Goal: Task Accomplishment & Management: Manage account settings

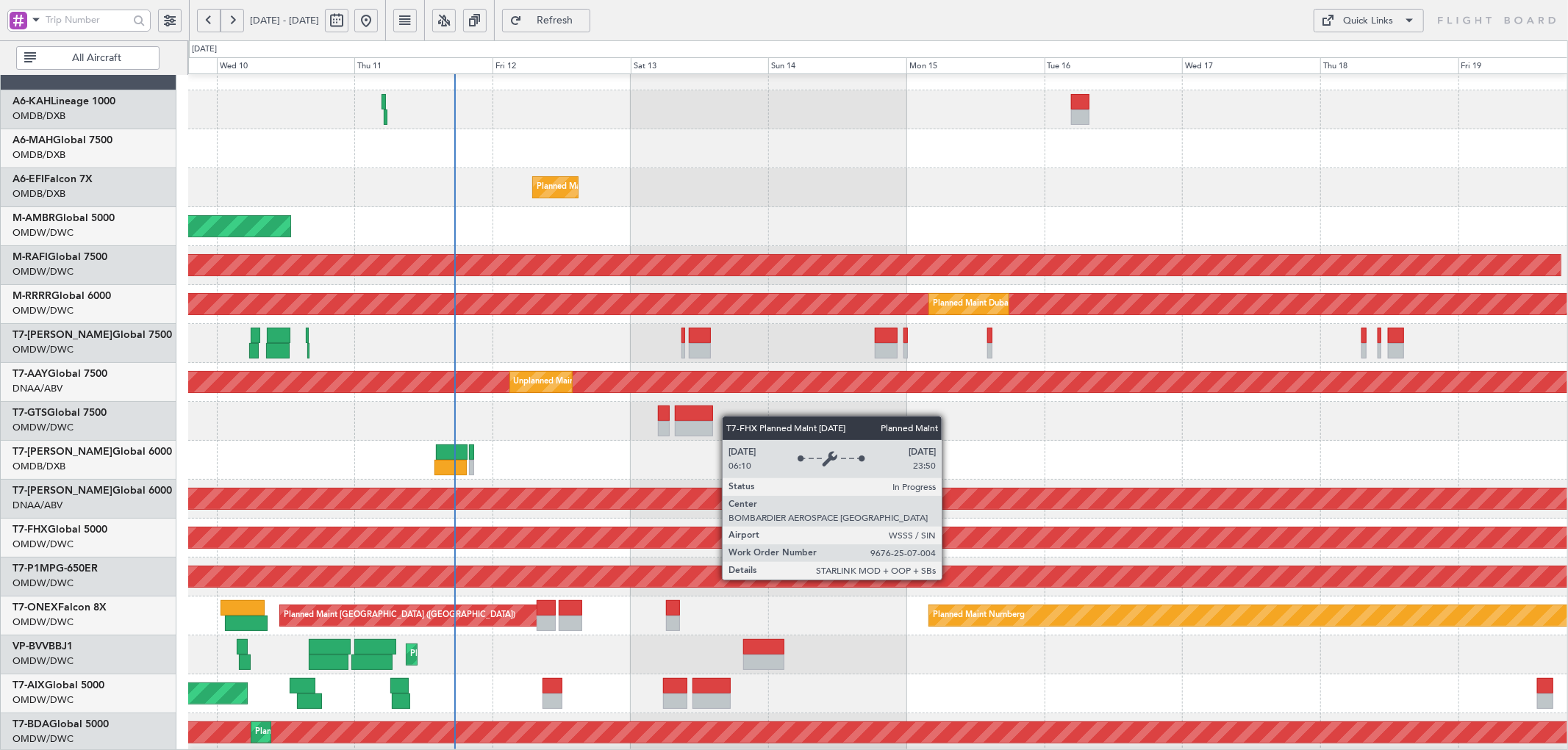
click at [525, 544] on div "Planned Maint [GEOGRAPHIC_DATA] ([GEOGRAPHIC_DATA])" at bounding box center [1254, 538] width 3382 height 20
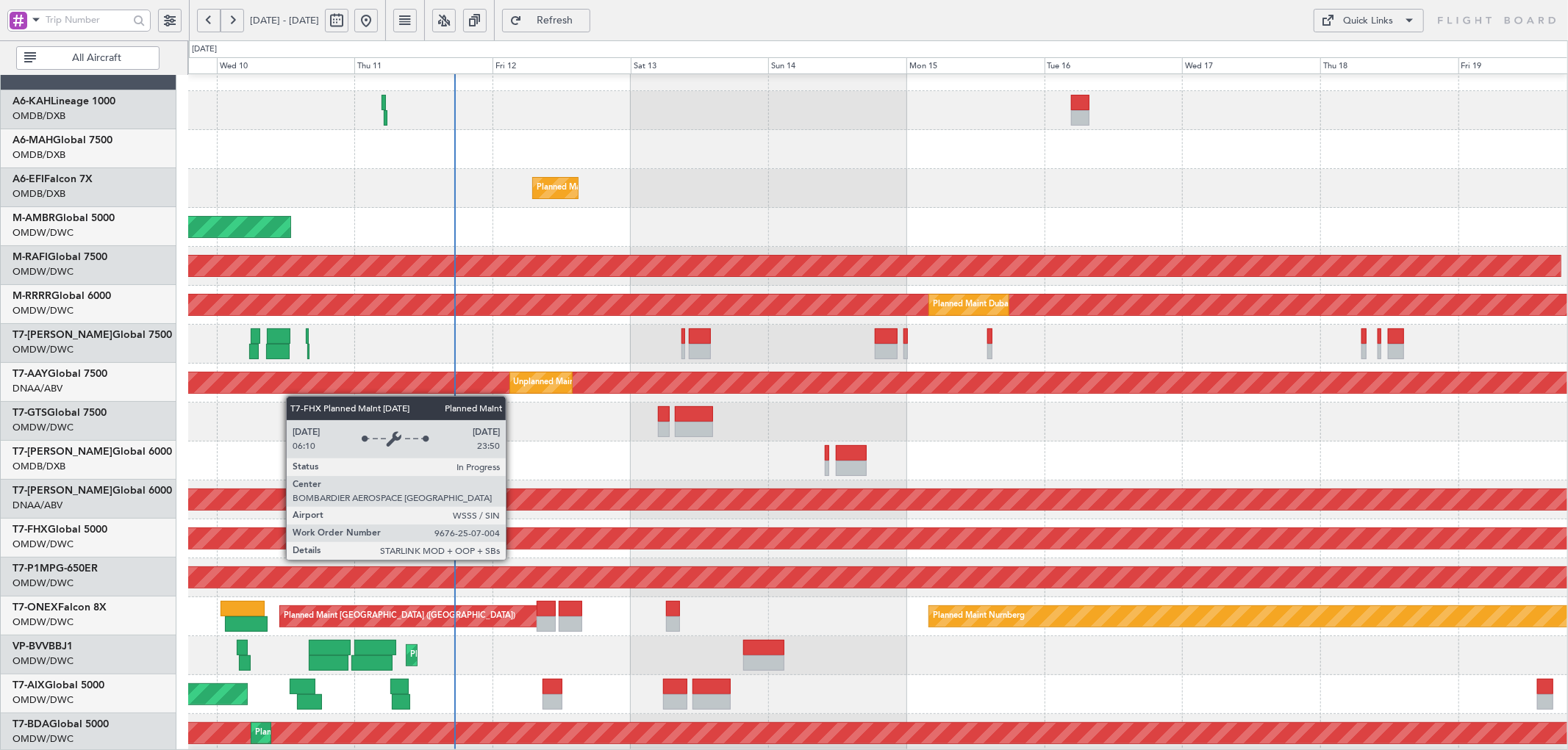
scroll to position [22, 0]
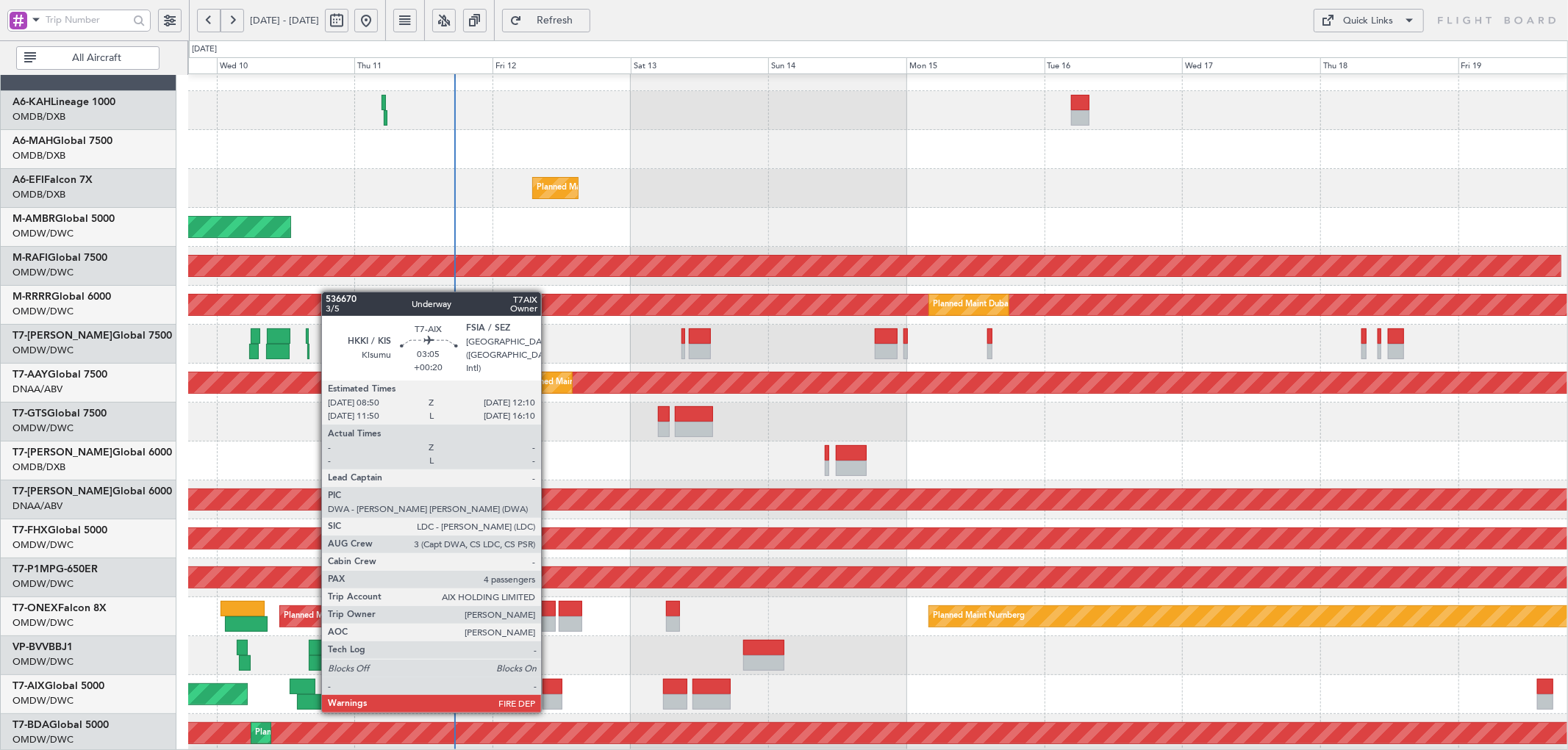
click at [548, 696] on div at bounding box center [552, 702] width 20 height 15
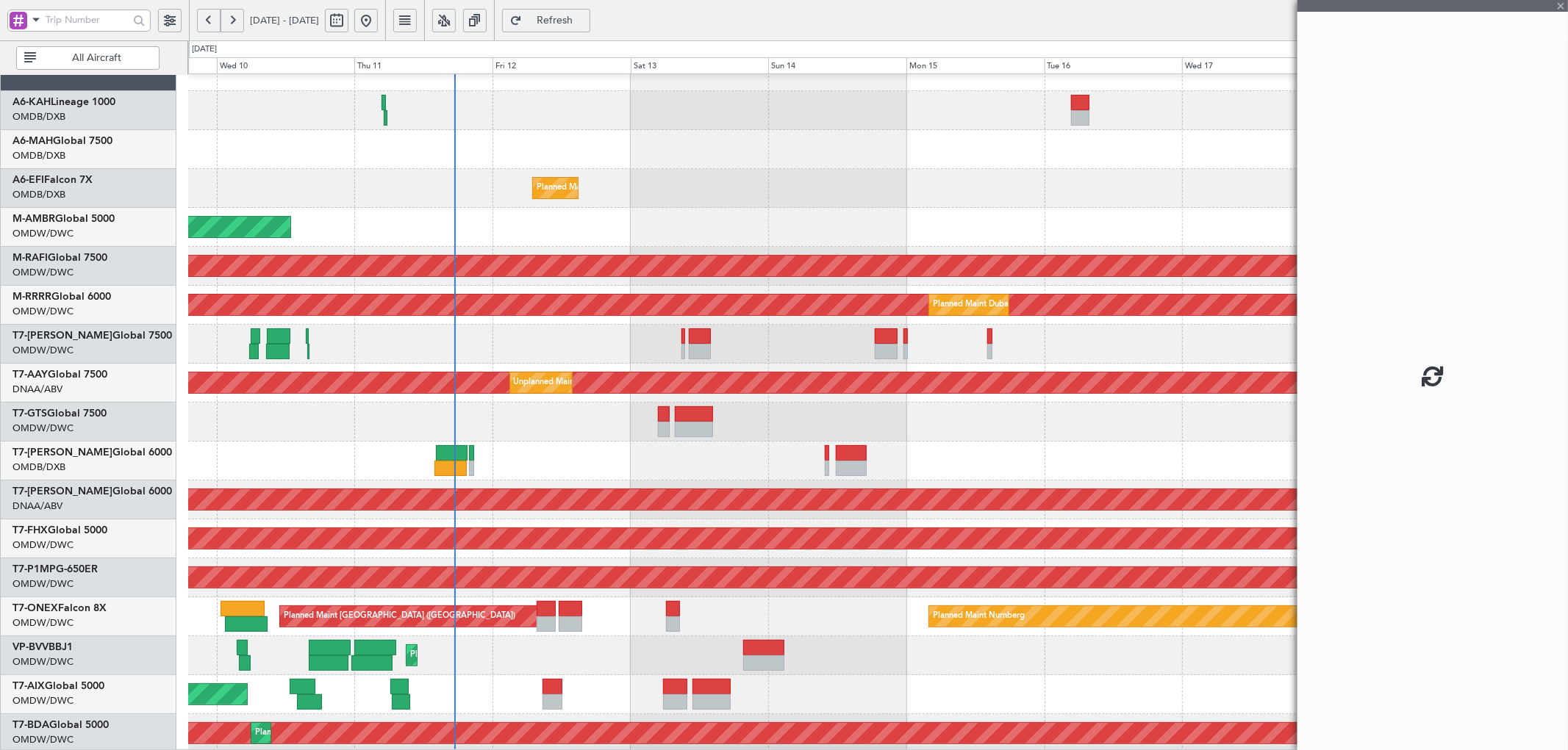
click at [548, 696] on div at bounding box center [552, 702] width 20 height 15
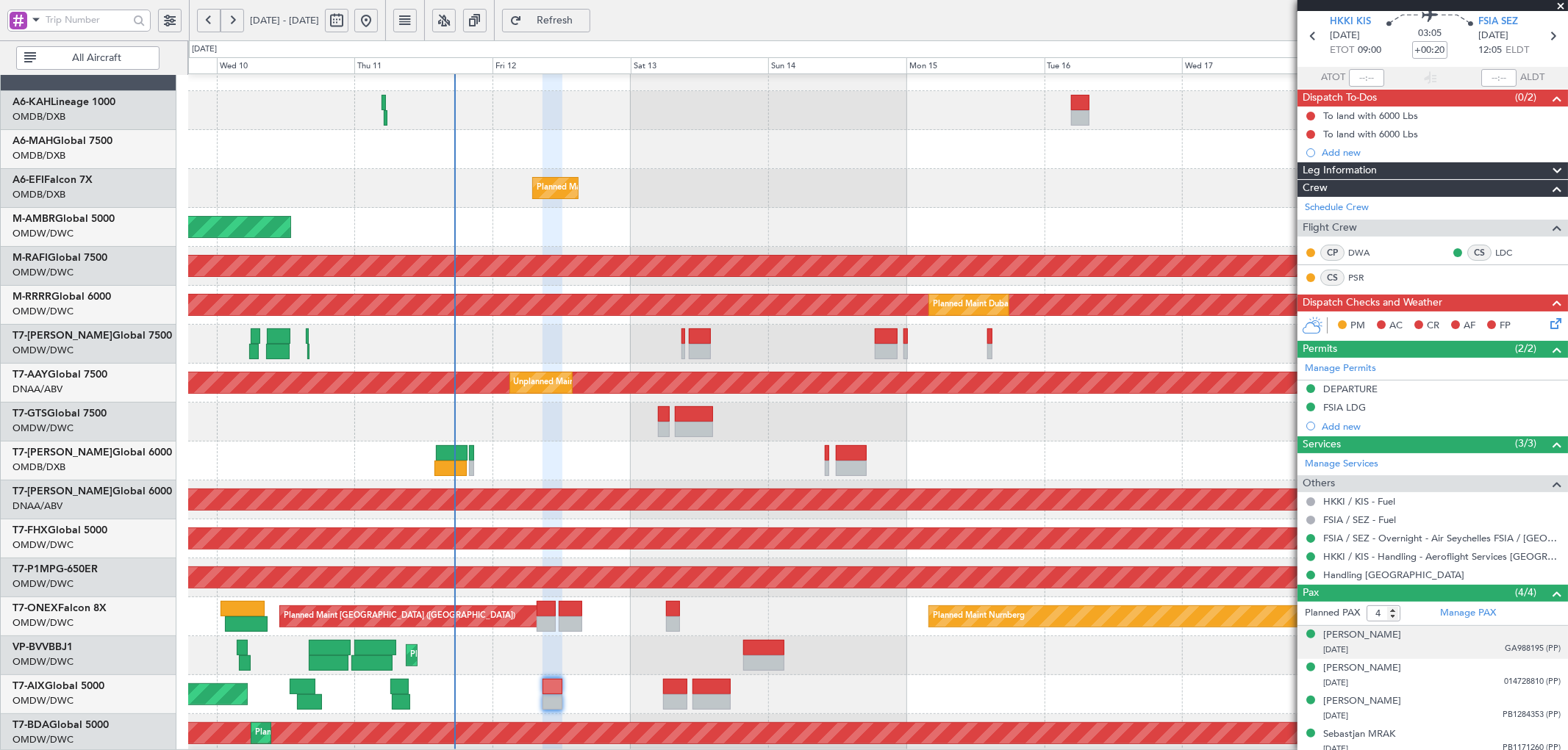
scroll to position [62, 0]
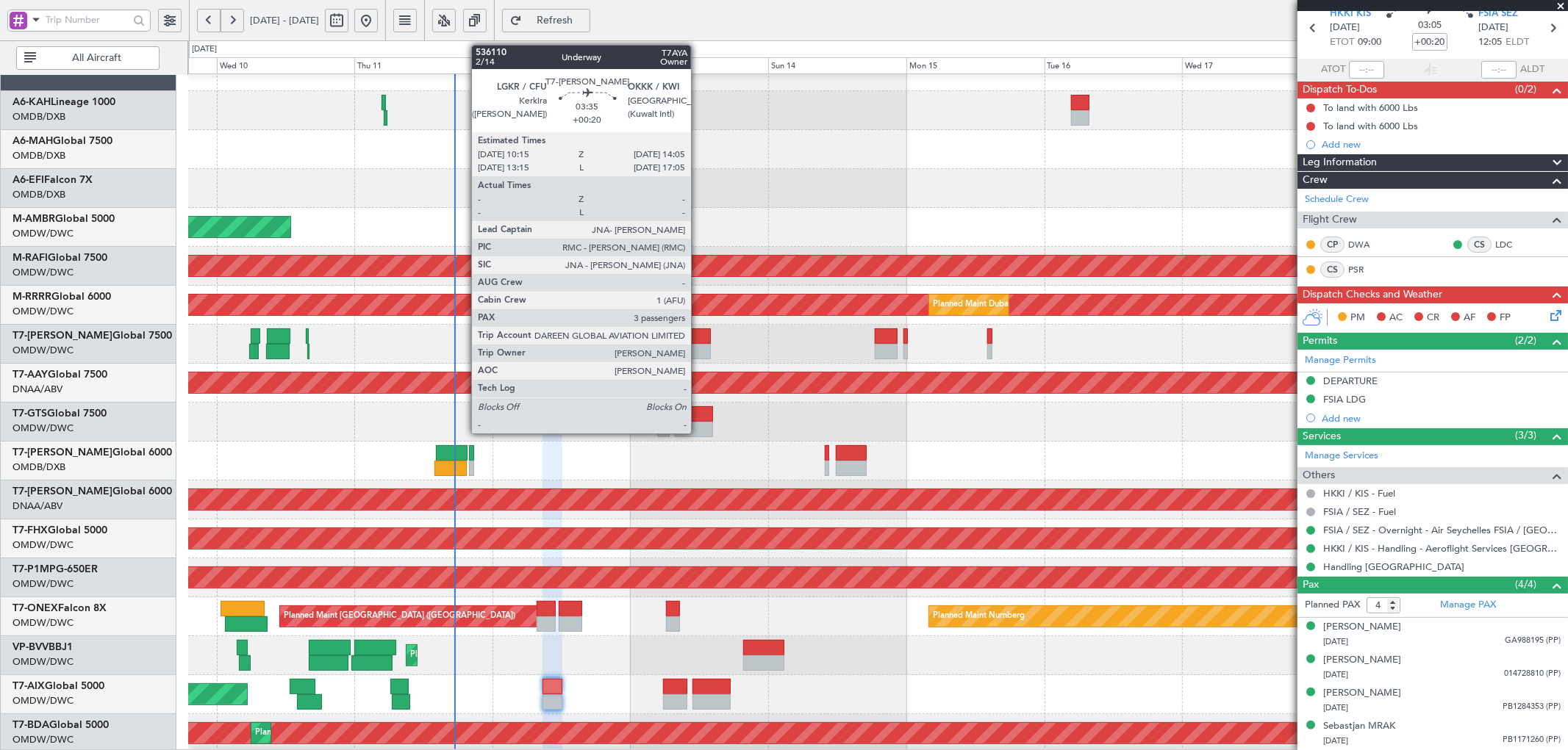
click at [698, 339] on div at bounding box center [699, 336] width 22 height 15
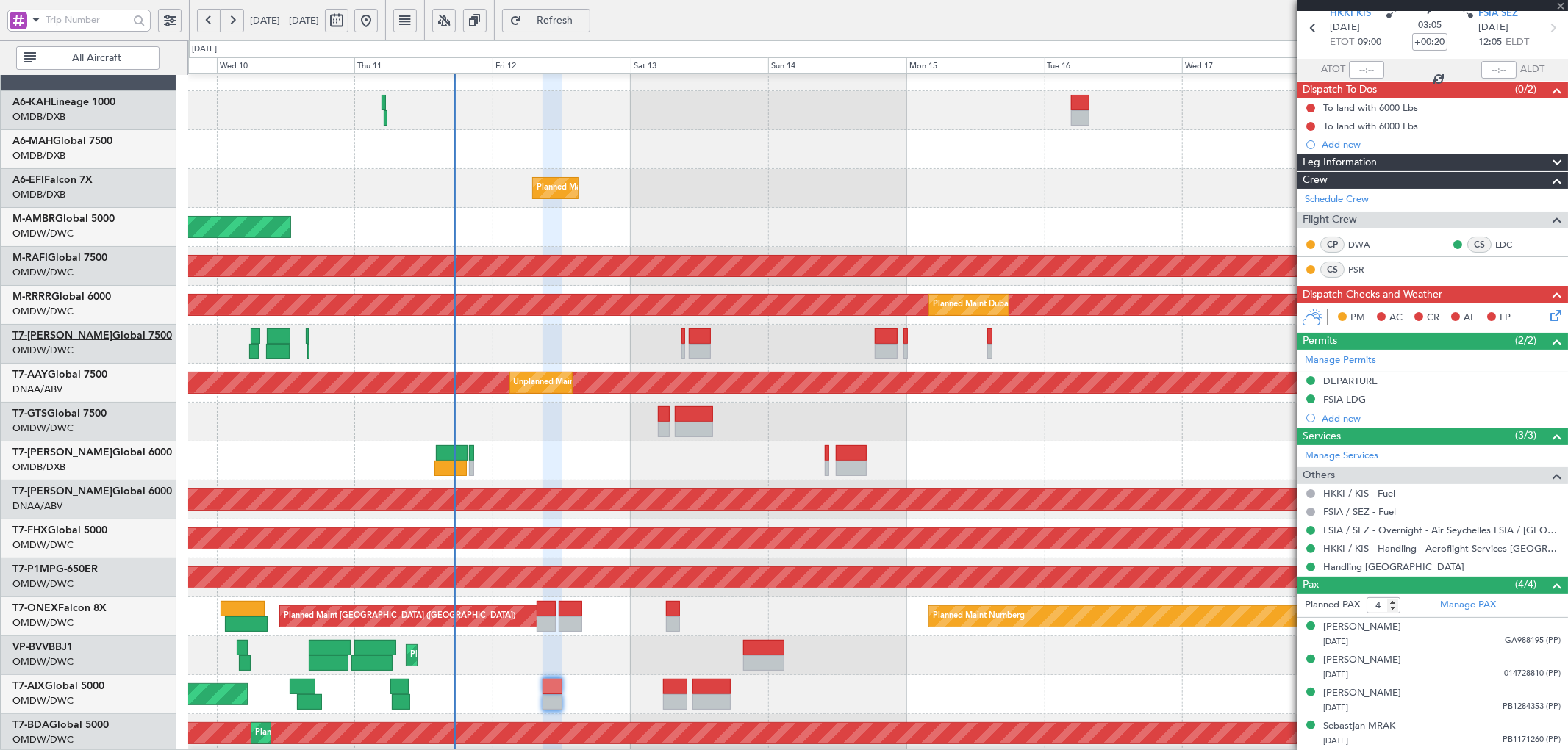
type input "3"
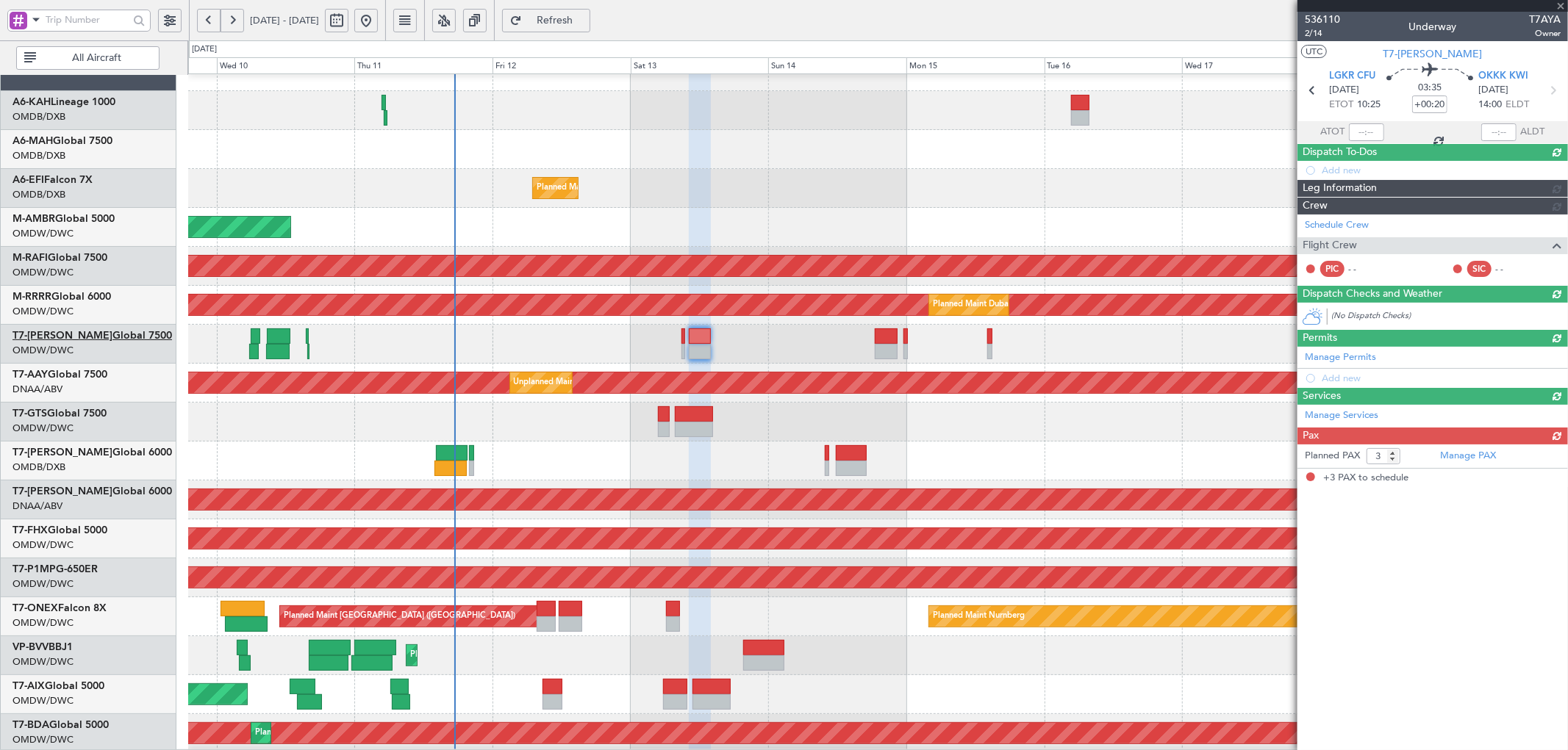
scroll to position [0, 0]
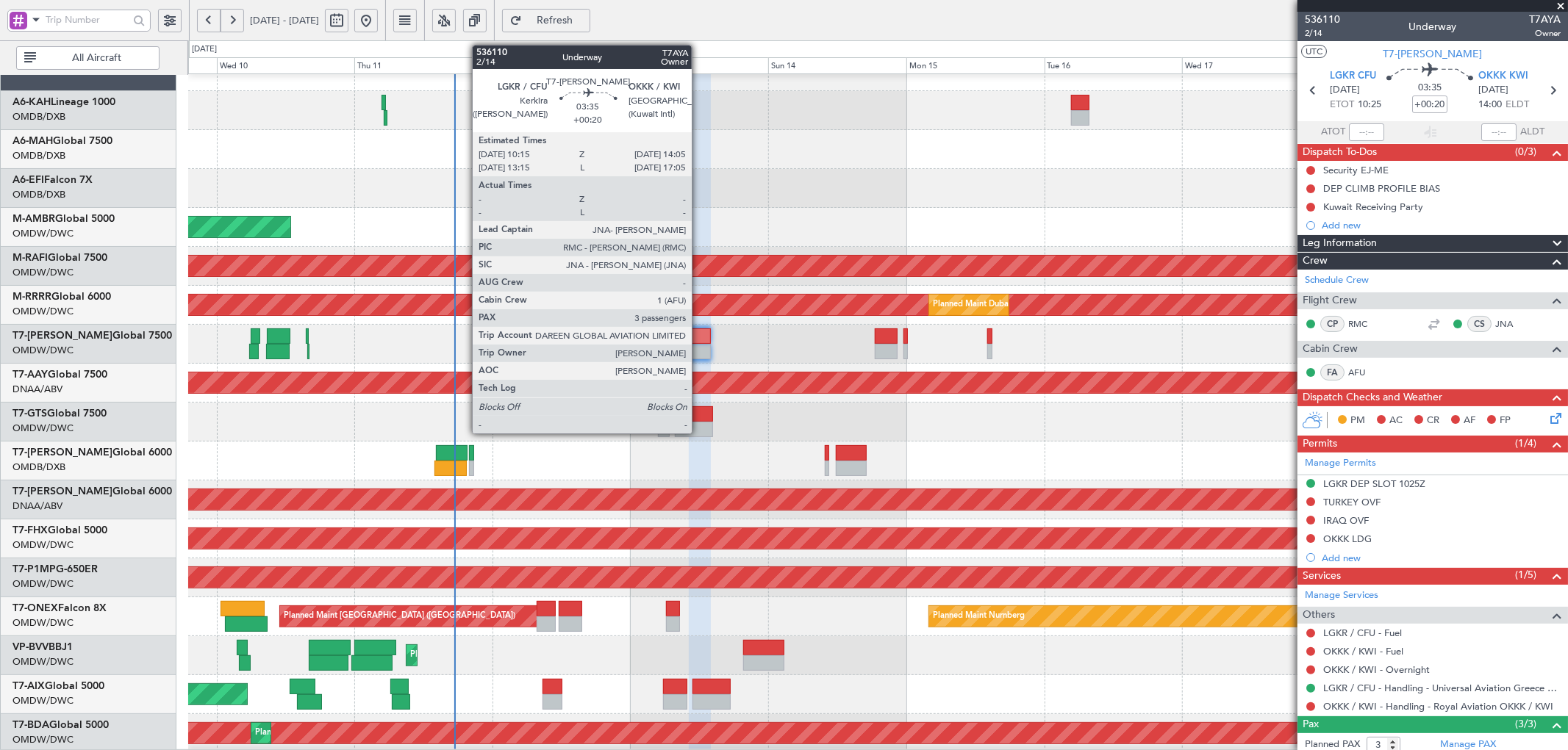
click at [699, 338] on div at bounding box center [699, 336] width 22 height 15
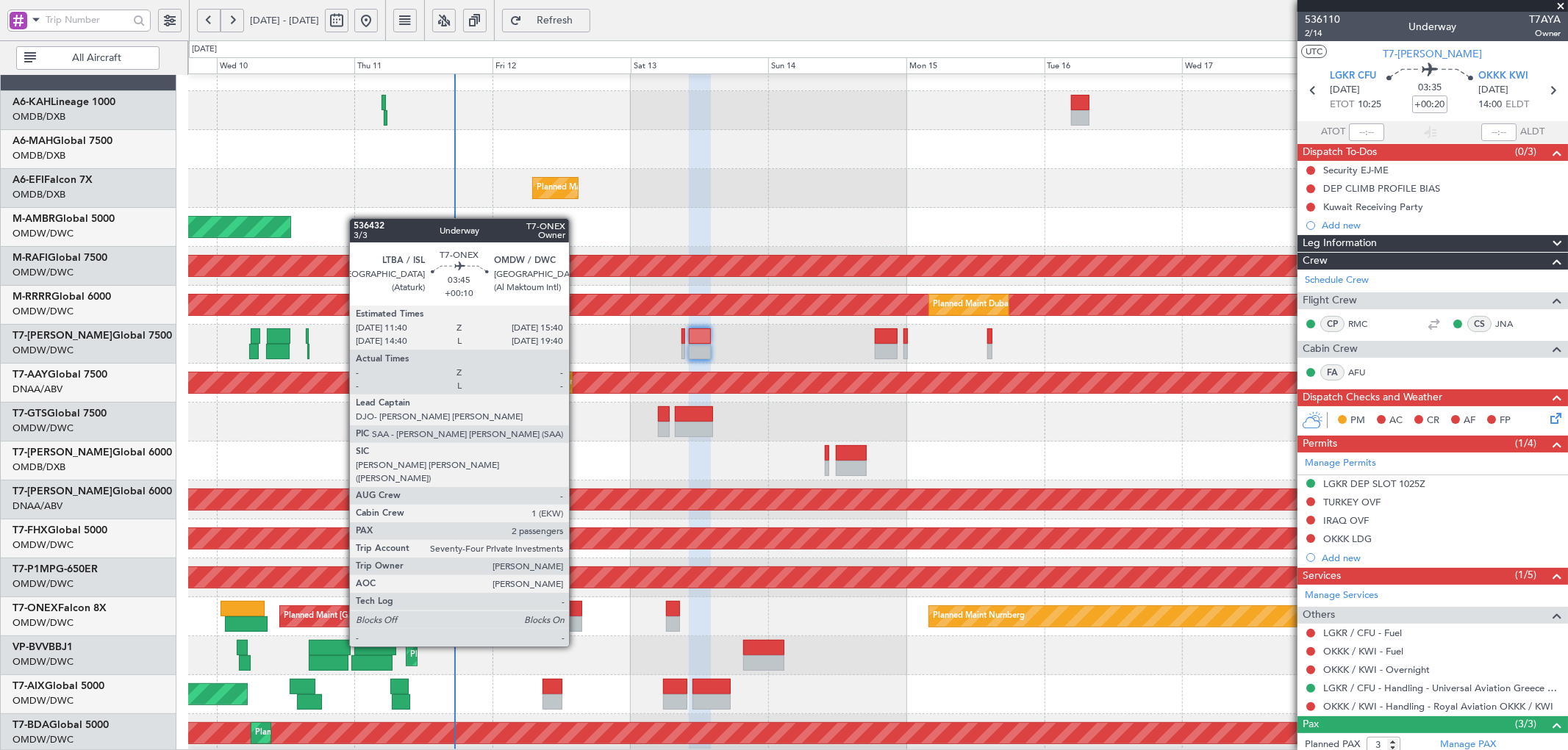
click at [577, 605] on div at bounding box center [570, 609] width 24 height 15
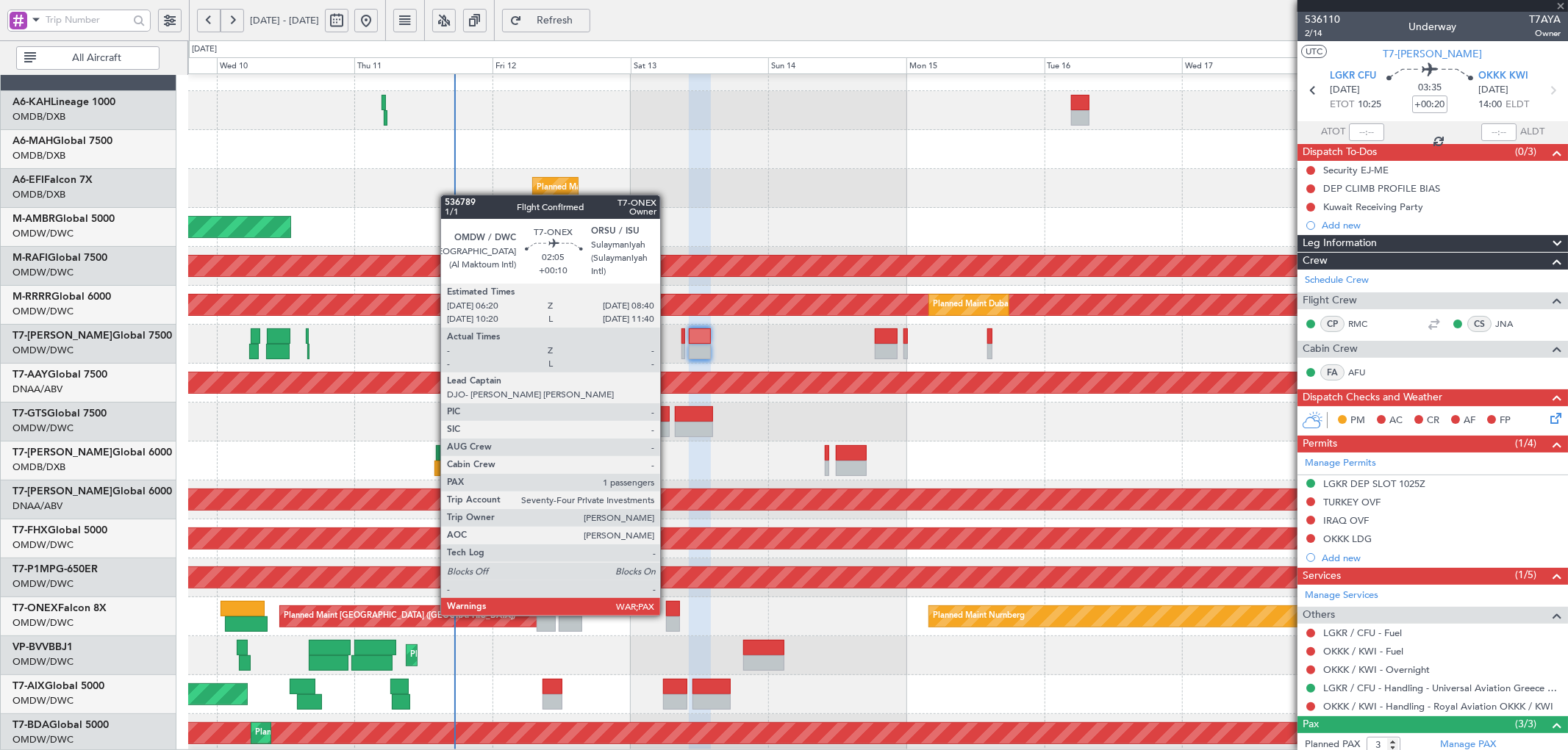
type input "+00:10"
type input "2"
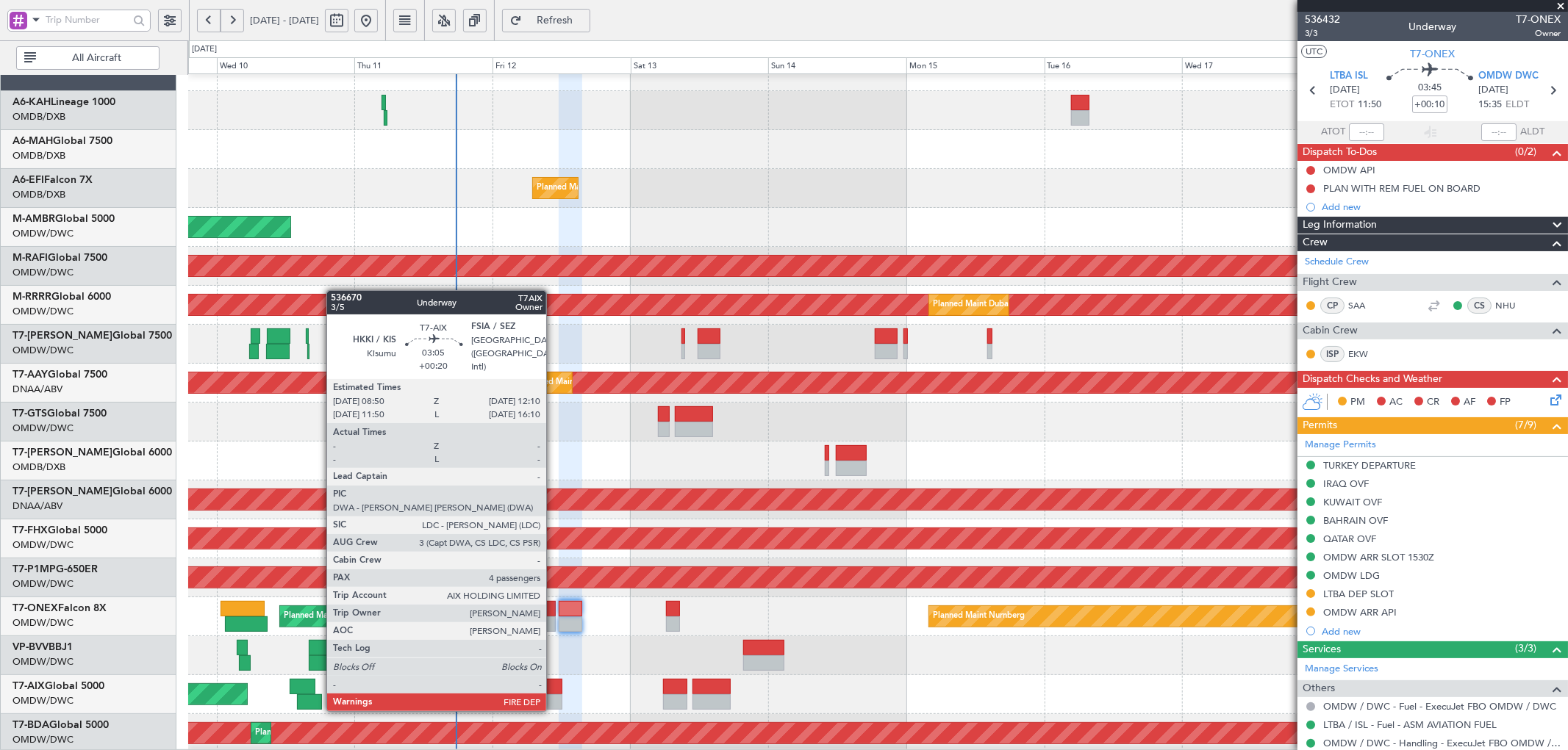
click at [554, 695] on div at bounding box center [552, 702] width 20 height 15
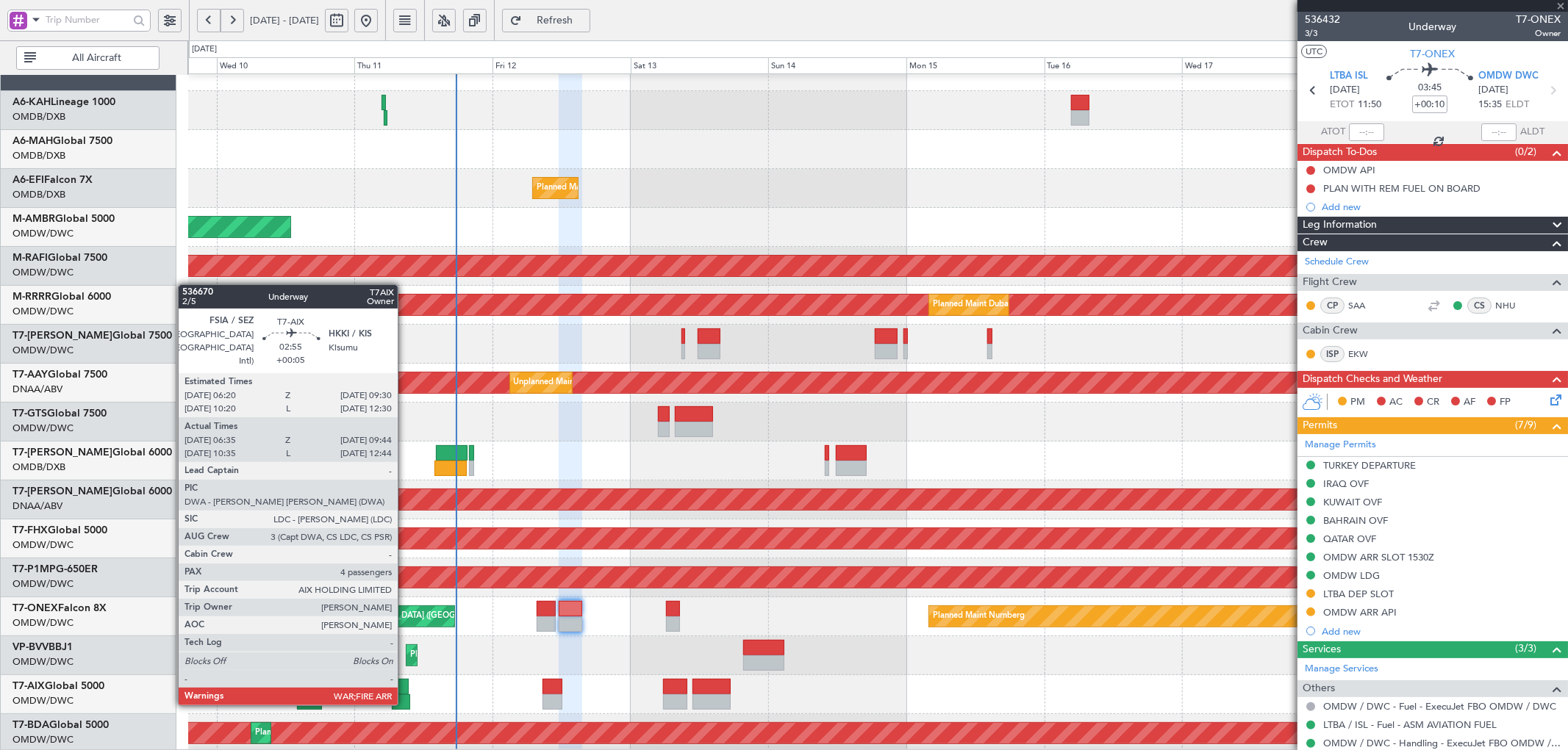
type input "+00:20"
type input "4"
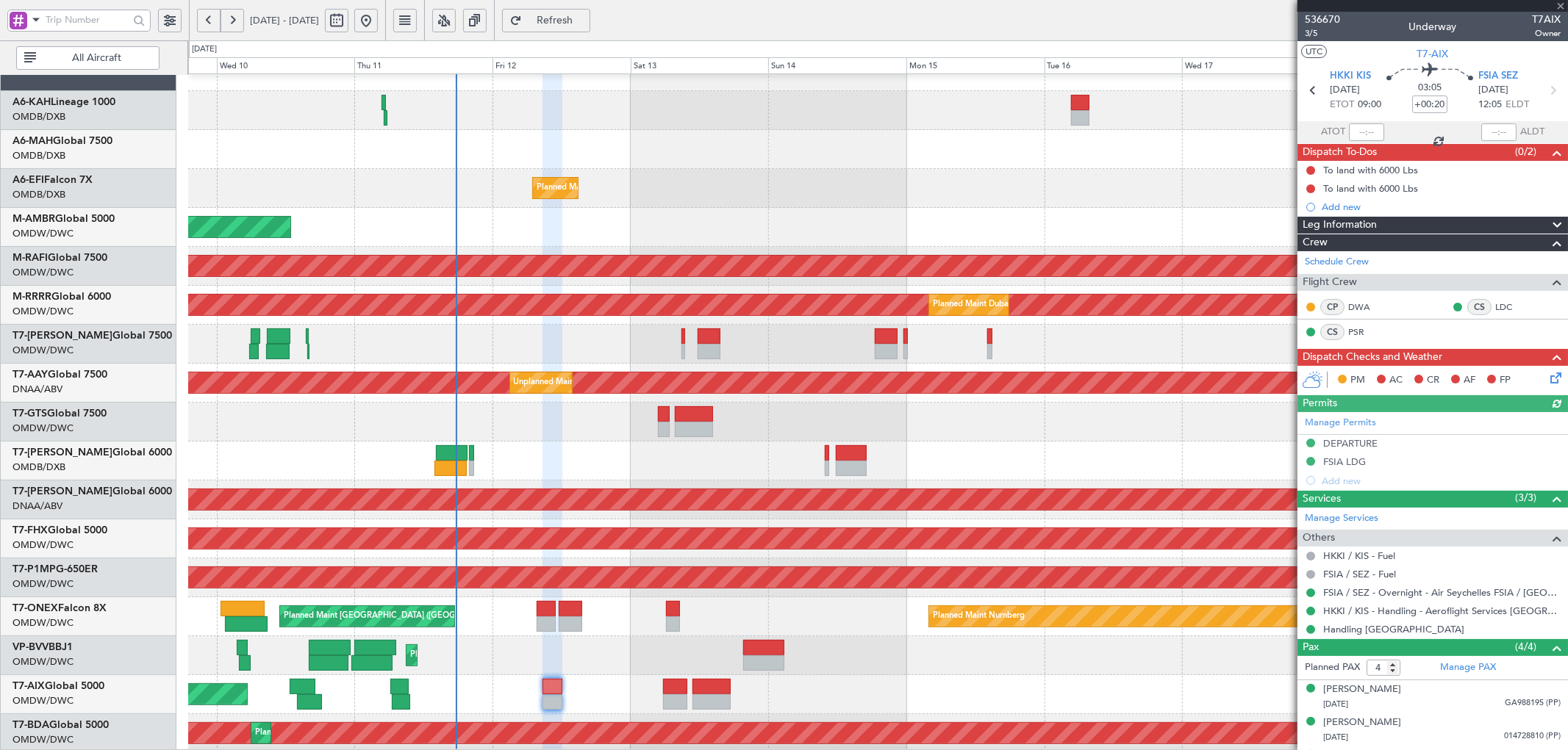
click at [1340, 209] on div "Add new" at bounding box center [1441, 207] width 239 height 12
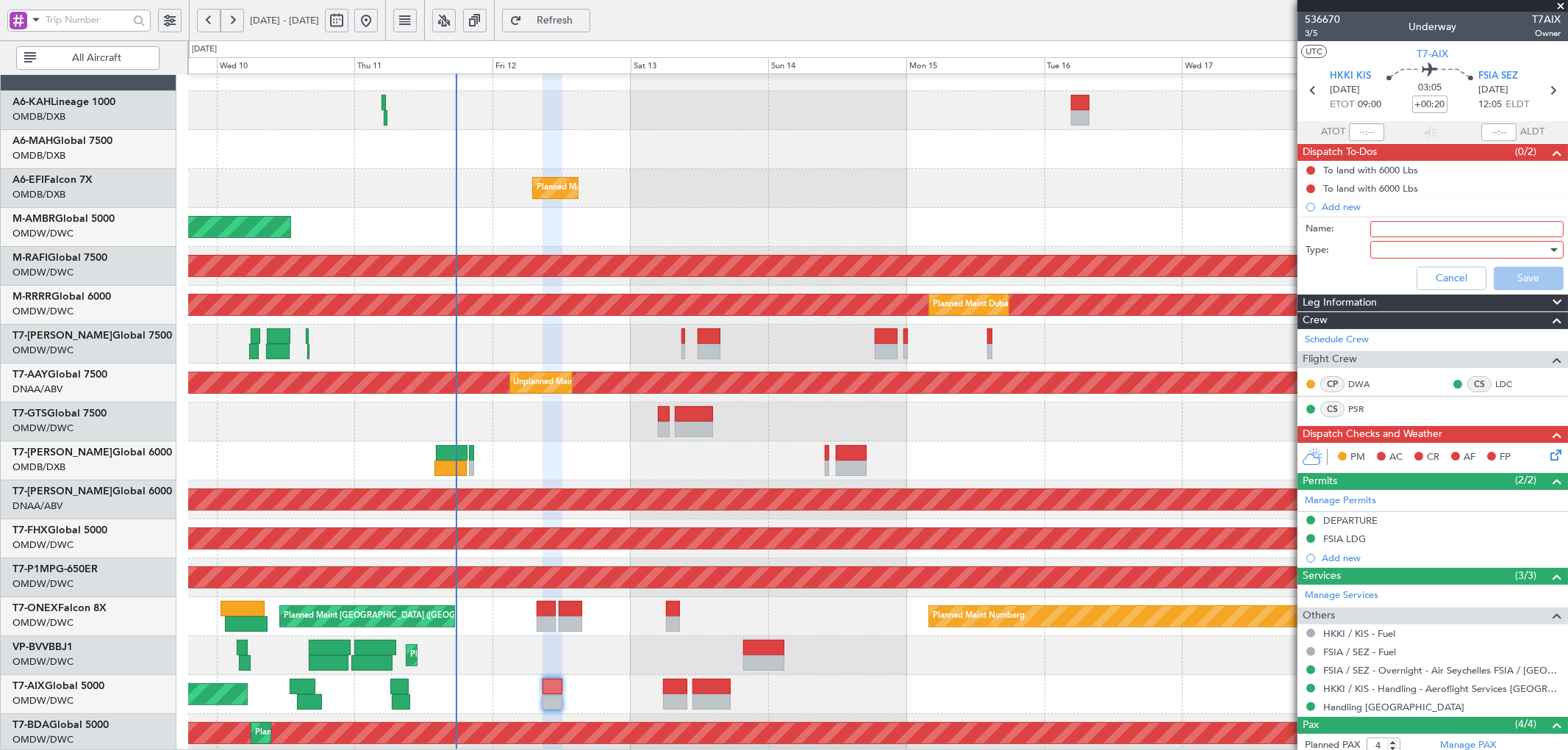
click at [1433, 229] on input "Name:" at bounding box center [1466, 229] width 193 height 16
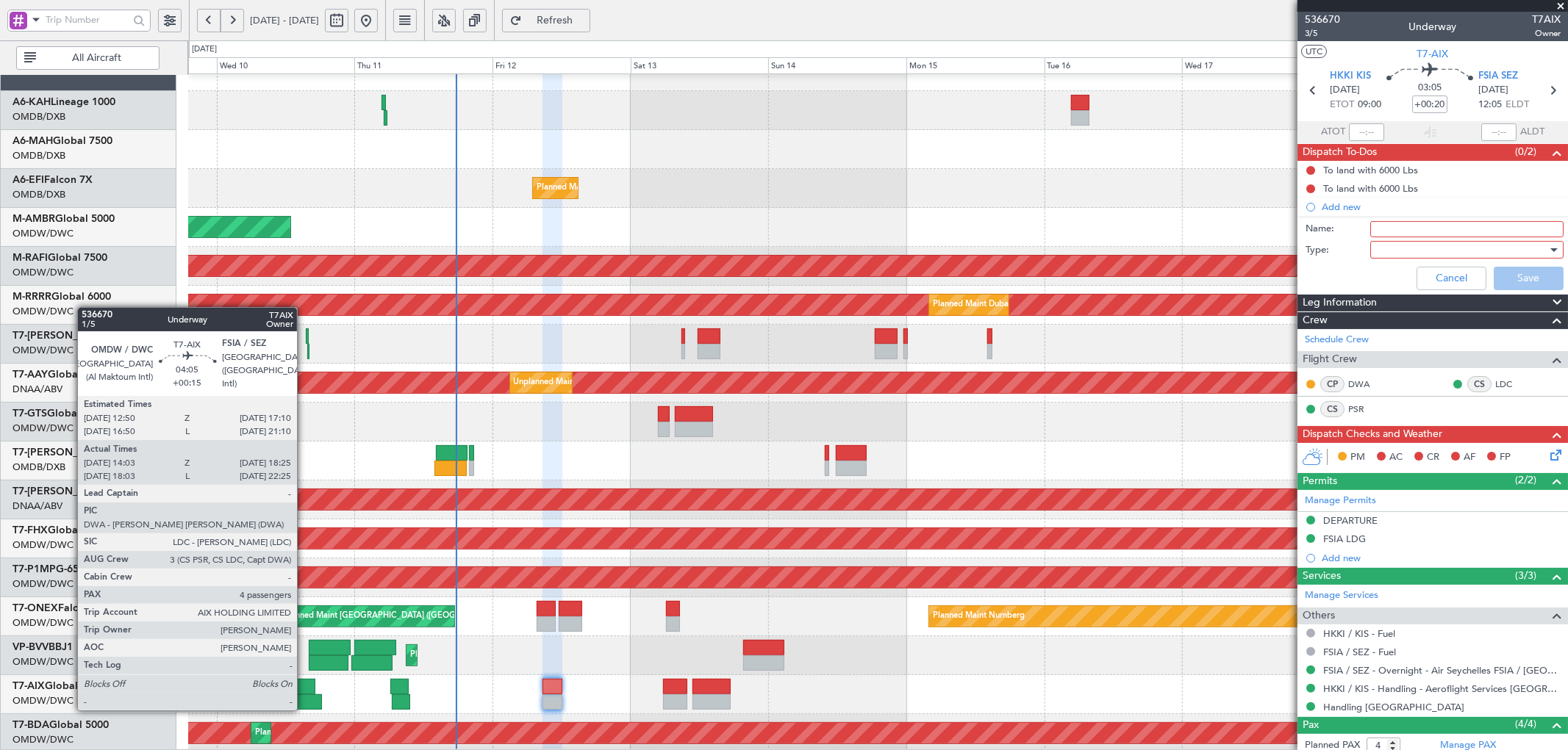
click at [304, 695] on div at bounding box center [310, 702] width 26 height 15
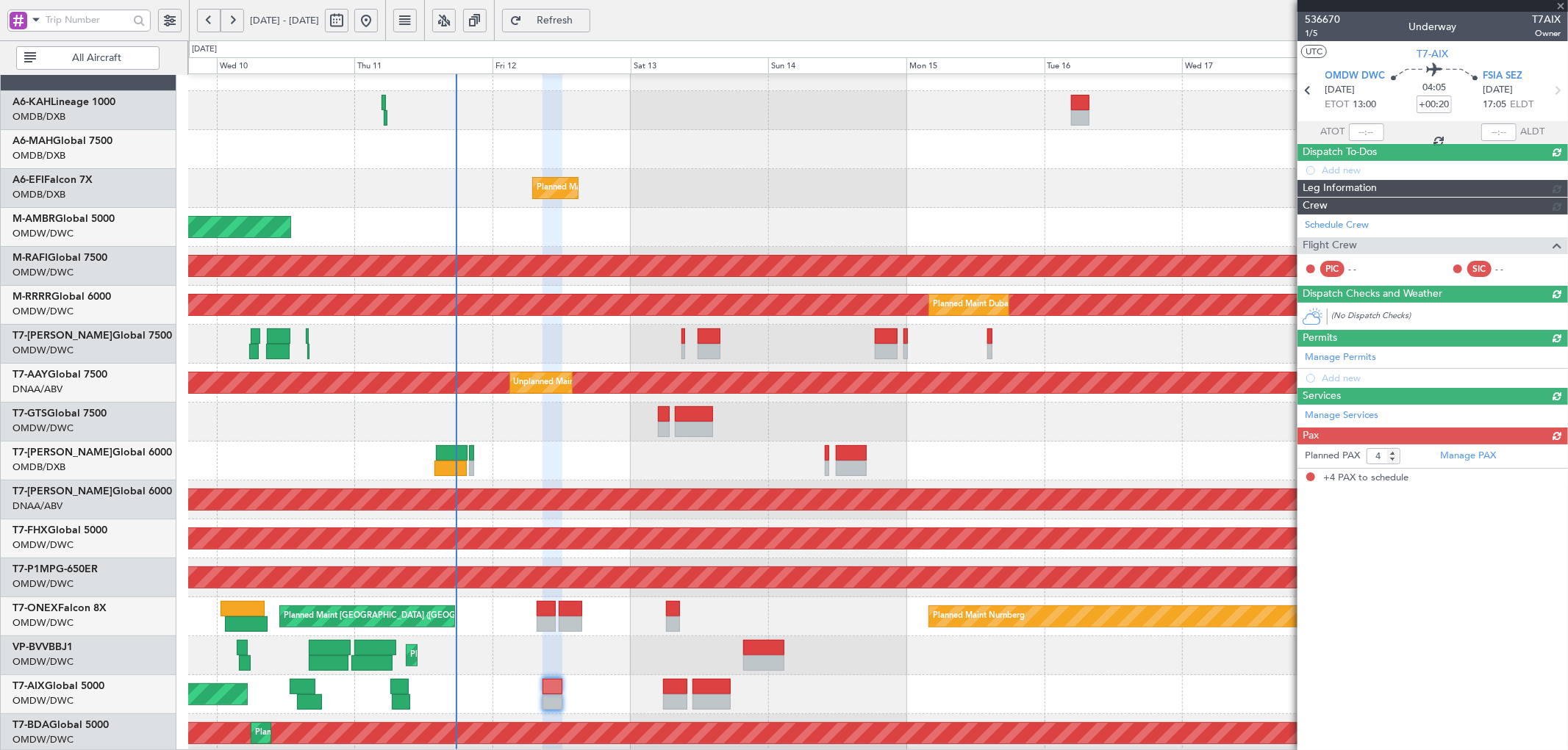
type input "+00:15"
type input "14:13"
type input "18:20"
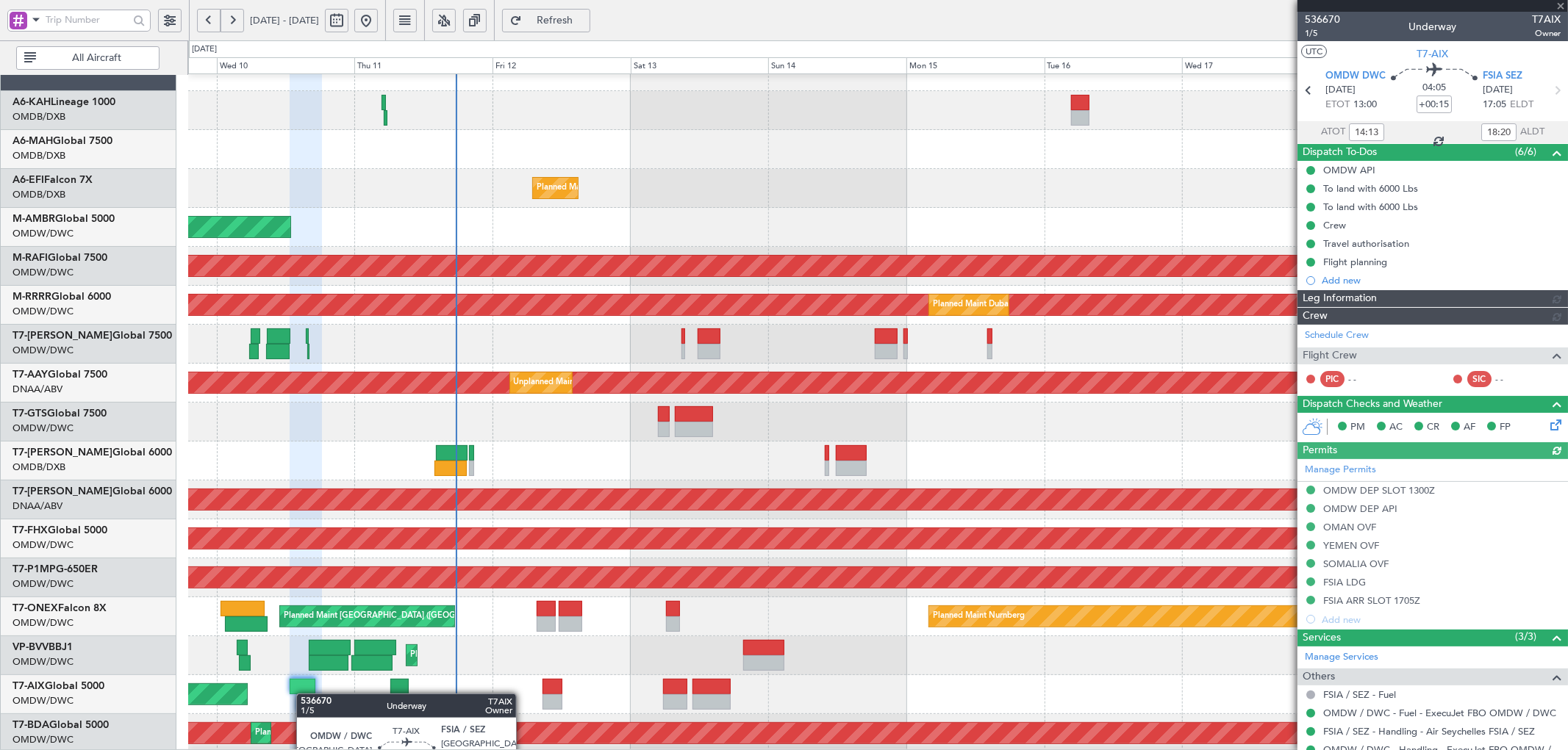
type input "[PERSON_NAME] (ANI)"
type input "7254"
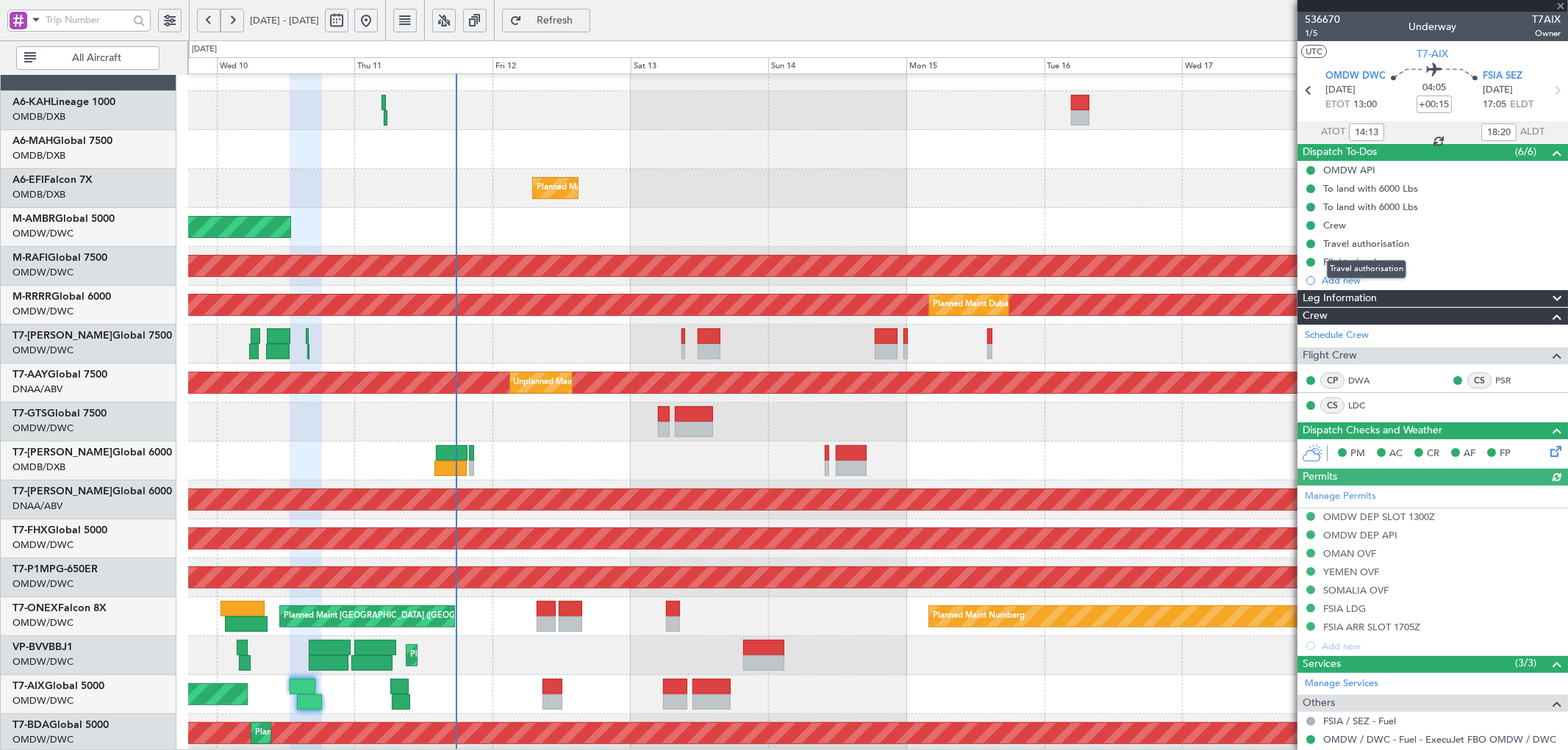
click at [1354, 260] on div "Travel authorisation" at bounding box center [1366, 269] width 80 height 18
click at [1360, 262] on div "Flight planning" at bounding box center [1355, 262] width 64 height 12
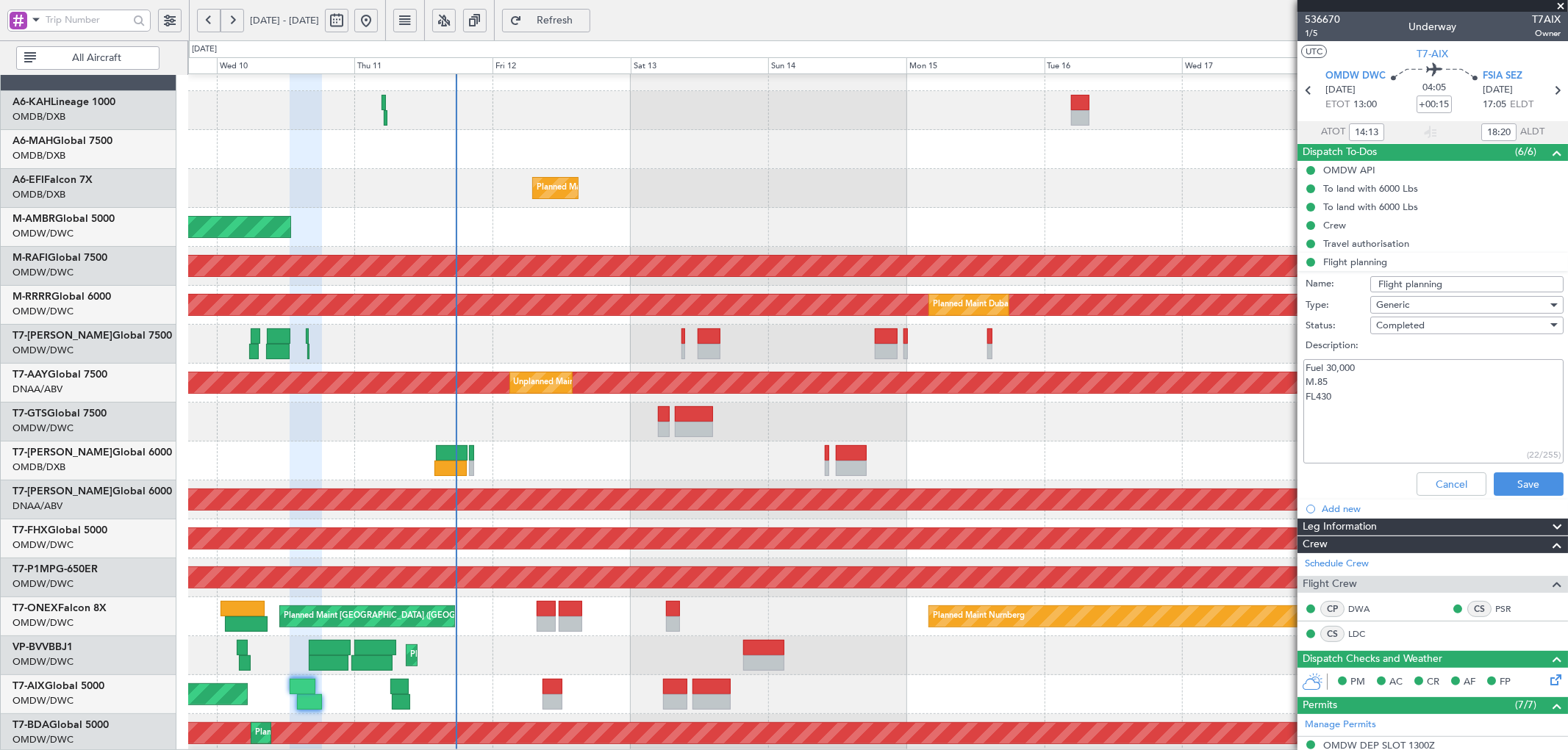
drag, startPoint x: 1372, startPoint y: 399, endPoint x: 1296, endPoint y: 366, distance: 82.9
click at [1296, 366] on fb-app "09 Sep 2025 - 19 Sep 2025 Refresh Quick Links All Aircraft Planned Maint Dubai …" at bounding box center [784, 384] width 1568 height 733
drag, startPoint x: 1435, startPoint y: 485, endPoint x: 798, endPoint y: 667, distance: 662.5
click at [1434, 485] on button "Cancel" at bounding box center [1451, 484] width 70 height 24
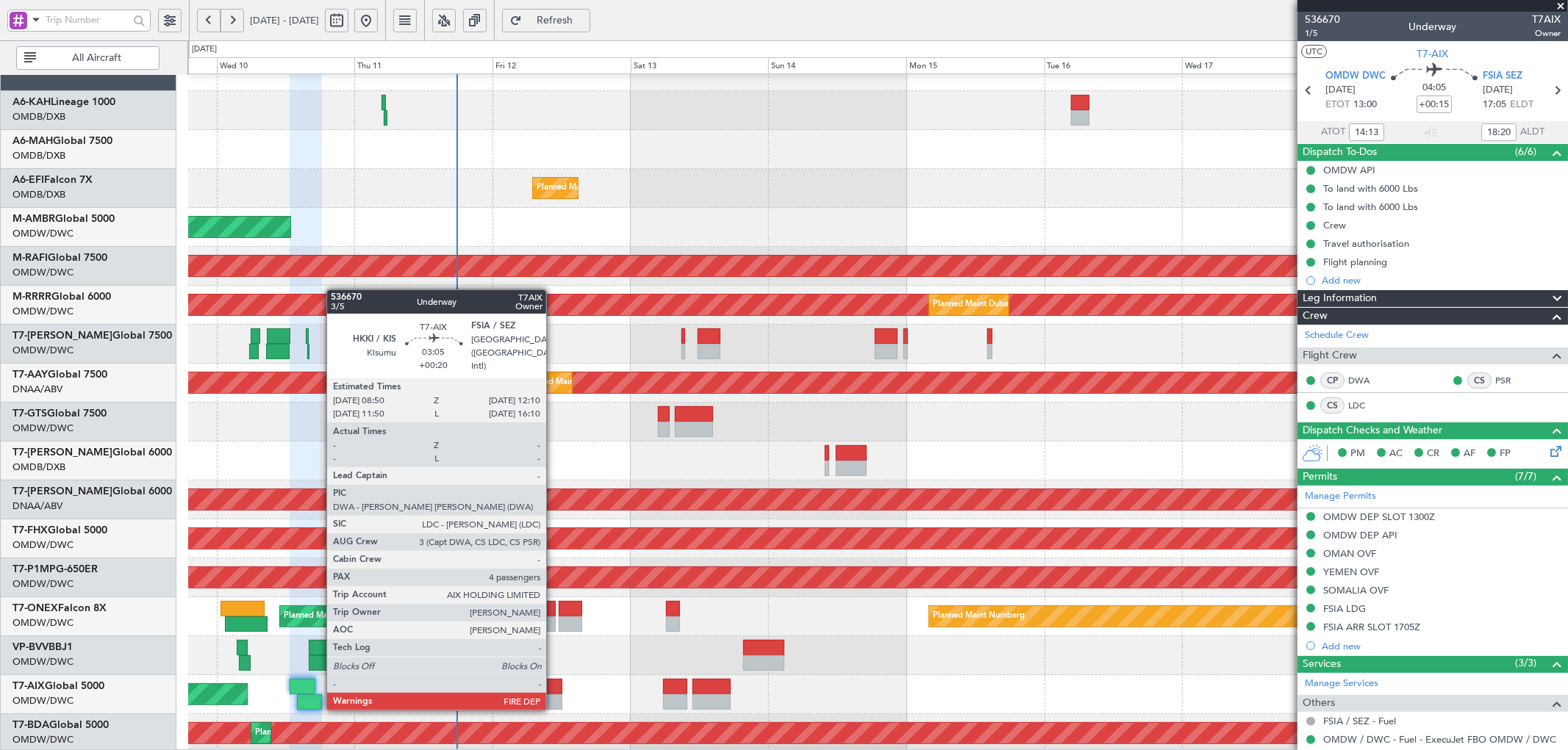
click at [554, 695] on div at bounding box center [552, 702] width 20 height 15
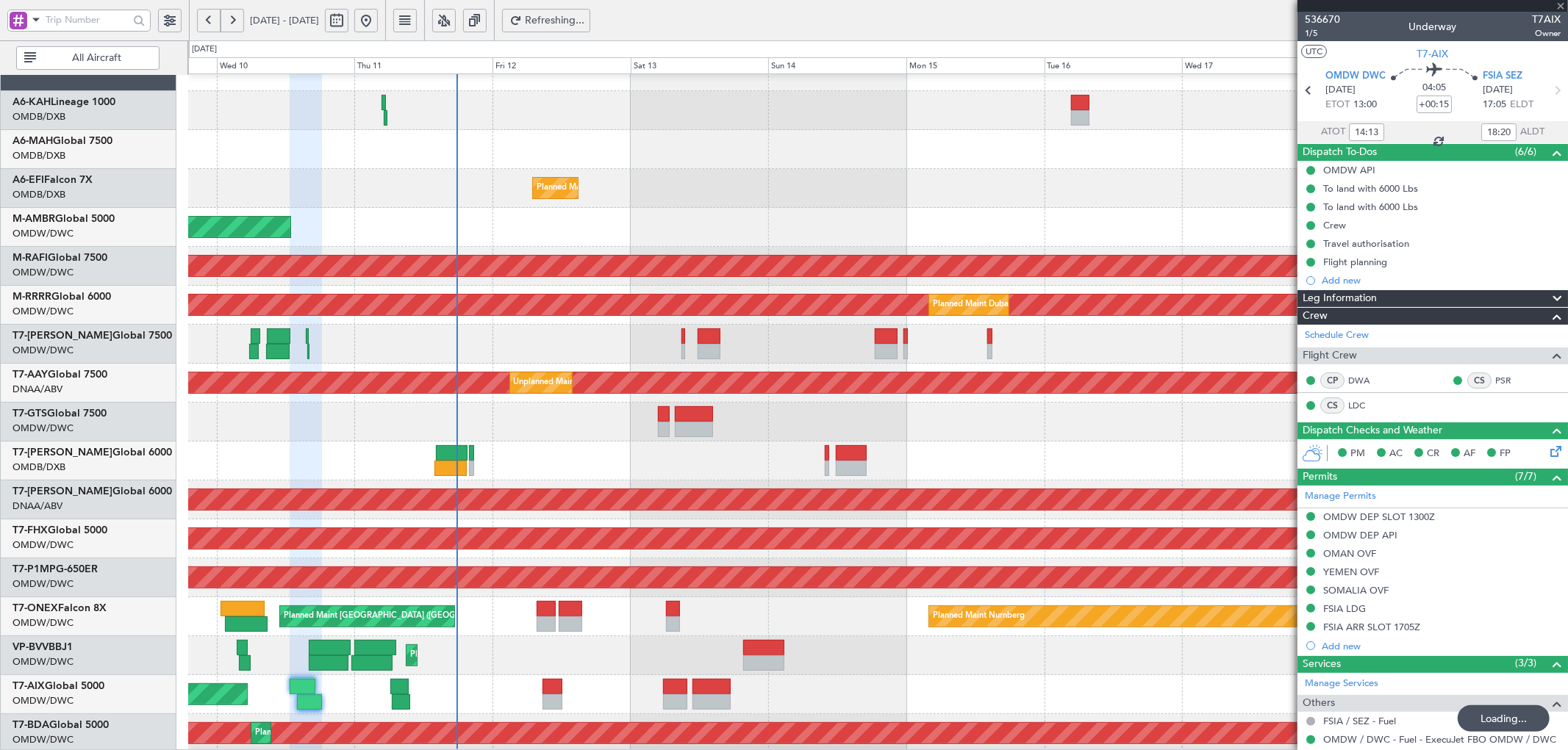
type input "+00:20"
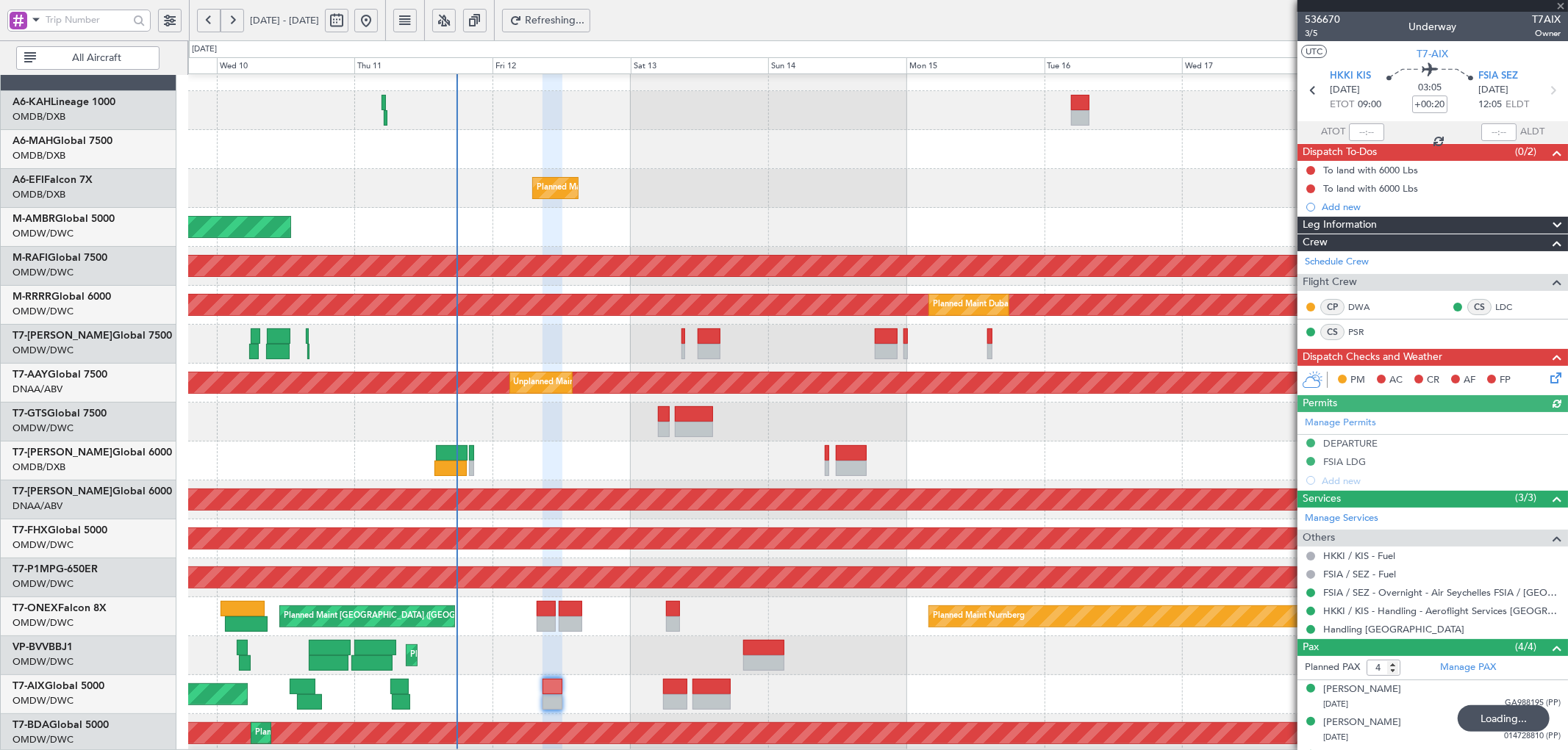
type input "+00:15"
type input "14:13"
type input "18:20"
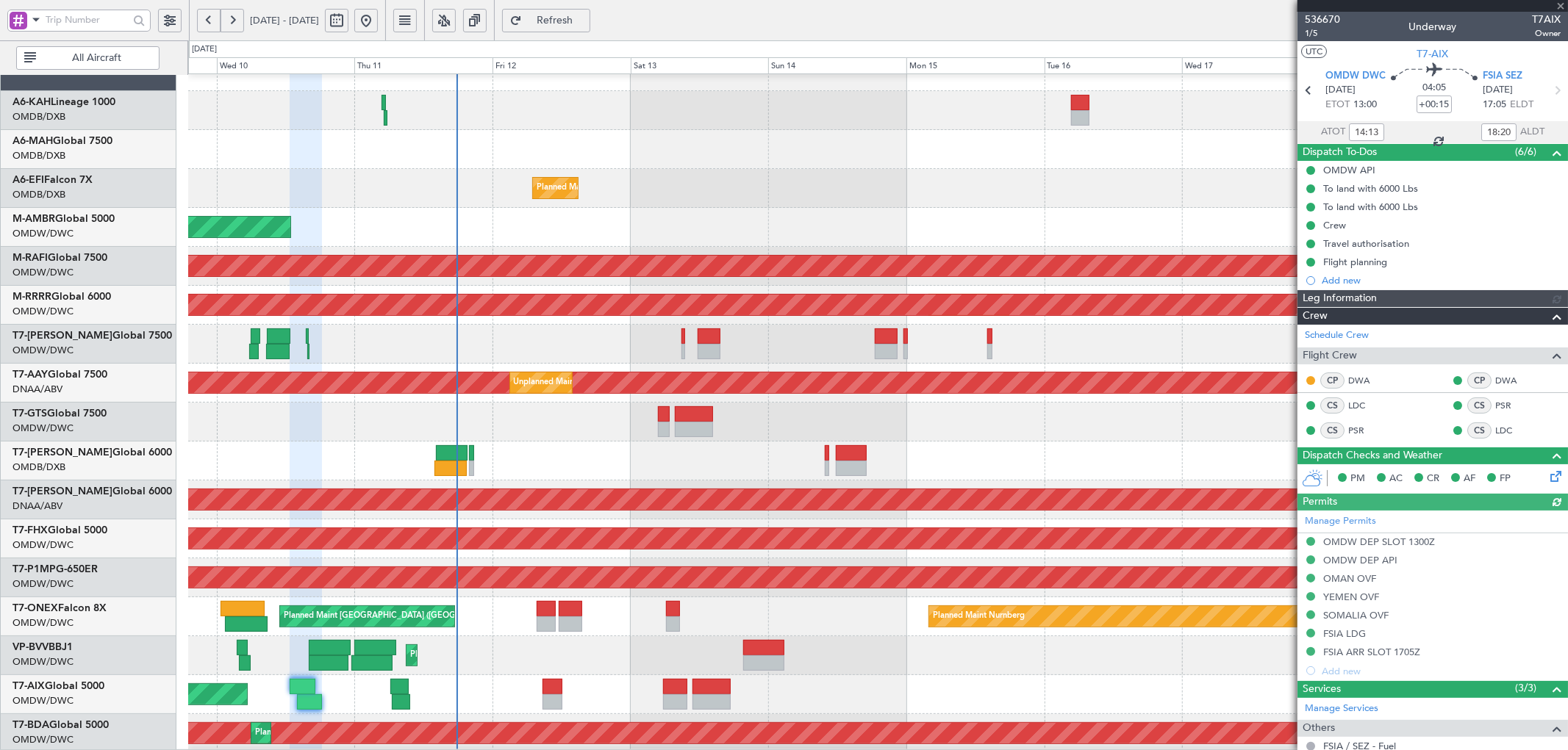
type input "[PERSON_NAME] (ANI)"
type input "7254"
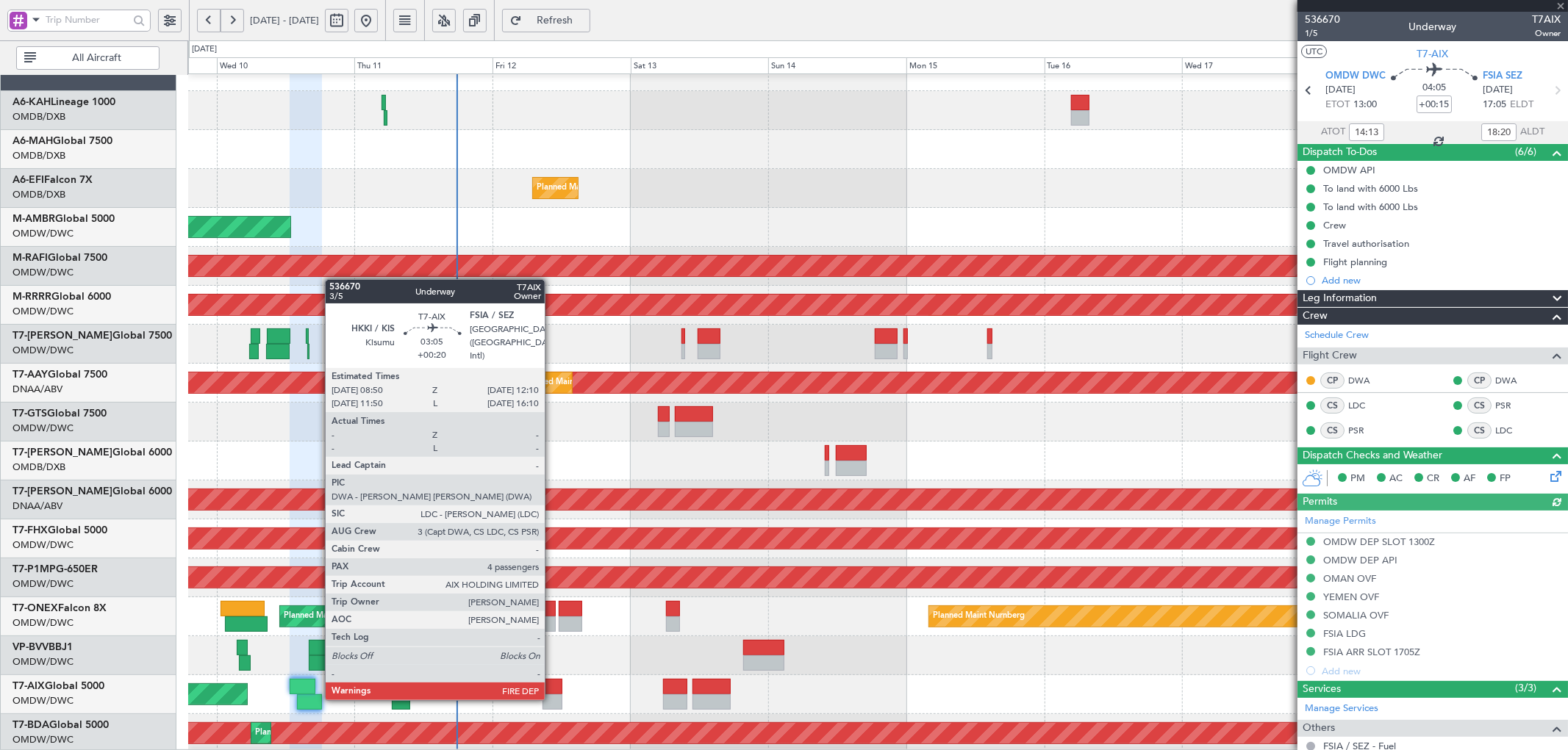
click at [552, 683] on div at bounding box center [552, 686] width 20 height 15
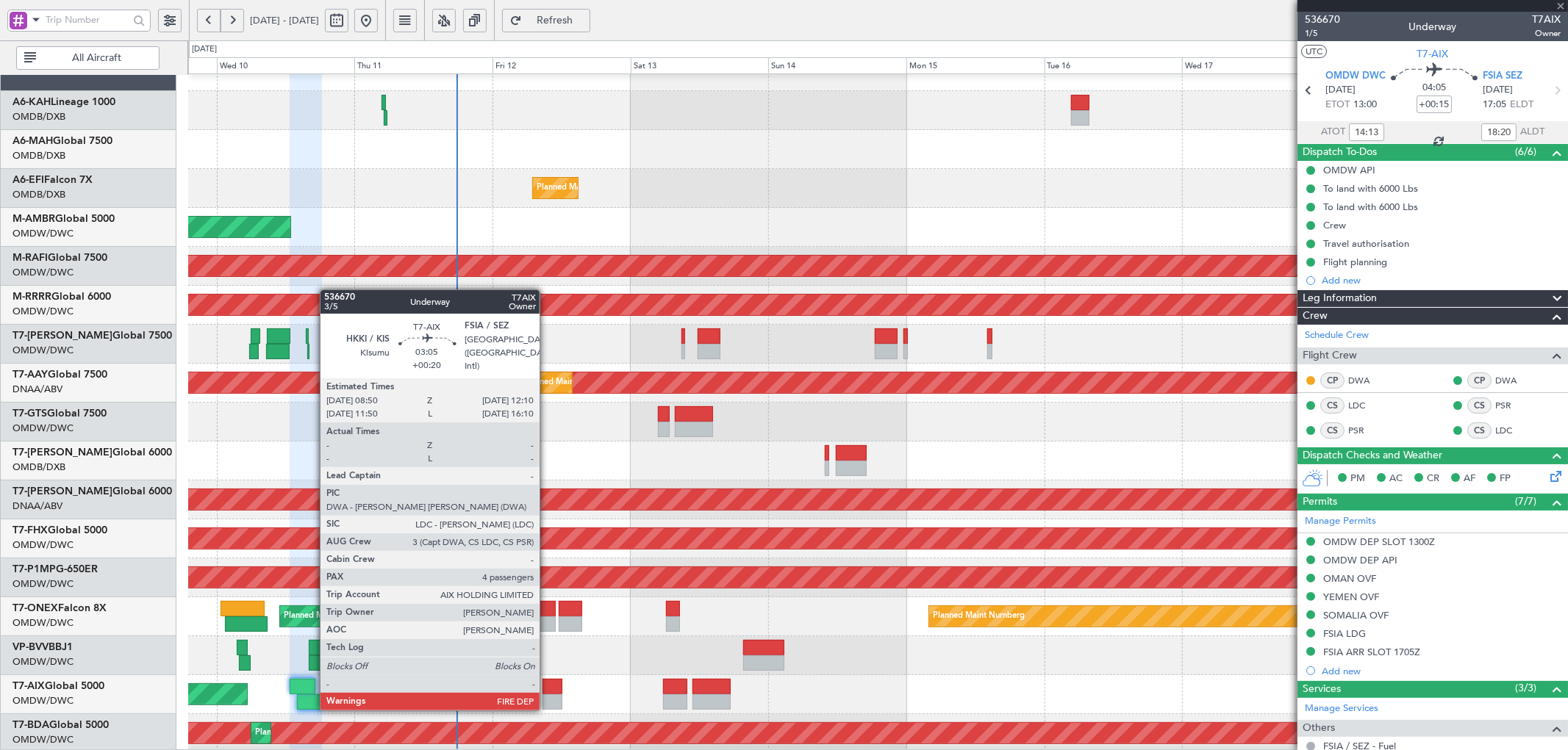
type input "+00:20"
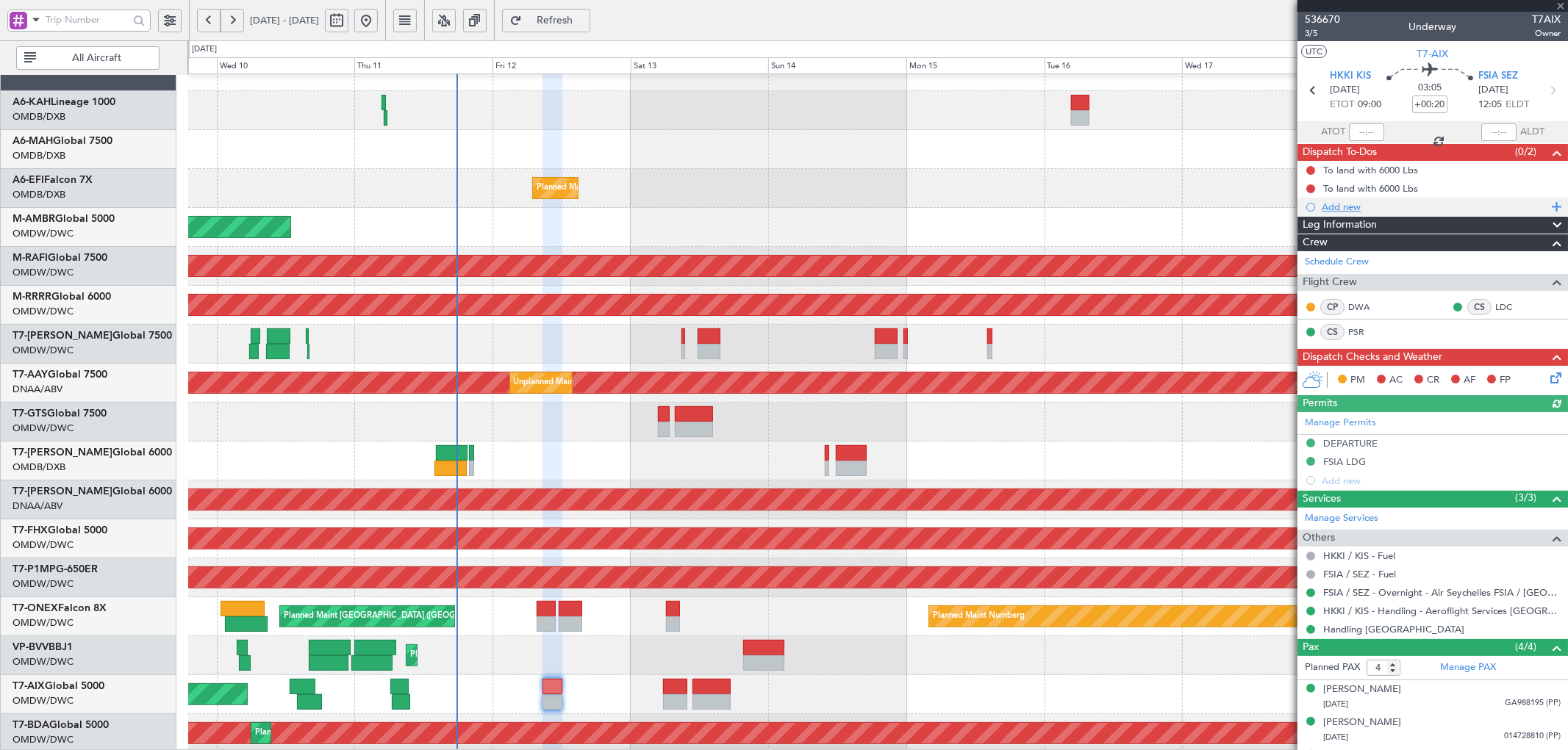
click at [1357, 207] on div "Add new" at bounding box center [1434, 207] width 225 height 12
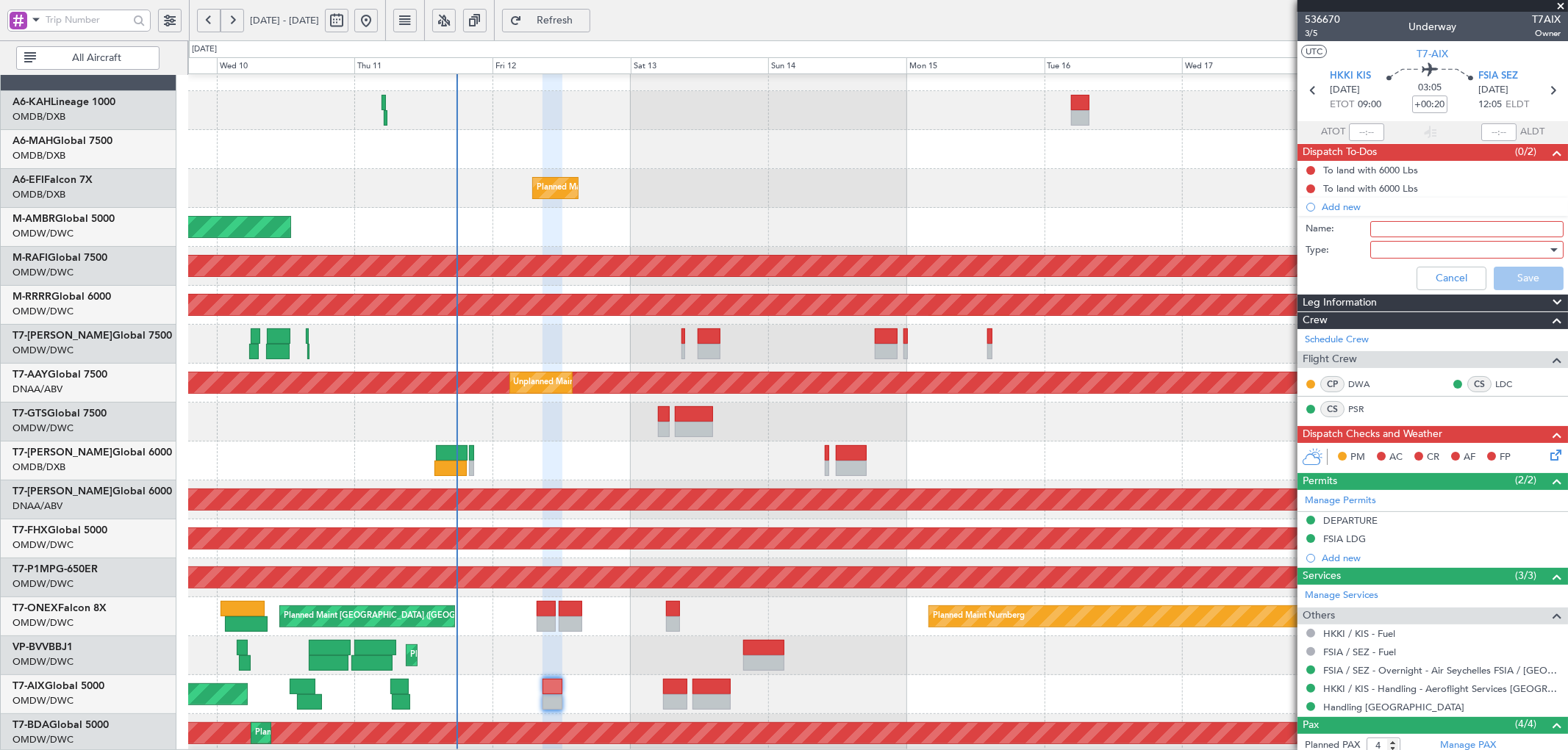
click at [1395, 228] on input "Name:" at bounding box center [1466, 229] width 193 height 16
type input "FLIGHT PLANNING"
click at [1390, 244] on div at bounding box center [1462, 249] width 171 height 22
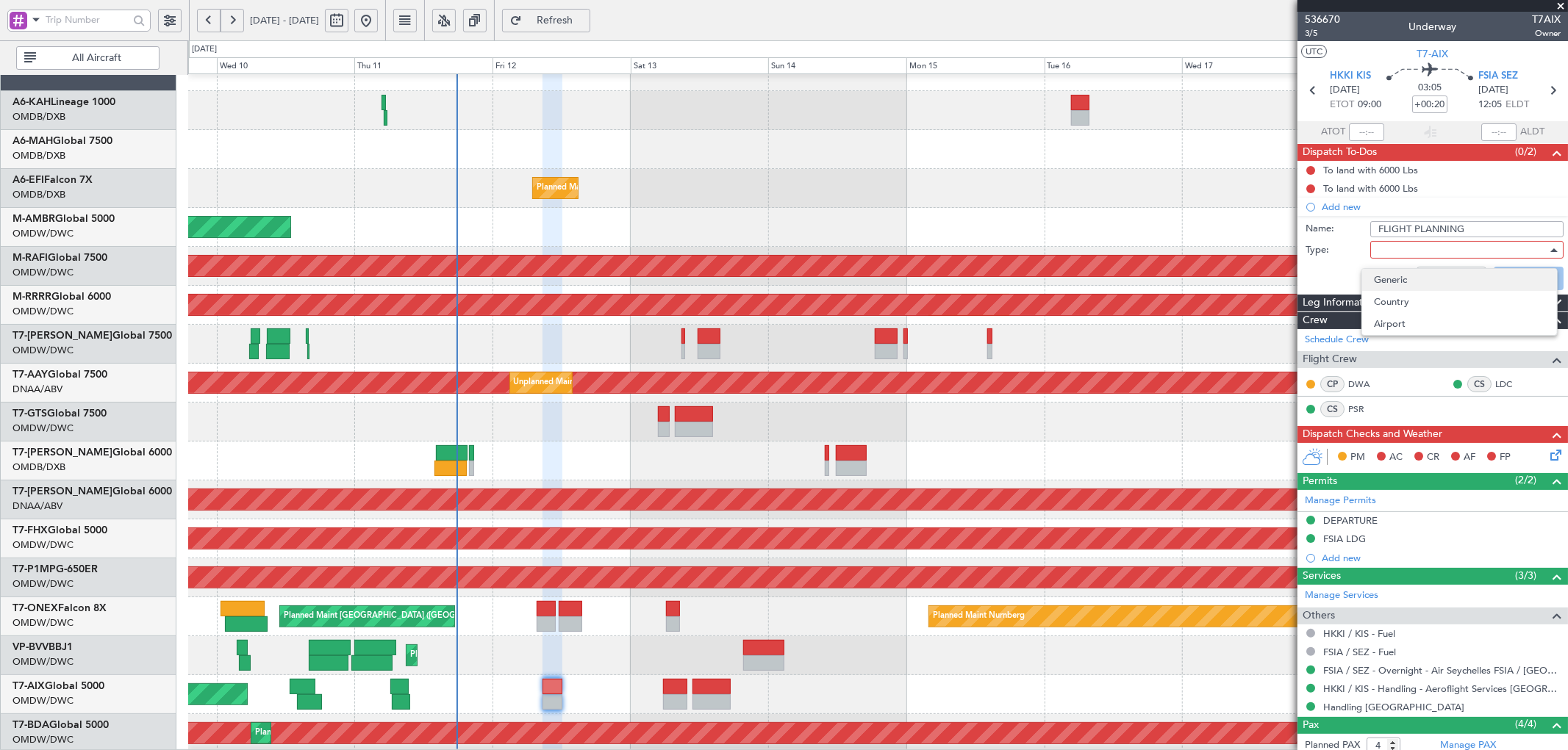
click at [1398, 275] on span "Generic" at bounding box center [1460, 280] width 171 height 22
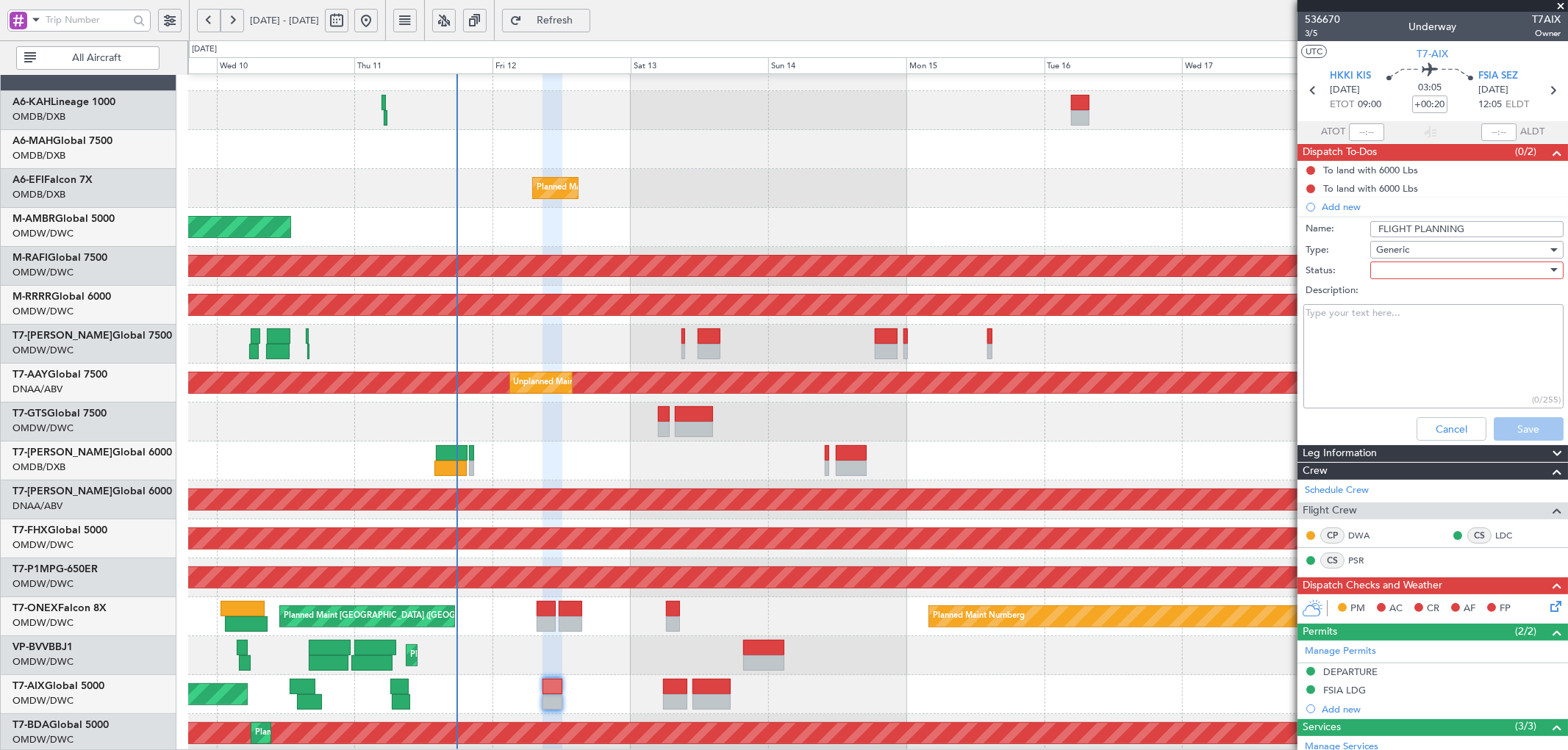
click at [1402, 265] on div at bounding box center [1462, 270] width 171 height 22
click at [1403, 297] on span "Not Started" at bounding box center [1460, 300] width 171 height 22
click at [1386, 325] on textarea "Description:" at bounding box center [1433, 356] width 260 height 105
paste textarea "Fuel 30,000 M.85 FL430"
drag, startPoint x: 1373, startPoint y: 316, endPoint x: 1328, endPoint y: 312, distance: 45.2
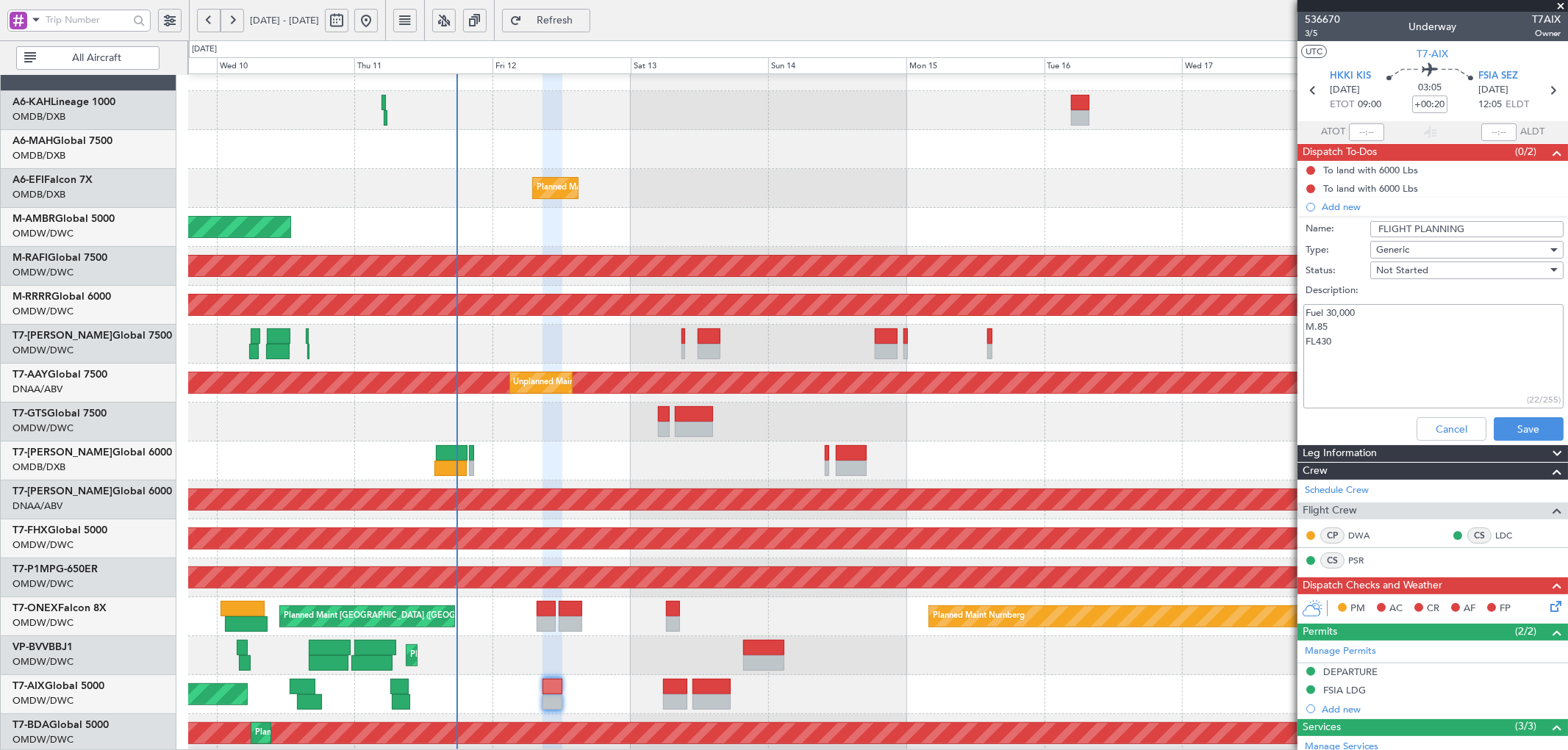
click at [1328, 312] on textarea "Fuel 30,000 M.85 FL430" at bounding box center [1433, 356] width 260 height 105
drag, startPoint x: 1343, startPoint y: 342, endPoint x: 1239, endPoint y: 349, distance: 104.2
click at [1239, 349] on fb-app "09 Sep 2025 - 19 Sep 2025 Refresh Quick Links All Aircraft Planned Maint Dubai …" at bounding box center [784, 384] width 1568 height 733
type textarea "Fuel ROB M.85"
click at [1529, 427] on button "Save" at bounding box center [1529, 428] width 70 height 24
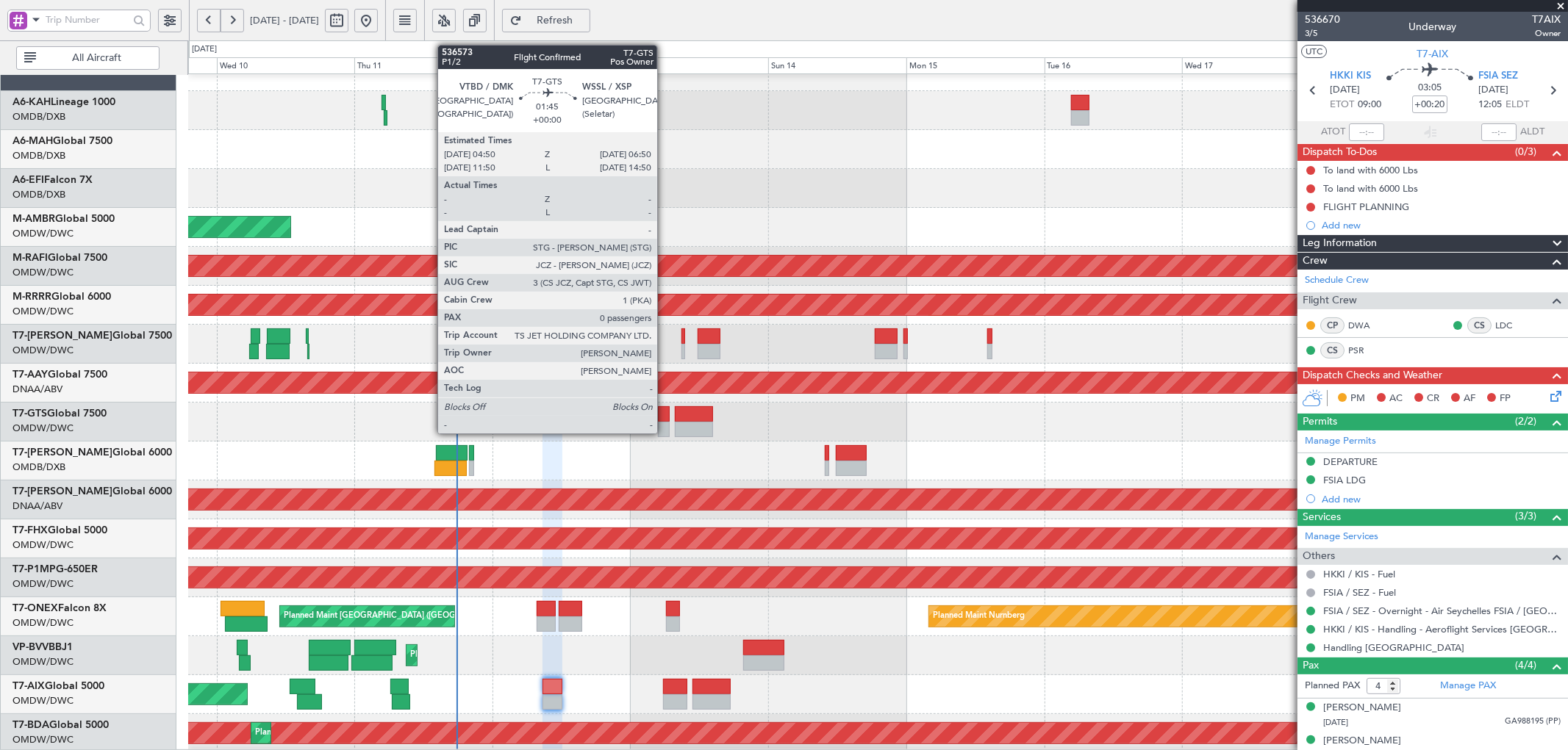
click at [665, 423] on div at bounding box center [664, 429] width 12 height 15
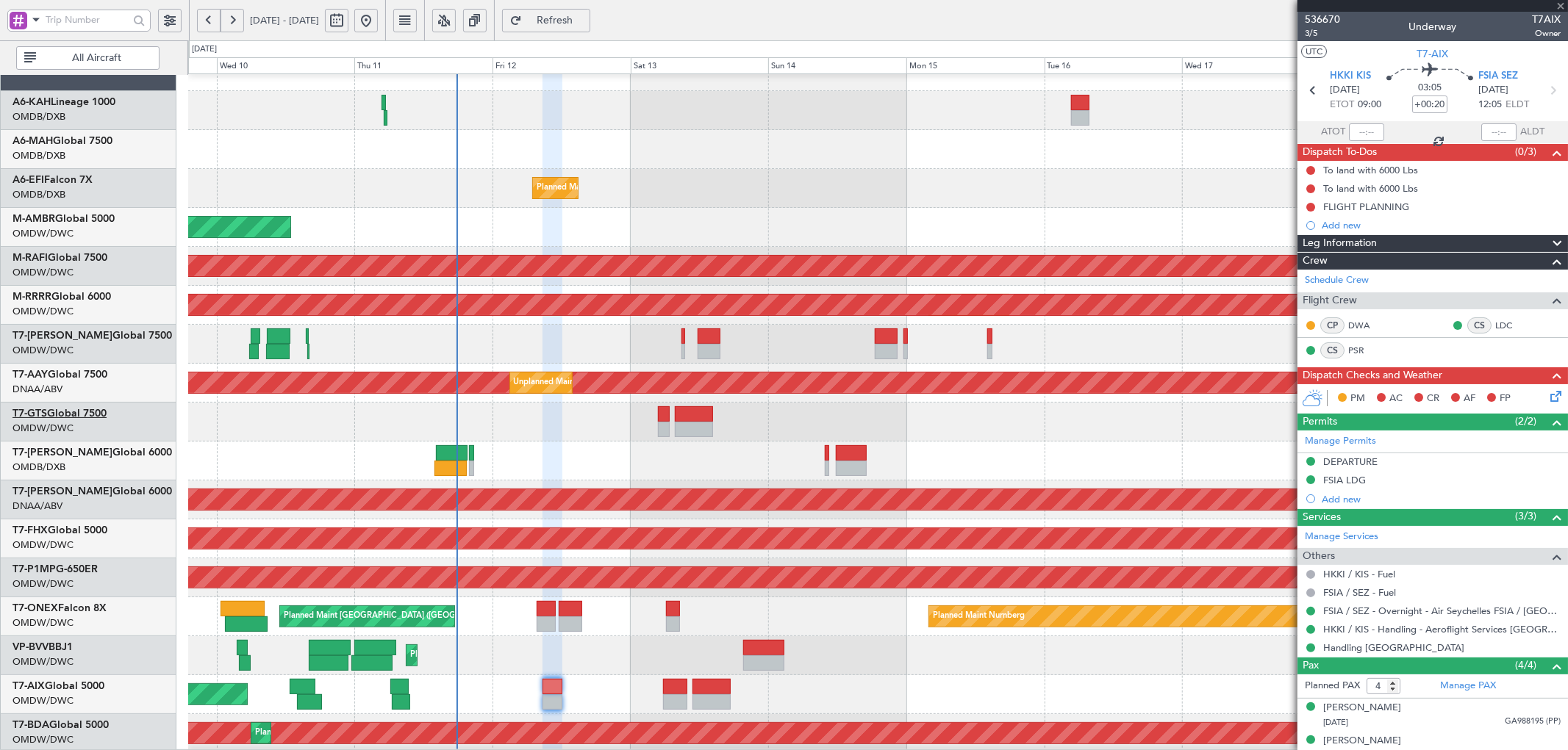
type input "0"
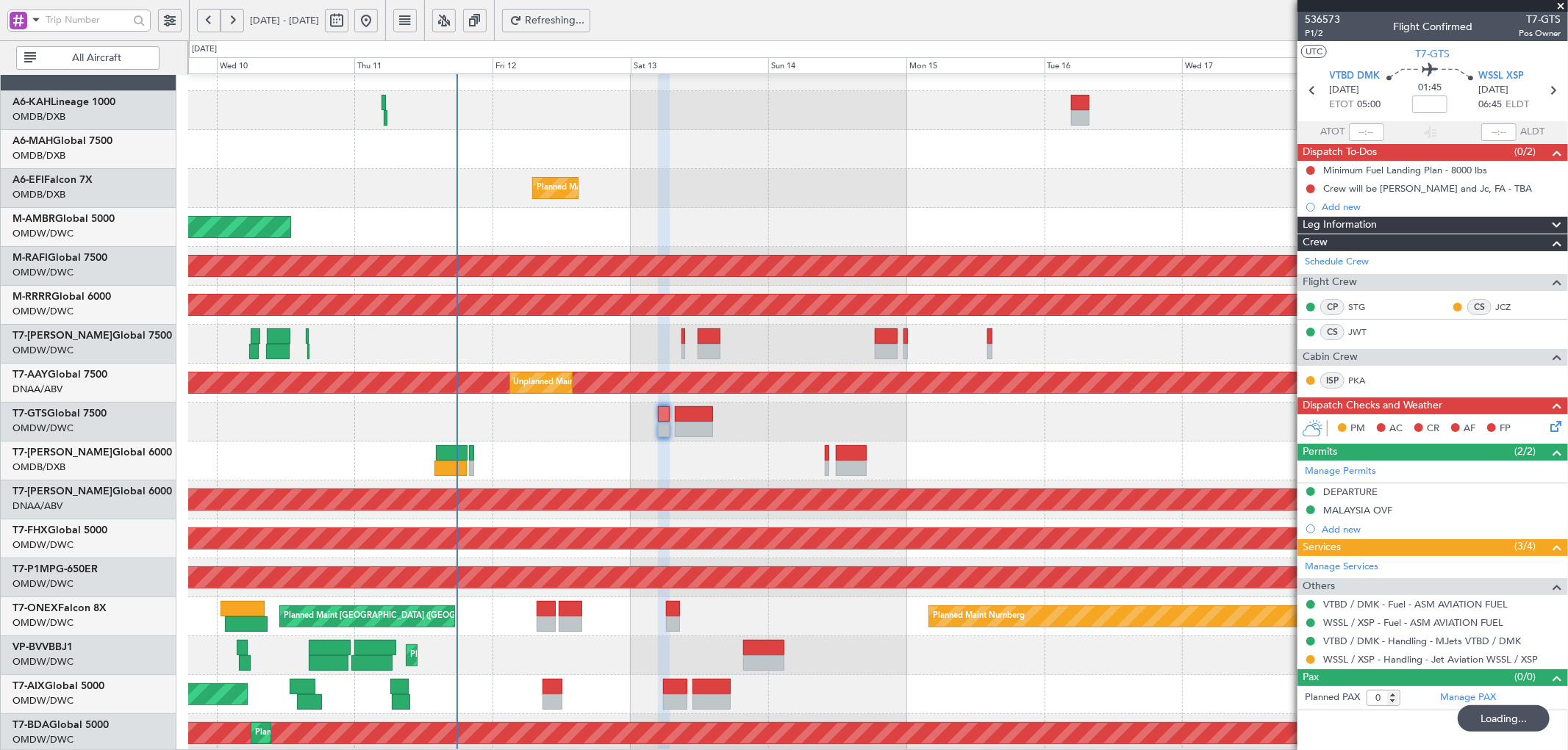
click at [585, 15] on span "Refreshing..." at bounding box center [555, 20] width 60 height 11
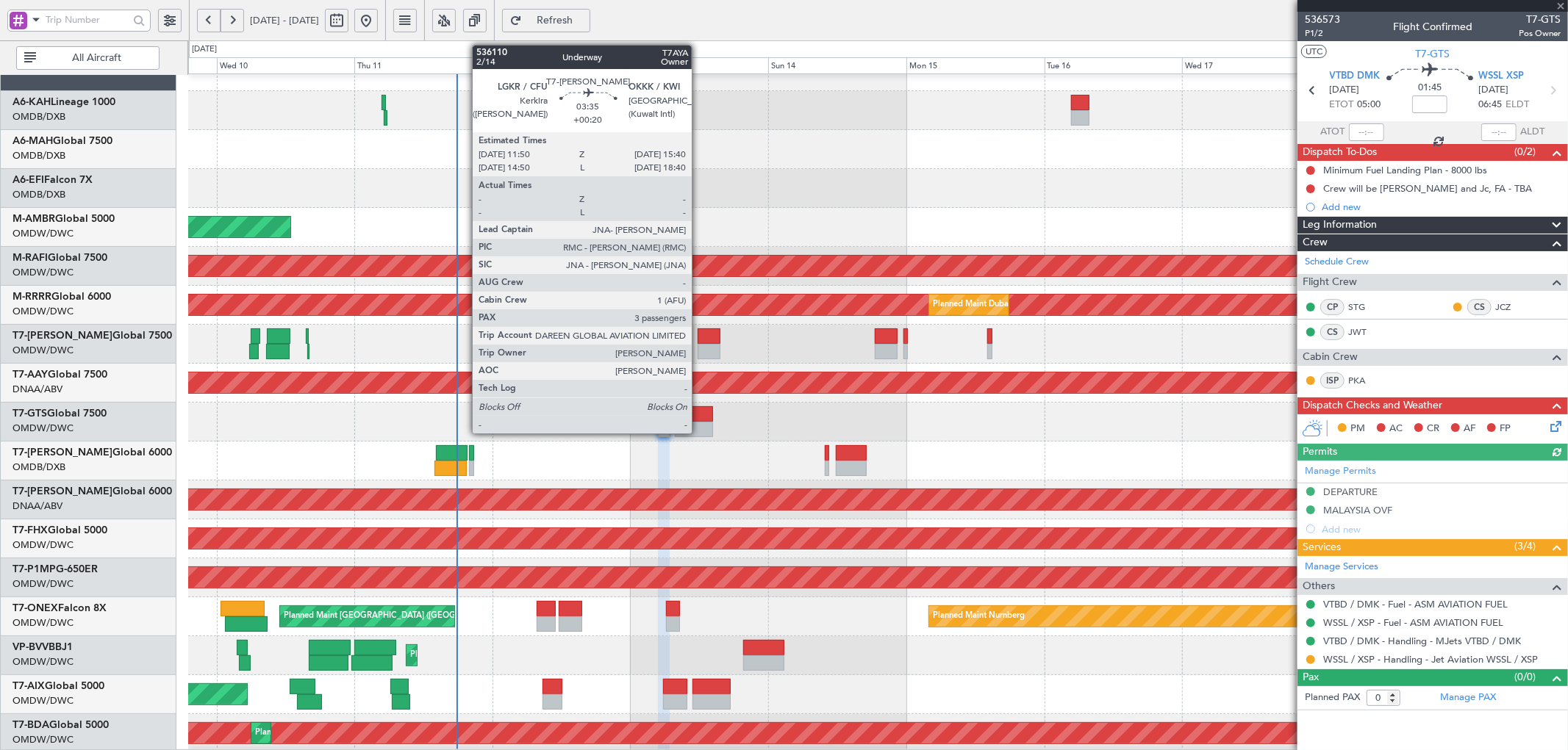
click at [699, 331] on div at bounding box center [708, 336] width 22 height 15
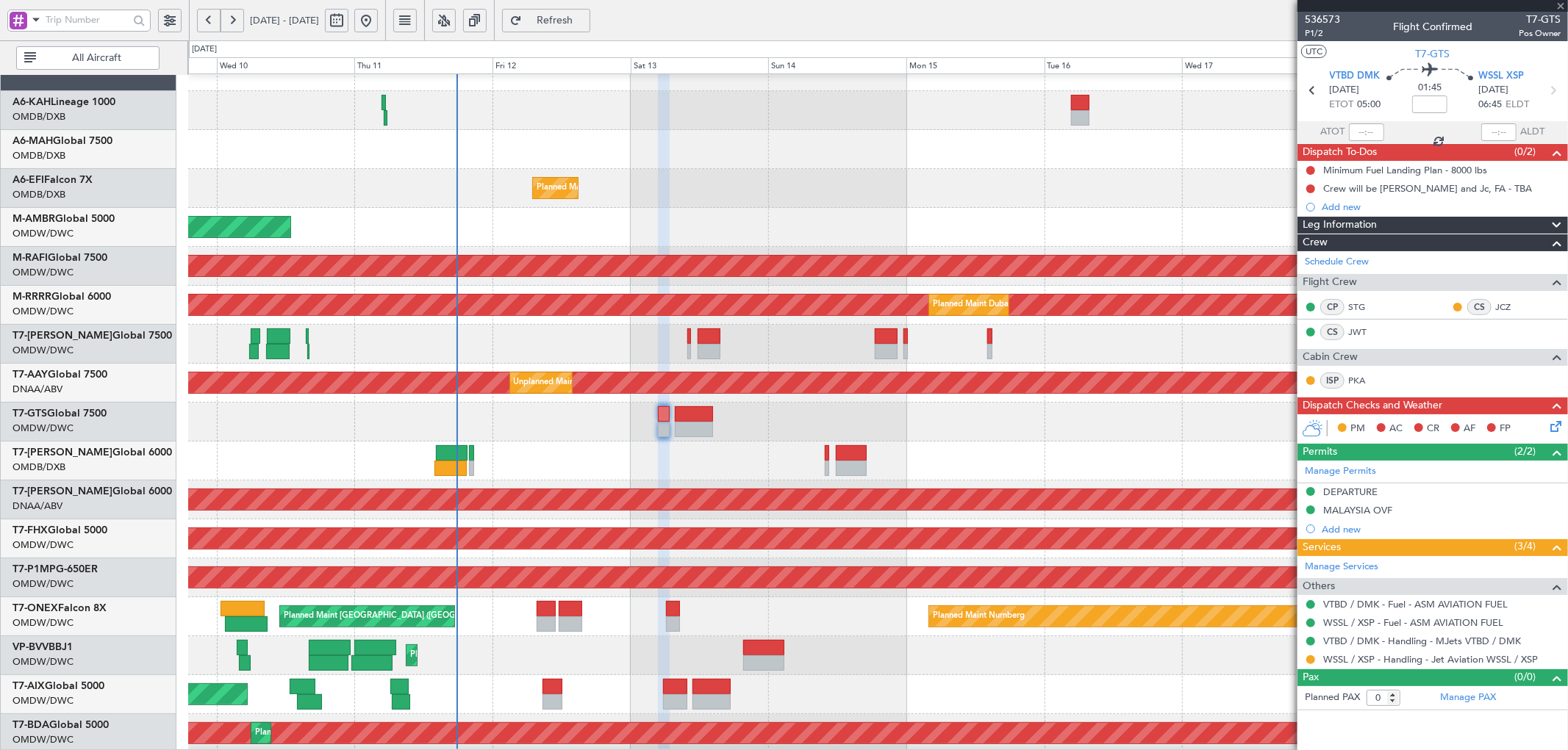
type input "+00:20"
type input "3"
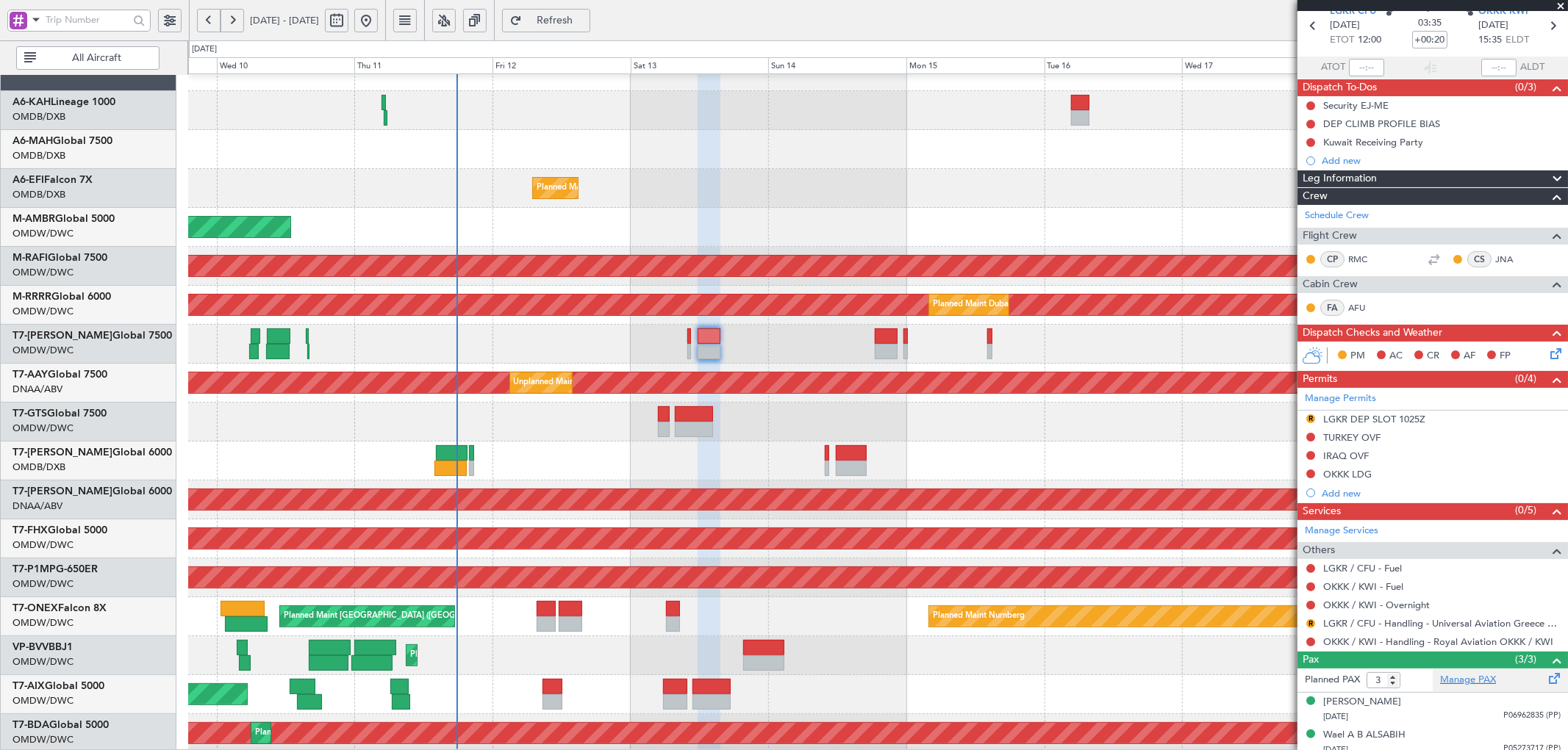
scroll to position [106, 0]
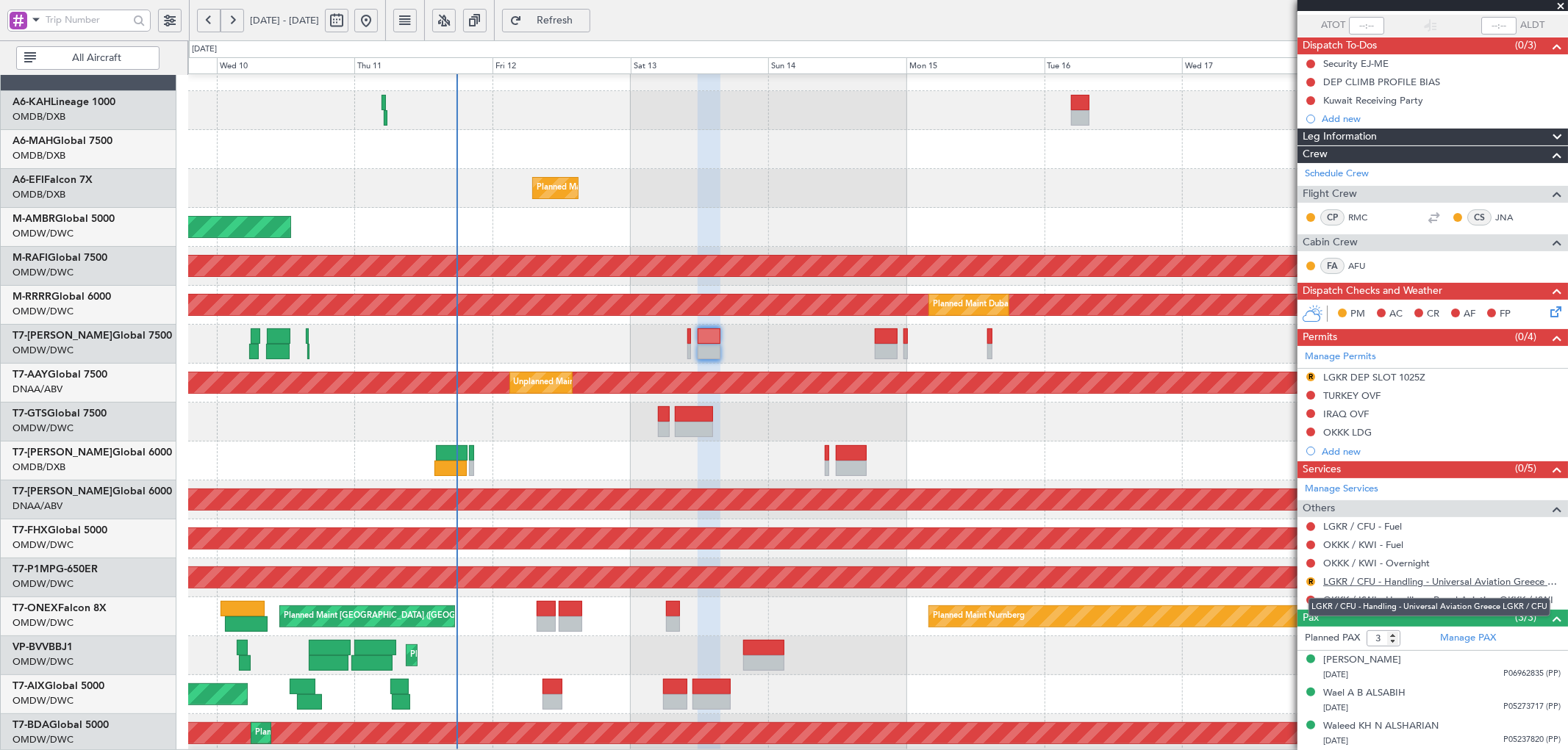
click at [1467, 584] on link "LGKR / CFU - Handling - Universal Aviation Greece LGKR / CFU" at bounding box center [1441, 582] width 237 height 12
drag, startPoint x: 1311, startPoint y: 580, endPoint x: 1309, endPoint y: 590, distance: 10.2
click at [1311, 579] on button "R" at bounding box center [1311, 582] width 9 height 9
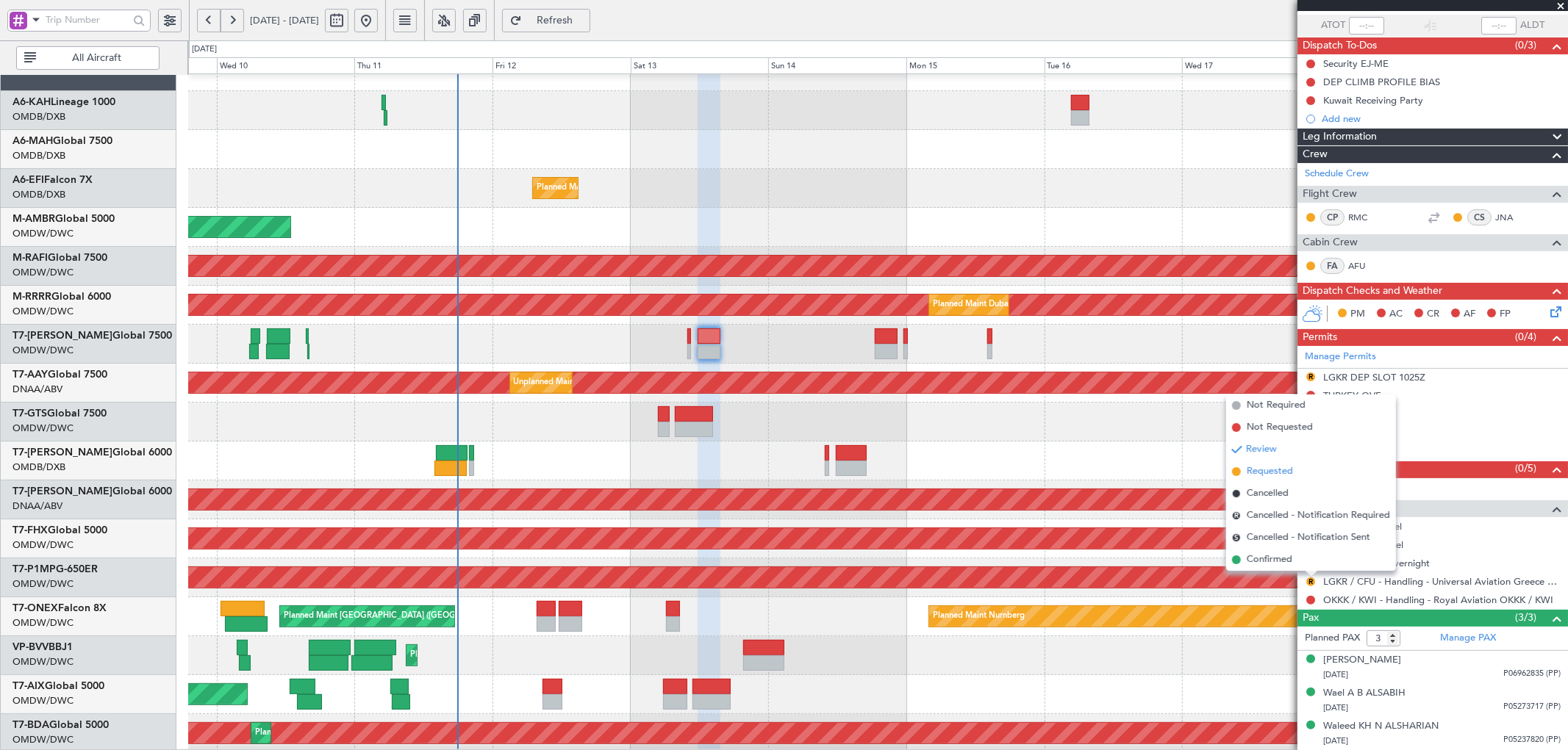
click at [1272, 470] on span "Requested" at bounding box center [1269, 471] width 46 height 14
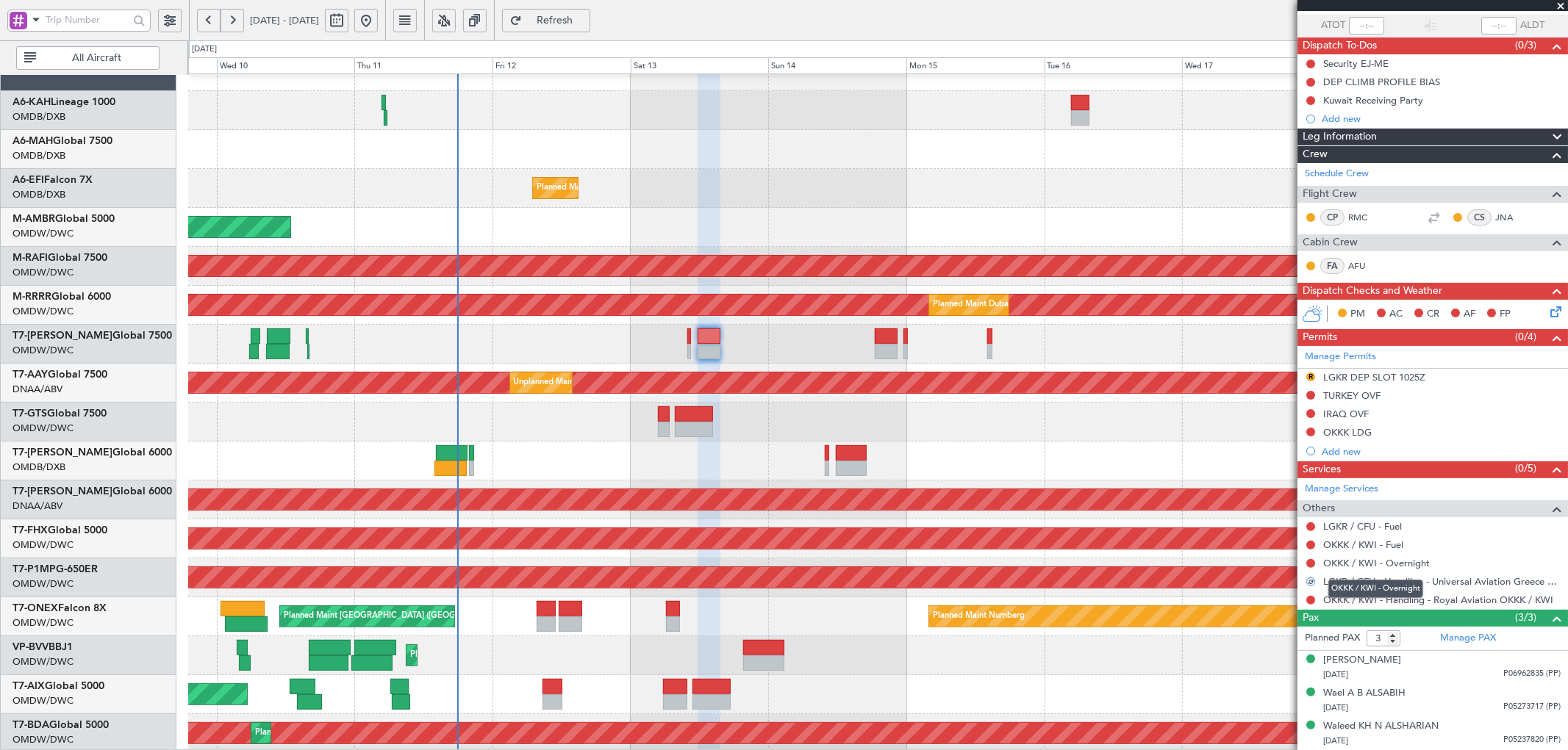
click at [1358, 601] on mat-tooltip-component "OKKK / KWI - Overnight" at bounding box center [1375, 588] width 115 height 39
click at [1430, 603] on link "OKKK / KWI - Handling - Royal Aviation OKKK / KWI" at bounding box center [1438, 600] width 230 height 12
click at [1453, 639] on link "Manage PAX" at bounding box center [1468, 638] width 56 height 14
click at [1400, 658] on div "[PERSON_NAME]" at bounding box center [1362, 660] width 78 height 14
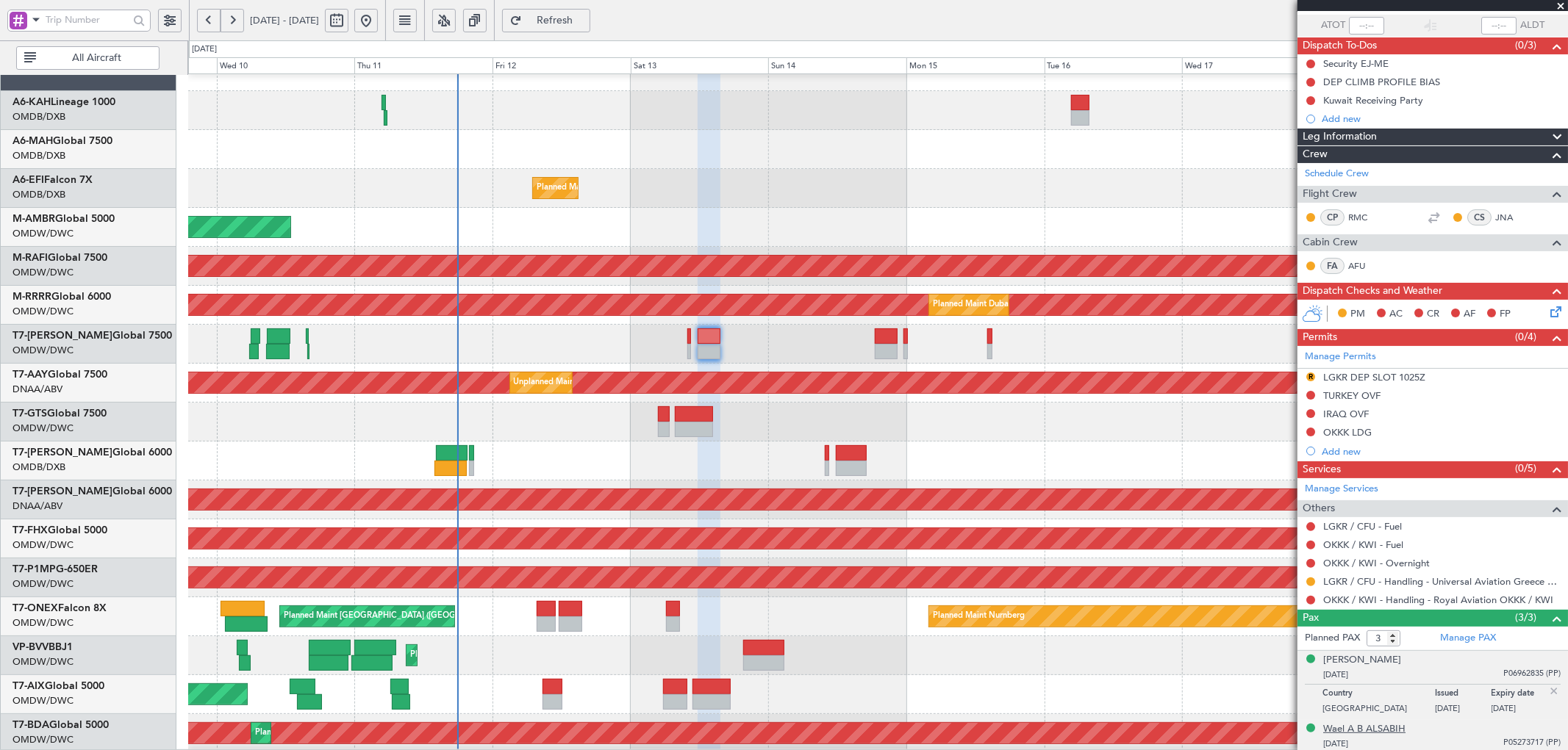
click at [1348, 725] on div "Wael A B ALSABIH" at bounding box center [1364, 729] width 83 height 14
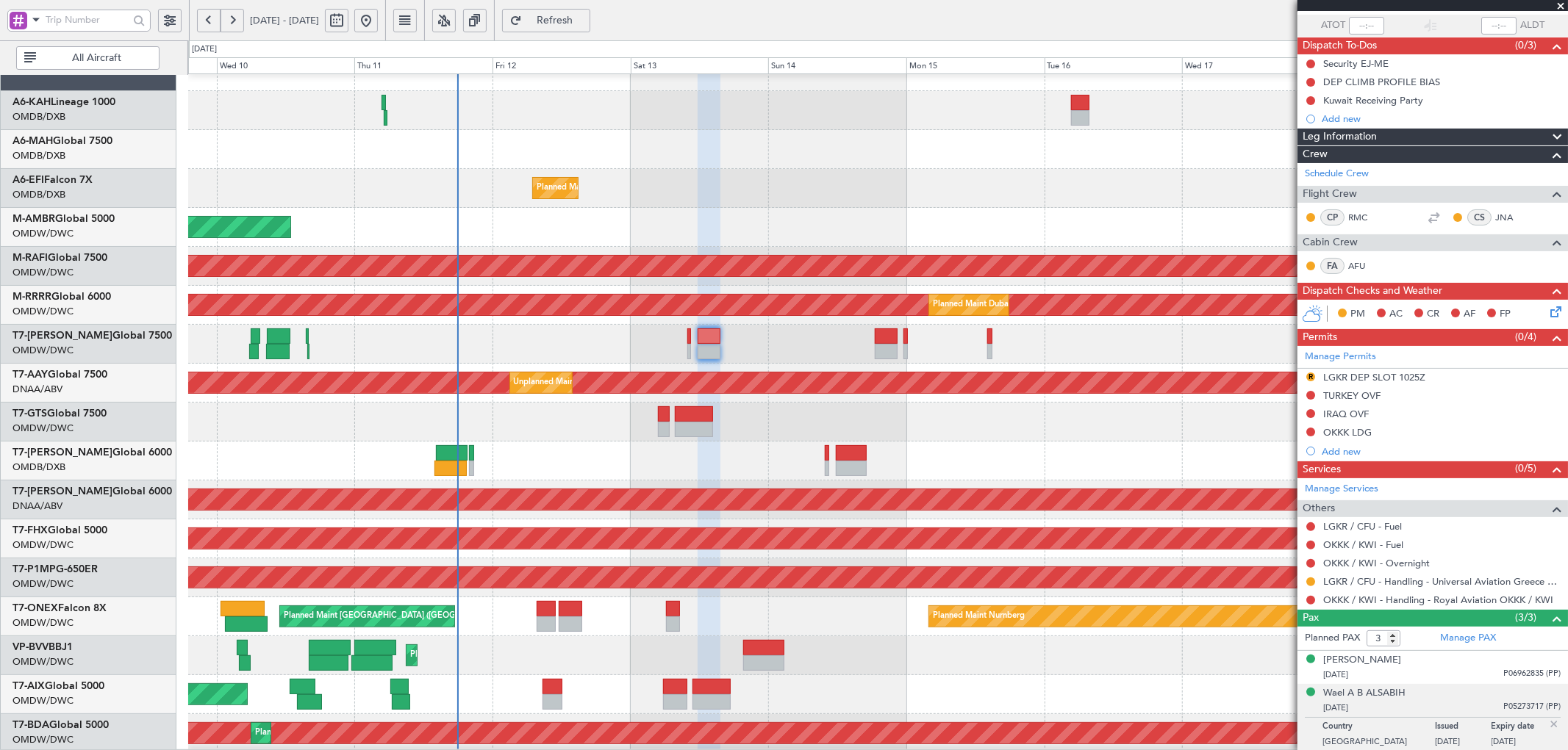
scroll to position [143, 0]
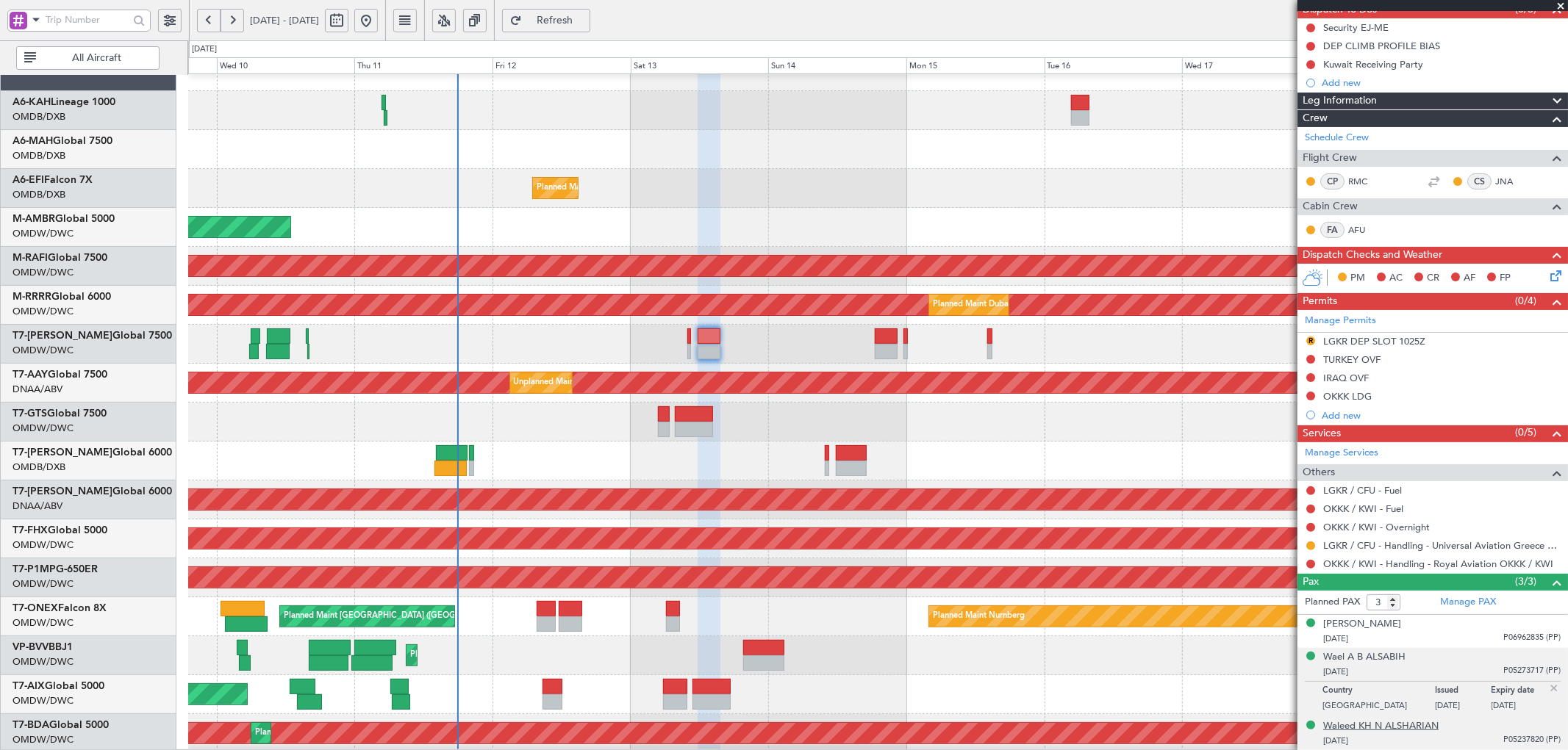
click at [1400, 730] on div "Waleed KH N ALSHARIAN" at bounding box center [1381, 726] width 115 height 14
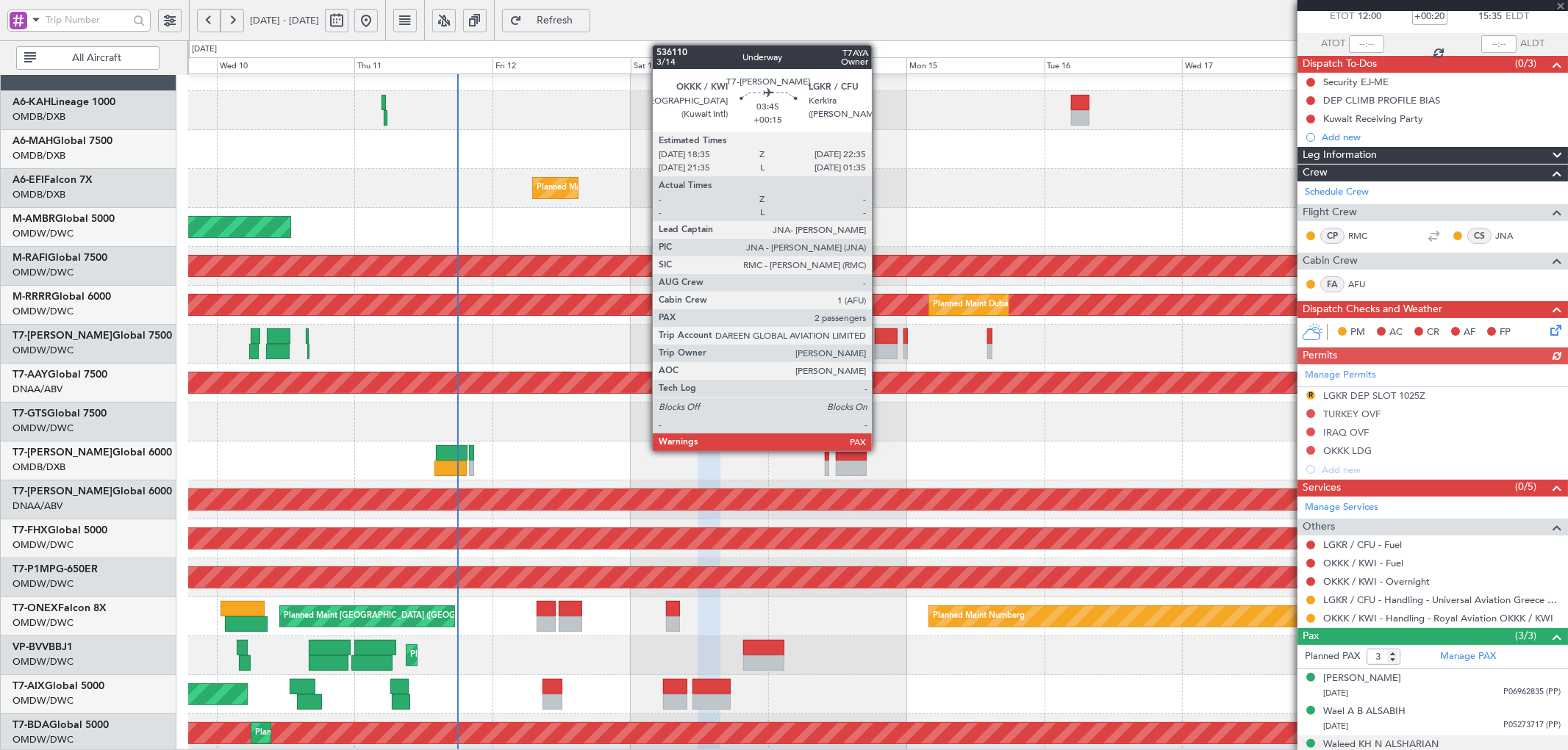
click at [879, 347] on div at bounding box center [886, 351] width 24 height 15
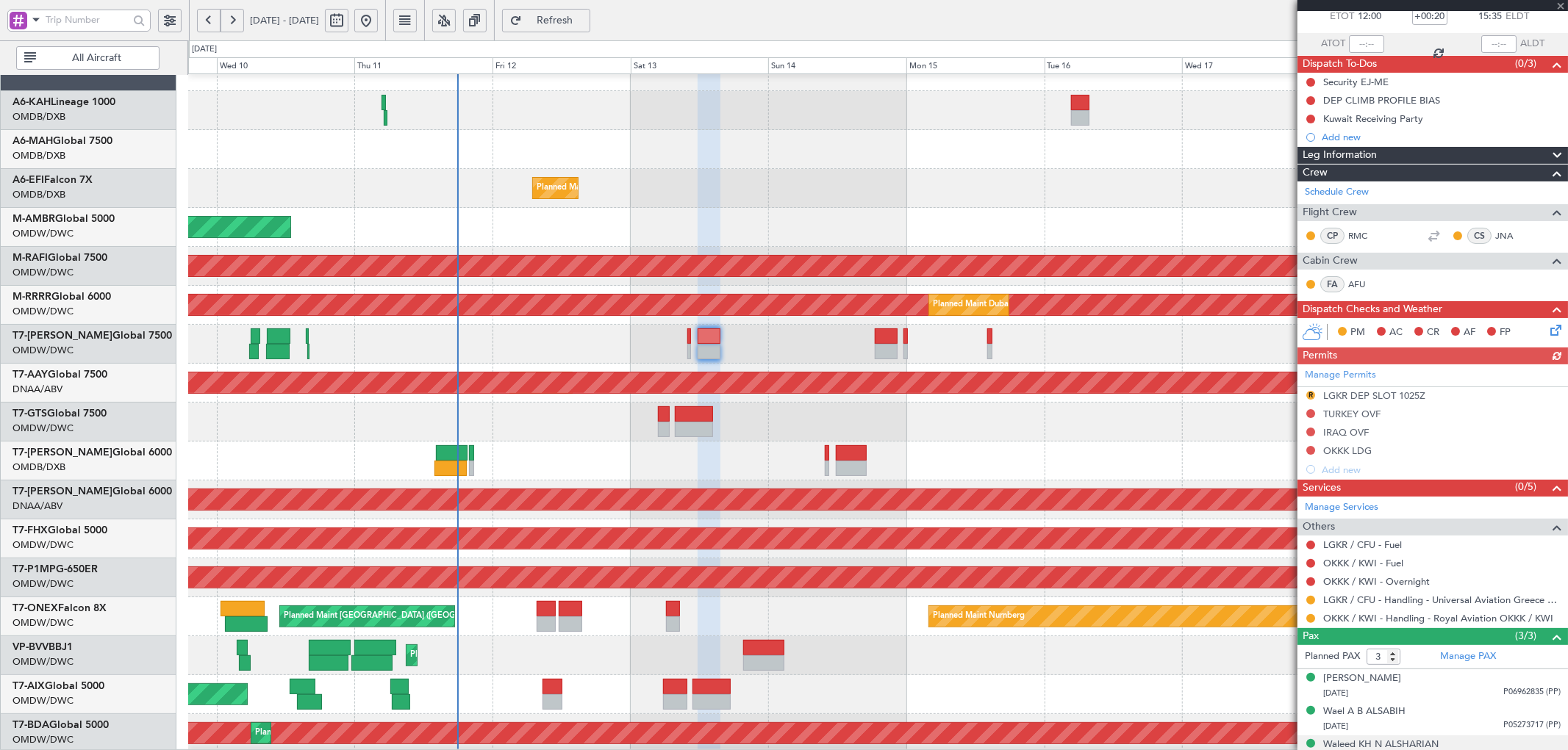
type input "+00:15"
type input "2"
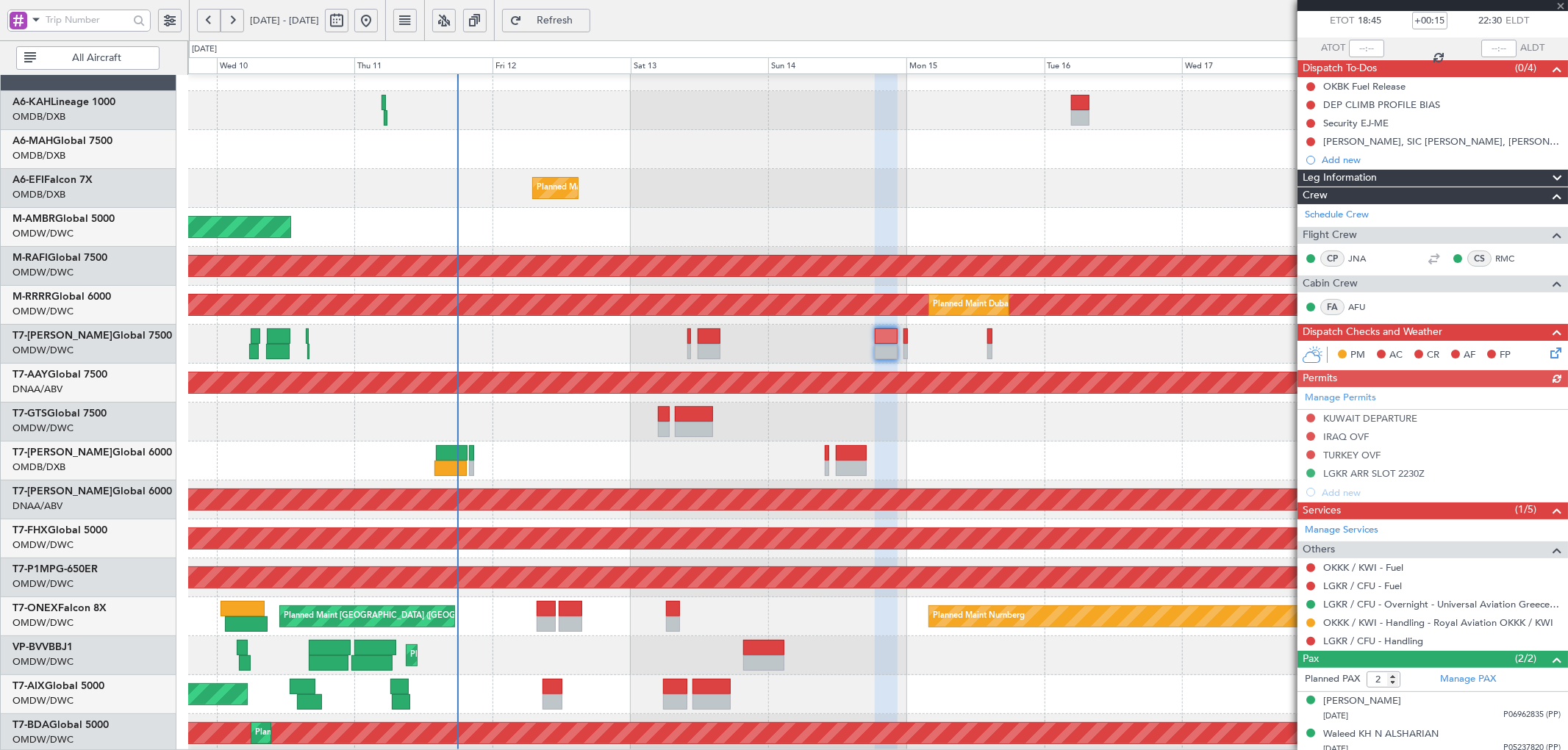
scroll to position [92, 0]
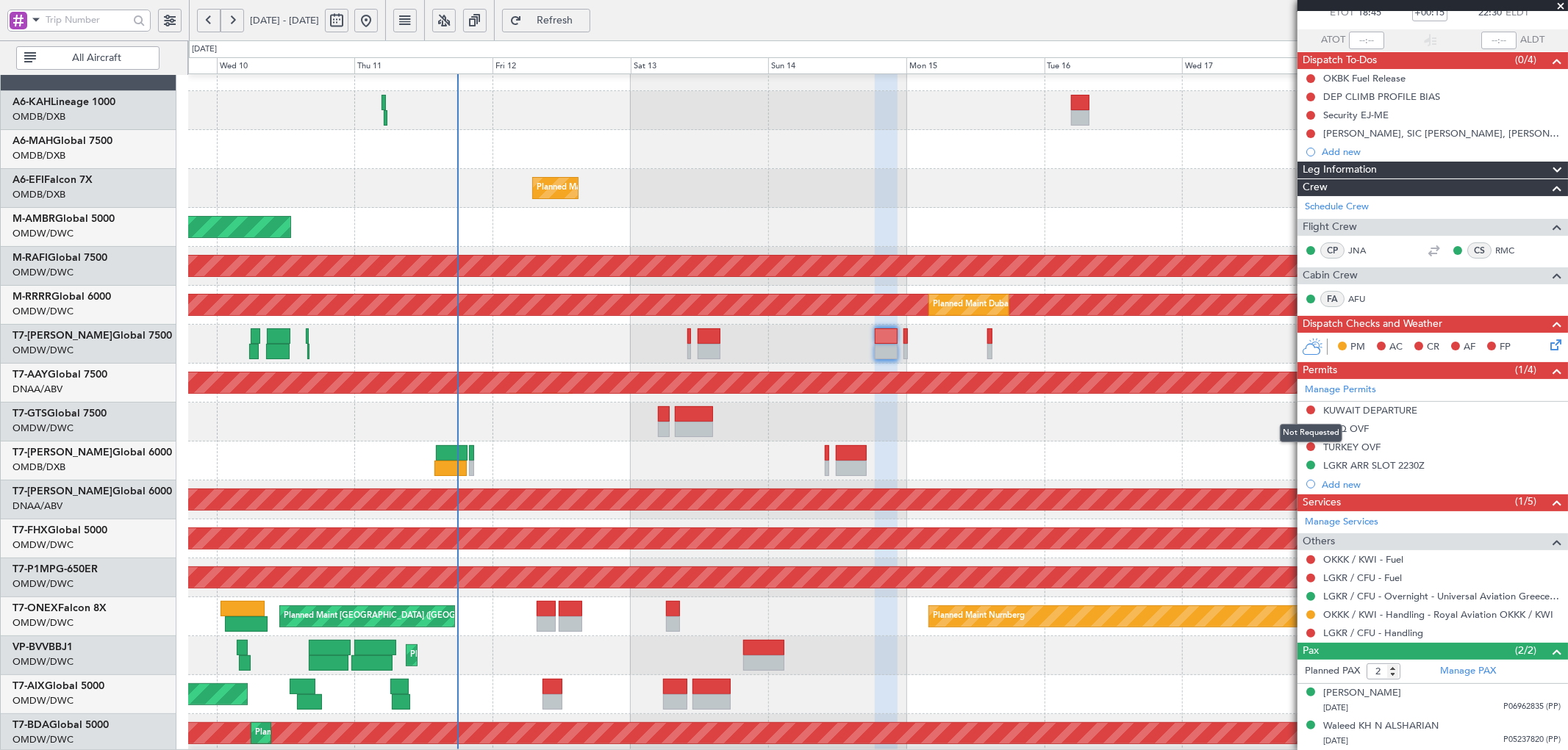
drag, startPoint x: 1312, startPoint y: 412, endPoint x: 1310, endPoint y: 428, distance: 16.1
click at [1312, 412] on button at bounding box center [1311, 410] width 9 height 9
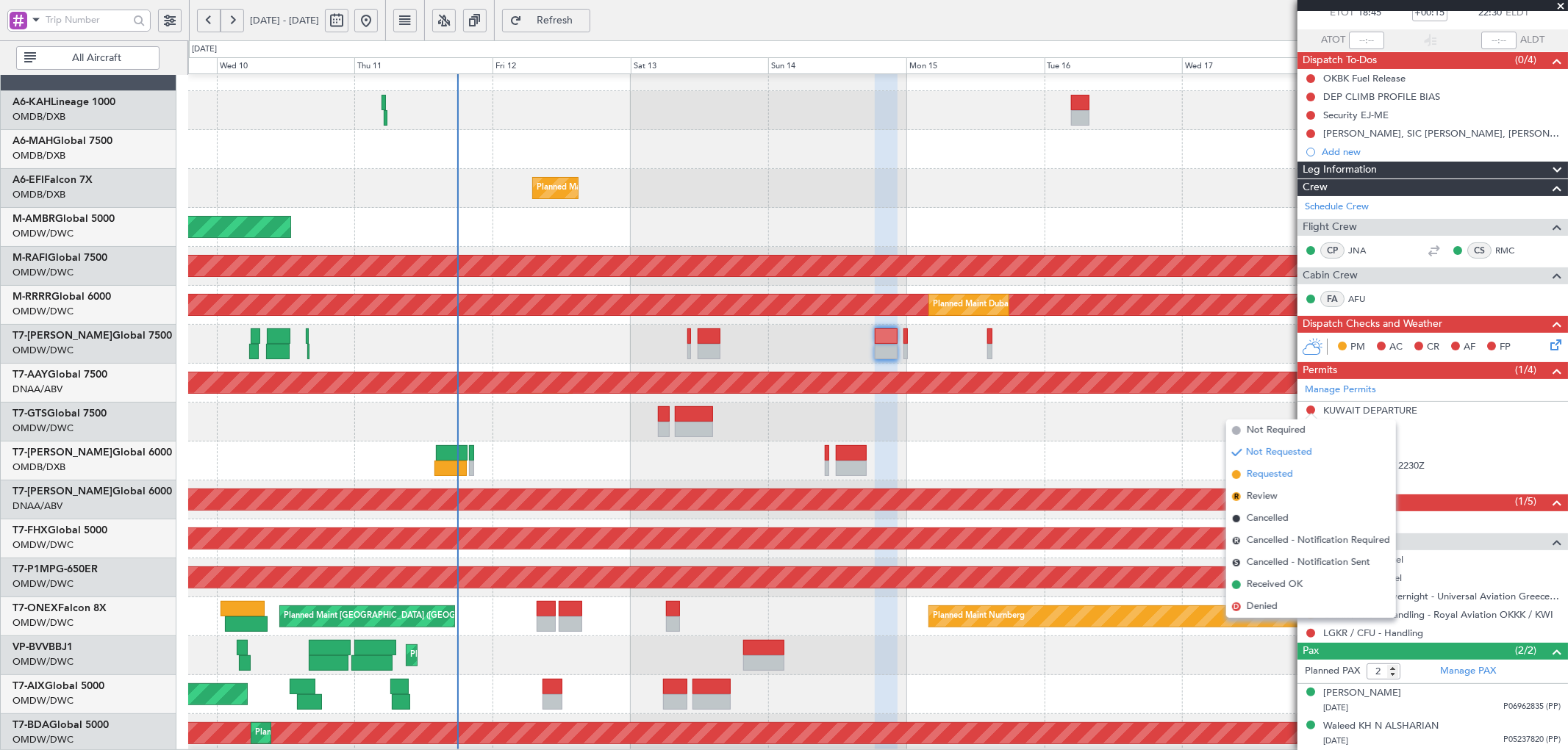
click at [1270, 473] on span "Requested" at bounding box center [1269, 474] width 46 height 14
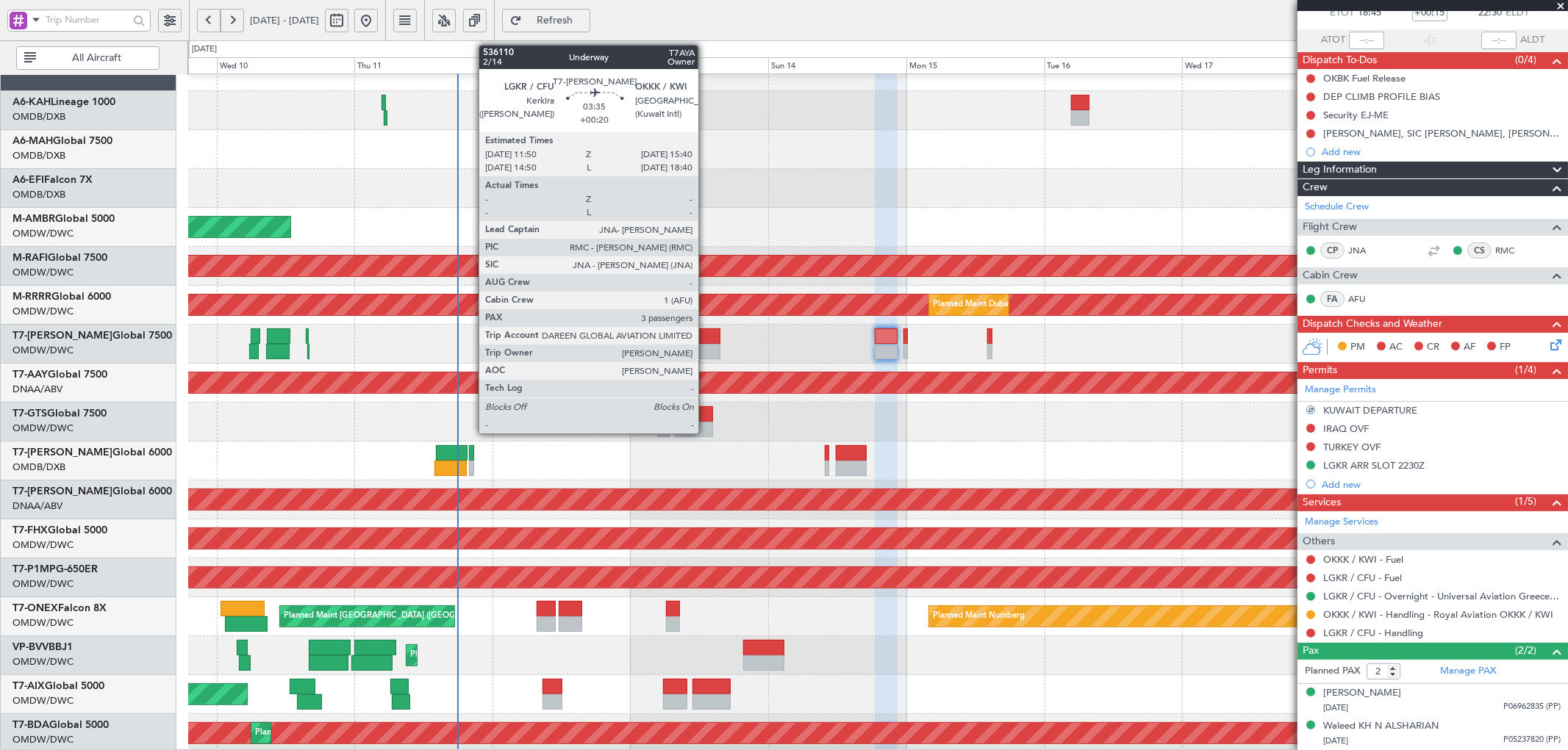
click at [705, 340] on div at bounding box center [708, 336] width 22 height 15
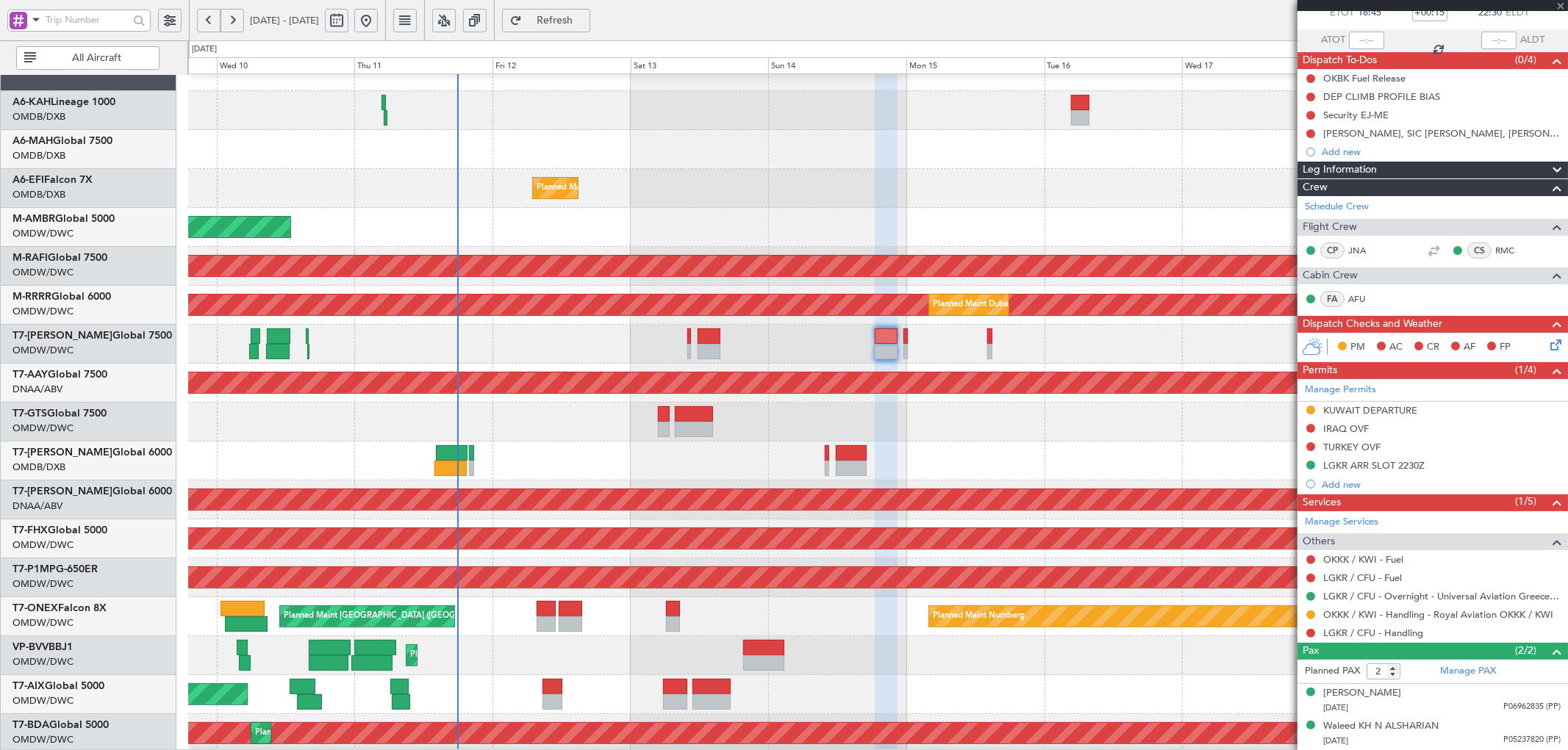
type input "+00:20"
type input "3"
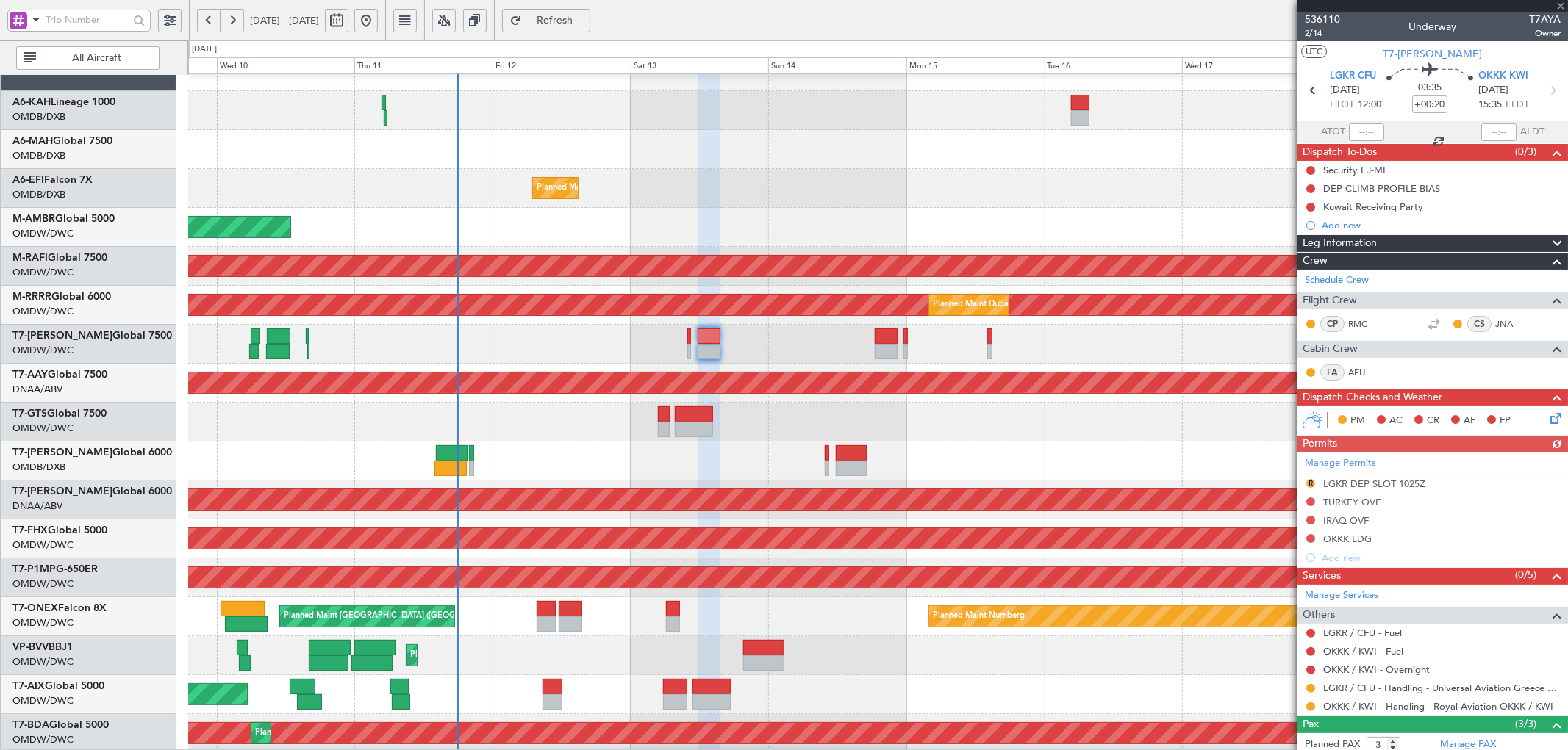
click at [1310, 481] on div "Manage Permits R LGKR DEP SLOT 1025Z TURKEY OVF IRAQ OVF OKKK LDG Add new" at bounding box center [1432, 510] width 271 height 115
click at [1309, 482] on button "R" at bounding box center [1311, 484] width 9 height 9
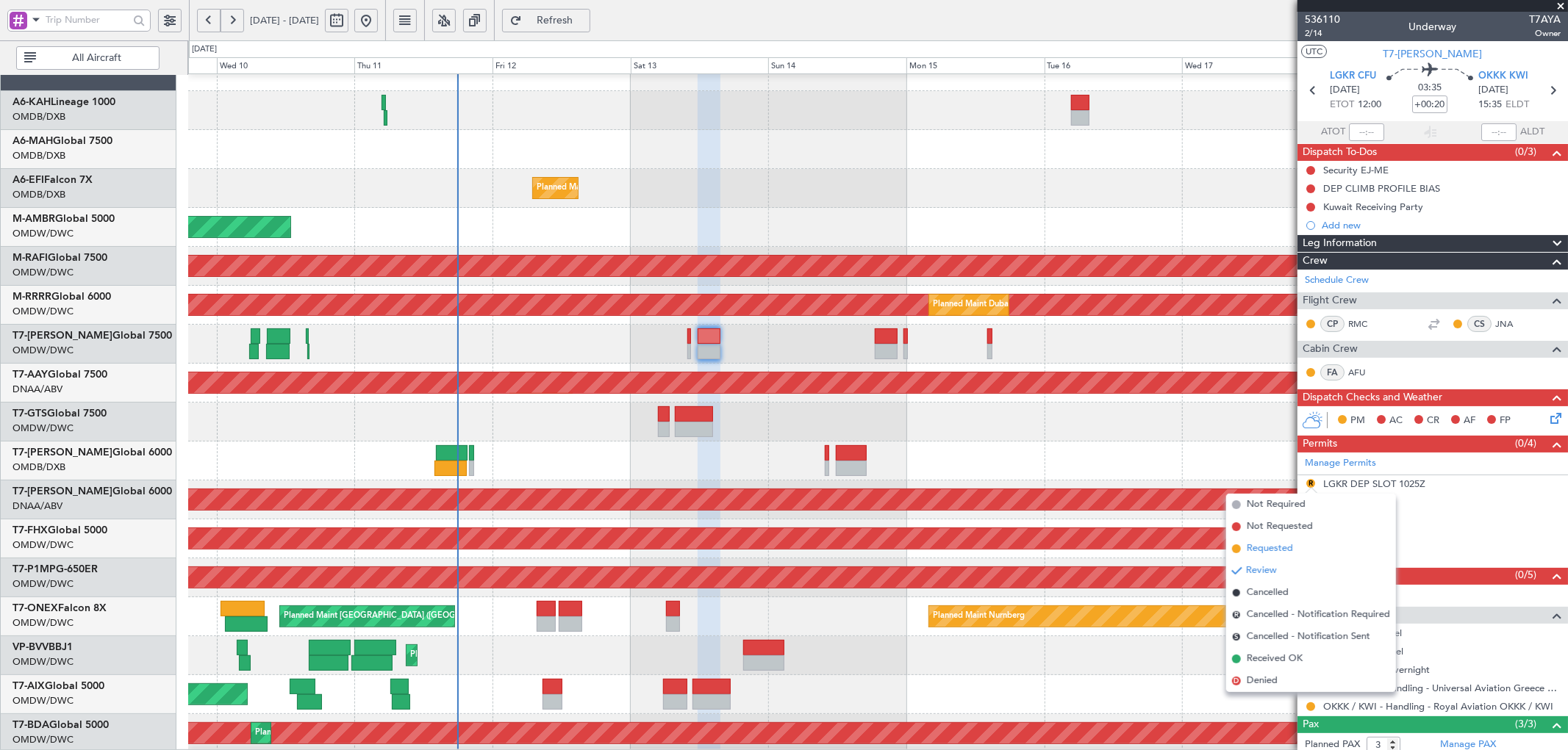
click at [1231, 554] on li "Requested" at bounding box center [1311, 548] width 170 height 22
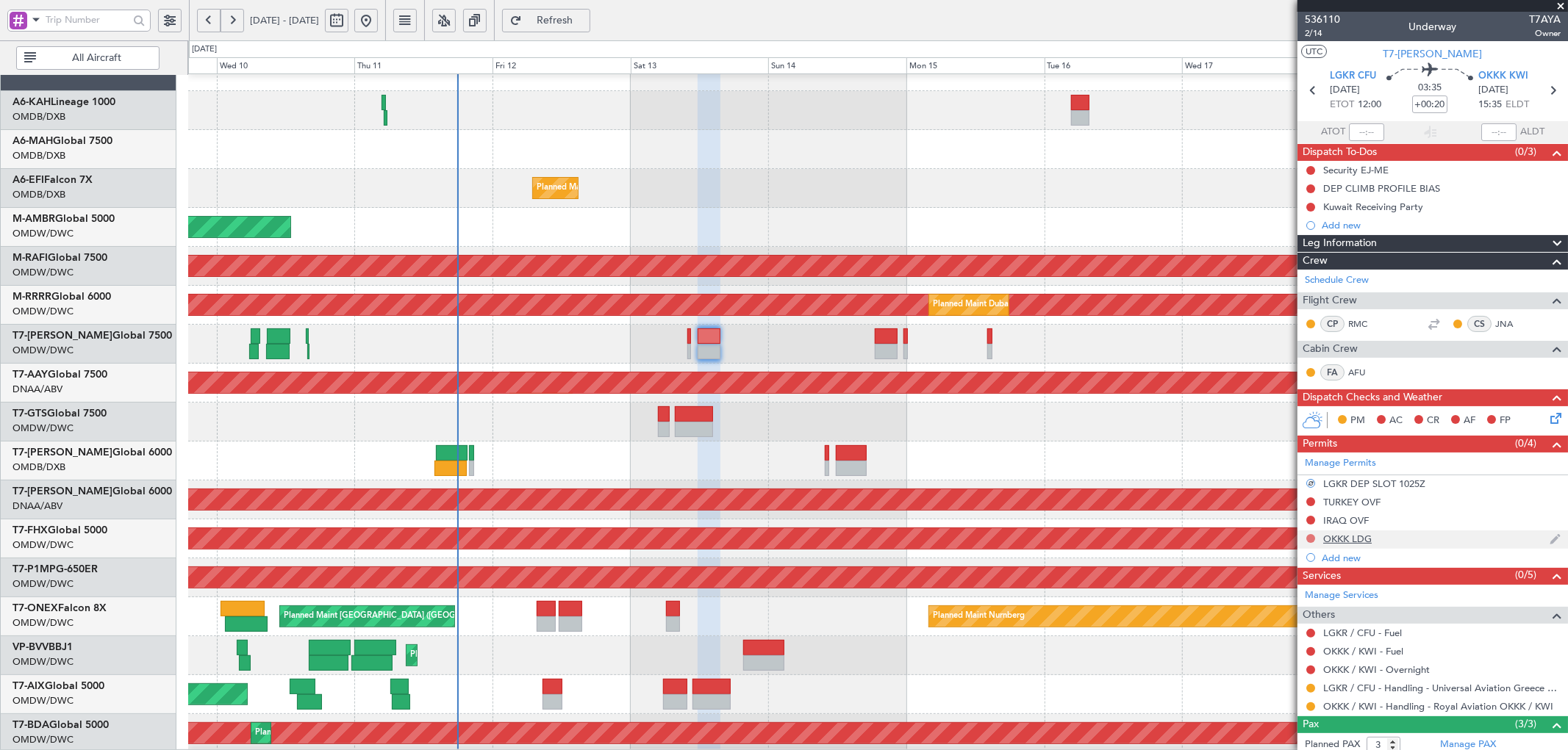
click at [1311, 536] on button at bounding box center [1311, 538] width 9 height 9
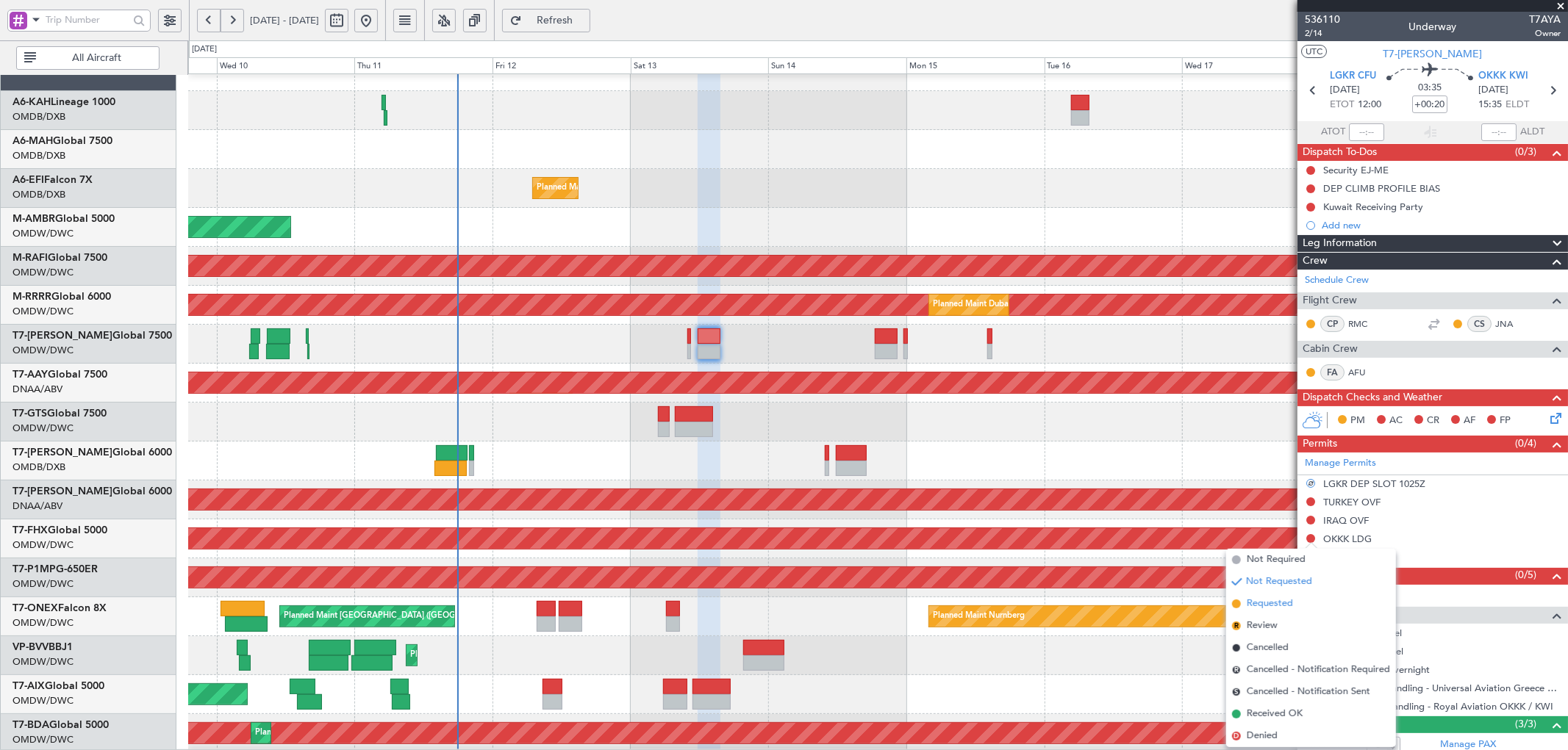
click at [1244, 607] on li "Requested" at bounding box center [1311, 604] width 170 height 22
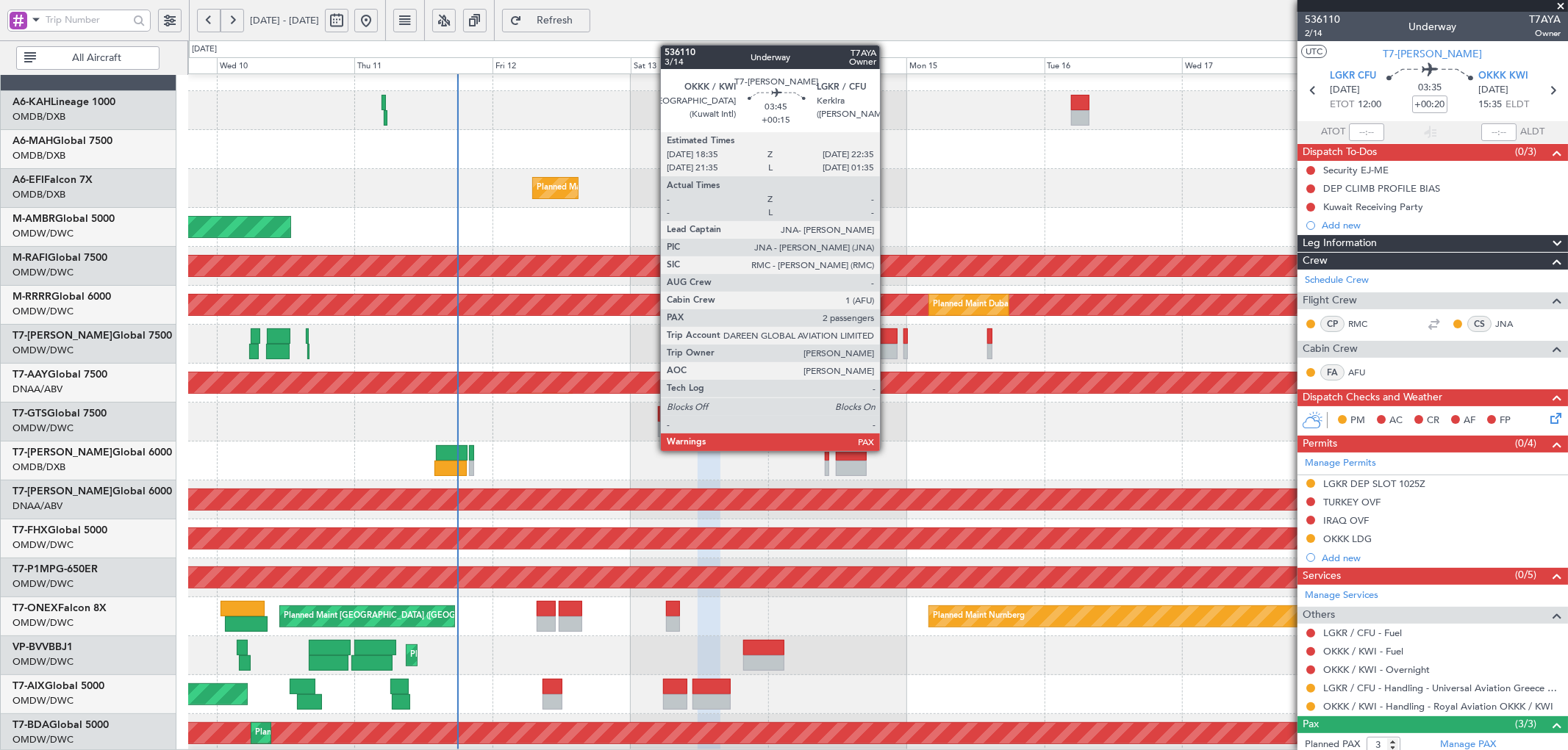
click at [887, 333] on div at bounding box center [886, 336] width 24 height 15
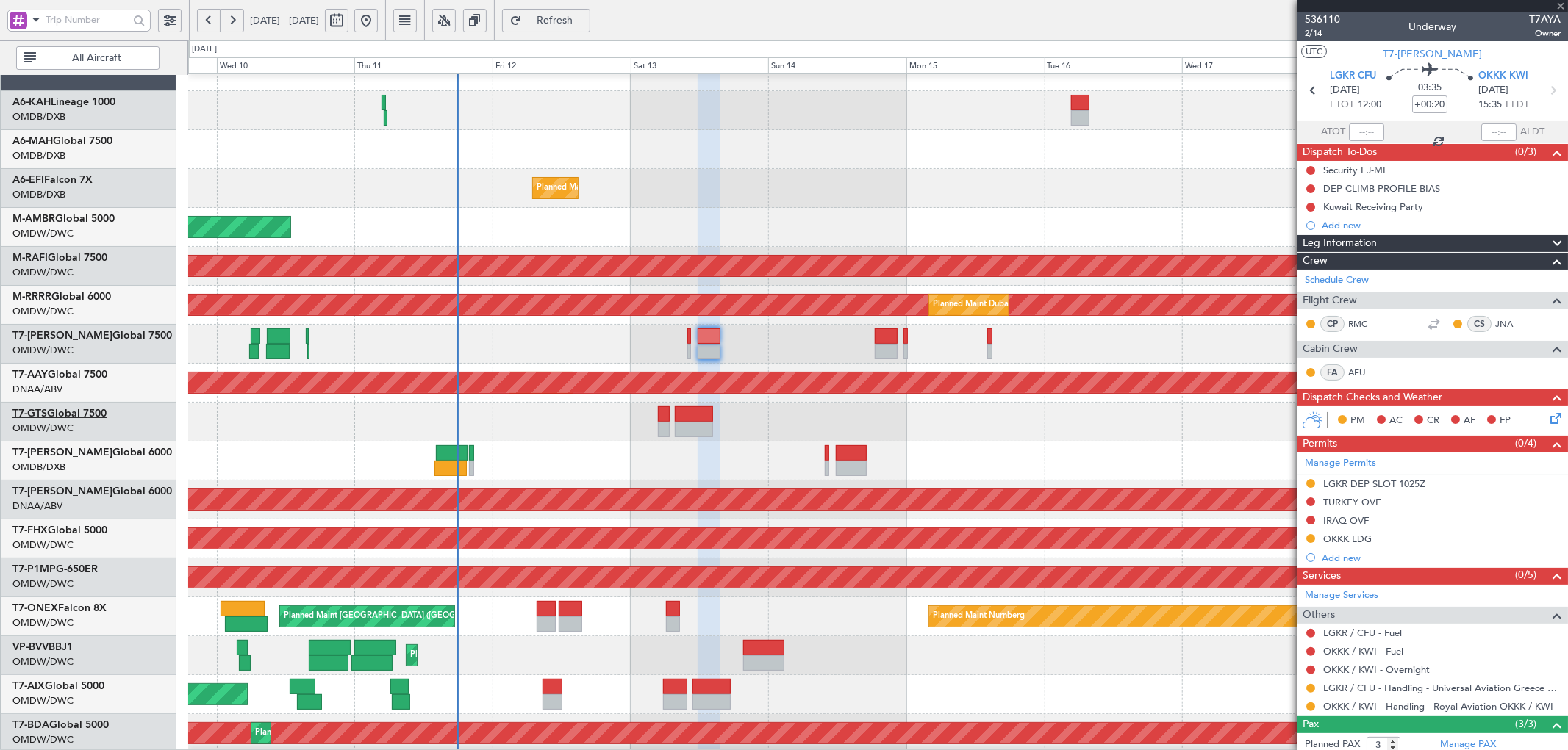
type input "+00:15"
type input "2"
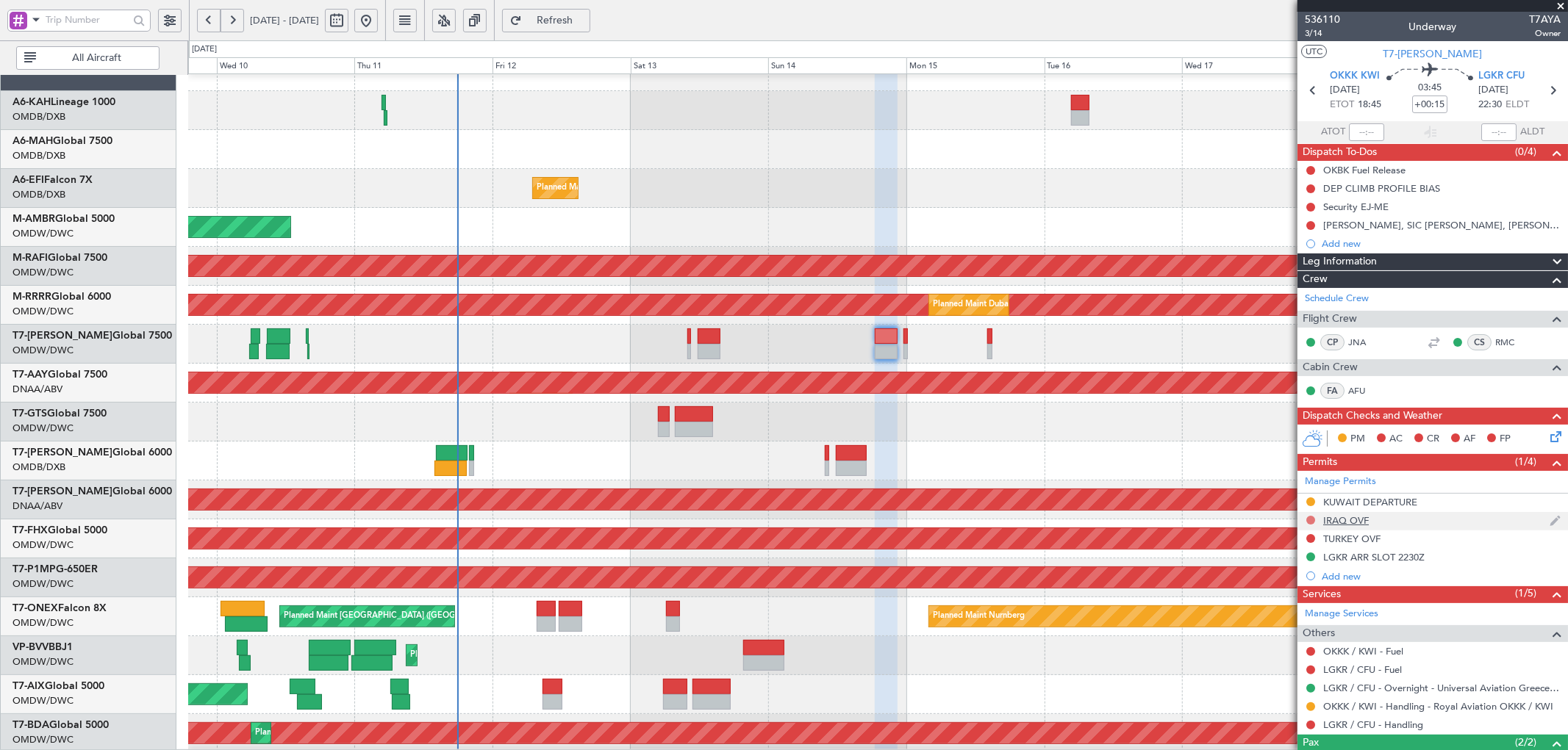
click at [1309, 520] on button at bounding box center [1311, 520] width 9 height 9
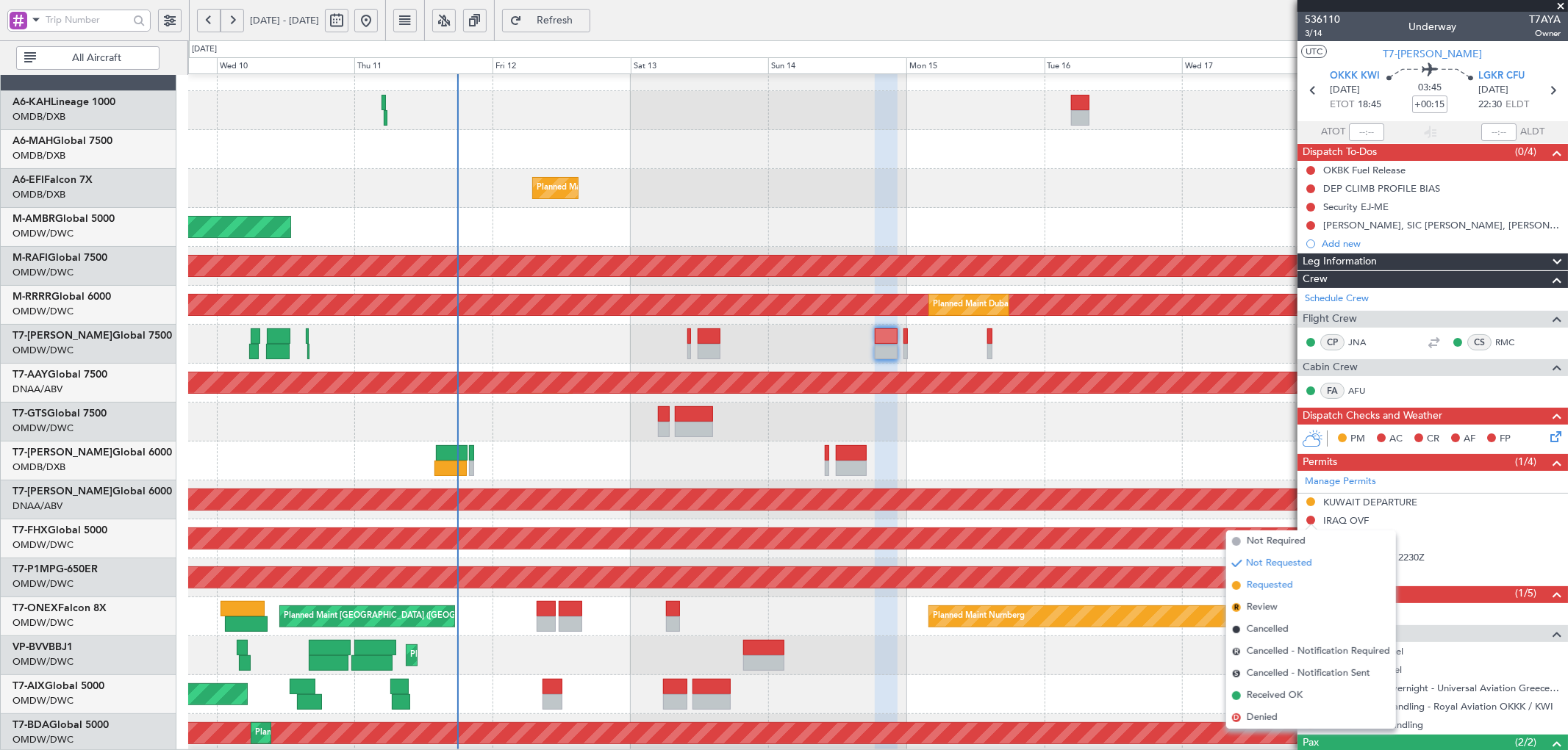
click at [1274, 585] on span "Requested" at bounding box center [1269, 585] width 46 height 14
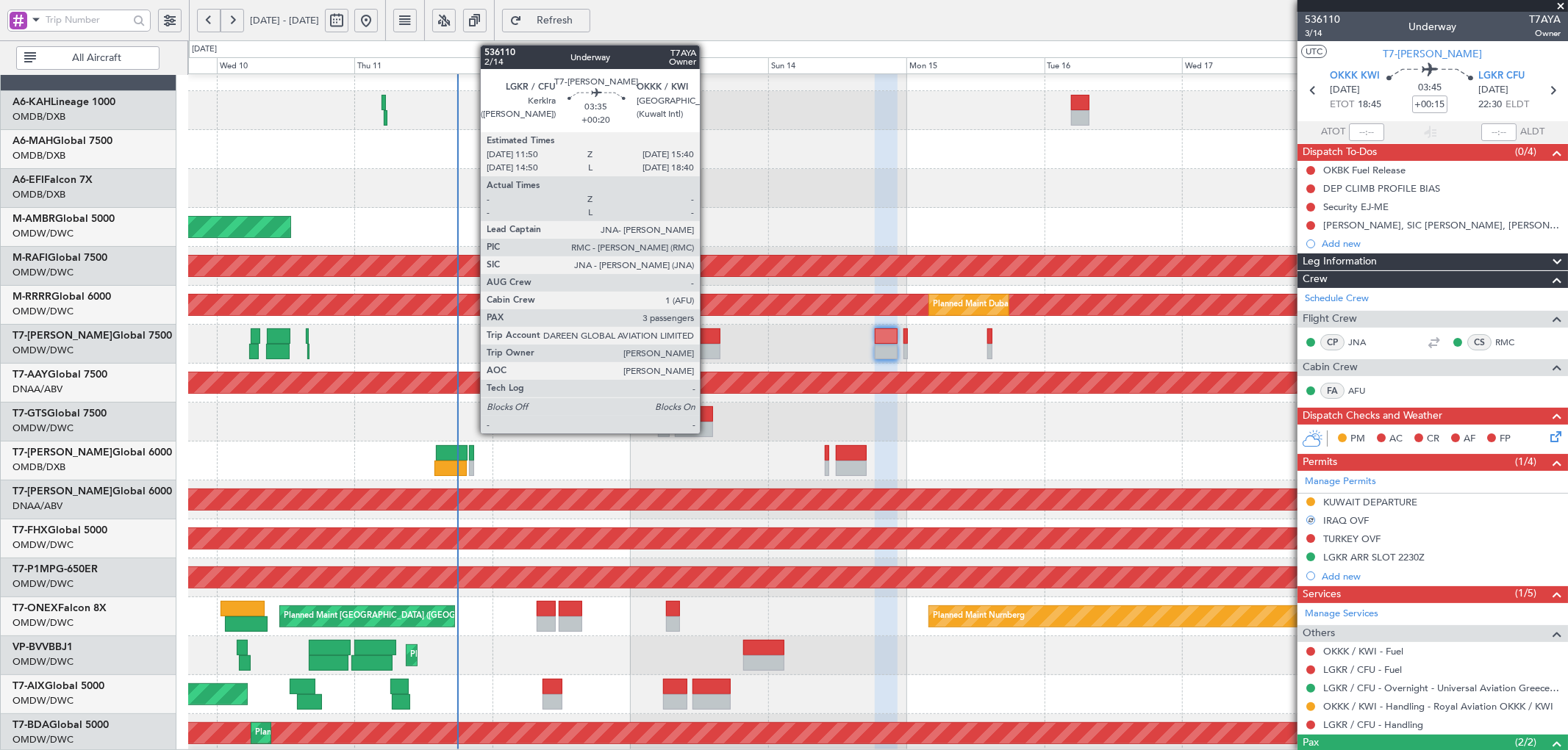
click at [707, 337] on div at bounding box center [708, 336] width 22 height 15
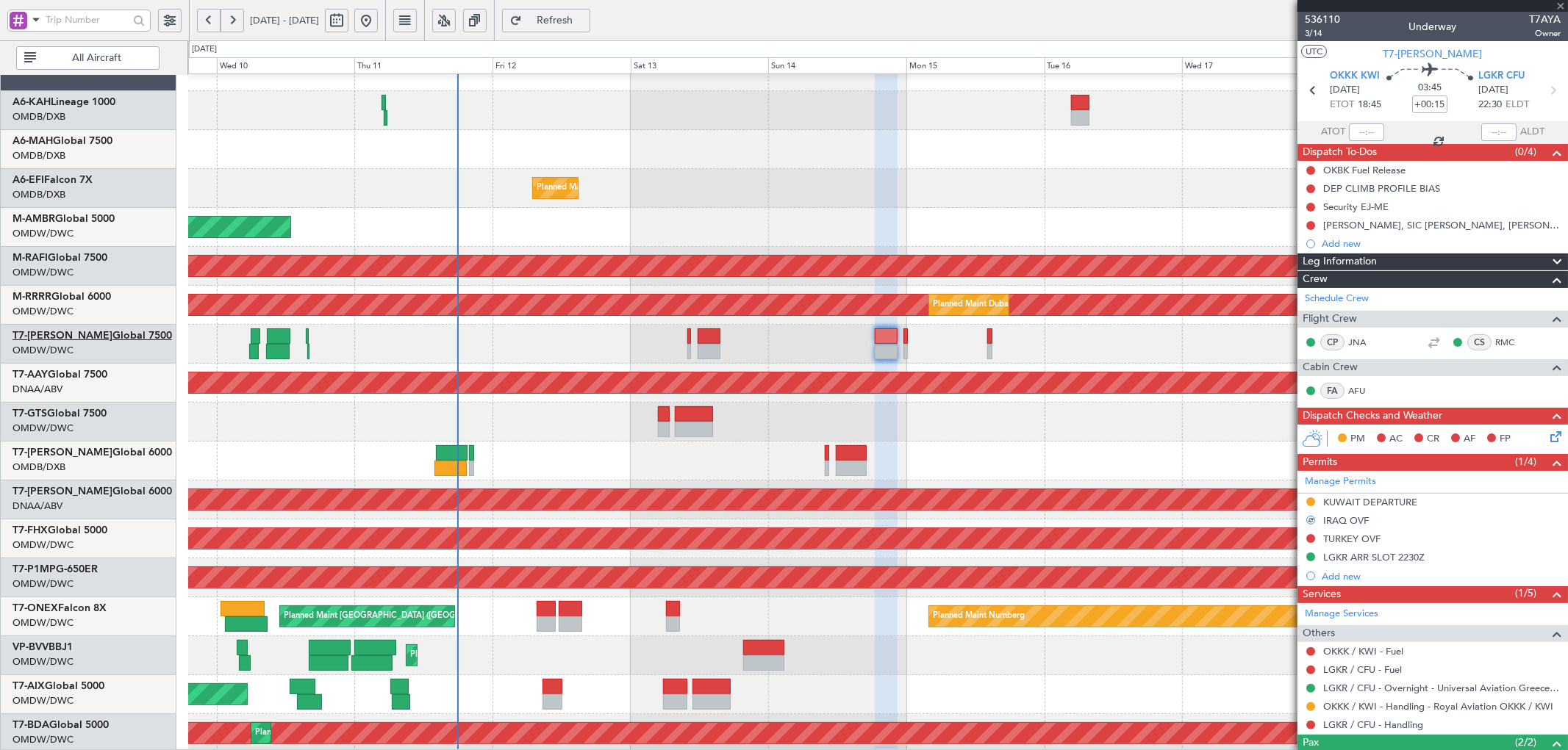
type input "+00:20"
type input "3"
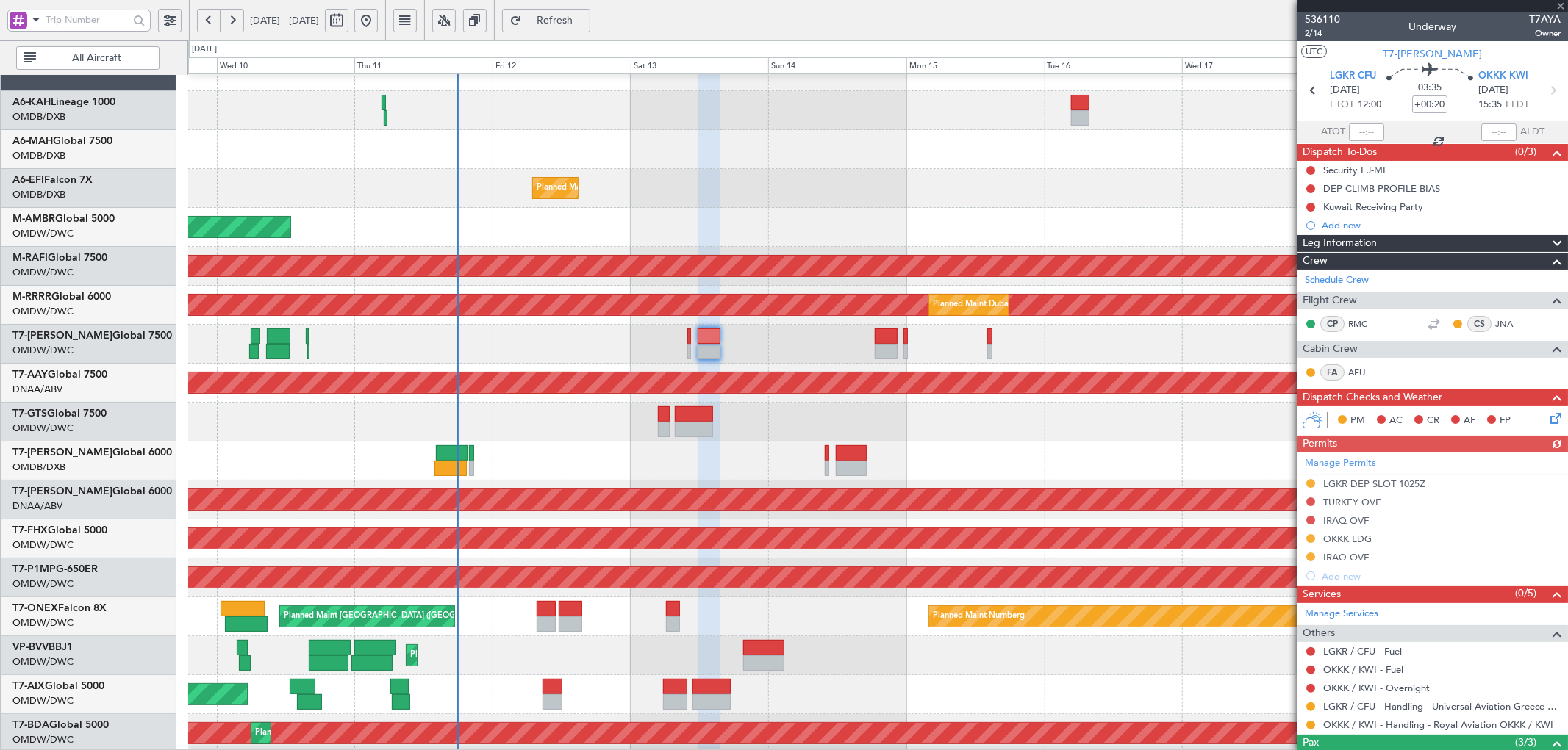
click at [1311, 519] on div "Manage Permits LGKR DEP SLOT 1025Z TURKEY OVF IRAQ OVF OKKK LDG IRAQ OVF Add new" at bounding box center [1432, 519] width 271 height 133
click at [1309, 519] on button at bounding box center [1311, 520] width 9 height 9
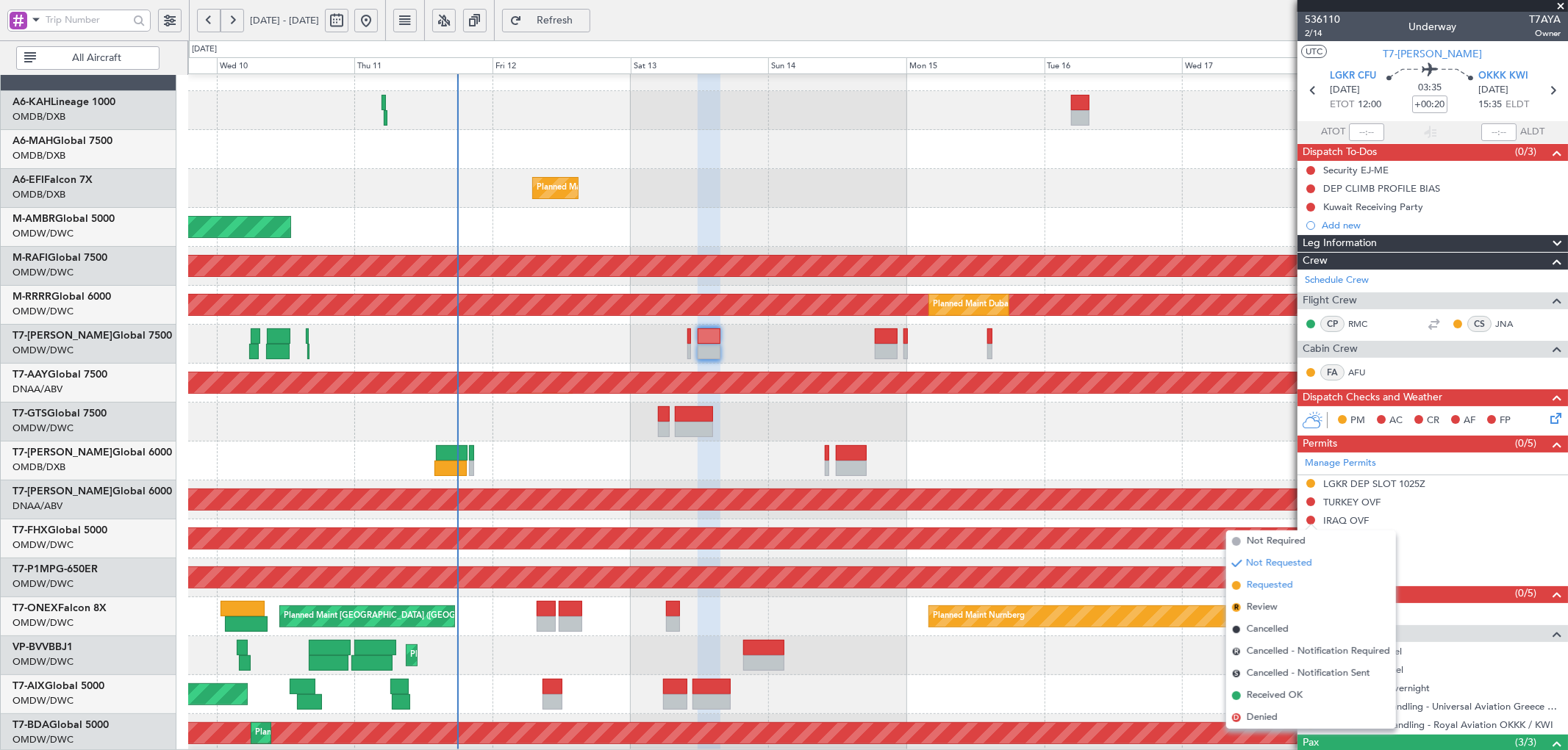
click at [1276, 585] on span "Requested" at bounding box center [1269, 585] width 46 height 14
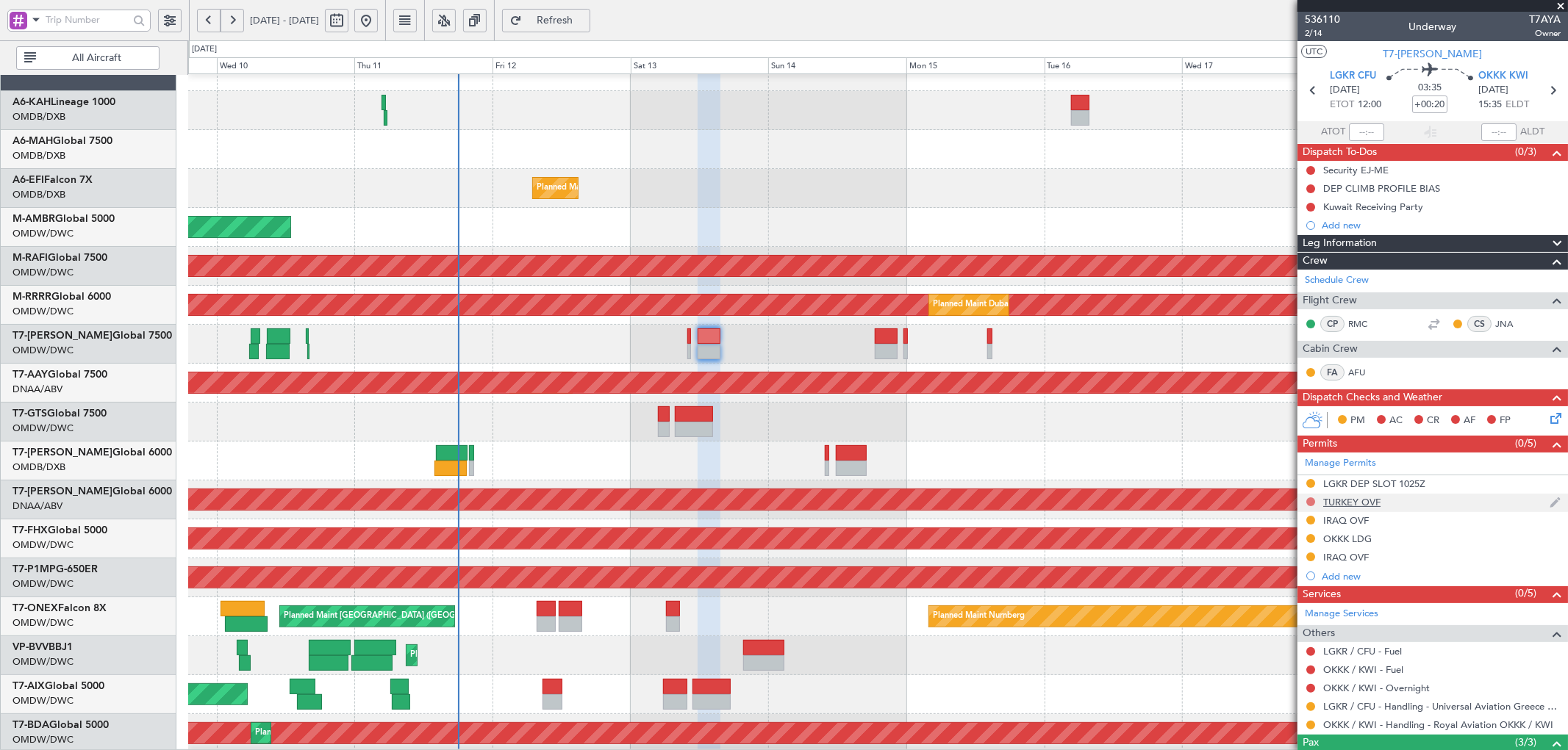
click at [1313, 502] on button at bounding box center [1311, 502] width 9 height 9
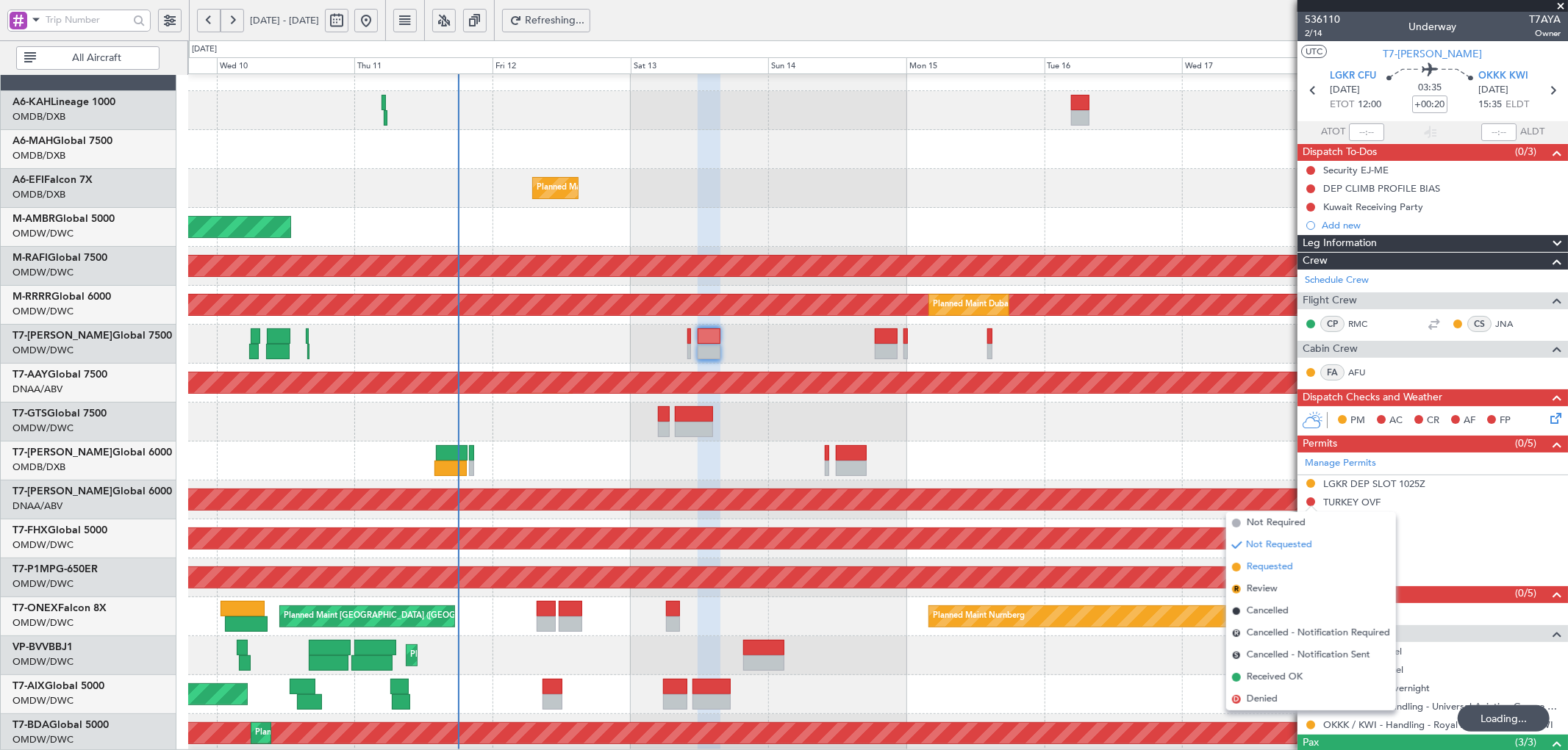
click at [1263, 567] on span "Requested" at bounding box center [1269, 566] width 46 height 14
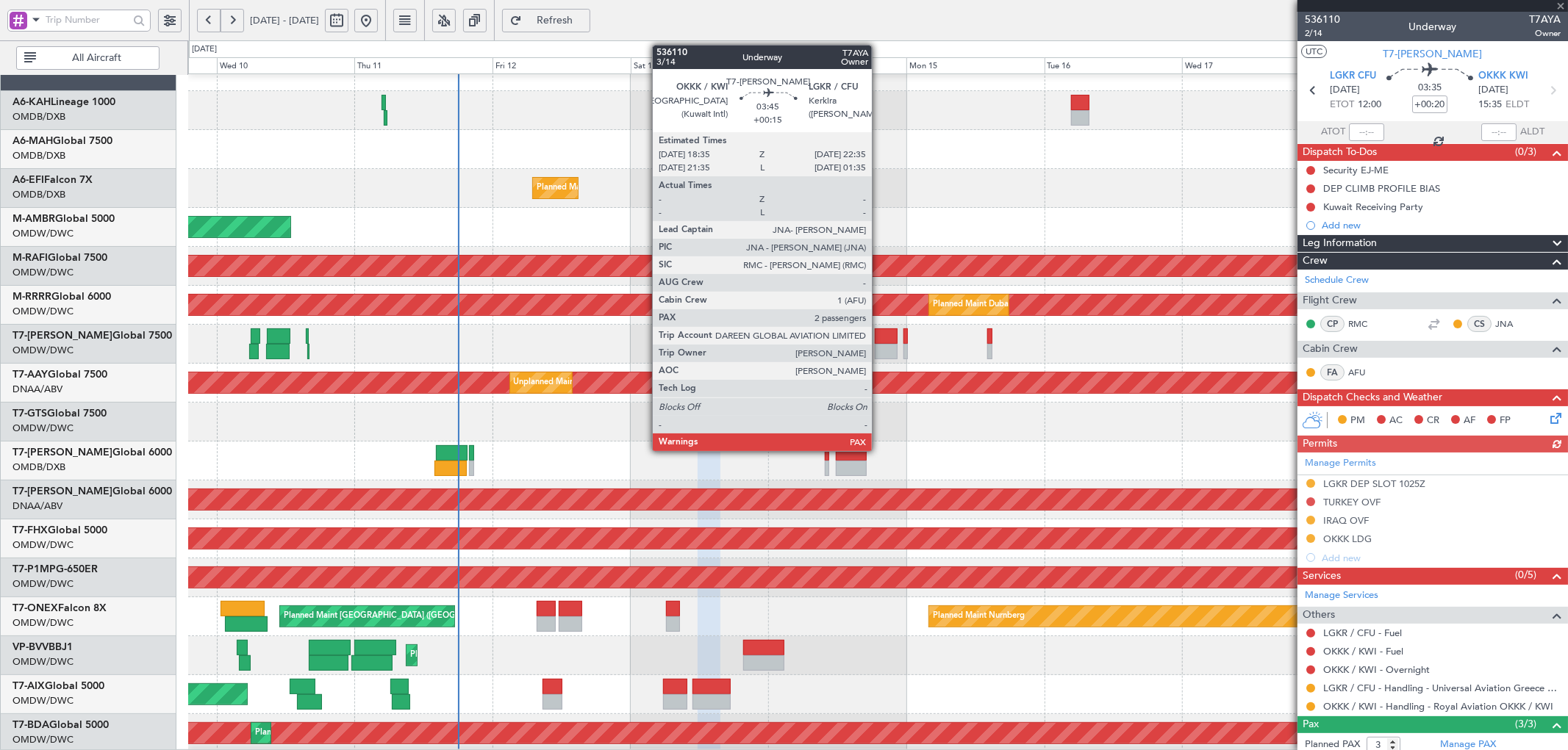
click at [881, 338] on div at bounding box center [886, 336] width 24 height 15
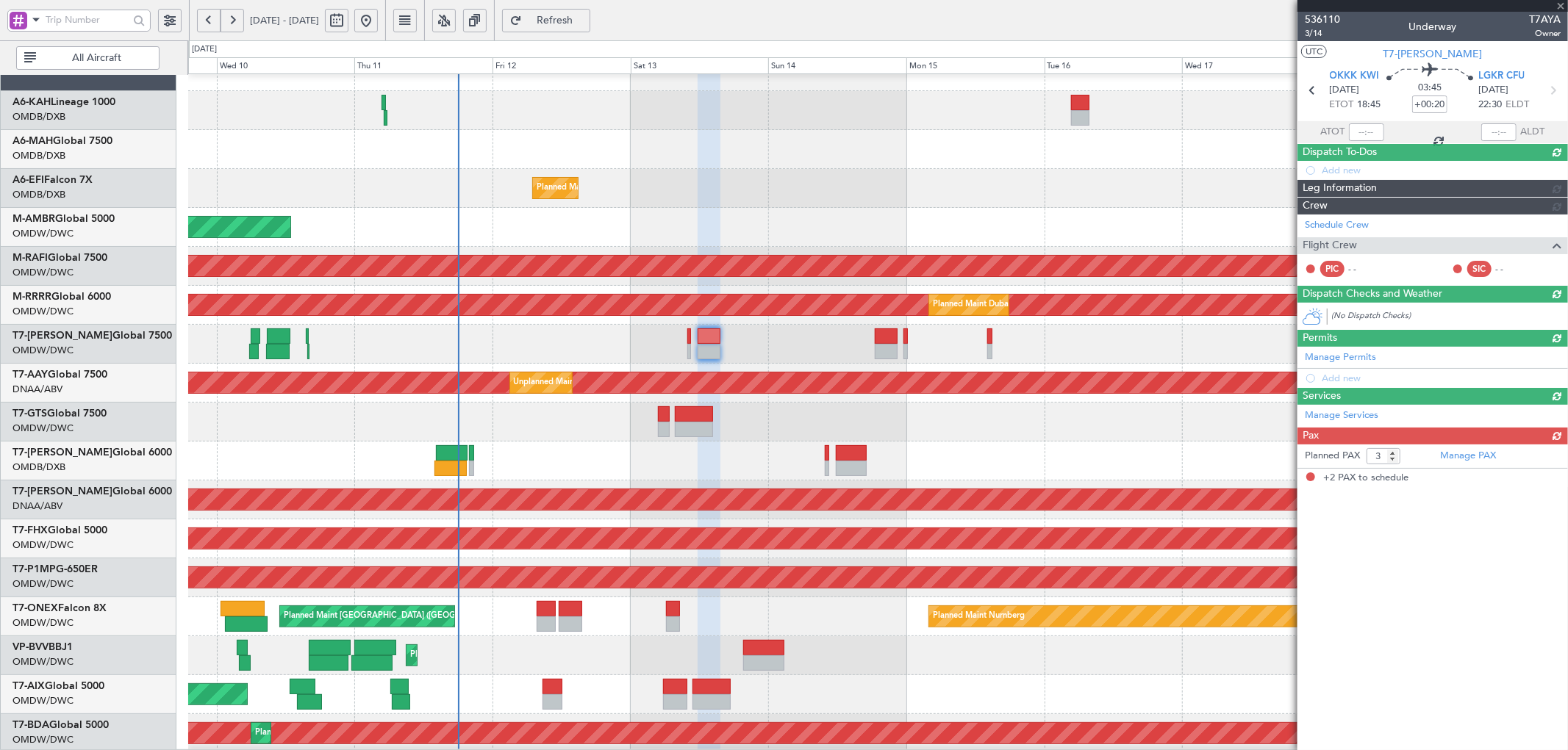
type input "+00:15"
type input "2"
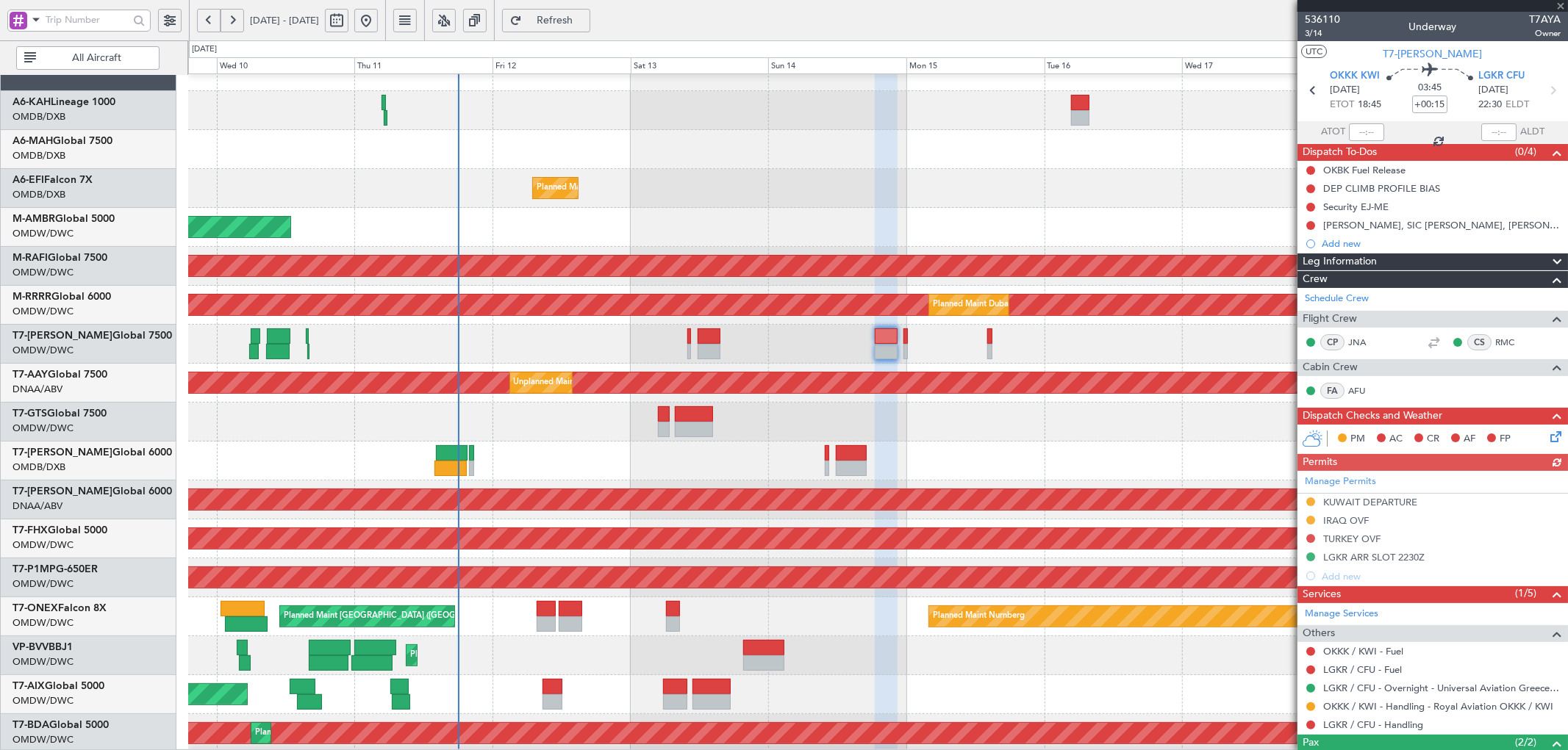
click at [1310, 538] on div "Manage Permits KUWAIT DEPARTURE IRAQ OVF TURKEY OVF LGKR ARR SLOT 2230Z Add new" at bounding box center [1432, 528] width 271 height 115
click at [1313, 537] on button at bounding box center [1311, 538] width 9 height 9
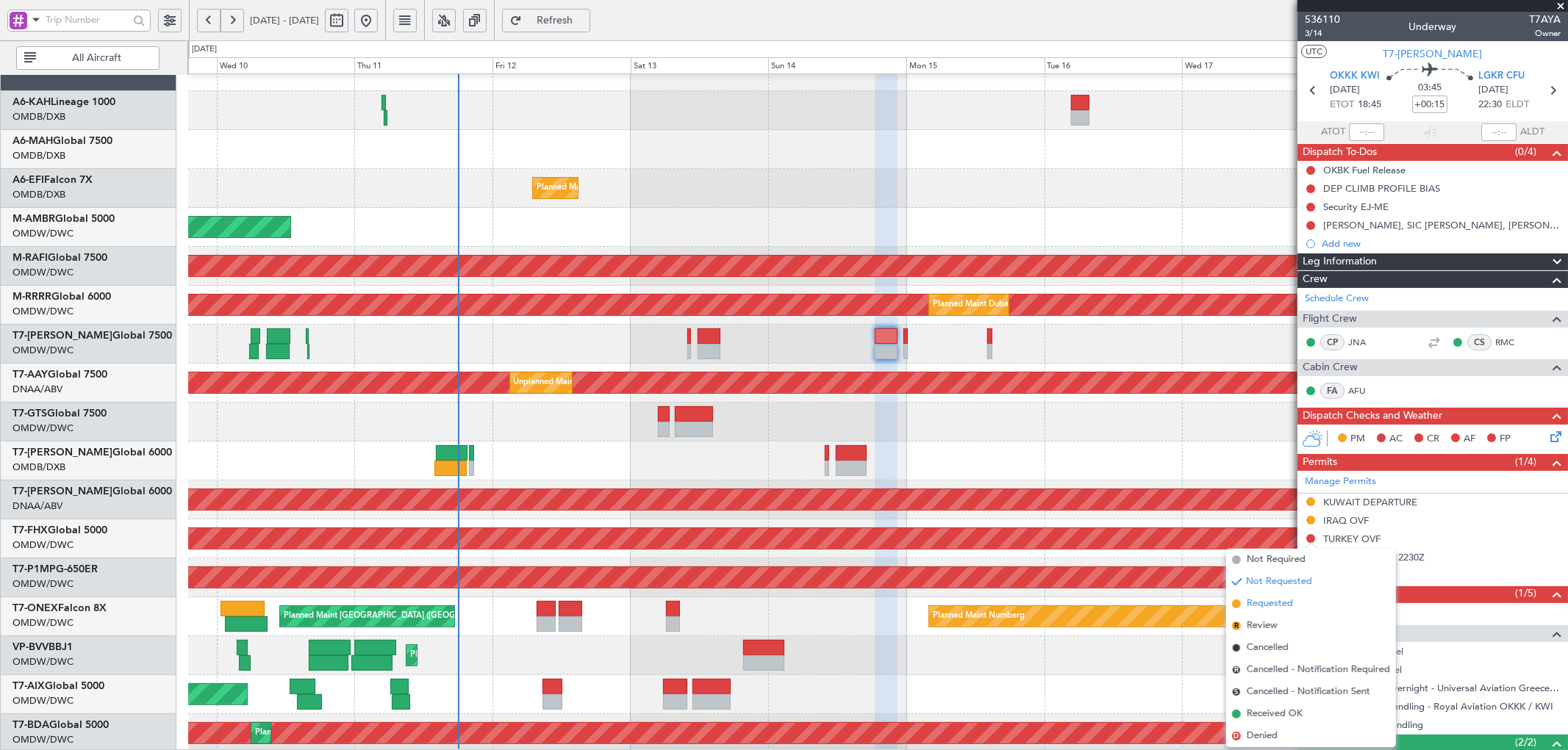
click at [1249, 608] on span "Requested" at bounding box center [1269, 604] width 46 height 14
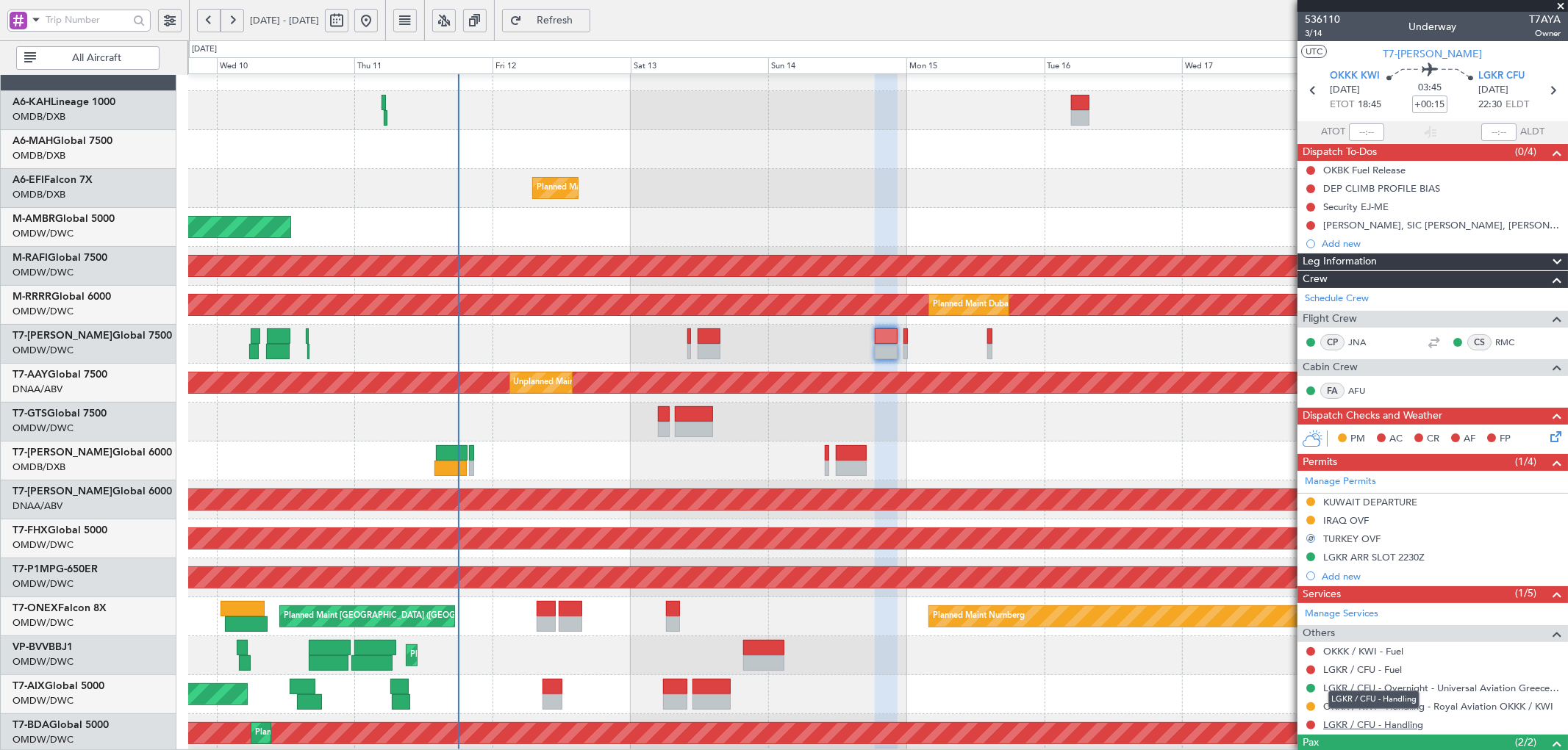
click at [1397, 728] on link "LGKR / CFU - Handling" at bounding box center [1373, 725] width 100 height 12
click at [585, 15] on span "Refresh" at bounding box center [555, 20] width 60 height 11
click at [1312, 725] on button at bounding box center [1311, 725] width 9 height 9
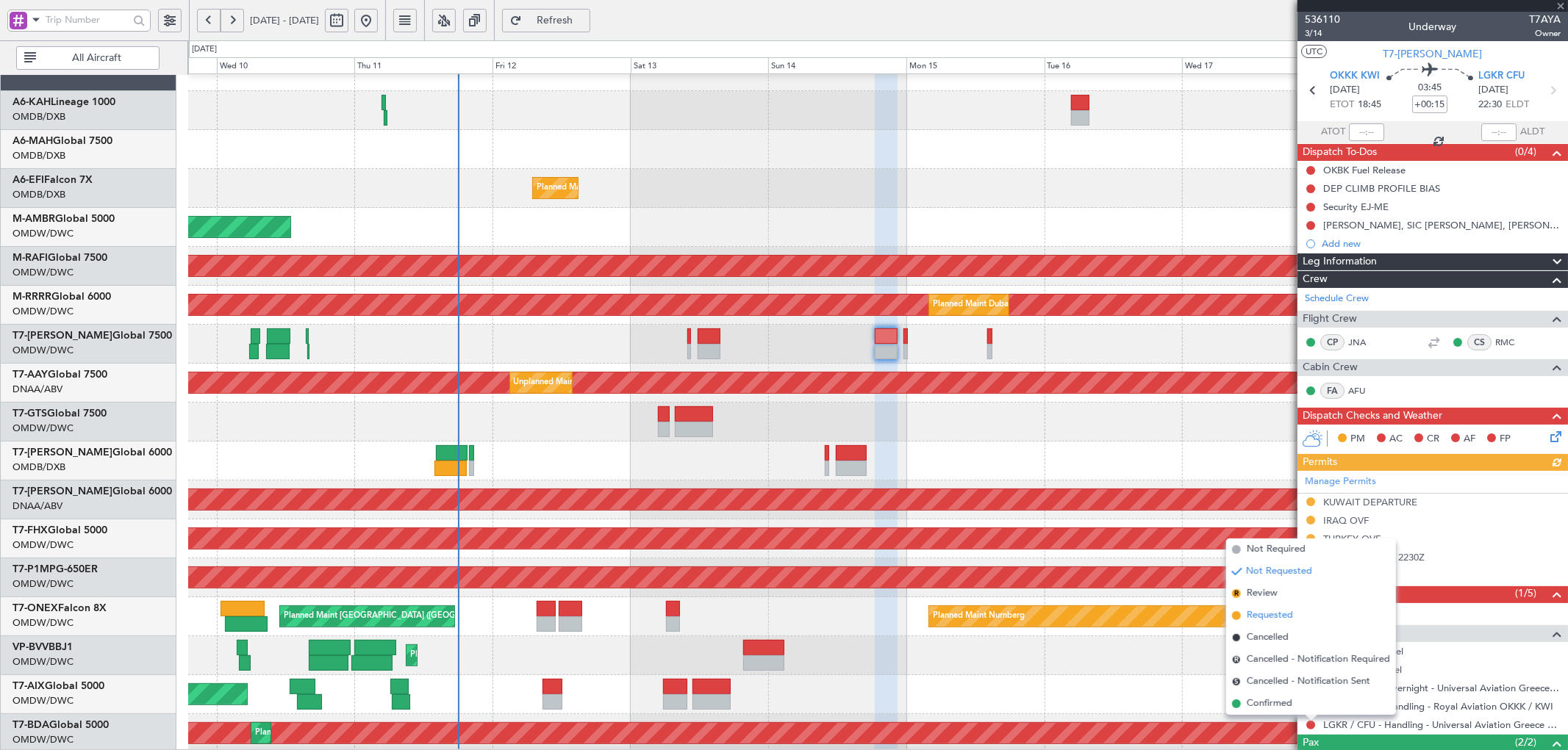
click at [1268, 608] on span "Requested" at bounding box center [1269, 615] width 46 height 14
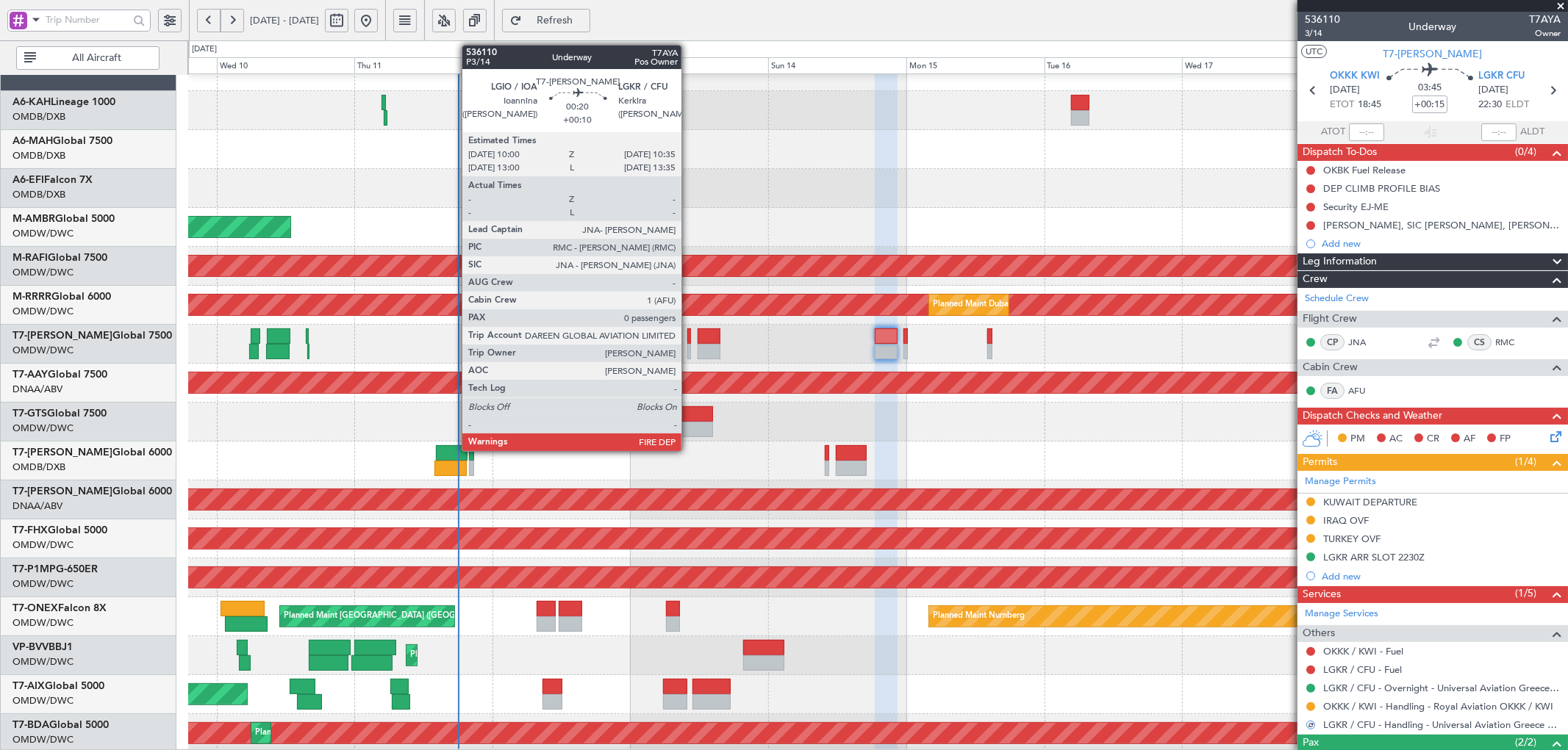
click at [689, 340] on div at bounding box center [689, 336] width 4 height 15
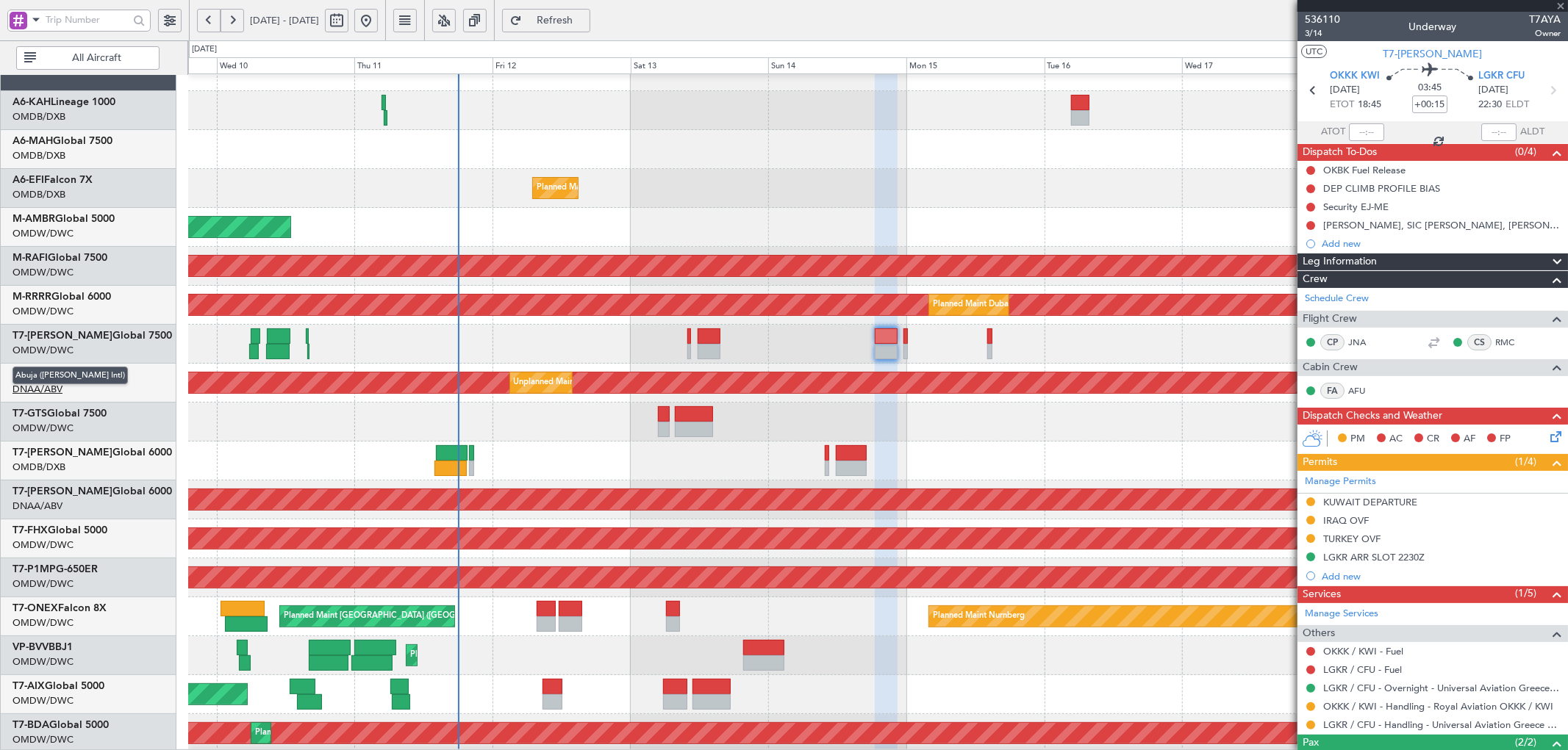
type input "+00:10"
type input "0"
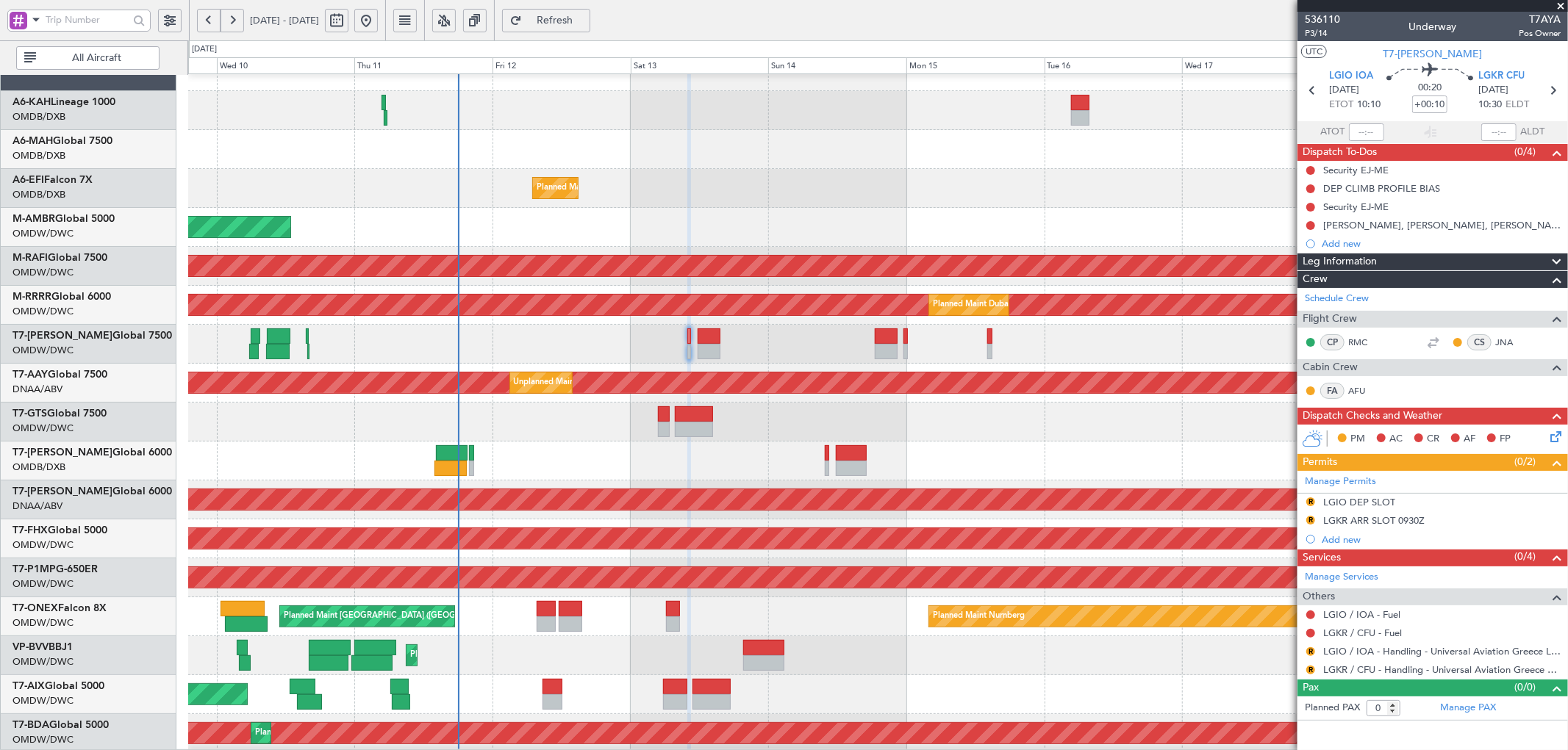
drag, startPoint x: 1313, startPoint y: 500, endPoint x: 1311, endPoint y: 512, distance: 12.2
click at [1313, 500] on button "R" at bounding box center [1311, 502] width 9 height 9
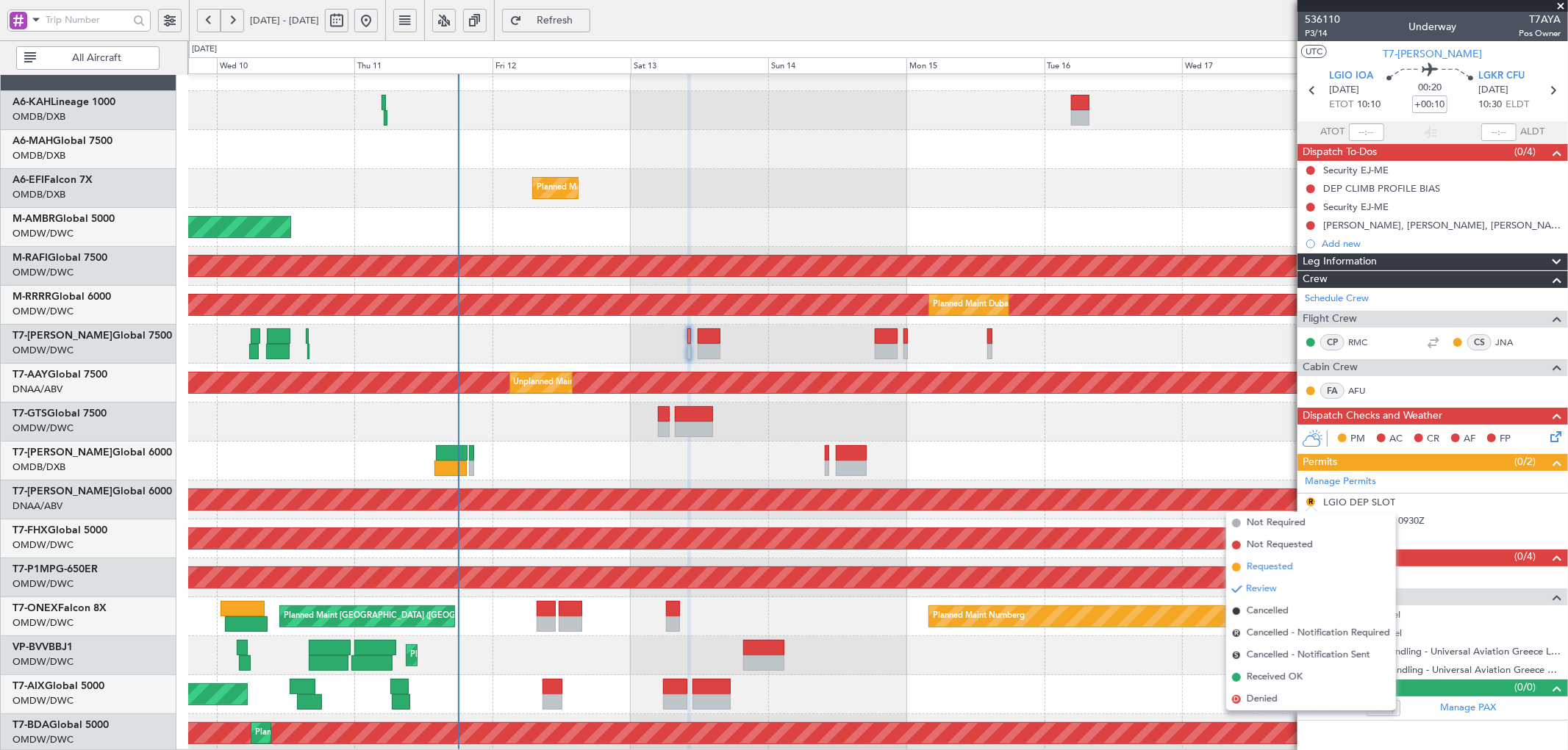
click at [1284, 561] on span "Requested" at bounding box center [1269, 566] width 46 height 14
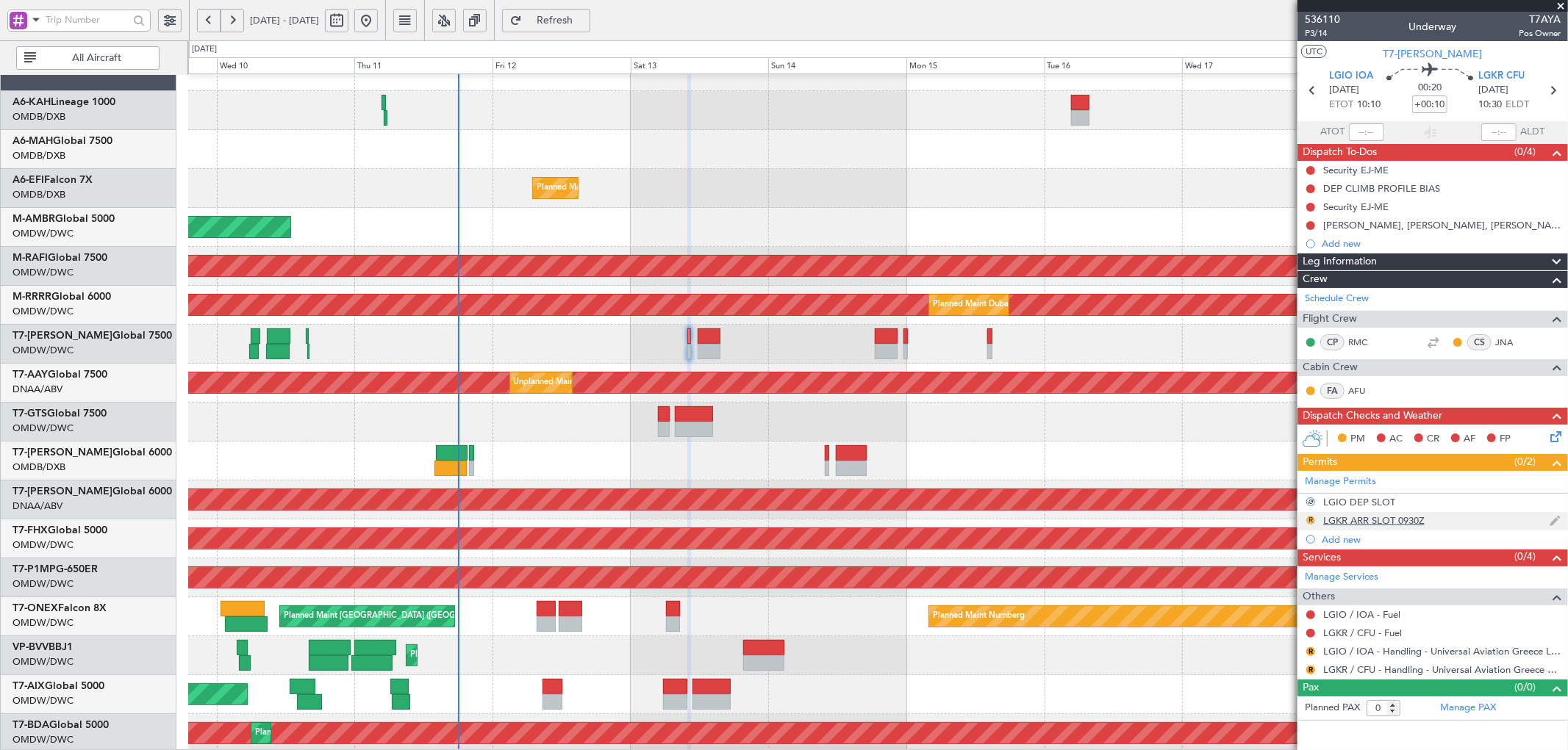
click at [1311, 516] on button "R" at bounding box center [1311, 520] width 9 height 9
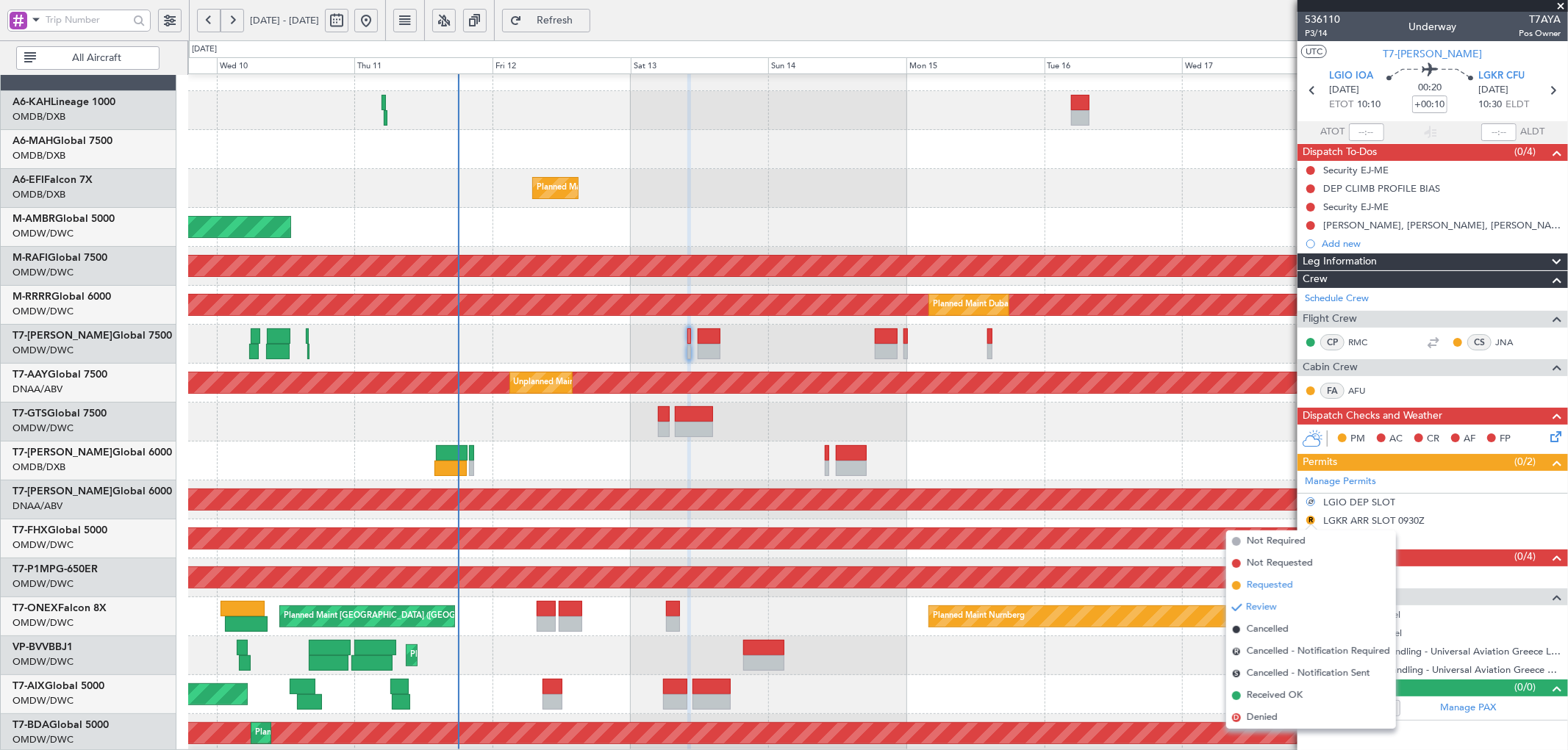
click at [1281, 588] on span "Requested" at bounding box center [1269, 585] width 46 height 14
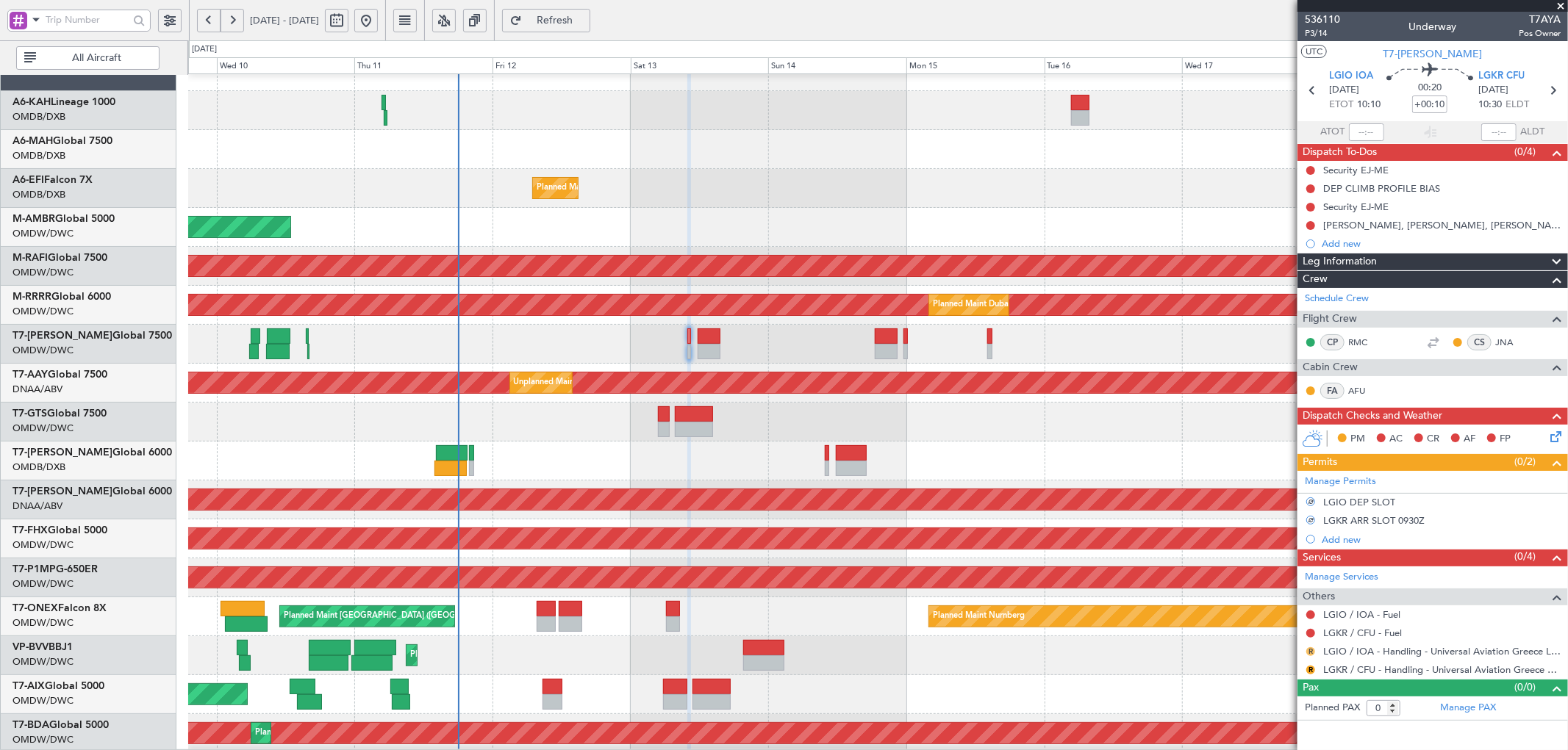
click at [1311, 651] on button "R" at bounding box center [1311, 652] width 9 height 9
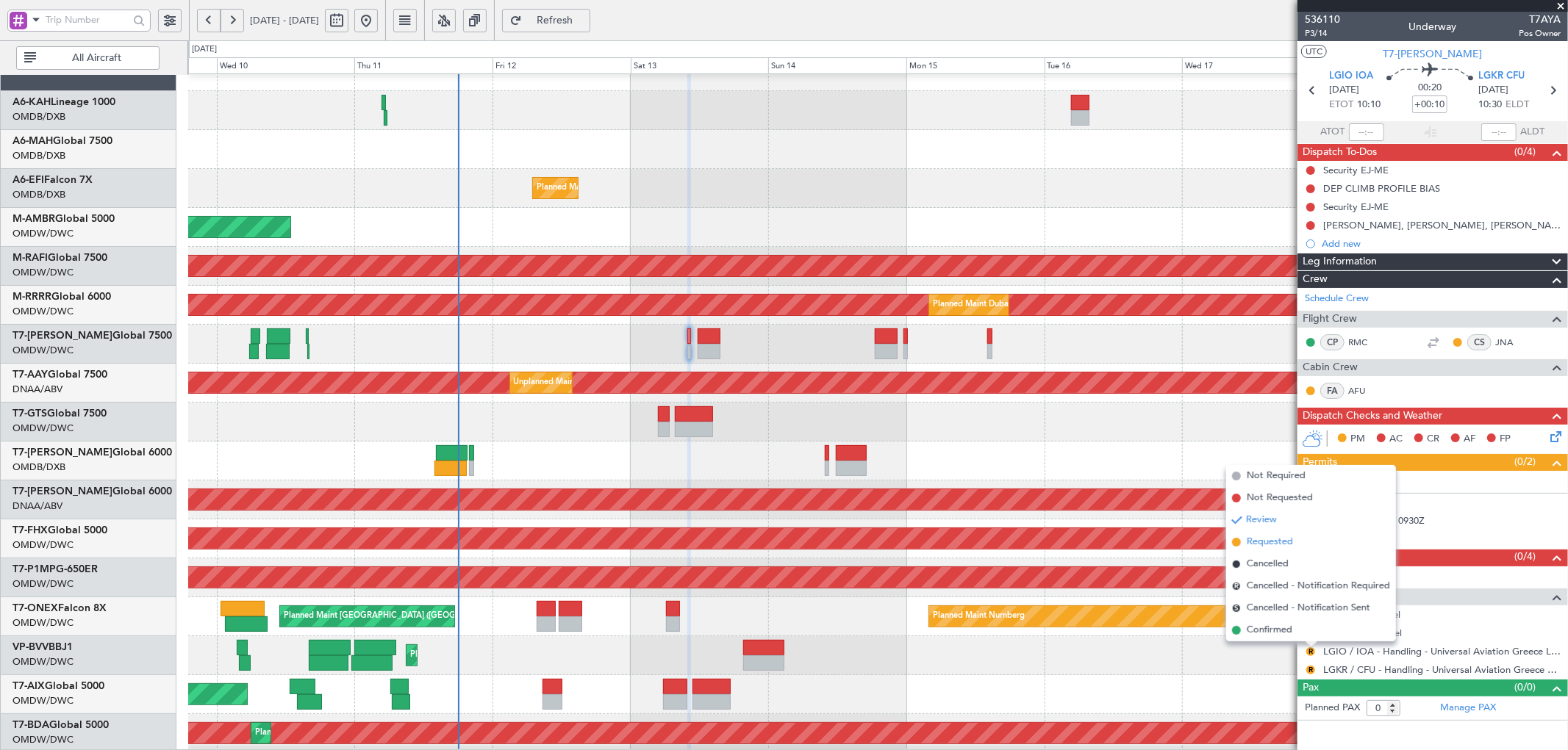
click at [1269, 541] on span "Requested" at bounding box center [1269, 541] width 46 height 14
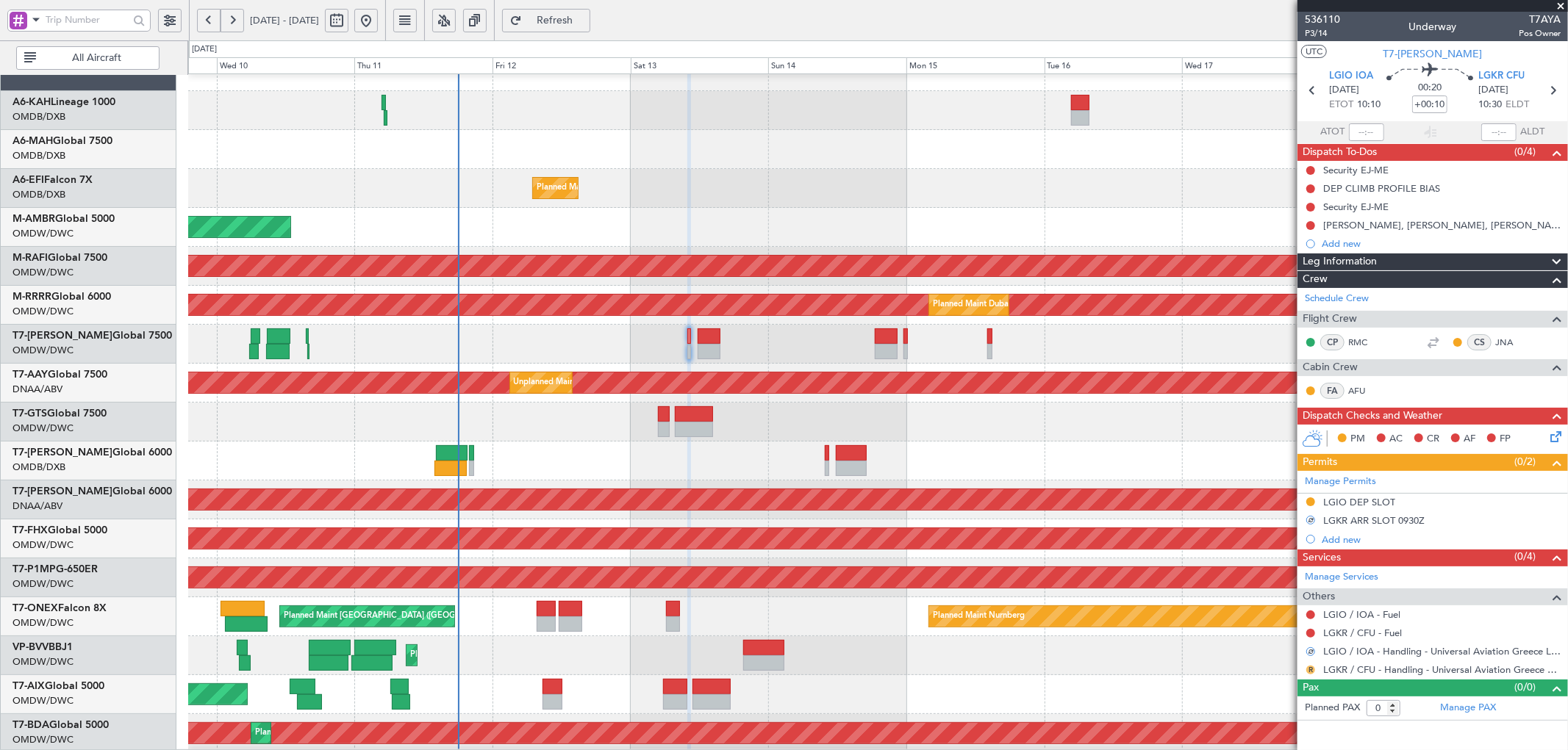
click at [1311, 667] on button "R" at bounding box center [1311, 670] width 9 height 9
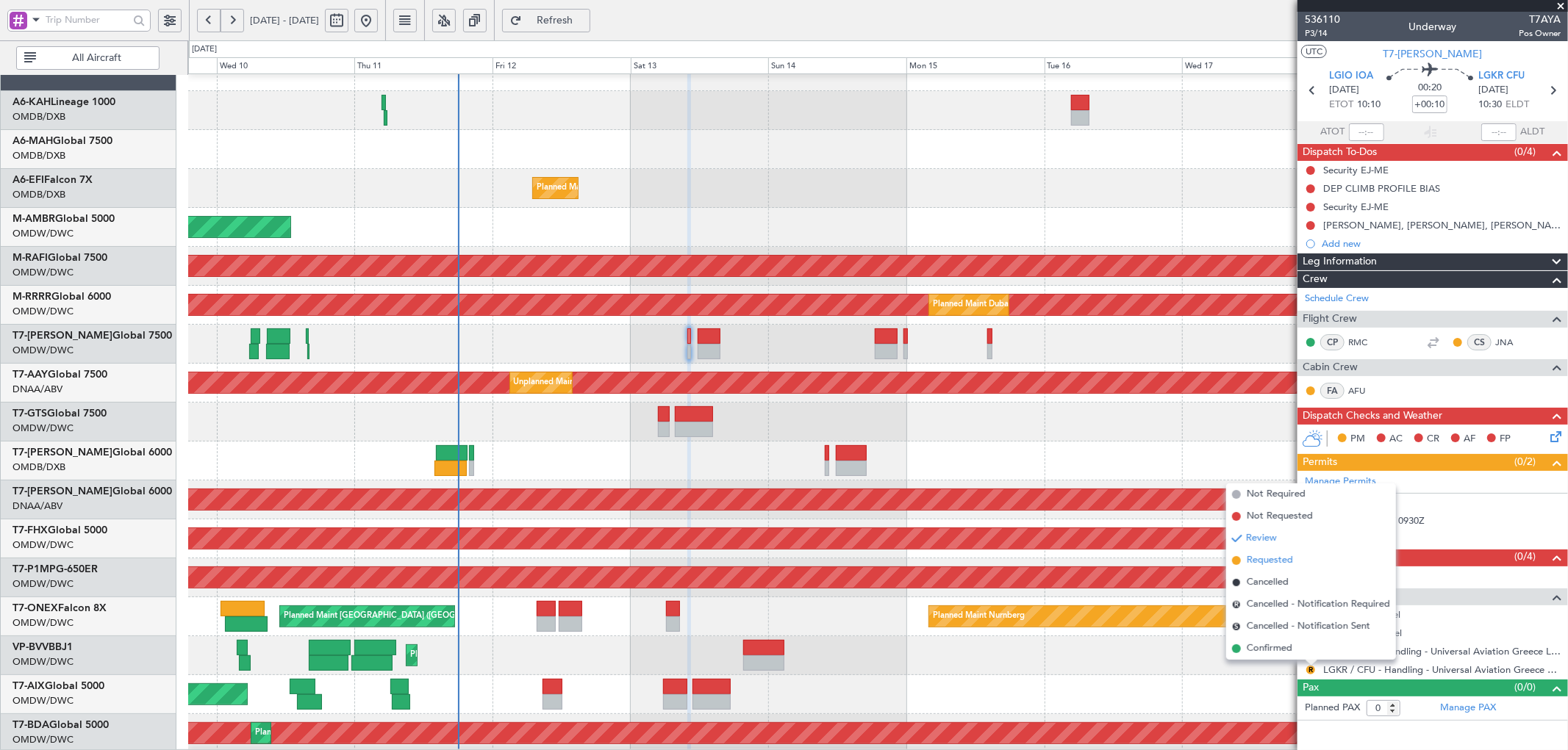
click at [1265, 556] on span "Requested" at bounding box center [1269, 560] width 46 height 14
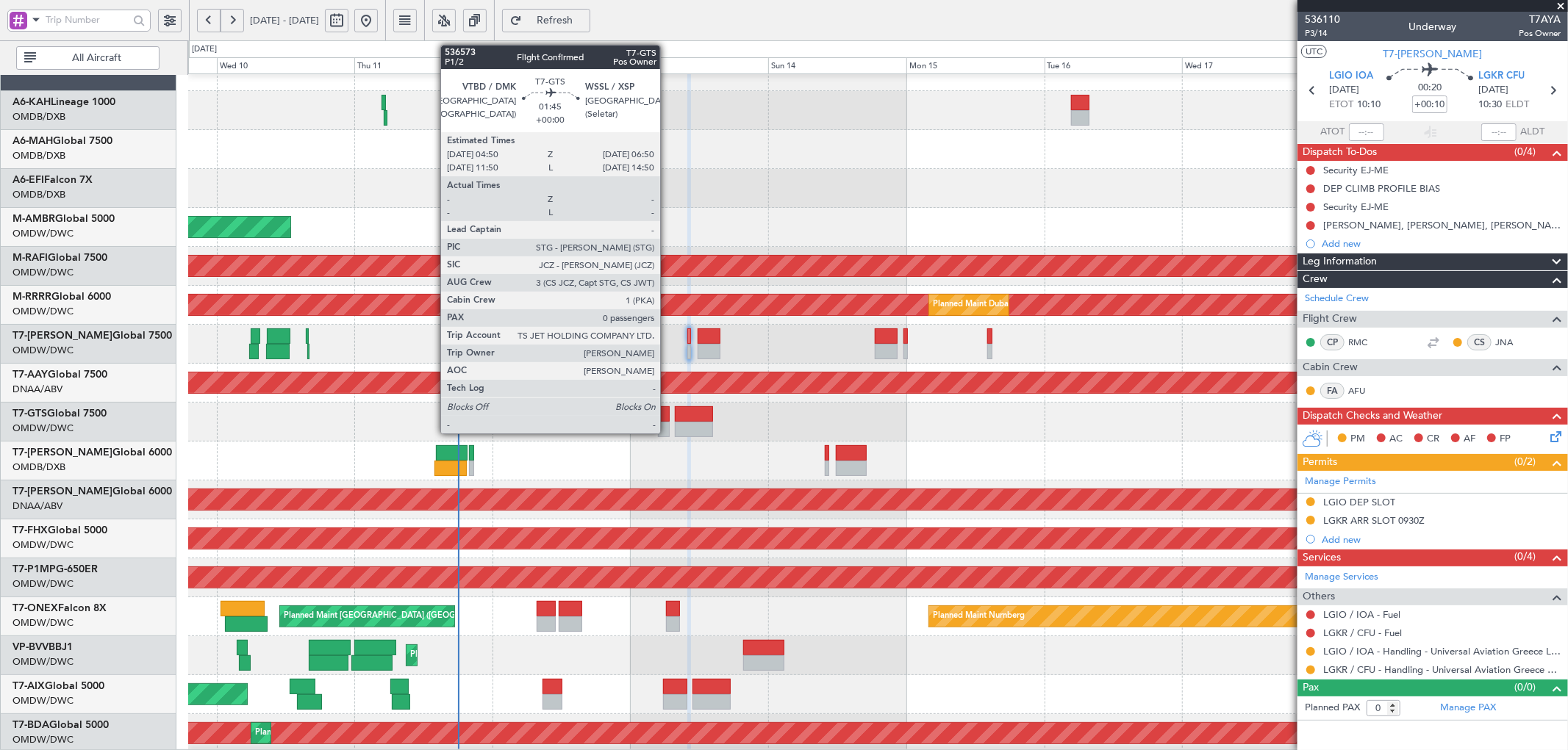
click at [668, 419] on div at bounding box center [664, 414] width 12 height 15
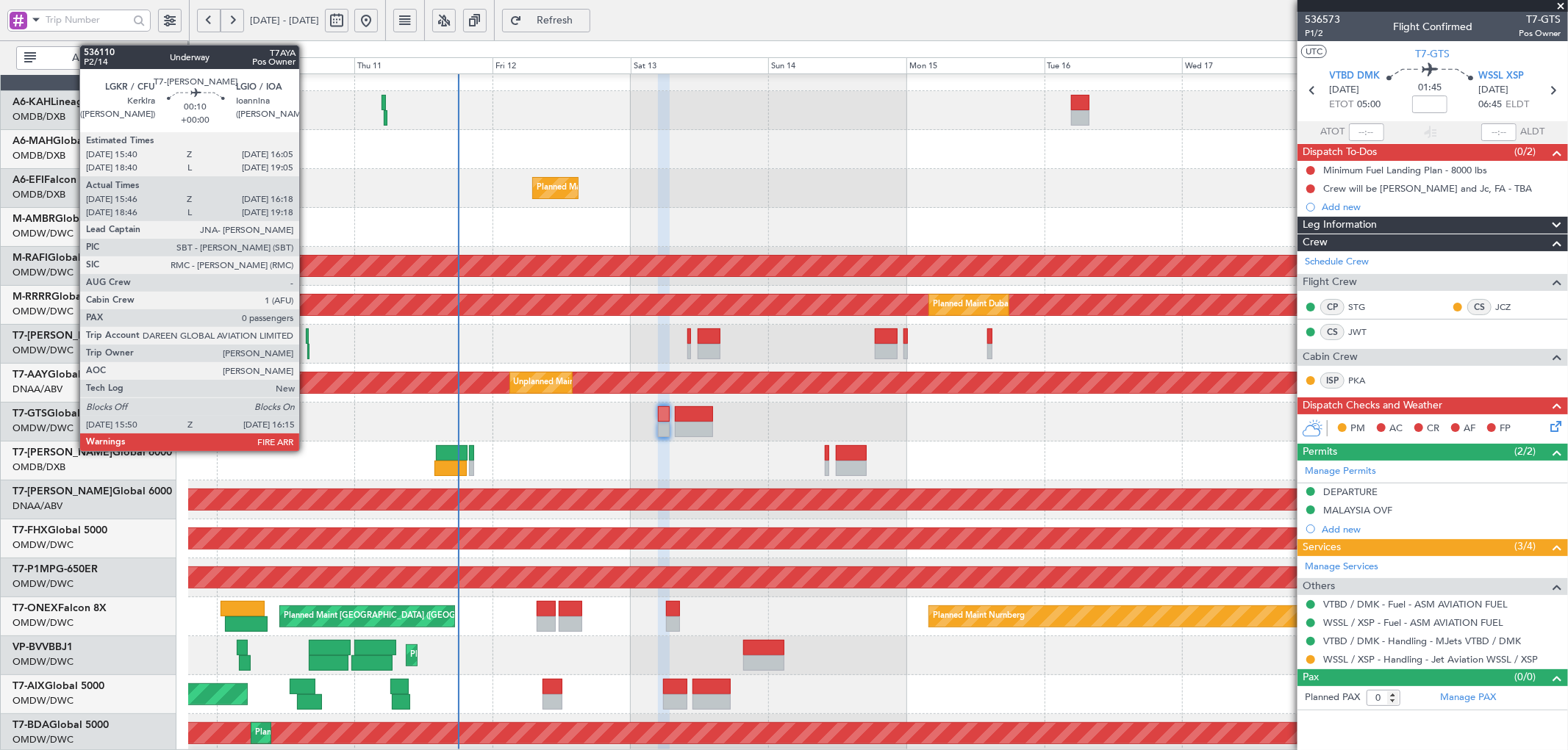
click at [306, 331] on div at bounding box center [307, 336] width 3 height 15
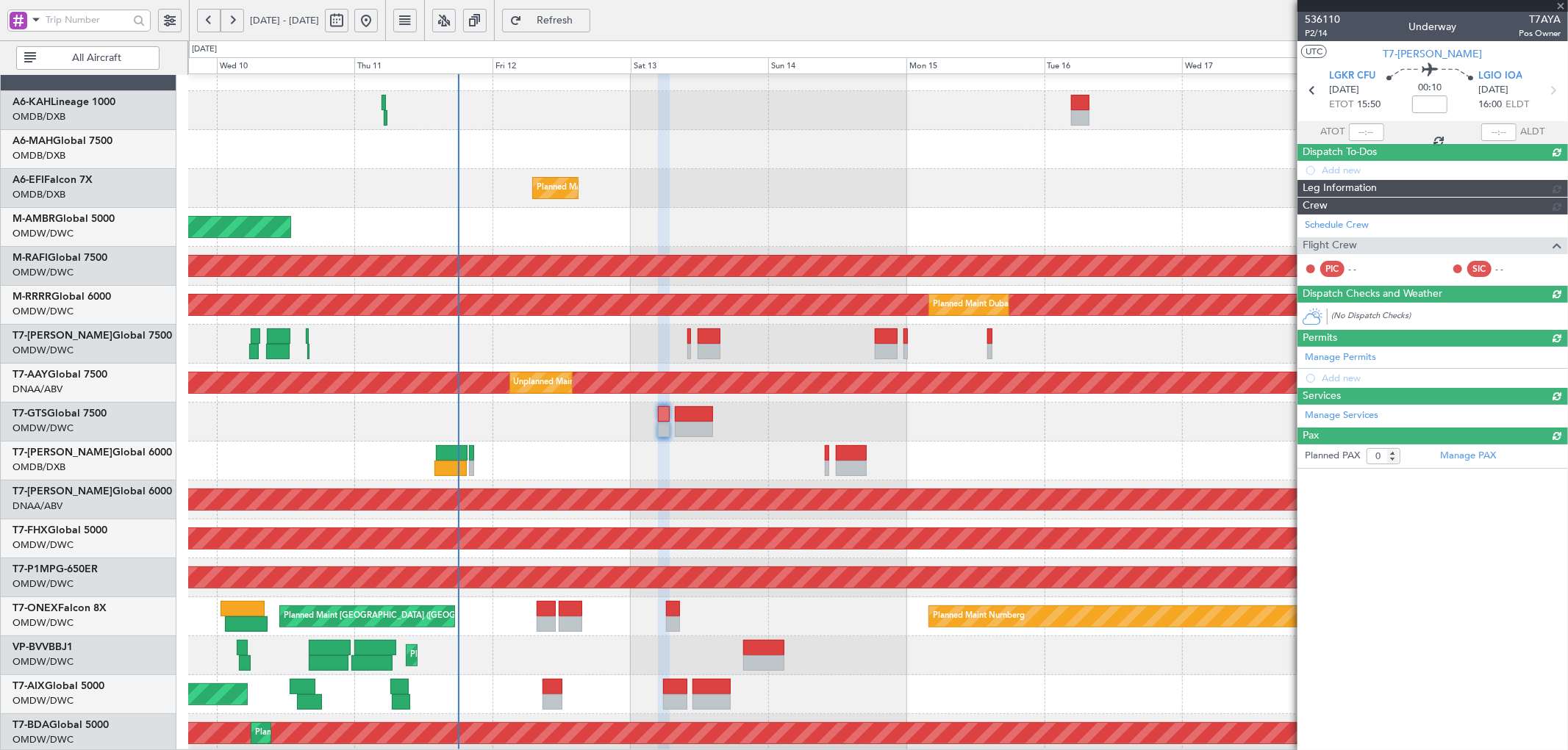
type input "15:56"
type input "16:13"
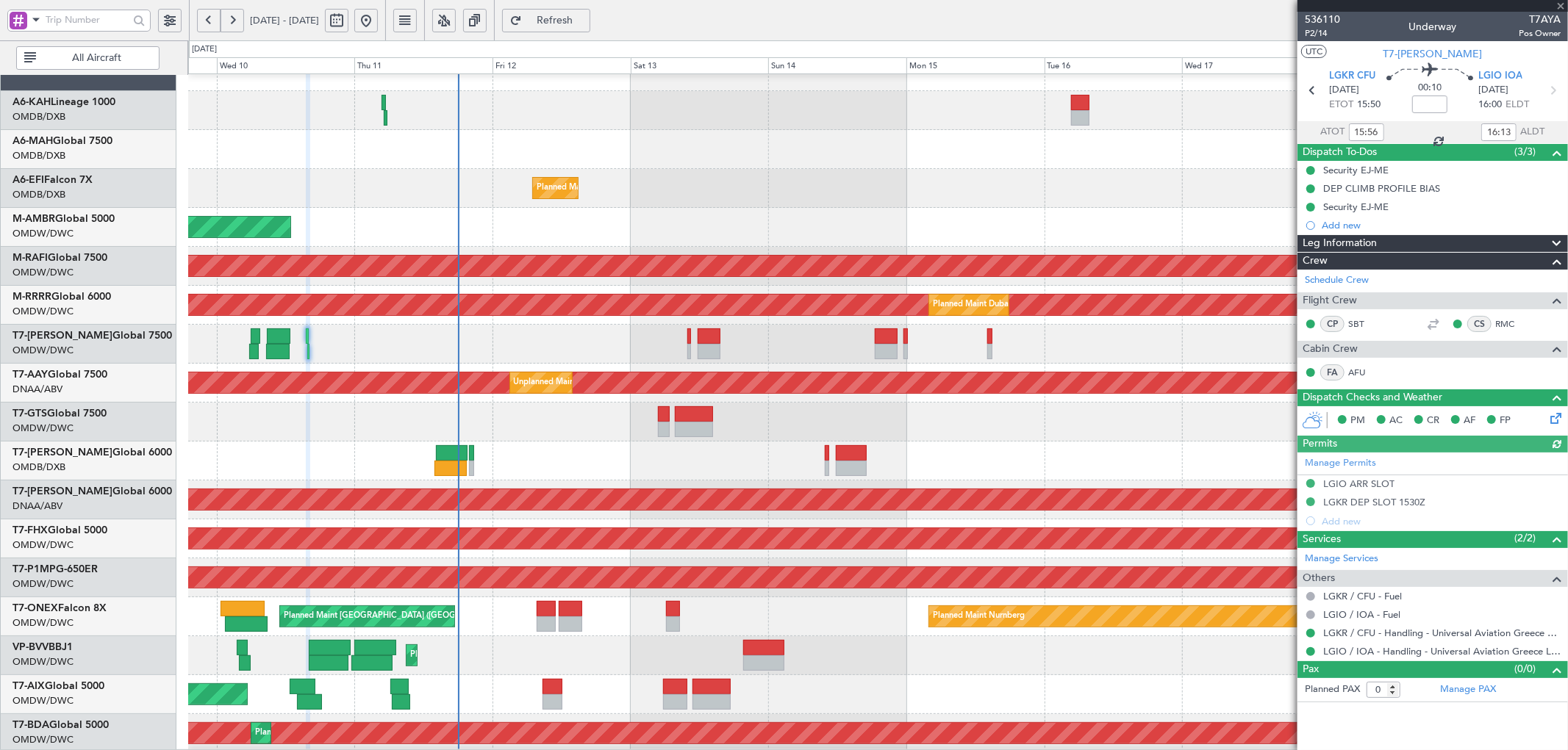
type input "[PERSON_NAME] ([PERSON_NAME])"
type input "7250"
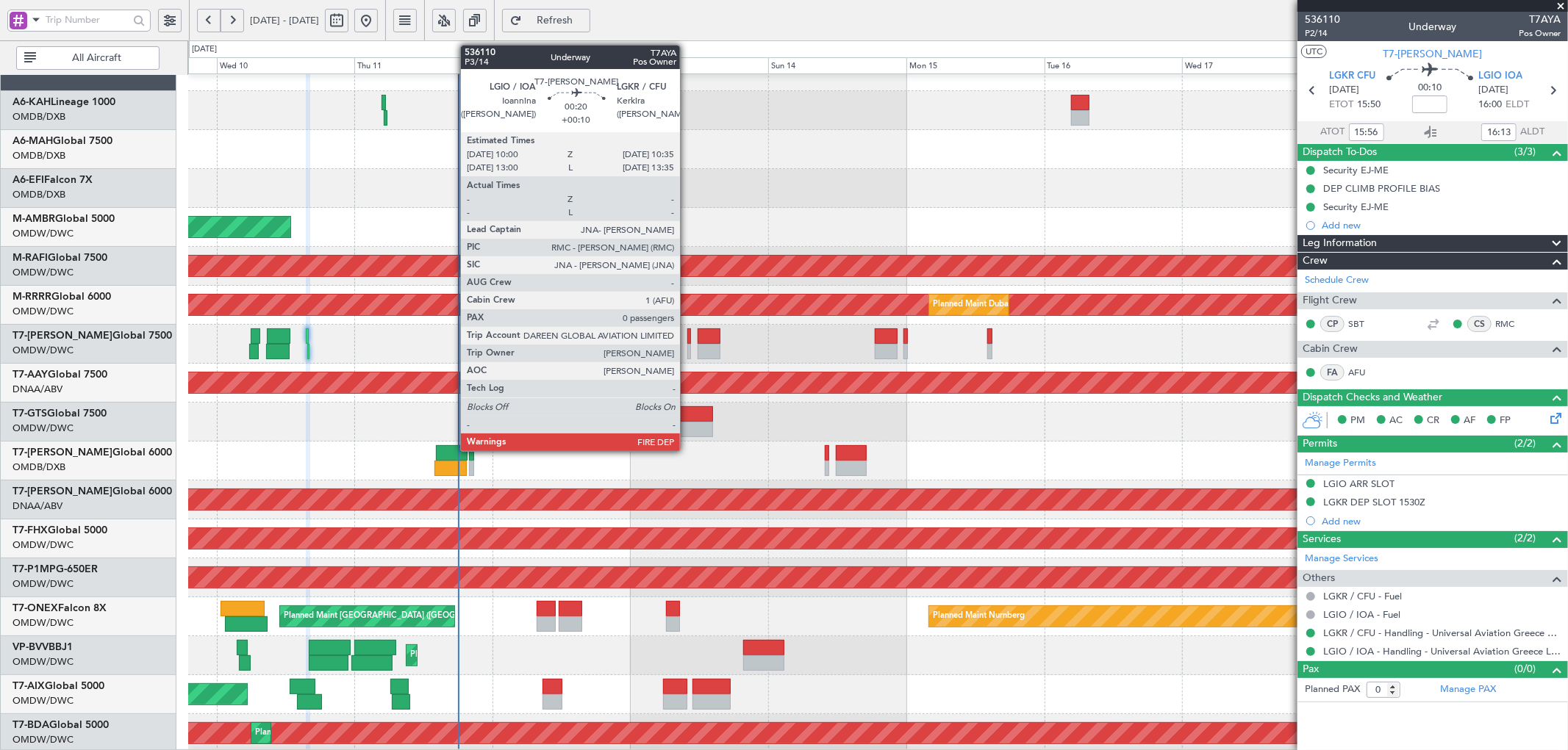
click at [687, 333] on div at bounding box center [689, 336] width 4 height 15
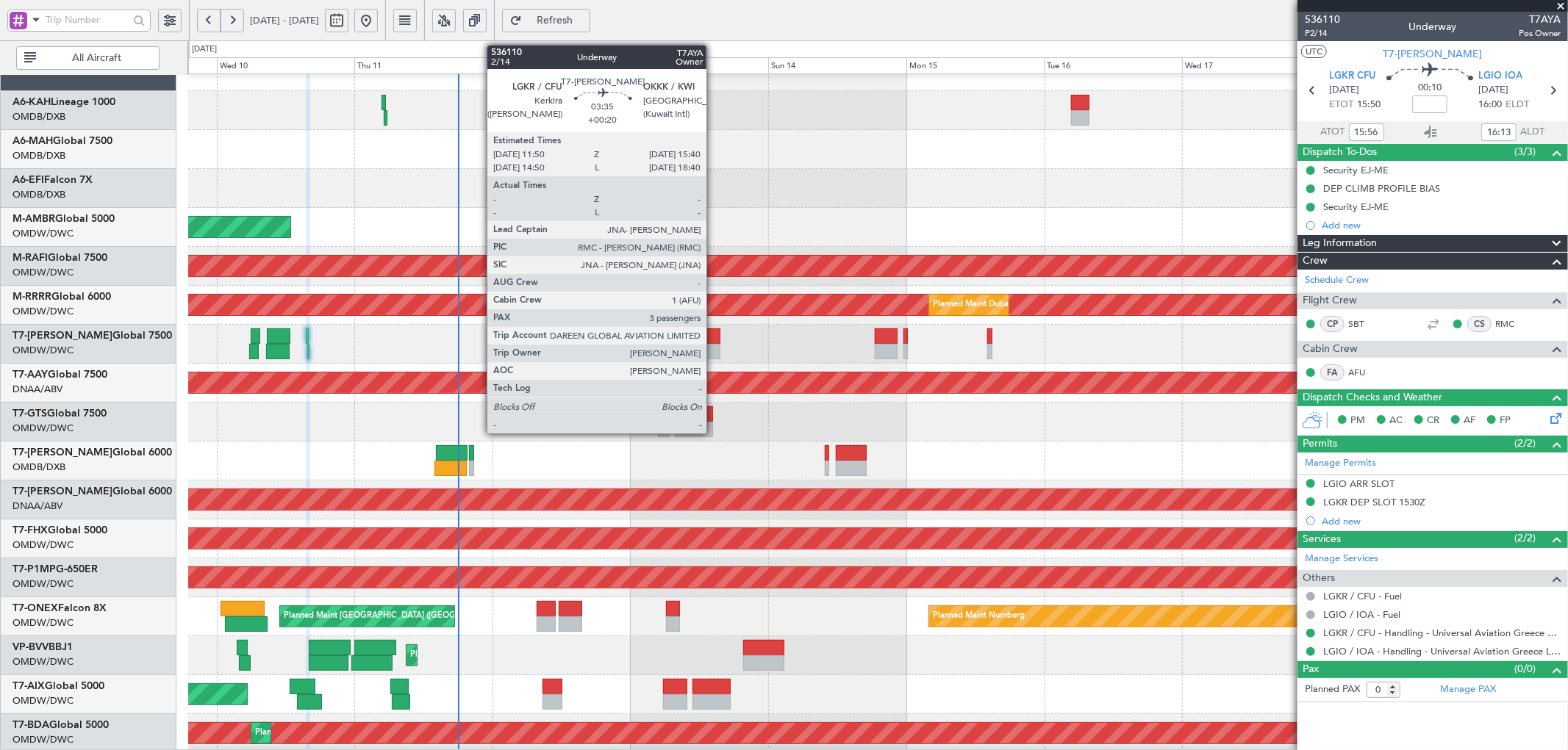
click at [712, 334] on div at bounding box center [708, 336] width 22 height 15
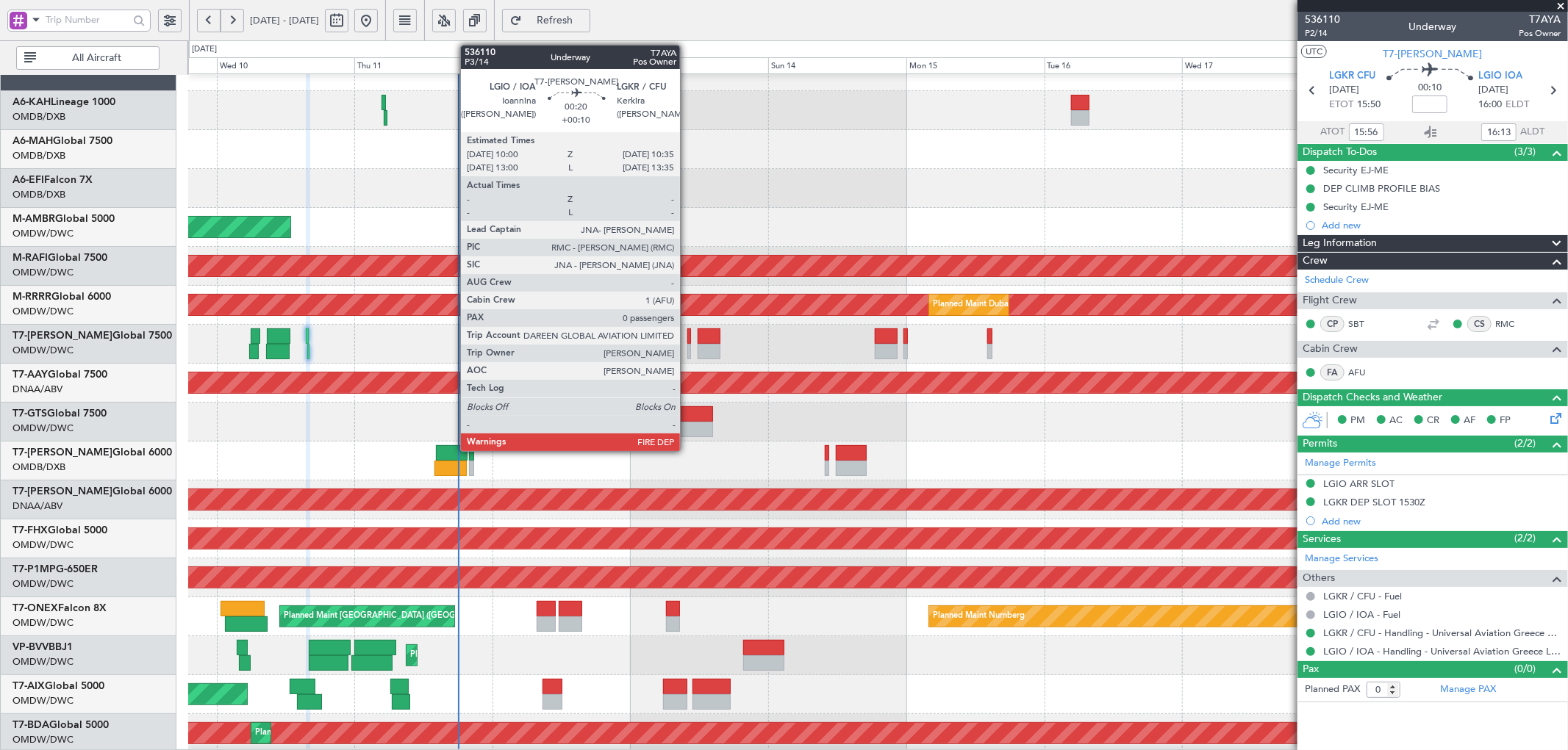
click at [687, 340] on div at bounding box center [689, 336] width 4 height 15
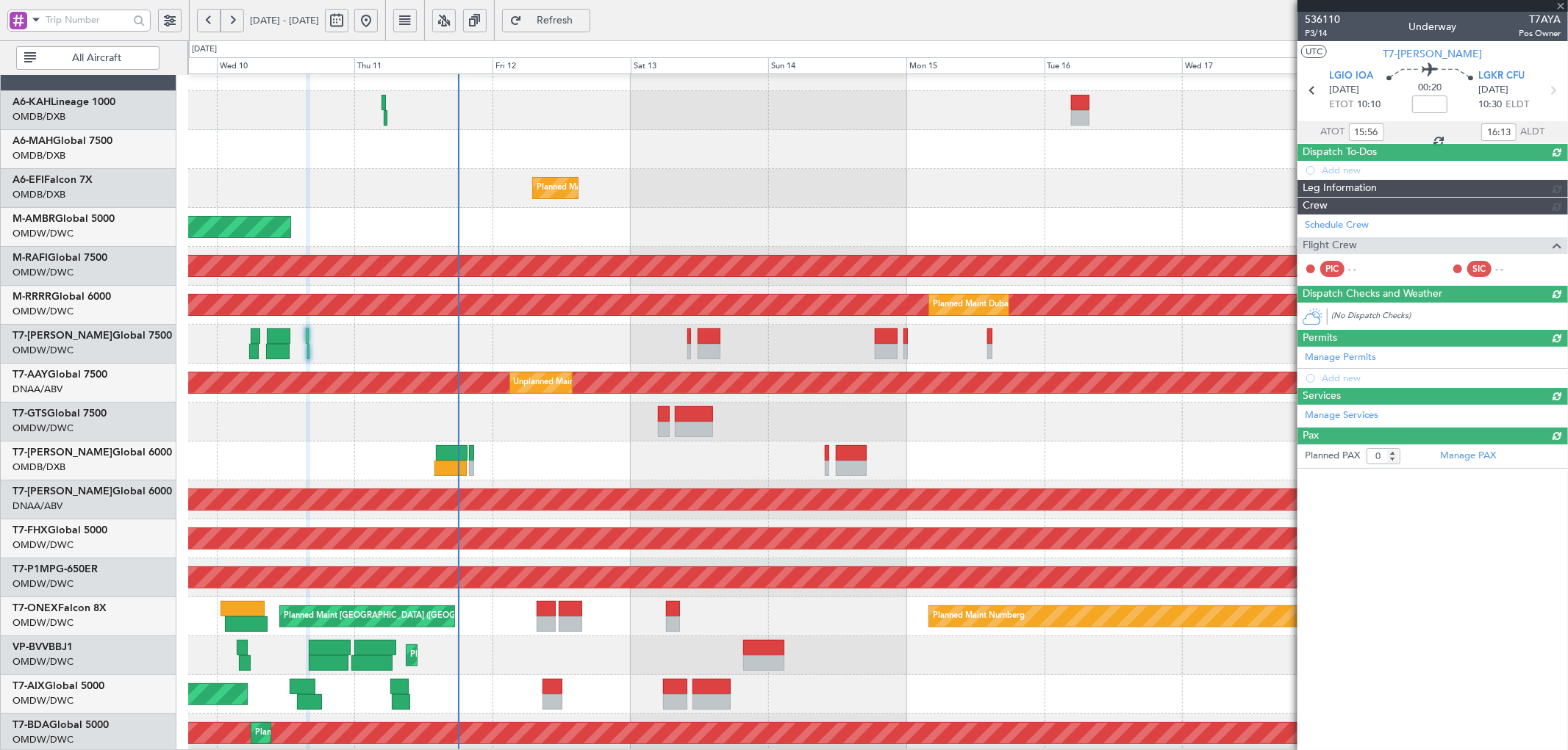
type input "+00:10"
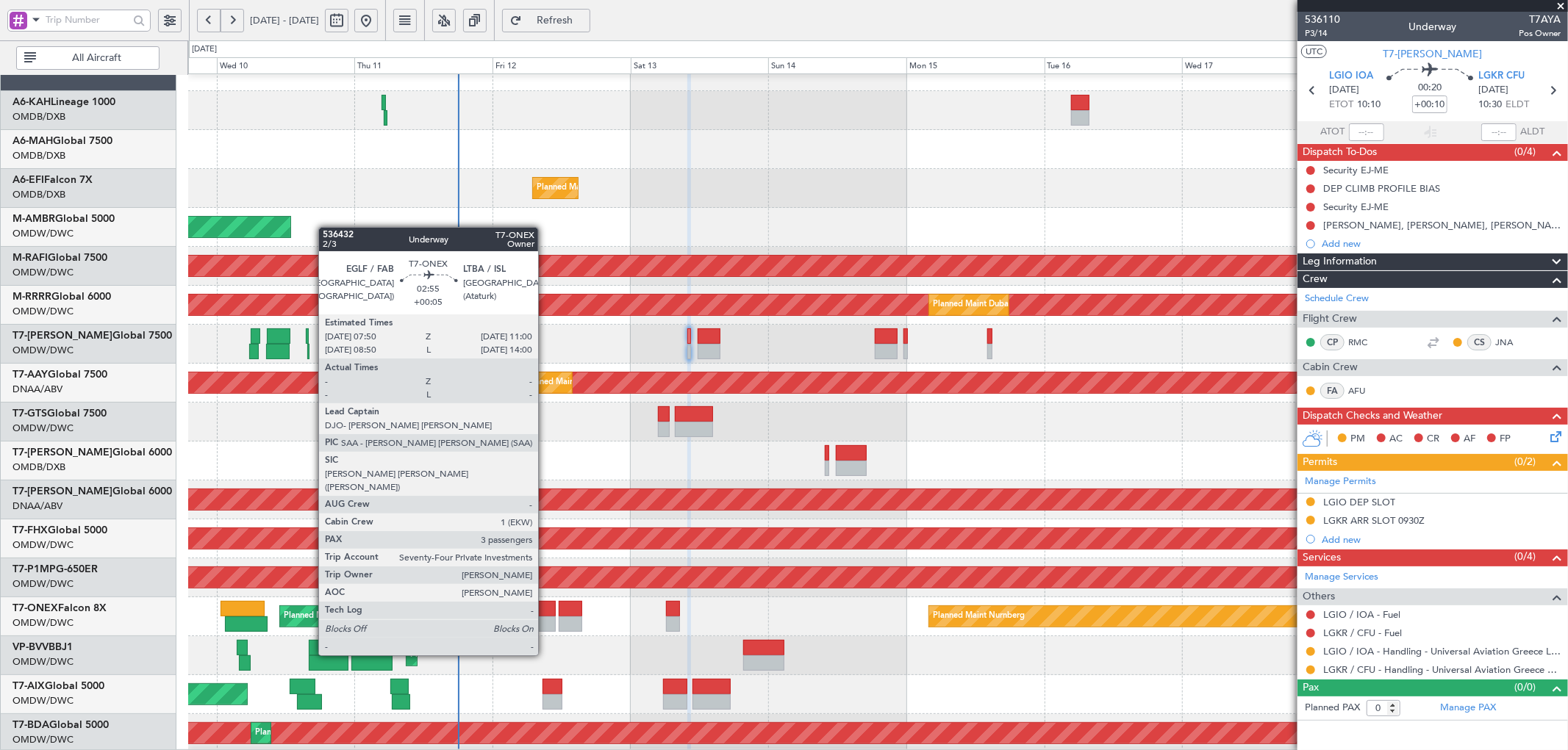
click at [545, 614] on div at bounding box center [545, 609] width 18 height 15
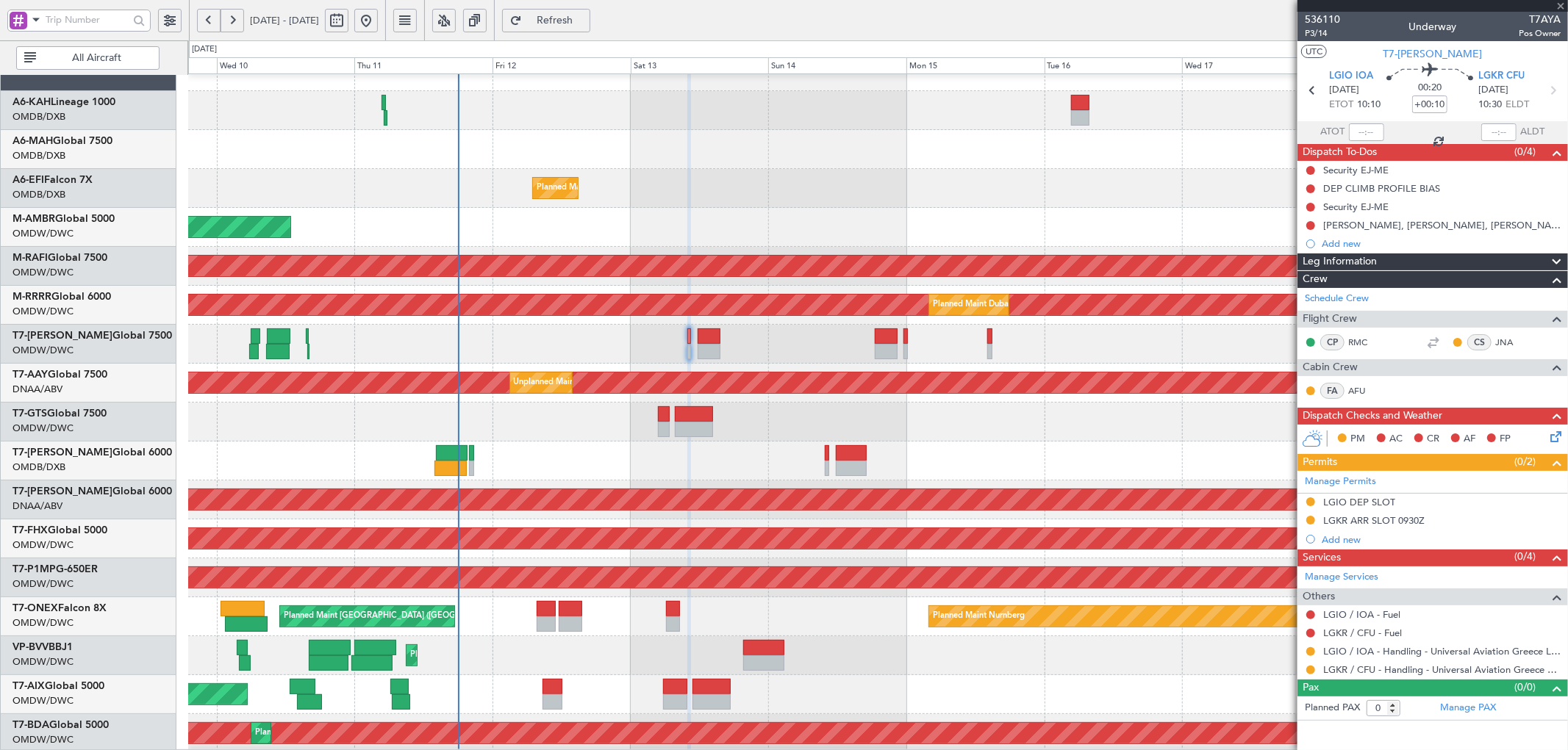
type input "+00:05"
type input "3"
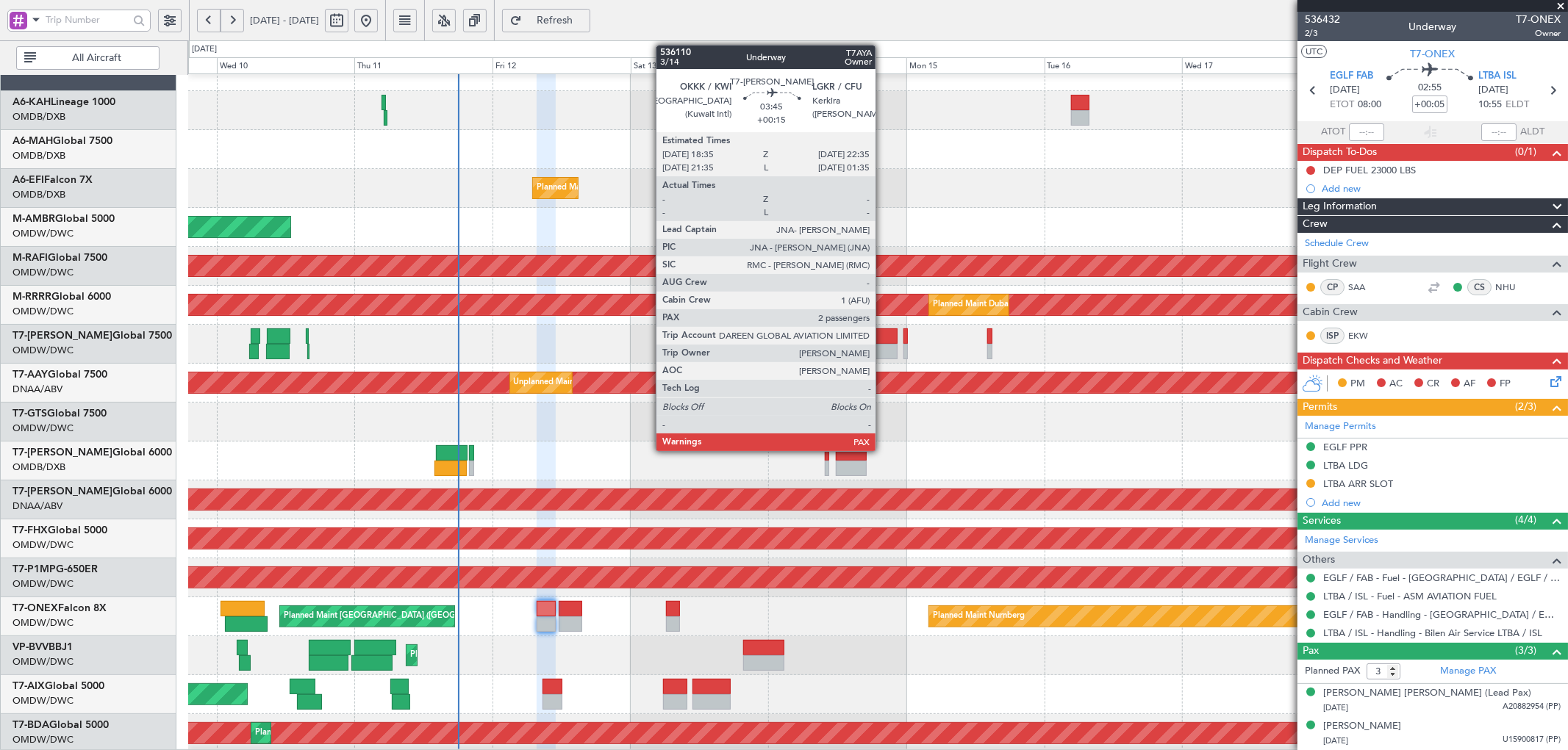
click at [883, 342] on div at bounding box center [886, 336] width 24 height 15
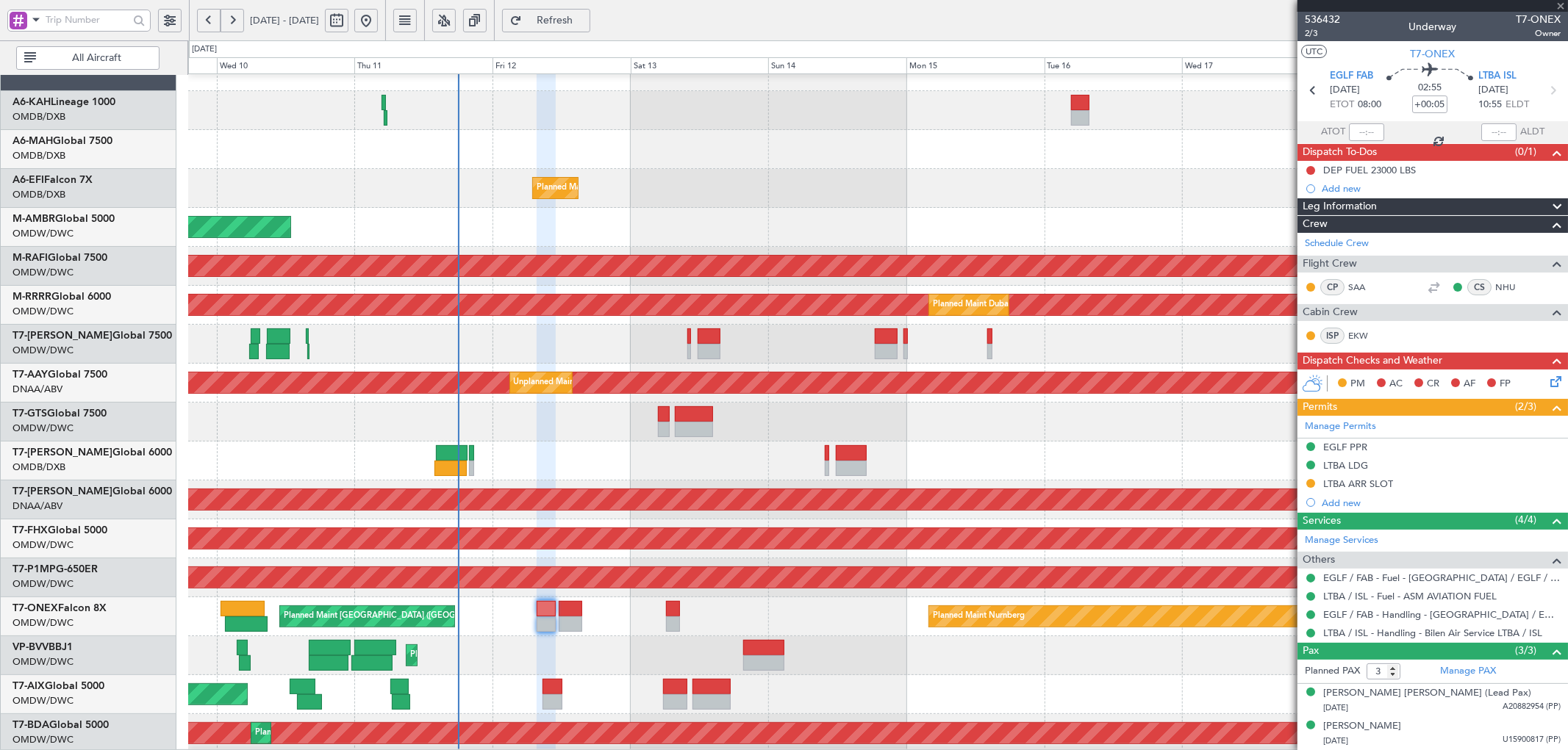
type input "+00:15"
type input "2"
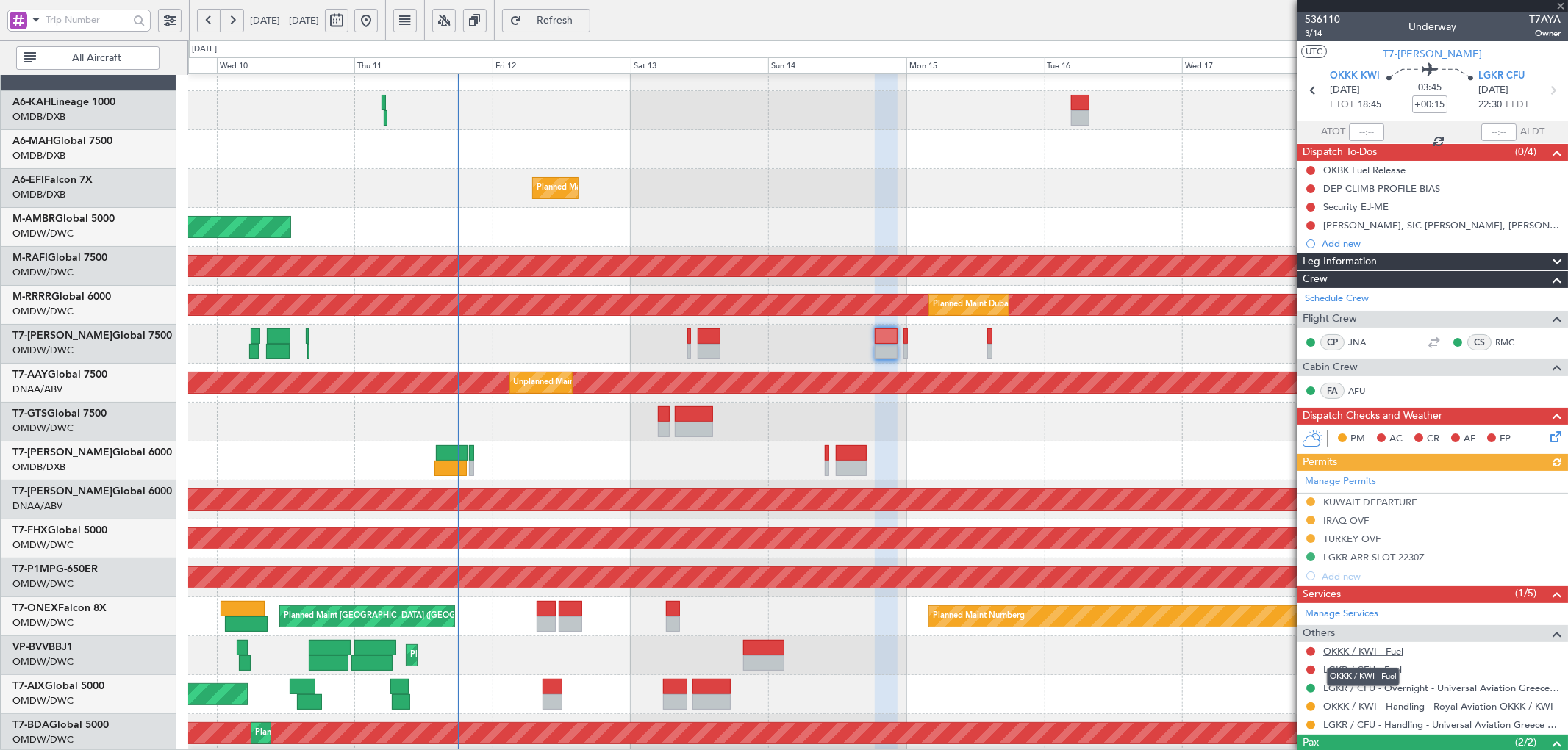
click at [1387, 651] on link "OKKK / KWI - Fuel" at bounding box center [1363, 651] width 80 height 12
click at [585, 15] on span "Refresh" at bounding box center [555, 20] width 60 height 11
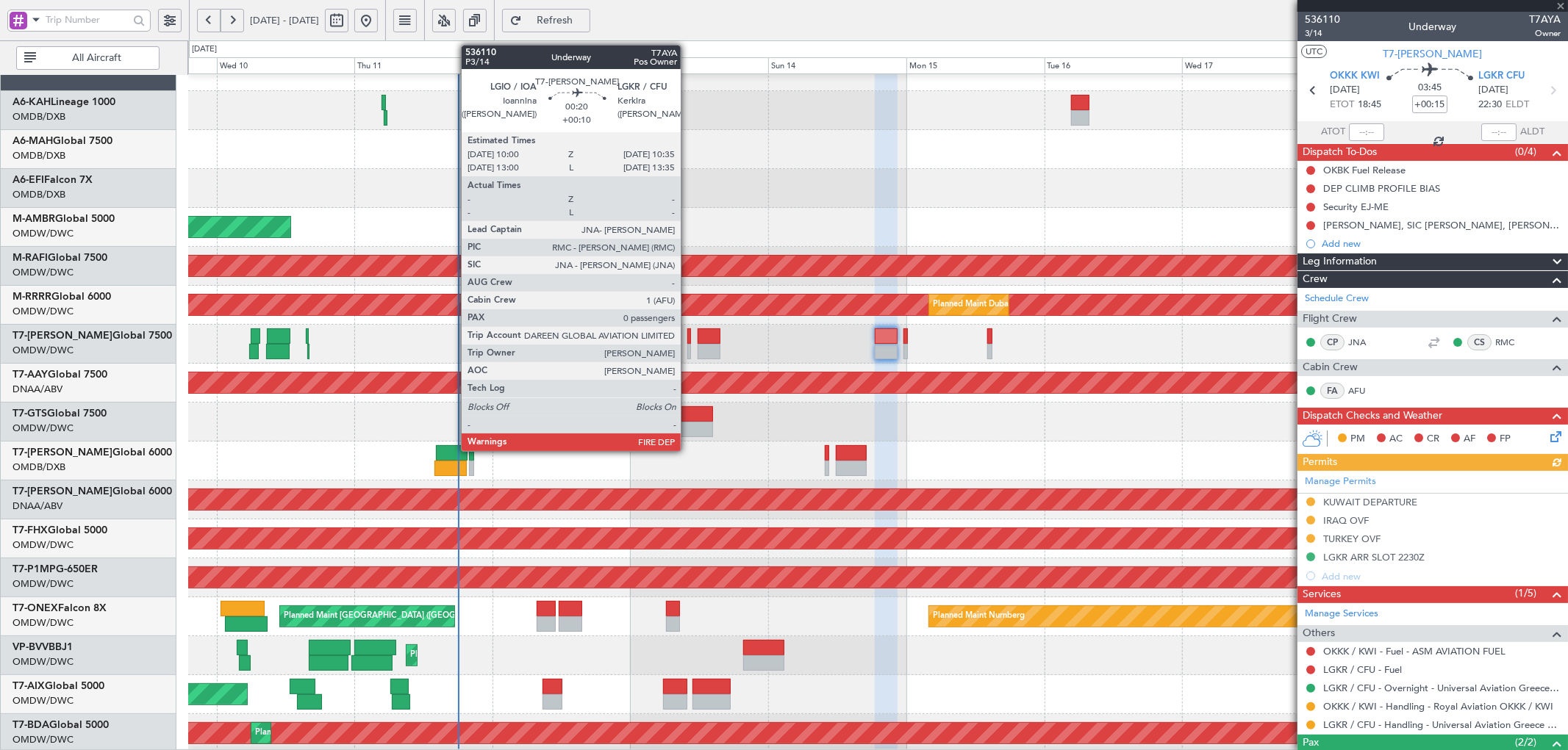
click at [688, 342] on div at bounding box center [689, 336] width 4 height 15
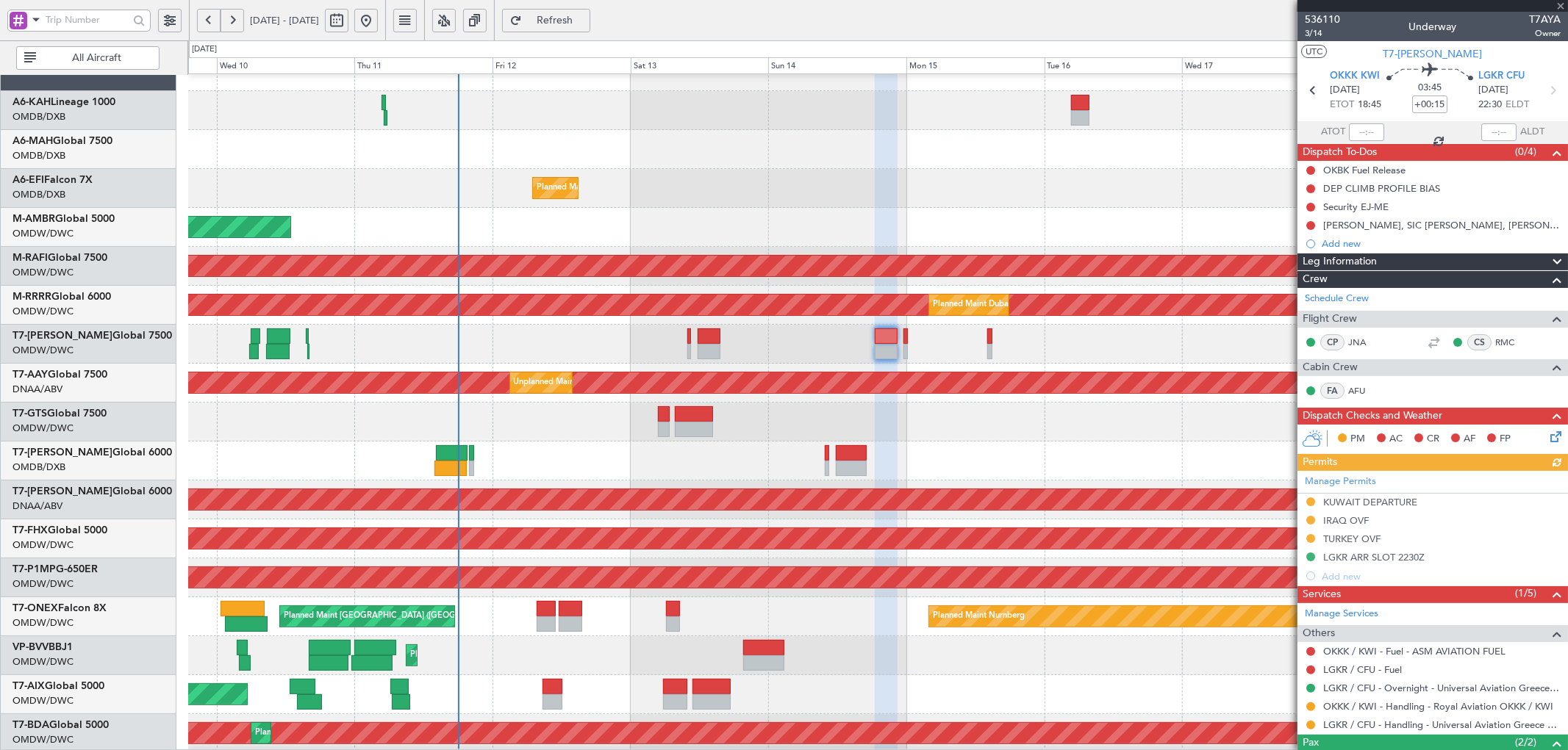
type input "+00:10"
type input "0"
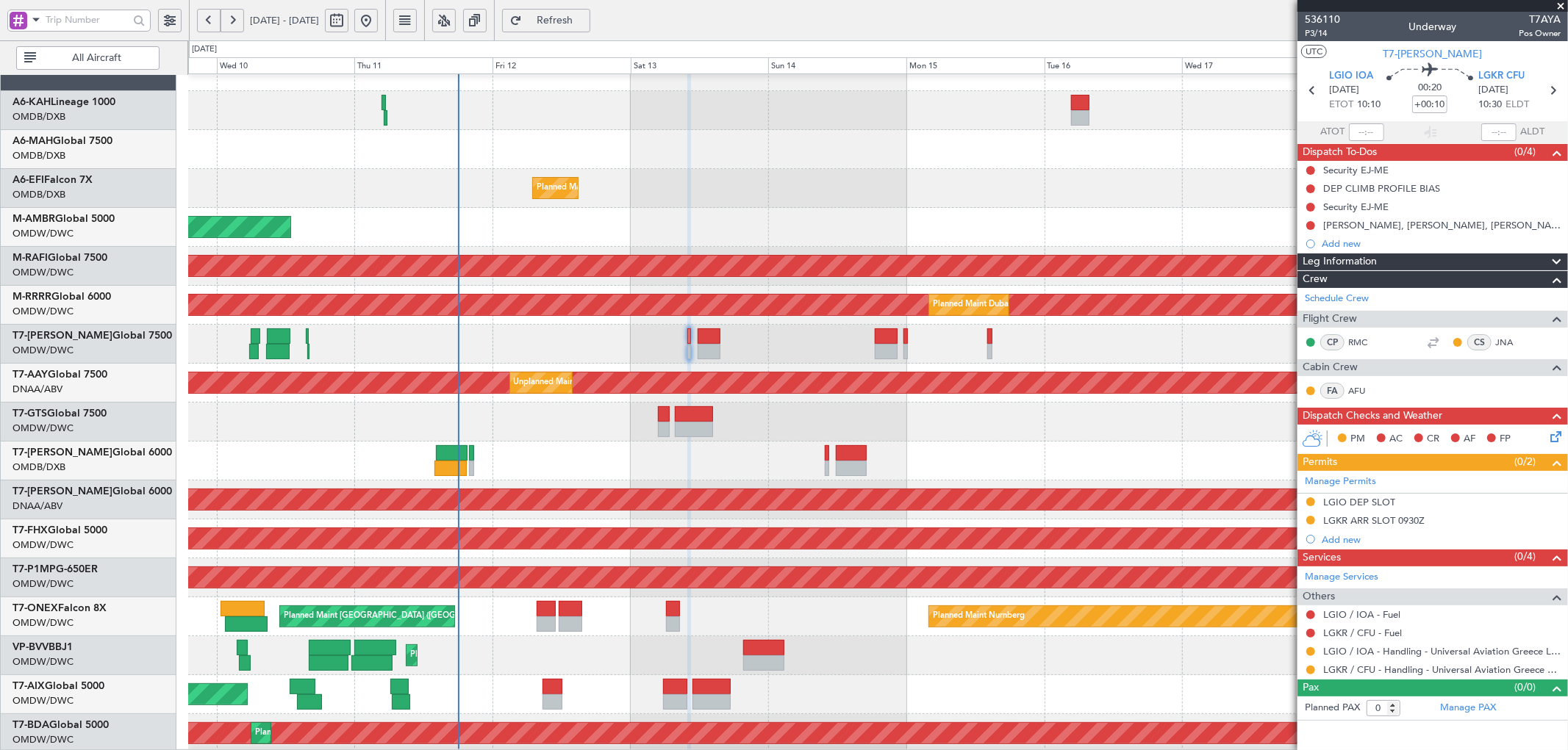
click at [585, 22] on span "Refresh" at bounding box center [555, 20] width 60 height 11
click at [1311, 632] on button at bounding box center [1311, 633] width 9 height 9
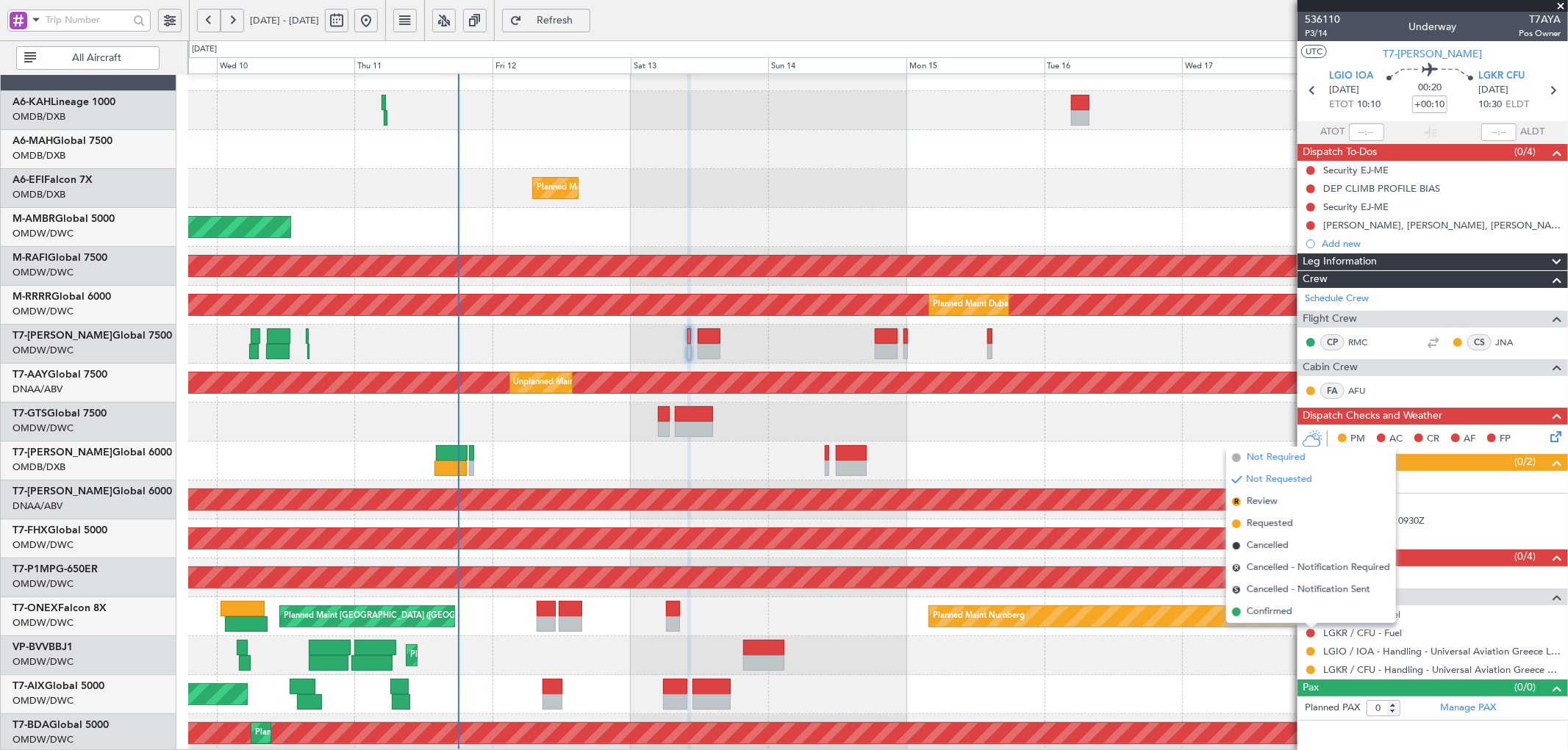
click at [1250, 461] on span "Not Required" at bounding box center [1276, 457] width 59 height 14
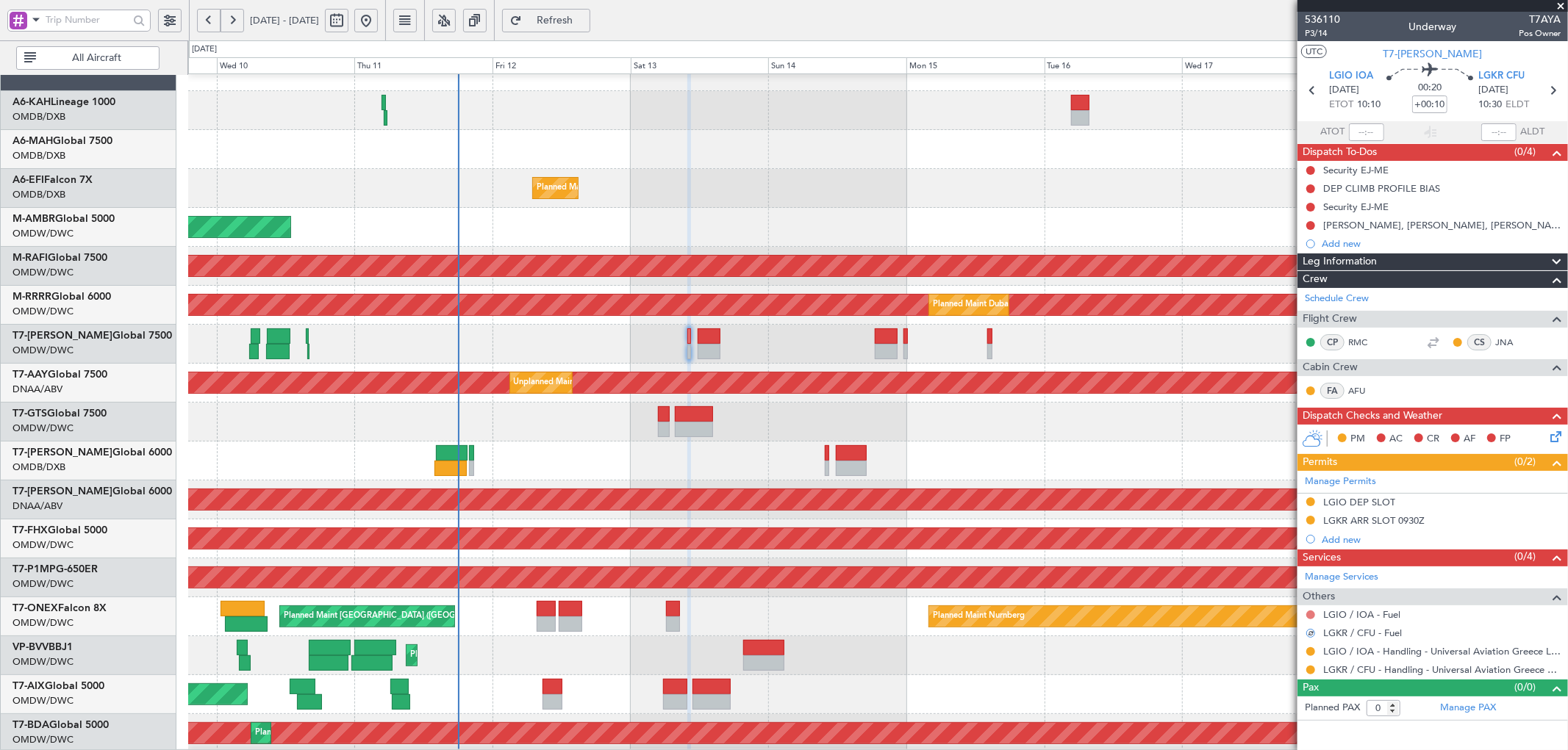
click at [1309, 612] on button at bounding box center [1311, 615] width 9 height 9
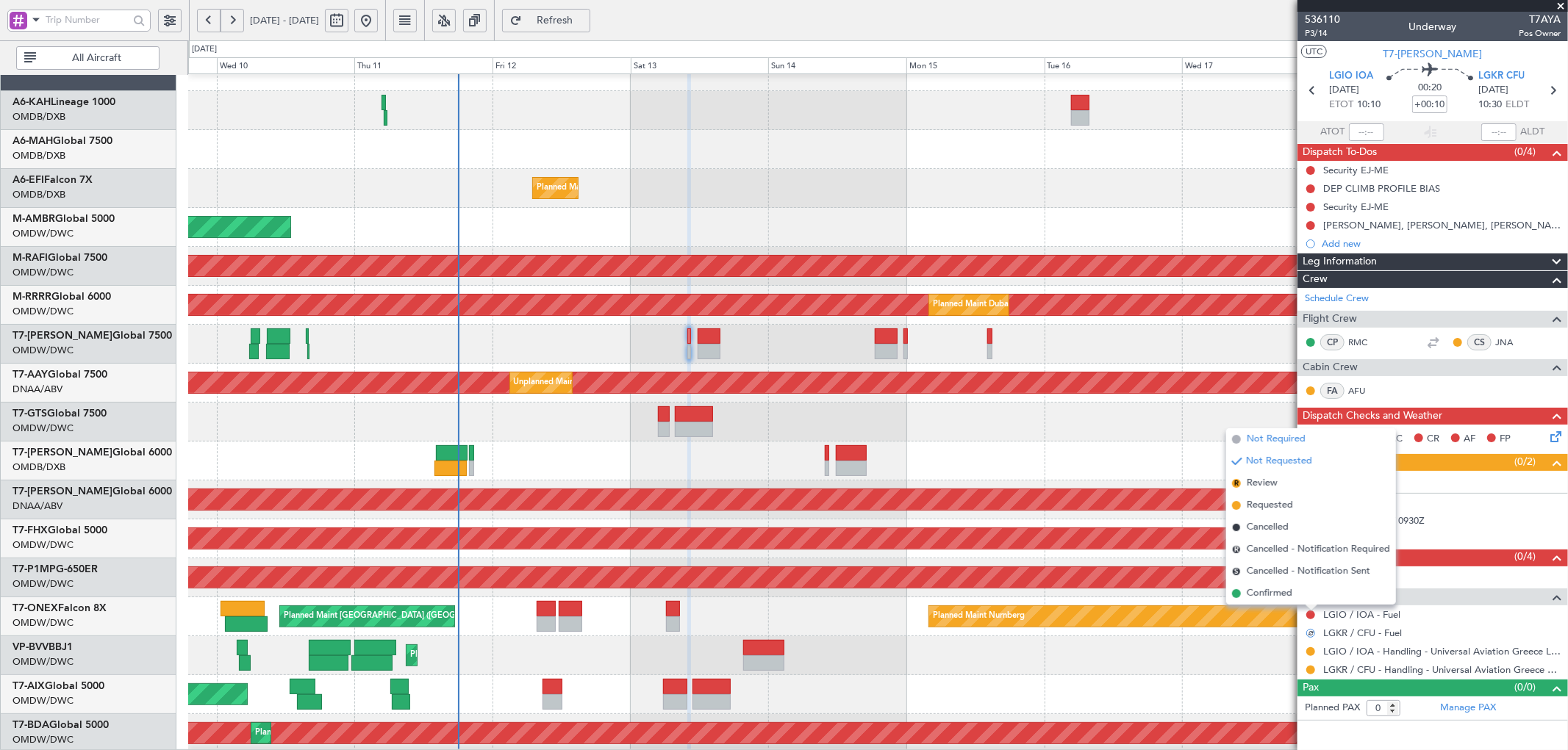
click at [1270, 442] on span "Not Required" at bounding box center [1276, 439] width 59 height 14
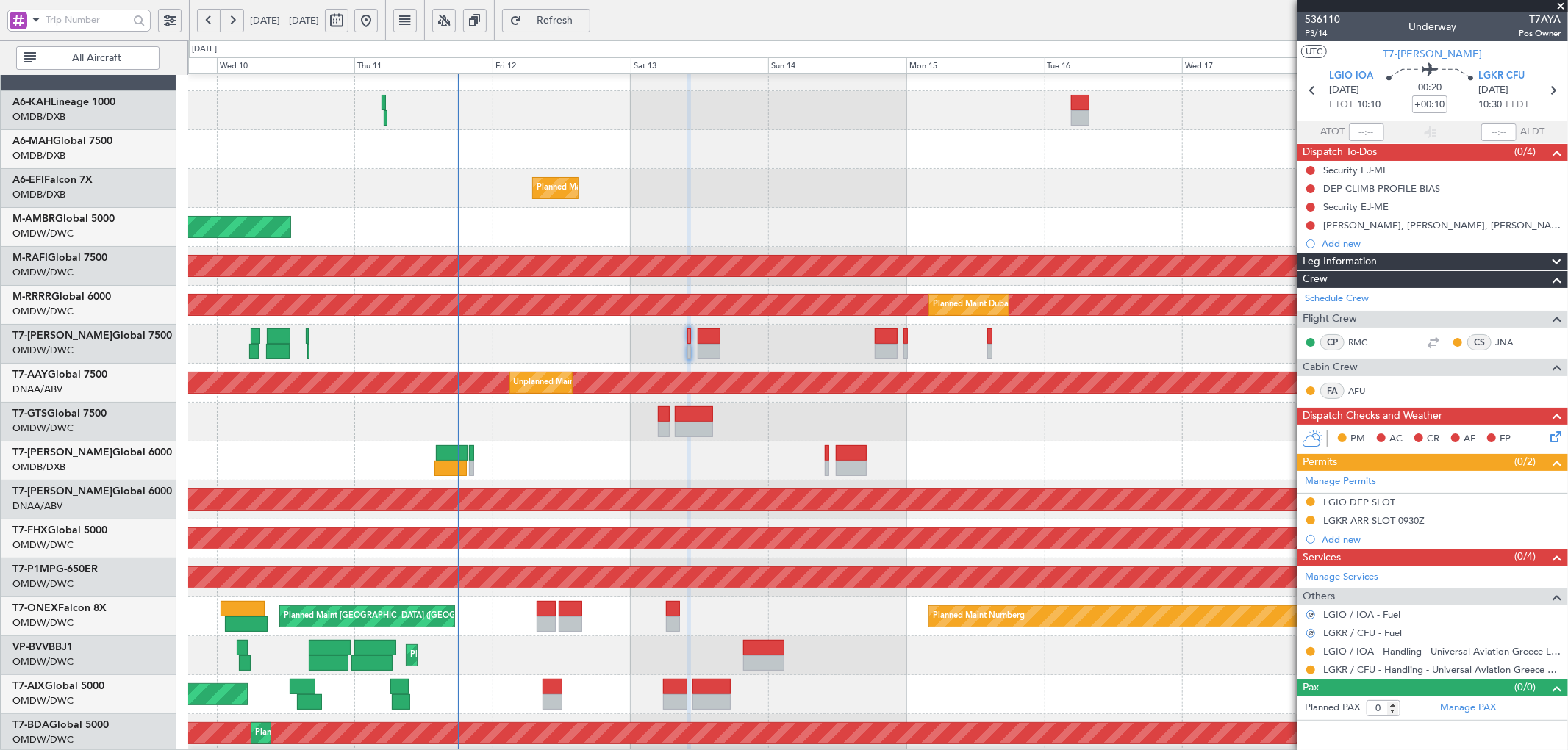
click at [1056, 519] on div "Planned Maint [GEOGRAPHIC_DATA] ([GEOGRAPHIC_DATA])" at bounding box center [878, 538] width 1379 height 39
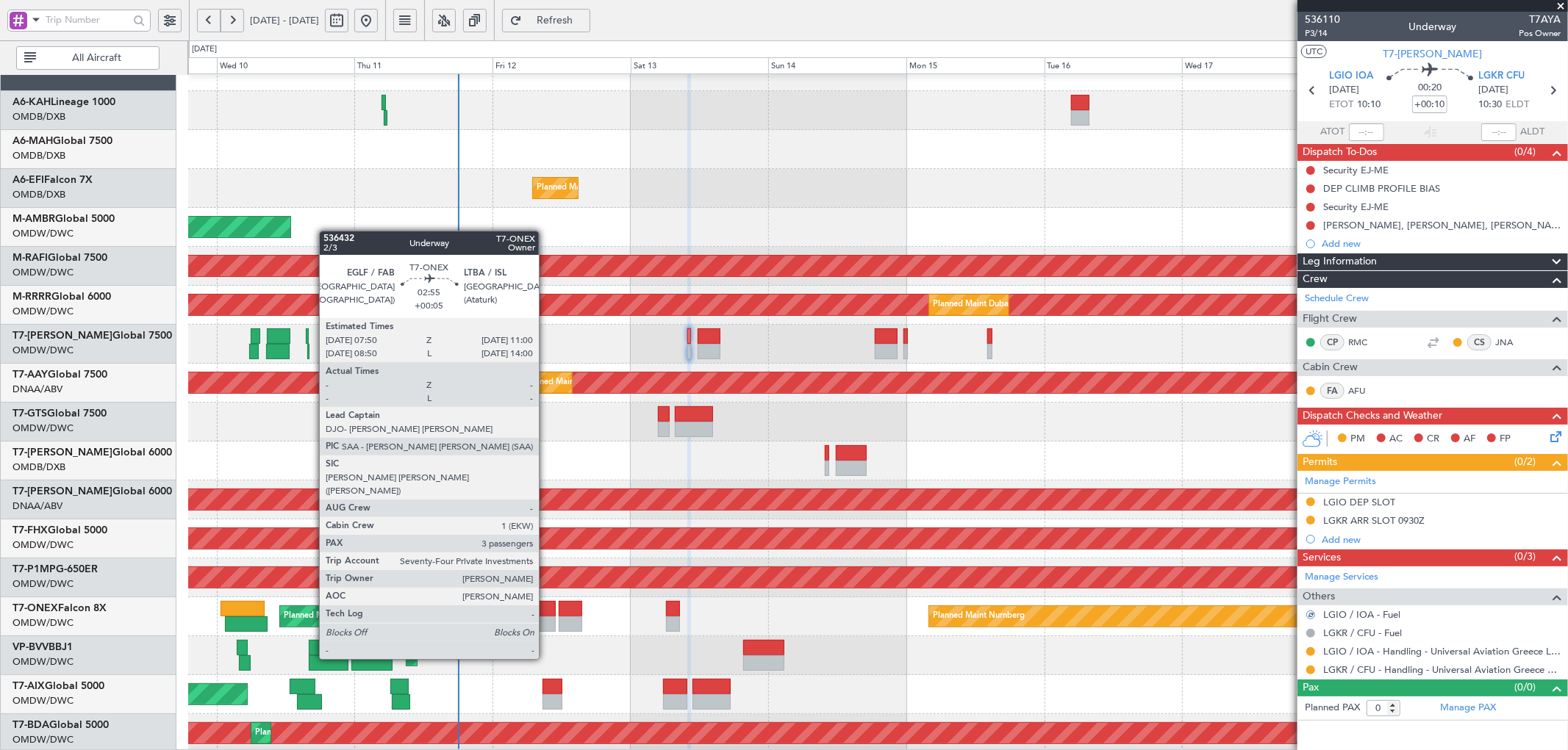
click at [546, 618] on div at bounding box center [545, 624] width 18 height 15
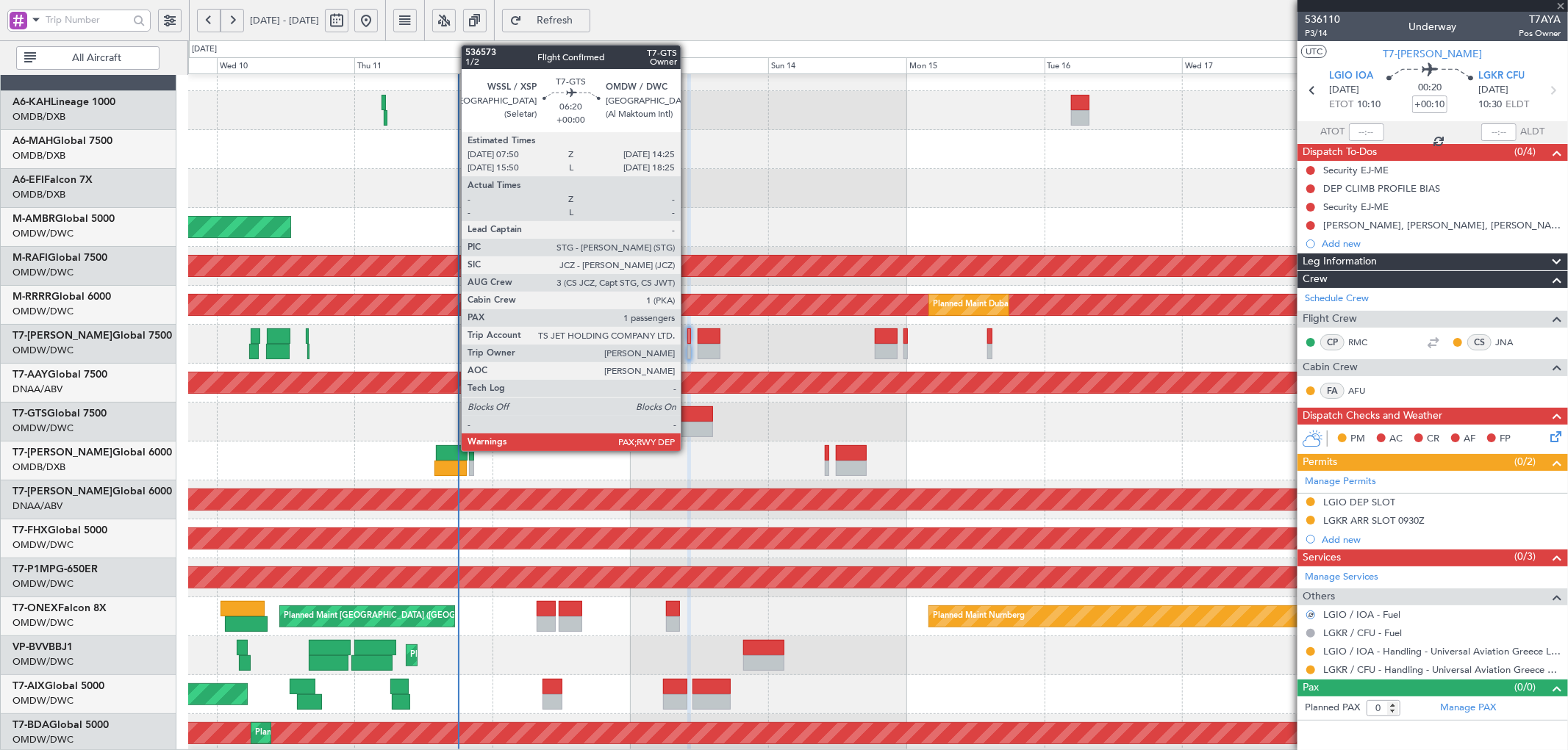
type input "+00:05"
type input "3"
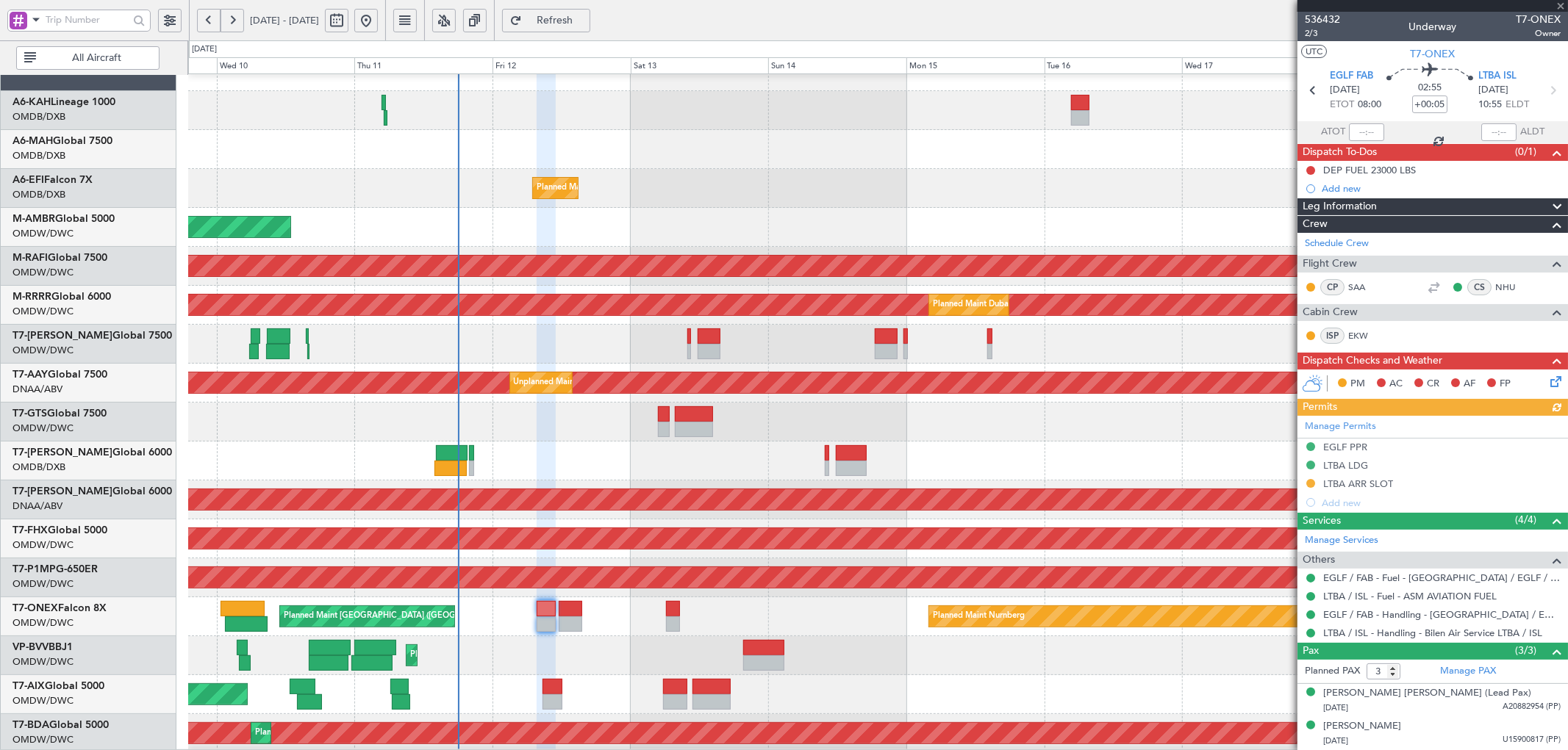
click at [721, 340] on div "Planned Maint Dubai (Al Maktoum Intl)" at bounding box center [878, 344] width 1379 height 39
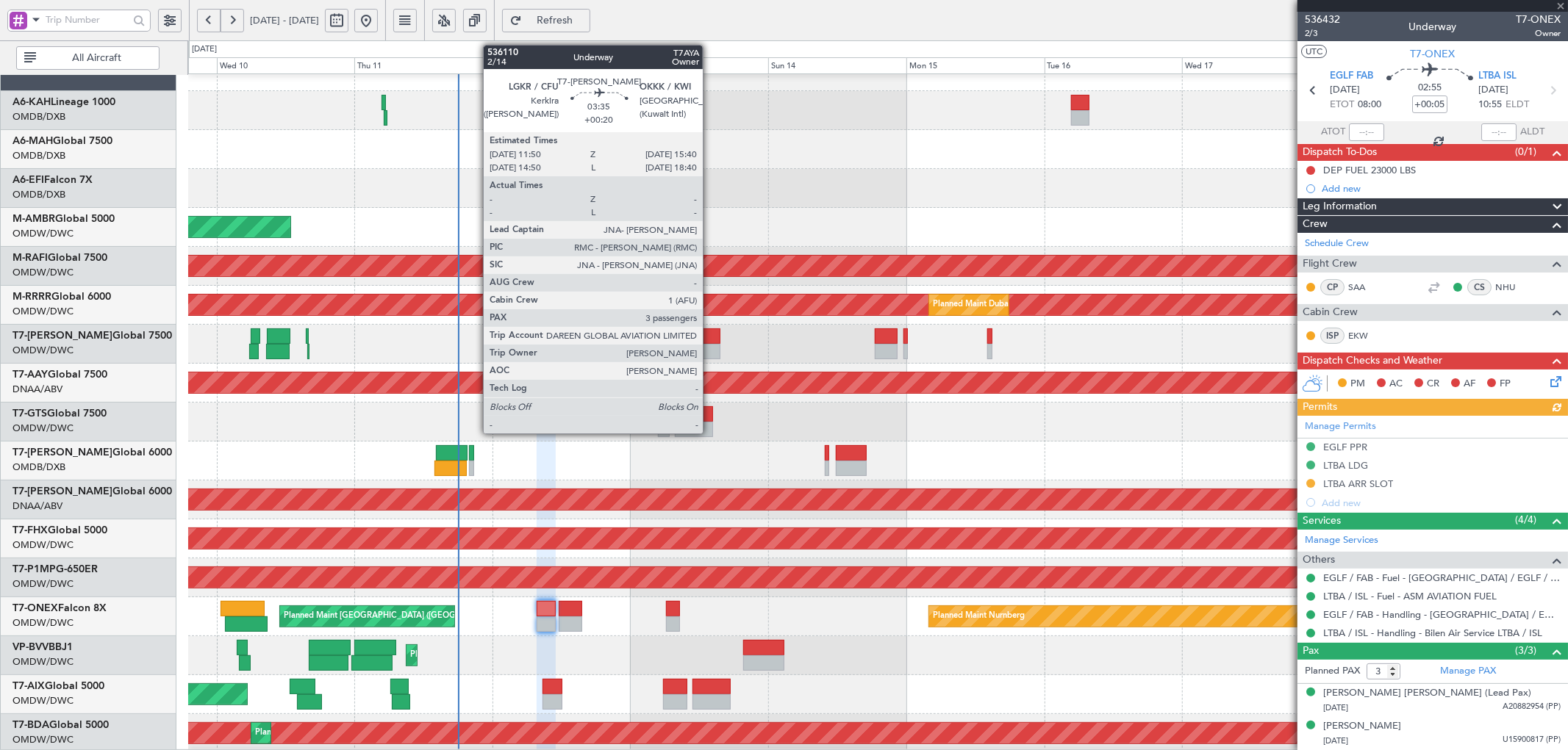
click at [709, 338] on div at bounding box center [708, 336] width 22 height 15
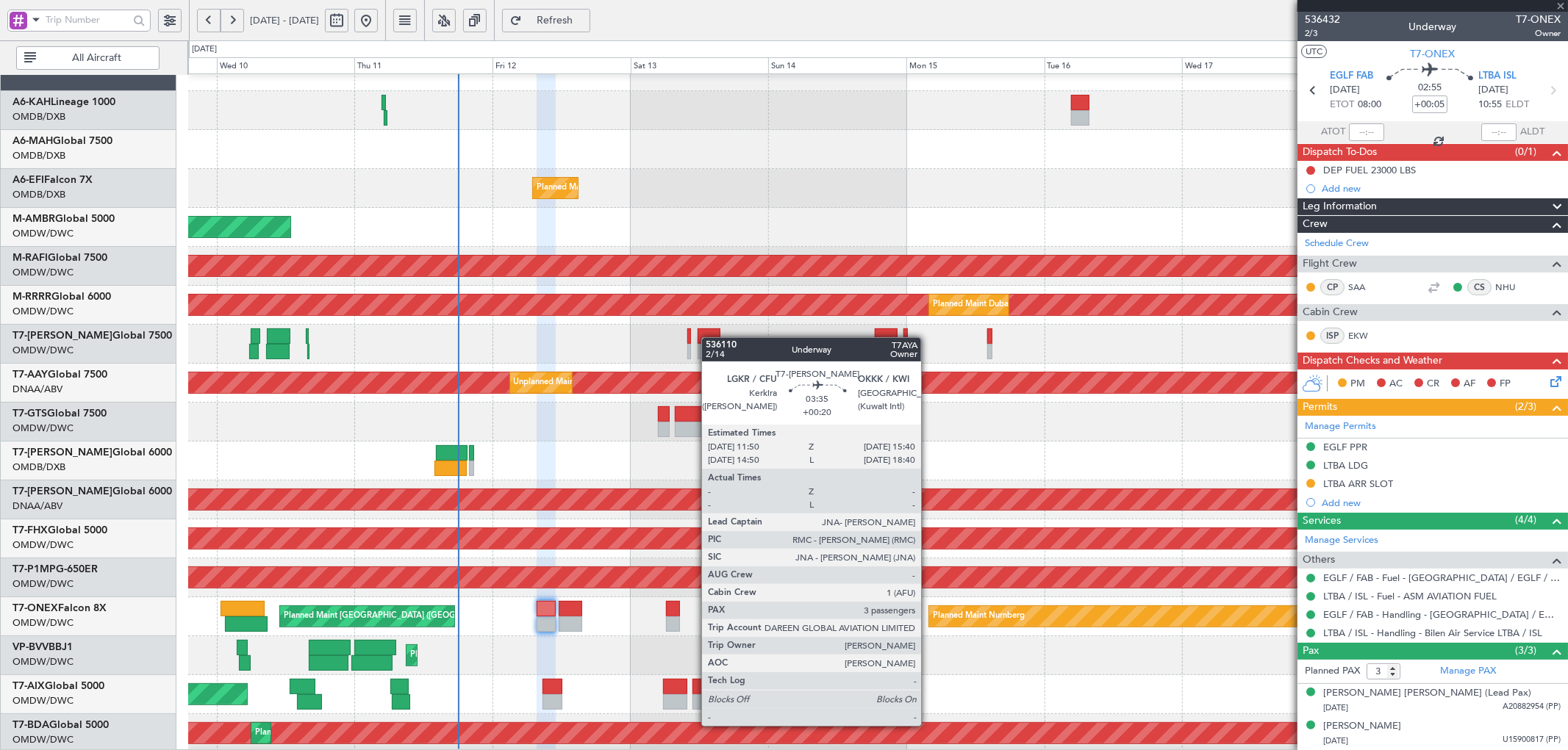
type input "+00:20"
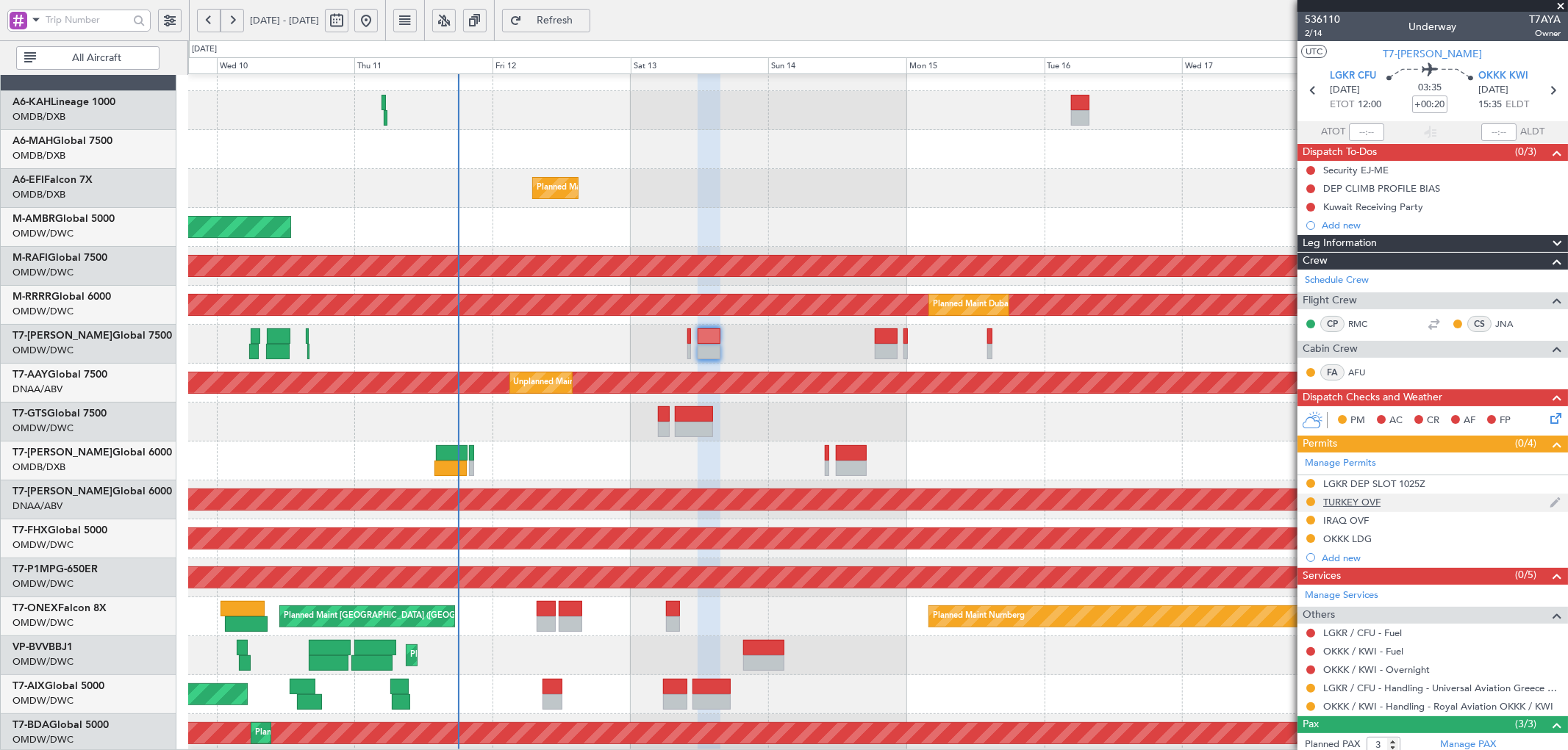
click at [1354, 503] on div "TURKEY OVF" at bounding box center [1352, 502] width 58 height 12
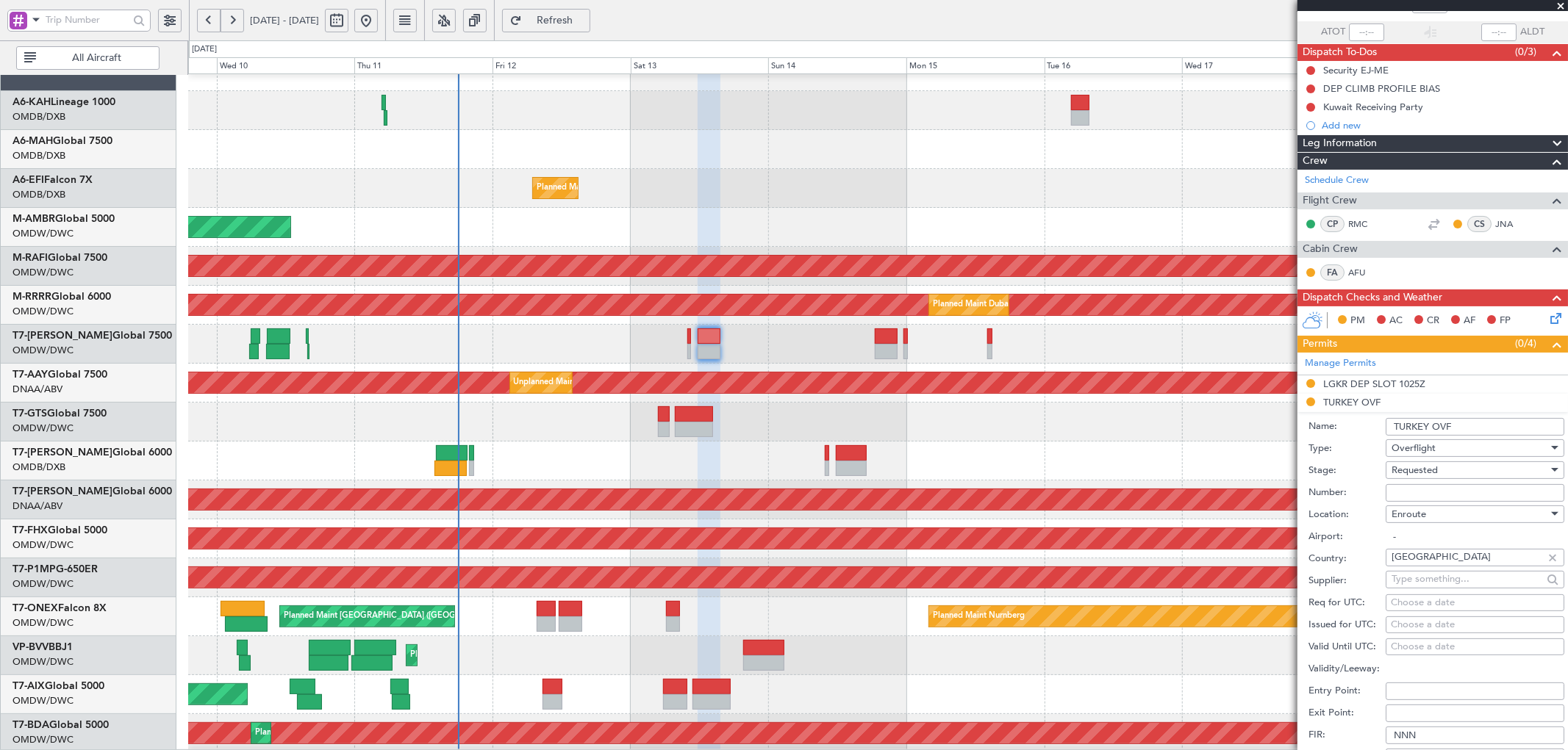
scroll to position [108, 0]
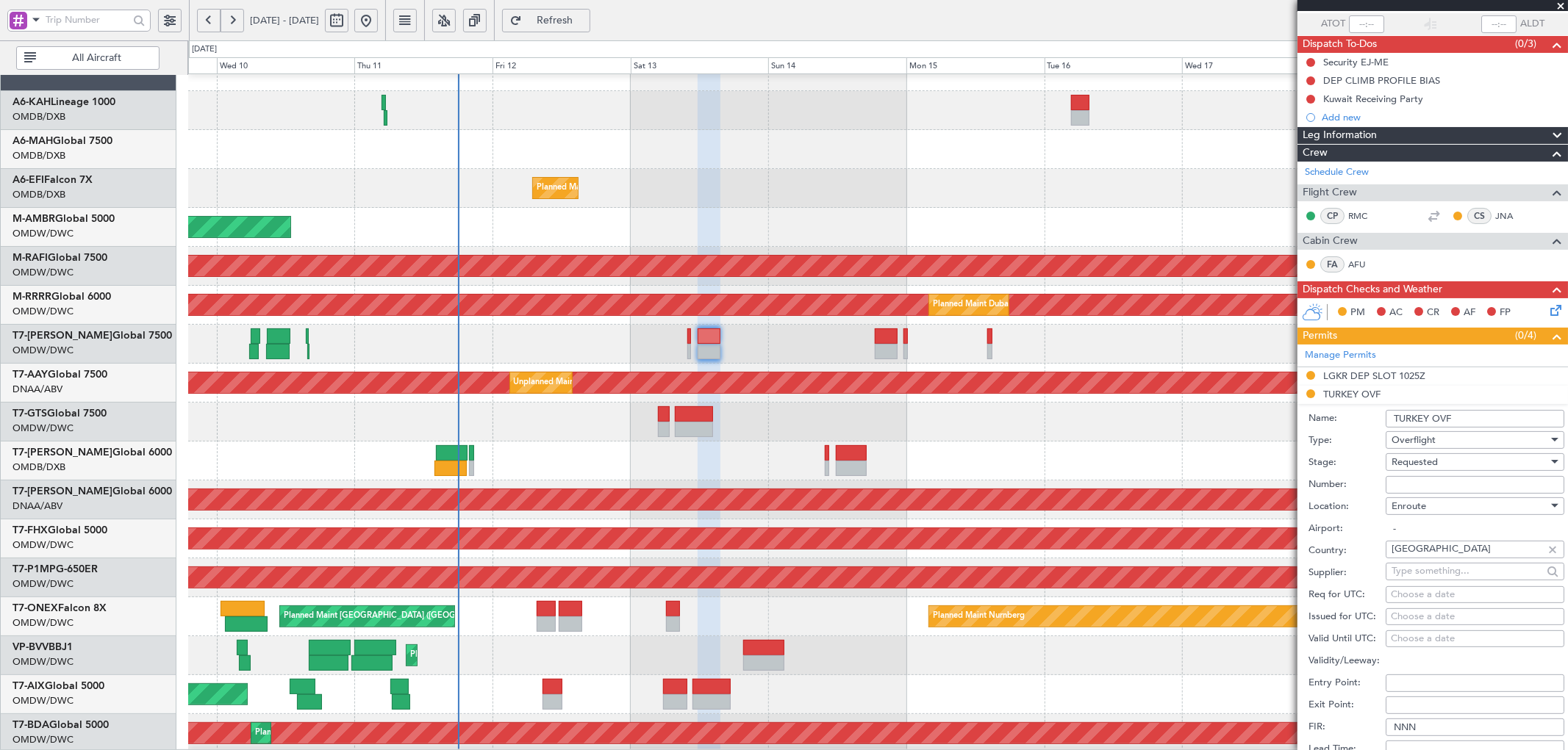
click at [1416, 479] on input "Number:" at bounding box center [1474, 485] width 178 height 17
type input "APPROVED ECAC BUSINES FLT"
click at [1446, 466] on div "Requested" at bounding box center [1469, 462] width 156 height 22
click at [1449, 580] on span "Received OK" at bounding box center [1469, 573] width 153 height 22
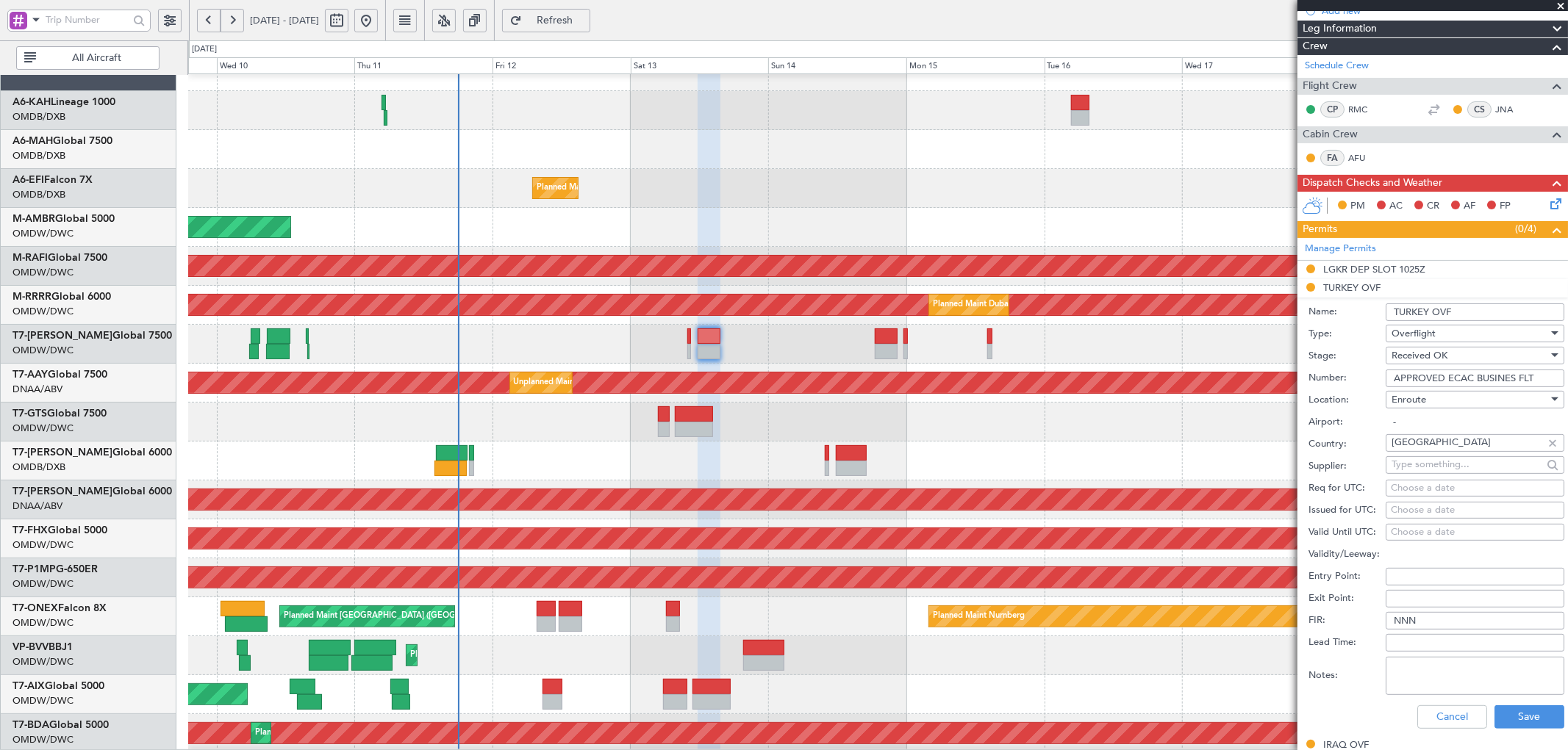
scroll to position [218, 0]
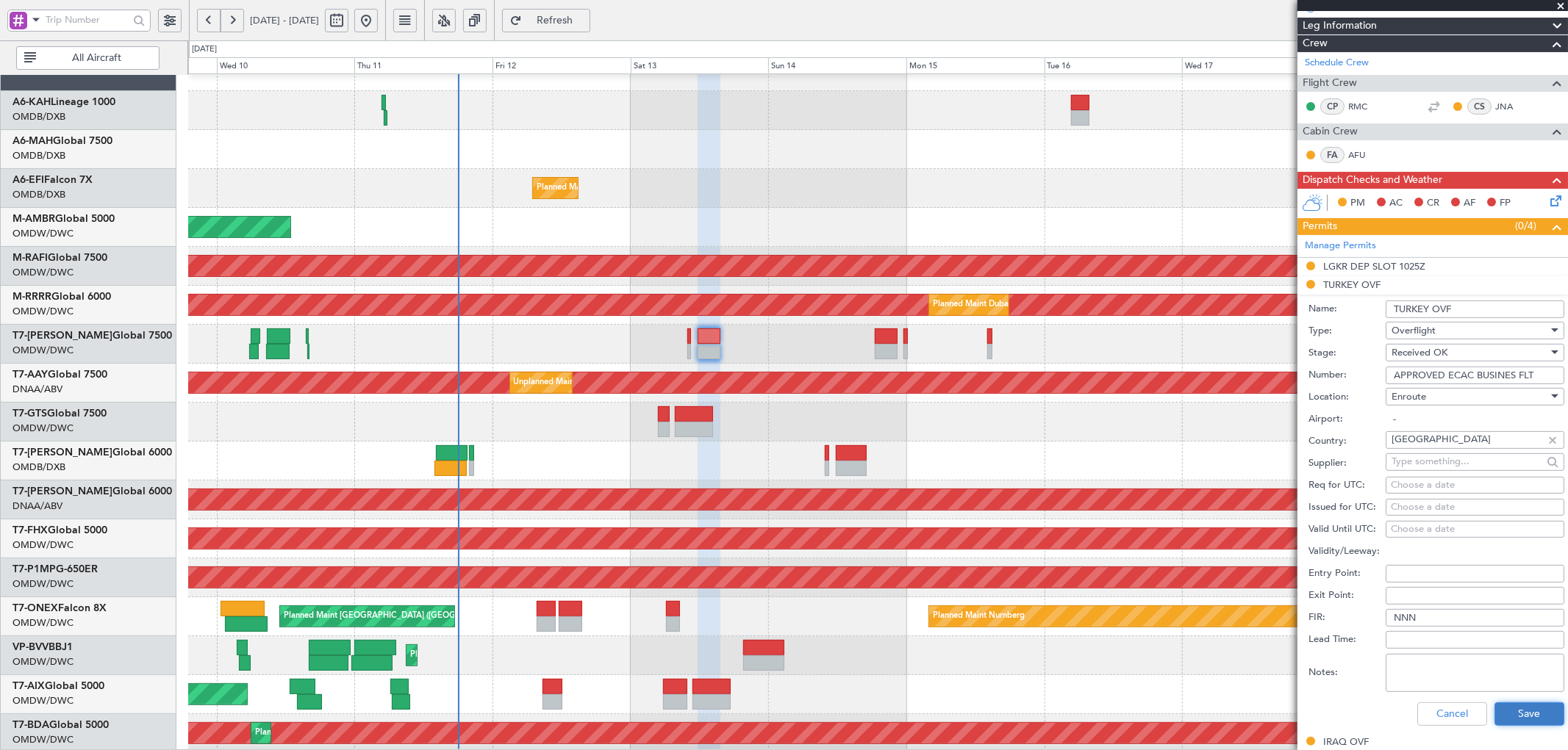
click at [1522, 709] on button "Save" at bounding box center [1529, 714] width 70 height 24
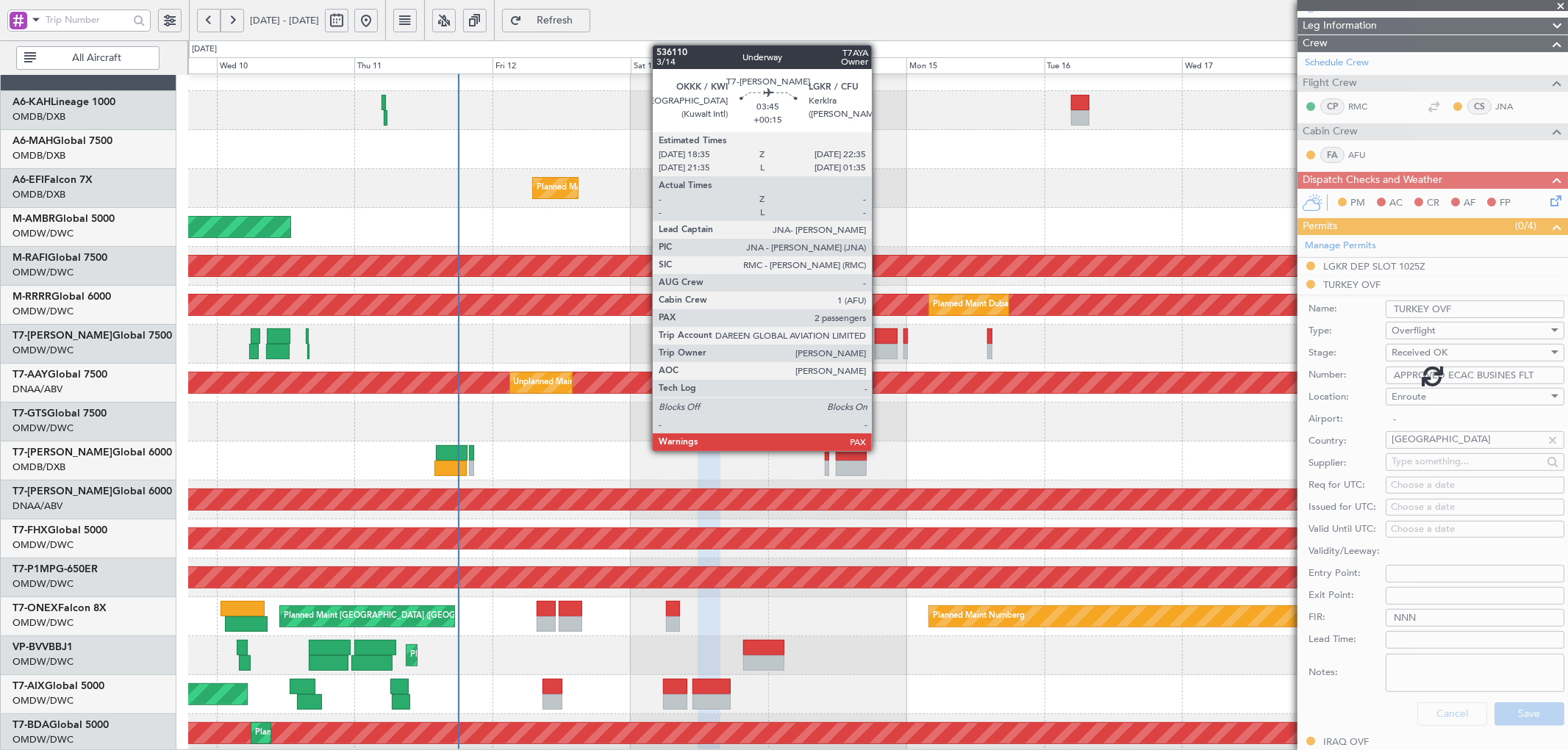
scroll to position [143, 0]
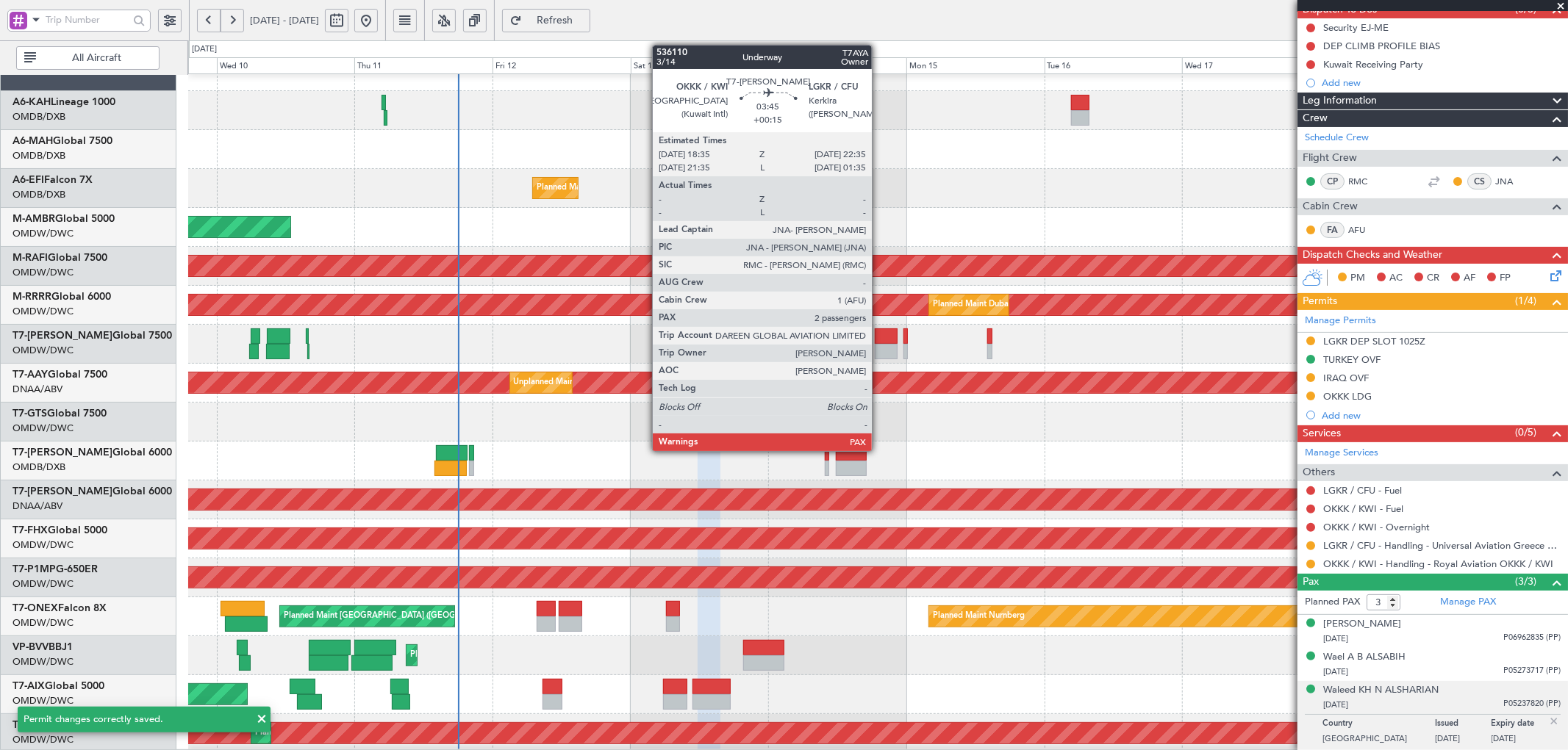
click at [879, 341] on div at bounding box center [886, 336] width 24 height 15
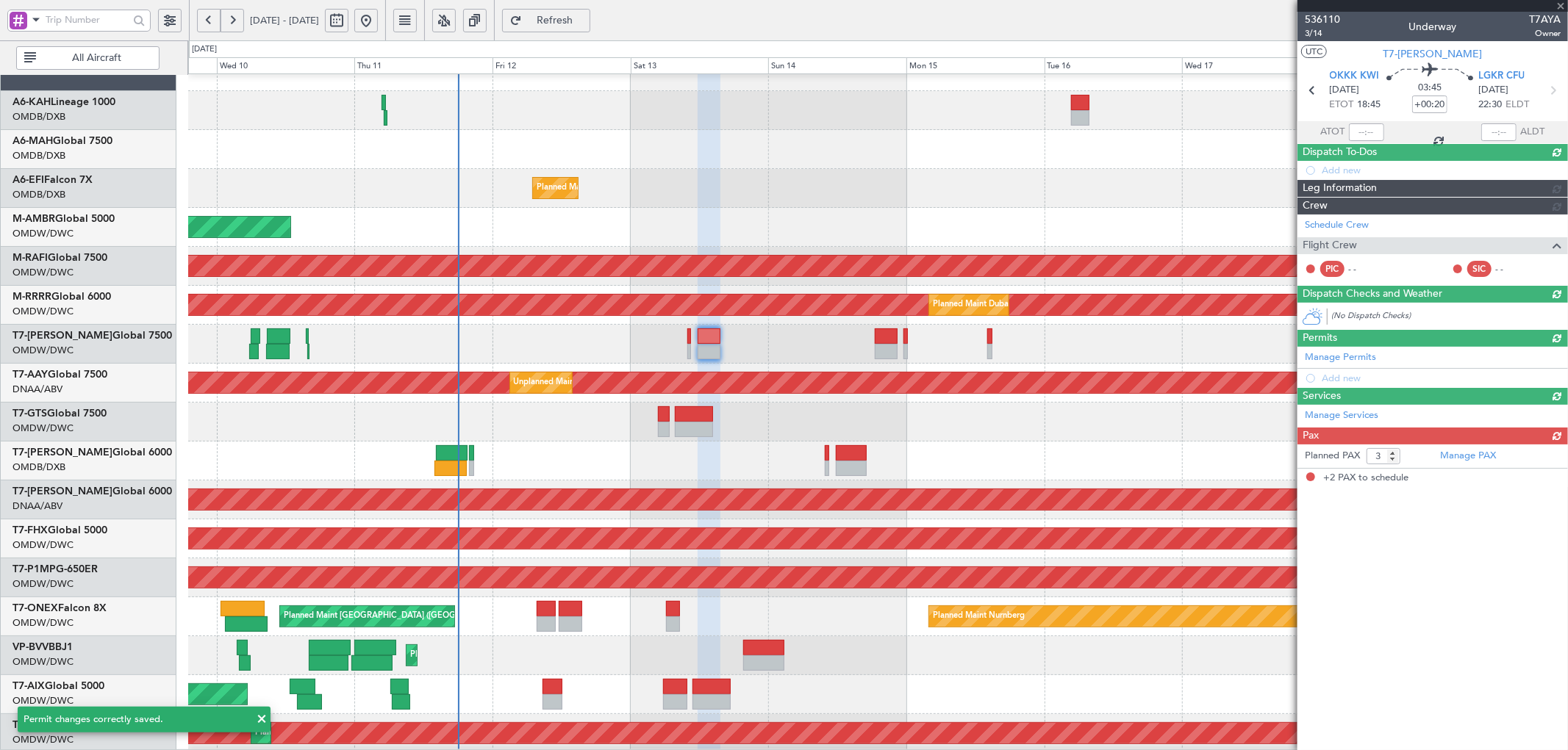
type input "+00:15"
type input "2"
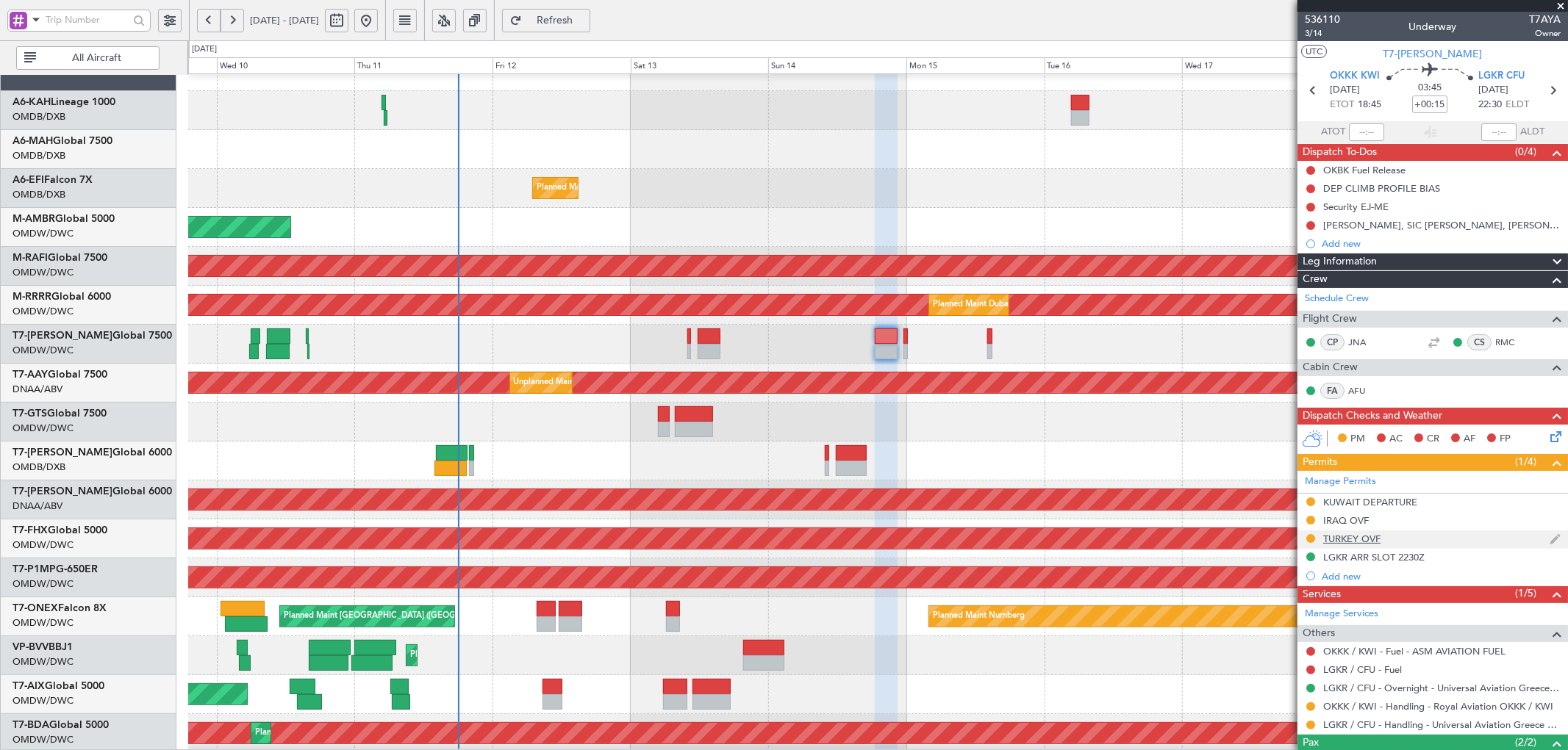
click at [1358, 538] on div "TURKEY OVF" at bounding box center [1352, 538] width 58 height 12
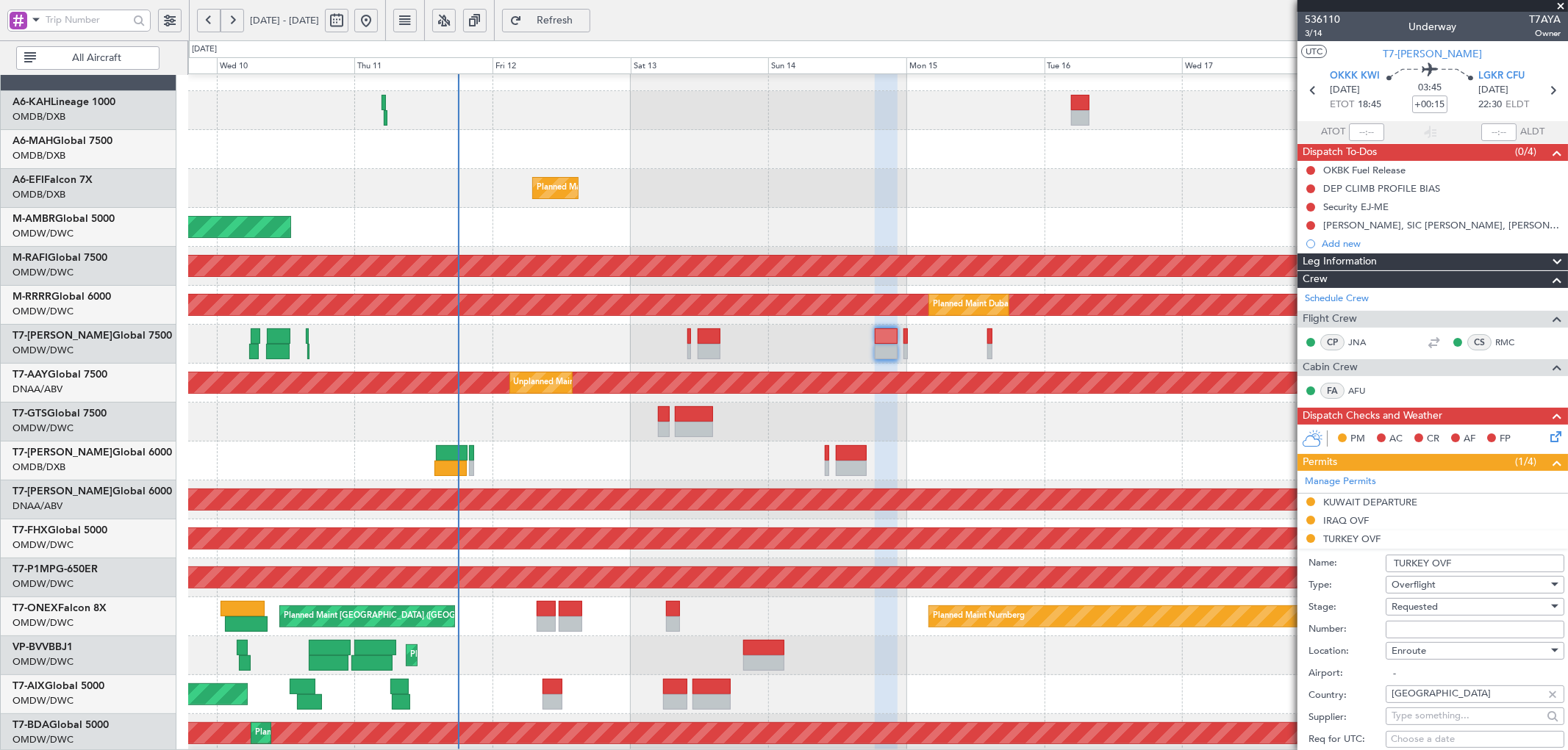
click at [1447, 626] on input "Number:" at bounding box center [1474, 629] width 178 height 17
type input "APPROVED ECAC BUSINES FLT"
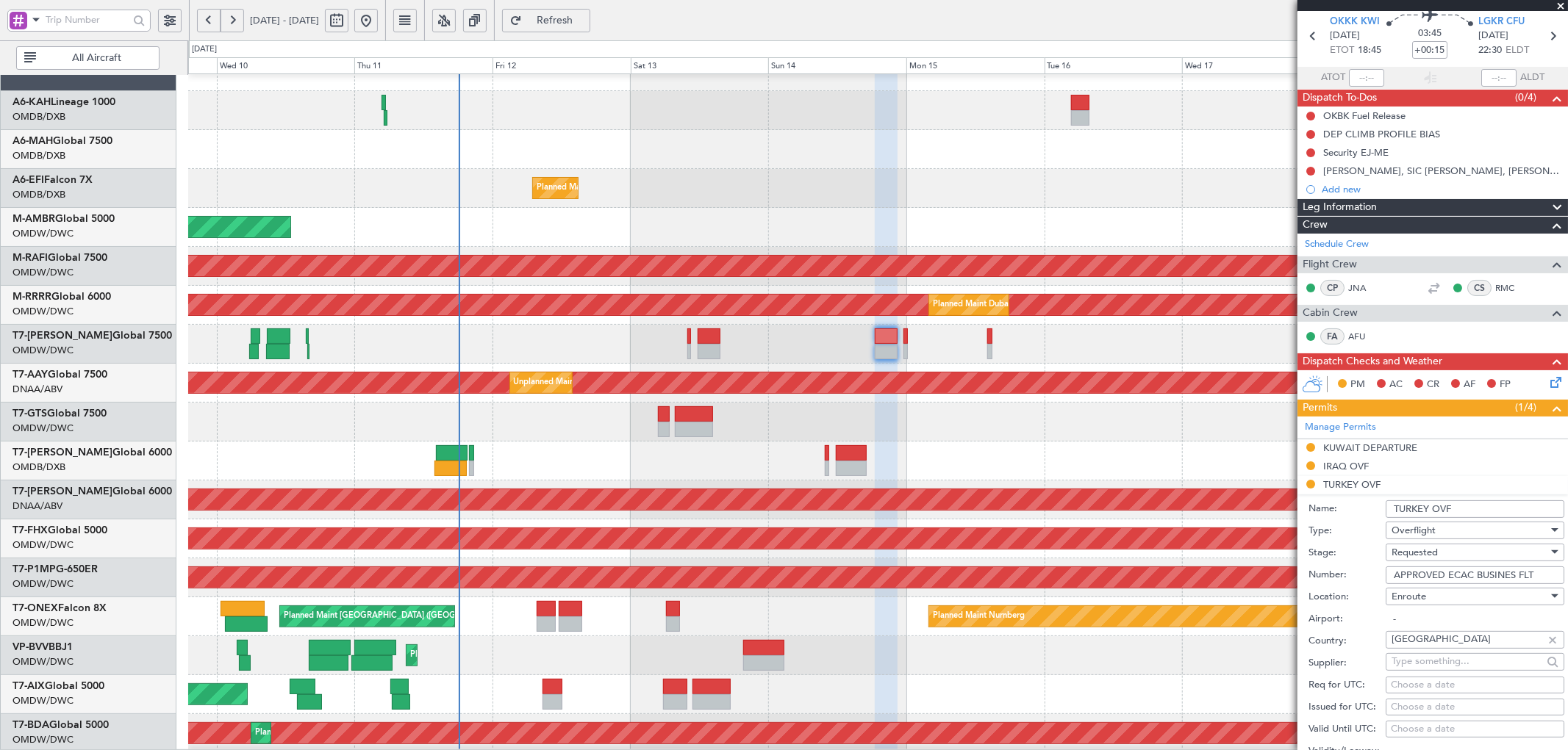
scroll to position [108, 0]
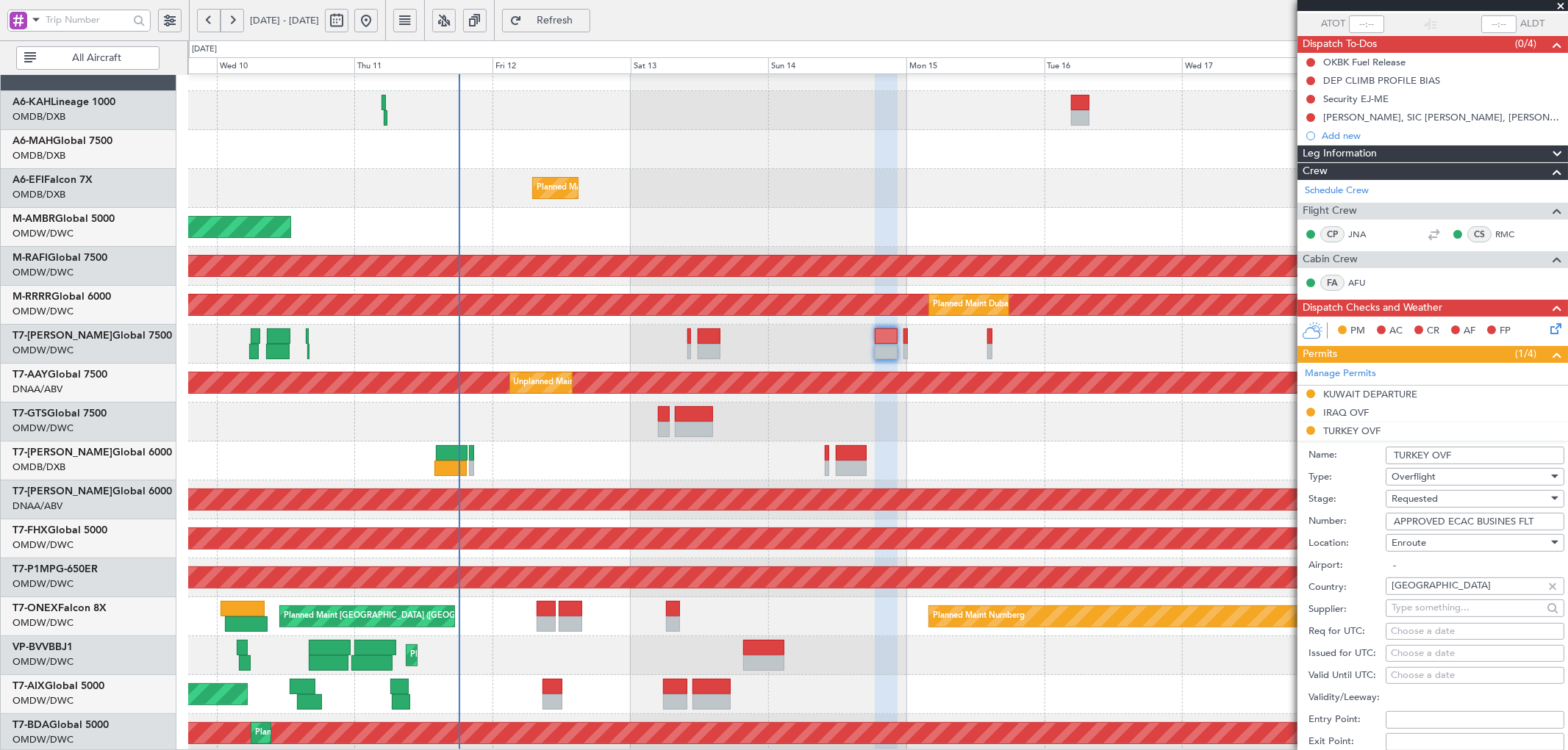
click at [1446, 494] on div "Requested" at bounding box center [1469, 498] width 156 height 22
click at [1444, 611] on span "Received OK" at bounding box center [1469, 610] width 153 height 22
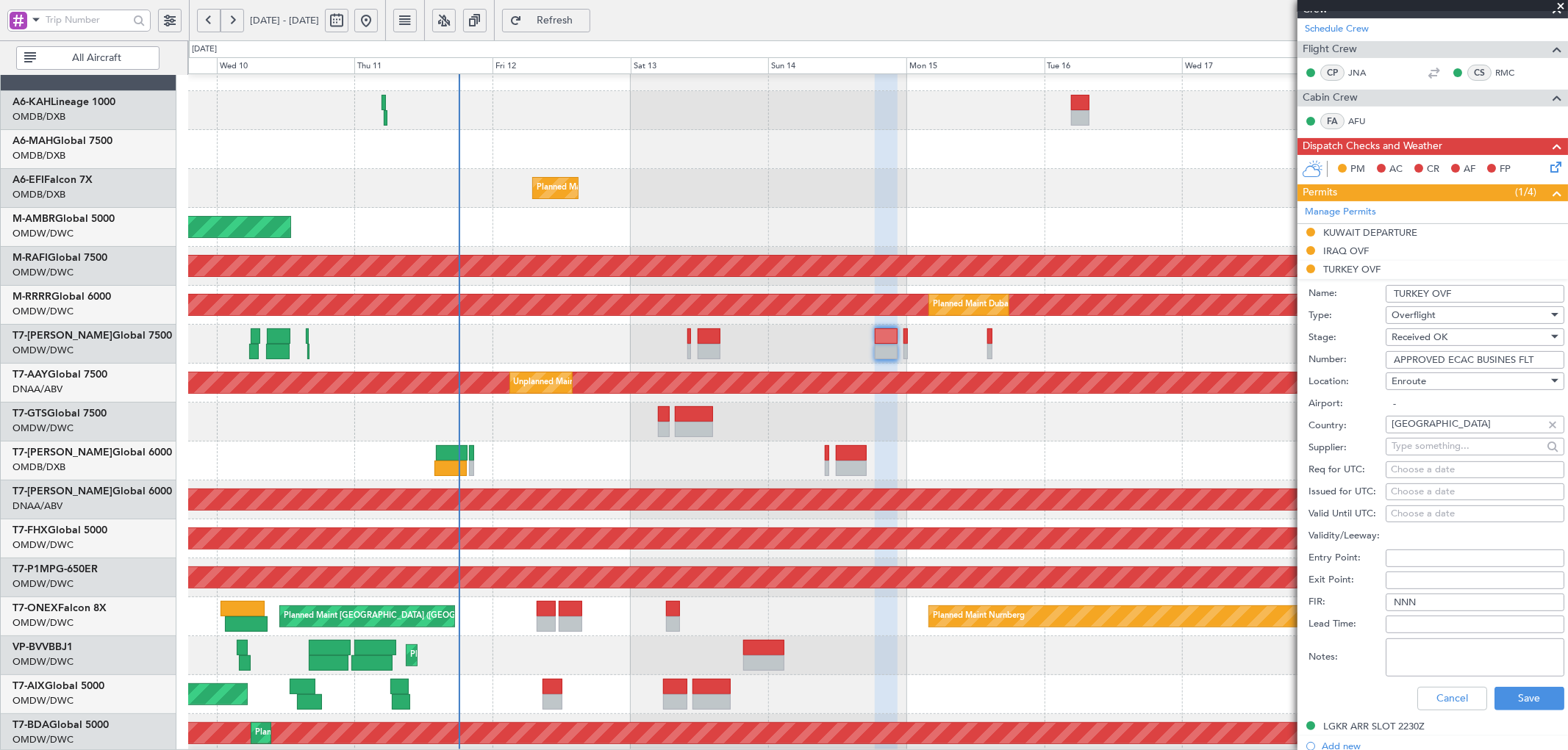
scroll to position [271, 0]
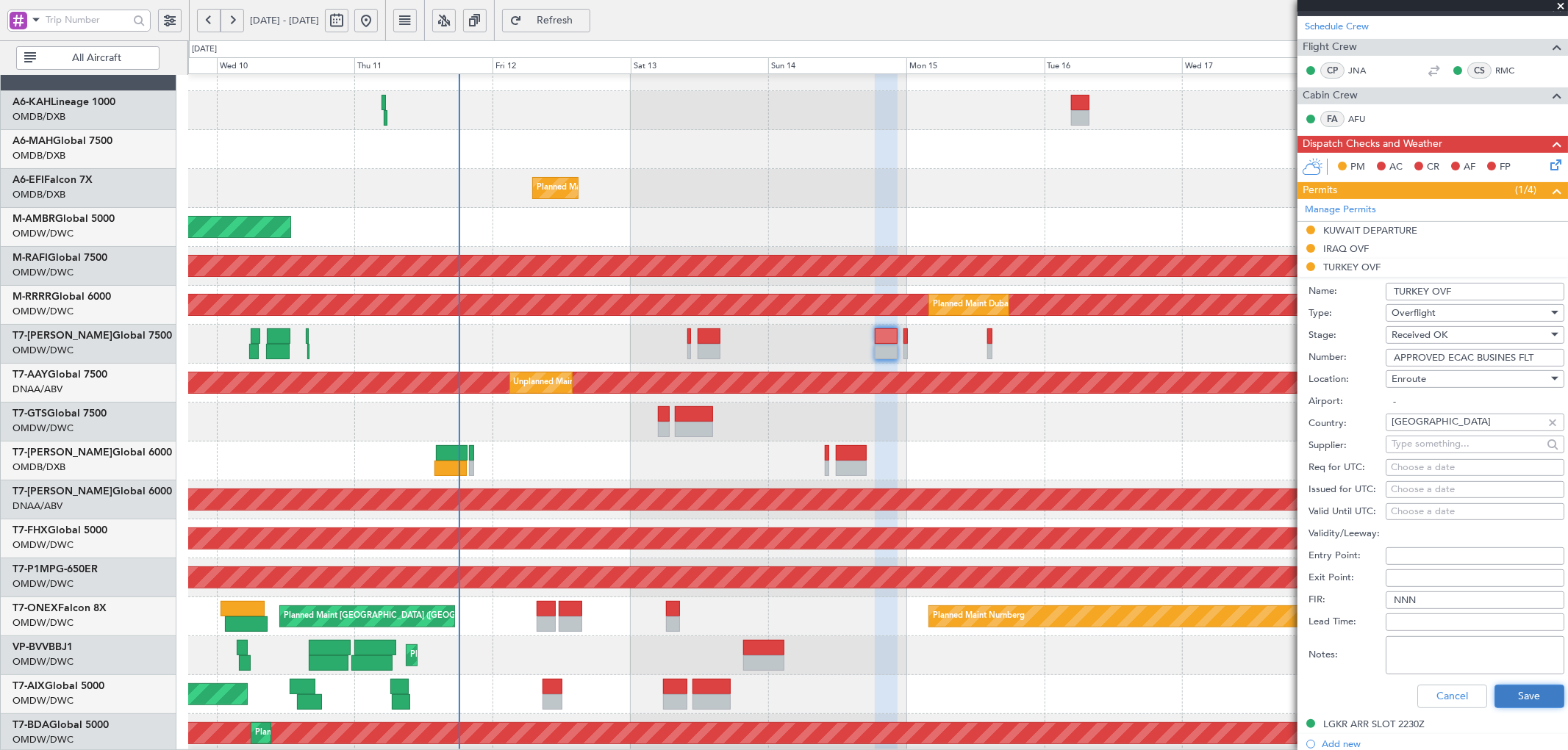
click at [1504, 695] on button "Save" at bounding box center [1529, 696] width 70 height 24
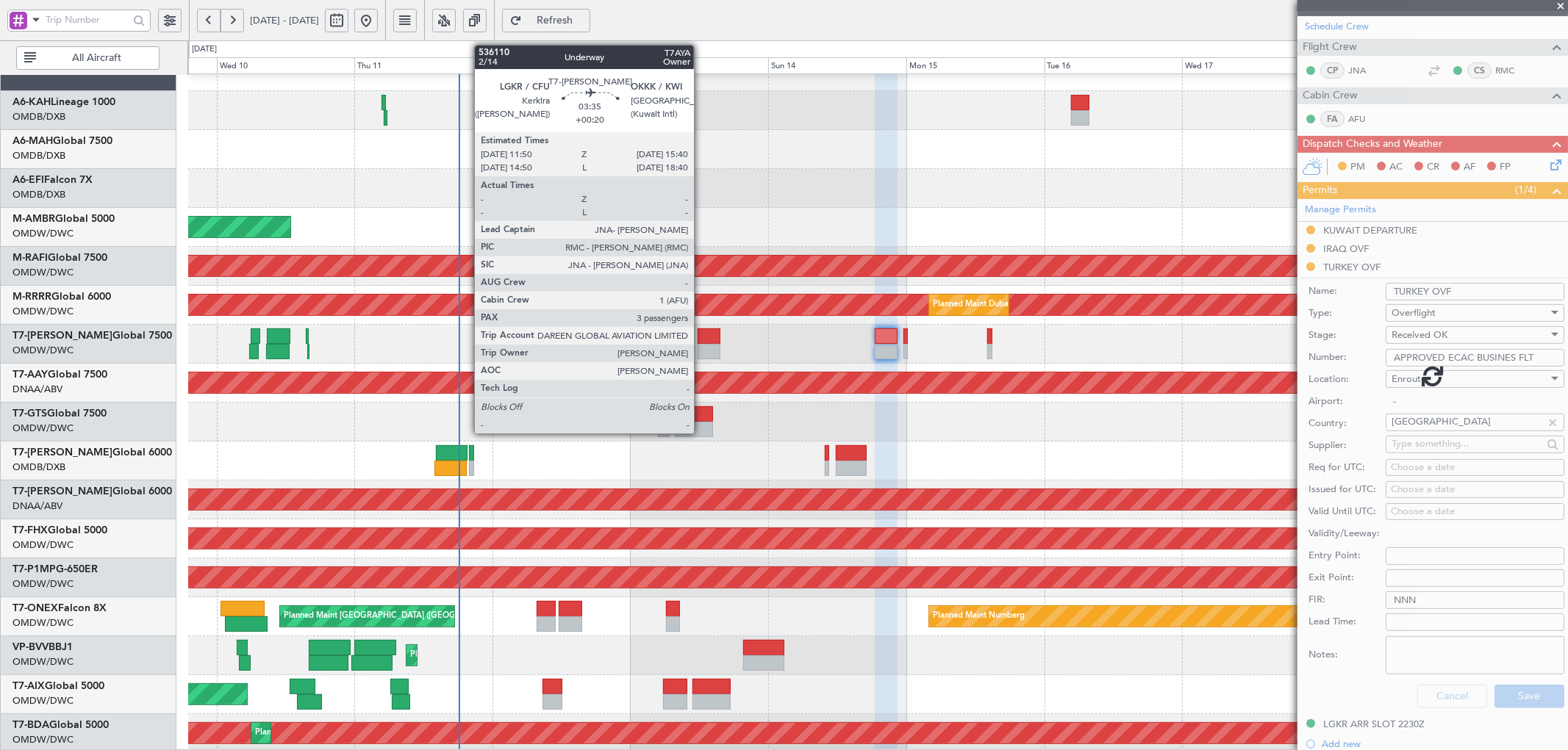
scroll to position [92, 0]
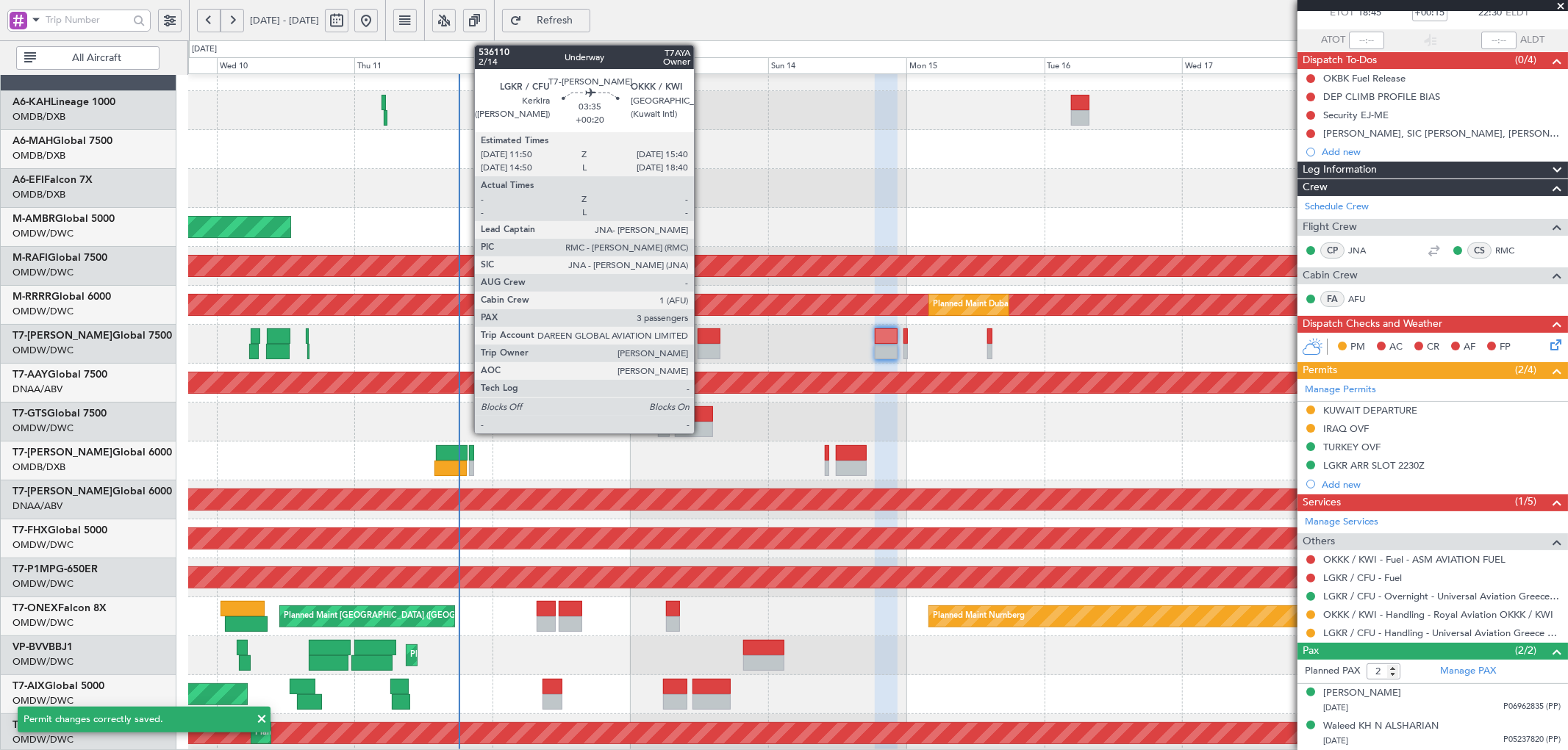
click at [701, 341] on div at bounding box center [708, 336] width 22 height 15
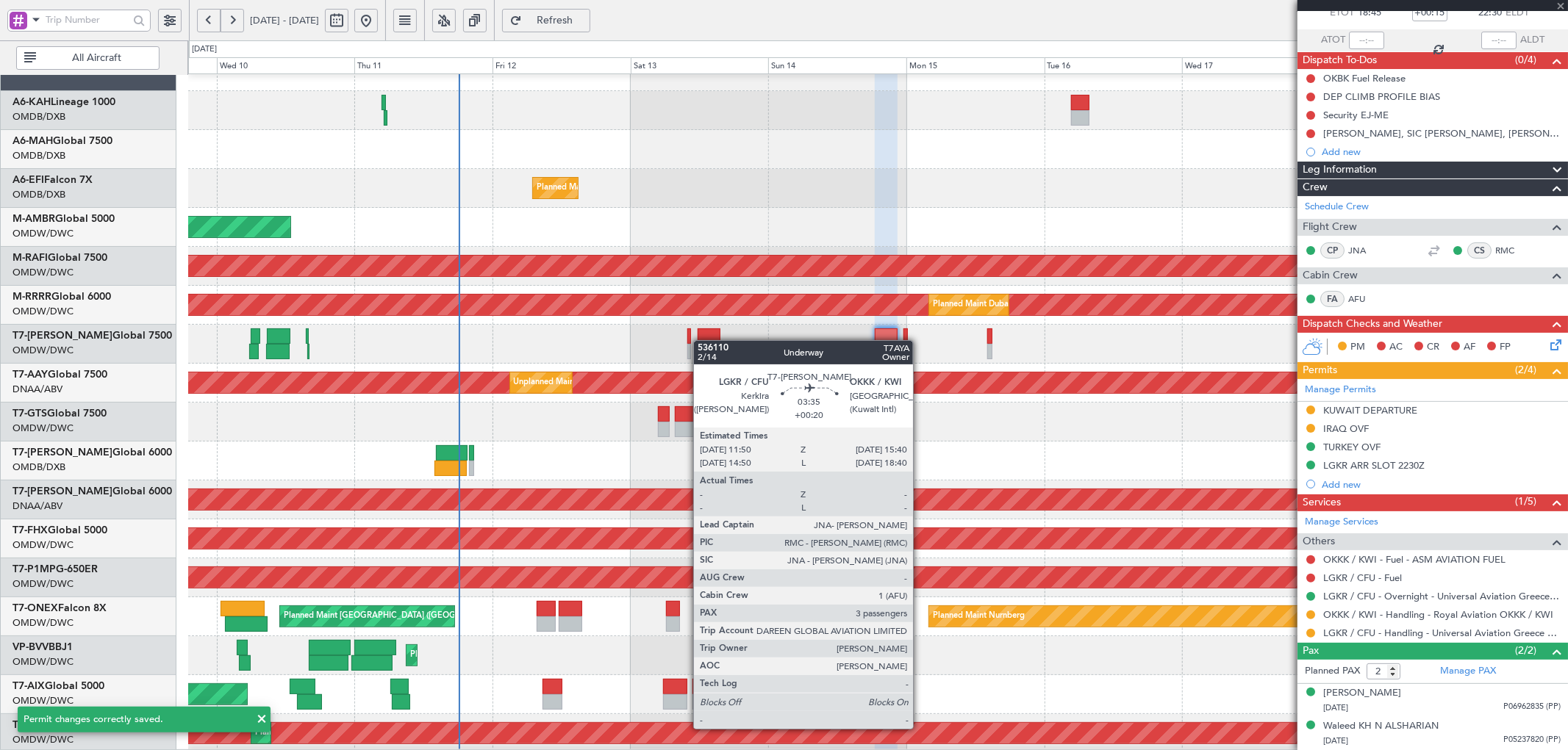
type input "+00:20"
type input "3"
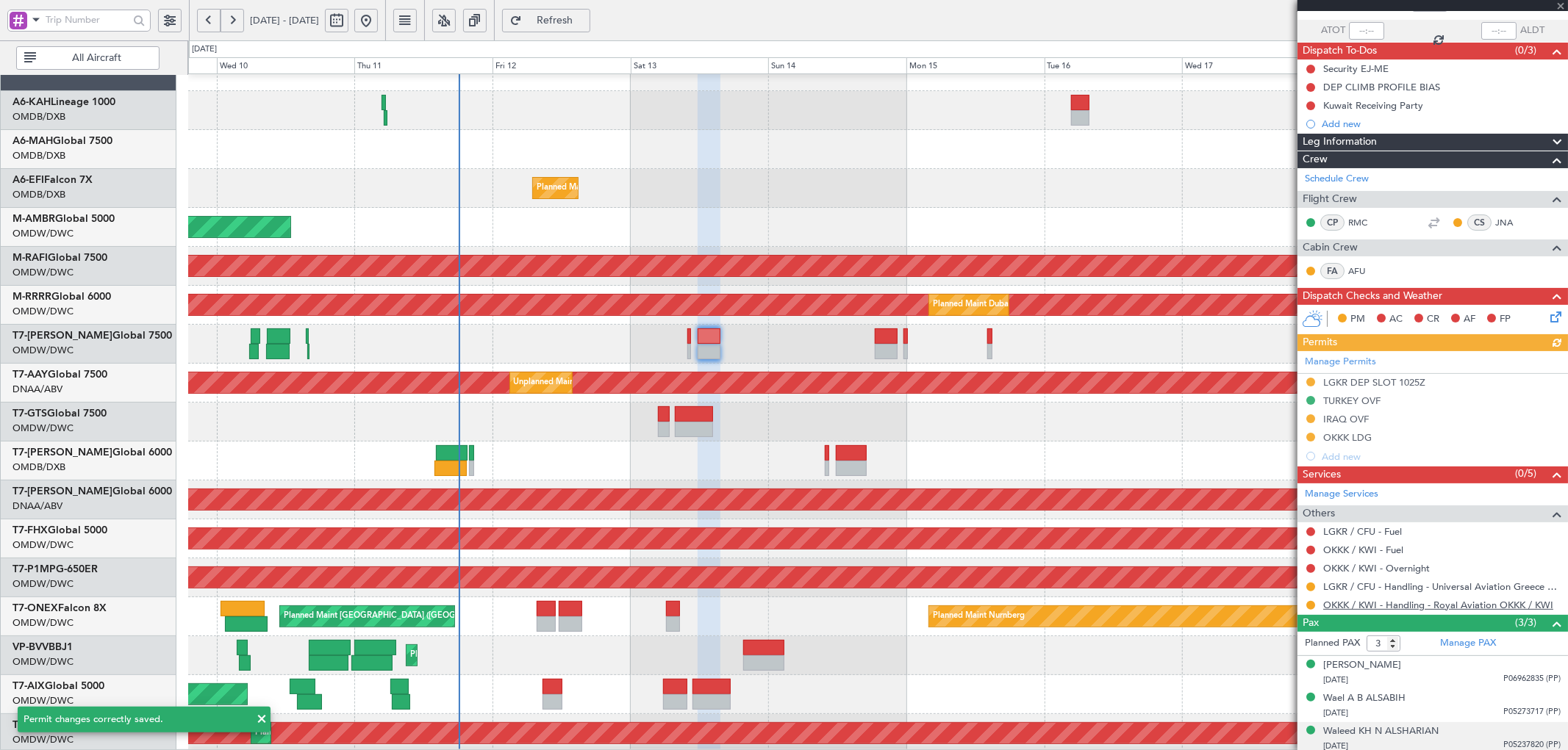
scroll to position [108, 0]
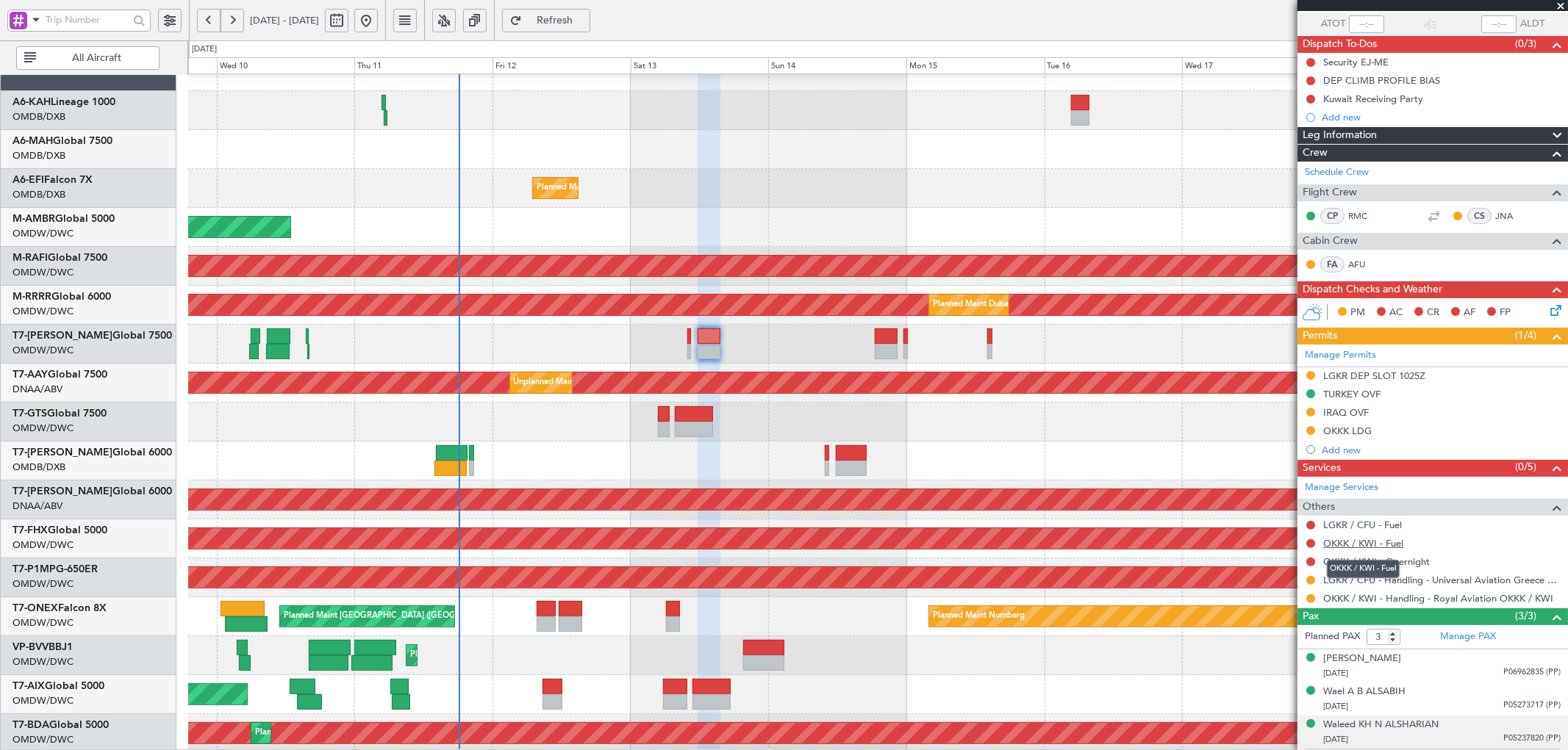
click at [1341, 544] on link "OKKK / KWI - Fuel" at bounding box center [1363, 543] width 80 height 12
click at [1381, 526] on link "LGKR / CFU - Fuel" at bounding box center [1362, 525] width 79 height 12
click at [1336, 378] on div "LGKR DEP SLOT 1025Z" at bounding box center [1374, 375] width 102 height 12
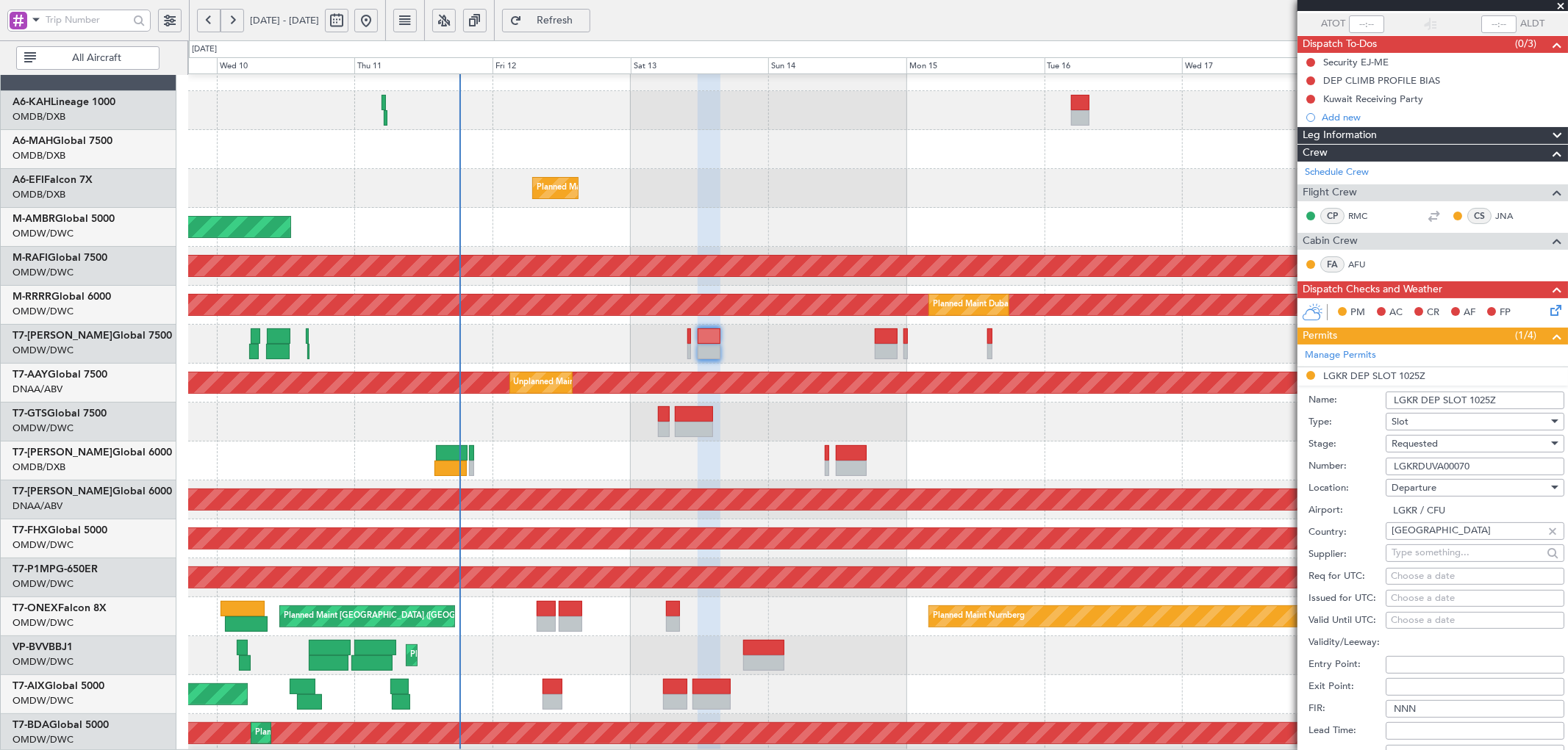
drag, startPoint x: 1478, startPoint y: 461, endPoint x: 1324, endPoint y: 459, distance: 154.0
click at [1324, 459] on div "Number: LGKRDUVA00070" at bounding box center [1436, 466] width 256 height 22
paste input "0"
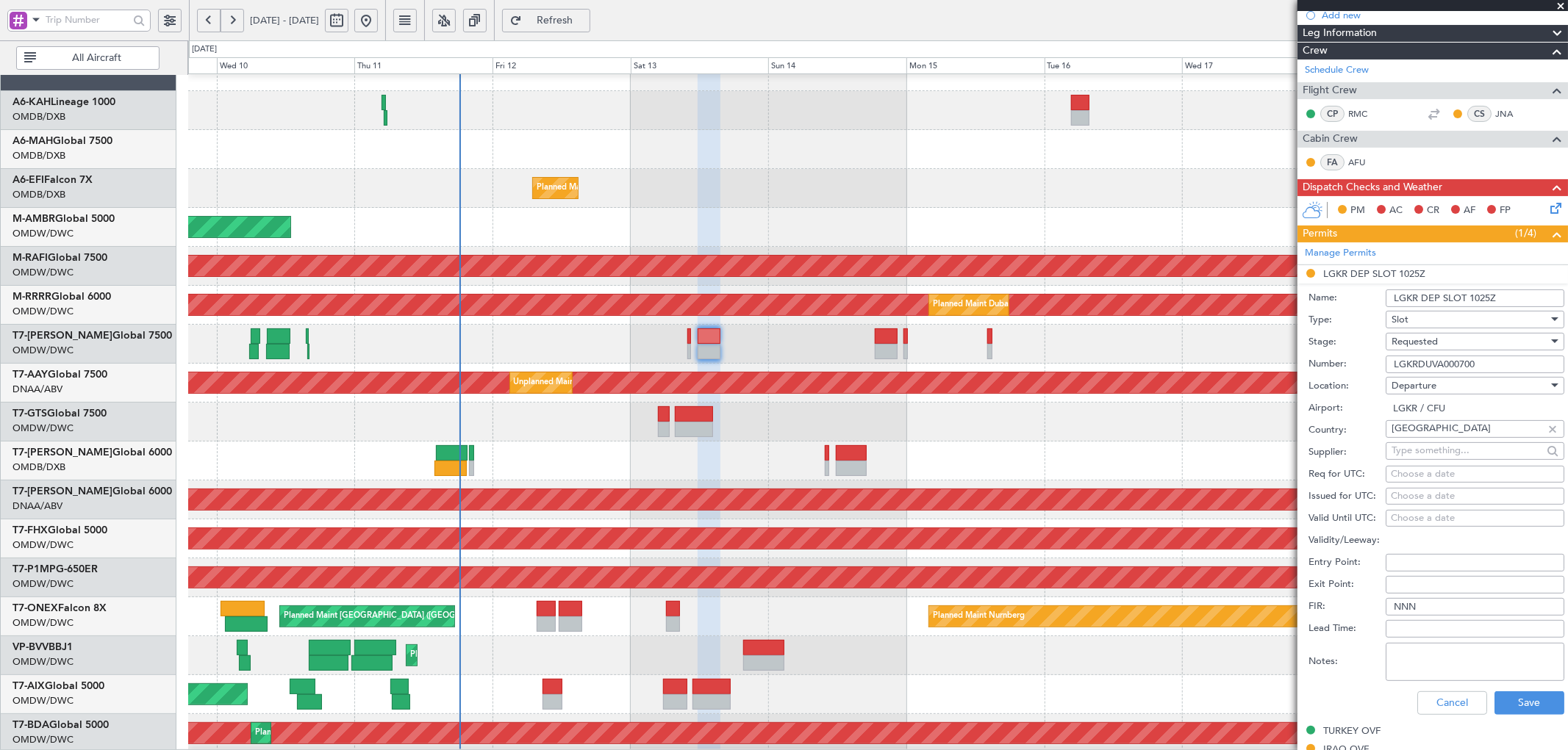
scroll to position [218, 0]
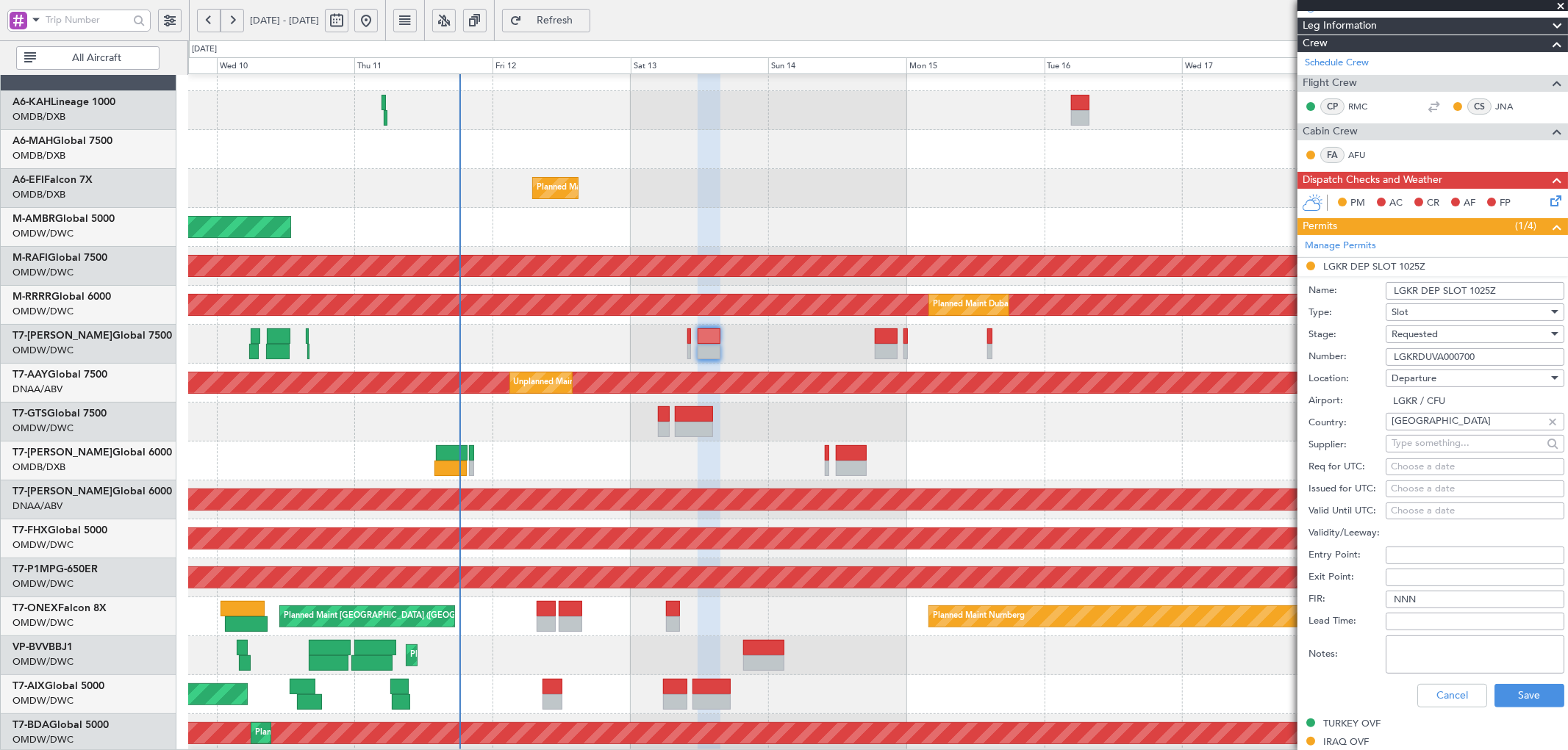
type input "LGKRDUVA000700"
click at [1416, 467] on div "Choose a date" at bounding box center [1475, 467] width 168 height 14
select select "9"
select select "2025"
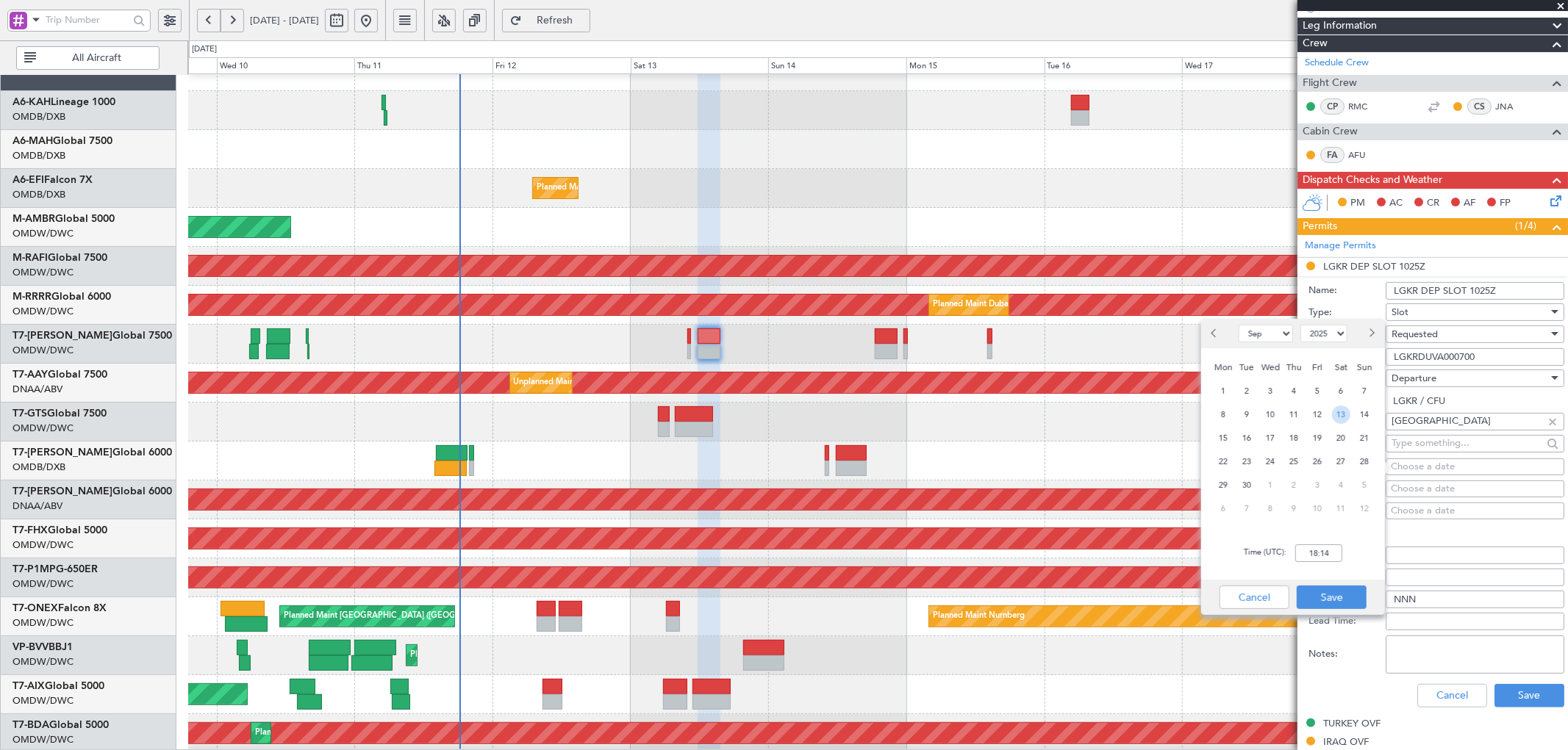
click at [1340, 417] on span "13" at bounding box center [1341, 415] width 18 height 18
click at [1331, 550] on input "00:00" at bounding box center [1318, 553] width 47 height 17
type input "12:00"
click at [1329, 597] on button "Save" at bounding box center [1331, 597] width 70 height 24
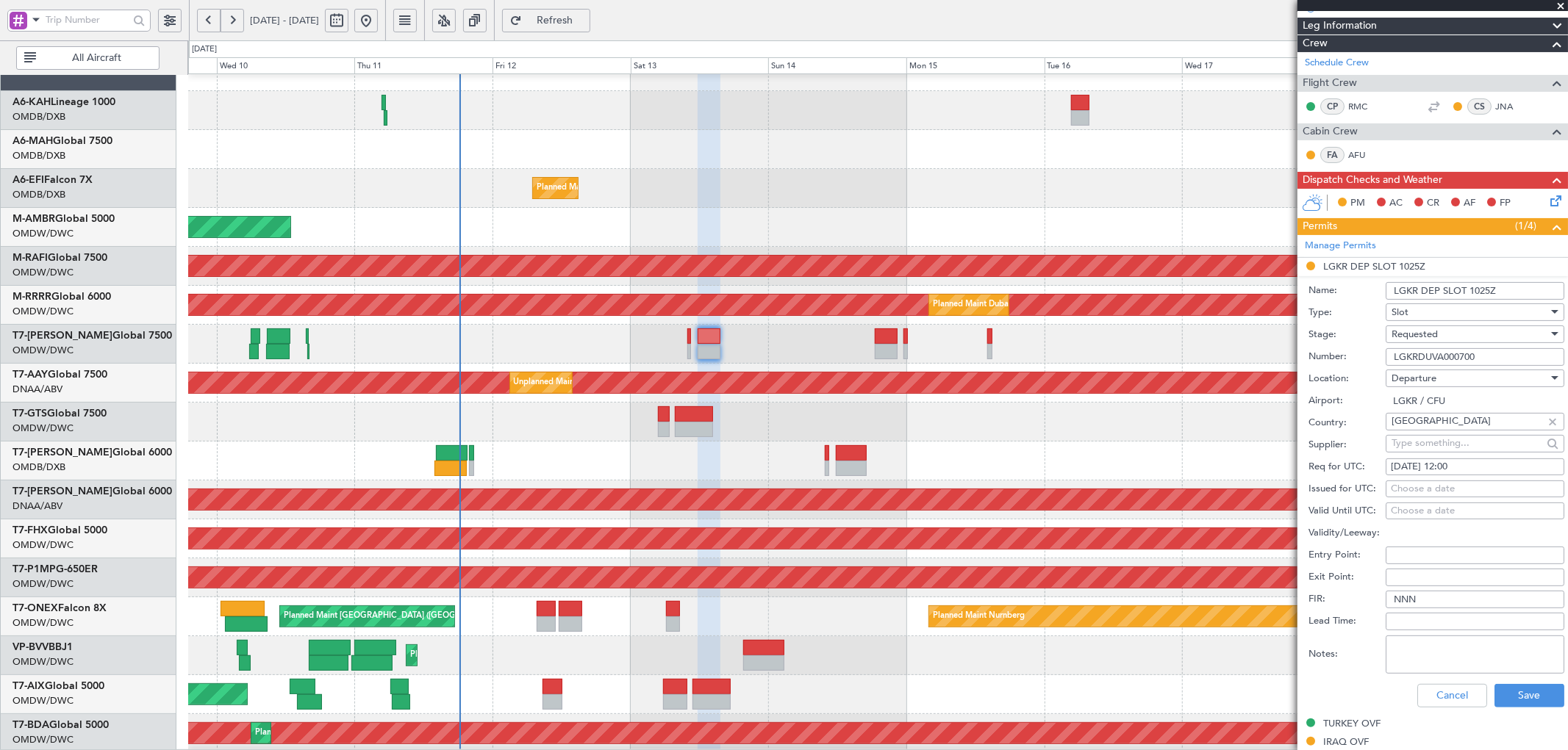
click at [1424, 492] on div "Choose a date" at bounding box center [1475, 489] width 168 height 14
select select "9"
select select "2025"
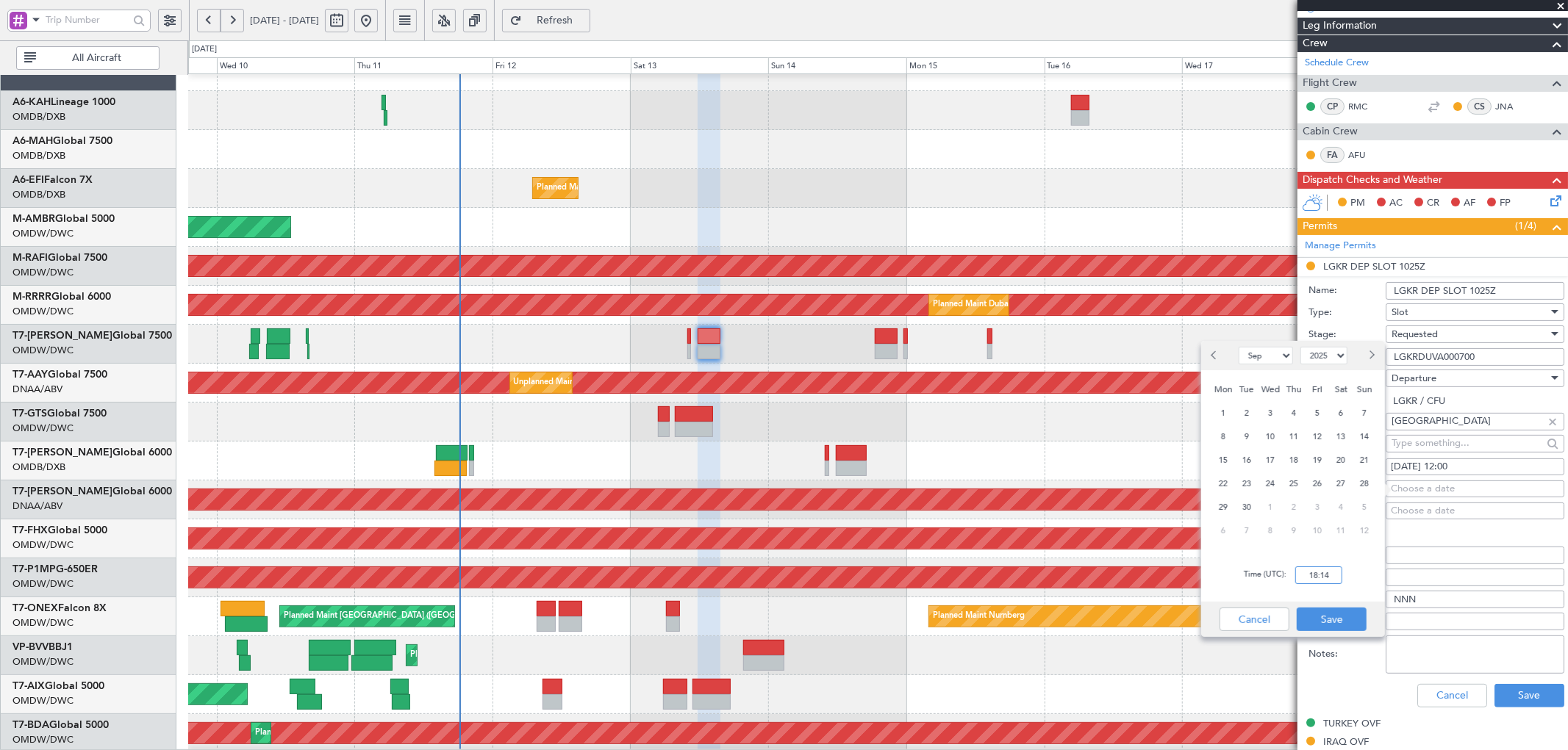
click at [1334, 575] on input "18:14" at bounding box center [1318, 575] width 47 height 17
click at [1346, 435] on span "13" at bounding box center [1341, 437] width 18 height 18
click at [1331, 578] on input "00:00" at bounding box center [1318, 575] width 47 height 17
type input "12:00"
click at [1324, 623] on button "Save" at bounding box center [1331, 619] width 70 height 24
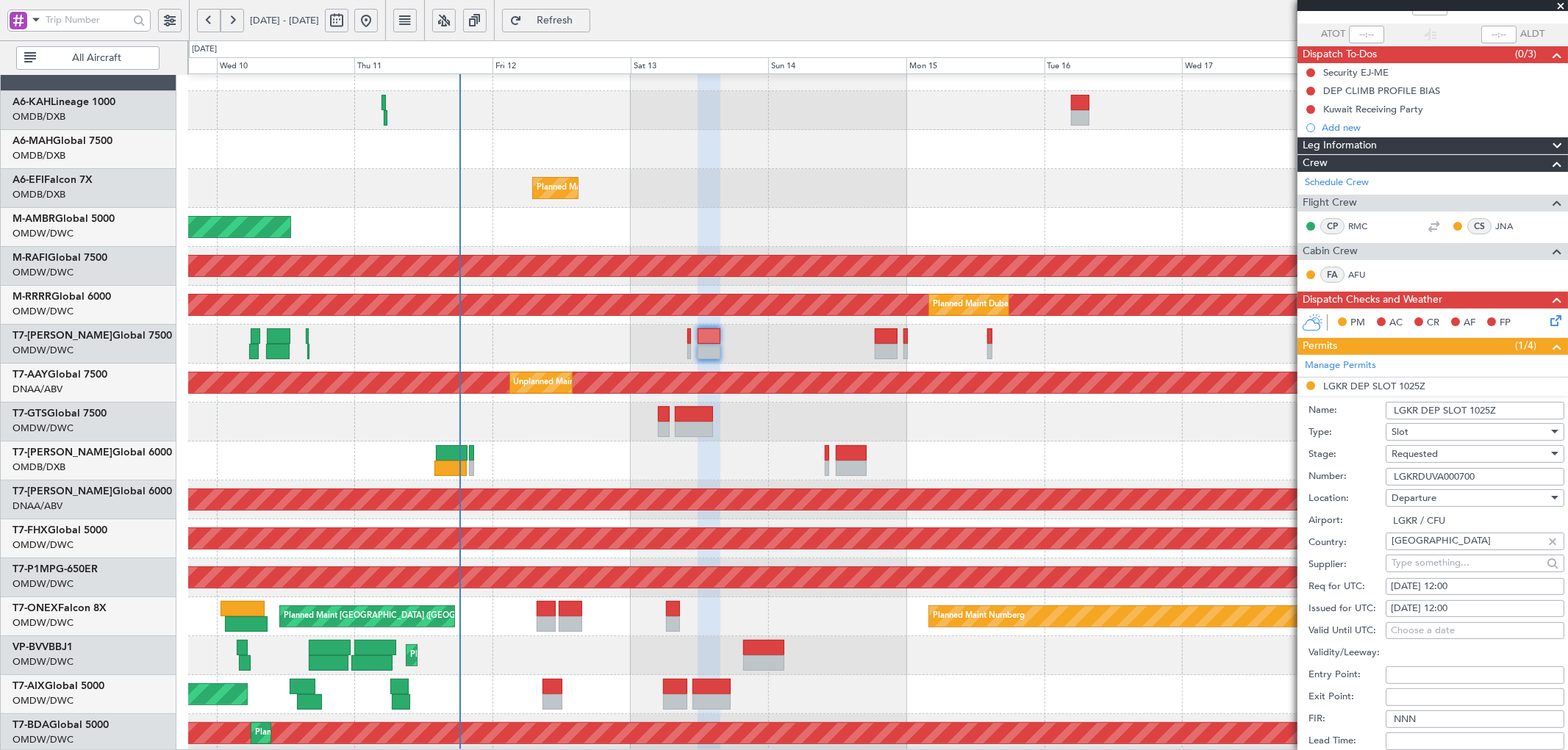
scroll to position [163, 0]
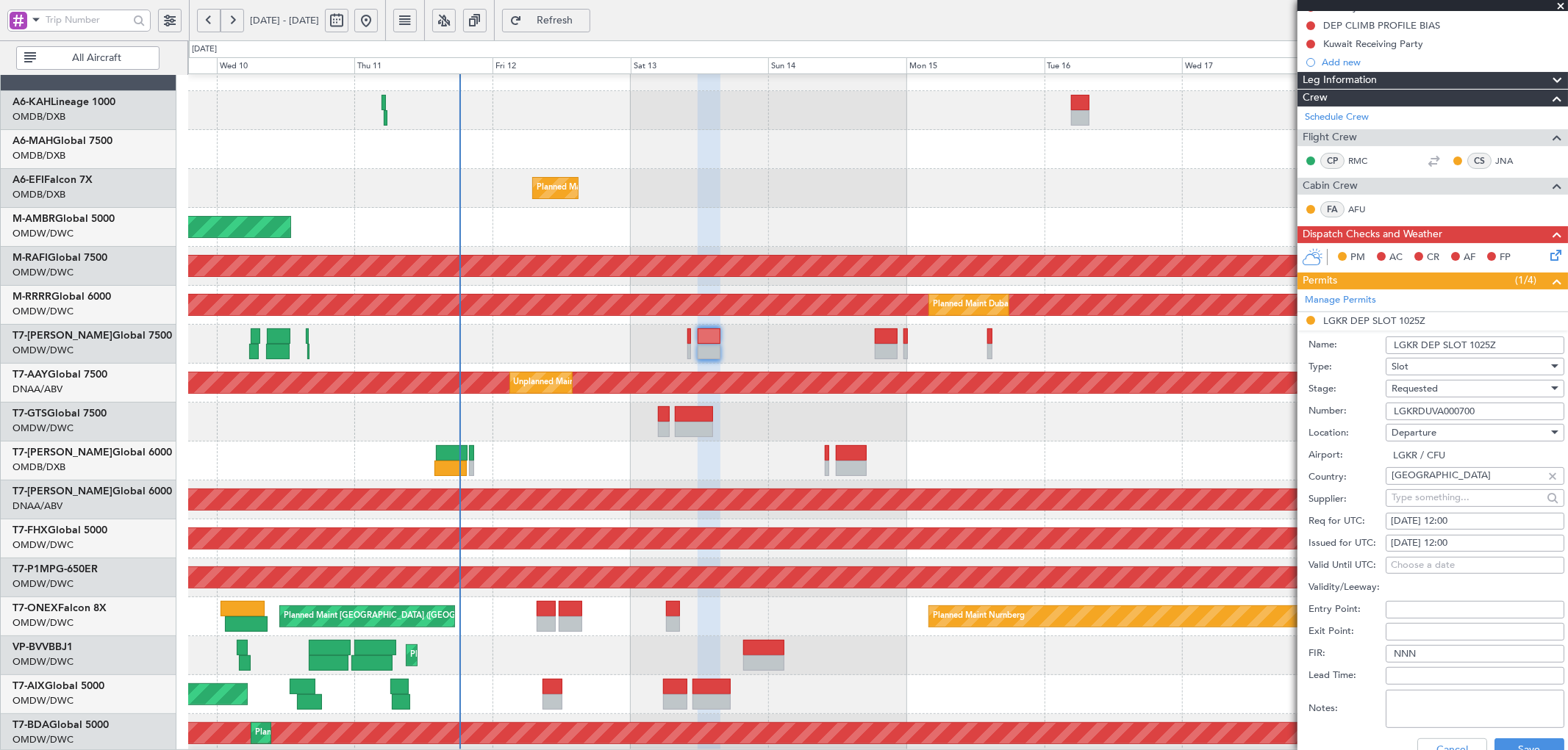
drag, startPoint x: 1500, startPoint y: 343, endPoint x: 1471, endPoint y: 343, distance: 29.0
click at [1471, 343] on input "LGKR DEP SLOT 1025Z" at bounding box center [1474, 345] width 178 height 17
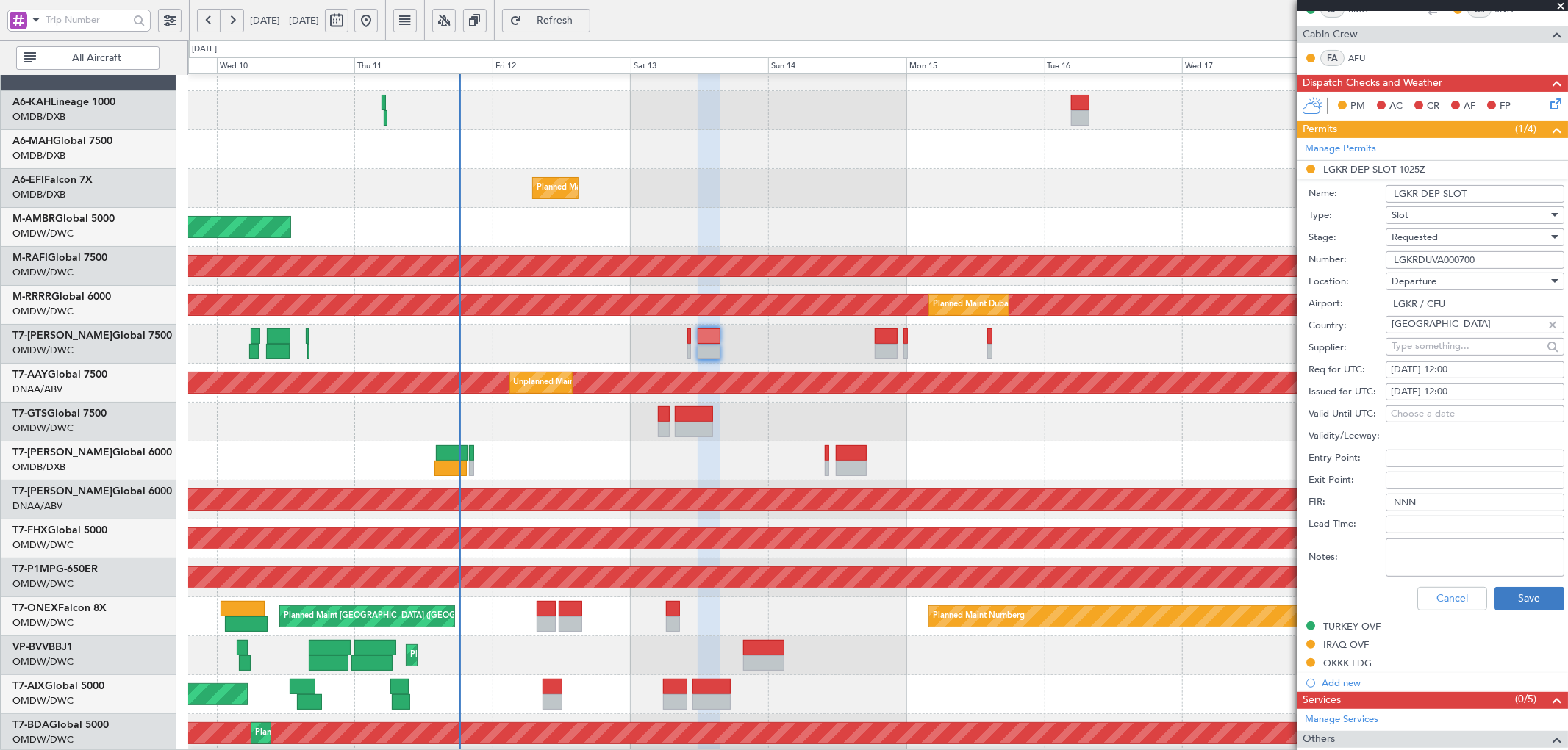
scroll to position [326, 0]
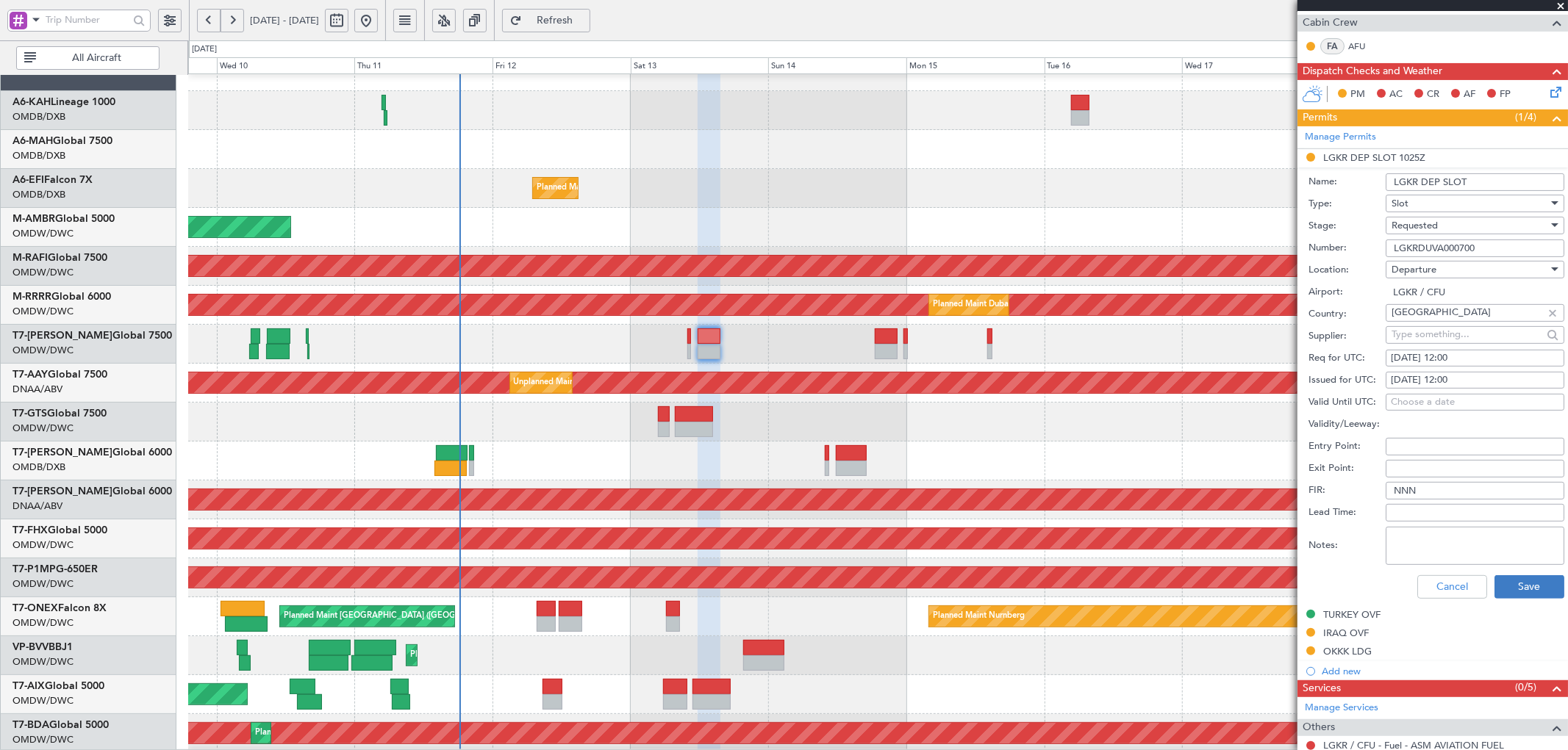
type input "LGKR DEP SLOT"
click at [1516, 581] on button "Save" at bounding box center [1529, 587] width 70 height 24
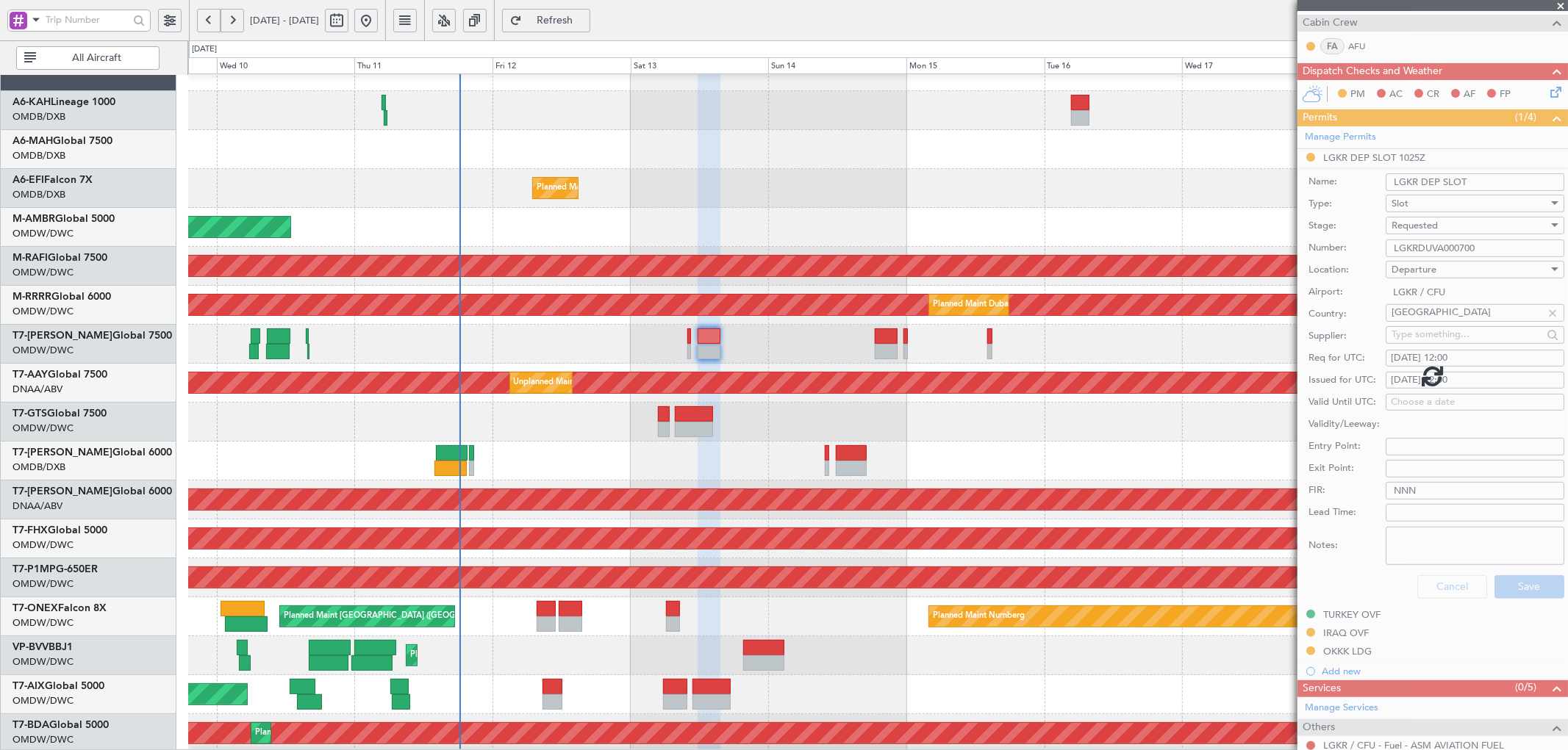
scroll to position [143, 0]
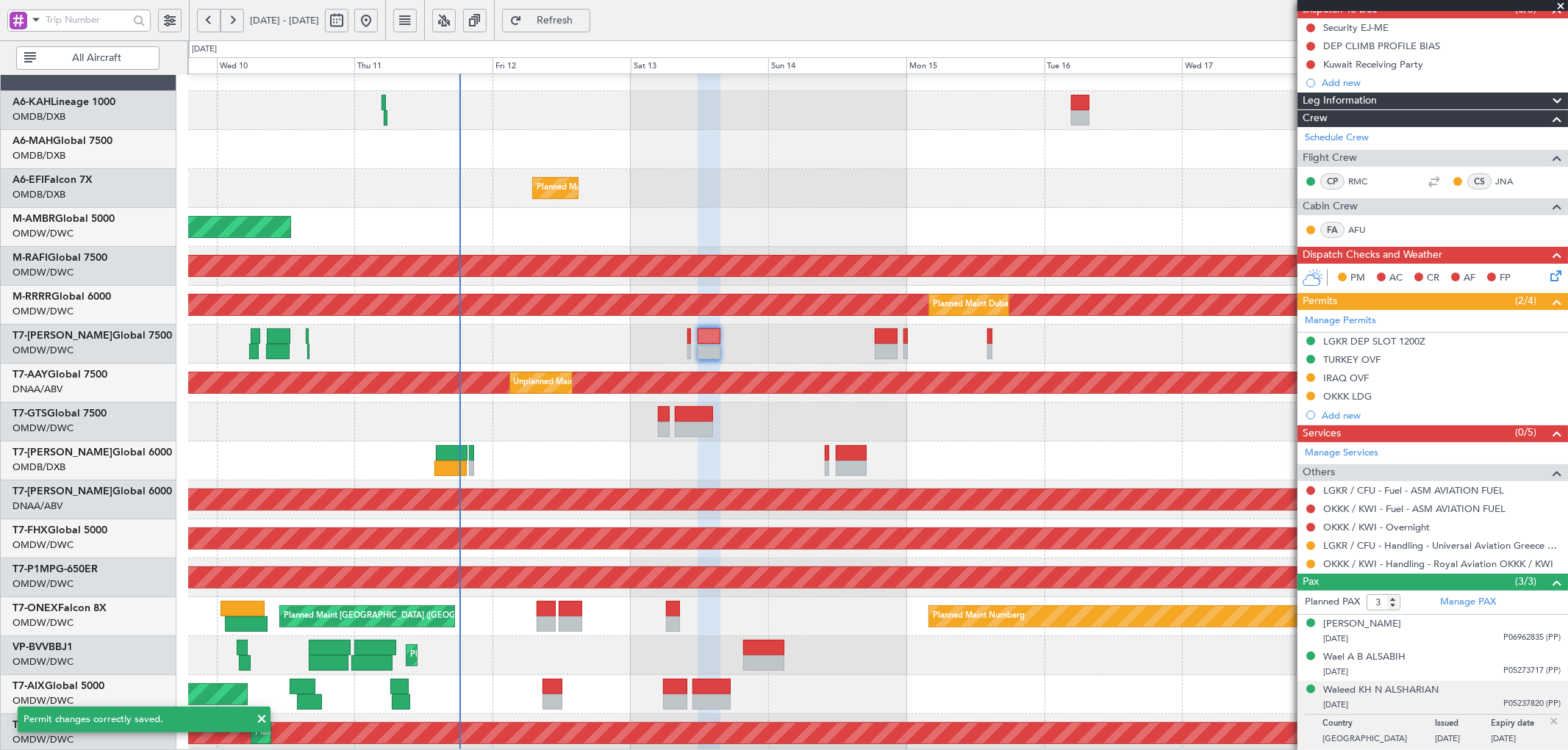
drag, startPoint x: 1311, startPoint y: 544, endPoint x: 1305, endPoint y: 550, distance: 8.5
click at [1311, 544] on button at bounding box center [1311, 546] width 9 height 9
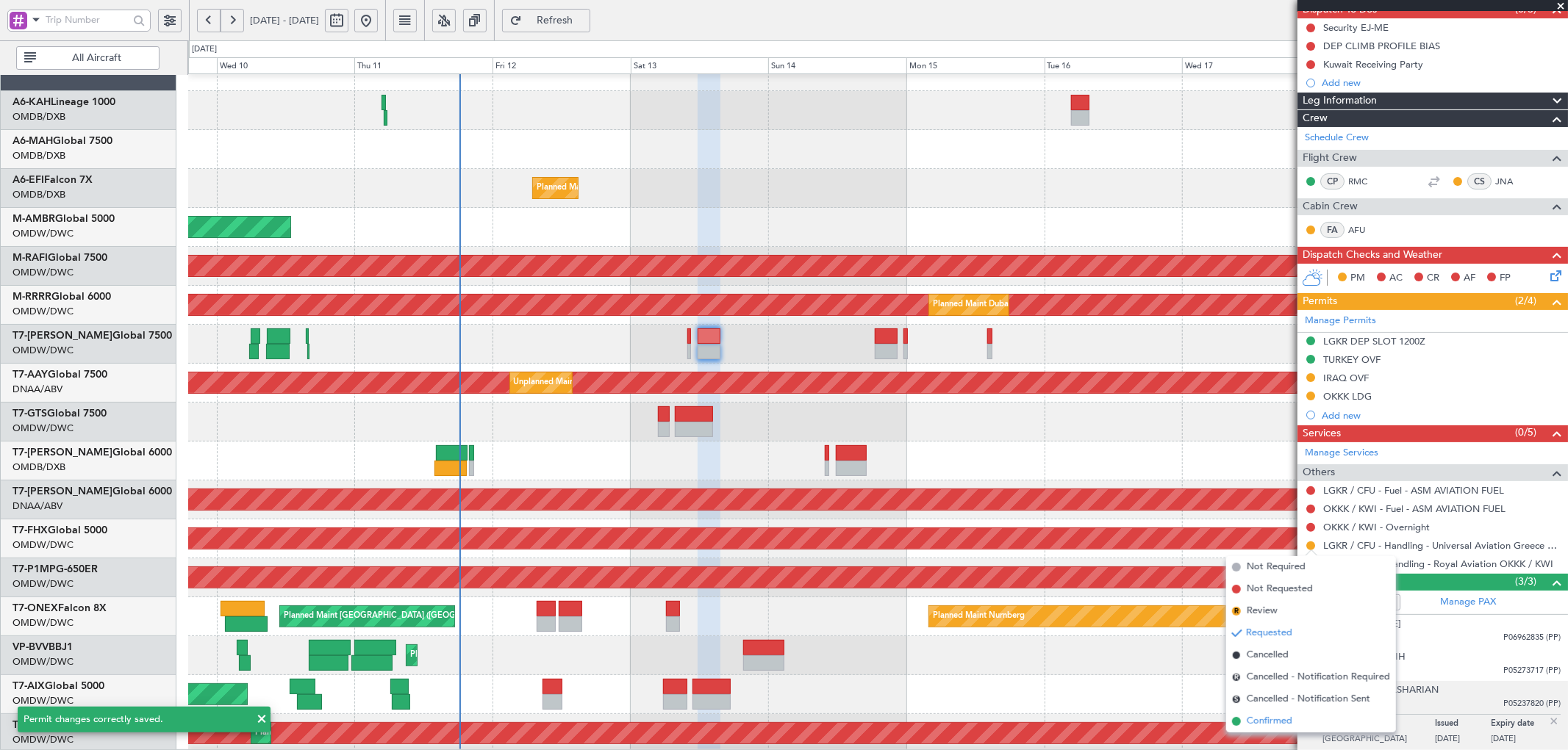
click at [1257, 720] on span "Confirmed" at bounding box center [1269, 721] width 46 height 14
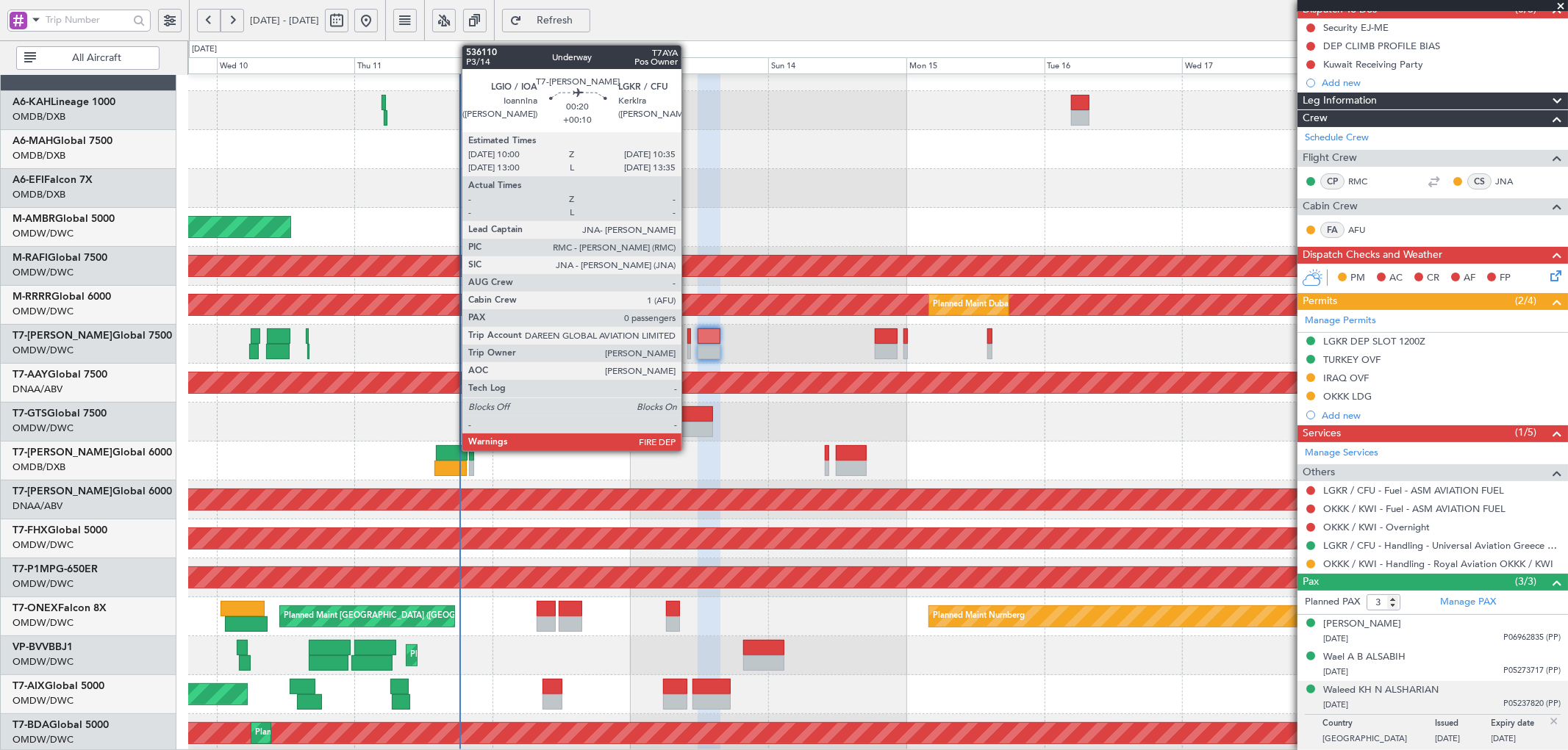
click at [689, 336] on div at bounding box center [689, 336] width 4 height 15
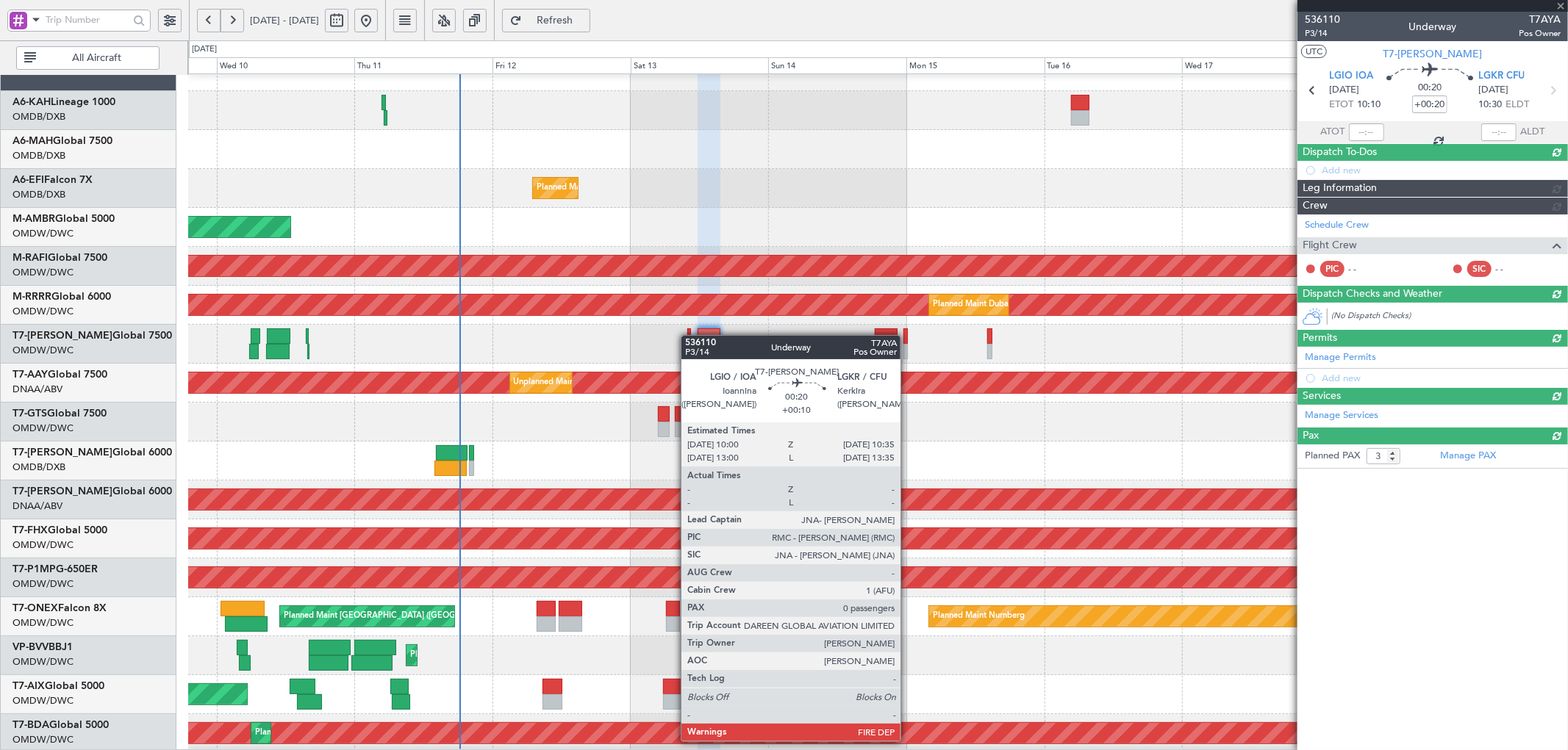
type input "+00:10"
type input "0"
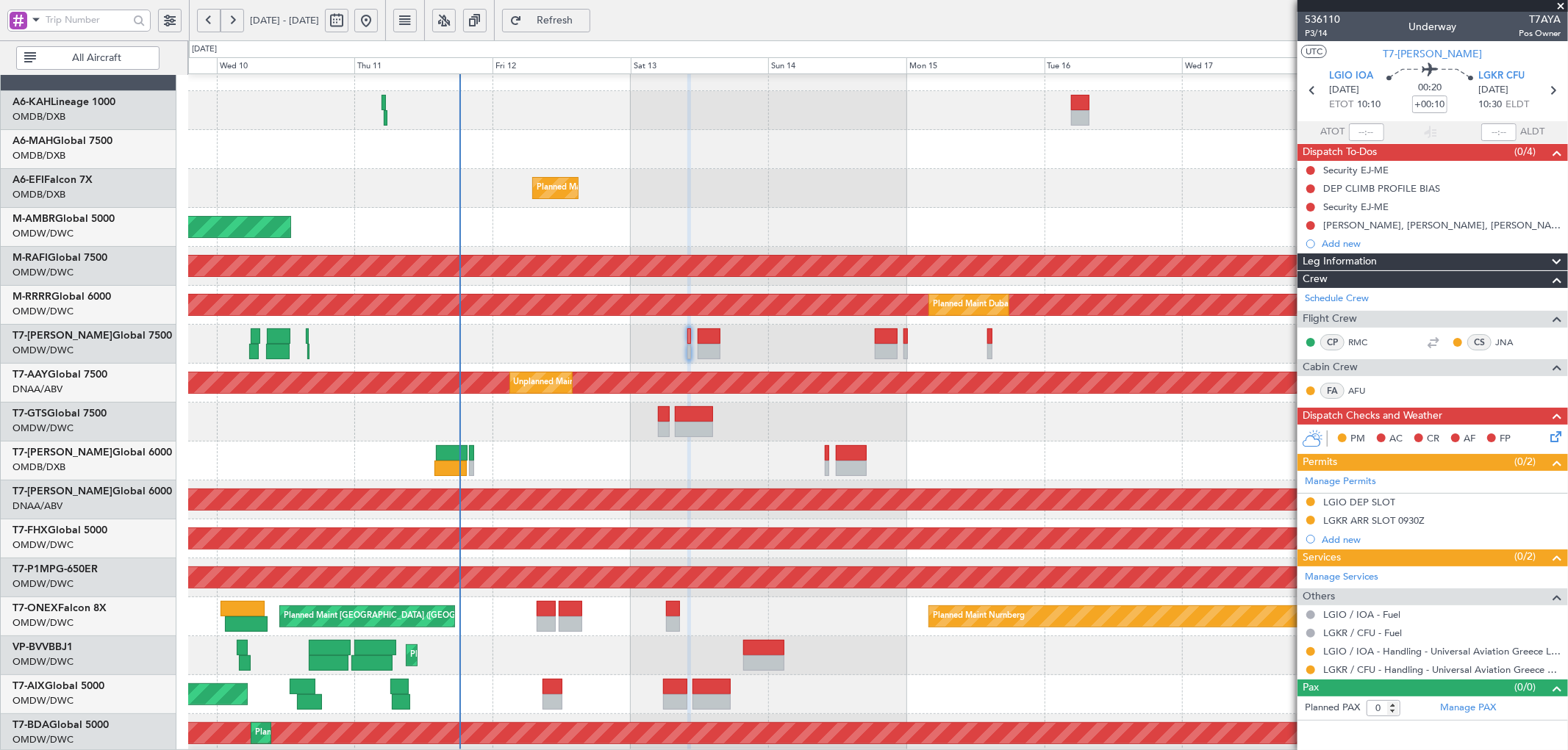
click at [1394, 524] on div "LGKR ARR SLOT 0930Z" at bounding box center [1374, 520] width 102 height 12
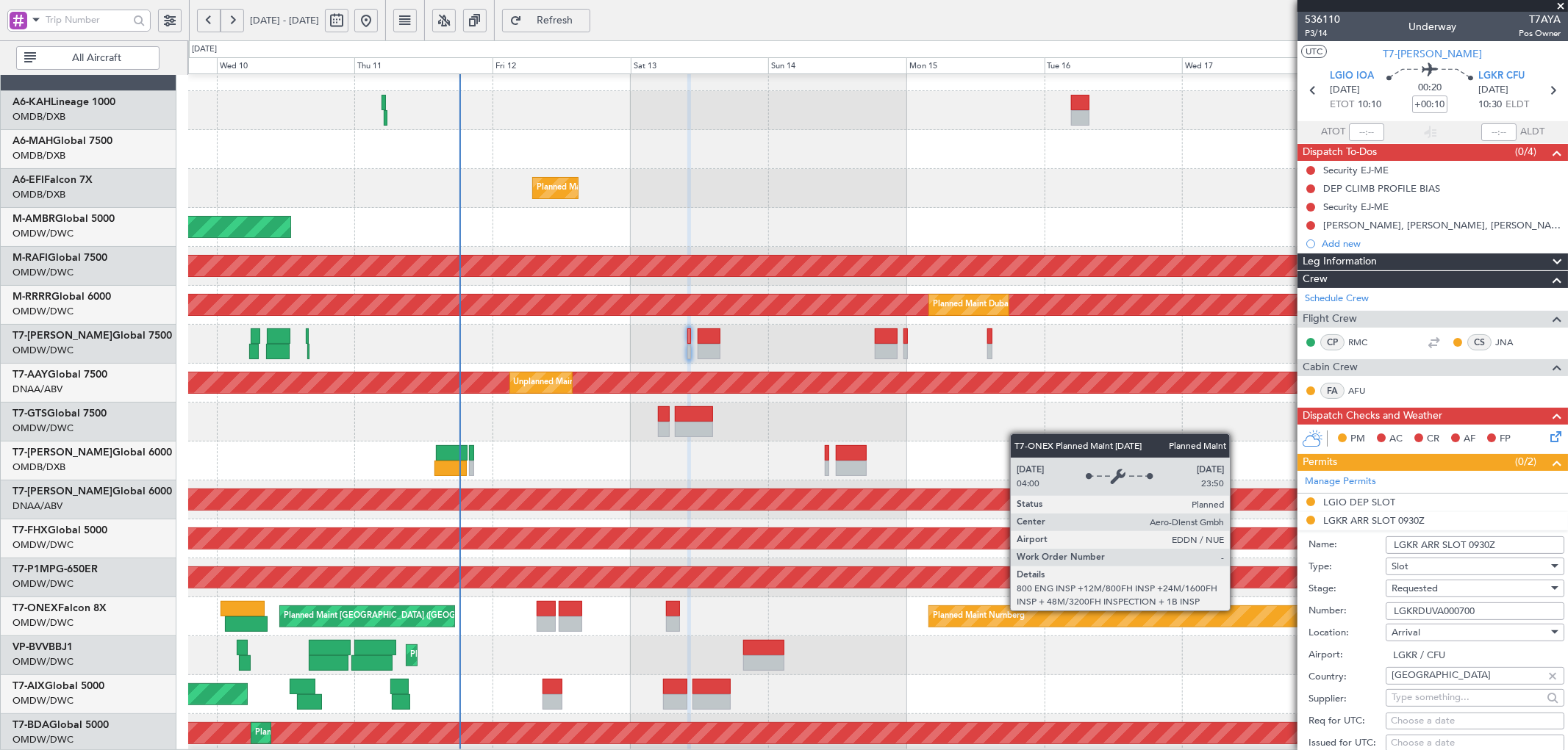
drag, startPoint x: 1478, startPoint y: 610, endPoint x: 1237, endPoint y: 610, distance: 241.0
click at [1237, 610] on fb-app "09 Sep 2025 - 19 Sep 2025 Refresh Quick Links All Aircraft Planned Maint Dubai …" at bounding box center [784, 384] width 1568 height 733
paste input "A"
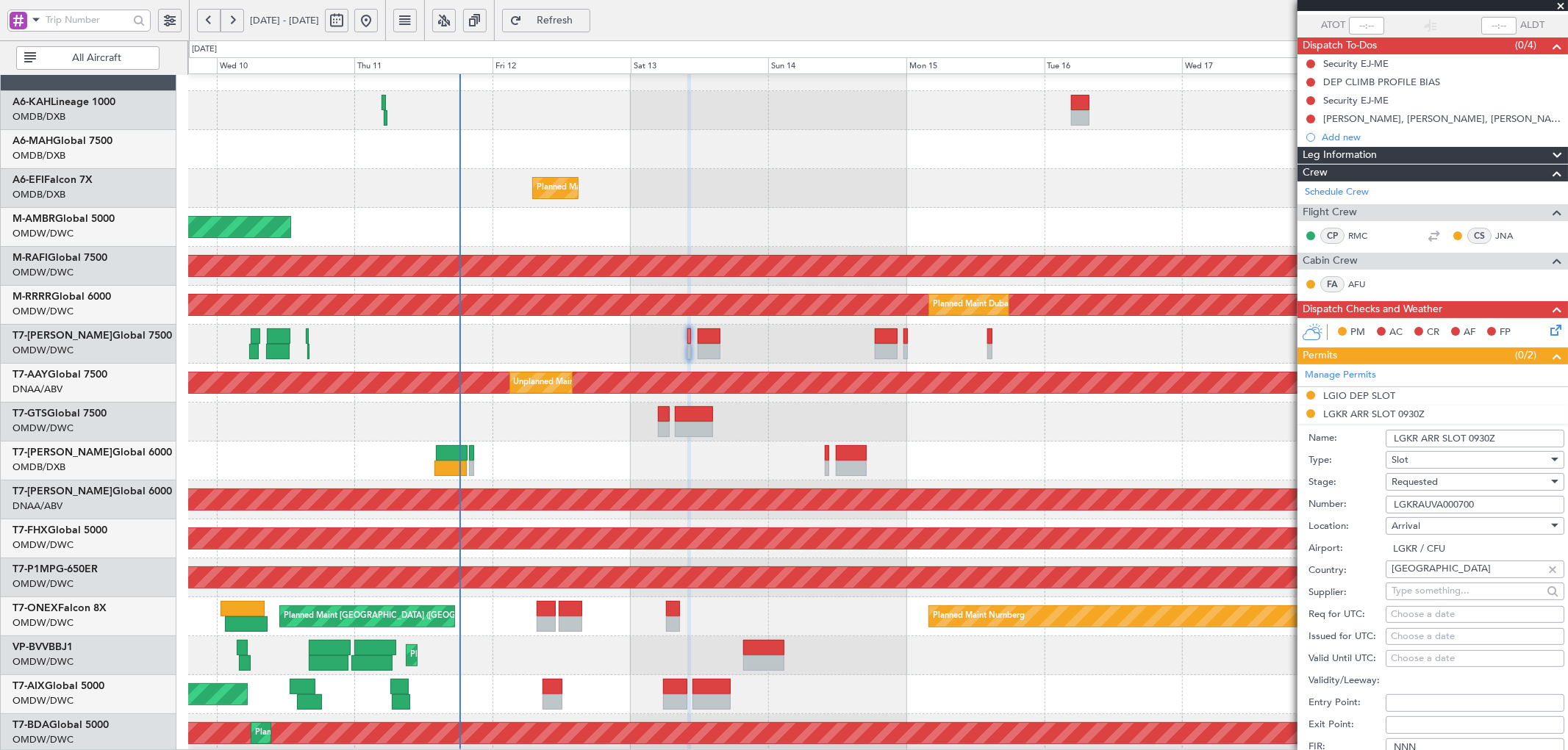
scroll to position [271, 0]
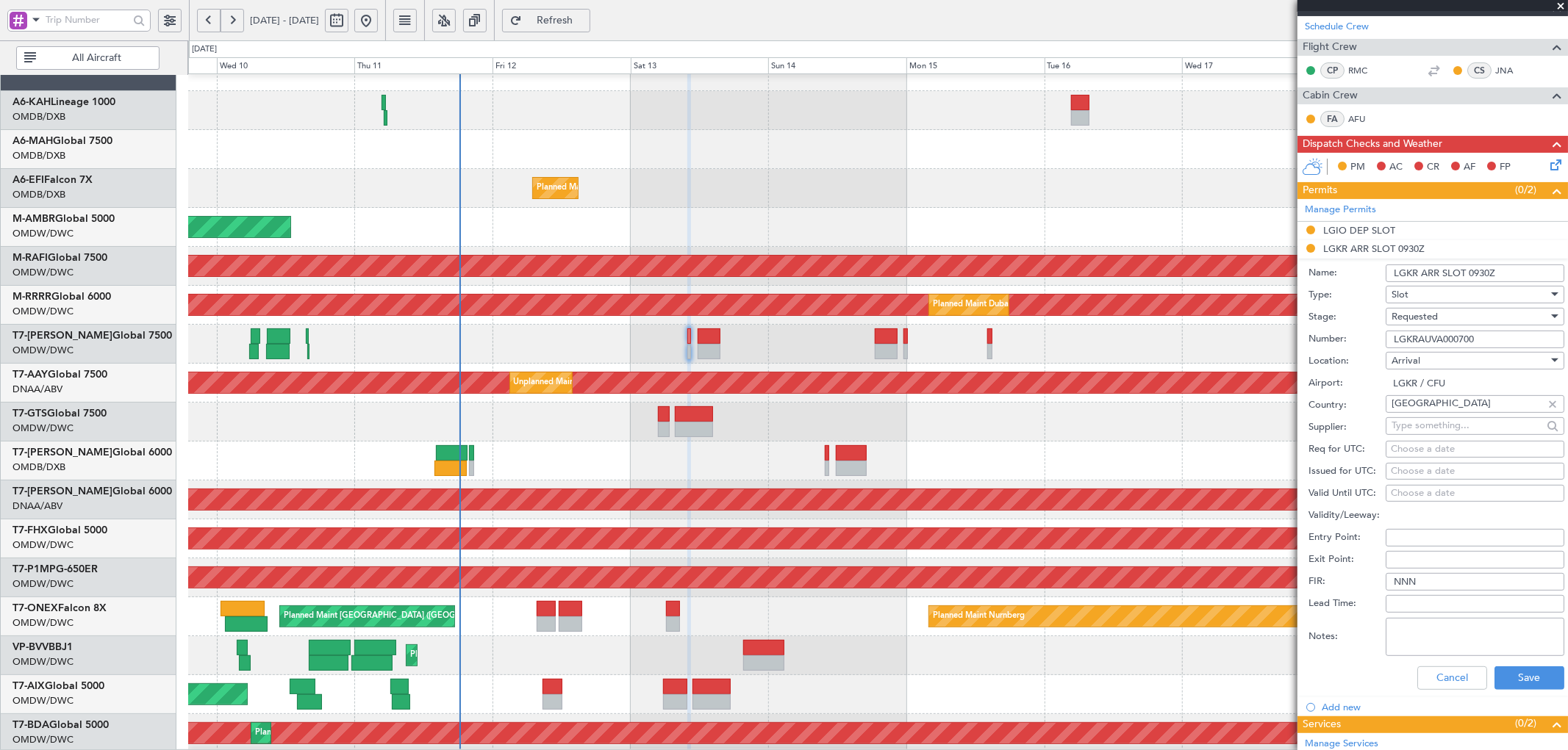
type input "LGKRAUVA000700"
click at [1406, 446] on div "Choose a date" at bounding box center [1475, 449] width 168 height 14
select select "9"
select select "2025"
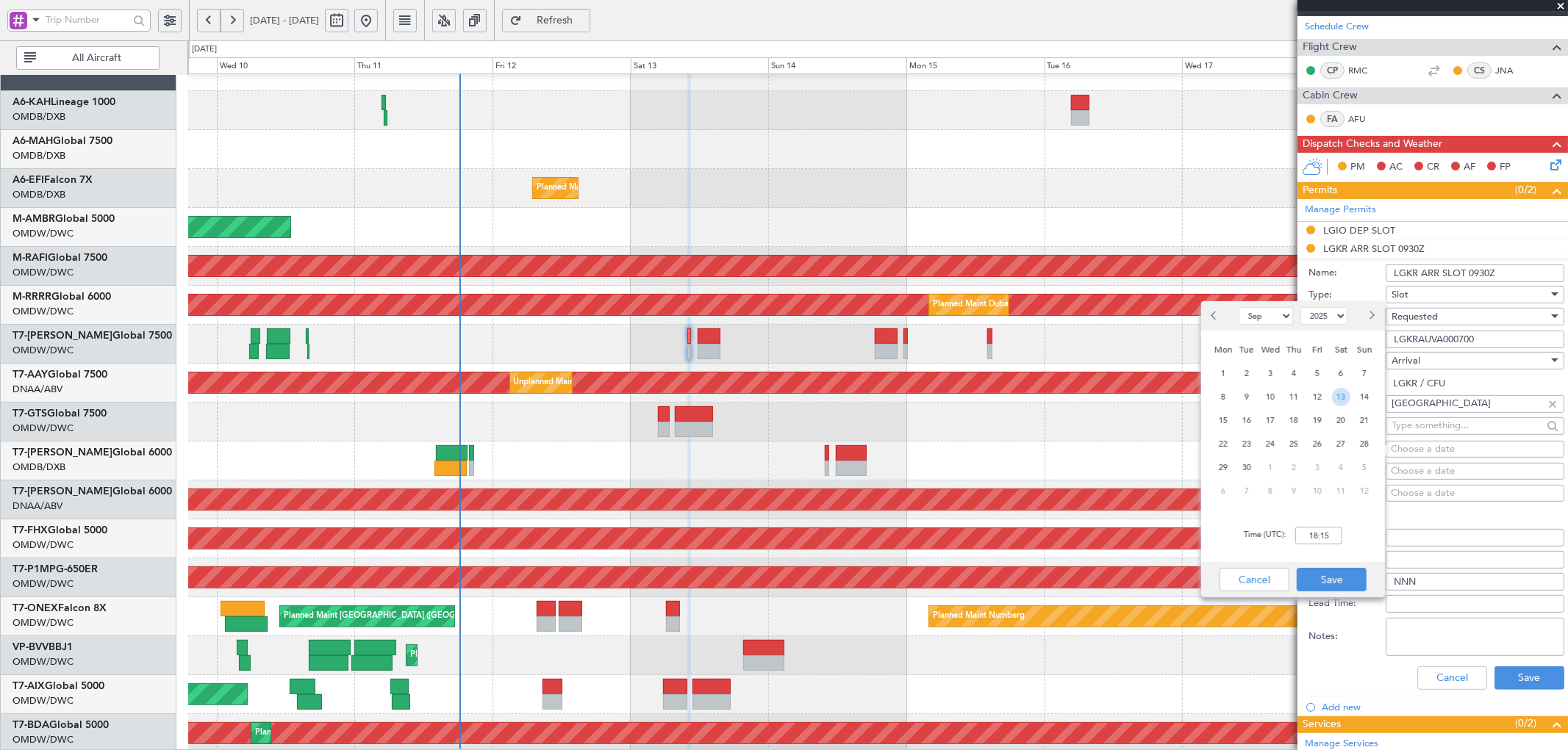
click at [1342, 397] on span "13" at bounding box center [1341, 397] width 18 height 18
click at [1312, 532] on input "00:00" at bounding box center [1318, 535] width 47 height 17
type input "10:30"
click at [1339, 585] on button "Save" at bounding box center [1331, 579] width 70 height 24
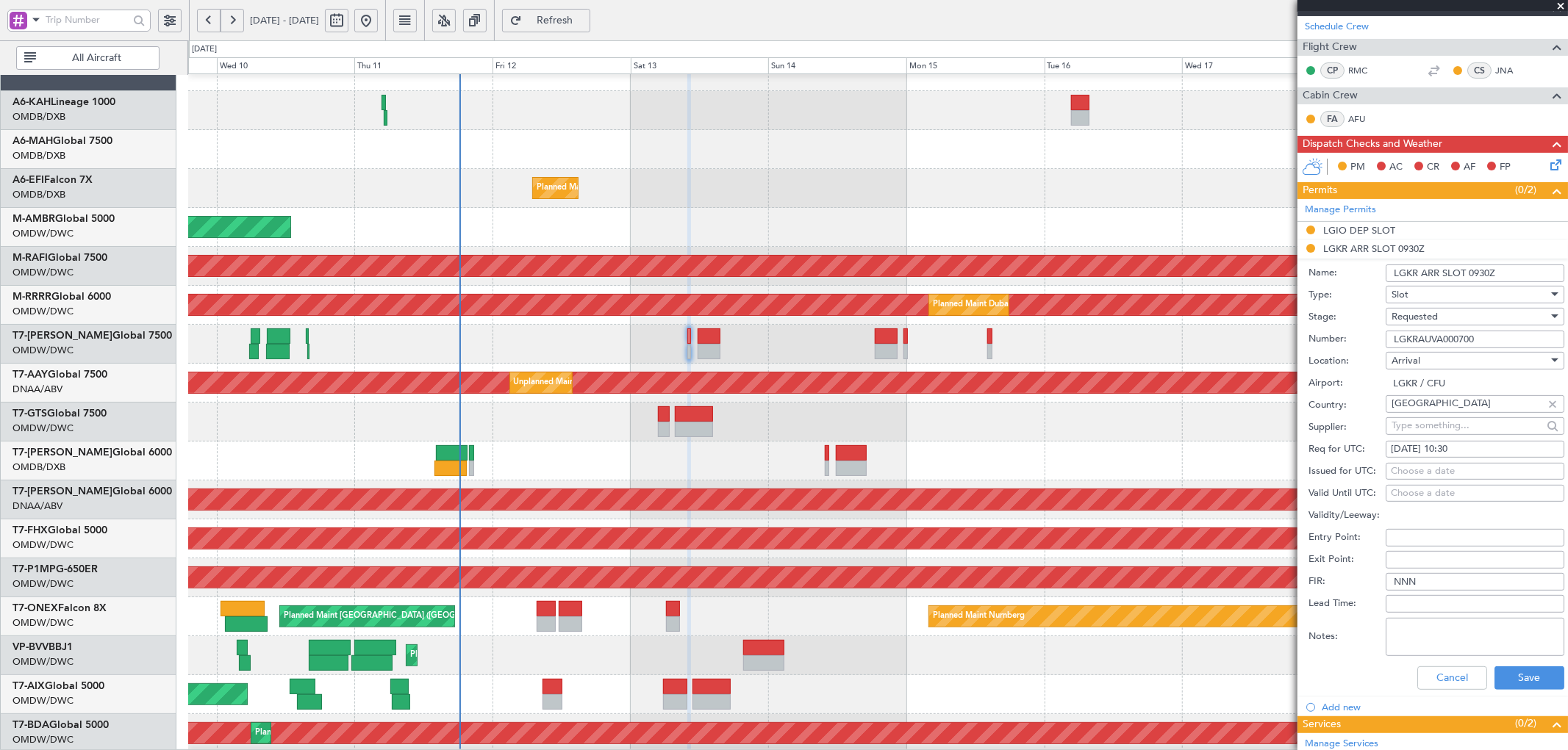
click at [1429, 475] on div "Choose a date" at bounding box center [1475, 471] width 168 height 14
select select "9"
select select "2025"
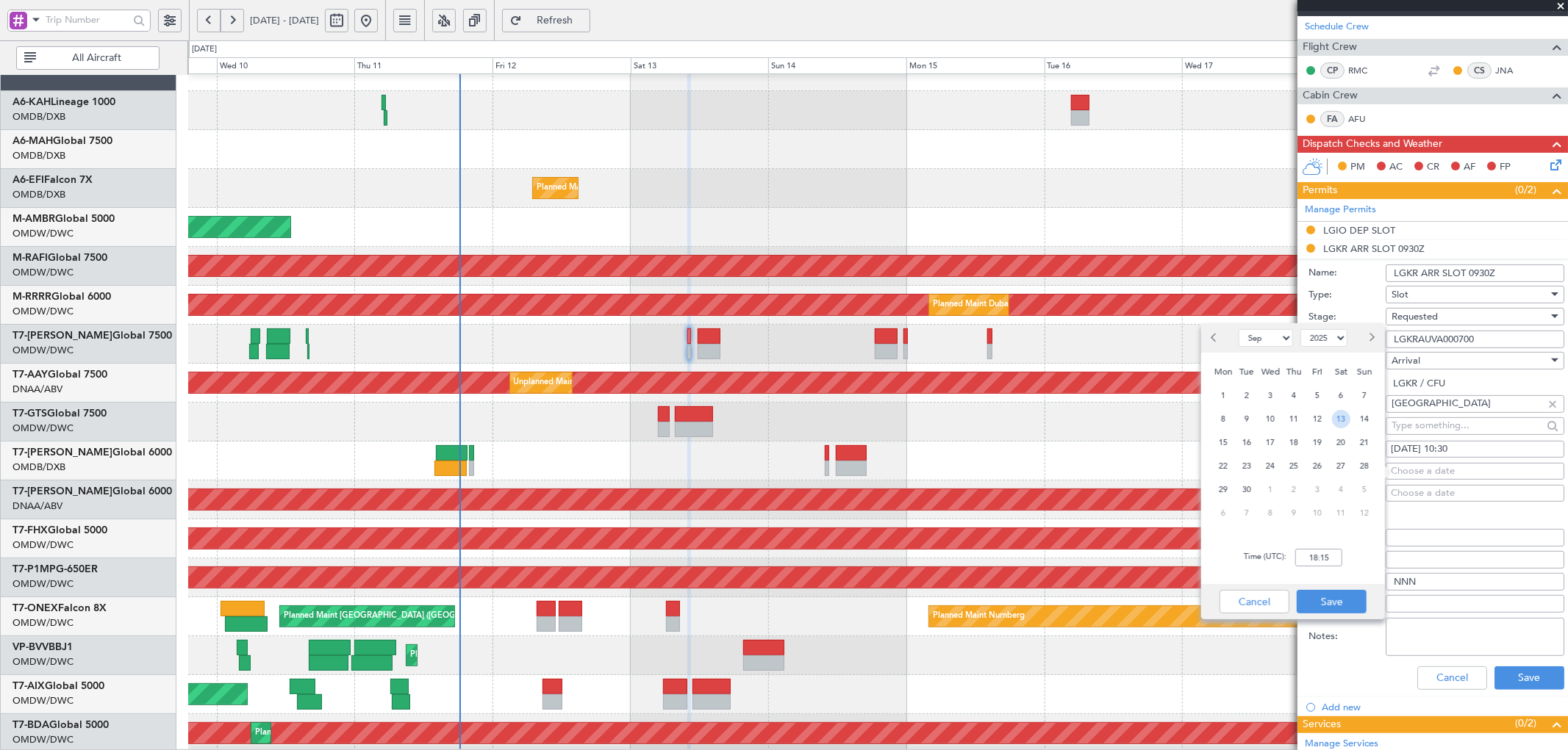
click at [1343, 415] on span "13" at bounding box center [1341, 419] width 18 height 18
click at [1318, 557] on input "00:00" at bounding box center [1318, 557] width 47 height 17
click at [1324, 554] on input "10:33" at bounding box center [1318, 557] width 47 height 17
type input "10:30"
click at [1329, 593] on button "Save" at bounding box center [1331, 601] width 70 height 24
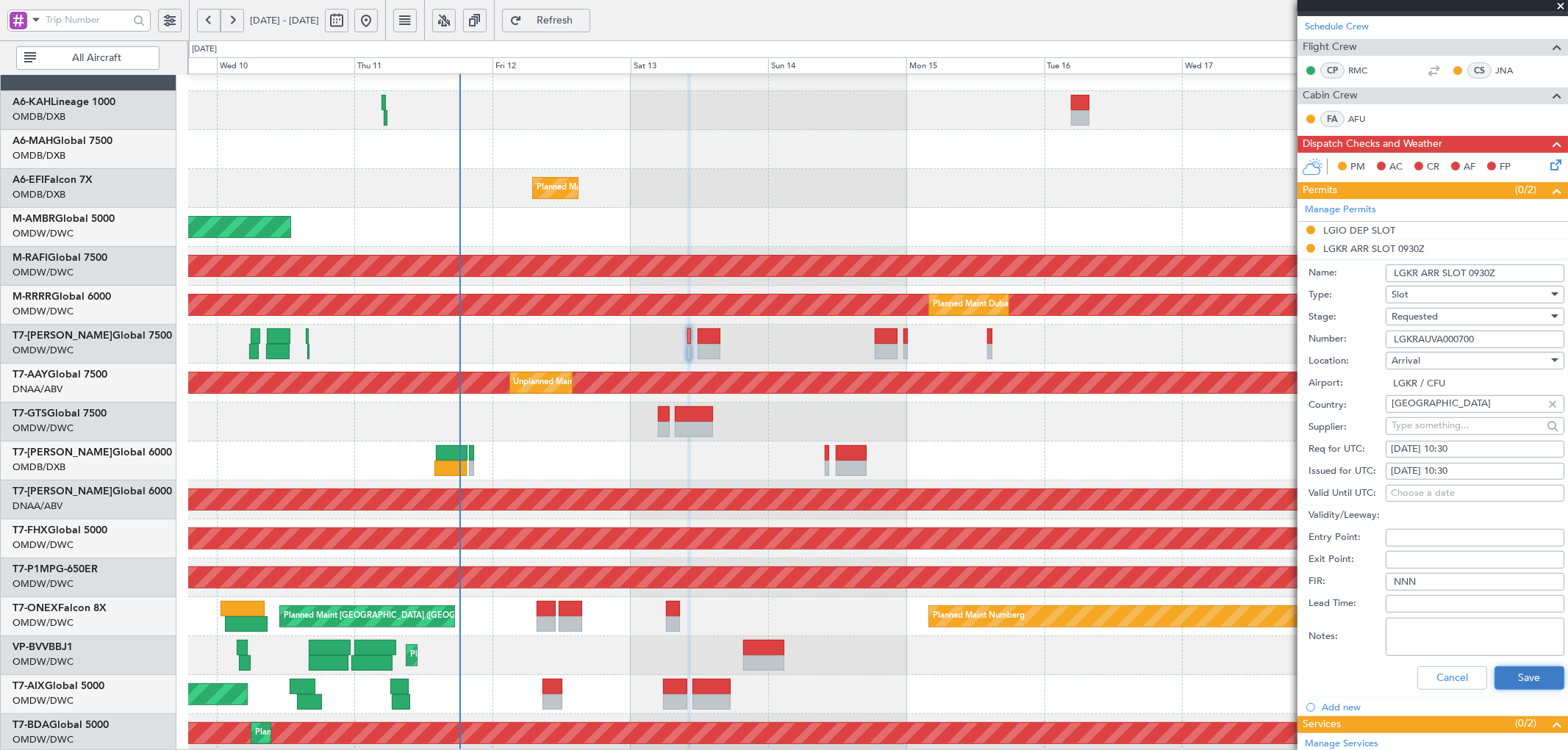
click at [1529, 679] on button "Save" at bounding box center [1529, 678] width 70 height 24
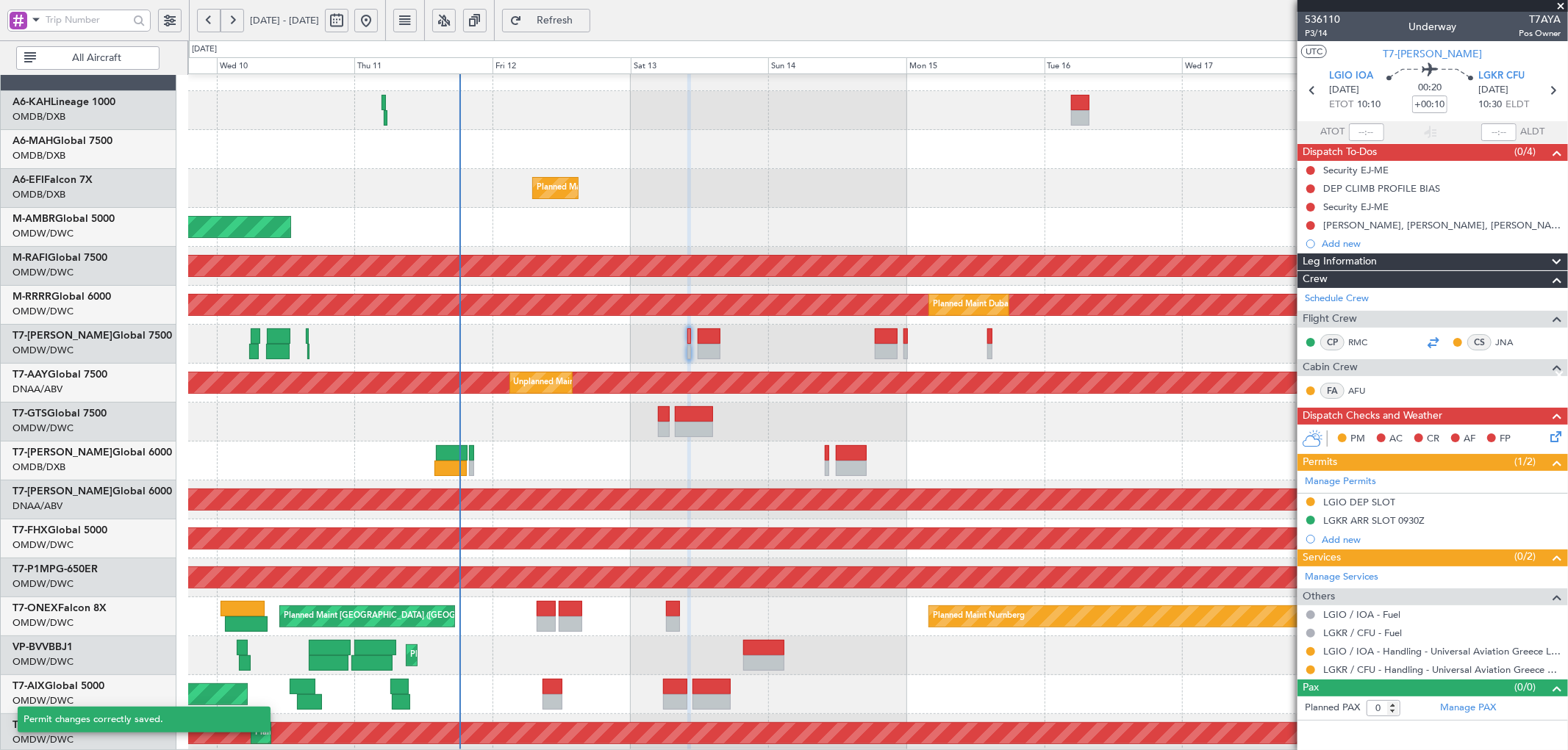
scroll to position [0, 0]
click at [1310, 670] on button at bounding box center [1311, 670] width 9 height 9
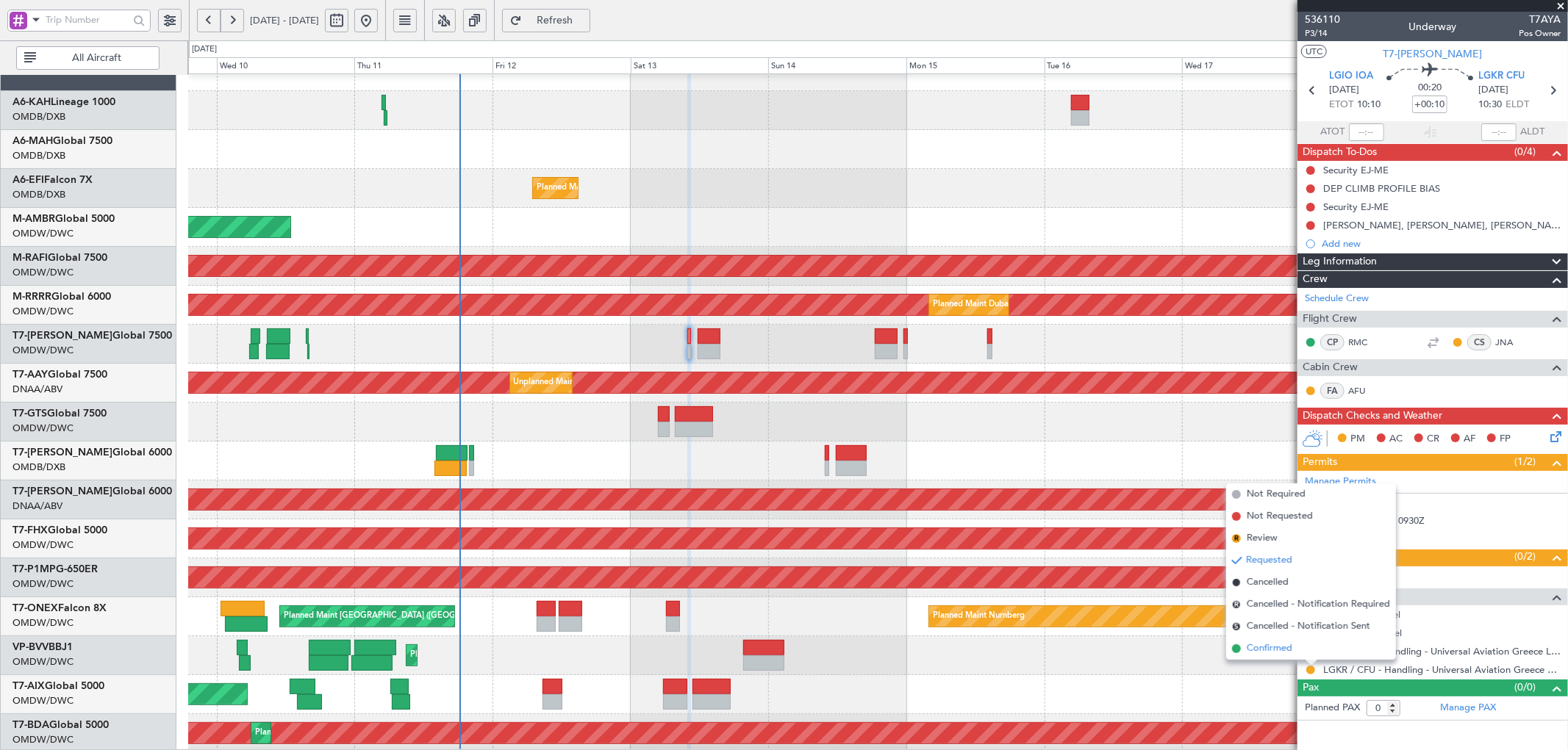
click at [1258, 651] on span "Confirmed" at bounding box center [1269, 648] width 46 height 14
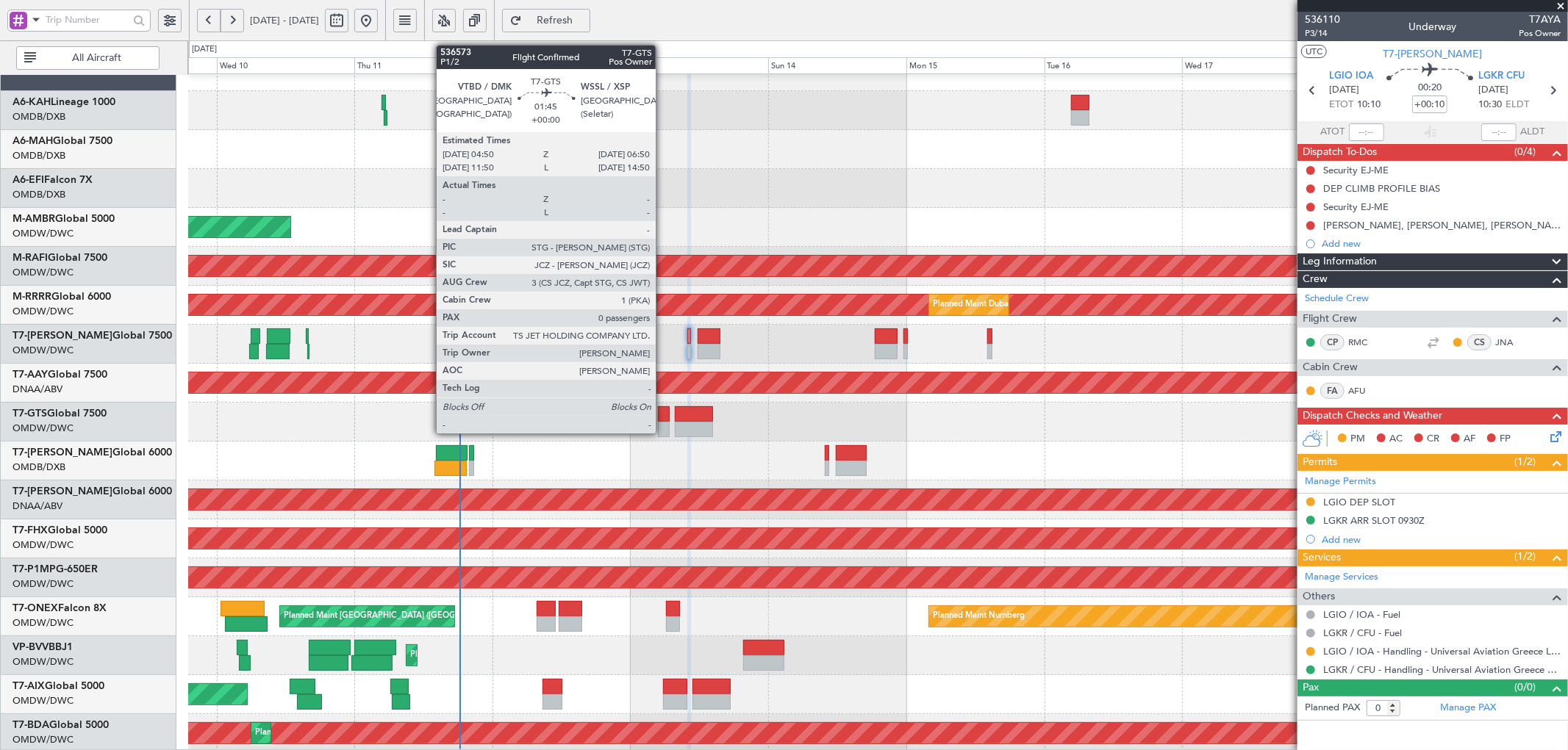
click at [663, 417] on div at bounding box center [664, 414] width 12 height 15
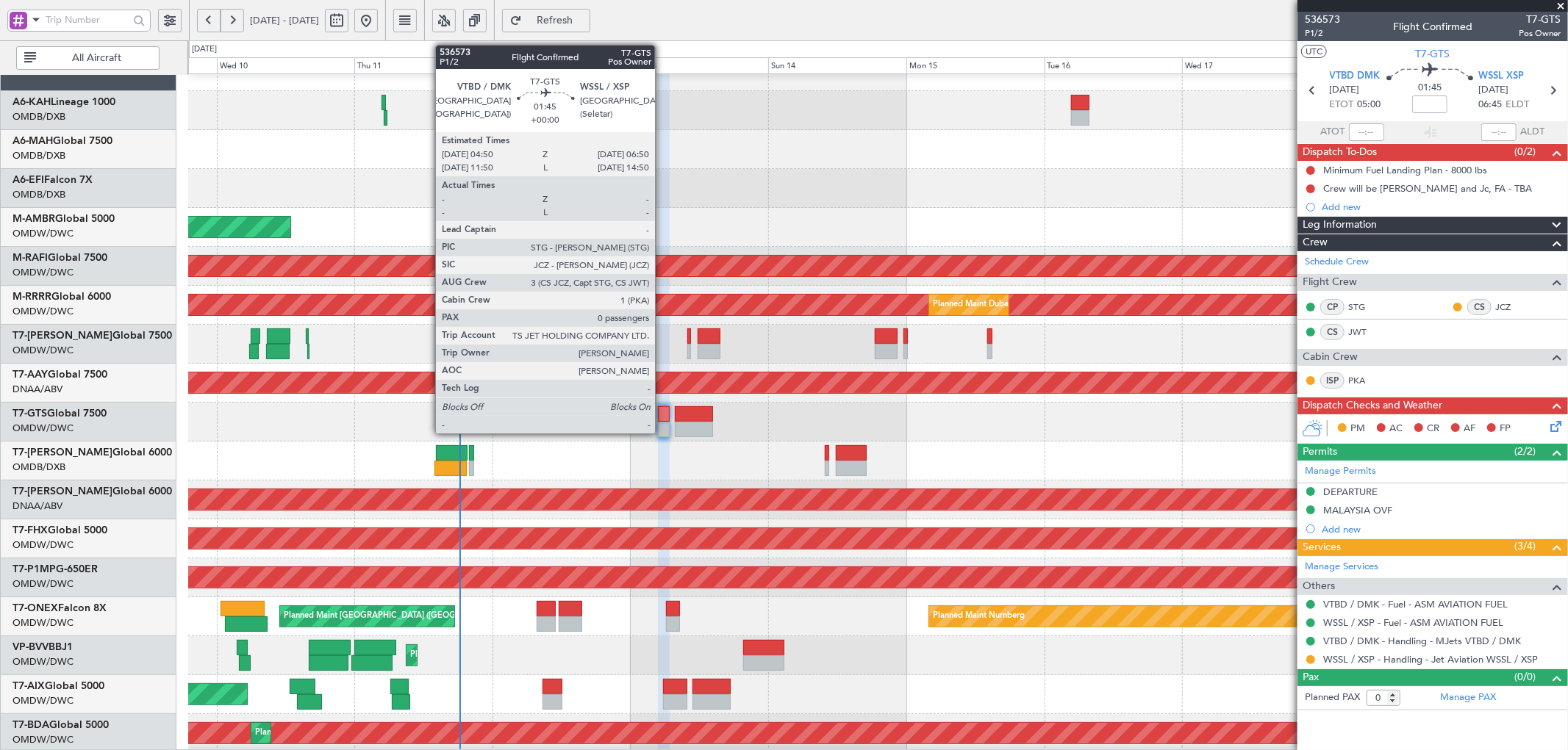
click at [662, 420] on div at bounding box center [664, 414] width 12 height 15
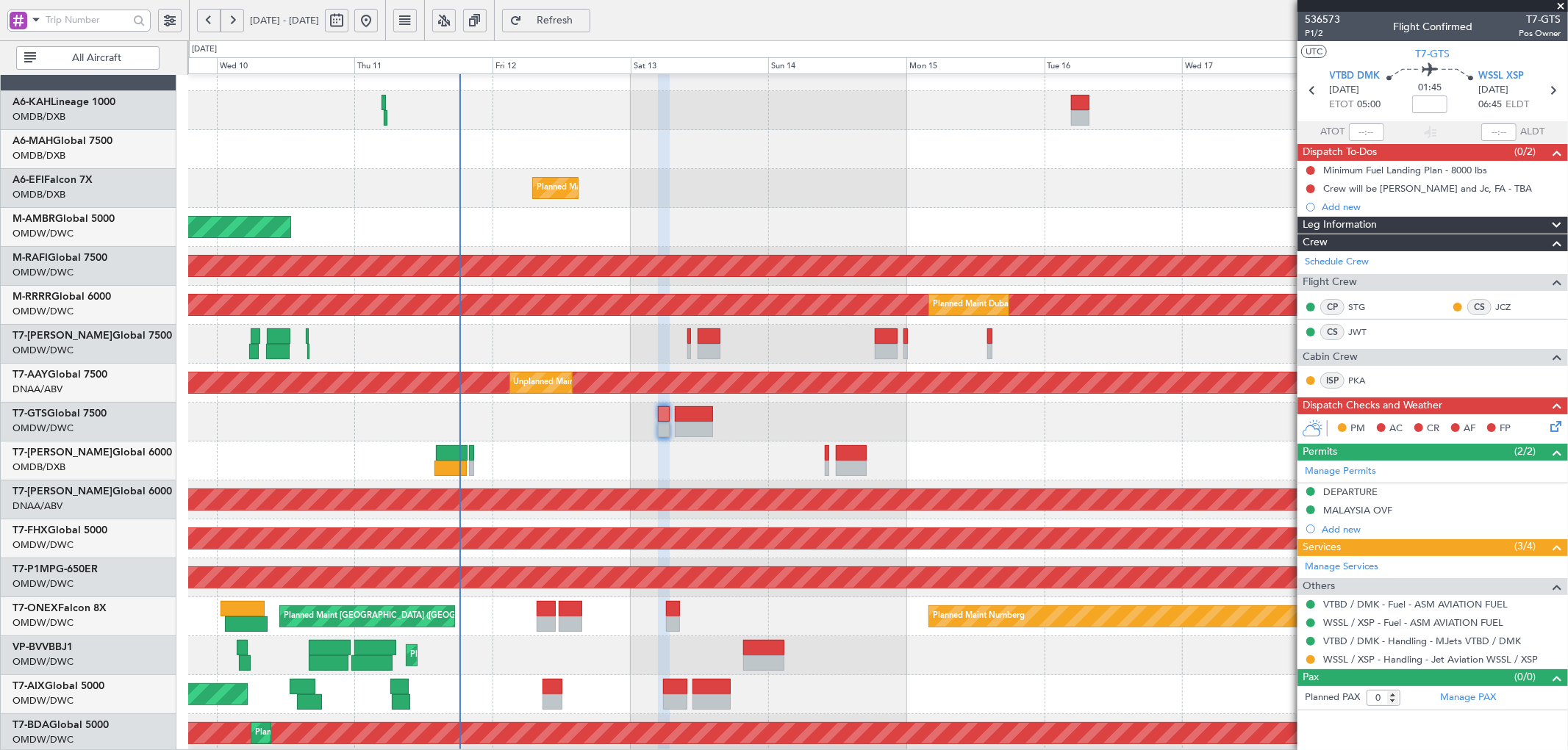
click at [585, 23] on span "Refresh" at bounding box center [555, 20] width 60 height 11
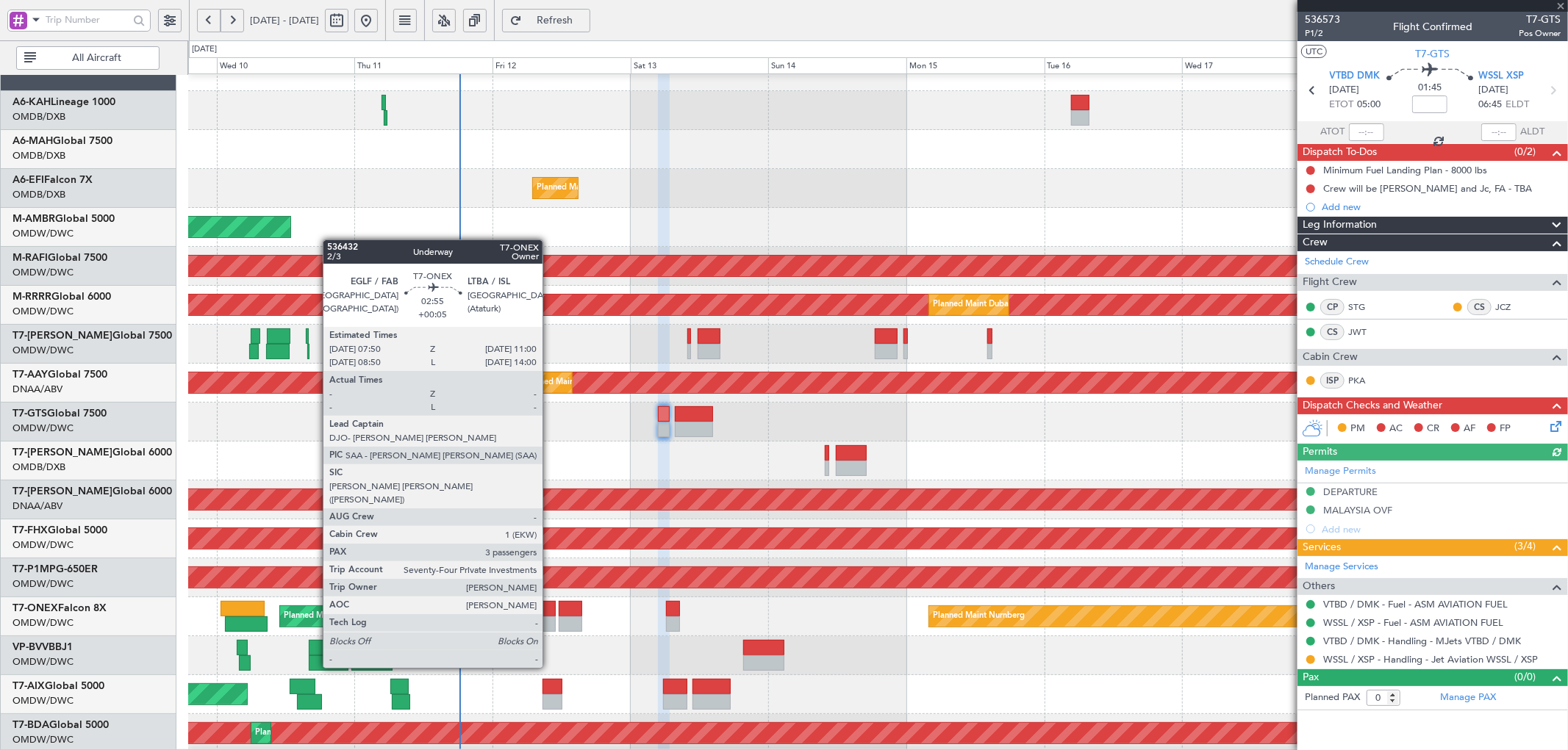
type input "+00:05"
type input "3"
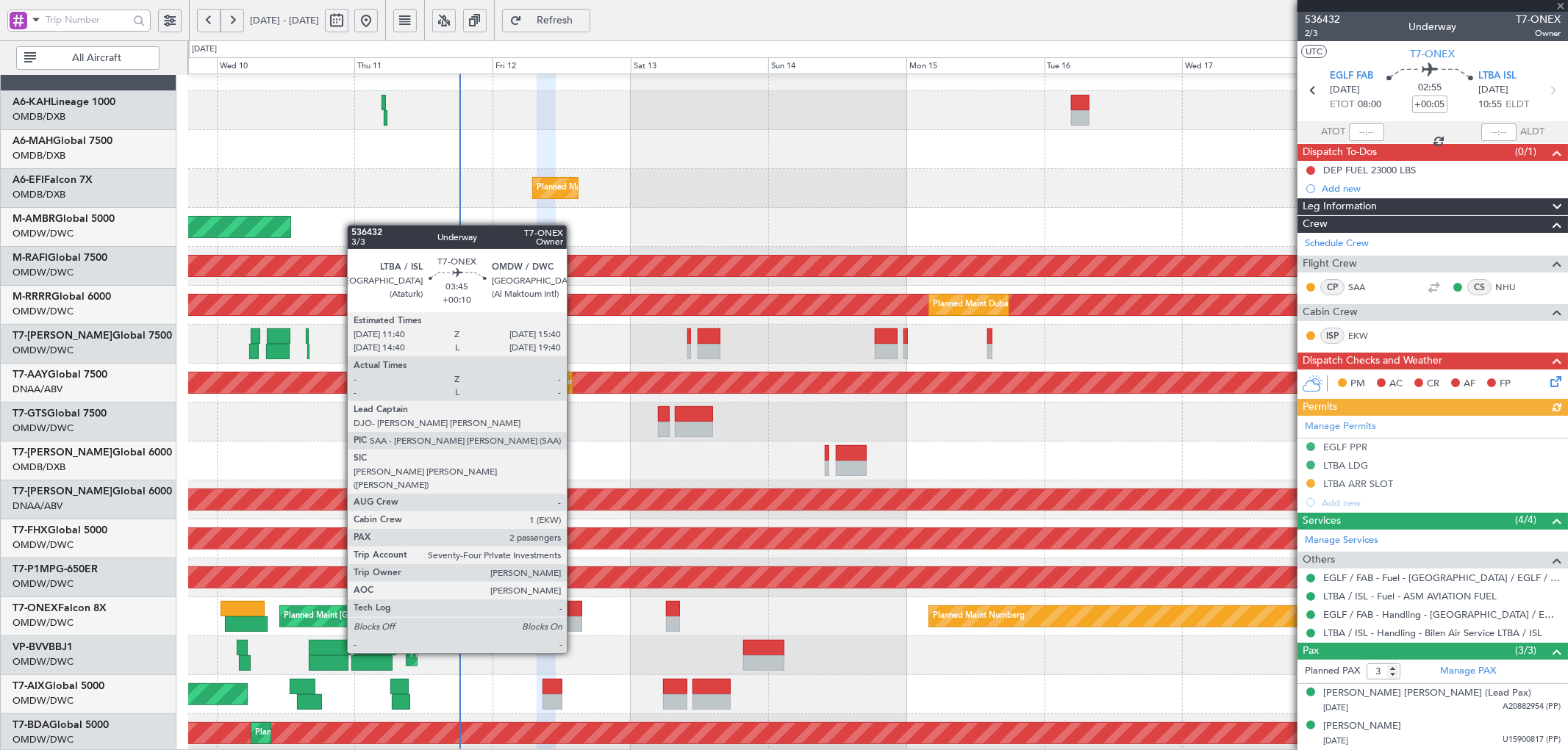
click at [576, 610] on div at bounding box center [570, 609] width 24 height 15
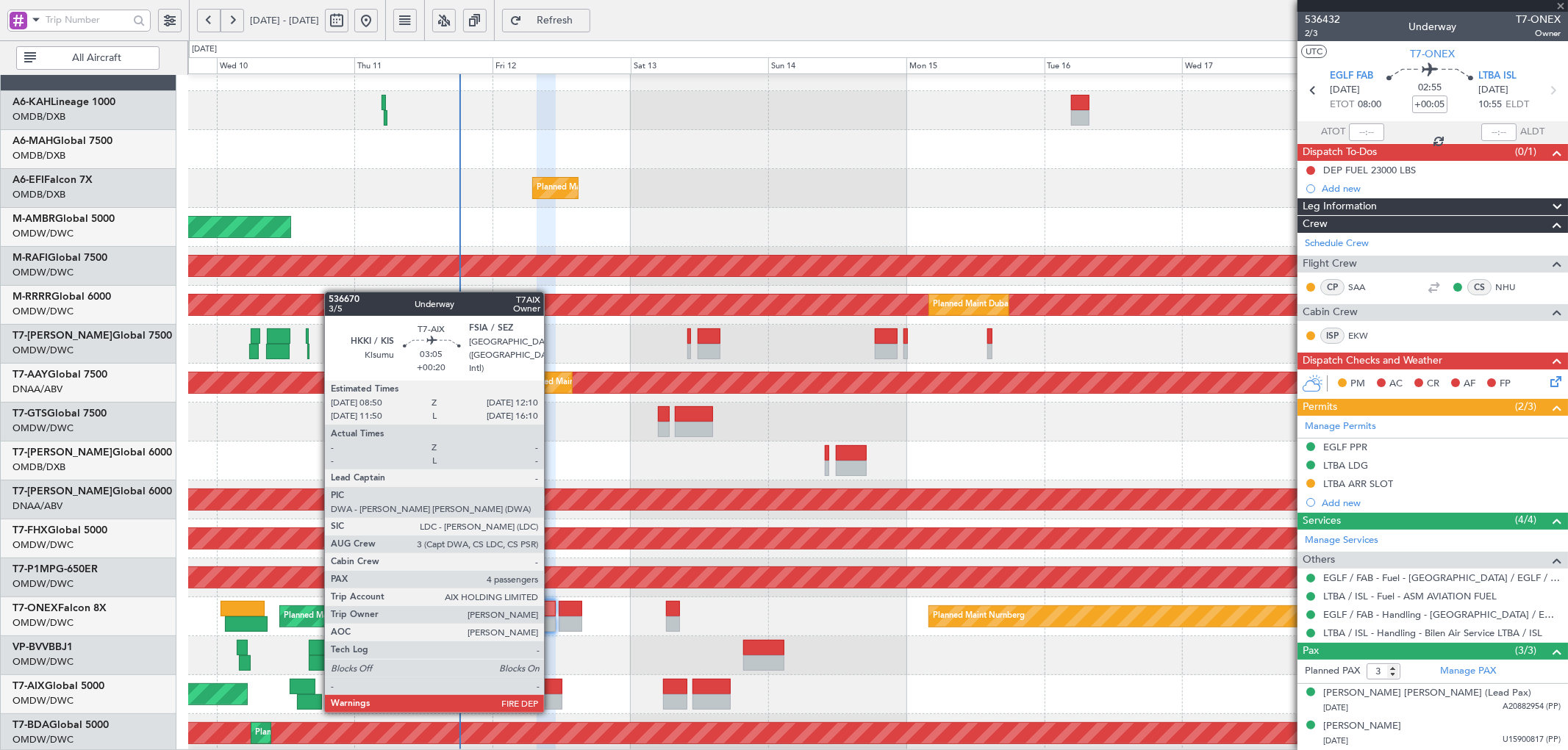
type input "+00:10"
type input "2"
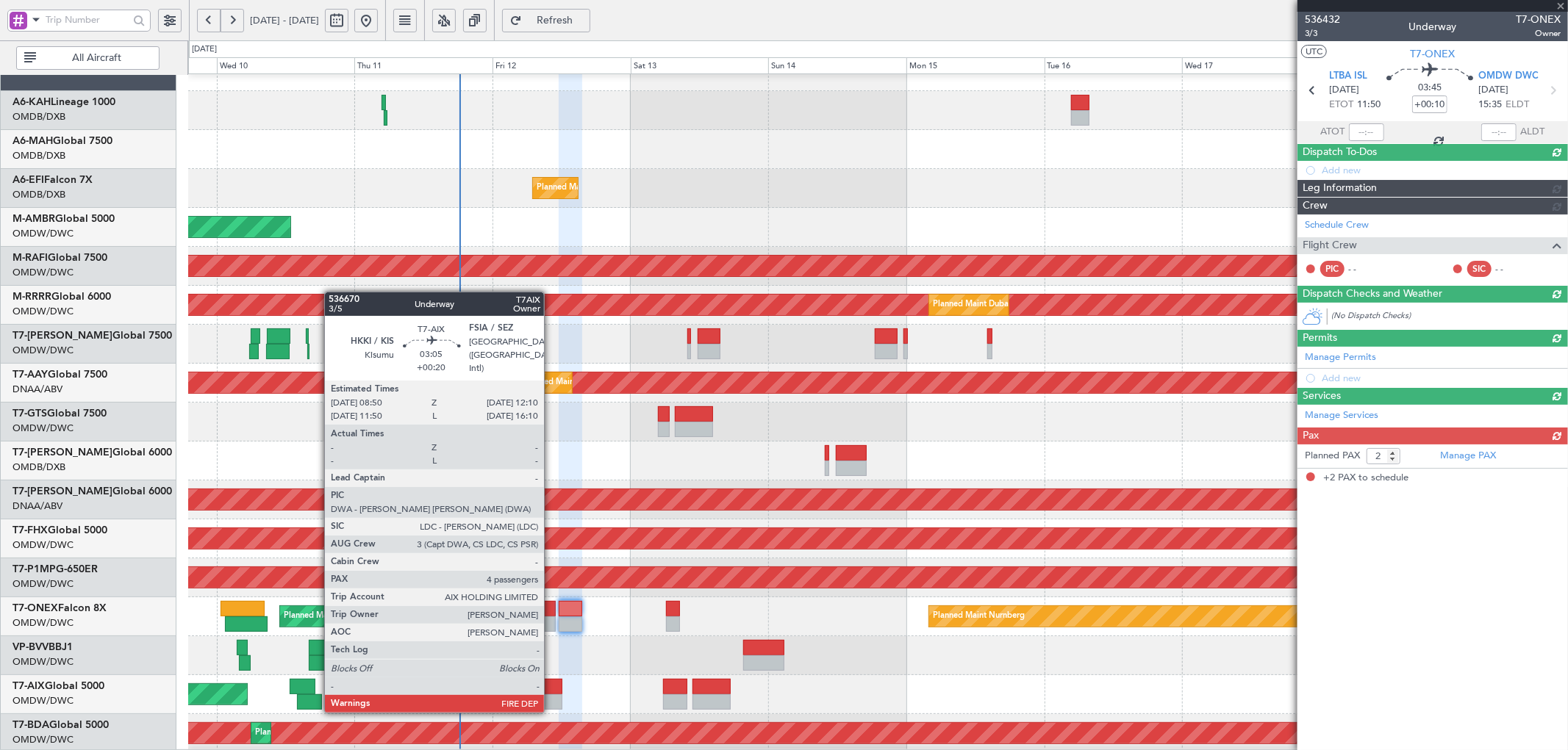
click at [551, 696] on div at bounding box center [552, 702] width 20 height 15
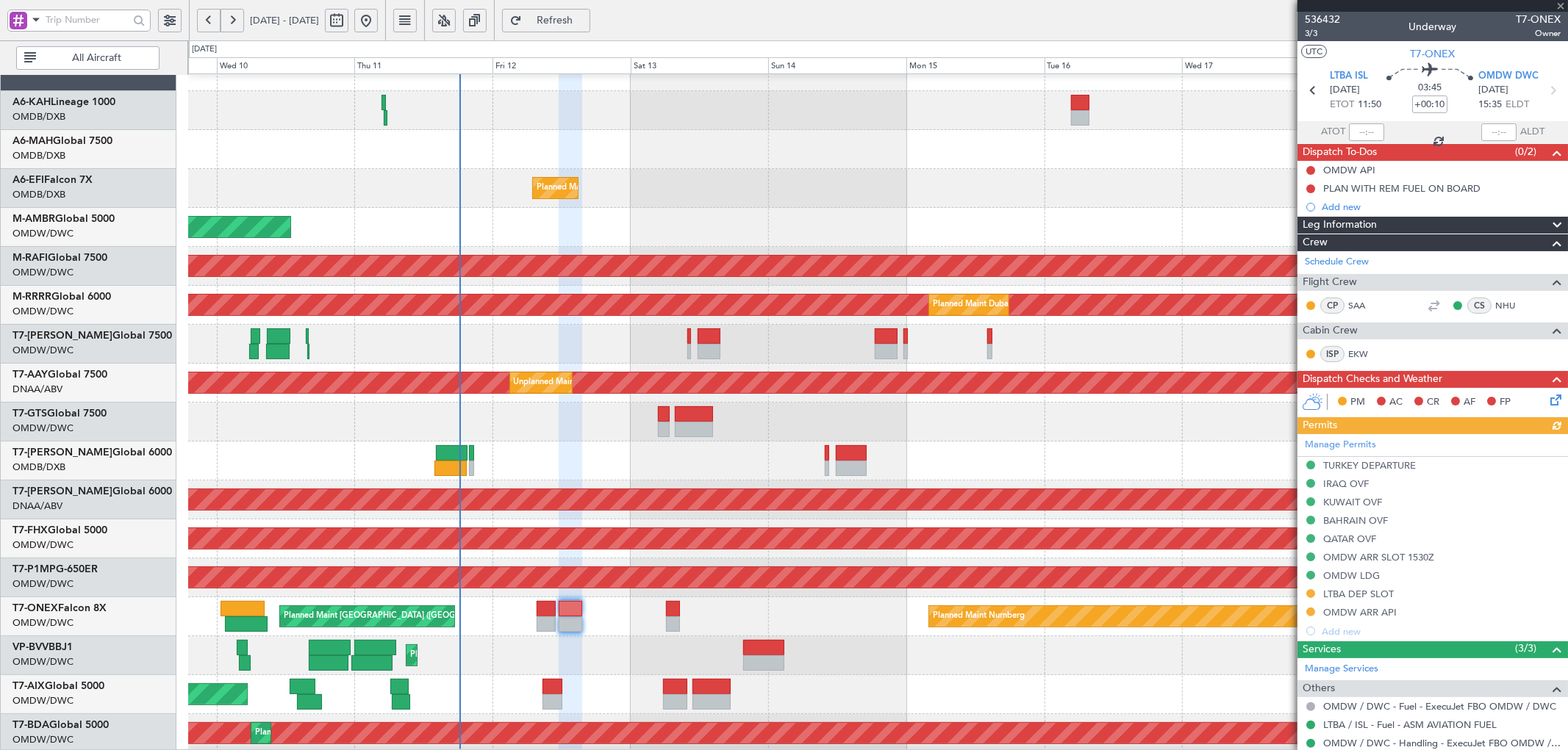
type input "+00:20"
type input "4"
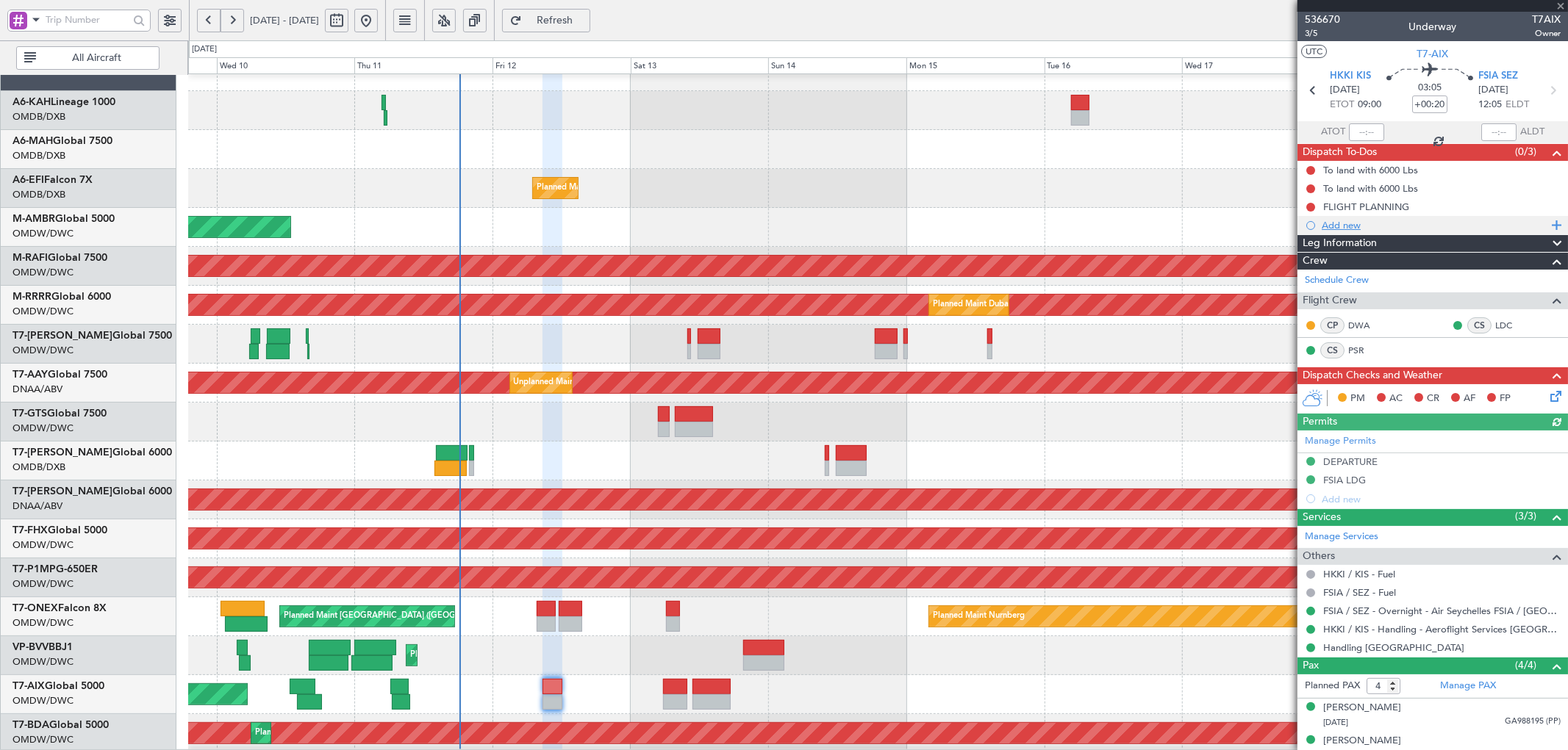
click at [1353, 226] on div "Add new" at bounding box center [1434, 225] width 225 height 12
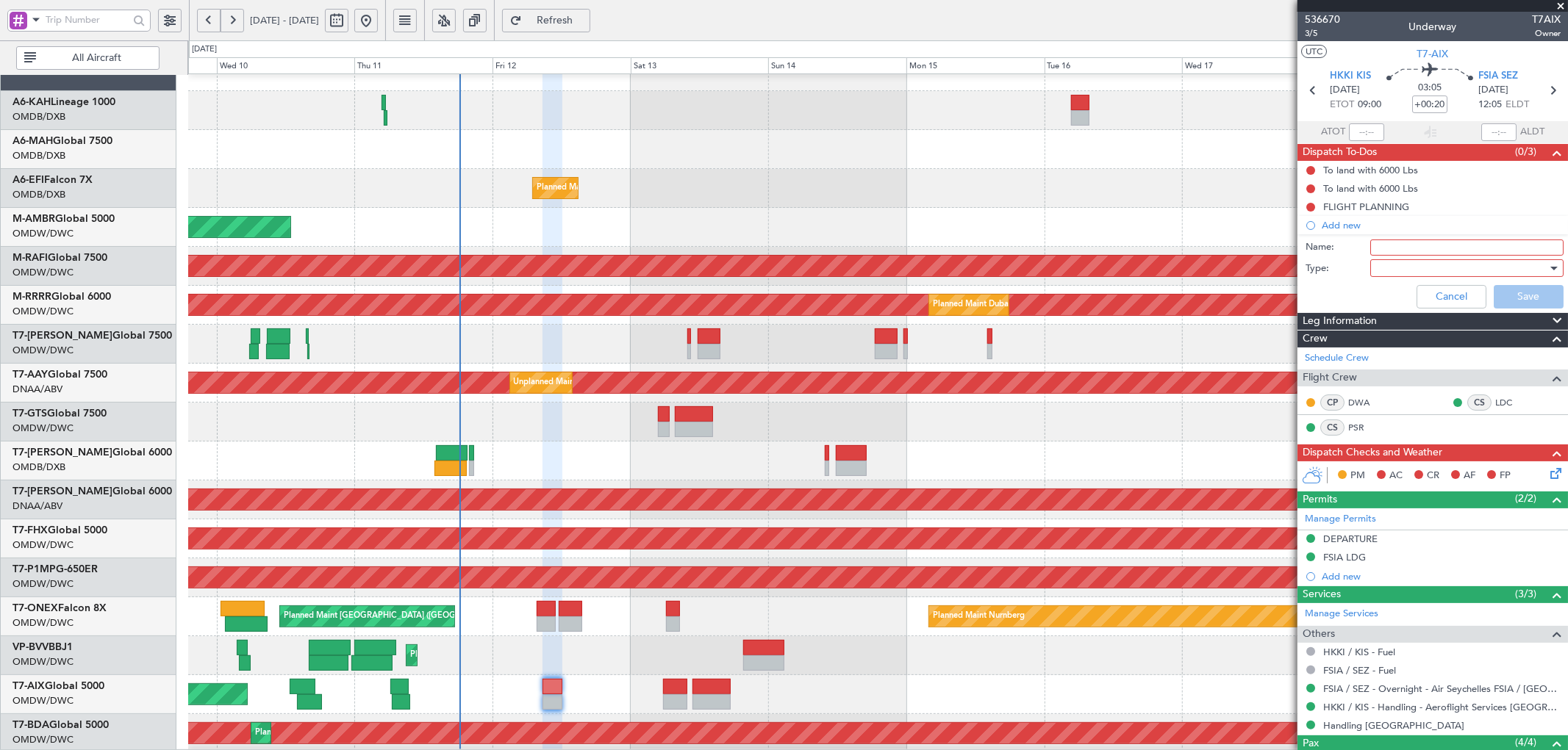
click at [1423, 253] on input "Name:" at bounding box center [1466, 247] width 193 height 16
type input "Travel Authorization"
click at [1421, 267] on div at bounding box center [1462, 268] width 171 height 22
click at [1395, 297] on span "Generic" at bounding box center [1460, 298] width 171 height 22
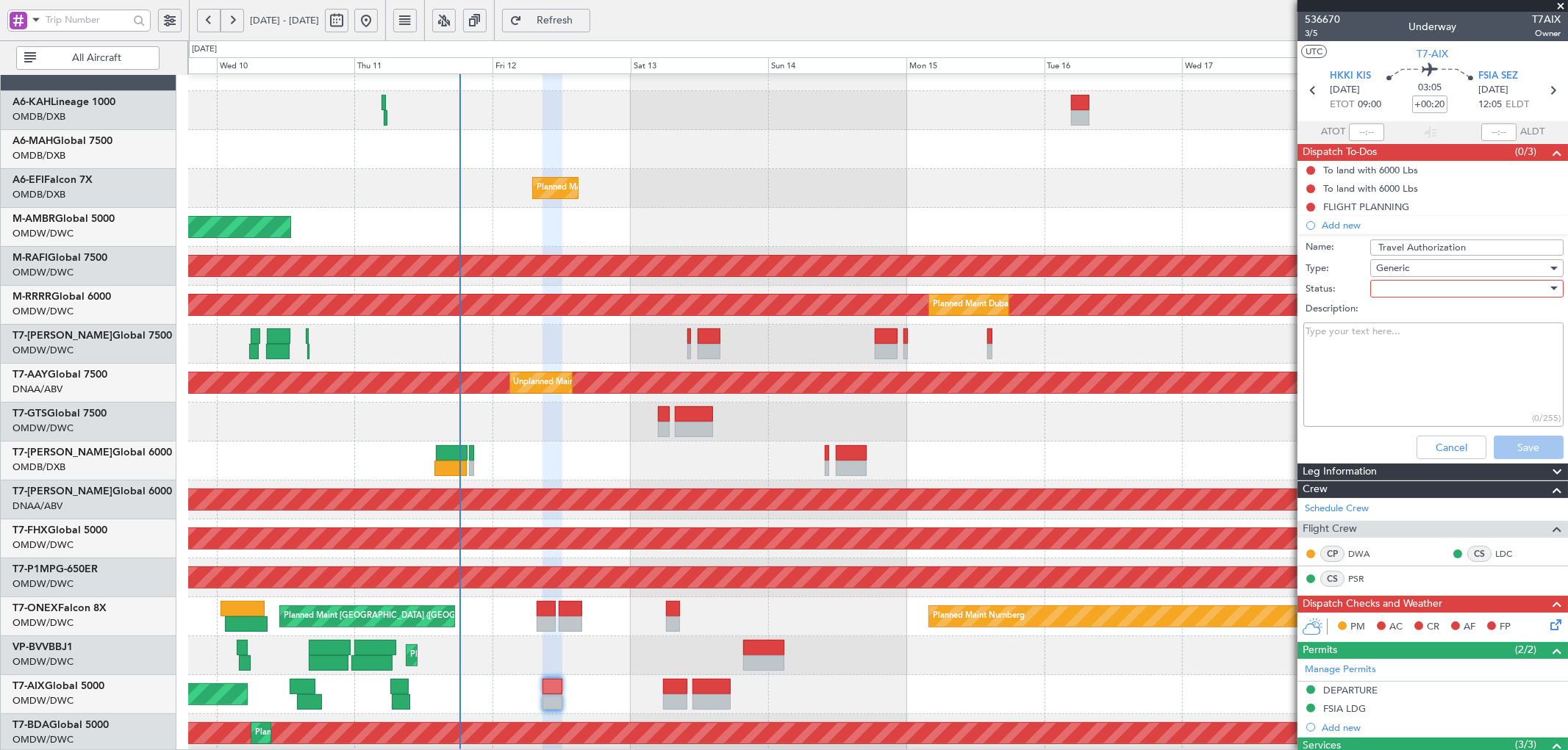
click at [1411, 284] on div at bounding box center [1462, 288] width 171 height 22
click at [1386, 318] on span "Not Started" at bounding box center [1460, 318] width 171 height 22
click at [1530, 437] on button "Save" at bounding box center [1529, 447] width 70 height 24
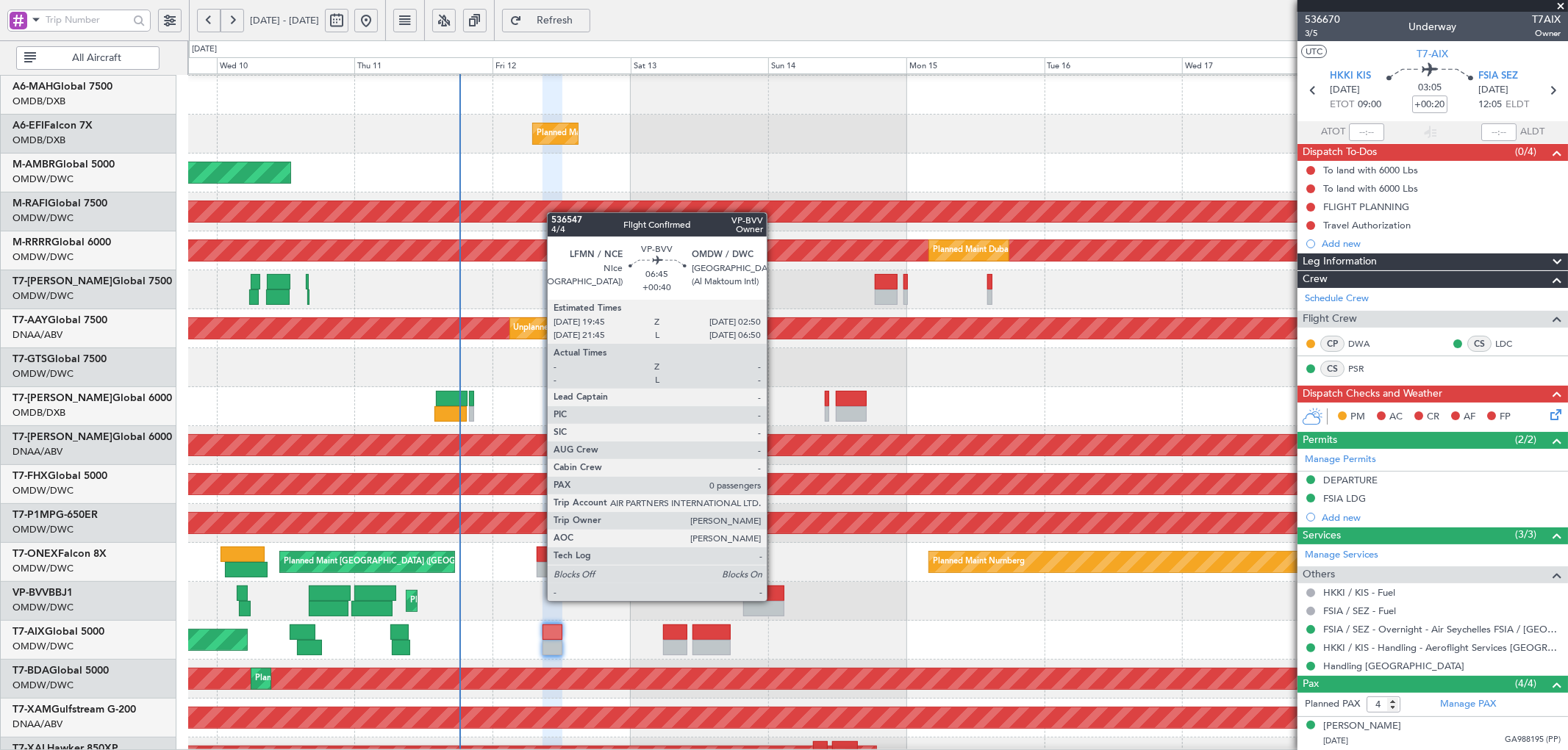
click at [774, 601] on div at bounding box center [764, 609] width 41 height 15
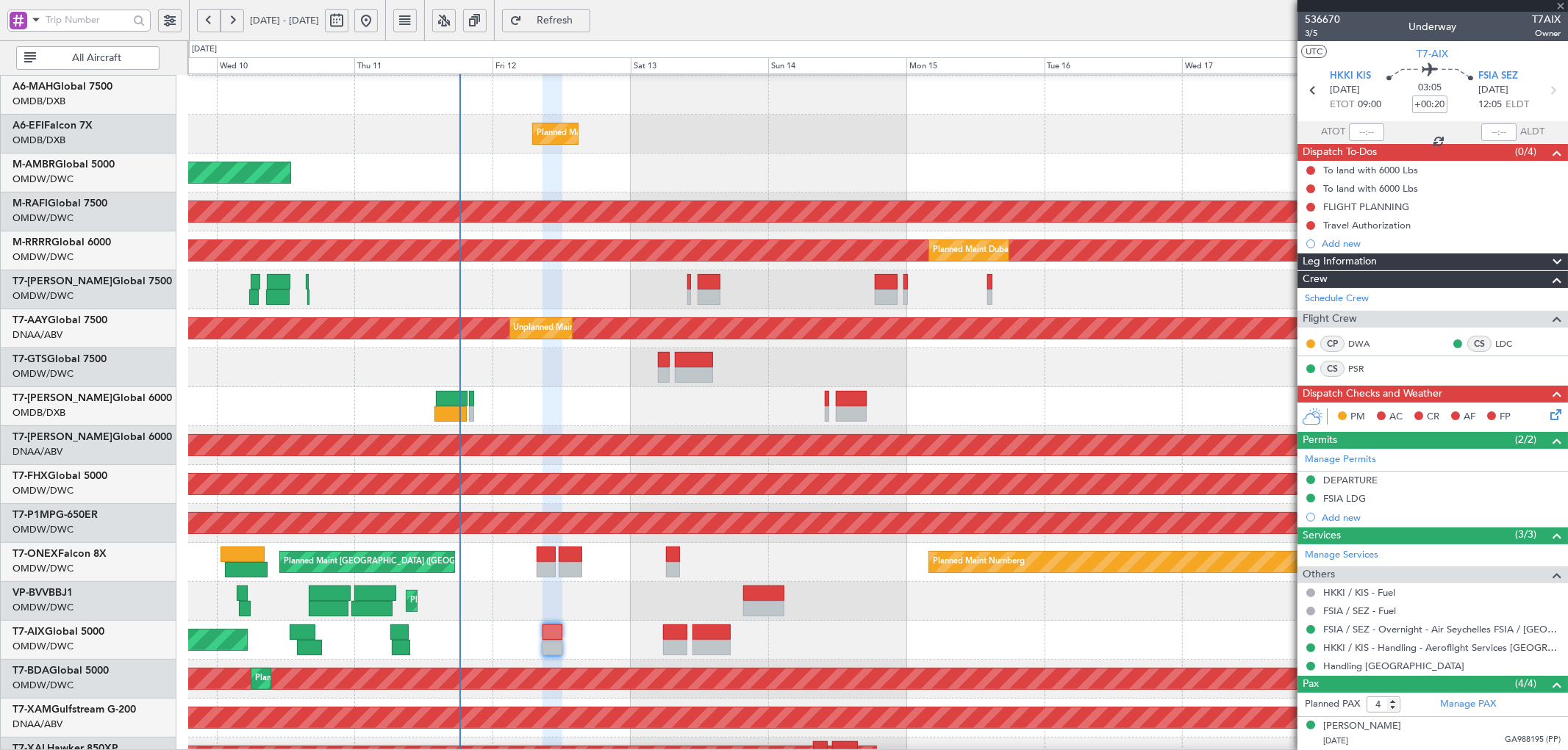
type input "+00:40"
type input "0"
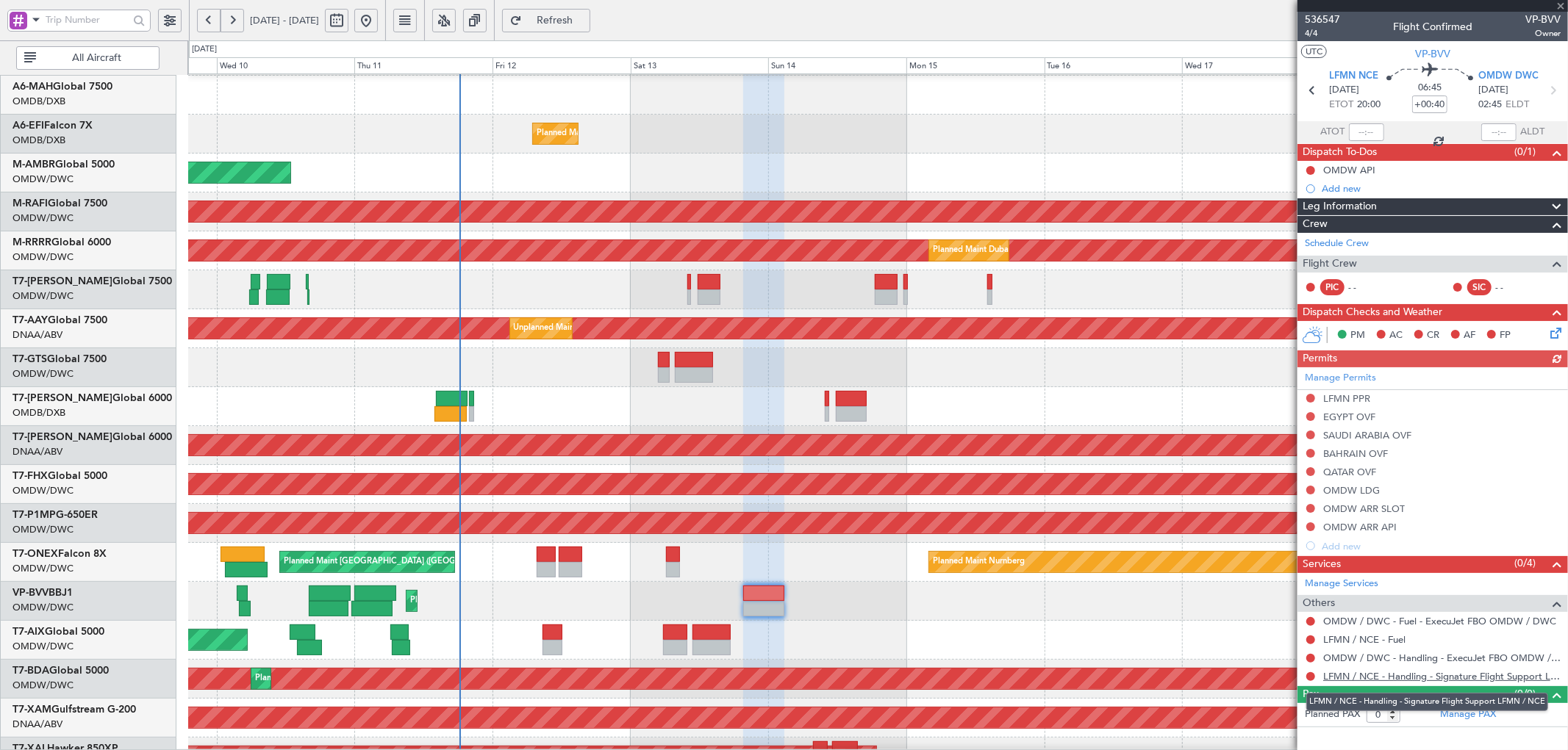
click at [1349, 674] on link "LFMN / NCE - Handling - Signature Flight Support LFMN / NCE" at bounding box center [1441, 676] width 237 height 12
click at [585, 23] on span "Refresh" at bounding box center [555, 20] width 60 height 11
click at [1391, 660] on link "OMDW / DWC - Handling - ExecuJet FBO OMDW / DWC" at bounding box center [1441, 657] width 237 height 12
click at [585, 15] on span "Refresh" at bounding box center [555, 20] width 60 height 11
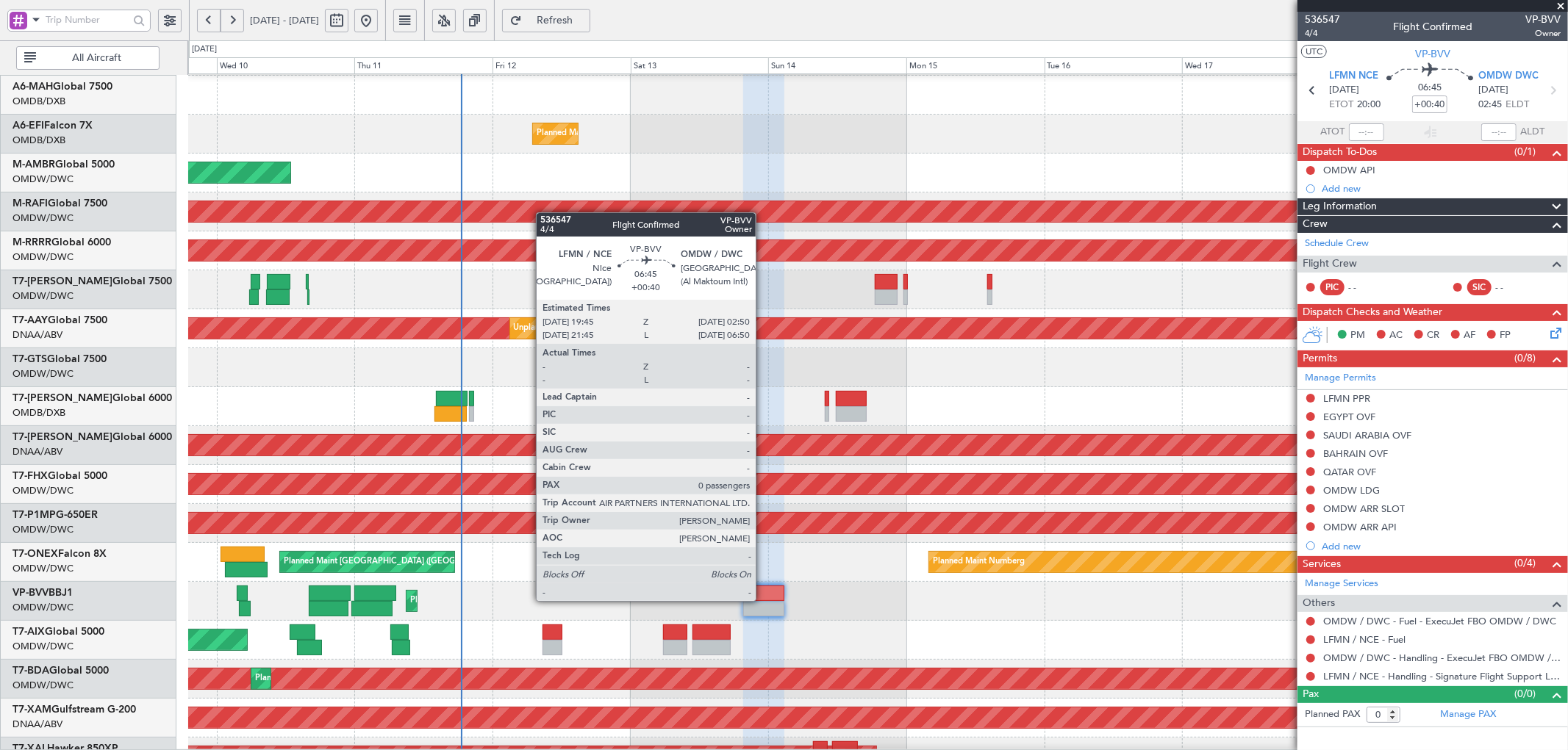
click at [765, 600] on div at bounding box center [764, 593] width 41 height 15
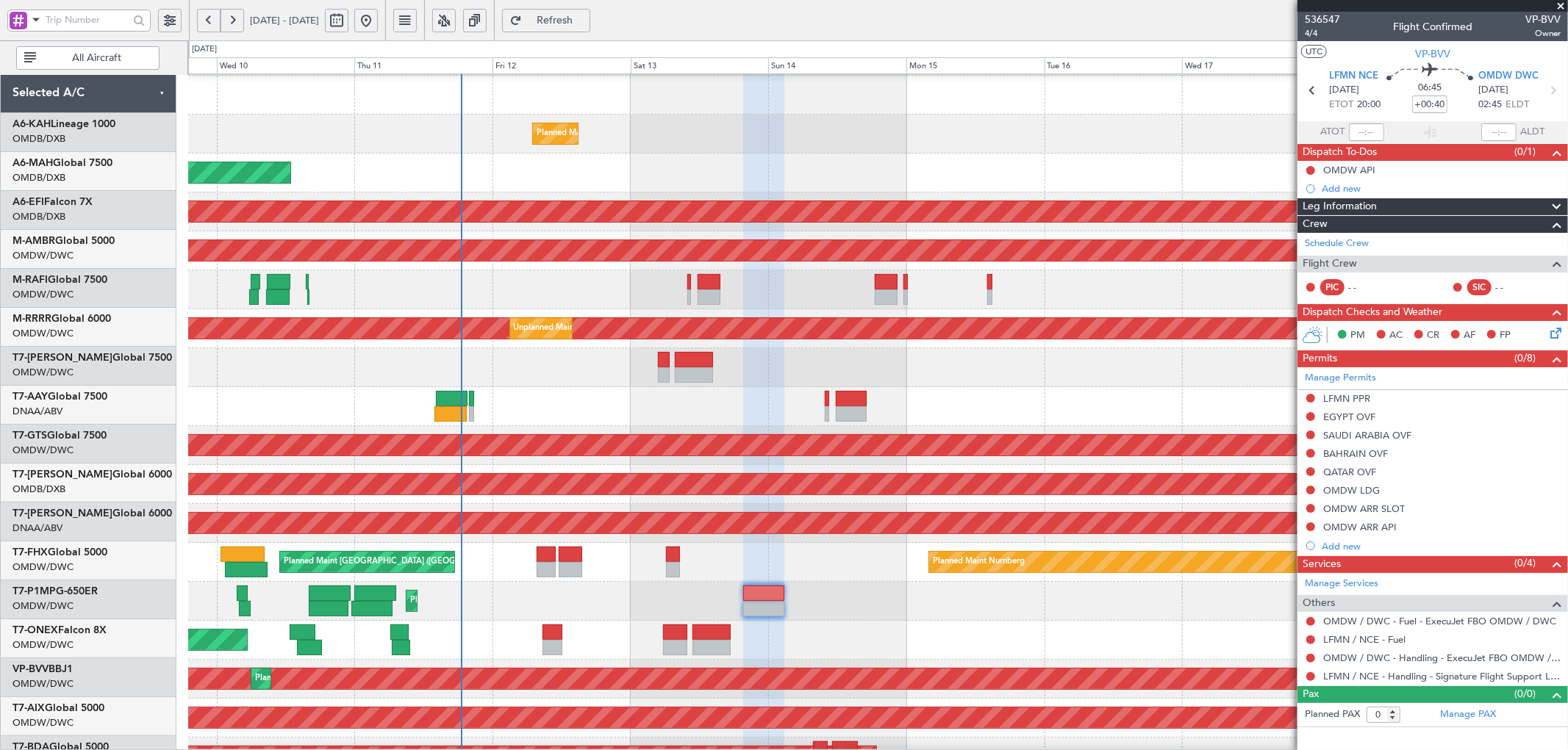
scroll to position [77, 0]
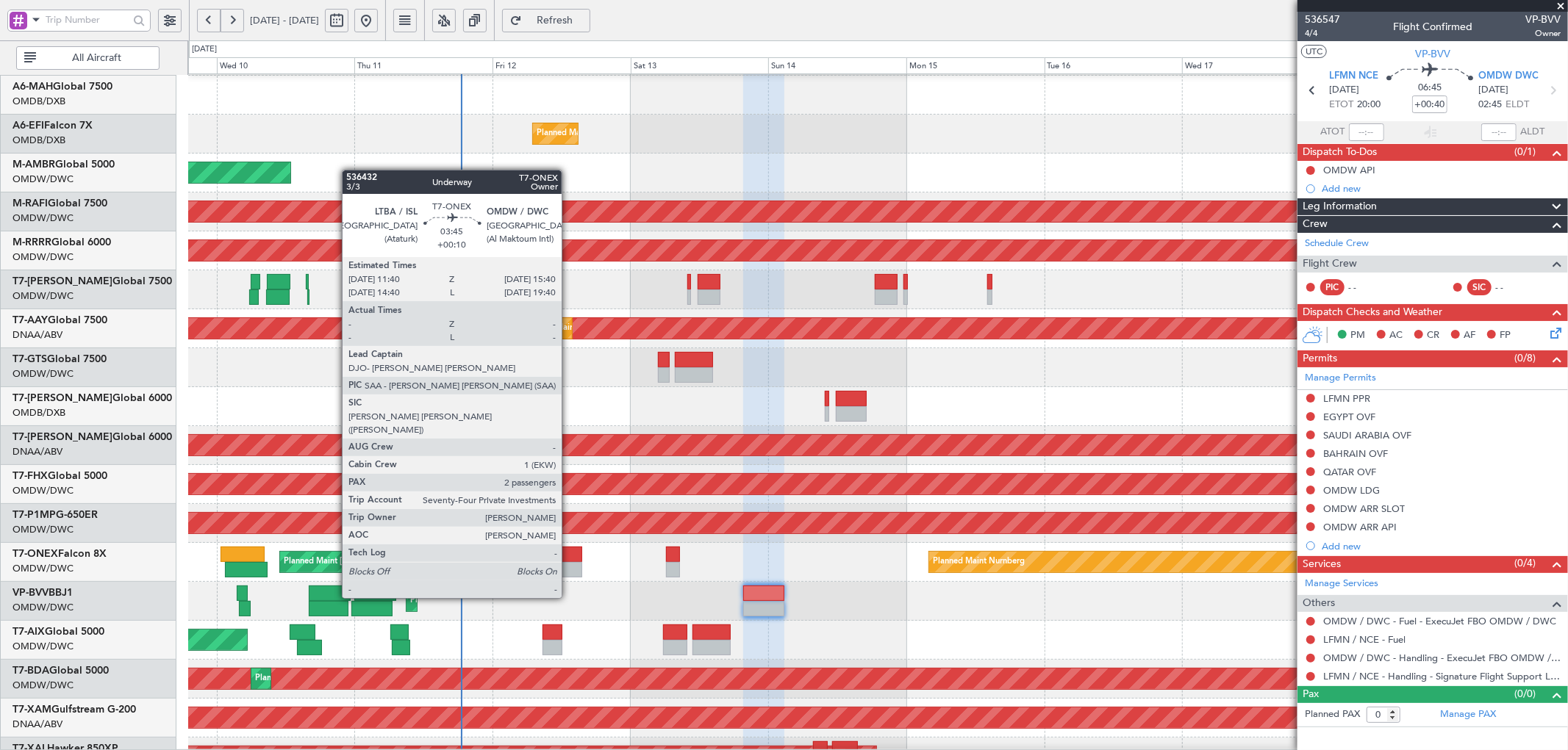
click at [569, 557] on div at bounding box center [570, 554] width 24 height 15
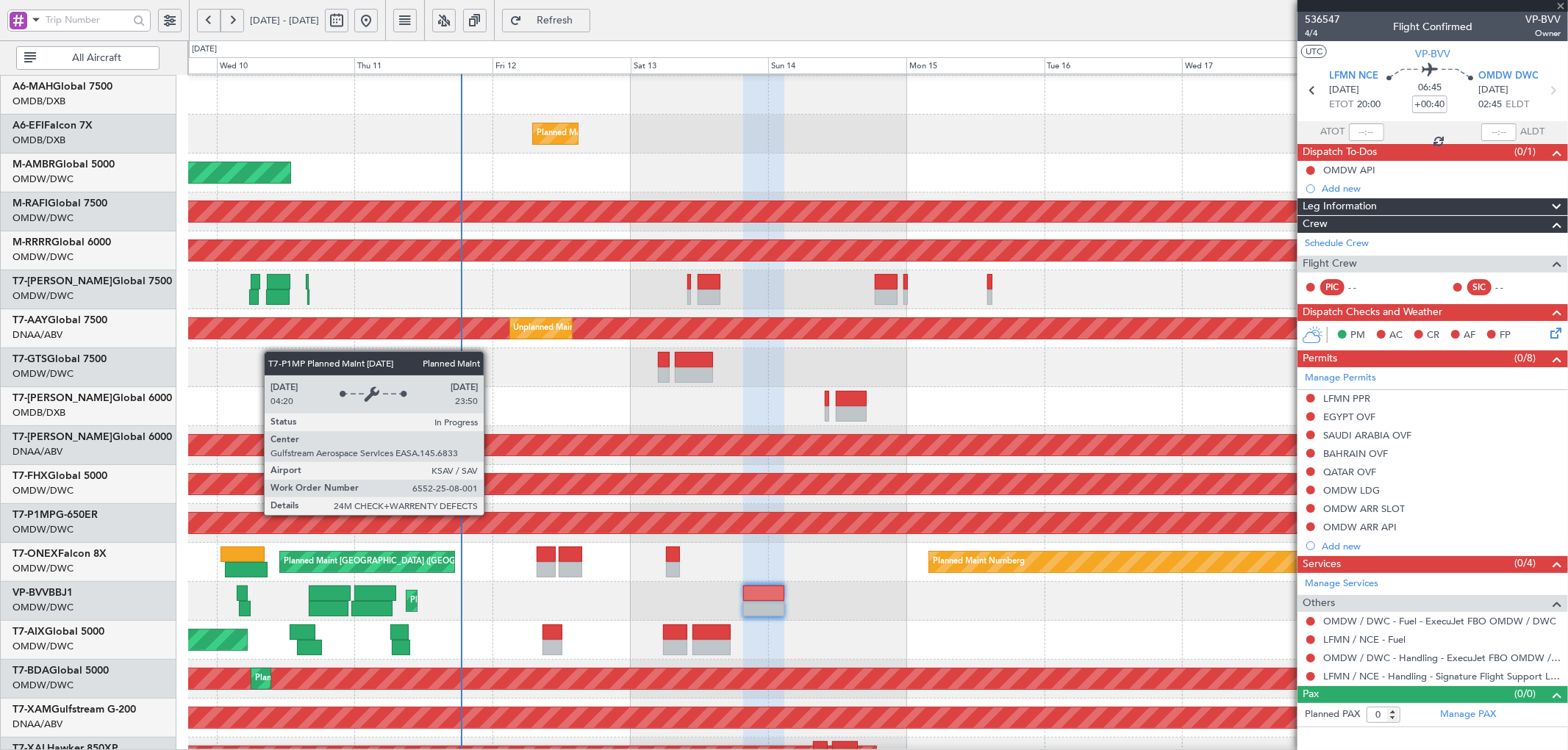
type input "+00:10"
type input "2"
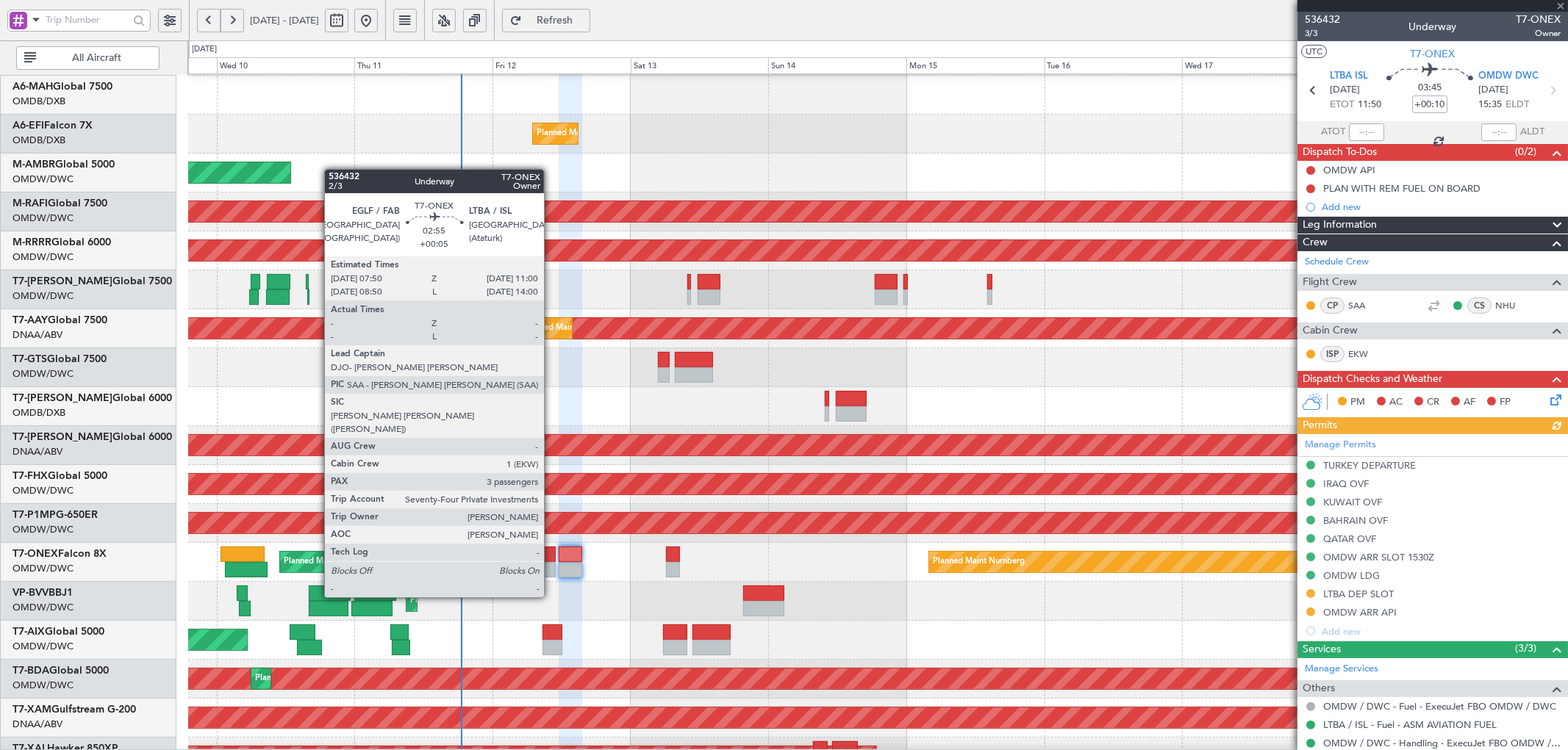
click at [551, 556] on div at bounding box center [545, 554] width 18 height 15
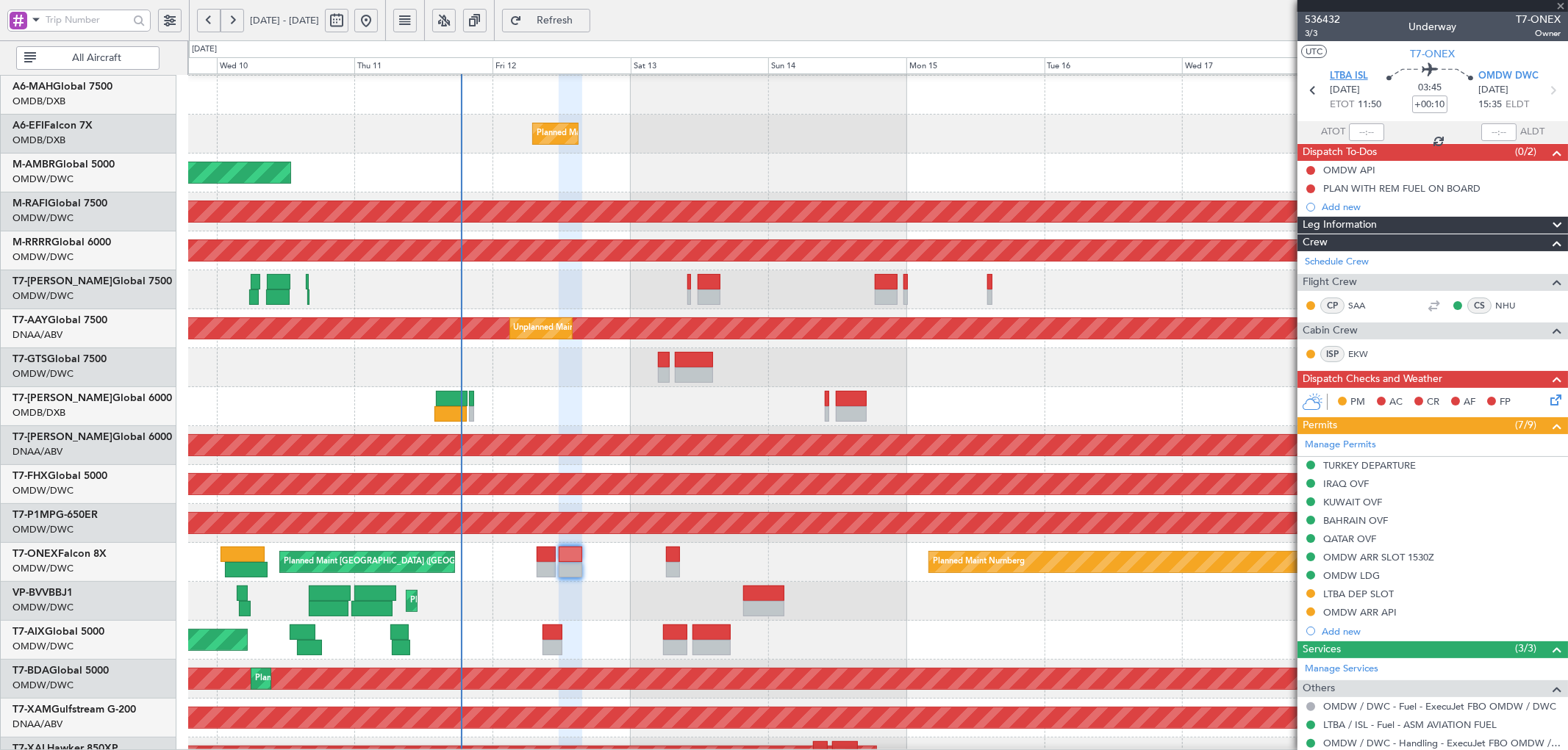
type input "+00:05"
type input "3"
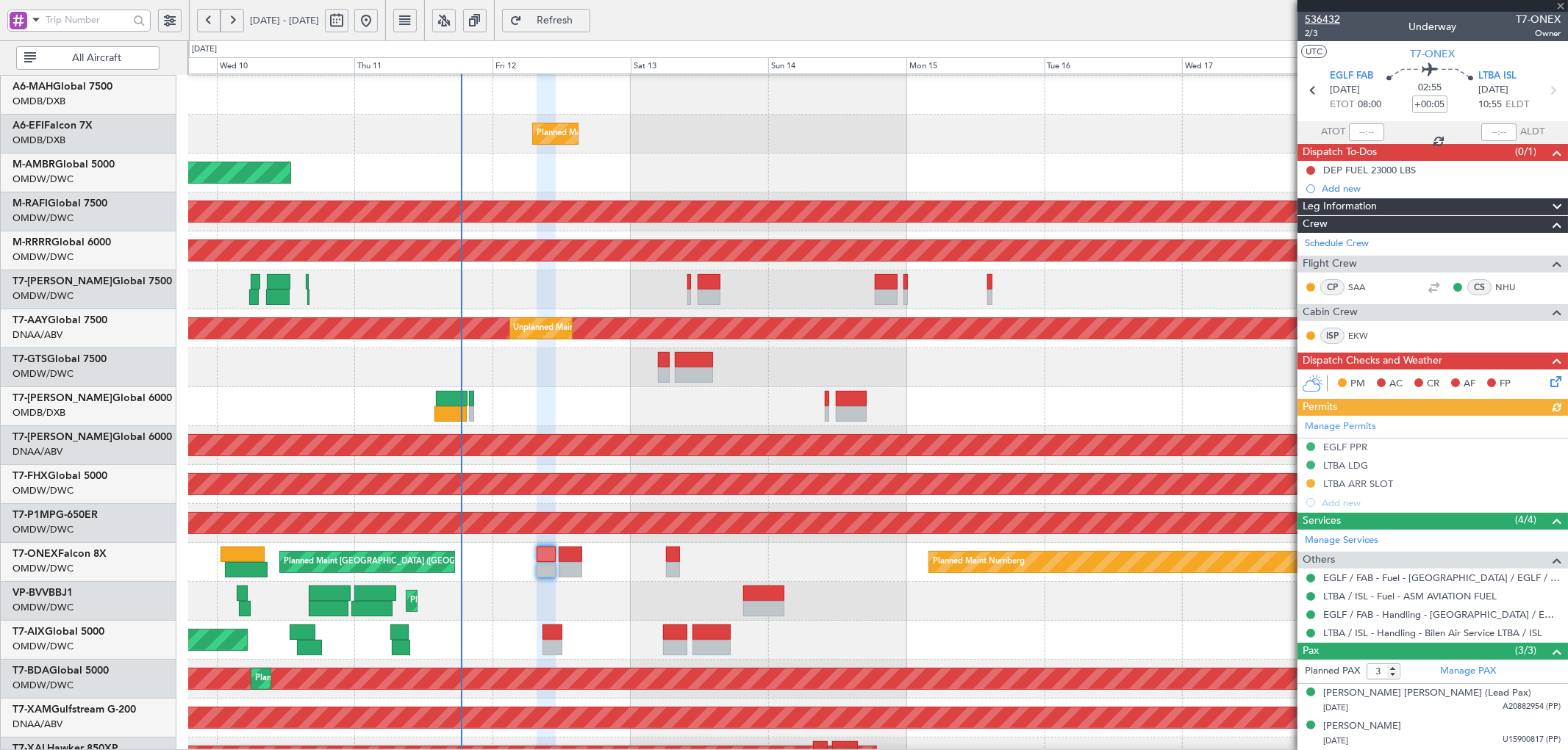
click at [1328, 14] on span "536432" at bounding box center [1322, 20] width 36 height 15
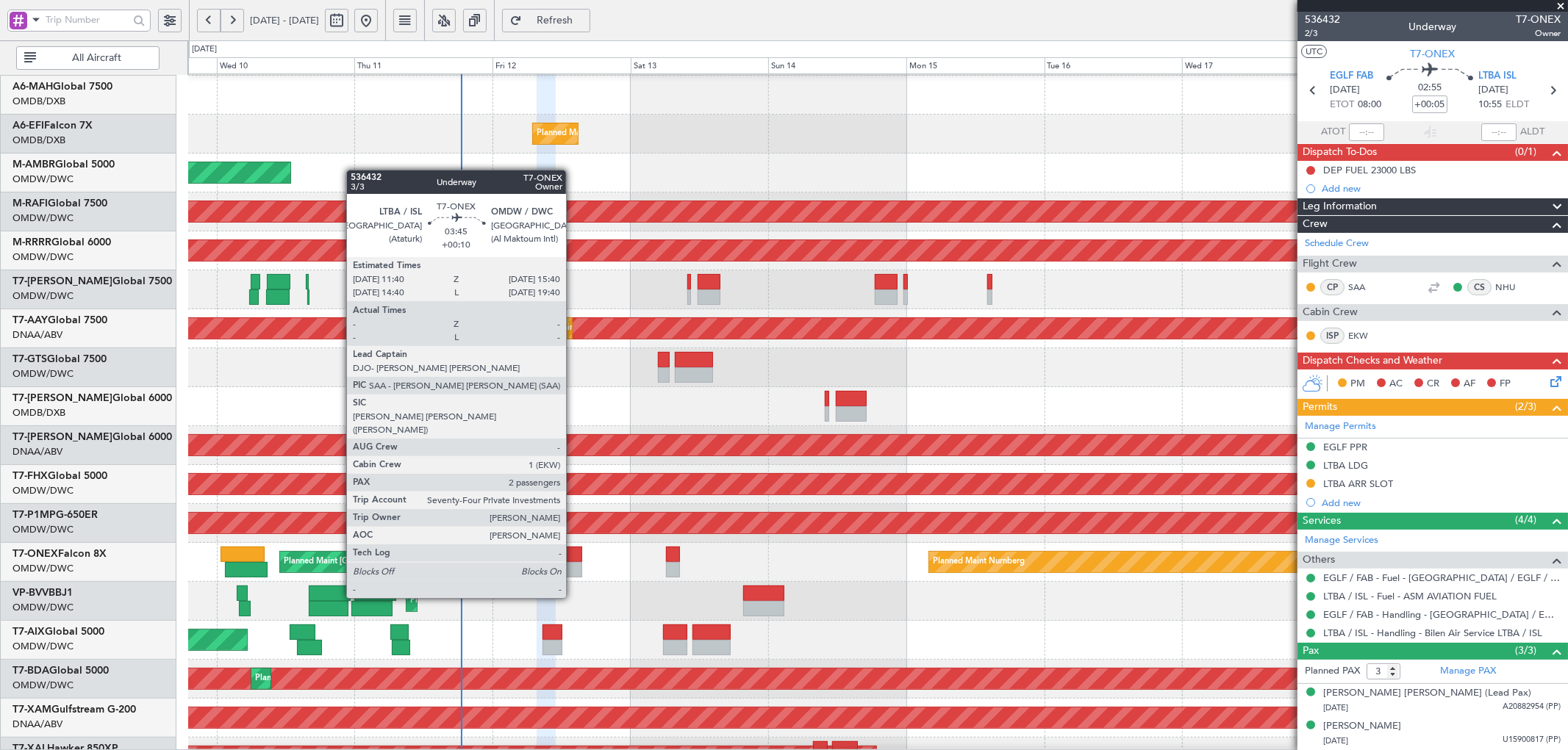
click at [572, 557] on div at bounding box center [570, 554] width 24 height 15
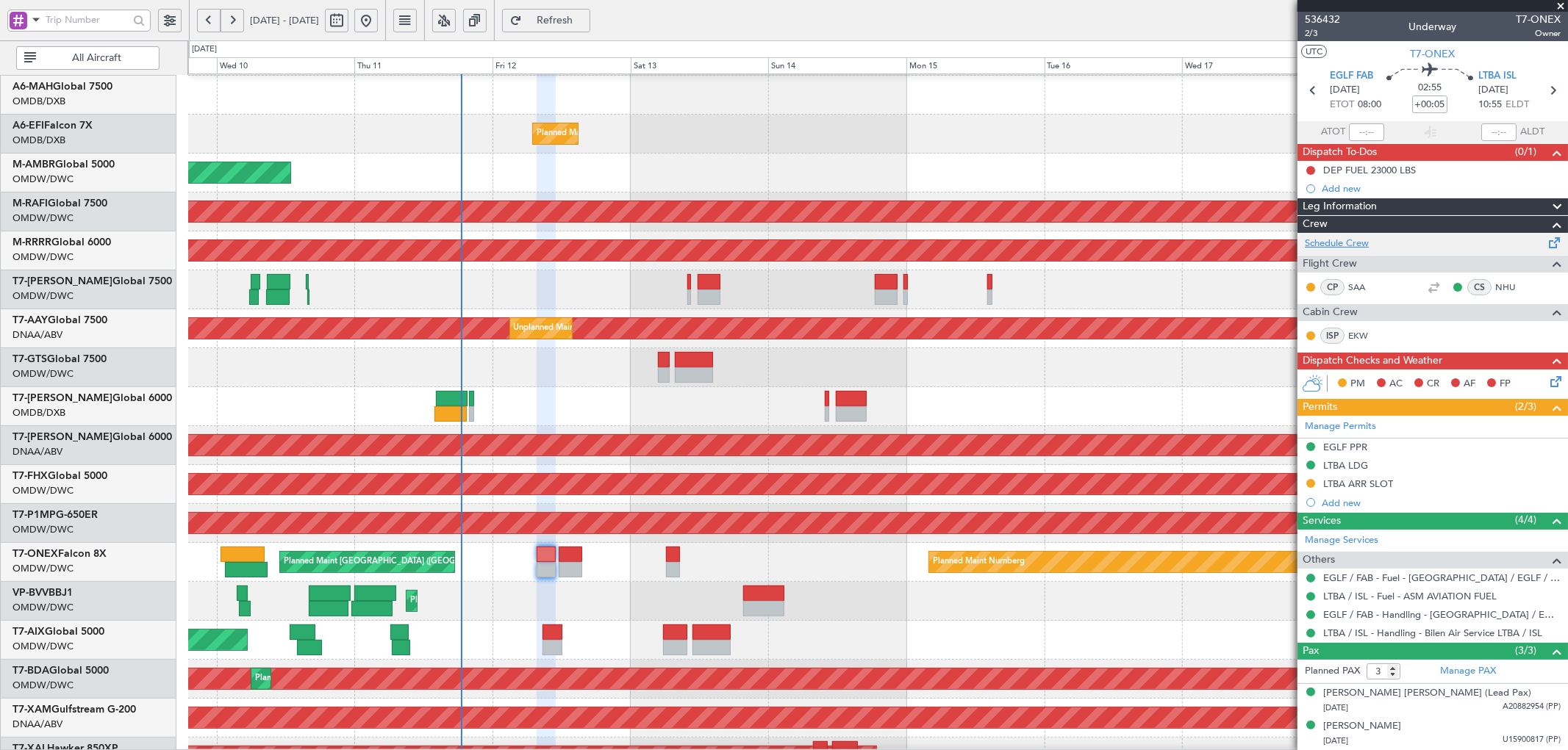
click at [1343, 250] on link "Schedule Crew" at bounding box center [1337, 243] width 64 height 14
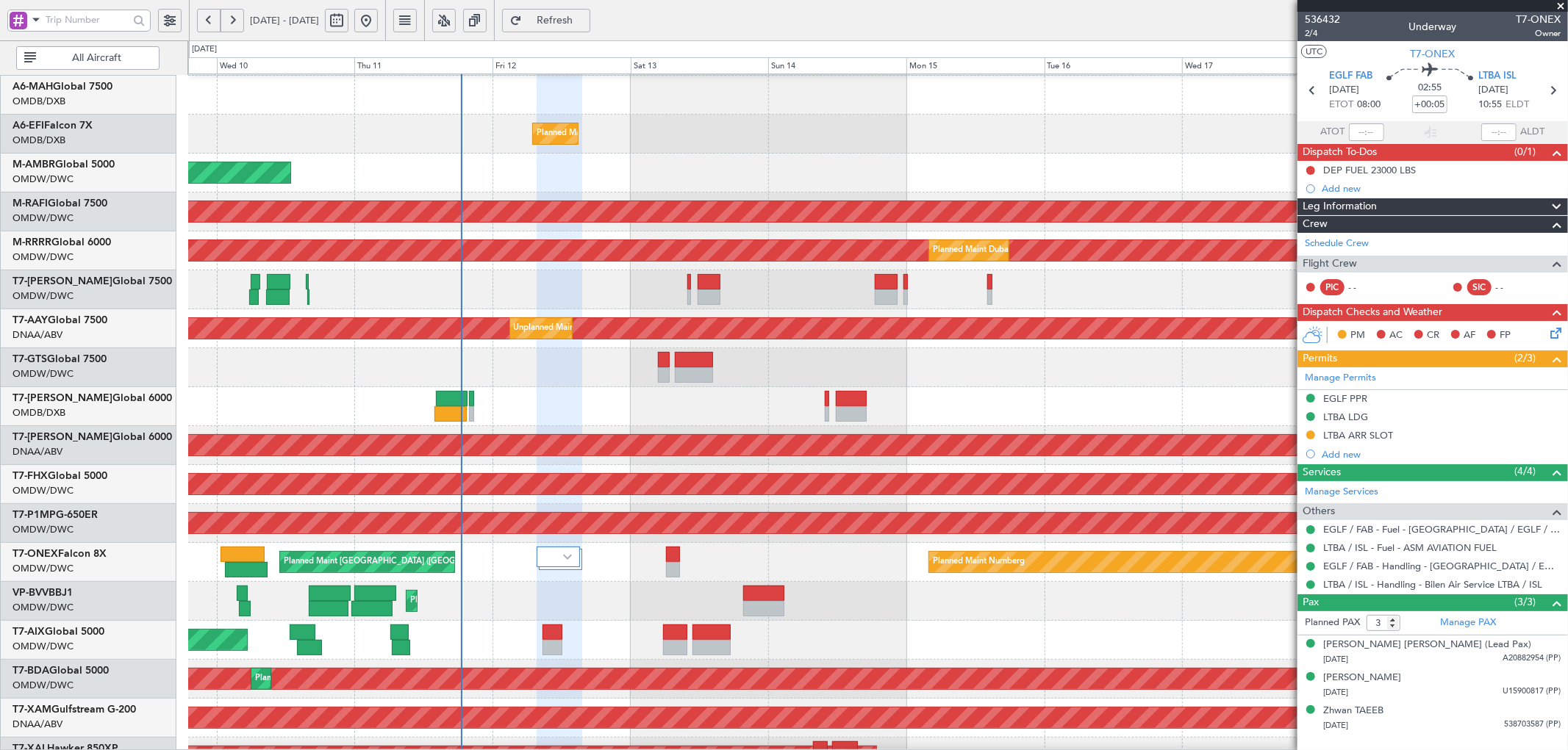
click at [585, 15] on span "Refresh" at bounding box center [555, 20] width 60 height 11
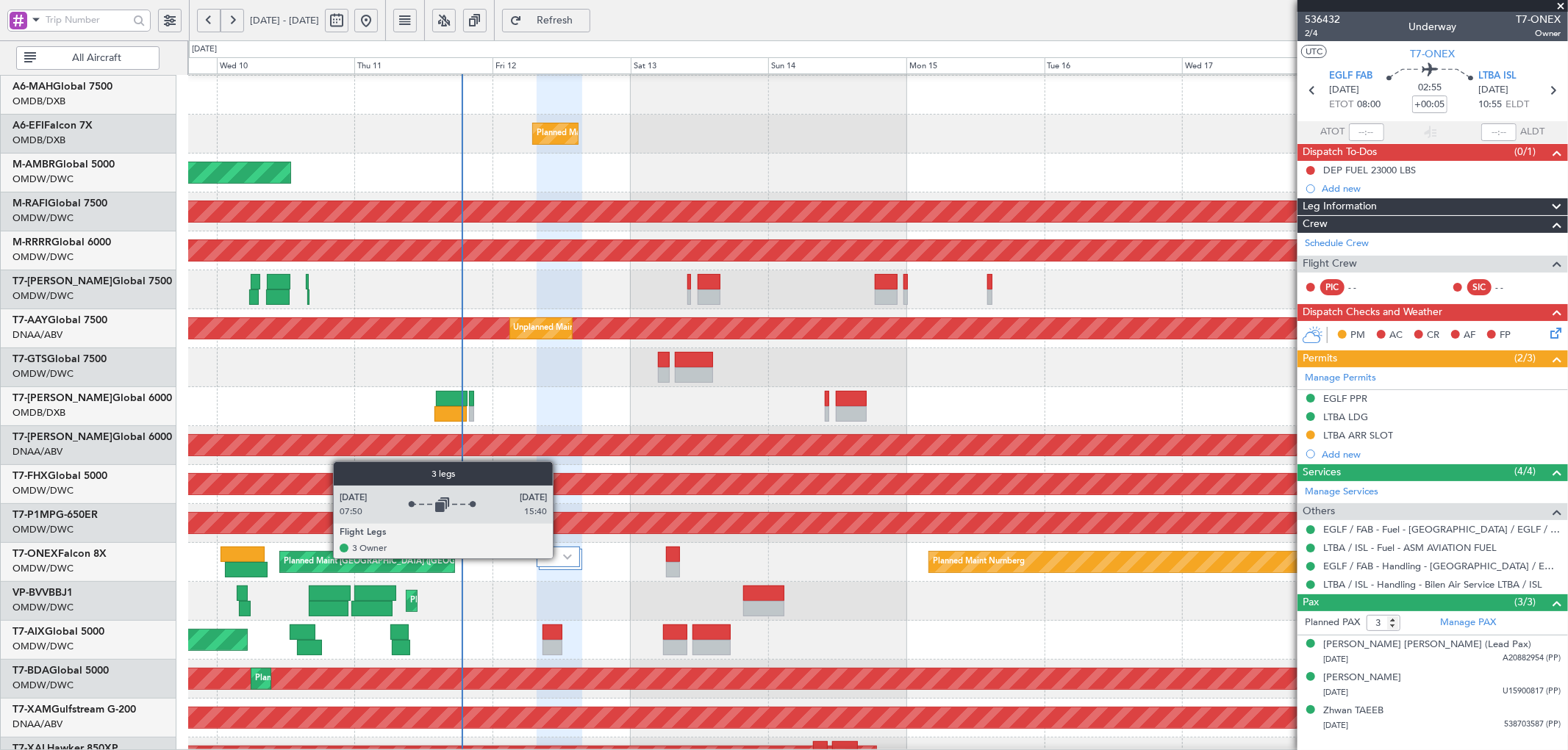
click at [556, 560] on div at bounding box center [558, 557] width 43 height 21
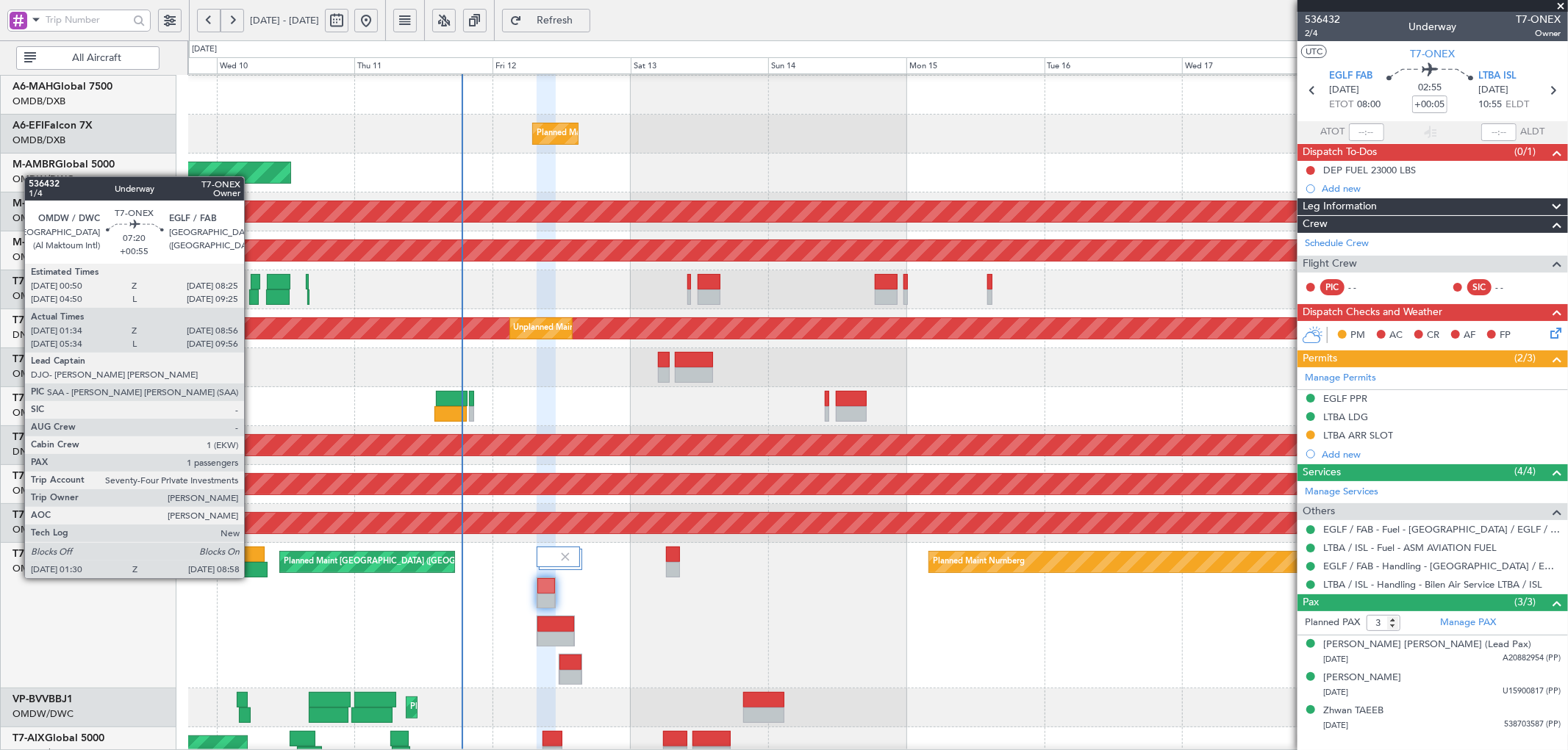
click at [251, 563] on div at bounding box center [246, 570] width 43 height 15
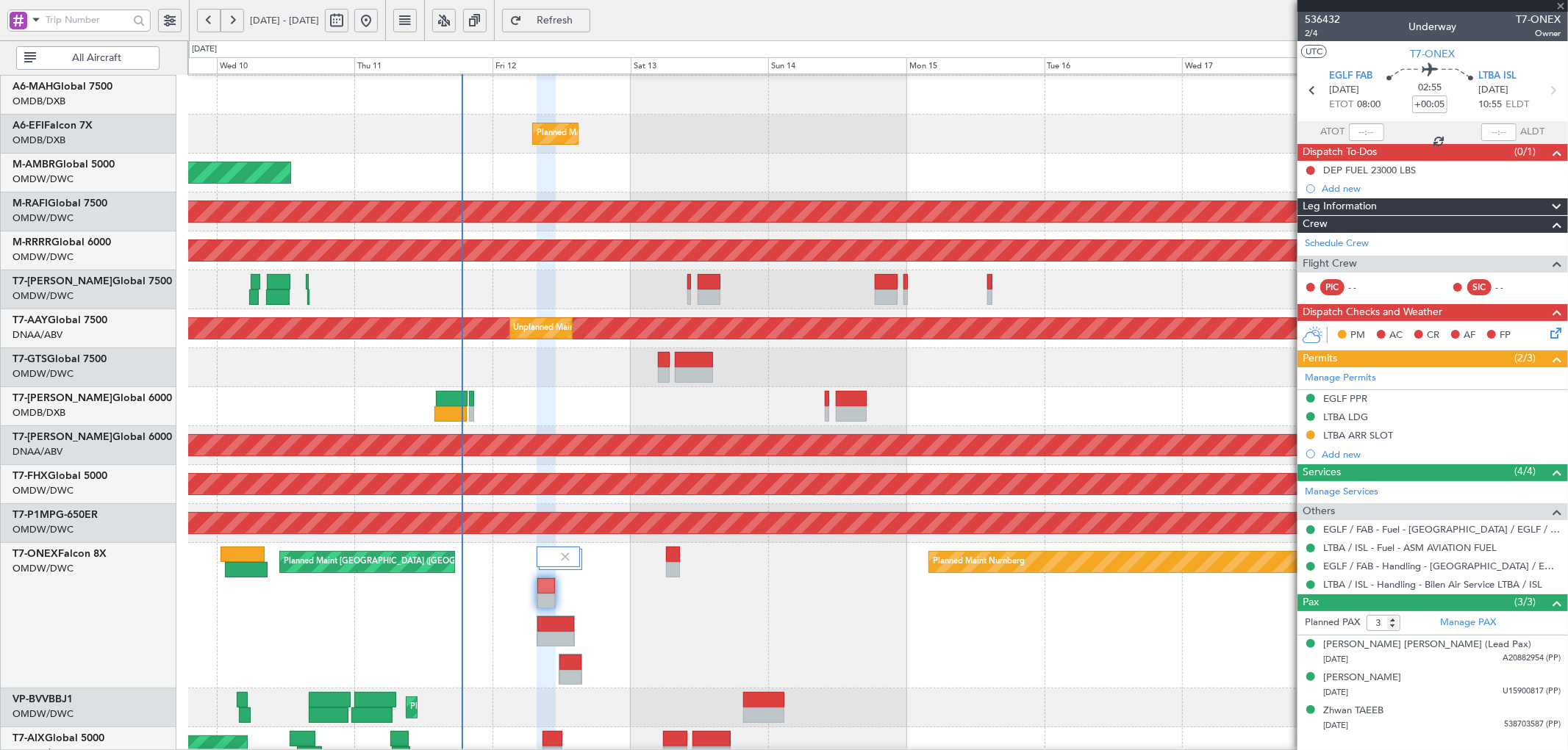
type input "+00:55"
type input "01:44"
type input "08:51"
type input "1"
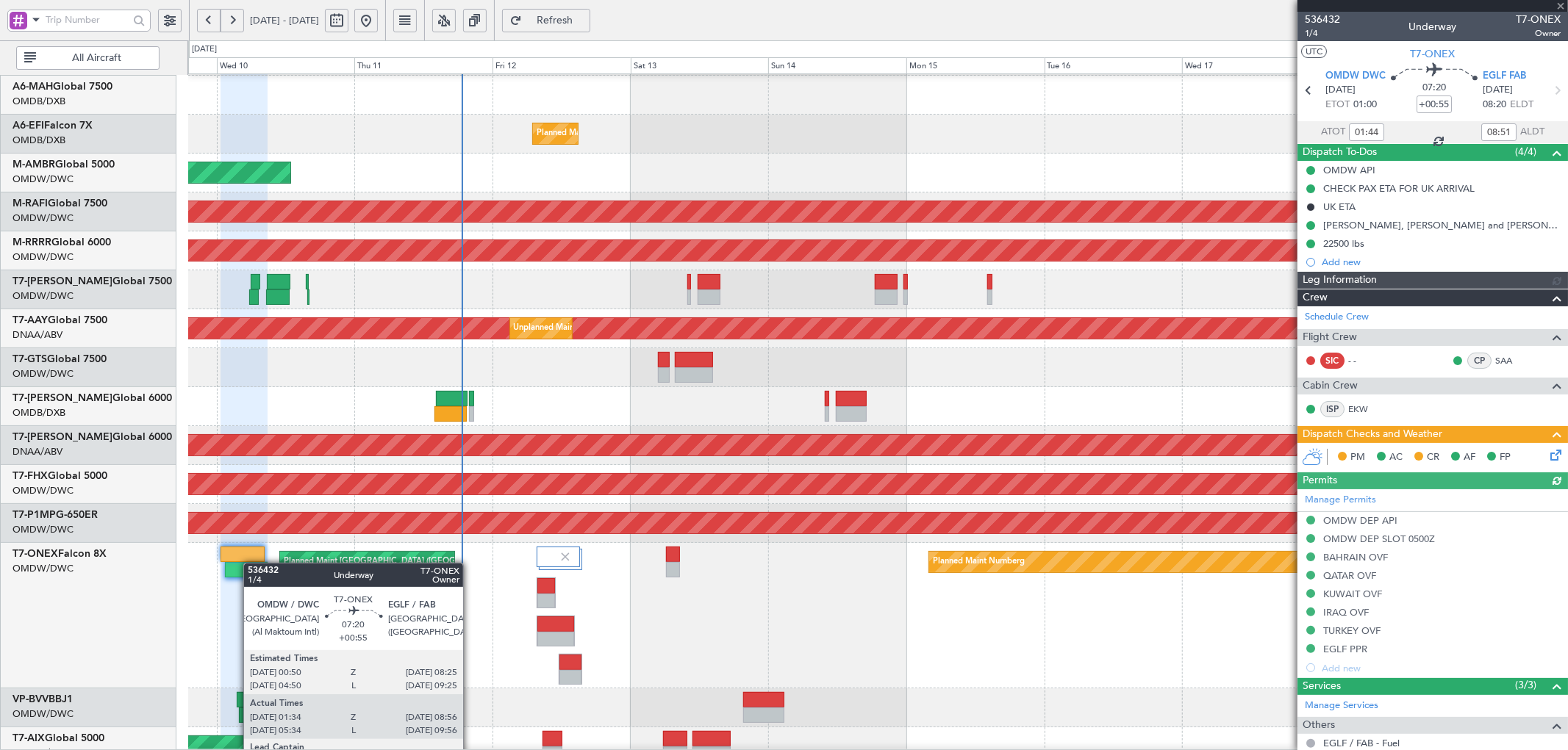
type input "[PERSON_NAME] ([PERSON_NAME])"
type input "7210"
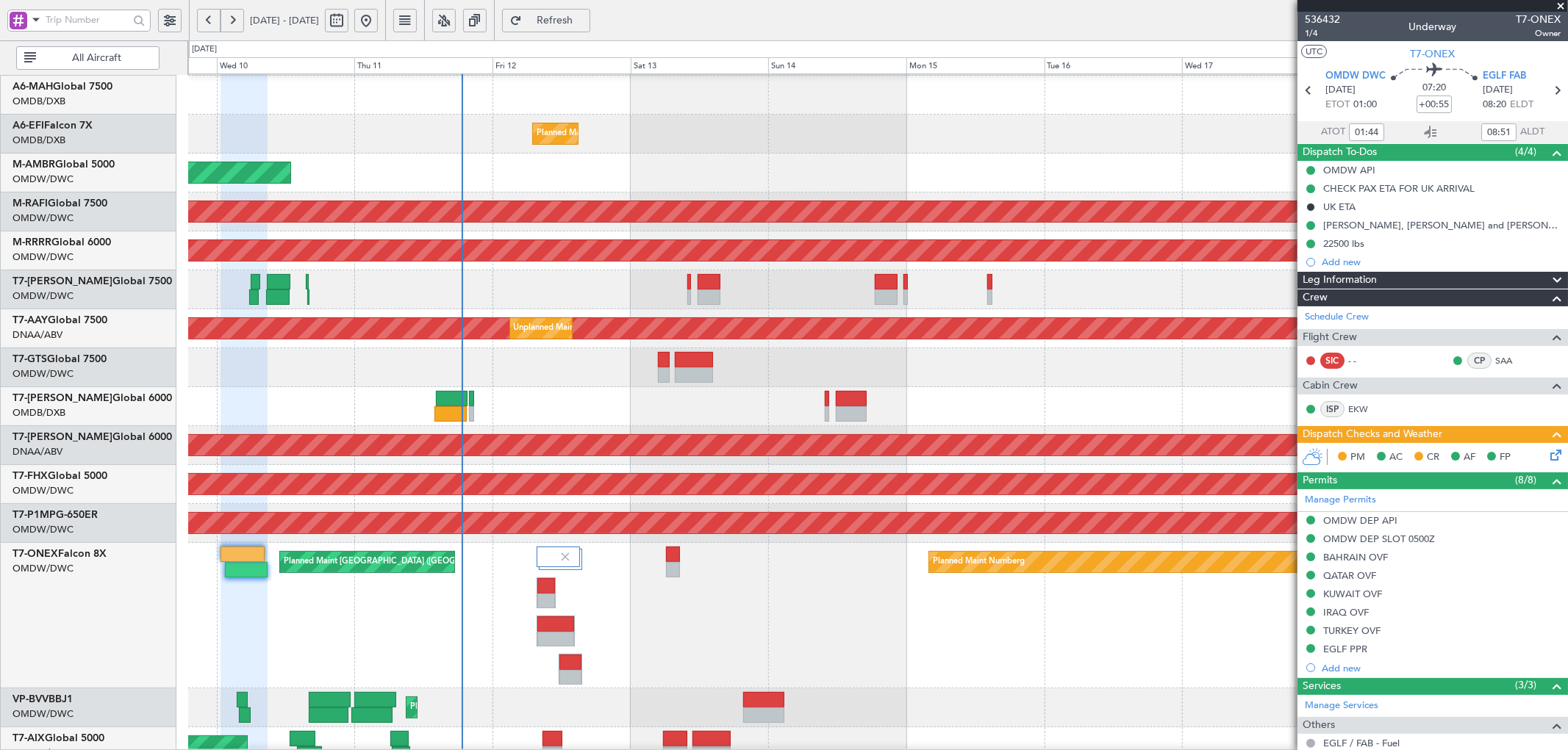
click at [590, 11] on button "Refresh" at bounding box center [546, 20] width 88 height 24
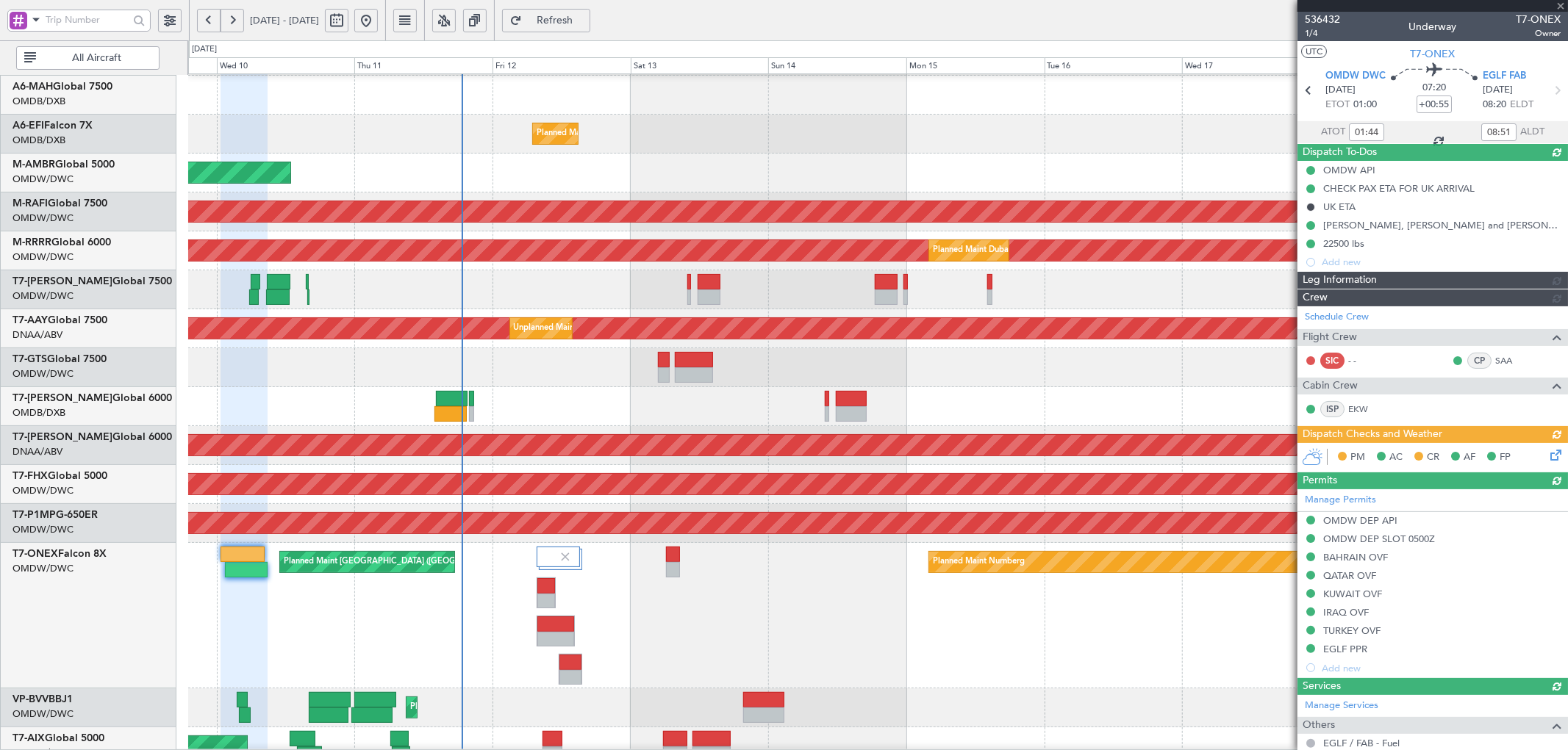
type input "[PERSON_NAME] ([PERSON_NAME])"
type input "7210"
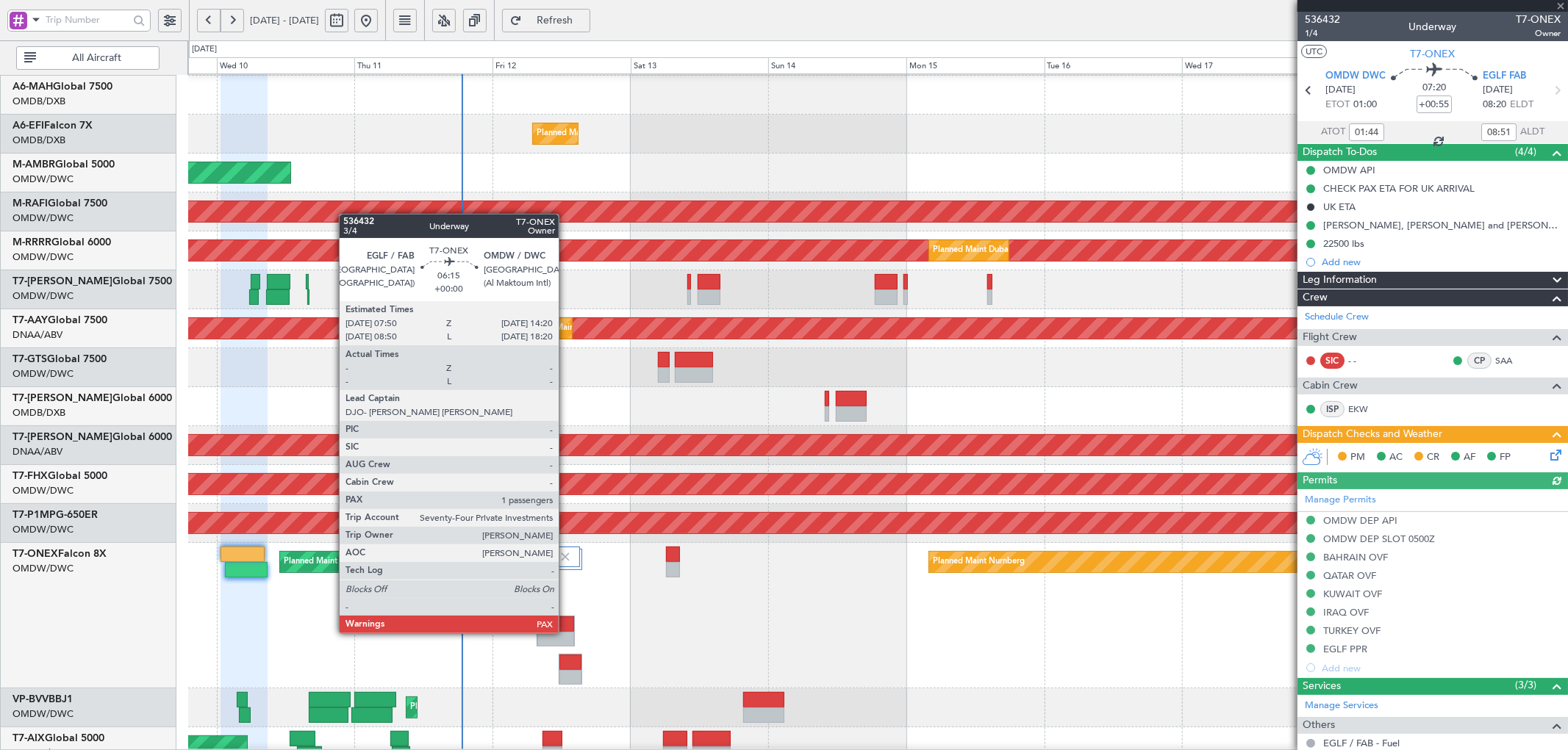
click at [566, 619] on div at bounding box center [555, 624] width 36 height 15
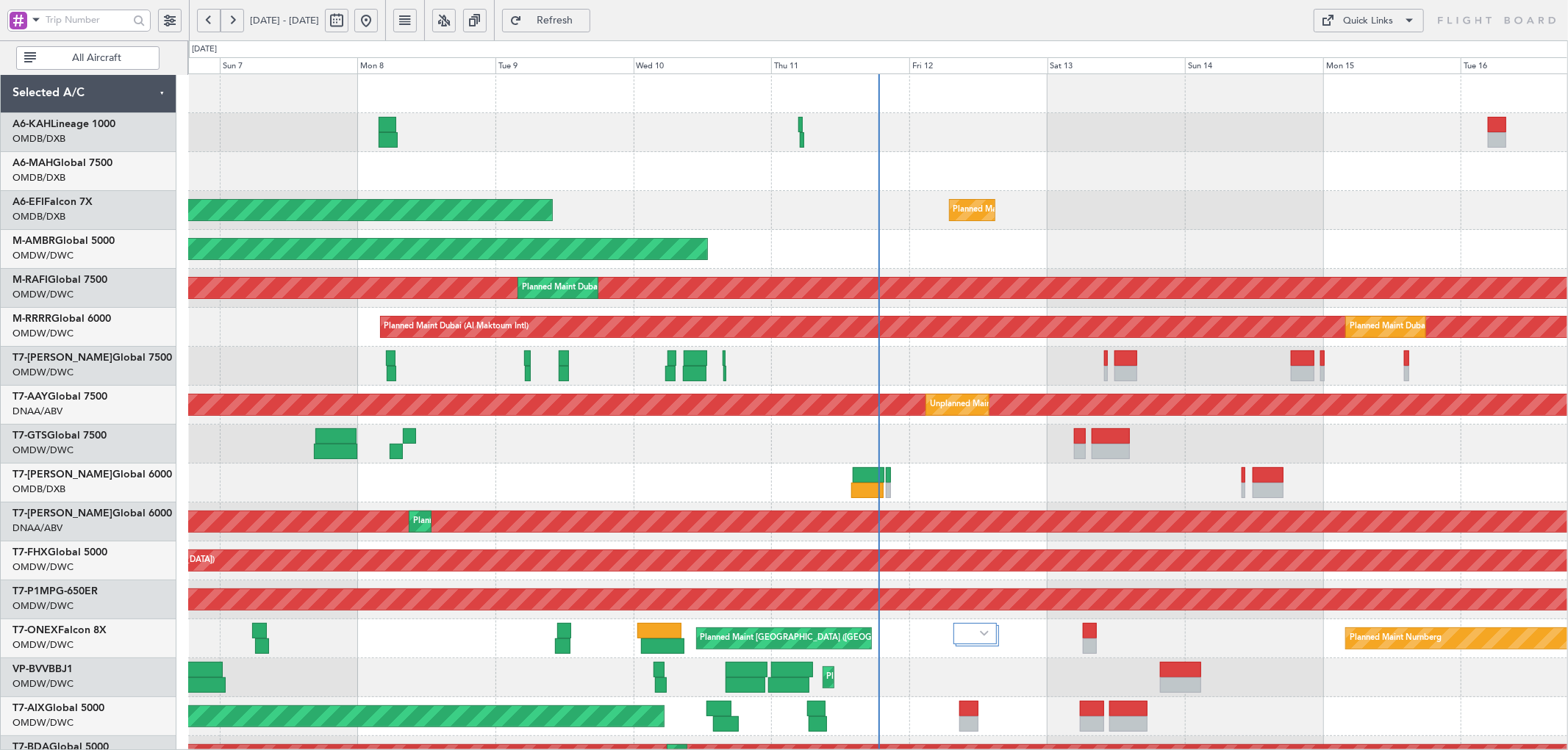
scroll to position [180, 0]
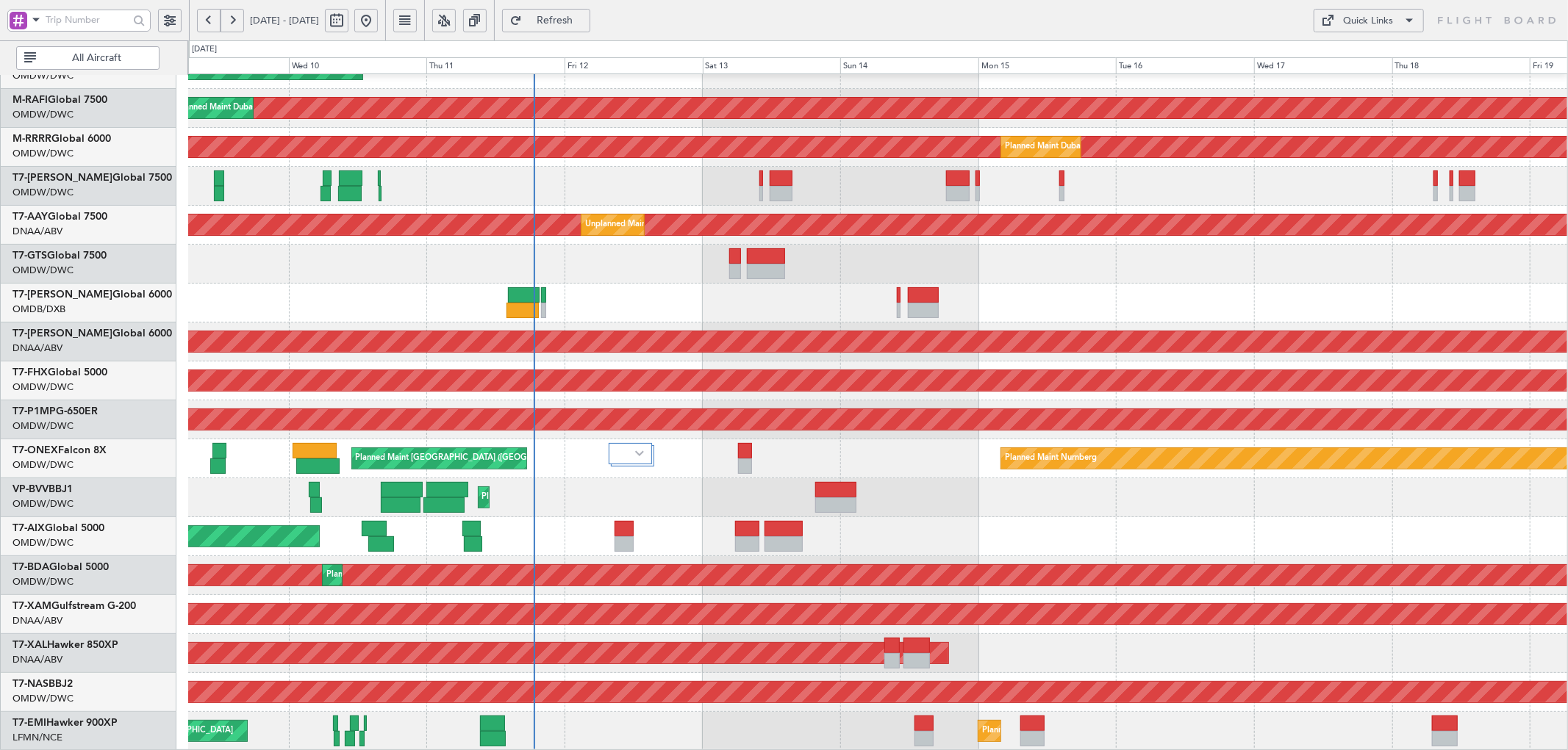
click at [545, 438] on div "AOG Maint Dubai (Al Maktoum Intl) Planned Maint [GEOGRAPHIC_DATA] (Al Maktoum I…" at bounding box center [878, 322] width 1379 height 857
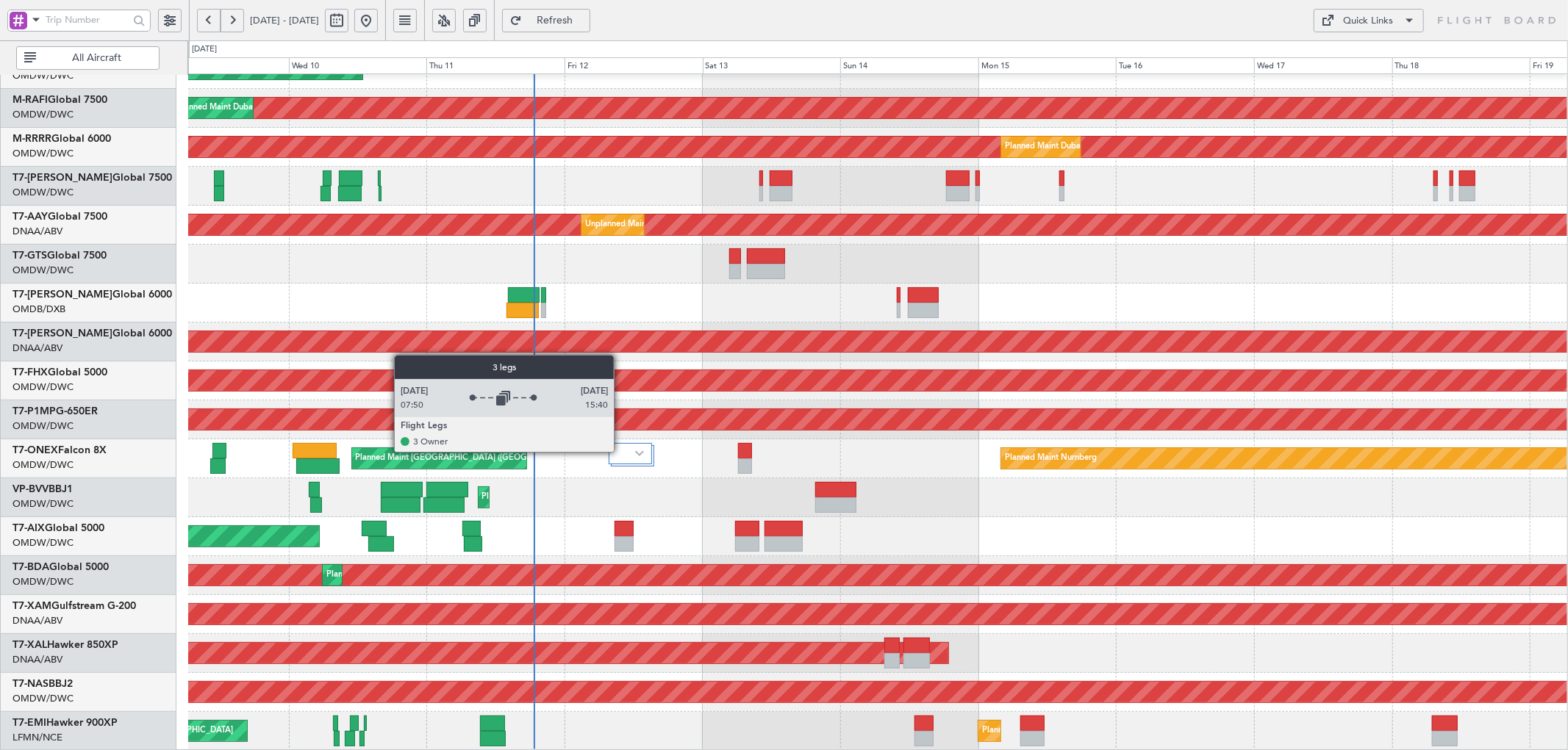
click at [624, 452] on div at bounding box center [630, 453] width 43 height 21
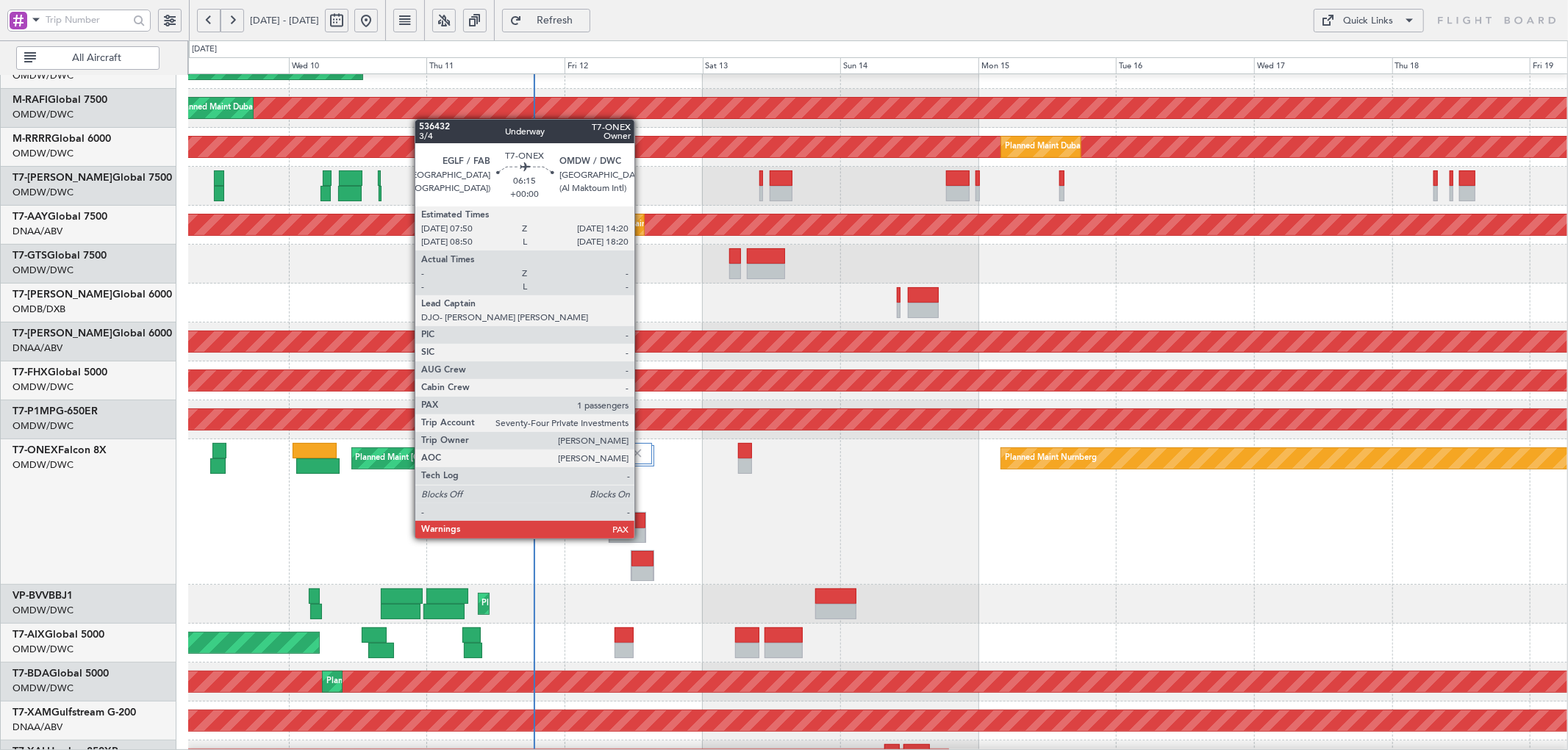
click at [642, 524] on div at bounding box center [627, 520] width 36 height 15
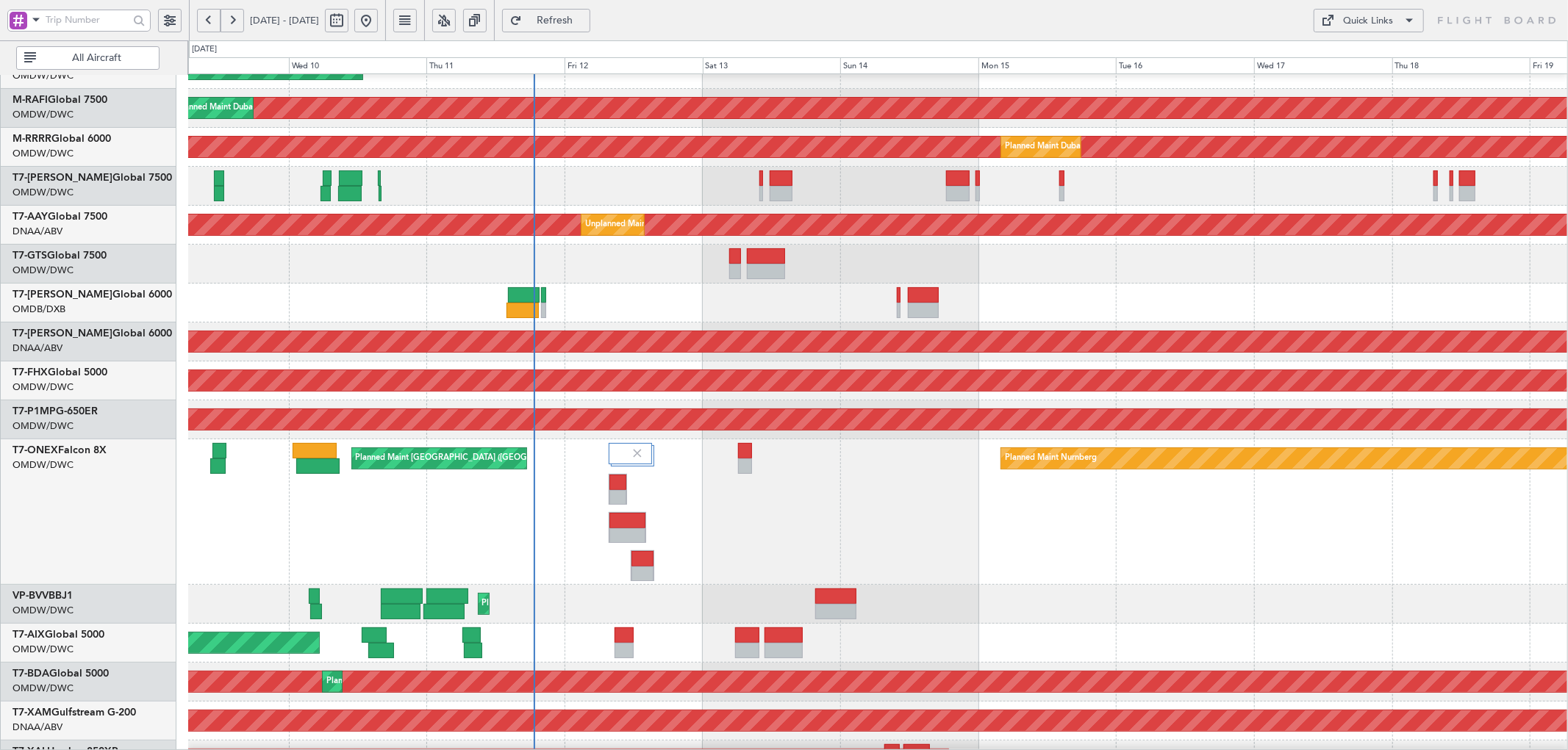
click at [585, 18] on span "Refresh" at bounding box center [555, 20] width 60 height 11
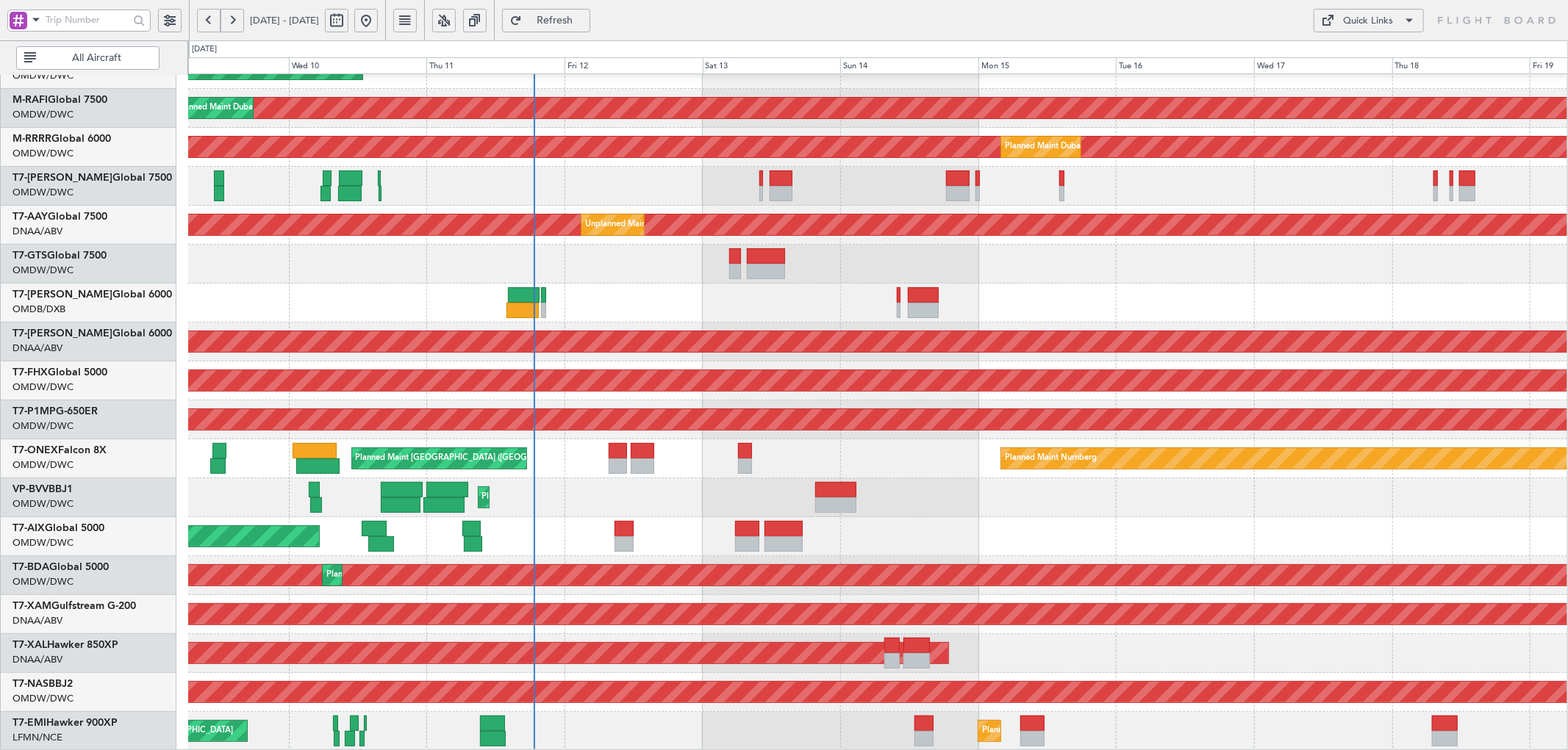
click at [581, 25] on span "Refresh" at bounding box center [555, 20] width 60 height 11
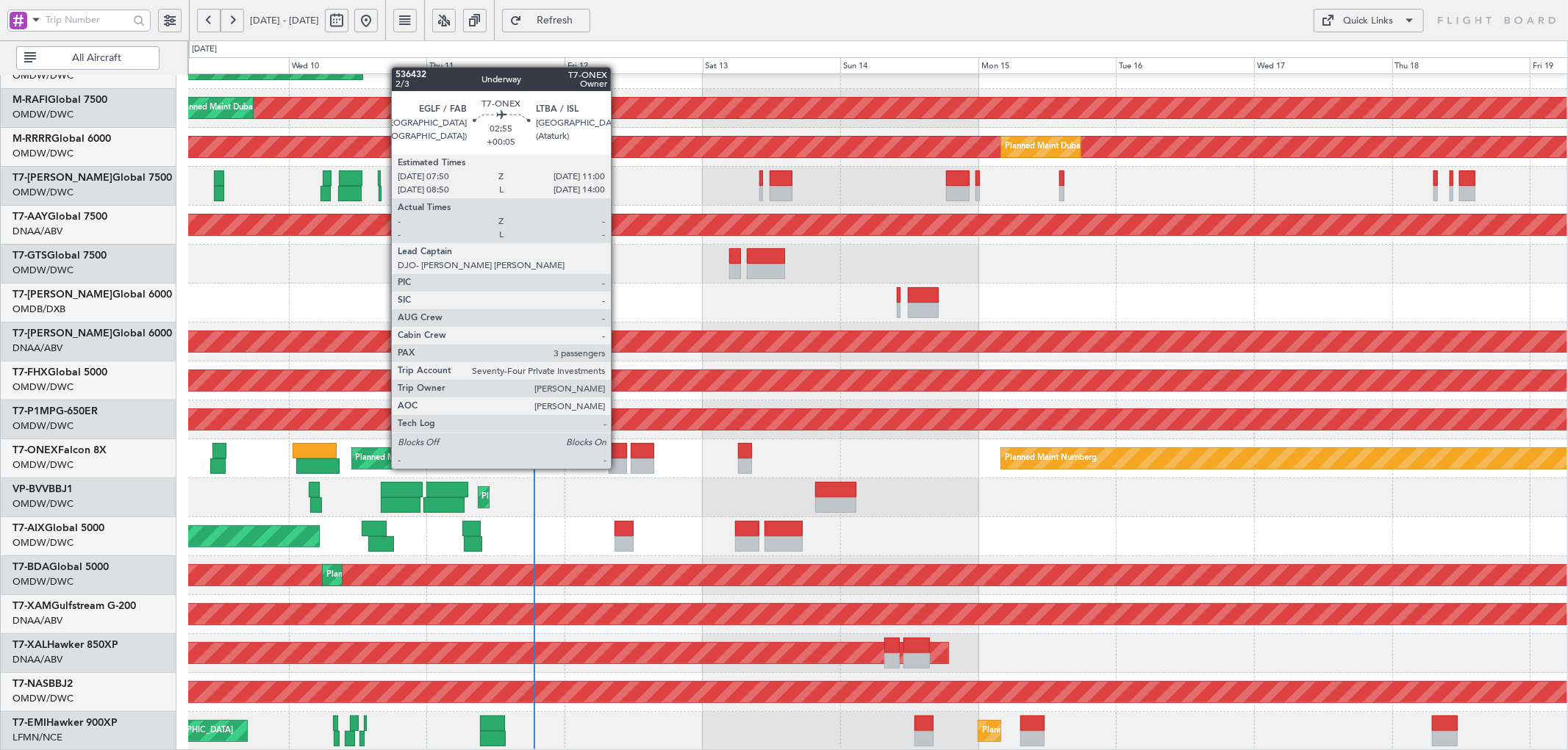
click at [618, 454] on div at bounding box center [617, 450] width 18 height 15
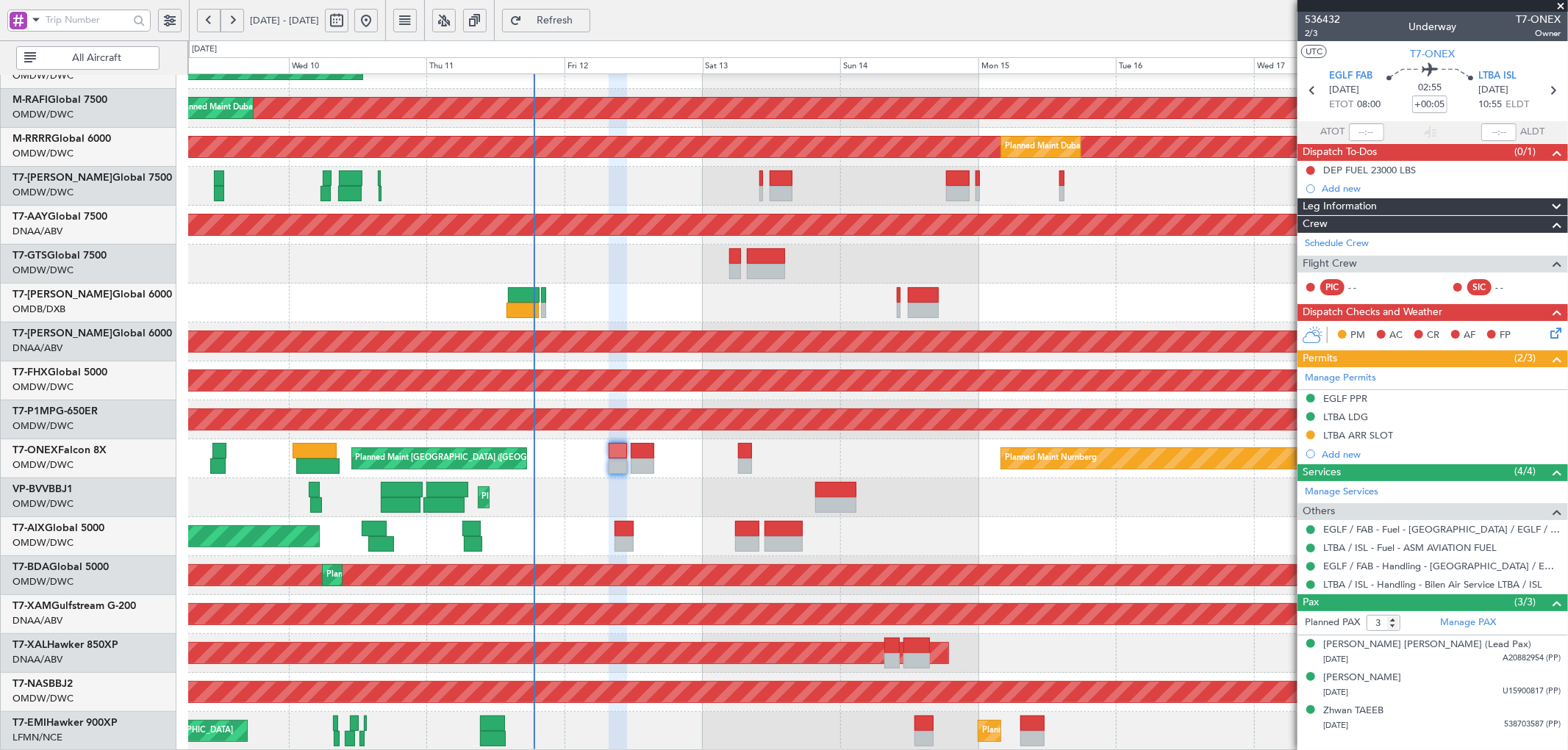
click at [585, 15] on span "Refresh" at bounding box center [555, 20] width 60 height 11
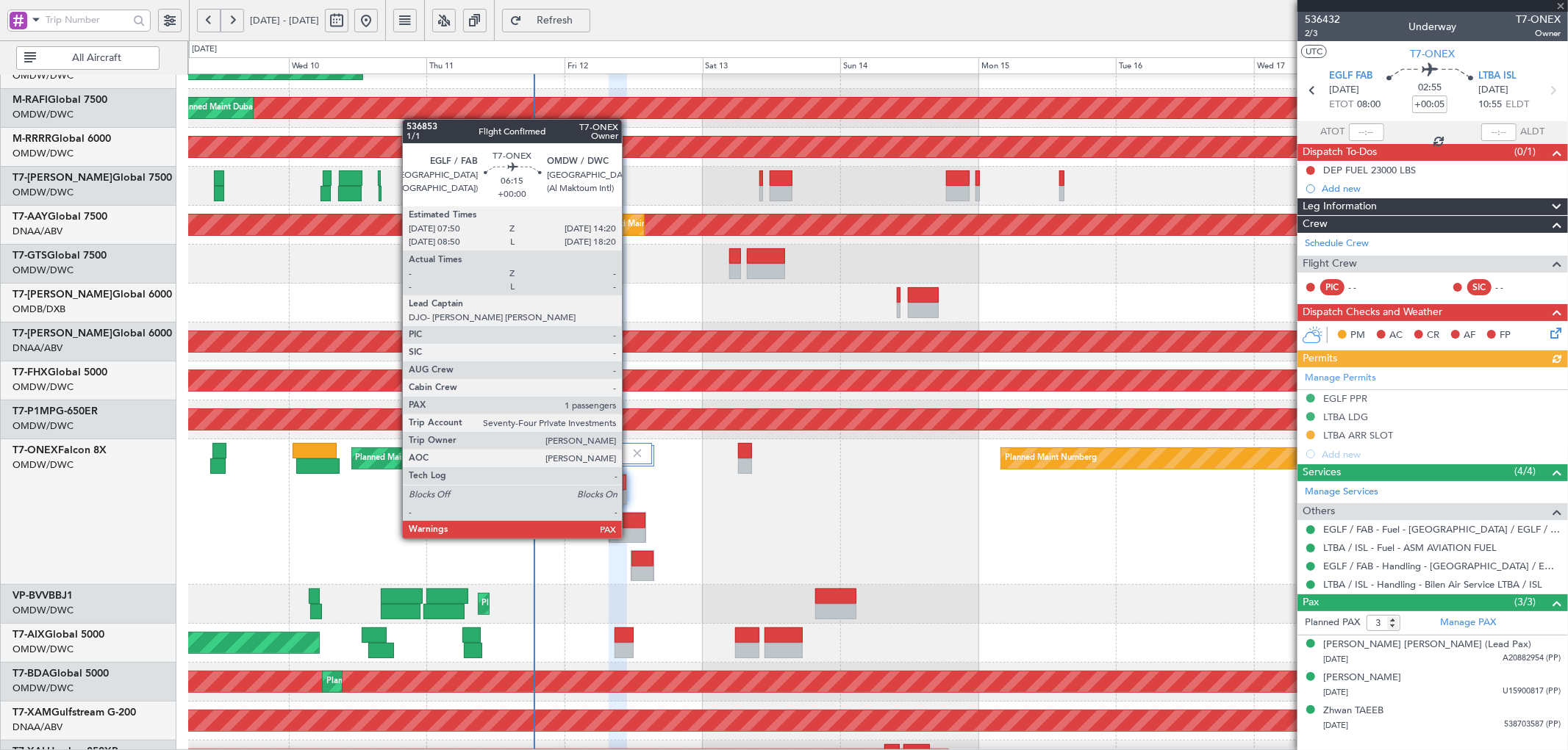
click at [629, 524] on div at bounding box center [627, 520] width 36 height 15
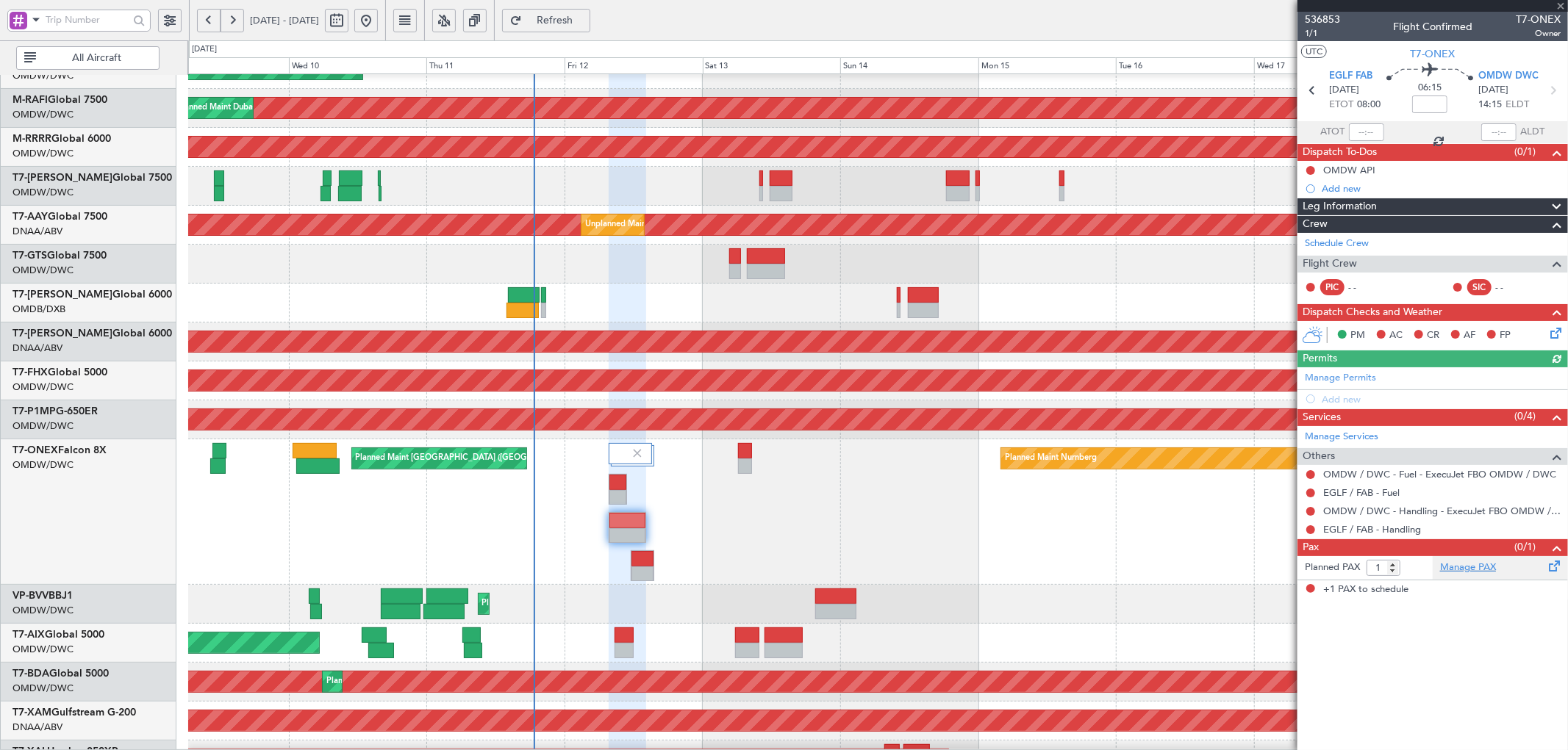
click at [1468, 569] on link "Manage PAX" at bounding box center [1468, 567] width 56 height 14
click at [585, 16] on span "Refresh" at bounding box center [555, 20] width 60 height 11
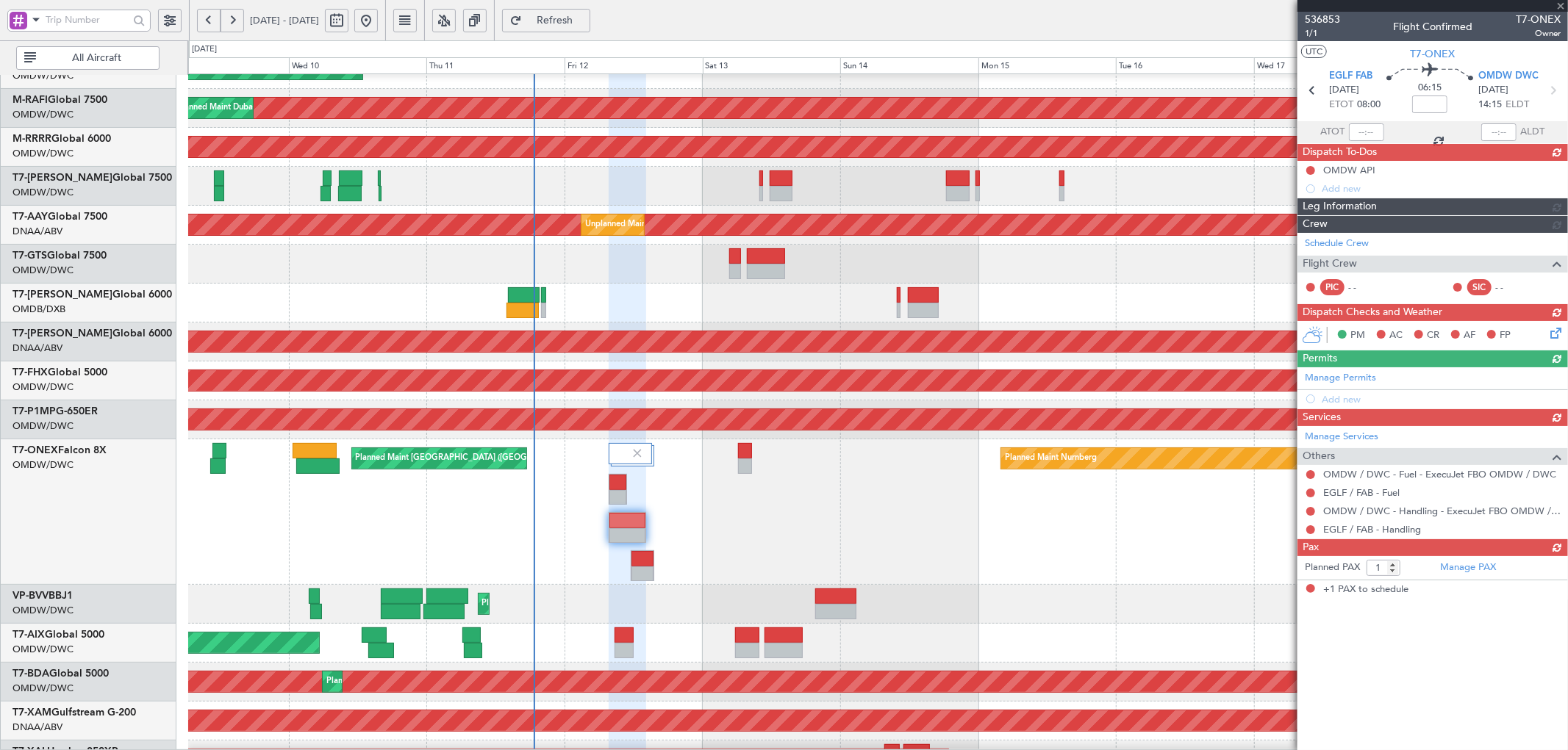
type input "2"
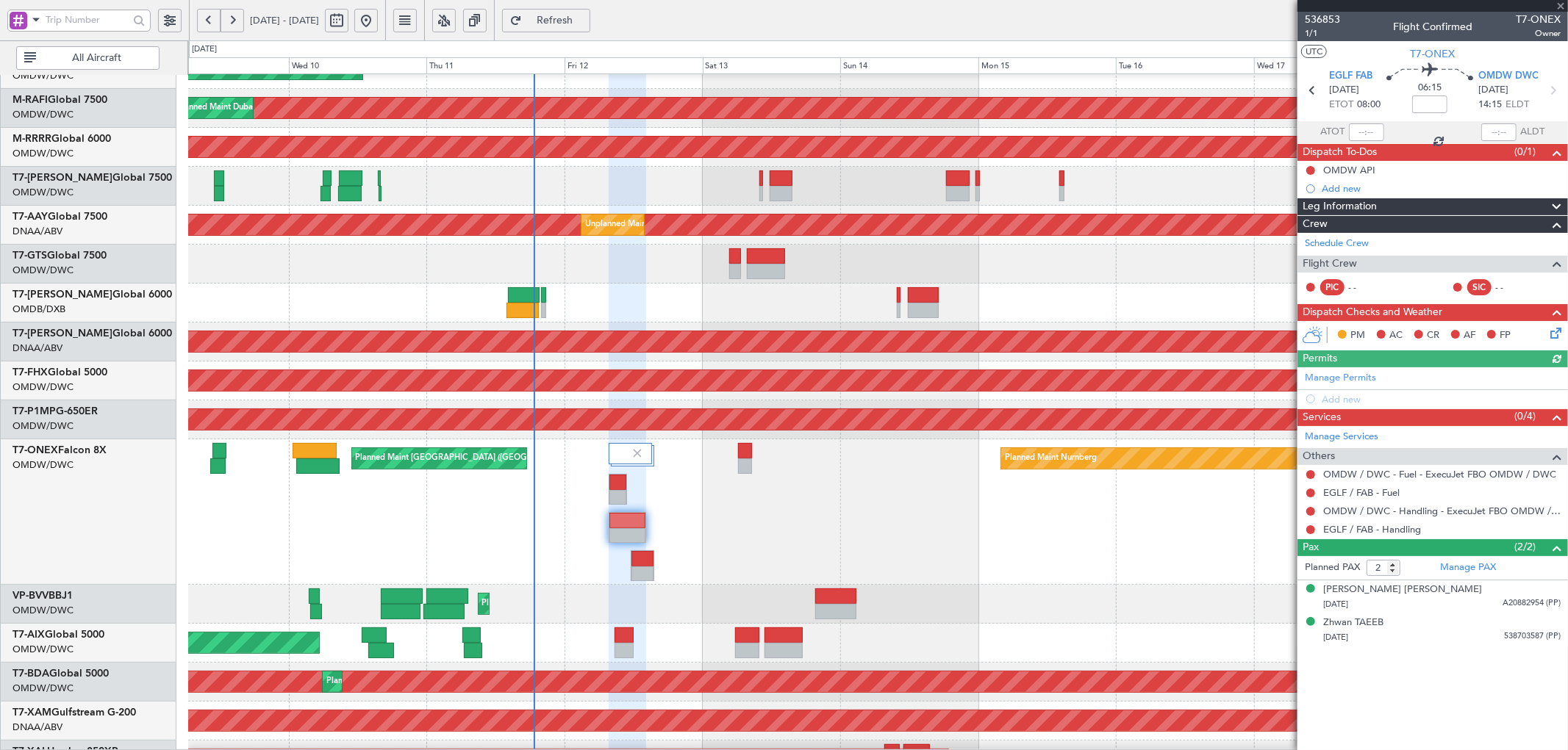
click at [585, 20] on span "Refresh" at bounding box center [555, 20] width 60 height 11
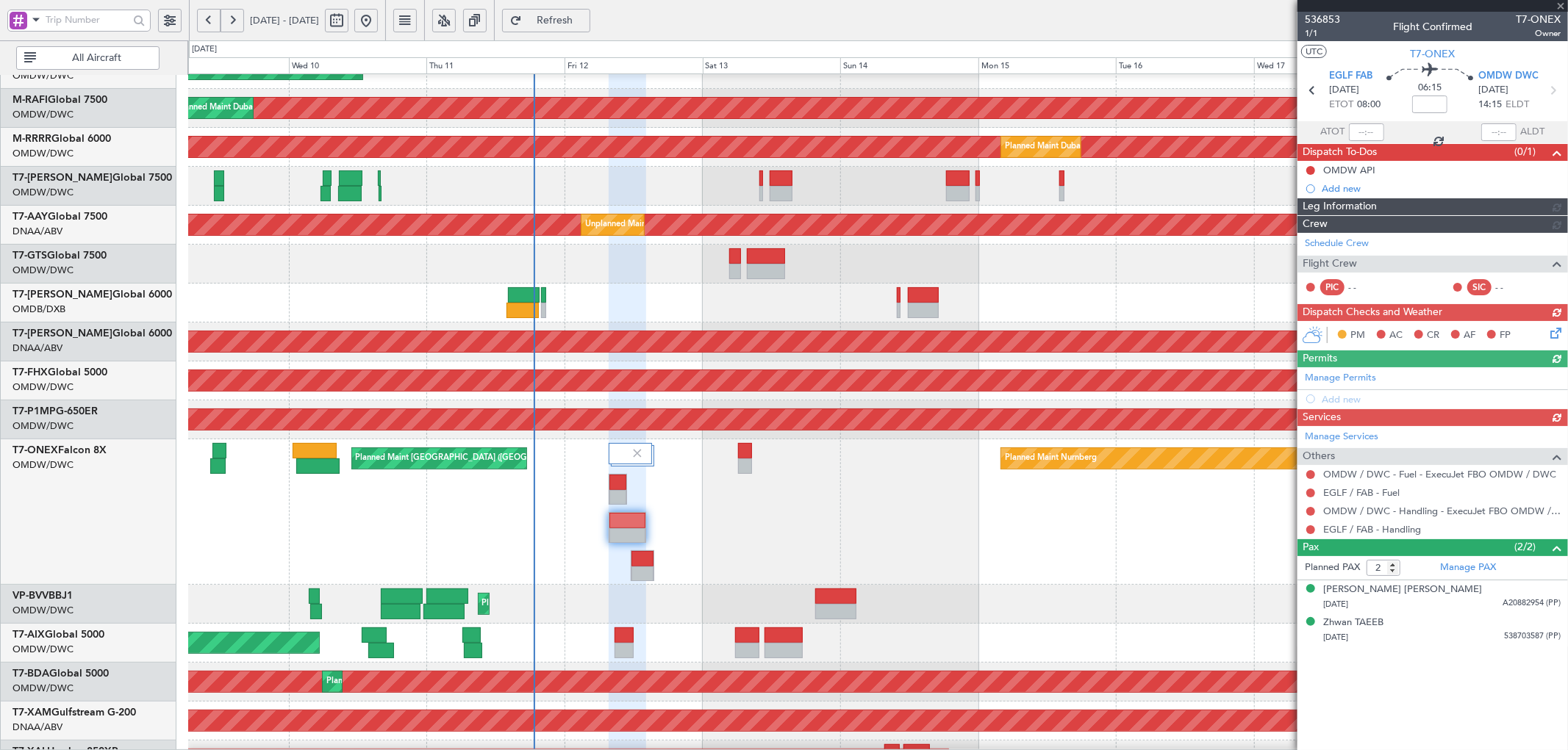
click at [1341, 375] on div "Manage Permits Add new" at bounding box center [1432, 388] width 271 height 41
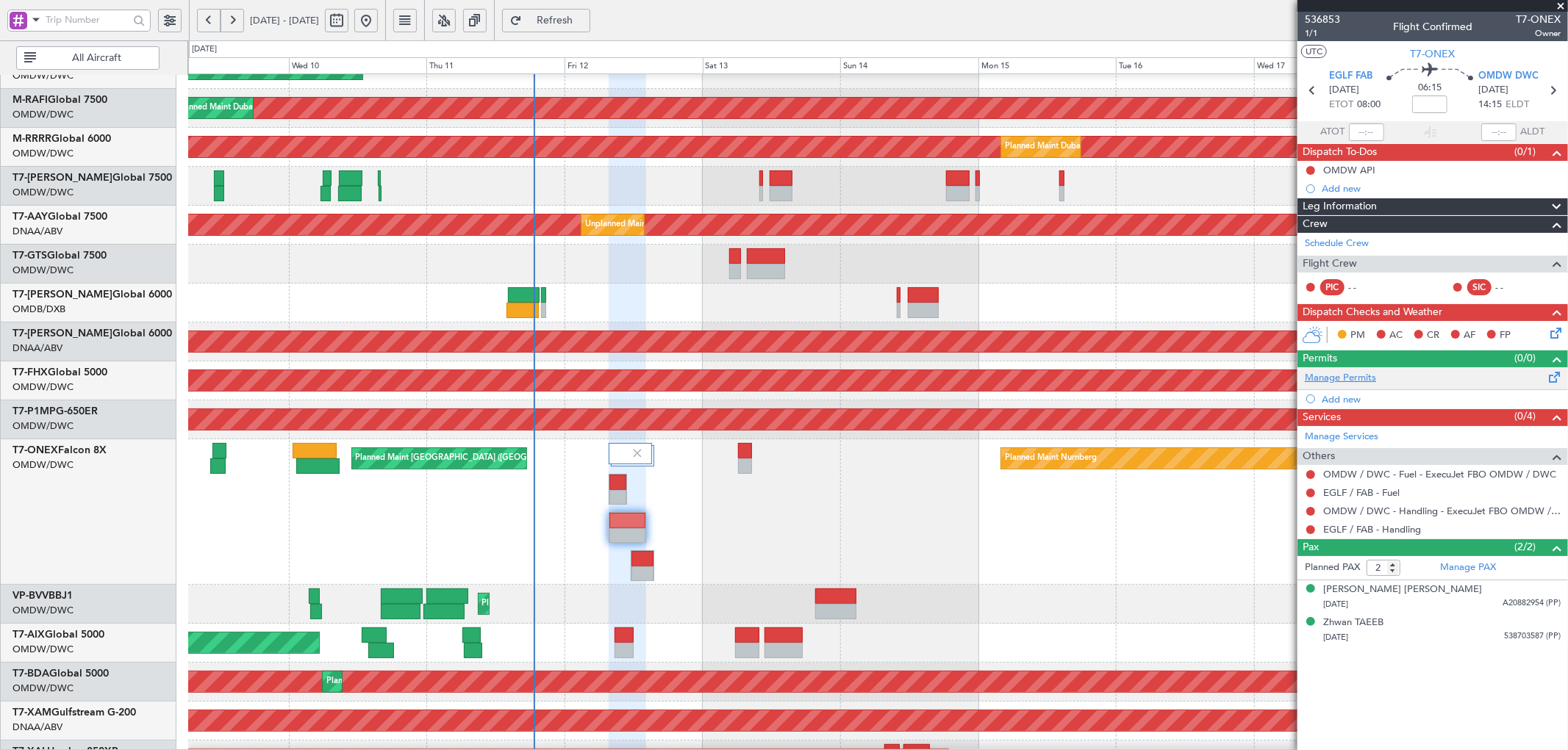
click at [1360, 379] on link "Manage Permits" at bounding box center [1340, 378] width 71 height 14
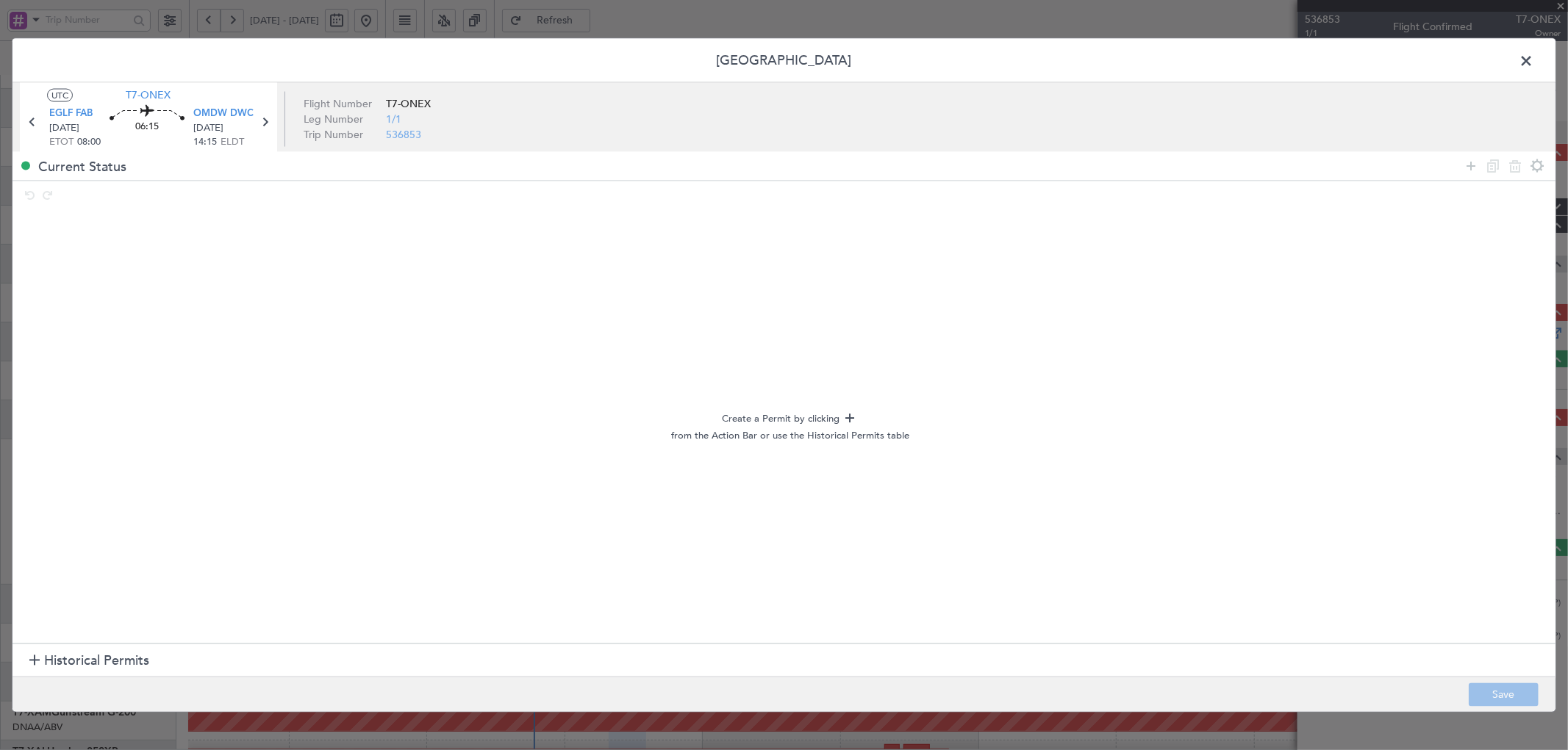
click at [105, 648] on section "Historical Permits" at bounding box center [784, 661] width 1543 height 36
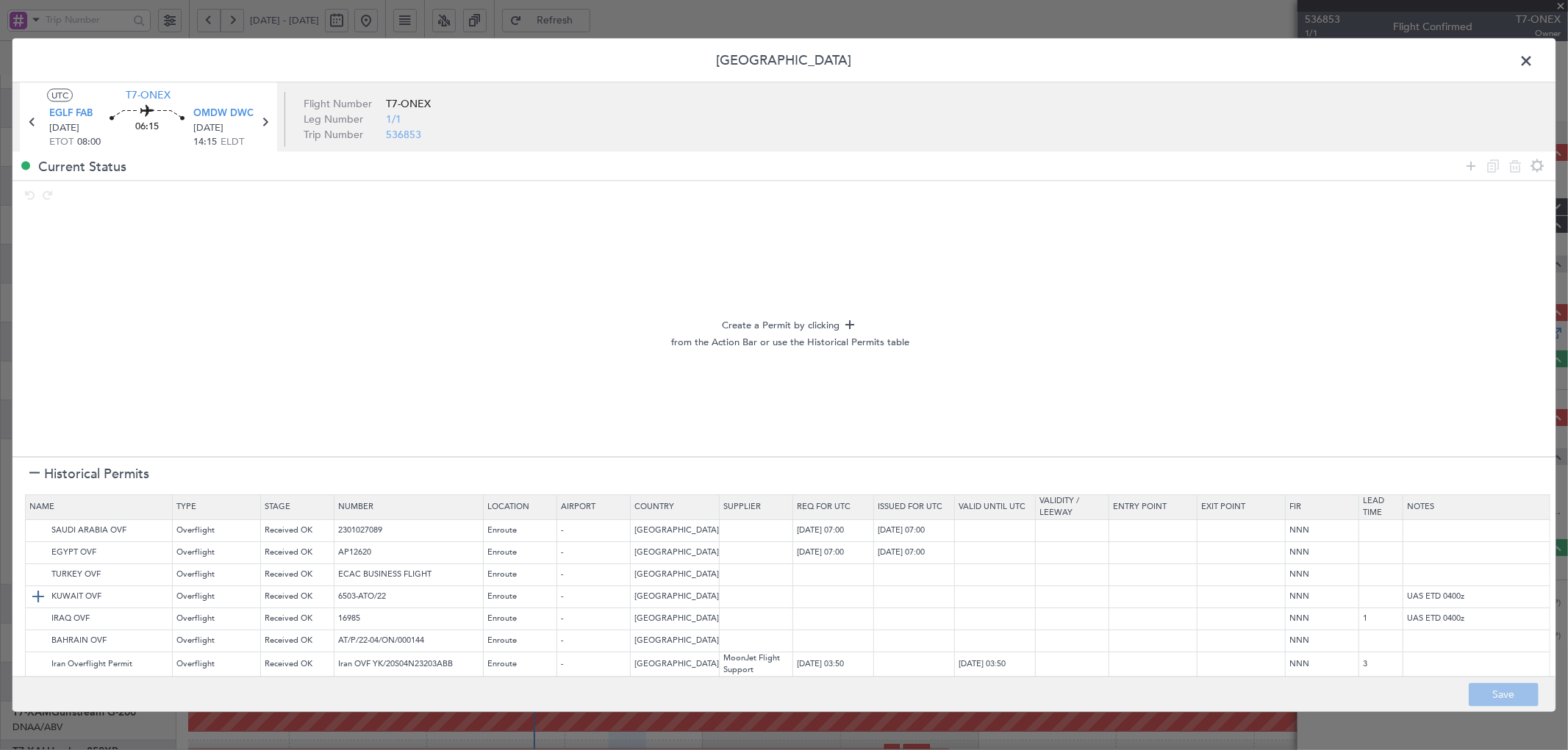
scroll to position [145, 0]
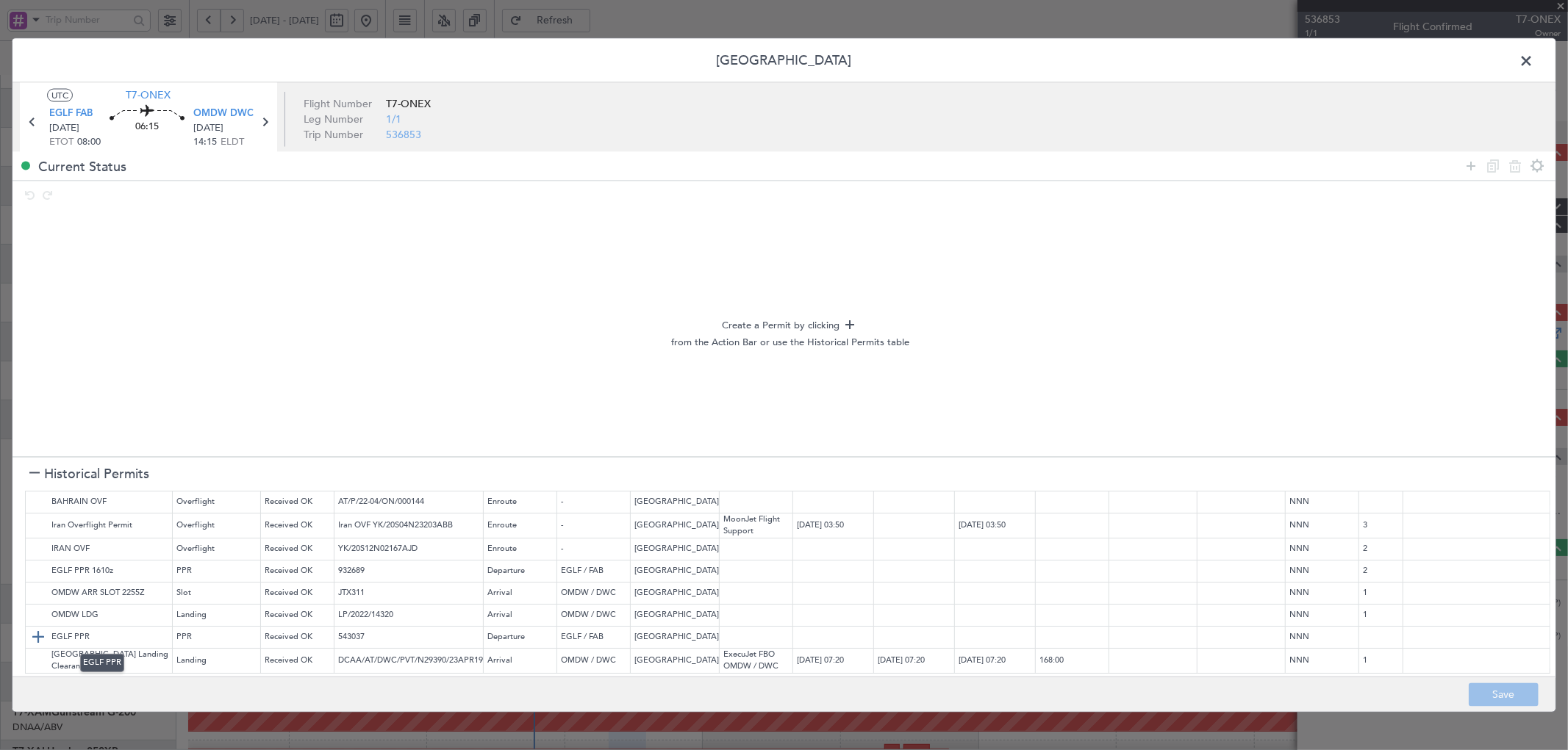
click at [35, 636] on img at bounding box center [38, 637] width 17 height 17
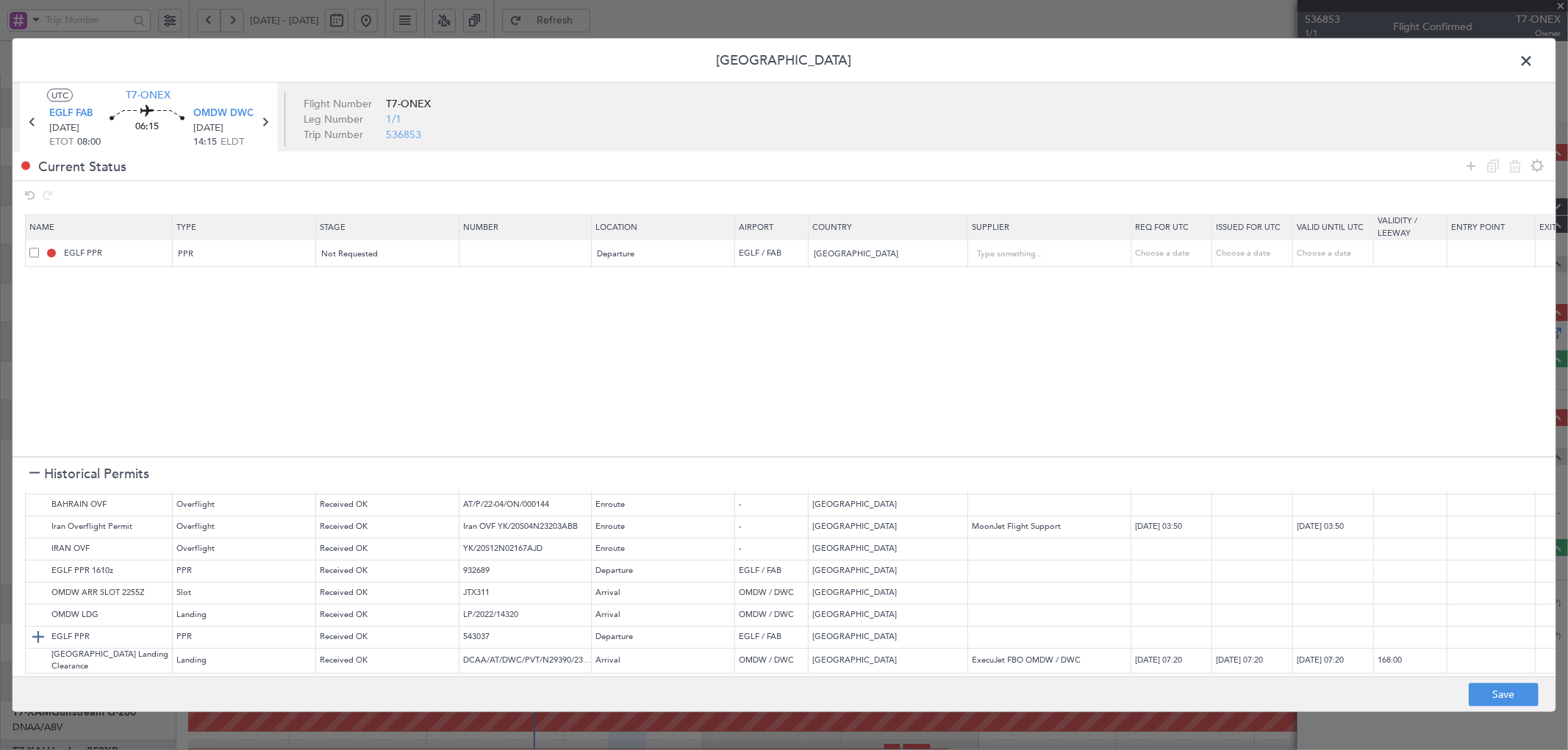
scroll to position [0, 0]
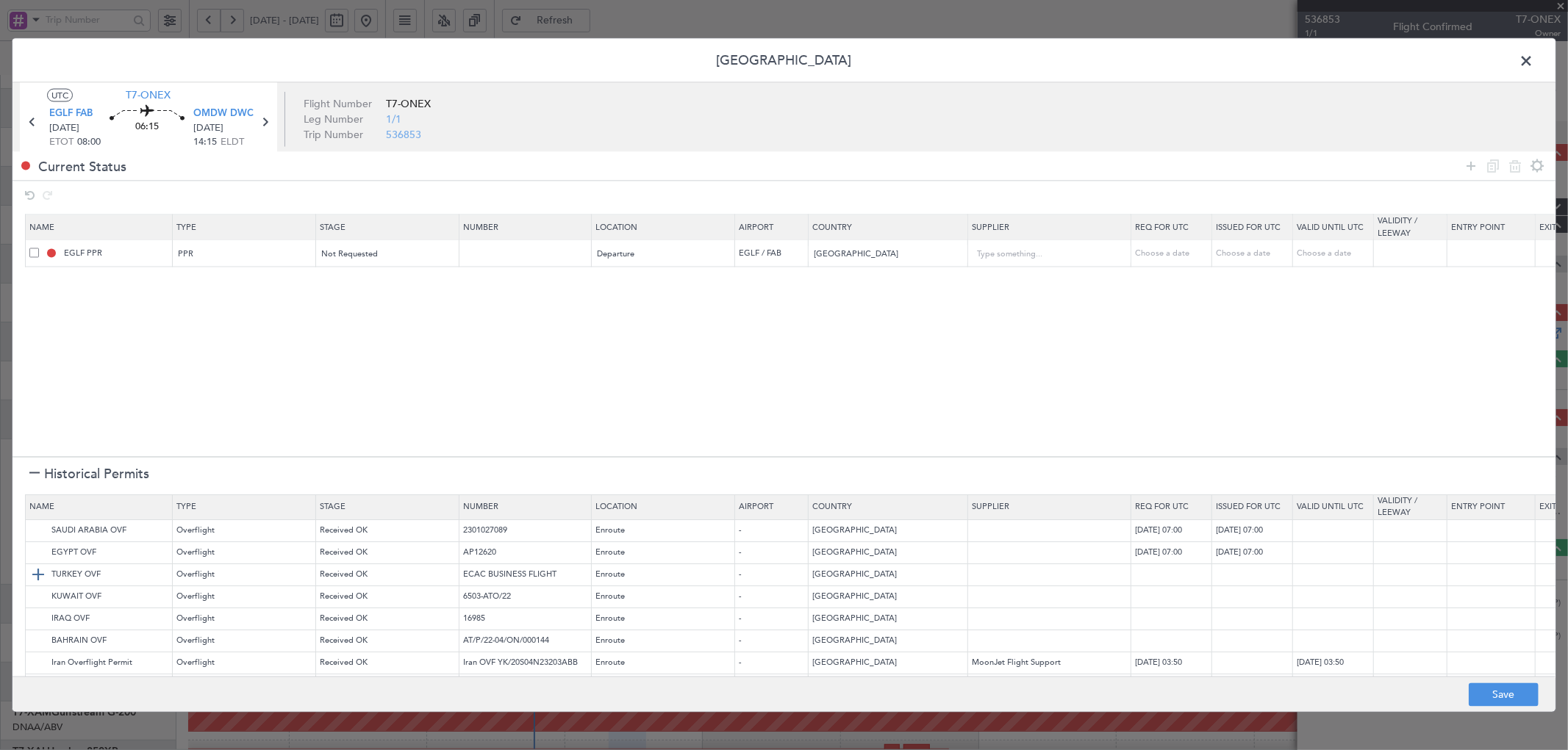
click at [45, 576] on img at bounding box center [38, 575] width 17 height 17
click at [37, 590] on img at bounding box center [38, 597] width 17 height 17
click at [38, 615] on img at bounding box center [38, 619] width 17 height 17
click at [39, 639] on img at bounding box center [38, 641] width 17 height 17
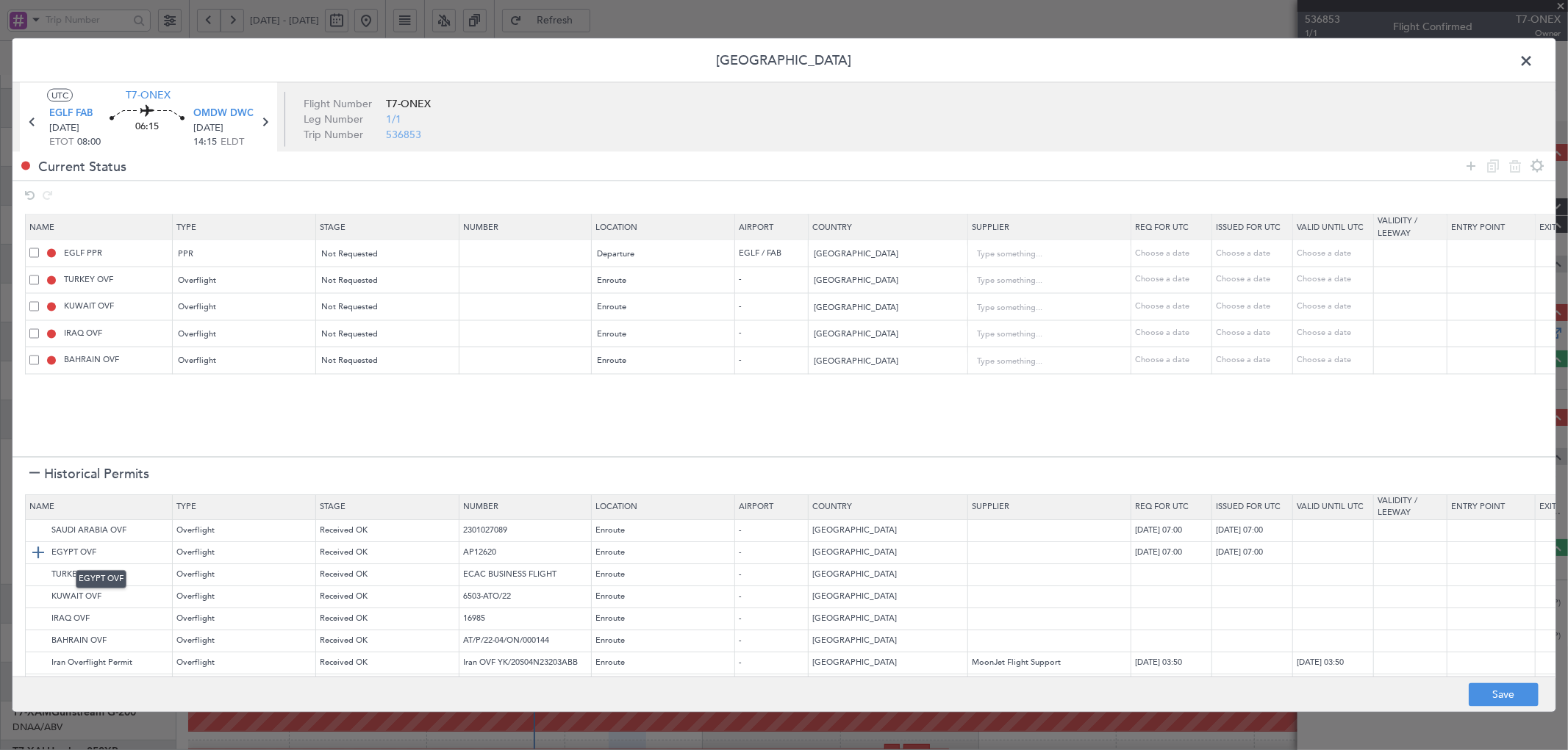
click at [36, 554] on img at bounding box center [38, 553] width 17 height 17
click at [897, 390] on input "Egypt" at bounding box center [881, 388] width 132 height 22
drag, startPoint x: 891, startPoint y: 390, endPoint x: 670, endPoint y: 402, distance: 221.3
click at [670, 402] on section "Name Type Stage Number Location Airport Country Supplier Req For Utc Issued For…" at bounding box center [784, 334] width 1543 height 246
type input "W"
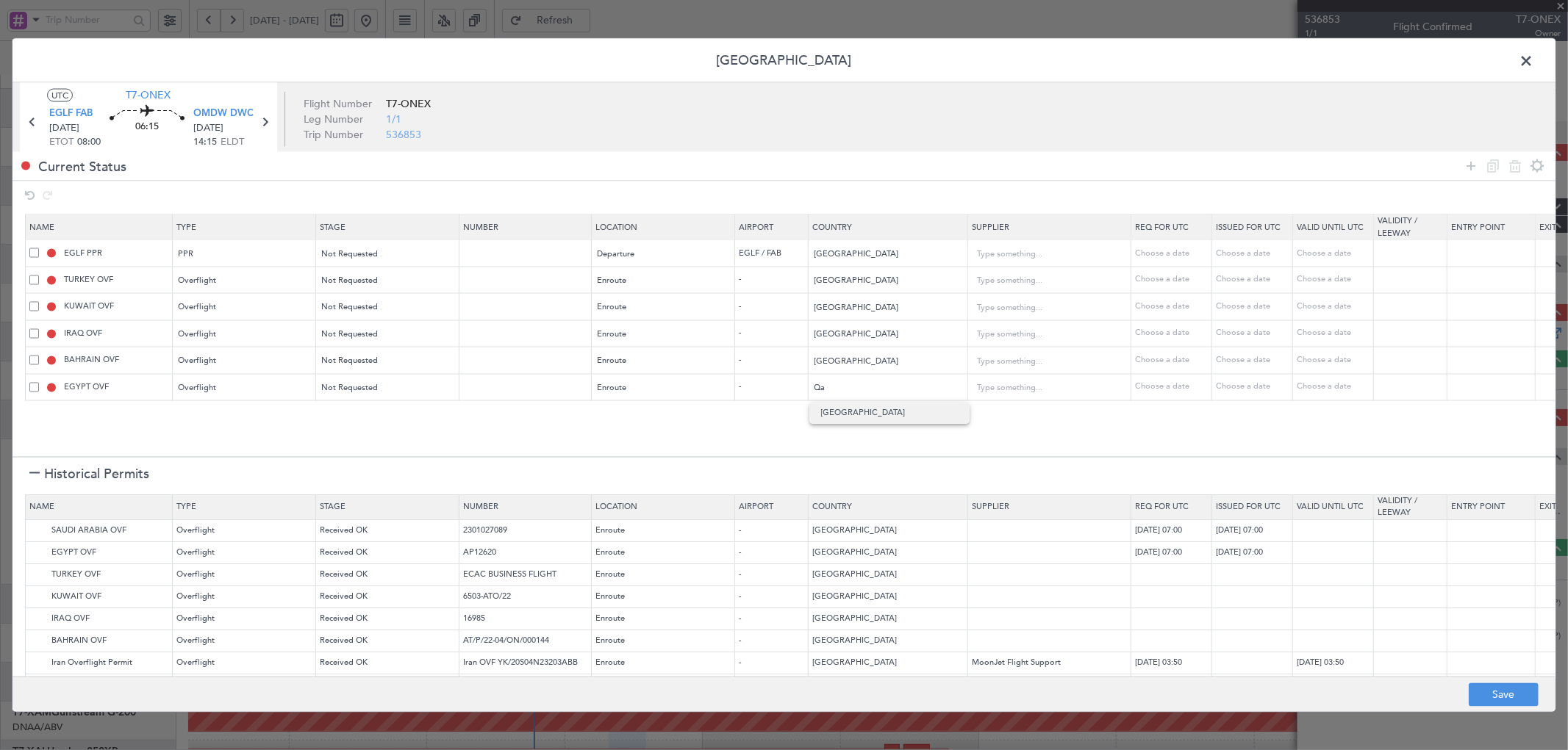
click at [838, 409] on span "Qatar" at bounding box center [889, 413] width 137 height 22
type input "Qatar"
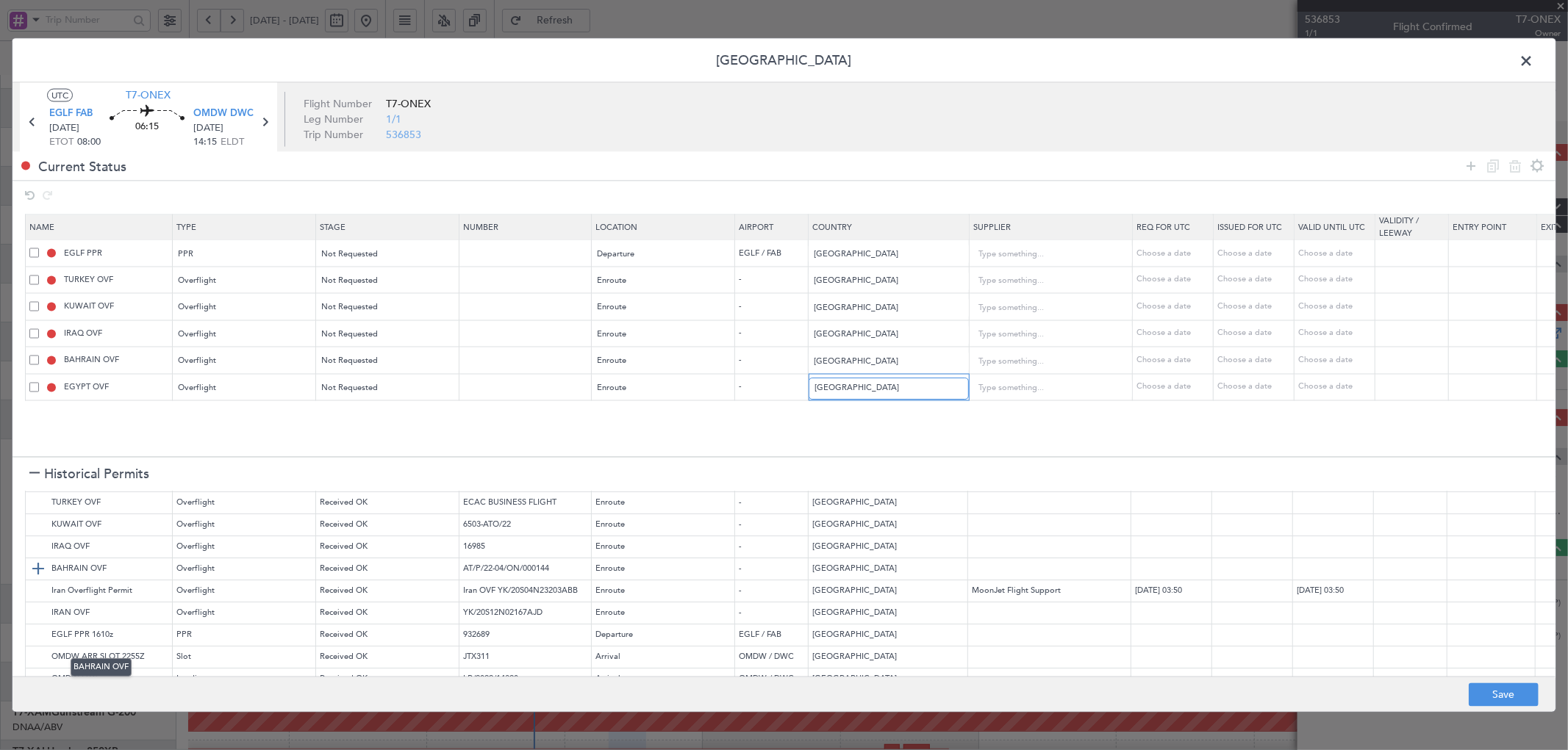
scroll to position [148, 0]
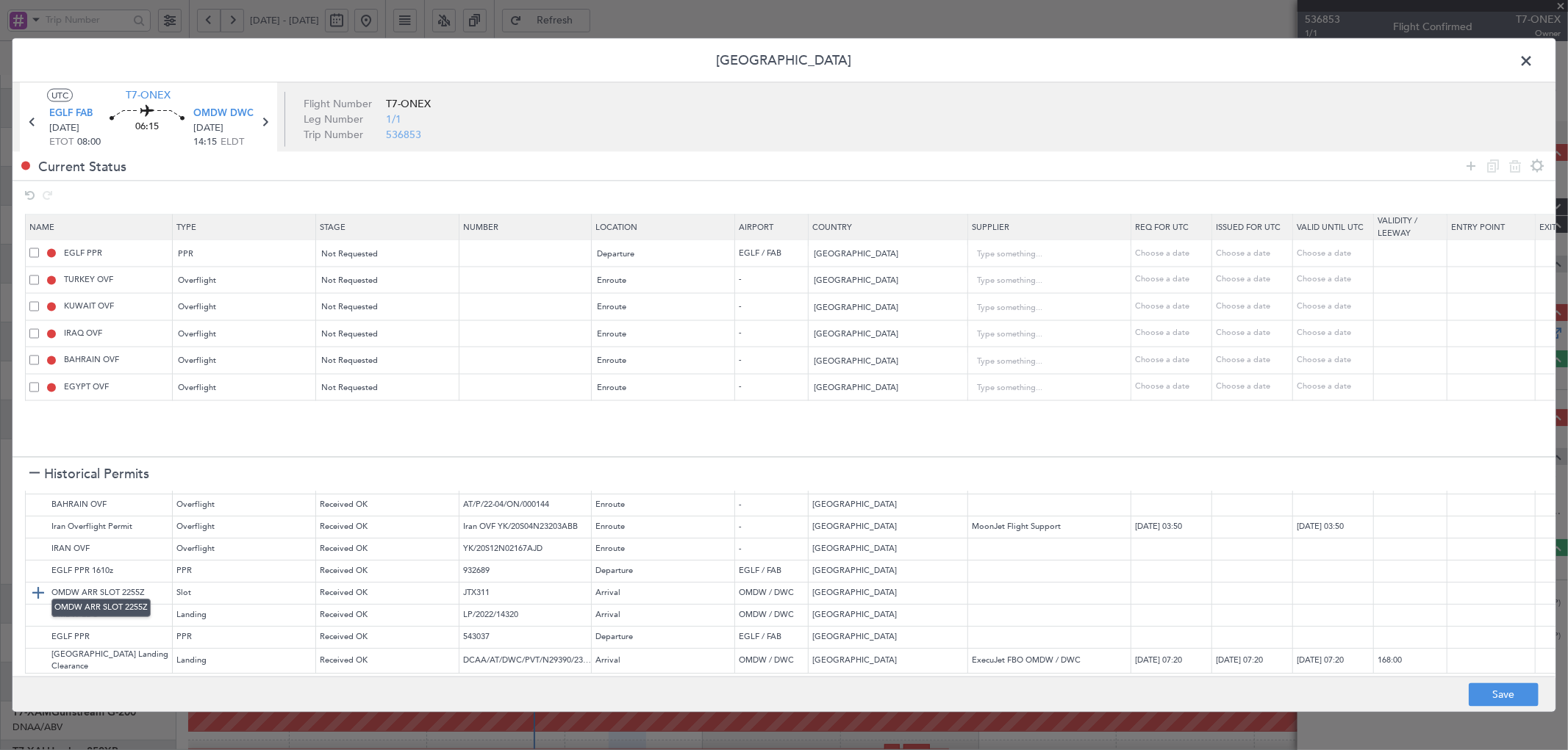
click at [34, 585] on img at bounding box center [38, 593] width 17 height 17
click at [34, 607] on img at bounding box center [38, 615] width 17 height 17
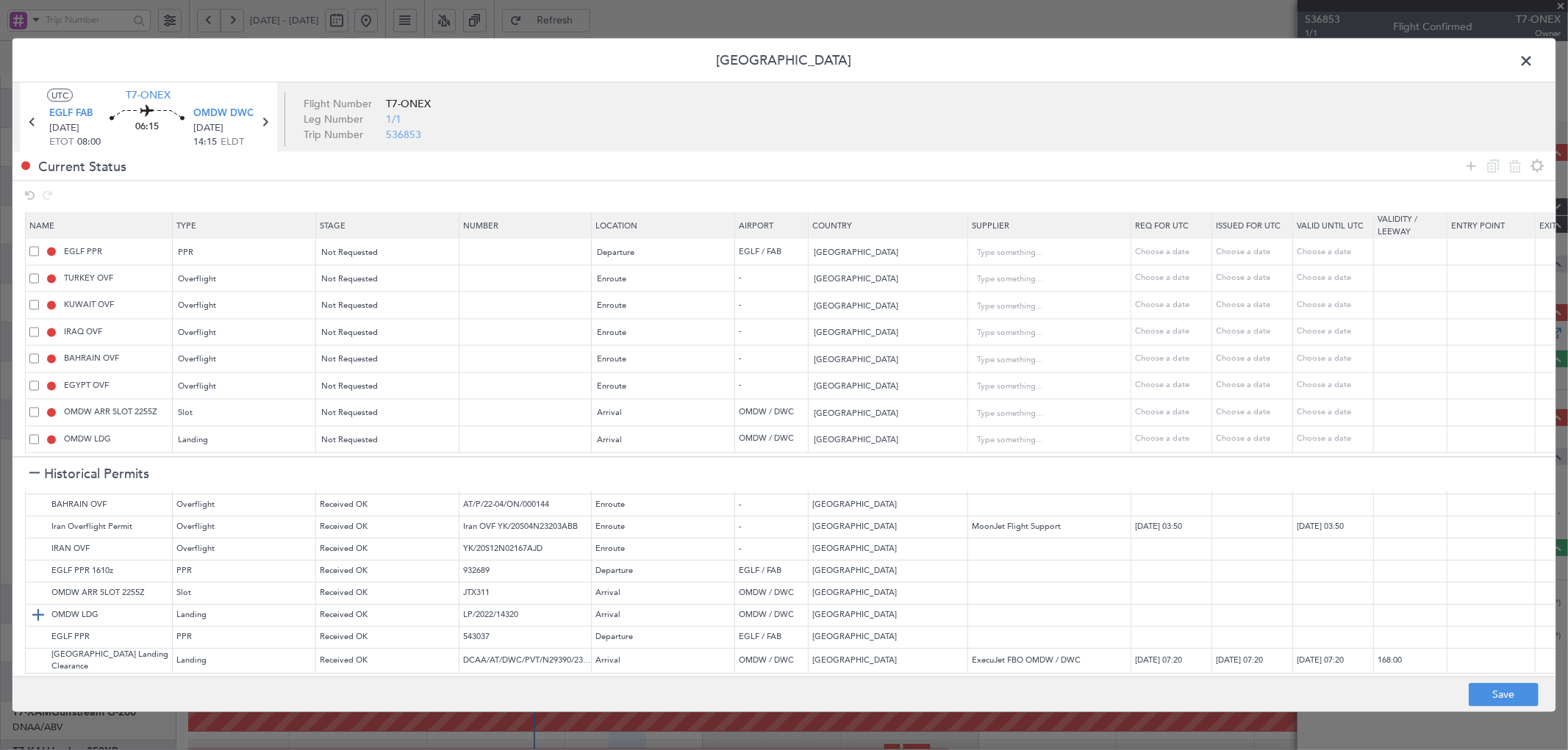
click at [34, 607] on img at bounding box center [38, 615] width 17 height 17
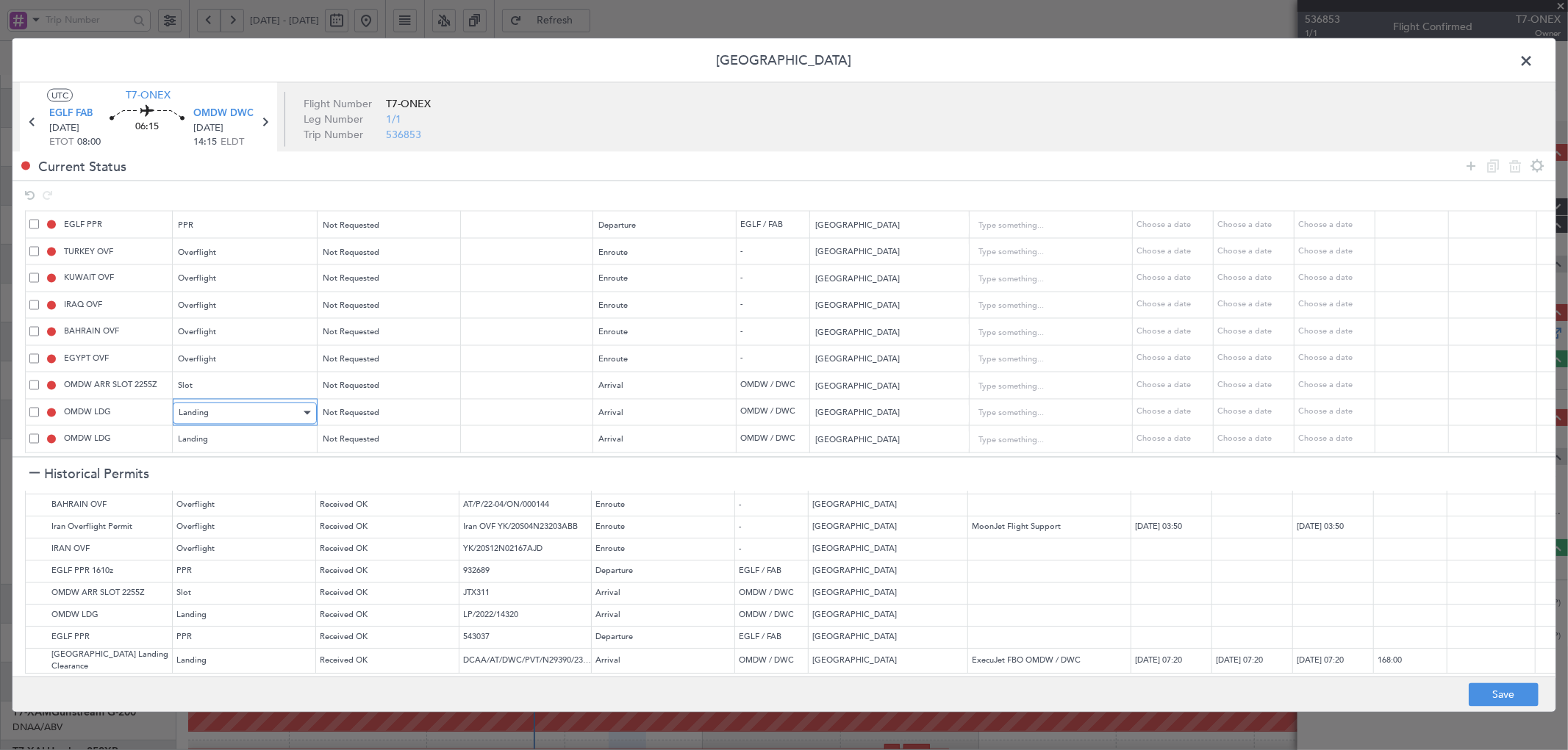
click at [247, 402] on div "Landing" at bounding box center [239, 413] width 122 height 22
click at [194, 470] on span "API" at bounding box center [244, 475] width 130 height 22
click at [32, 466] on h1 "Historical Permits" at bounding box center [90, 474] width 120 height 20
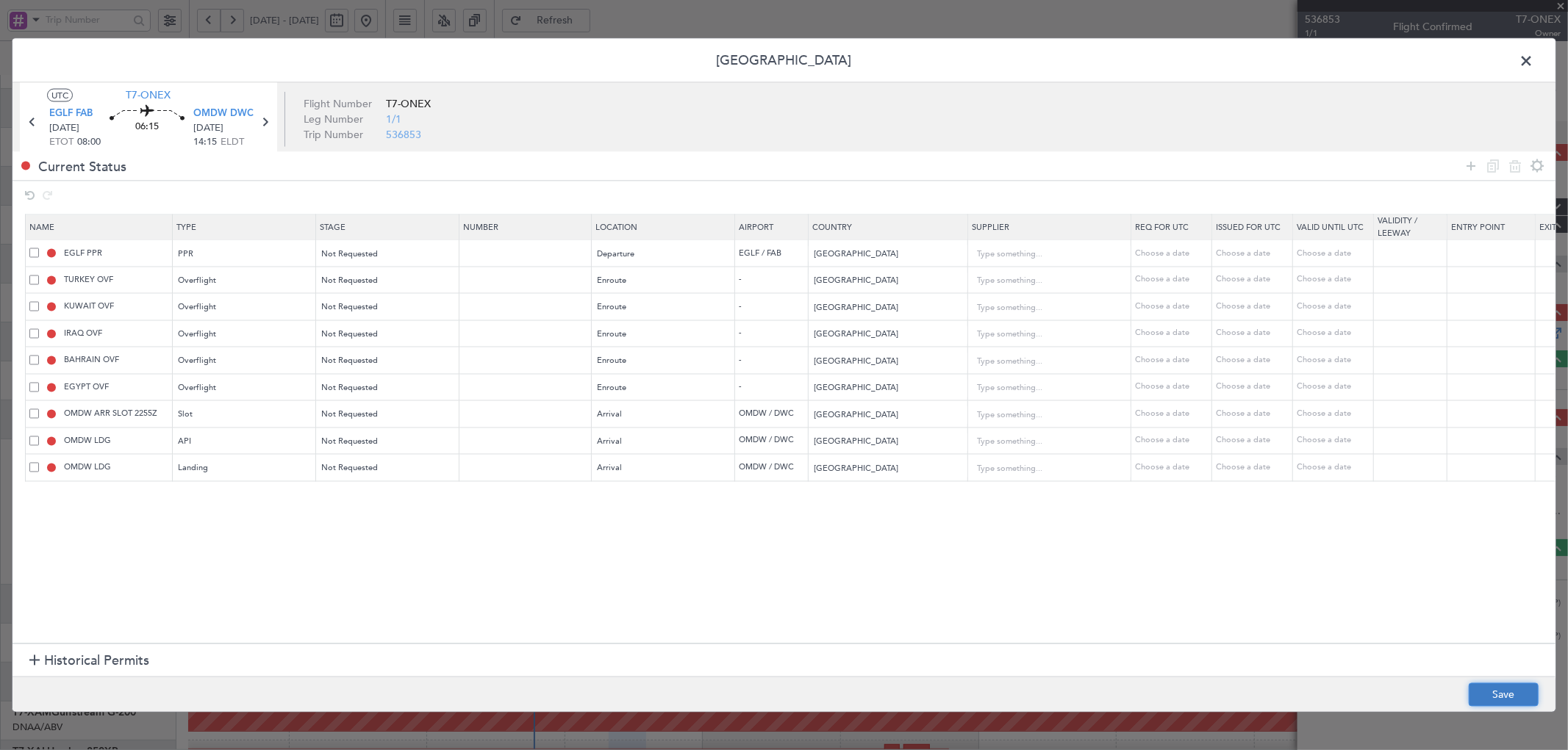
click at [1471, 695] on button "Save" at bounding box center [1504, 695] width 70 height 24
type input "NNN"
type input "2"
type input "NNN"
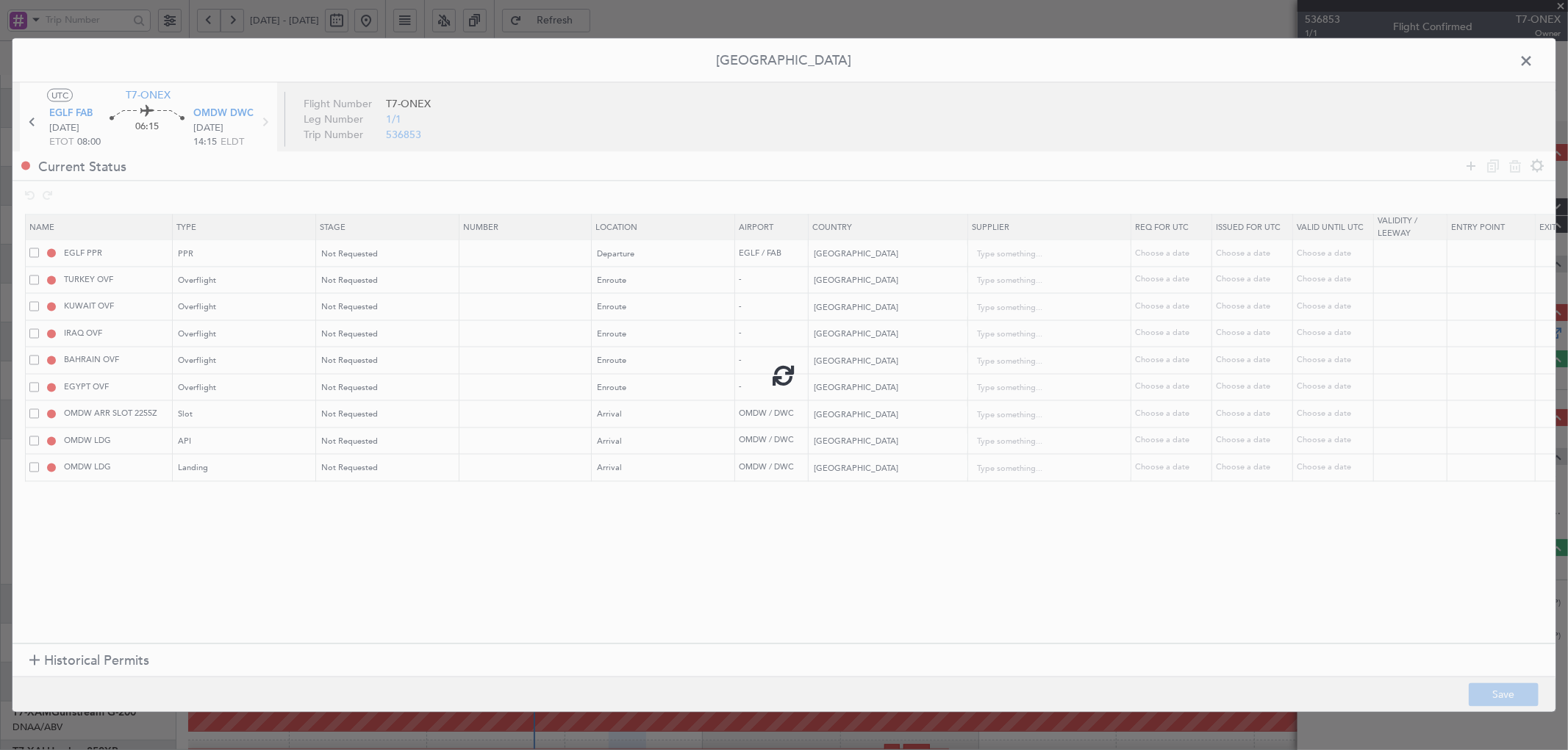
type input "NNN"
type input "1"
type input "NNN"
type input "QATAR OVF"
type input "NNN"
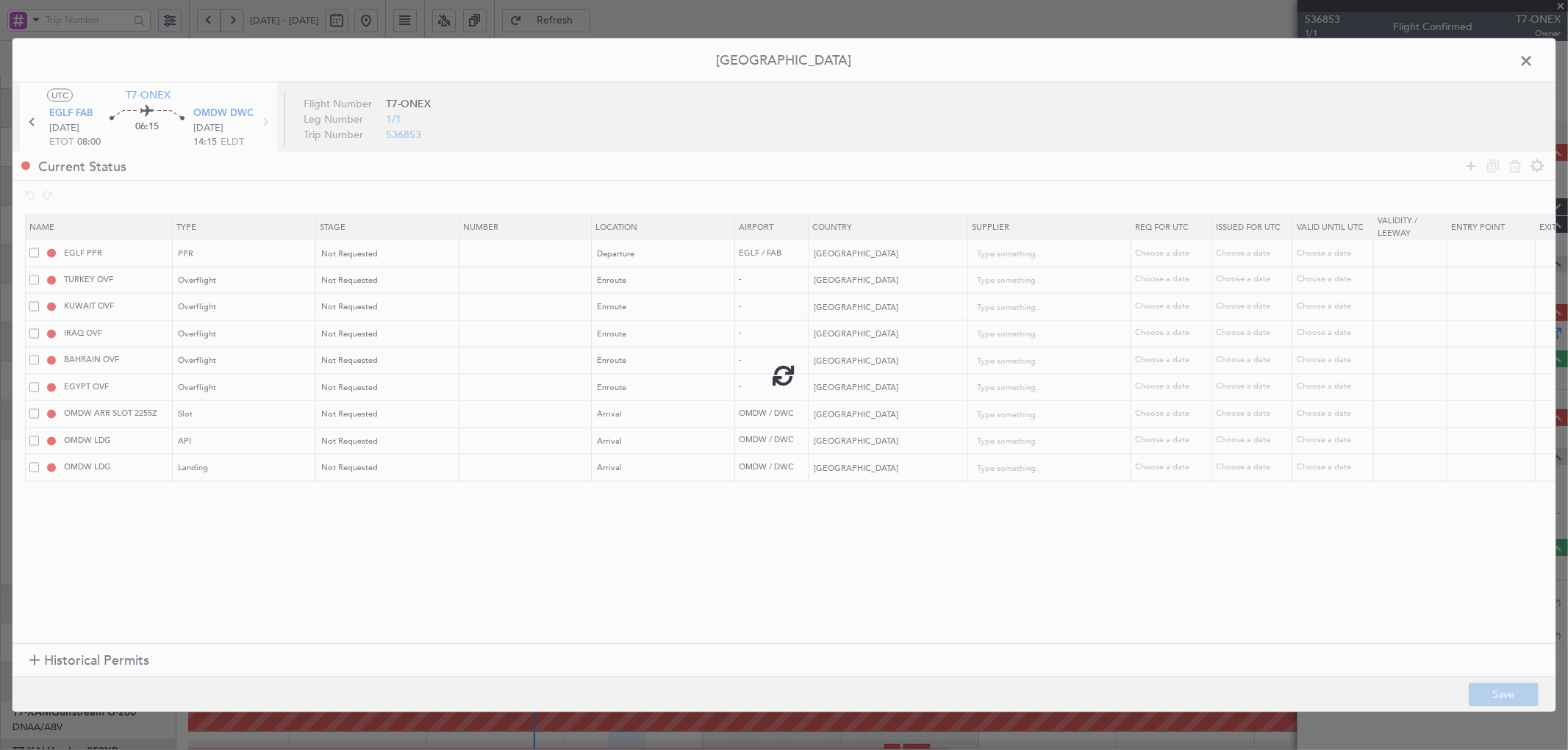
type input "2"
type input "OMDW ARR SLOT"
type input "NNN"
type input "1"
type input "OMDW ARR API"
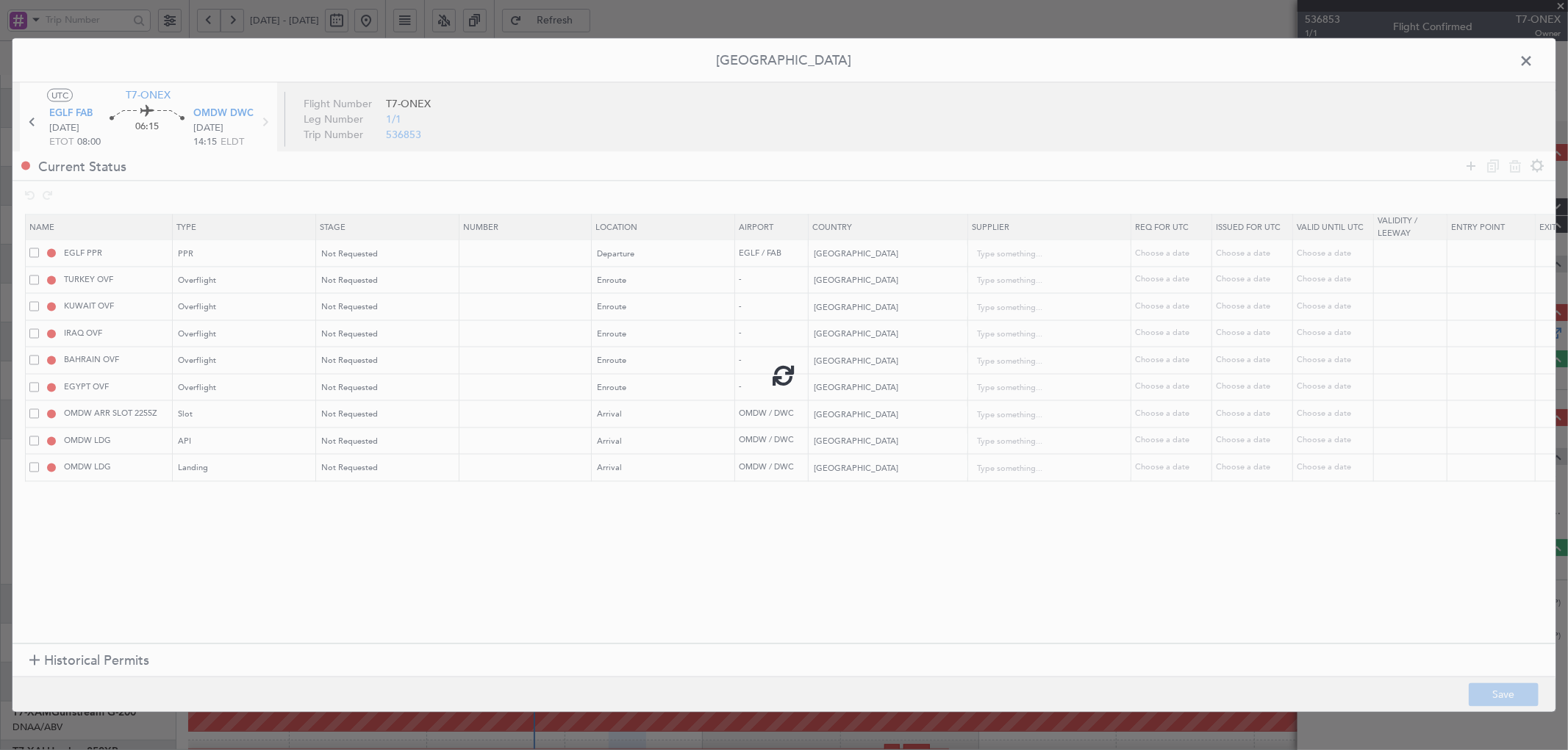
type input "NNN"
type input "1"
type input "NNN"
type input "1"
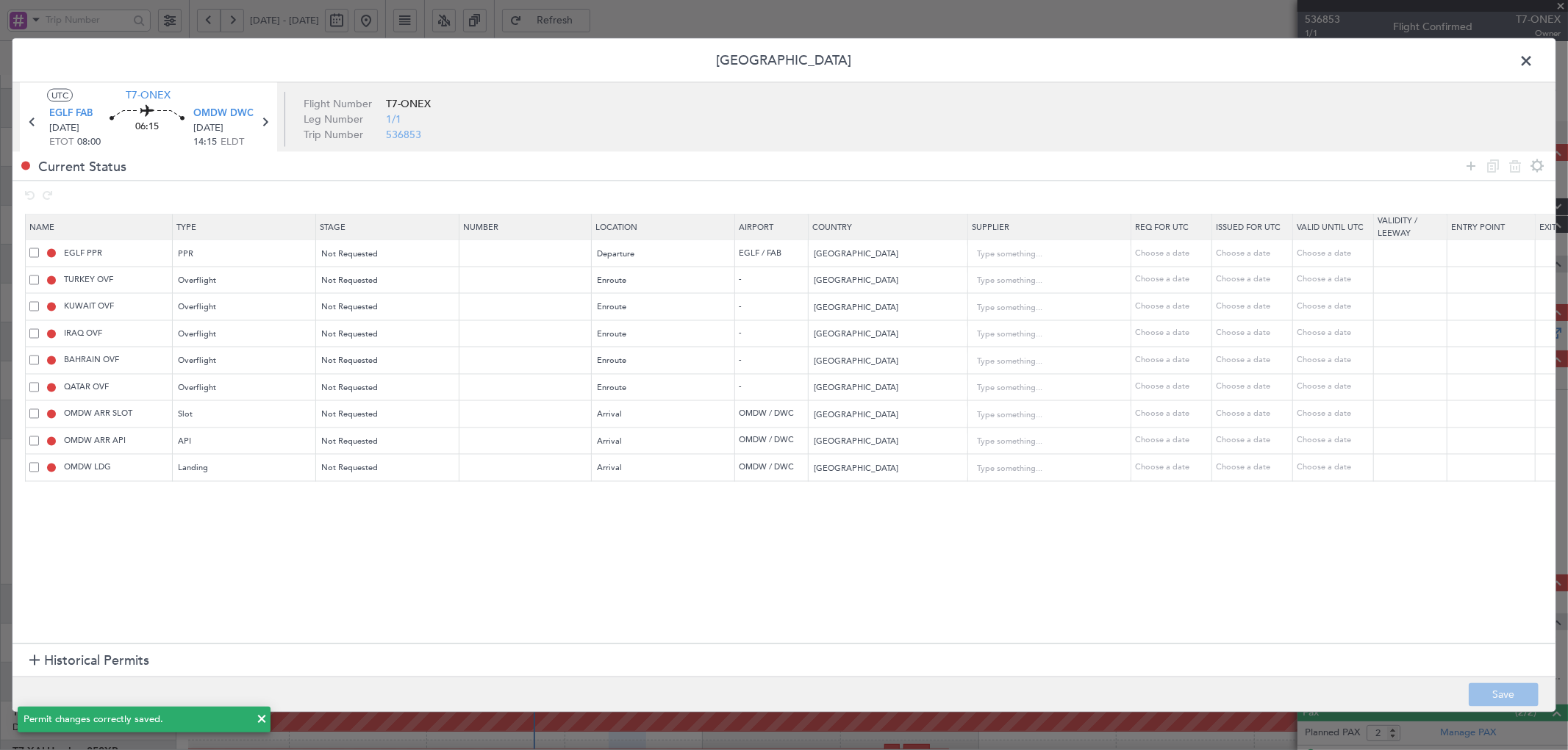
click at [1533, 59] on span at bounding box center [1533, 64] width 0 height 30
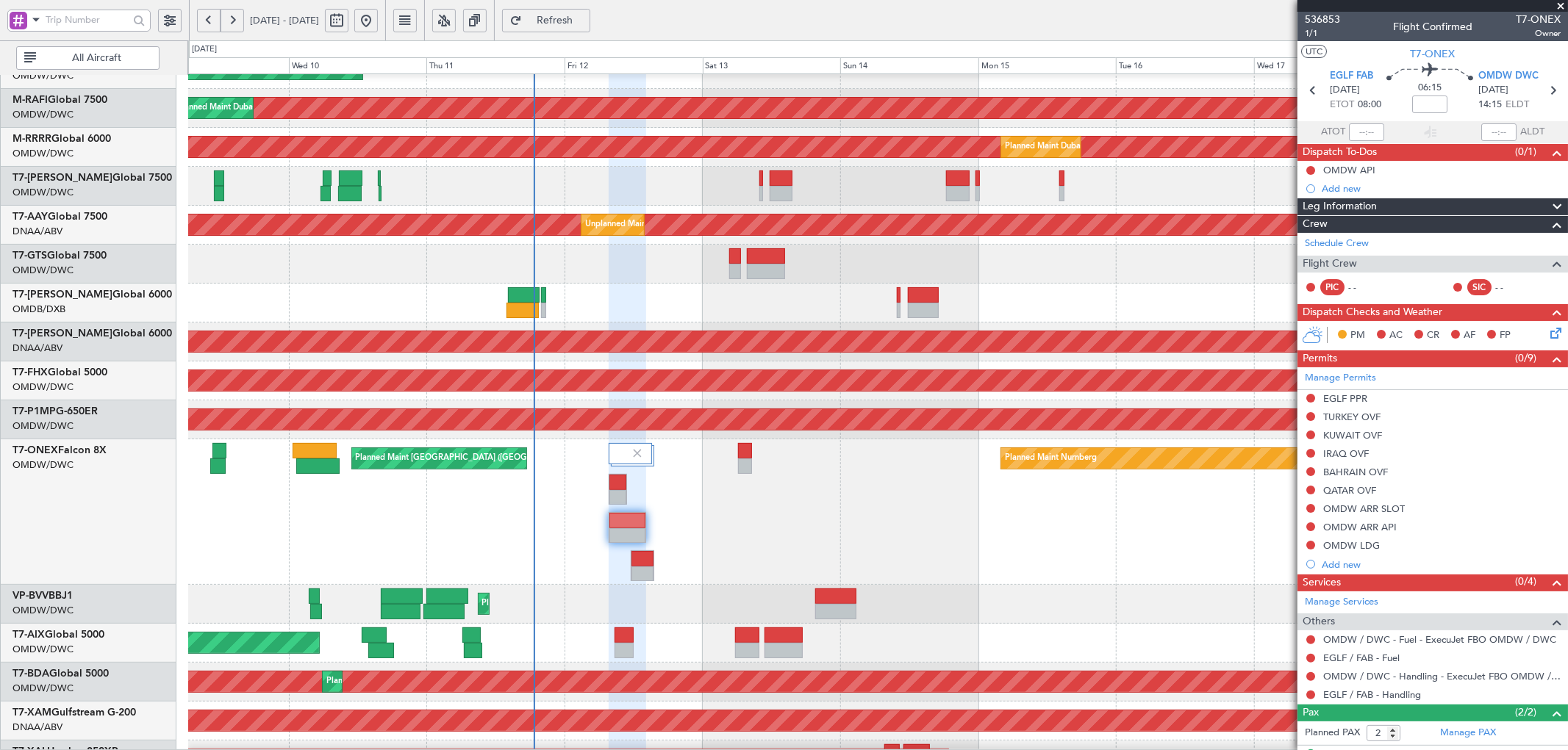
click at [585, 15] on span "Refresh" at bounding box center [555, 20] width 60 height 11
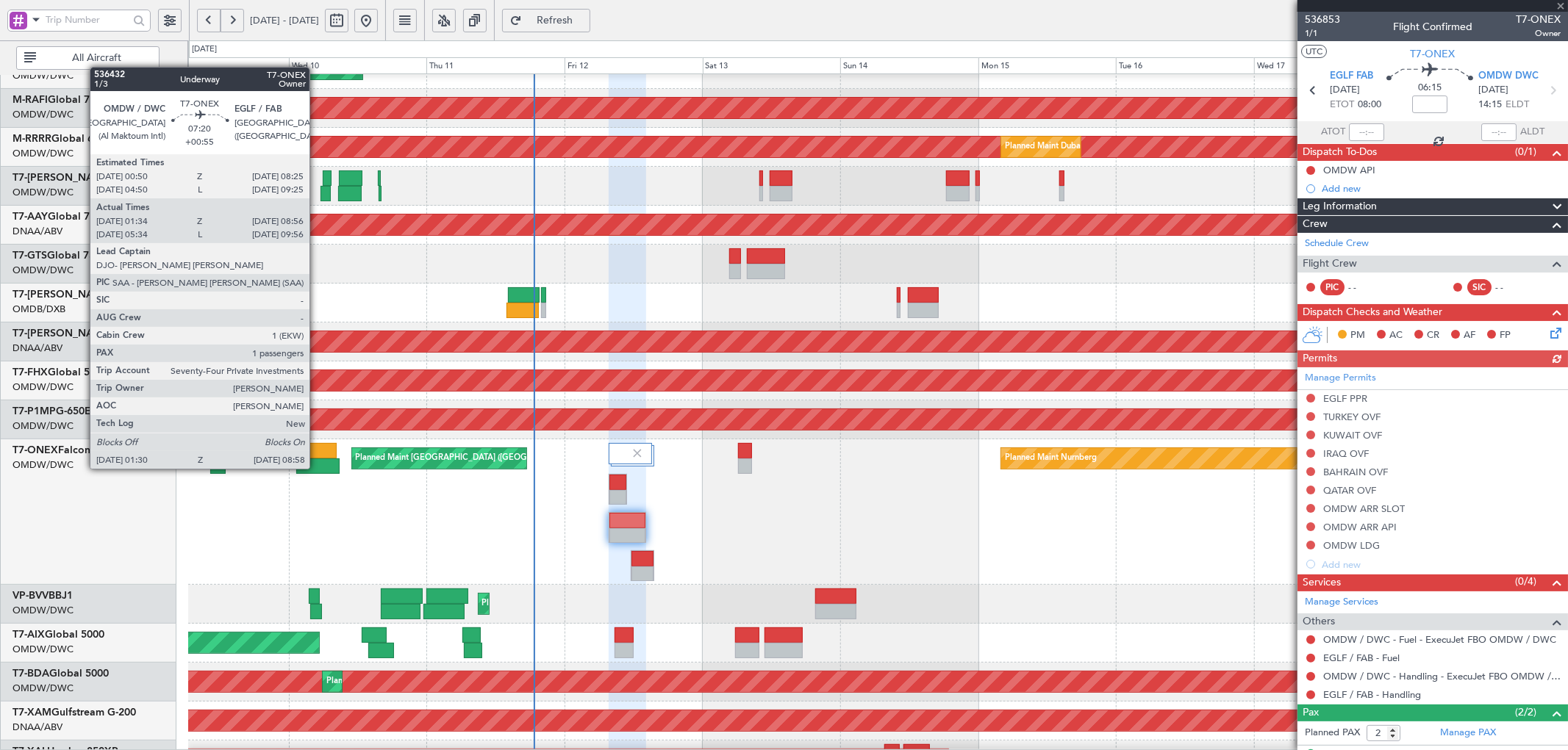
click at [317, 454] on div at bounding box center [315, 450] width 44 height 15
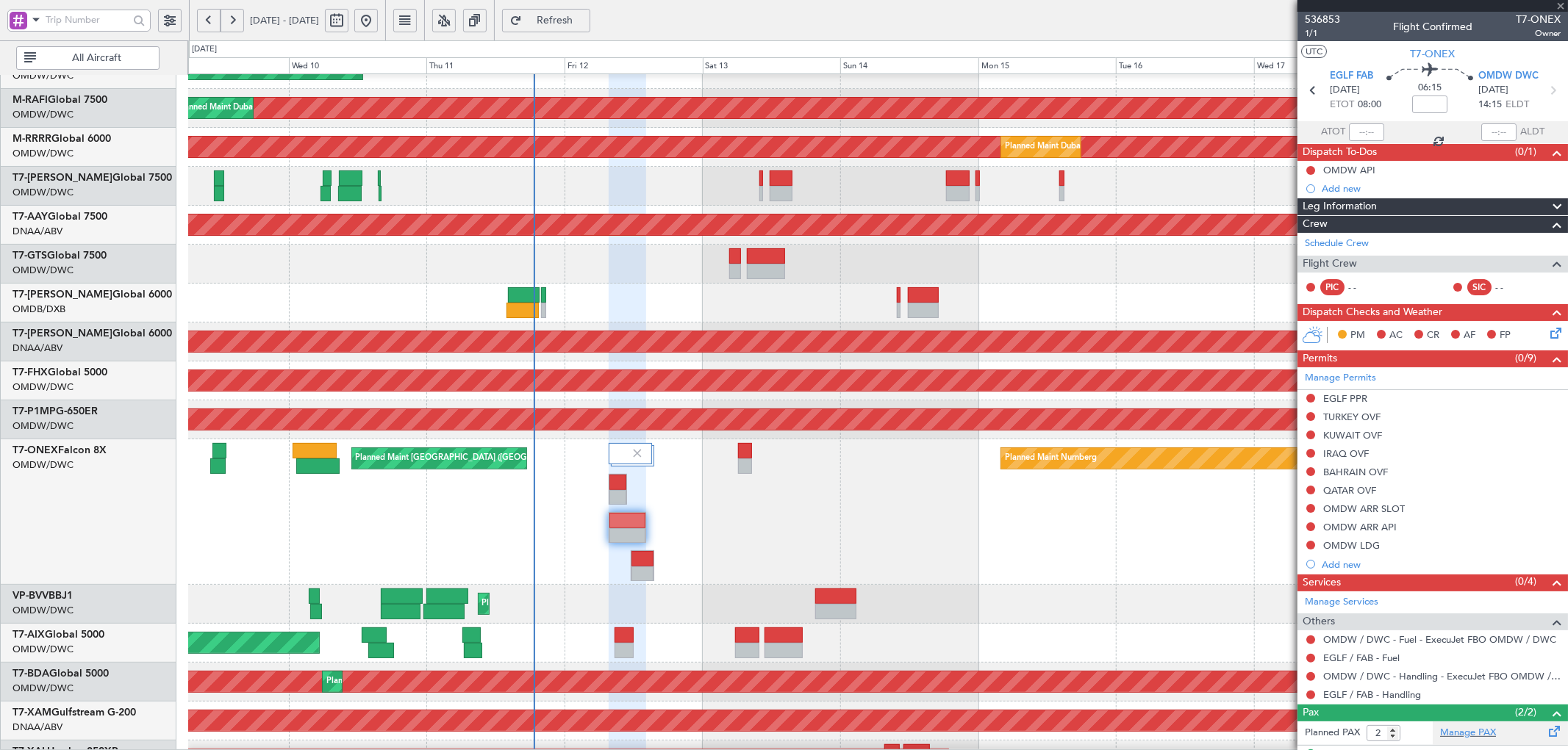
type input "+00:55"
type input "01:44"
type input "08:51"
type input "1"
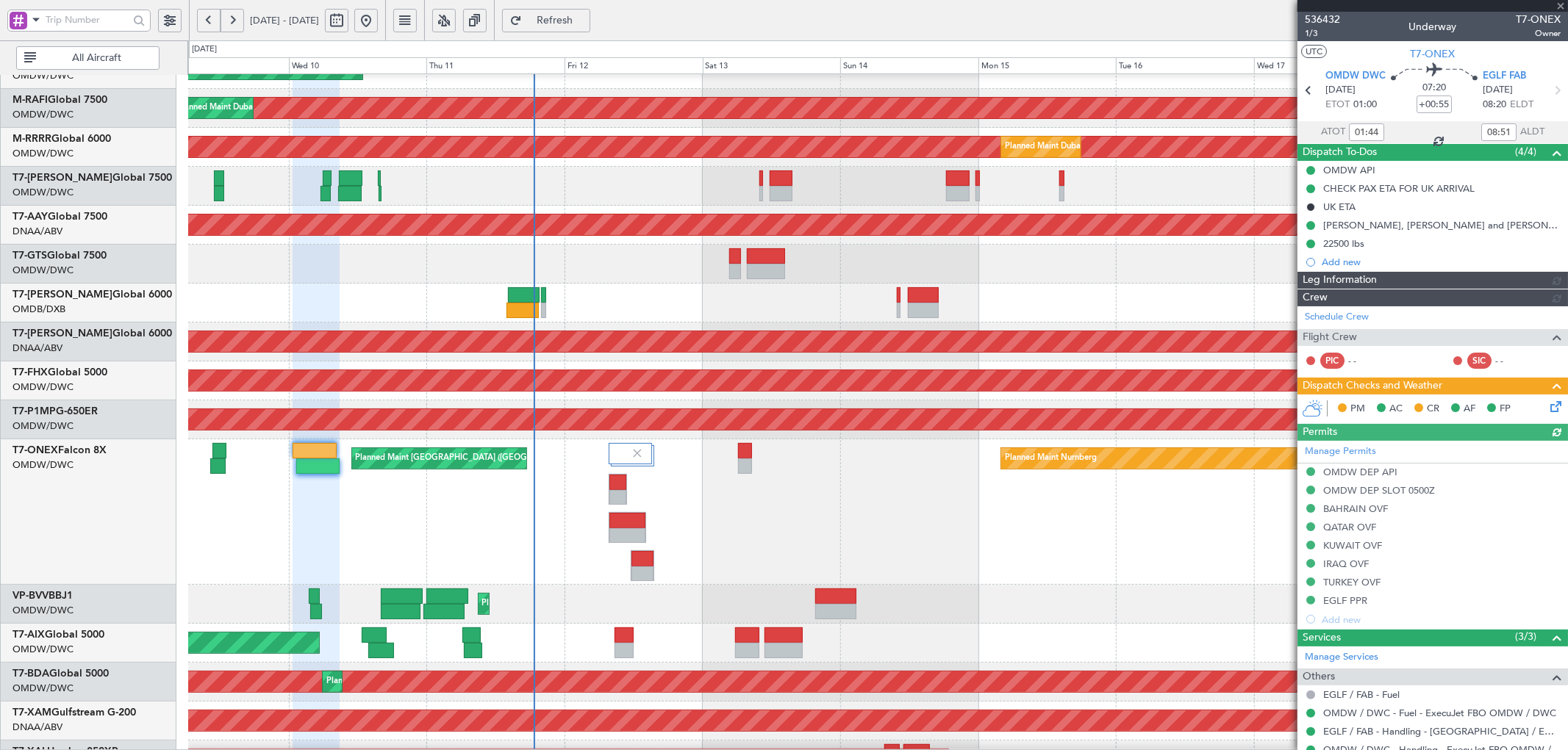
type input "[PERSON_NAME] ([PERSON_NAME])"
type input "7210"
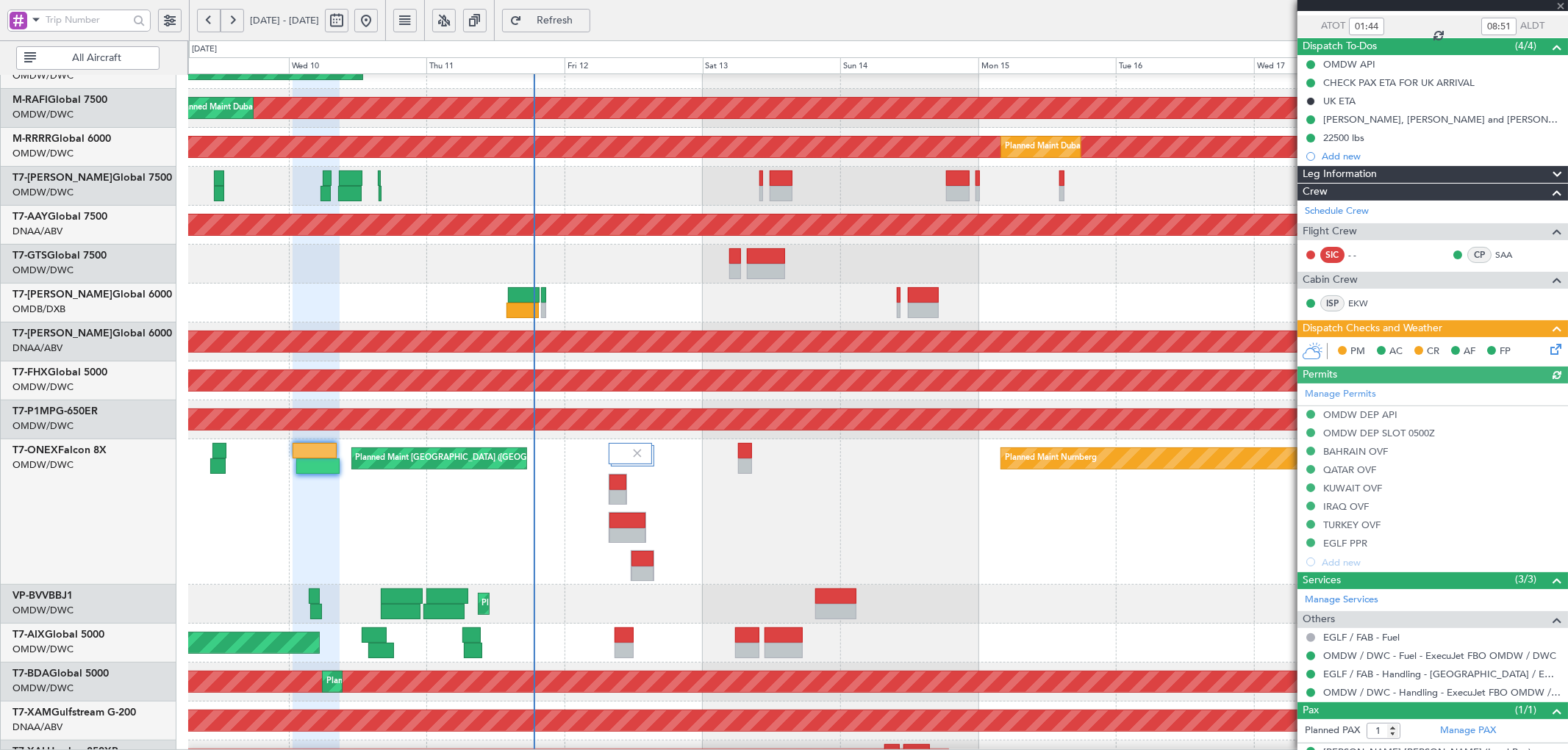
scroll to position [108, 0]
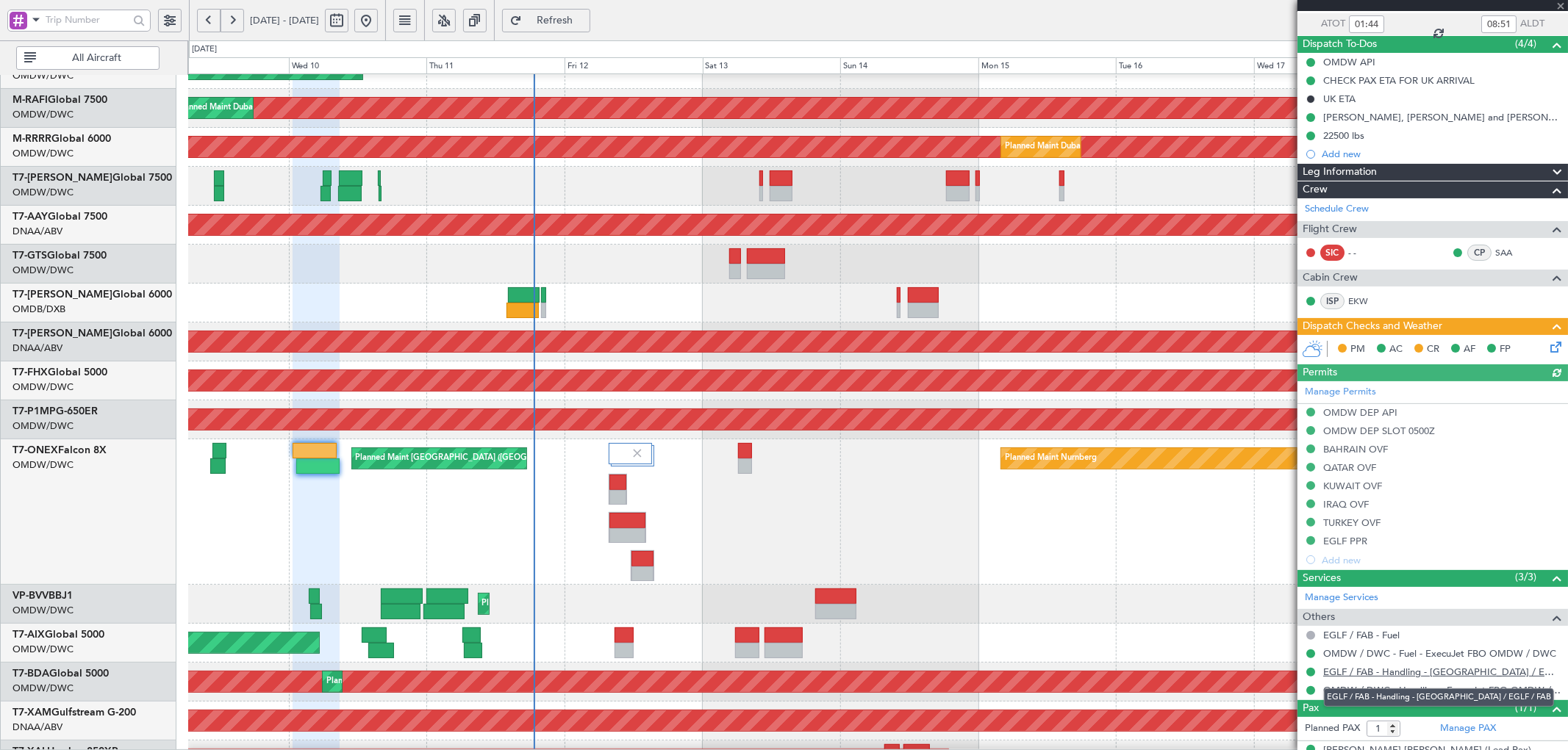
click at [1458, 672] on link "EGLF / FAB - Handling - [GEOGRAPHIC_DATA] / EGLF / FAB" at bounding box center [1441, 672] width 237 height 12
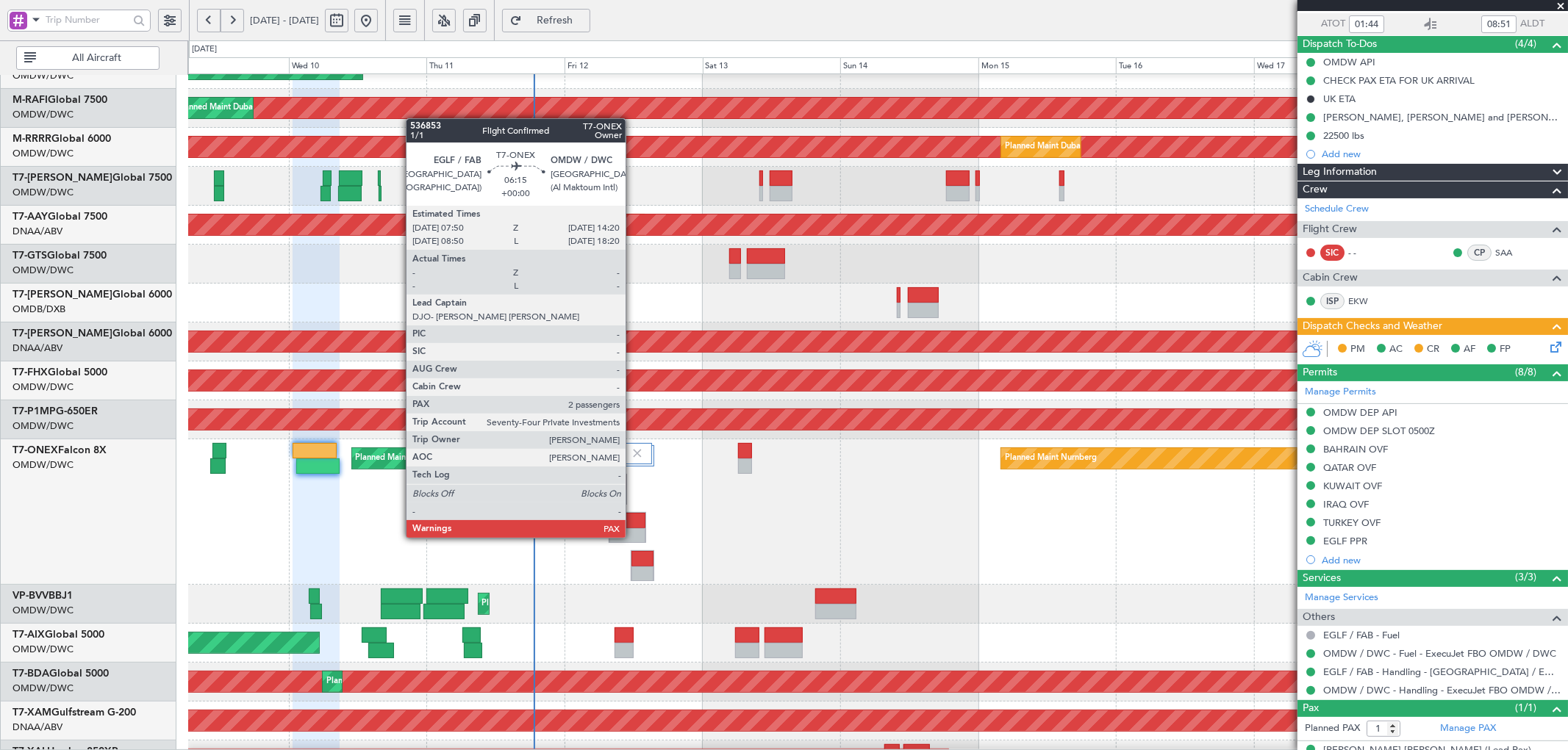
click at [633, 523] on div at bounding box center [627, 520] width 36 height 15
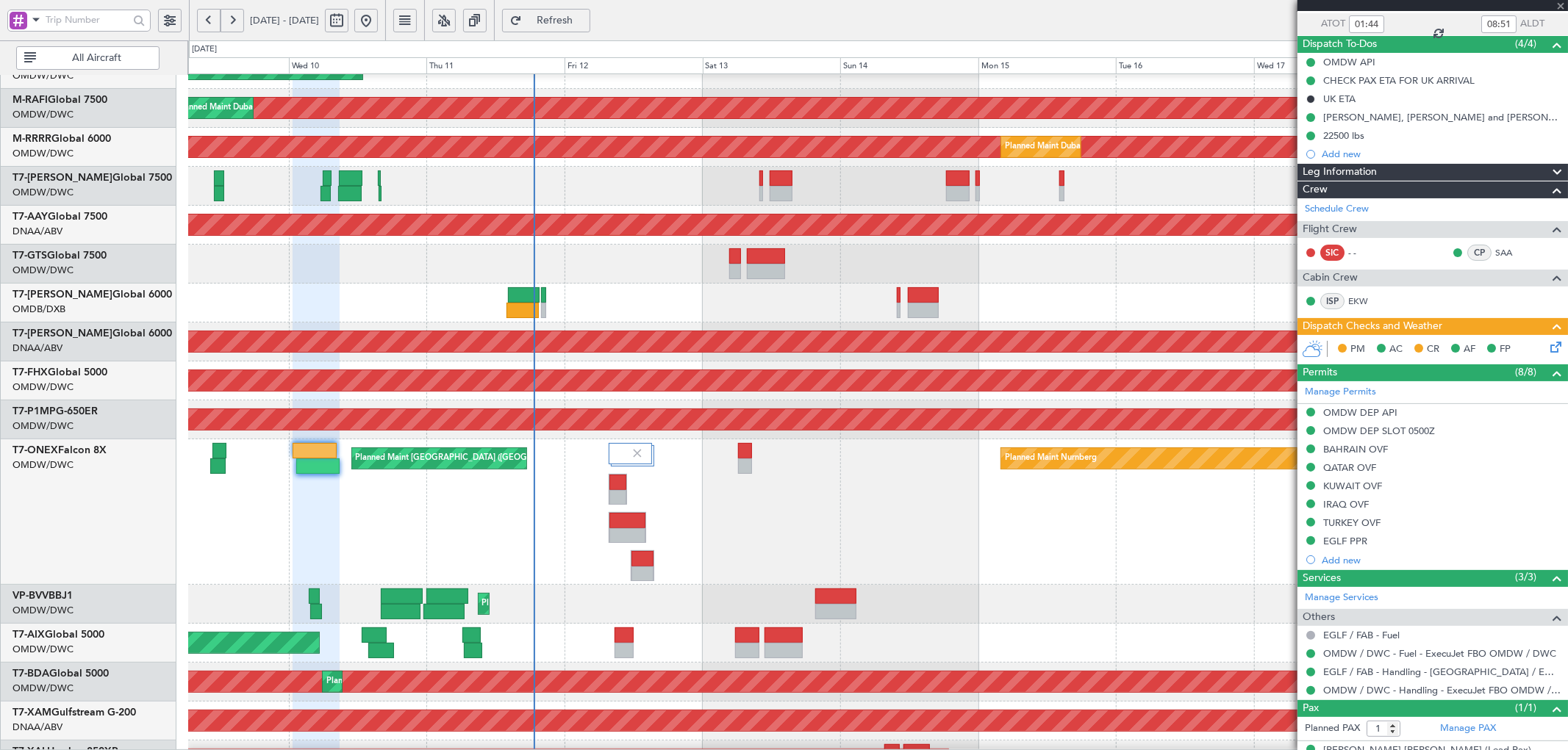
type input "2"
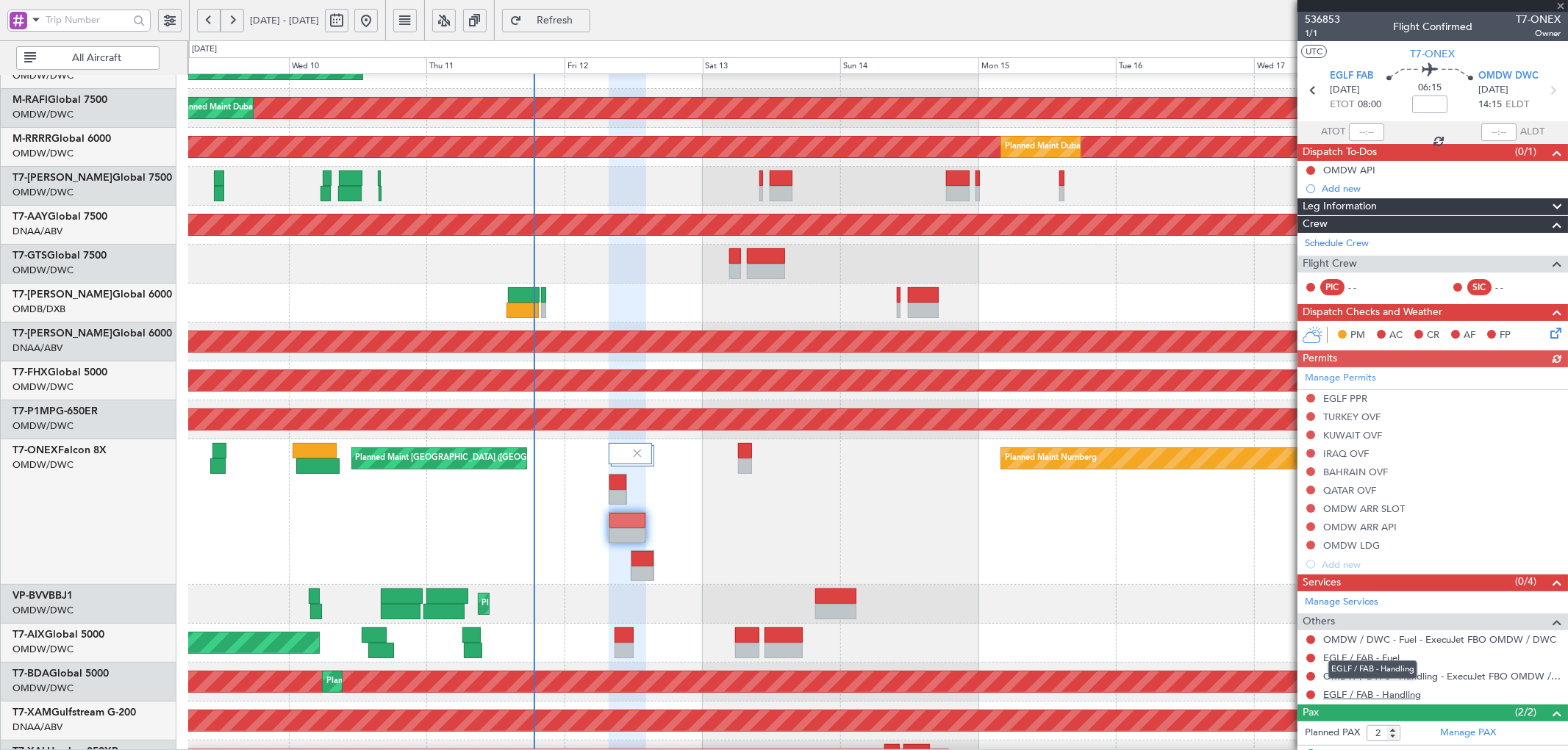
click at [1392, 695] on link "EGLF / FAB - Handling" at bounding box center [1372, 695] width 98 height 12
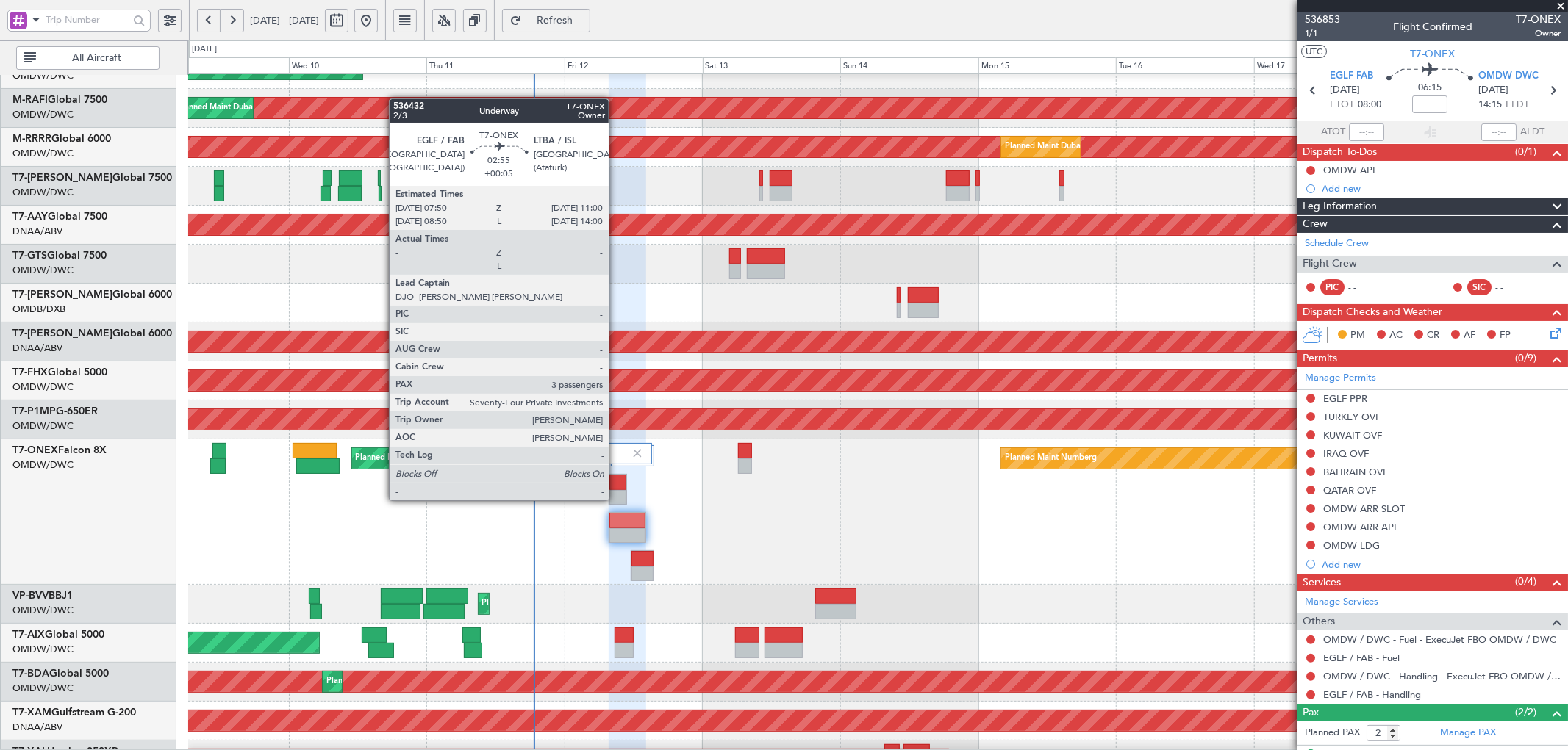
click at [616, 485] on div at bounding box center [617, 482] width 17 height 15
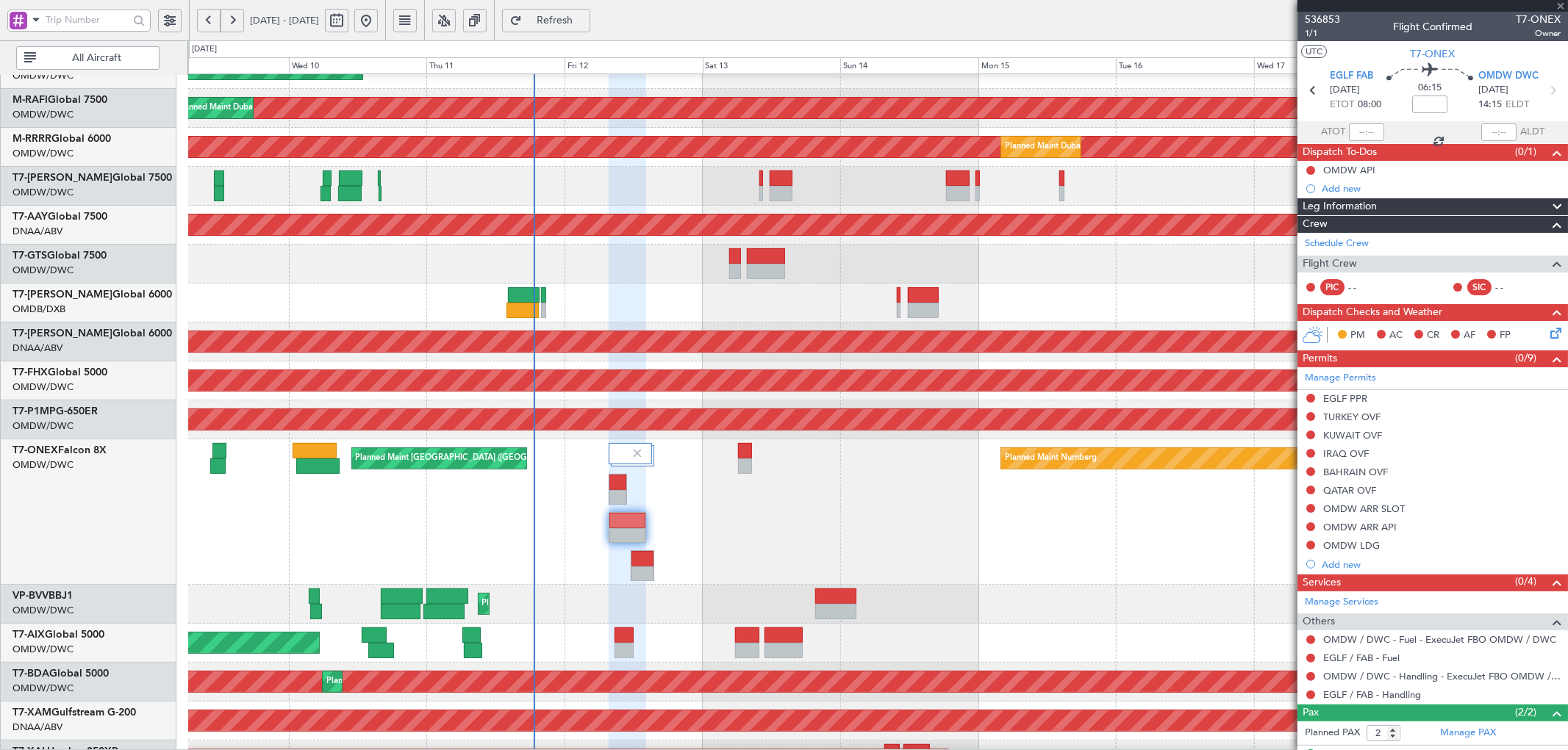
type input "+00:05"
type input "3"
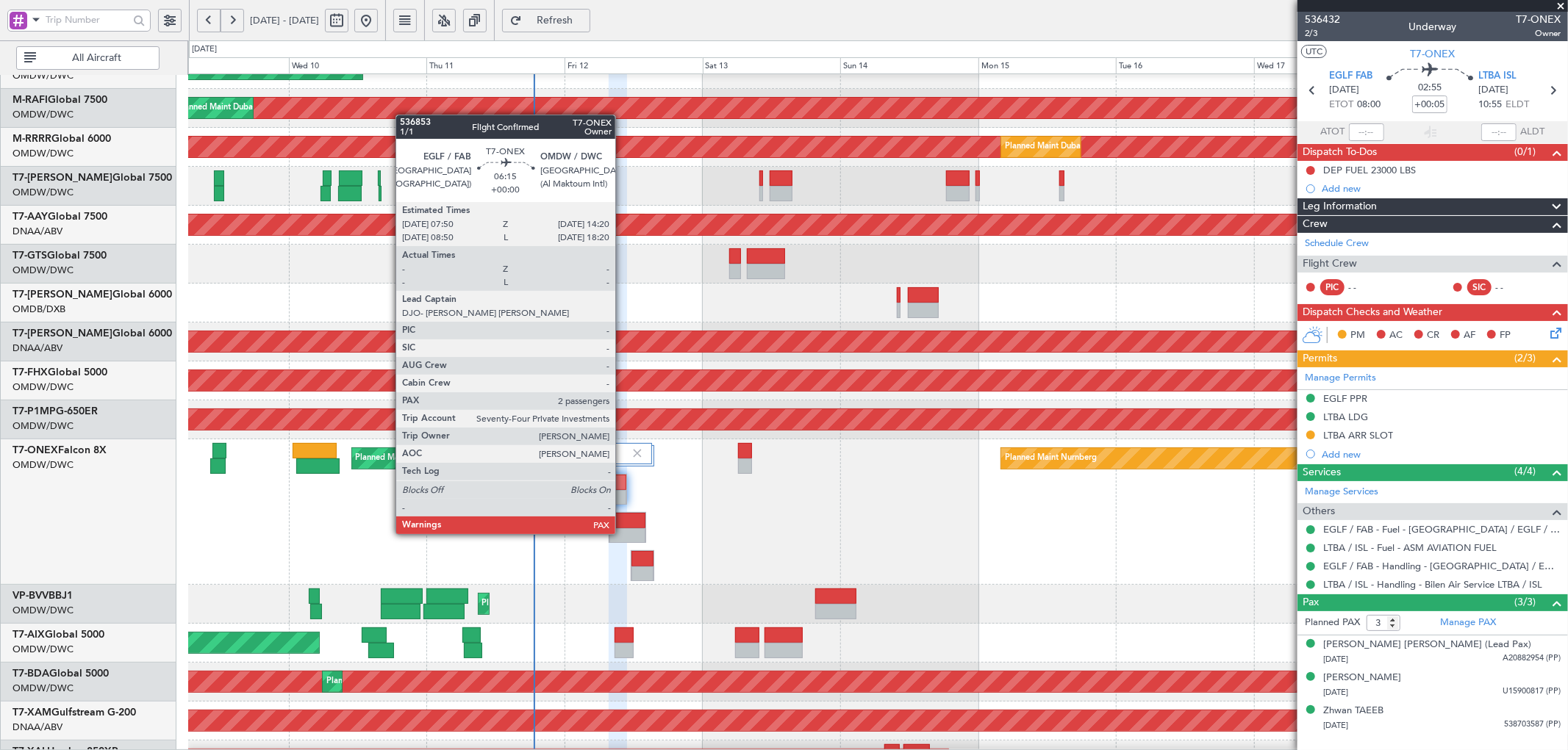
click at [623, 519] on div at bounding box center [627, 520] width 36 height 15
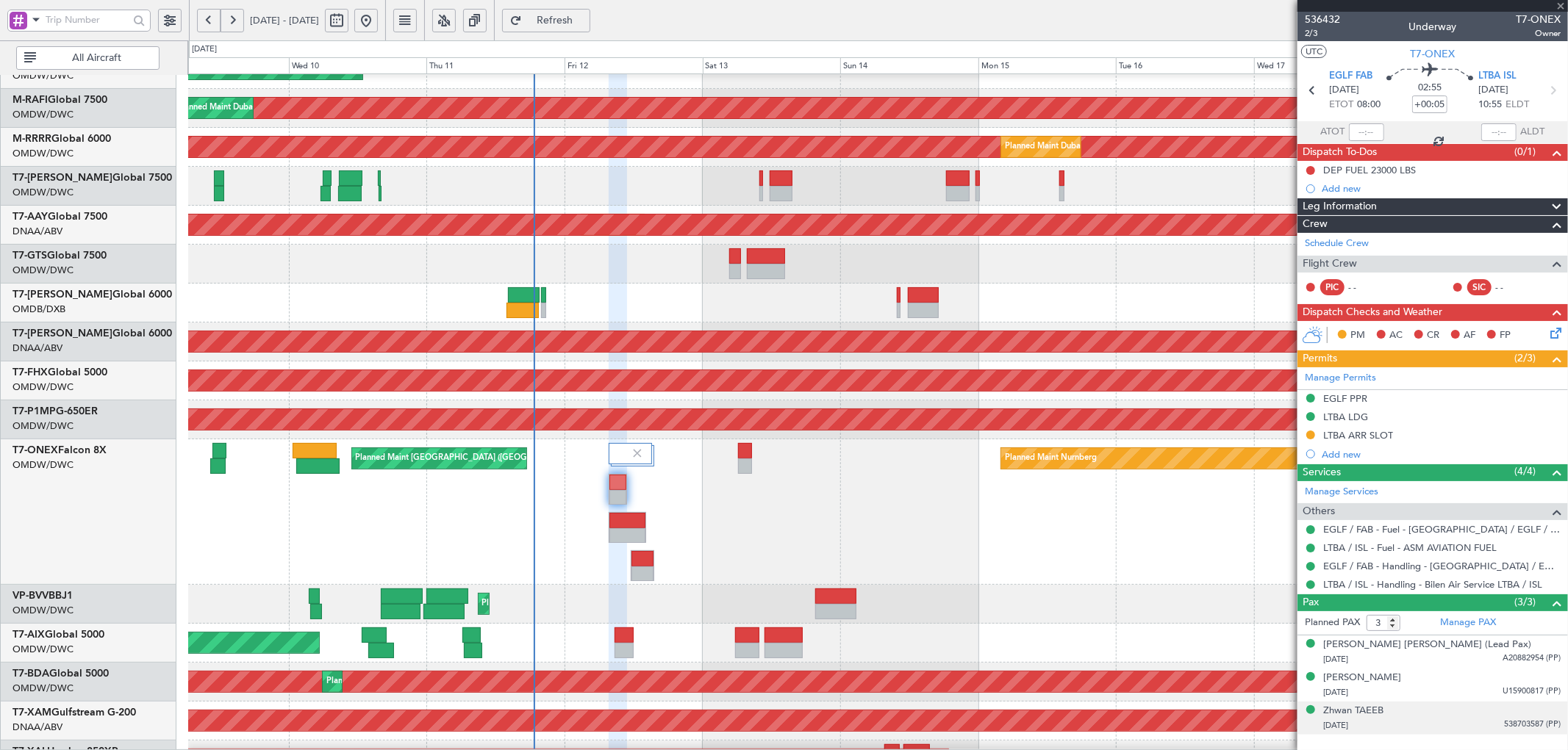
type input "2"
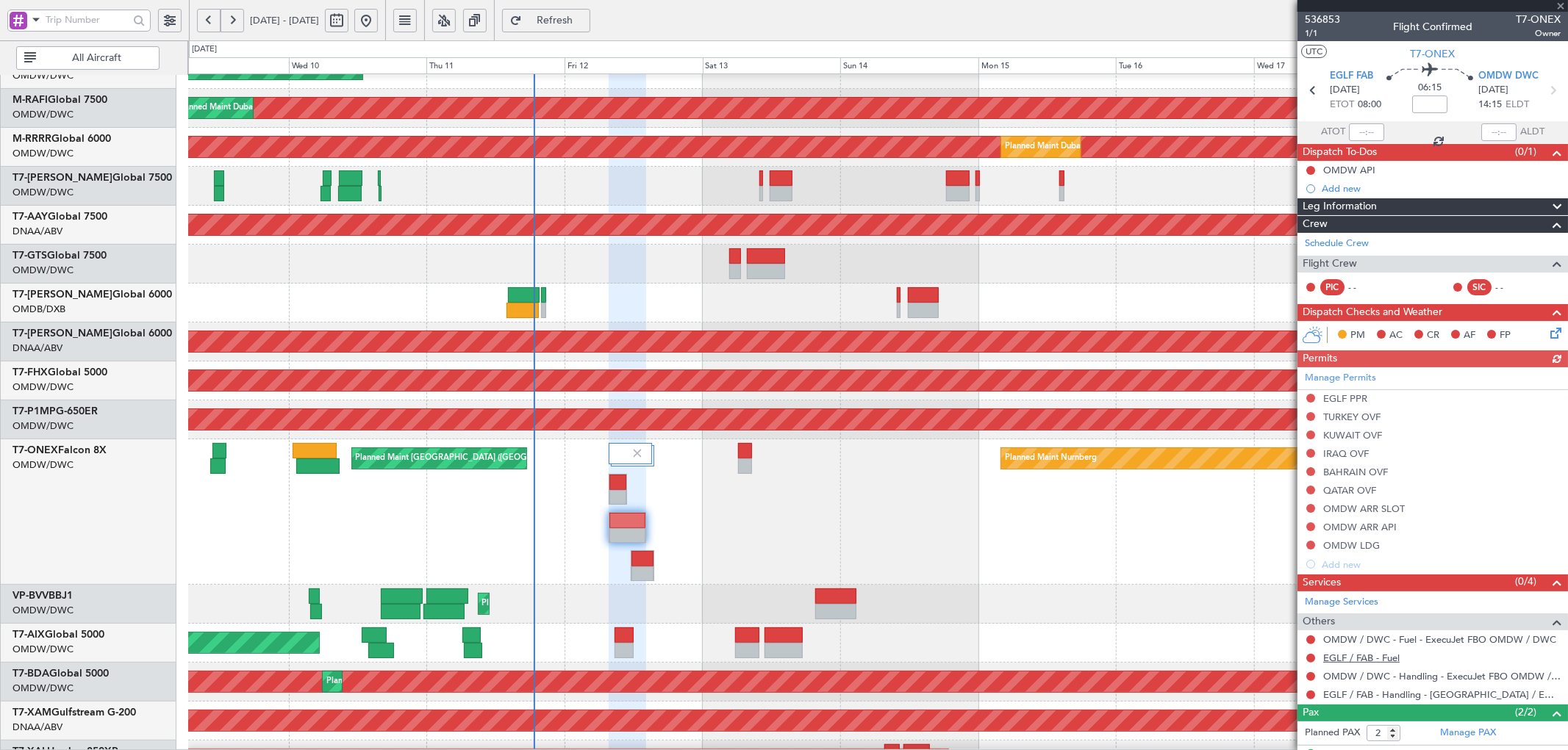
click at [1365, 660] on link "EGLF / FAB - Fuel" at bounding box center [1361, 657] width 77 height 12
click at [1350, 244] on link "Schedule Crew" at bounding box center [1337, 243] width 64 height 14
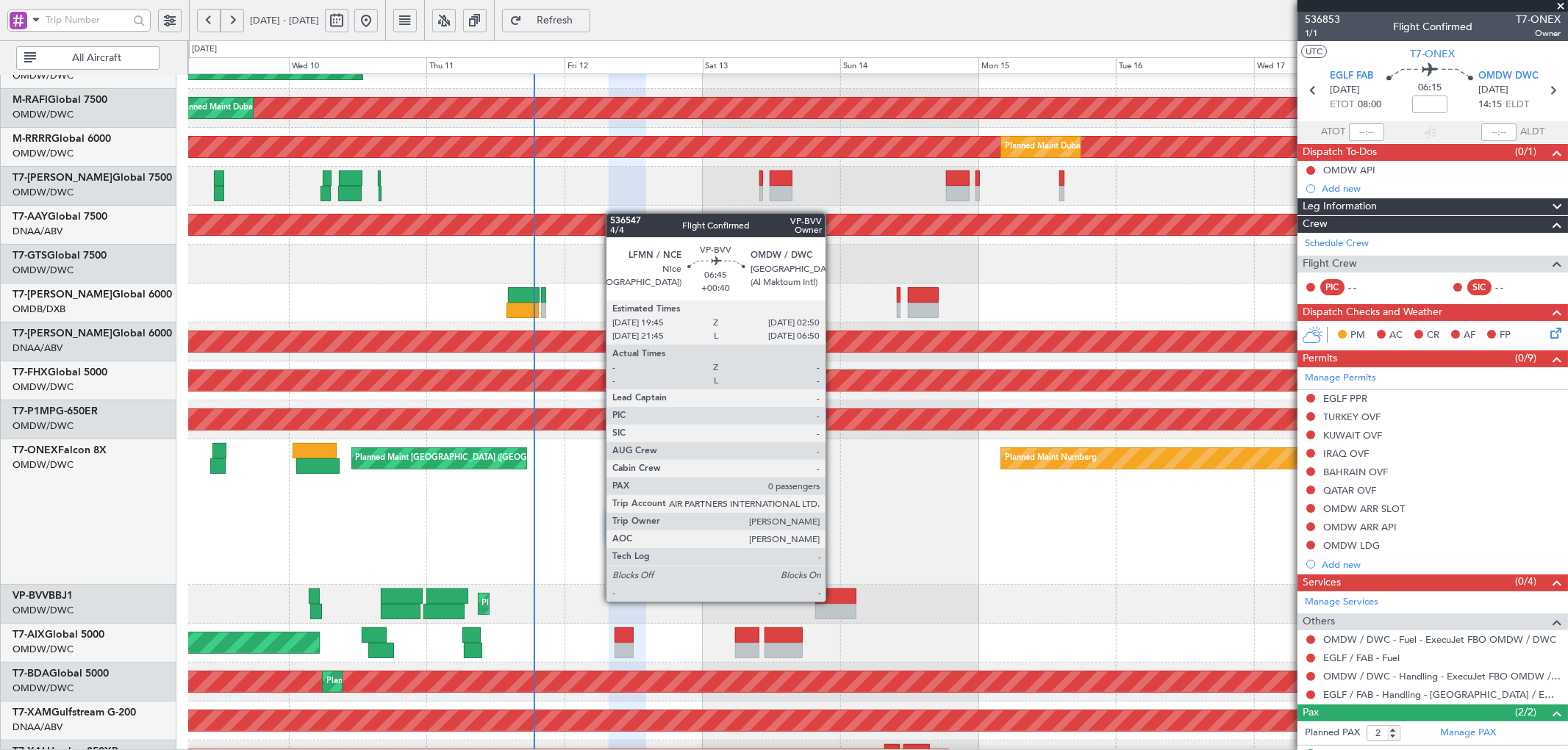
click at [837, 601] on div at bounding box center [835, 596] width 41 height 15
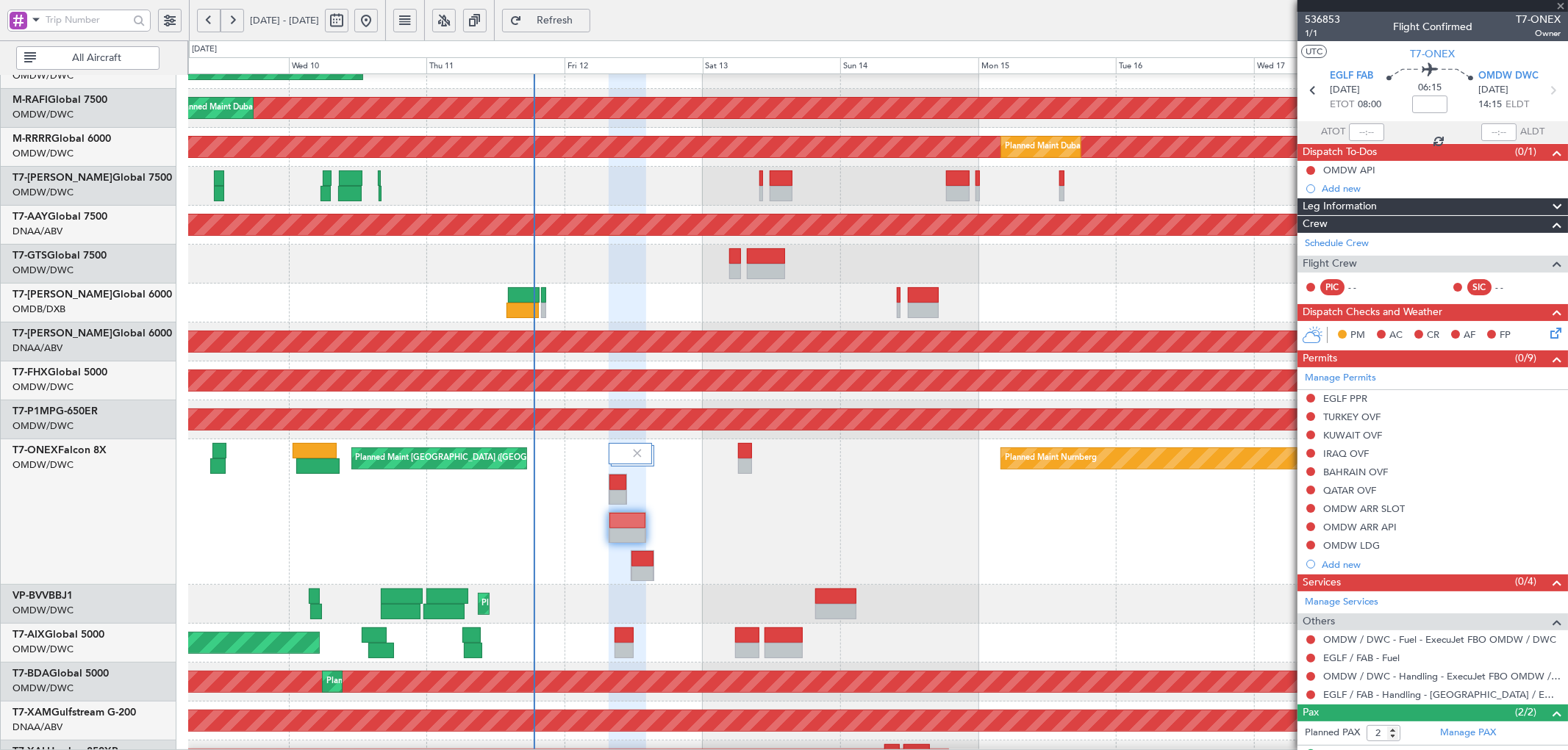
type input "+00:40"
type input "0"
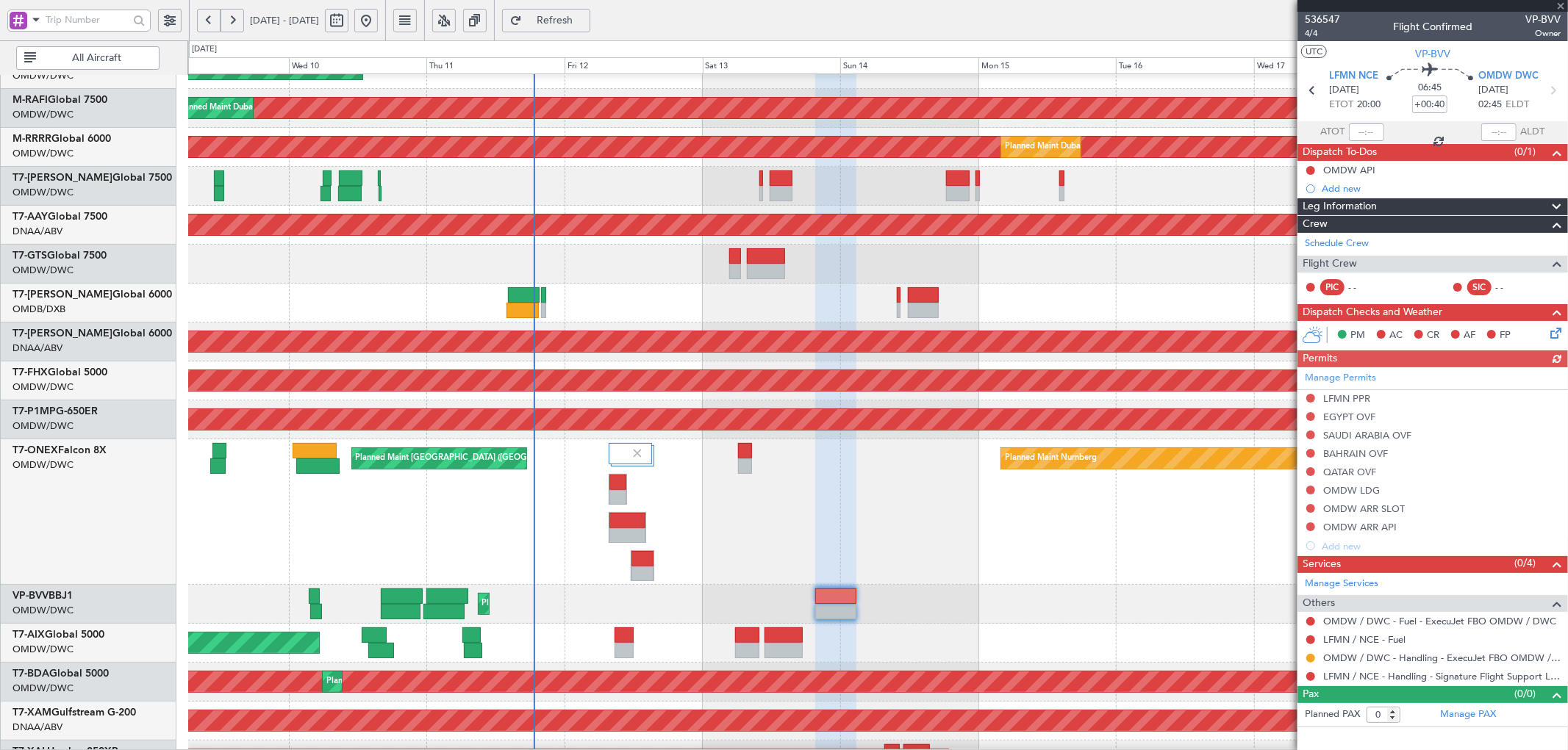
click at [1310, 395] on div "Manage Permits LFMN PPR EGYPT OVF SAUDI ARABIA OVF BAHRAIN OVF QATAR OVF OMDW L…" at bounding box center [1432, 461] width 271 height 188
click at [1311, 397] on button at bounding box center [1311, 398] width 9 height 9
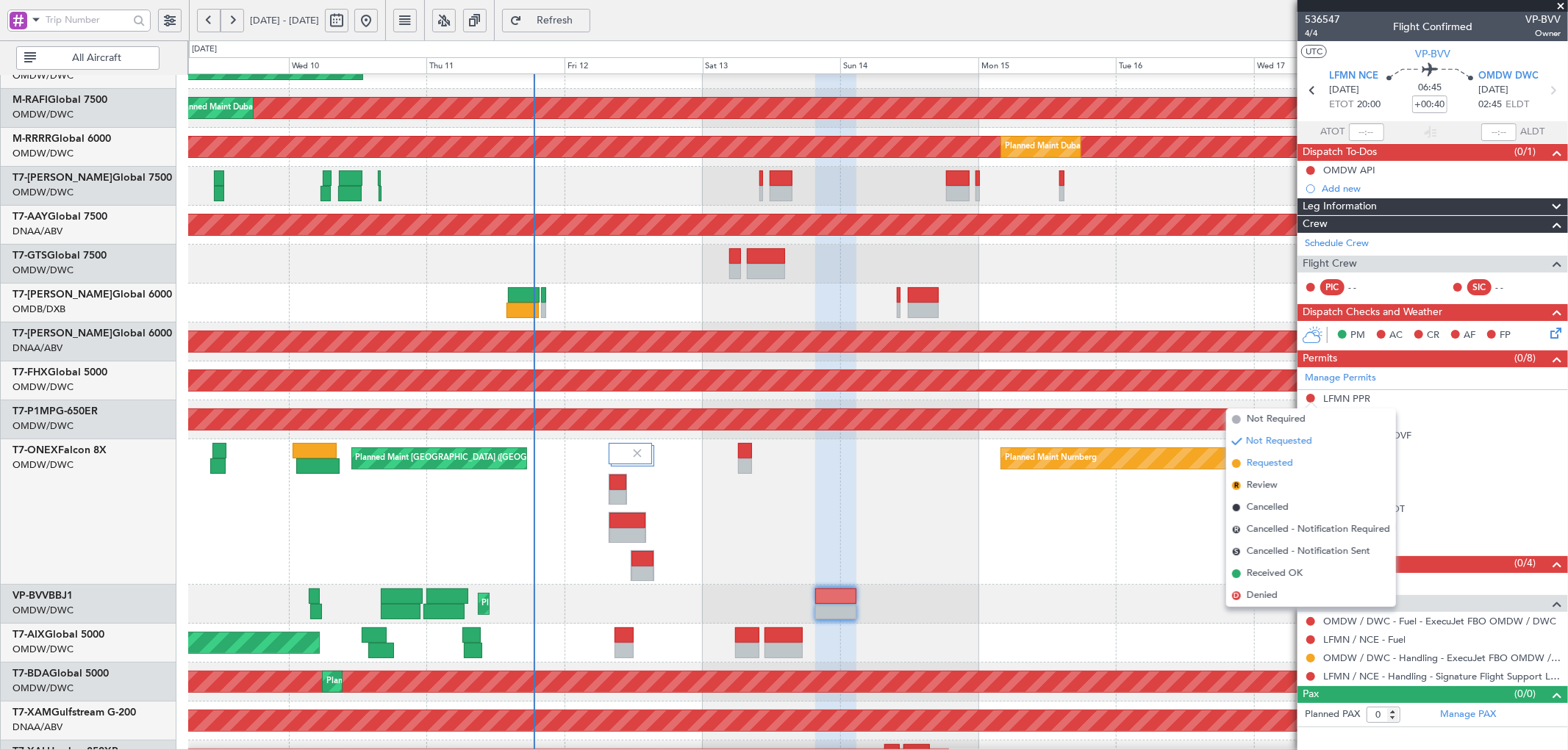
click at [1266, 464] on span "Requested" at bounding box center [1269, 463] width 46 height 14
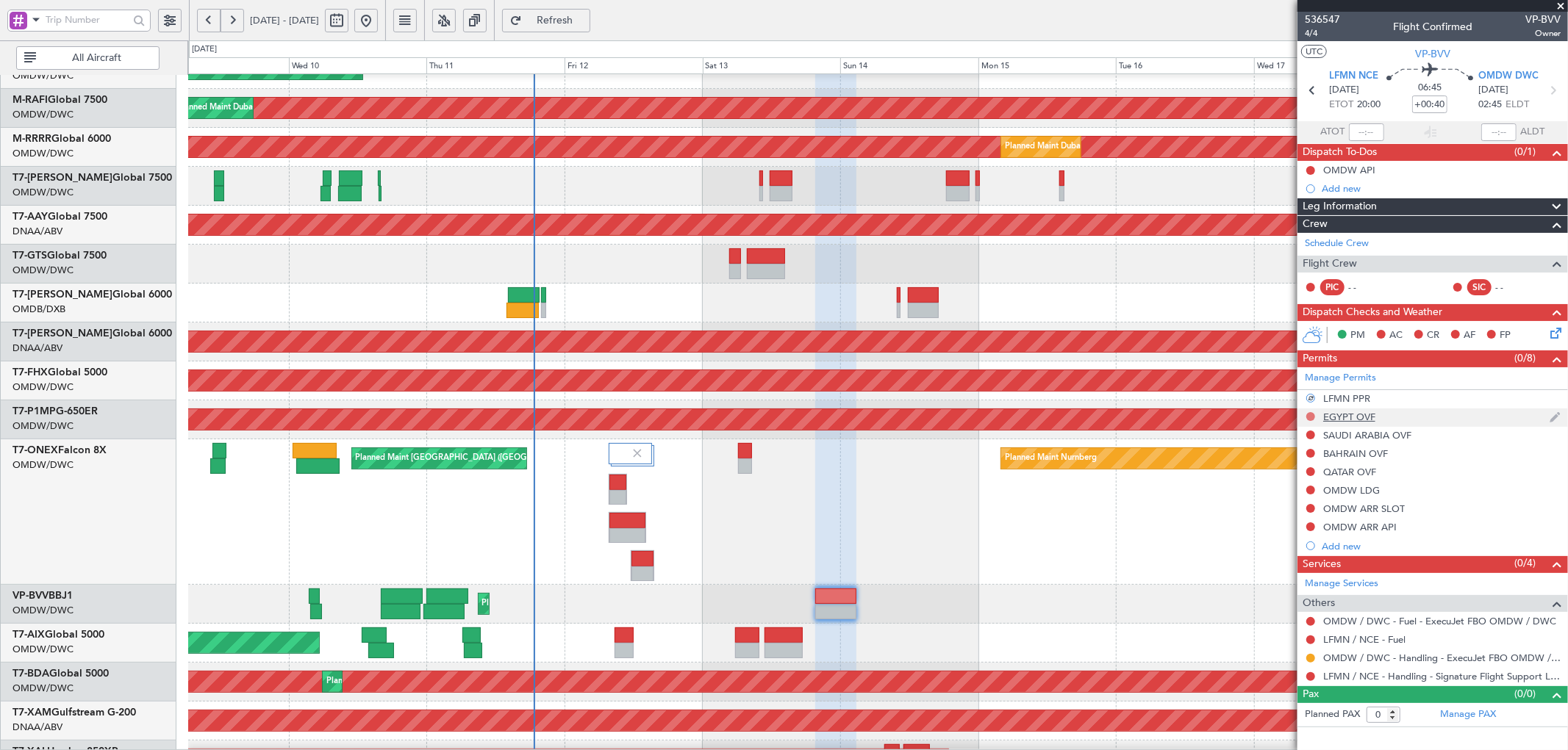
click at [1311, 415] on button at bounding box center [1311, 417] width 9 height 9
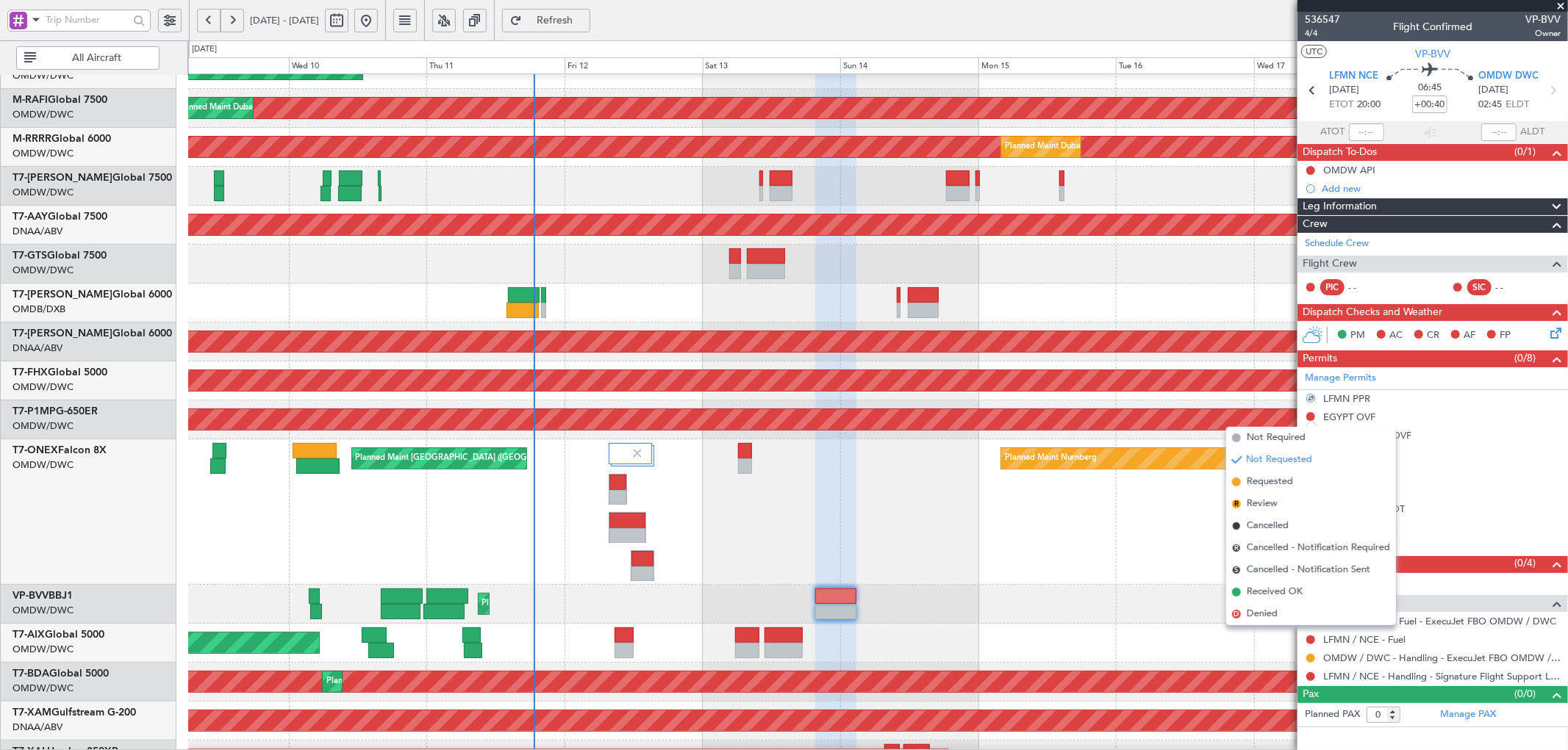
click at [1272, 482] on span "Requested" at bounding box center [1269, 482] width 46 height 14
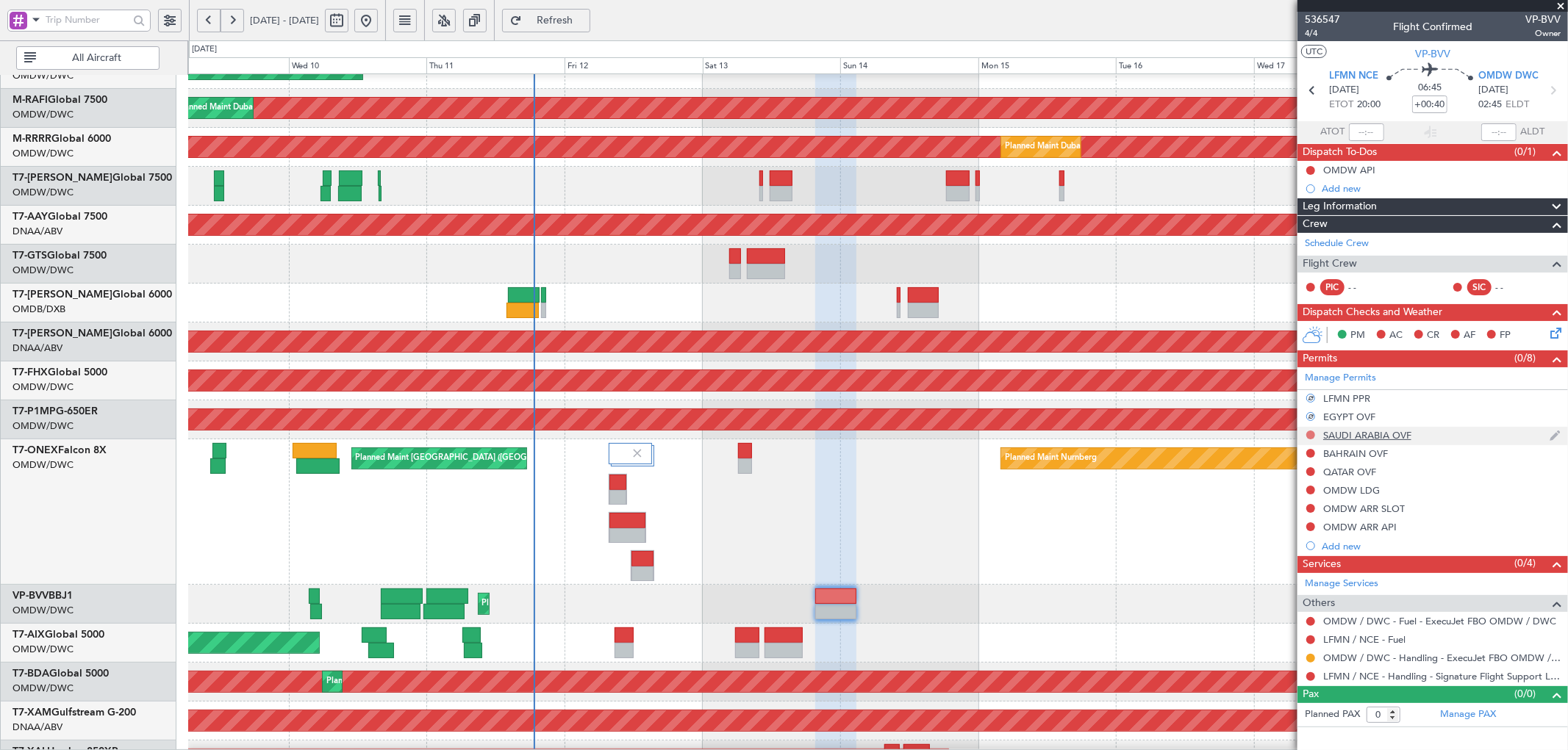
click at [1310, 436] on button at bounding box center [1311, 435] width 9 height 9
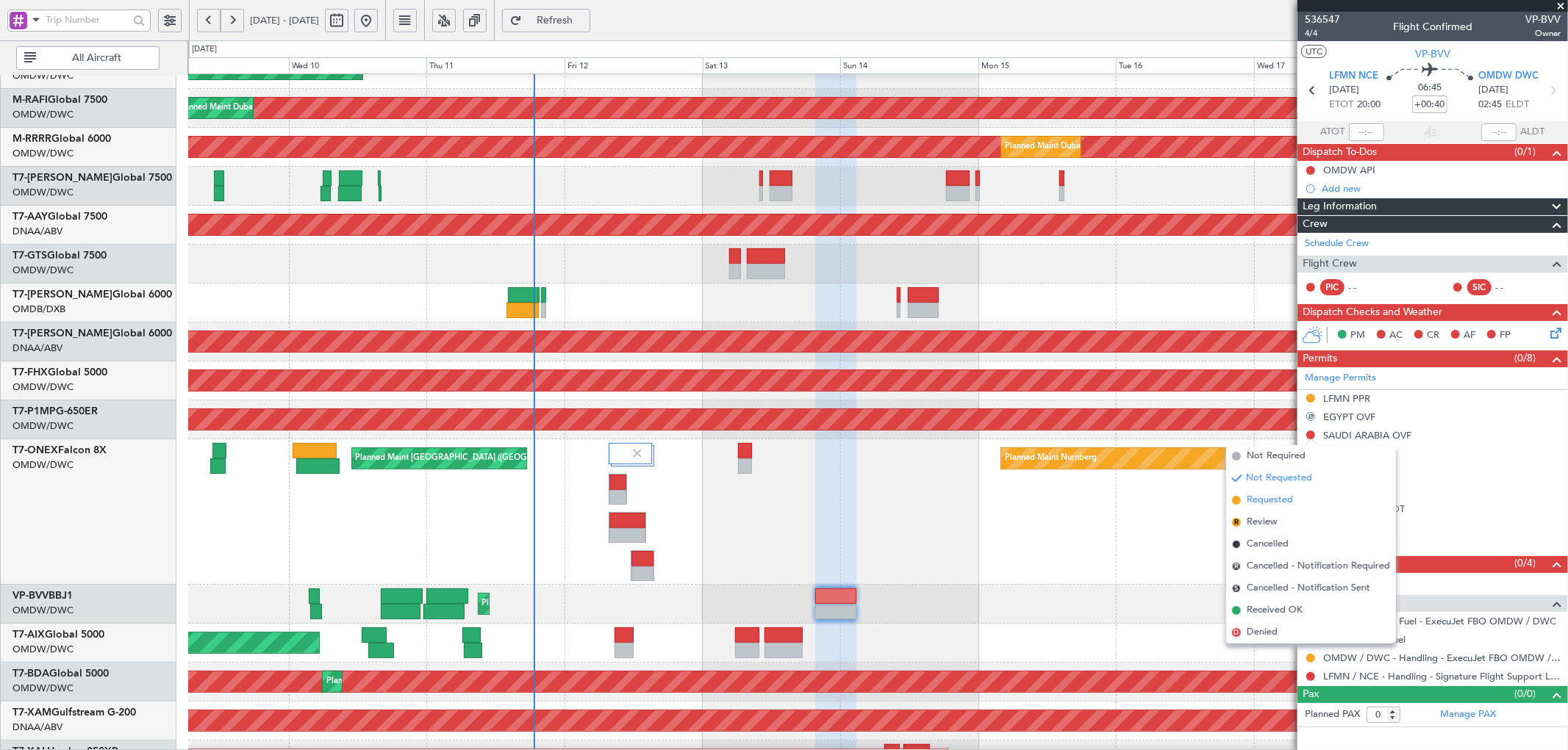
click at [1255, 502] on span "Requested" at bounding box center [1269, 500] width 46 height 14
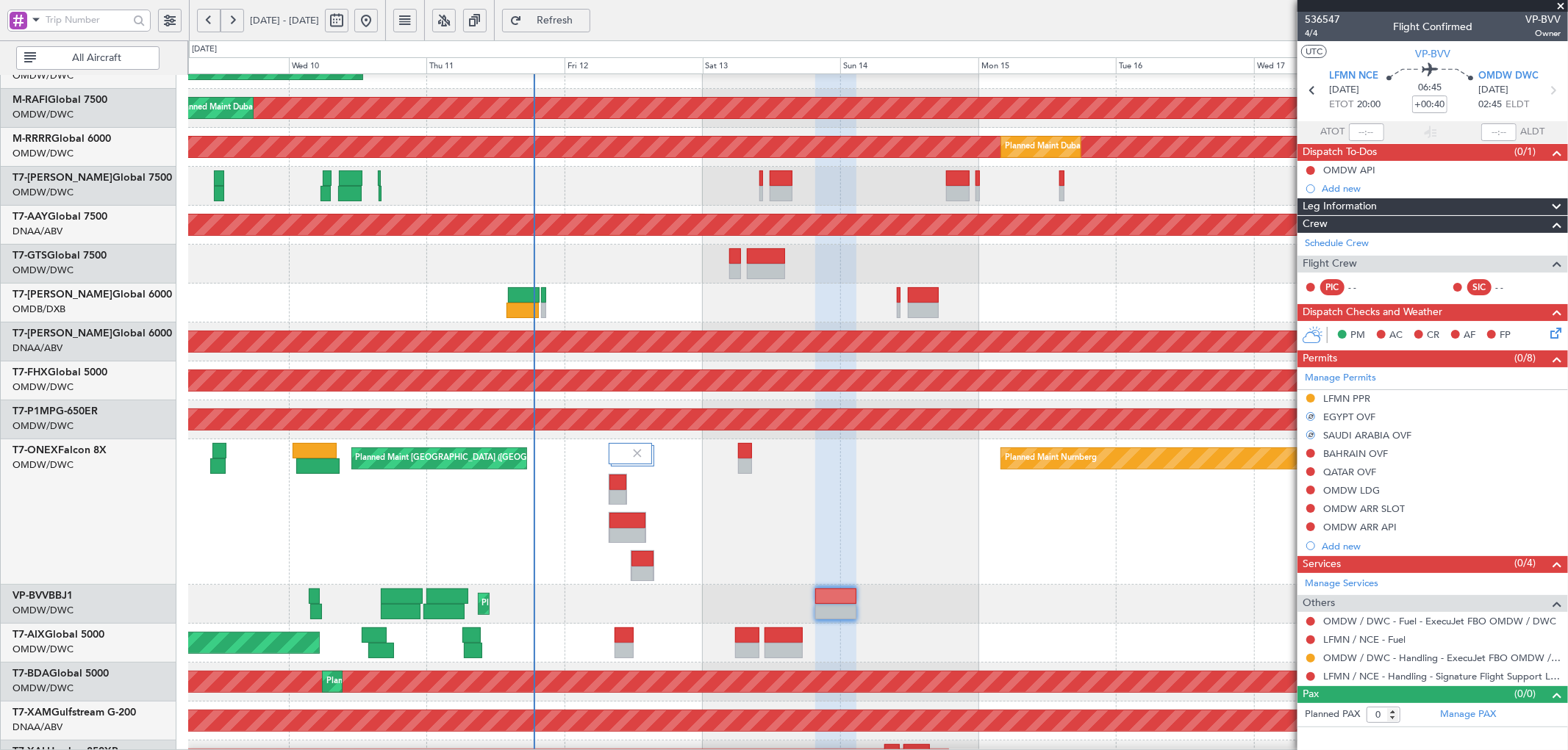
click at [1307, 453] on button at bounding box center [1311, 453] width 9 height 9
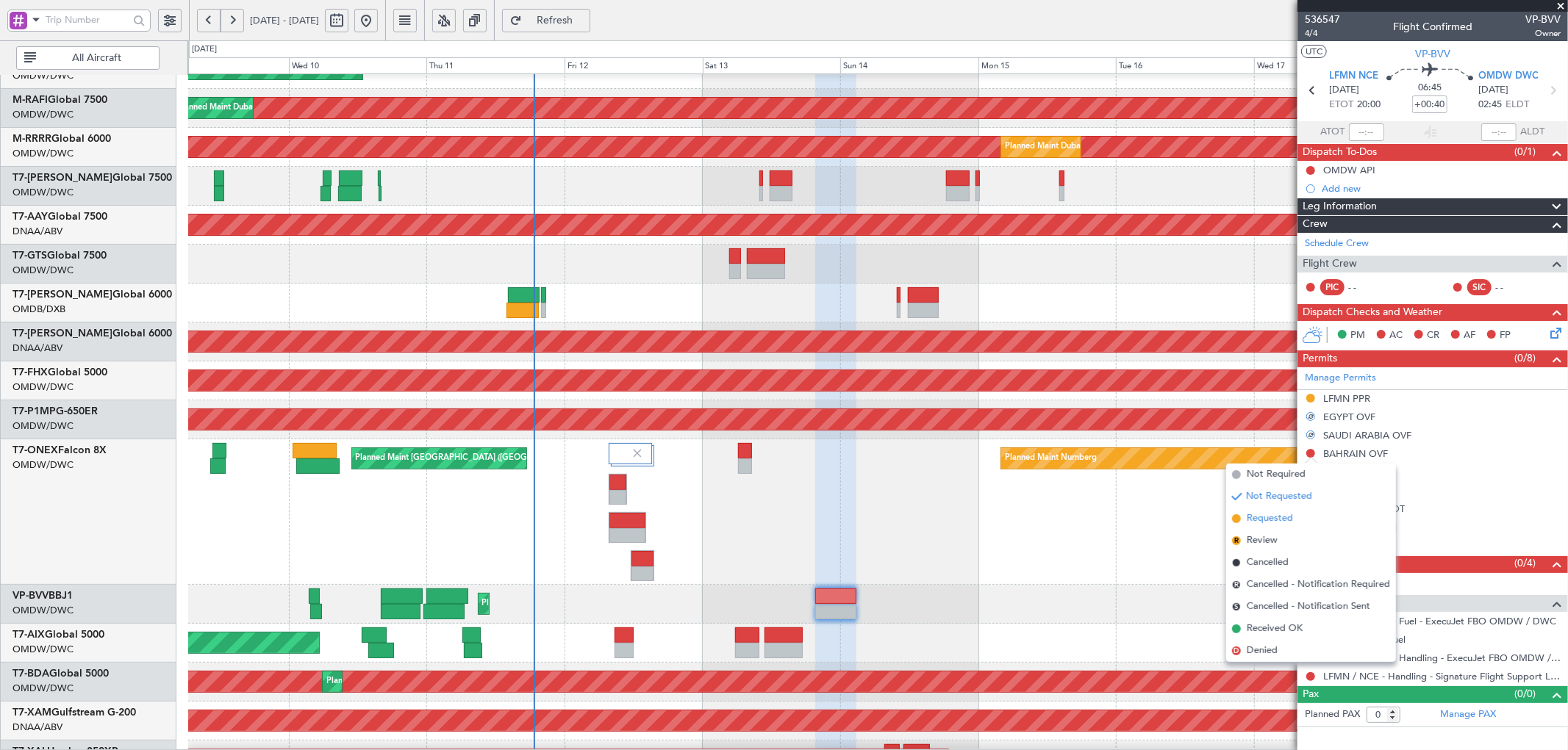
click at [1262, 522] on span "Requested" at bounding box center [1269, 518] width 46 height 14
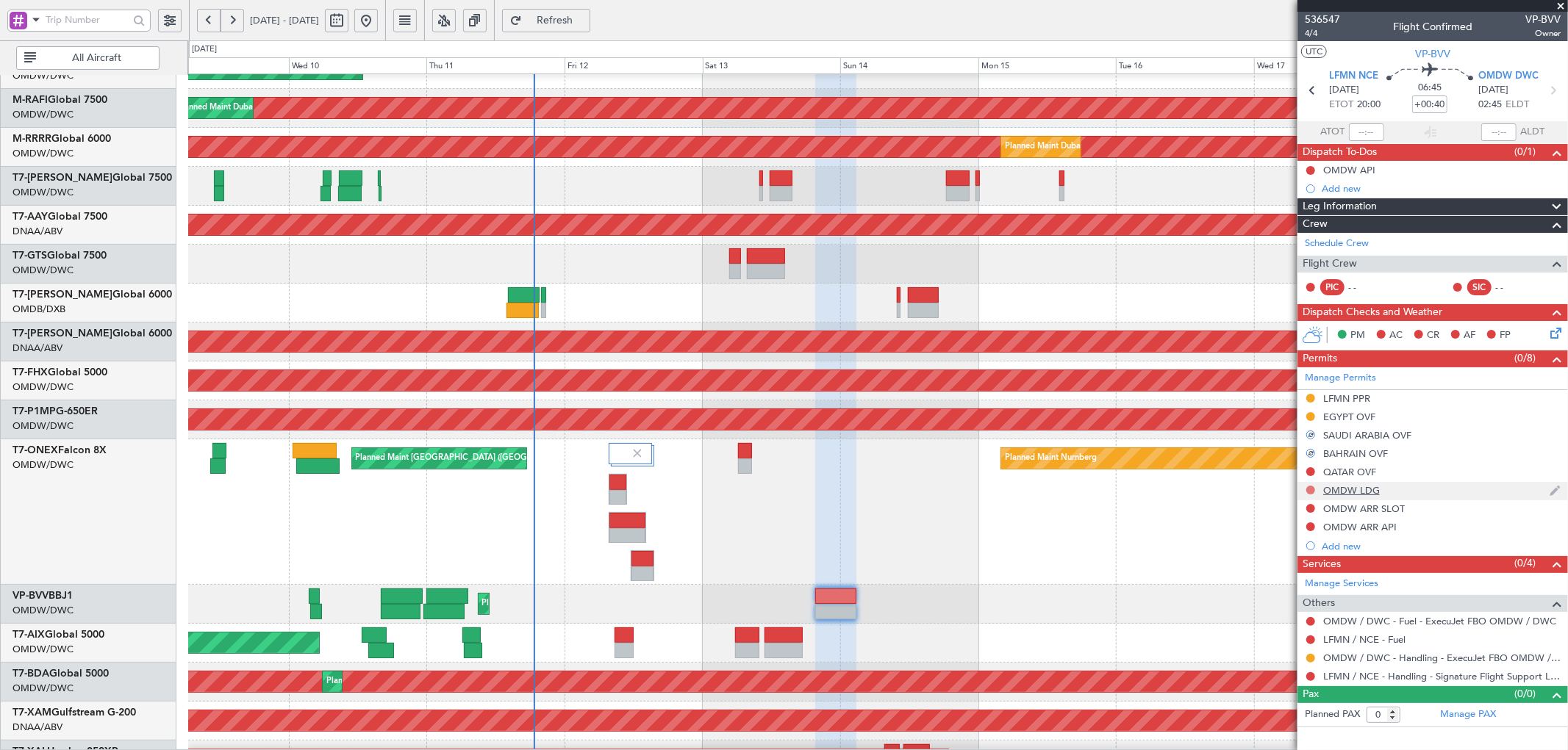
click at [1310, 490] on button at bounding box center [1311, 490] width 9 height 9
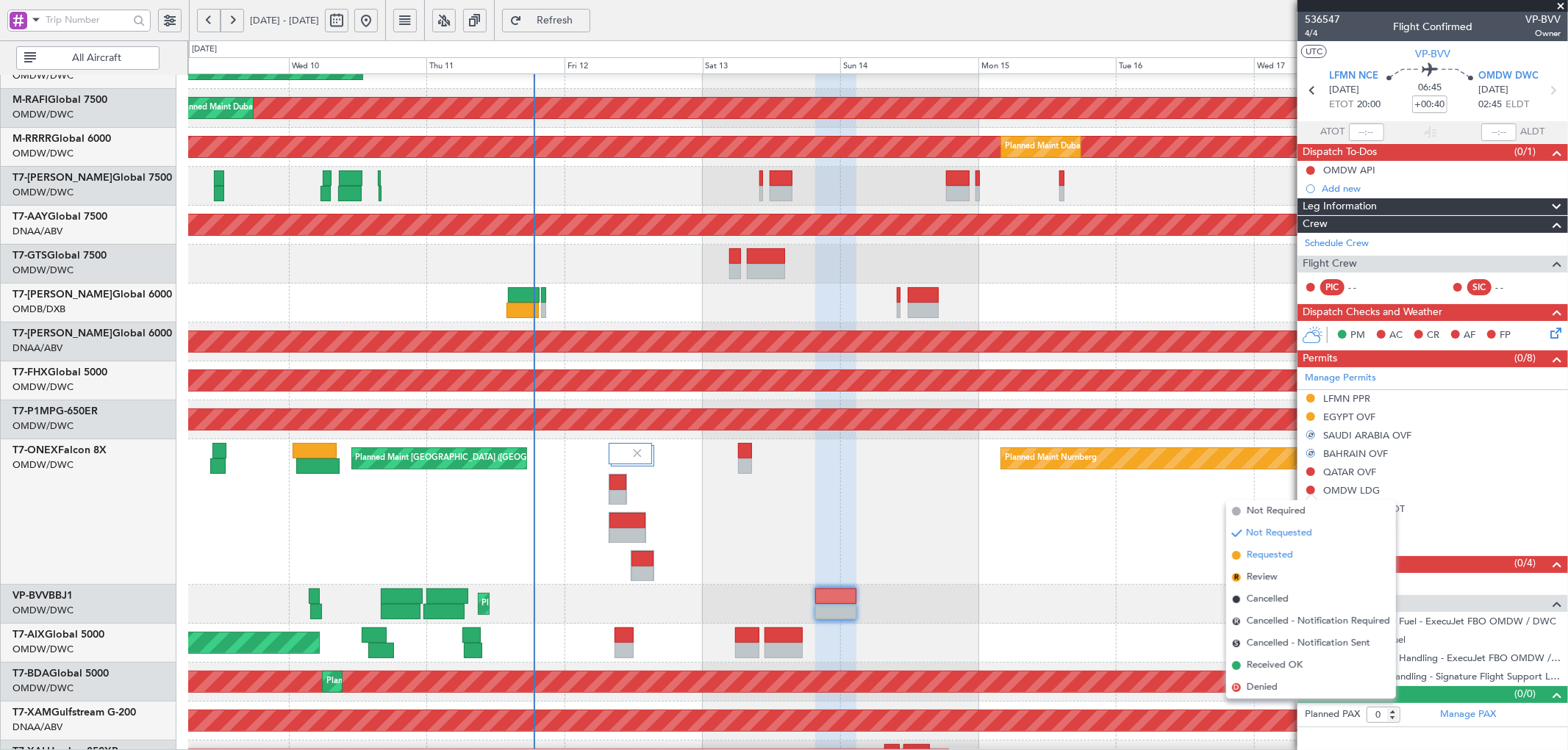
click at [1273, 554] on span "Requested" at bounding box center [1269, 555] width 46 height 14
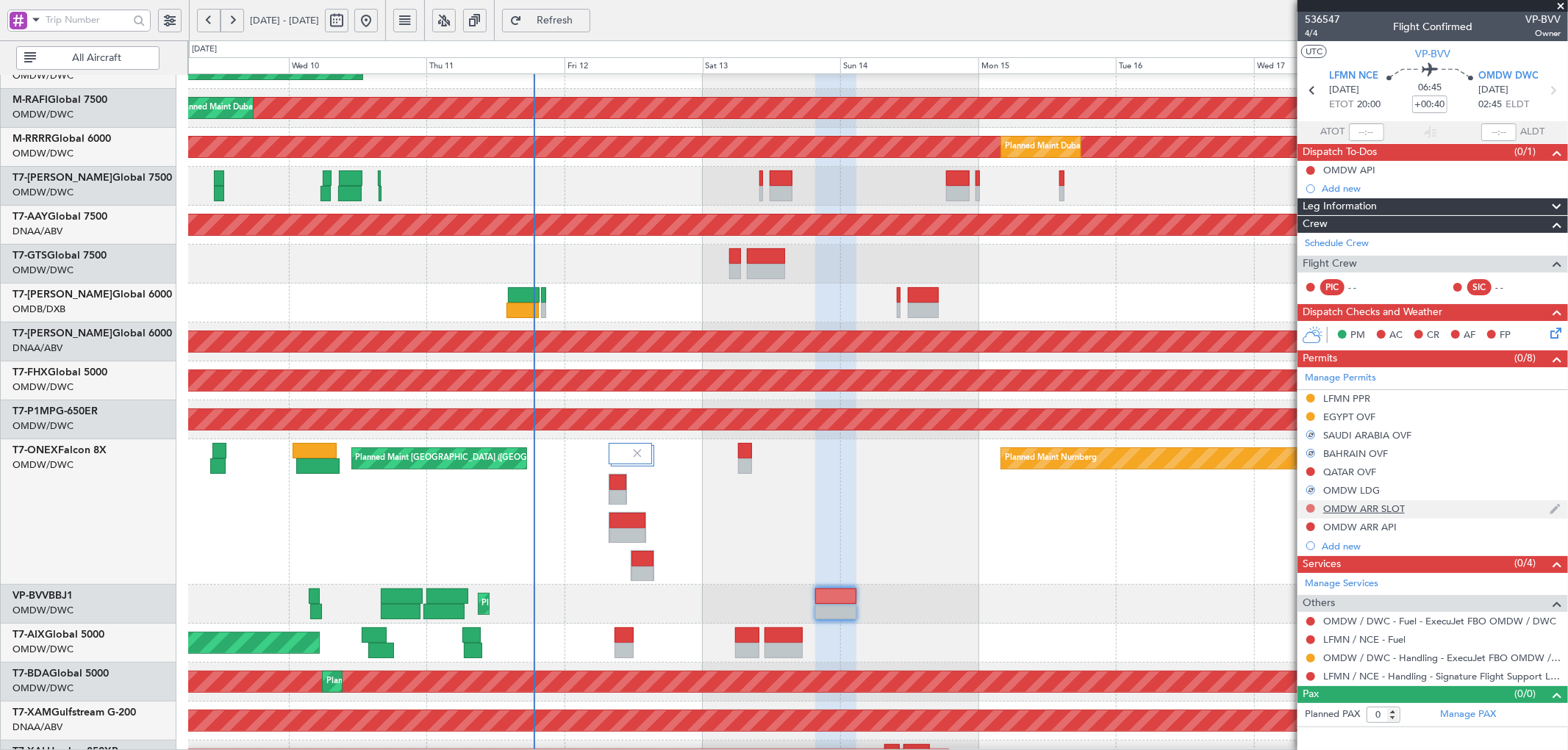
click at [1311, 508] on button at bounding box center [1311, 509] width 9 height 9
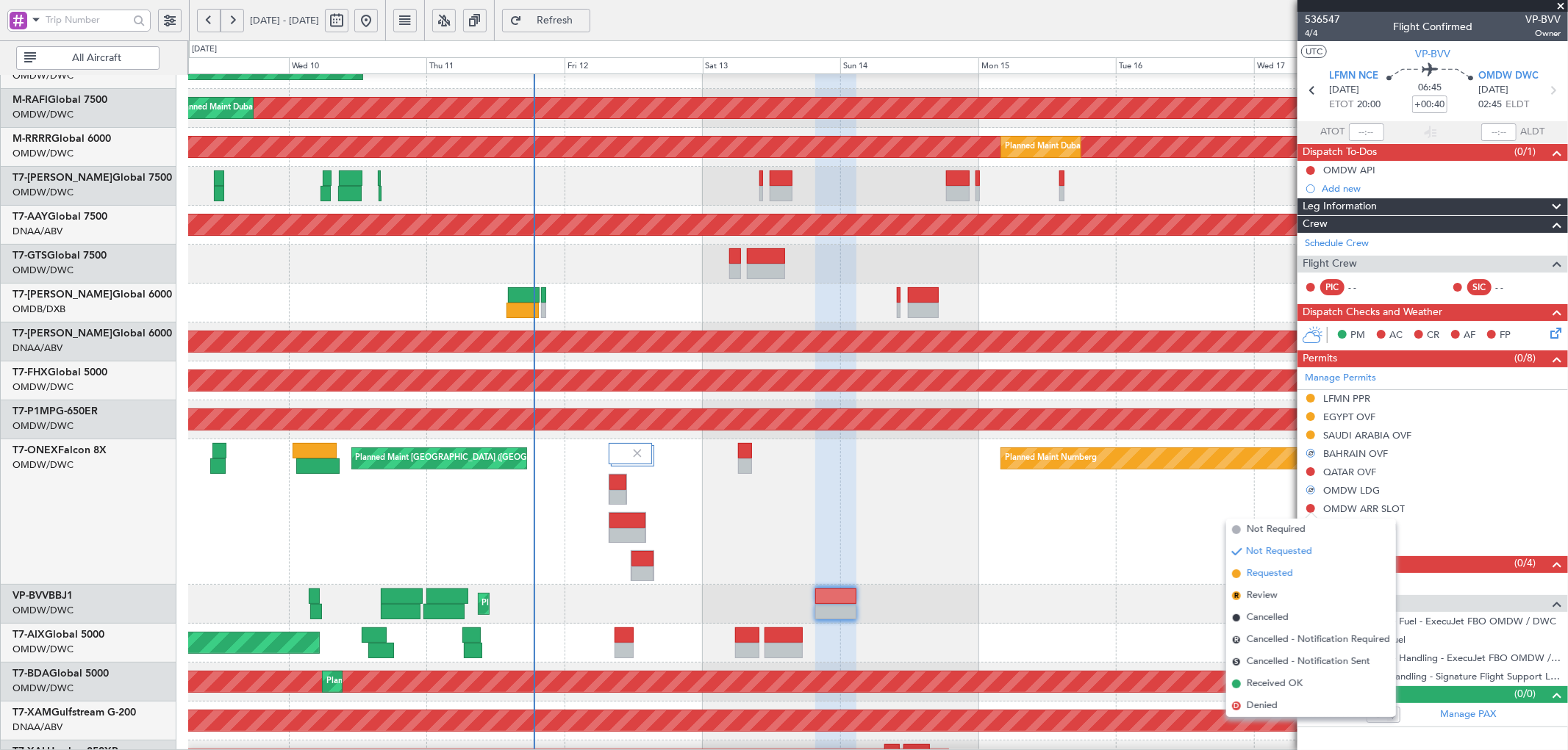
click at [1262, 576] on span "Requested" at bounding box center [1269, 573] width 46 height 14
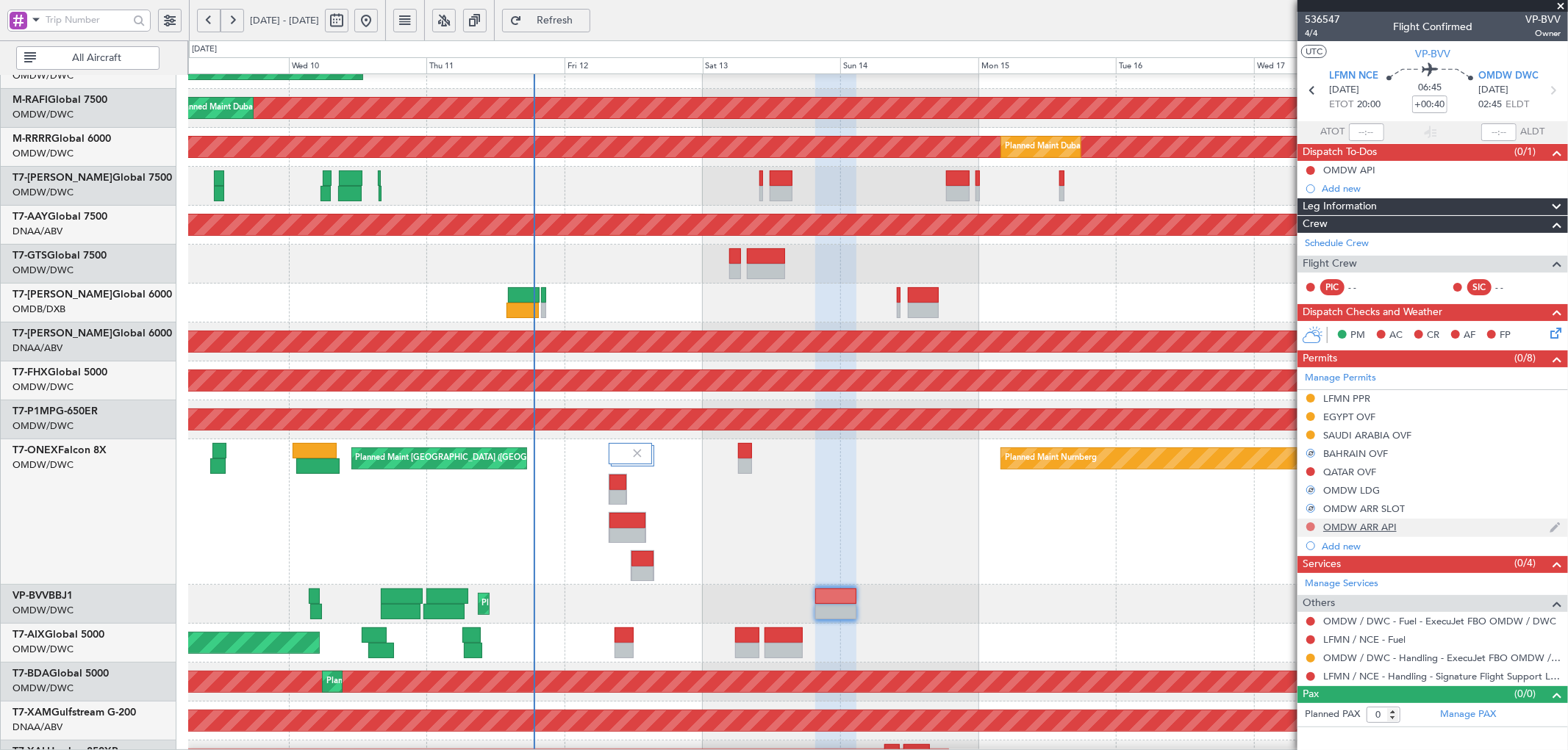
click at [1311, 526] on button at bounding box center [1311, 527] width 9 height 9
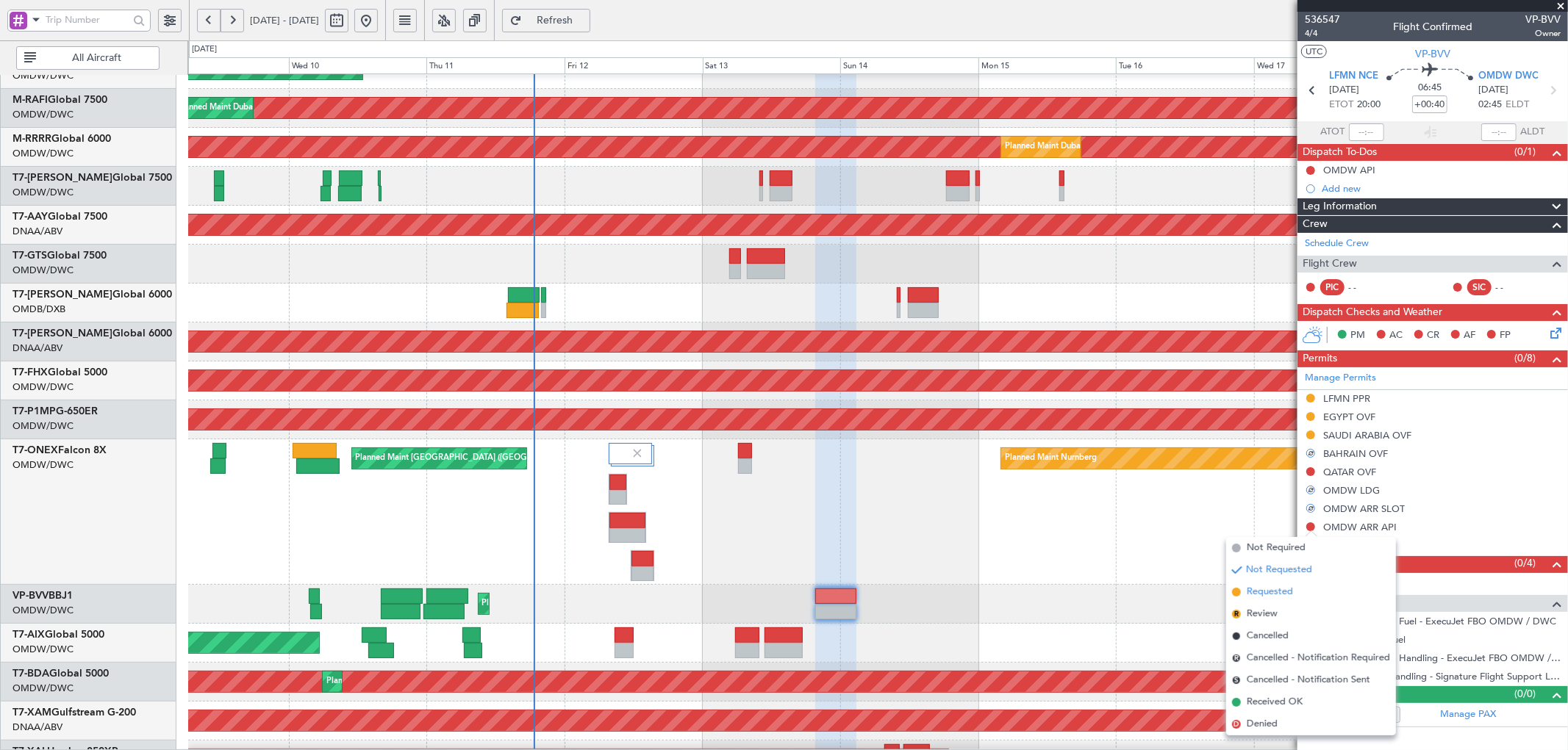
click at [1252, 596] on span "Requested" at bounding box center [1269, 592] width 46 height 14
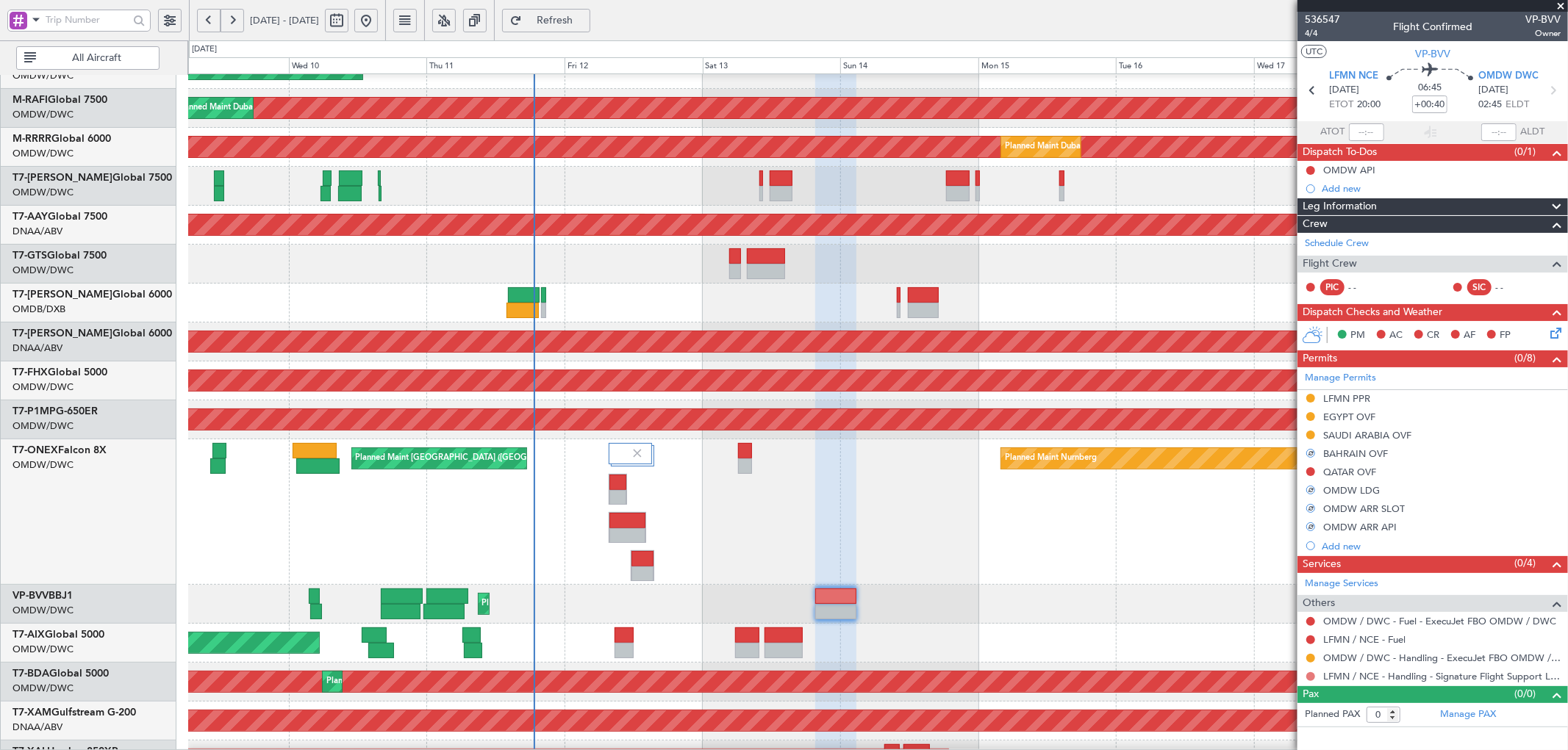
click at [1310, 678] on button at bounding box center [1311, 677] width 9 height 9
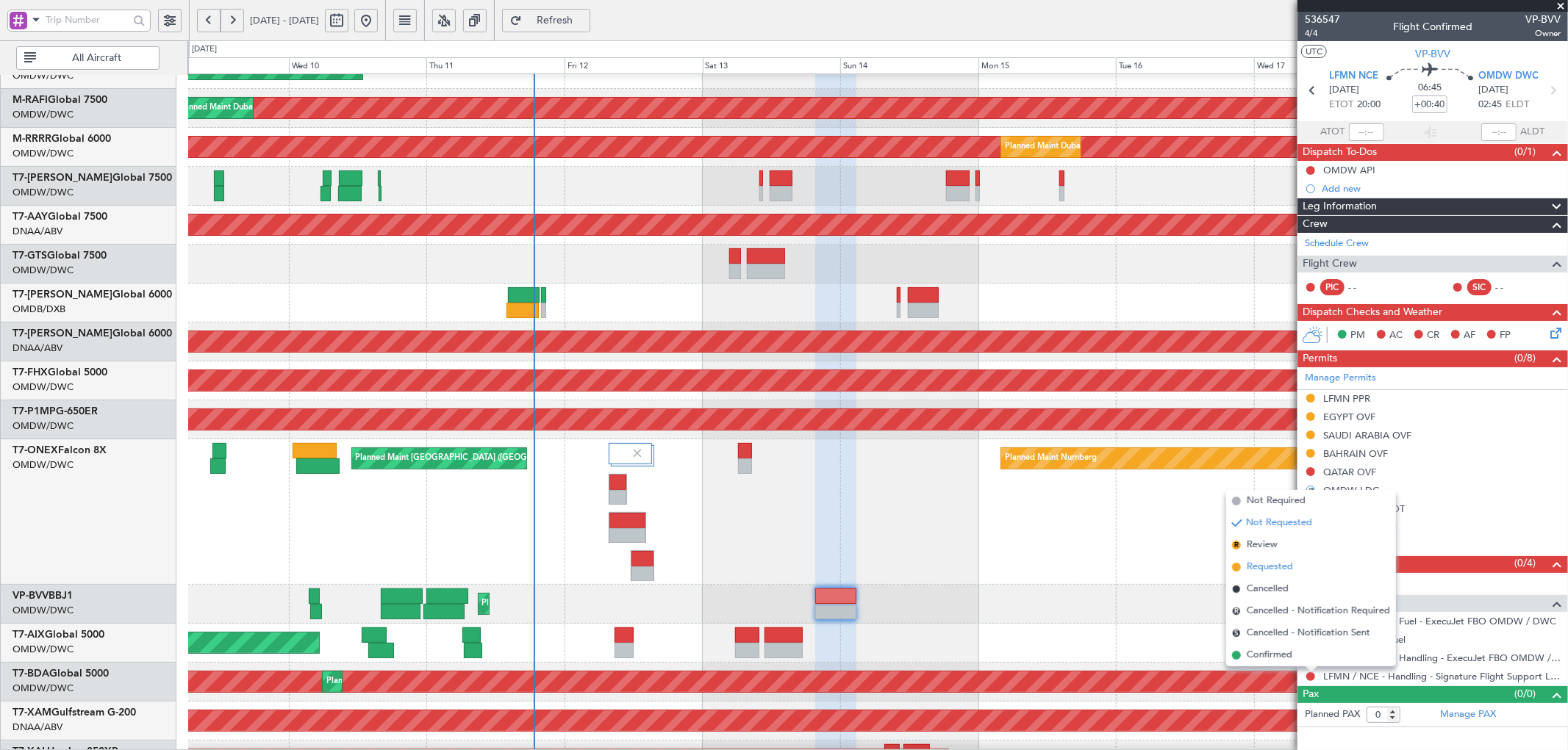
click at [1260, 576] on li "Requested" at bounding box center [1311, 566] width 170 height 22
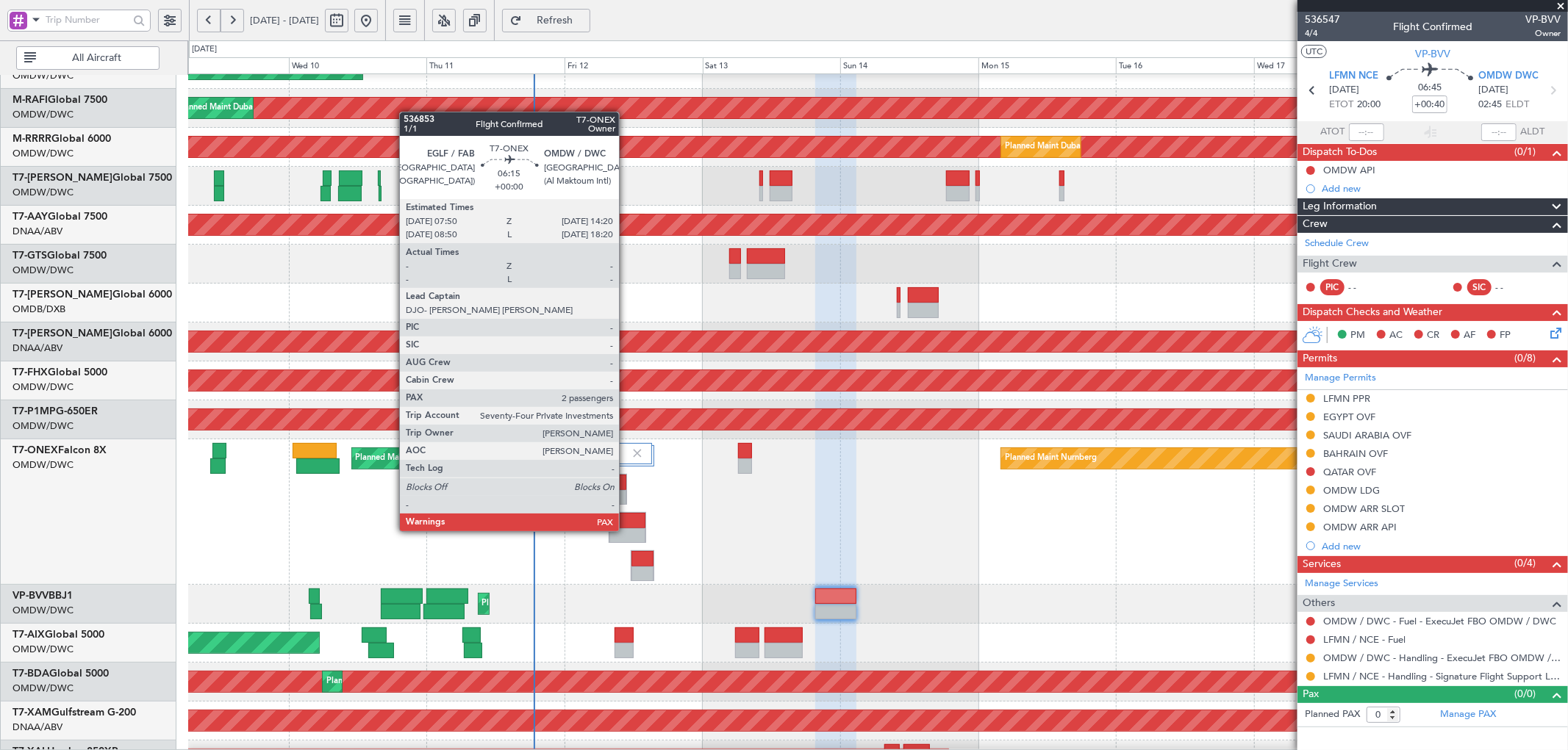
click at [625, 520] on div at bounding box center [627, 520] width 36 height 15
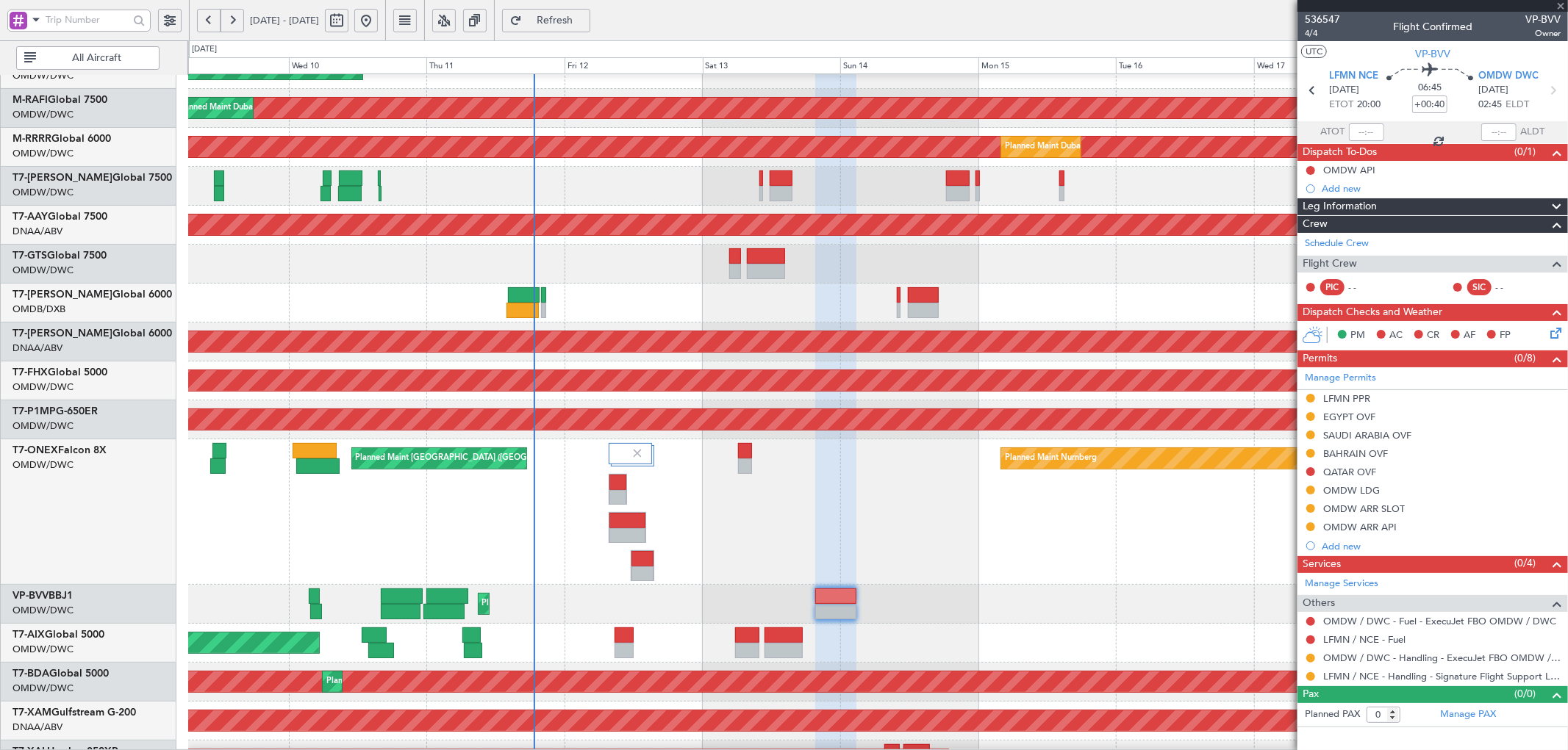
type input "2"
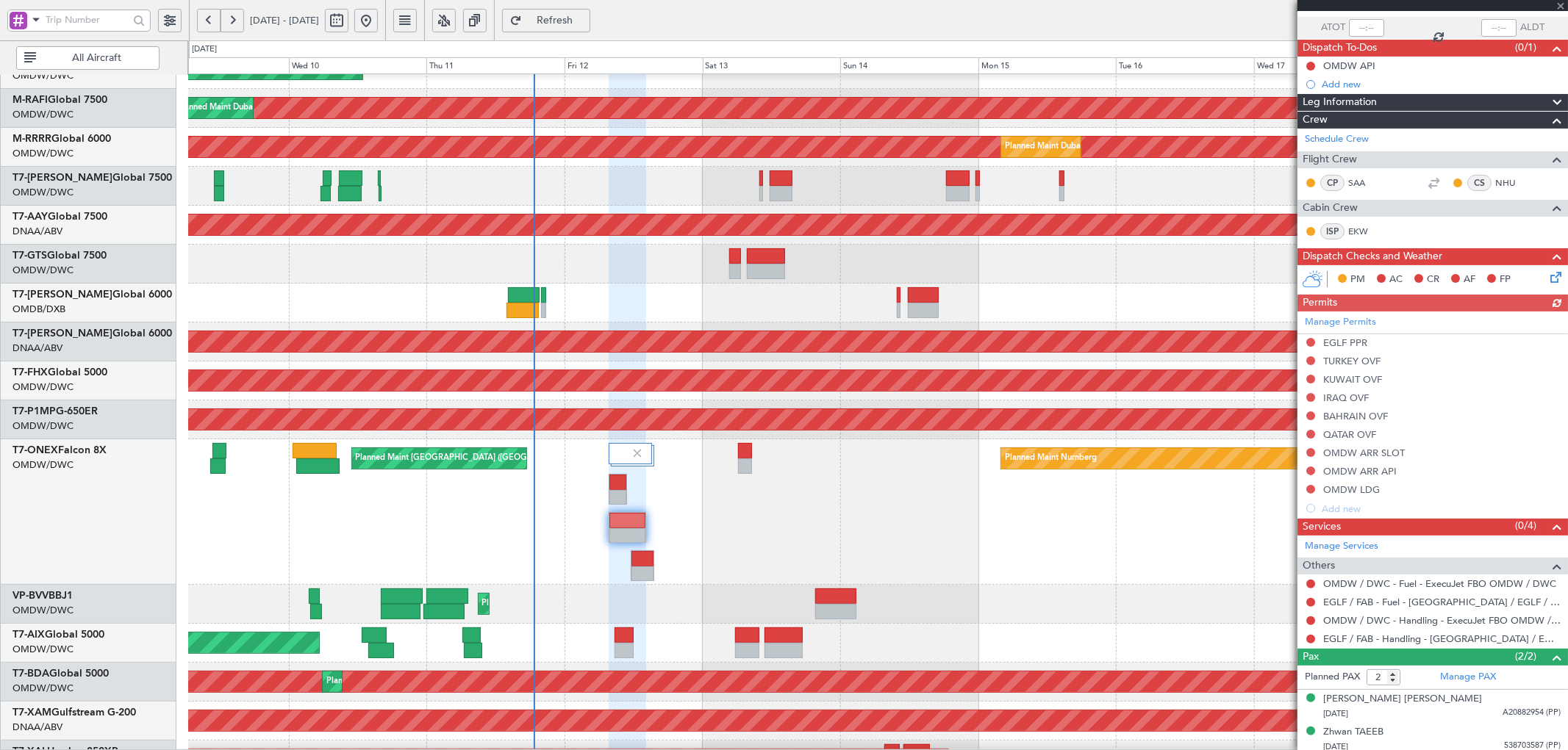
scroll to position [108, 0]
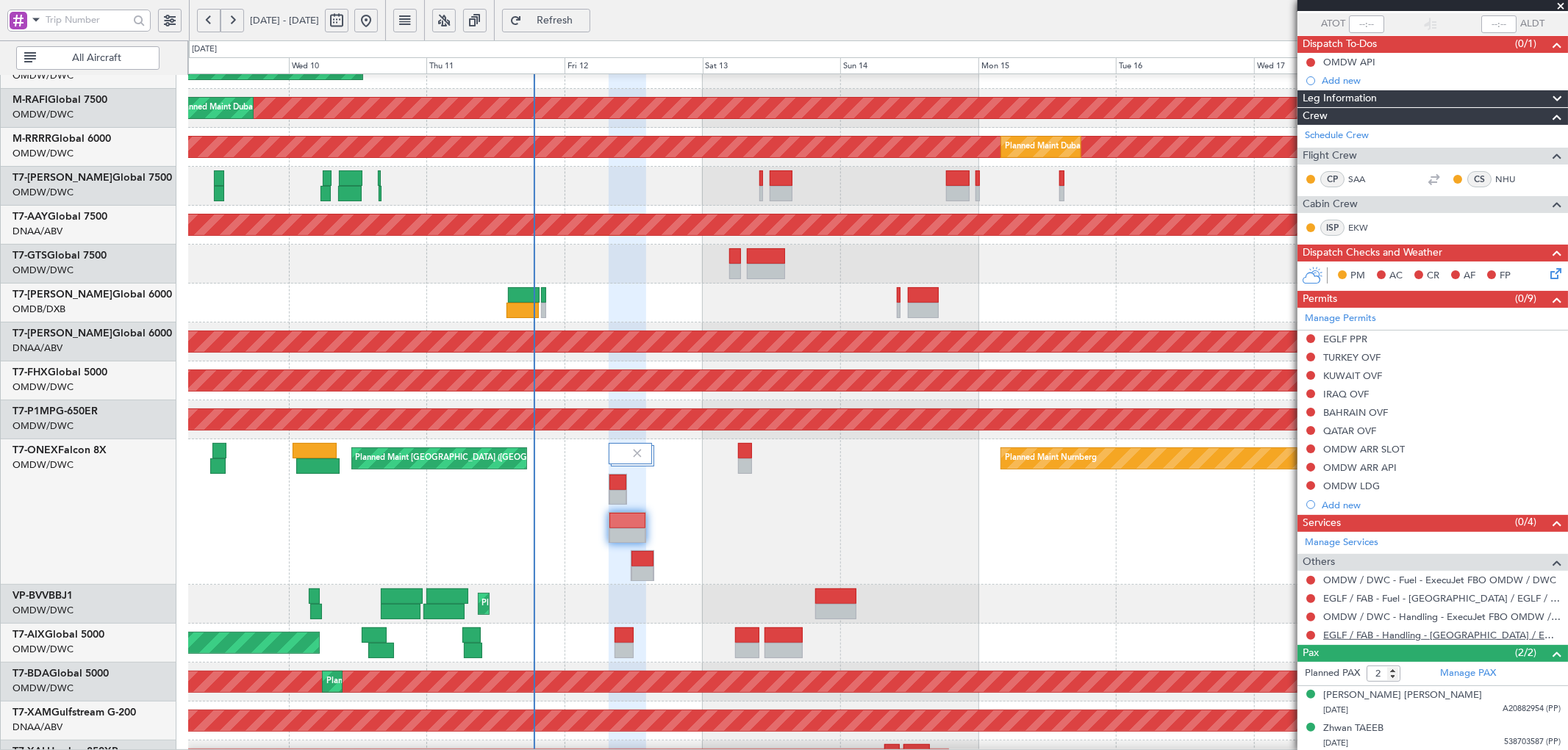
click at [1389, 630] on link "EGLF / FAB - Handling - [GEOGRAPHIC_DATA] / EGLF / FAB" at bounding box center [1441, 635] width 237 height 12
click at [564, 11] on button "Refresh" at bounding box center [546, 20] width 88 height 24
click at [1310, 335] on button at bounding box center [1311, 339] width 9 height 9
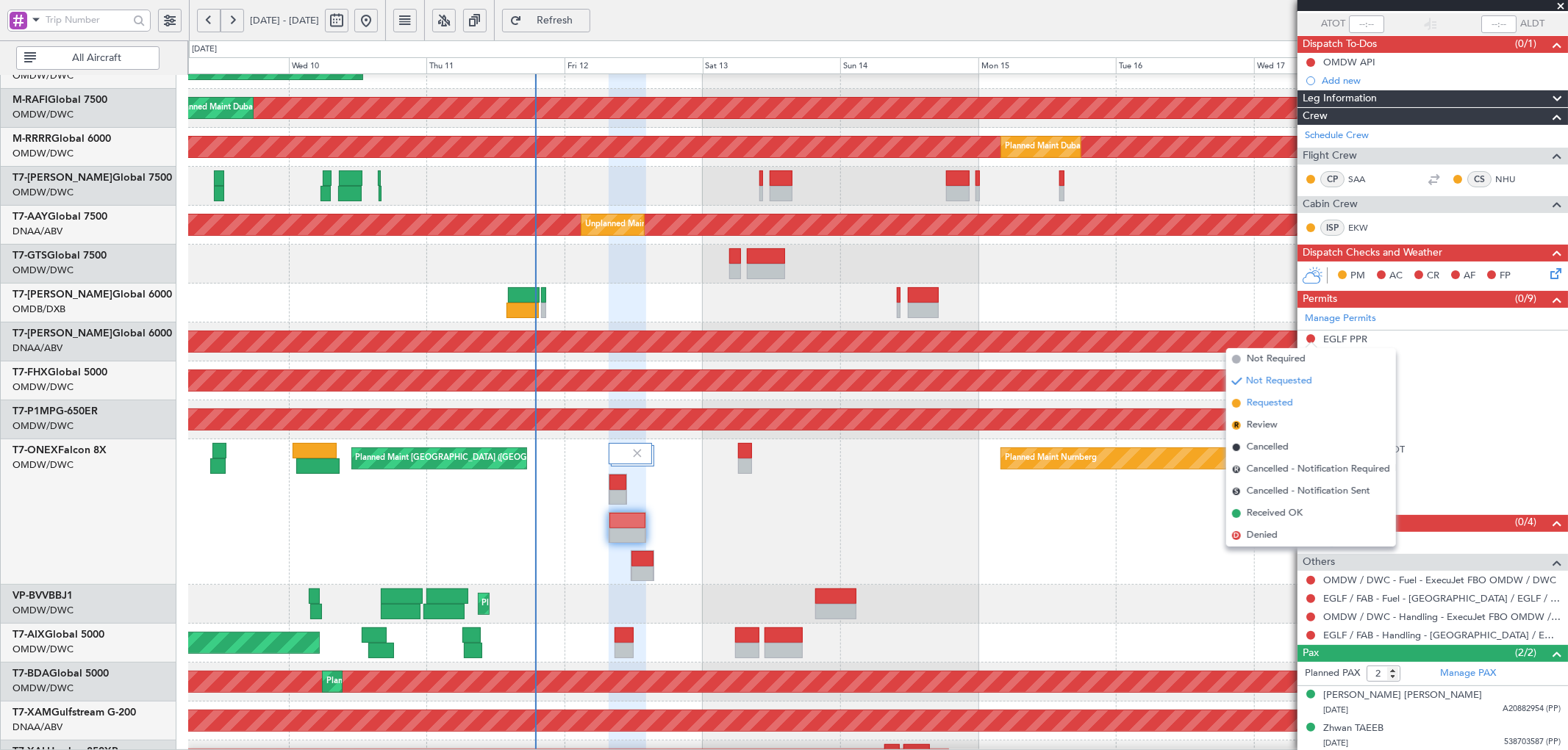
click at [1281, 398] on span "Requested" at bounding box center [1269, 403] width 46 height 14
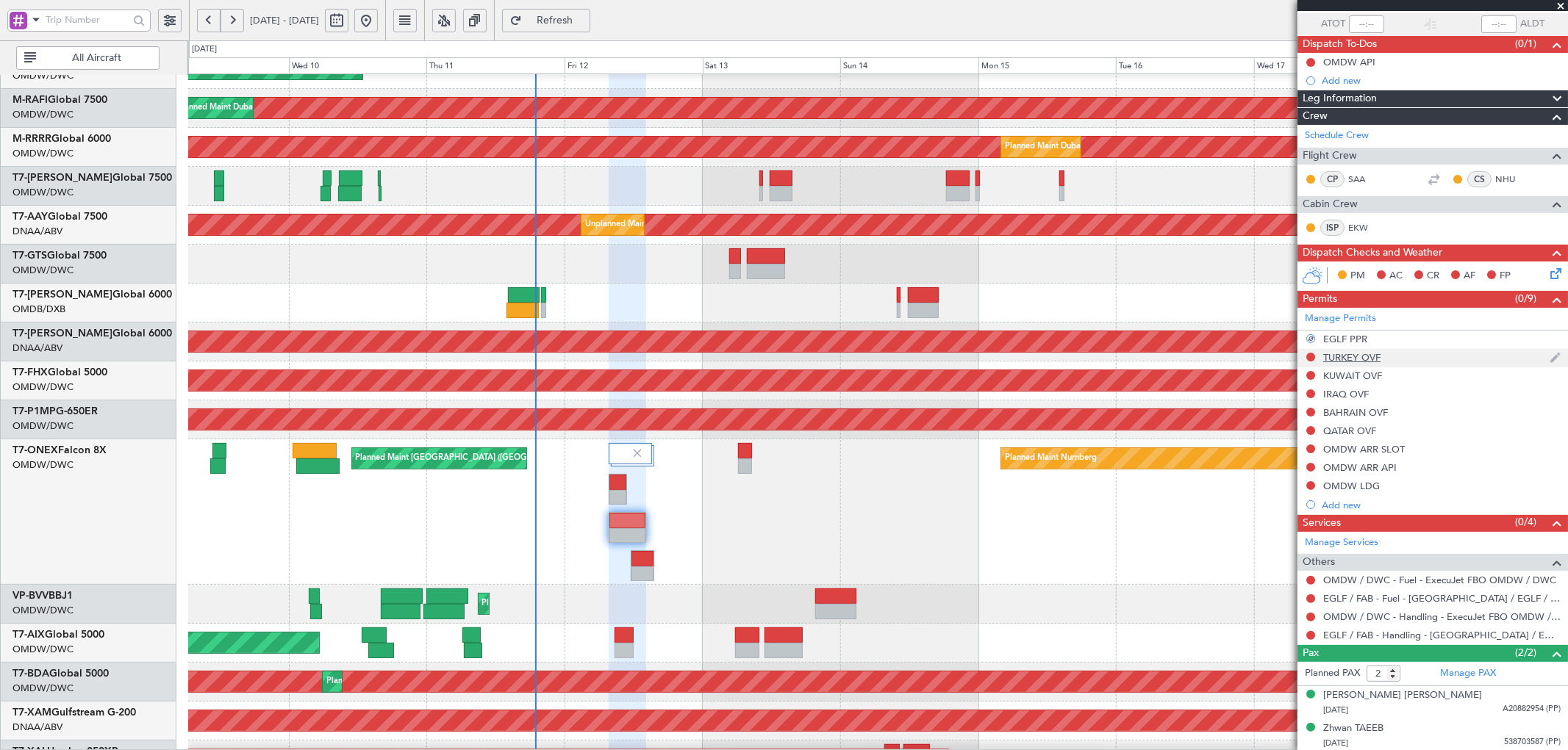
click at [1362, 357] on div "TURKEY OVF" at bounding box center [1352, 357] width 58 height 12
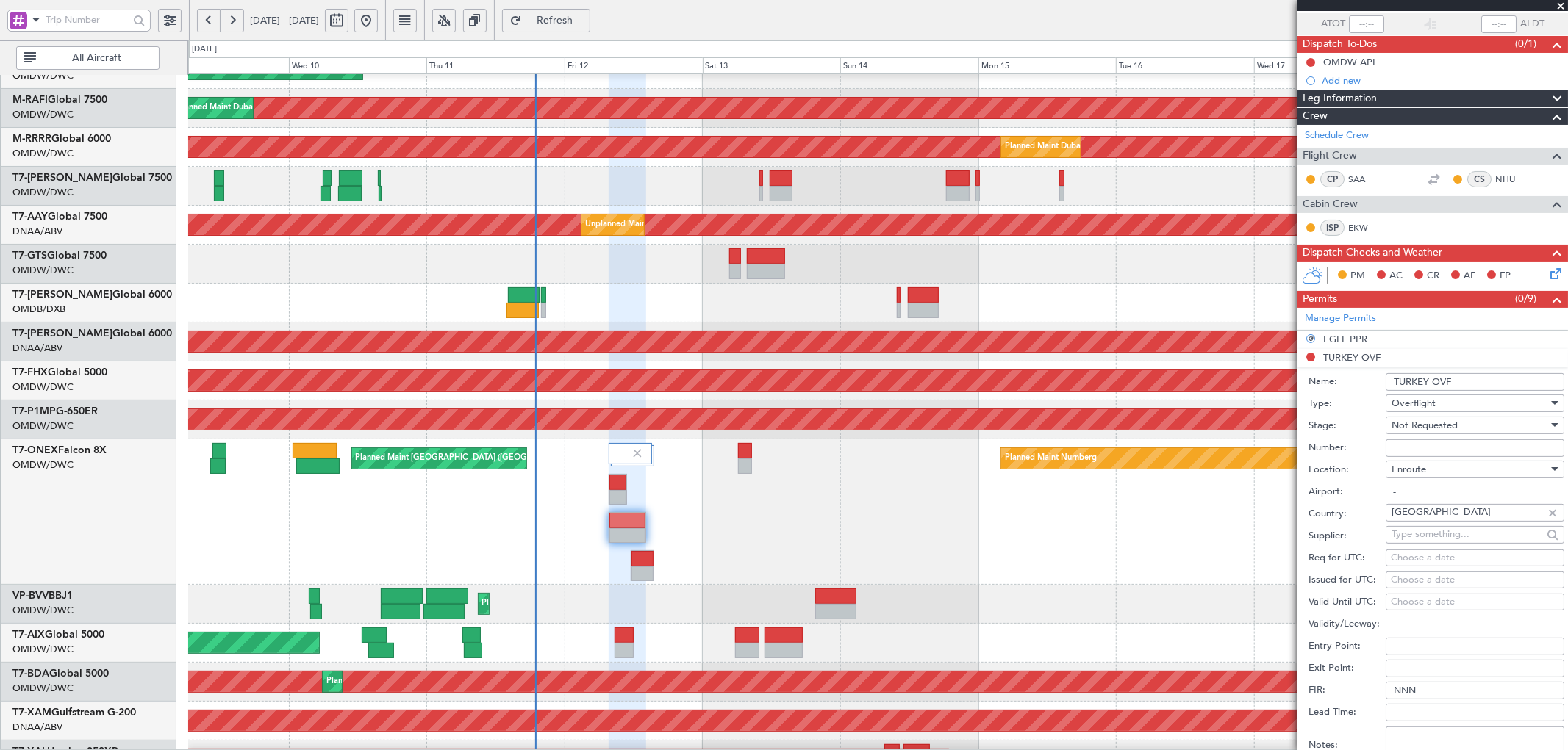
click at [1442, 447] on input "Number:" at bounding box center [1474, 447] width 178 height 17
type input "d"
type input "APPROVED ECAC BUSINES FLT"
click at [1430, 428] on span "Not Requested" at bounding box center [1424, 425] width 66 height 13
click at [1422, 523] on span "Requested" at bounding box center [1469, 520] width 153 height 22
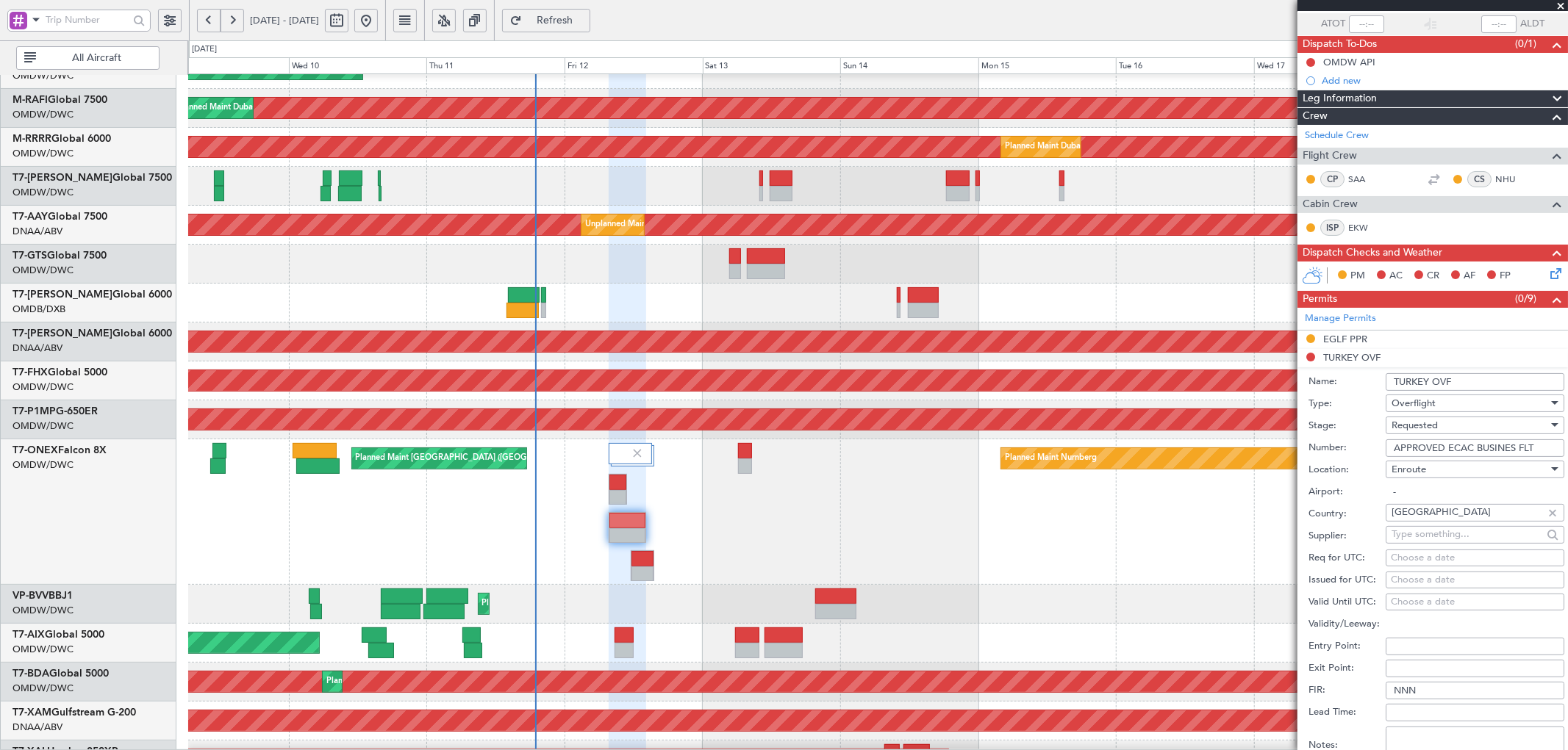
click at [1438, 424] on div "Requested" at bounding box center [1469, 425] width 156 height 22
click at [1439, 538] on span "Received OK" at bounding box center [1469, 537] width 153 height 22
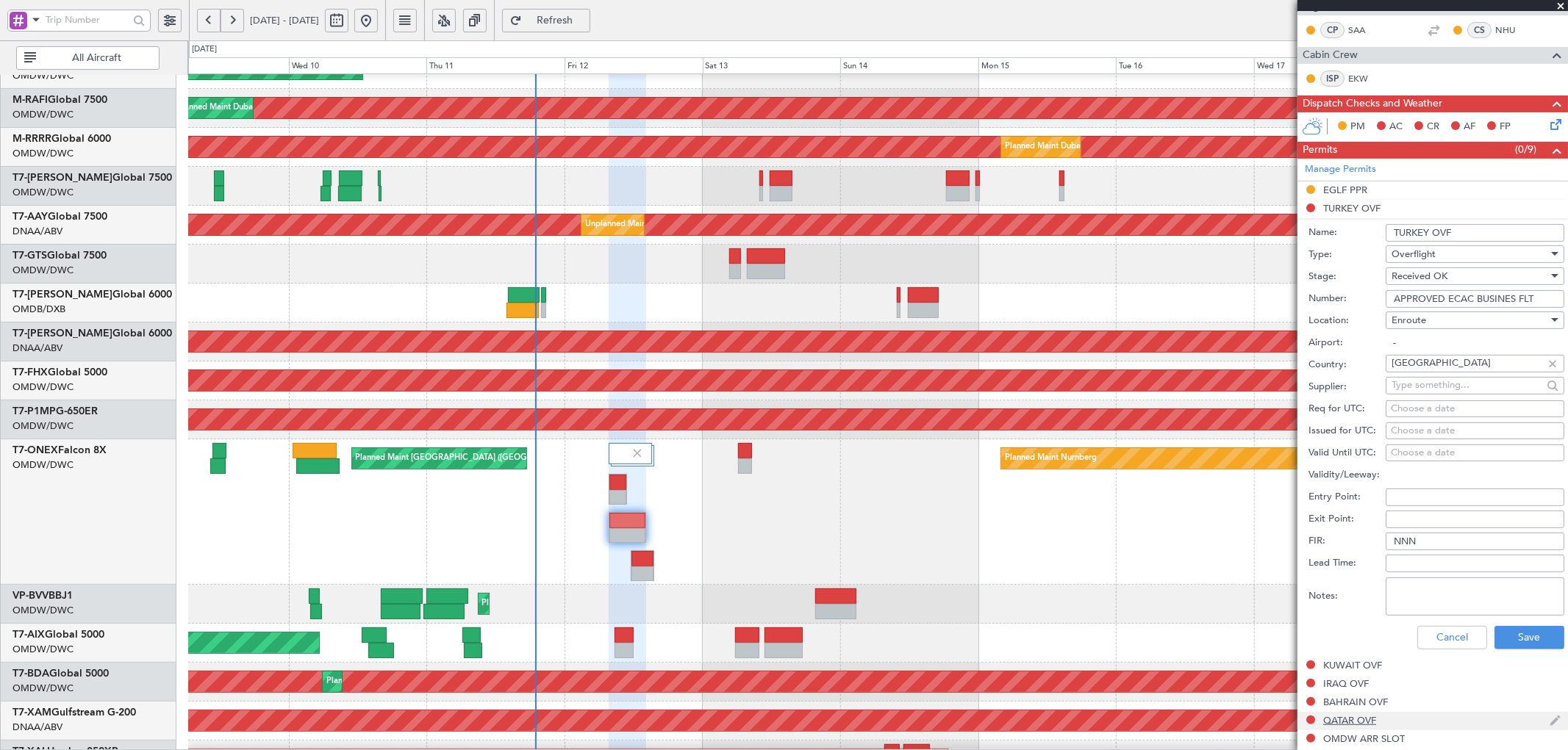
scroll to position [271, 0]
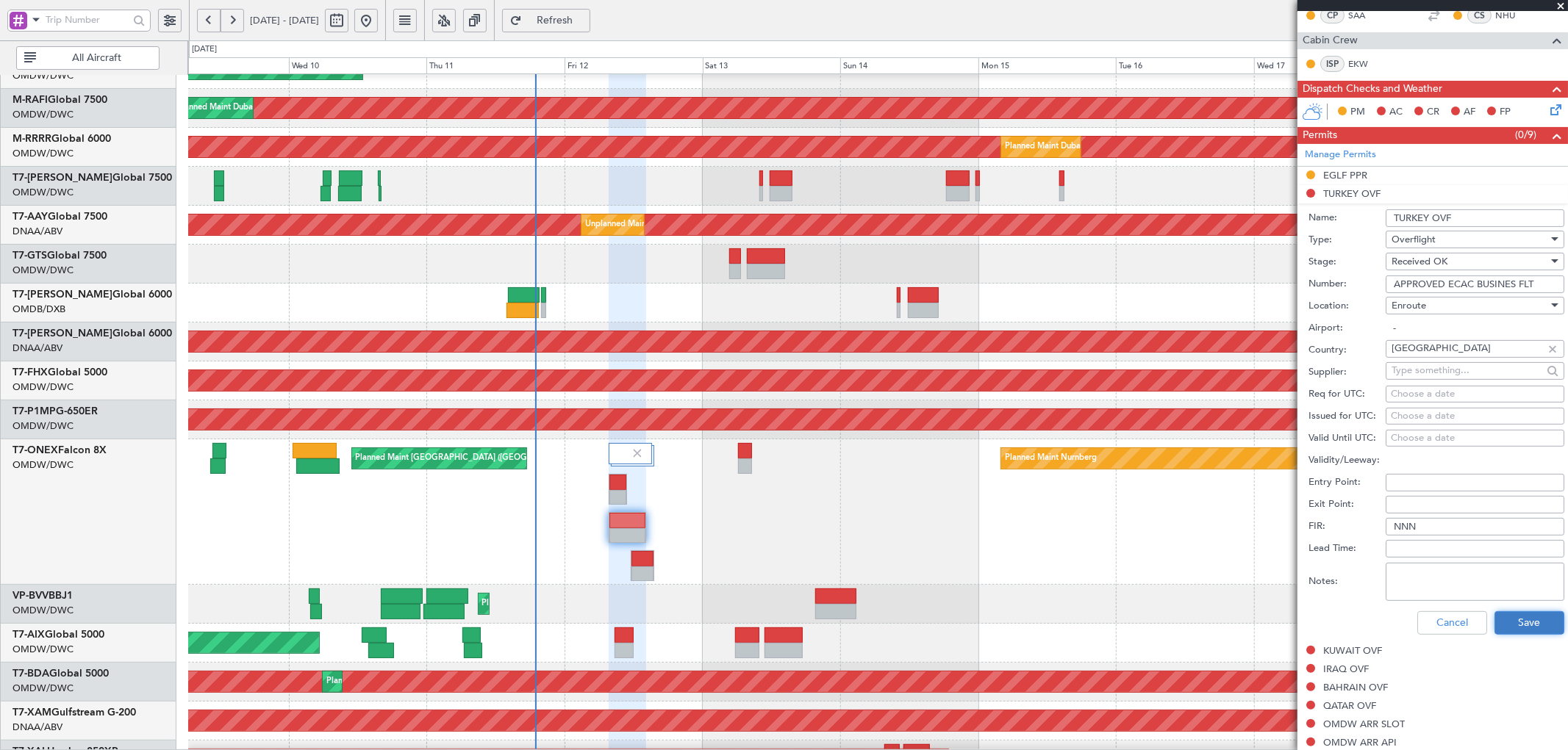
click at [1516, 626] on button "Save" at bounding box center [1529, 623] width 70 height 24
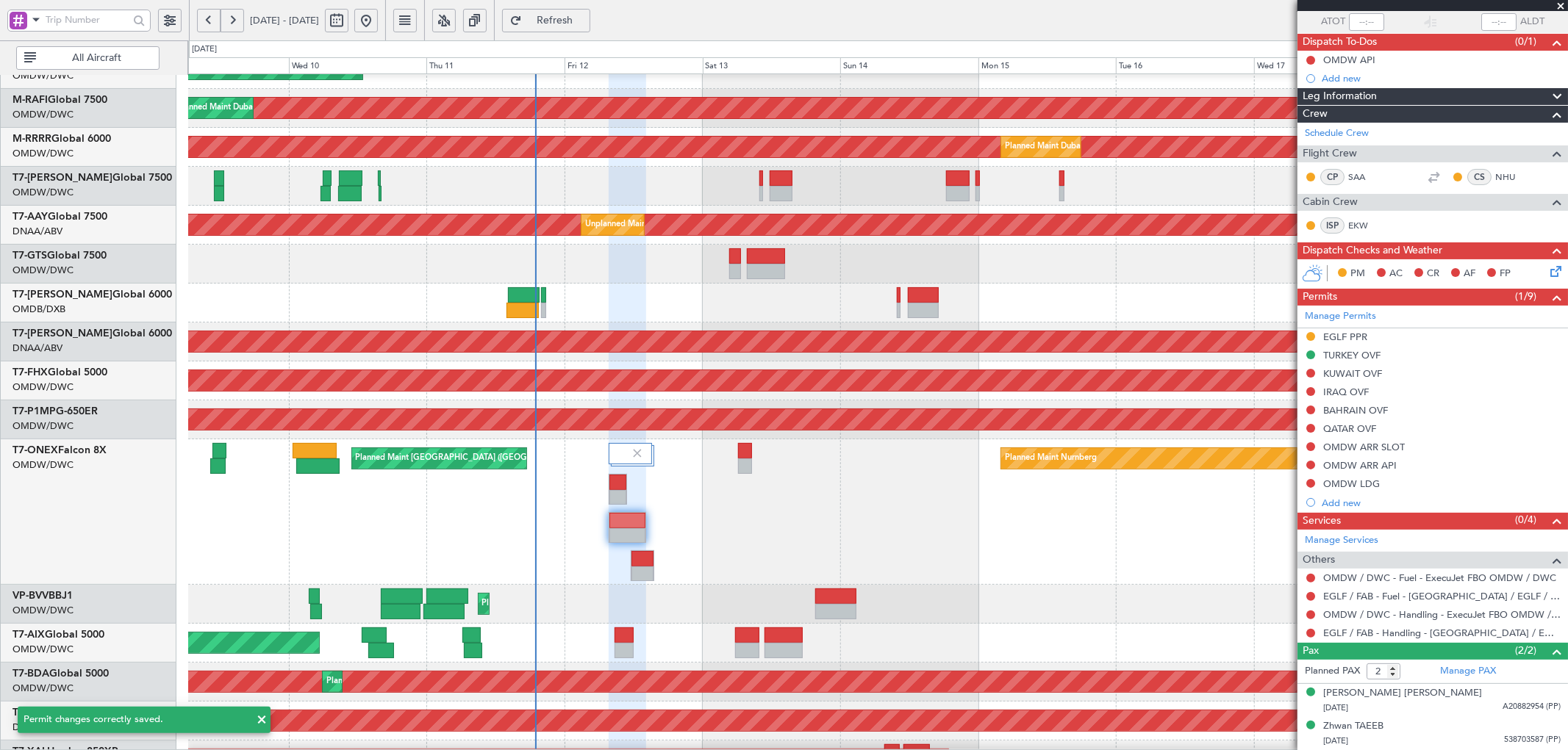
scroll to position [110, 0]
click at [1307, 372] on button at bounding box center [1311, 373] width 9 height 9
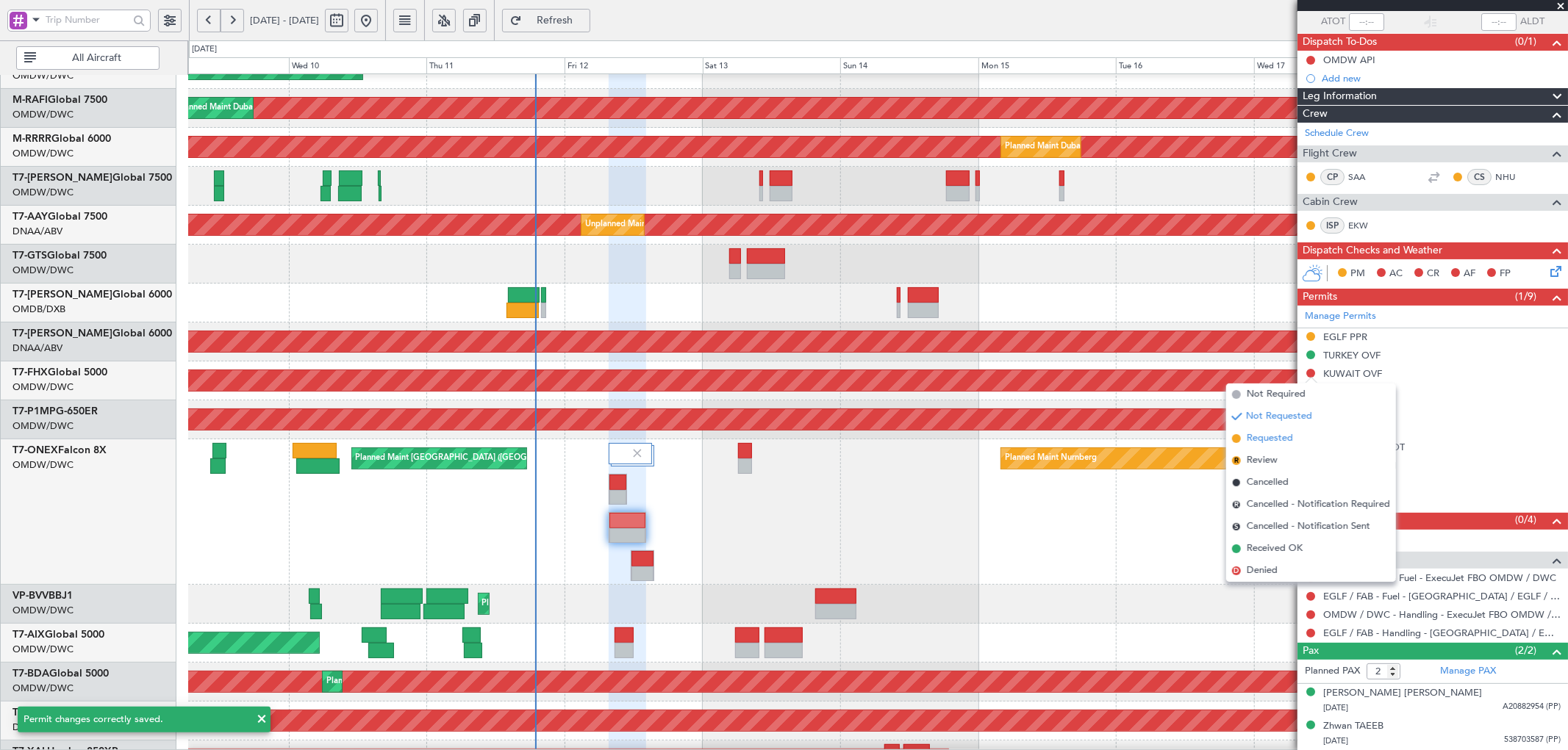
click at [1290, 434] on span "Requested" at bounding box center [1269, 438] width 46 height 14
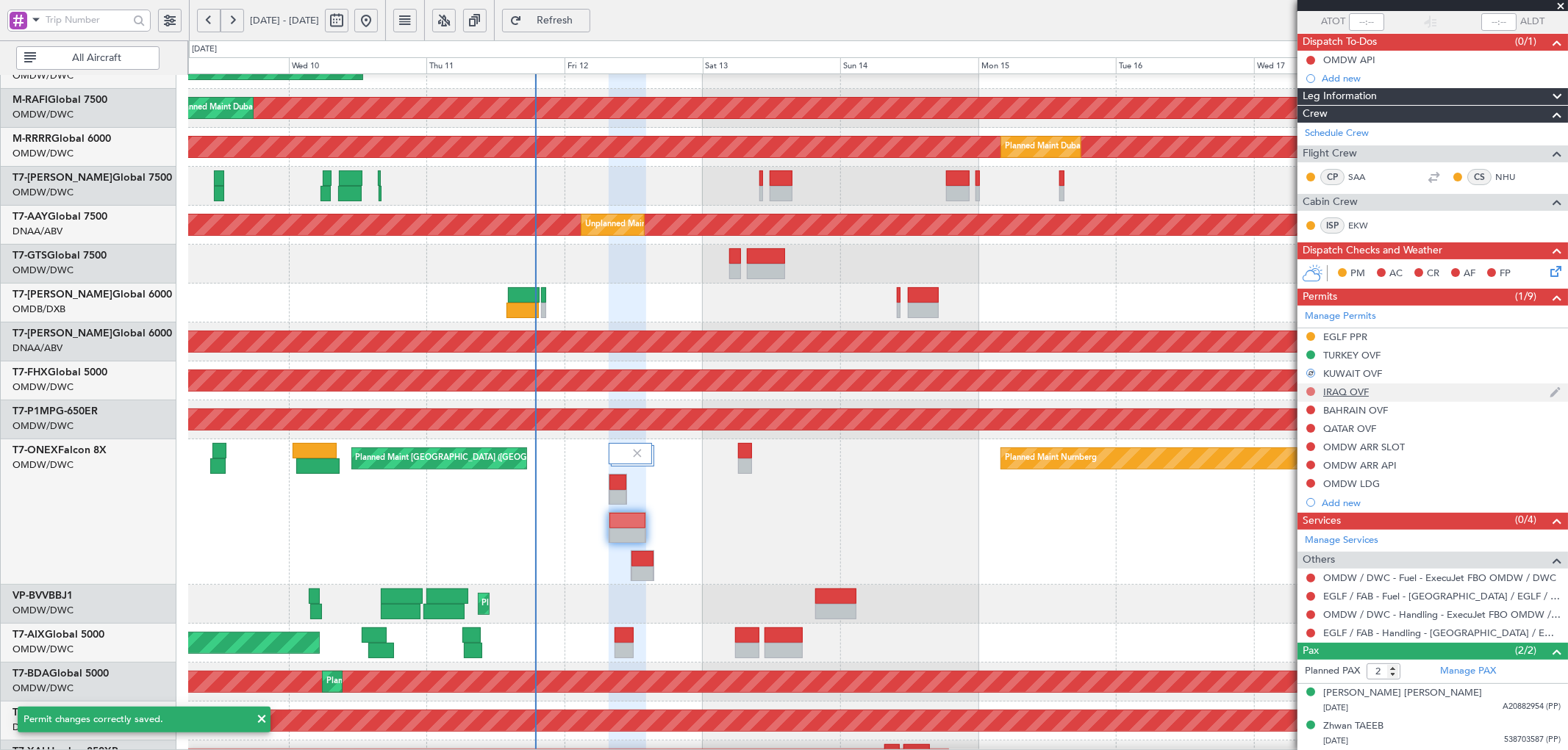
click at [1311, 391] on button at bounding box center [1311, 392] width 9 height 9
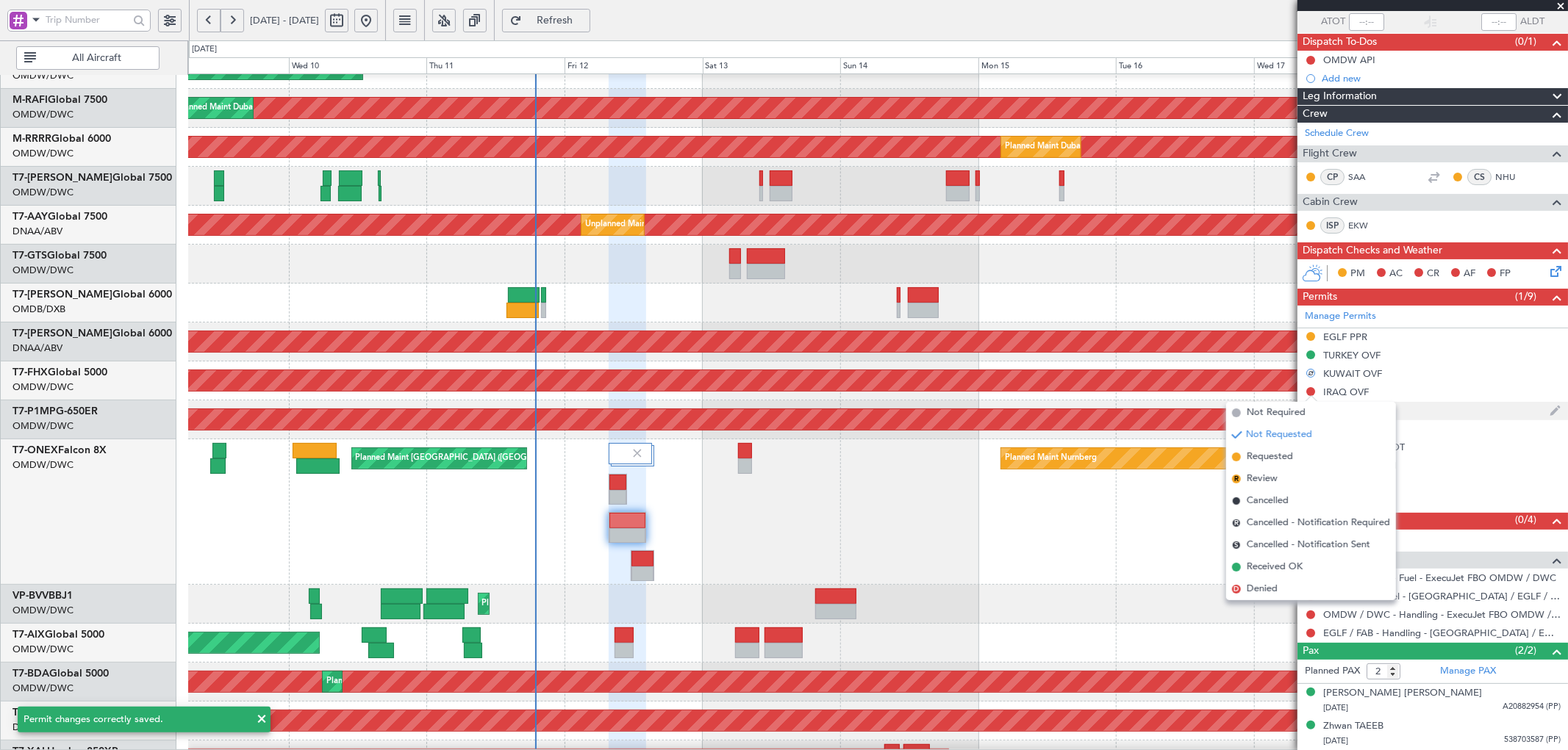
drag, startPoint x: 1290, startPoint y: 457, endPoint x: 1311, endPoint y: 413, distance: 48.8
click at [1291, 456] on span "Requested" at bounding box center [1269, 457] width 46 height 14
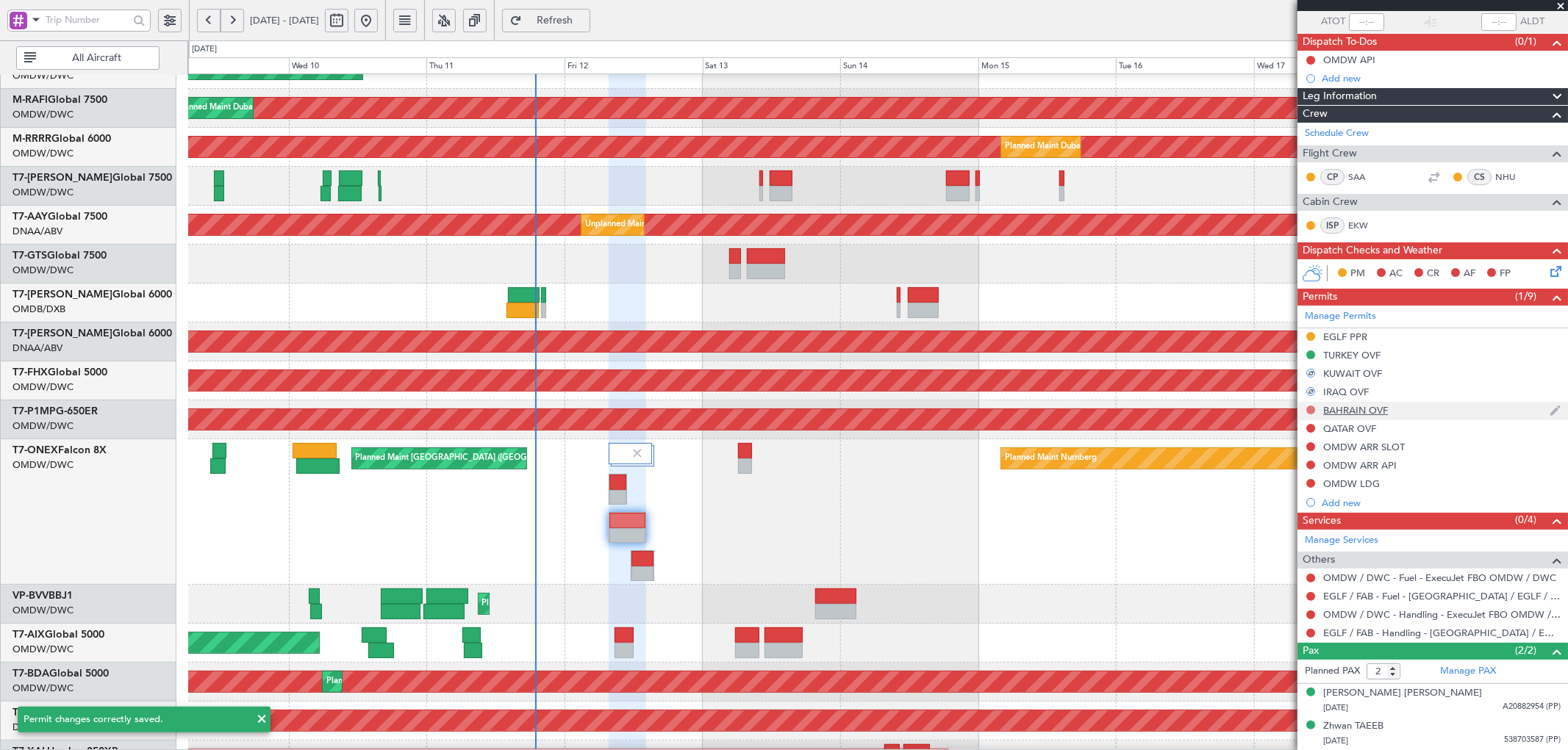
click at [1309, 407] on button at bounding box center [1311, 410] width 9 height 9
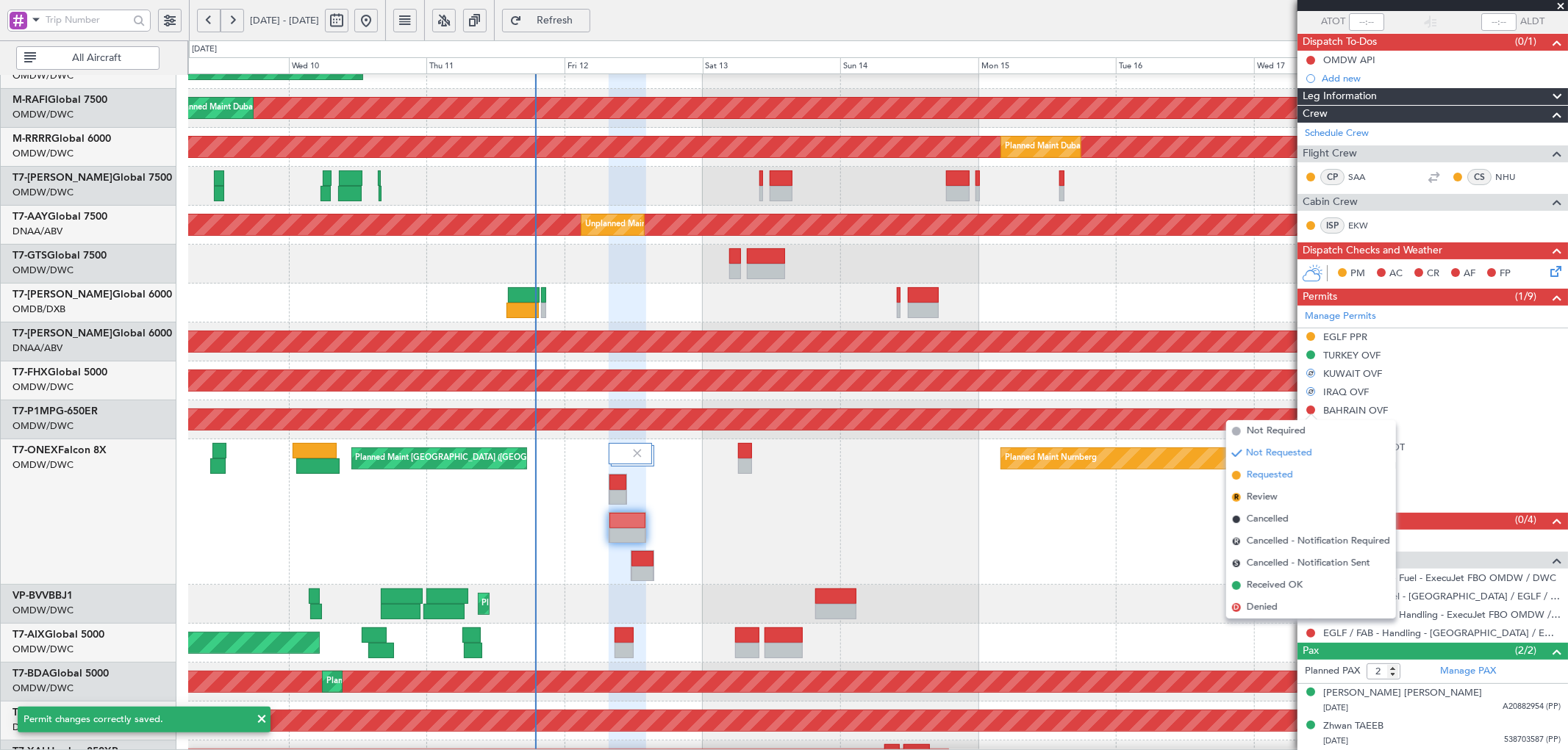
click at [1276, 466] on li "Requested" at bounding box center [1311, 475] width 170 height 22
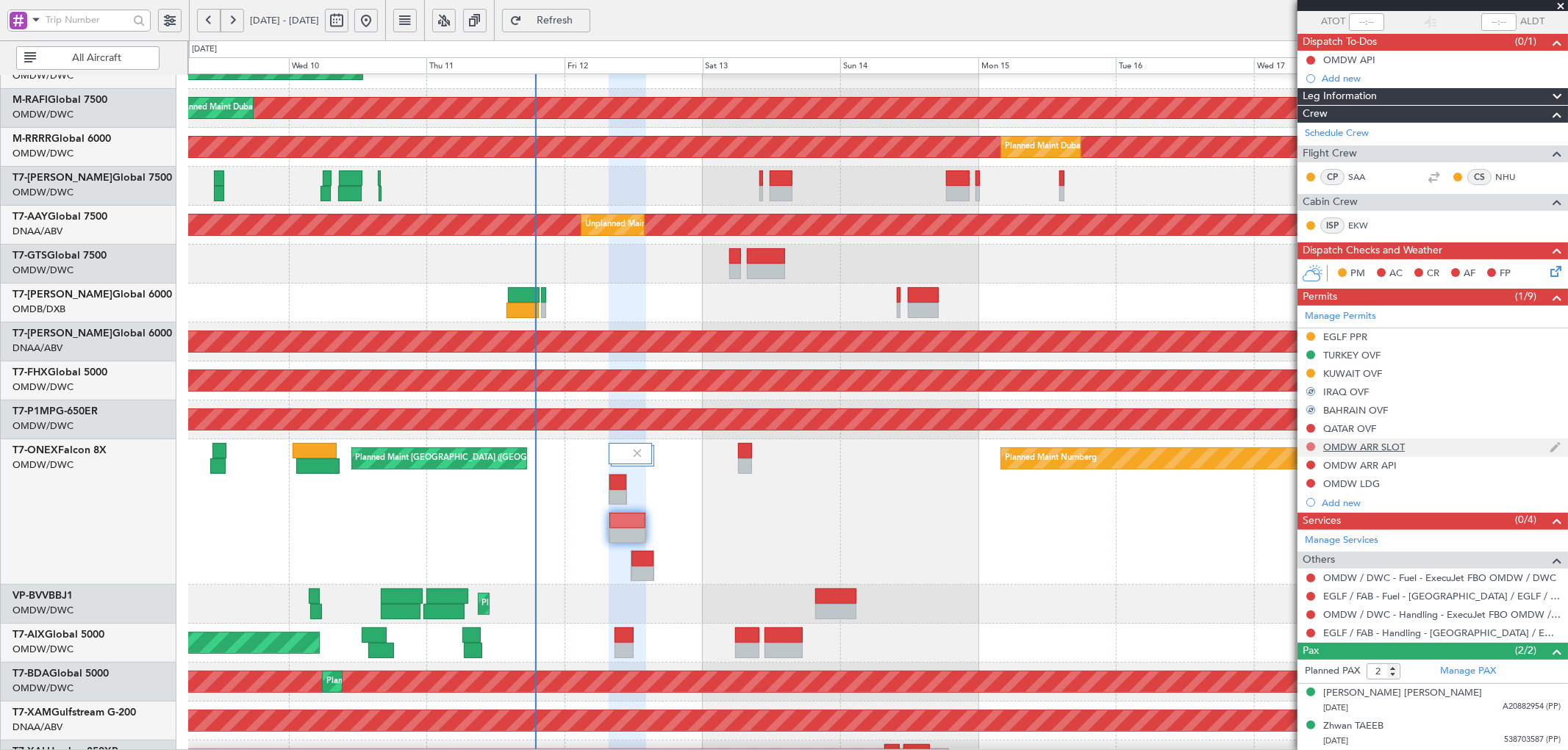
click at [1311, 445] on button at bounding box center [1311, 447] width 9 height 9
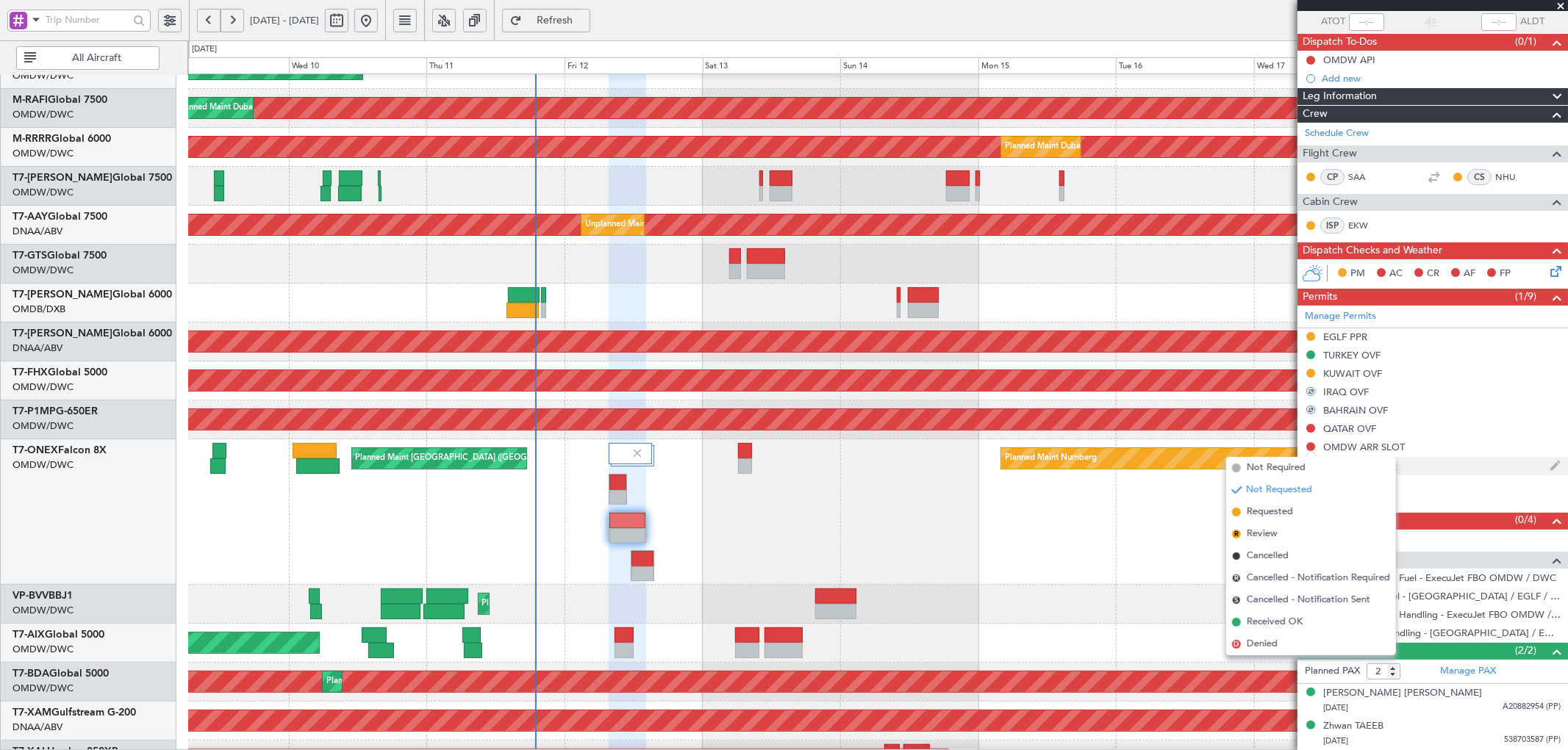
drag, startPoint x: 1277, startPoint y: 512, endPoint x: 1314, endPoint y: 459, distance: 64.6
click at [1277, 511] on span "Requested" at bounding box center [1269, 512] width 46 height 14
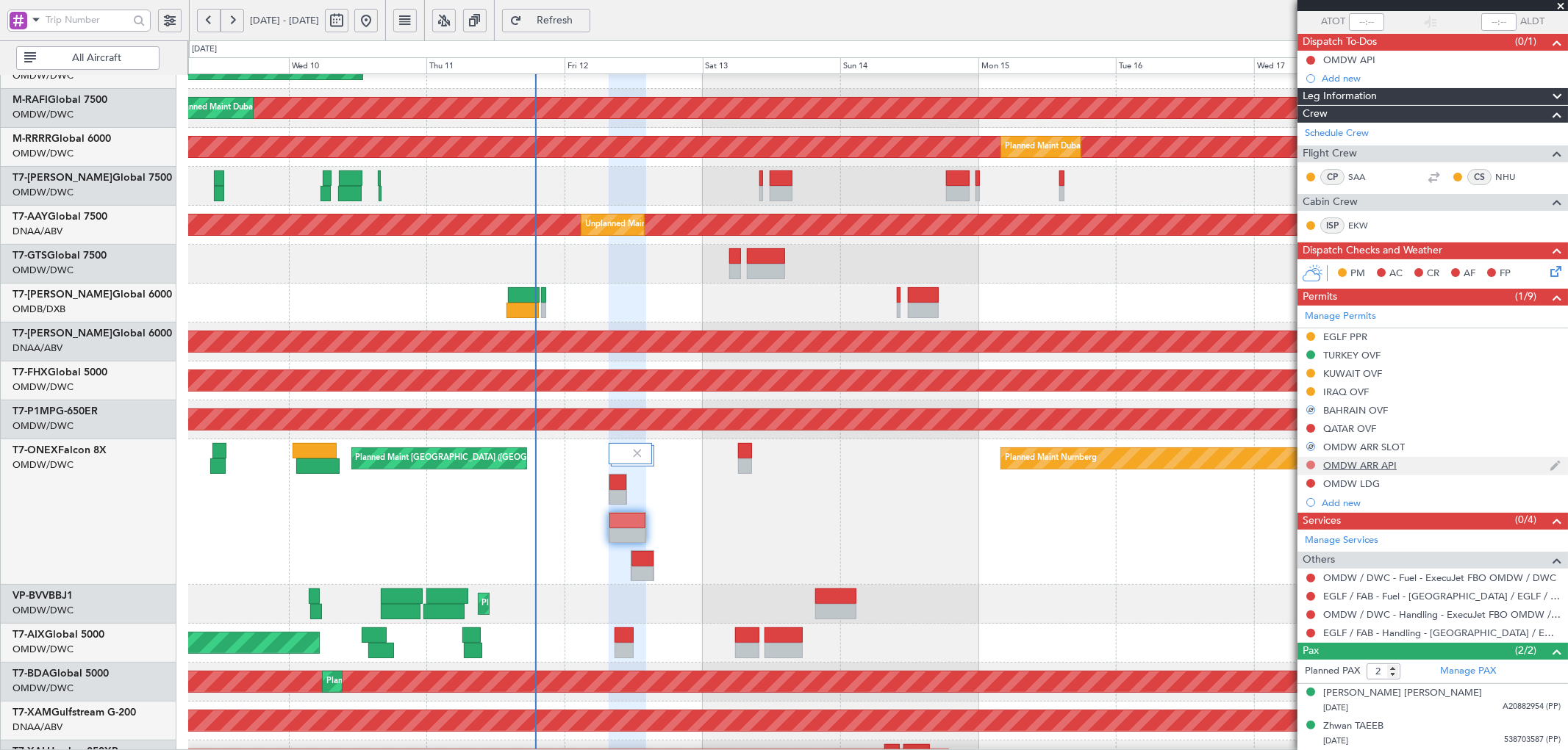
click at [1311, 463] on button at bounding box center [1311, 465] width 9 height 9
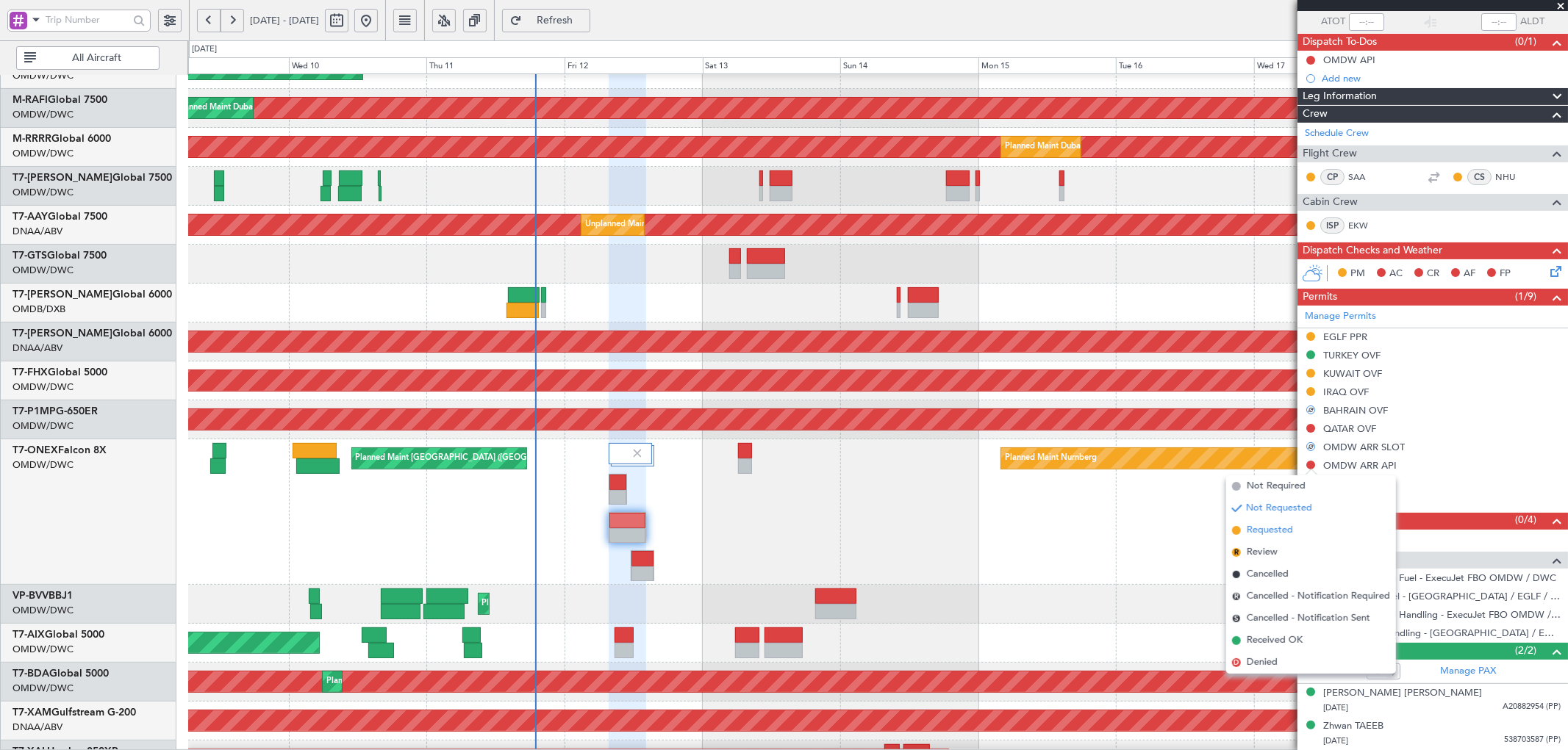
click at [1267, 530] on span "Requested" at bounding box center [1269, 530] width 46 height 14
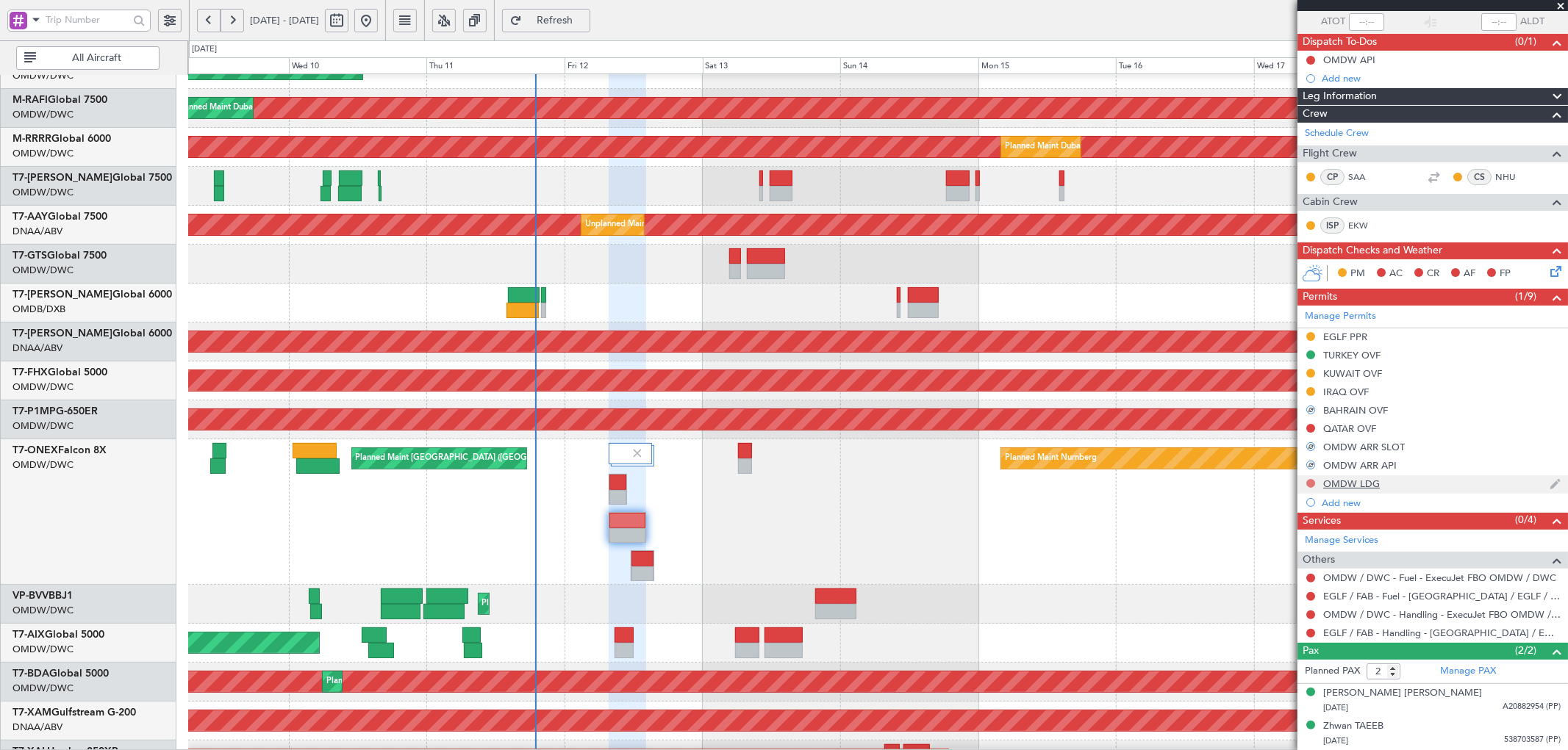
click at [1311, 483] on button at bounding box center [1311, 484] width 9 height 9
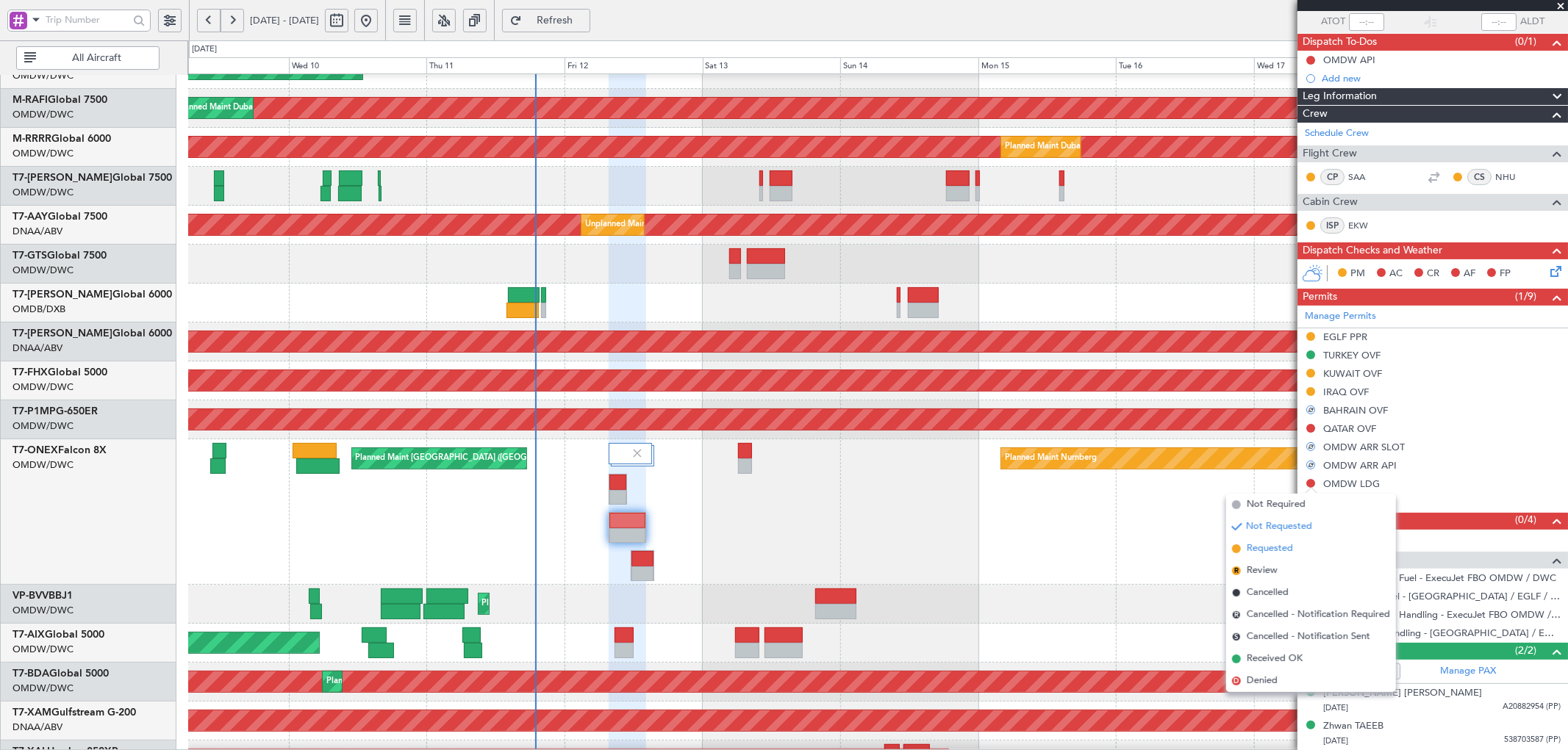
click at [1259, 544] on span "Requested" at bounding box center [1269, 548] width 46 height 14
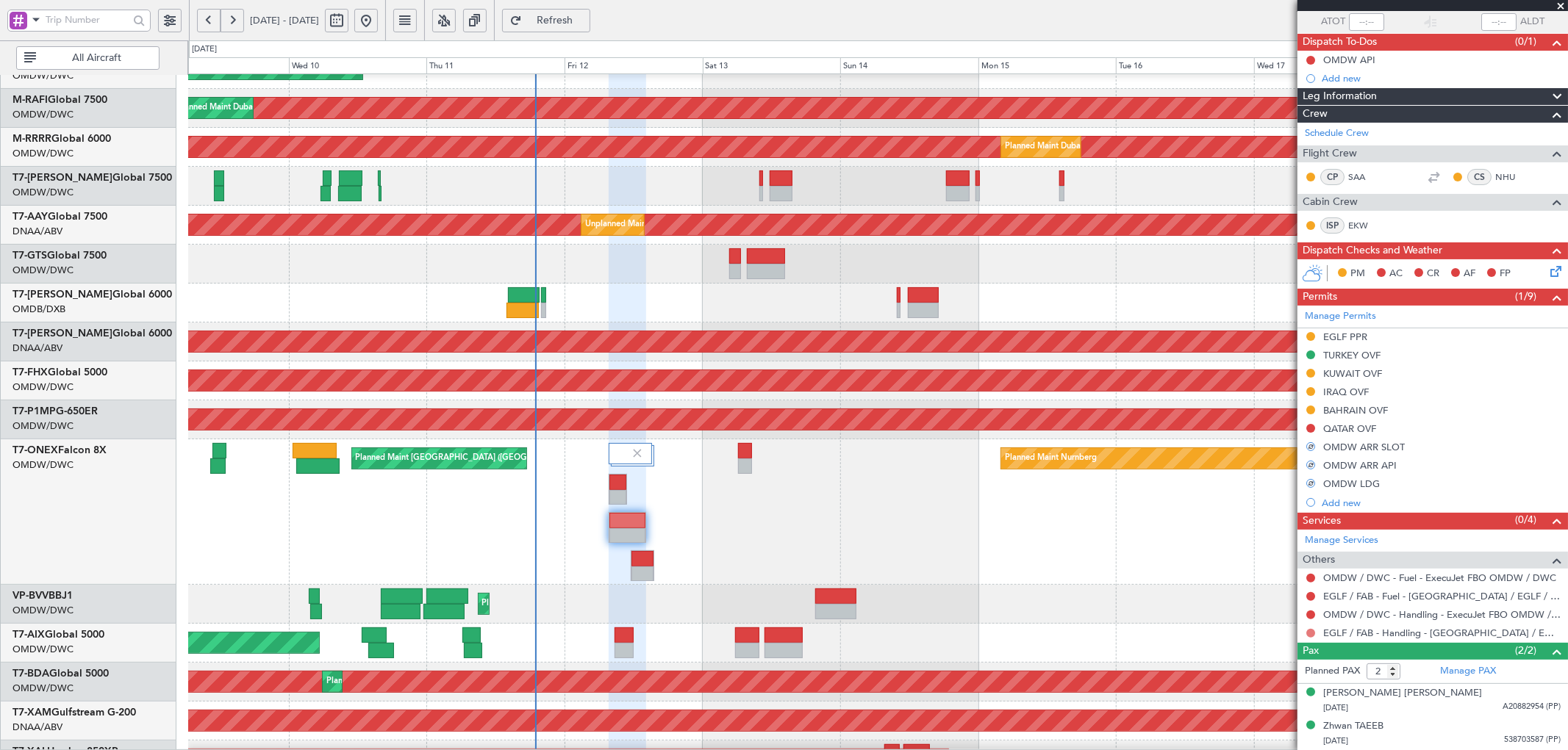
click at [1311, 633] on button at bounding box center [1311, 633] width 9 height 9
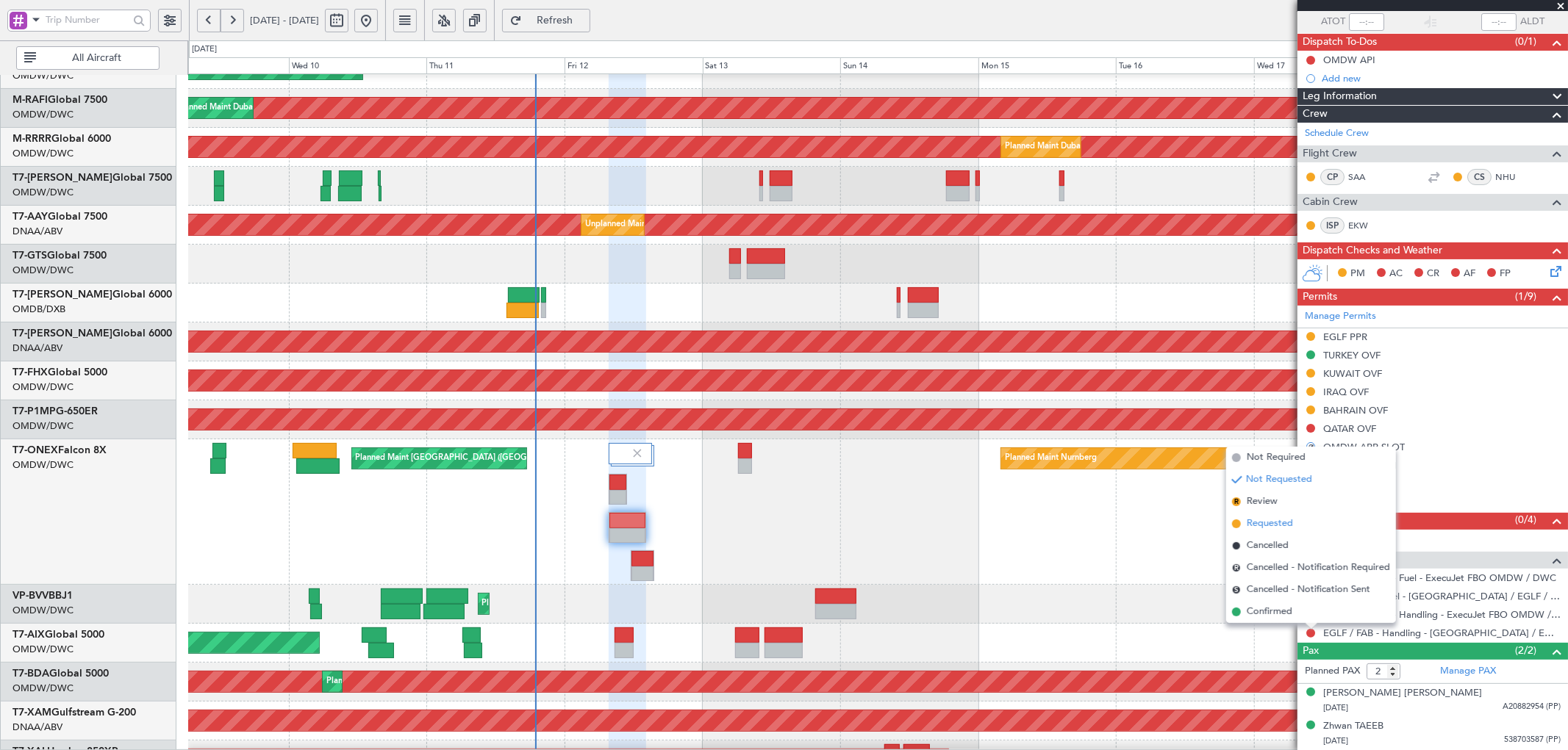
click at [1265, 523] on span "Requested" at bounding box center [1269, 523] width 46 height 14
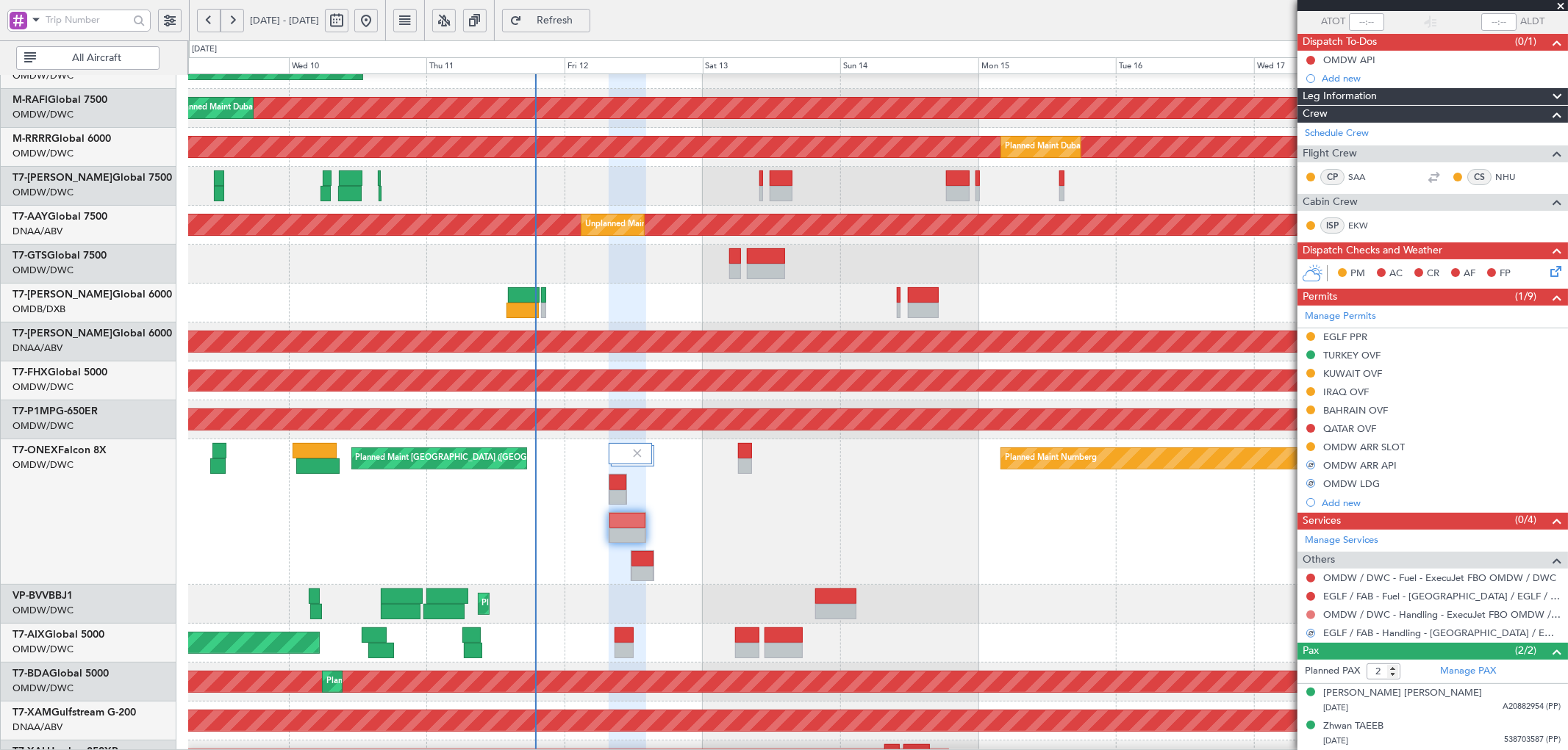
click at [1309, 615] on button at bounding box center [1311, 615] width 9 height 9
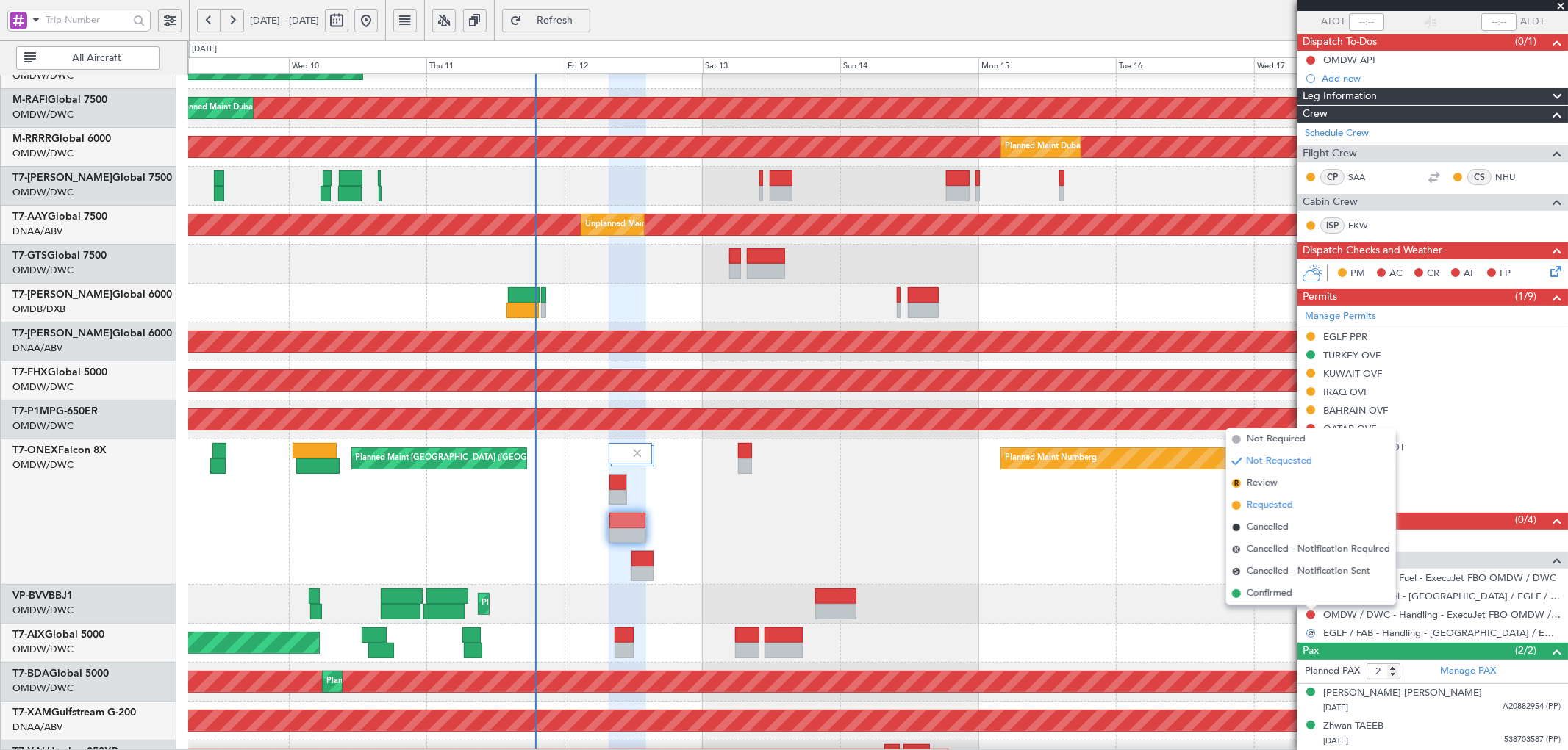
click at [1281, 508] on span "Requested" at bounding box center [1269, 505] width 46 height 14
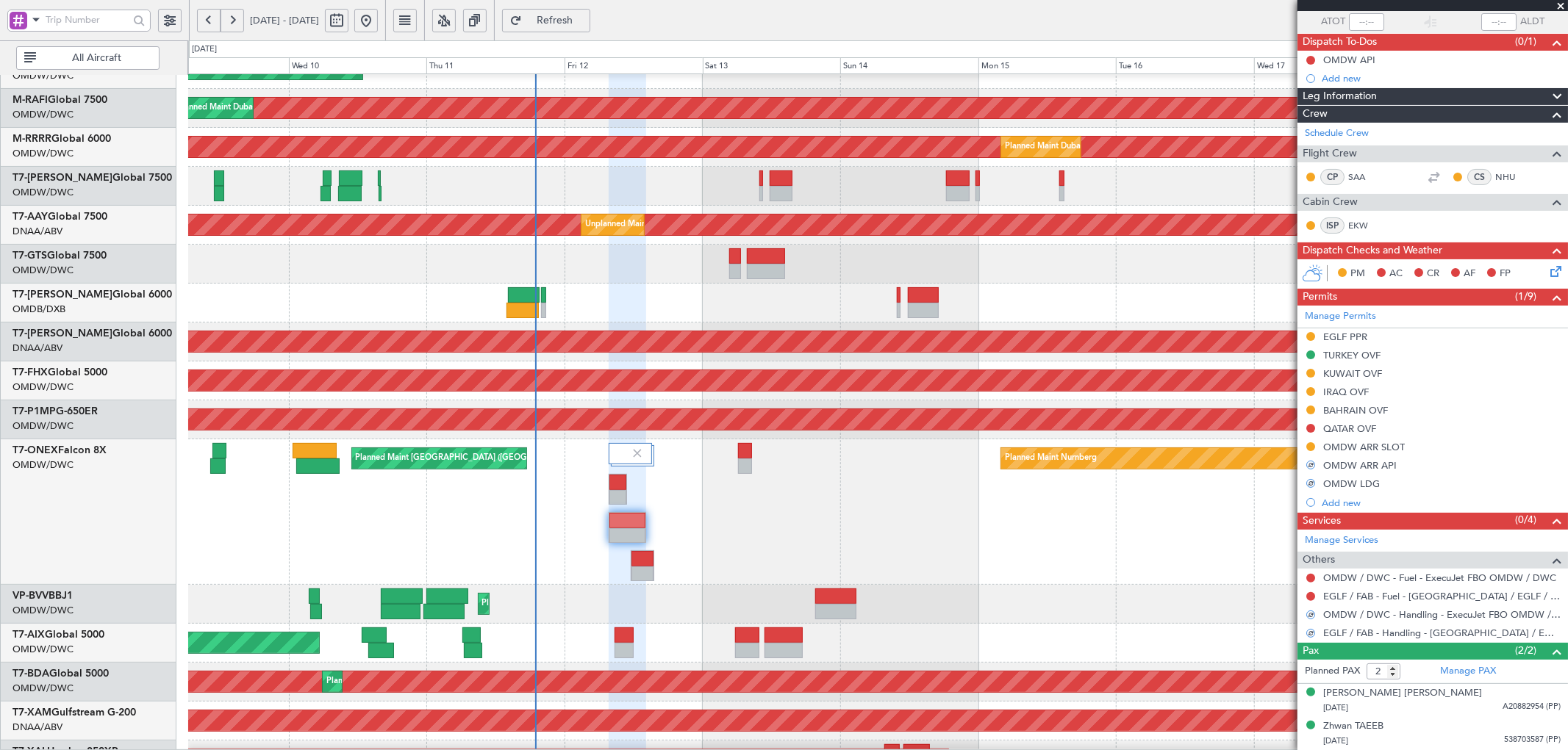
click at [1230, 610] on div "Planned Maint Nice ([GEOGRAPHIC_DATA])" at bounding box center [878, 604] width 1379 height 39
click at [1353, 334] on div "EGLF PPR" at bounding box center [1345, 337] width 44 height 12
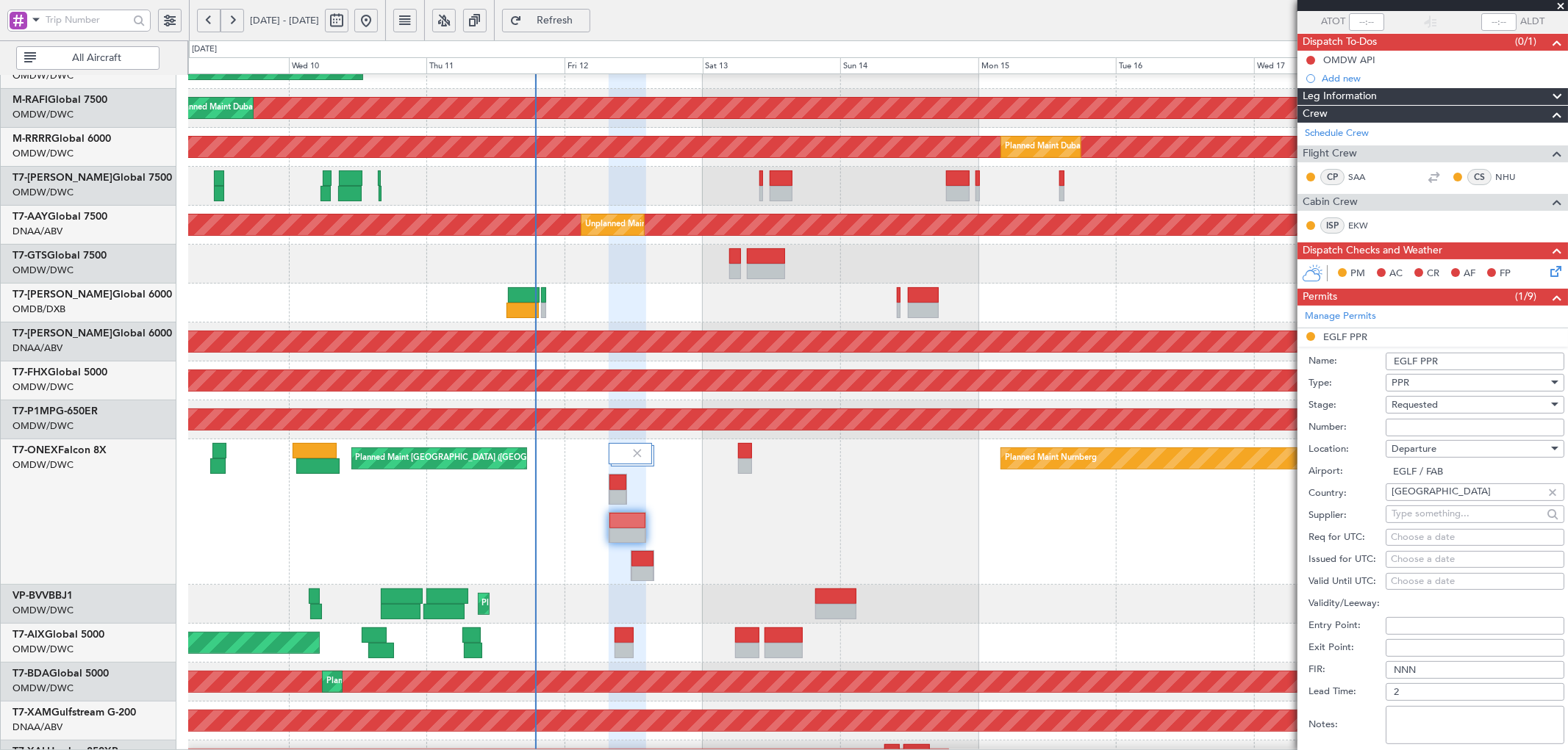
click at [1413, 428] on input "Number:" at bounding box center [1474, 427] width 178 height 17
paste input "373491"
type input "373491"
click at [1429, 410] on span "Requested" at bounding box center [1414, 404] width 46 height 13
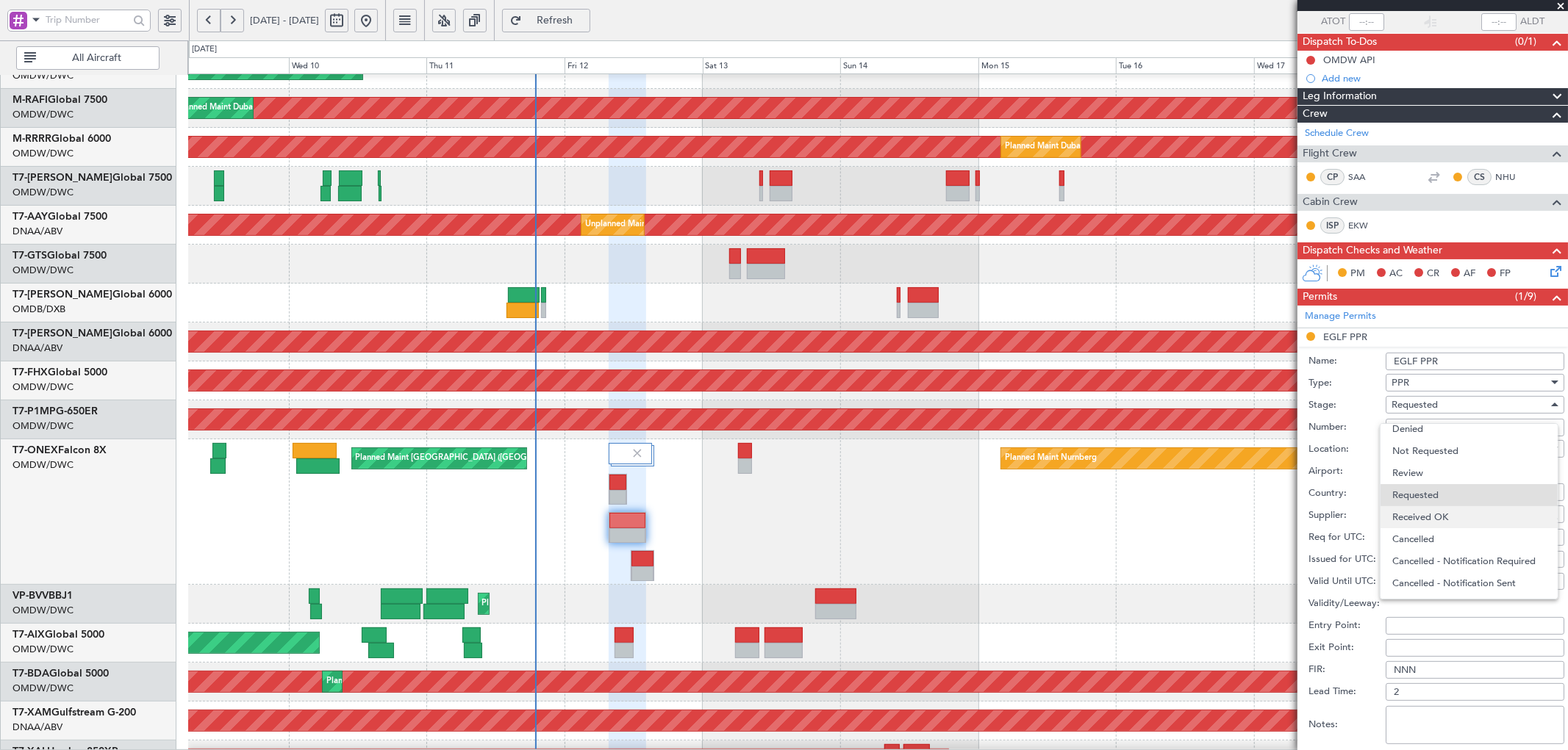
click at [1408, 517] on span "Received OK" at bounding box center [1469, 517] width 153 height 22
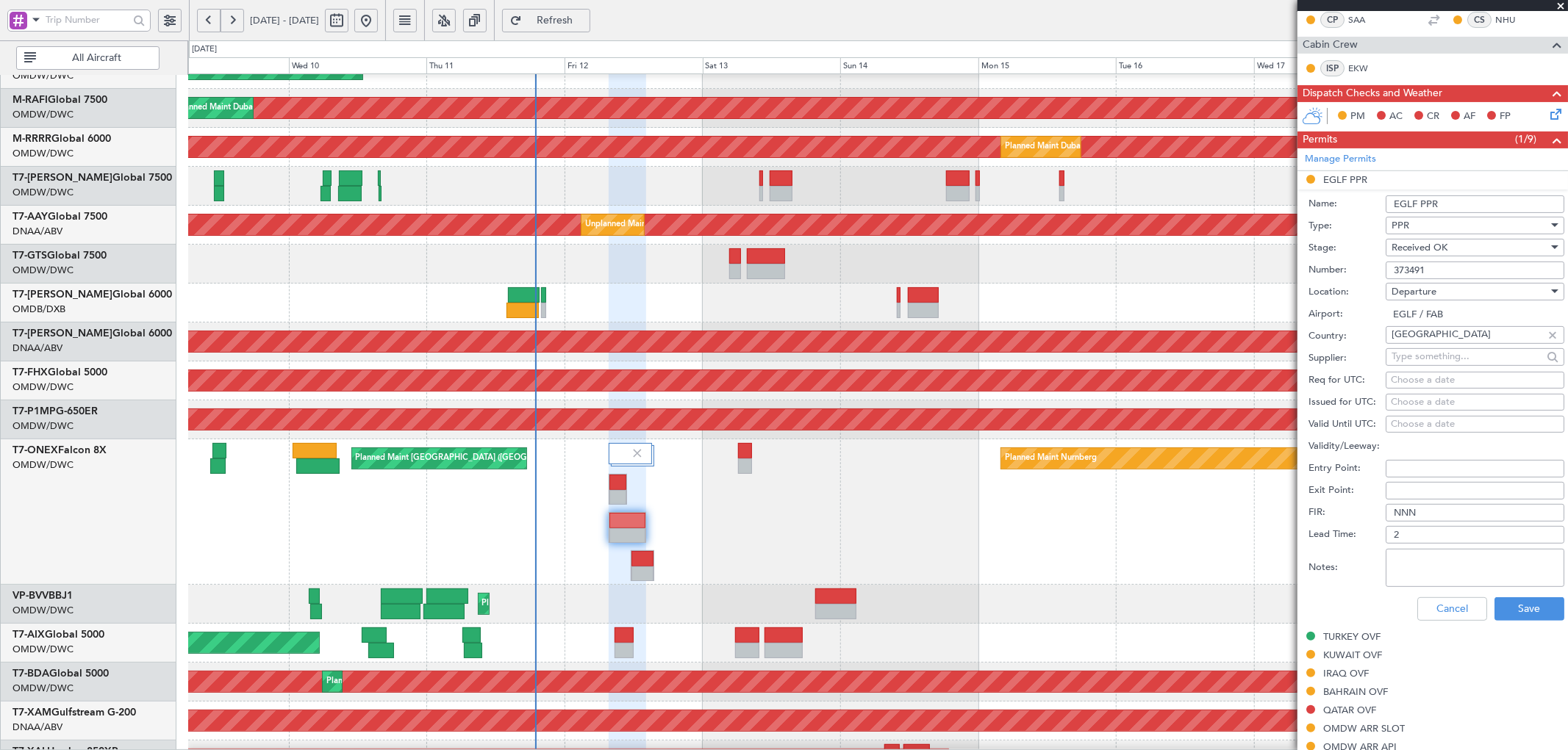
scroll to position [328, 0]
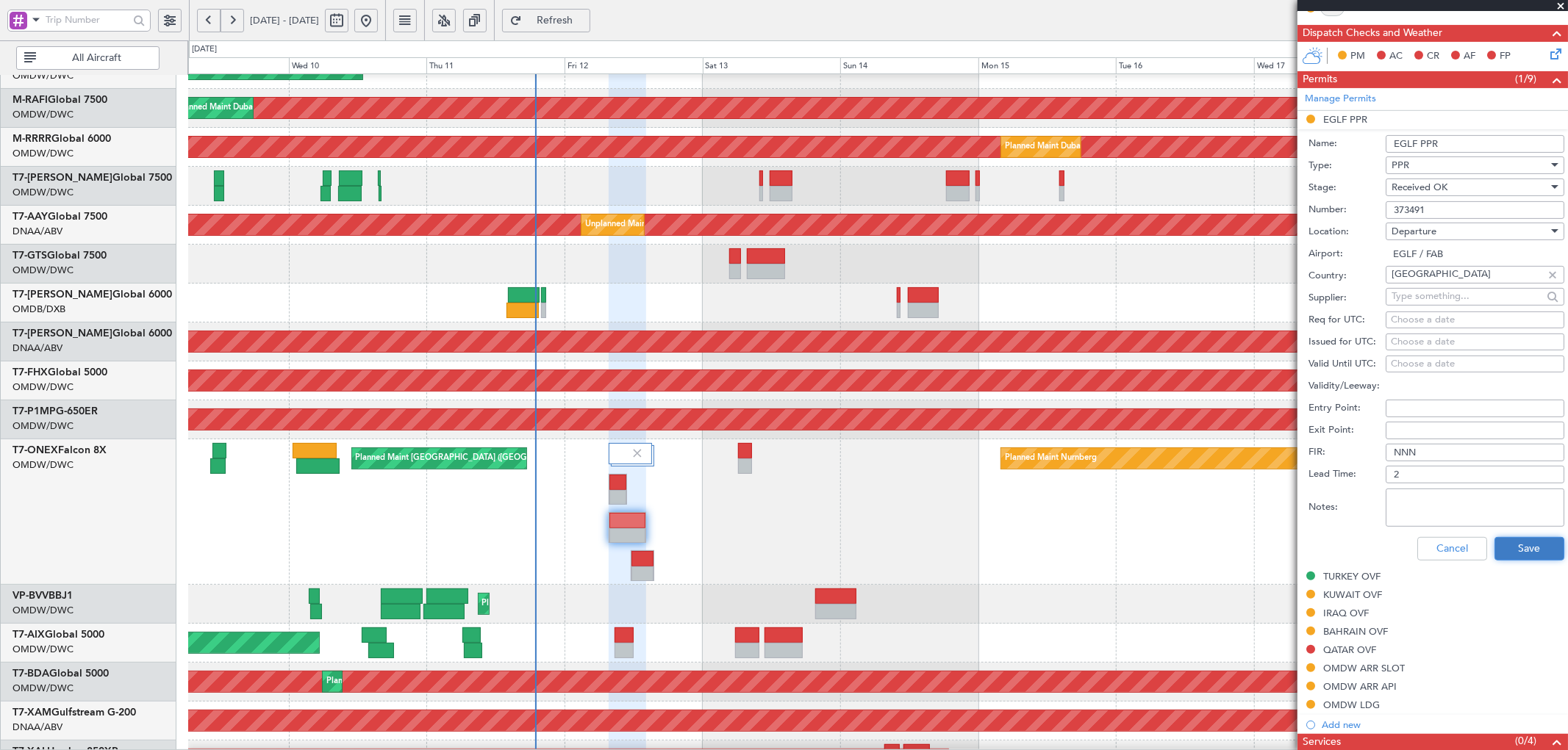
click at [1520, 550] on button "Save" at bounding box center [1529, 548] width 70 height 24
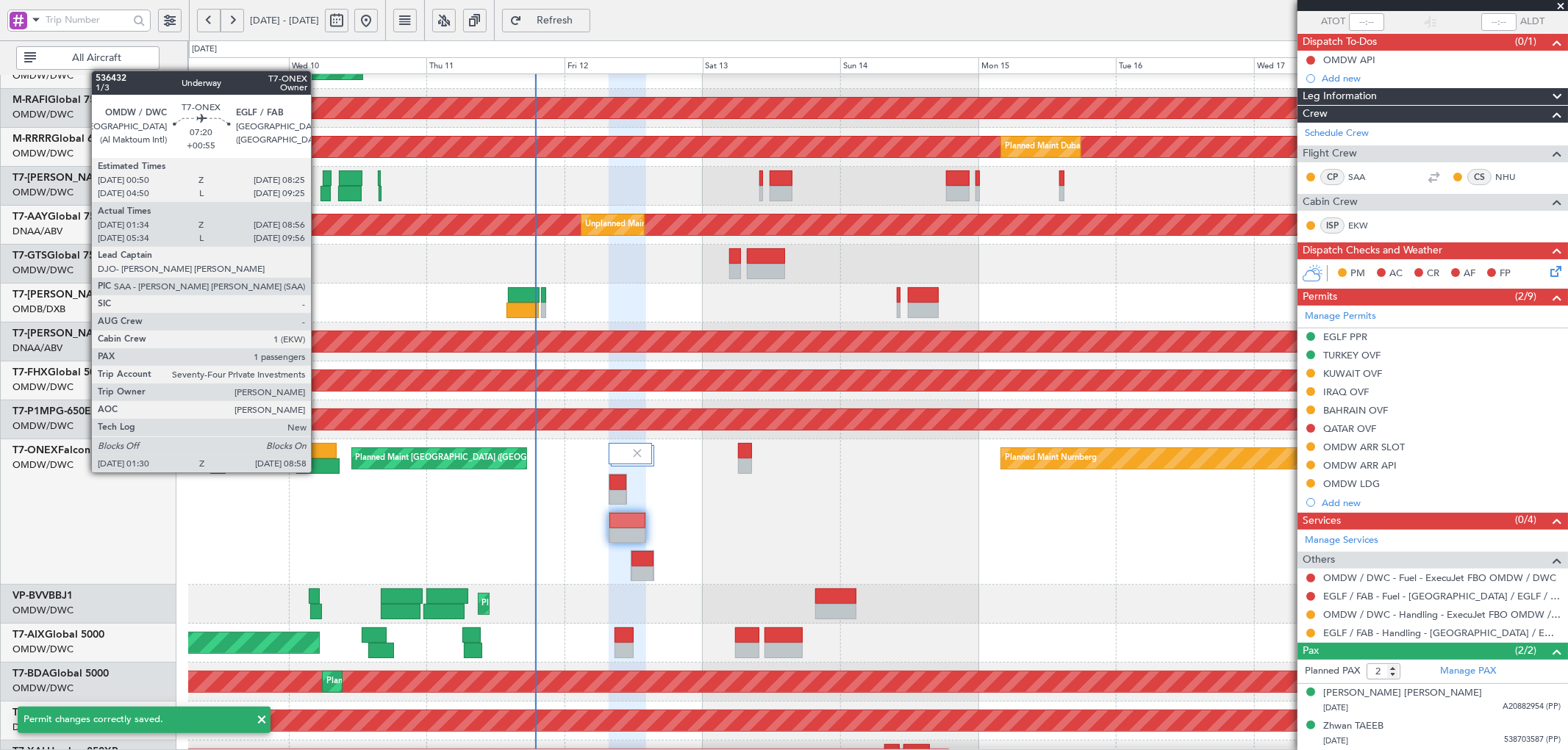
scroll to position [110, 0]
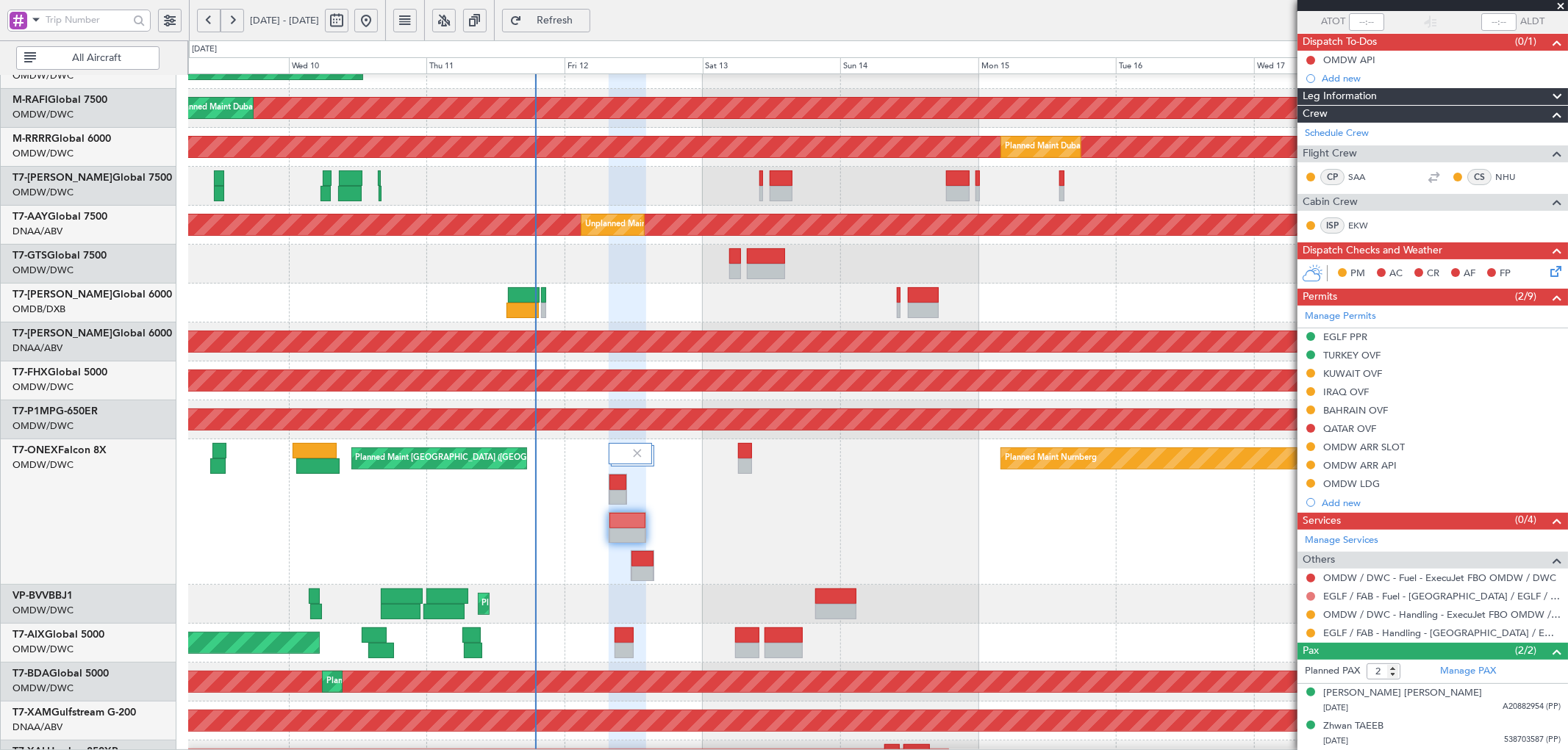
click at [1312, 594] on button at bounding box center [1311, 597] width 9 height 9
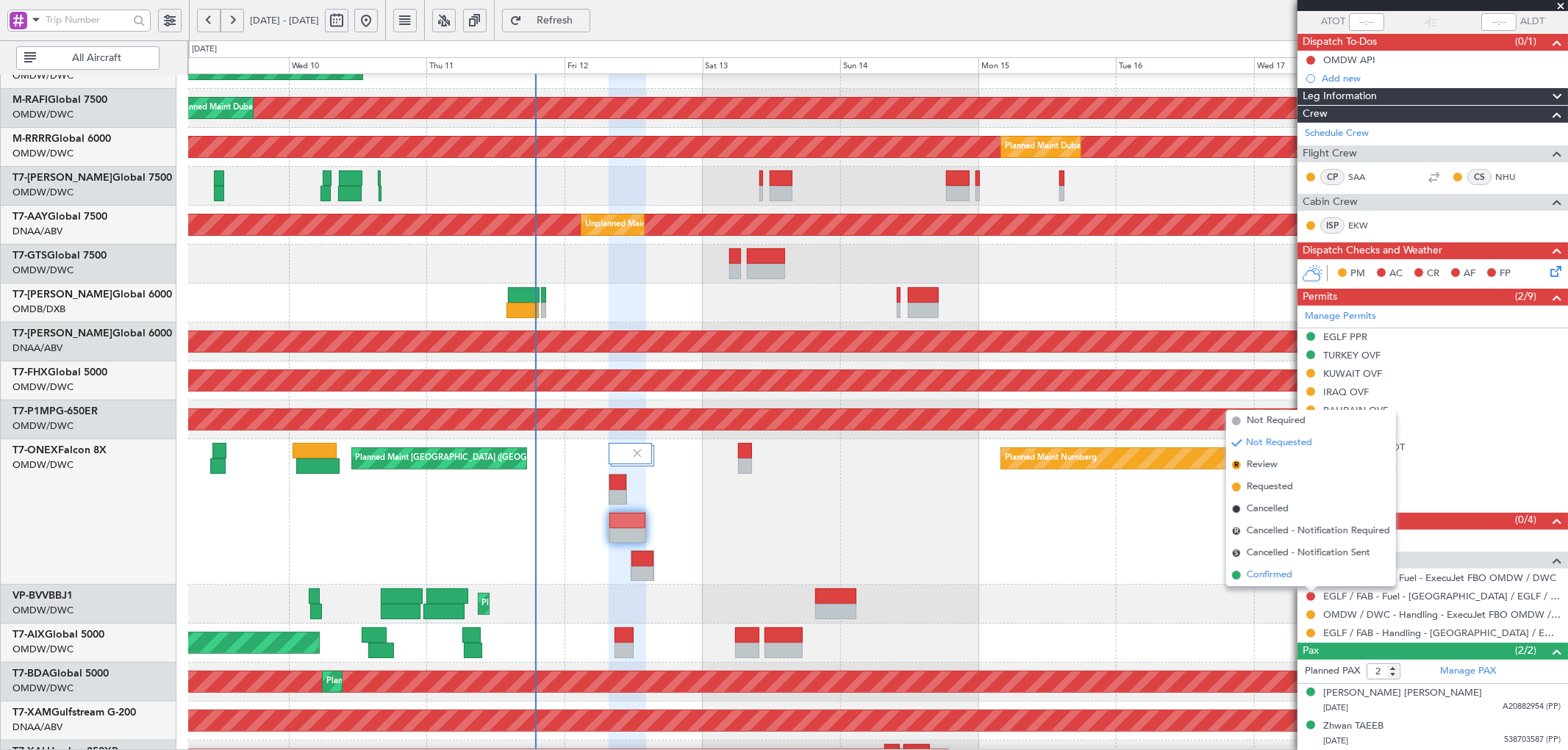
click at [1277, 574] on span "Confirmed" at bounding box center [1269, 575] width 46 height 14
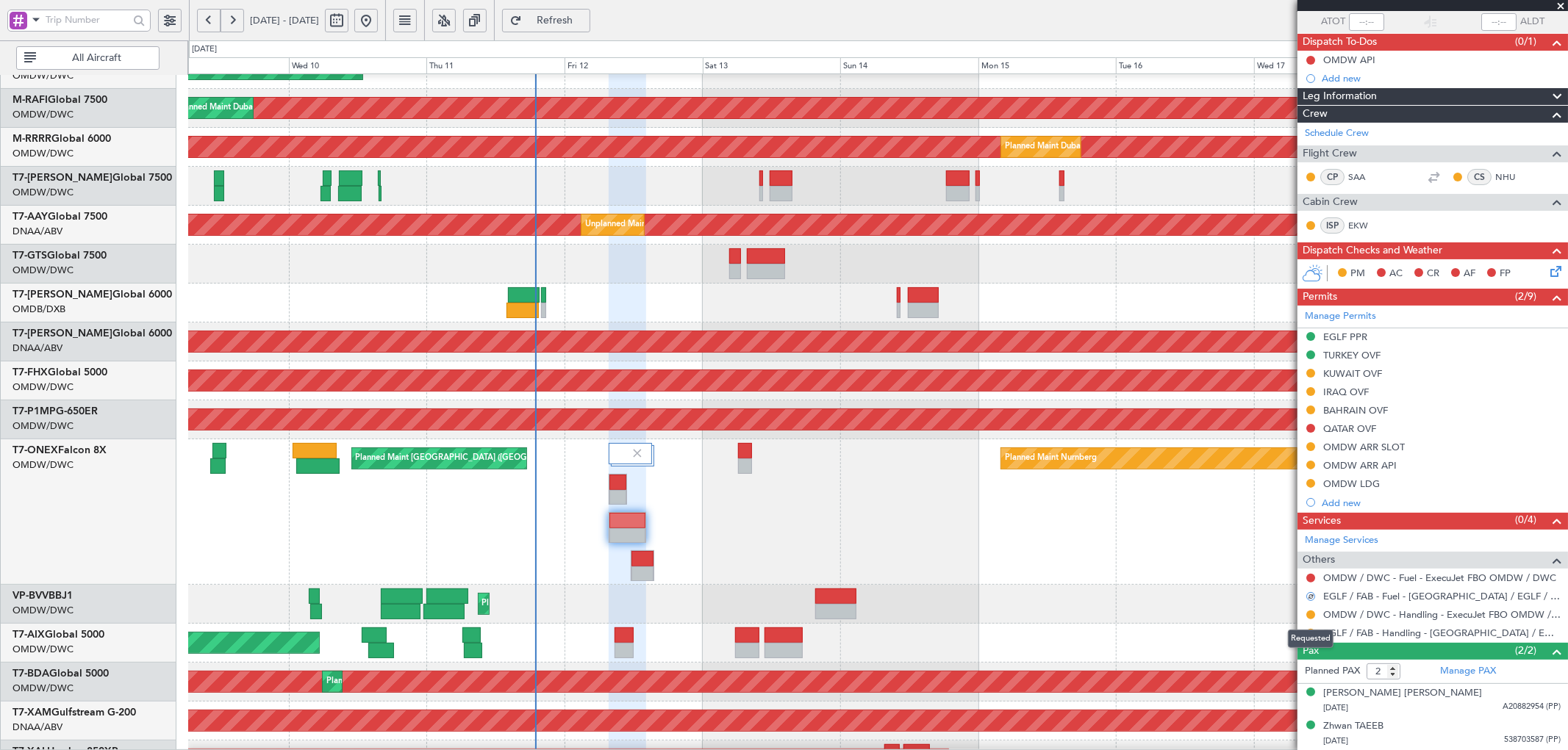
click at [1310, 633] on div "Requested" at bounding box center [1310, 639] width 46 height 18
click at [1311, 633] on button at bounding box center [1311, 633] width 9 height 9
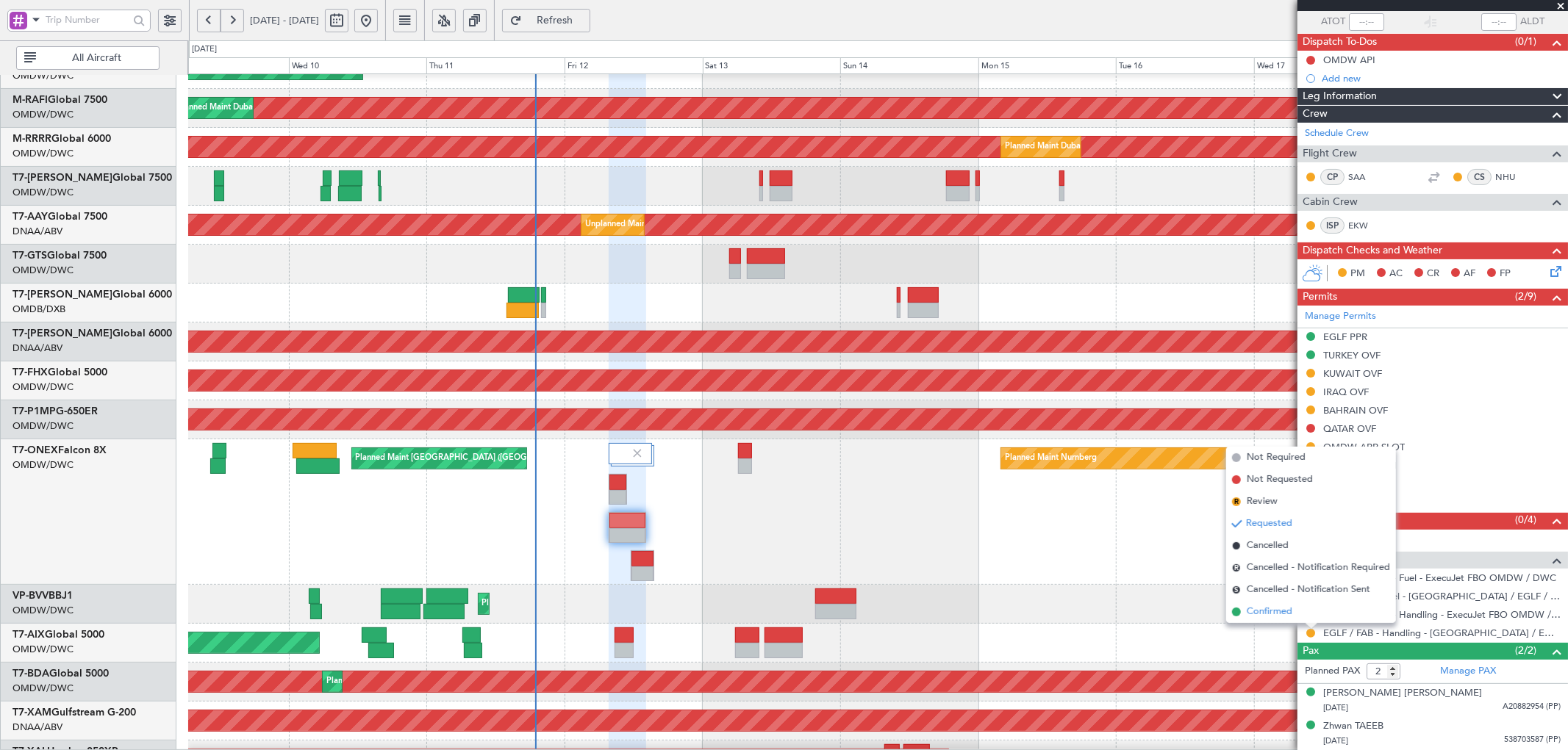
click at [1240, 606] on li "Confirmed" at bounding box center [1311, 612] width 170 height 22
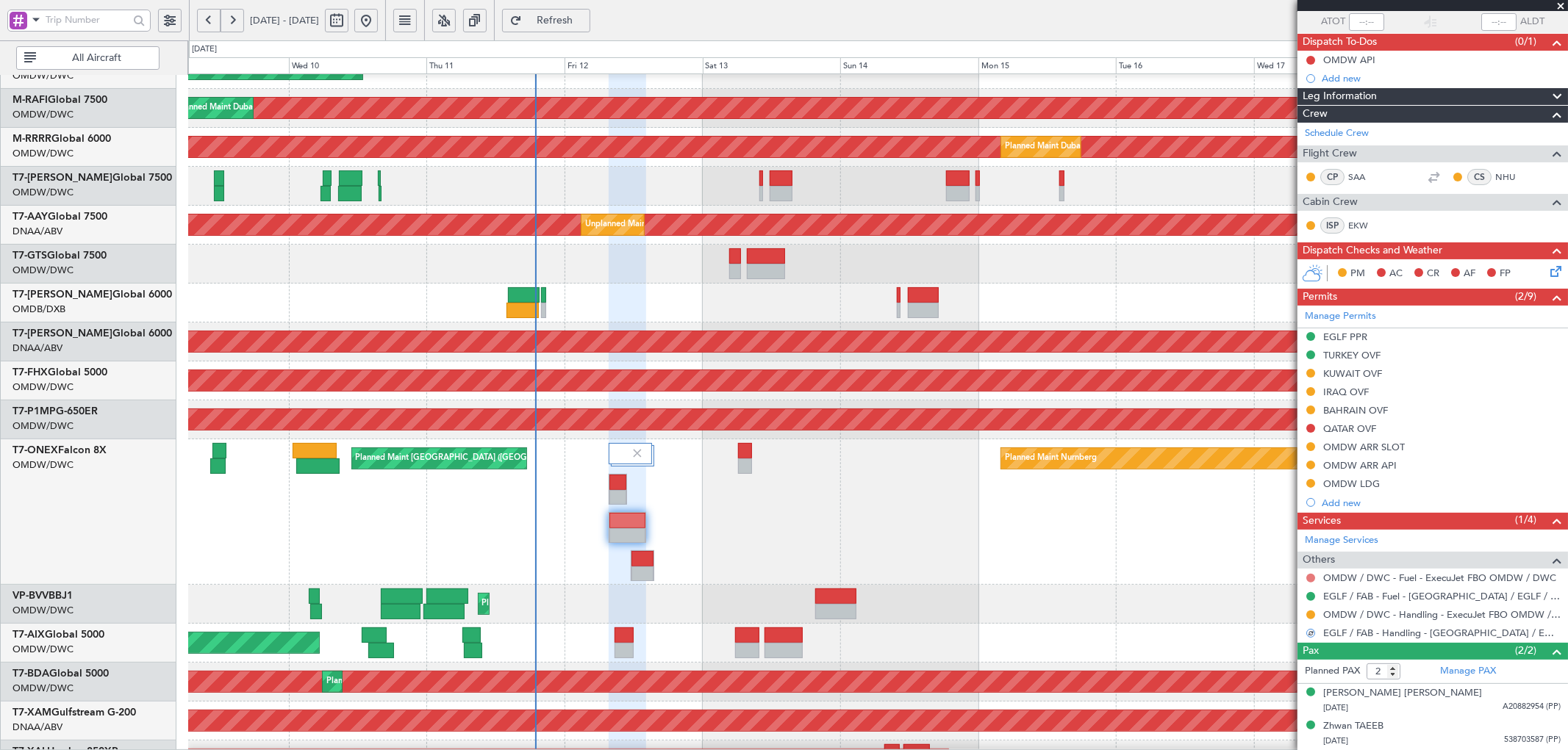
click at [1307, 576] on button at bounding box center [1311, 579] width 9 height 9
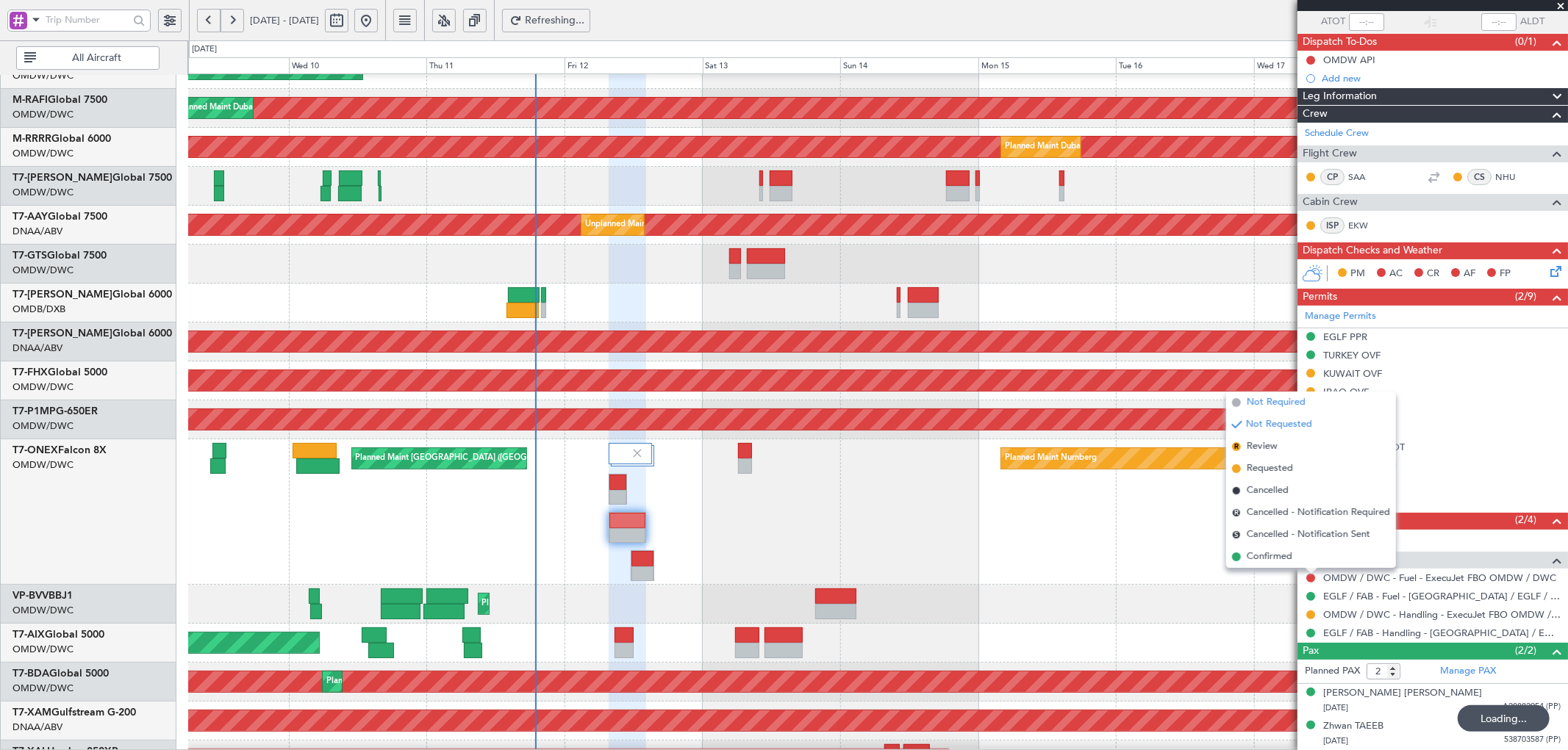
click at [1279, 403] on span "Not Required" at bounding box center [1276, 402] width 59 height 14
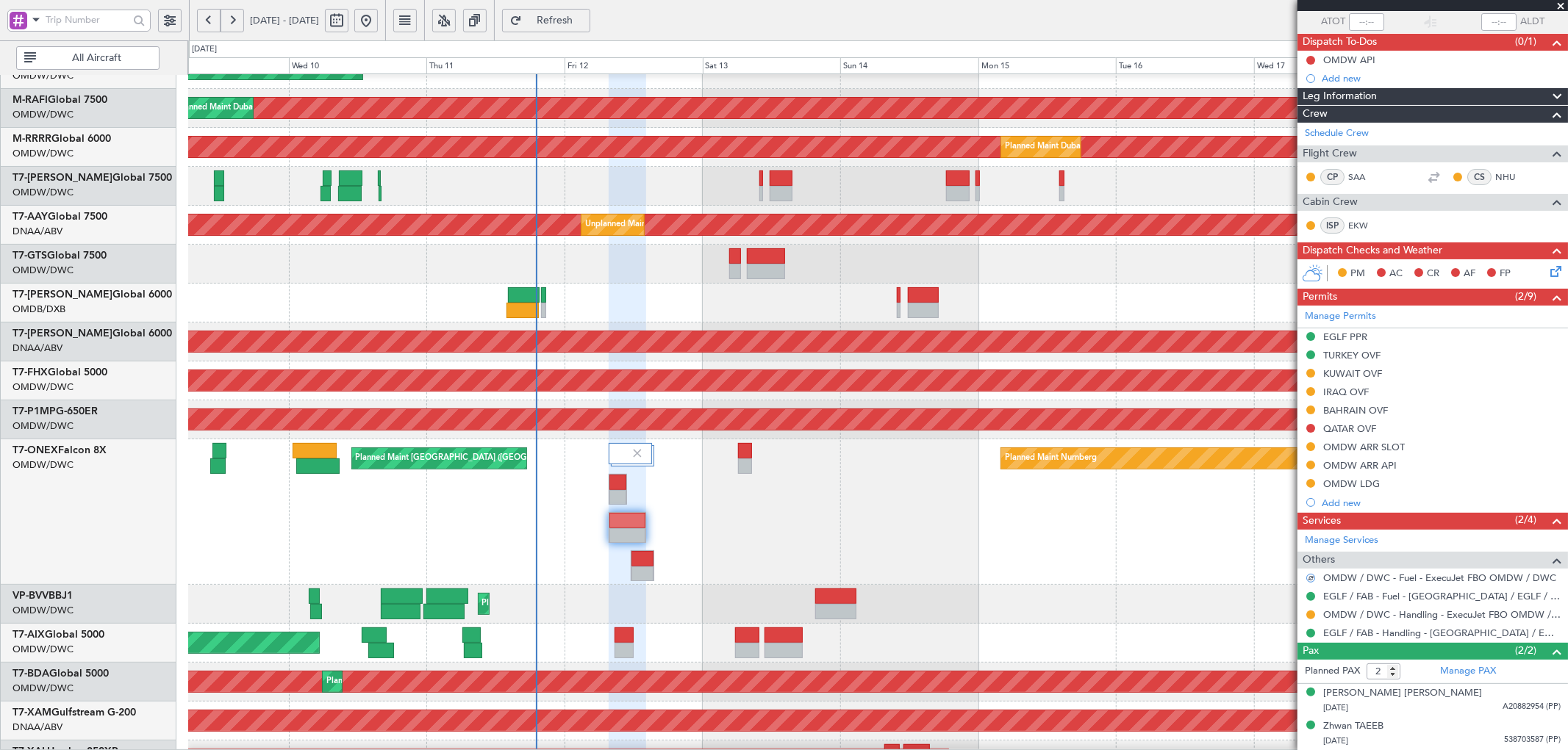
click at [1100, 579] on div "Planned Maint Nurnberg Planned Maint [GEOGRAPHIC_DATA] ([GEOGRAPHIC_DATA])" at bounding box center [878, 512] width 1379 height 146
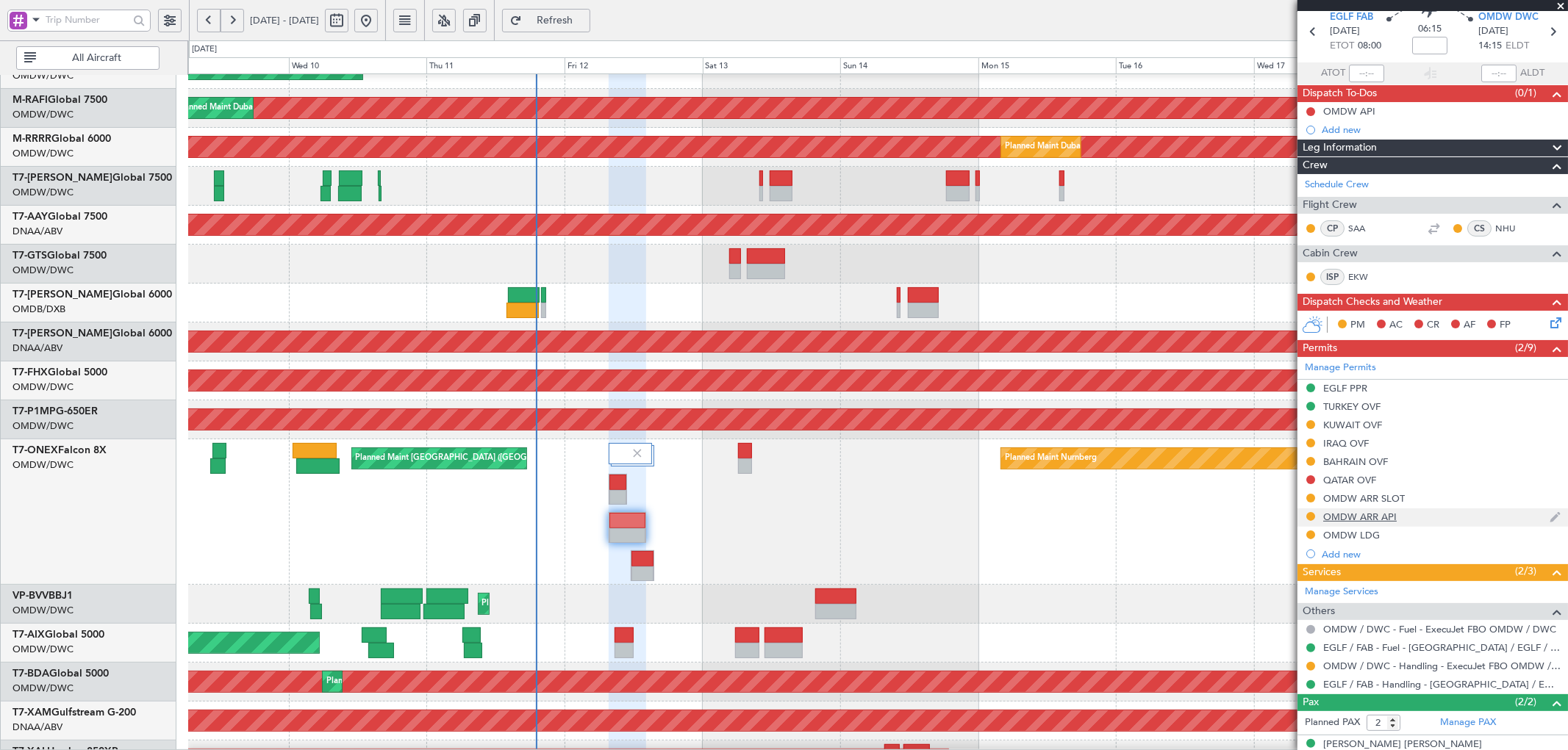
scroll to position [0, 0]
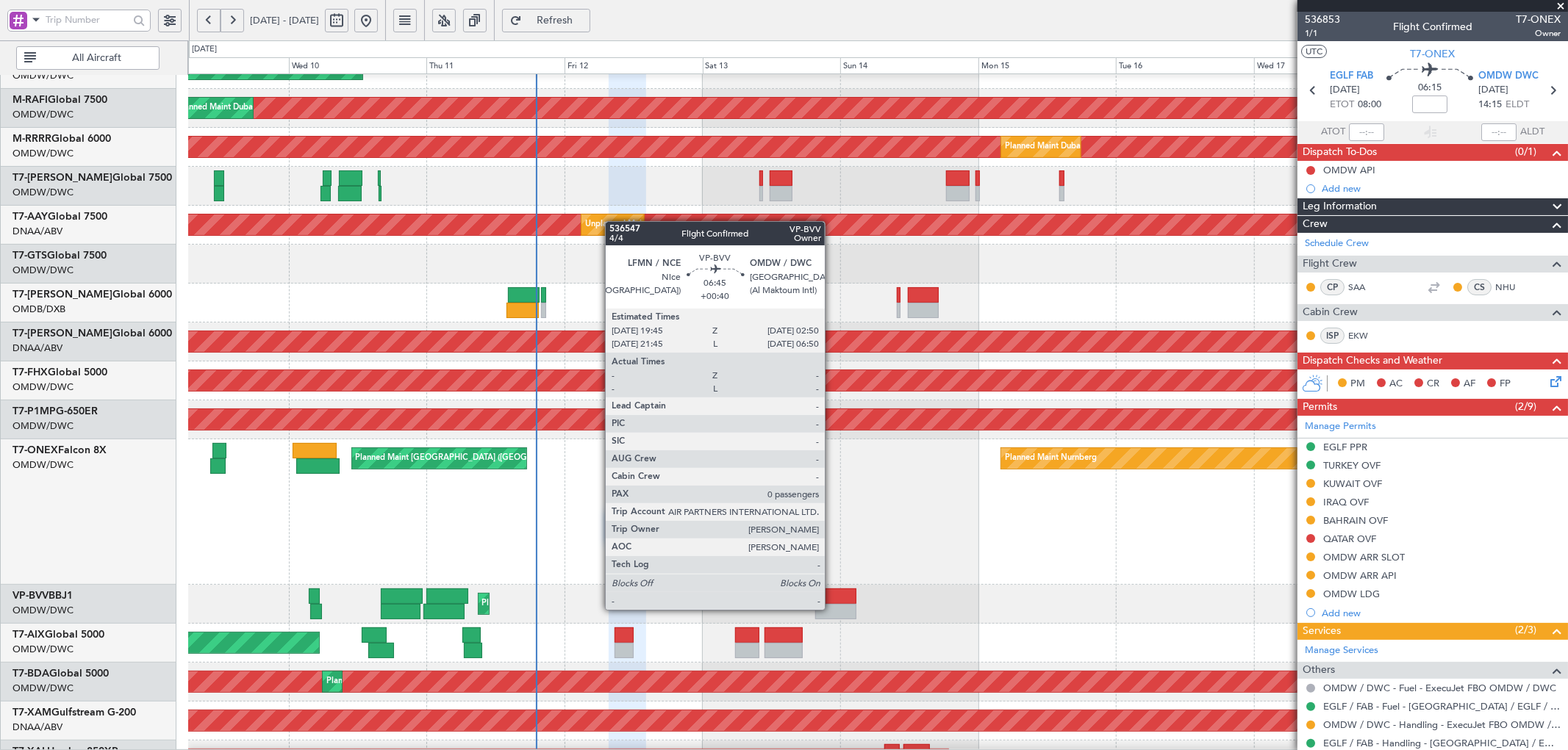
click at [832, 608] on div at bounding box center [835, 611] width 41 height 15
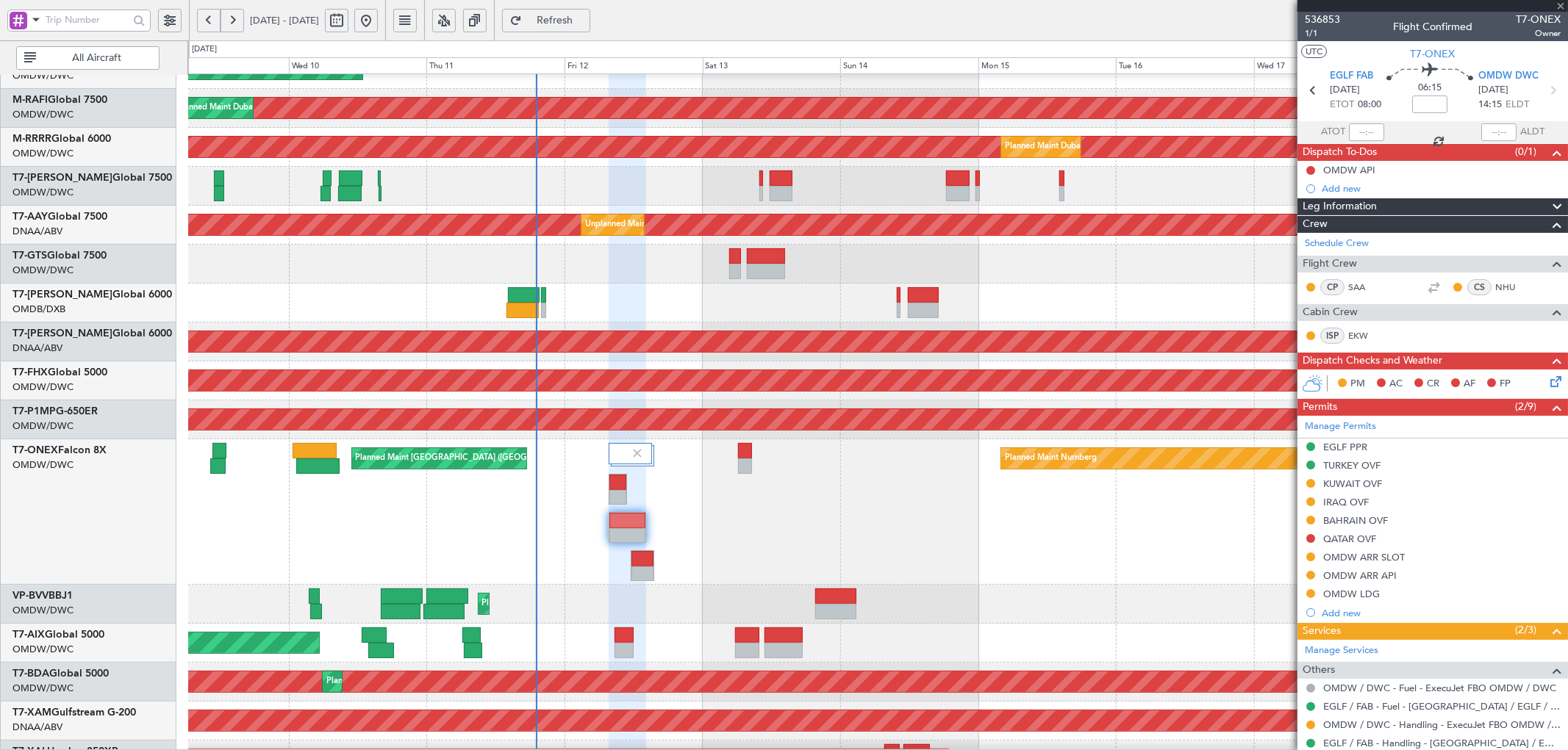
type input "+00:40"
type input "0"
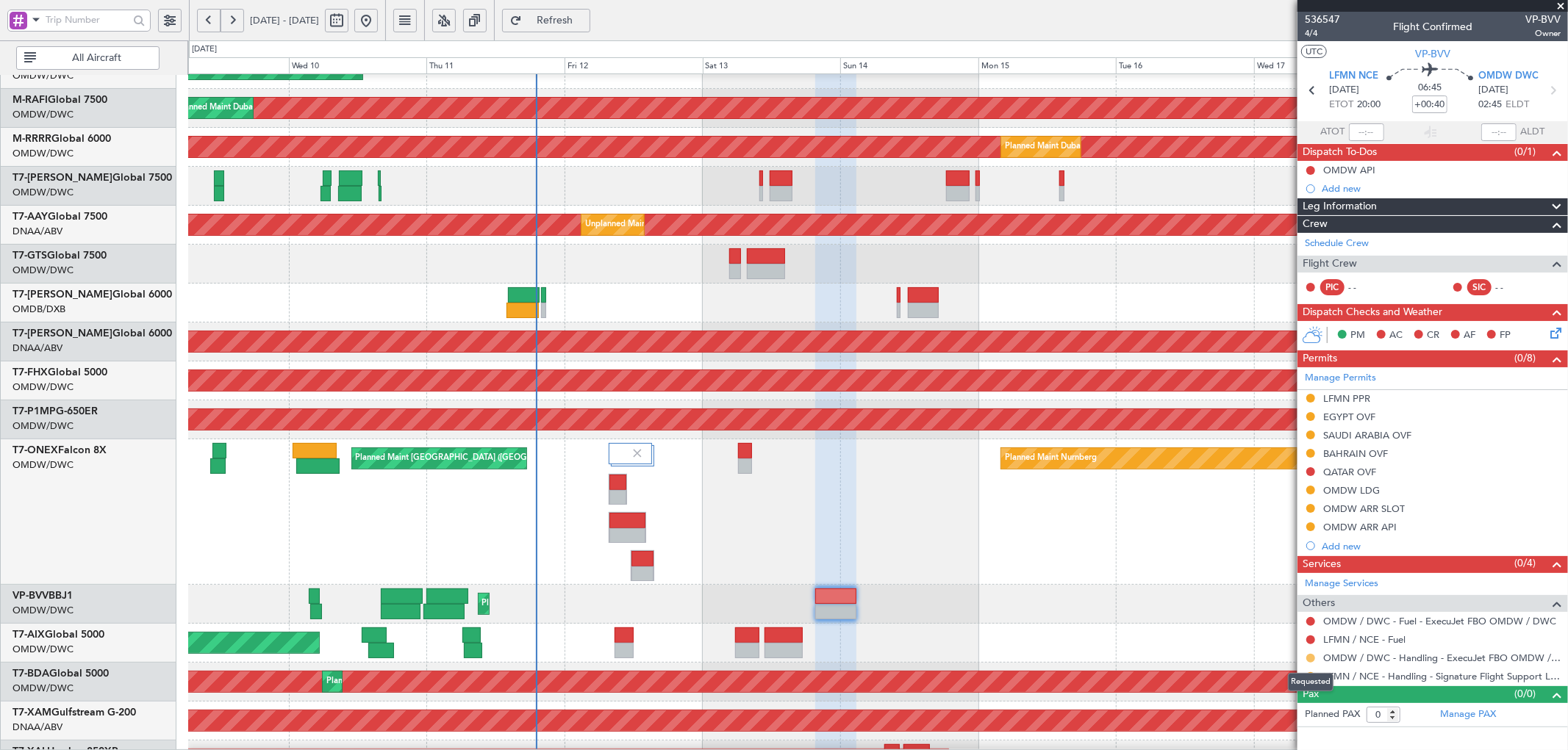
click at [1311, 659] on button at bounding box center [1311, 658] width 9 height 9
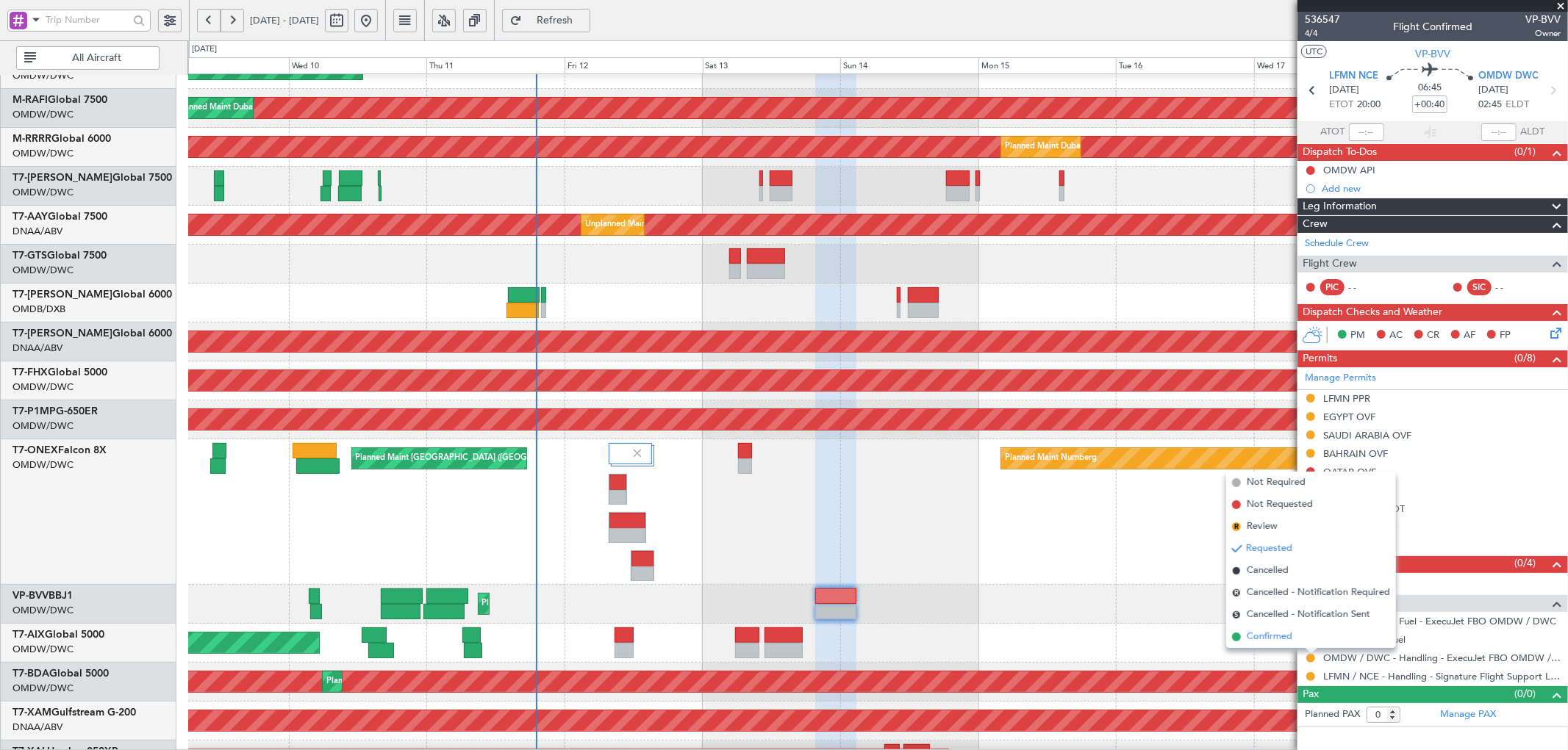
click at [1277, 639] on span "Confirmed" at bounding box center [1269, 636] width 46 height 14
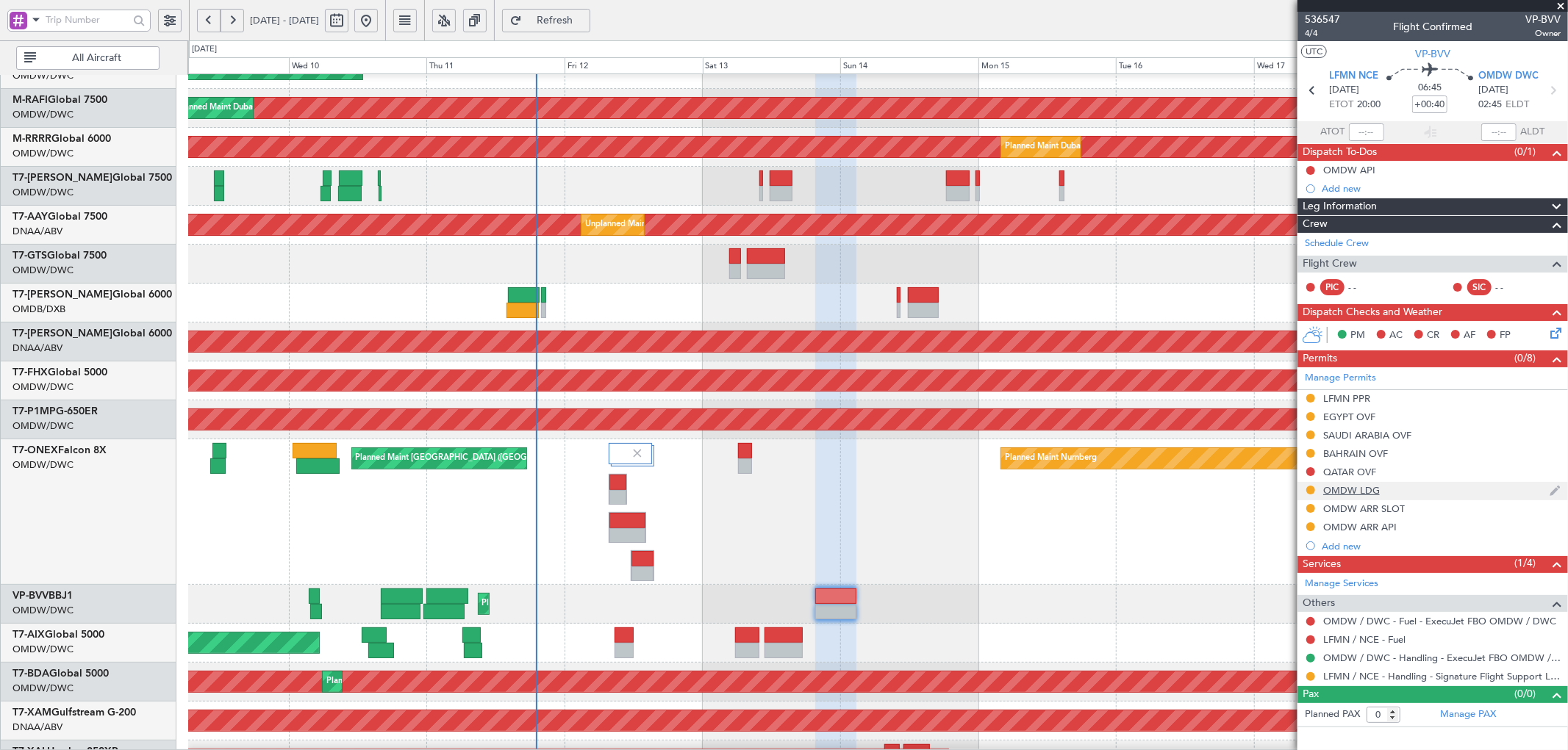
click at [1368, 493] on div "OMDW LDG" at bounding box center [1351, 490] width 57 height 12
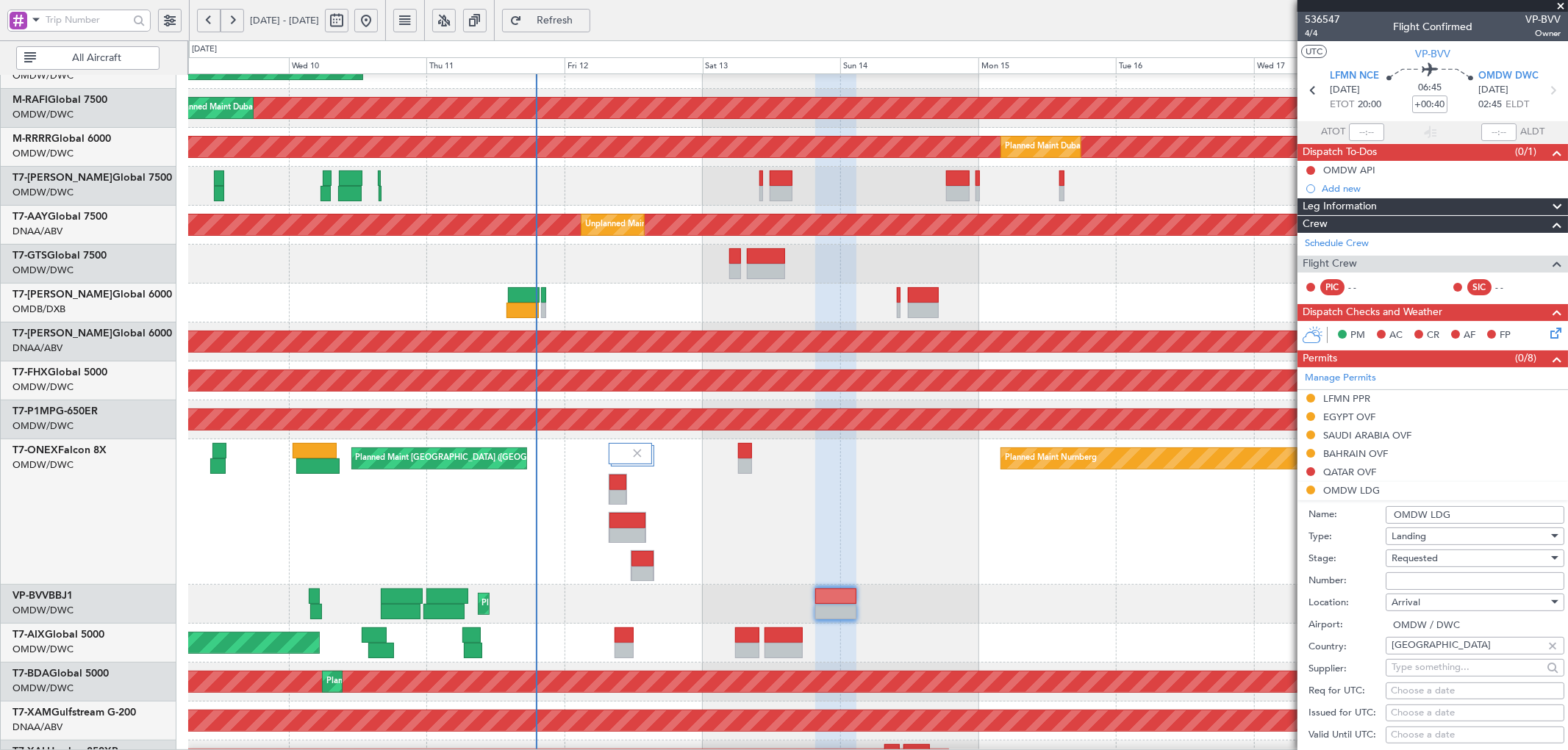
click at [1424, 580] on input "Number:" at bounding box center [1474, 581] width 178 height 17
paste input "LP/2025/12471"
type input "LP/2025/12471"
click at [1436, 560] on span "Requested" at bounding box center [1414, 558] width 46 height 13
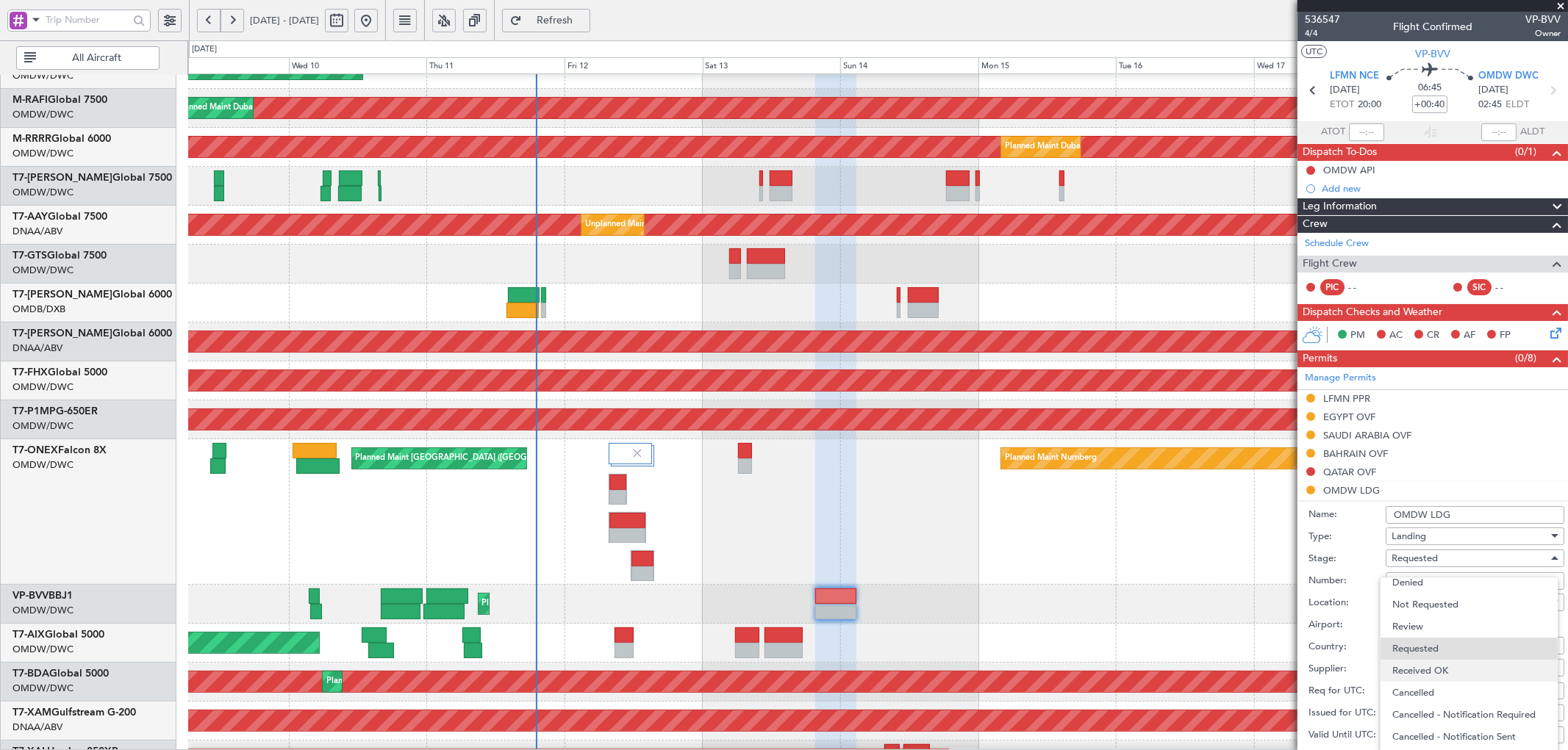
click at [1431, 670] on span "Received OK" at bounding box center [1469, 670] width 153 height 22
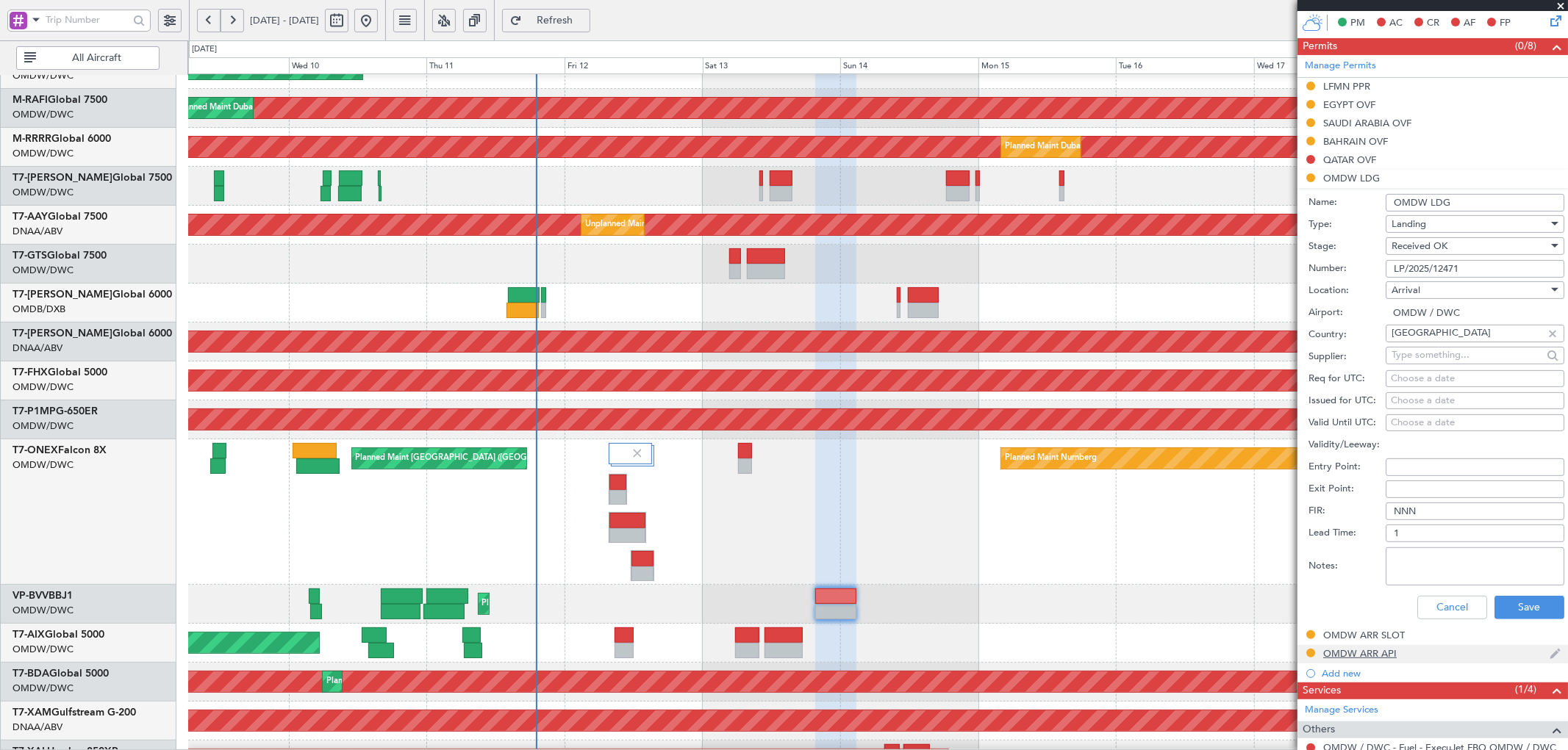
scroll to position [326, 0]
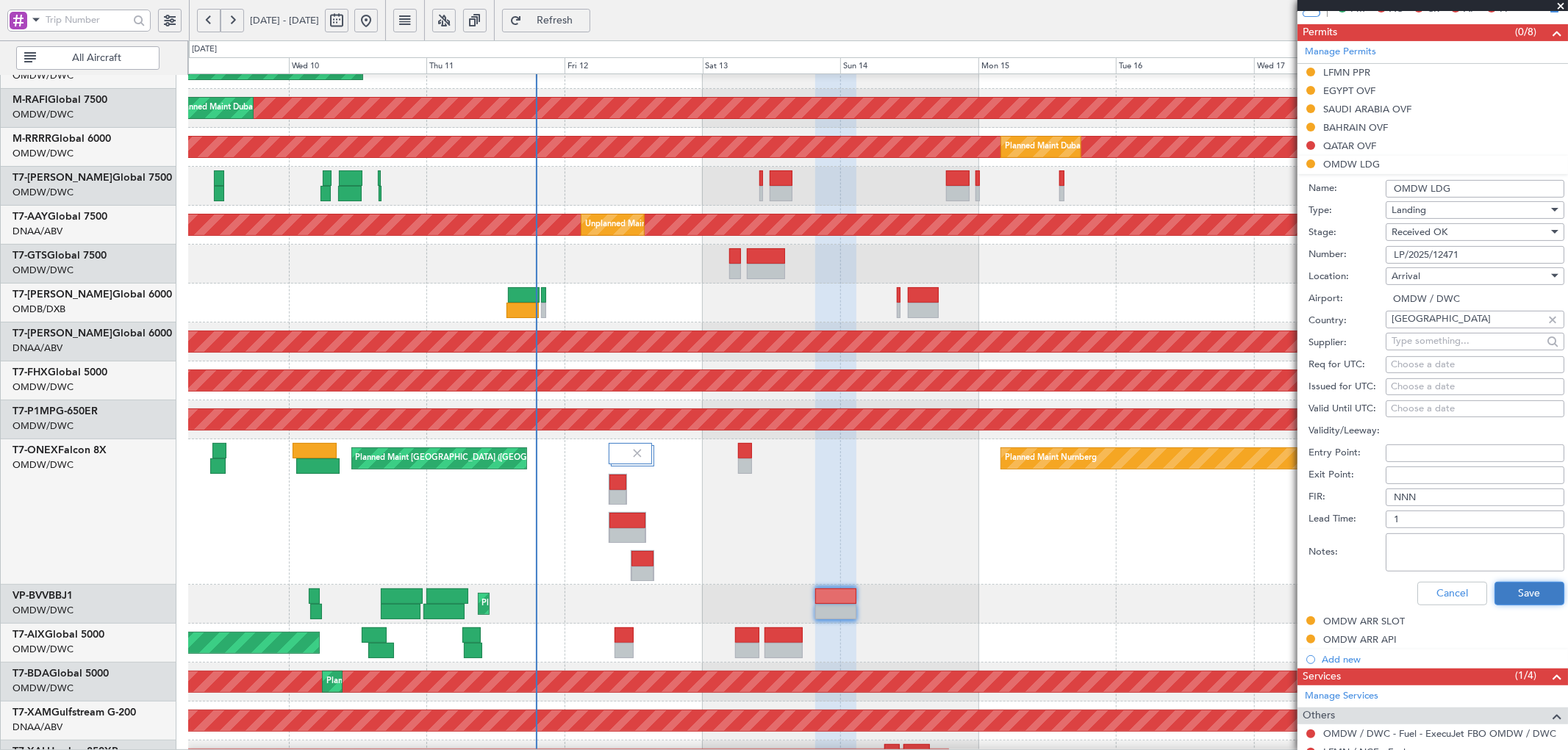
click at [1515, 597] on button "Save" at bounding box center [1529, 593] width 70 height 24
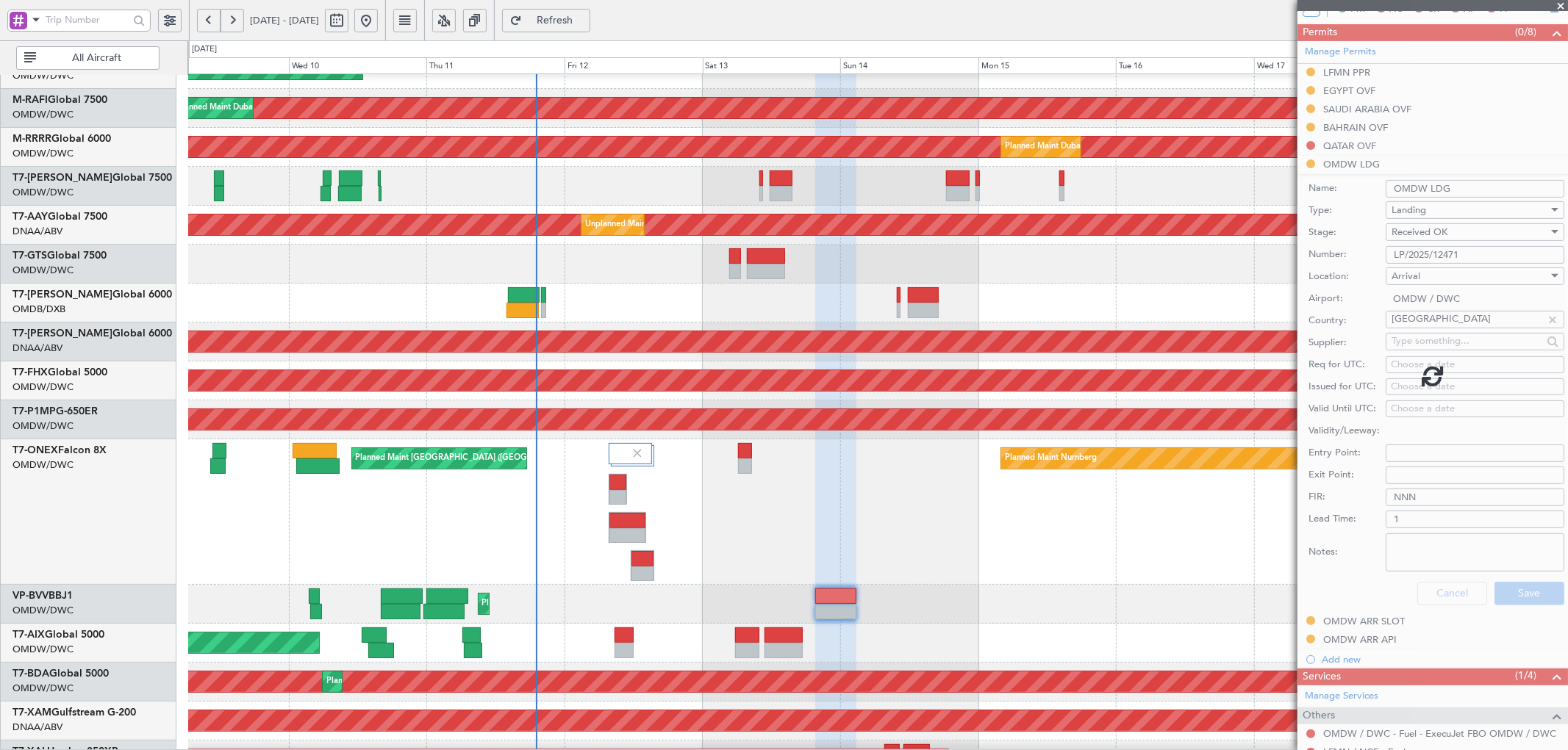
scroll to position [0, 0]
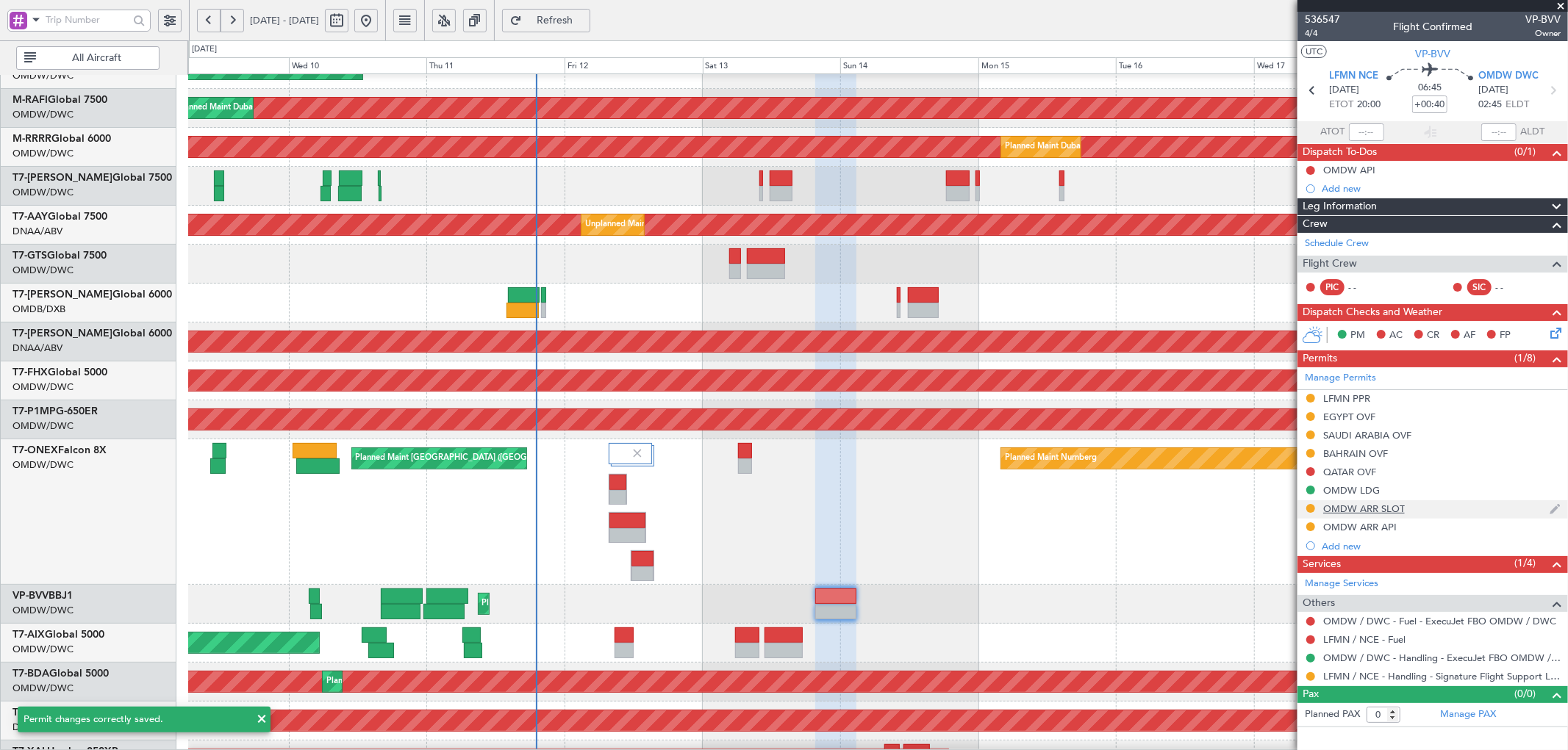
click at [1393, 505] on div "OMDW ARR SLOT" at bounding box center [1364, 509] width 82 height 12
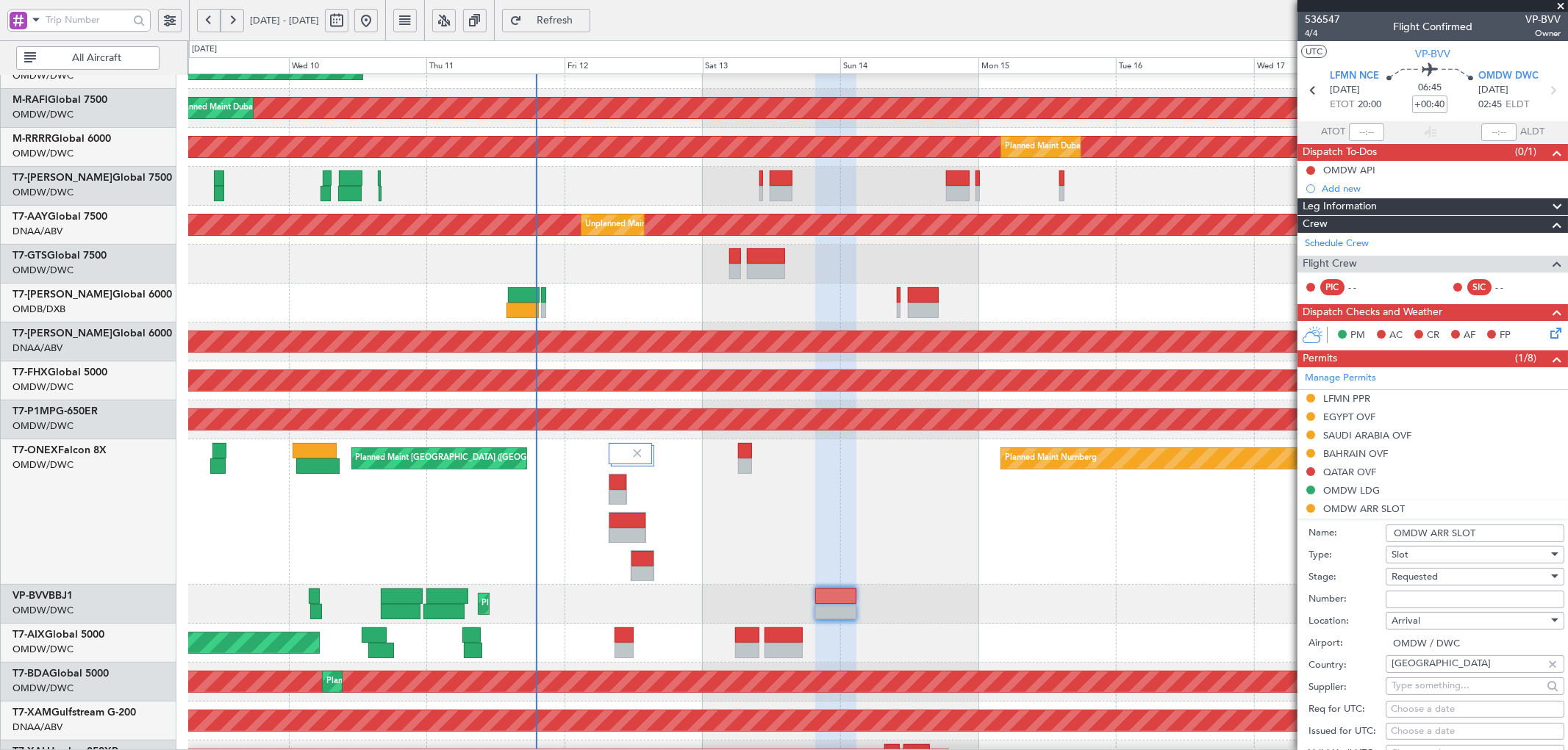
click at [1402, 601] on input "Number:" at bounding box center [1474, 599] width 178 height 17
paste input "EJO132"
type input "EJO132"
click at [1429, 573] on span "Requested" at bounding box center [1414, 576] width 46 height 13
click at [1430, 686] on span "Received OK" at bounding box center [1469, 695] width 153 height 22
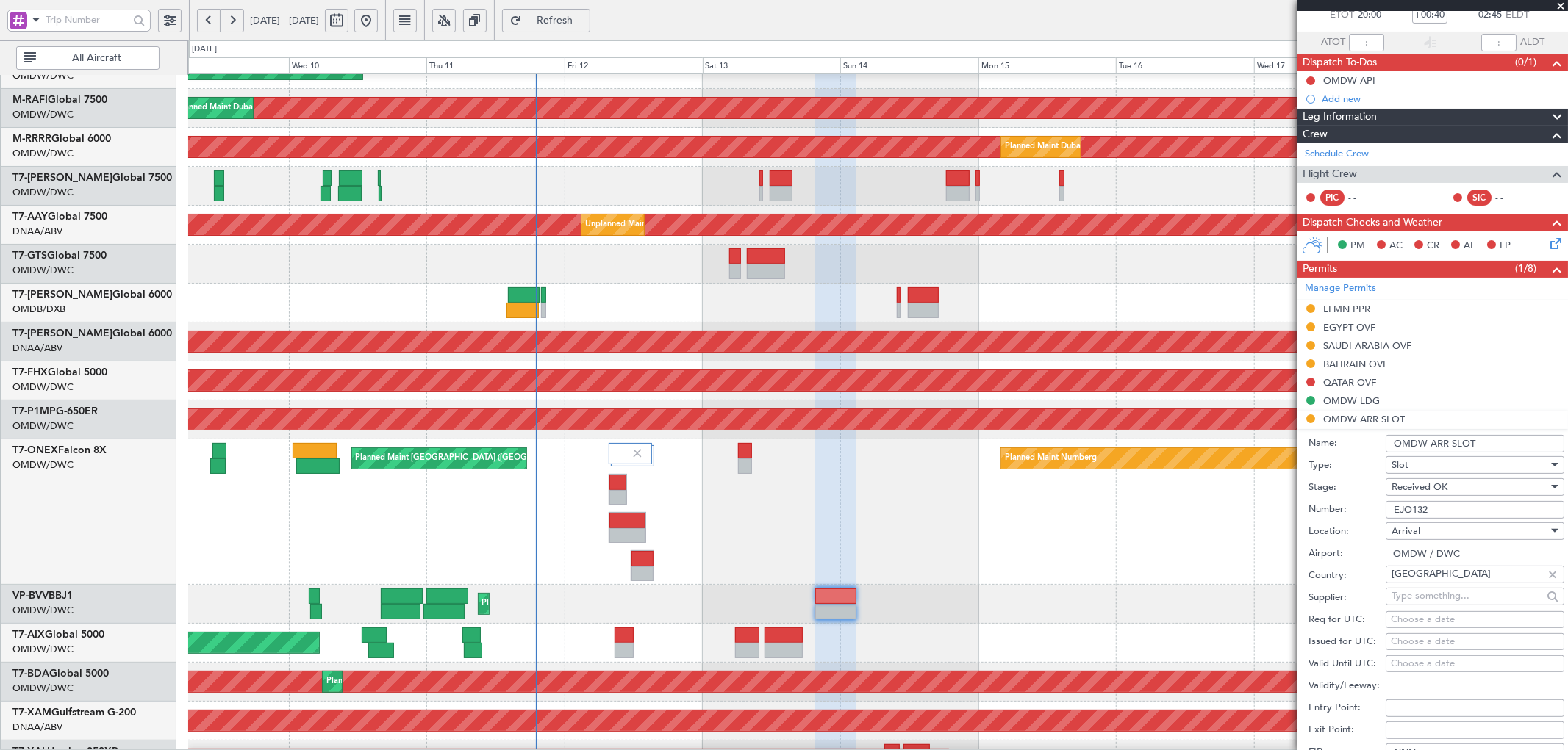
scroll to position [163, 0]
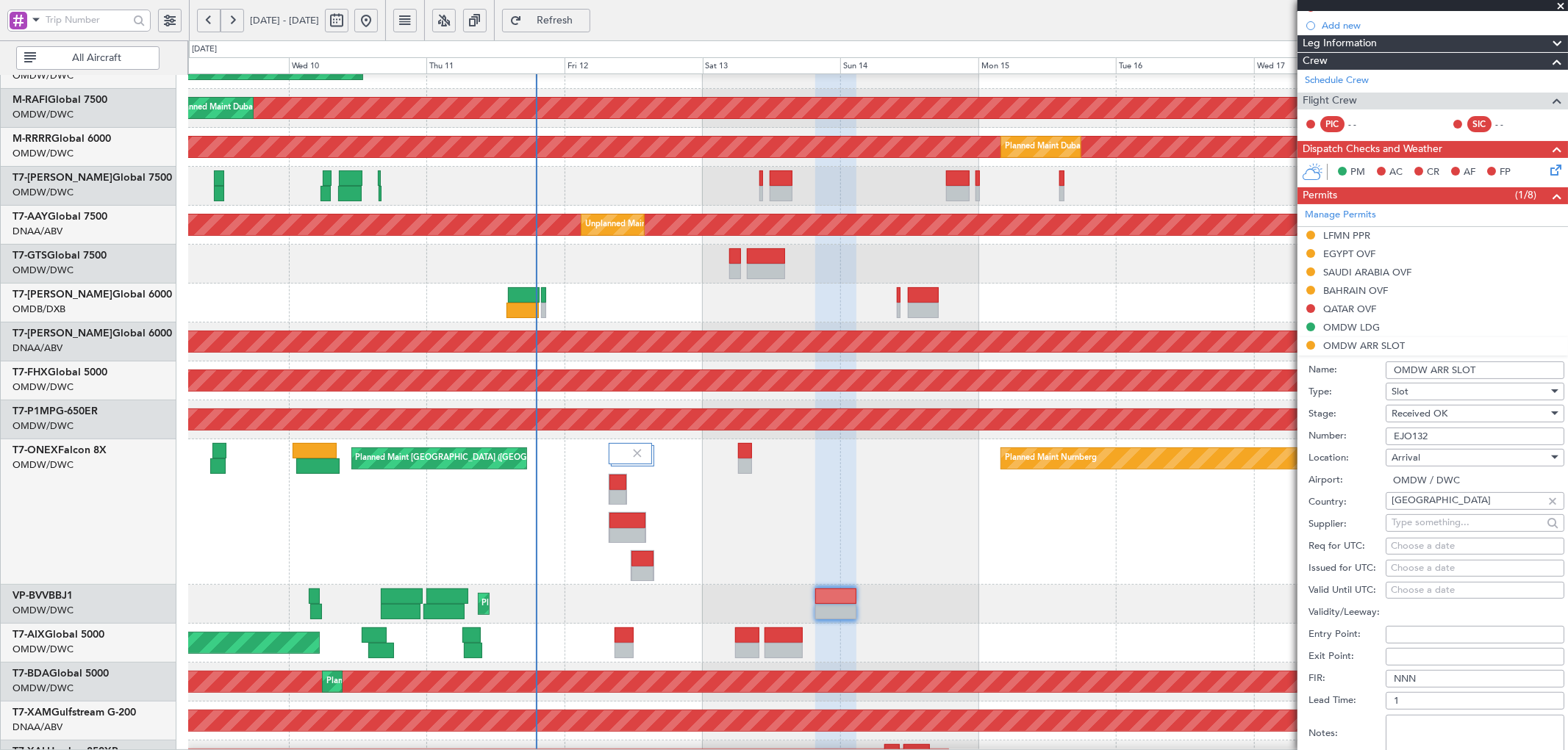
click at [1395, 549] on div "Choose a date" at bounding box center [1475, 546] width 168 height 14
select select "9"
select select "2025"
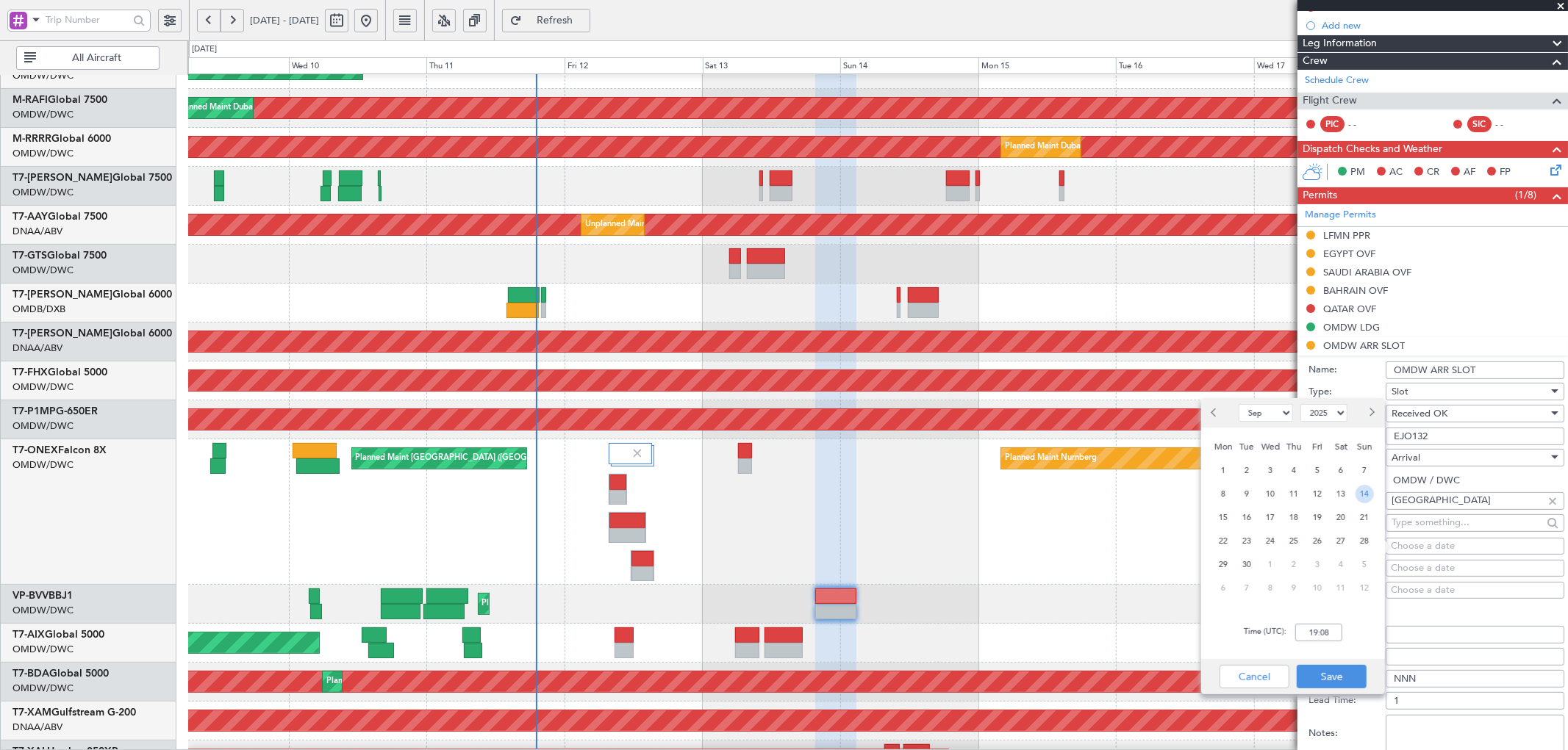
click at [1358, 496] on span "14" at bounding box center [1365, 494] width 18 height 18
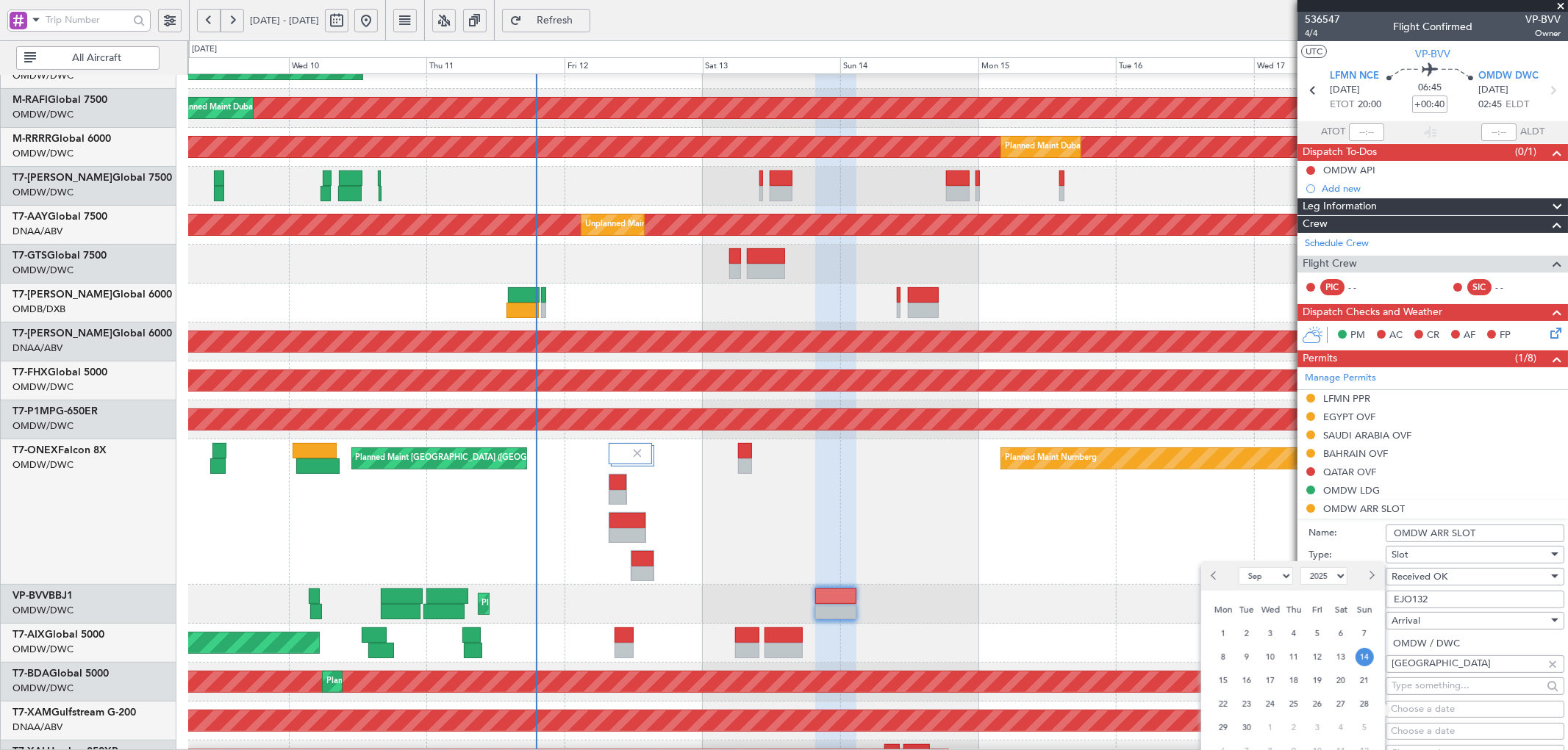
scroll to position [218, 0]
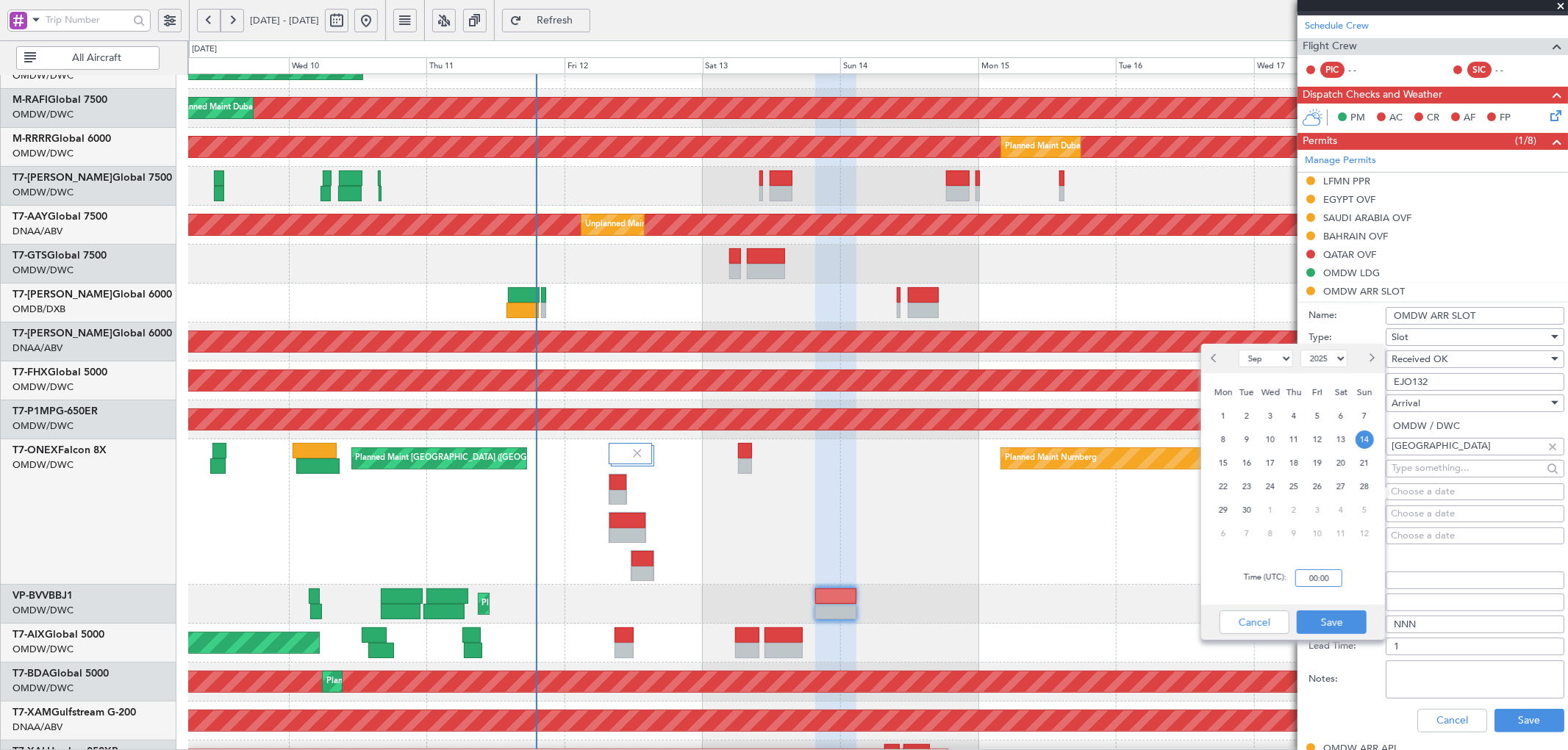
click at [1324, 581] on input "00:00" at bounding box center [1318, 578] width 47 height 17
type input "02:45"
click at [1342, 619] on button "Save" at bounding box center [1331, 622] width 70 height 24
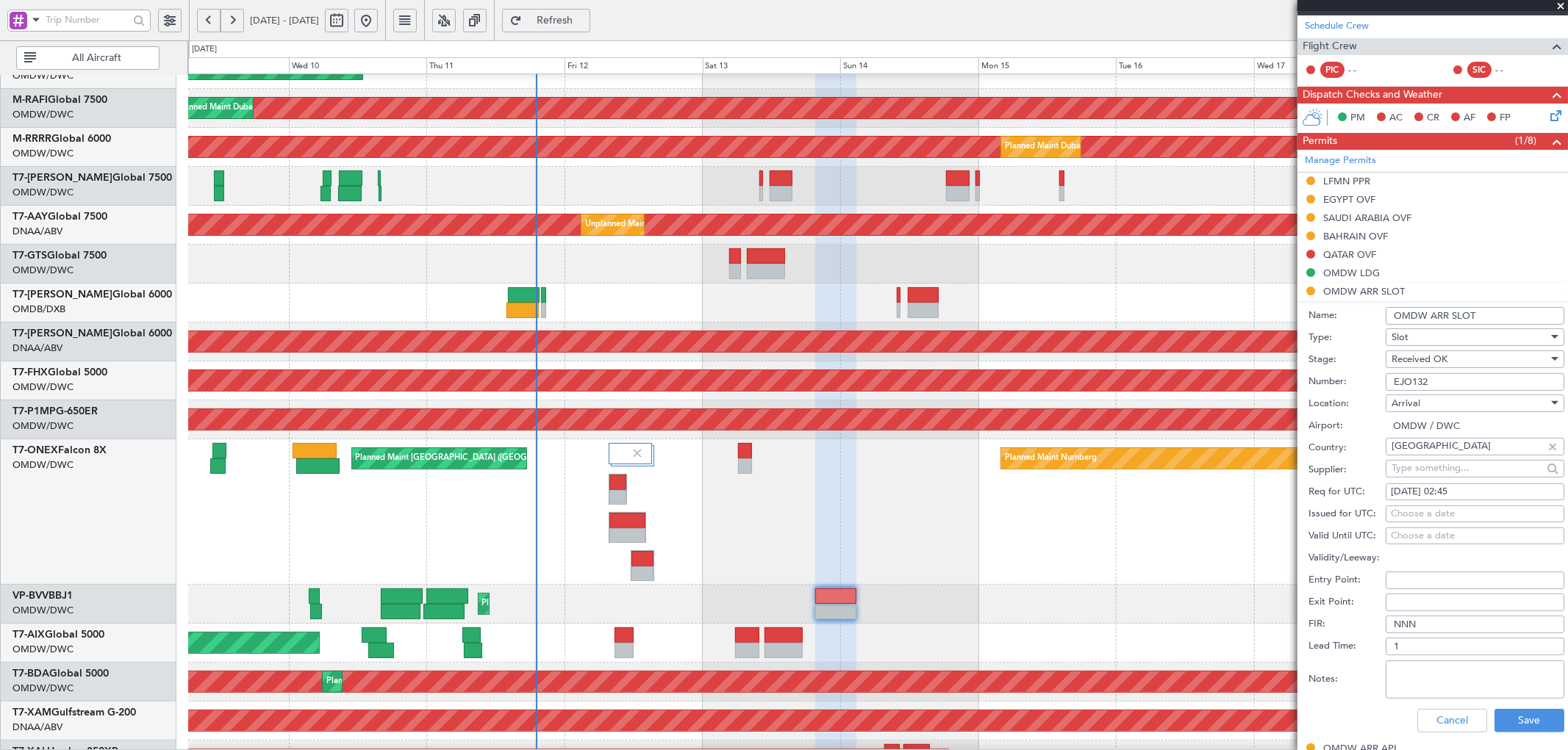
click at [1435, 515] on div "Choose a date" at bounding box center [1475, 514] width 168 height 14
select select "9"
select select "2025"
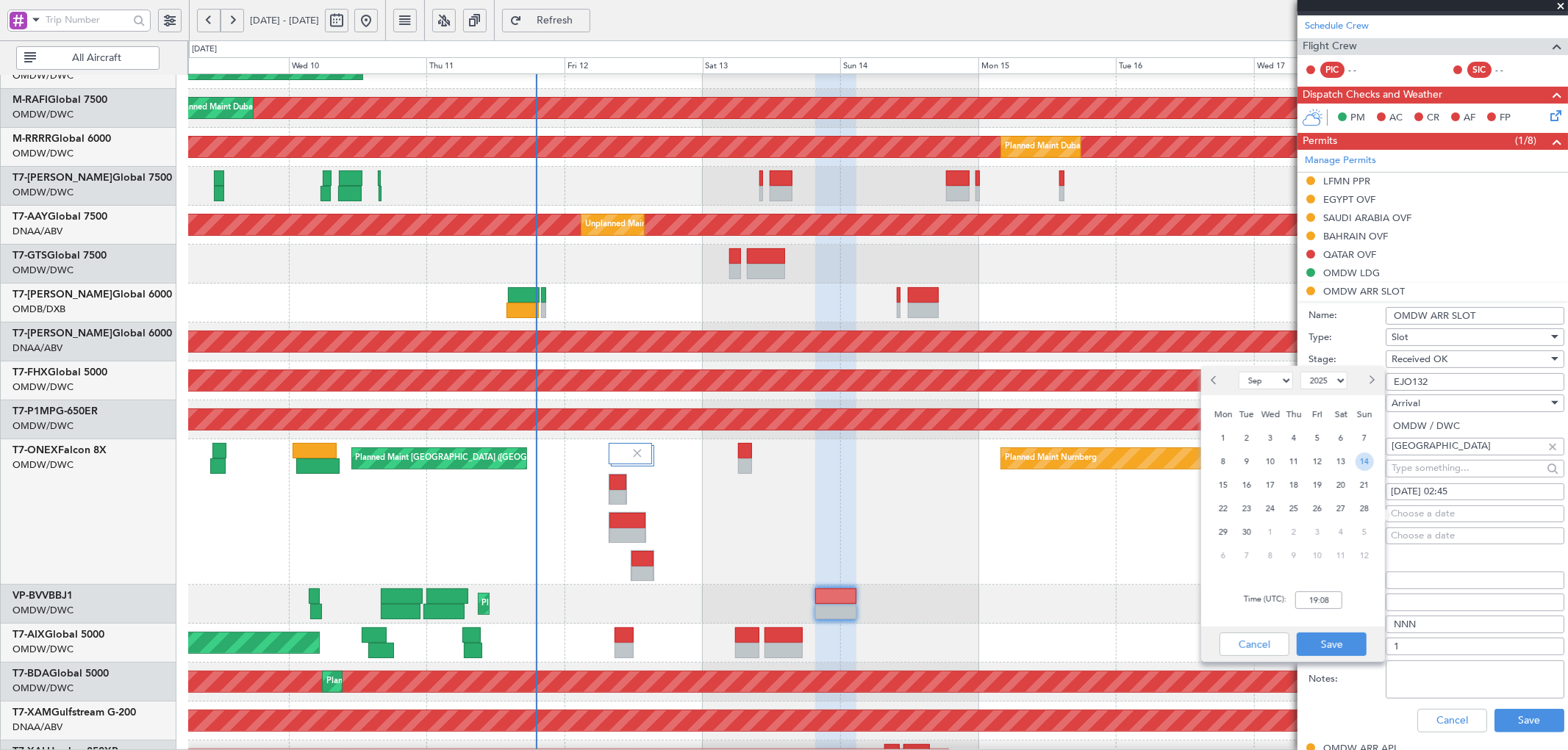
click at [1369, 463] on span "14" at bounding box center [1365, 462] width 18 height 18
click at [1325, 604] on input "00:00" at bounding box center [1318, 600] width 47 height 17
type input "02:45"
click at [1324, 637] on button "Save" at bounding box center [1331, 644] width 70 height 24
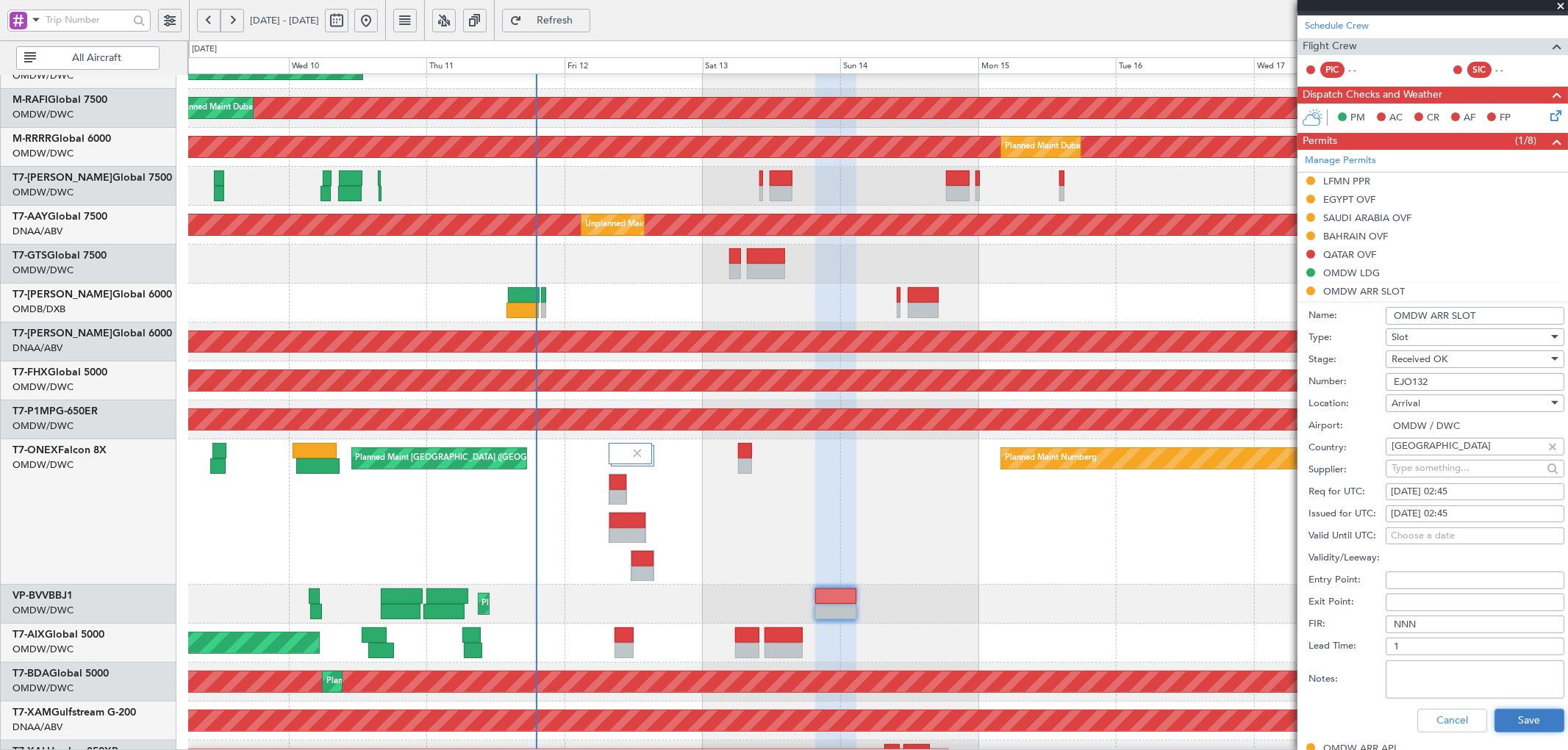
click at [1532, 721] on button "Save" at bounding box center [1529, 720] width 70 height 24
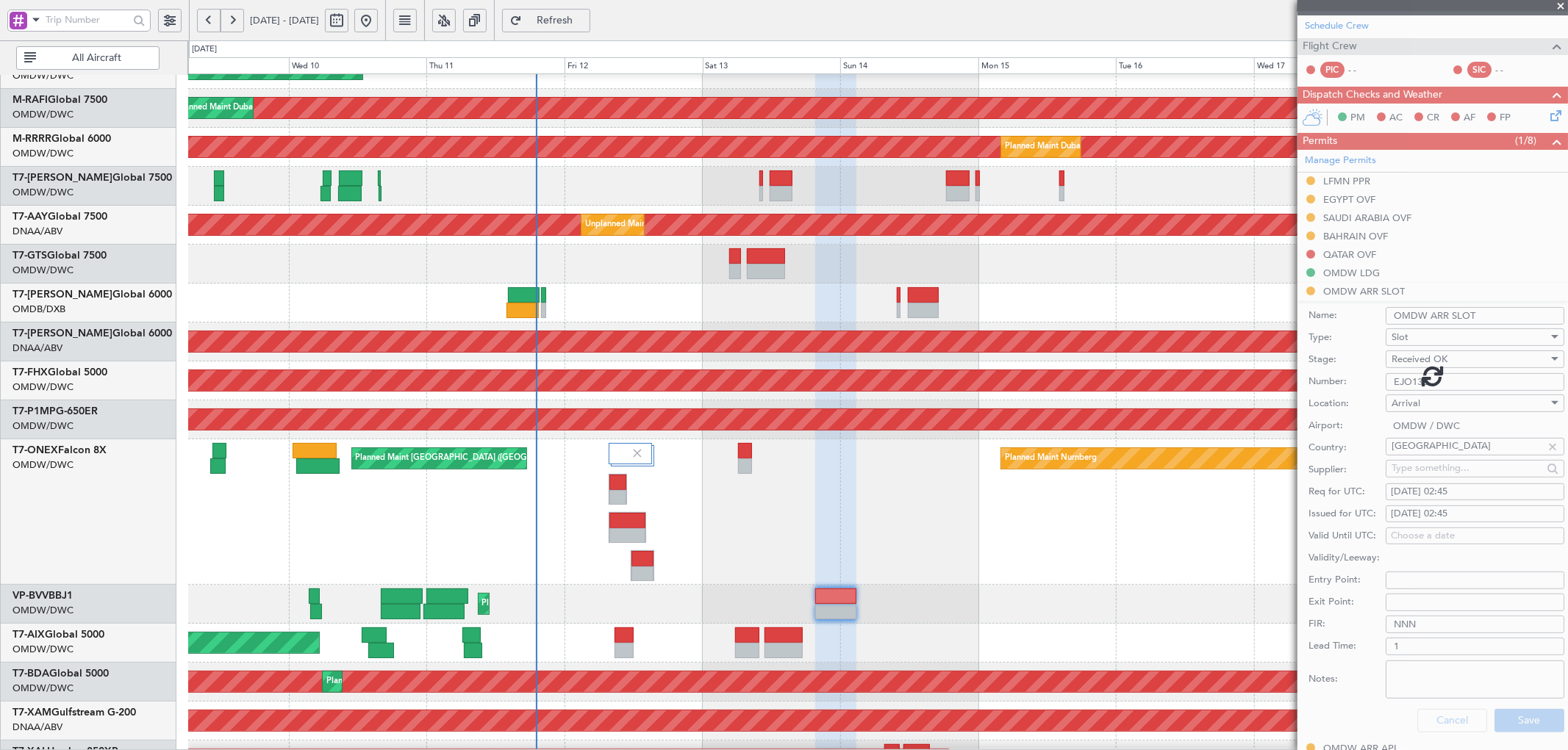
scroll to position [0, 0]
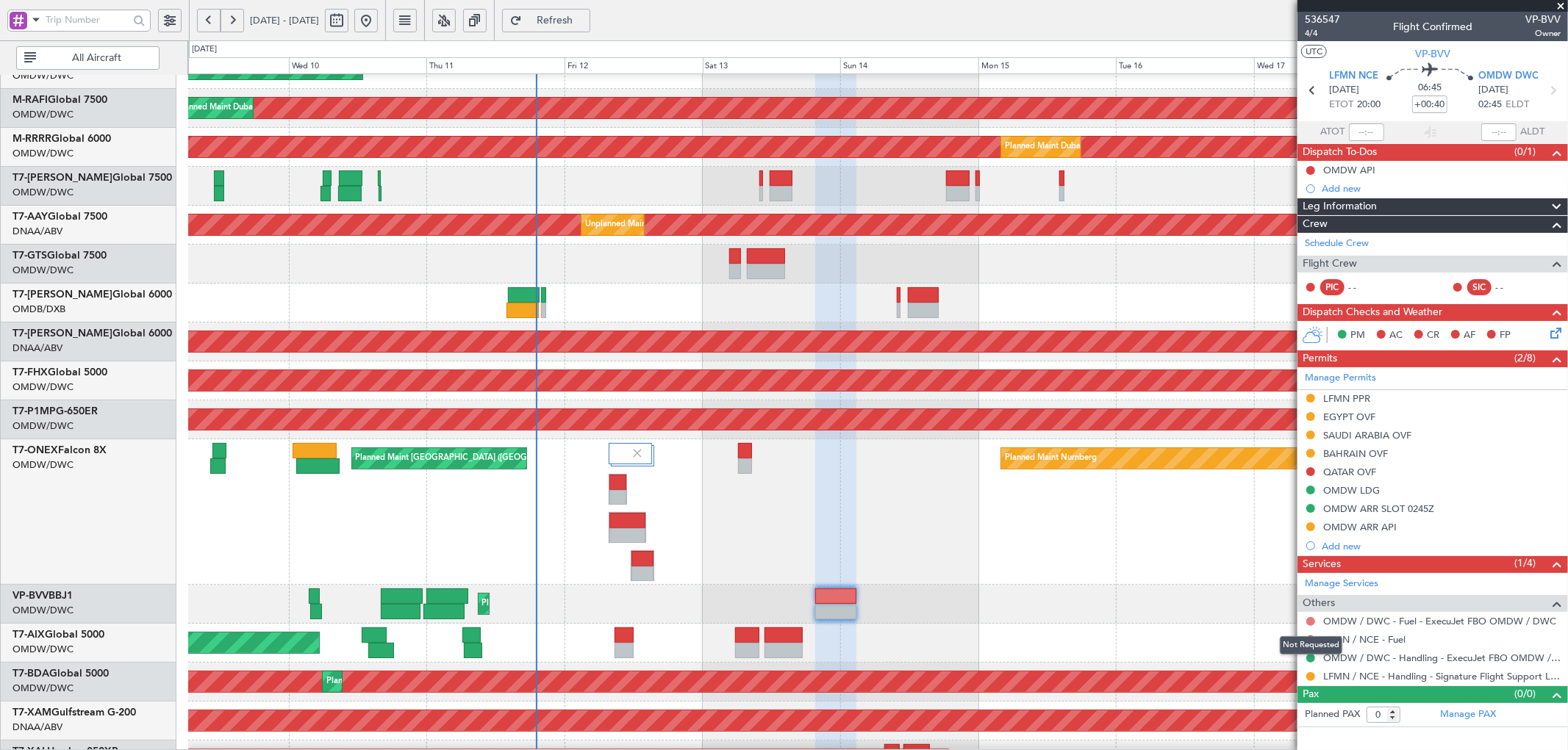
click at [1311, 618] on button at bounding box center [1311, 622] width 9 height 9
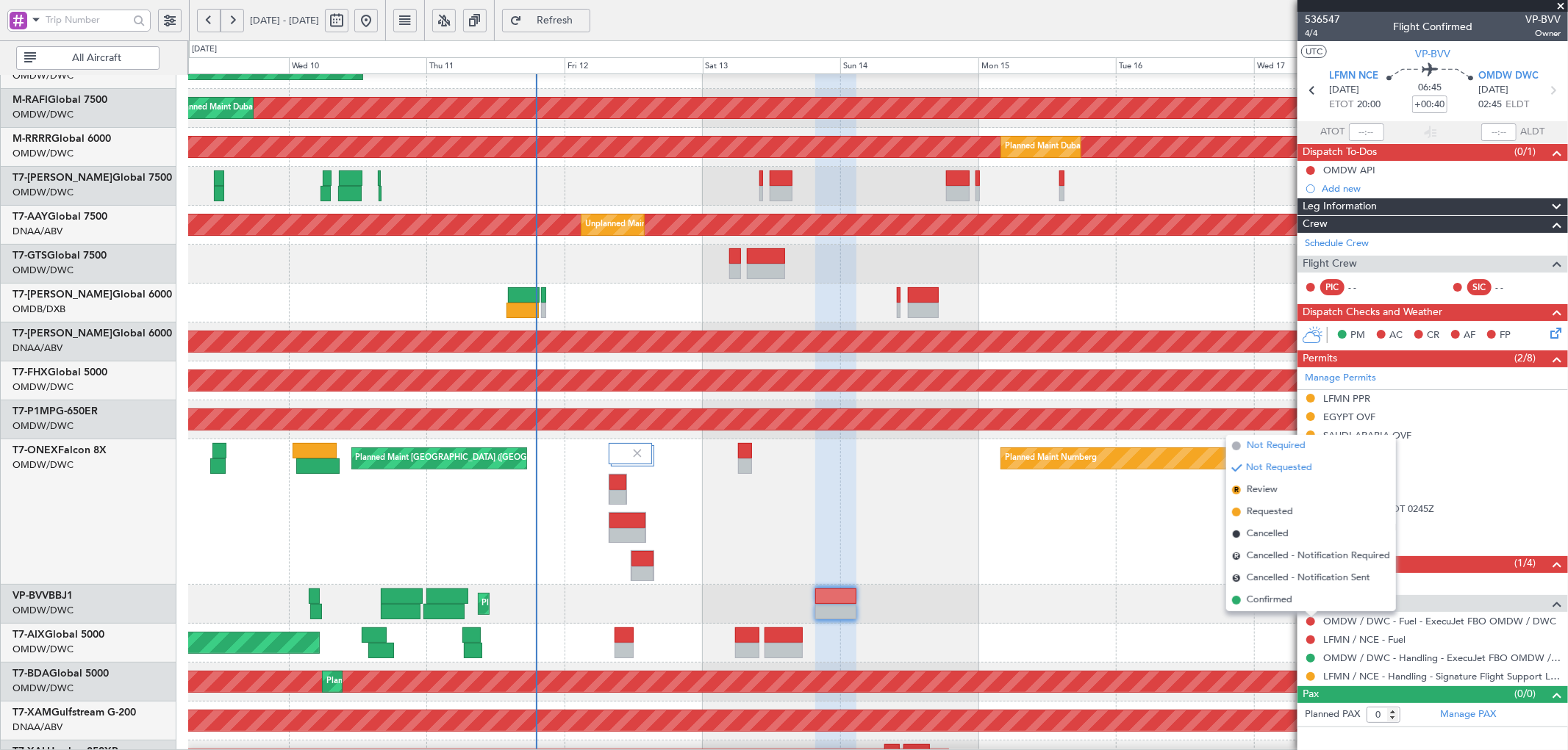
click at [1259, 446] on span "Not Required" at bounding box center [1276, 445] width 59 height 14
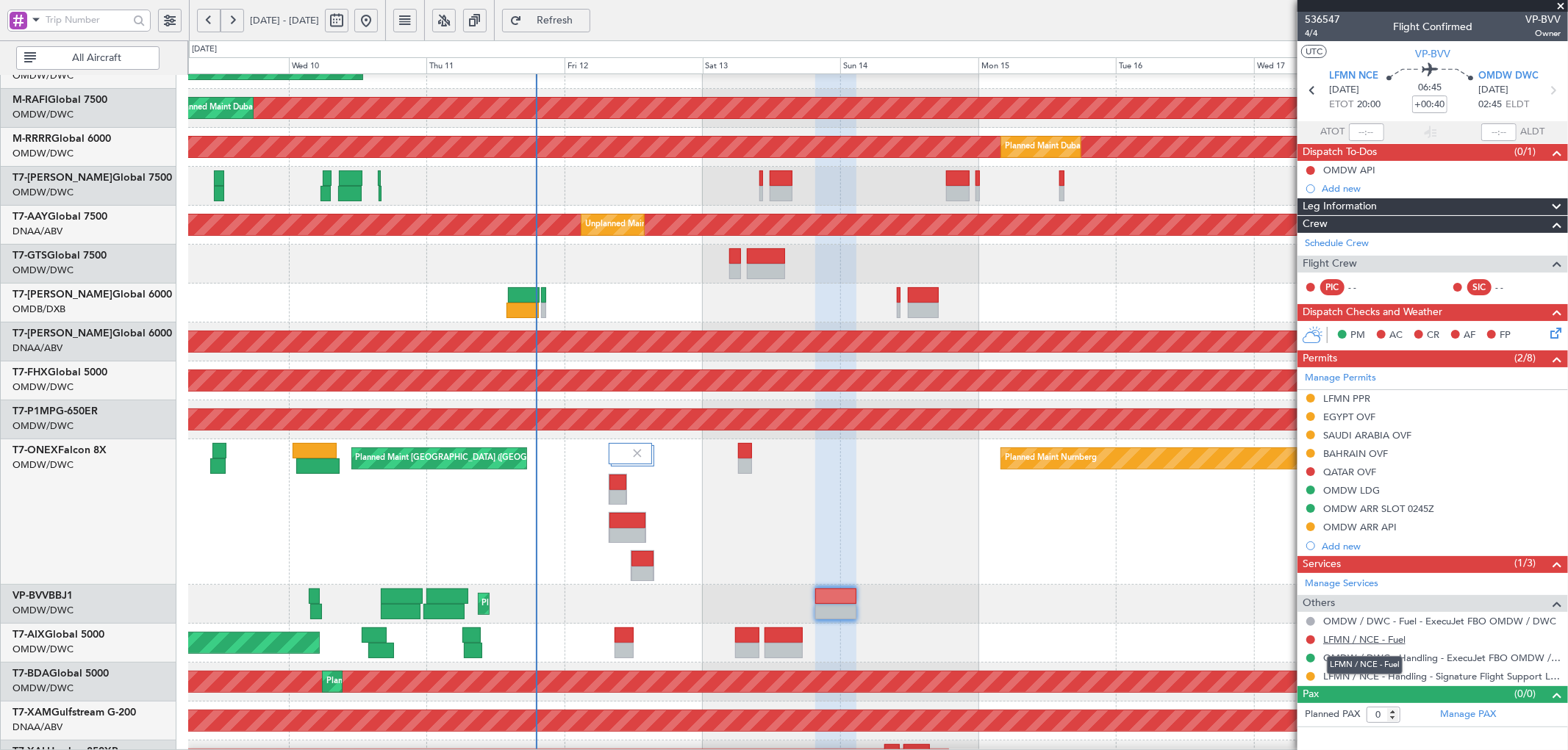
click at [1345, 639] on link "LFMN / NCE - Fuel" at bounding box center [1364, 639] width 83 height 12
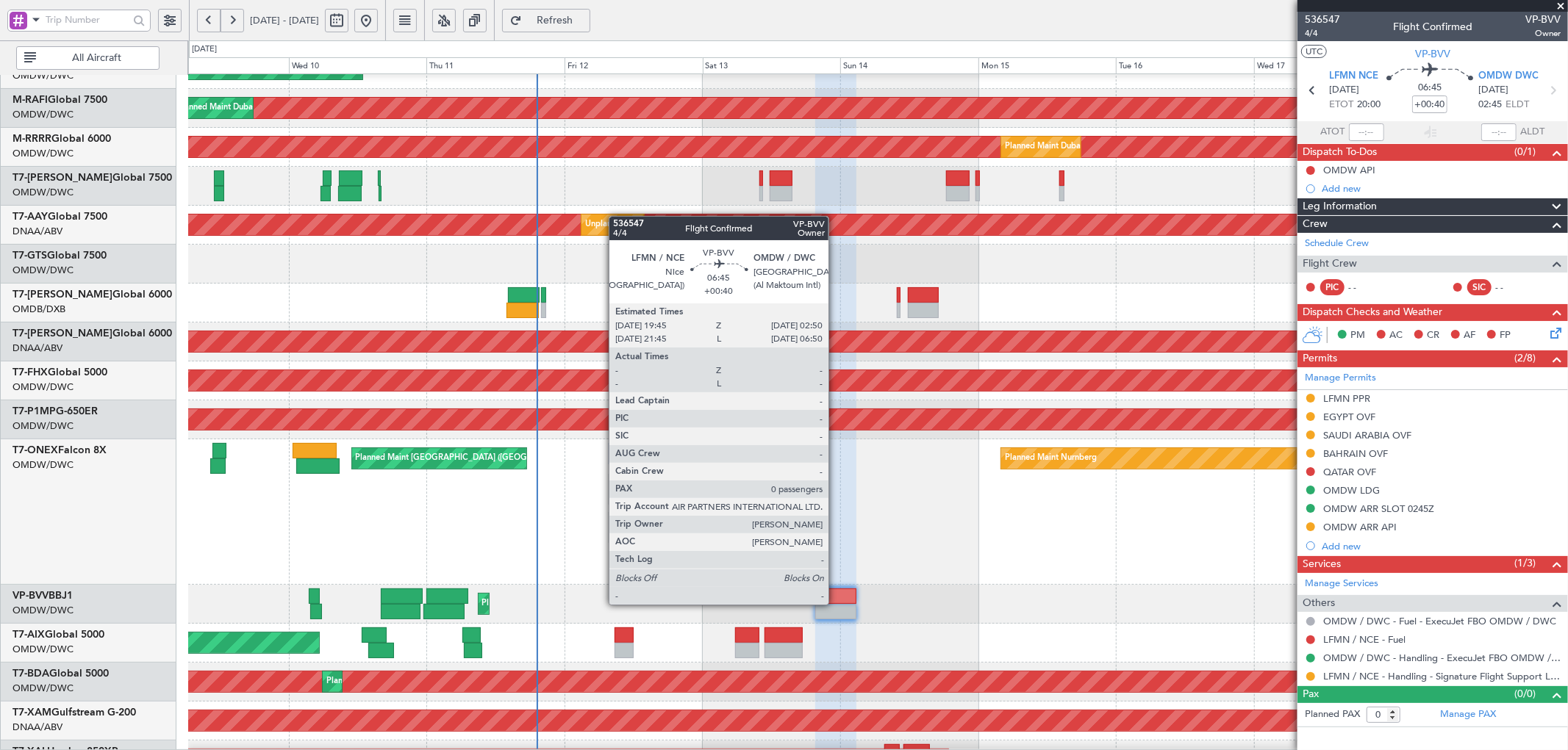
click at [836, 603] on div at bounding box center [835, 596] width 41 height 15
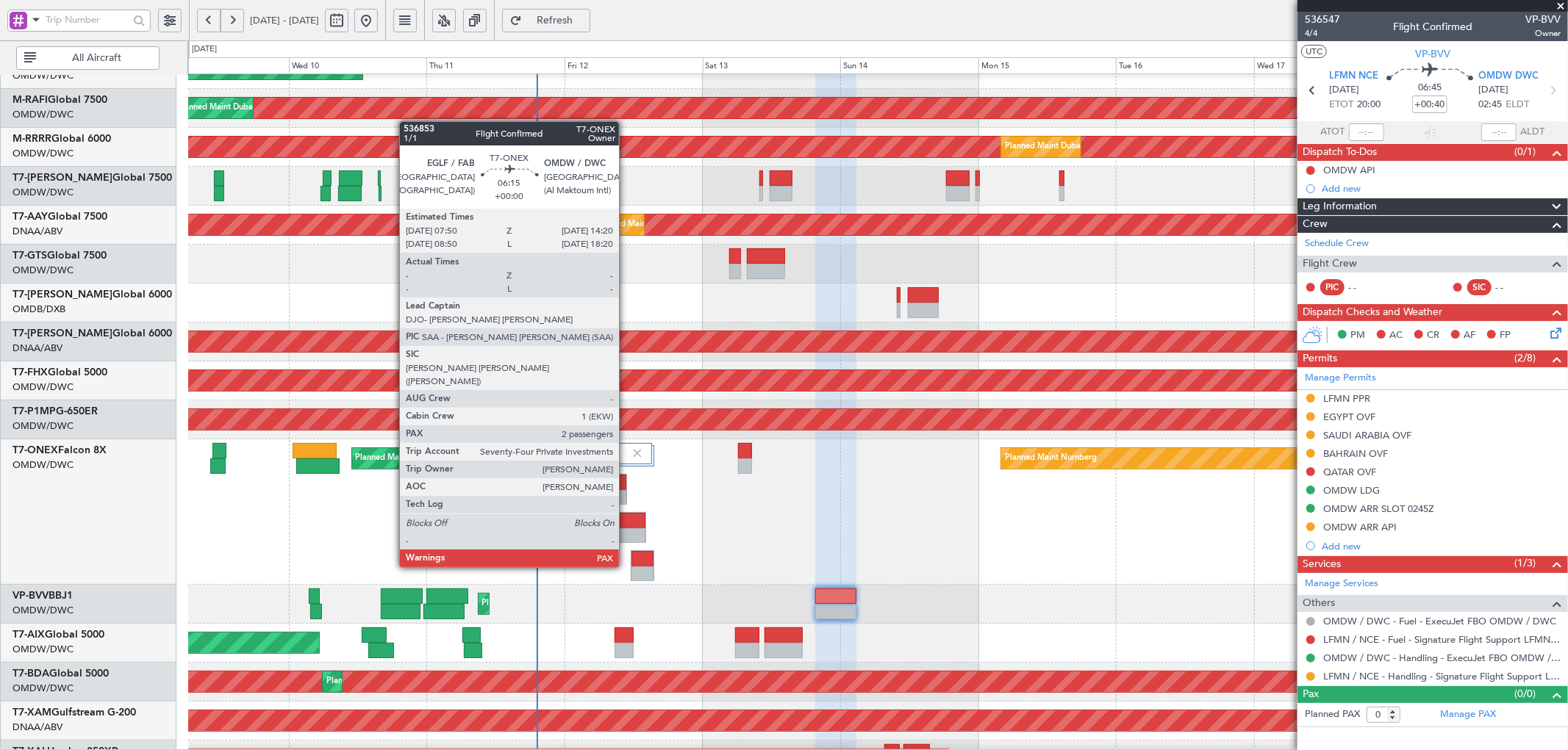
click at [626, 526] on div at bounding box center [627, 520] width 36 height 15
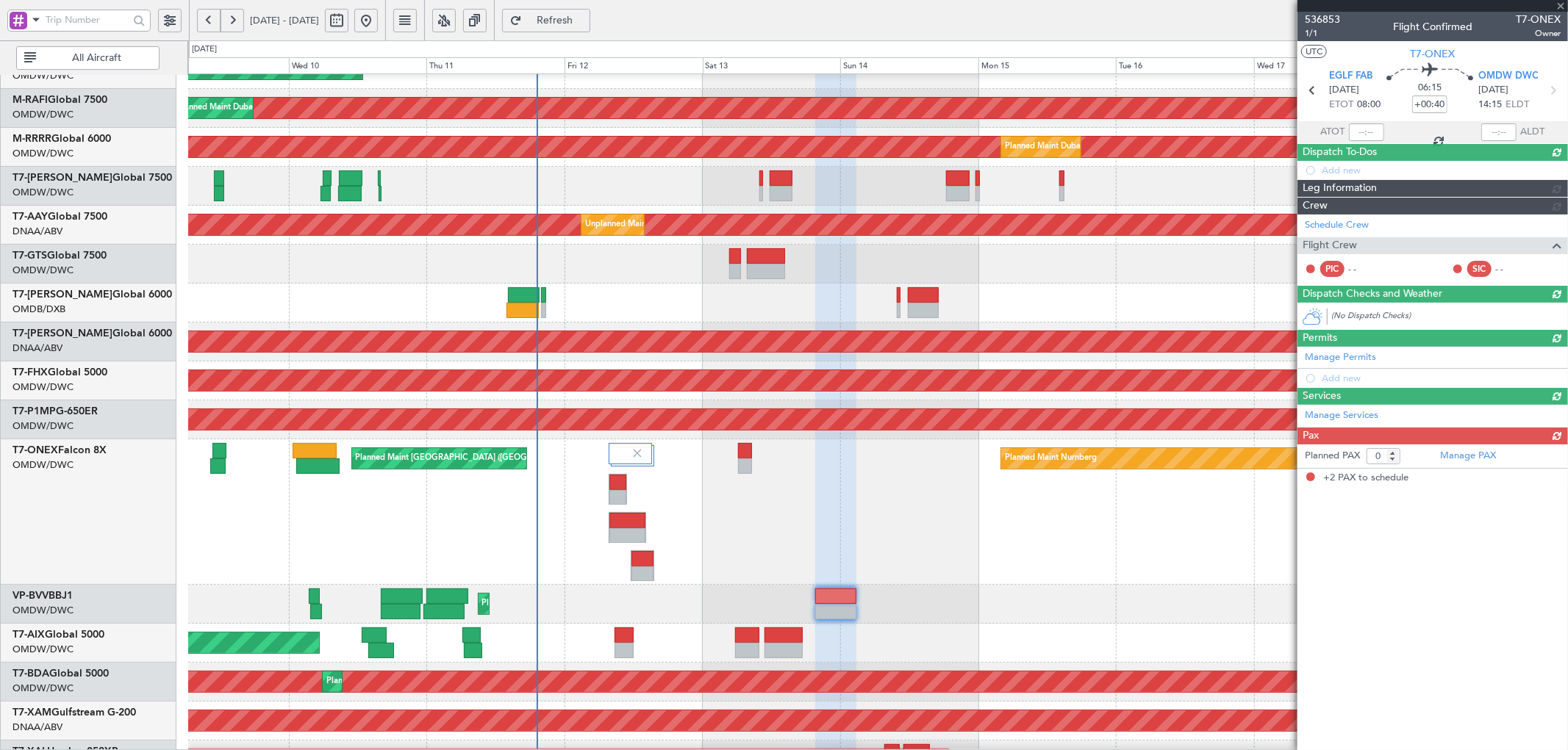
type input "2"
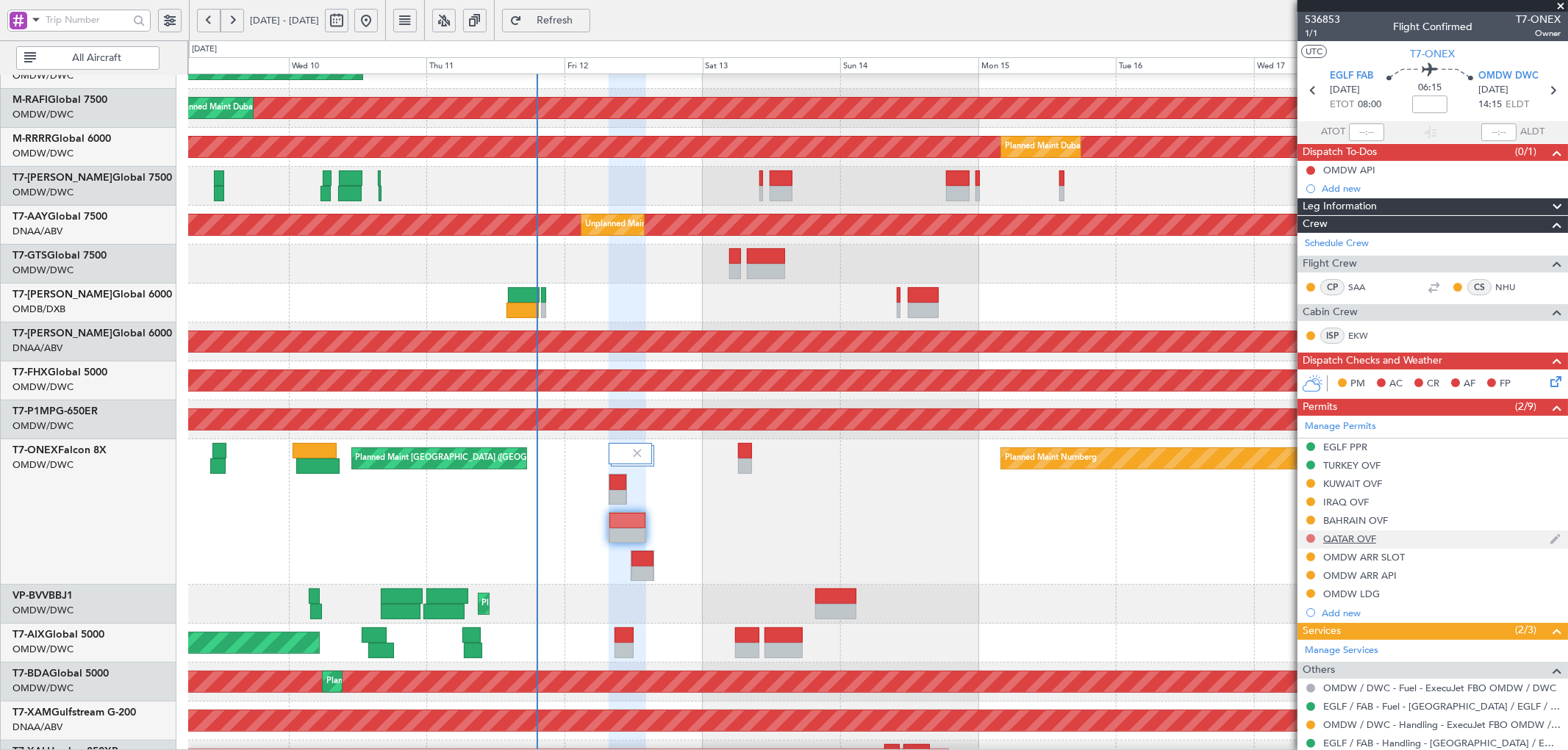
click at [1310, 537] on button at bounding box center [1311, 538] width 9 height 9
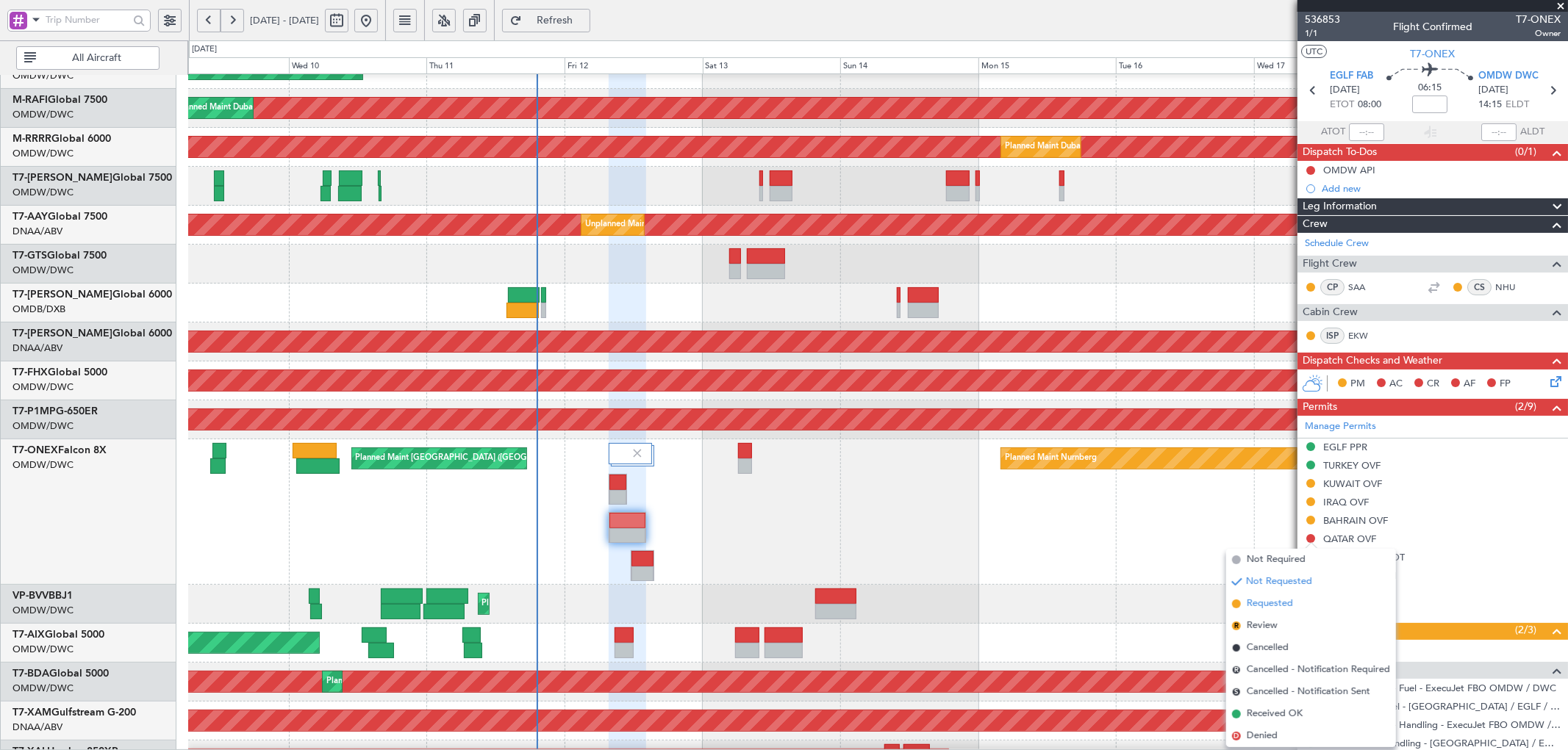
click at [1257, 604] on span "Requested" at bounding box center [1269, 604] width 46 height 14
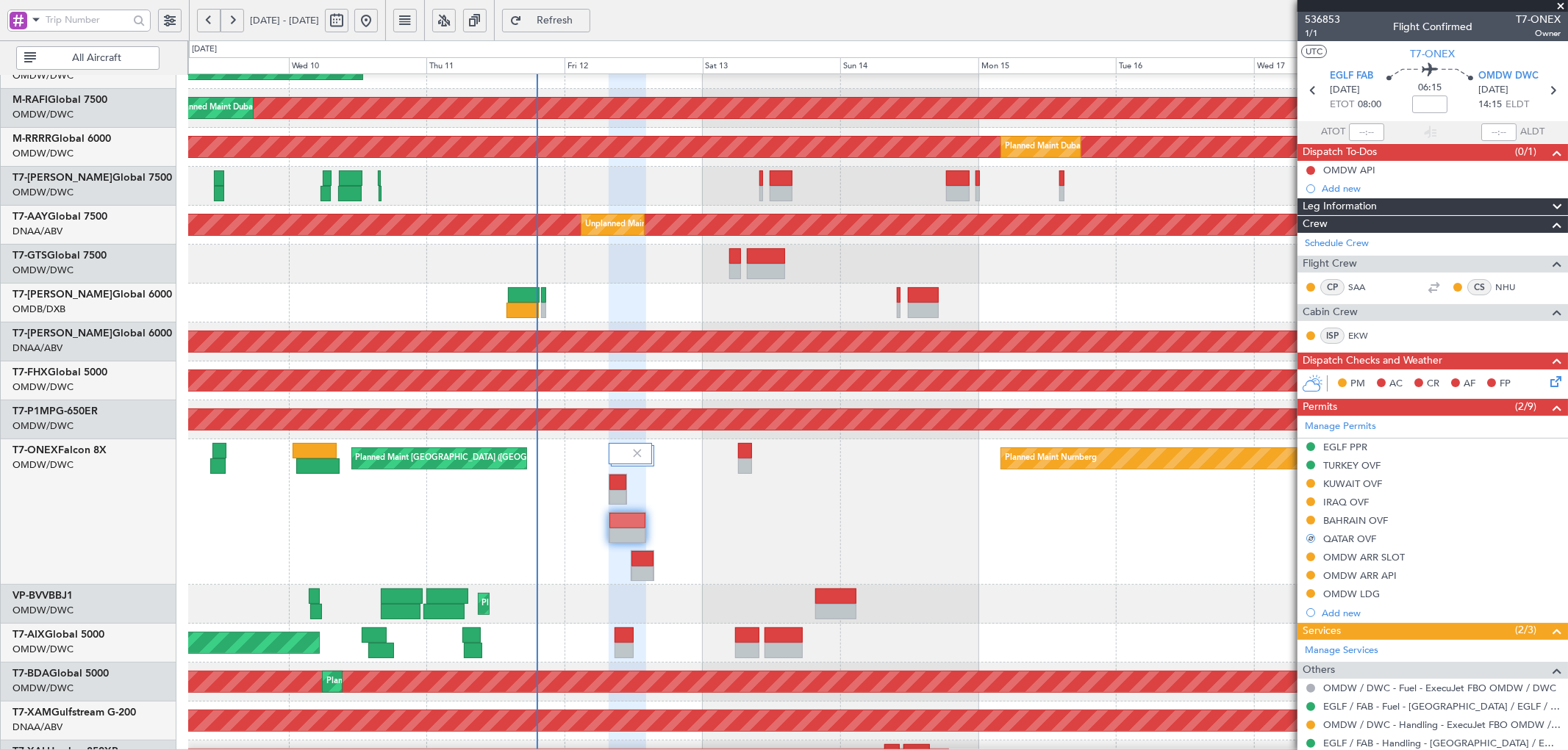
click at [1191, 597] on div "Planned Maint Nice ([GEOGRAPHIC_DATA])" at bounding box center [878, 604] width 1379 height 39
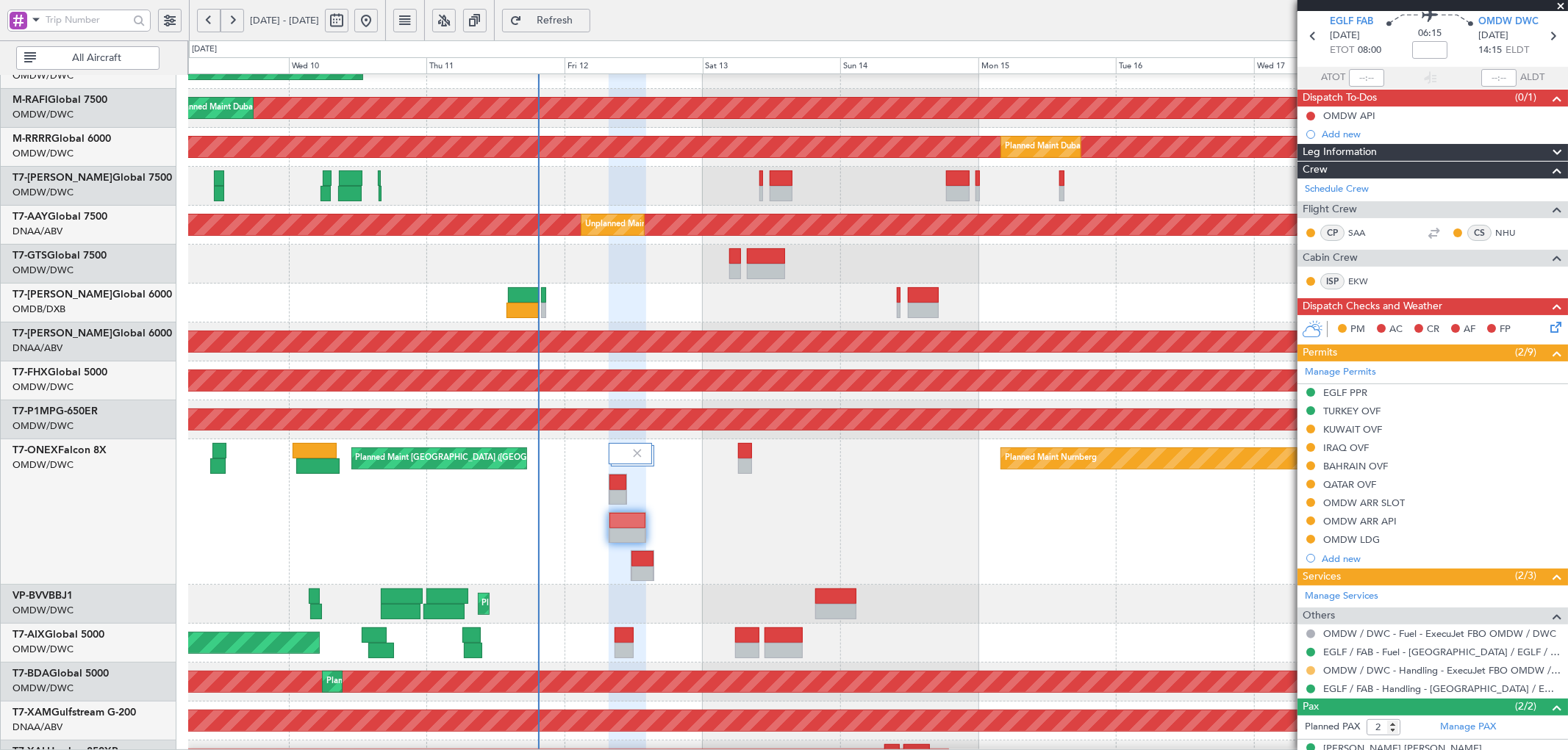
click at [1312, 671] on button at bounding box center [1311, 671] width 9 height 9
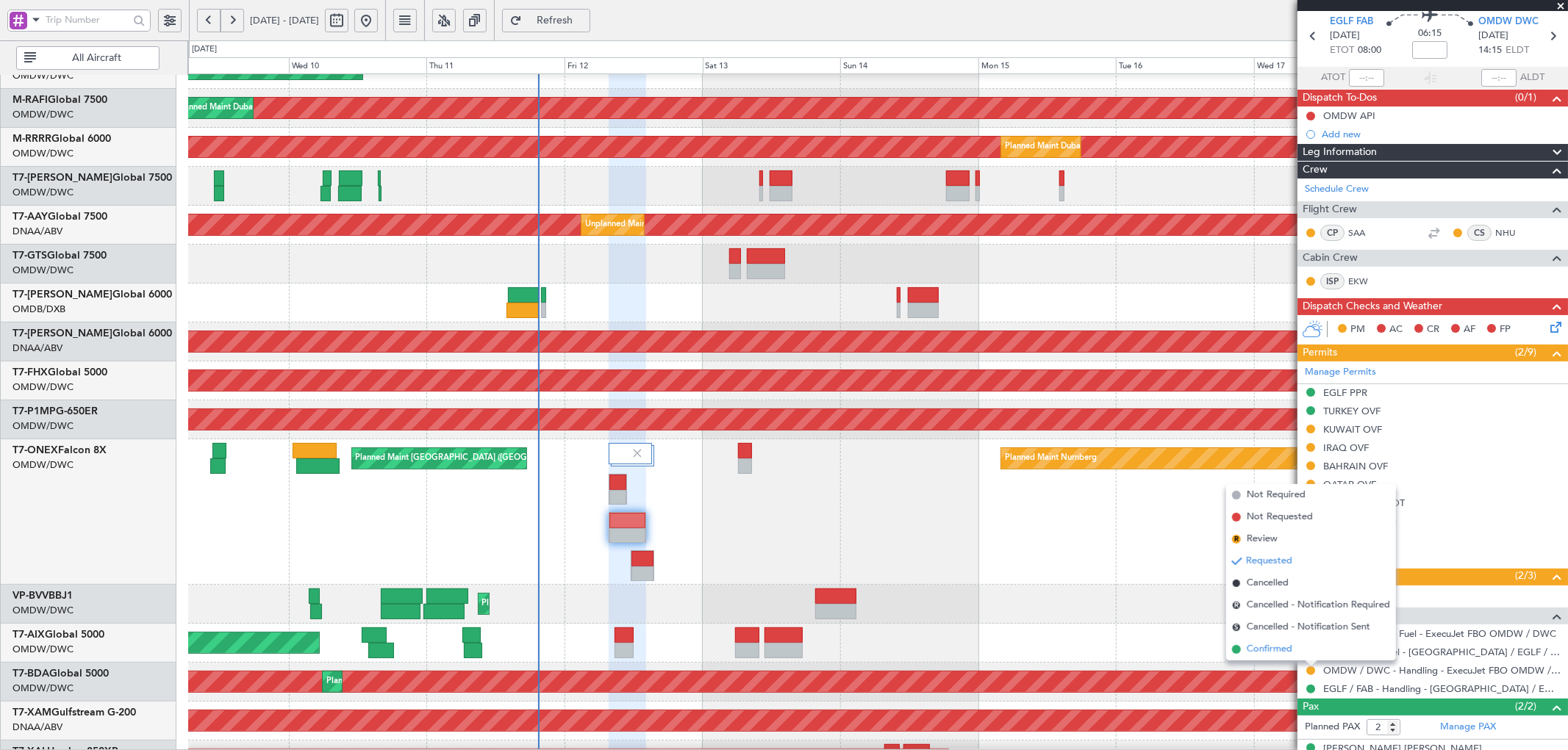
click at [1255, 649] on span "Confirmed" at bounding box center [1269, 649] width 46 height 14
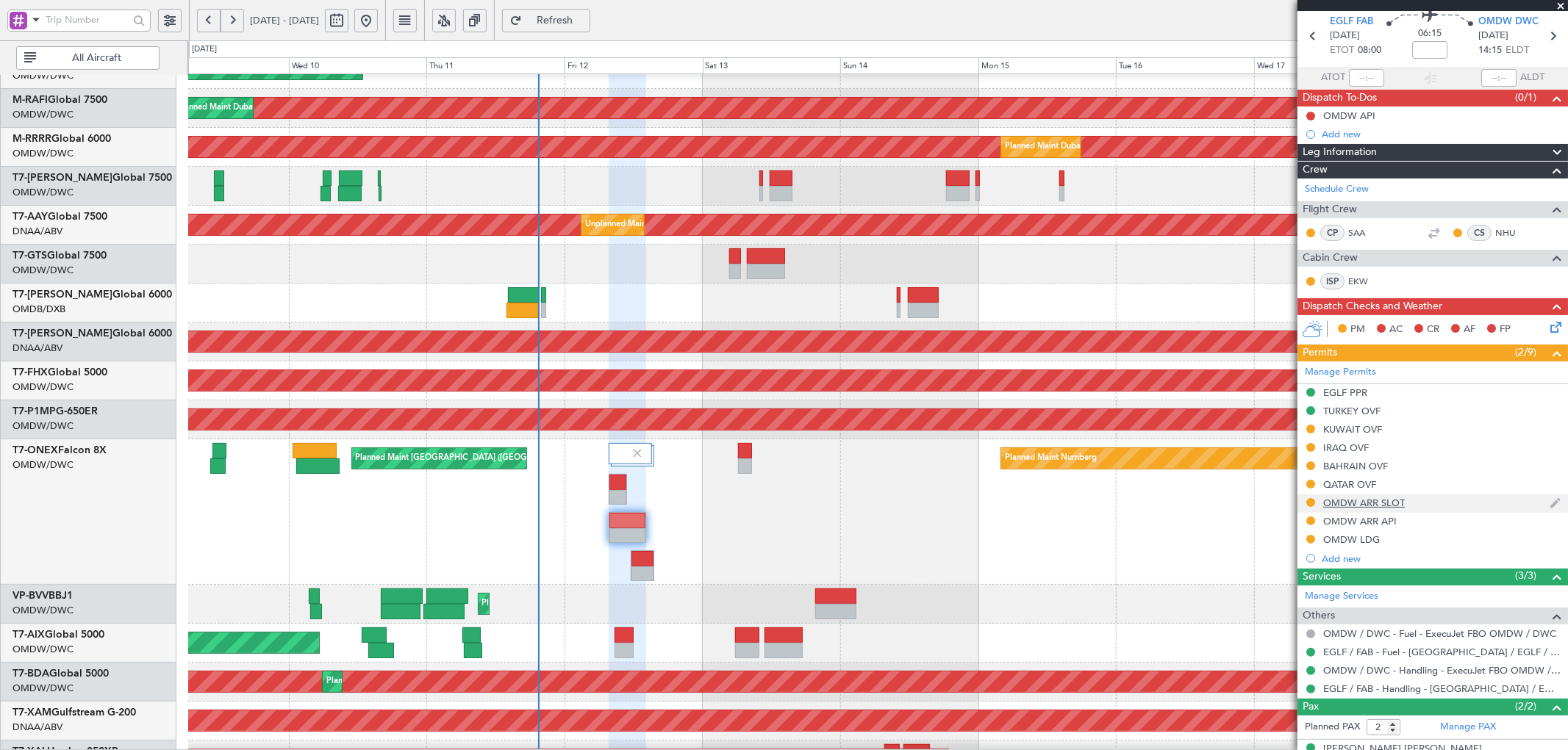
click at [1378, 501] on div "OMDW ARR SLOT" at bounding box center [1364, 503] width 82 height 12
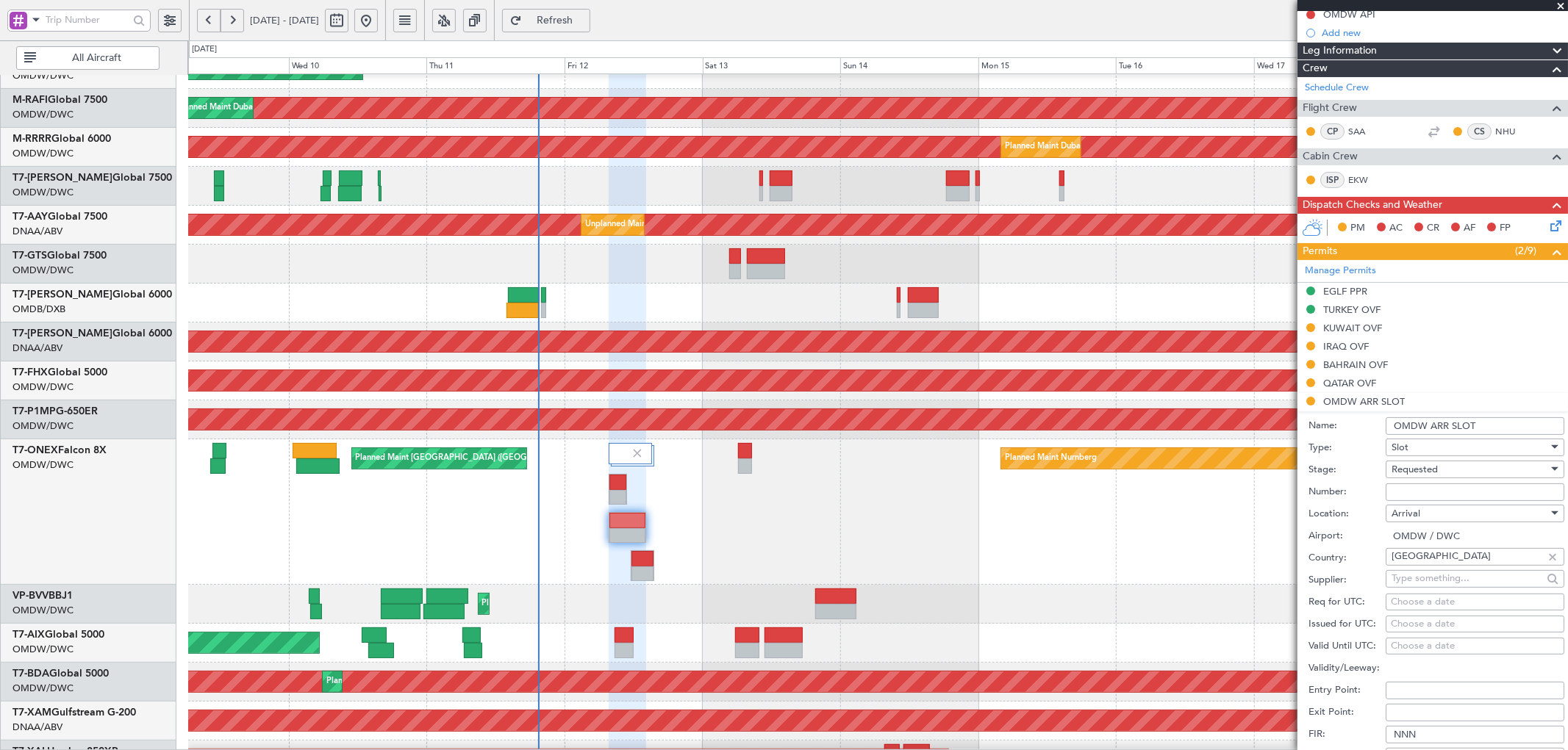
scroll to position [163, 0]
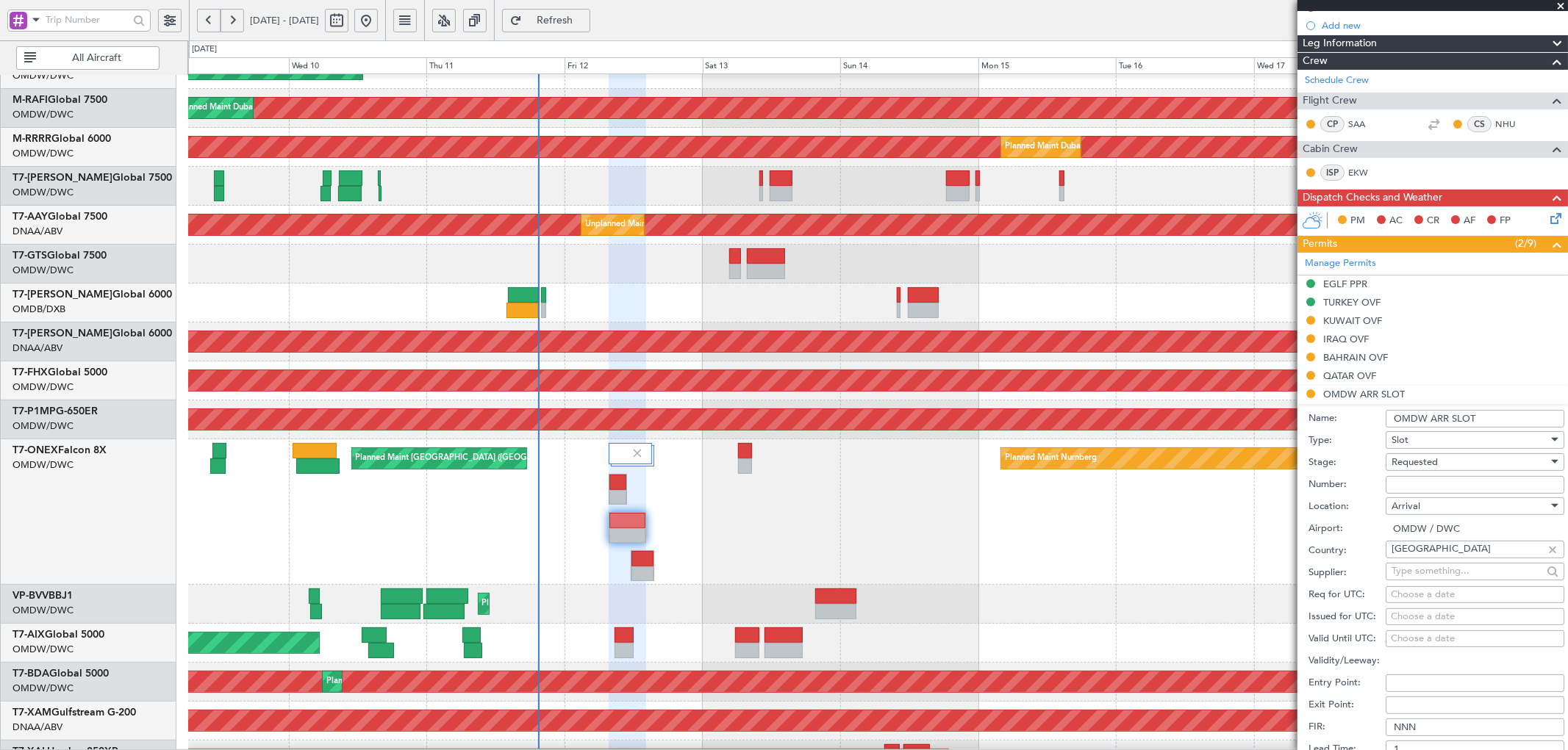
click at [1421, 461] on span "Requested" at bounding box center [1414, 462] width 46 height 13
click at [1411, 574] on span "Received OK" at bounding box center [1469, 574] width 153 height 22
click at [1482, 479] on input "Number:" at bounding box center [1474, 485] width 178 height 17
paste input "KEJO169"
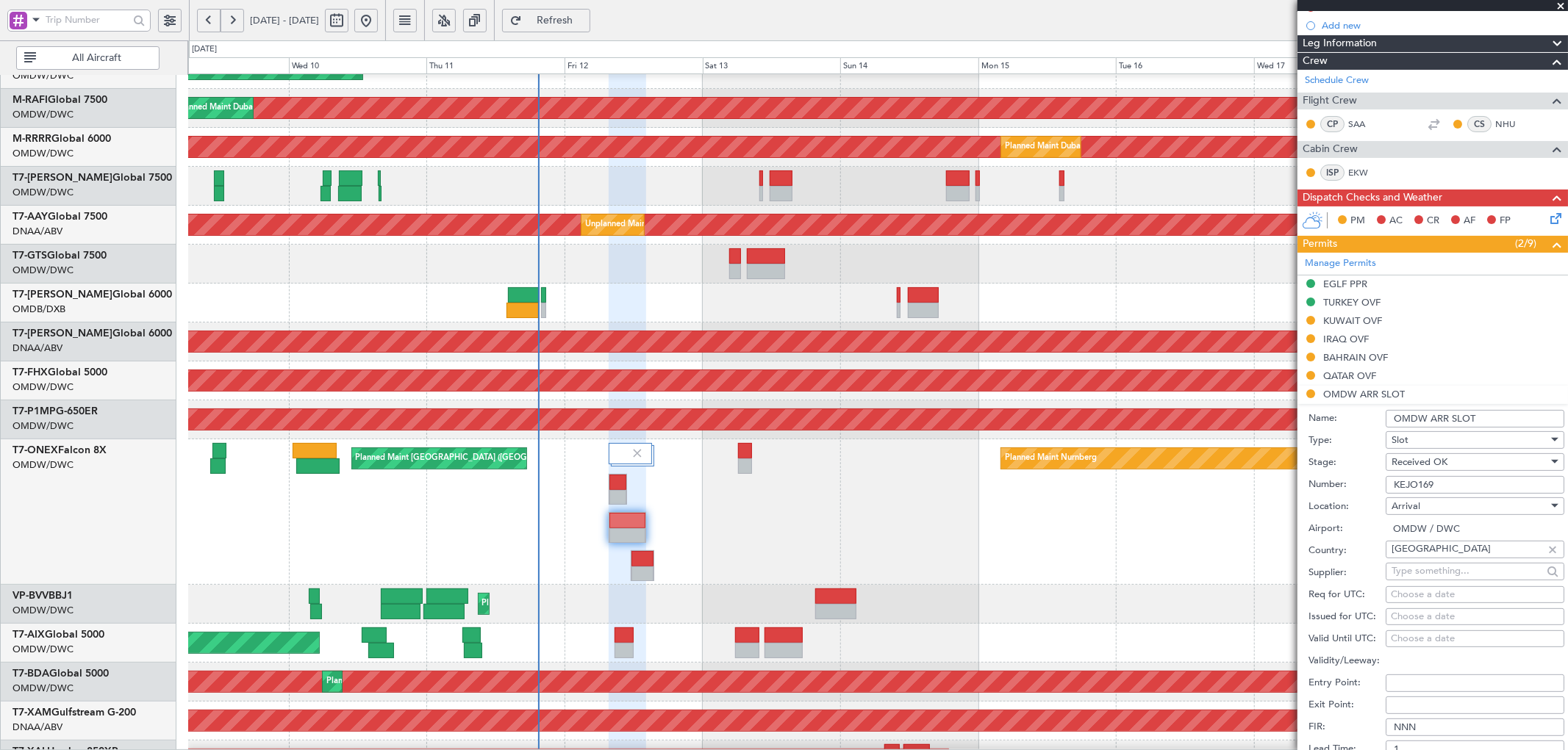
type input "KEJO169"
click at [1443, 593] on div "Choose a date" at bounding box center [1475, 595] width 168 height 14
select select "9"
select select "2025"
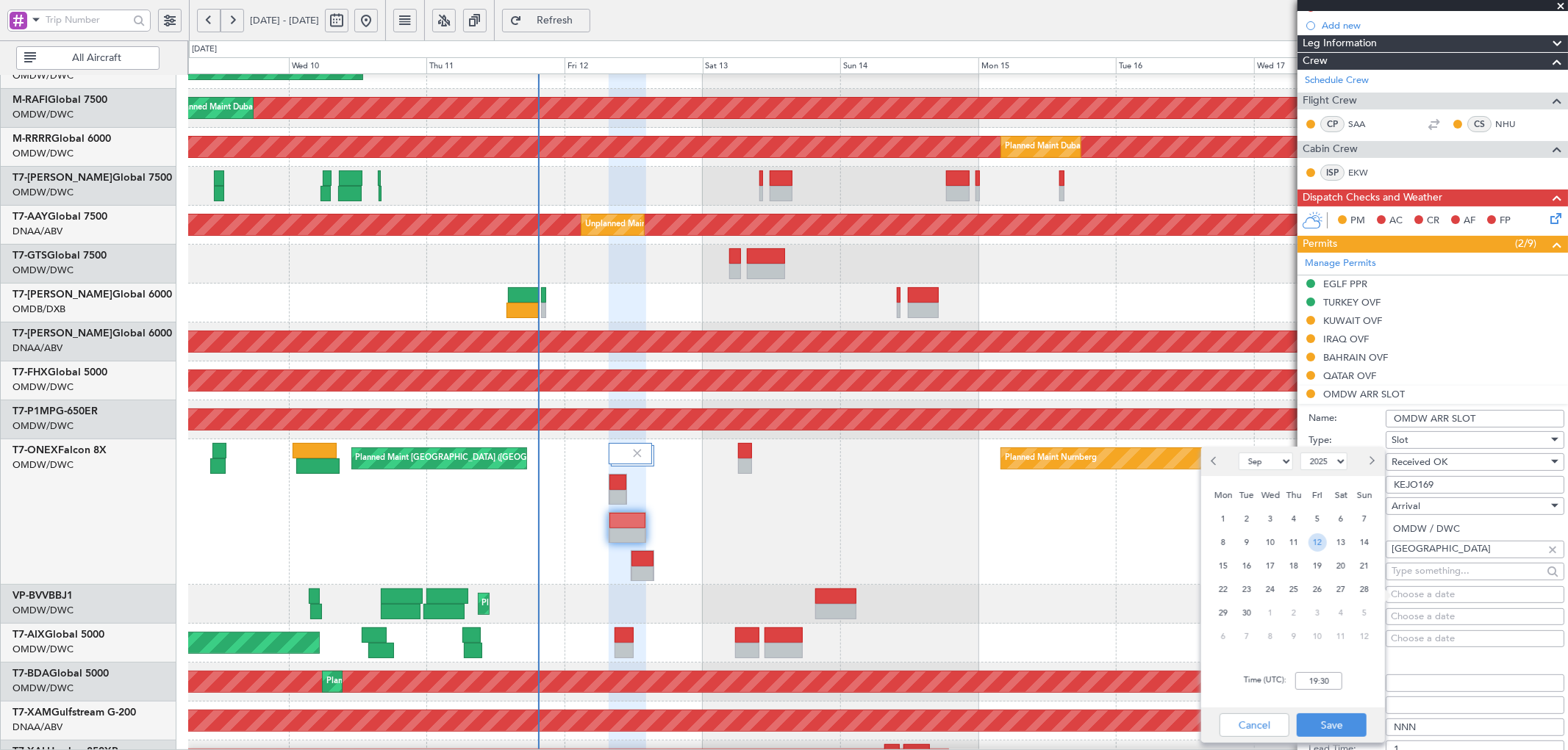
click at [1321, 541] on span "12" at bounding box center [1318, 542] width 18 height 18
click at [1324, 679] on input "00:00" at bounding box center [1318, 681] width 47 height 17
type input "14:15"
click at [1337, 720] on button "Save" at bounding box center [1331, 725] width 70 height 24
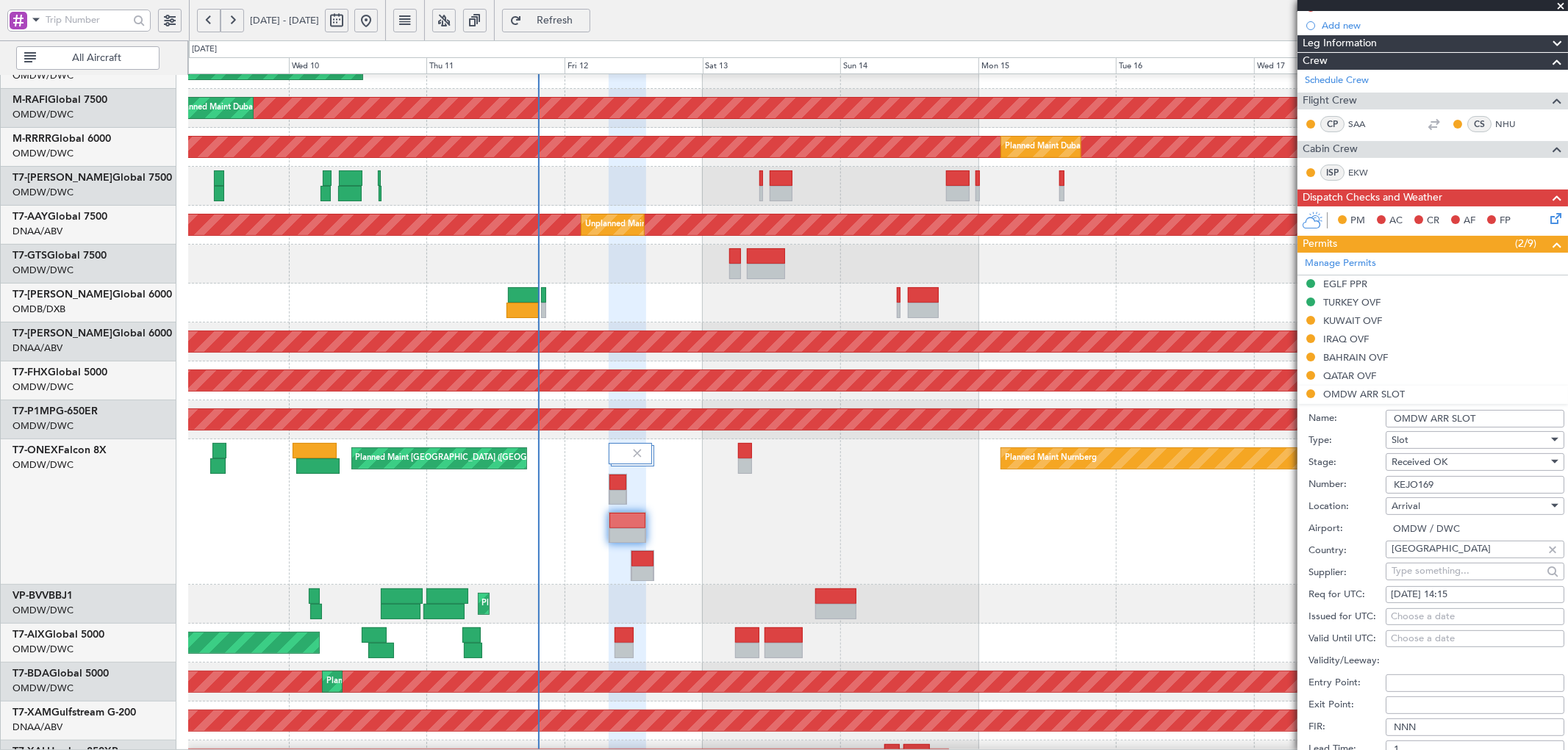
click at [1430, 611] on div "Choose a date" at bounding box center [1475, 617] width 168 height 14
select select "9"
select select "2025"
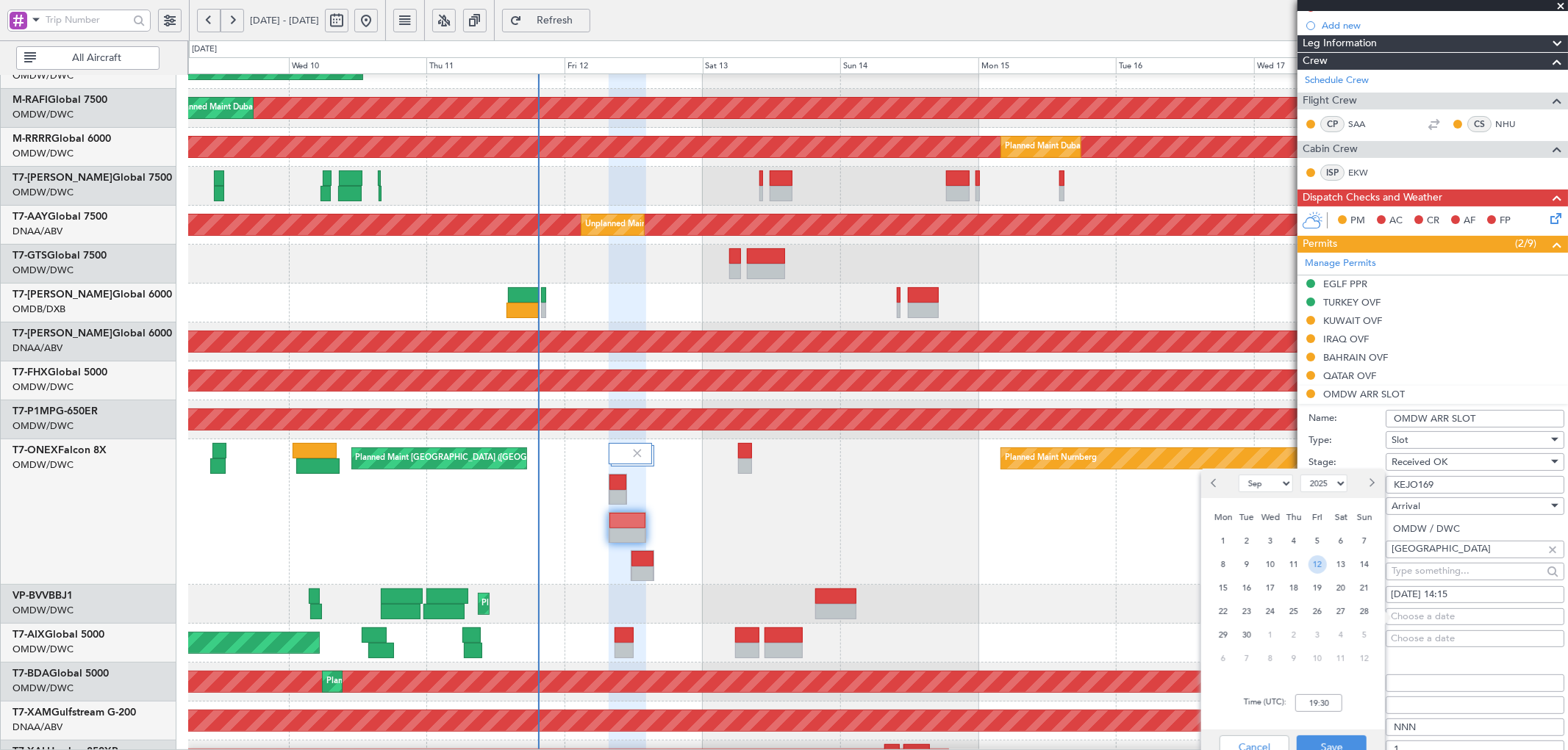
click at [1313, 561] on span "12" at bounding box center [1318, 564] width 18 height 18
click at [1311, 700] on input "00:00" at bounding box center [1318, 703] width 47 height 17
type input "14:15"
click at [1328, 745] on button "Save" at bounding box center [1331, 747] width 70 height 24
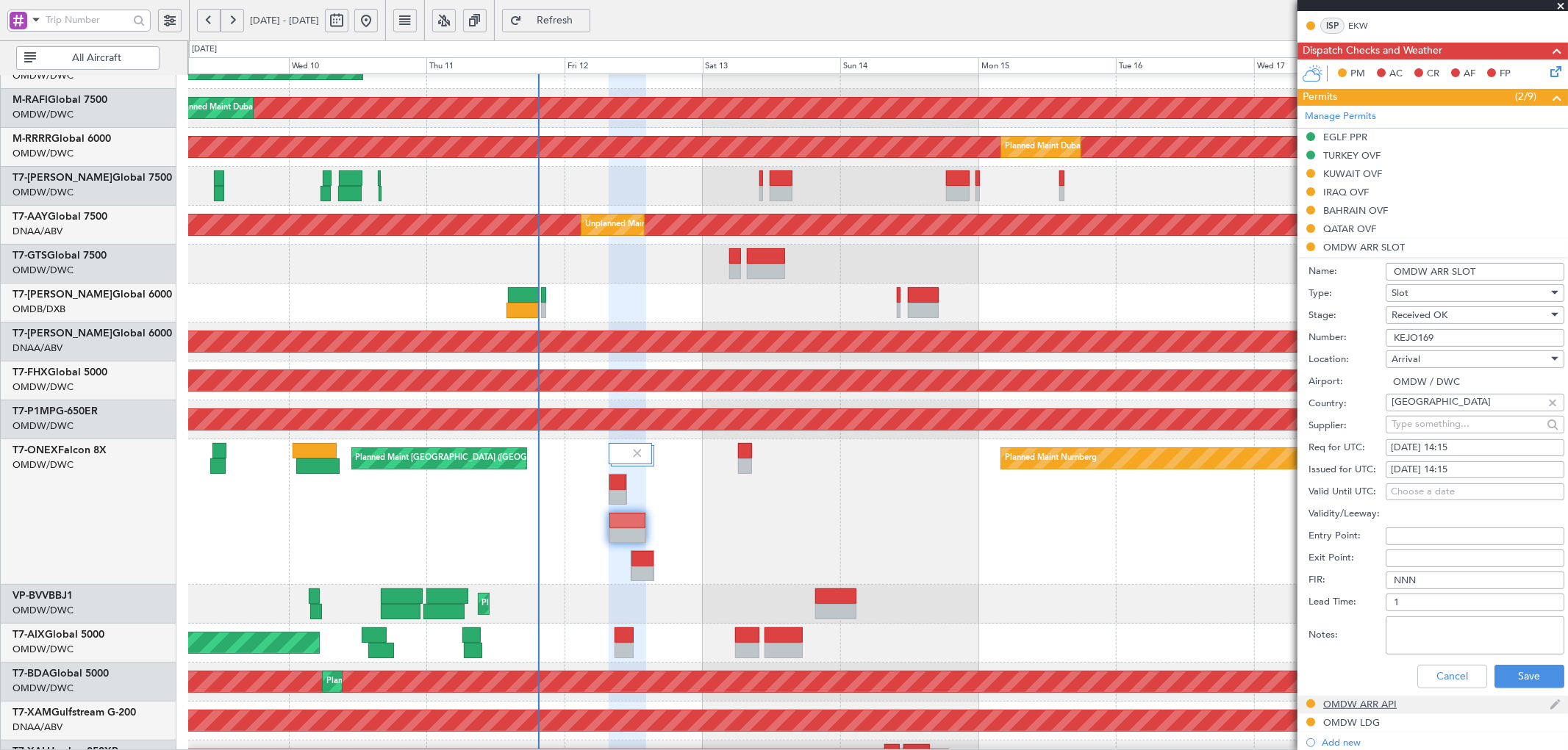
scroll to position [326, 0]
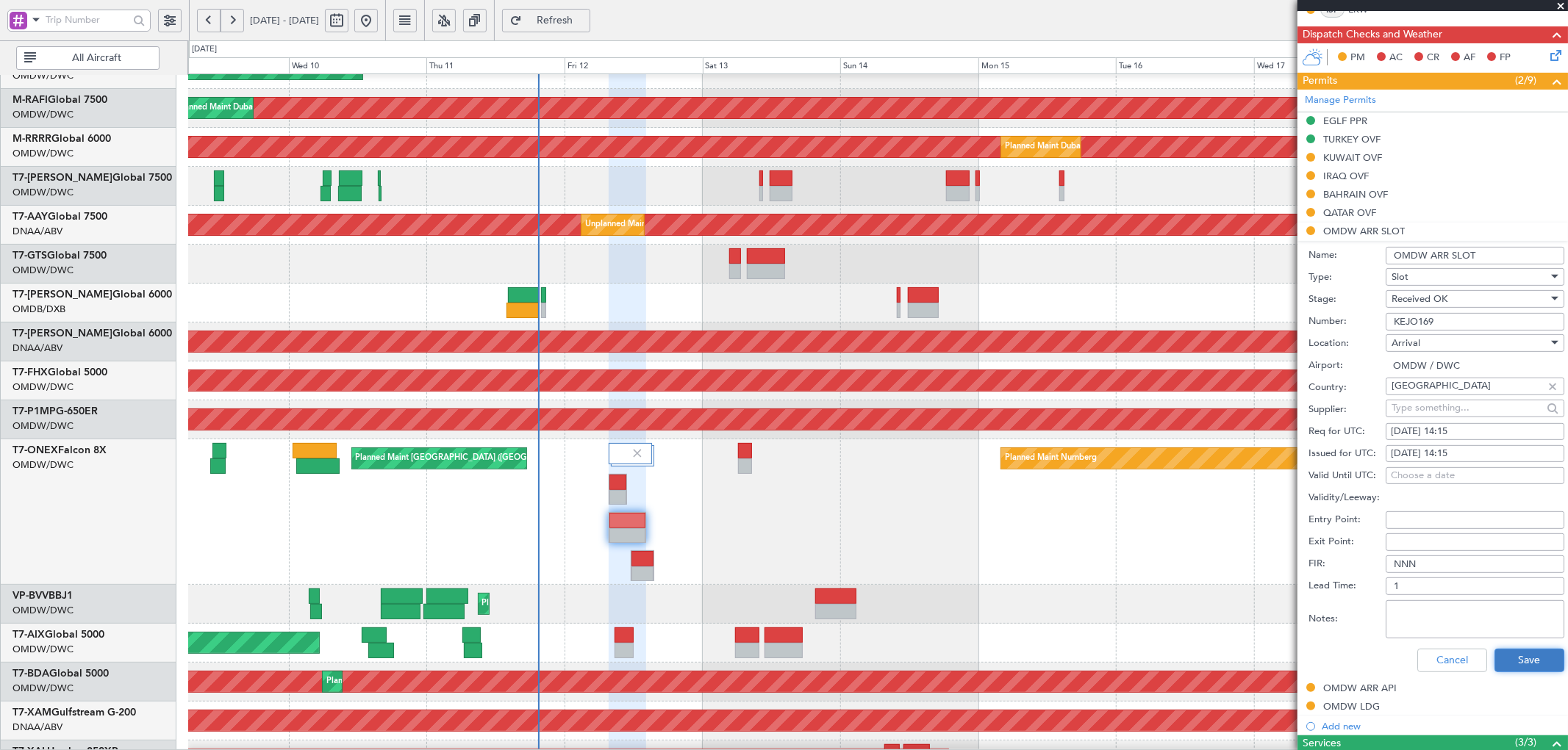
click at [1497, 667] on button "Save" at bounding box center [1529, 661] width 70 height 24
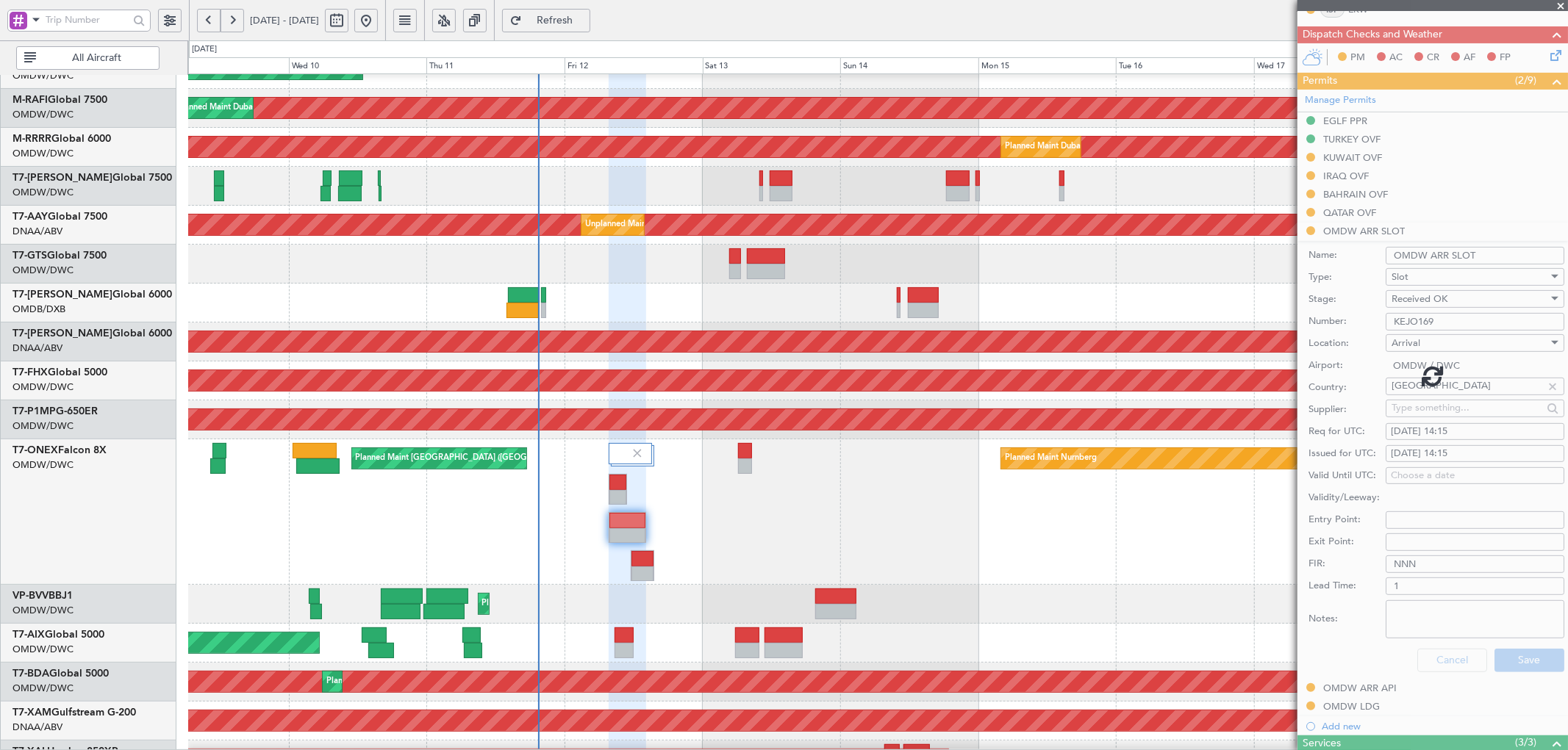
scroll to position [110, 0]
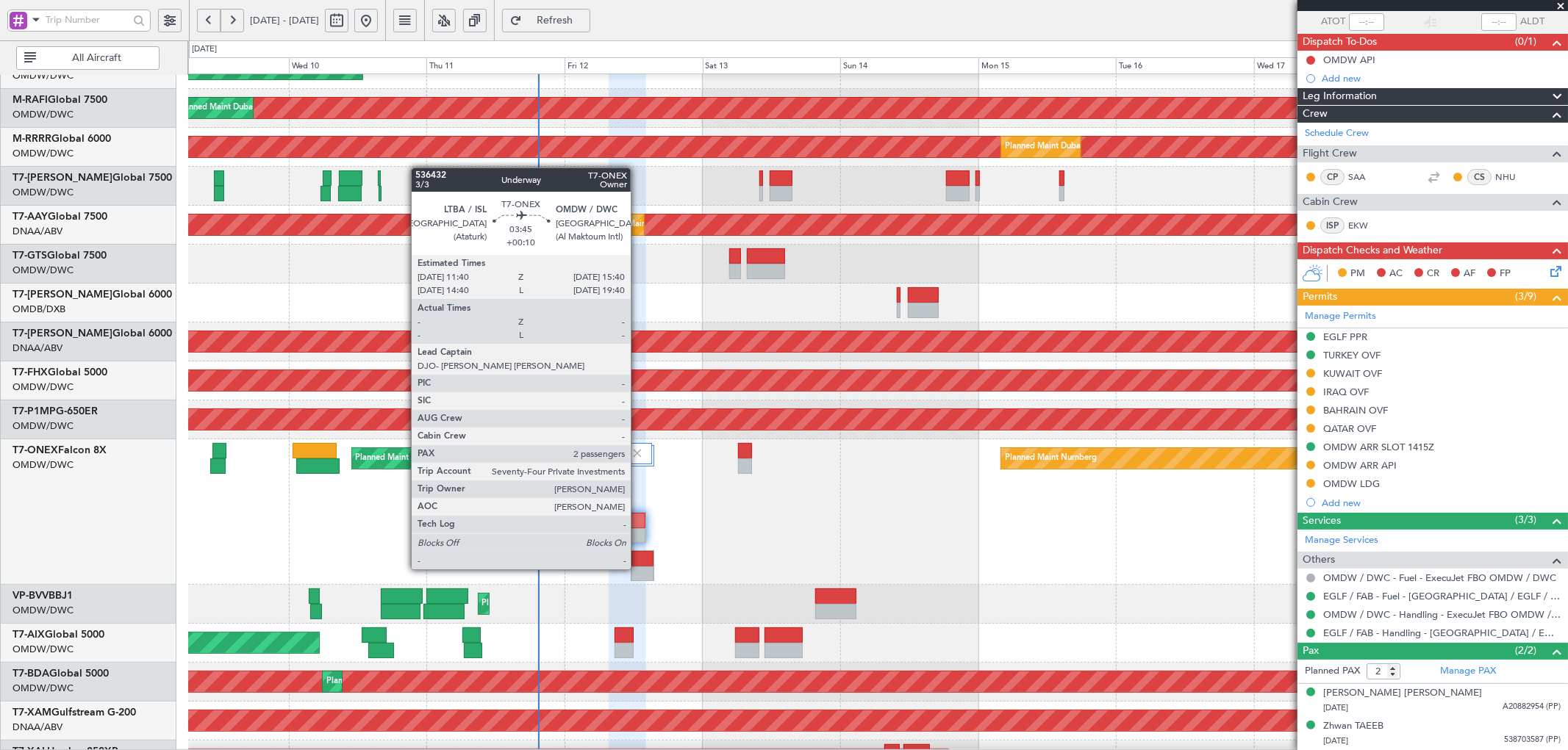
click at [638, 555] on div at bounding box center [642, 559] width 22 height 15
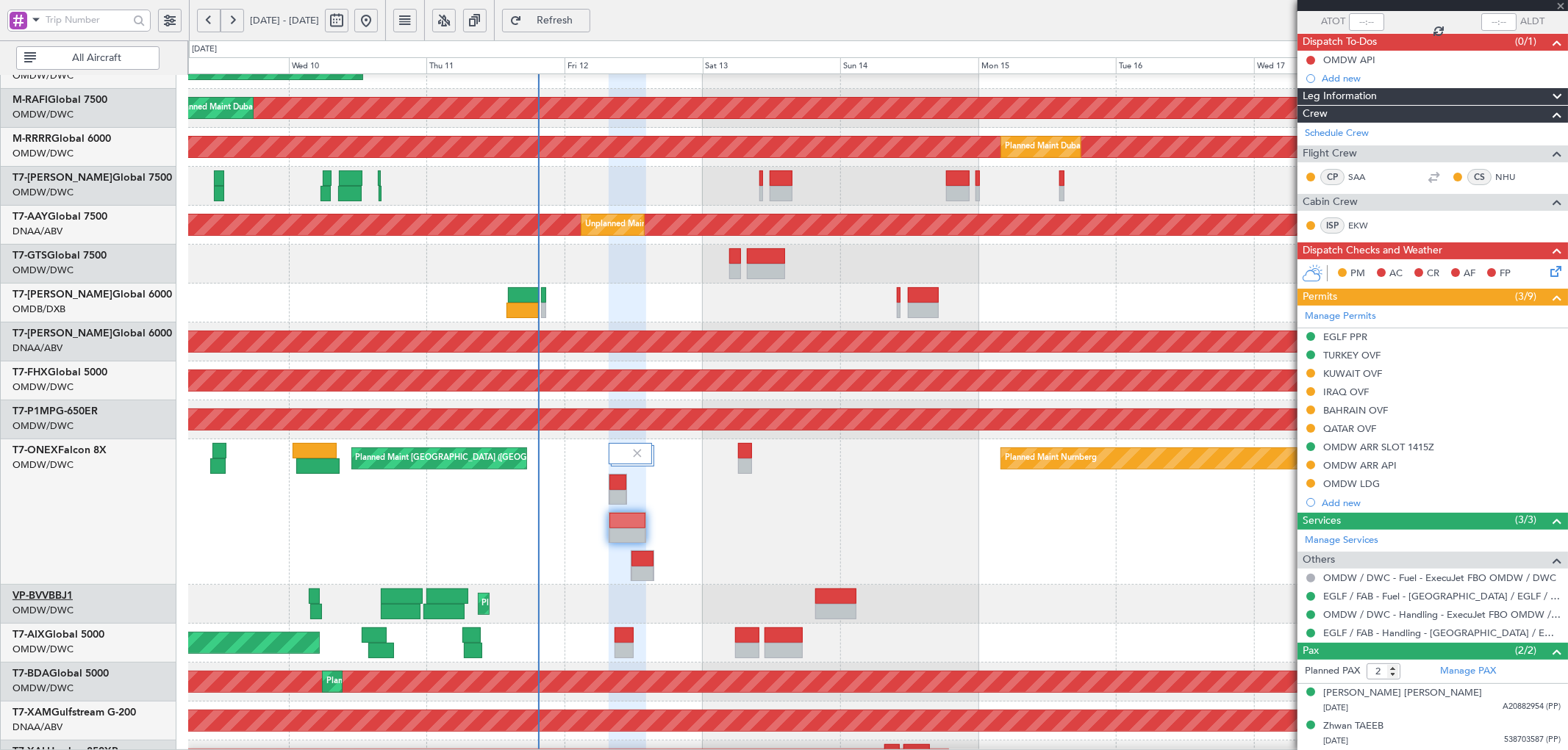
scroll to position [0, 0]
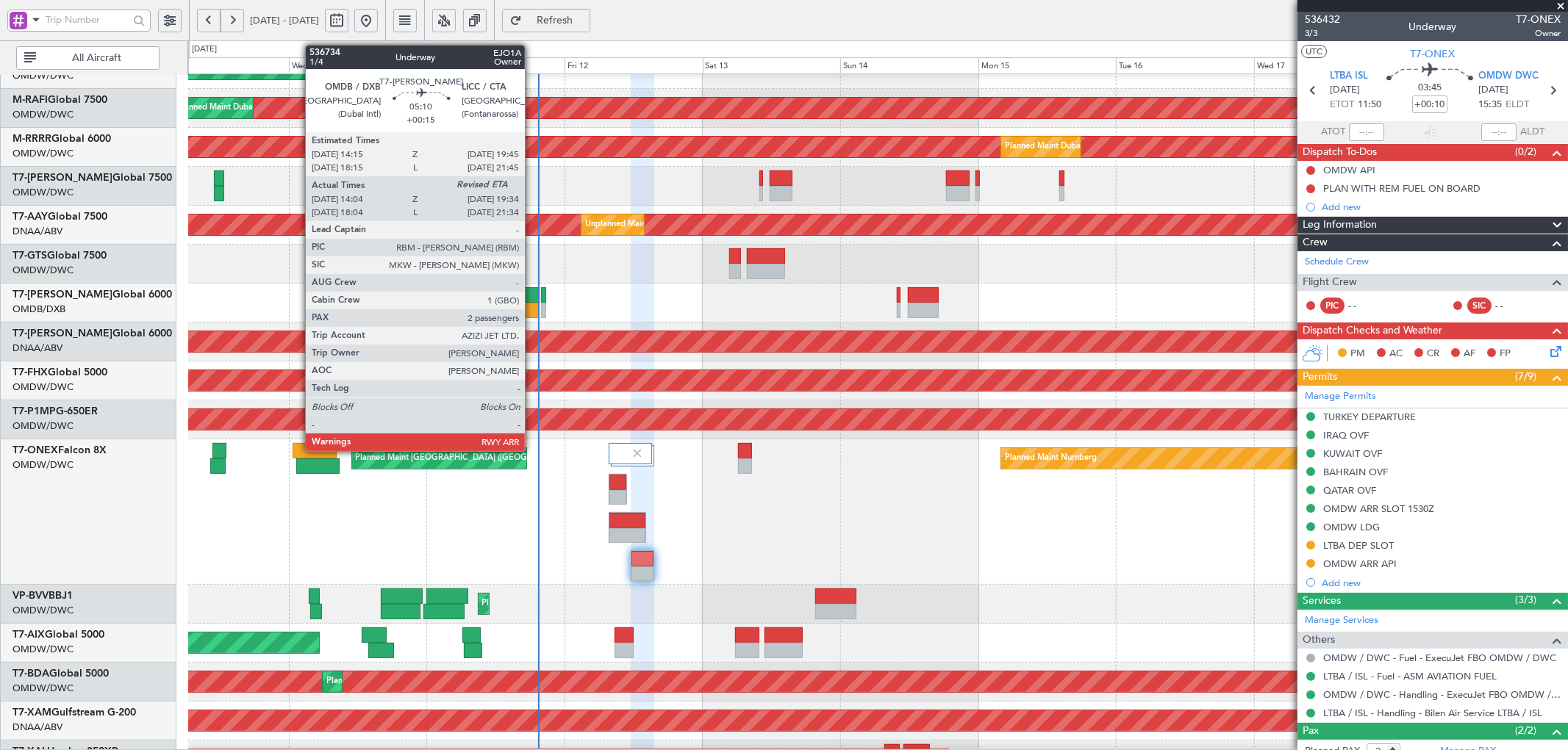
click at [532, 316] on div at bounding box center [523, 310] width 33 height 15
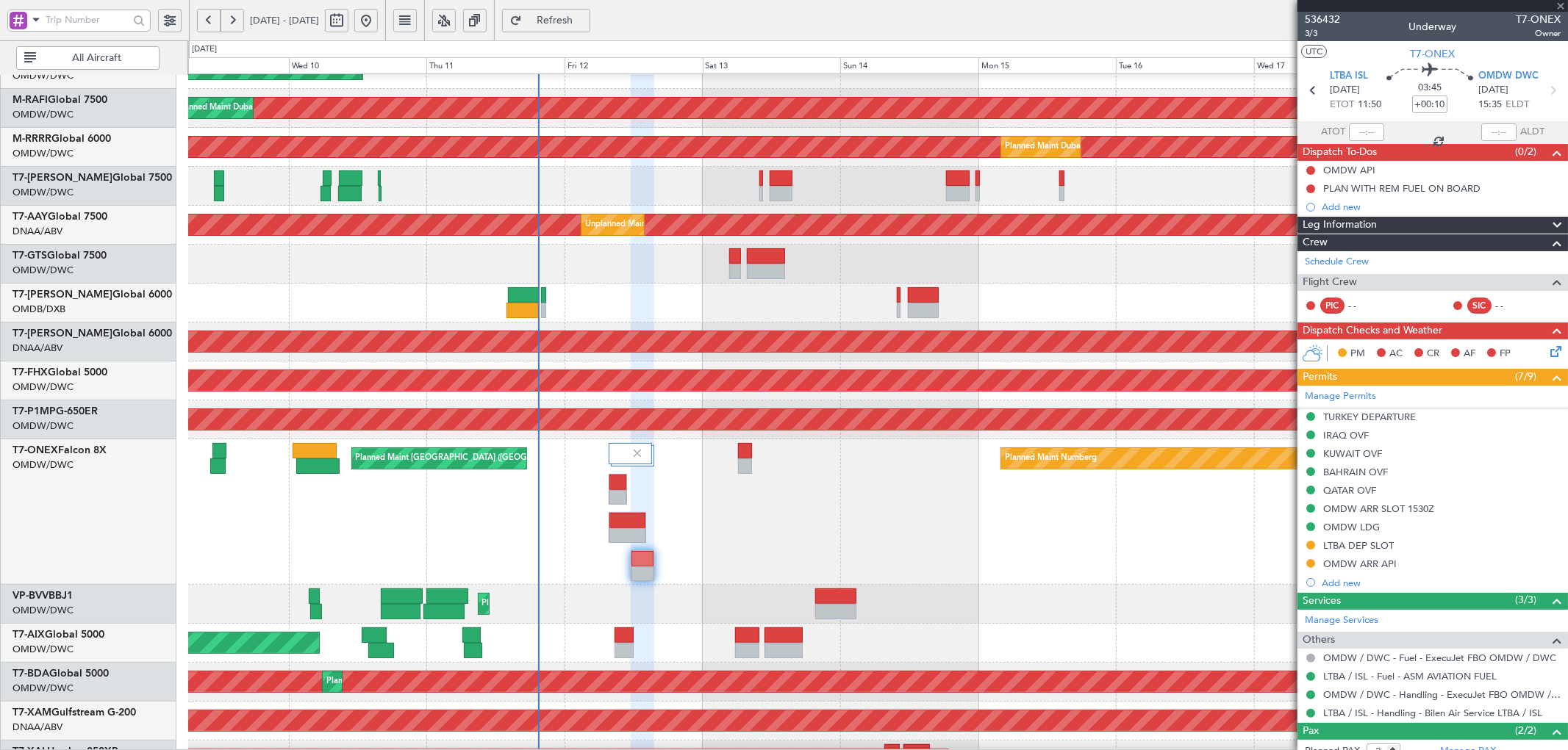
type input "+00:15"
type input "14:19"
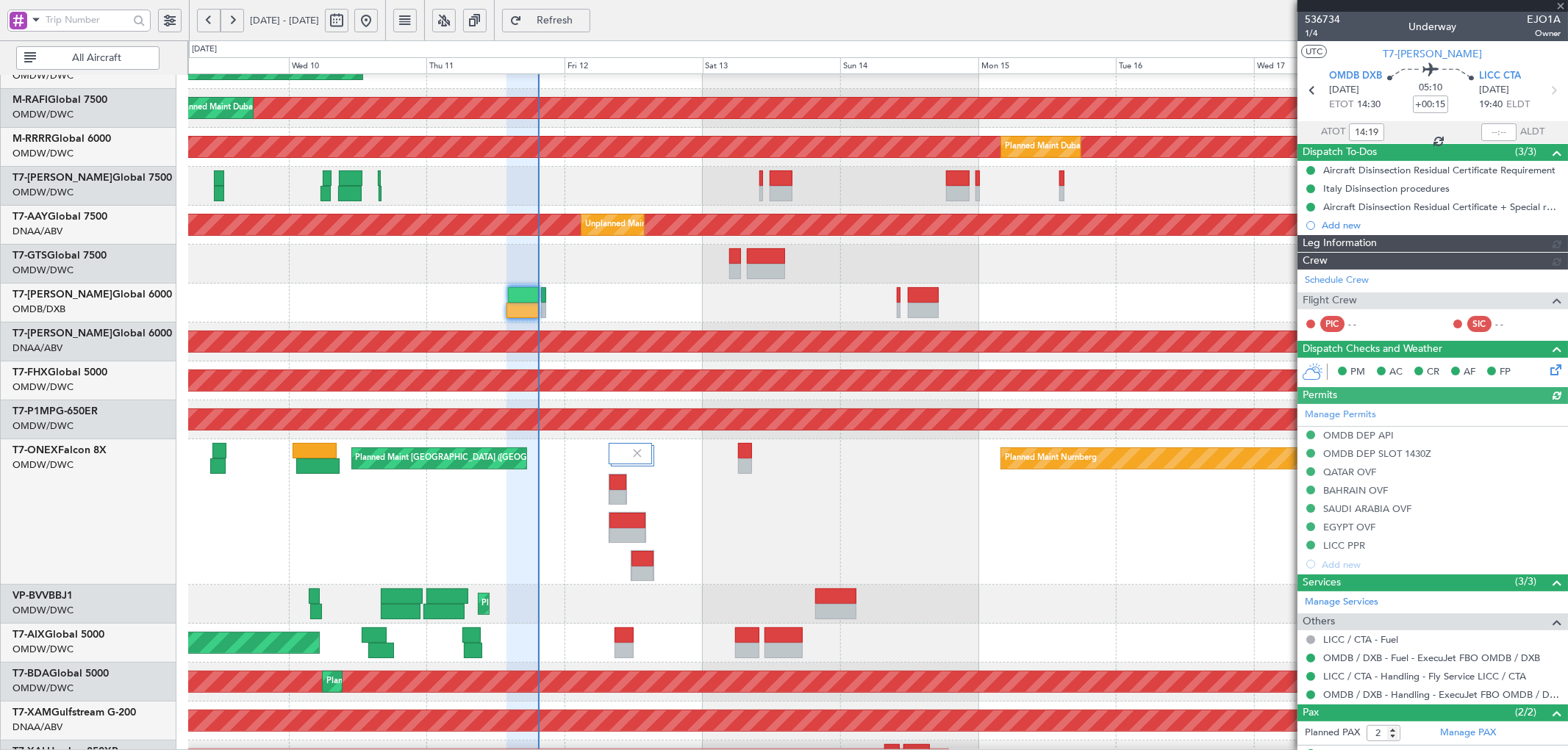
type input "Dherander Fithani (DHF)"
type input "7285"
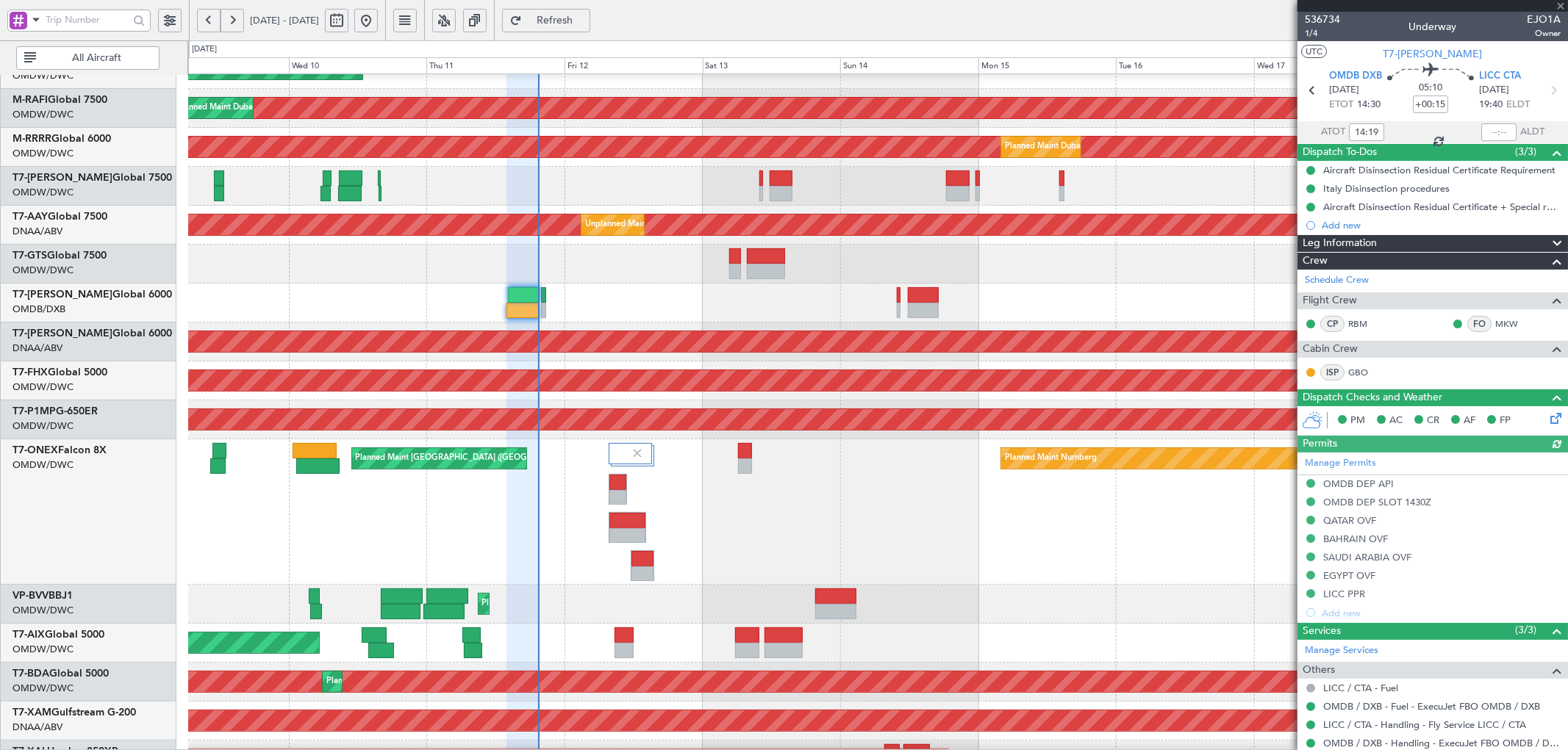
click at [1489, 129] on div at bounding box center [1498, 132] width 36 height 17
click at [1493, 130] on input "text" at bounding box center [1498, 132] width 36 height 17
type input "19:31"
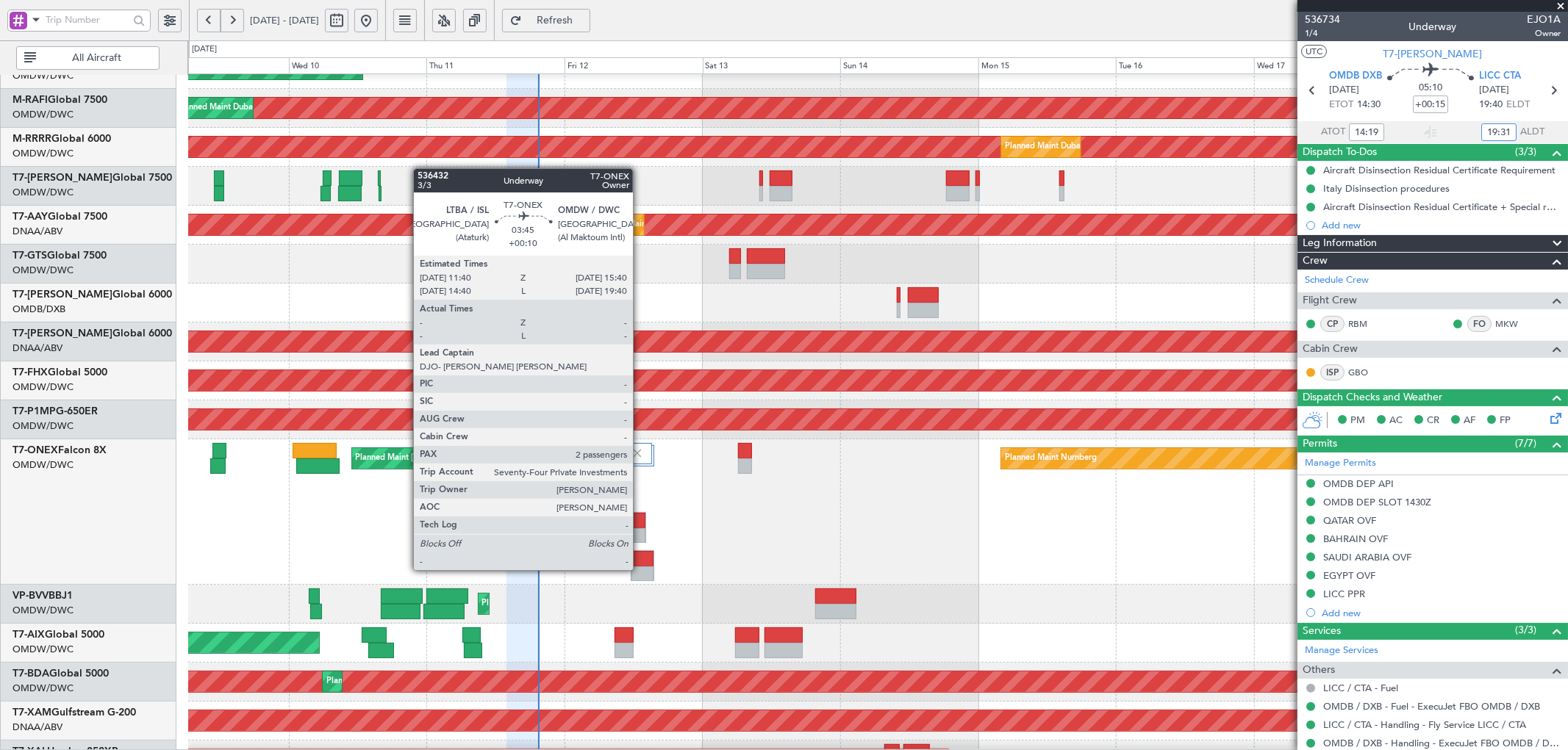
click at [640, 555] on div at bounding box center [642, 559] width 22 height 15
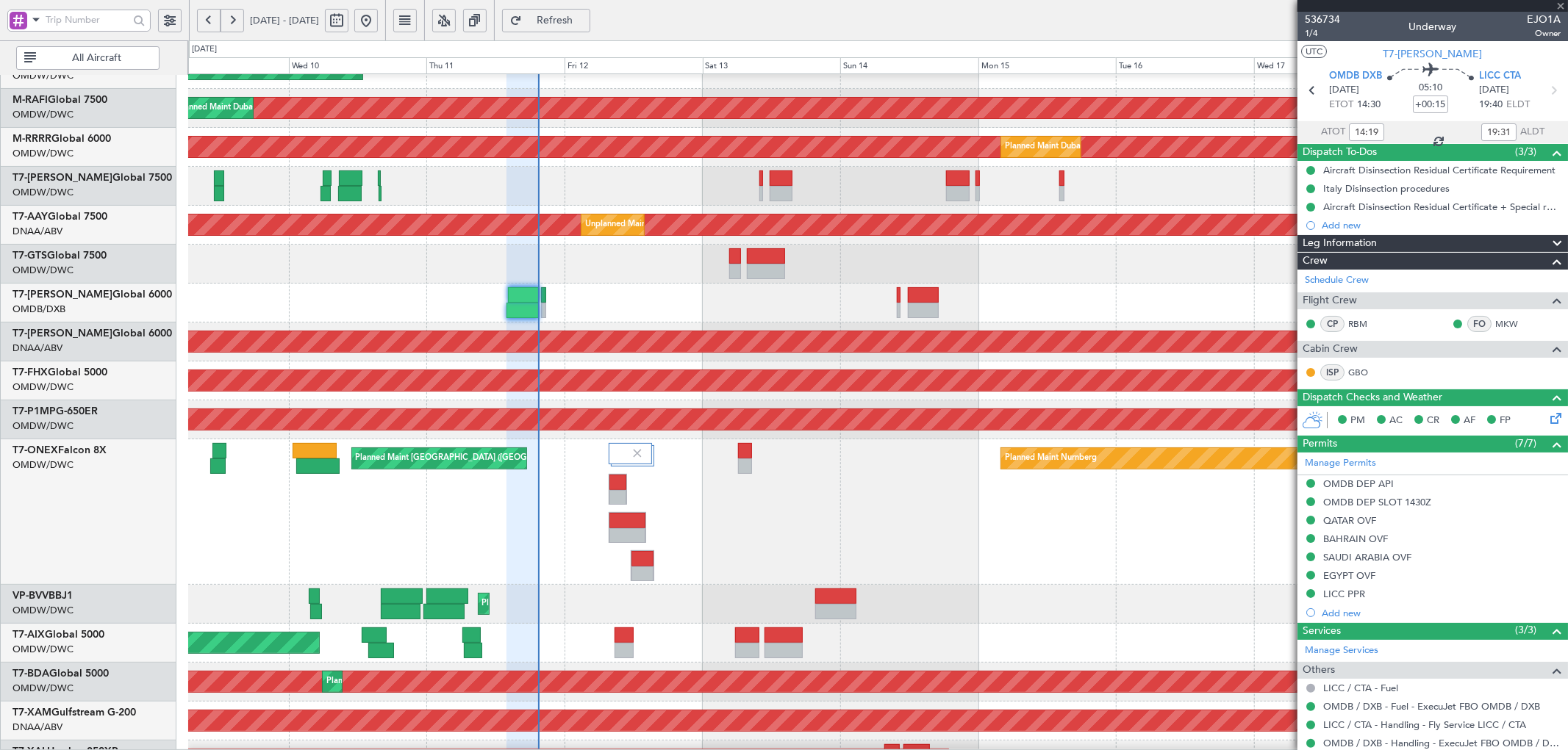
type input "+00:10"
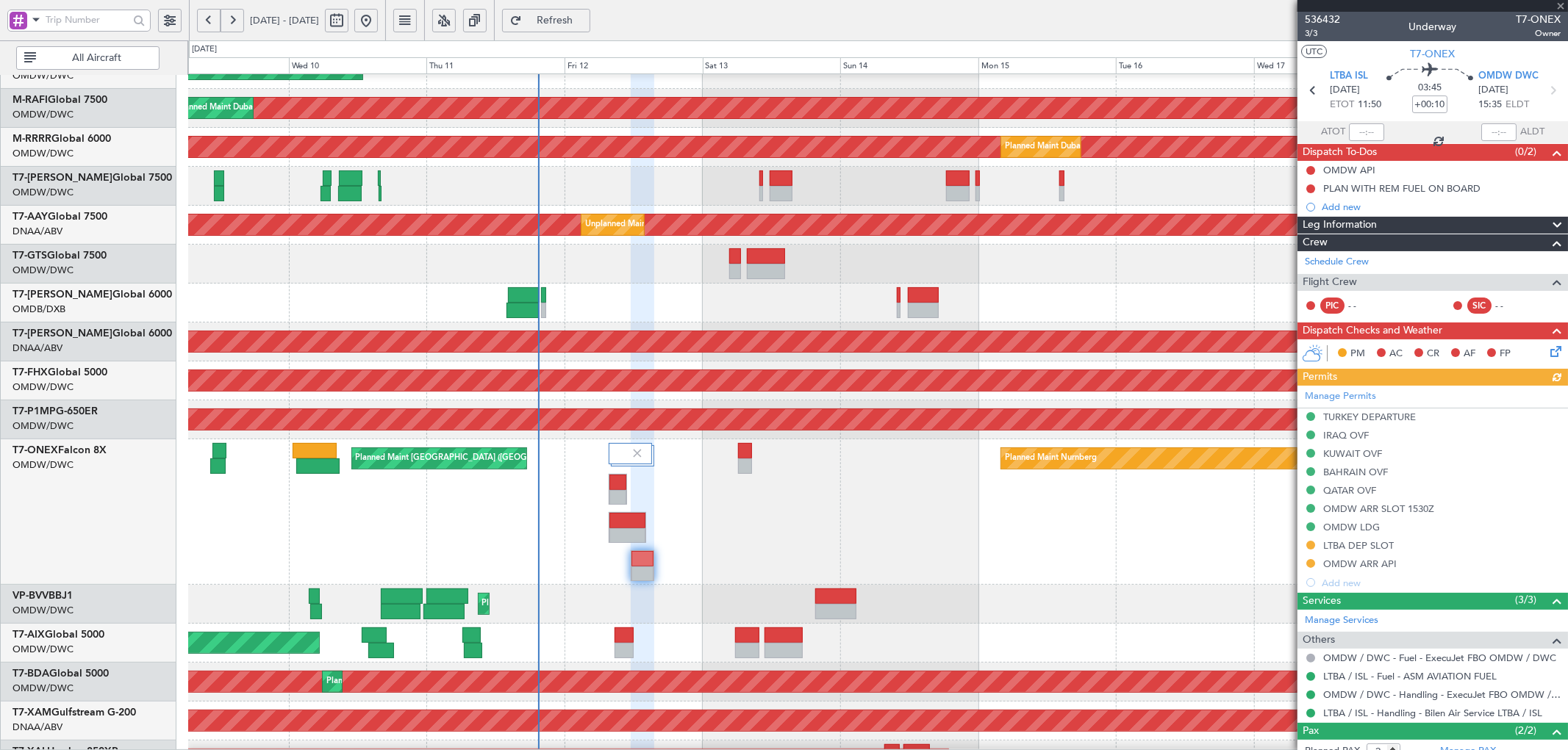
click at [1359, 531] on div "Manage Permits TURKEY DEPARTURE IRAQ OVF KUWAIT OVF BAHRAIN OVF QATAR OVF OMDW …" at bounding box center [1432, 489] width 271 height 206
click at [1353, 527] on div "OMDW LDG" at bounding box center [1351, 527] width 57 height 12
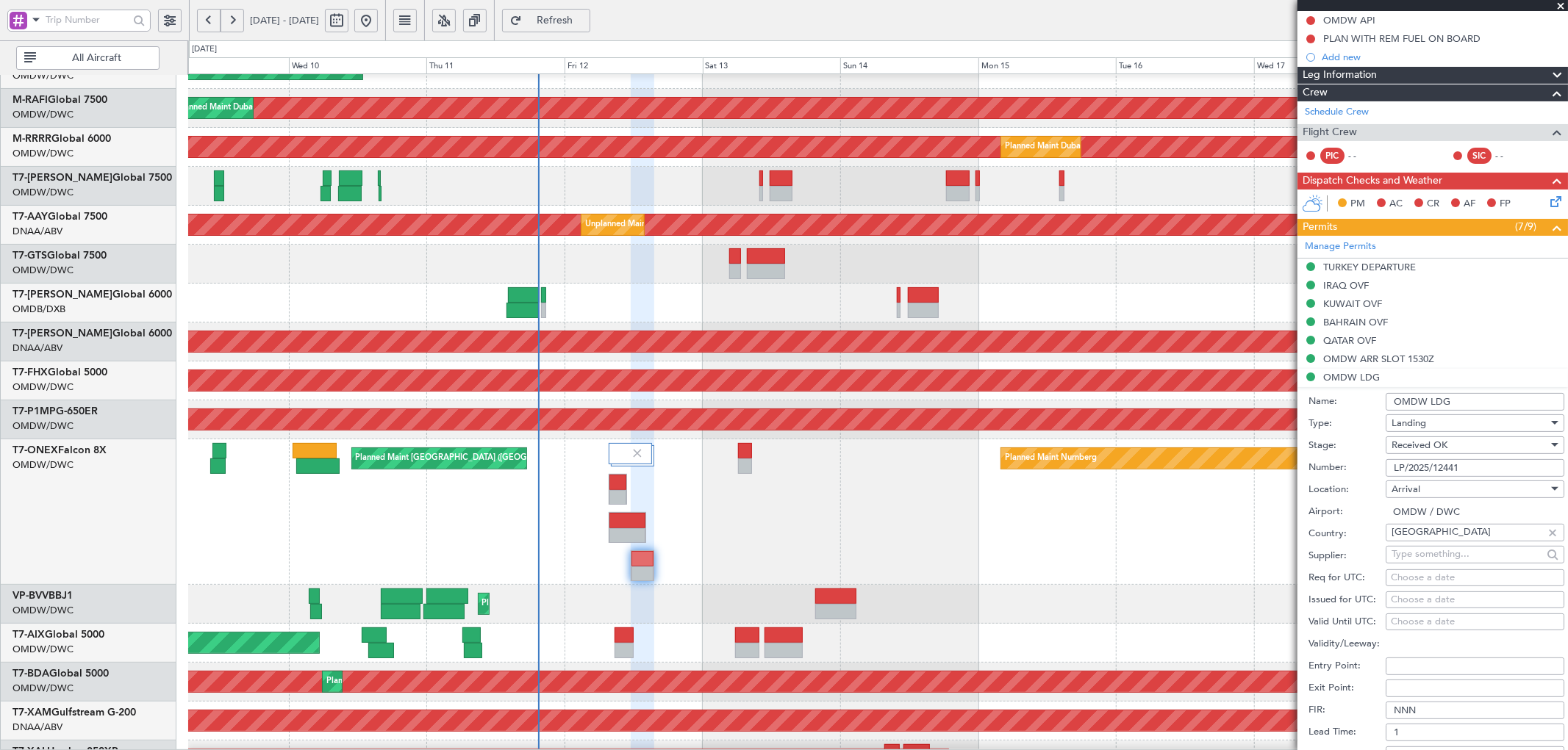
scroll to position [163, 0]
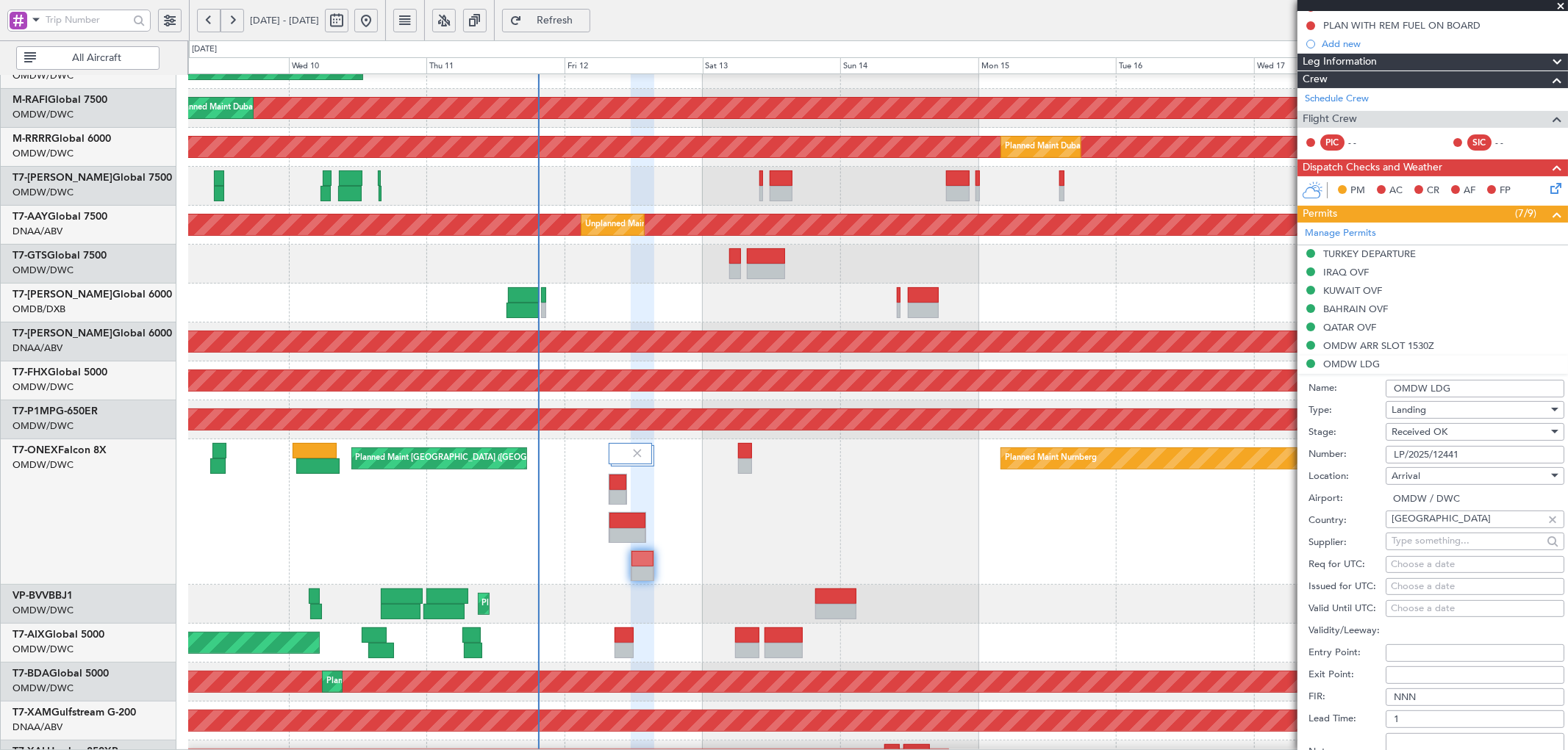
drag, startPoint x: 1472, startPoint y: 453, endPoint x: 1297, endPoint y: 463, distance: 175.3
click at [1297, 463] on form "Name: OMDW LDG Type: Landing Stage: Received OK Number: LP/2025/12441 Location:…" at bounding box center [1432, 593] width 271 height 438
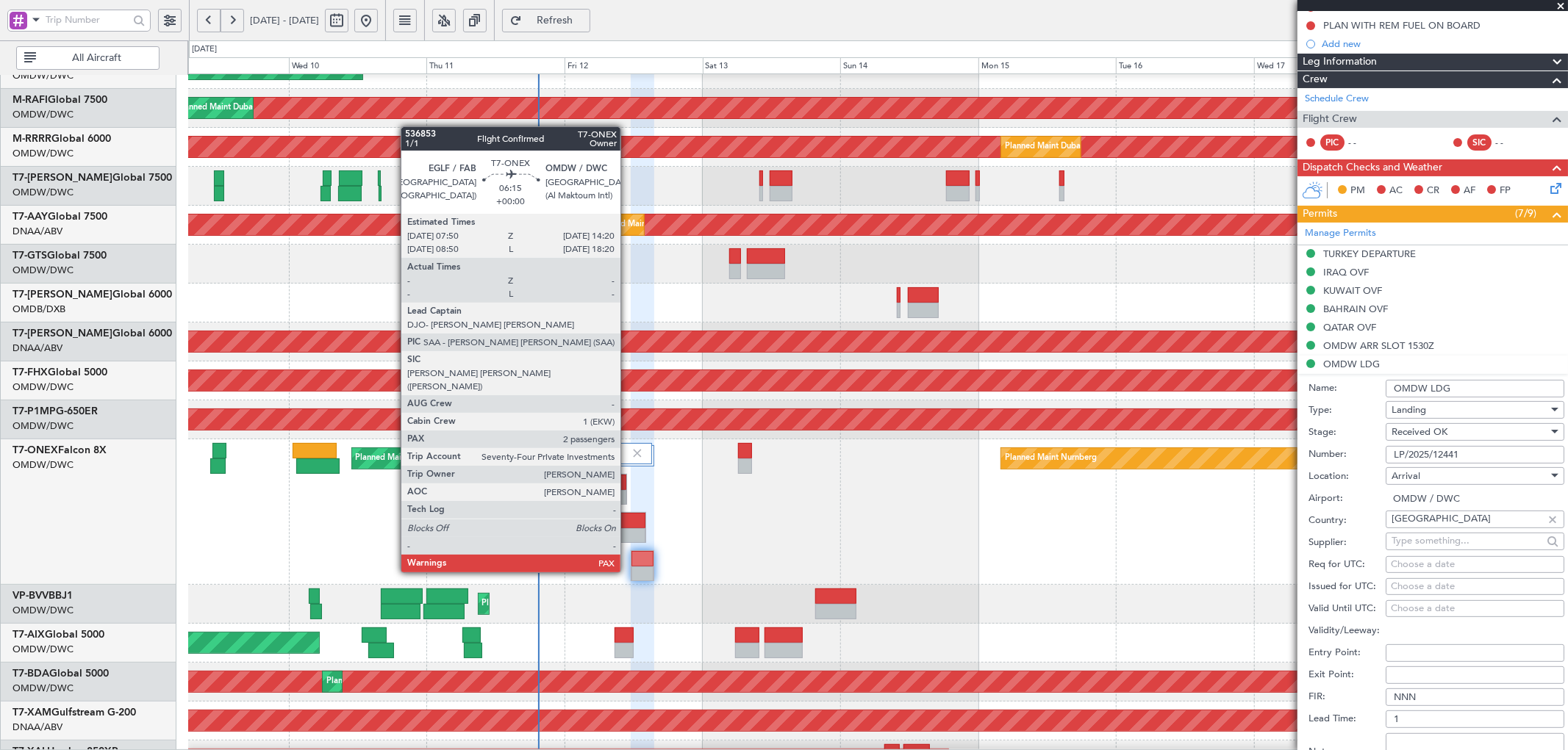
click at [628, 530] on div at bounding box center [627, 536] width 36 height 15
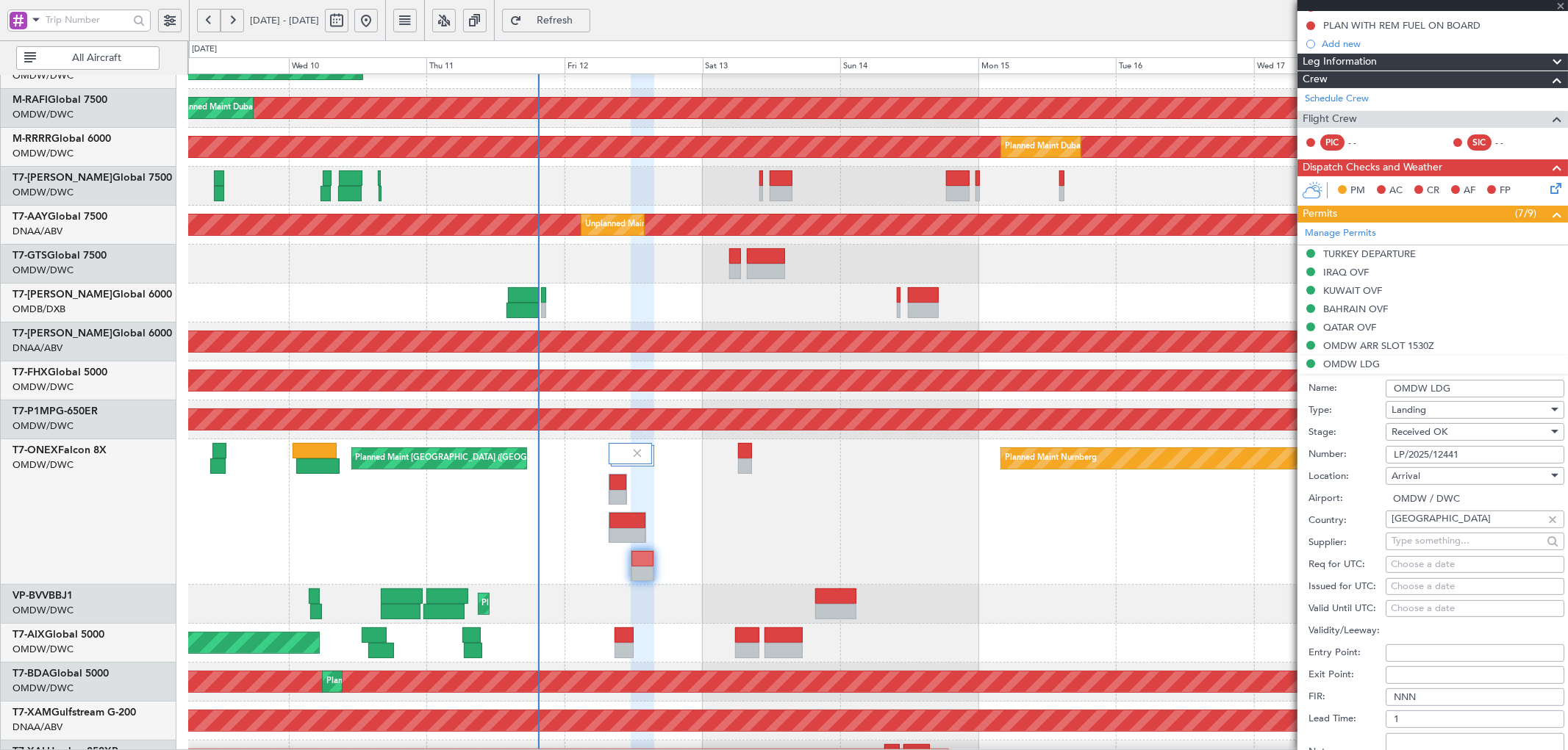
scroll to position [0, 0]
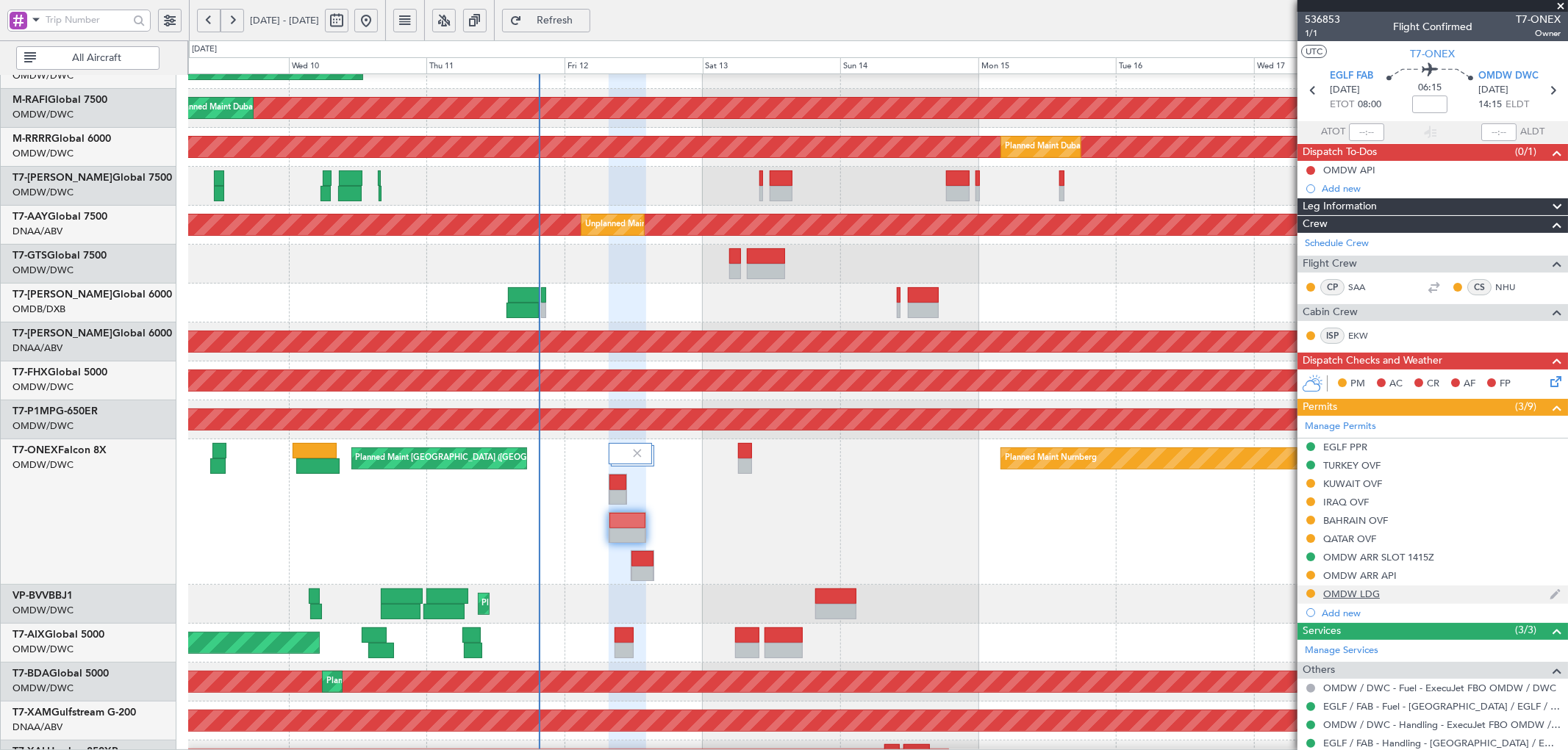
click at [1340, 594] on div "OMDW LDG" at bounding box center [1351, 594] width 57 height 12
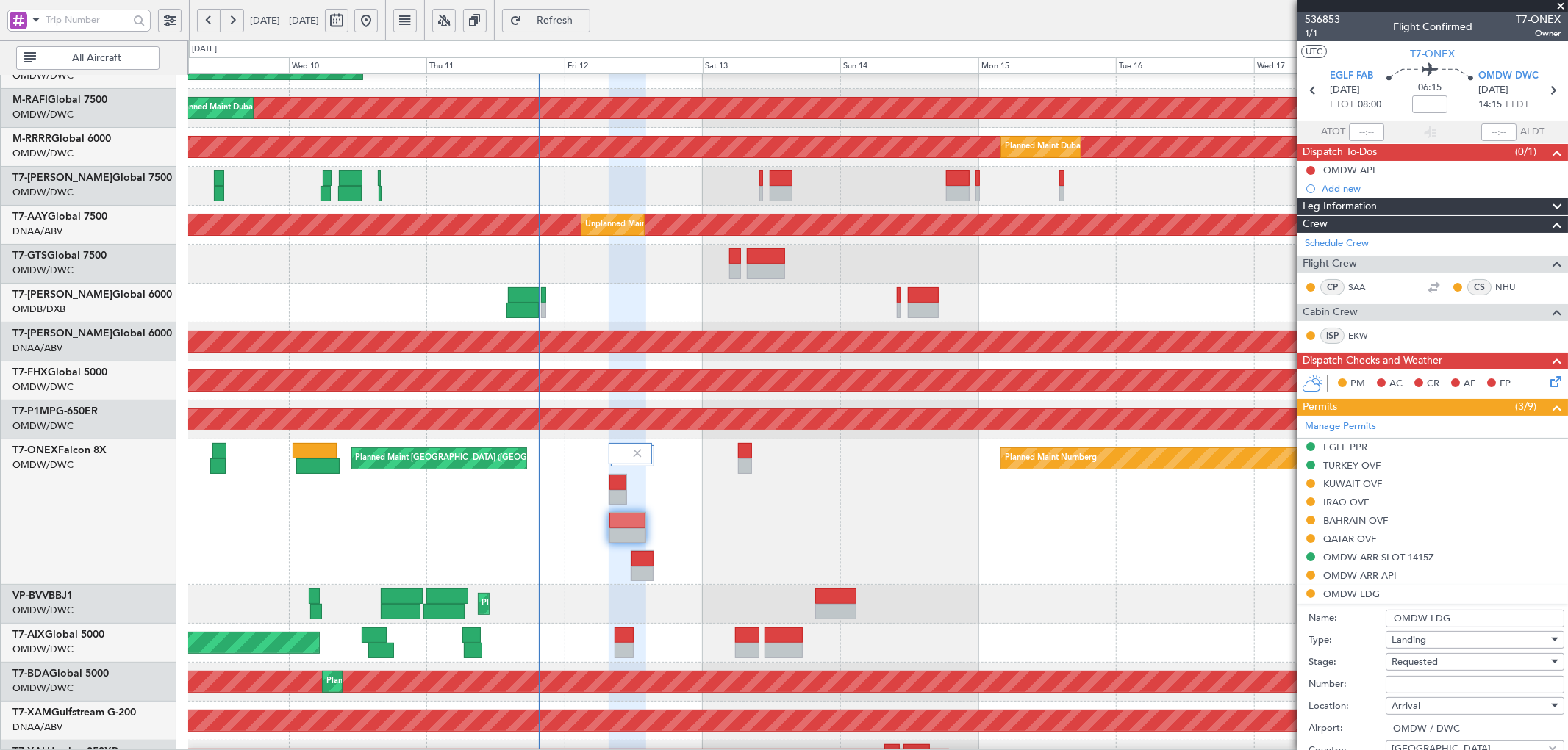
click at [1411, 679] on input "Number:" at bounding box center [1474, 684] width 178 height 17
paste input "LP/2025/12441"
type input "LP/2025/12441"
click at [1434, 658] on span "Requested" at bounding box center [1414, 661] width 46 height 13
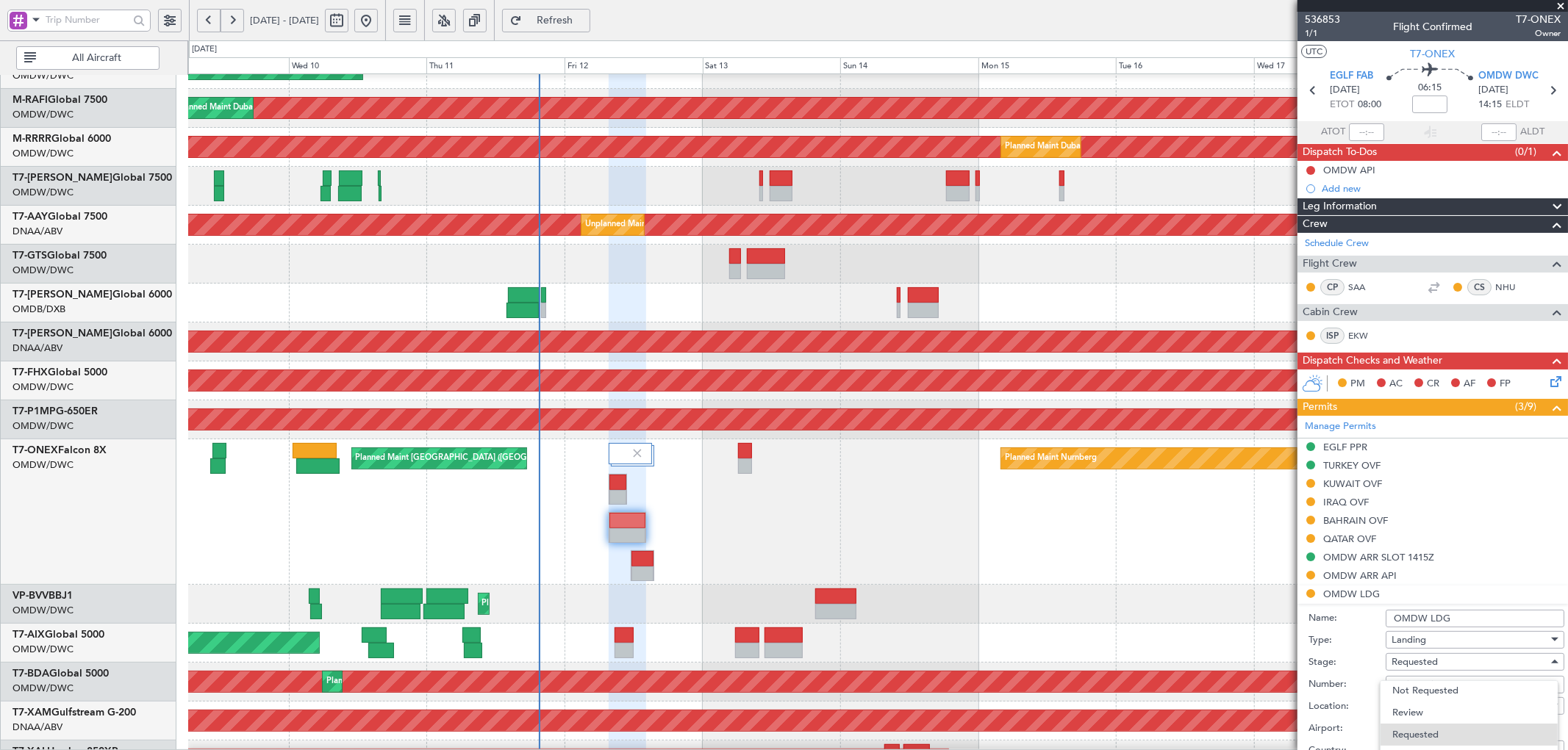
click at [1566, 416] on div at bounding box center [784, 375] width 1568 height 750
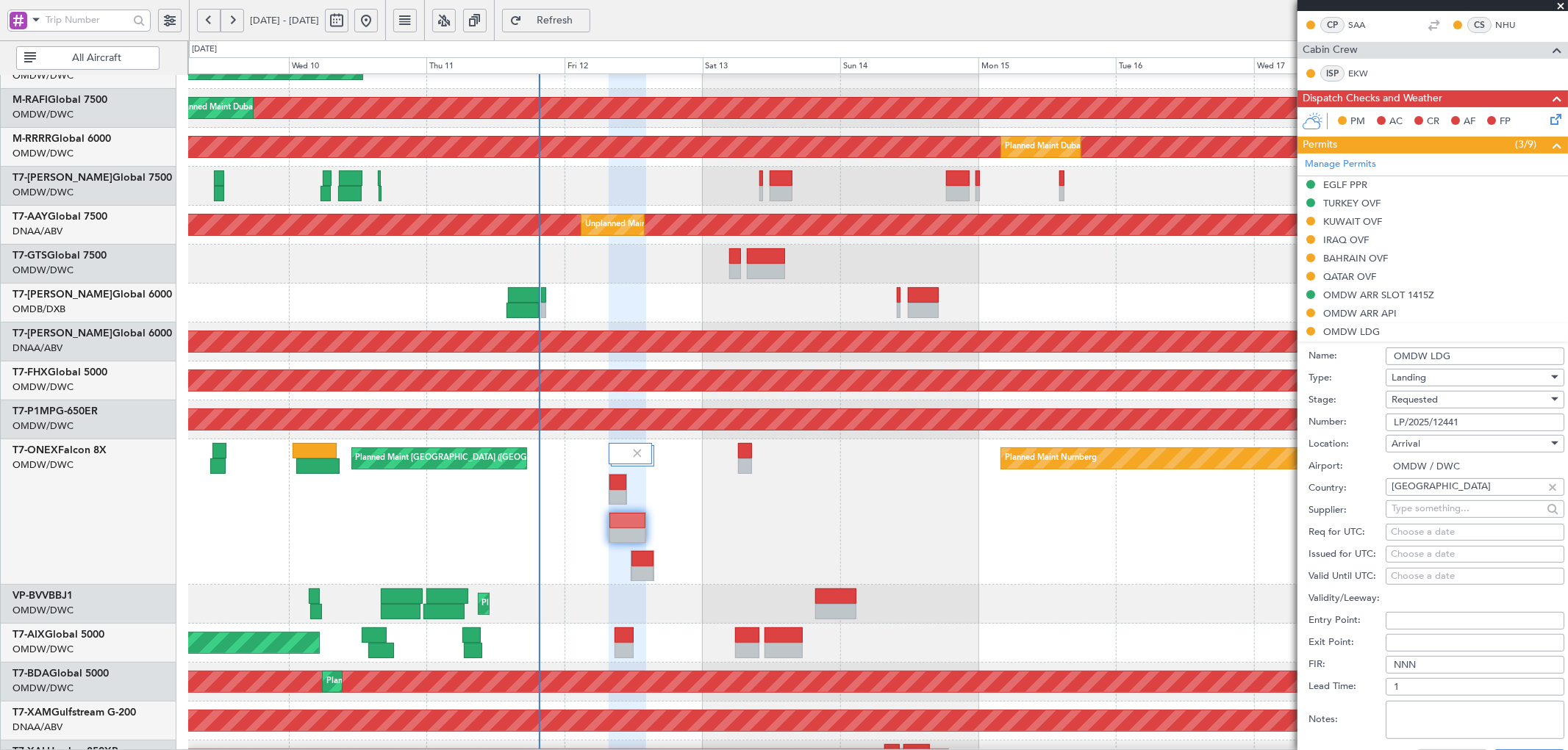
scroll to position [291, 0]
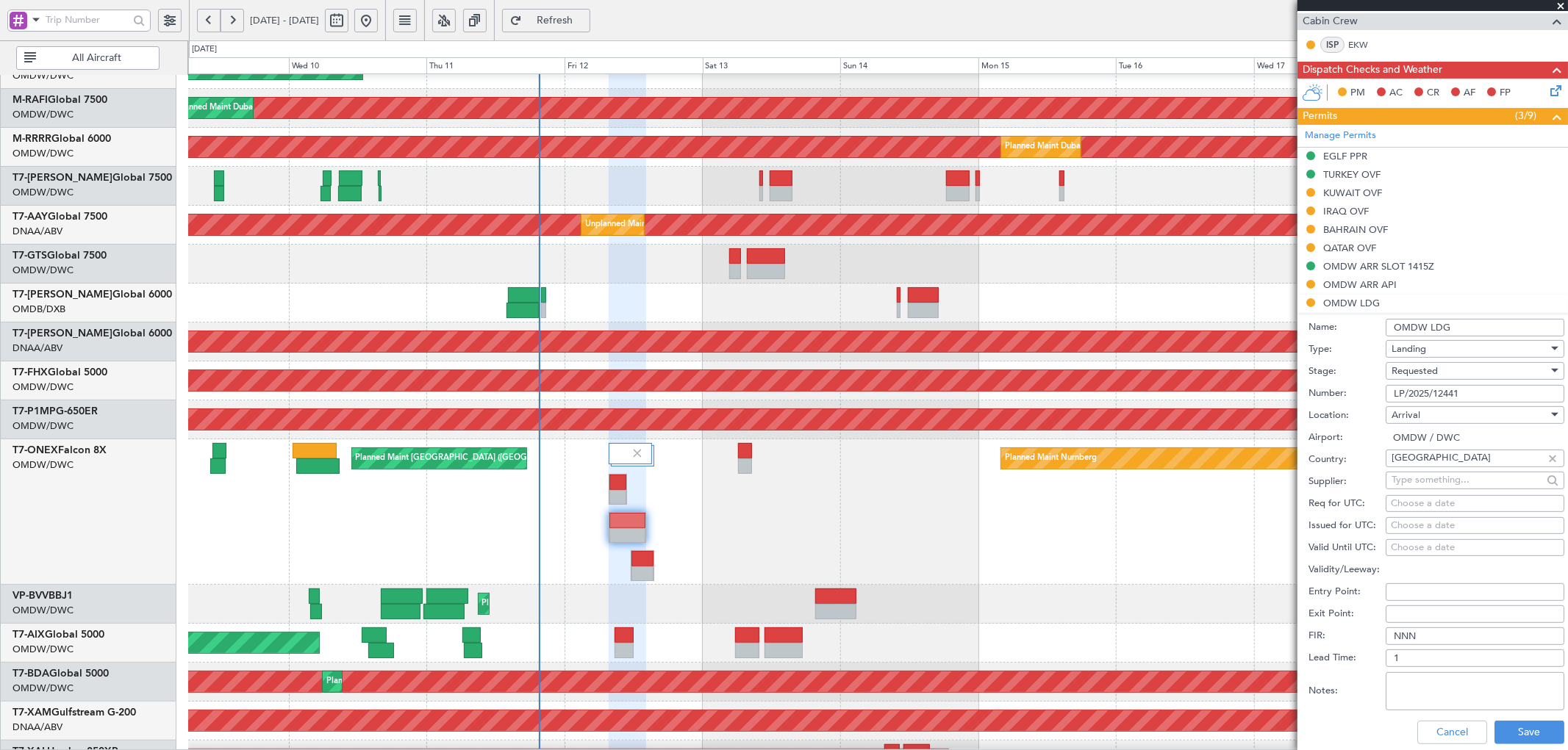
click at [1415, 365] on span "Requested" at bounding box center [1414, 371] width 46 height 13
click at [1449, 481] on span "Received OK" at bounding box center [1469, 483] width 153 height 22
click at [1514, 728] on button "Save" at bounding box center [1529, 732] width 70 height 24
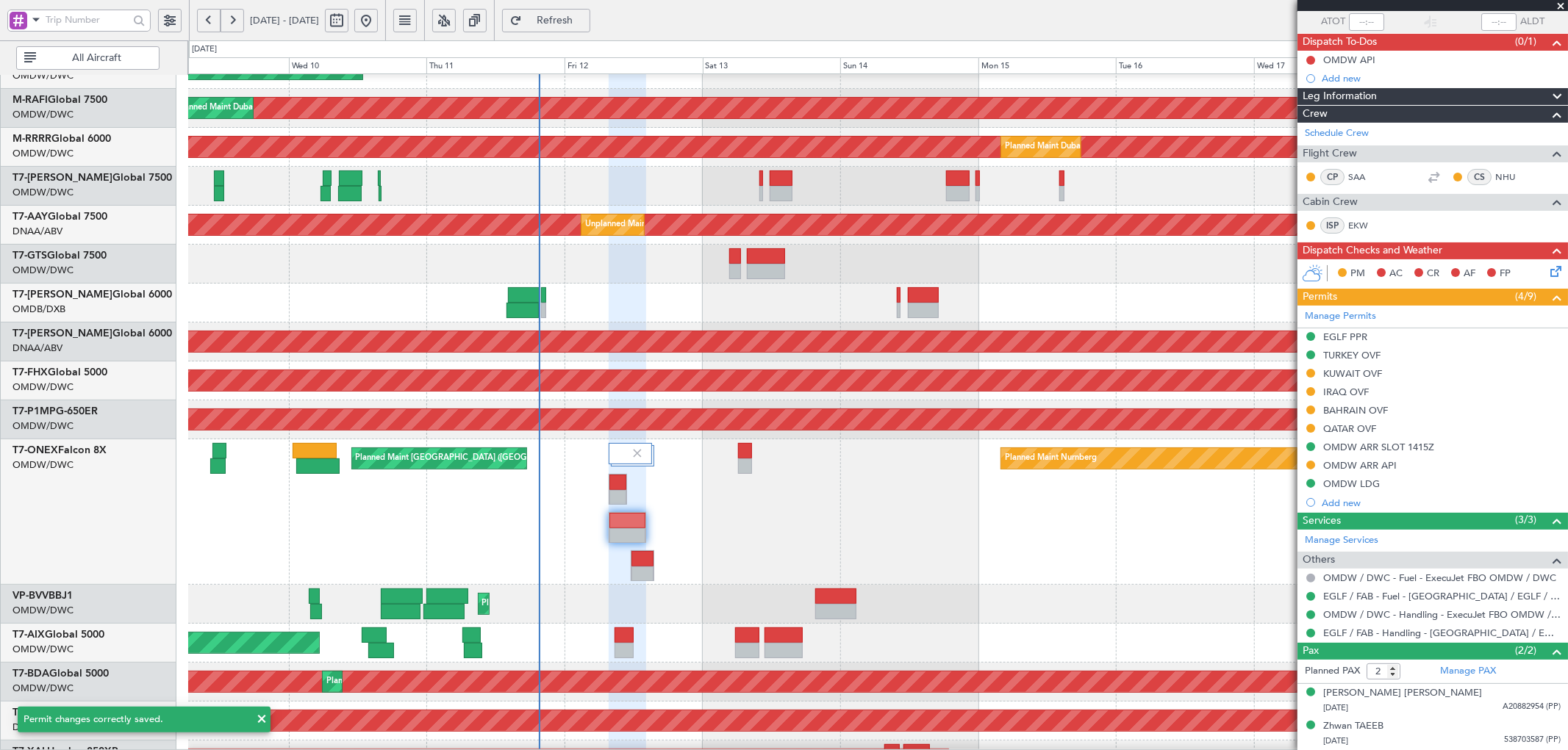
scroll to position [110, 0]
drag, startPoint x: 1311, startPoint y: 463, endPoint x: 1305, endPoint y: 488, distance: 25.7
click at [1311, 463] on button at bounding box center [1311, 465] width 9 height 9
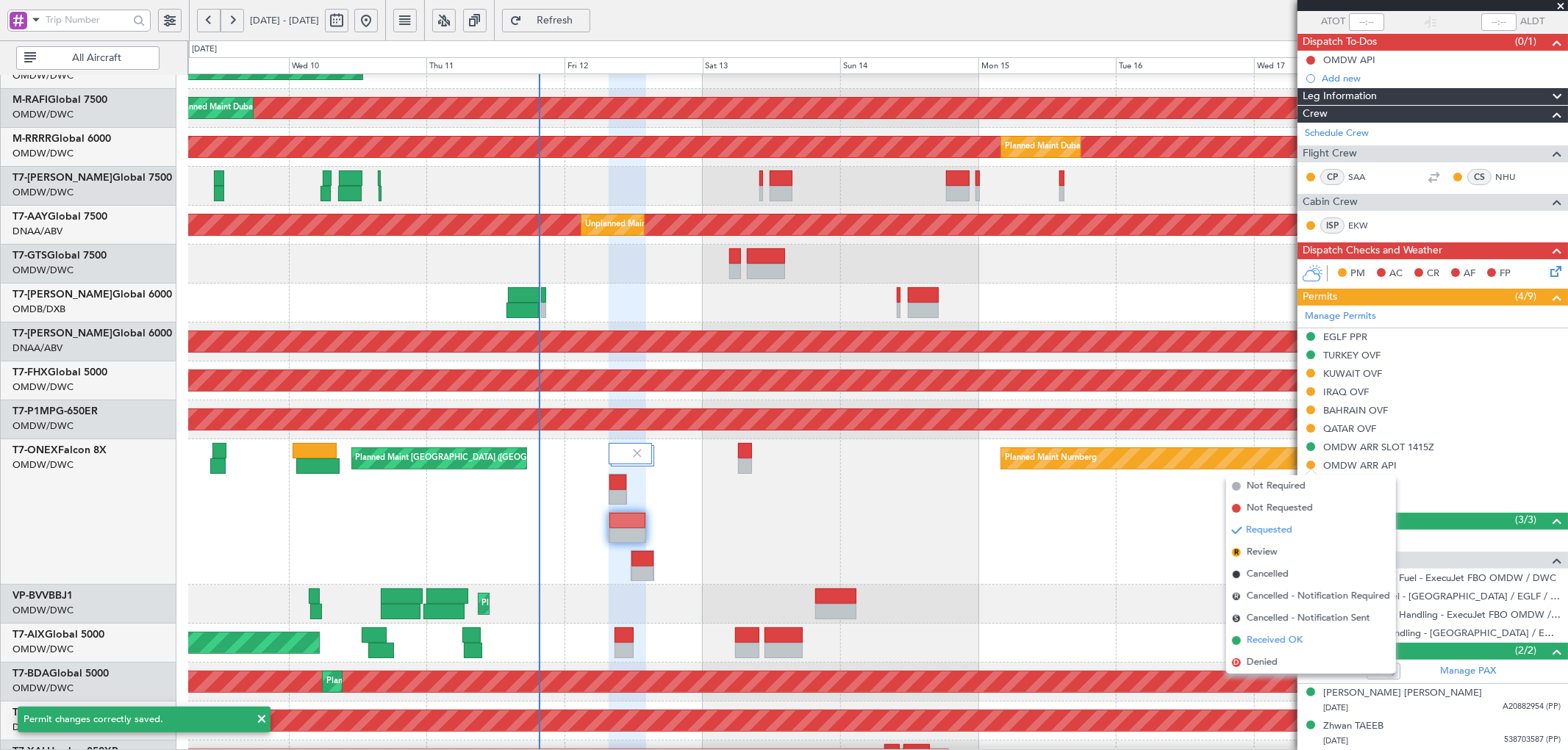
click at [1263, 644] on span "Received OK" at bounding box center [1274, 640] width 56 height 14
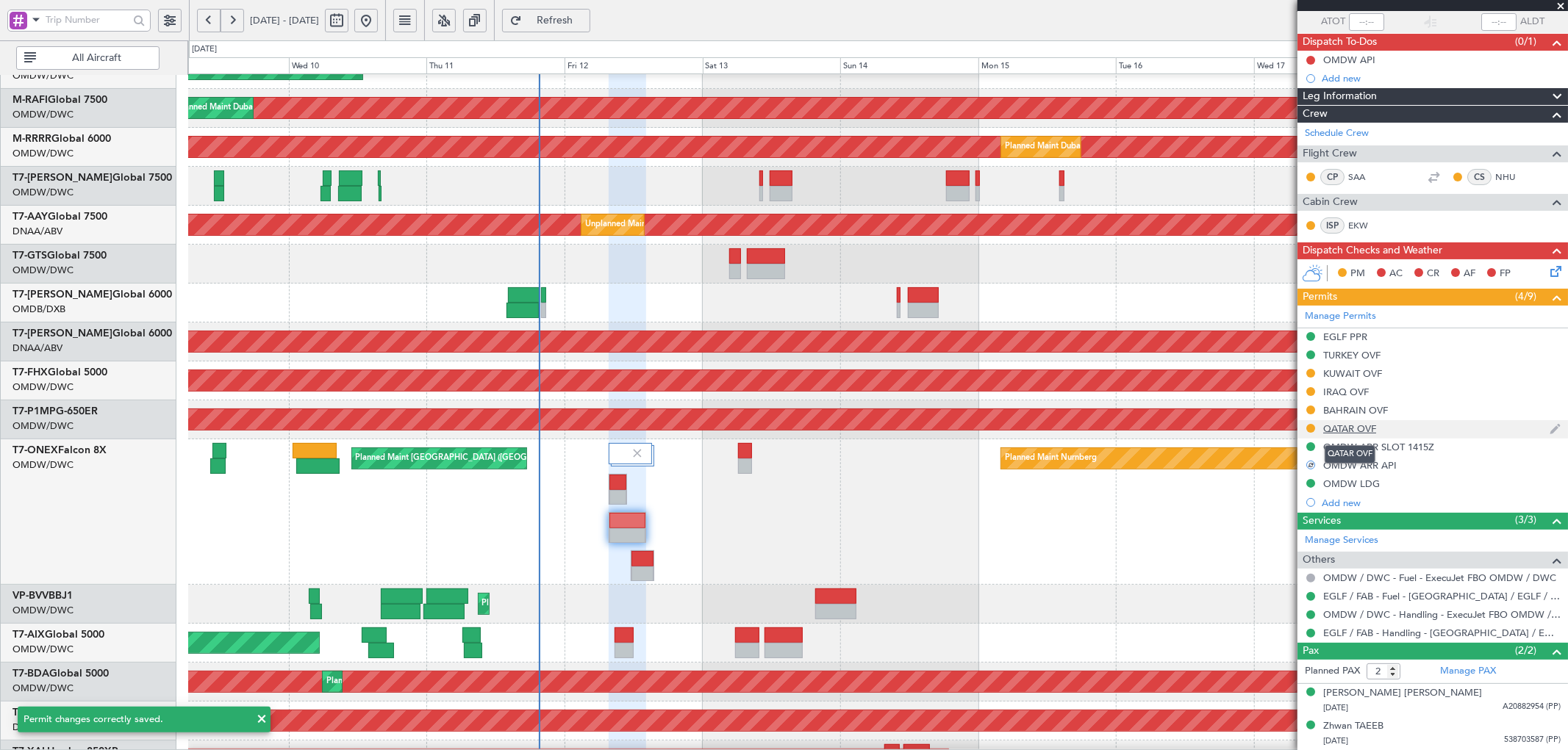
click at [1333, 428] on div "QATAR OVF" at bounding box center [1350, 428] width 53 height 12
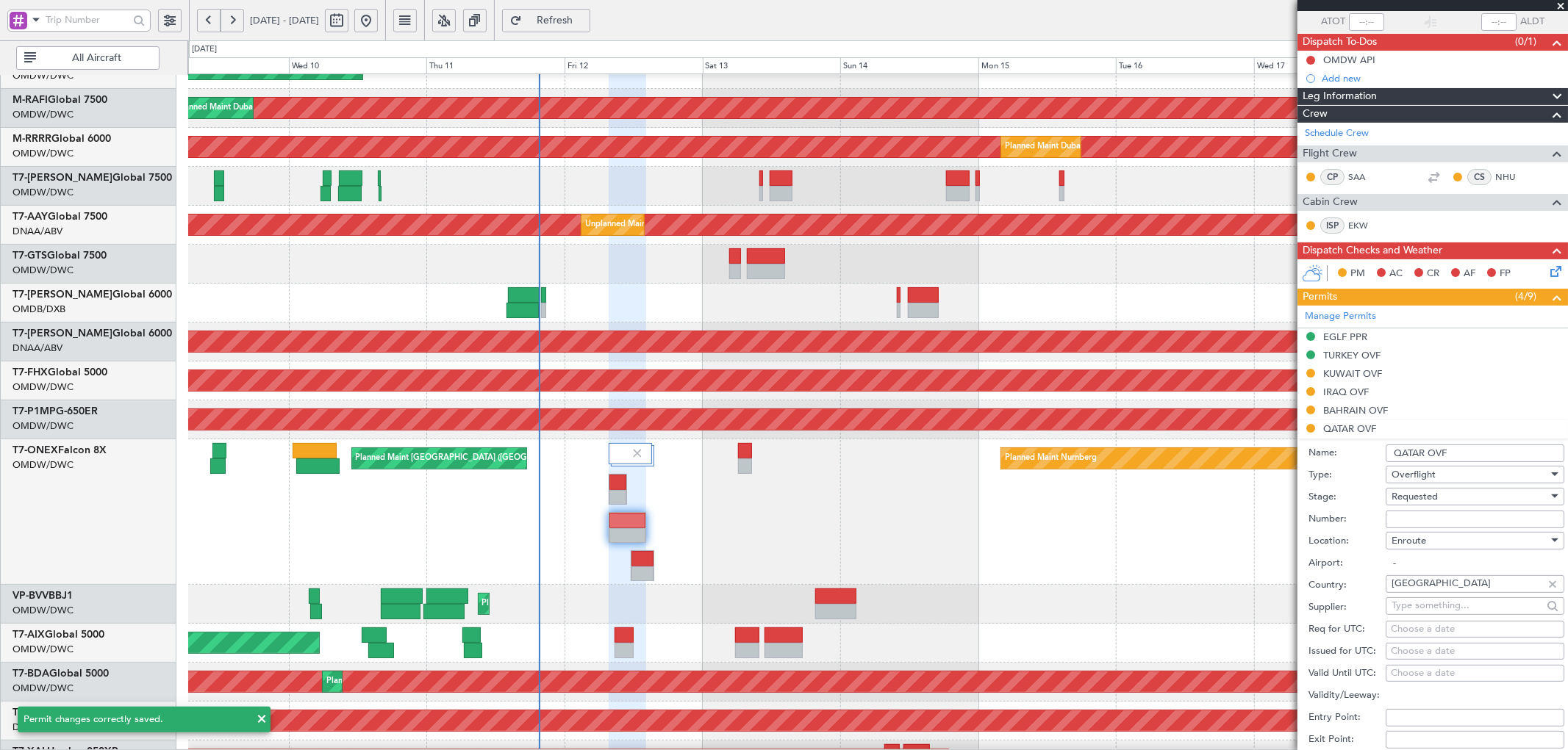
click at [1428, 523] on input "Number:" at bounding box center [1474, 519] width 178 height 17
drag, startPoint x: 1510, startPoint y: 518, endPoint x: 1450, endPoint y: 516, distance: 60.0
click at [1450, 516] on input "APPROVED ECAC BUSINES FLT" at bounding box center [1474, 519] width 178 height 17
click at [1184, 582] on div "Planned Maint [GEOGRAPHIC_DATA] ([GEOGRAPHIC_DATA]) Planned Maint Nurnberg" at bounding box center [878, 512] width 1379 height 146
click at [1147, 574] on div "Planned Maint [GEOGRAPHIC_DATA] ([GEOGRAPHIC_DATA]) Planned Maint Nurnberg" at bounding box center [878, 512] width 1379 height 146
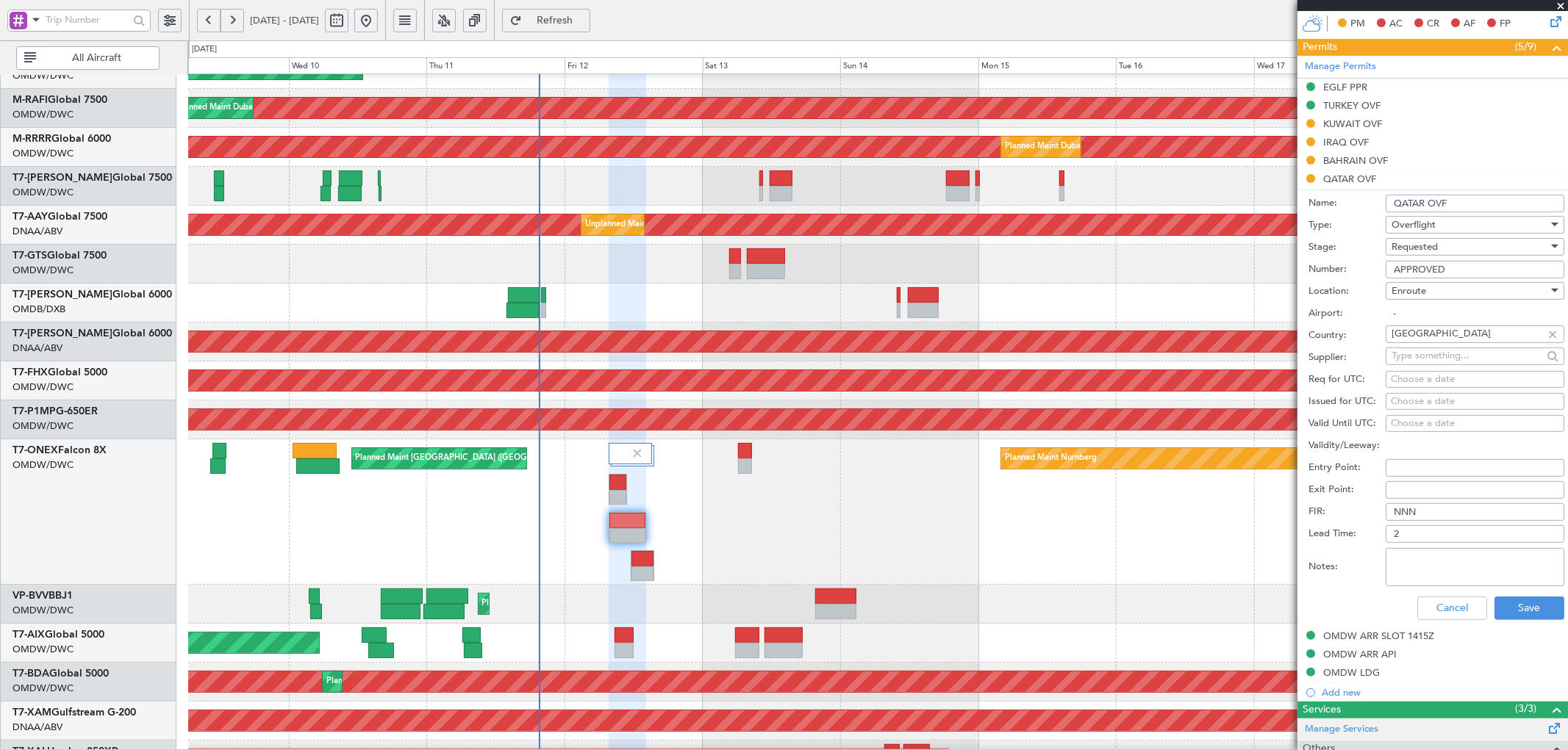
scroll to position [382, 0]
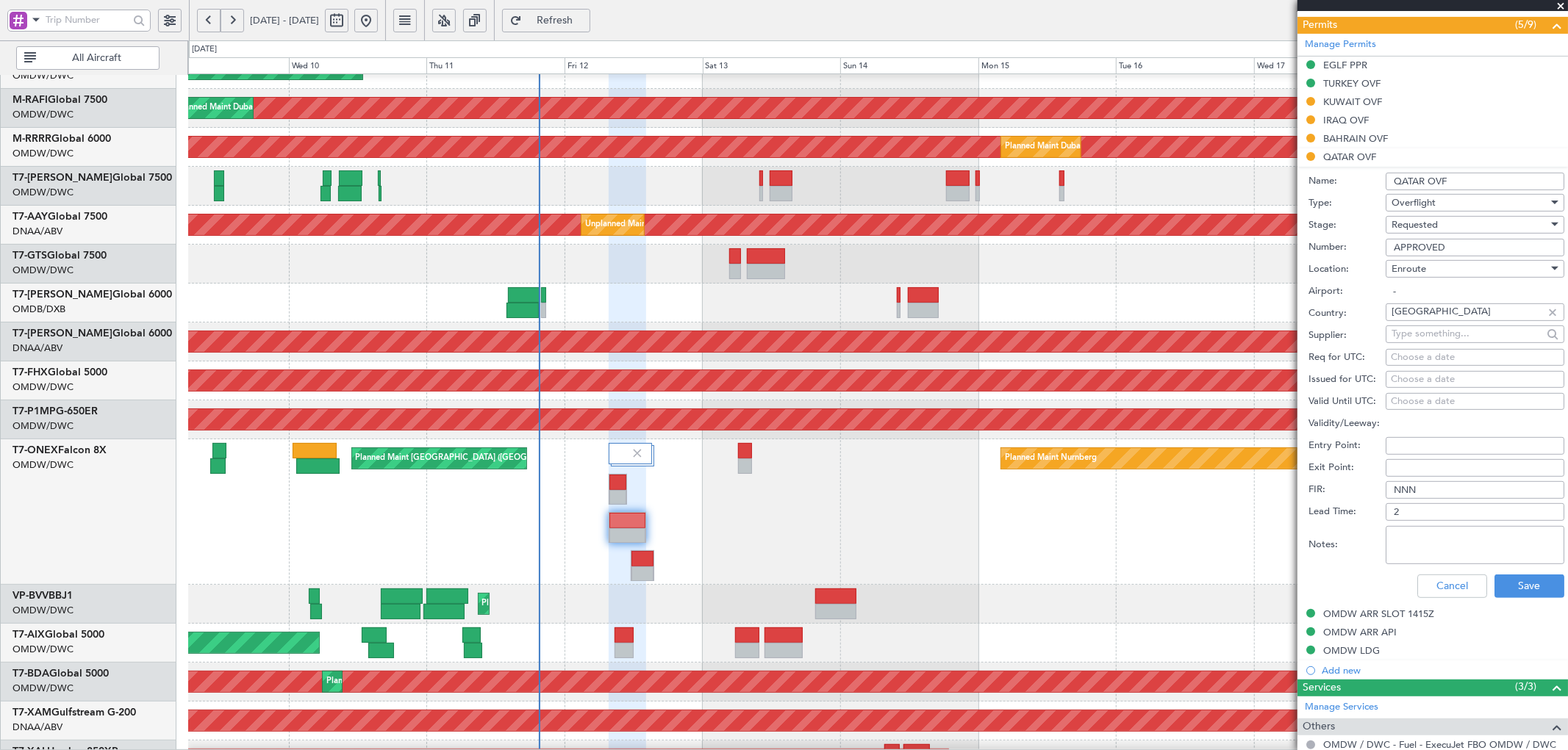
type input "APPROVED"
click at [1422, 226] on span "Requested" at bounding box center [1414, 224] width 46 height 13
click at [1425, 331] on span "Received OK" at bounding box center [1469, 337] width 153 height 22
click at [1529, 591] on button "Save" at bounding box center [1529, 586] width 70 height 24
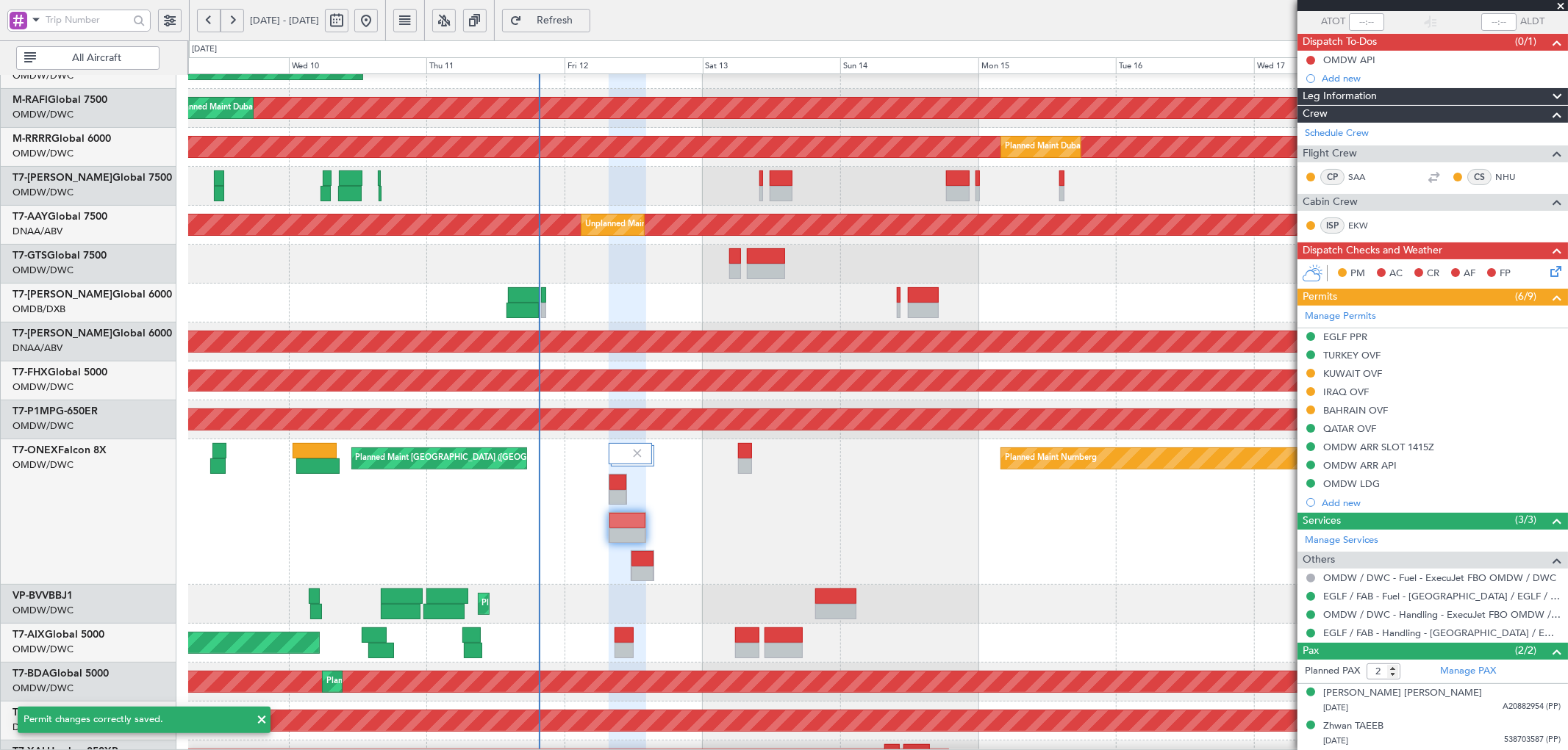
scroll to position [110, 0]
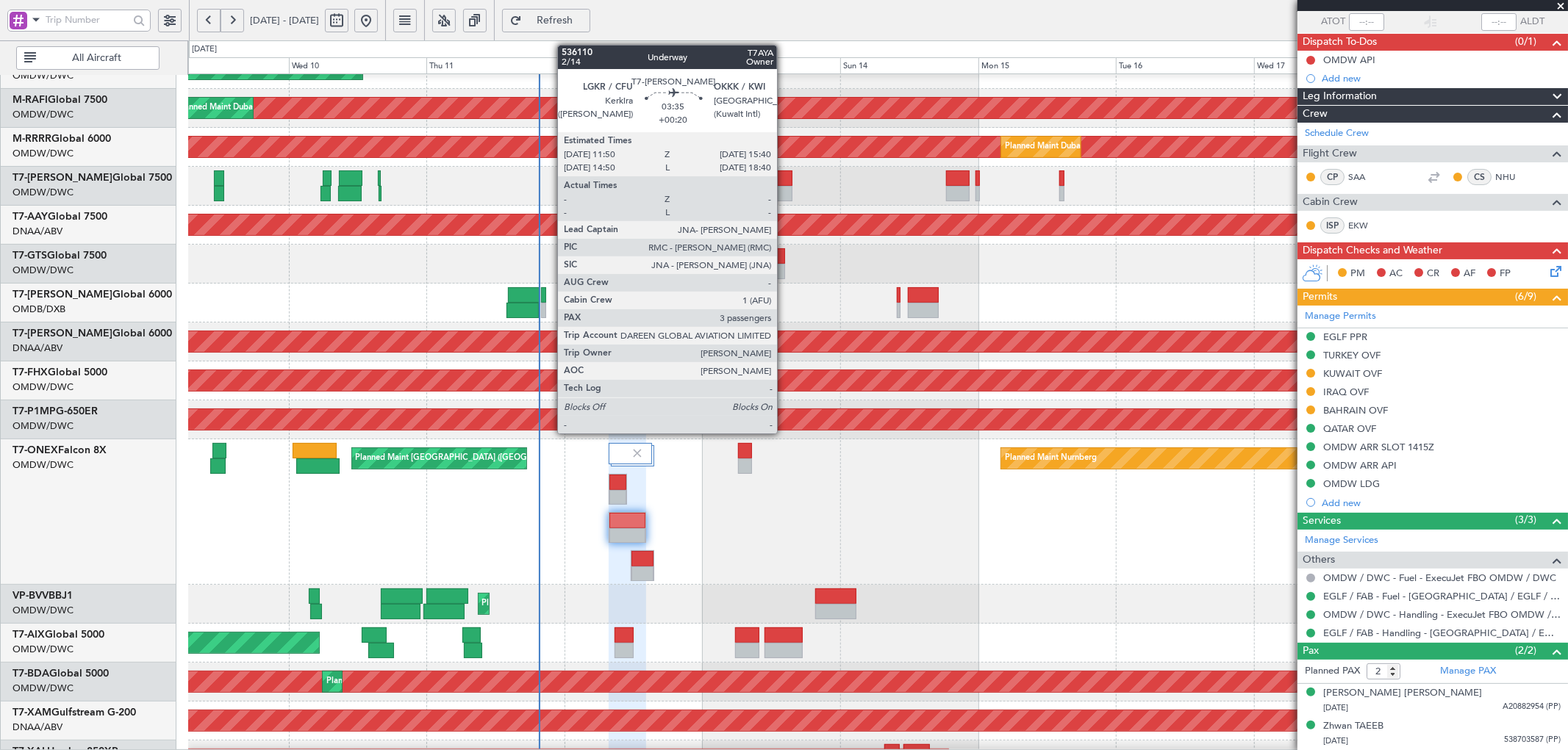
click at [784, 180] on div at bounding box center [780, 178] width 22 height 15
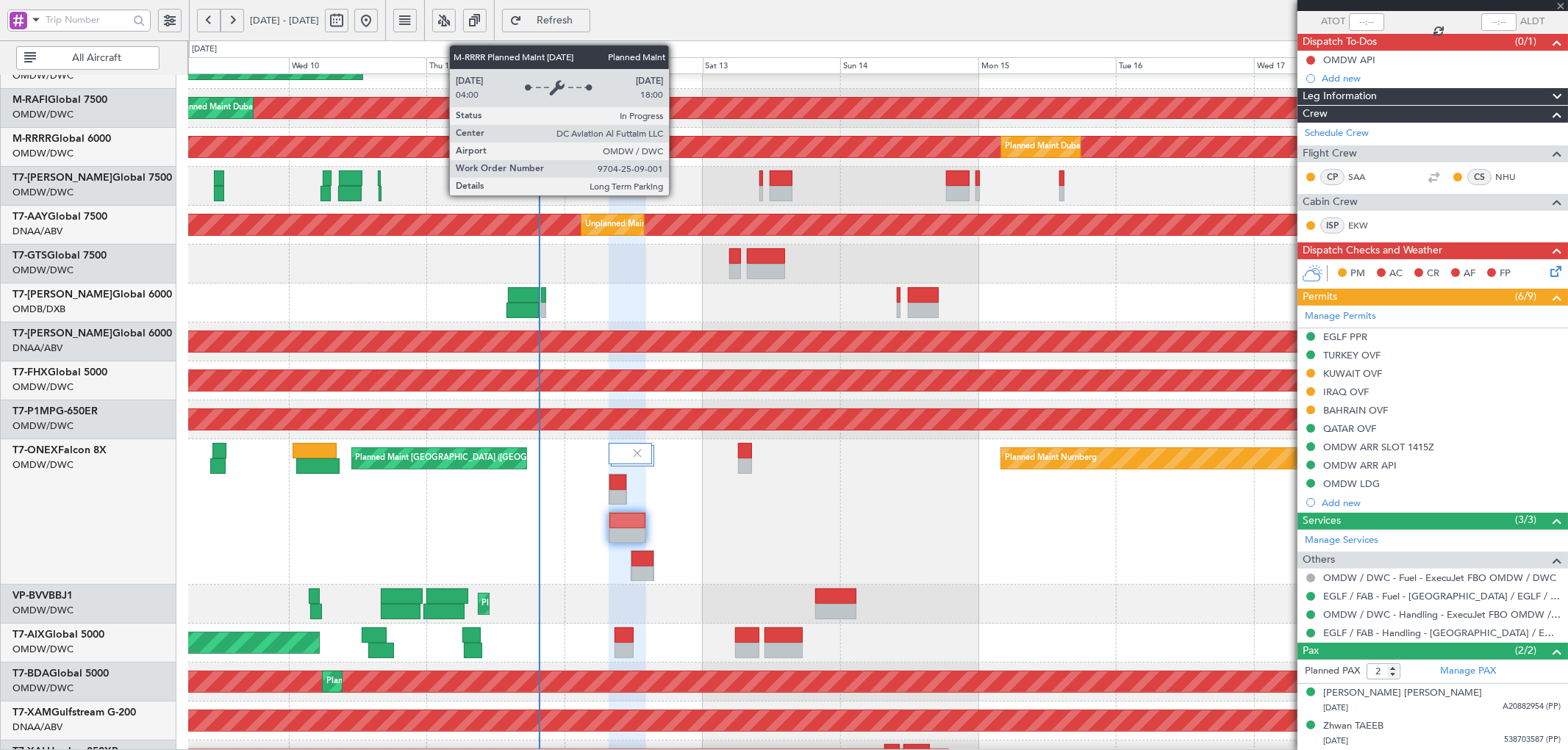
type input "+00:20"
type input "3"
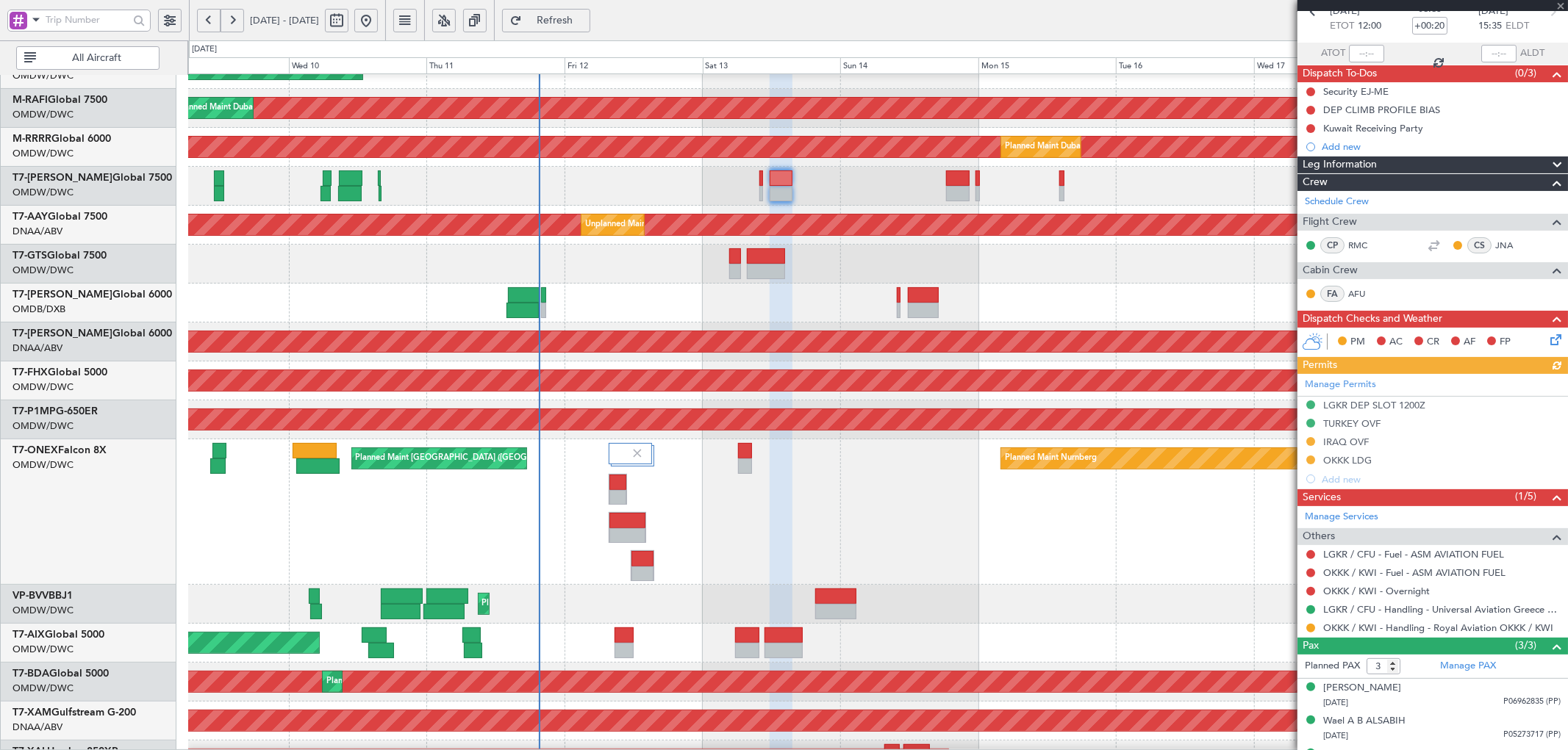
scroll to position [106, 0]
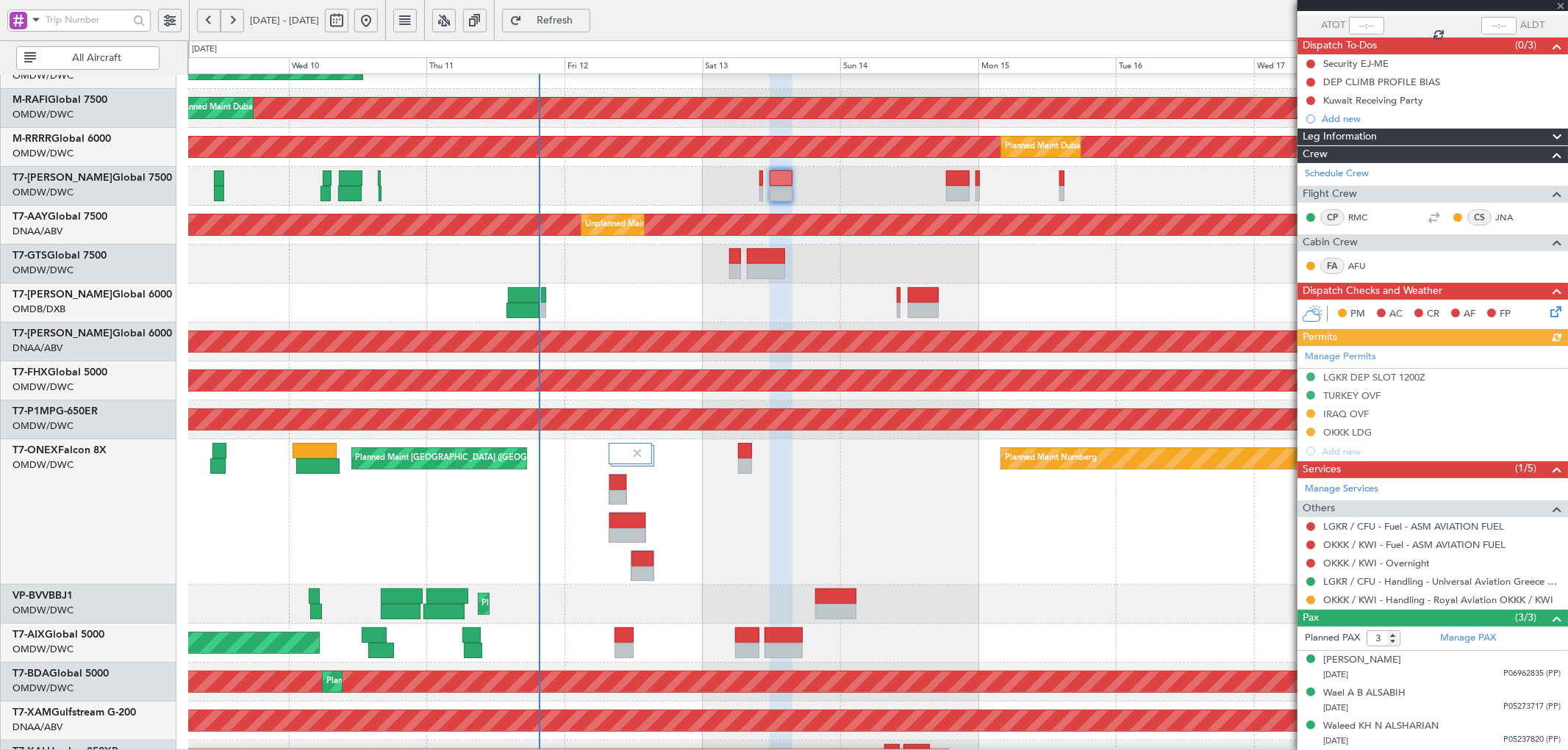
click at [1360, 415] on div "Manage Permits LGKR DEP SLOT 1200Z TURKEY OVF IRAQ OVF OKKK LDG Add new" at bounding box center [1432, 403] width 271 height 115
click at [1343, 413] on mat-tooltip-component "TURKEY OVF" at bounding box center [1352, 420] width 76 height 39
click at [1353, 408] on div "IRAQ OVF" at bounding box center [1346, 414] width 46 height 12
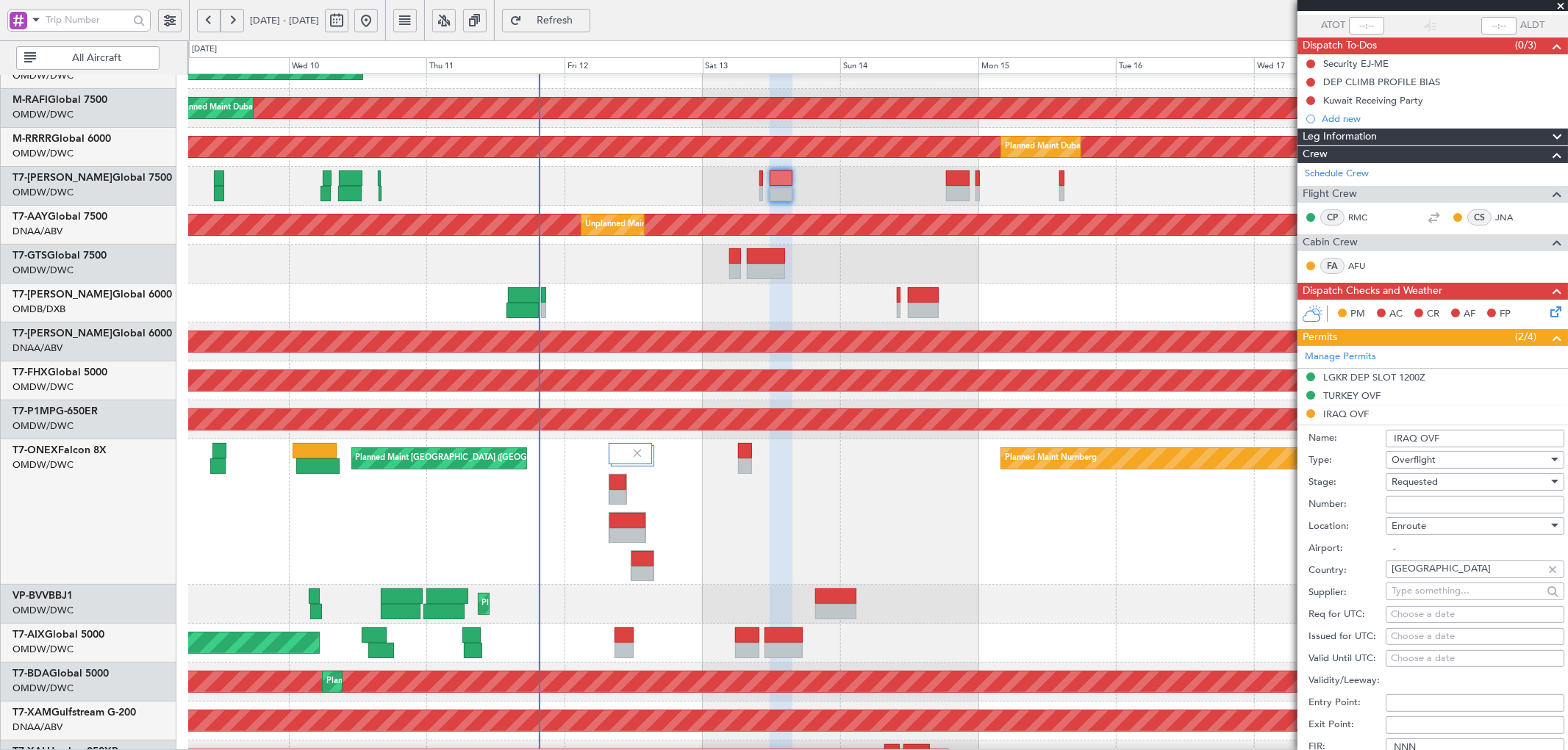
click at [1421, 508] on input "Number:" at bounding box center [1474, 504] width 178 height 17
paste input "OVR 48486"
type input "OVR 48486"
click at [1438, 480] on div "Requested" at bounding box center [1469, 482] width 156 height 22
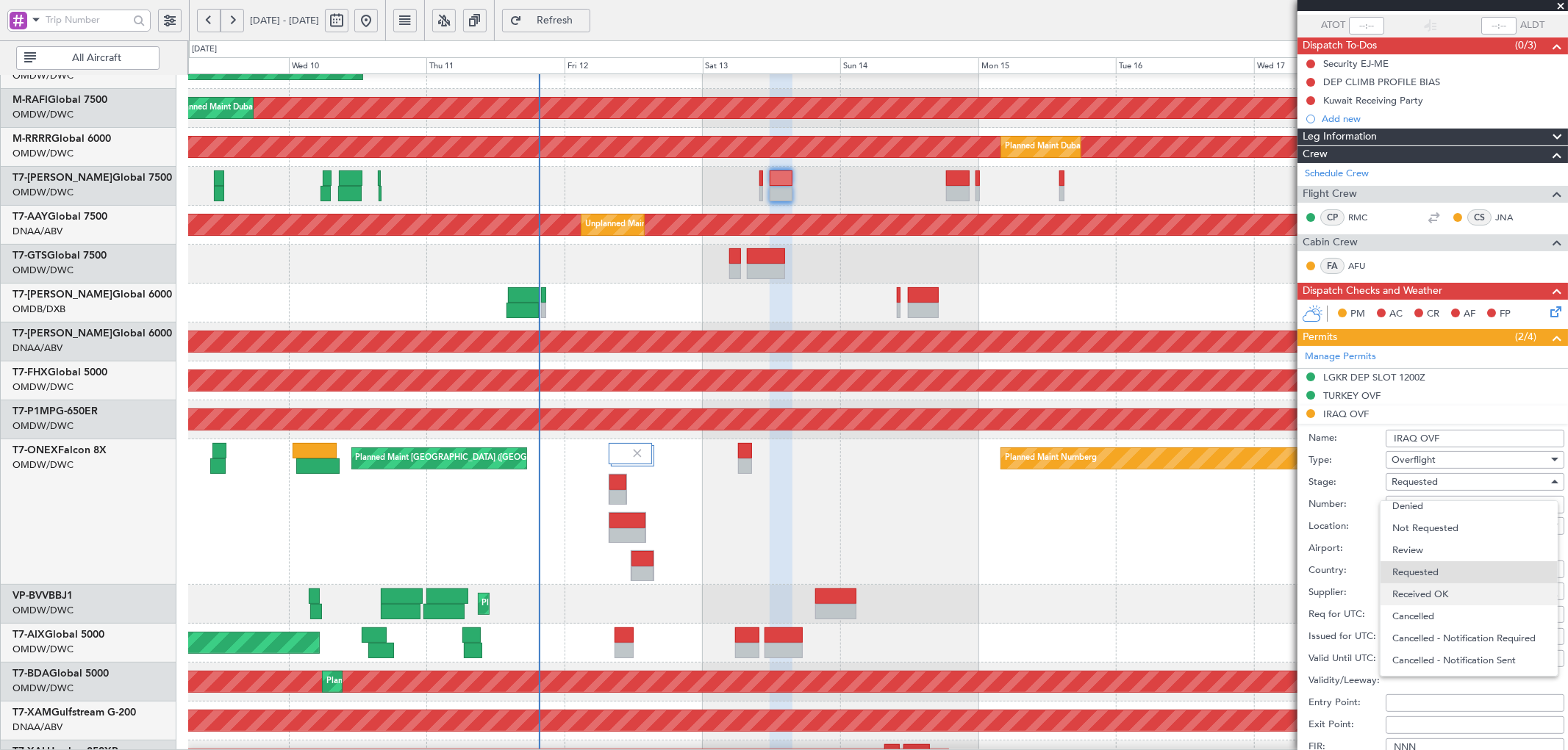
click at [1453, 588] on span "Received OK" at bounding box center [1469, 594] width 153 height 22
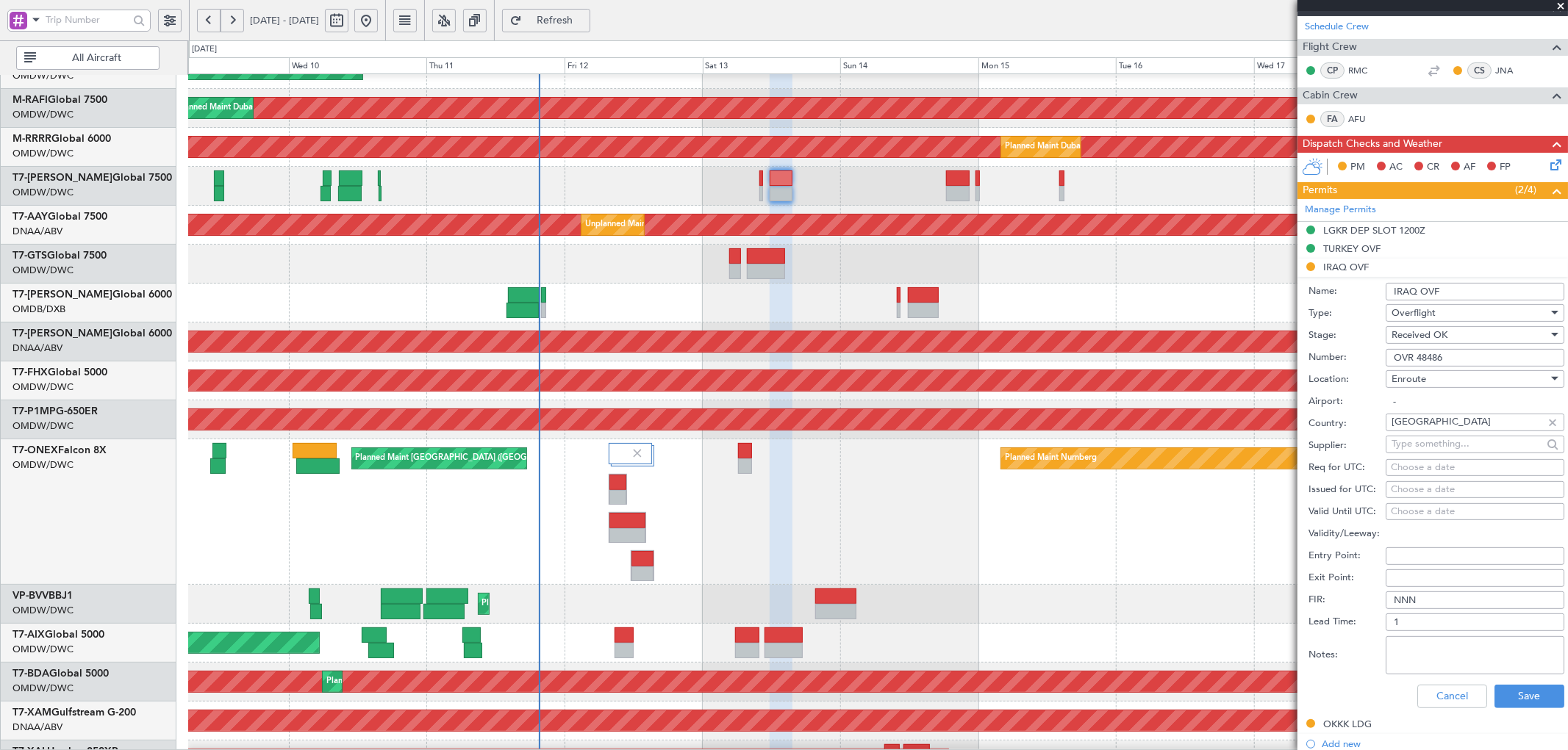
scroll to position [488, 0]
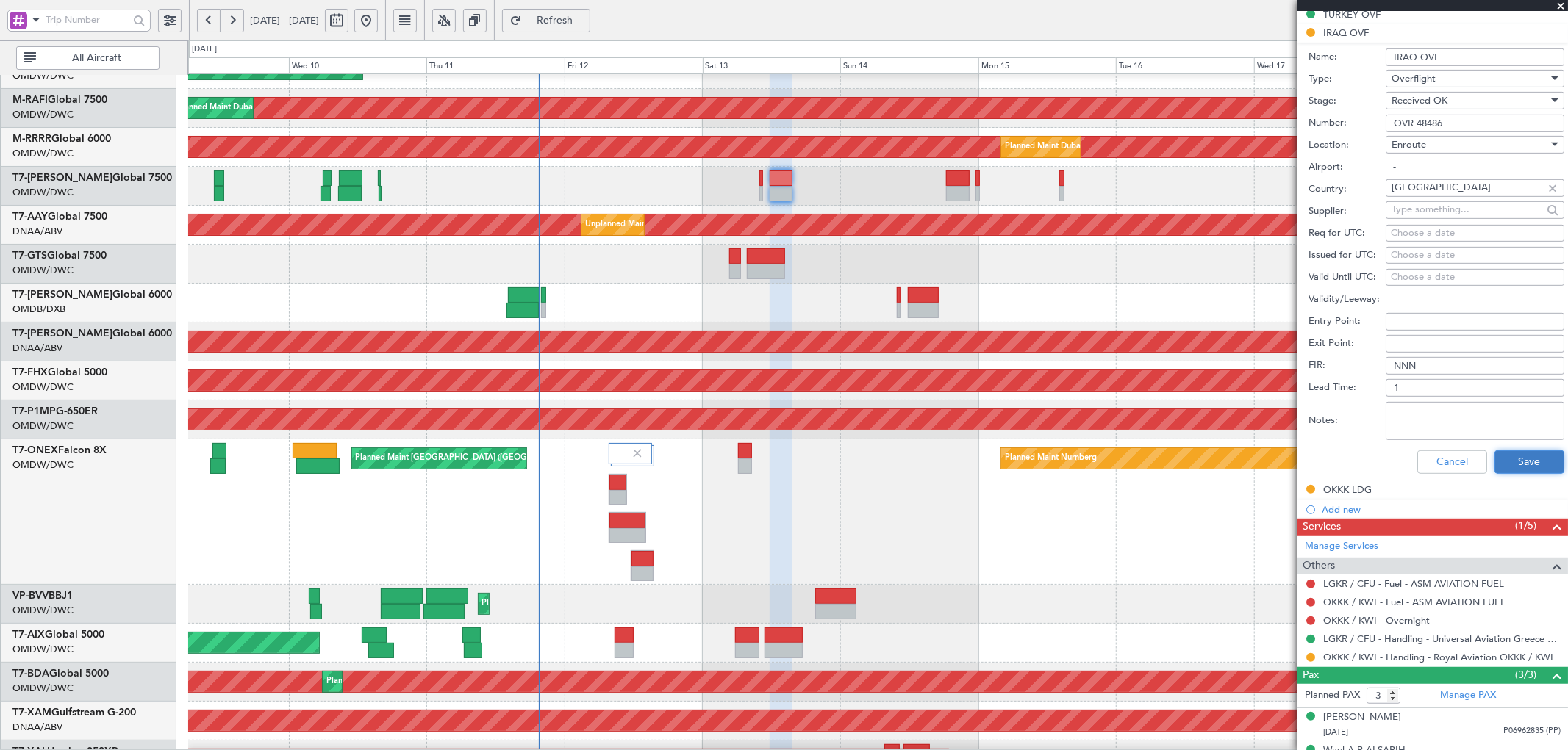
click at [1518, 465] on button "Save" at bounding box center [1529, 462] width 70 height 24
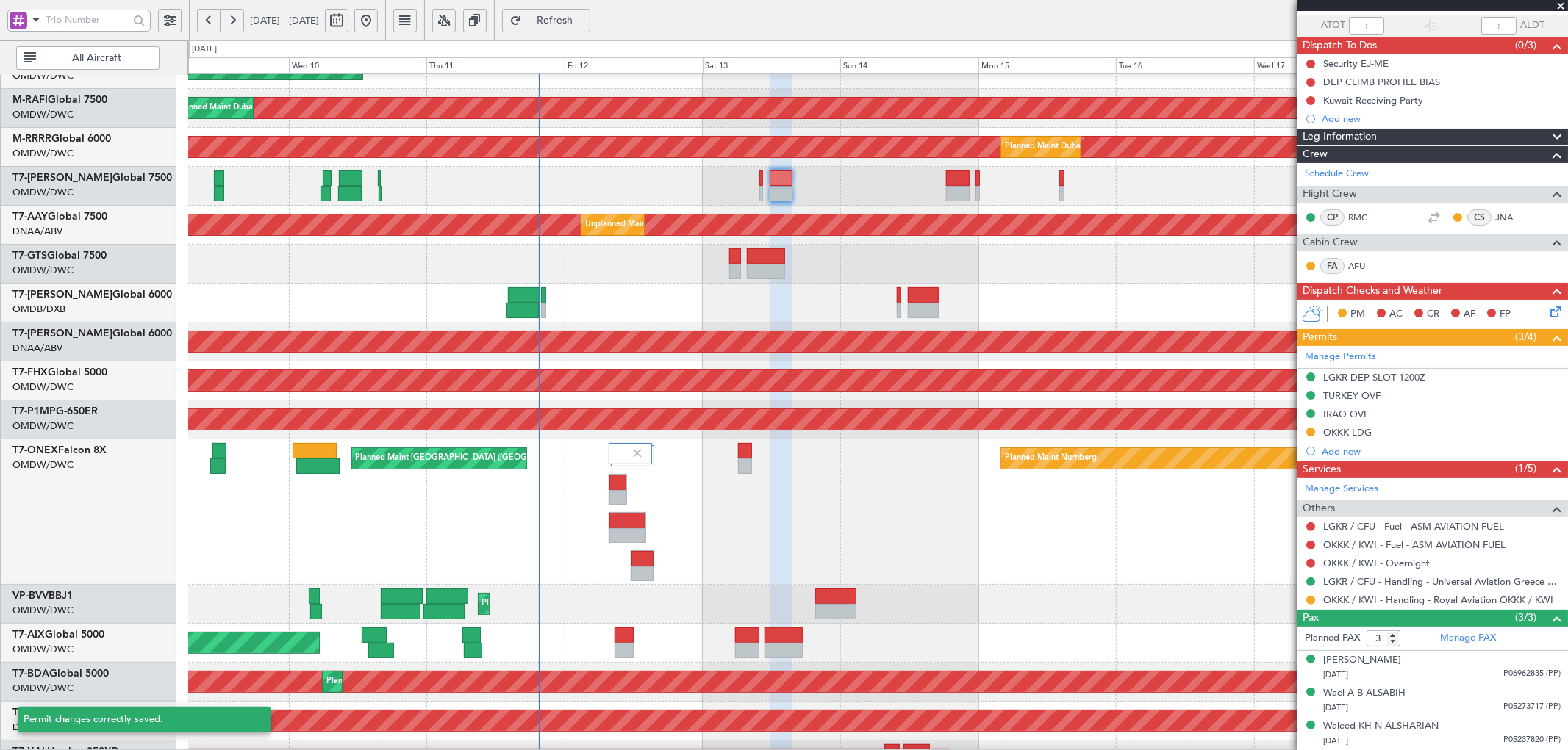
scroll to position [106, 0]
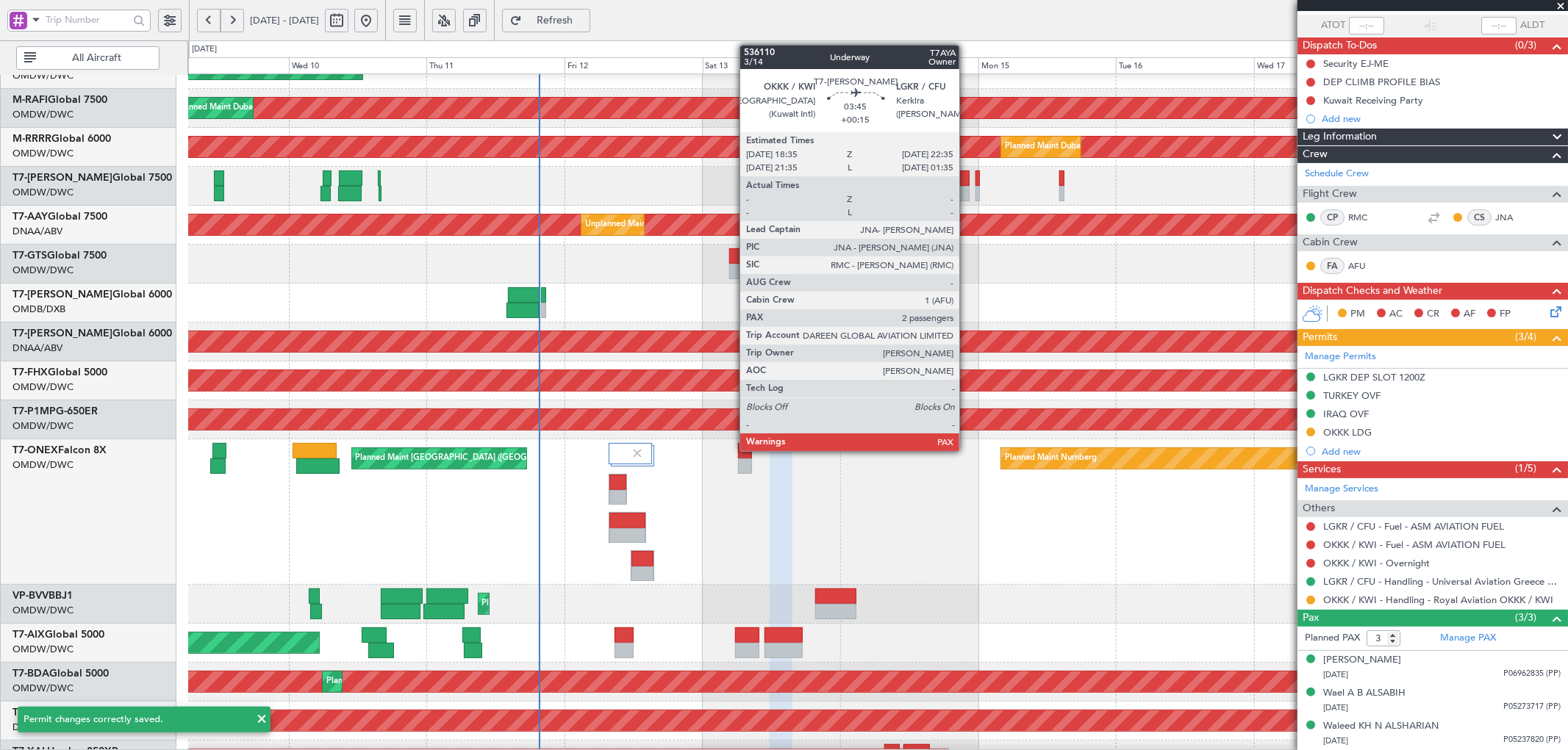
click at [966, 184] on div at bounding box center [957, 178] width 24 height 15
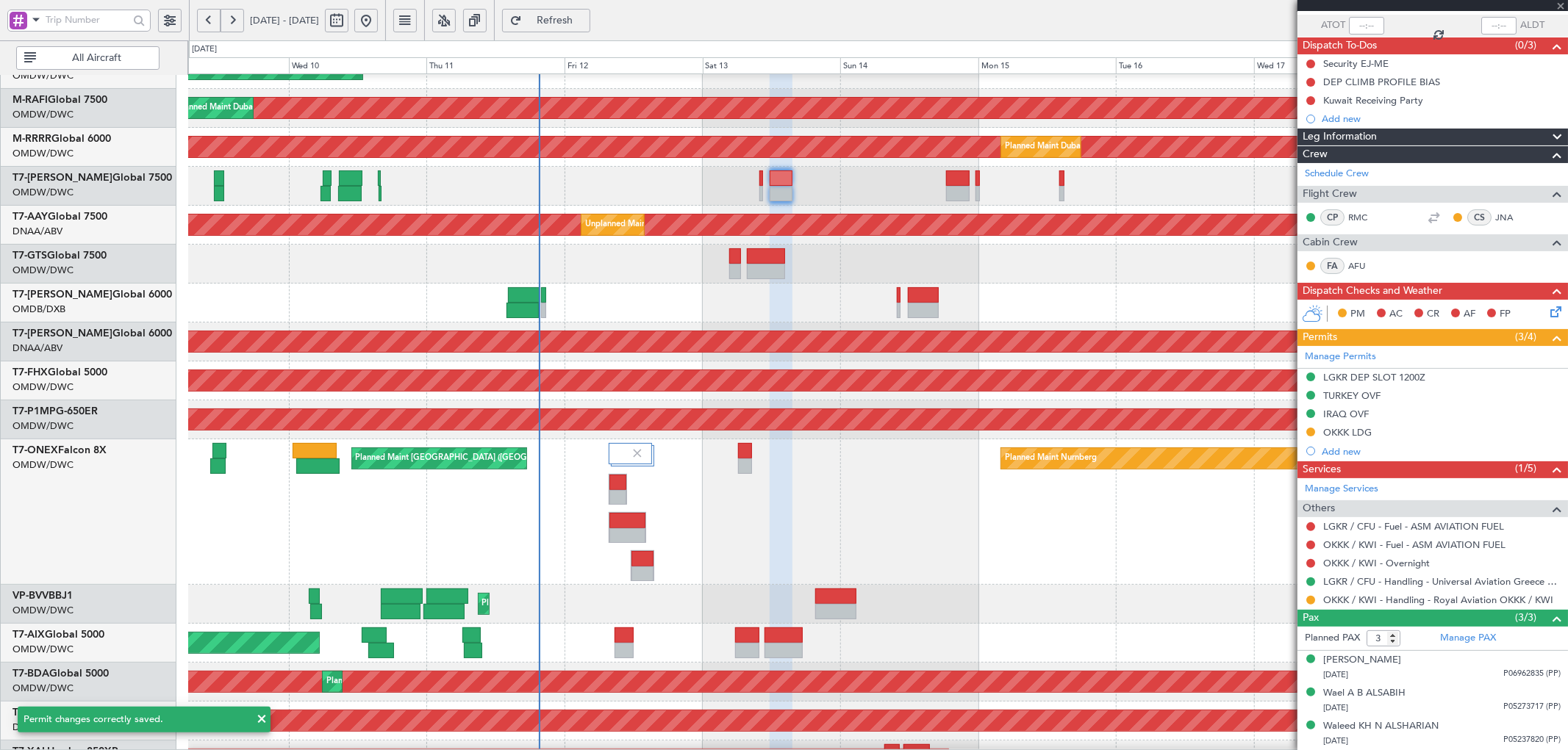
type input "+00:15"
type input "2"
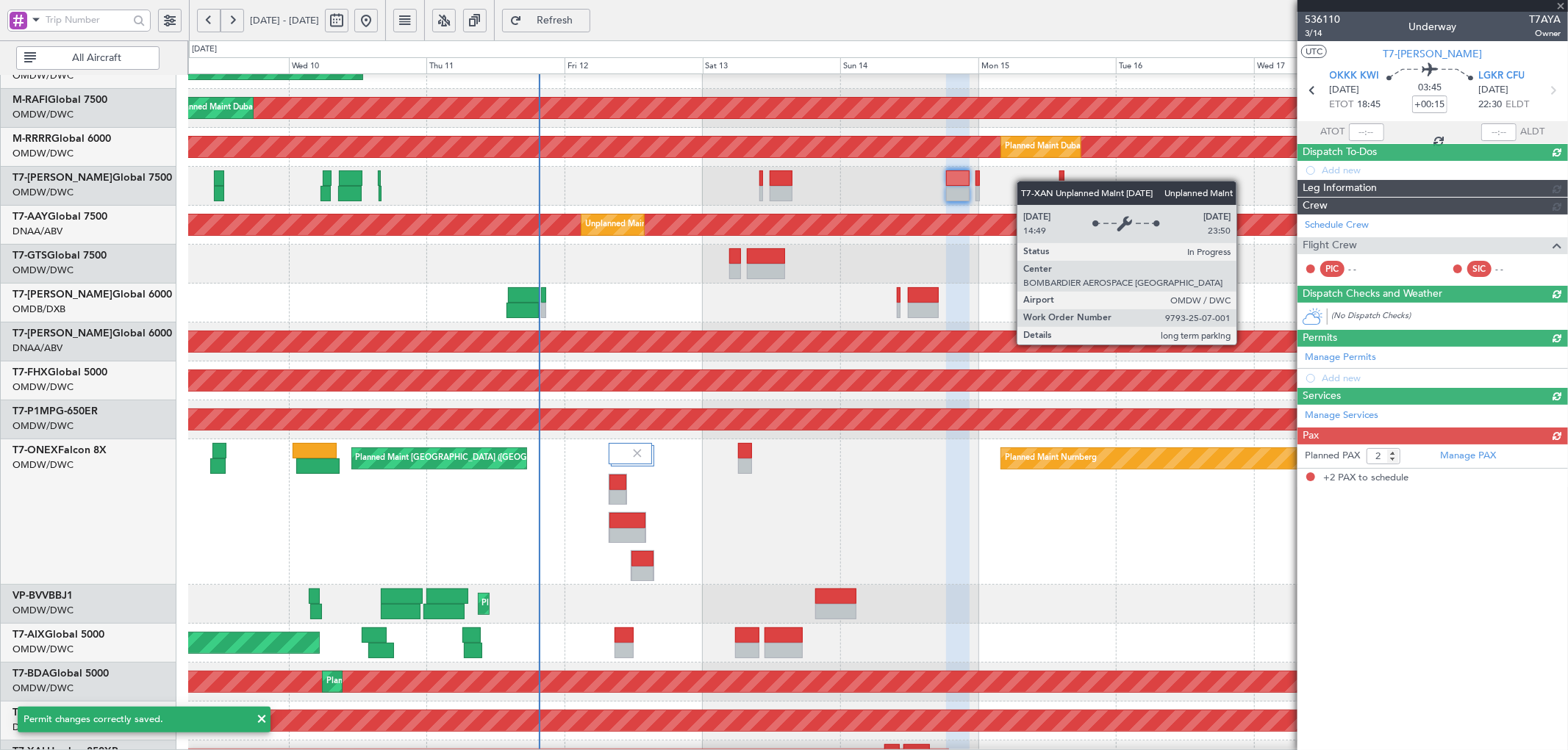
scroll to position [0, 0]
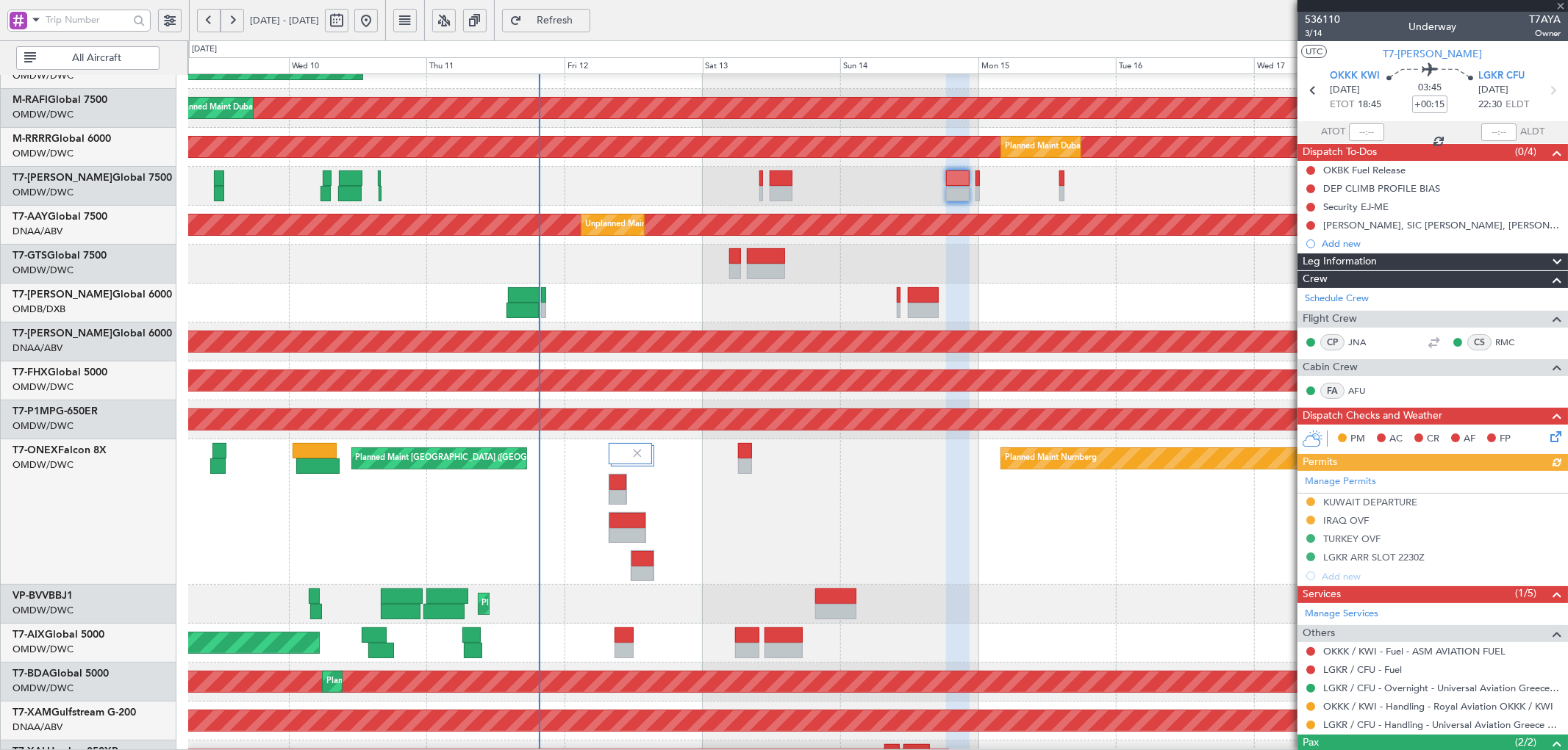
click at [1343, 520] on div "Manage Permits KUWAIT DEPARTURE IRAQ OVF TURKEY OVF LGKR ARR SLOT 2230Z Add new" at bounding box center [1432, 528] width 271 height 115
click at [1349, 523] on div "IRAQ OVF" at bounding box center [1346, 520] width 46 height 12
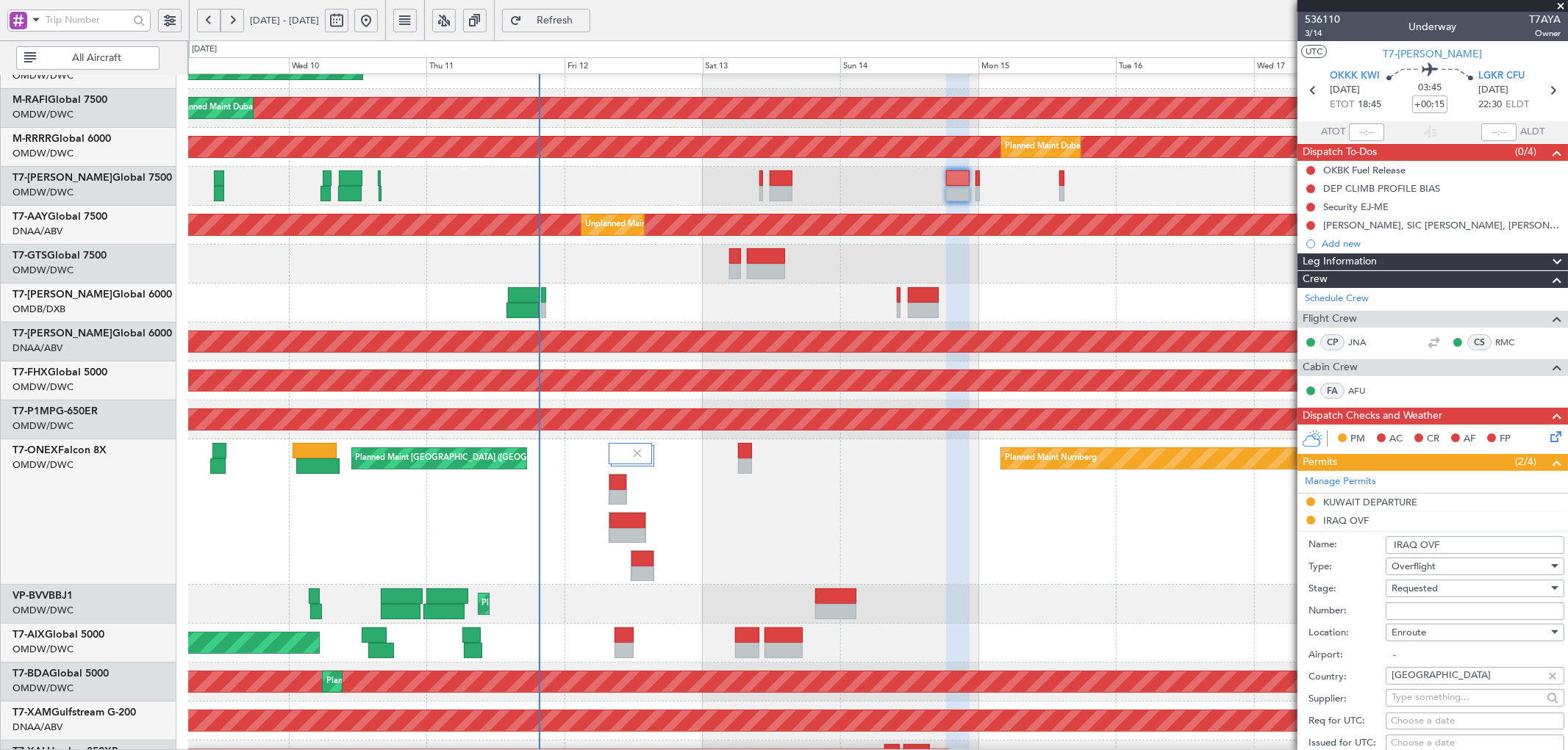
click at [1420, 605] on input "Number:" at bounding box center [1474, 610] width 178 height 17
paste input "OVR 48487"
type input "OVR 48487"
click at [1431, 591] on span "Requested" at bounding box center [1414, 588] width 46 height 13
click at [1434, 706] on span "Received OK" at bounding box center [1469, 707] width 153 height 22
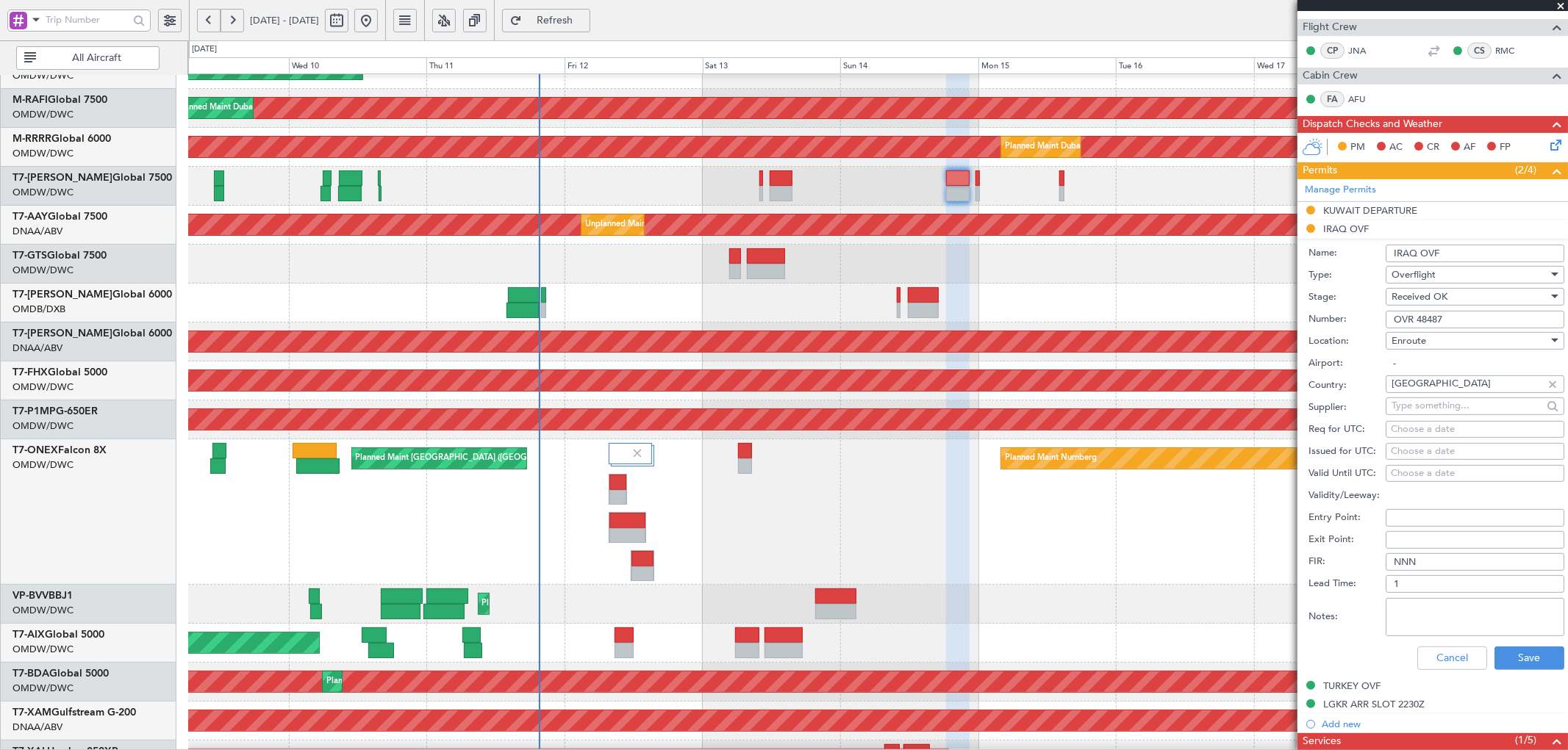
scroll to position [489, 0]
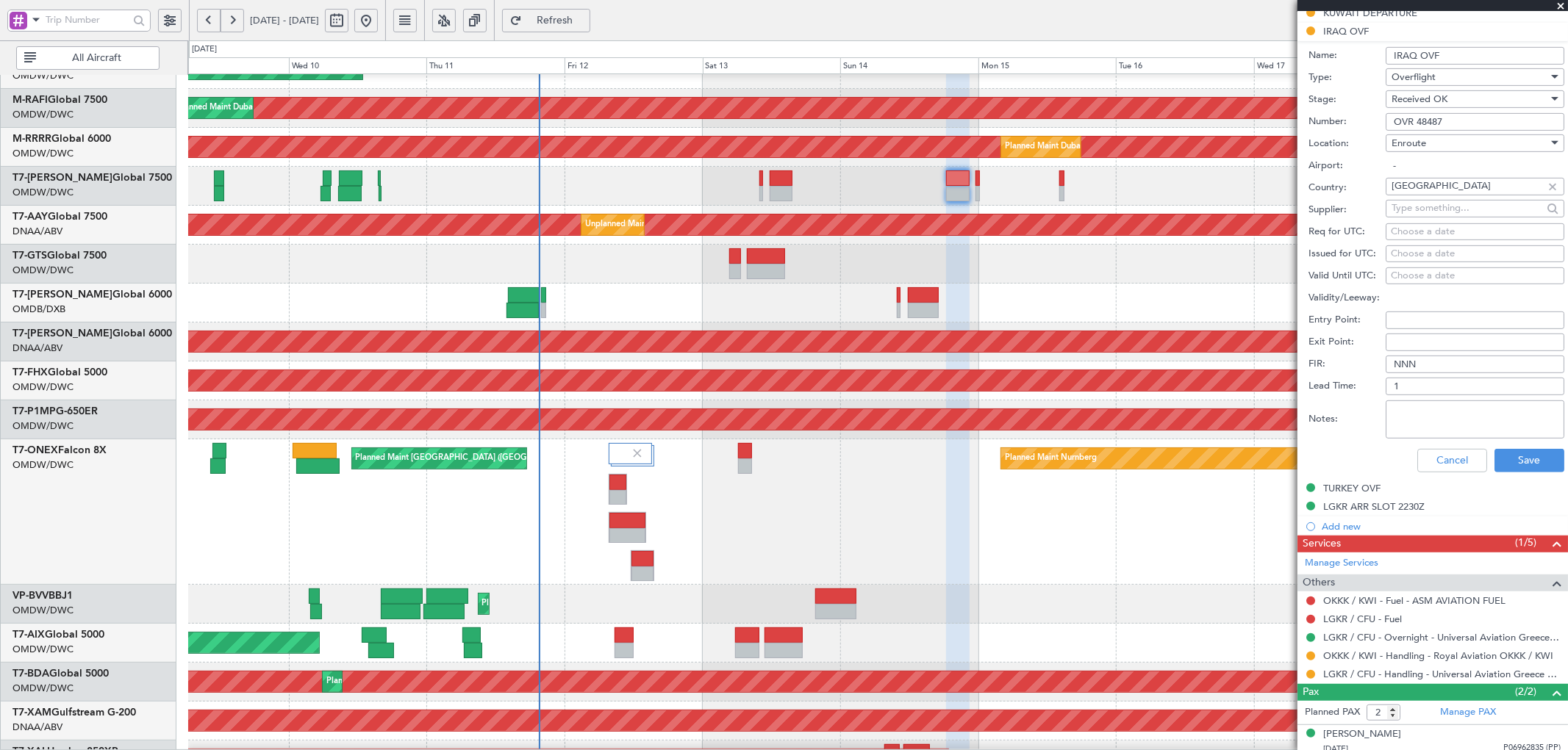
click at [1436, 420] on textarea "Notes:" at bounding box center [1474, 419] width 178 height 38
type textarea "V"
drag, startPoint x: 1444, startPoint y: 429, endPoint x: 1340, endPoint y: 404, distance: 107.0
click at [1340, 404] on div "Notes: JBS V1 14SEP" at bounding box center [1436, 419] width 256 height 44
type textarea "JBS V1 14SEP"
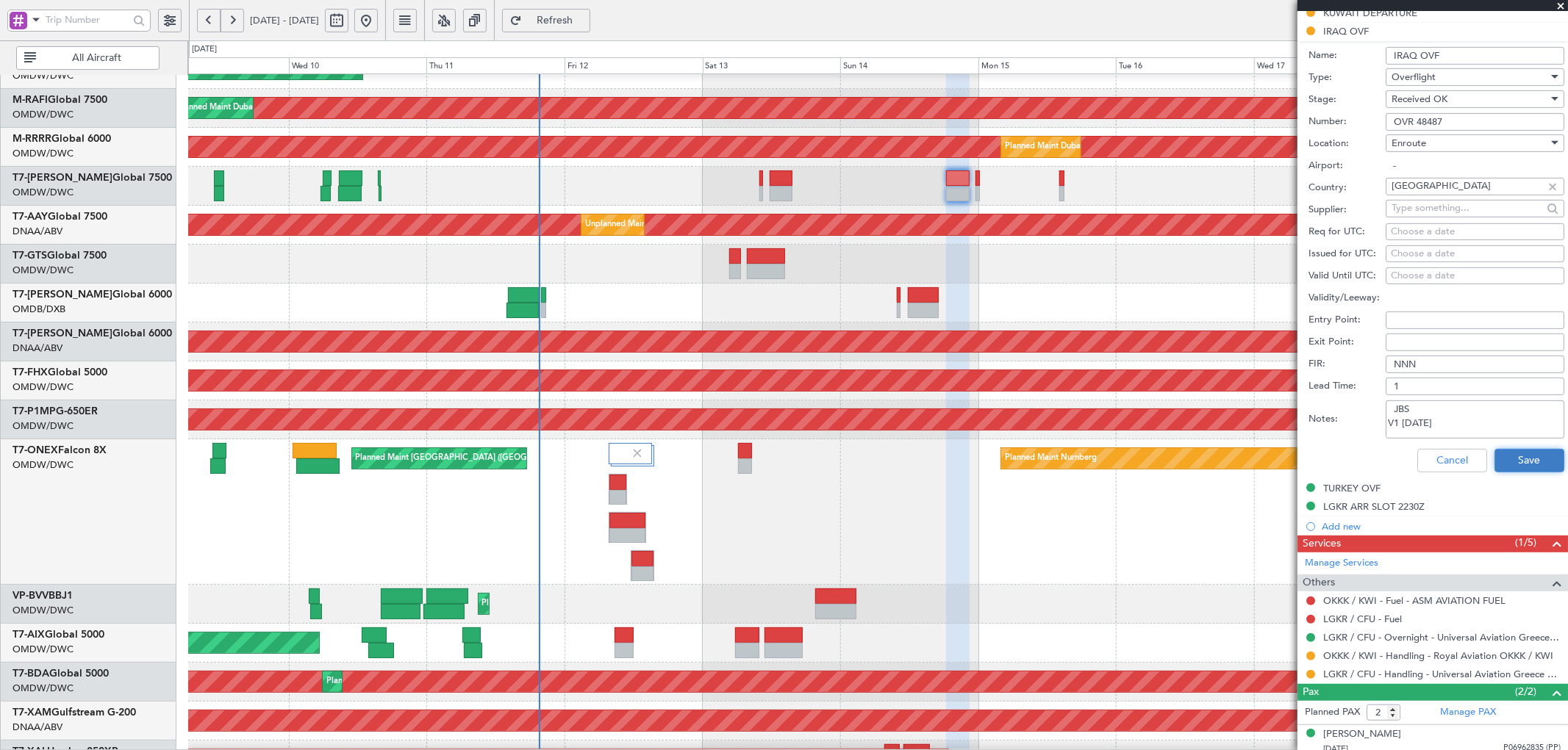
click at [1516, 456] on button "Save" at bounding box center [1529, 460] width 70 height 24
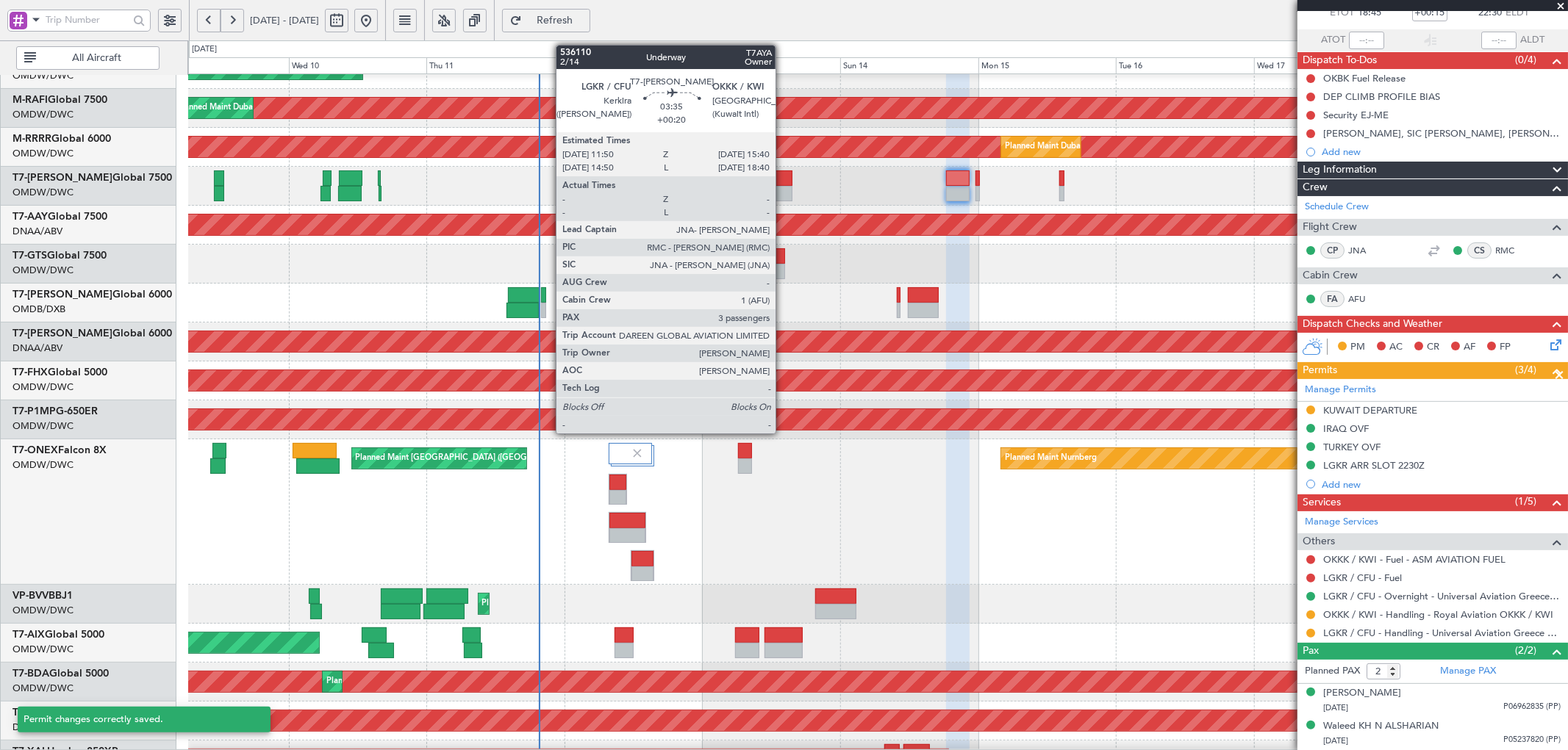
scroll to position [92, 0]
click at [783, 184] on div at bounding box center [780, 178] width 22 height 15
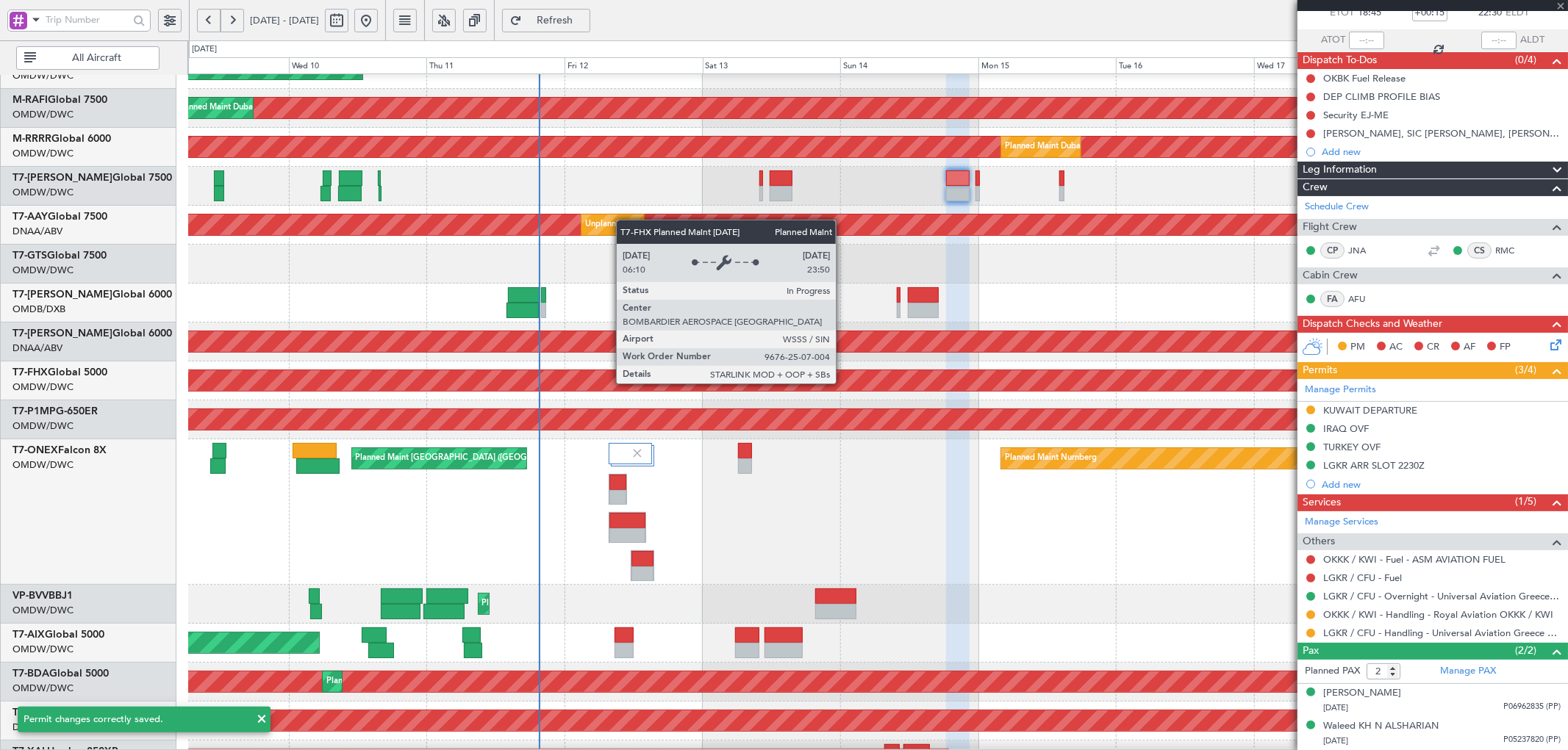
type input "+00:20"
type input "3"
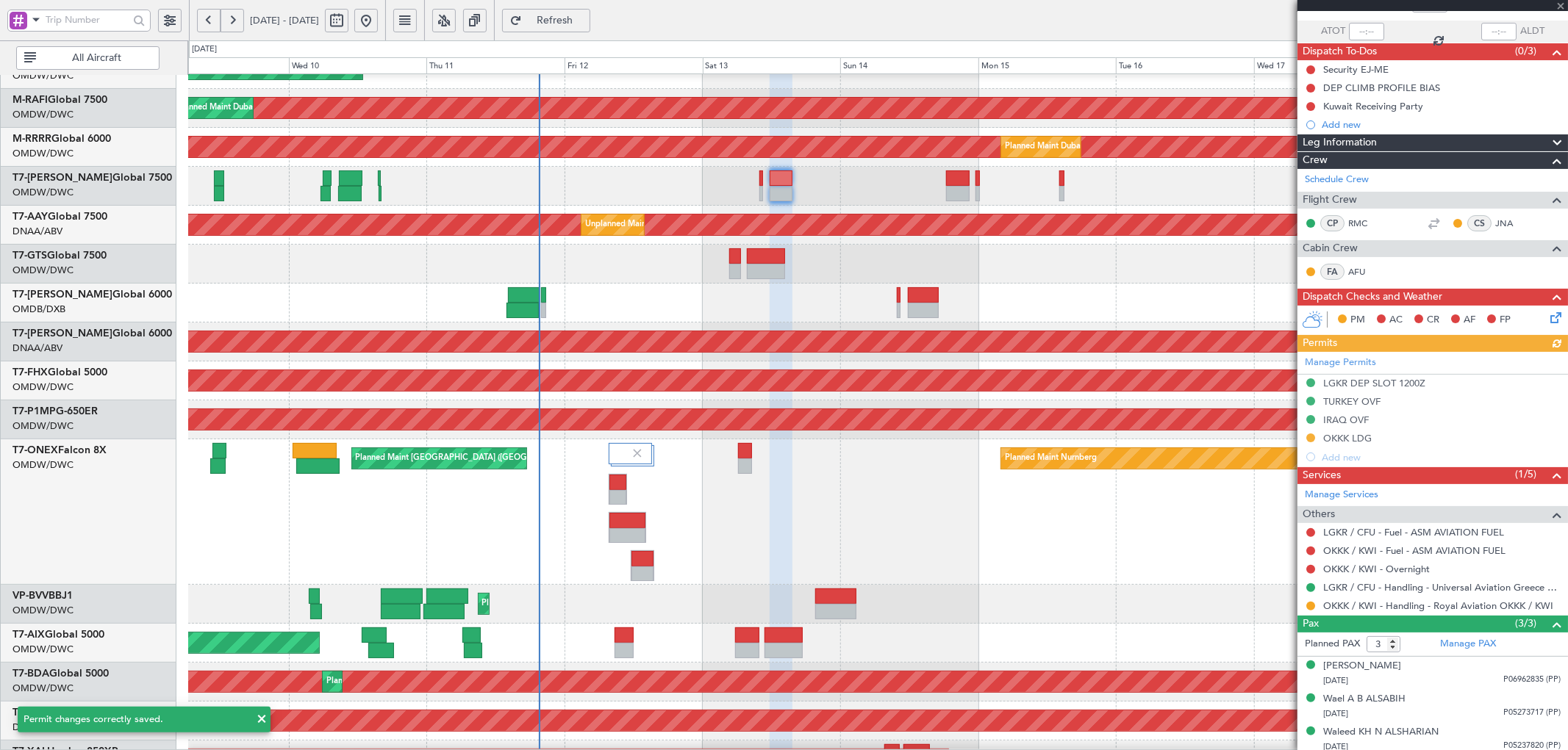
scroll to position [106, 0]
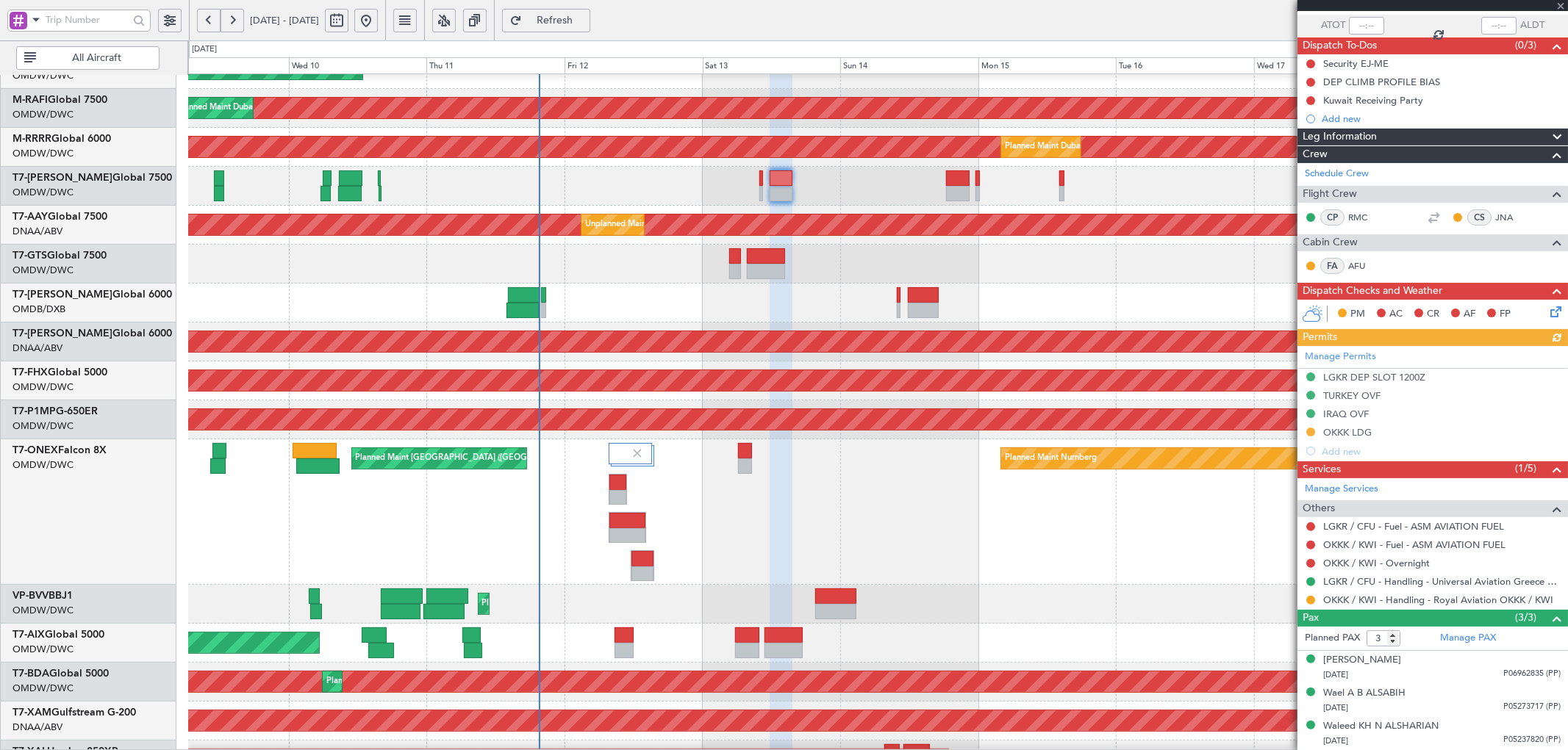
click at [1347, 413] on div "Manage Permits LGKR DEP SLOT 1200Z TURKEY OVF IRAQ OVF OKKK LDG Add new" at bounding box center [1432, 403] width 271 height 115
drag, startPoint x: 1359, startPoint y: 412, endPoint x: 1369, endPoint y: 416, distance: 10.8
click at [1360, 412] on div "IRAQ OVF" at bounding box center [1346, 414] width 46 height 12
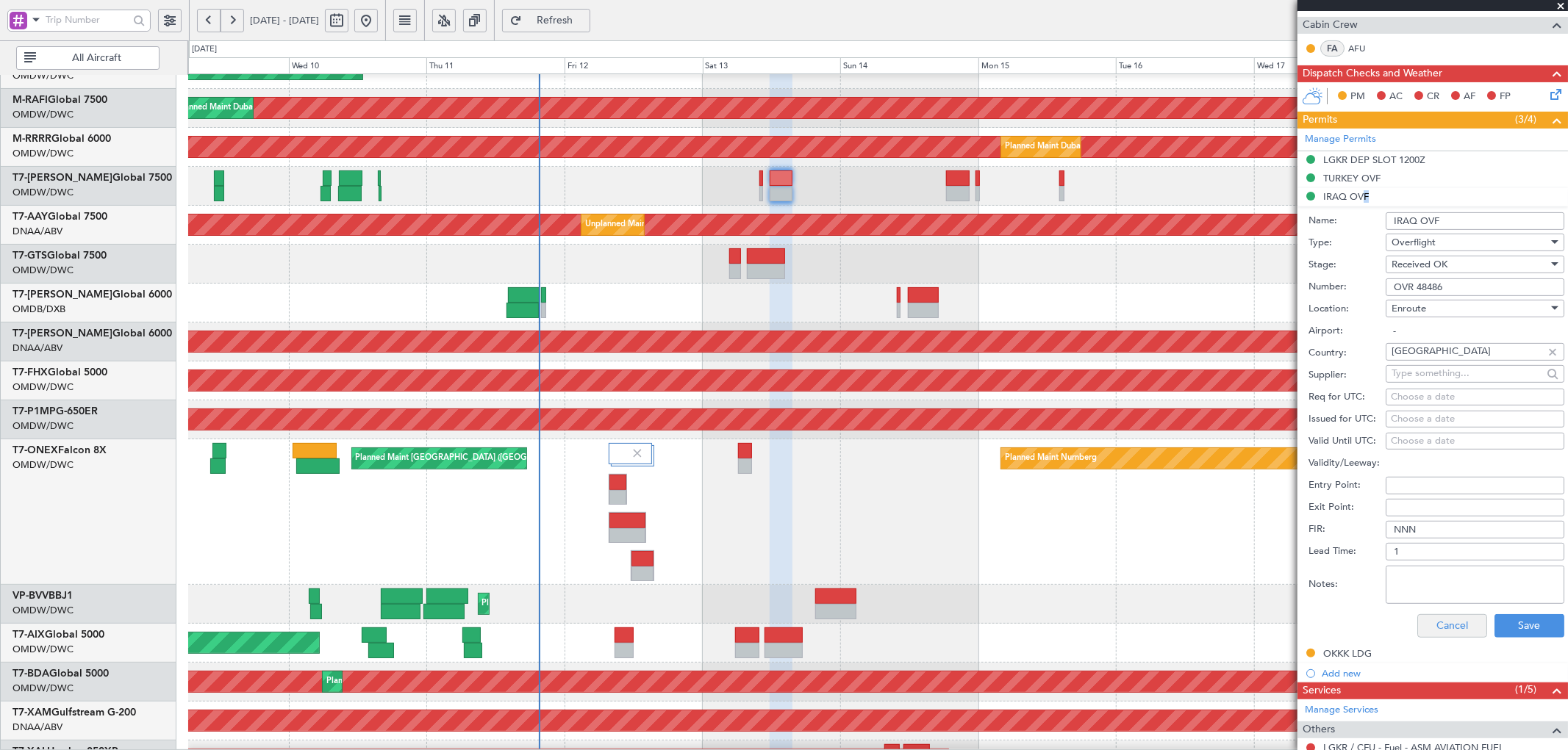
scroll to position [325, 0]
click at [1428, 579] on textarea "Notes:" at bounding box center [1474, 584] width 178 height 38
paste textarea "JBS V1 14SEP"
click at [1408, 584] on textarea "JBS V1 14SEP" at bounding box center [1474, 584] width 178 height 38
type textarea "JBS V1 13SEP"
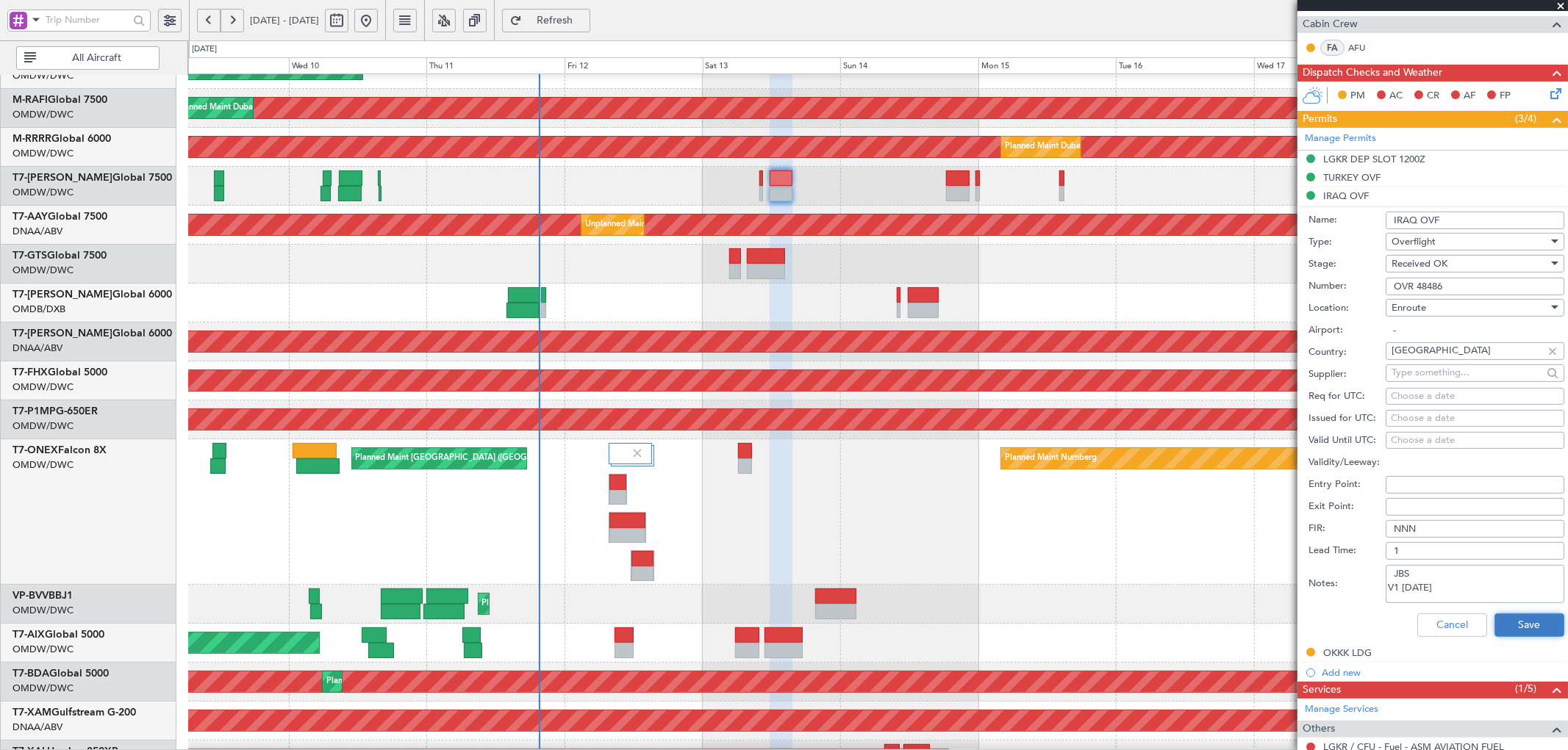
click at [1512, 626] on button "Save" at bounding box center [1529, 625] width 70 height 24
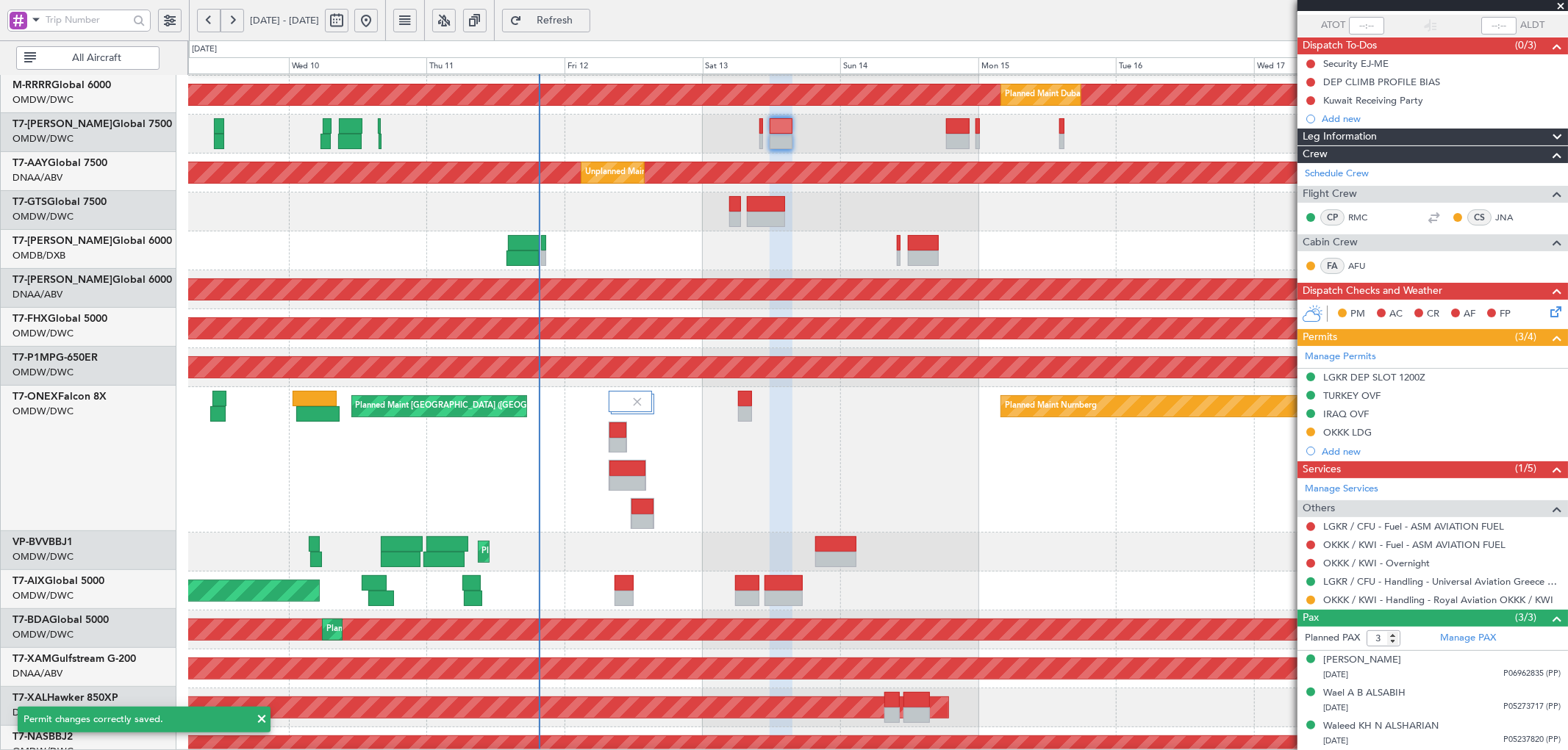
scroll to position [231, 0]
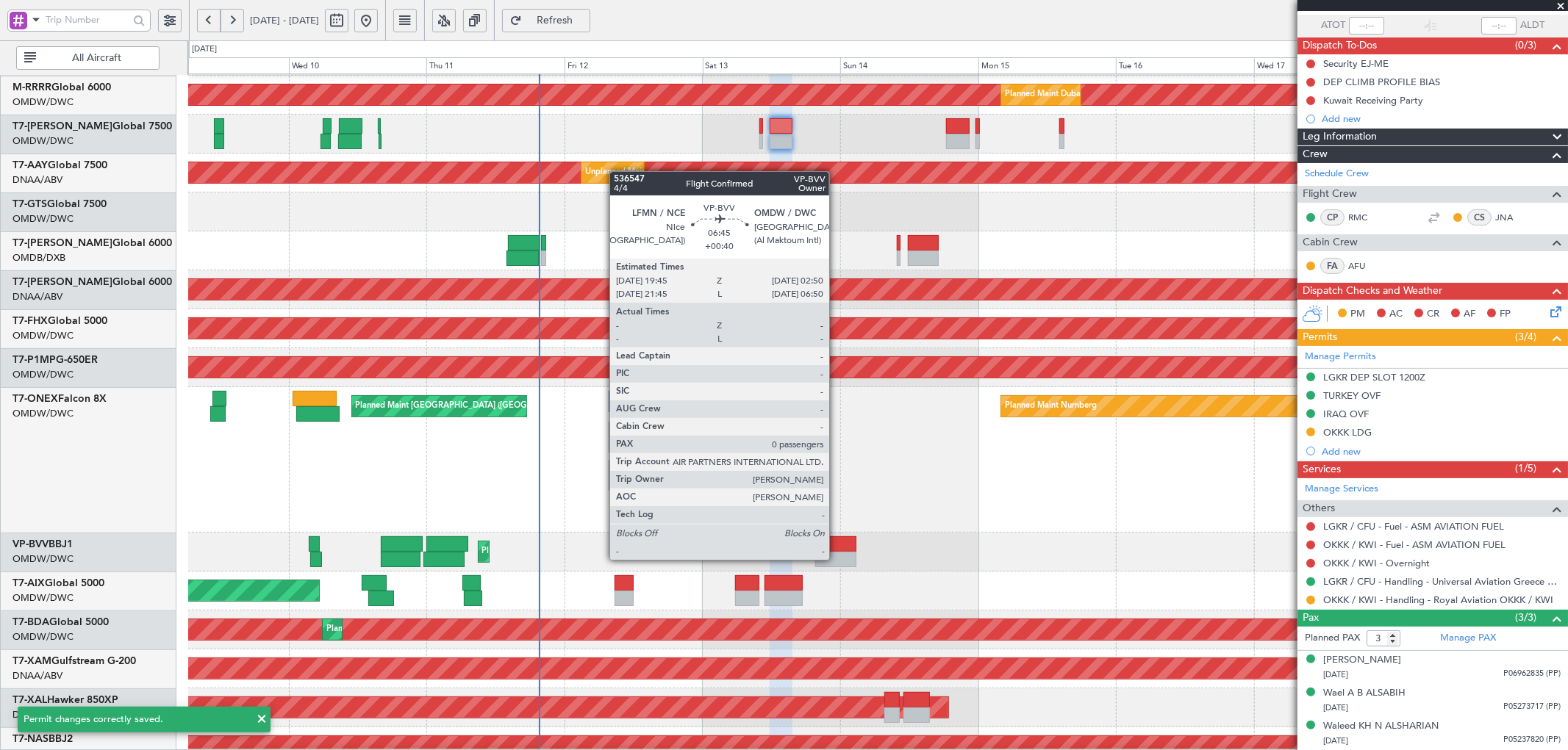
click at [837, 556] on div at bounding box center [835, 560] width 41 height 15
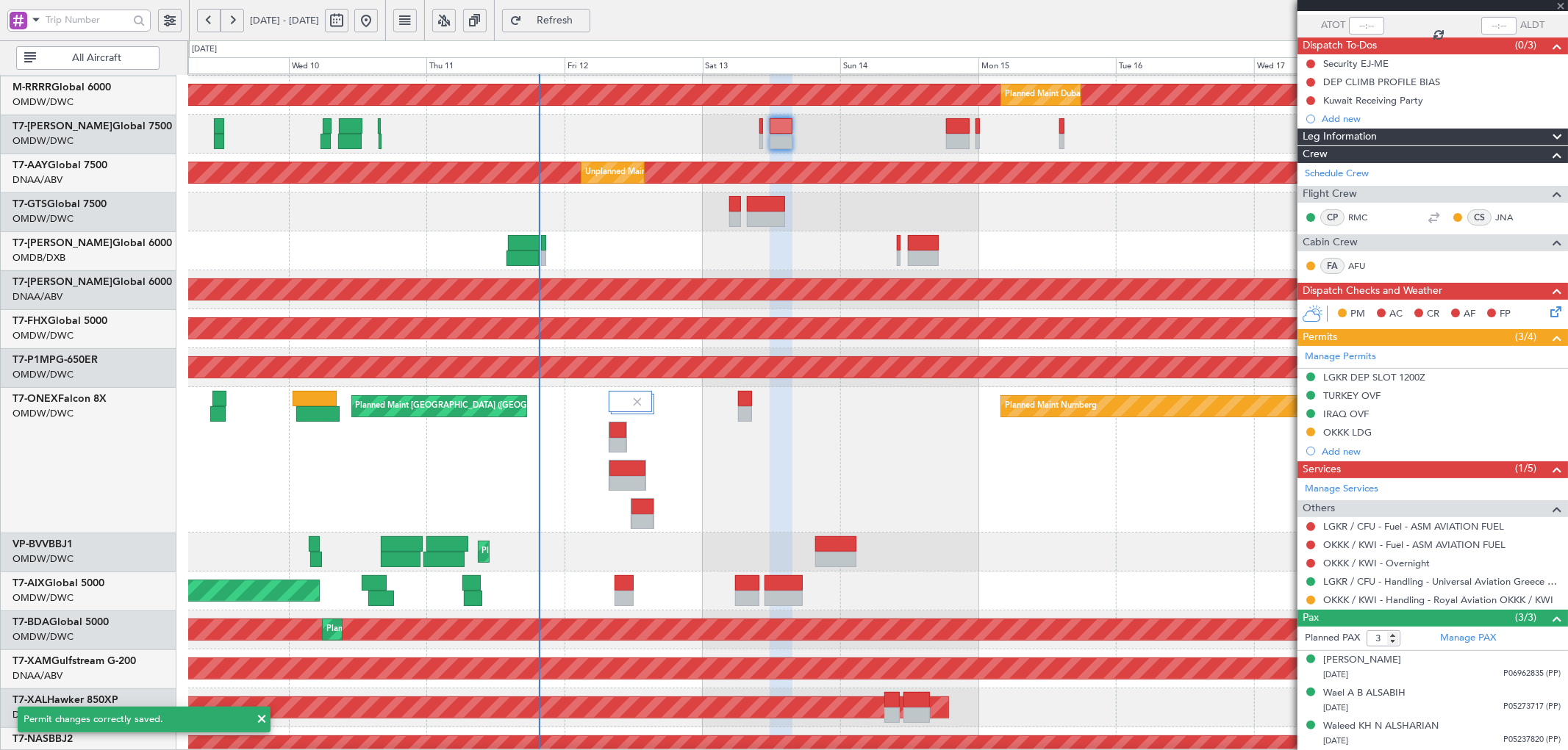
type input "+00:40"
type input "0"
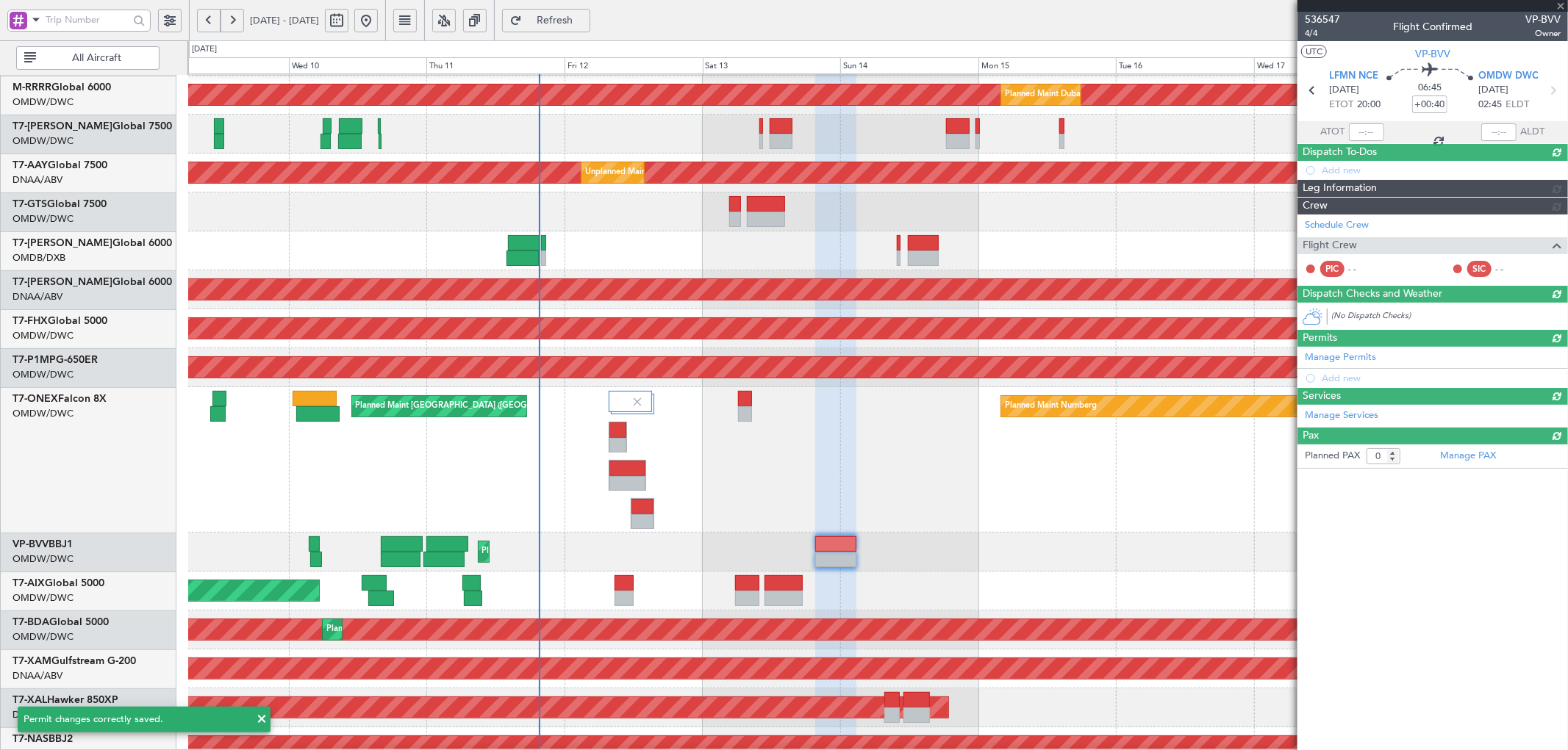
scroll to position [0, 0]
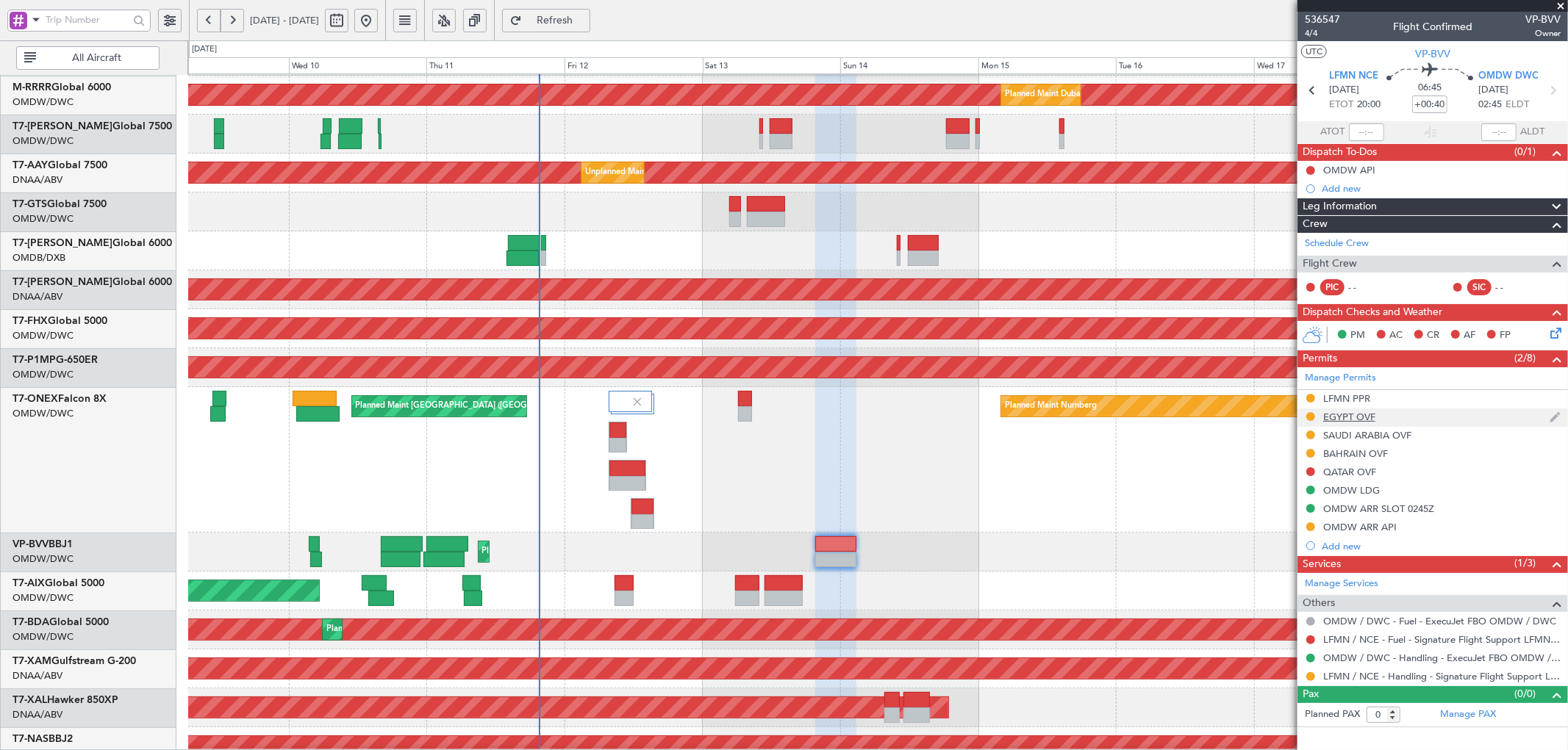
click at [1350, 416] on div "EGYPT OVF" at bounding box center [1349, 417] width 52 height 12
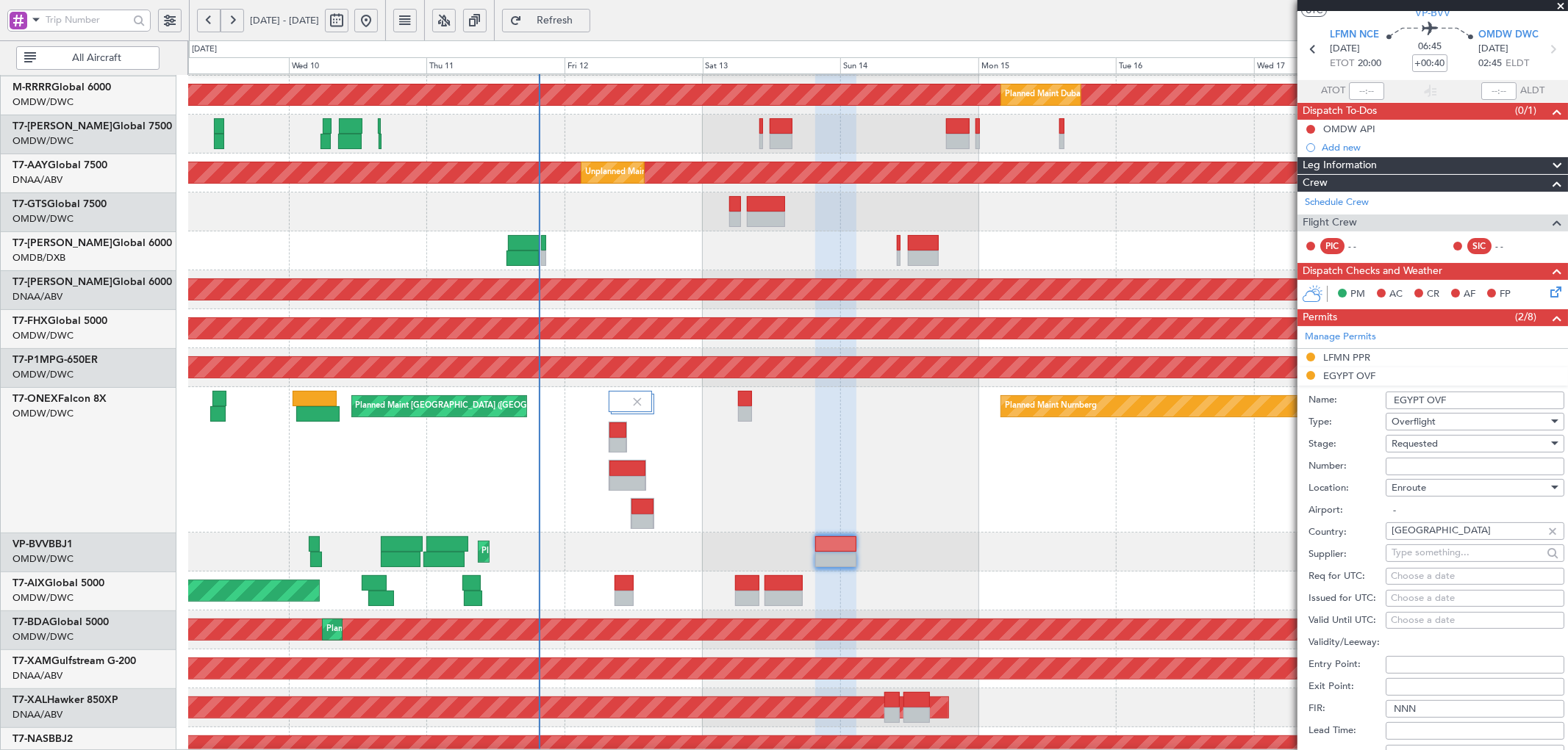
scroll to position [108, 0]
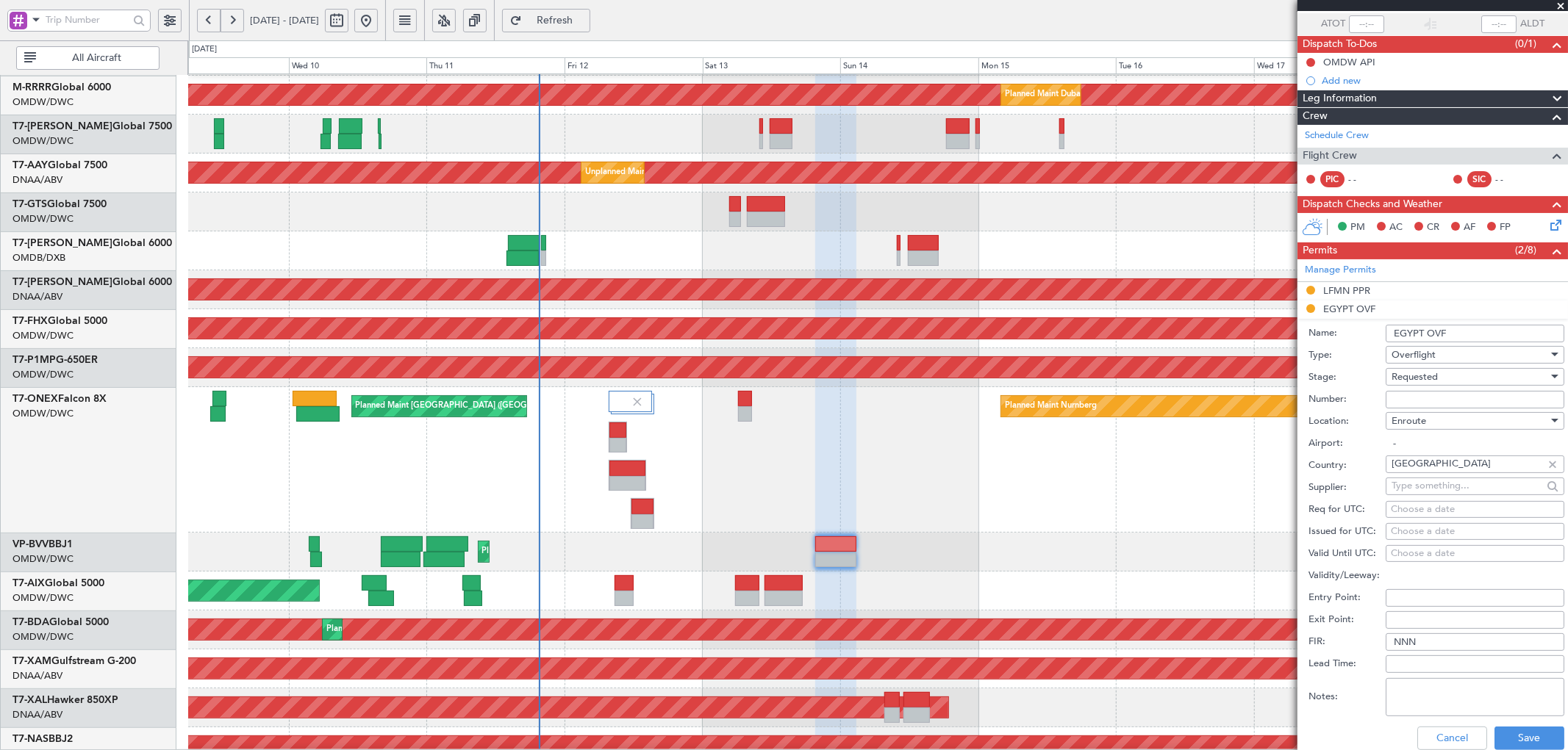
click at [1411, 693] on textarea "Notes:" at bounding box center [1474, 697] width 178 height 38
paste textarea "JBS V1 14SEP"
click at [1409, 700] on textarea "JBS V1 14SEP" at bounding box center [1474, 697] width 178 height 38
drag, startPoint x: 1416, startPoint y: 689, endPoint x: 1335, endPoint y: 694, distance: 81.2
click at [1335, 694] on div "Notes: JBS V1 13SEP" at bounding box center [1436, 697] width 256 height 44
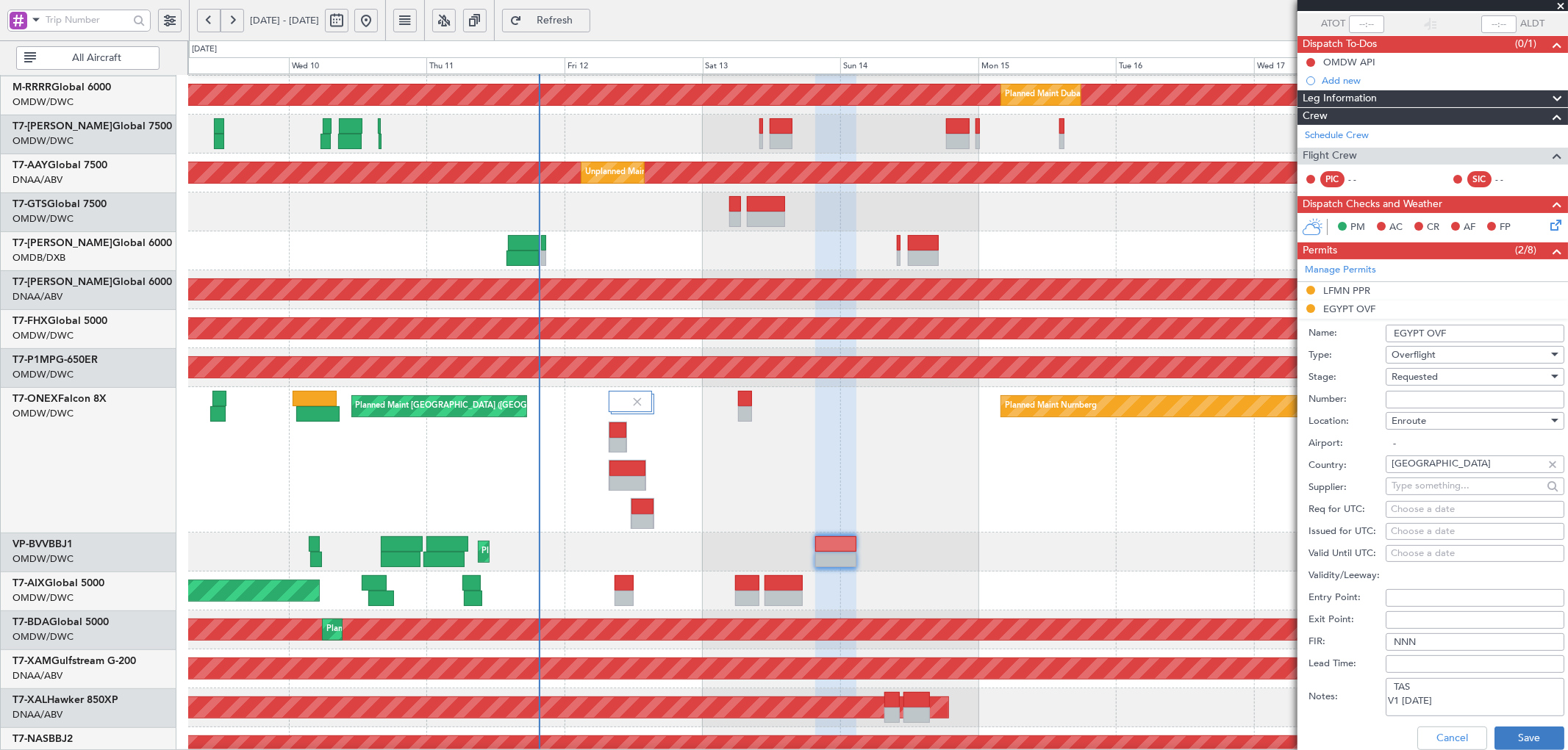
type textarea "TAS V1 13SEP"
click at [1519, 733] on button "Save" at bounding box center [1529, 738] width 70 height 24
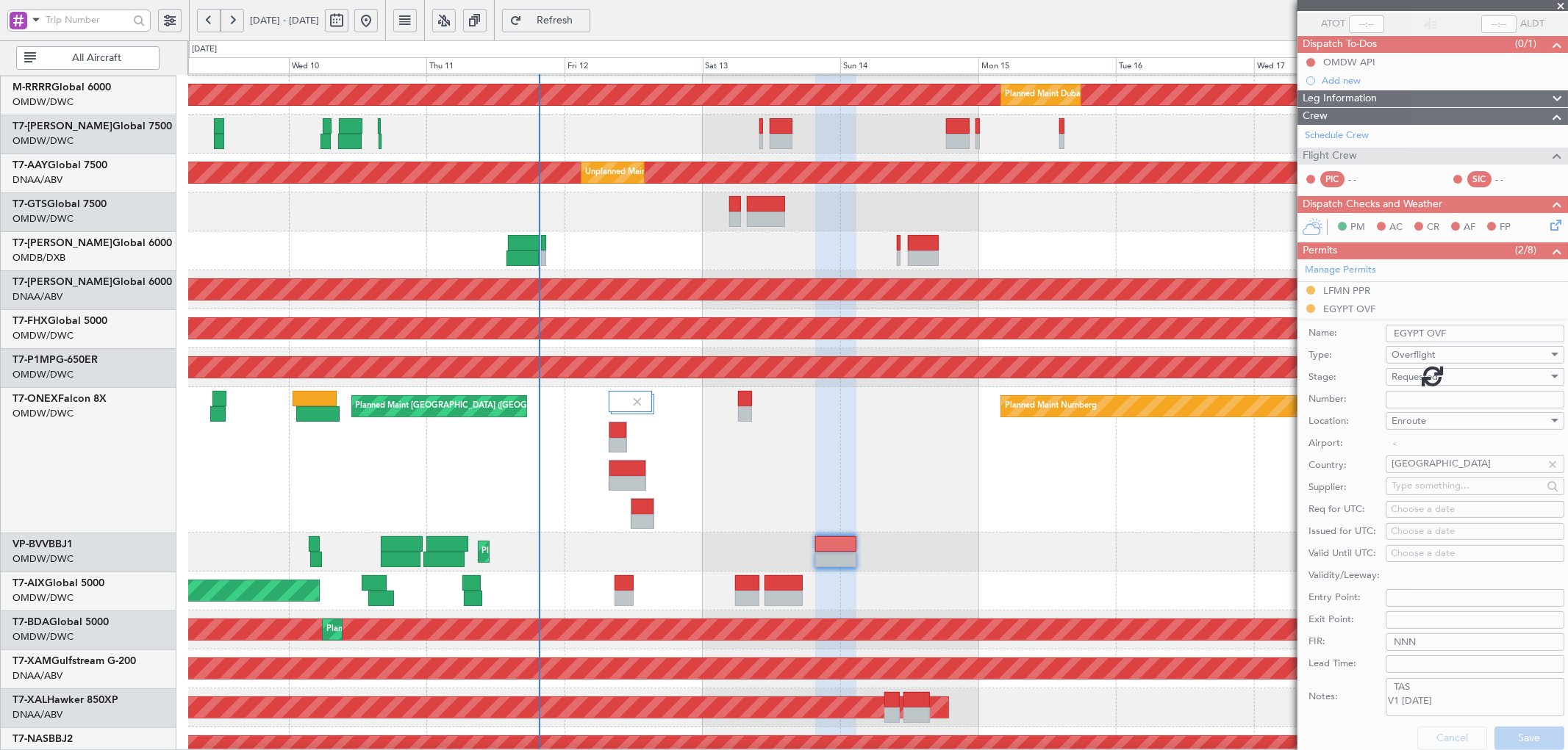
scroll to position [0, 0]
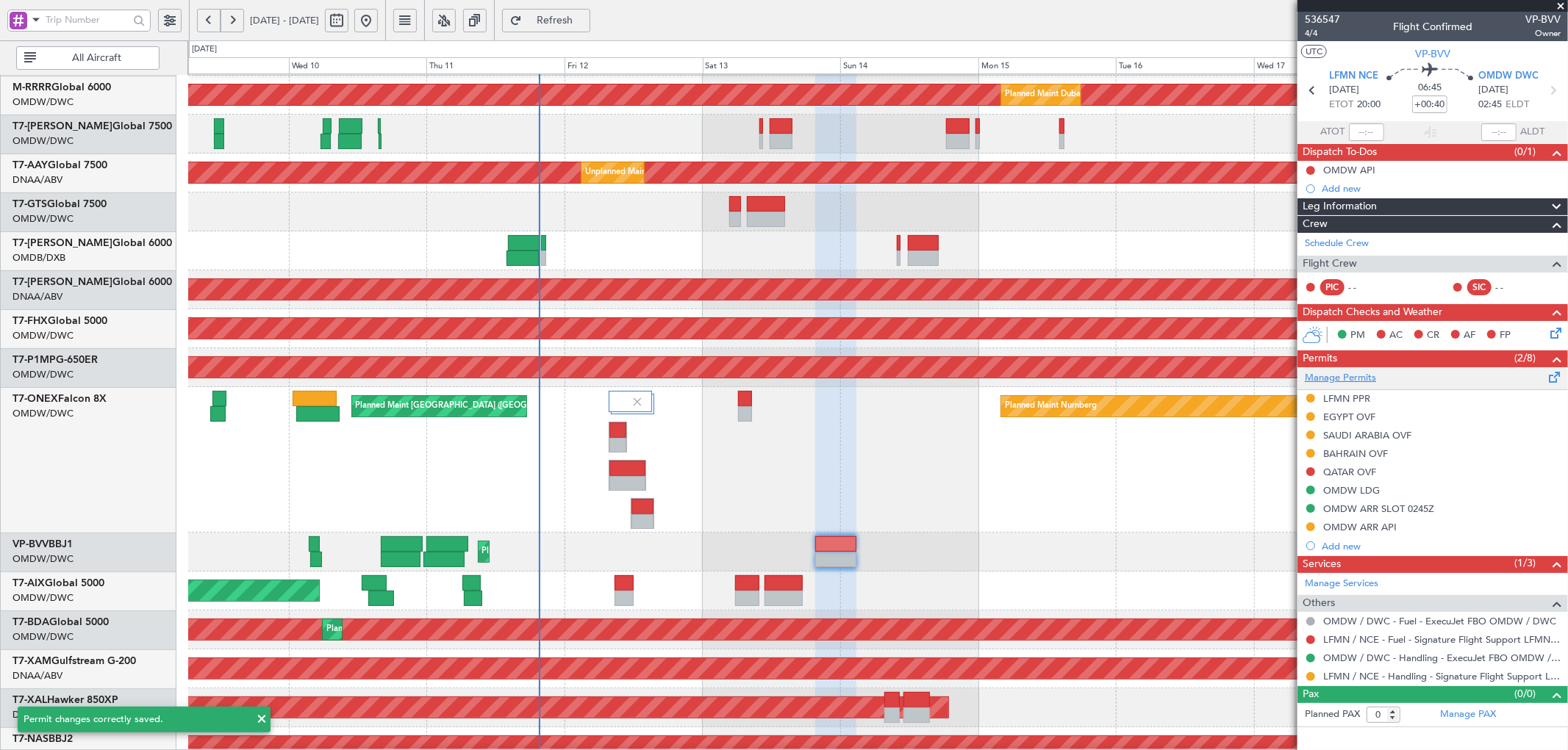
click at [1356, 379] on link "Manage Permits" at bounding box center [1340, 378] width 71 height 14
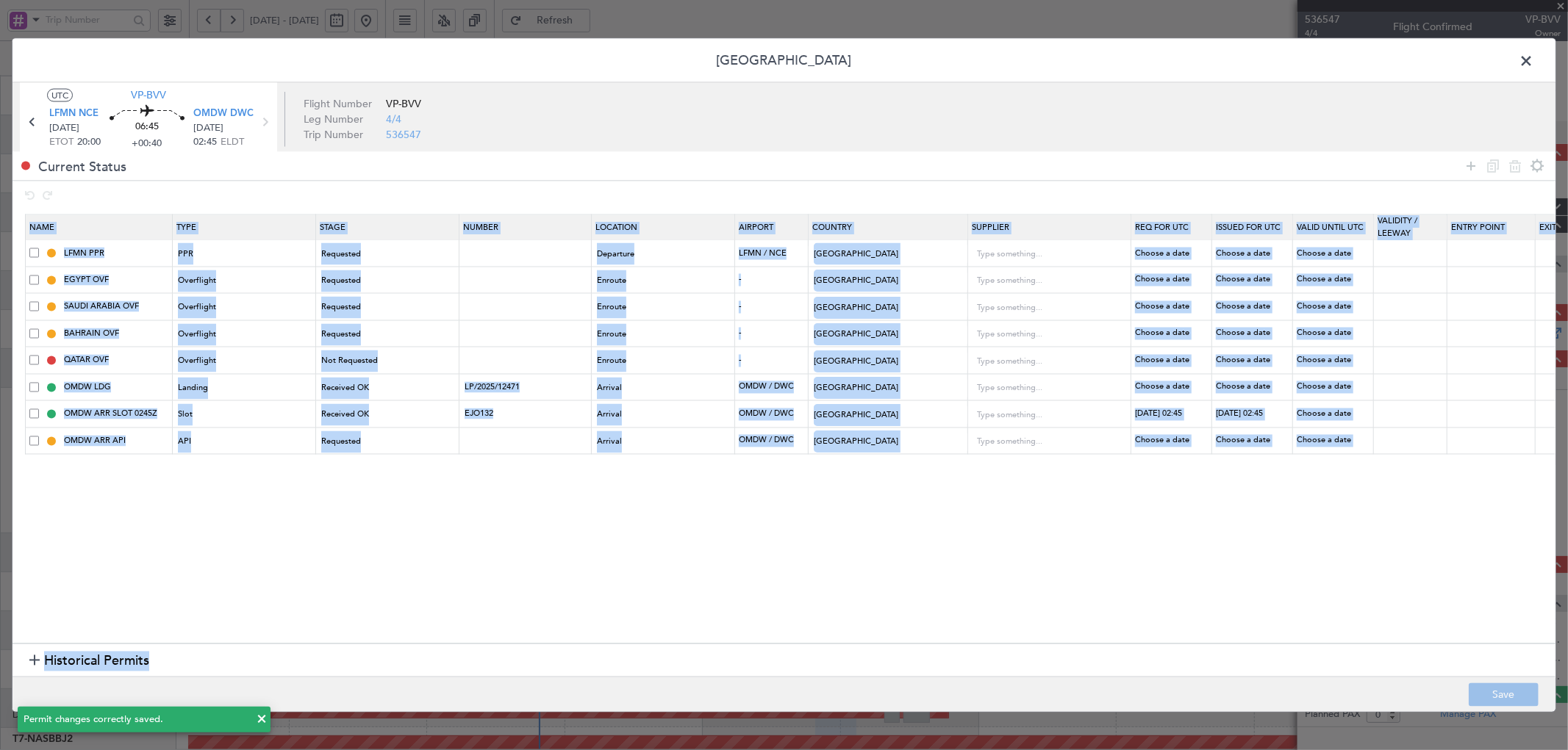
drag, startPoint x: 953, startPoint y: 630, endPoint x: 1259, endPoint y: 615, distance: 306.4
click at [1259, 211] on div "Name Type Stage Number Location Airport Country Supplier Req For Utc Issued For…" at bounding box center [784, 211] width 1543 height 0
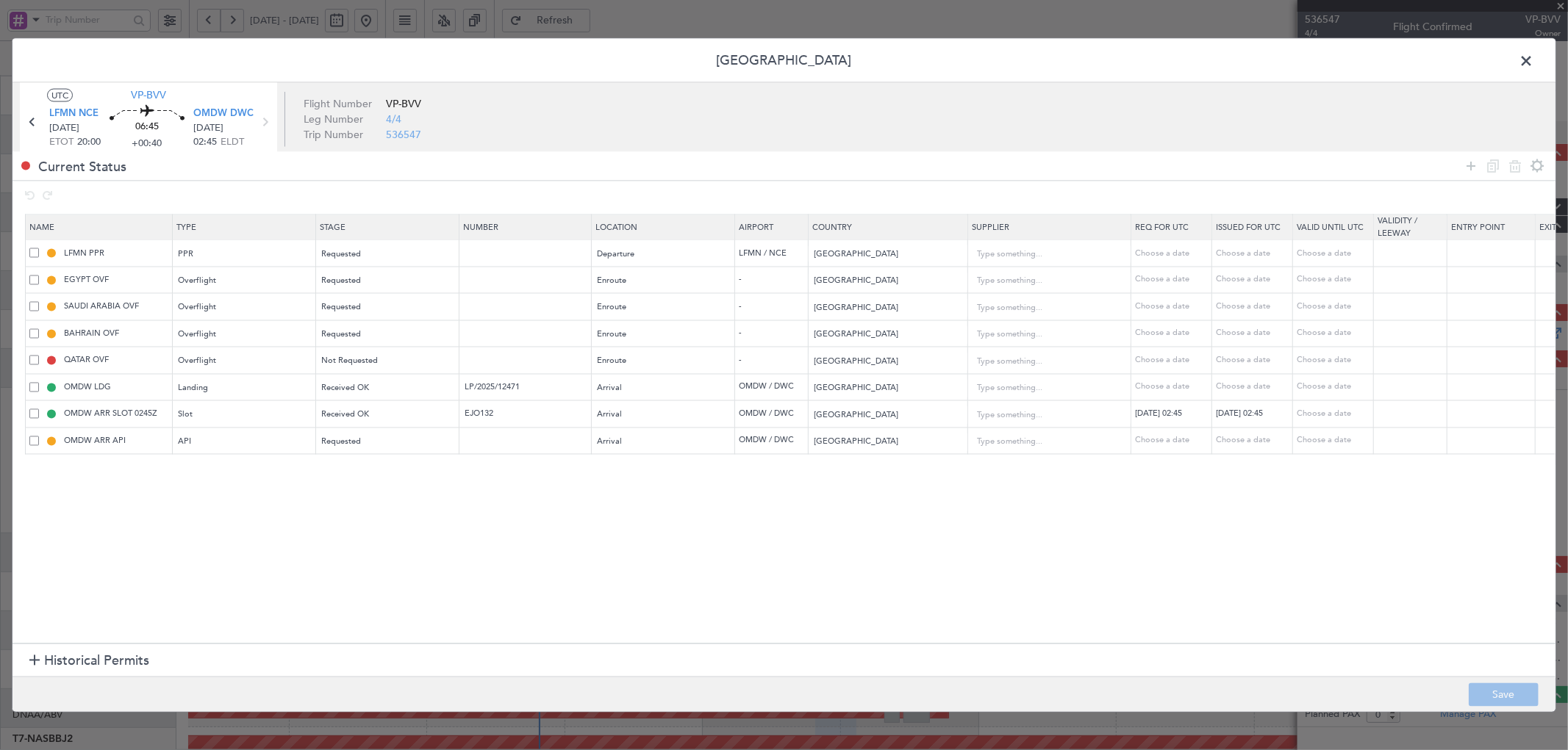
drag, startPoint x: 951, startPoint y: 630, endPoint x: 1239, endPoint y: 630, distance: 288.0
click at [1266, 621] on section "Name Type Stage Number Location Airport Country Supplier Req For Utc Issued For…" at bounding box center [784, 427] width 1543 height 433
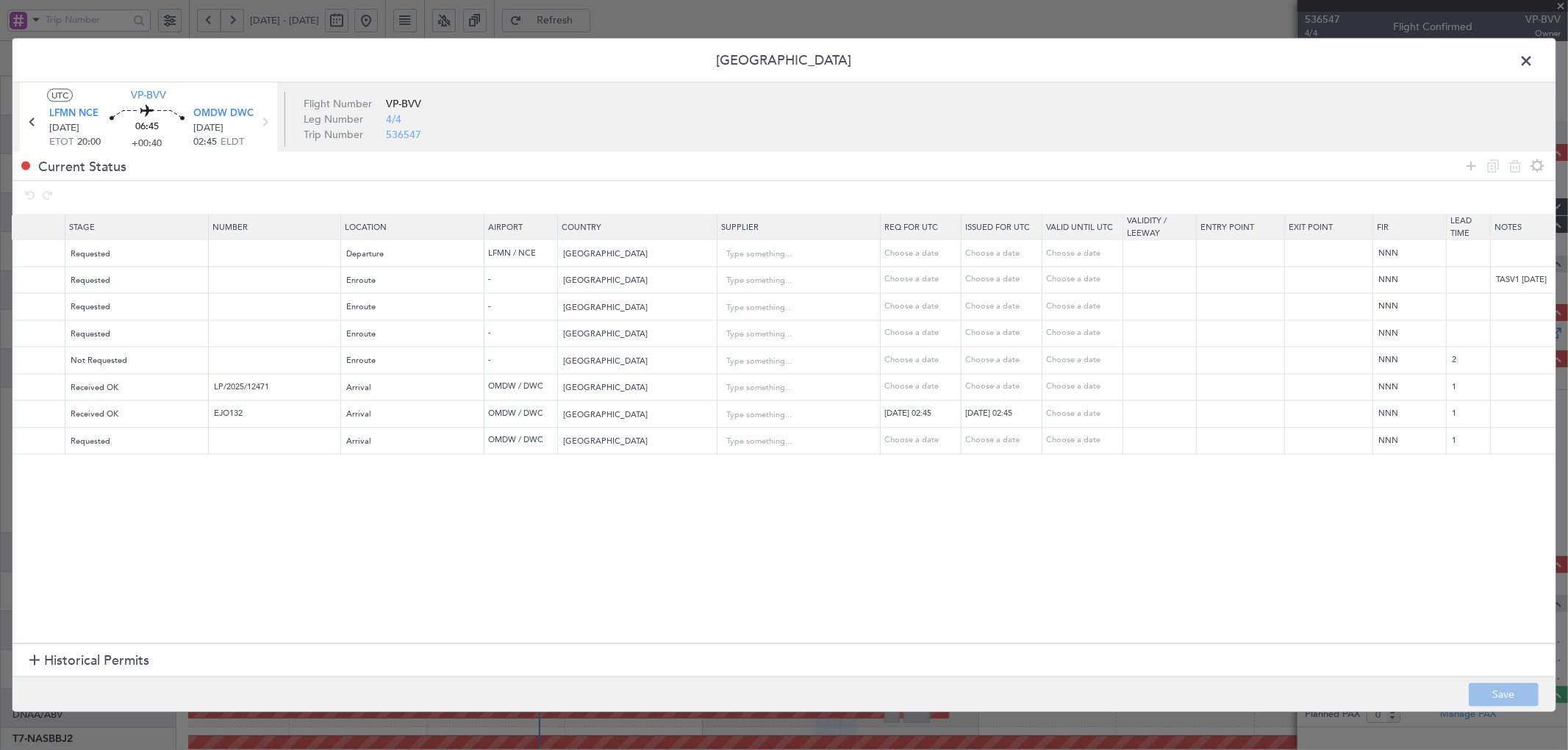
scroll to position [0, 345]
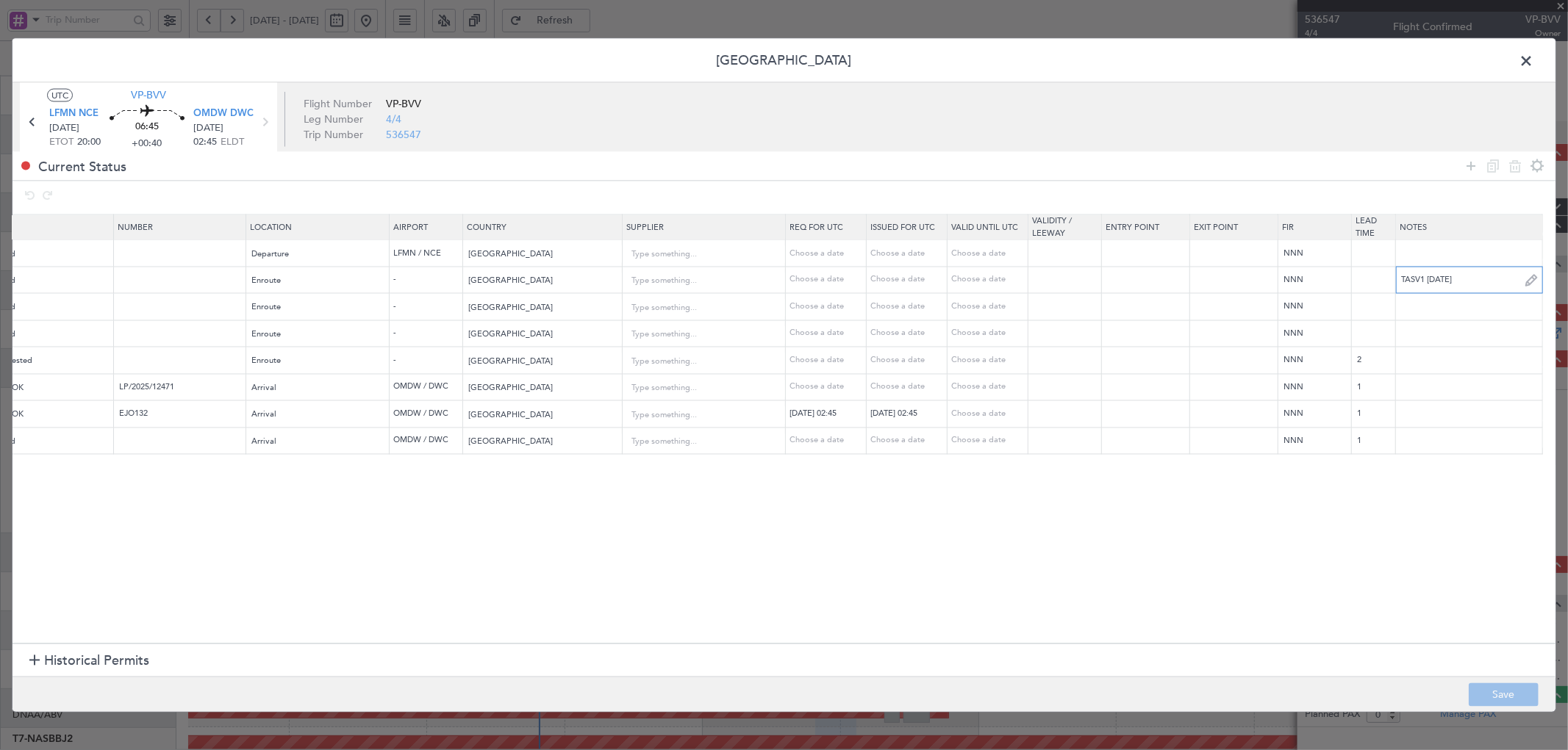
click at [1453, 287] on input "TASV1 13SEP" at bounding box center [1469, 280] width 146 height 22
drag, startPoint x: 1473, startPoint y: 279, endPoint x: 1401, endPoint y: 284, distance: 72.2
click at [1401, 284] on input "TASV1 13SEP" at bounding box center [1469, 280] width 146 height 22
click at [1428, 312] on input "text" at bounding box center [1469, 306] width 146 height 22
paste input "TASV1 13SEP"
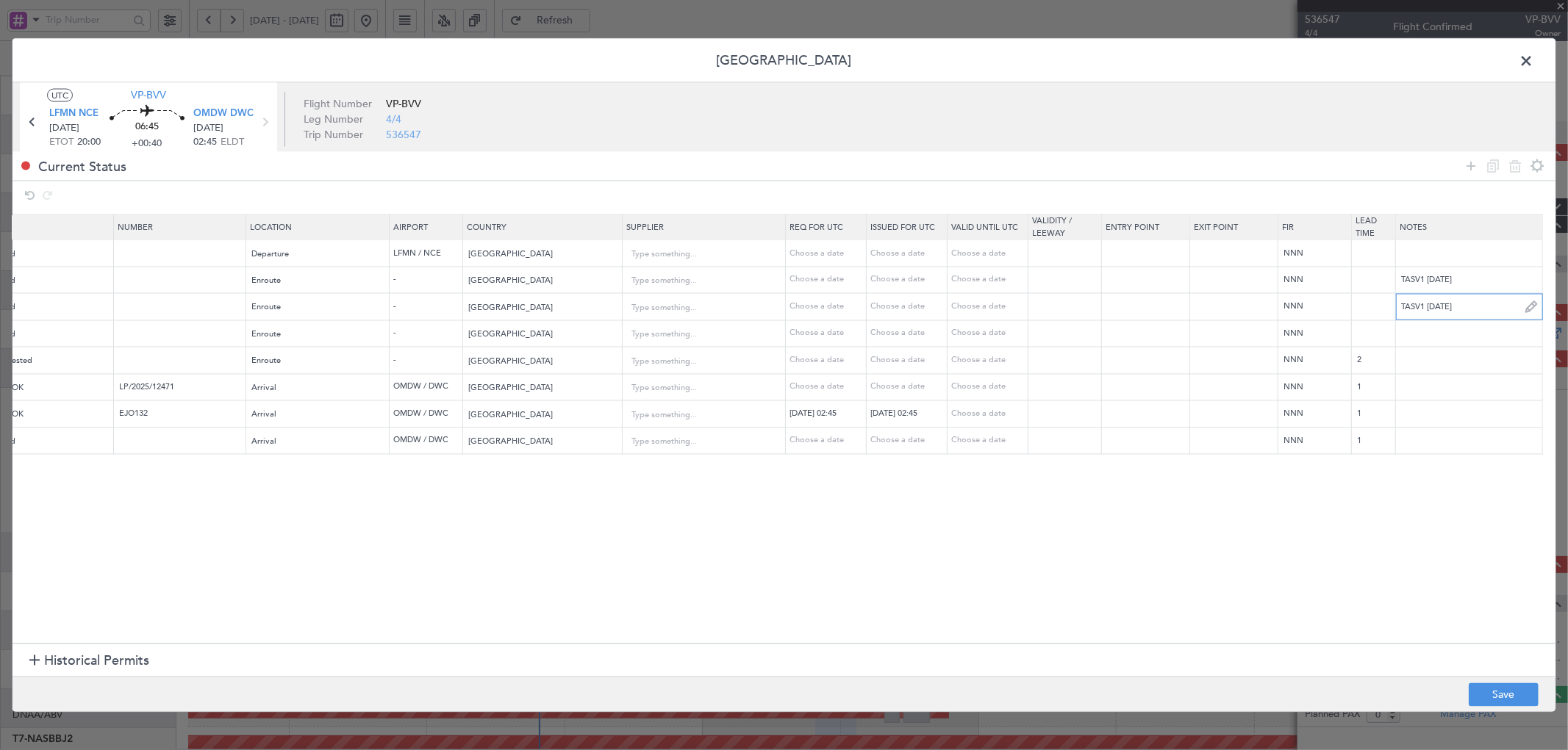
click at [1417, 303] on input "TASV1 13SEP" at bounding box center [1469, 306] width 146 height 22
drag, startPoint x: 1453, startPoint y: 307, endPoint x: 1351, endPoint y: 313, distance: 102.2
click at [1351, 313] on tr "SAUDI ARABIA OVF Overflight Requested Enroute - Saudi Arabia Choose a date Choo…" at bounding box center [618, 307] width 1875 height 27
type input "JBS V1 13SEP"
click at [1416, 342] on input "text" at bounding box center [1469, 333] width 146 height 22
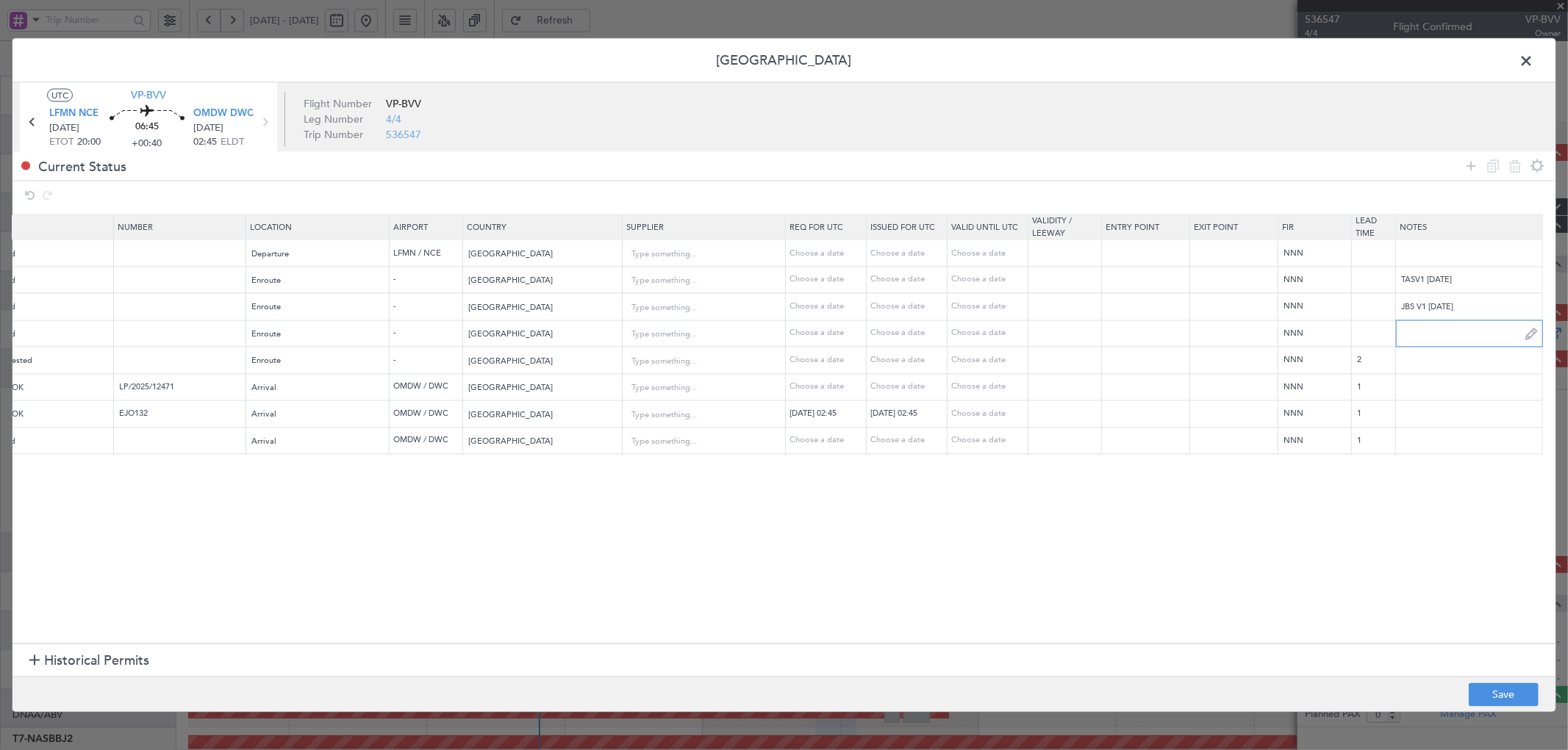
paste input "JBS V1 13SEP"
type input "JBS V1 13SEP"
click at [1423, 364] on input "text" at bounding box center [1469, 360] width 146 height 22
paste input "JBS V1 13SEP"
drag, startPoint x: 1358, startPoint y: 362, endPoint x: 1209, endPoint y: 361, distance: 149.0
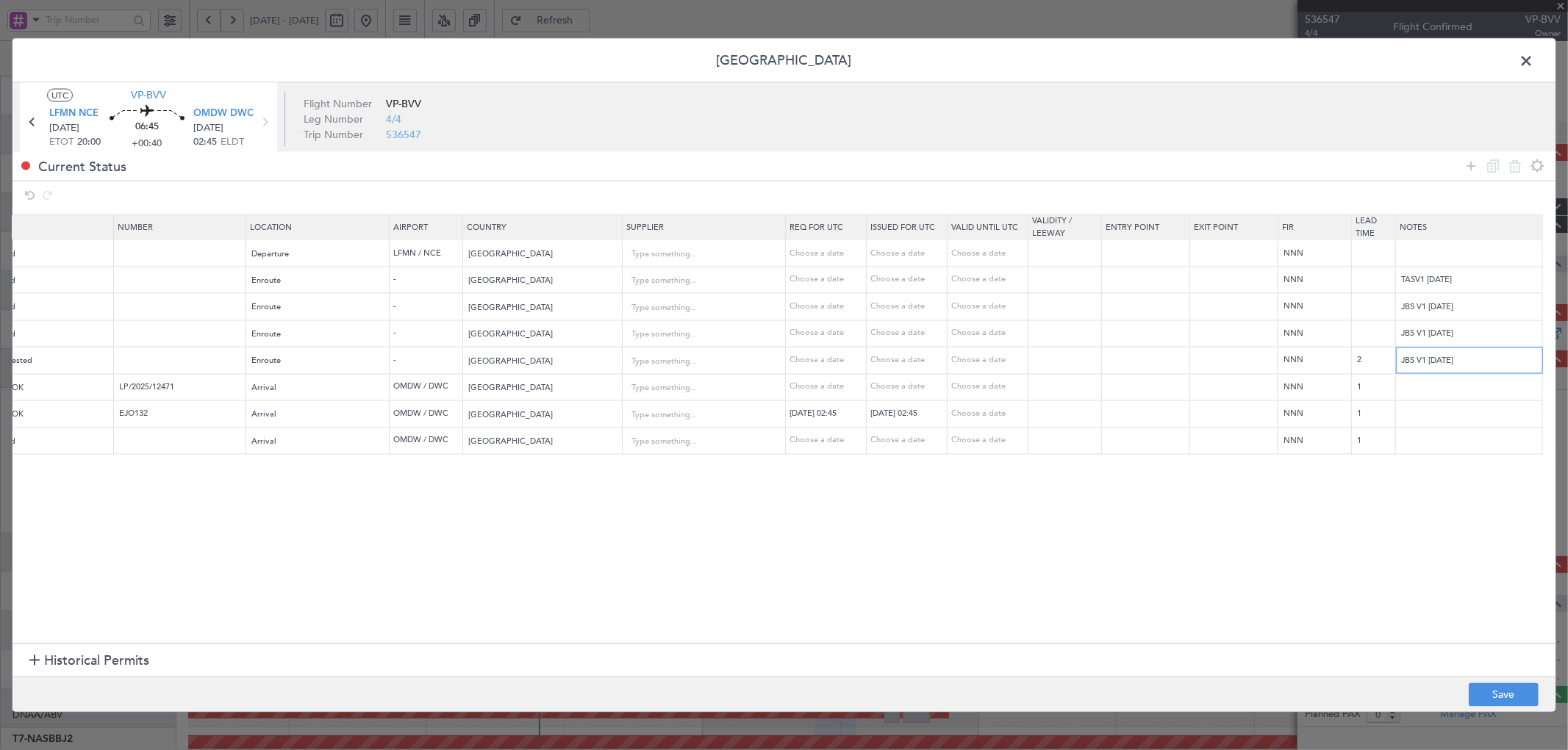
click at [1209, 361] on tr "QATAR OVF Overflight Not Requested Enroute - Qatar Choose a date Choose a date …" at bounding box center [618, 360] width 1875 height 27
type input "V1 13SEP"
click at [1494, 695] on button "Save" at bounding box center [1504, 695] width 70 height 24
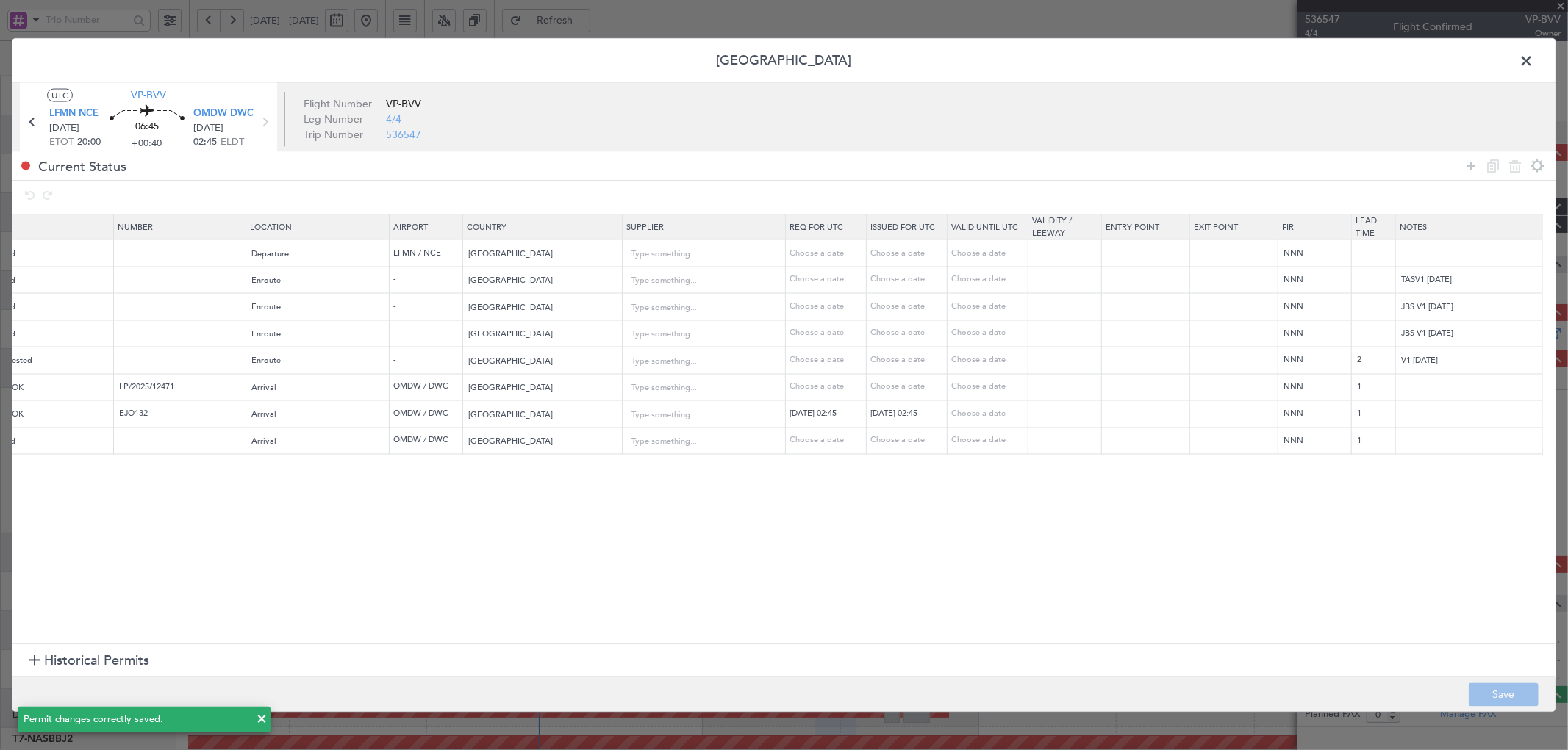
click at [1533, 59] on span at bounding box center [1533, 64] width 0 height 30
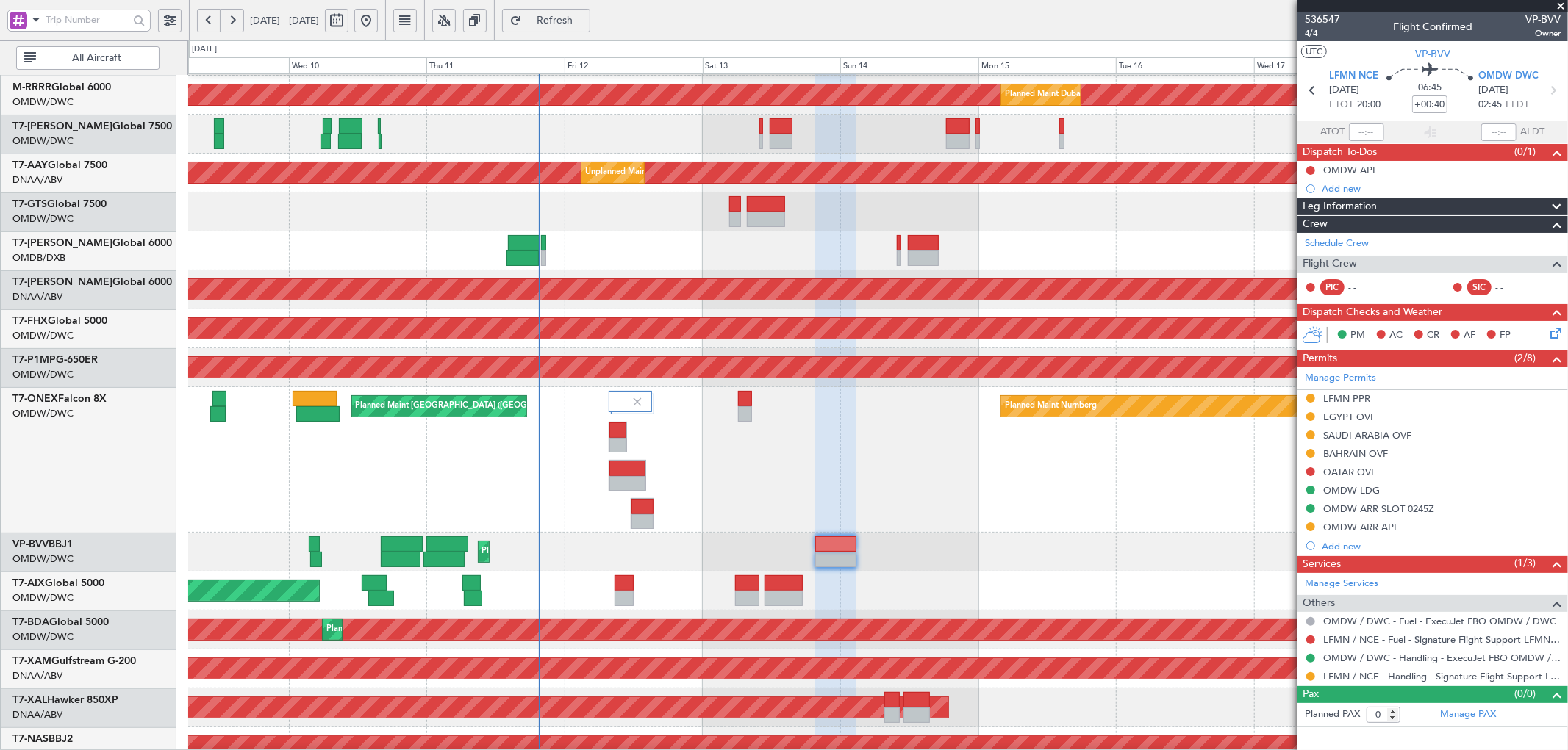
click at [585, 19] on span "Refresh" at bounding box center [555, 20] width 60 height 11
click at [1311, 469] on div "Manage Permits LFMN PPR EGYPT OVF SAUDI ARABIA OVF BAHRAIN OVF QATAR OVF OMDW L…" at bounding box center [1432, 461] width 271 height 188
click at [1307, 470] on button at bounding box center [1311, 472] width 9 height 9
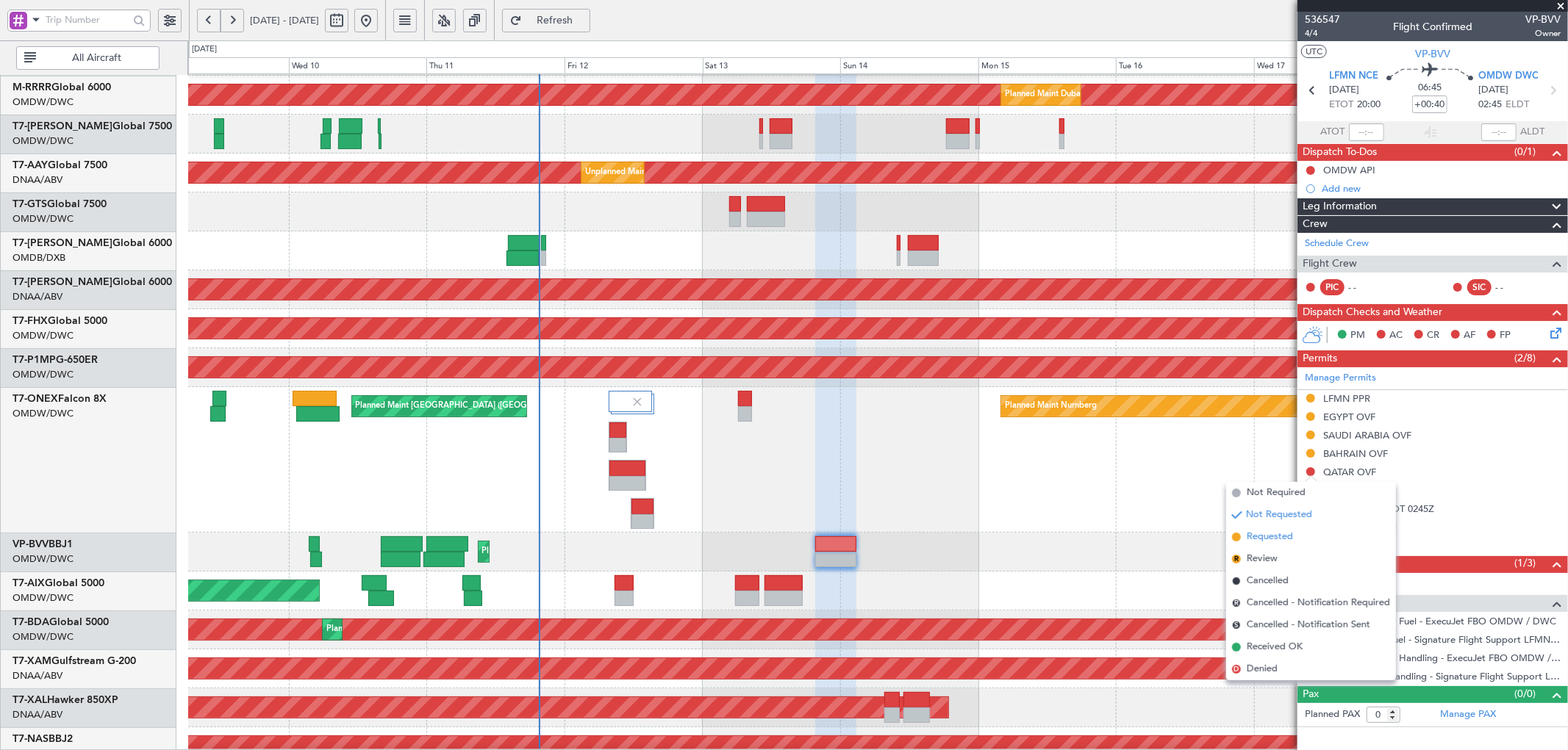
click at [1269, 540] on span "Requested" at bounding box center [1269, 537] width 46 height 14
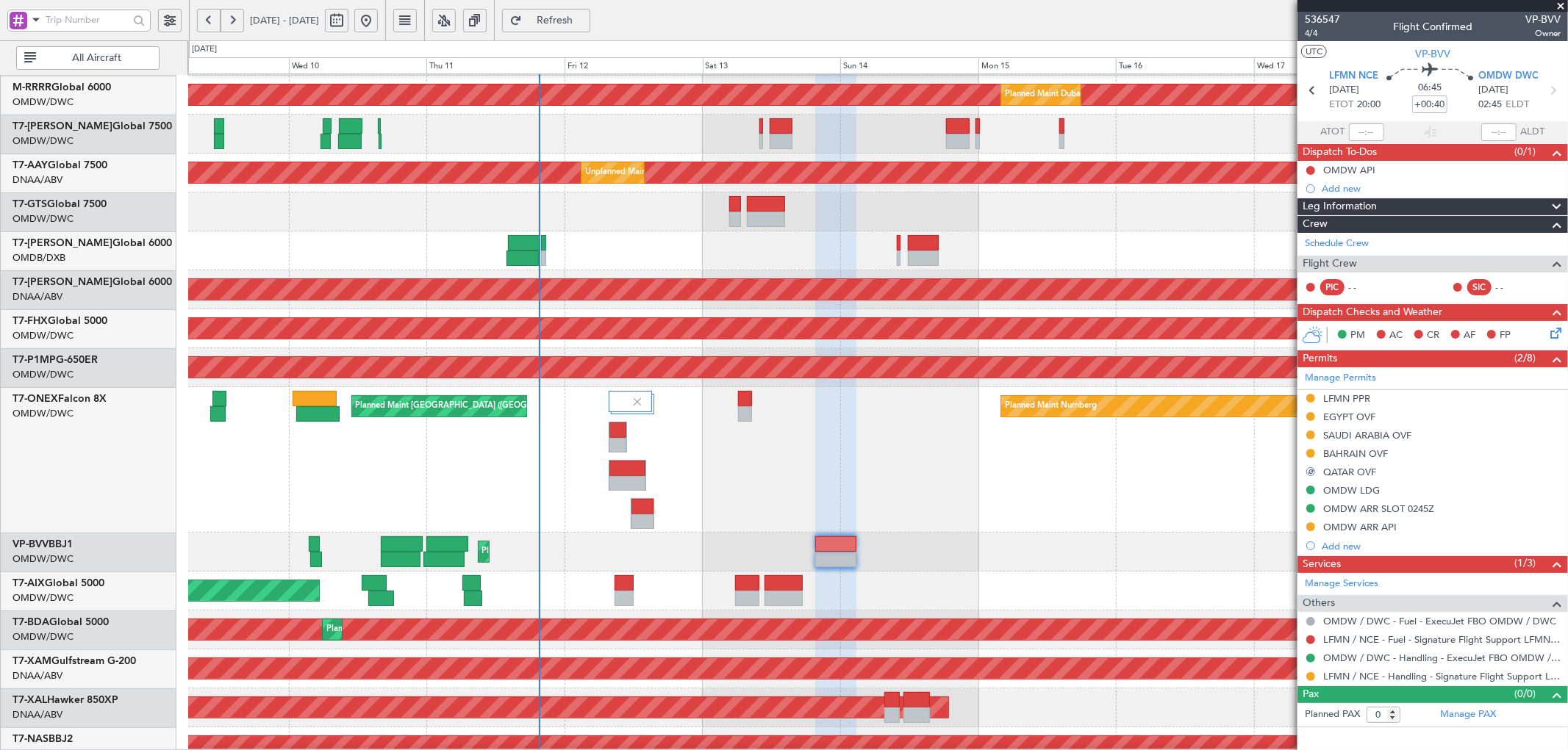
click at [942, 569] on div "Planned Maint Nice ([GEOGRAPHIC_DATA])" at bounding box center [878, 551] width 1379 height 39
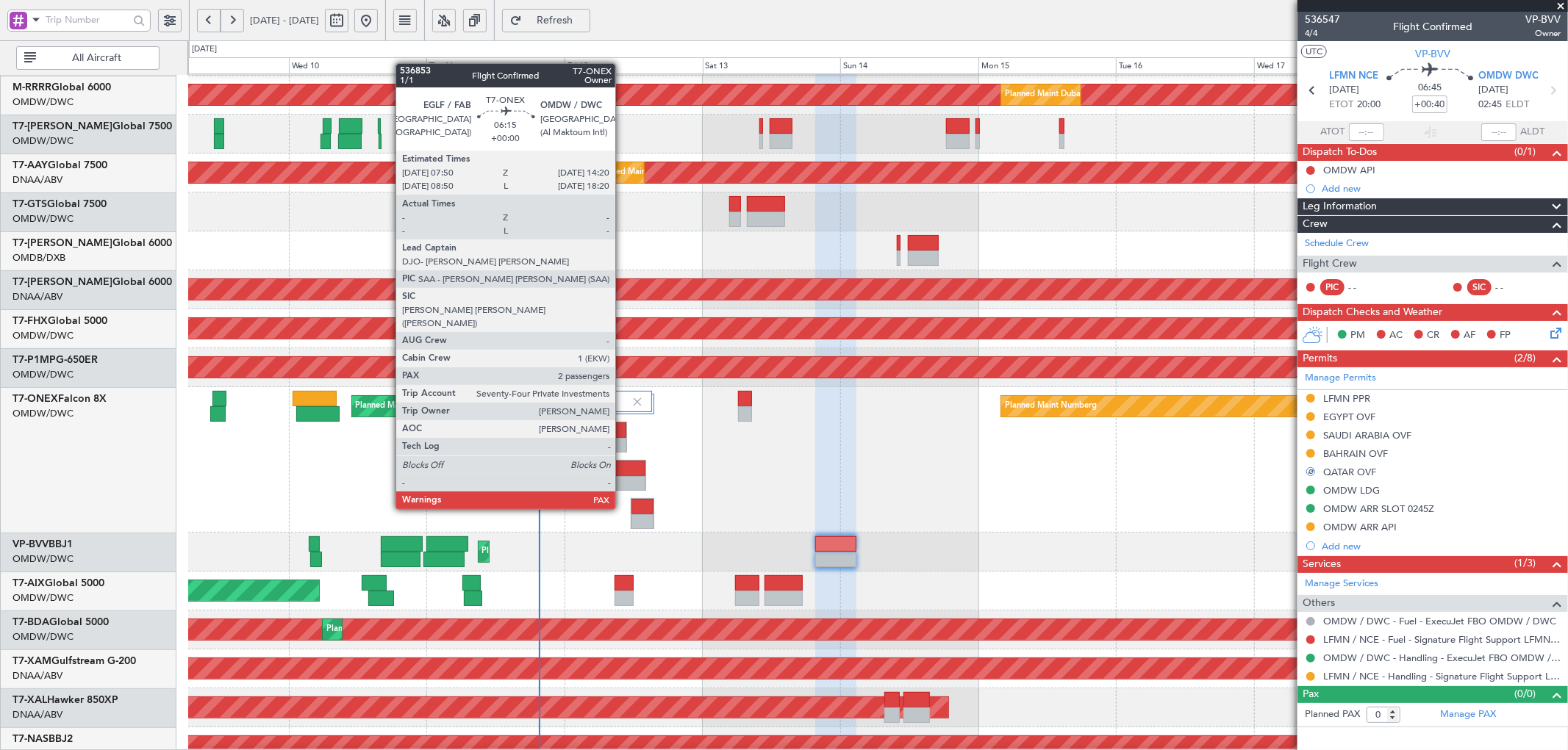
click at [624, 468] on div at bounding box center [627, 468] width 36 height 15
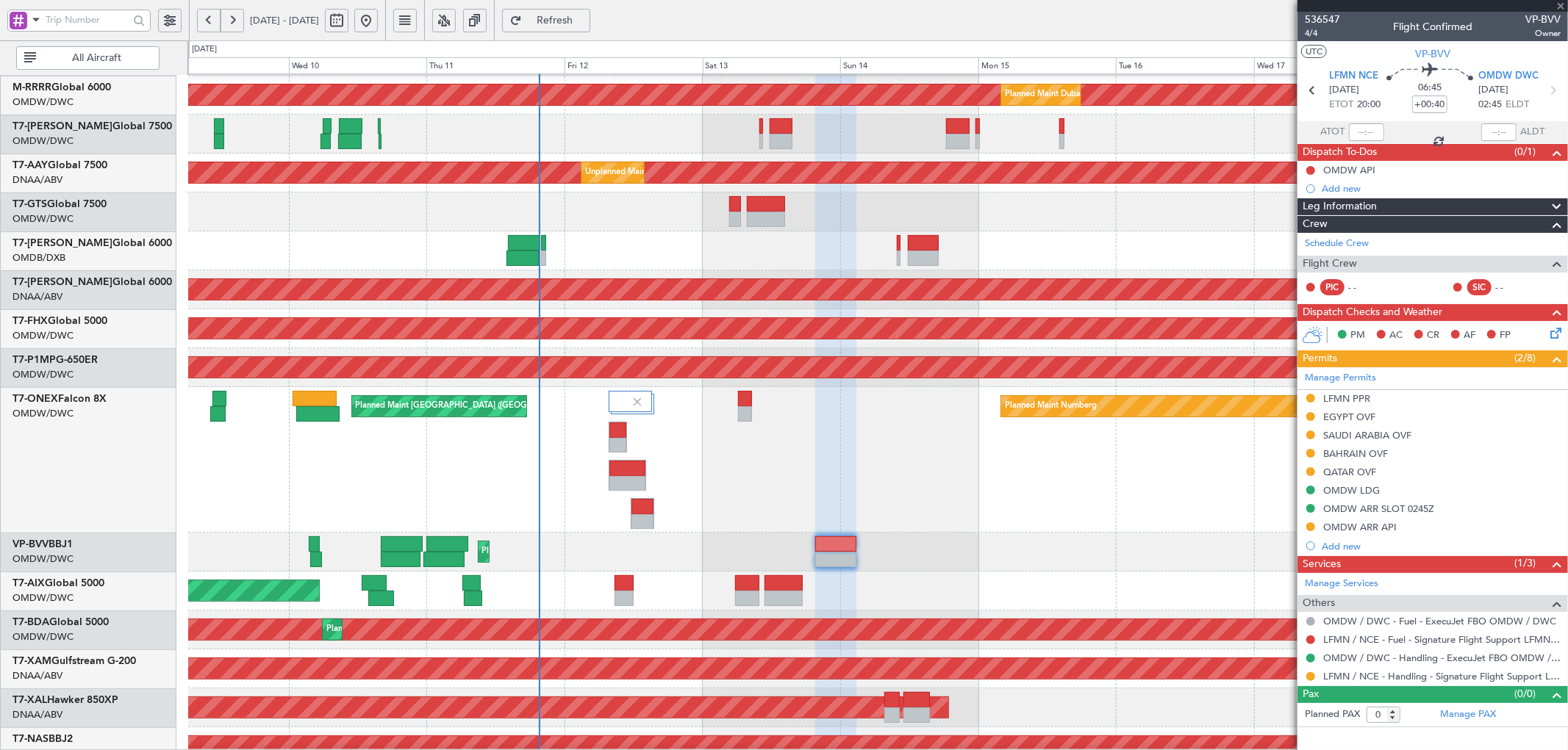
type input "2"
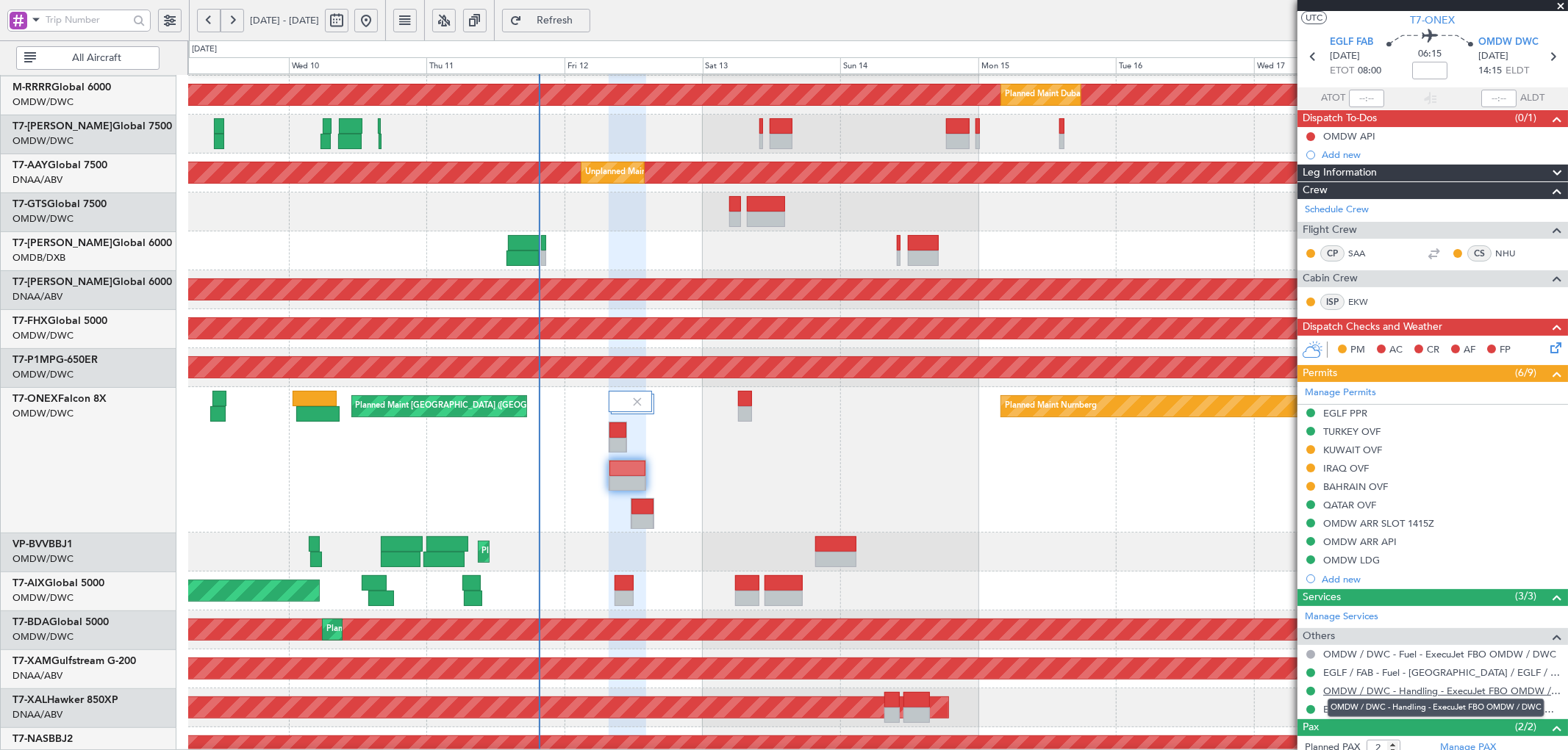
scroll to position [0, 0]
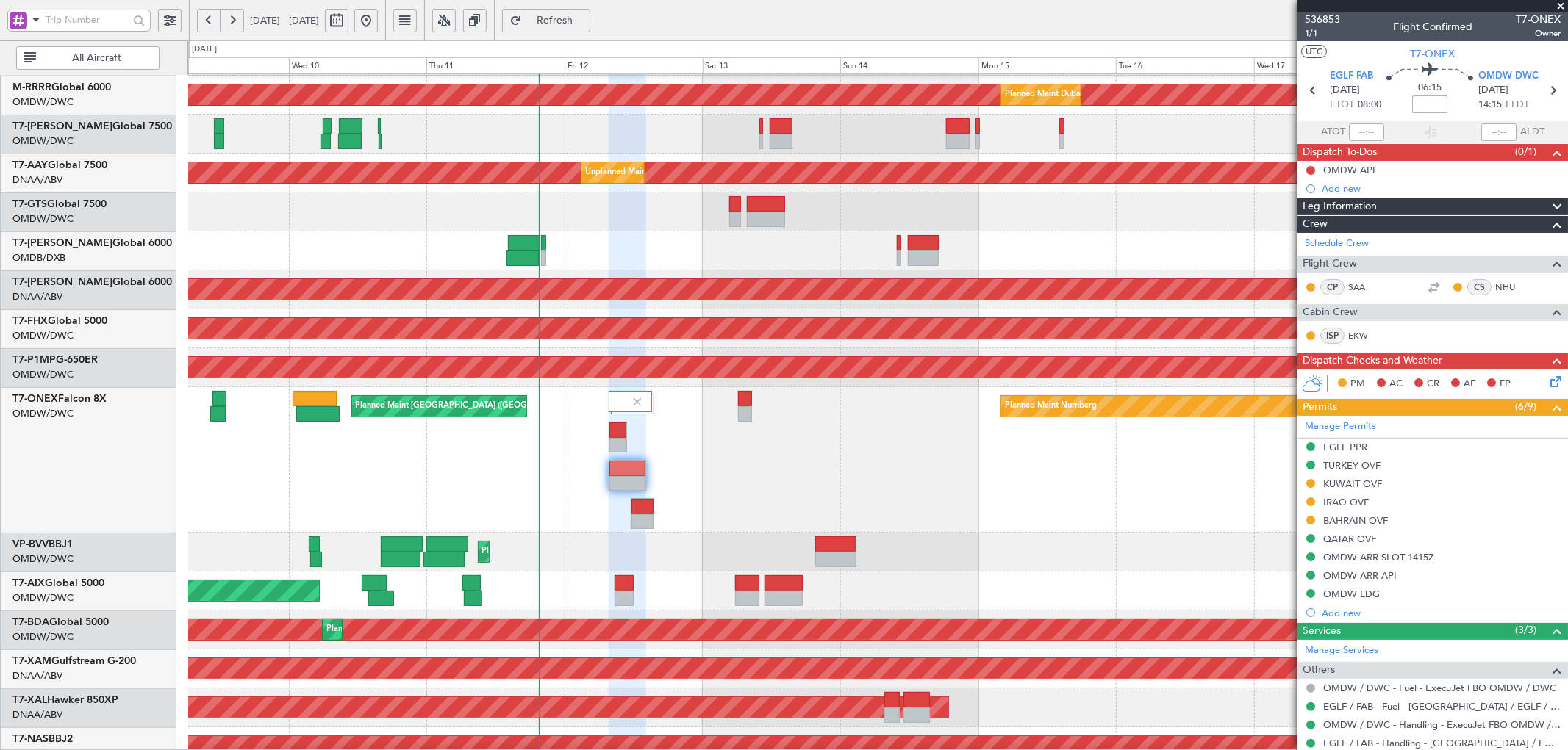
click at [1417, 104] on input at bounding box center [1429, 104] width 36 height 17
click at [991, 488] on div "Planned Maint Nurnberg Planned Maint [GEOGRAPHIC_DATA] ([GEOGRAPHIC_DATA])" at bounding box center [878, 460] width 1379 height 146
click at [1333, 14] on span "536853" at bounding box center [1322, 20] width 36 height 15
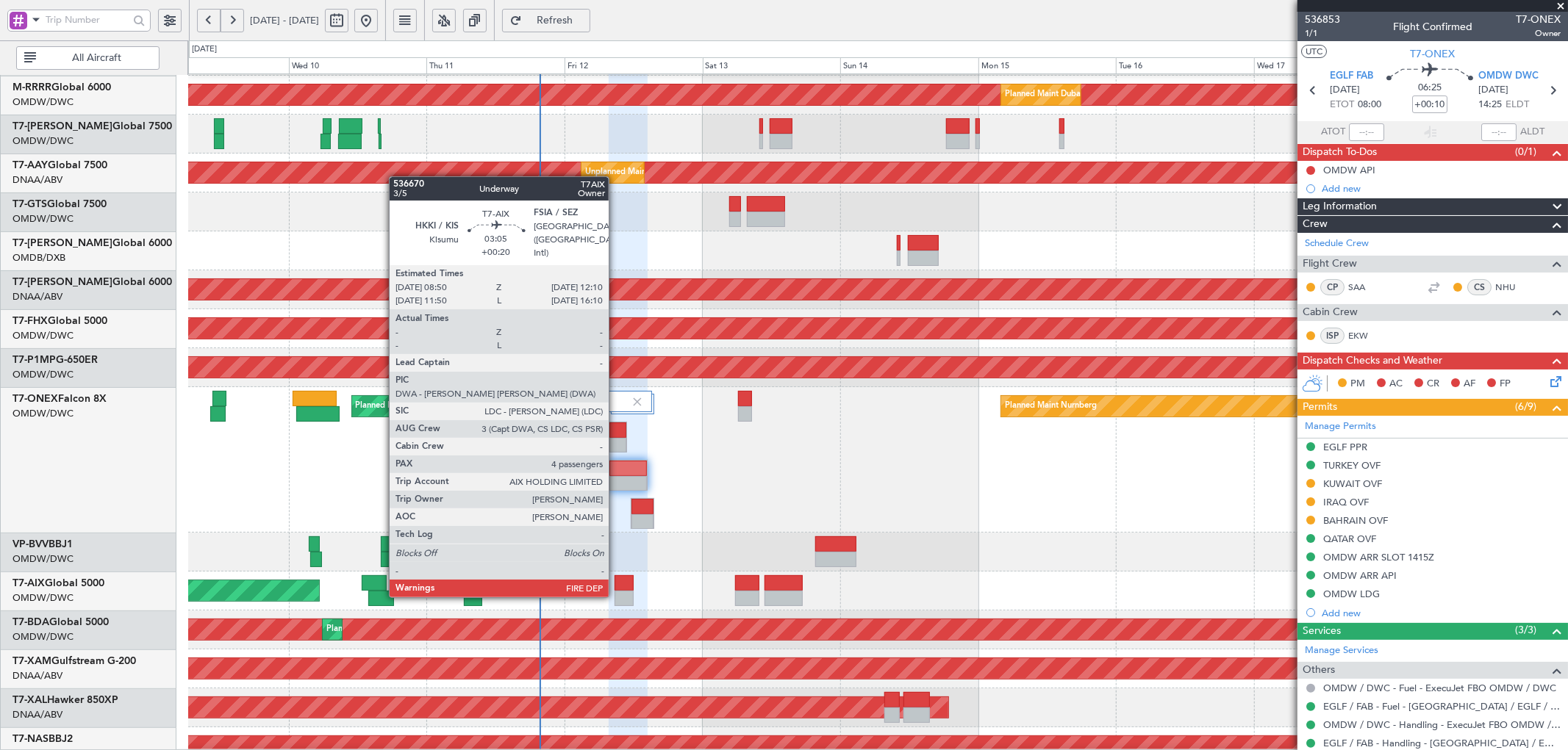
click at [616, 581] on div at bounding box center [624, 583] width 20 height 15
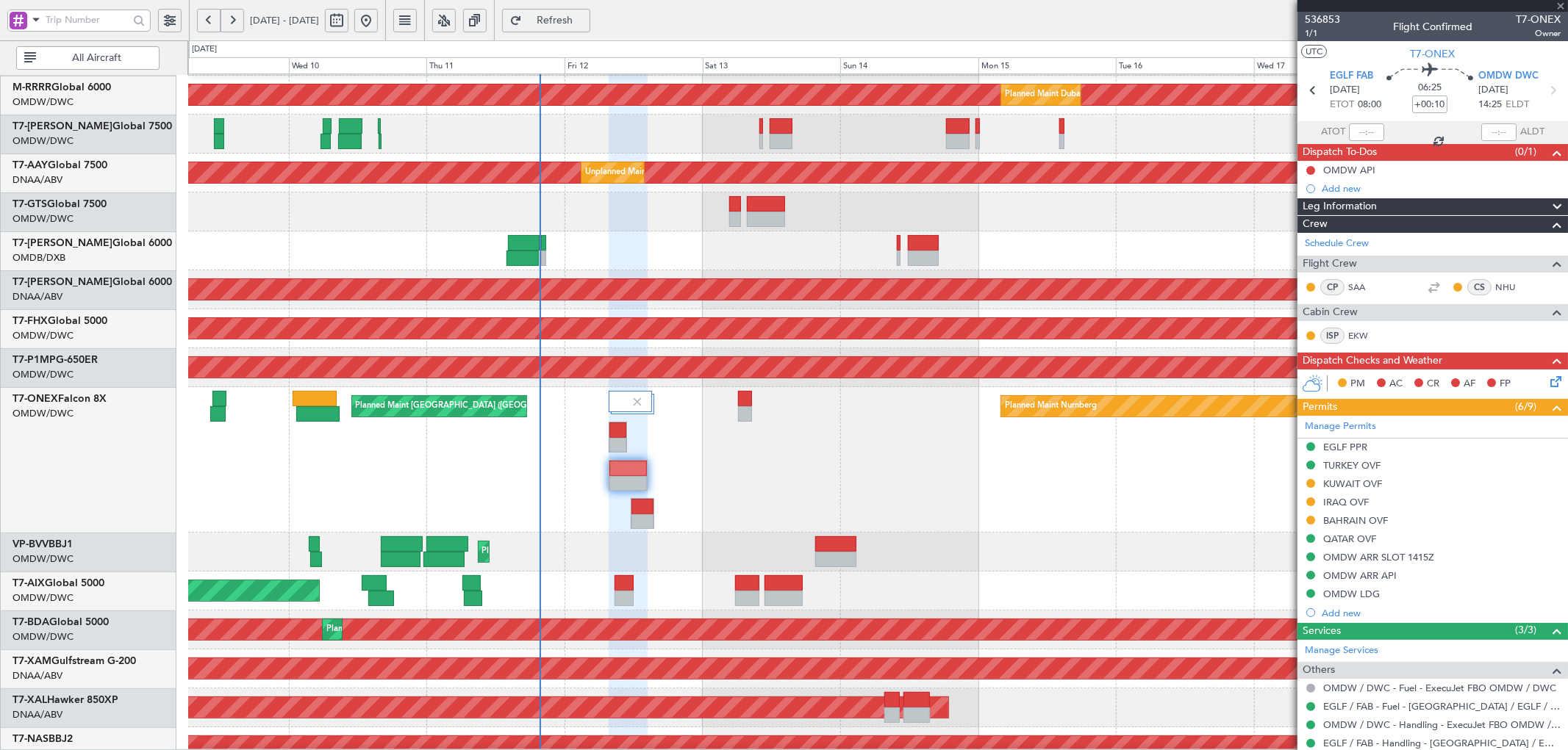
type input "+00:20"
type input "4"
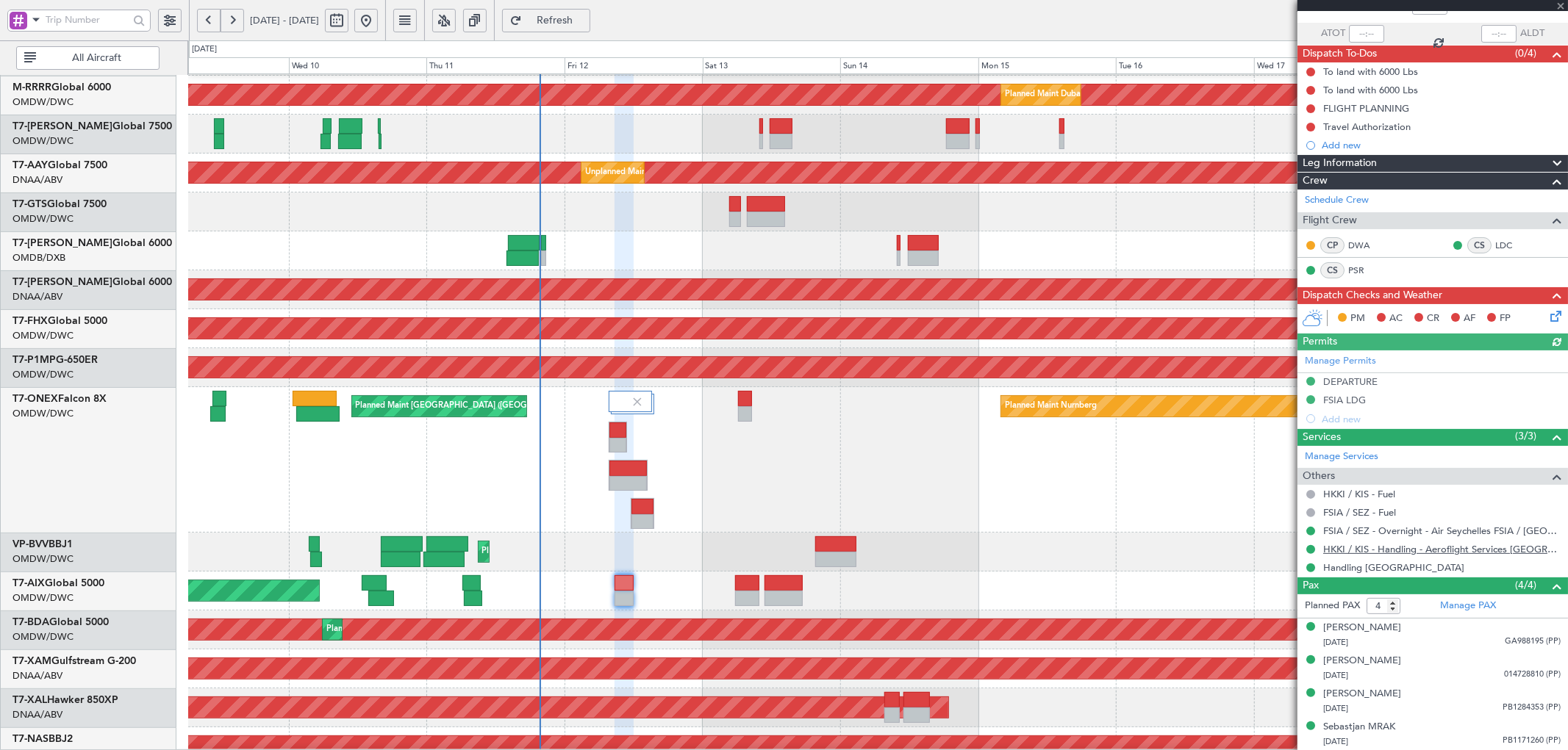
scroll to position [99, 0]
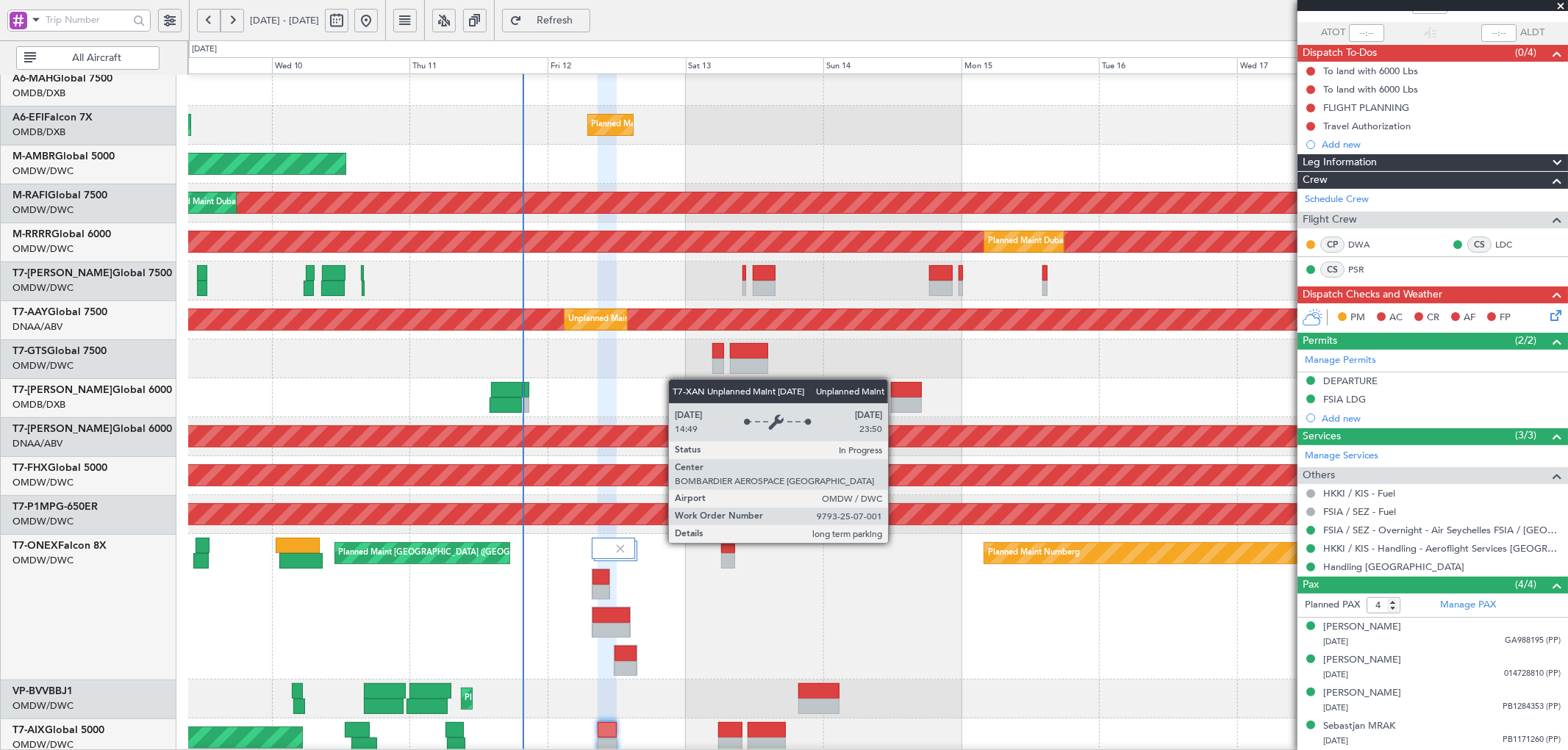
click at [677, 431] on div "Unplanned Maint [GEOGRAPHIC_DATA] (Al Maktoum Intl)" at bounding box center [877, 436] width 4134 height 20
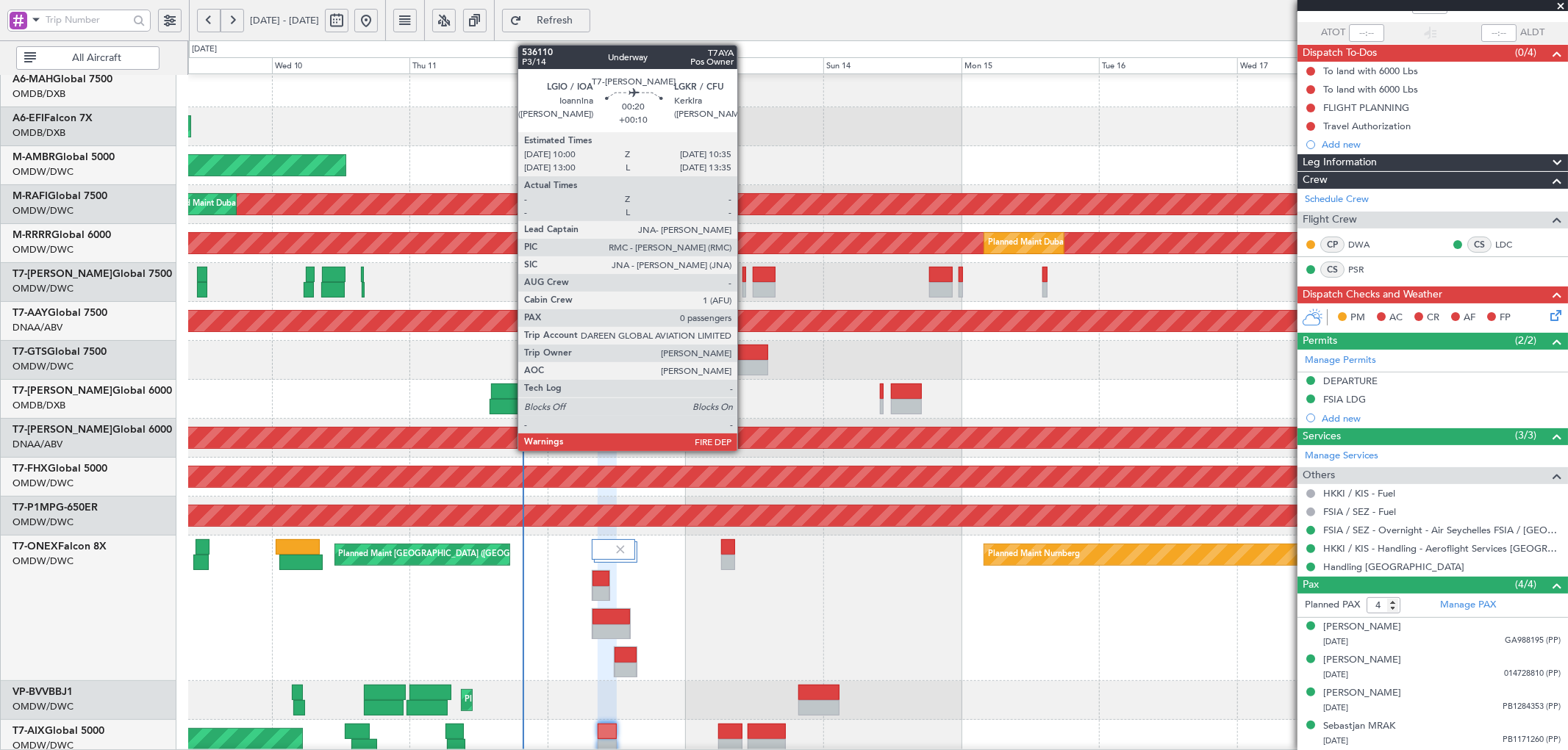
click at [744, 275] on div at bounding box center [744, 275] width 4 height 15
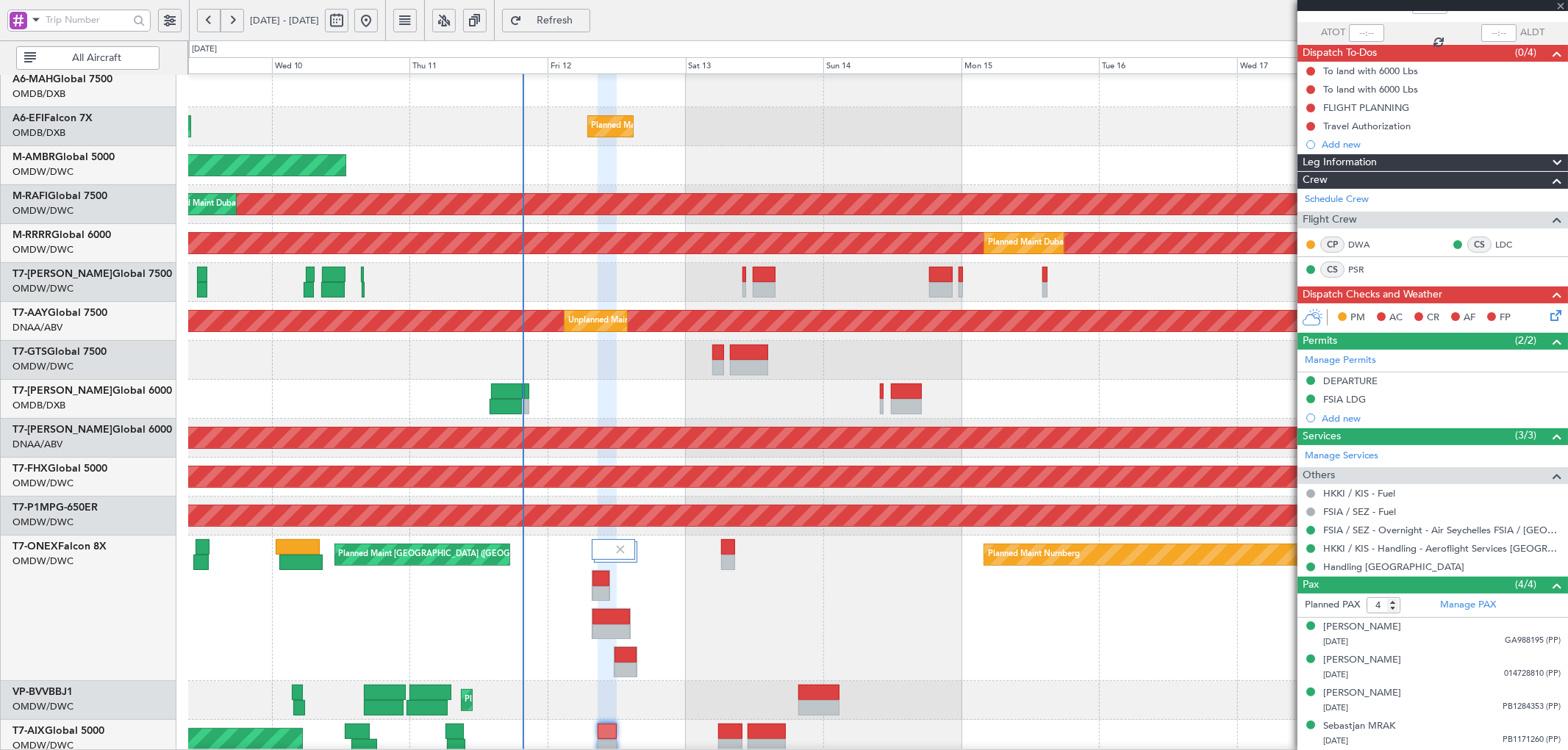
type input "+00:10"
type input "0"
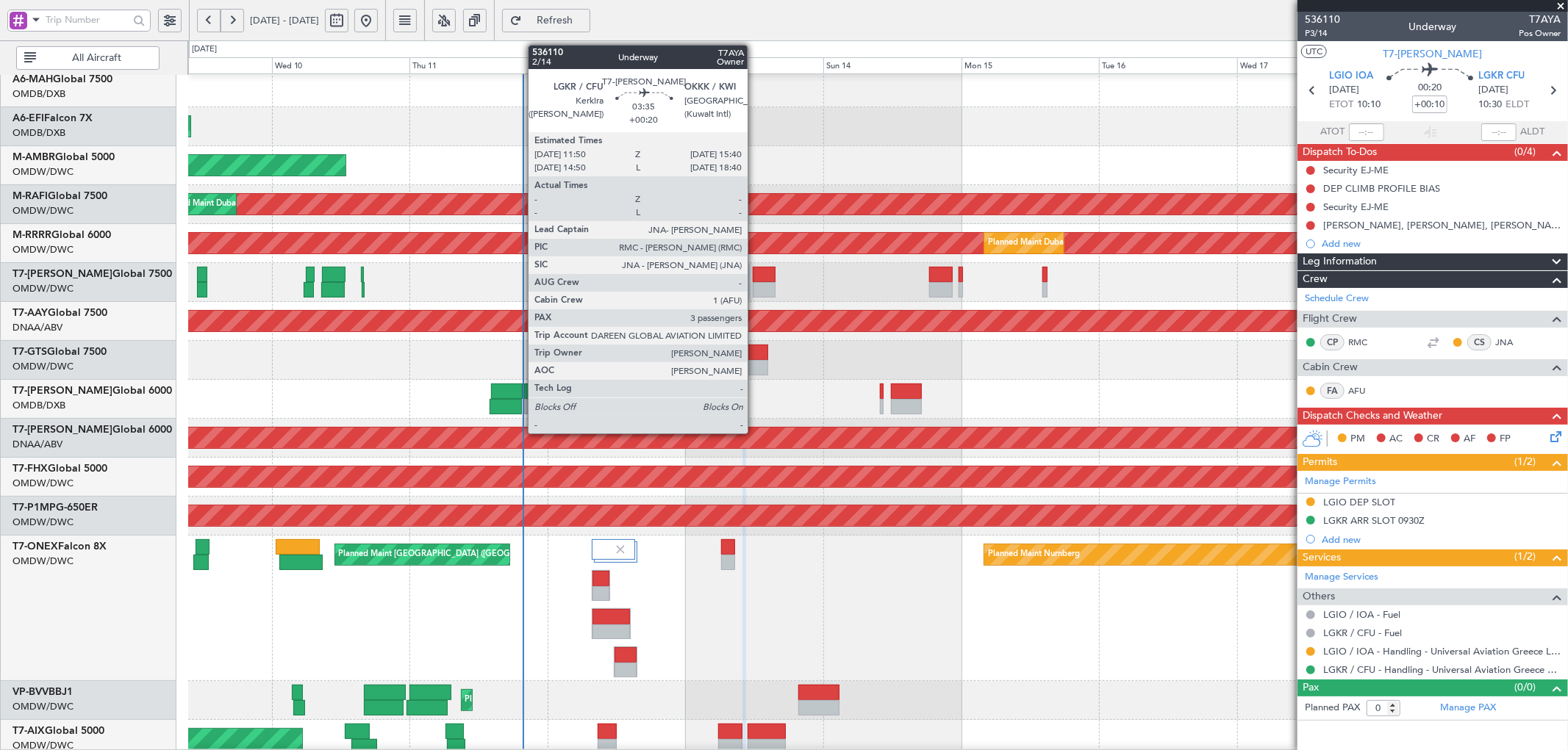
click at [755, 275] on div at bounding box center [763, 275] width 22 height 15
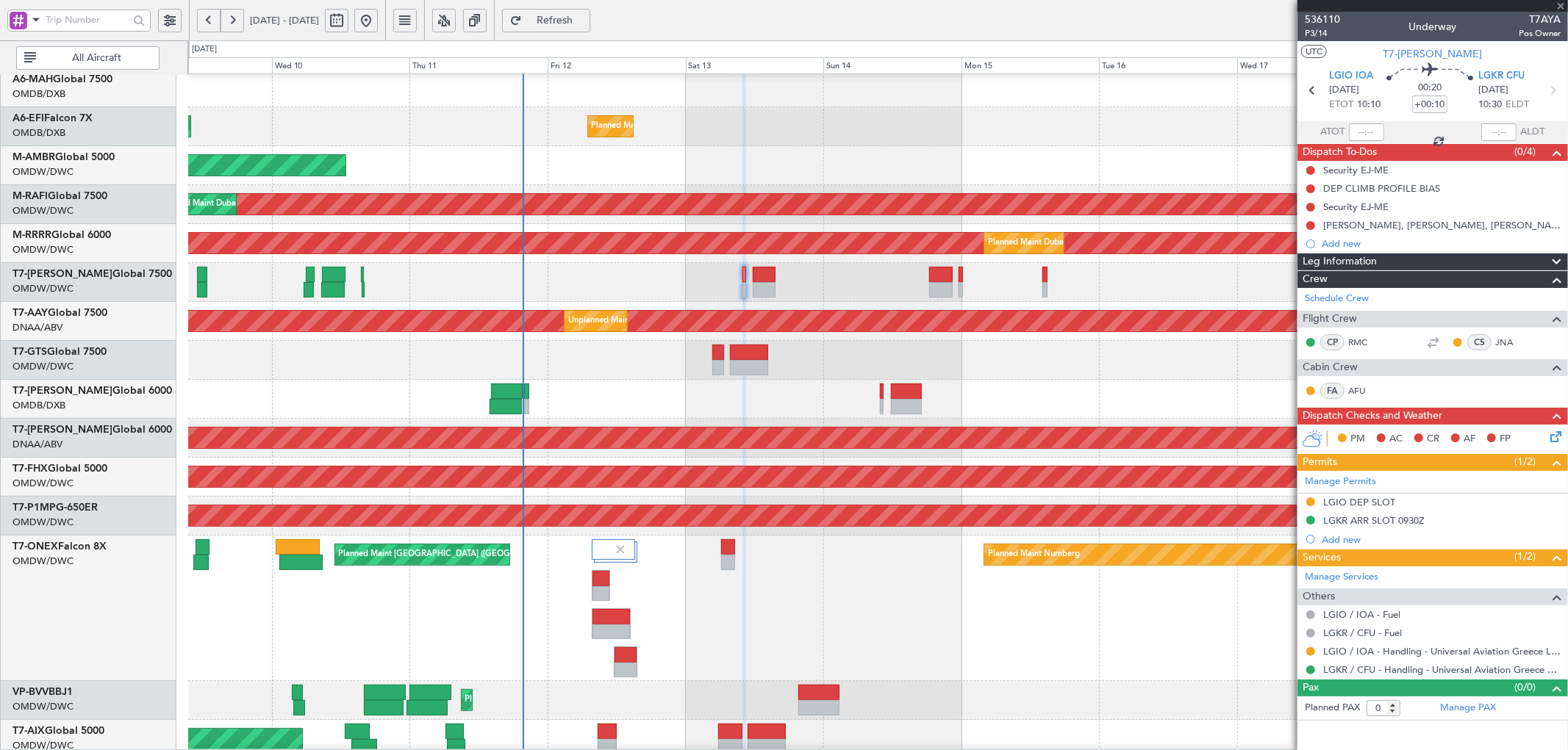
type input "+00:20"
type input "3"
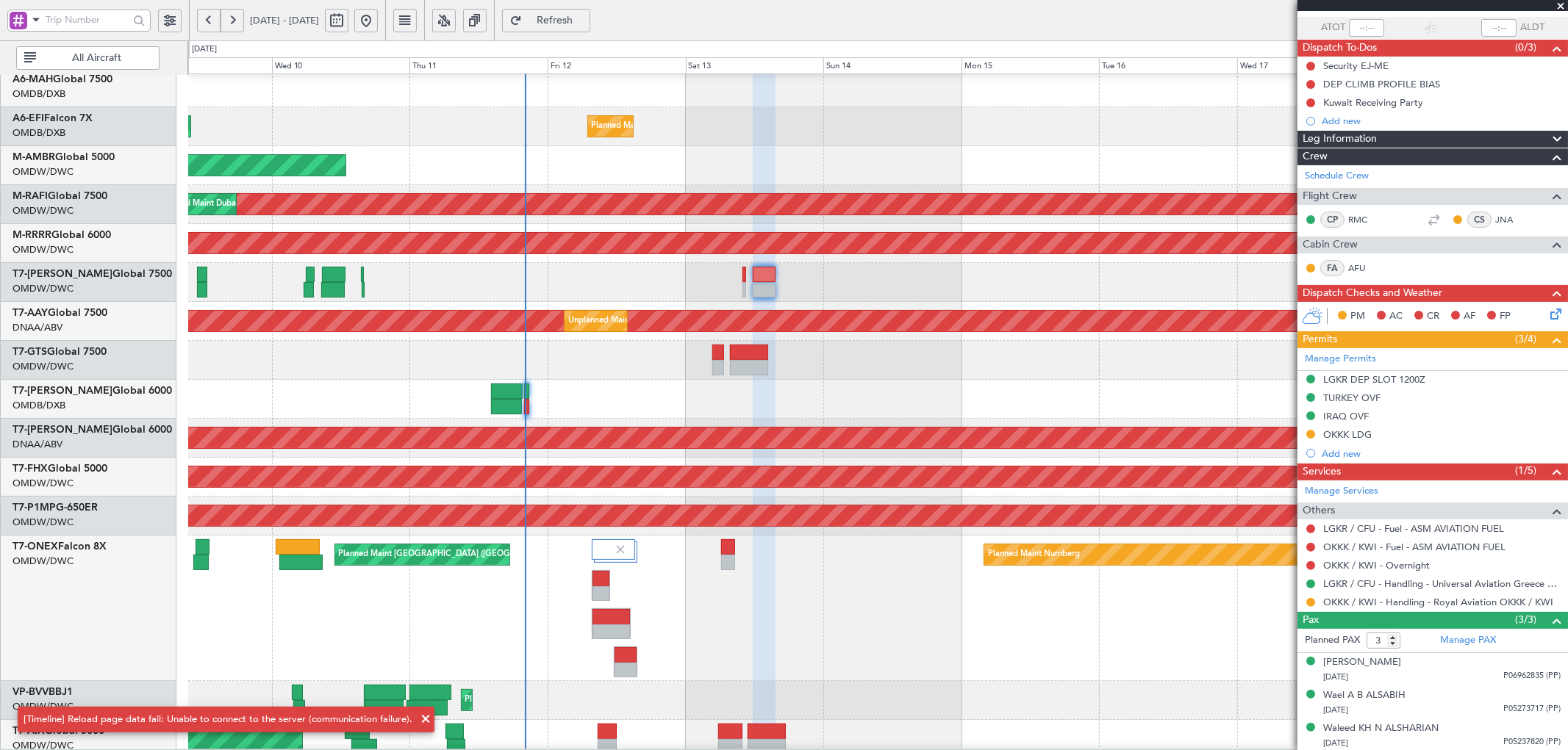
scroll to position [106, 0]
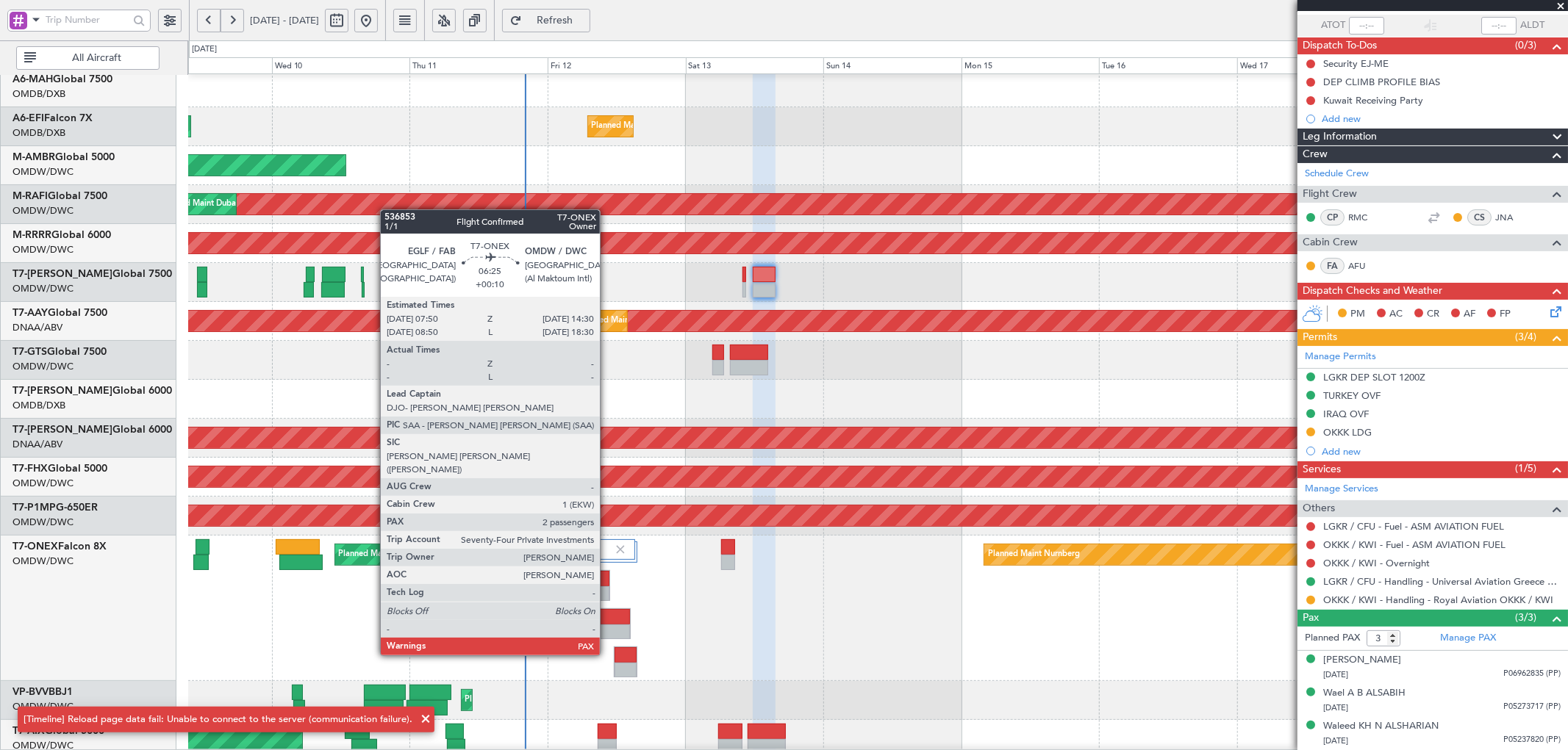
click at [607, 614] on div at bounding box center [611, 617] width 37 height 15
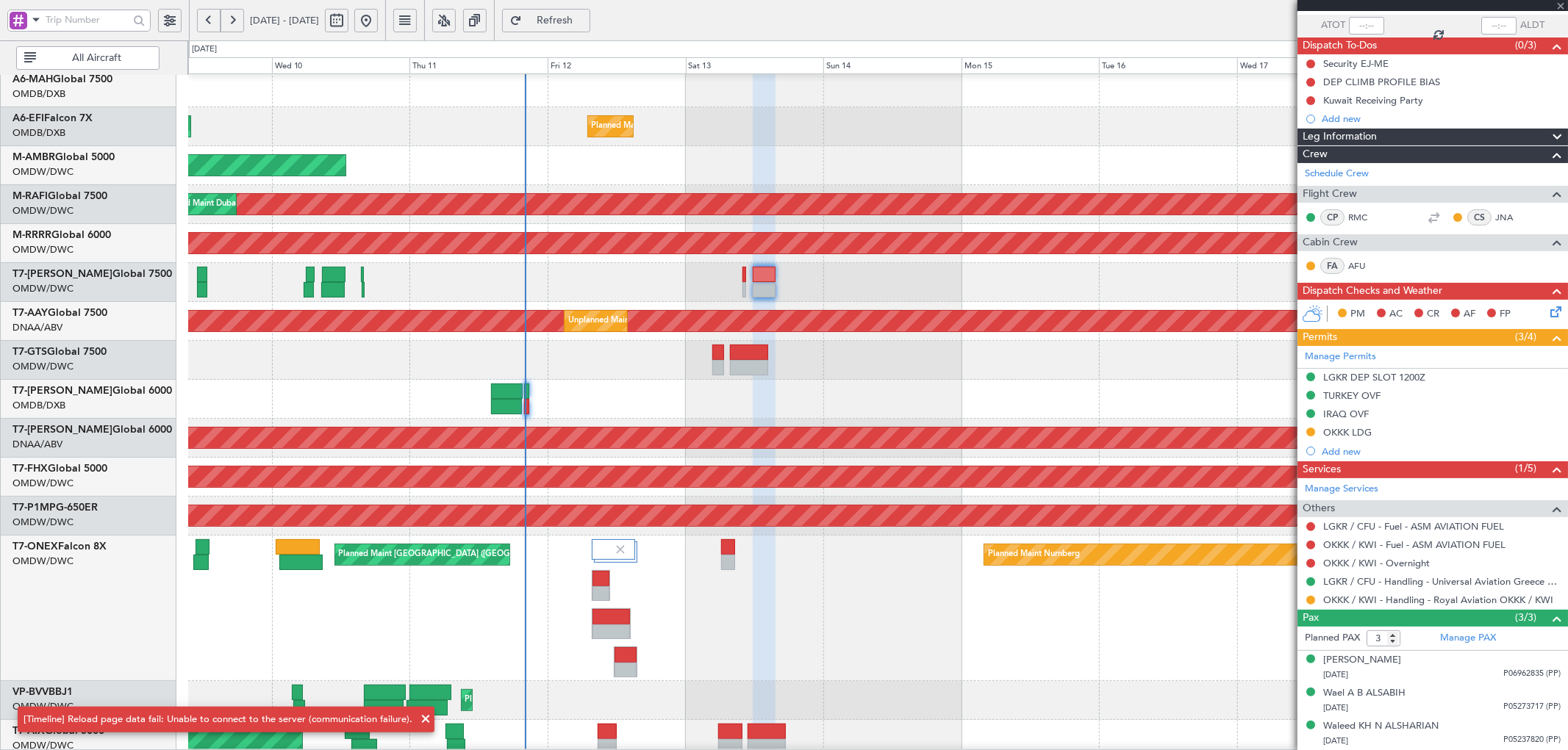
type input "+00:10"
type input "2"
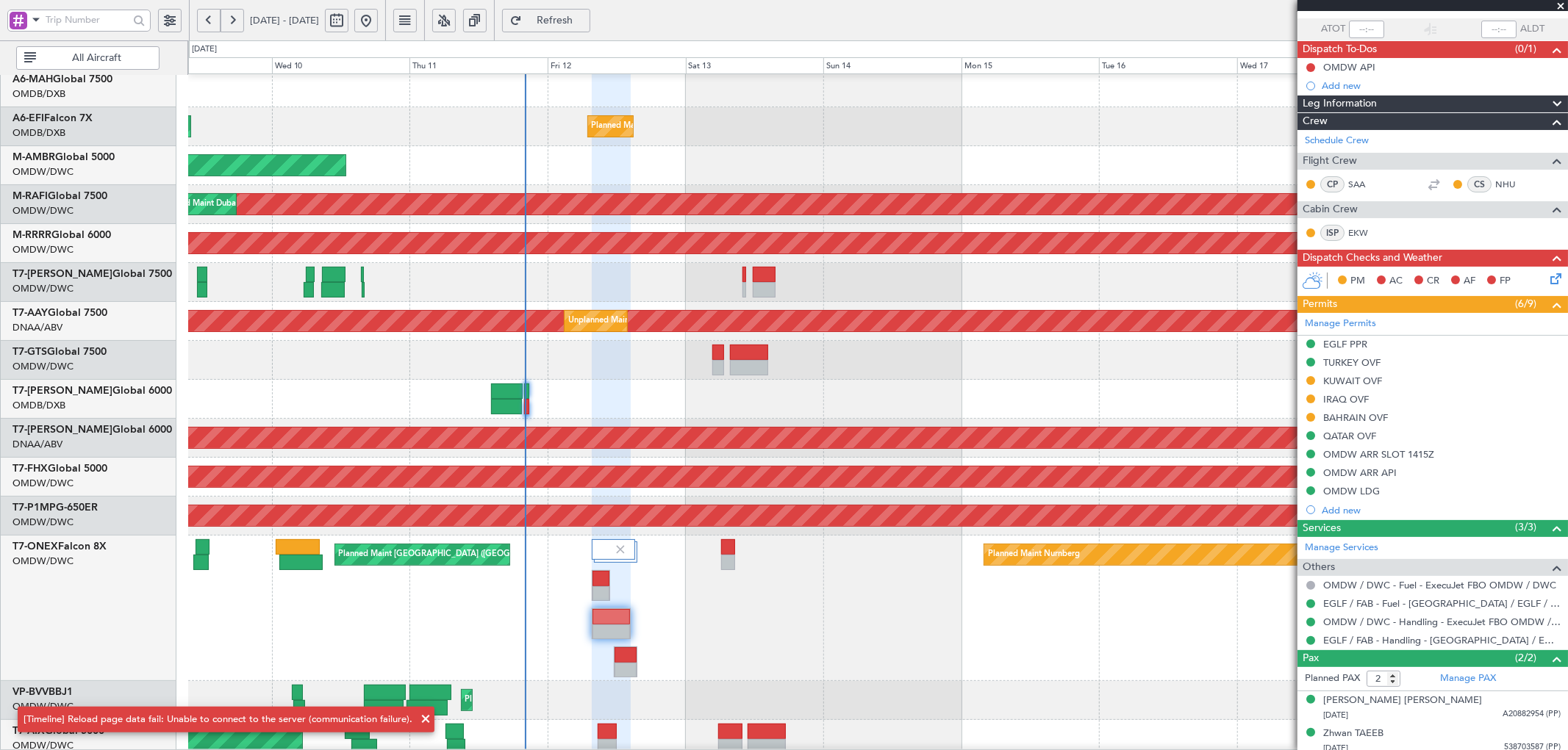
scroll to position [110, 0]
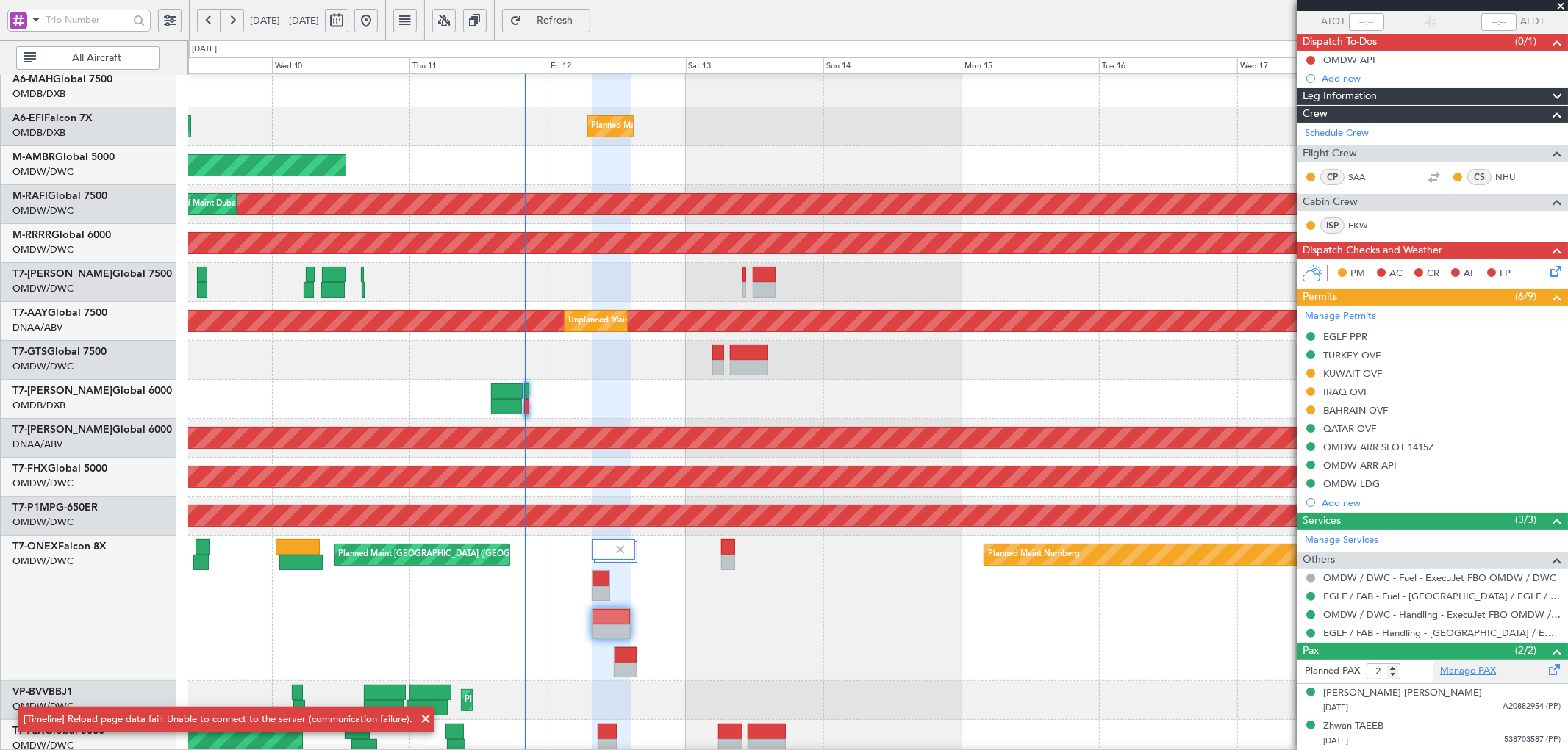
click at [1450, 672] on link "Manage PAX" at bounding box center [1468, 671] width 56 height 14
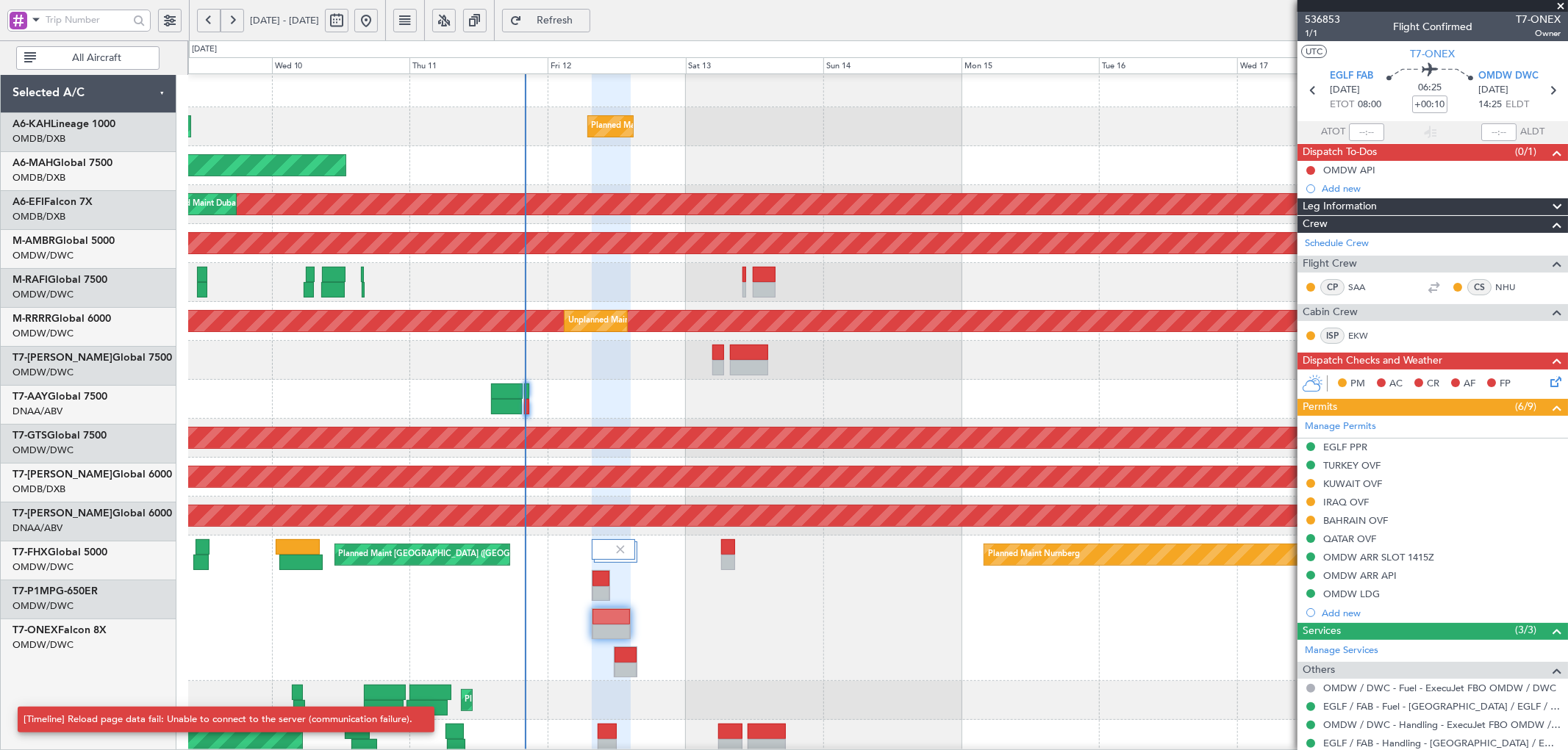
scroll to position [110, 0]
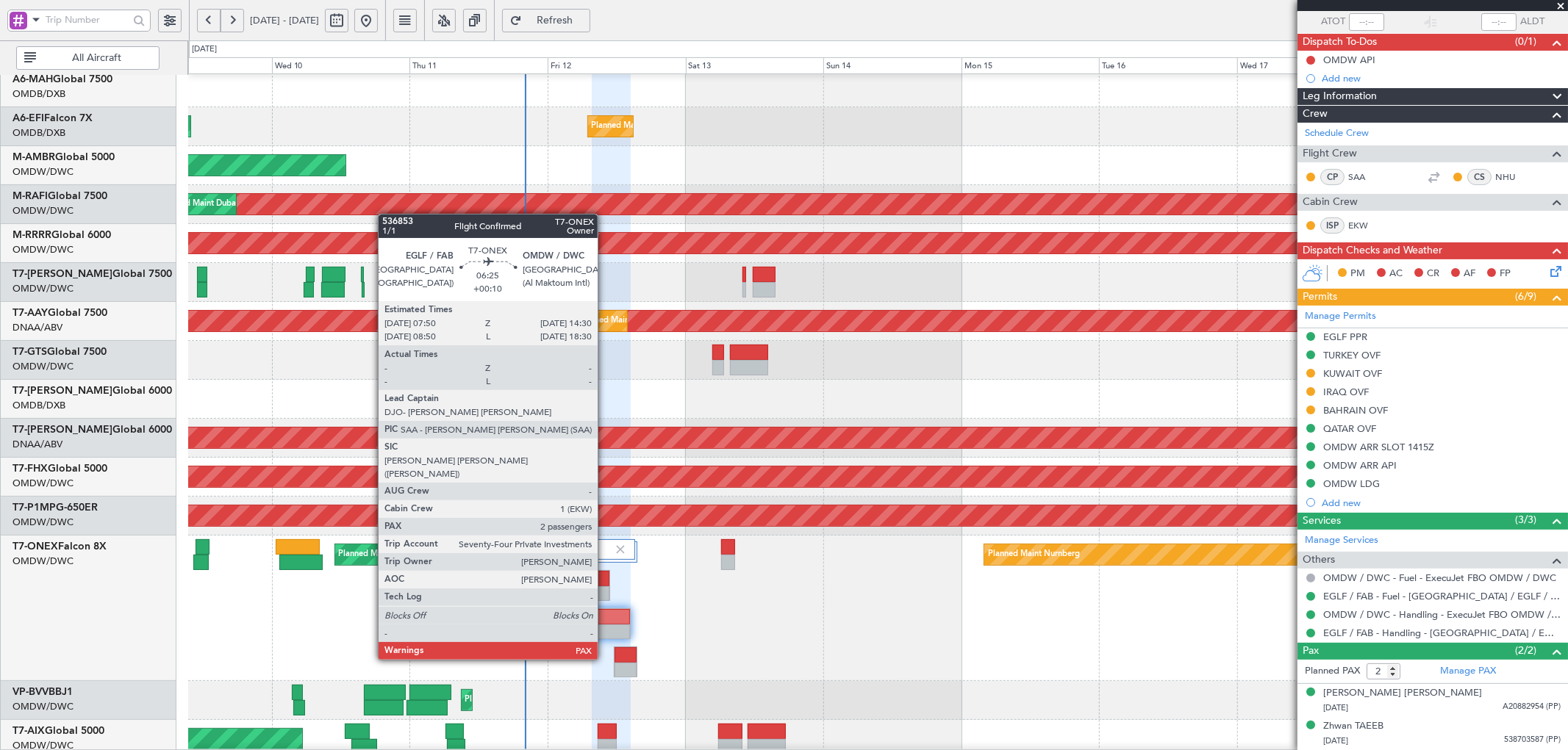
click at [605, 618] on div at bounding box center [611, 617] width 37 height 15
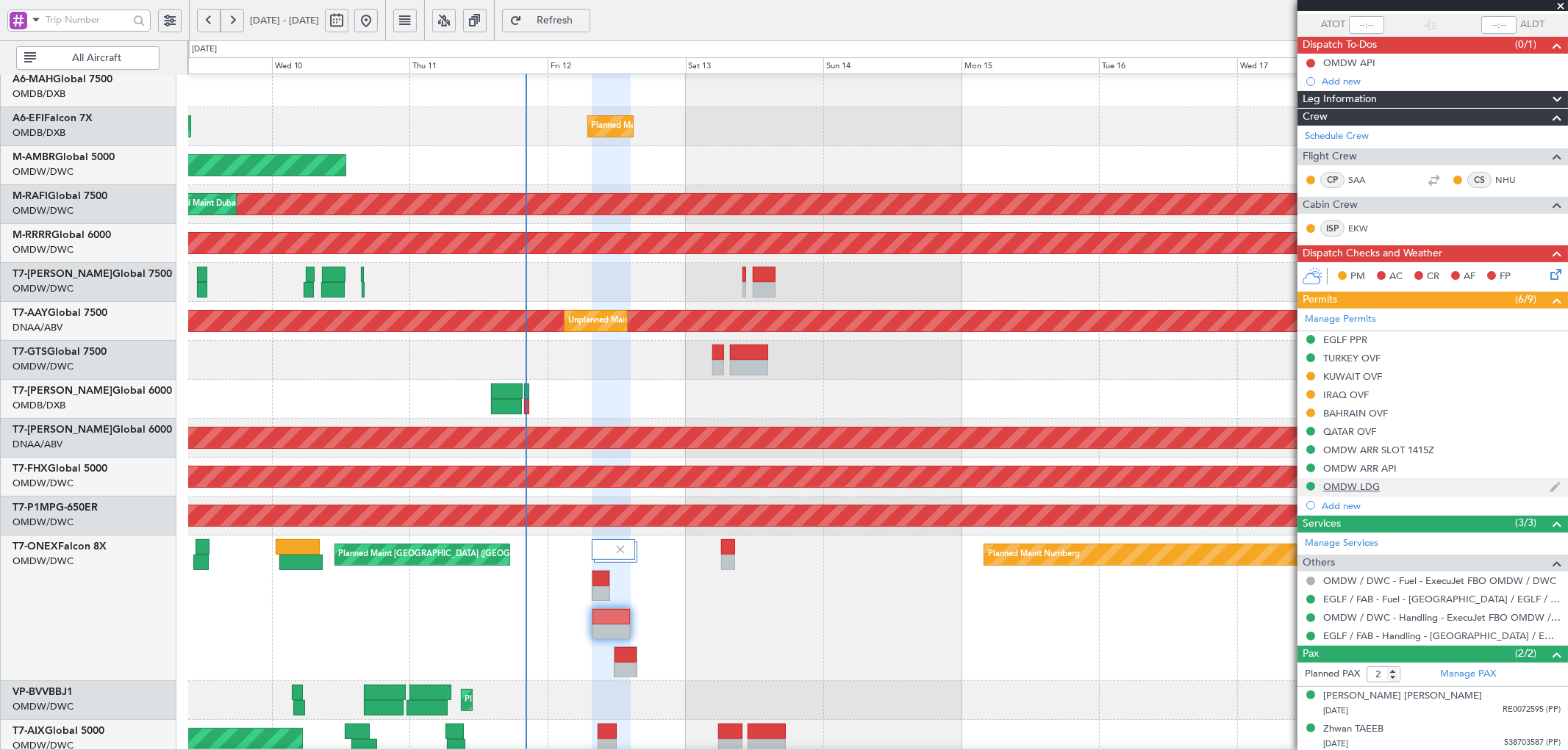
scroll to position [108, 0]
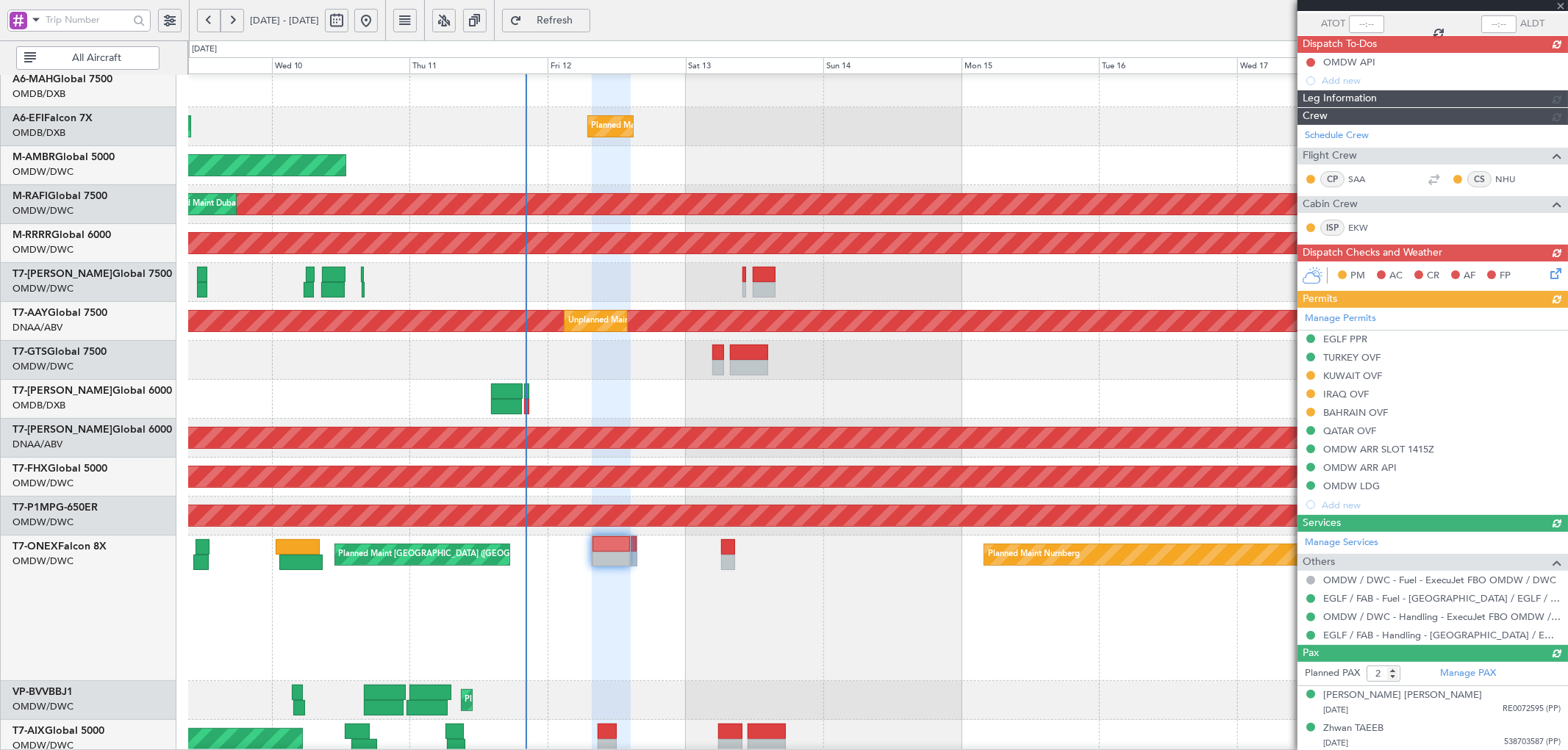
type input "[PERSON_NAME] (ANI)"
type input "7211"
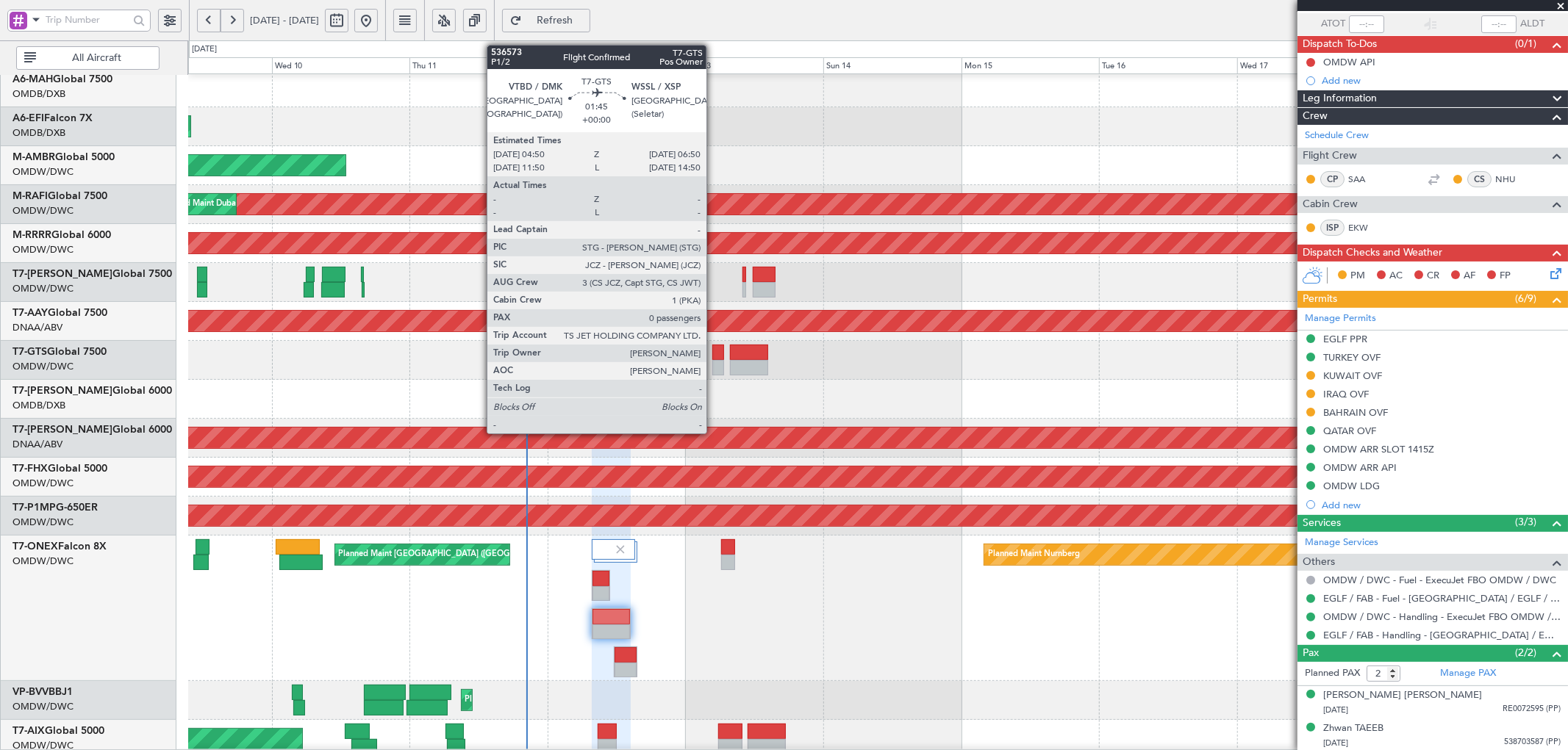
click at [715, 350] on div at bounding box center [718, 352] width 12 height 15
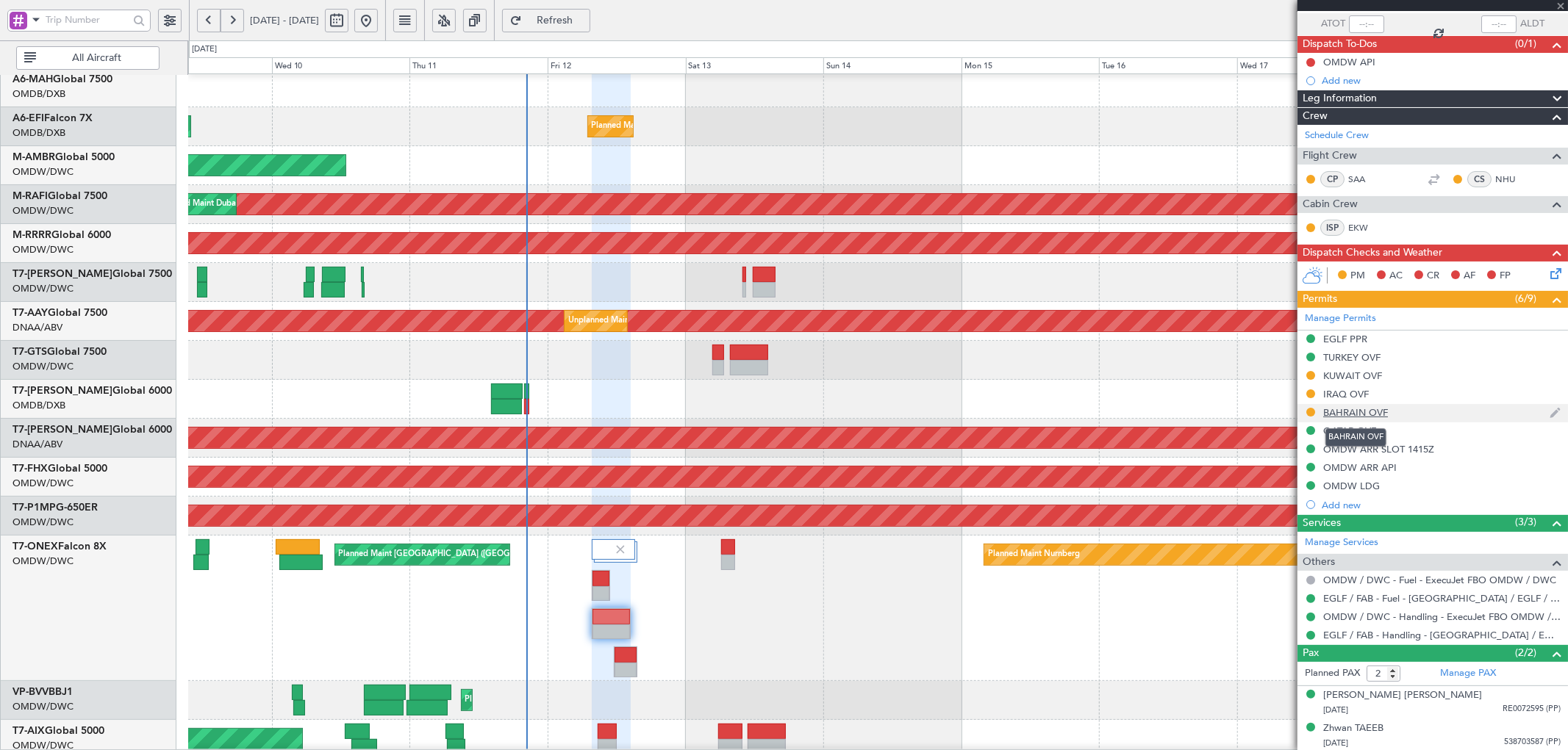
type input "0"
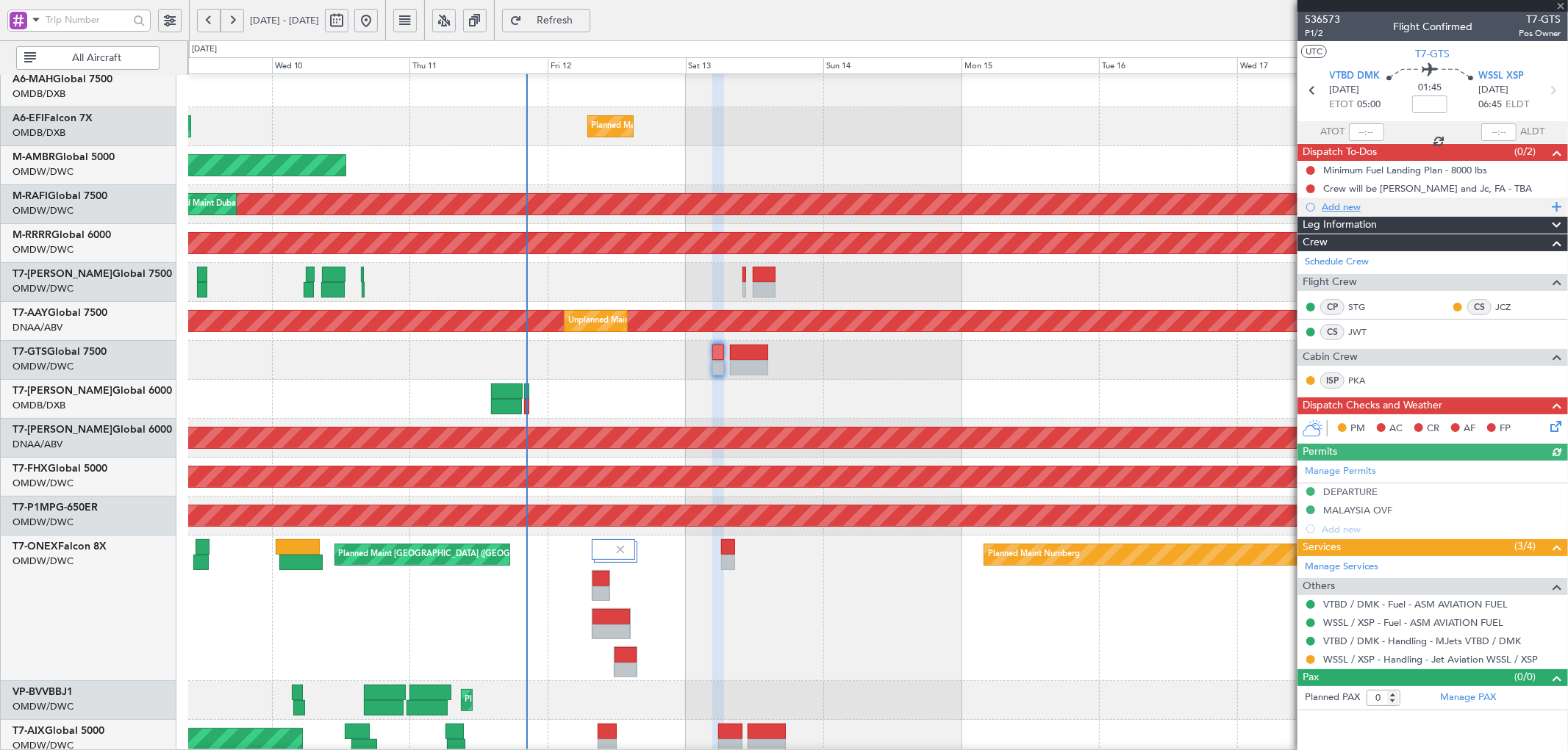
click at [1350, 201] on div "Add new" at bounding box center [1434, 207] width 225 height 12
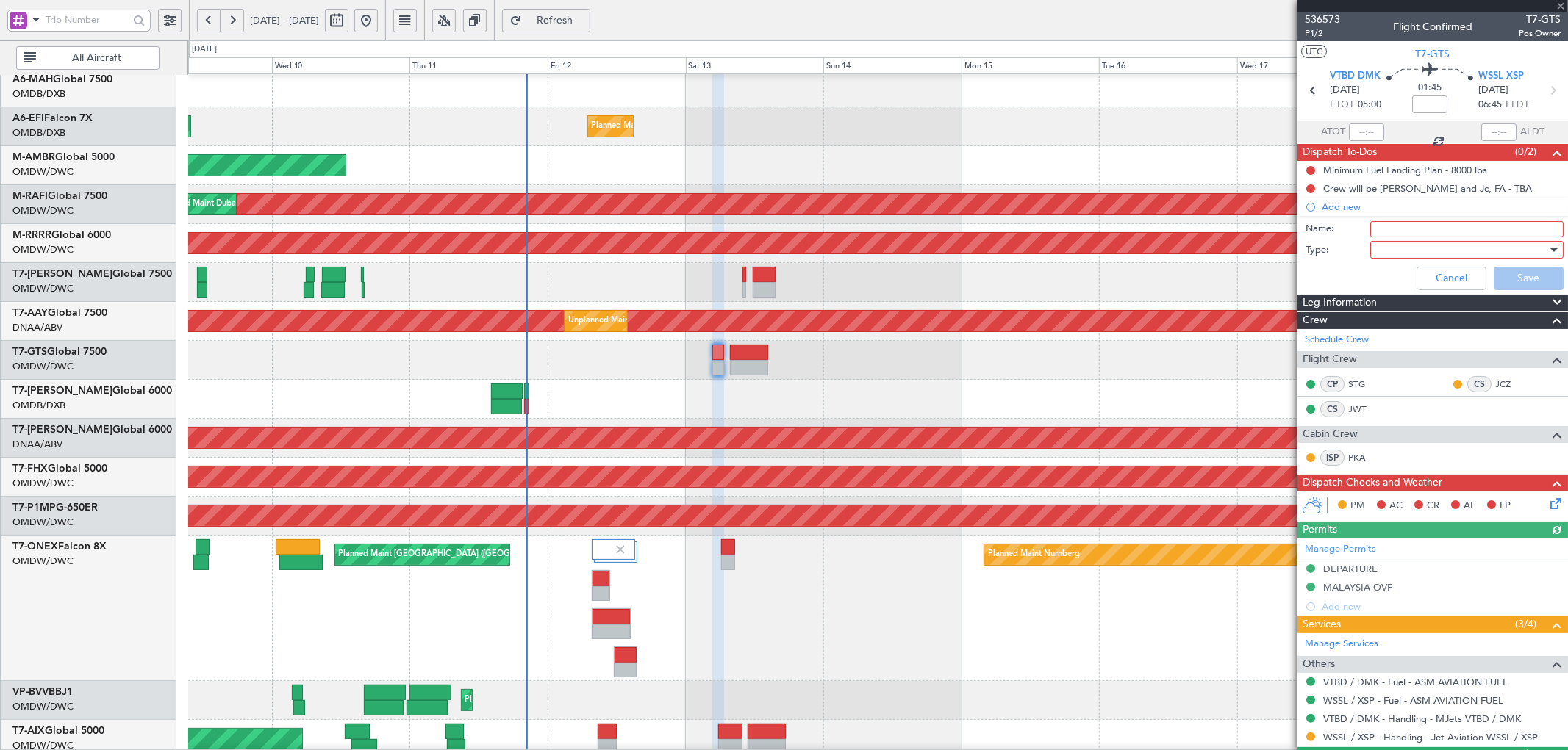
click at [1375, 229] on input "Name:" at bounding box center [1466, 229] width 193 height 16
drag, startPoint x: 1428, startPoint y: 225, endPoint x: 1567, endPoint y: 197, distance: 141.8
click at [1433, 225] on input "pASSPORT- sTIG" at bounding box center [1466, 229] width 193 height 16
click at [1381, 231] on input "pASSPORT- STIG" at bounding box center [1466, 229] width 193 height 16
type input "PASSPORT- STIG"
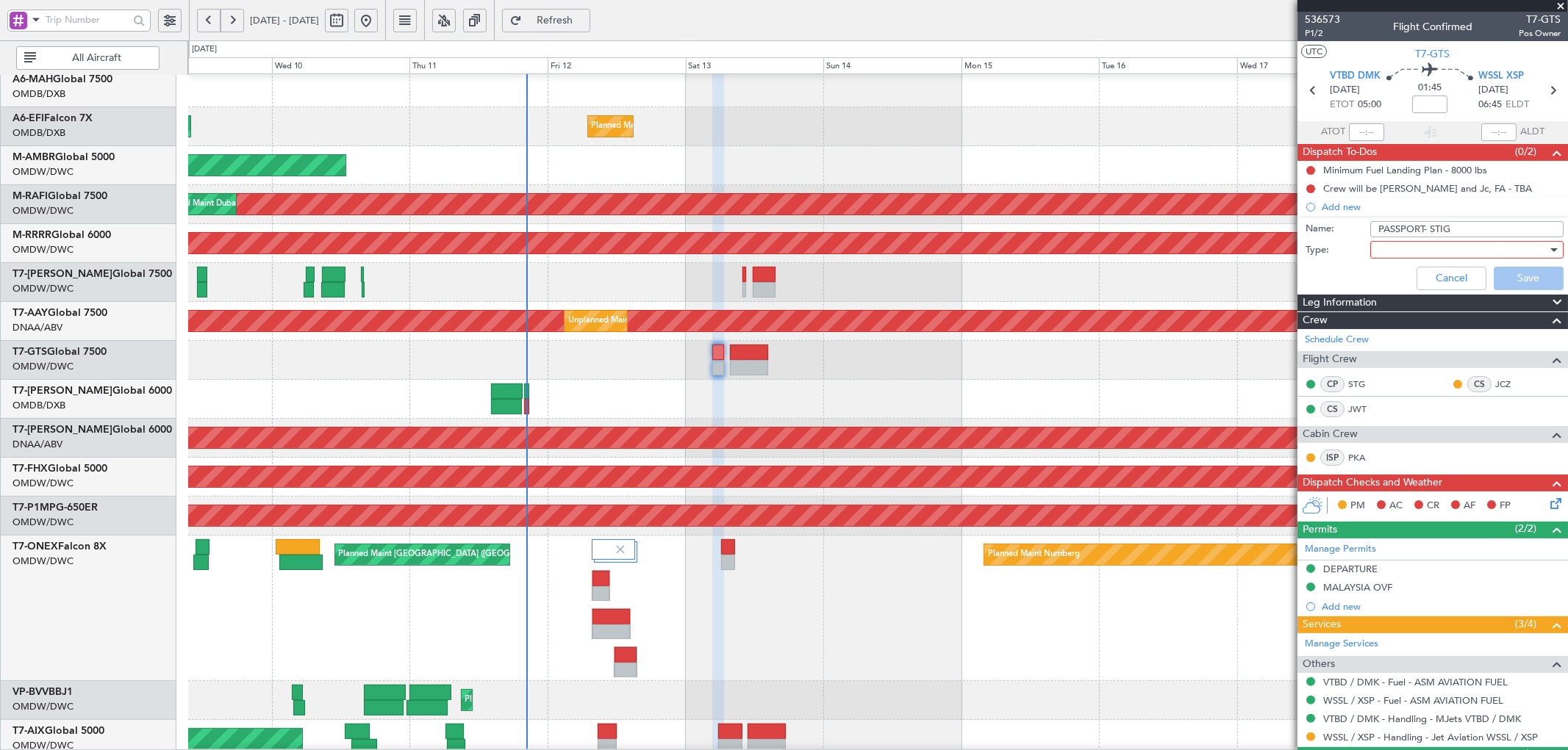
click at [1386, 253] on div at bounding box center [1462, 249] width 171 height 22
click at [1379, 275] on span "Generic" at bounding box center [1460, 280] width 171 height 22
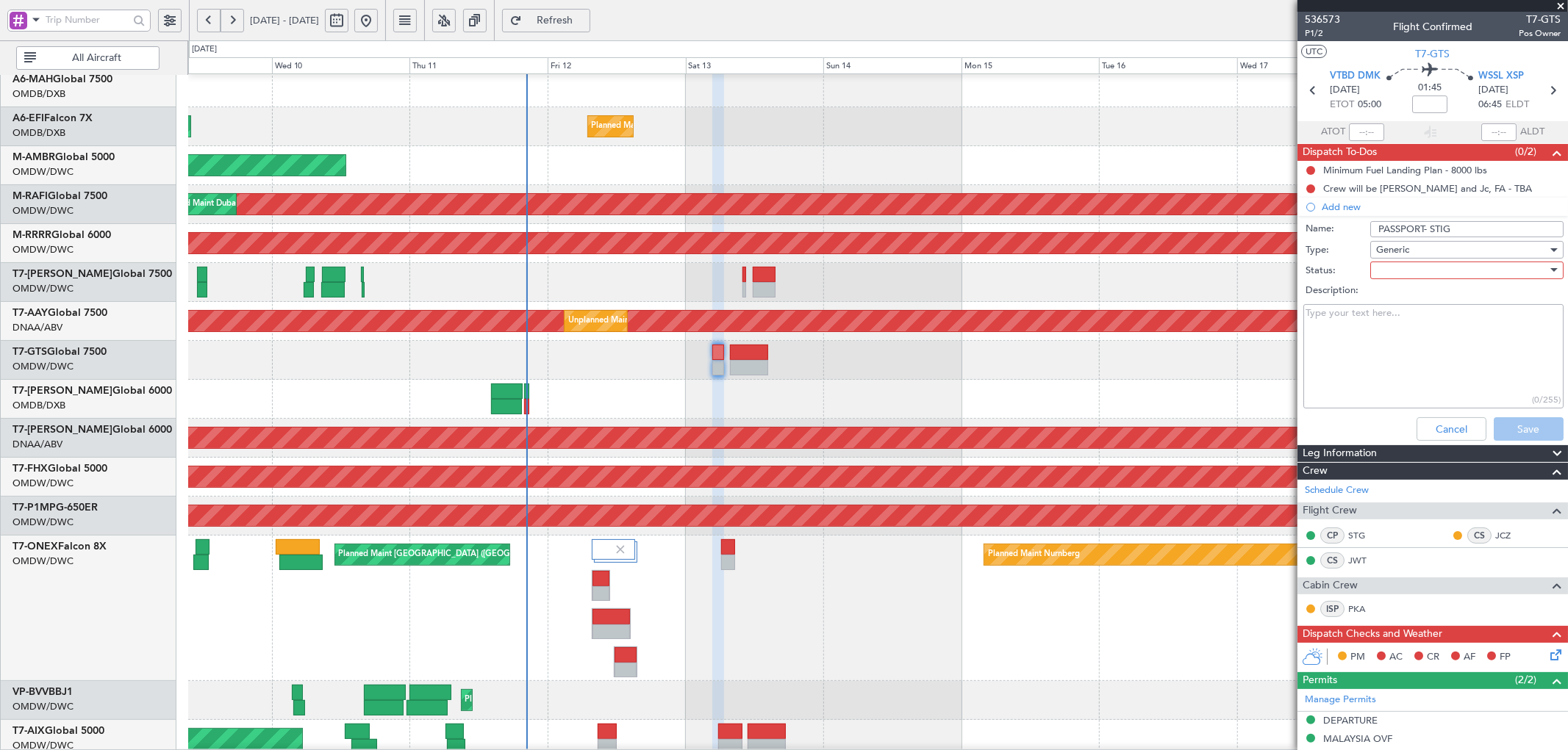
click at [1386, 273] on div at bounding box center [1462, 270] width 171 height 22
click at [1390, 293] on span "Not Started" at bounding box center [1460, 300] width 171 height 22
click at [1413, 365] on textarea "Description:" at bounding box center [1433, 356] width 260 height 105
paste textarea "For planning purposes, please use my 2nd passport on the GD for departure out o…"
type textarea "For planning purposes, please use my 2nd passport on the GD for departure out o…"
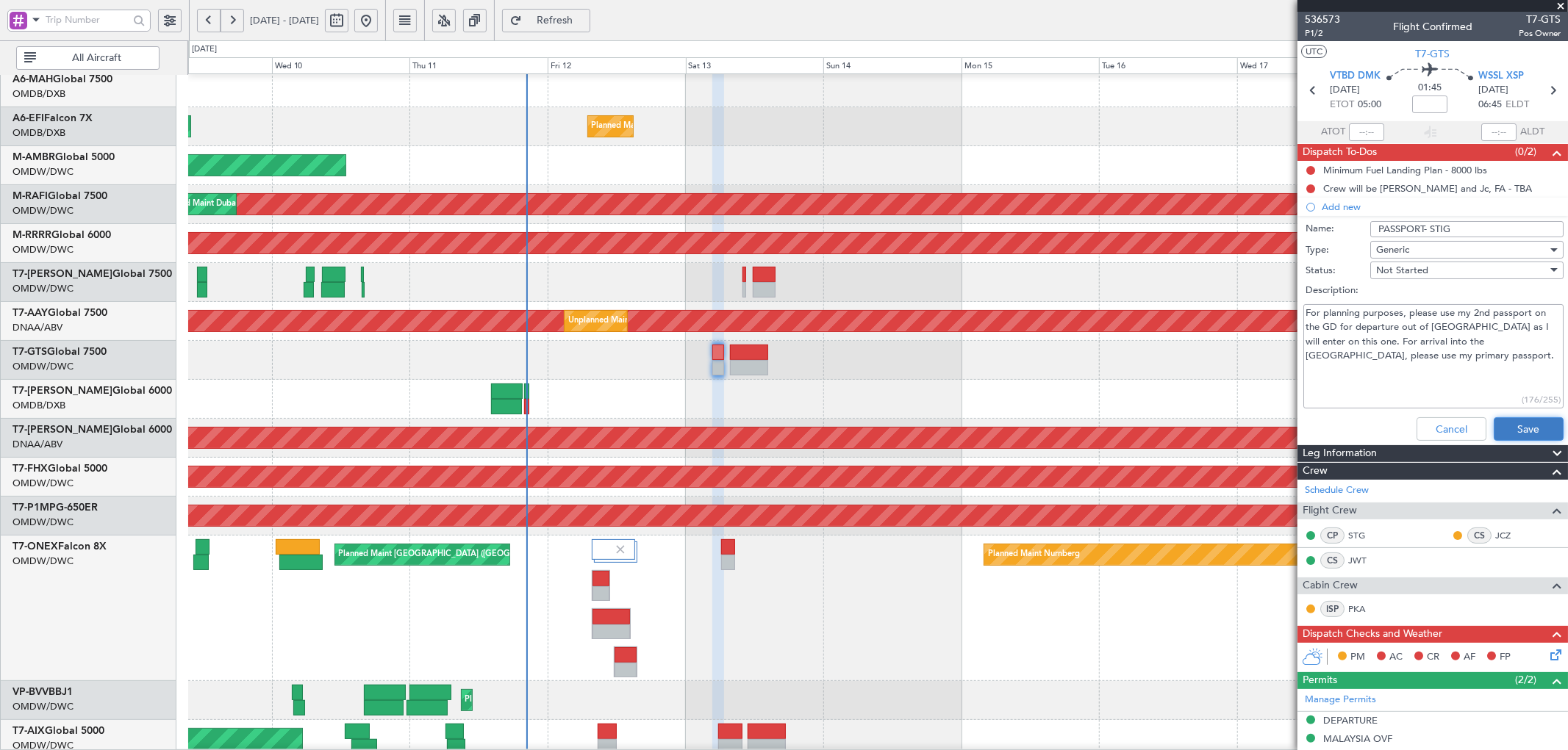
click at [1511, 428] on button "Save" at bounding box center [1529, 428] width 70 height 24
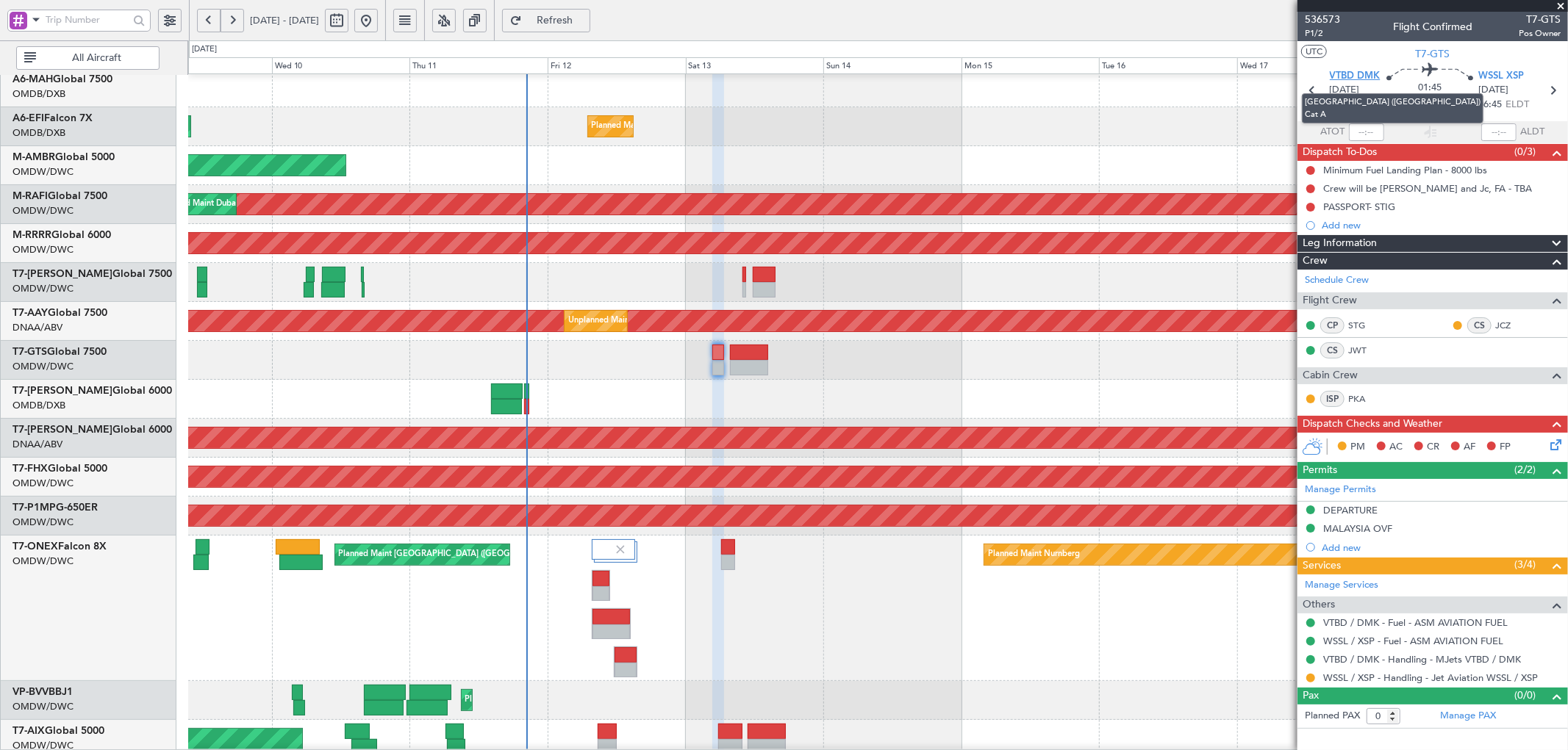
click at [1357, 75] on span "VTBD DMK" at bounding box center [1355, 76] width 51 height 14
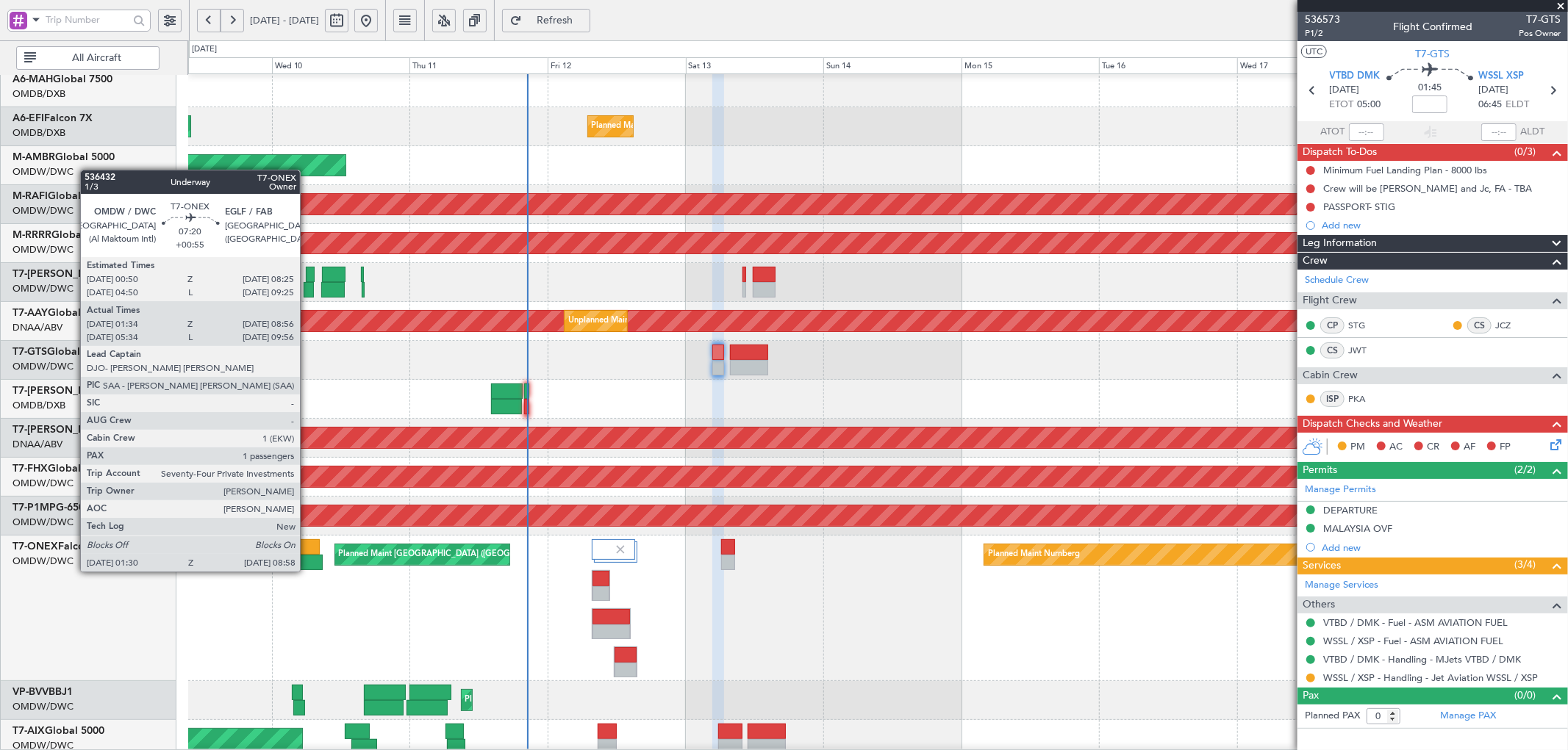
click at [307, 557] on div at bounding box center [300, 563] width 43 height 15
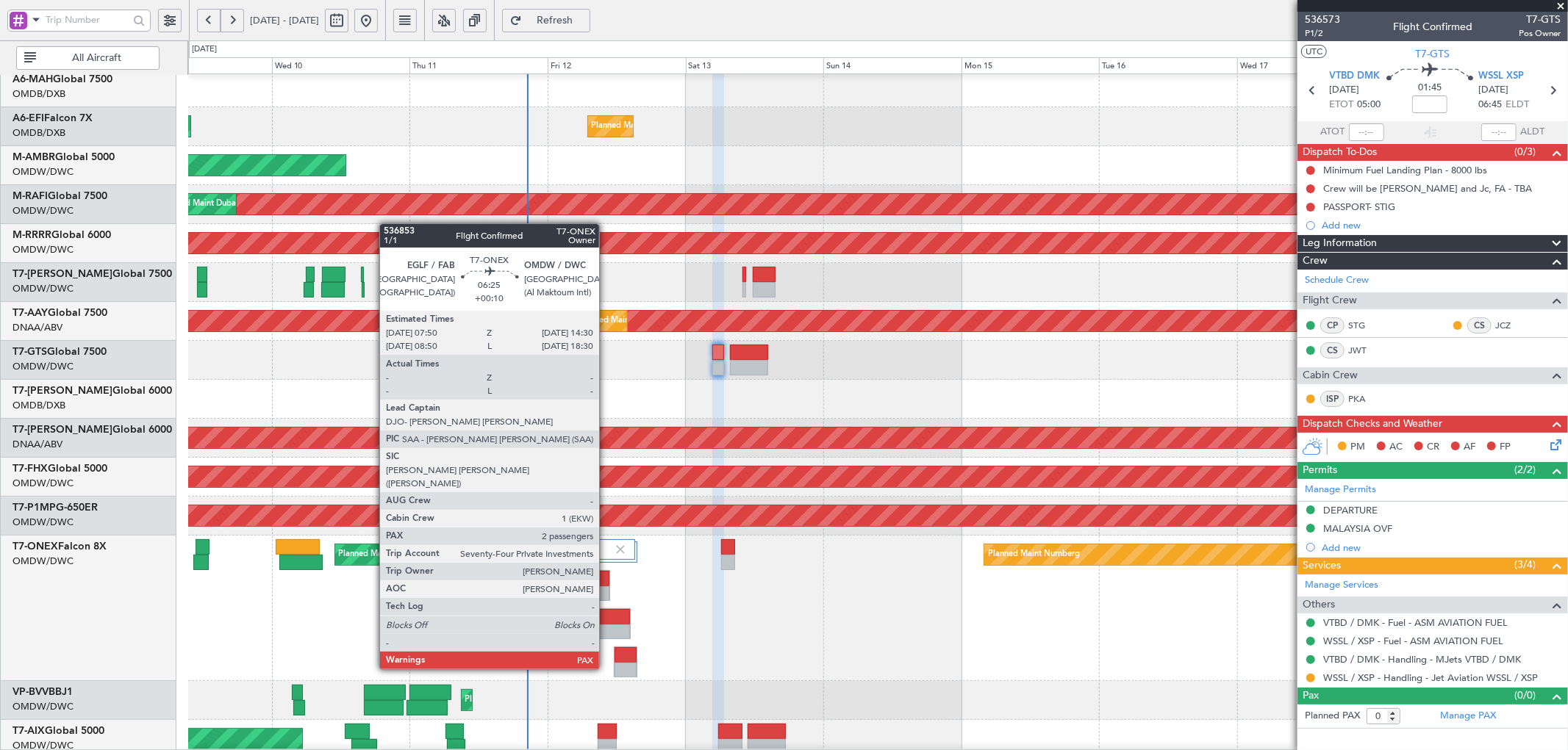
click at [606, 627] on div at bounding box center [611, 632] width 37 height 15
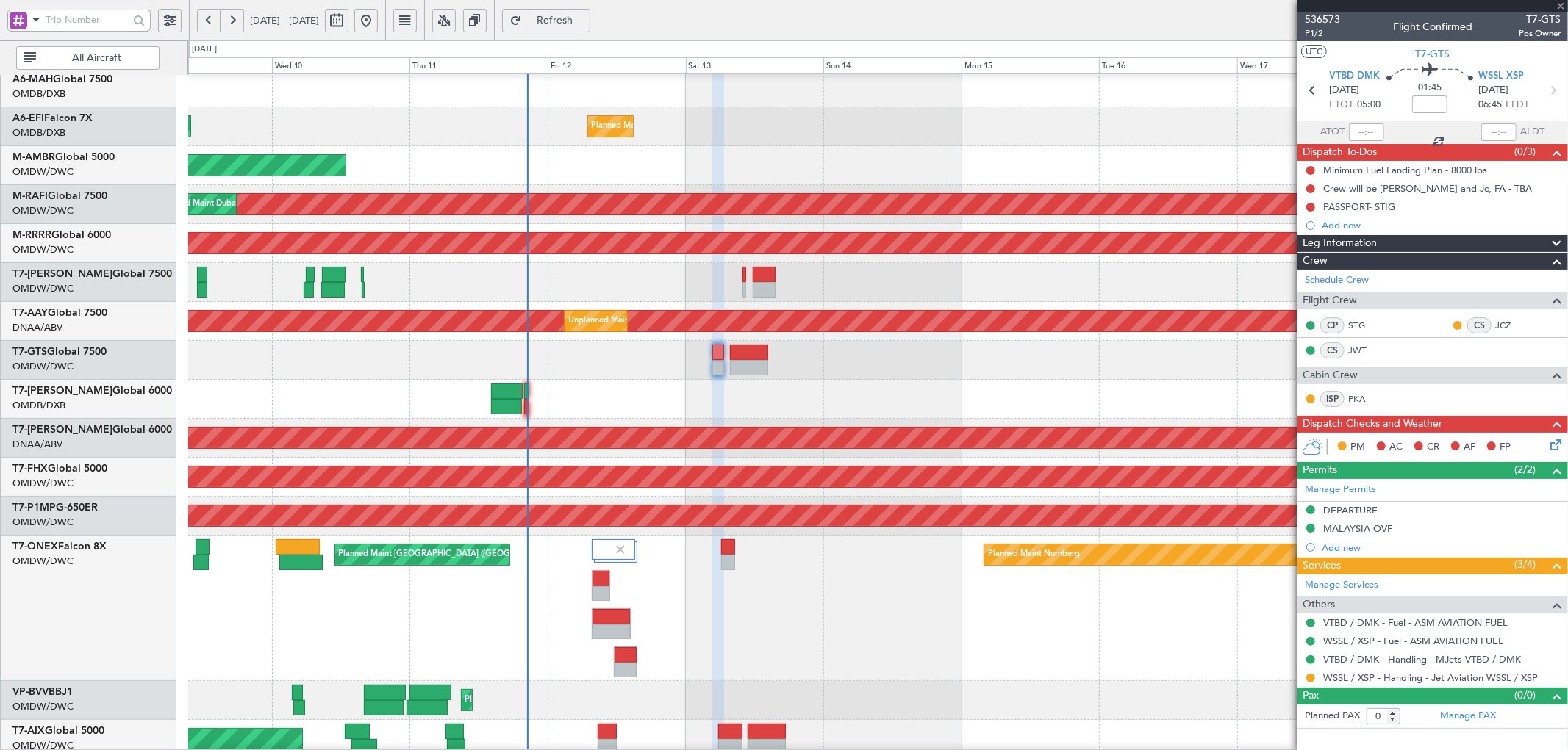
type input "+00:10"
type input "2"
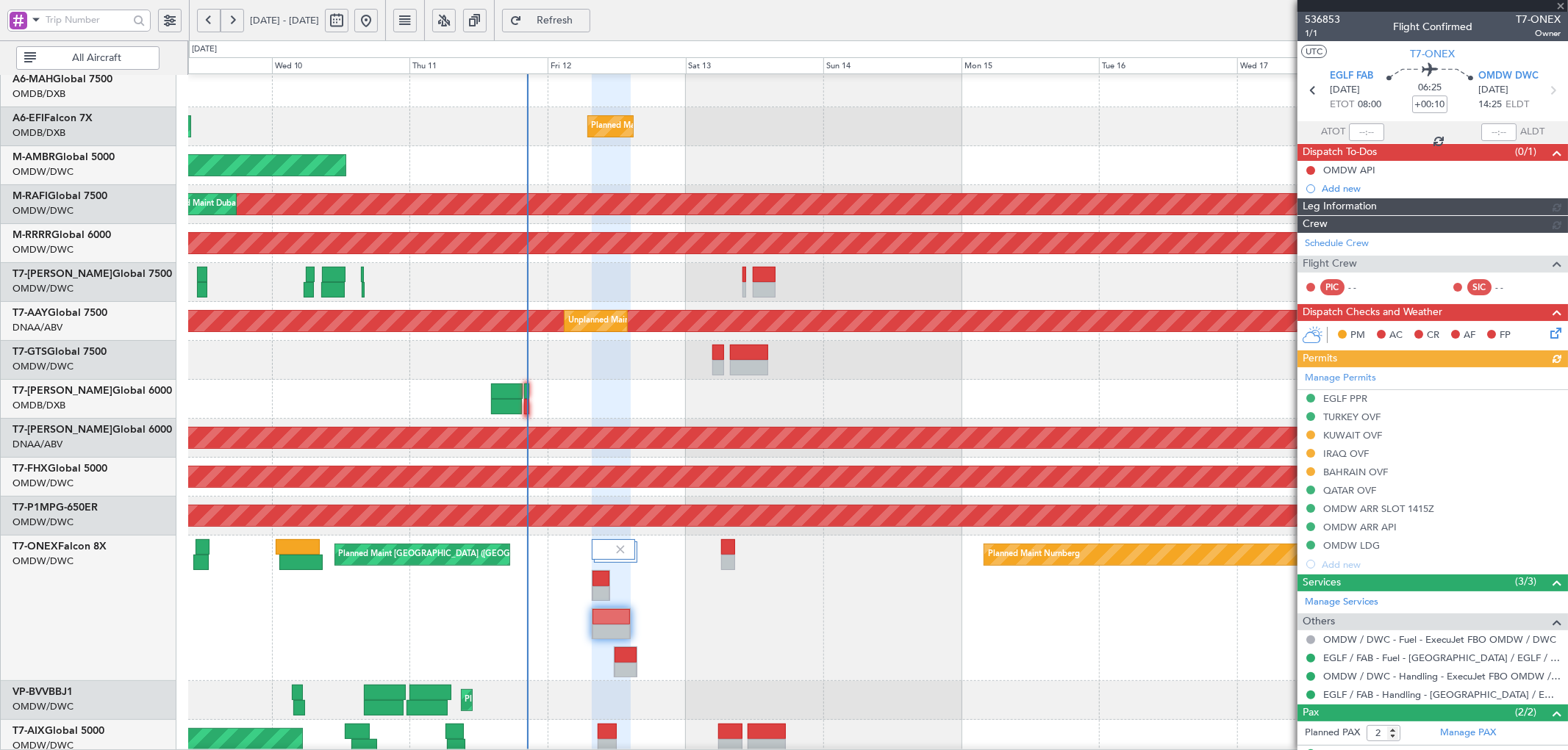
type input "[PERSON_NAME] (ANI)"
type input "7211"
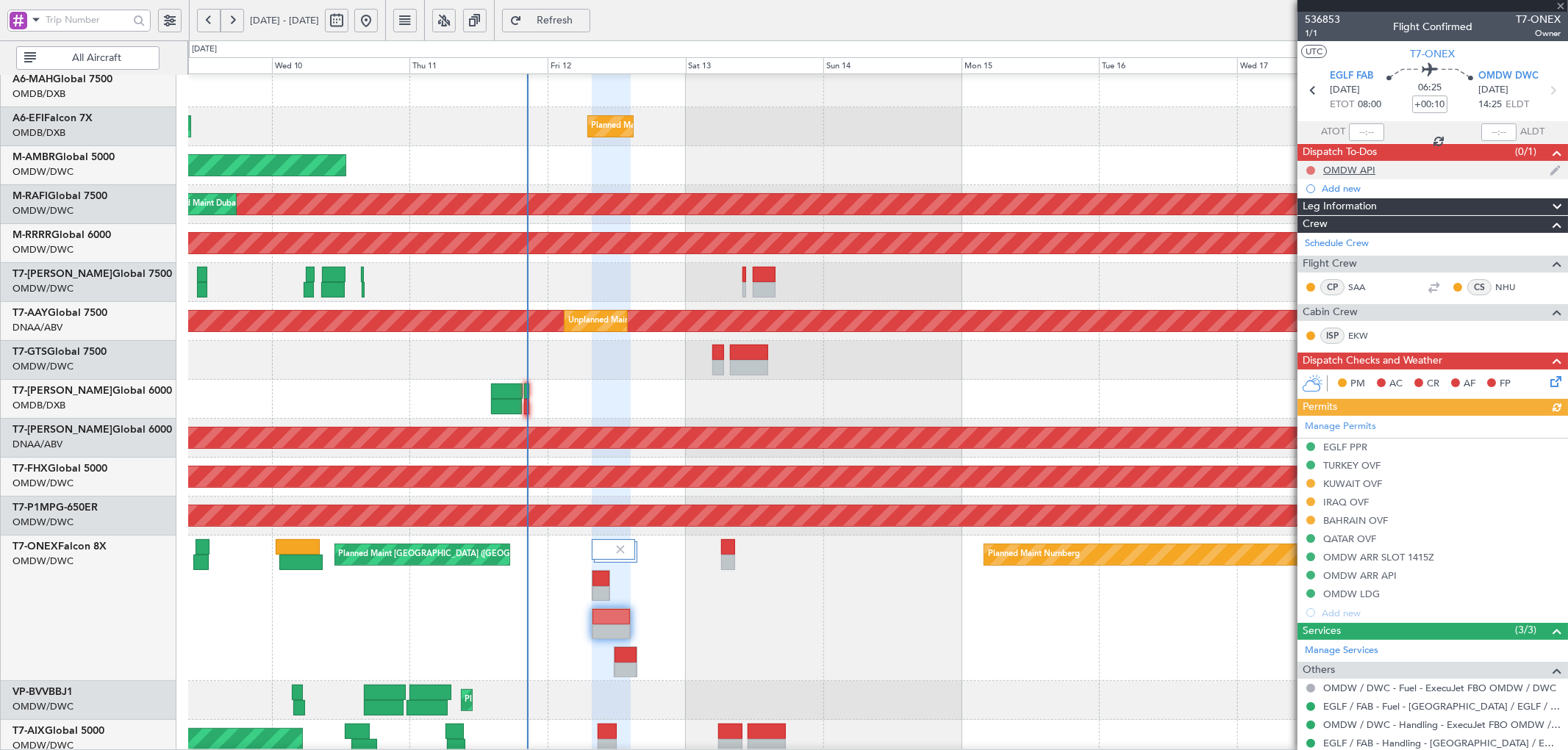
click at [1312, 169] on button at bounding box center [1311, 171] width 9 height 9
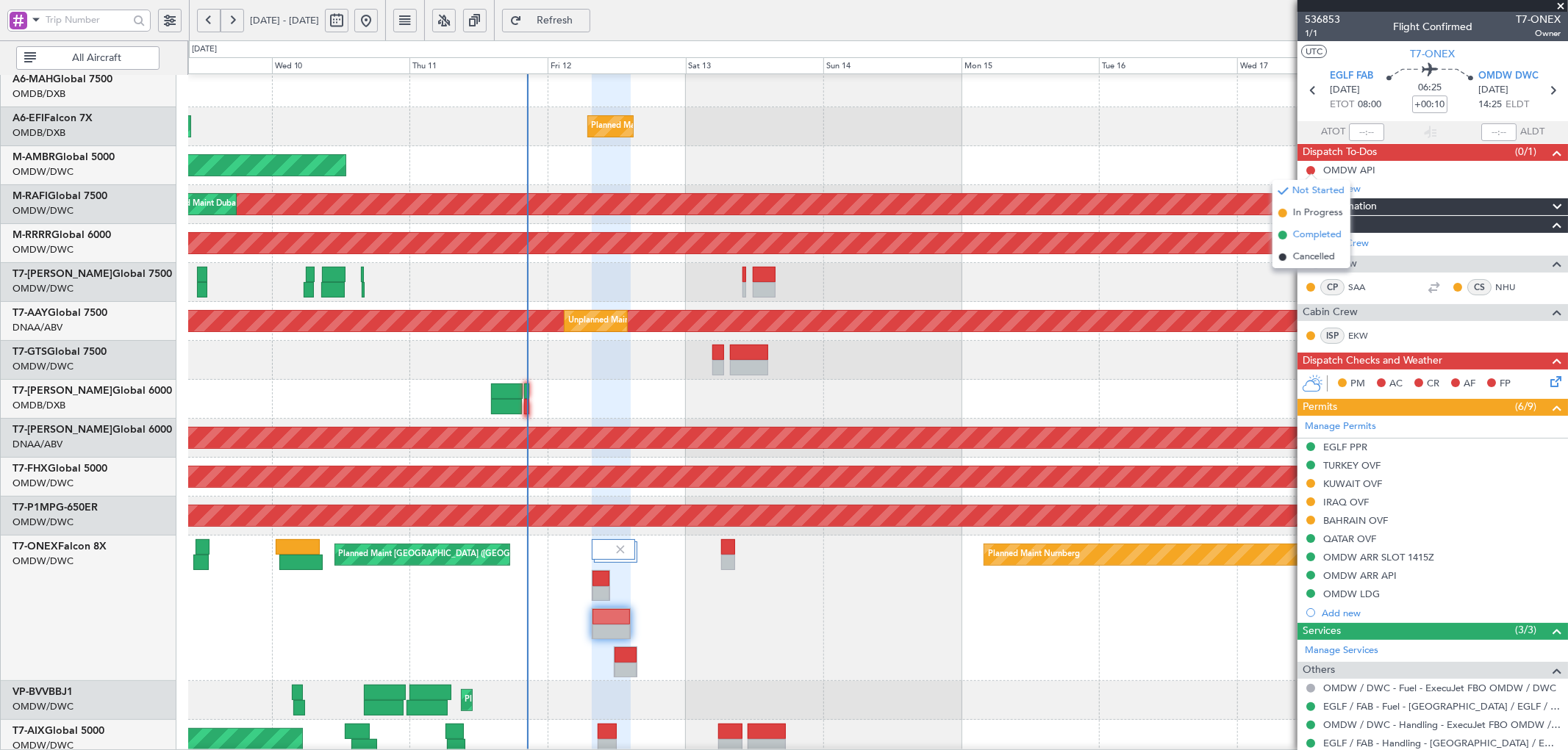
click at [1302, 231] on span "Completed" at bounding box center [1317, 234] width 49 height 14
click at [1547, 382] on icon at bounding box center [1553, 379] width 12 height 12
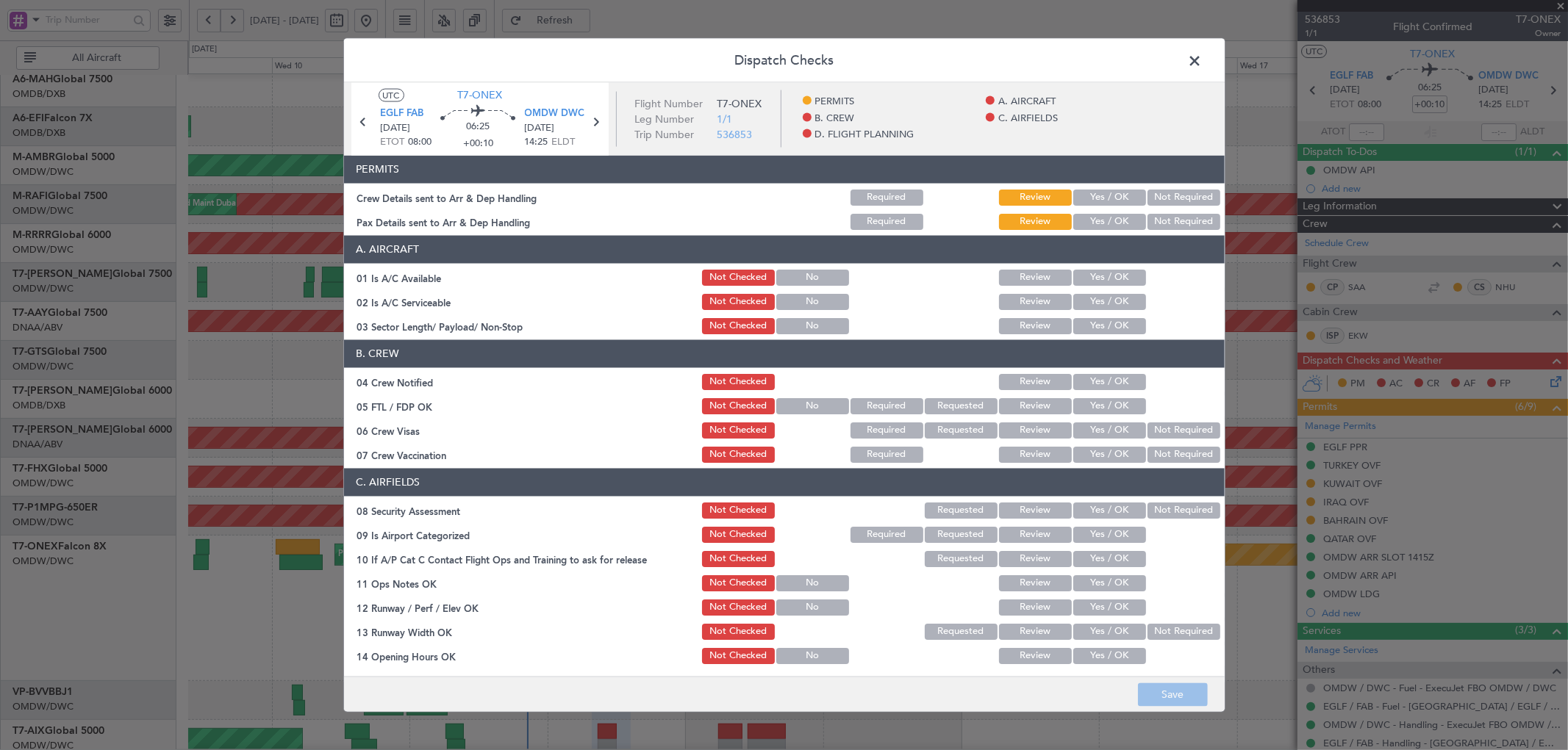
click at [1104, 199] on button "Yes / OK" at bounding box center [1110, 196] width 73 height 16
click at [1098, 223] on button "Yes / OK" at bounding box center [1110, 221] width 73 height 16
click at [1095, 275] on button "Yes / OK" at bounding box center [1110, 277] width 73 height 16
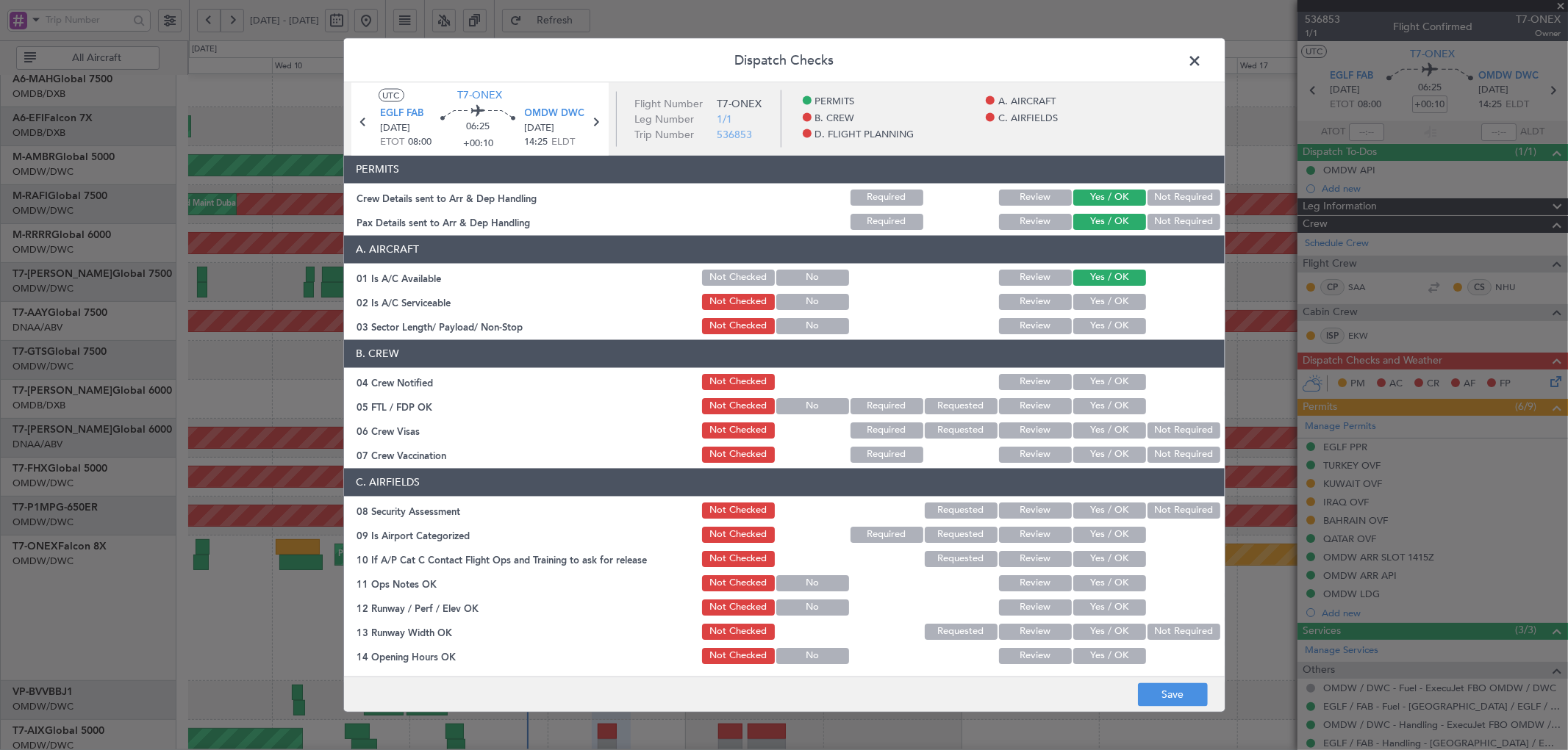
drag, startPoint x: 1091, startPoint y: 297, endPoint x: 1092, endPoint y: 316, distance: 19.0
click at [1092, 299] on button "Yes / OK" at bounding box center [1110, 301] width 73 height 16
click at [1094, 323] on button "Yes / OK" at bounding box center [1110, 325] width 73 height 16
click at [1083, 387] on button "Yes / OK" at bounding box center [1110, 381] width 73 height 16
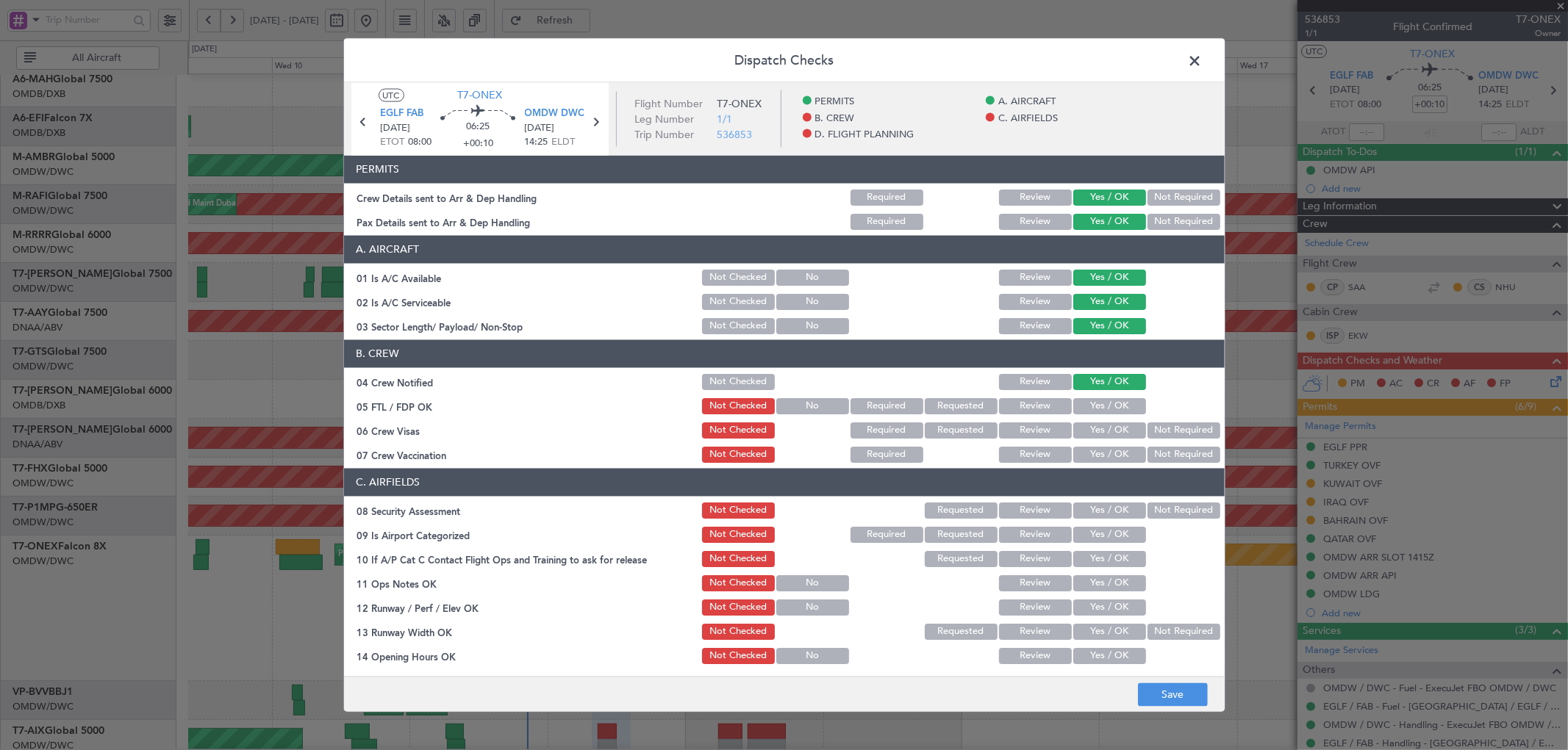
click at [1082, 415] on div "Yes / OK" at bounding box center [1108, 405] width 74 height 20
click at [1091, 405] on button "Yes / OK" at bounding box center [1110, 405] width 73 height 16
click at [1086, 431] on button "Yes / OK" at bounding box center [1110, 429] width 73 height 16
click at [1149, 453] on button "Not Required" at bounding box center [1183, 453] width 73 height 16
click at [1090, 509] on button "Yes / OK" at bounding box center [1110, 510] width 73 height 16
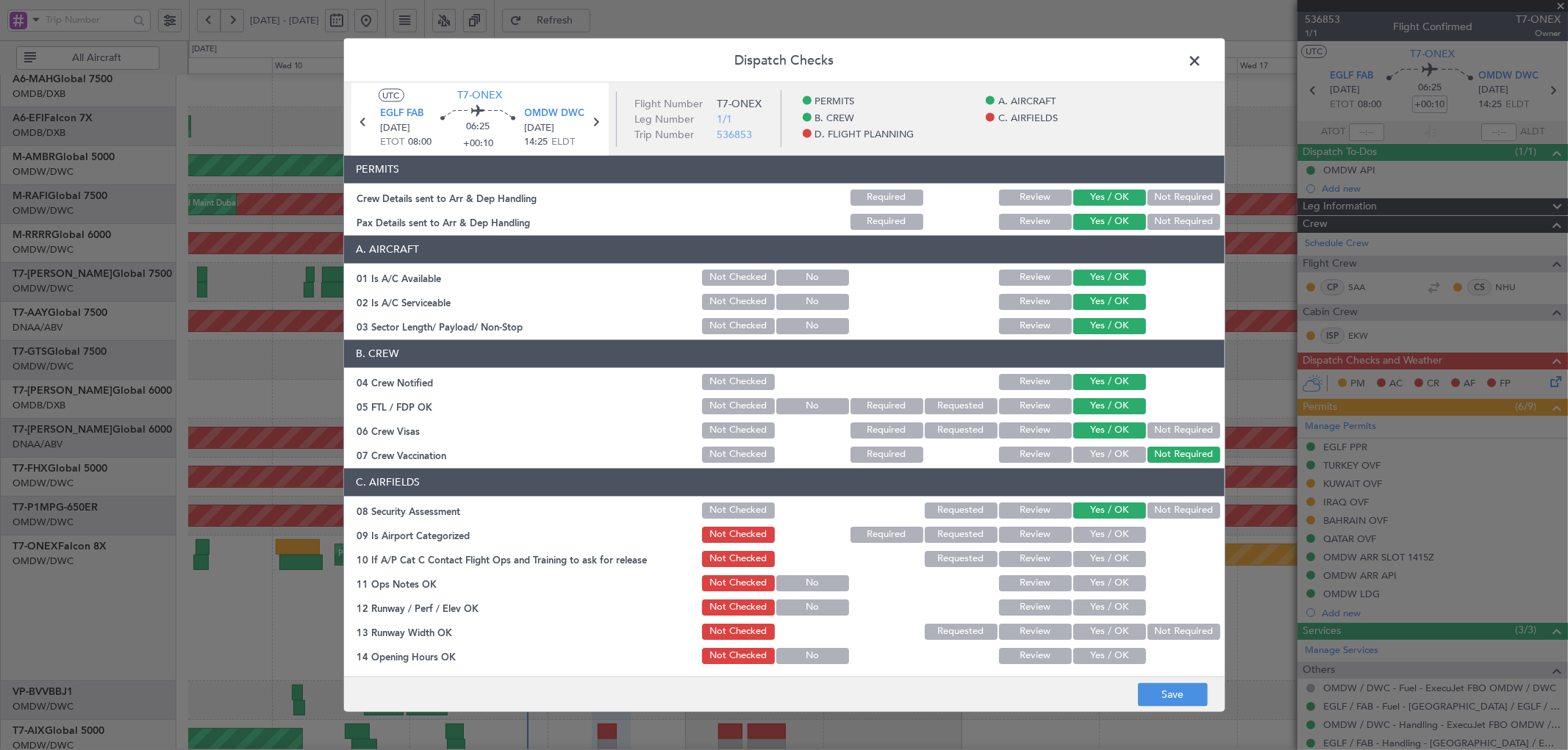
click at [1089, 531] on button "Yes / OK" at bounding box center [1110, 534] width 73 height 16
drag, startPoint x: 1092, startPoint y: 549, endPoint x: 1092, endPoint y: 559, distance: 10.0
click at [1092, 549] on div "Yes / OK" at bounding box center [1108, 558] width 74 height 20
drag, startPoint x: 1091, startPoint y: 555, endPoint x: 1083, endPoint y: 595, distance: 40.8
click at [1090, 555] on button "Yes / OK" at bounding box center [1110, 558] width 73 height 16
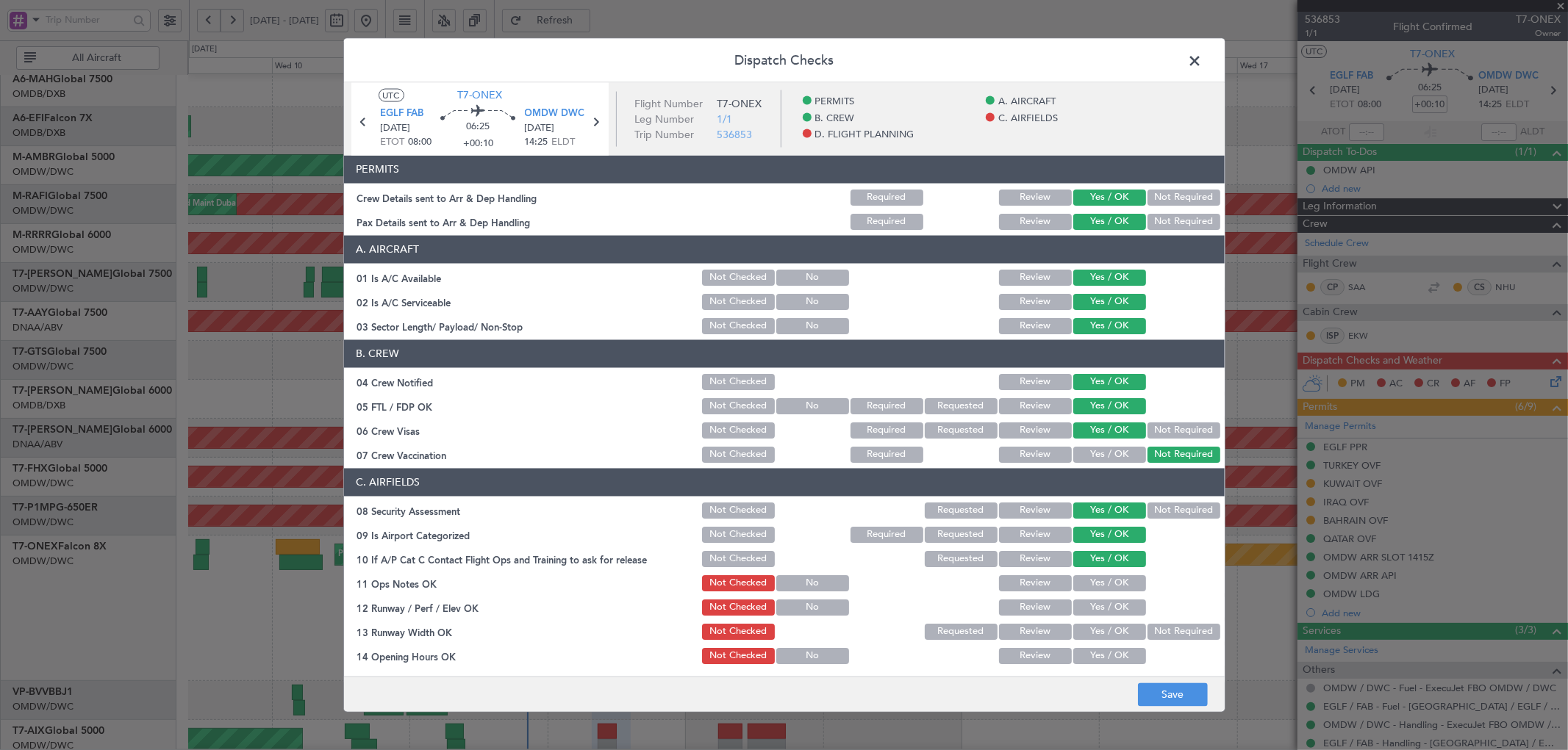
click at [1084, 595] on section "C. AIRFIELDS 08 Security Assessment Not Checked Requested Review Yes / OK Not R…" at bounding box center [784, 700] width 881 height 464
click at [1092, 586] on button "Yes / OK" at bounding box center [1110, 582] width 73 height 16
click at [1094, 608] on button "Yes / OK" at bounding box center [1110, 607] width 73 height 16
click at [1090, 629] on button "Yes / OK" at bounding box center [1110, 631] width 73 height 16
click at [1091, 649] on button "Yes / OK" at bounding box center [1110, 655] width 73 height 16
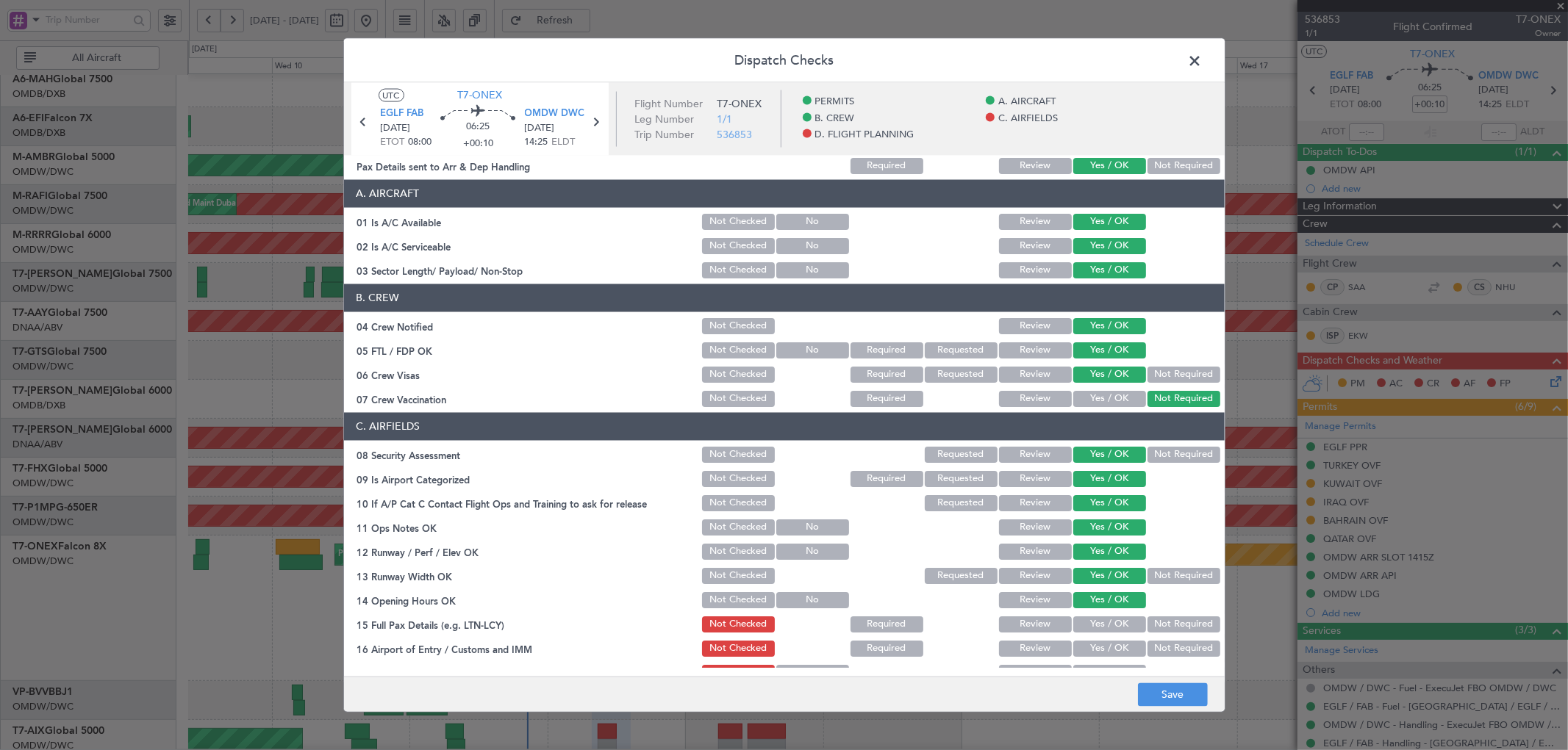
scroll to position [108, 0]
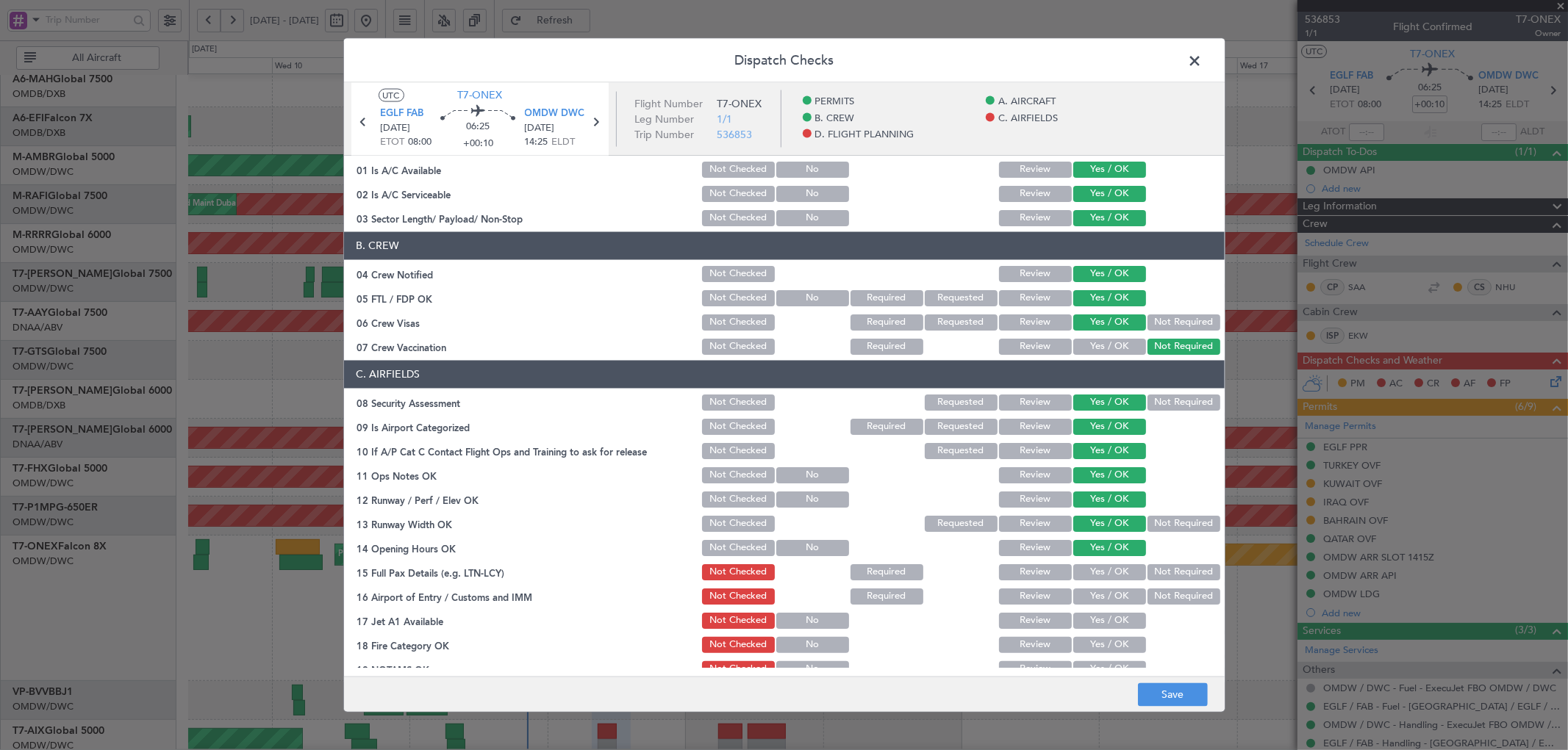
click at [1105, 568] on button "Yes / OK" at bounding box center [1110, 571] width 73 height 16
click at [1105, 594] on button "Yes / OK" at bounding box center [1110, 595] width 73 height 16
drag, startPoint x: 1108, startPoint y: 614, endPoint x: 1099, endPoint y: 640, distance: 27.5
click at [1108, 615] on button "Yes / OK" at bounding box center [1110, 620] width 73 height 16
click at [1101, 645] on button "Yes / OK" at bounding box center [1110, 644] width 73 height 16
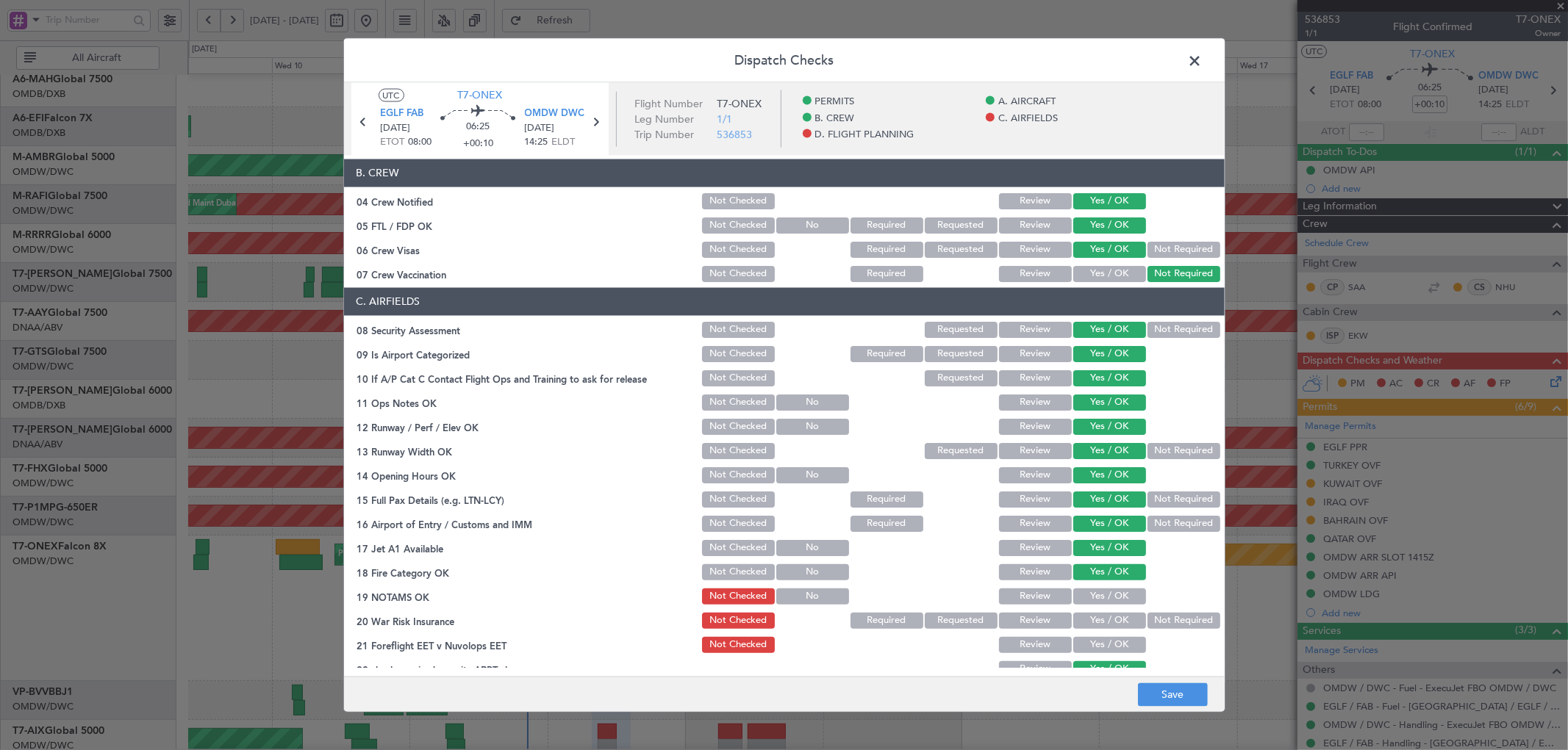
scroll to position [271, 0]
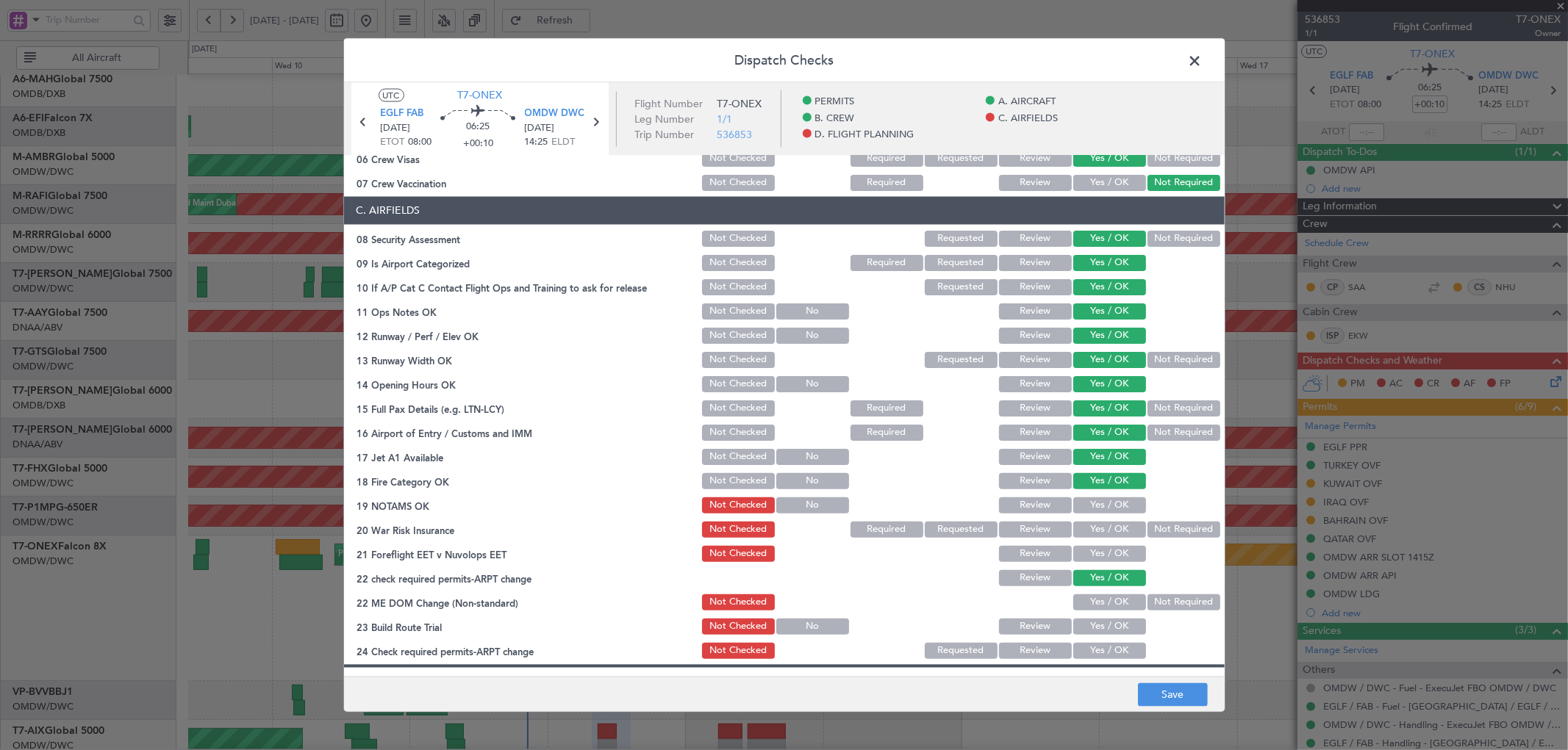
click at [1098, 505] on button "Yes / OK" at bounding box center [1110, 504] width 73 height 16
click at [1155, 533] on button "Not Required" at bounding box center [1183, 529] width 73 height 16
click at [1098, 545] on button "Yes / OK" at bounding box center [1110, 553] width 73 height 16
drag, startPoint x: 1105, startPoint y: 599, endPoint x: 1102, endPoint y: 607, distance: 8.5
click at [1105, 599] on button "Yes / OK" at bounding box center [1110, 601] width 73 height 16
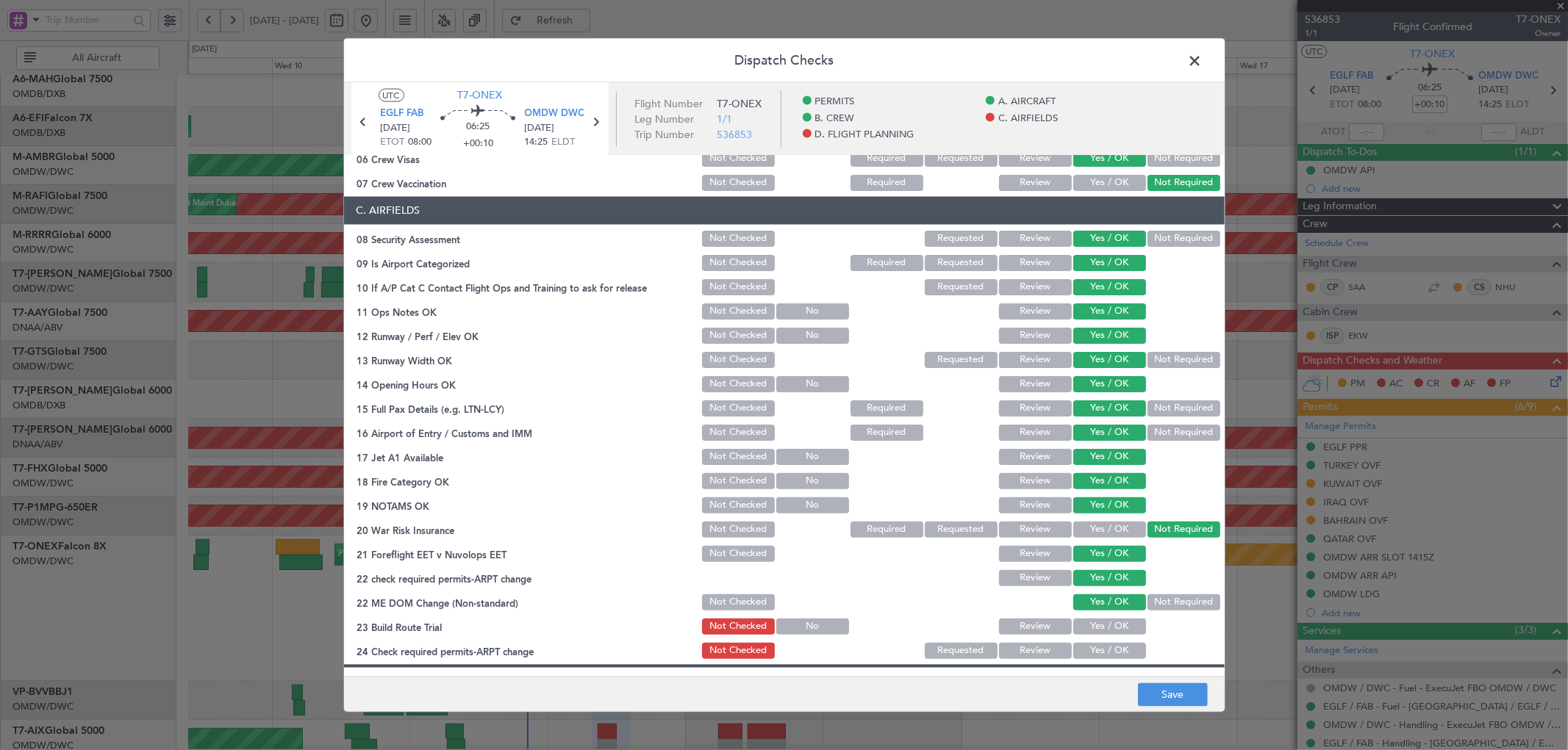
click at [1101, 625] on button "Yes / OK" at bounding box center [1110, 626] width 73 height 16
click at [1099, 652] on button "Yes / OK" at bounding box center [1110, 650] width 73 height 16
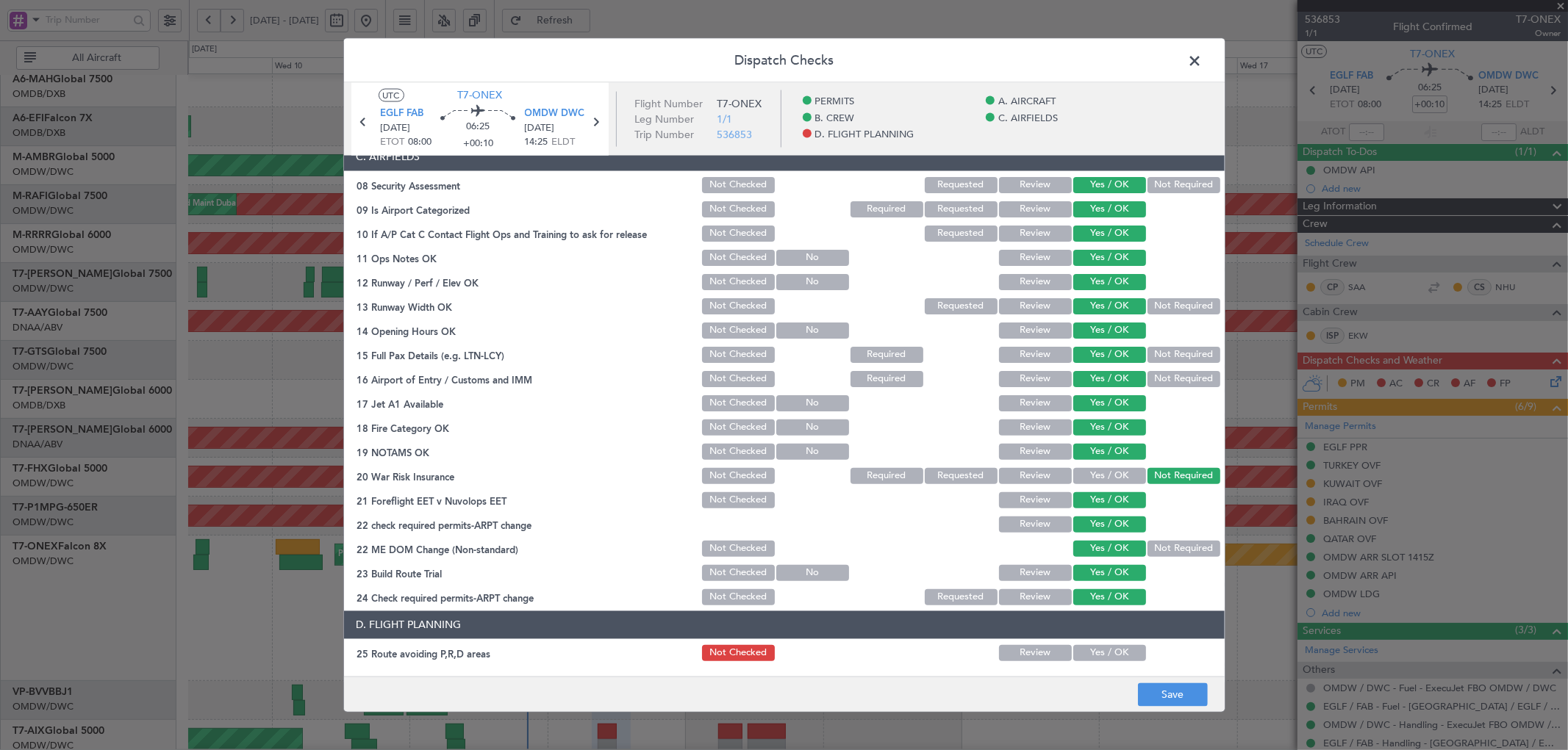
scroll to position [381, 0]
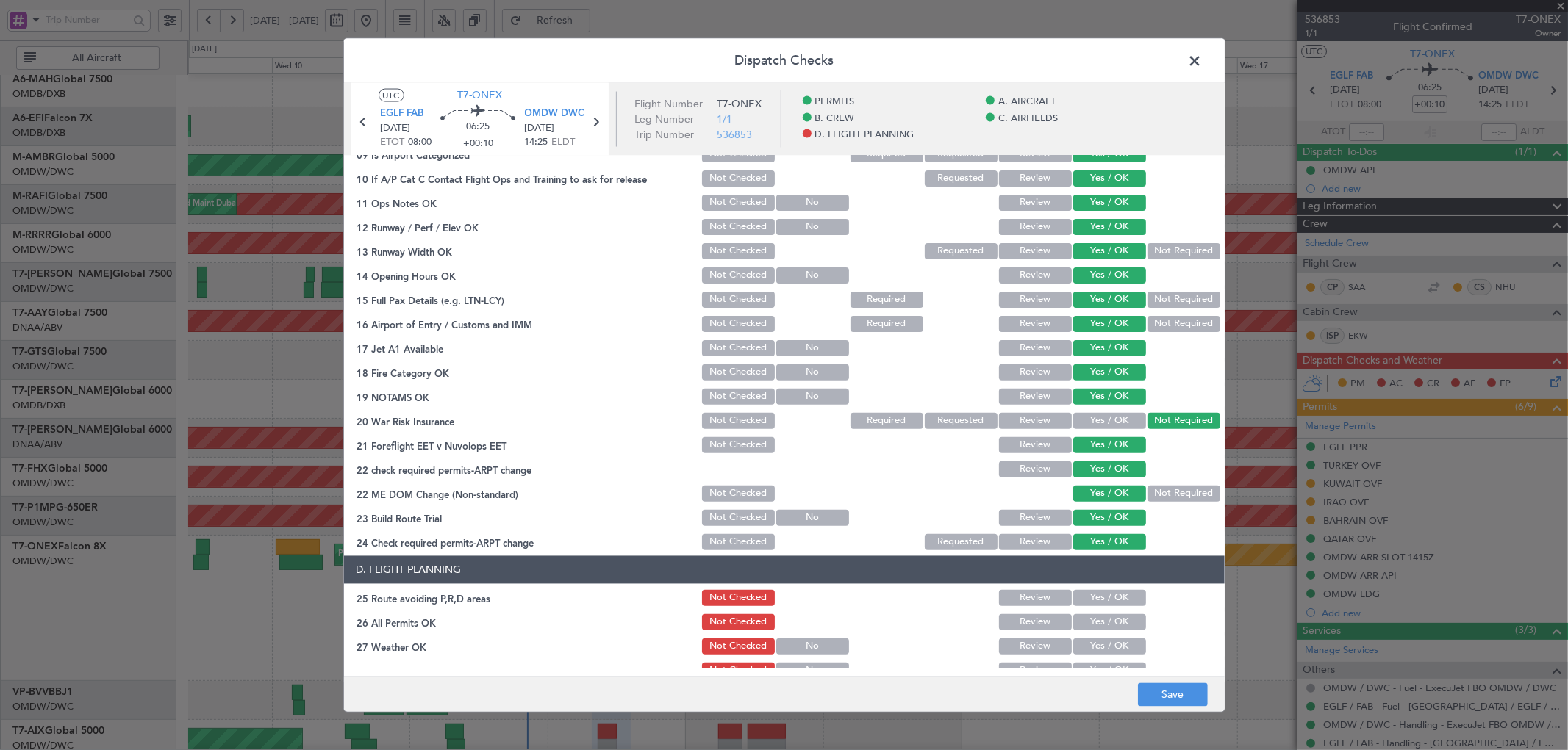
click at [1083, 597] on button "Yes / OK" at bounding box center [1110, 597] width 73 height 16
click at [1042, 617] on button "Review" at bounding box center [1035, 621] width 73 height 16
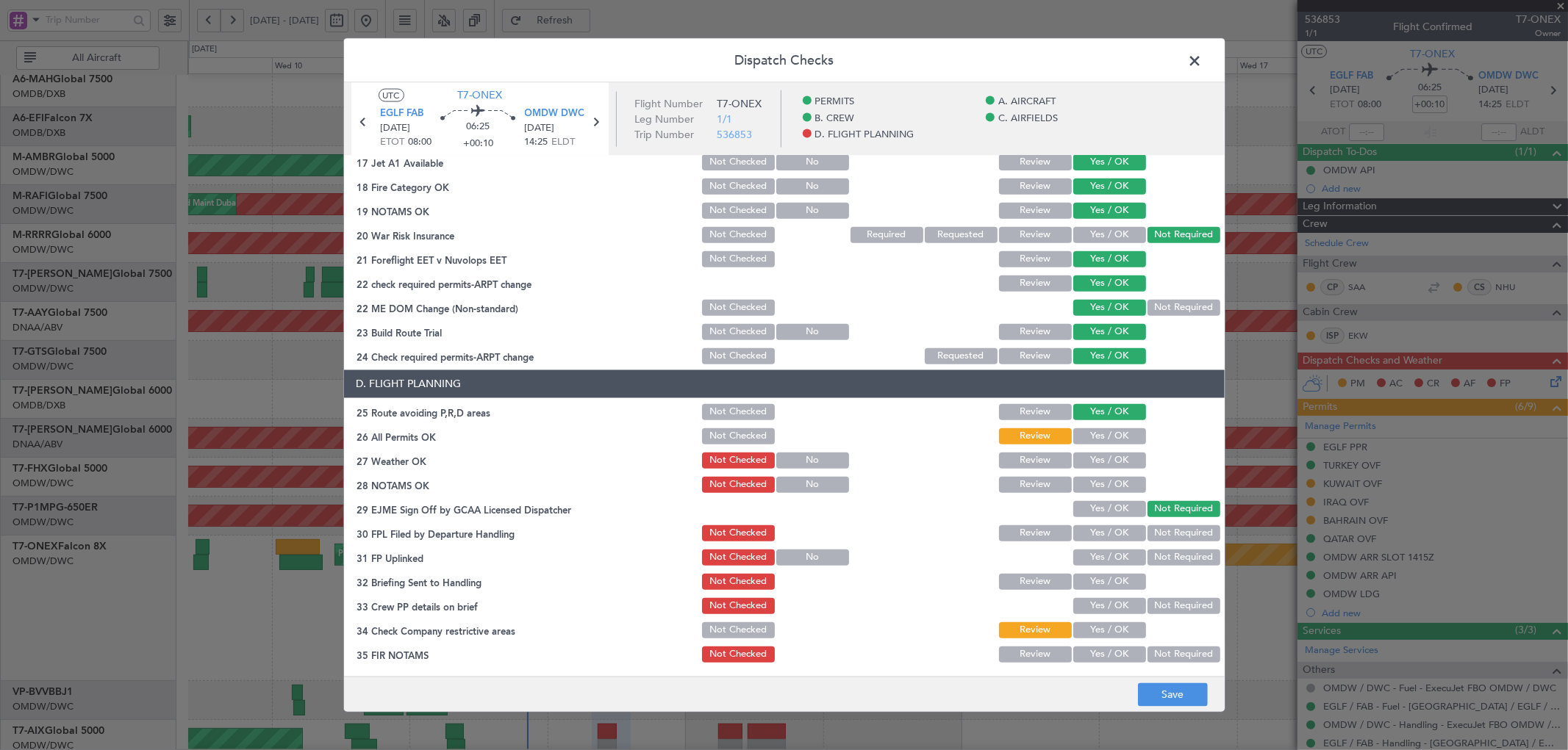
click at [1095, 459] on button "Yes / OK" at bounding box center [1110, 460] width 73 height 16
click at [1094, 485] on button "Yes / OK" at bounding box center [1110, 484] width 73 height 16
click at [1094, 498] on div "Yes / OK" at bounding box center [1108, 508] width 74 height 20
click at [1046, 528] on button "Review" at bounding box center [1035, 532] width 73 height 16
click at [1094, 553] on button "Yes / OK" at bounding box center [1110, 557] width 73 height 16
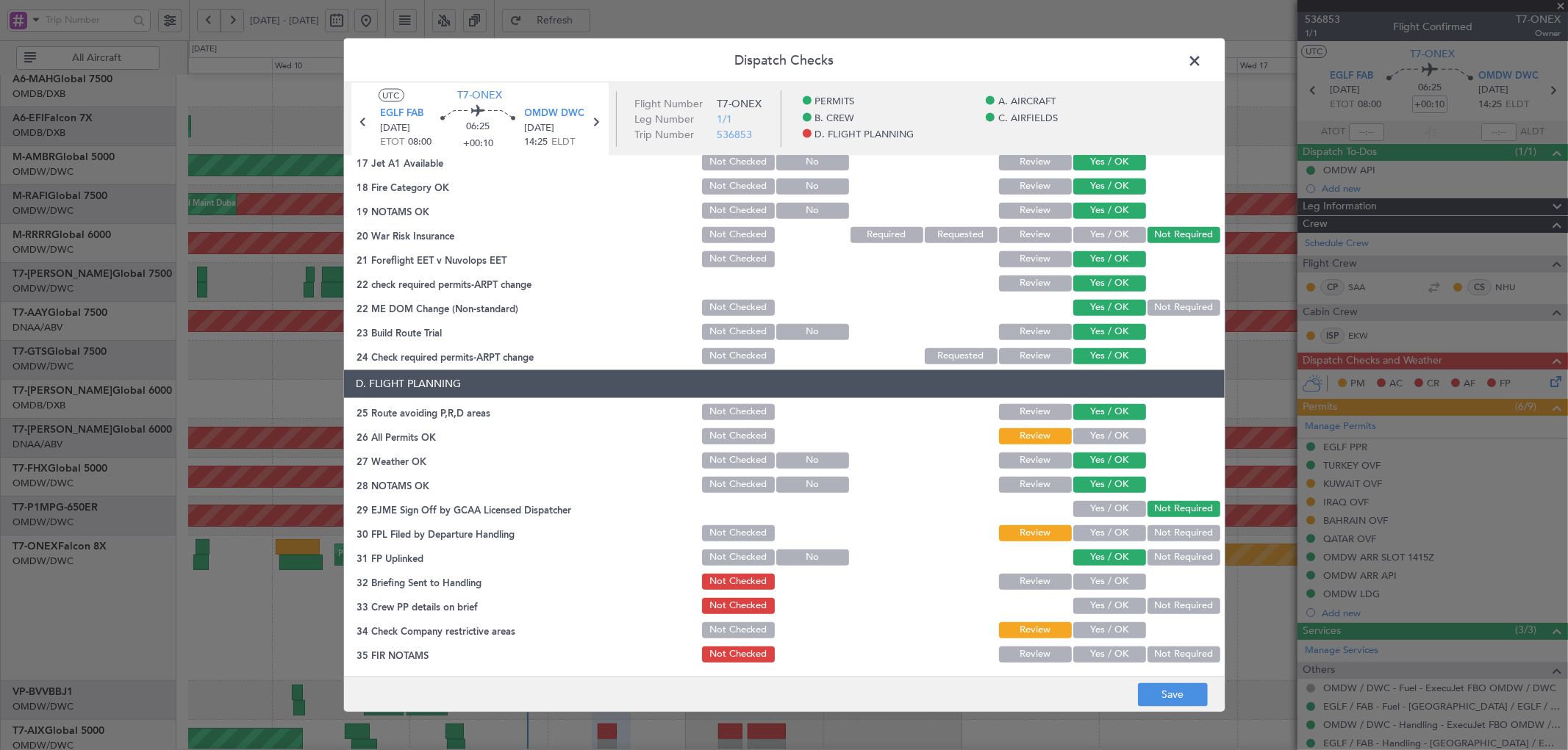
click at [1094, 561] on button "Yes / OK" at bounding box center [1110, 557] width 73 height 16
click at [1096, 580] on button "Yes / OK" at bounding box center [1110, 581] width 73 height 16
click at [1099, 604] on button "Yes / OK" at bounding box center [1110, 605] width 73 height 16
click at [1098, 622] on button "Yes / OK" at bounding box center [1110, 629] width 73 height 16
click at [1100, 654] on button "Yes / OK" at bounding box center [1110, 654] width 73 height 16
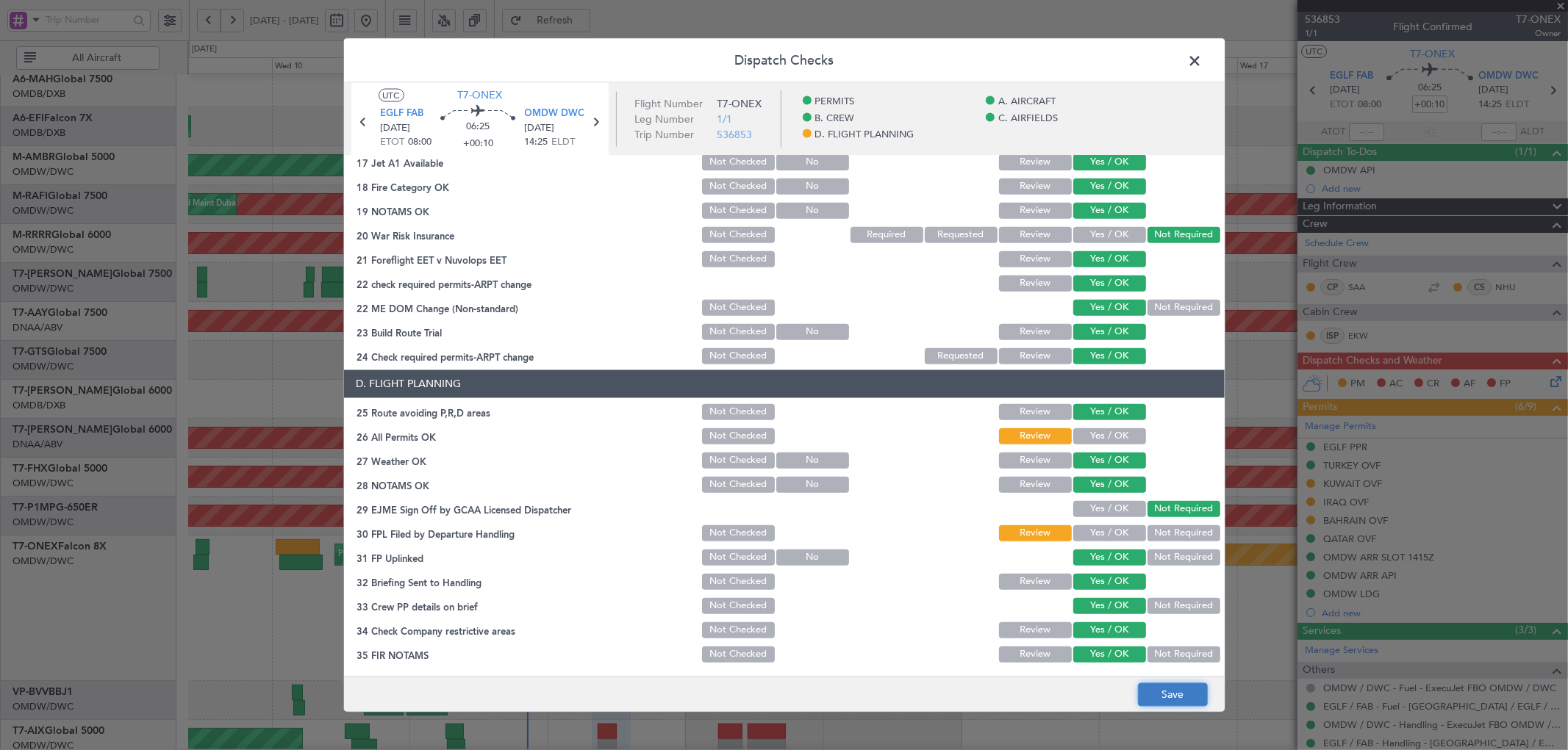
click at [1163, 699] on button "Save" at bounding box center [1173, 695] width 70 height 24
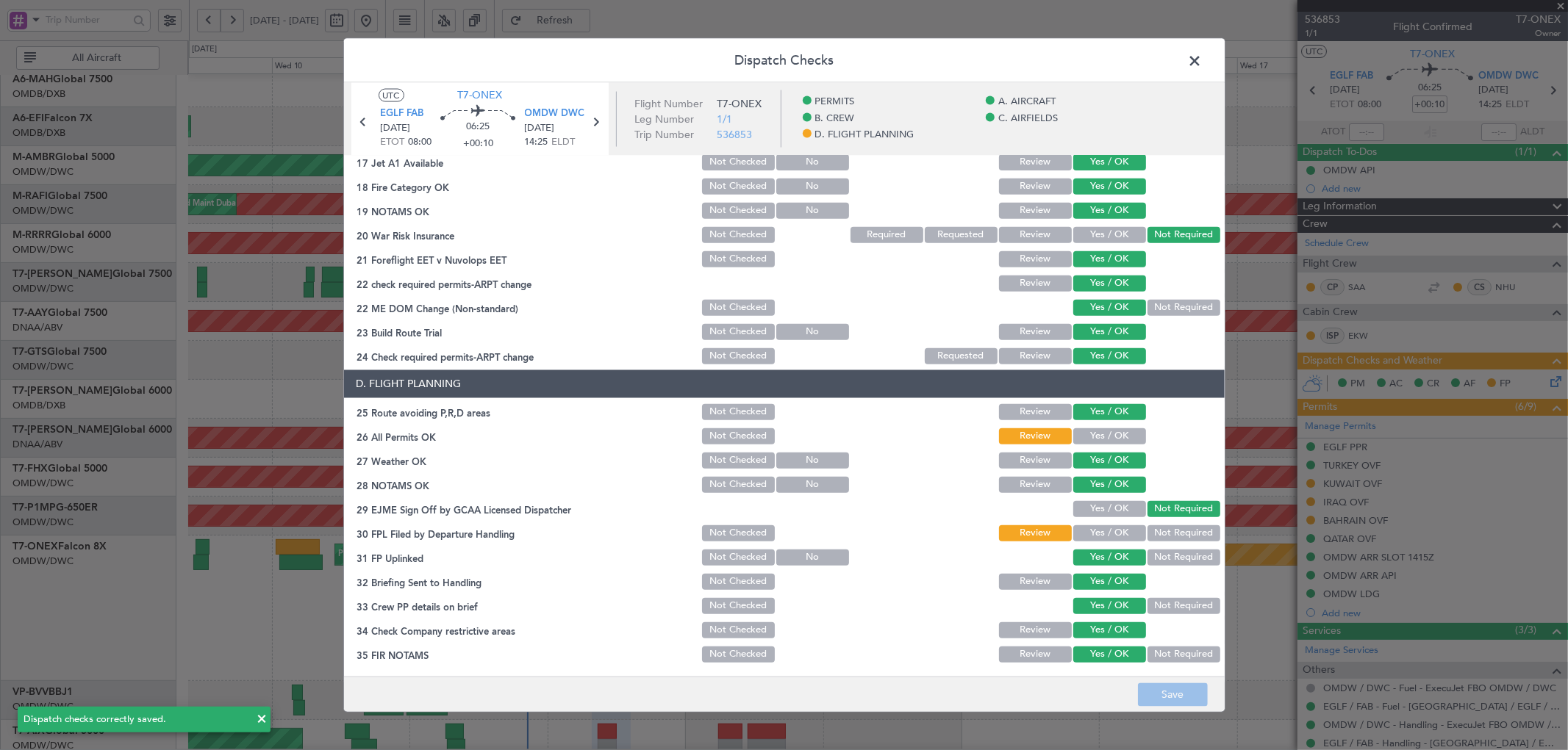
click at [1202, 61] on span at bounding box center [1202, 64] width 0 height 30
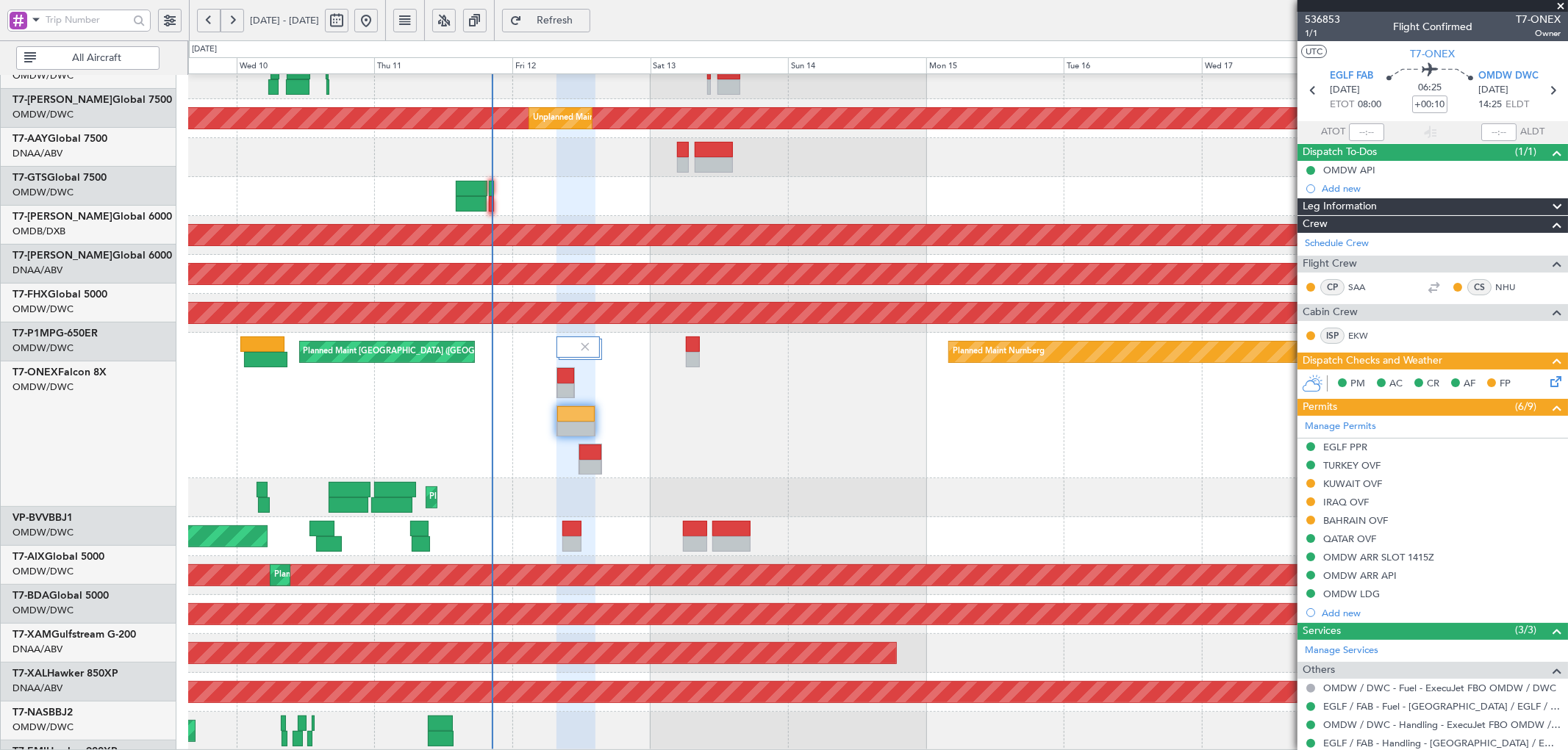
scroll to position [287, 0]
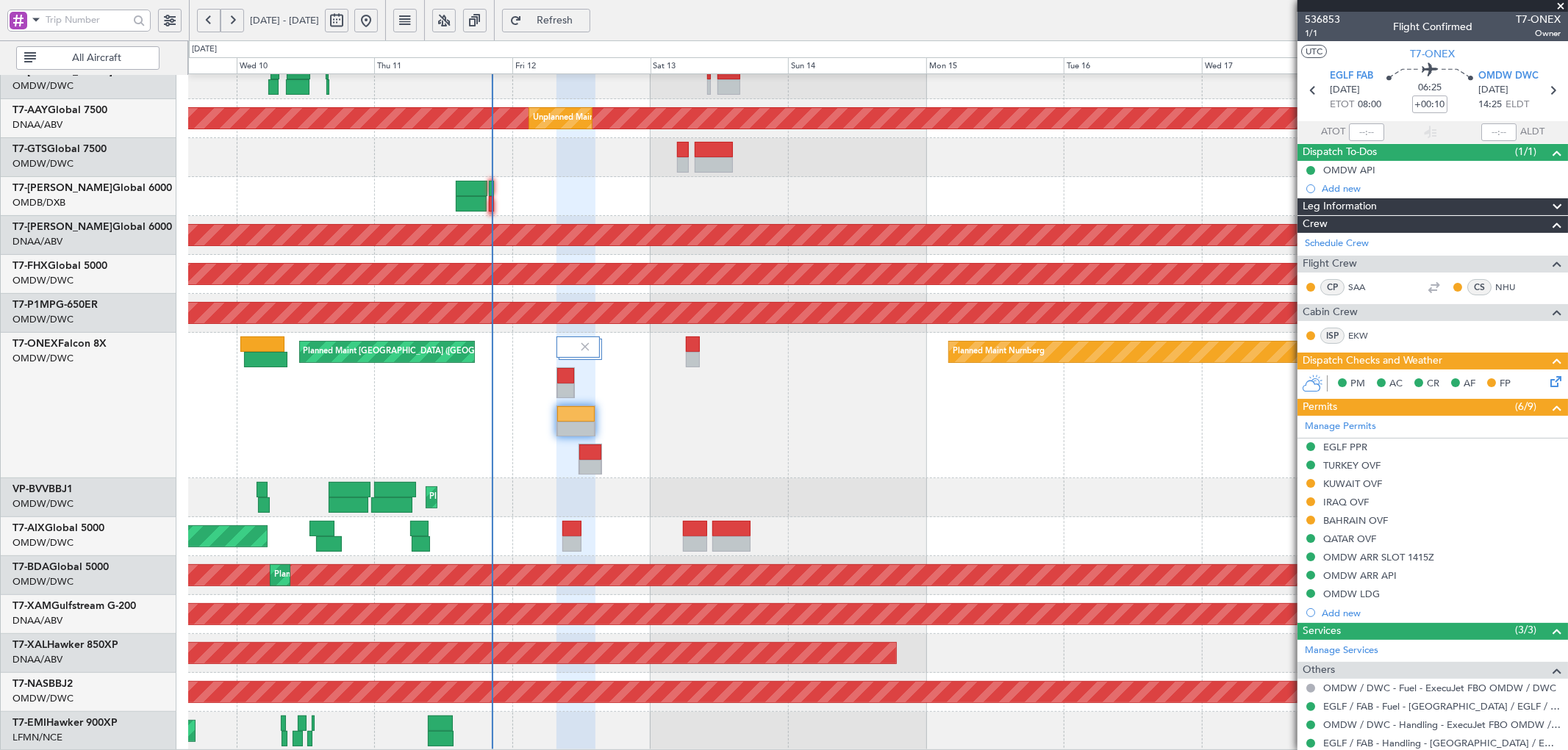
click at [802, 424] on div "Planned Maint [GEOGRAPHIC_DATA] ([GEOGRAPHIC_DATA]) Planned Maint Nurnberg" at bounding box center [878, 406] width 1379 height 146
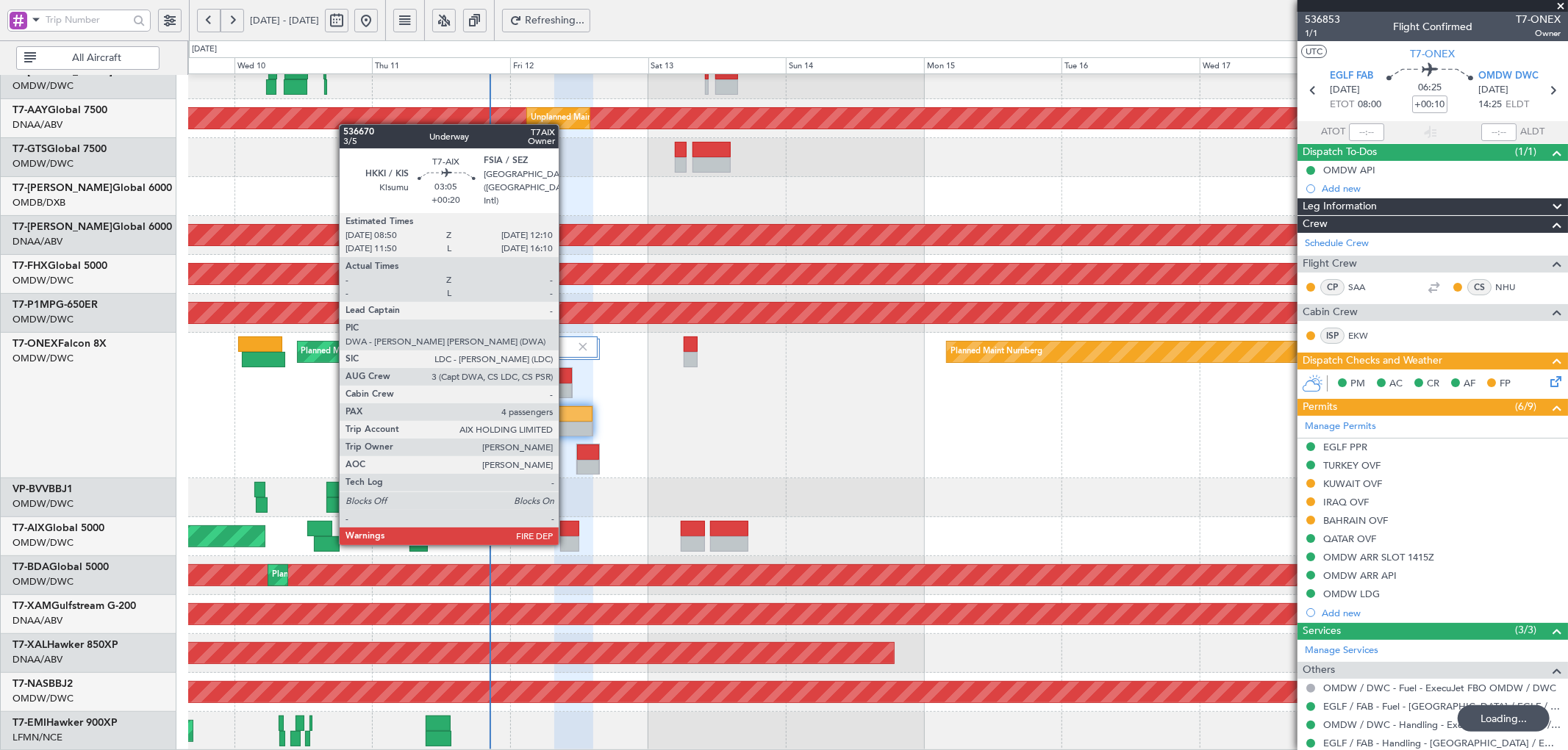
click at [566, 529] on div at bounding box center [570, 529] width 20 height 15
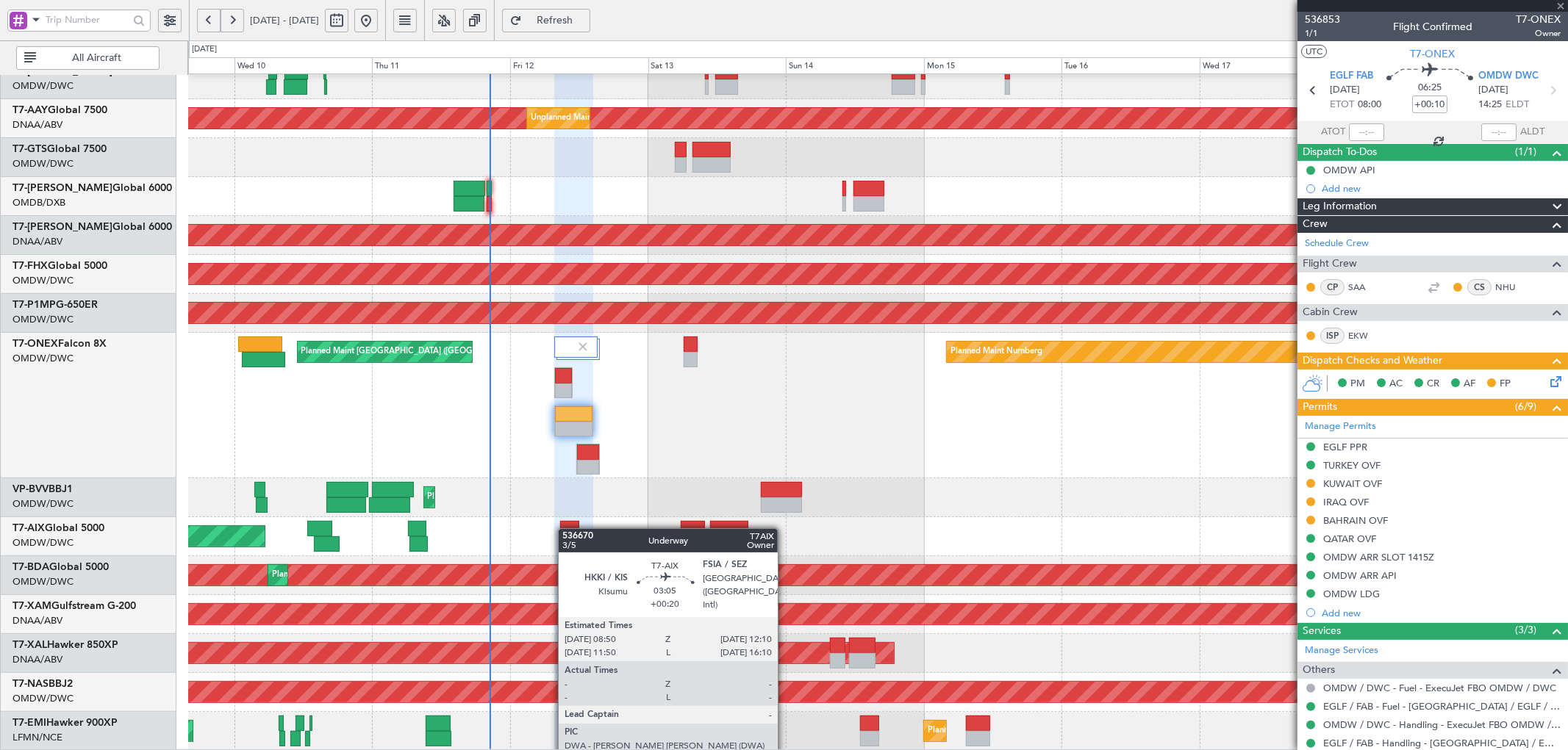
type input "+00:20"
type input "4"
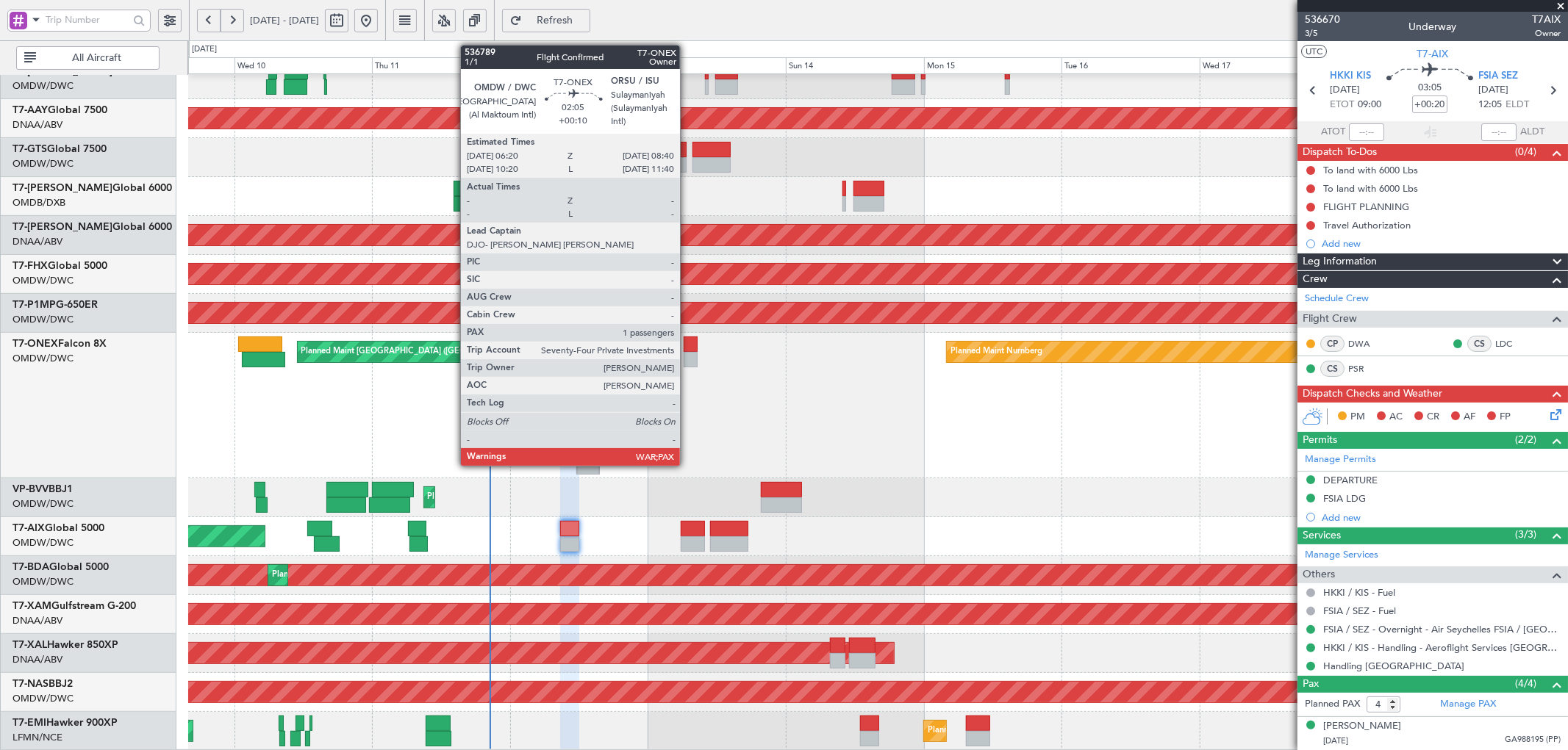
click at [687, 343] on div at bounding box center [690, 344] width 14 height 15
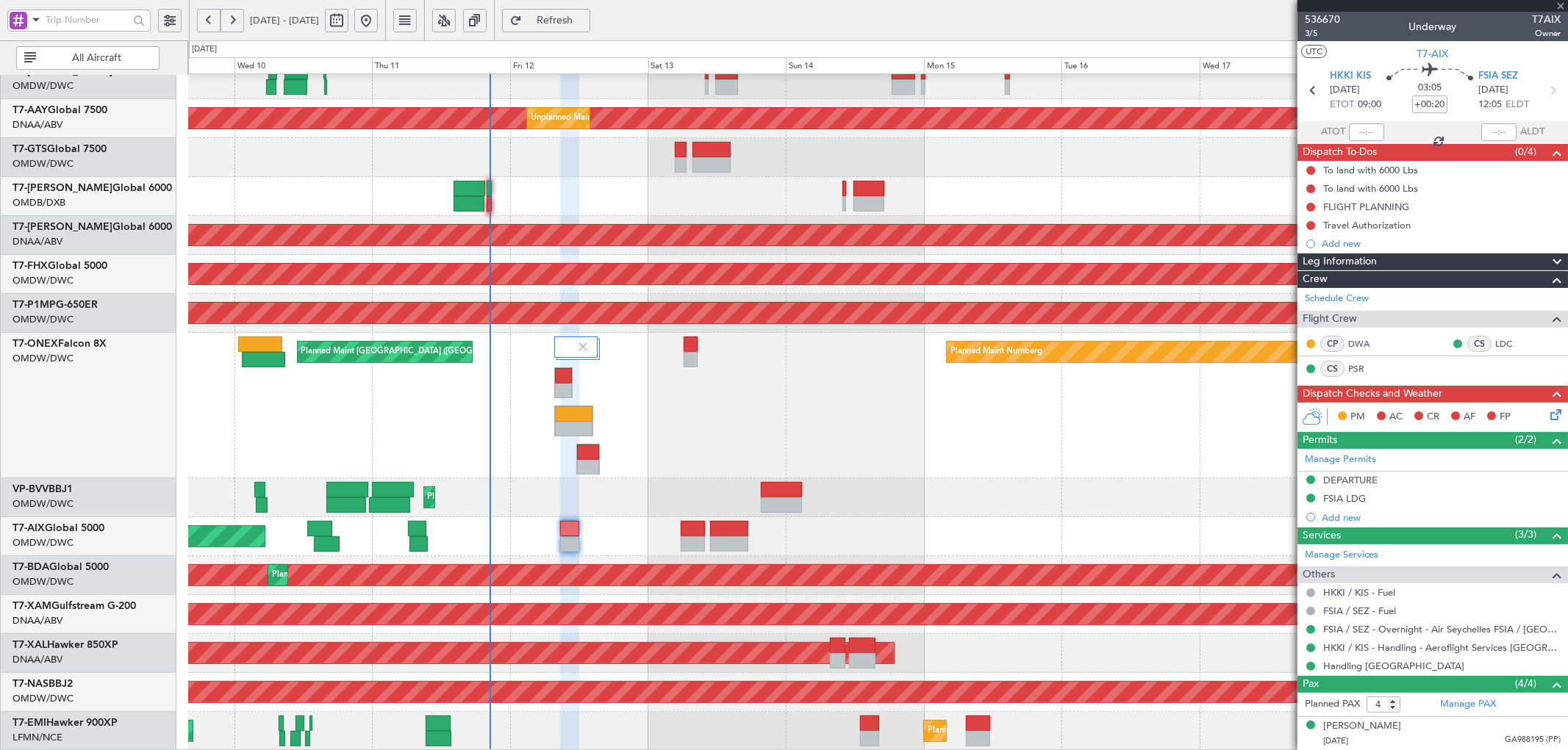
type input "+00:10"
type input "3"
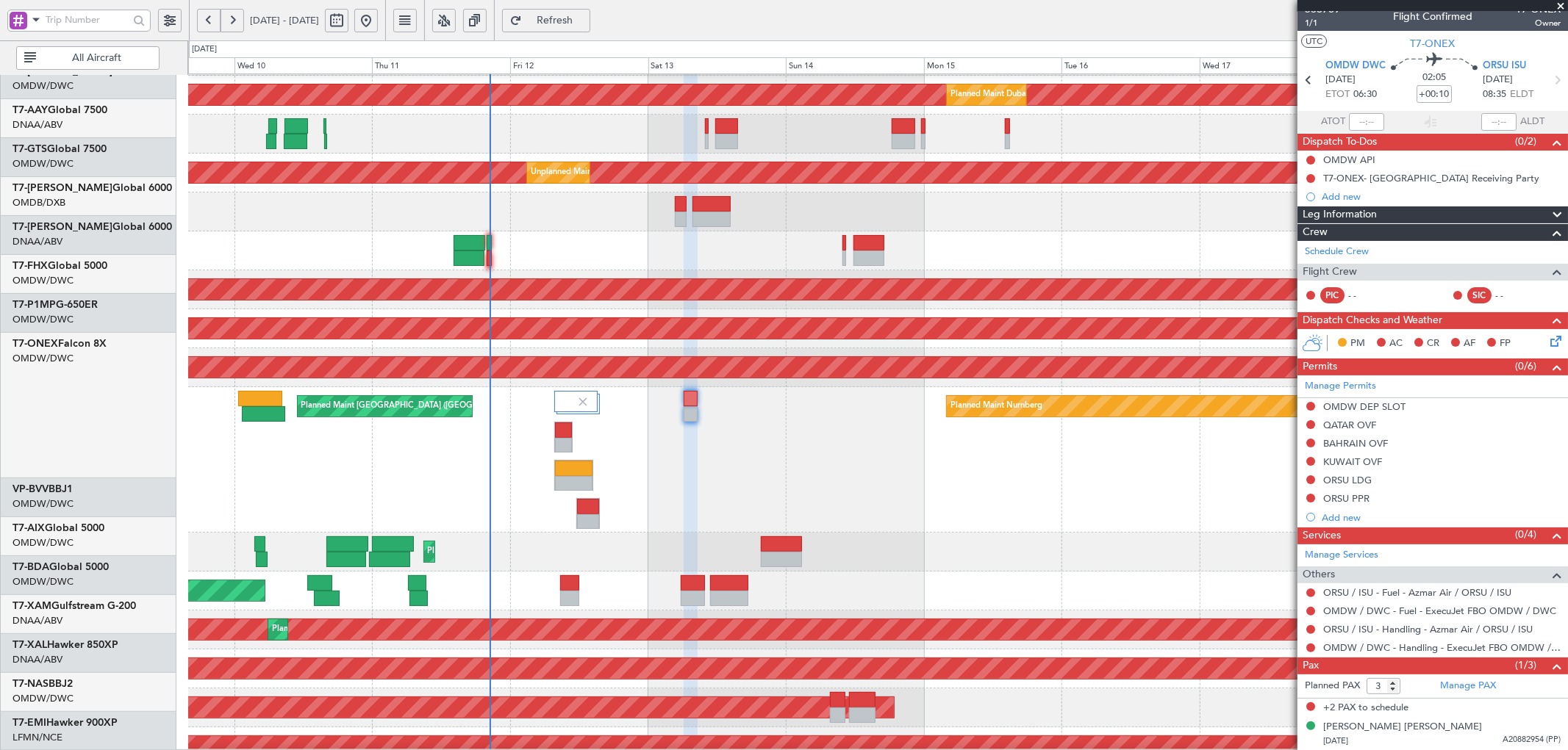
scroll to position [122, 0]
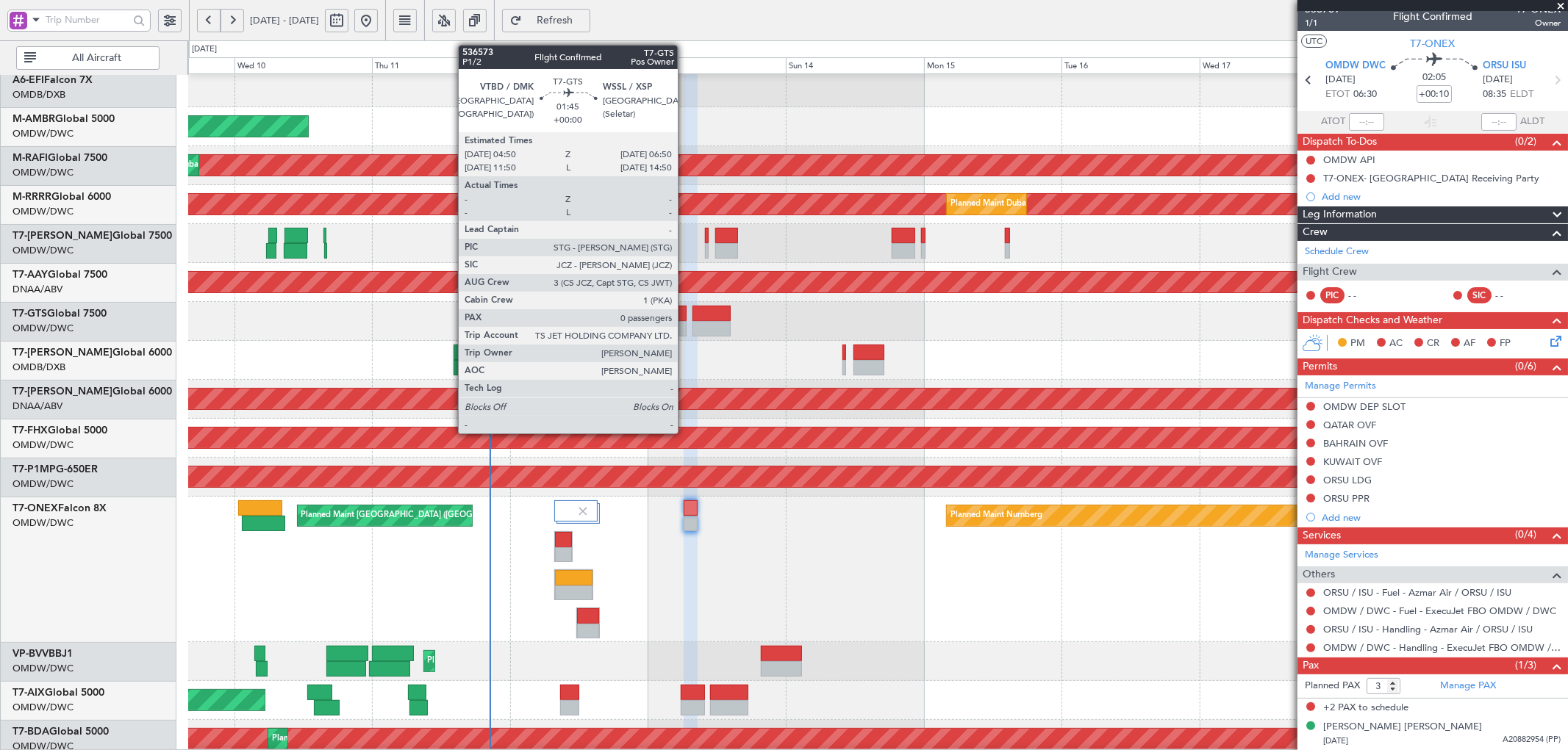
click at [685, 318] on div at bounding box center [680, 313] width 12 height 15
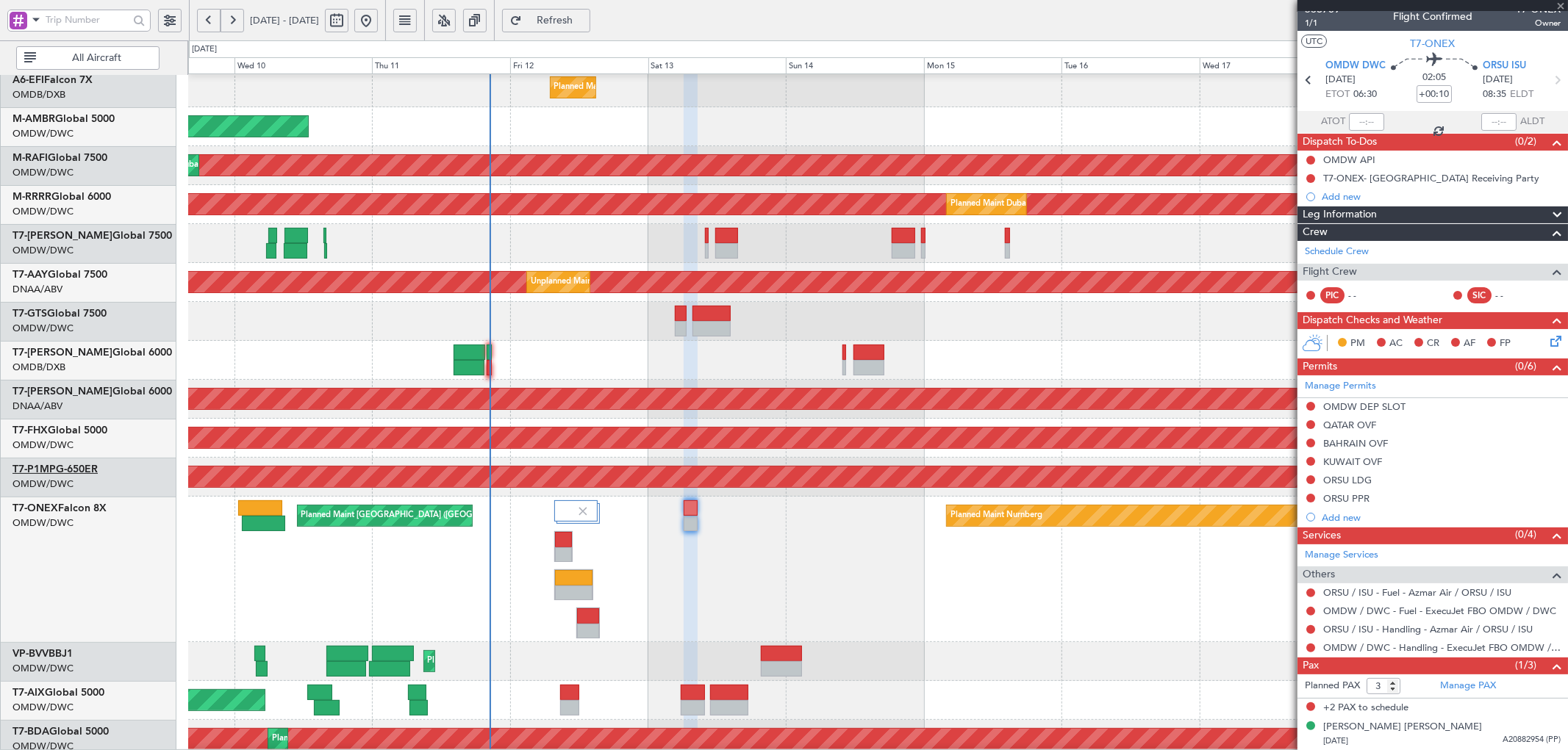
type input "0"
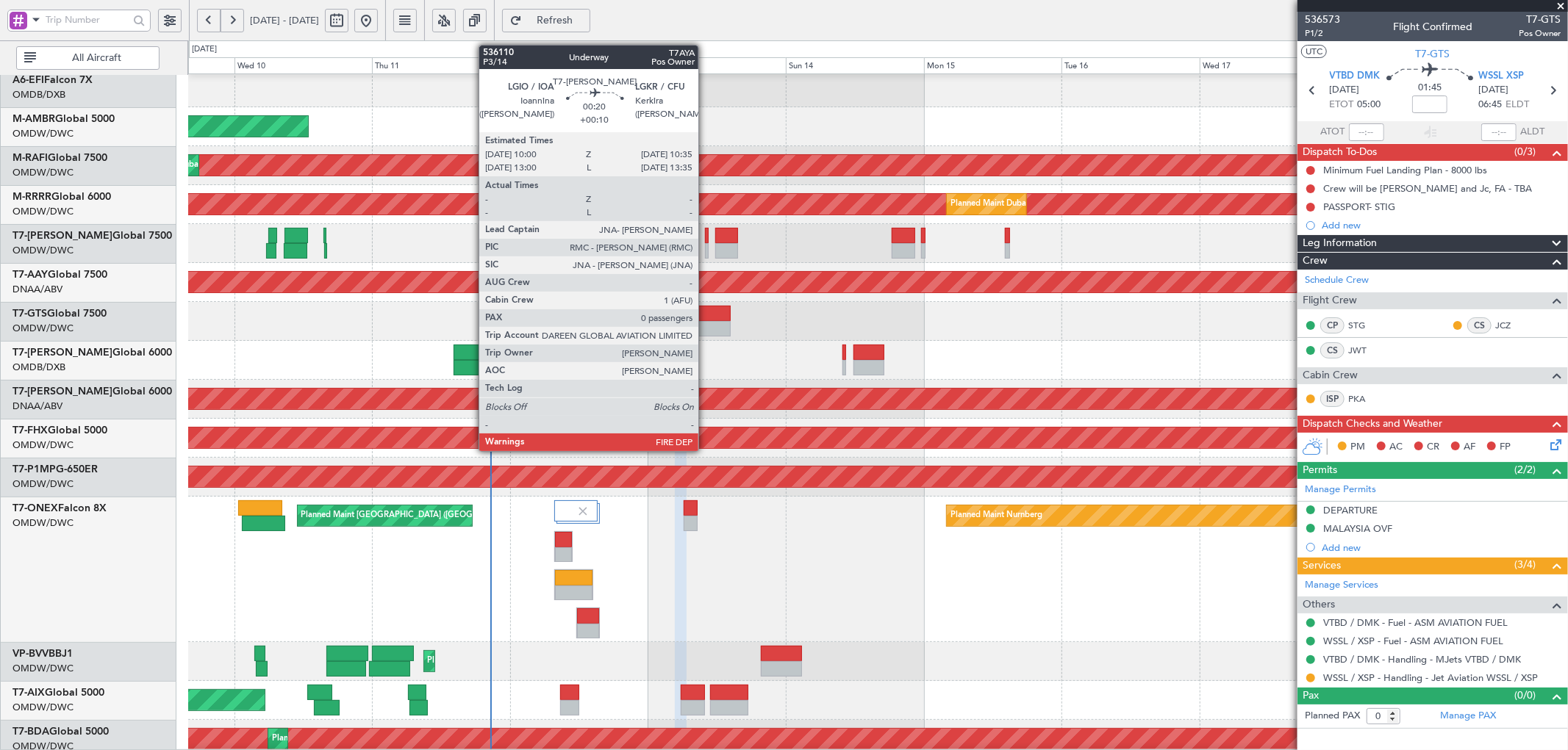
click at [705, 240] on div at bounding box center [706, 235] width 4 height 15
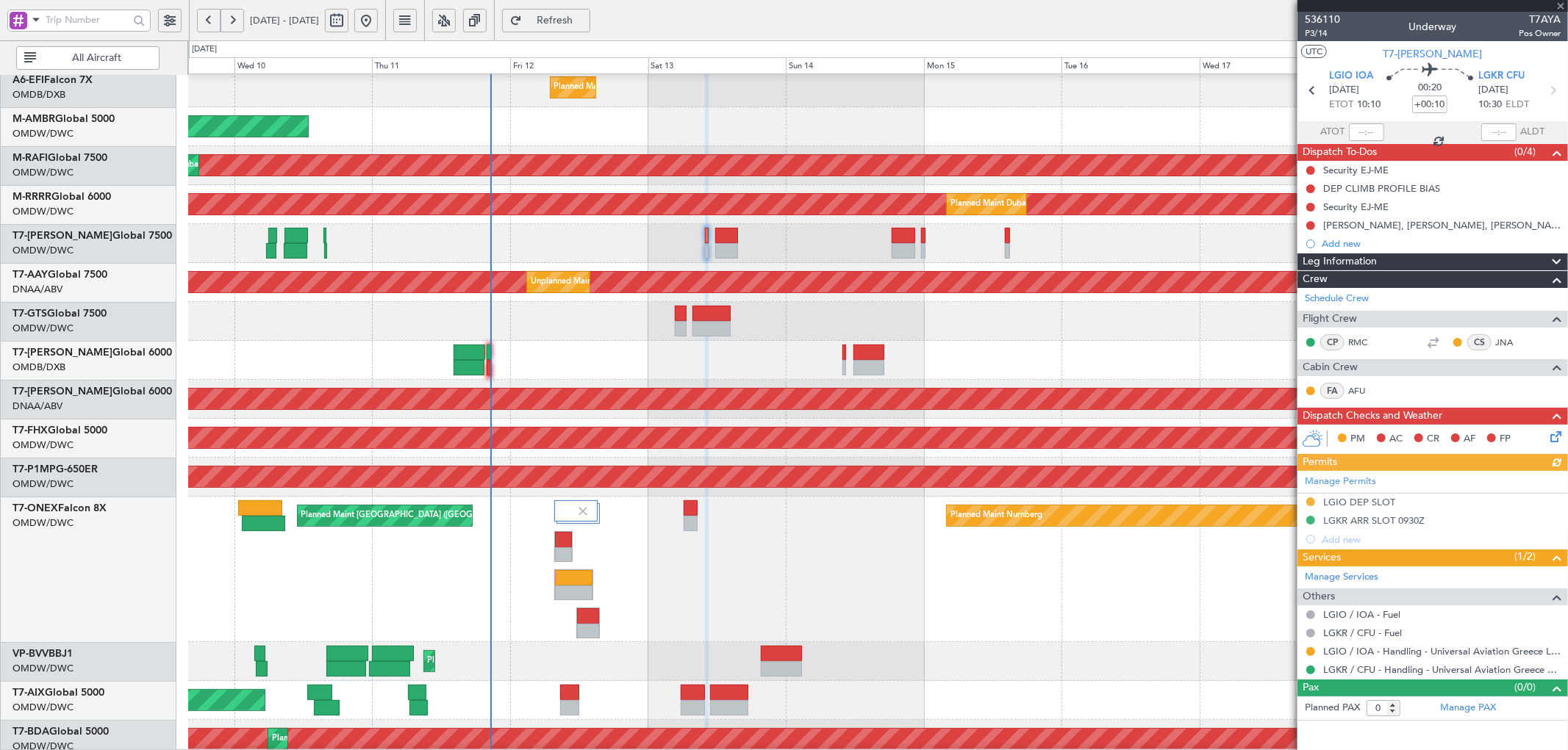
click at [714, 237] on div "Planned Maint Dubai (Al Maktoum Intl)" at bounding box center [878, 243] width 1379 height 39
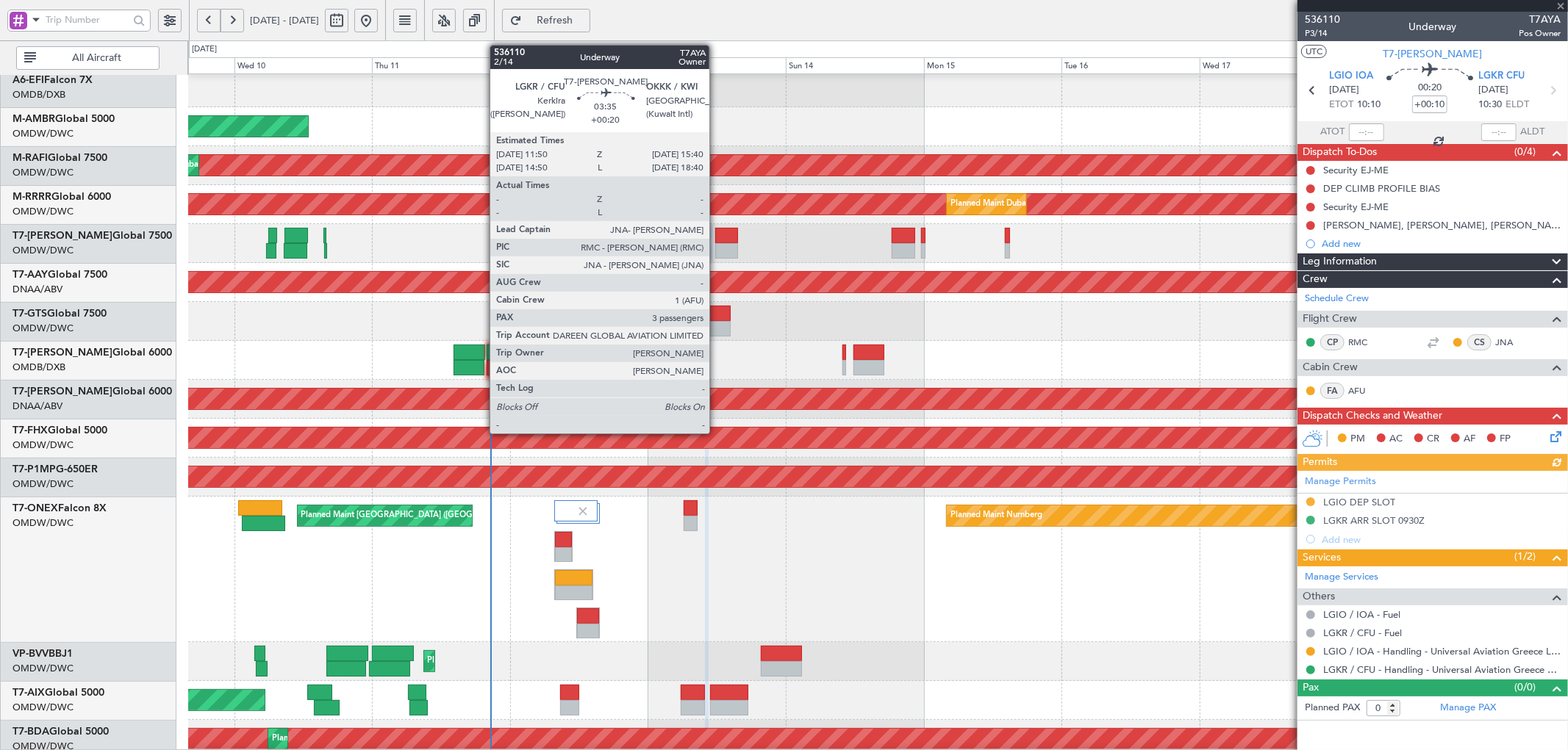
click at [717, 237] on div at bounding box center [726, 235] width 22 height 15
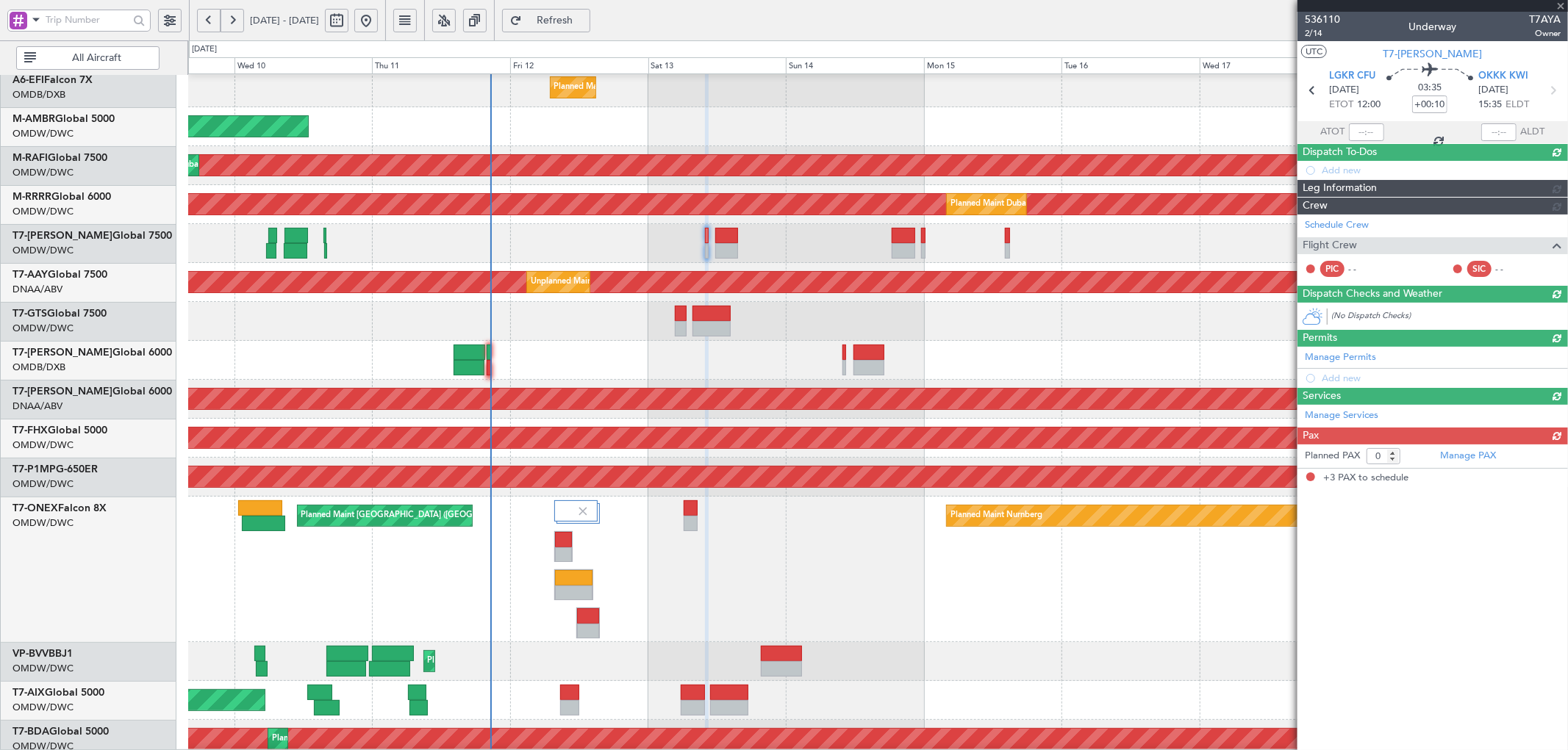
type input "+00:20"
type input "3"
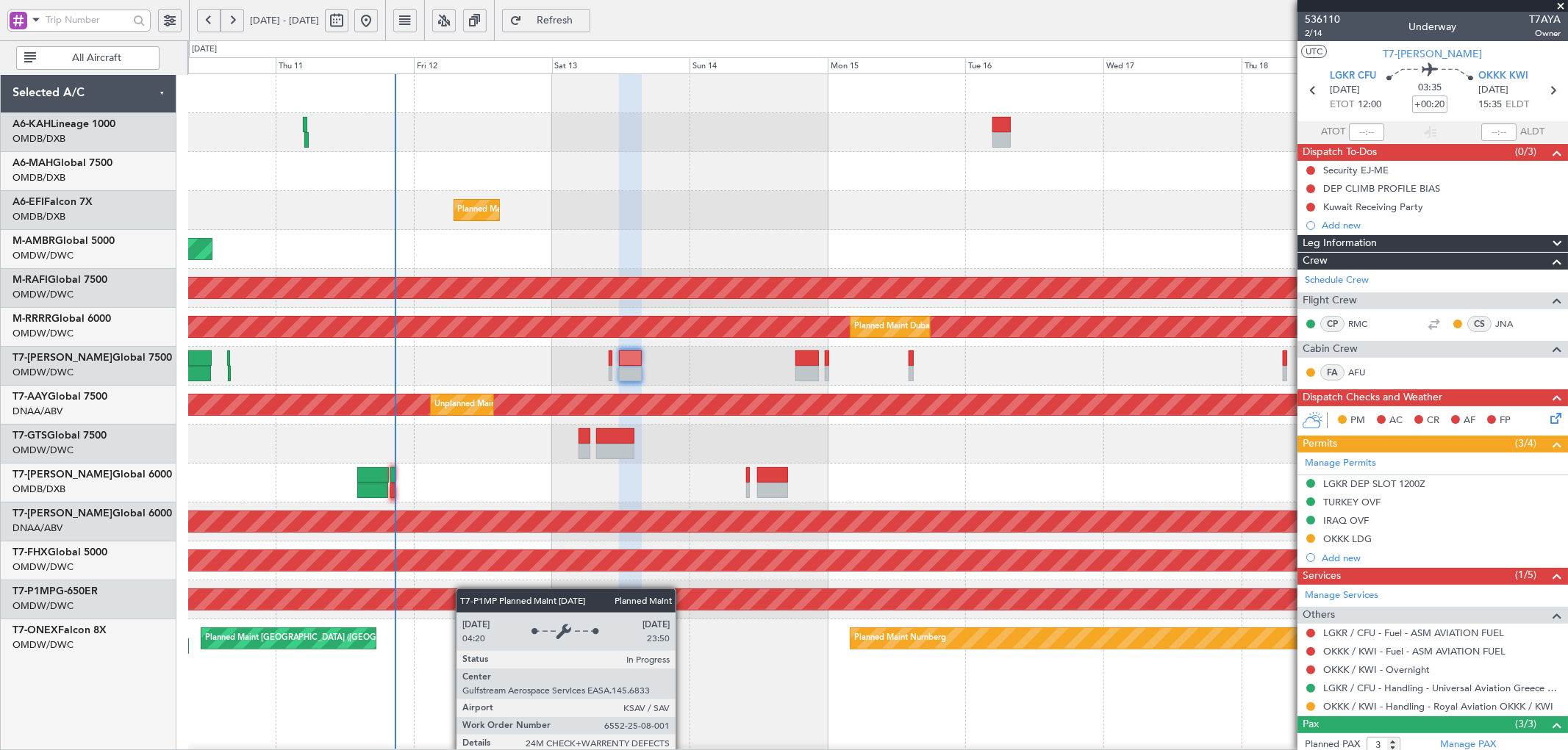
click at [461, 590] on div "Planned Maint Dubai (Al Maktoum Intl) Planned Maint [GEOGRAPHIC_DATA] (Al Makto…" at bounding box center [878, 556] width 1379 height 963
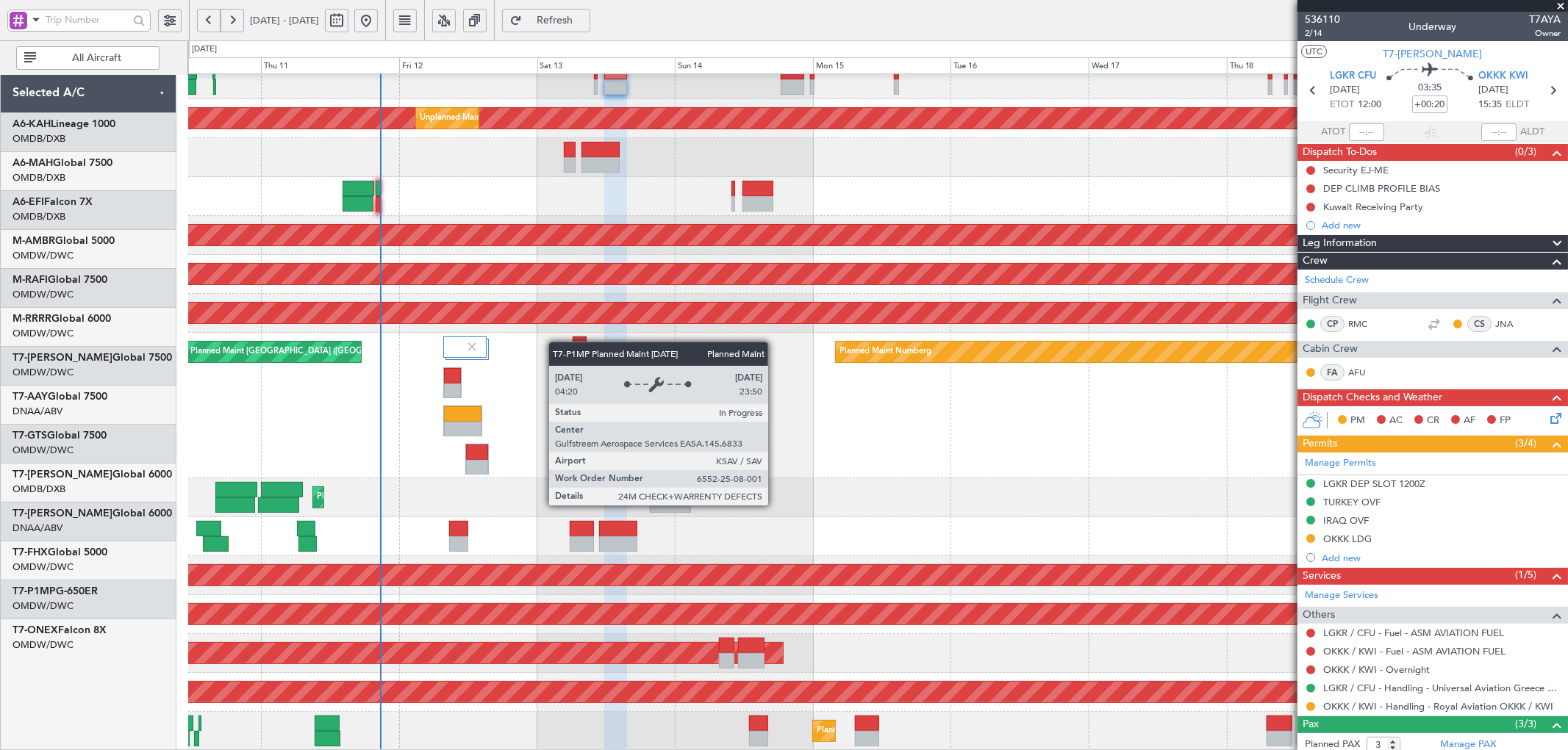
scroll to position [287, 0]
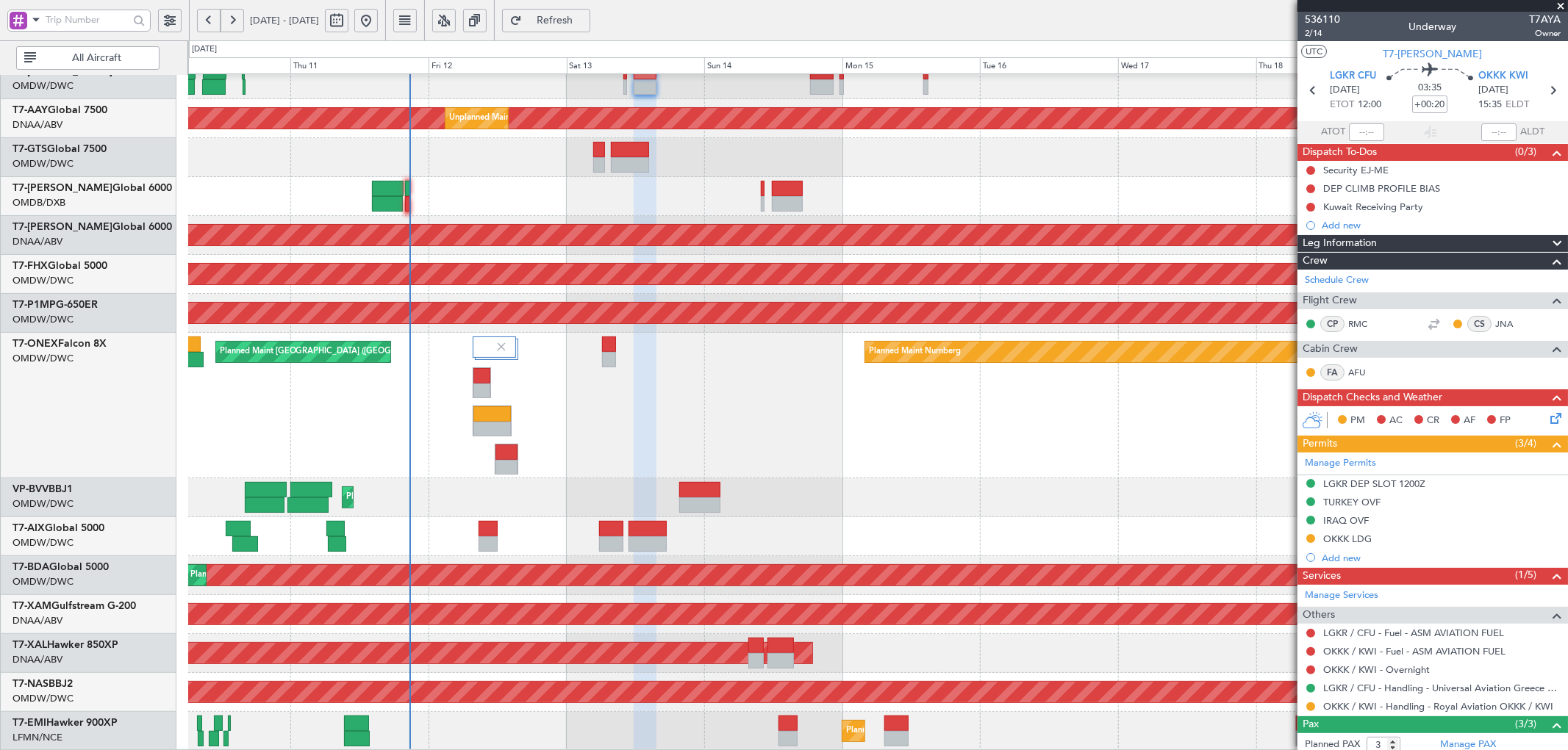
click at [586, 89] on div "Planned Maint Dubai (Al Maktoum Intl) Unplanned Maint [GEOGRAPHIC_DATA] (Al Mak…" at bounding box center [878, 269] width 1379 height 963
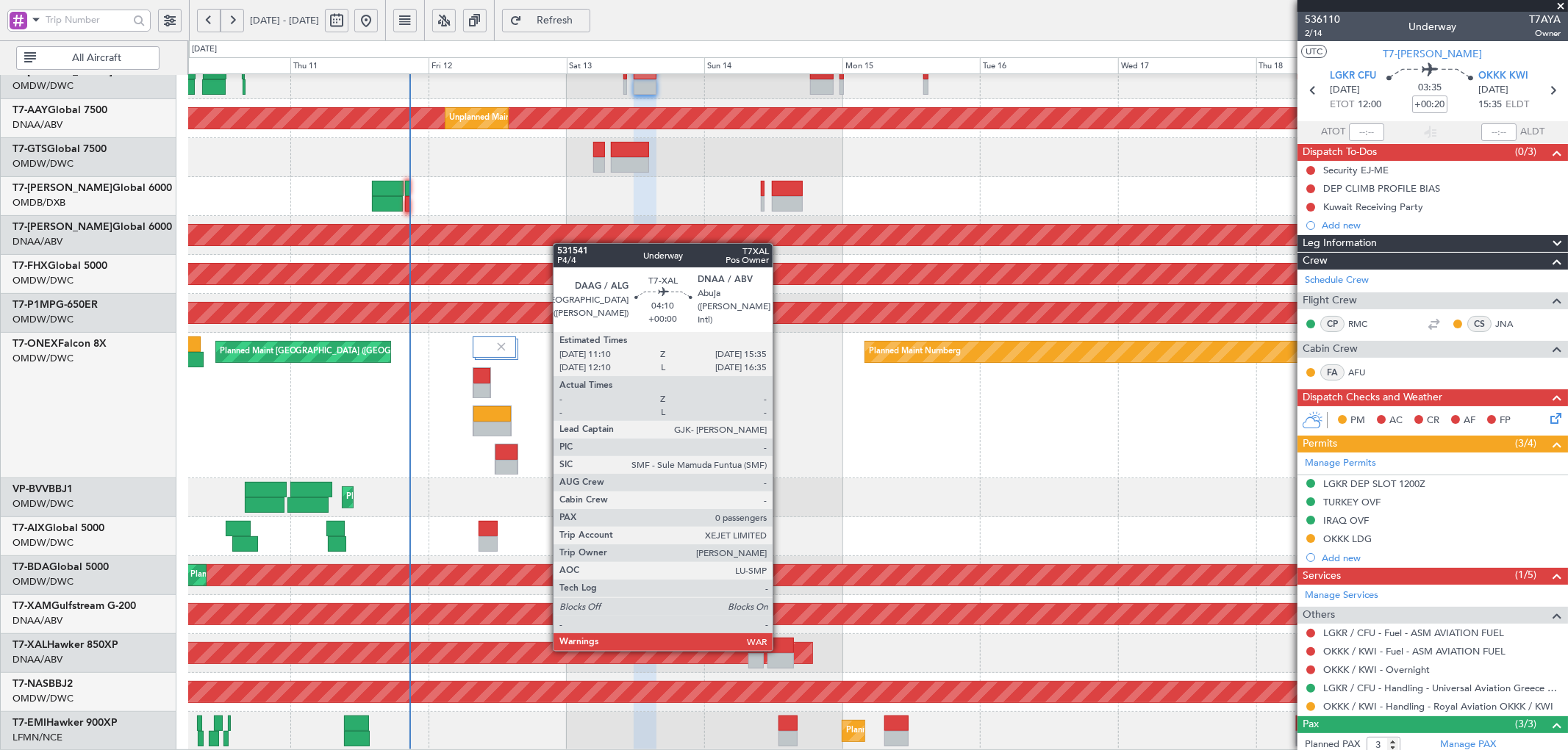
click at [780, 648] on div at bounding box center [781, 645] width 26 height 15
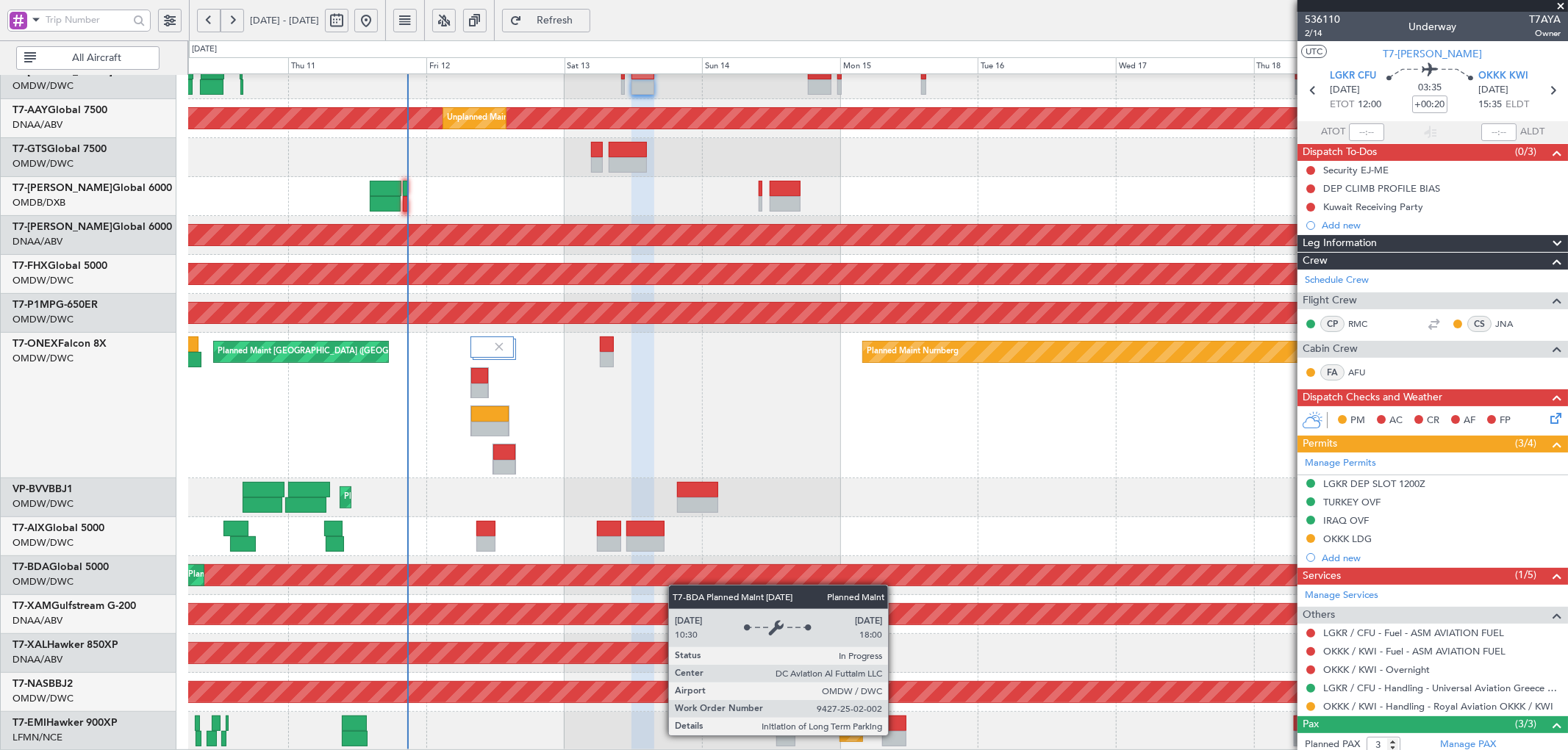
click at [676, 580] on div "Planned Maint Dubai (Al Maktoum Intl) Unplanned Maint [GEOGRAPHIC_DATA] (Al Mak…" at bounding box center [878, 269] width 1379 height 963
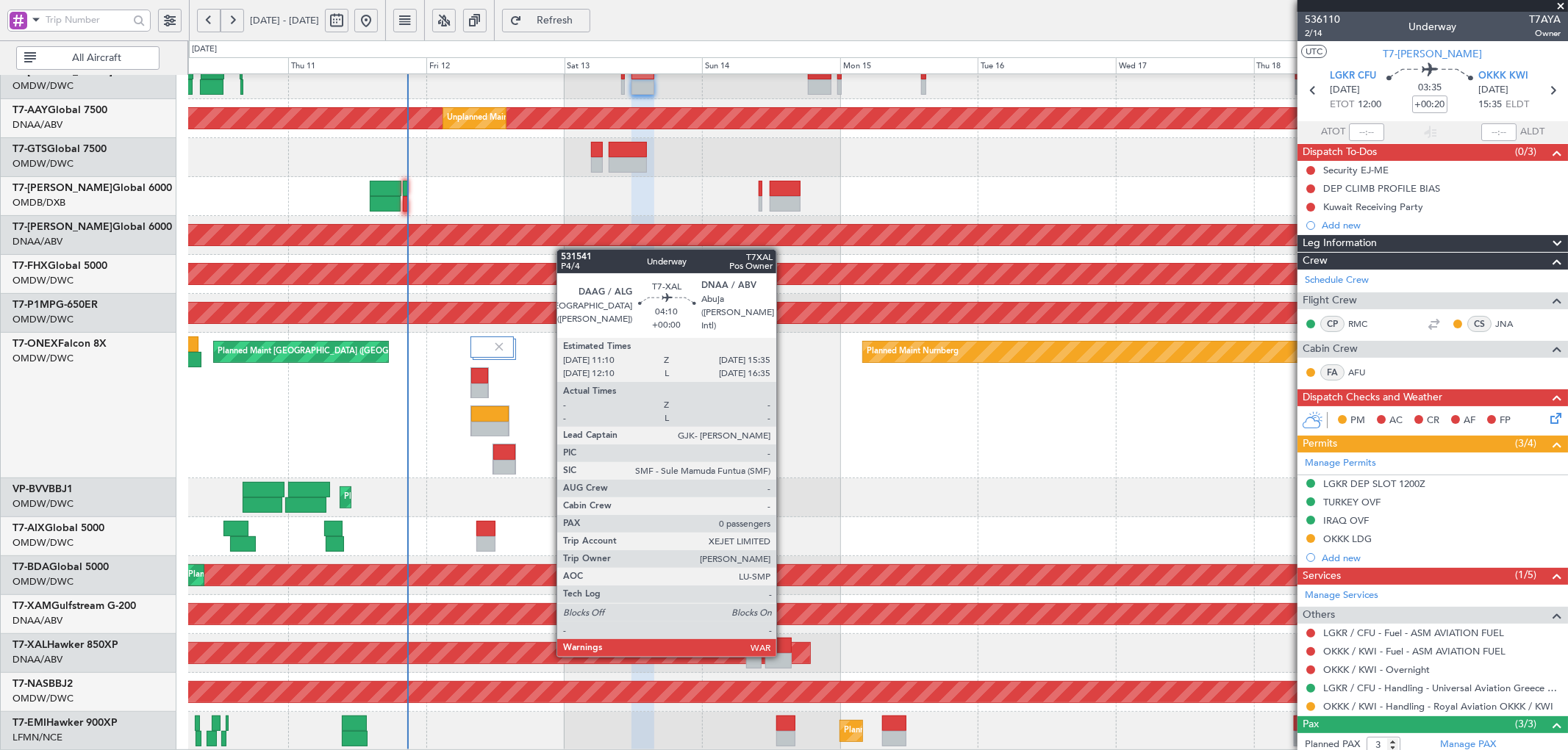
click at [784, 654] on div at bounding box center [778, 661] width 26 height 15
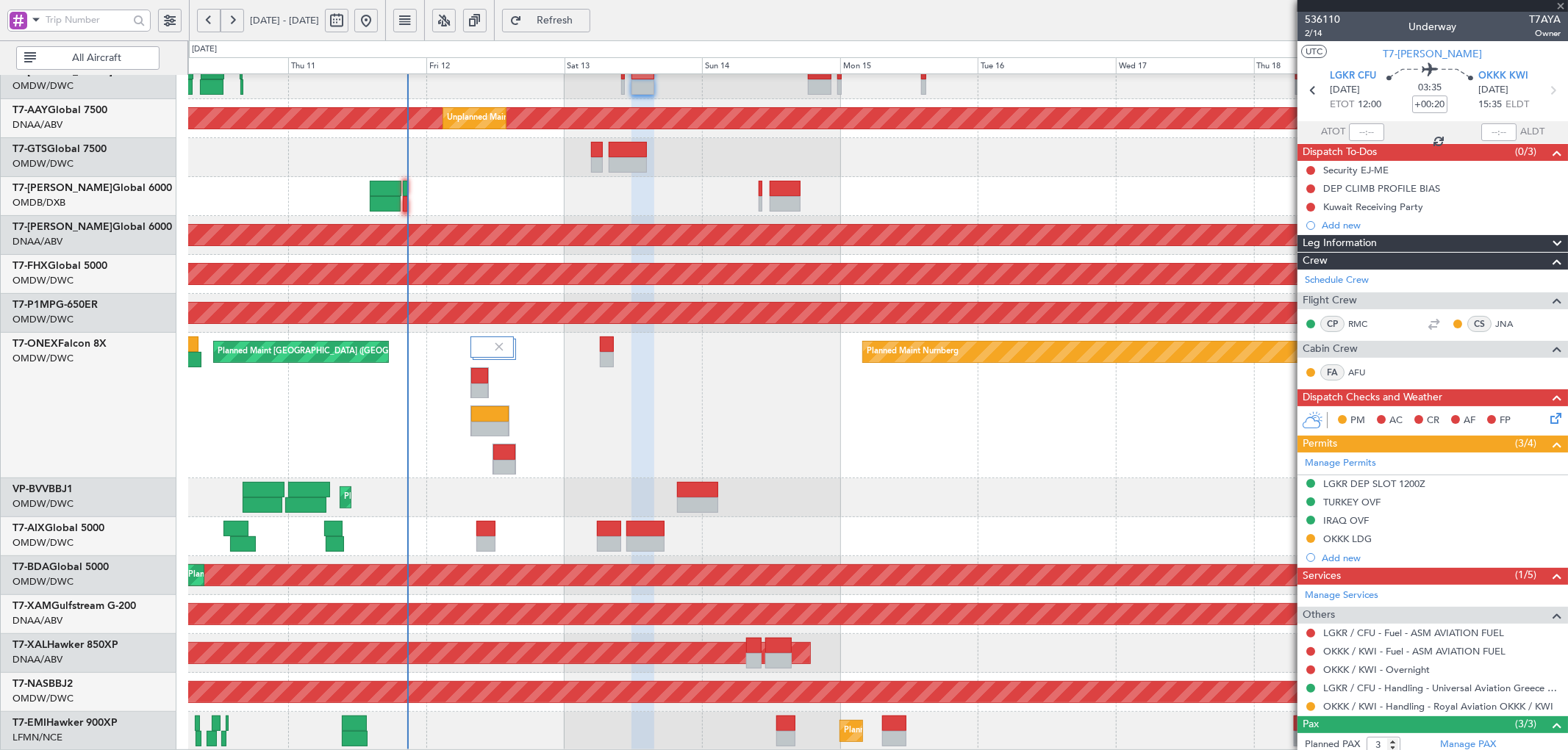
type input "0"
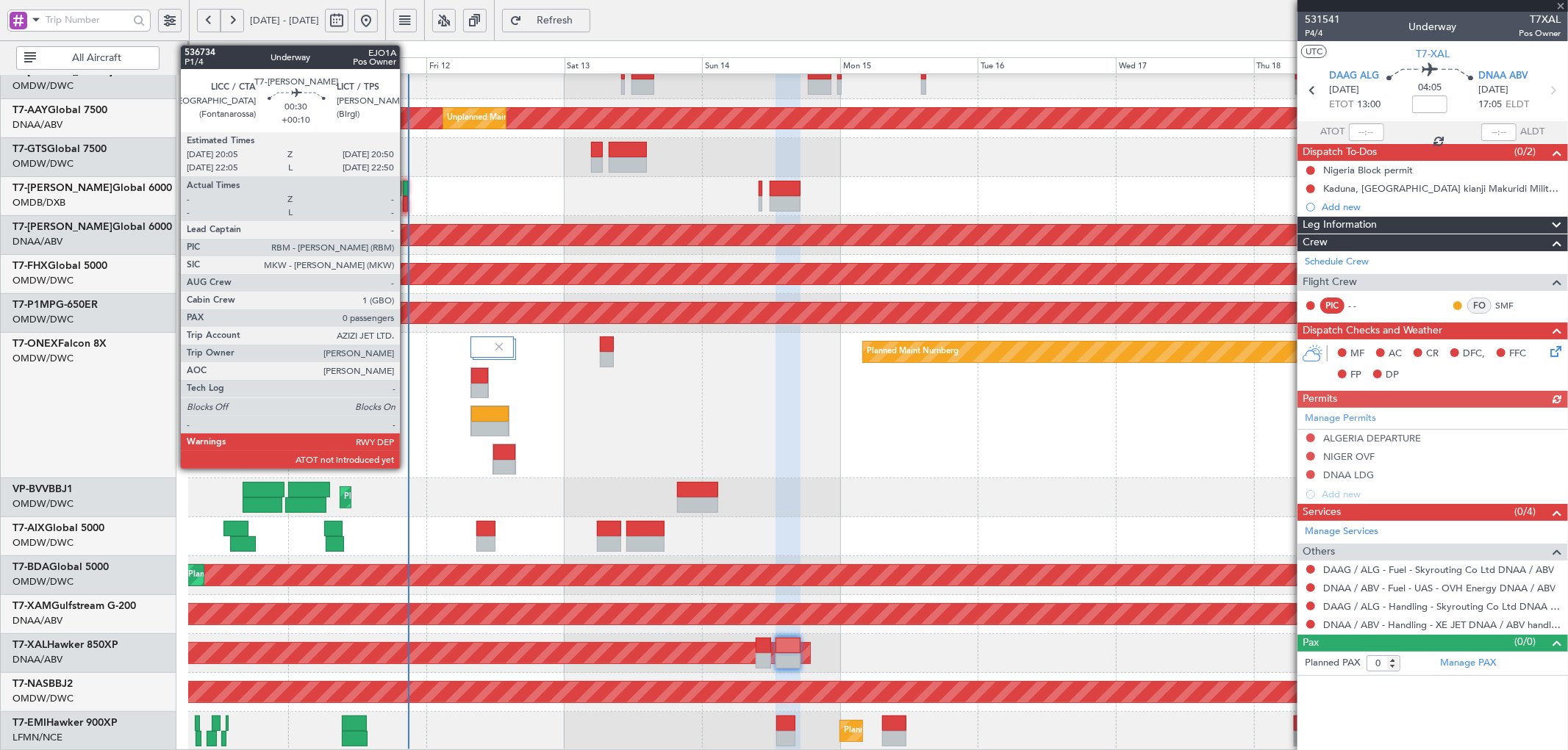
click at [407, 182] on div at bounding box center [405, 188] width 5 height 15
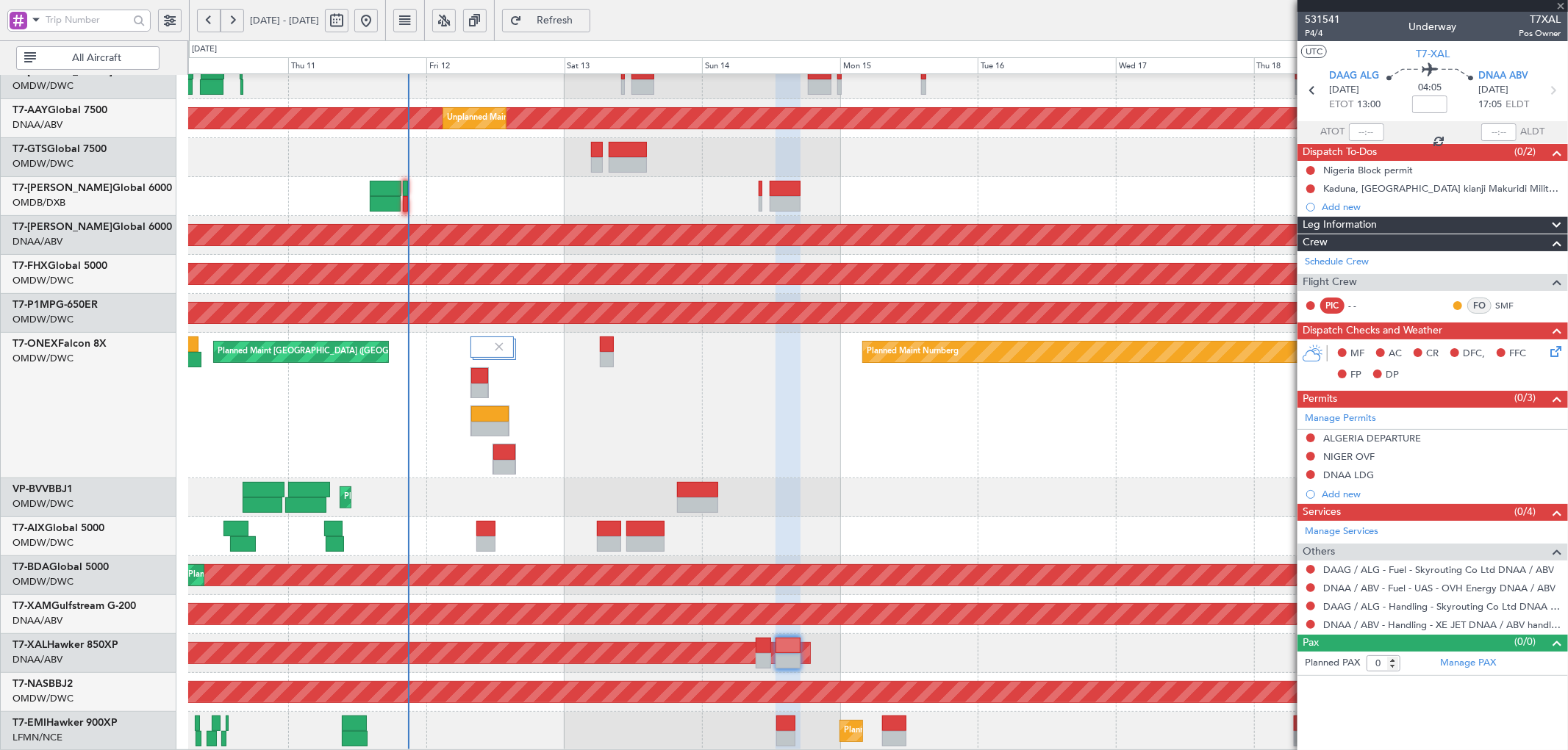
type input "+00:10"
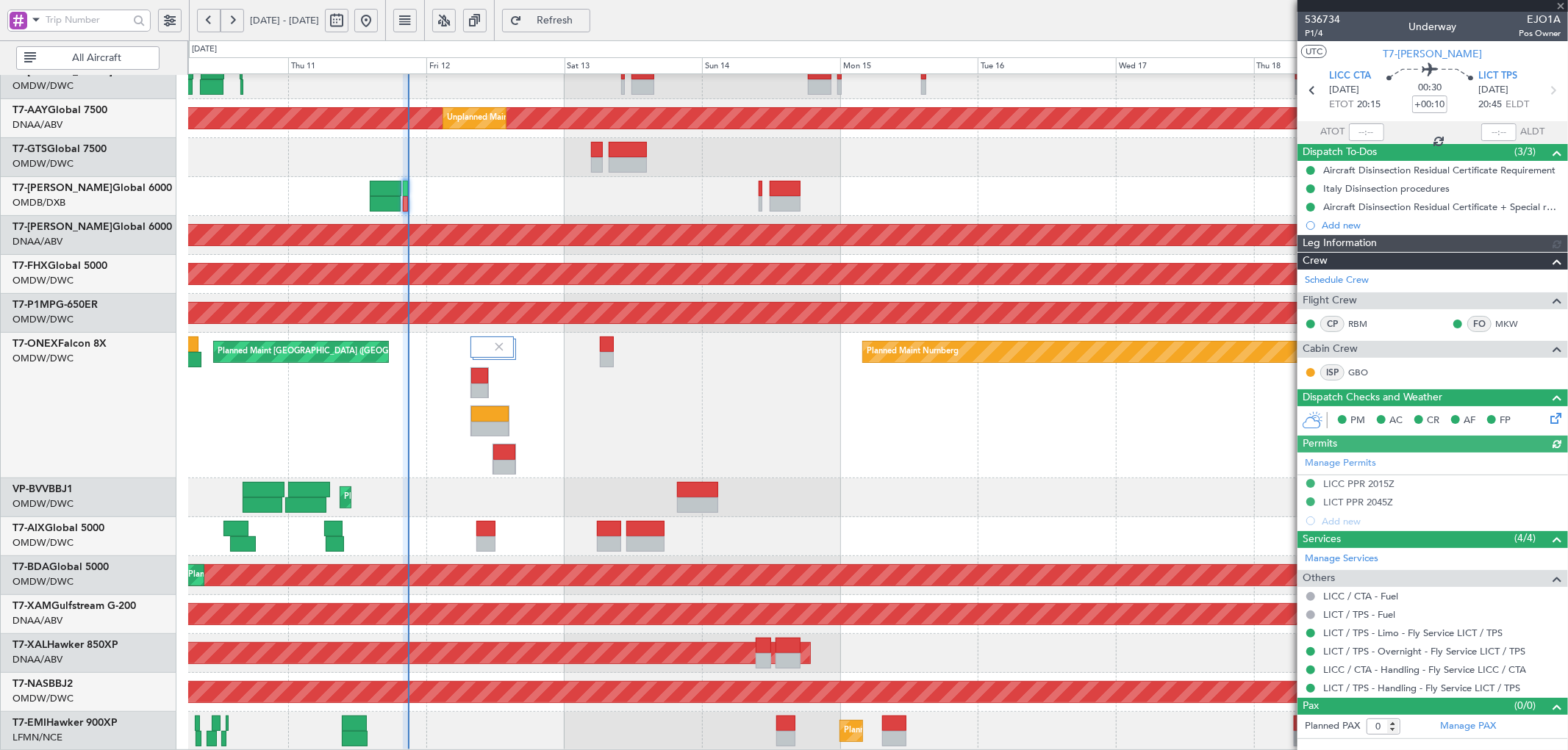
type input "Dherander Fithani (DHF)"
type input "7185"
click at [1358, 134] on input "text" at bounding box center [1366, 132] width 36 height 17
type input "20:50"
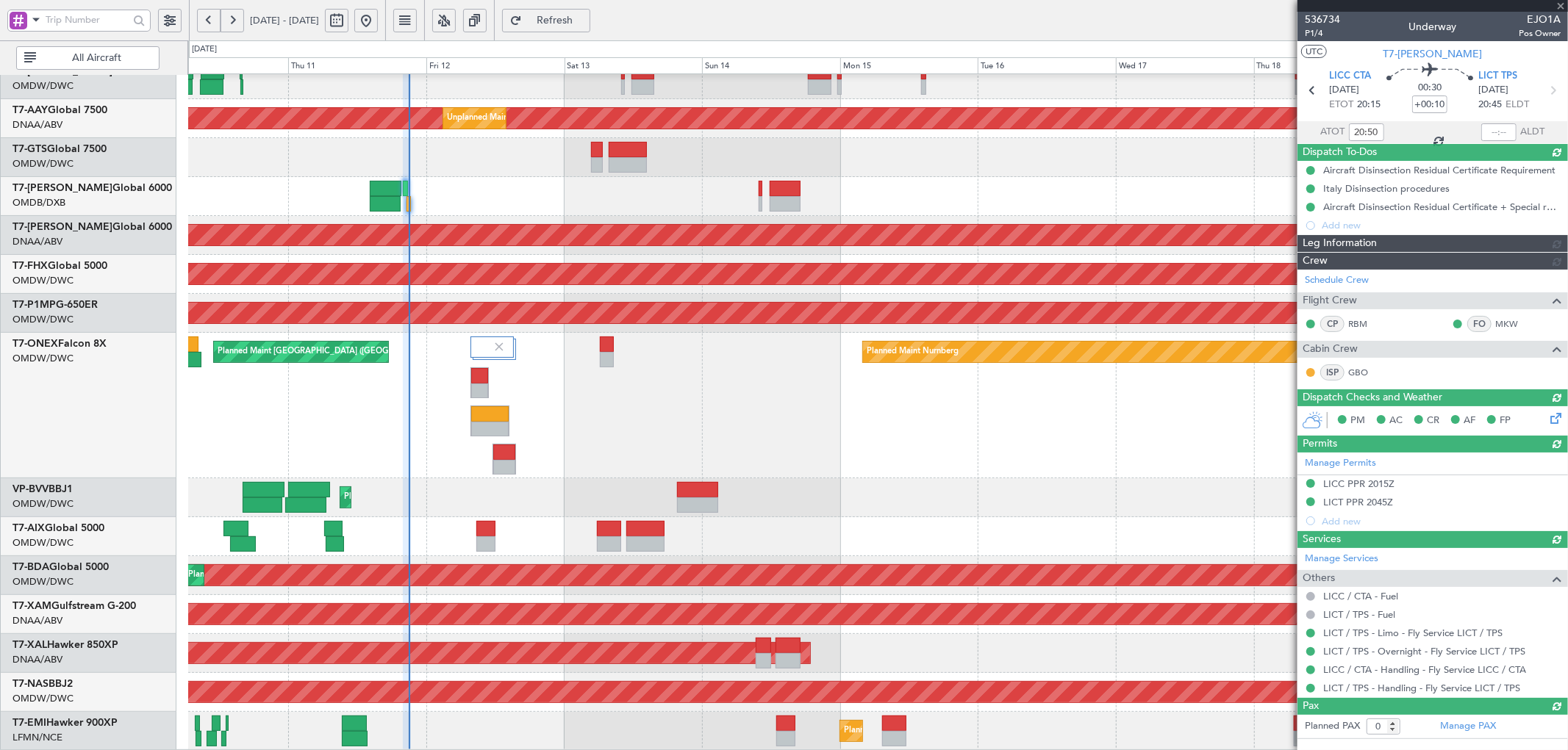
type input "Dherander Fithani (DHF)"
type input "7185"
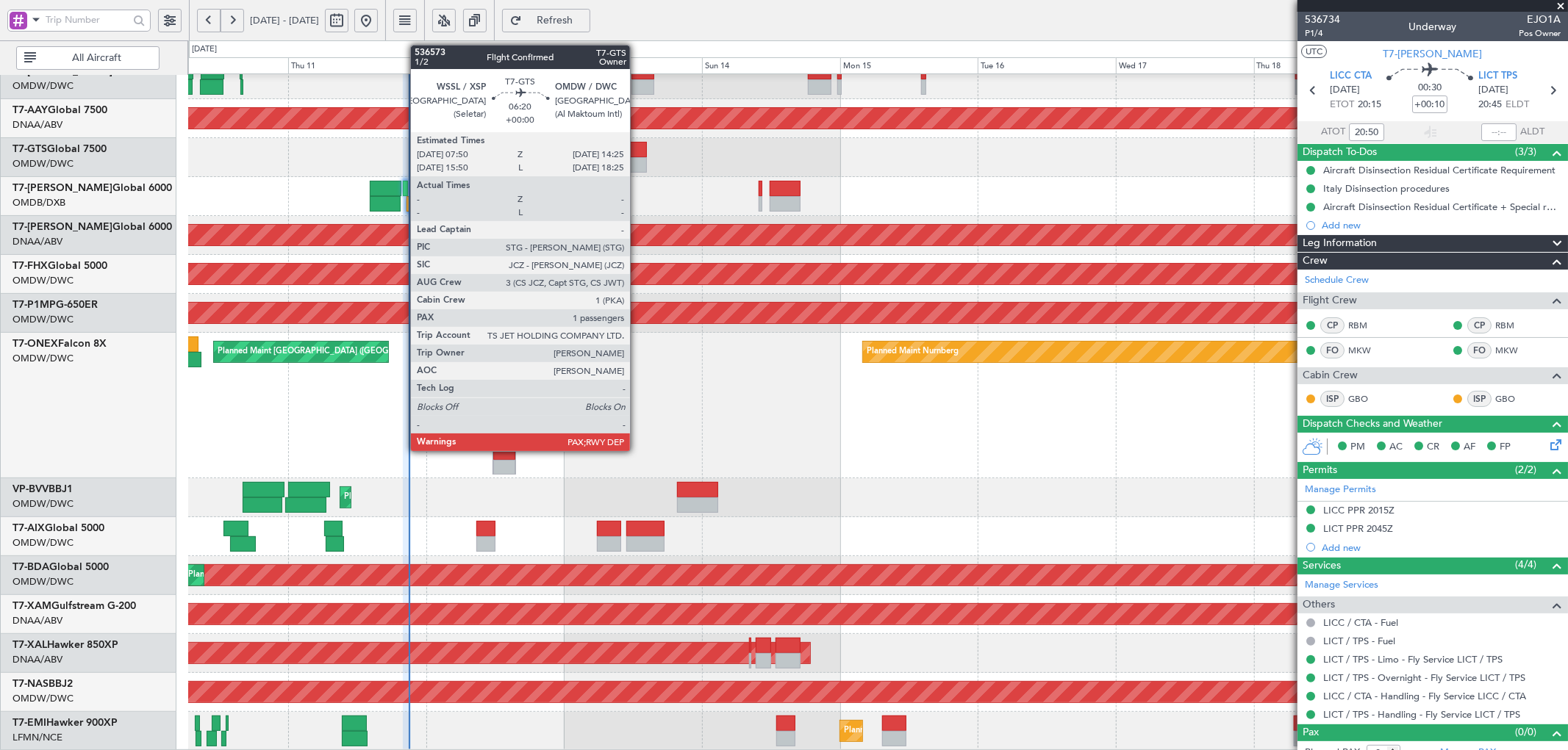
click at [637, 157] on div at bounding box center [627, 165] width 38 height 15
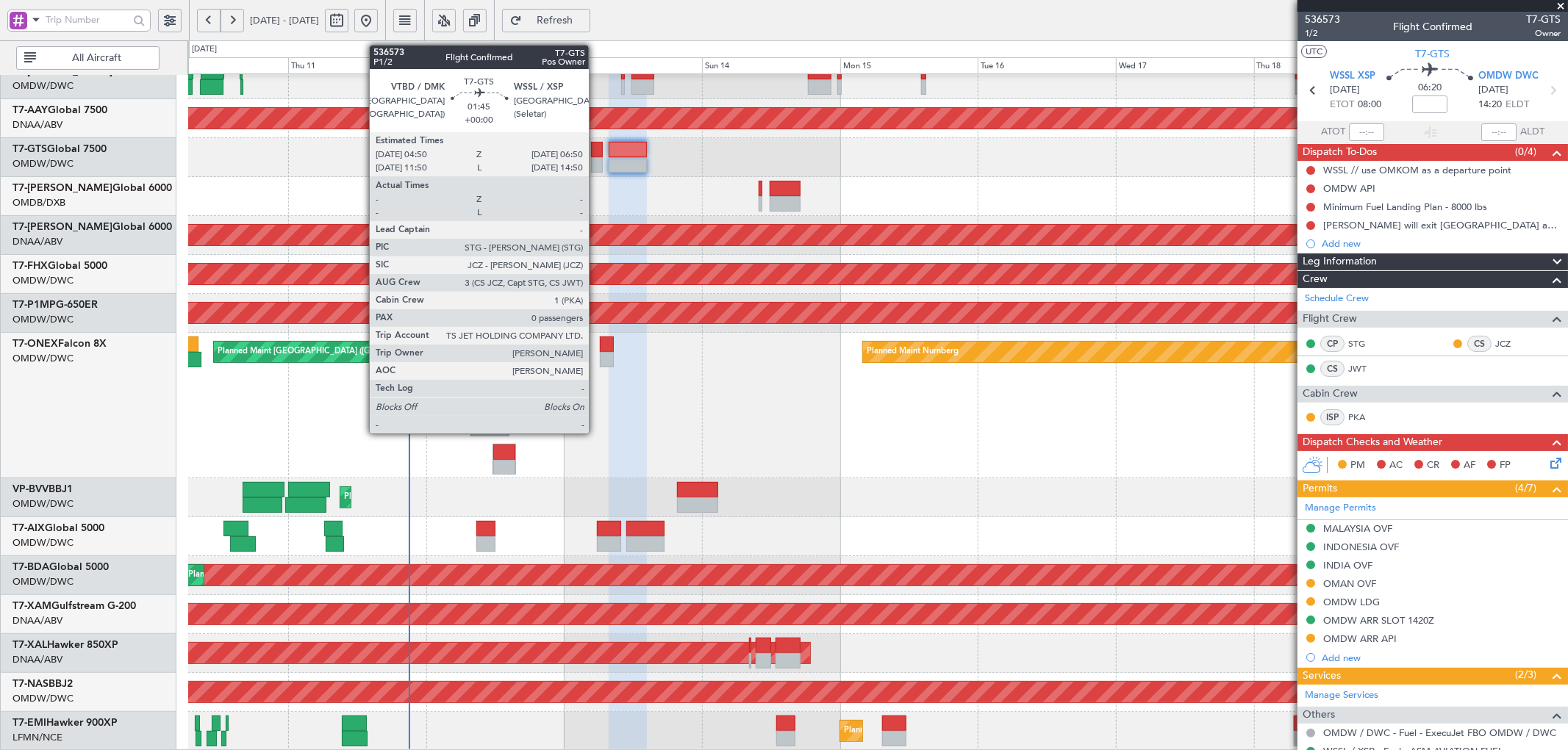
click at [596, 154] on div at bounding box center [597, 149] width 12 height 15
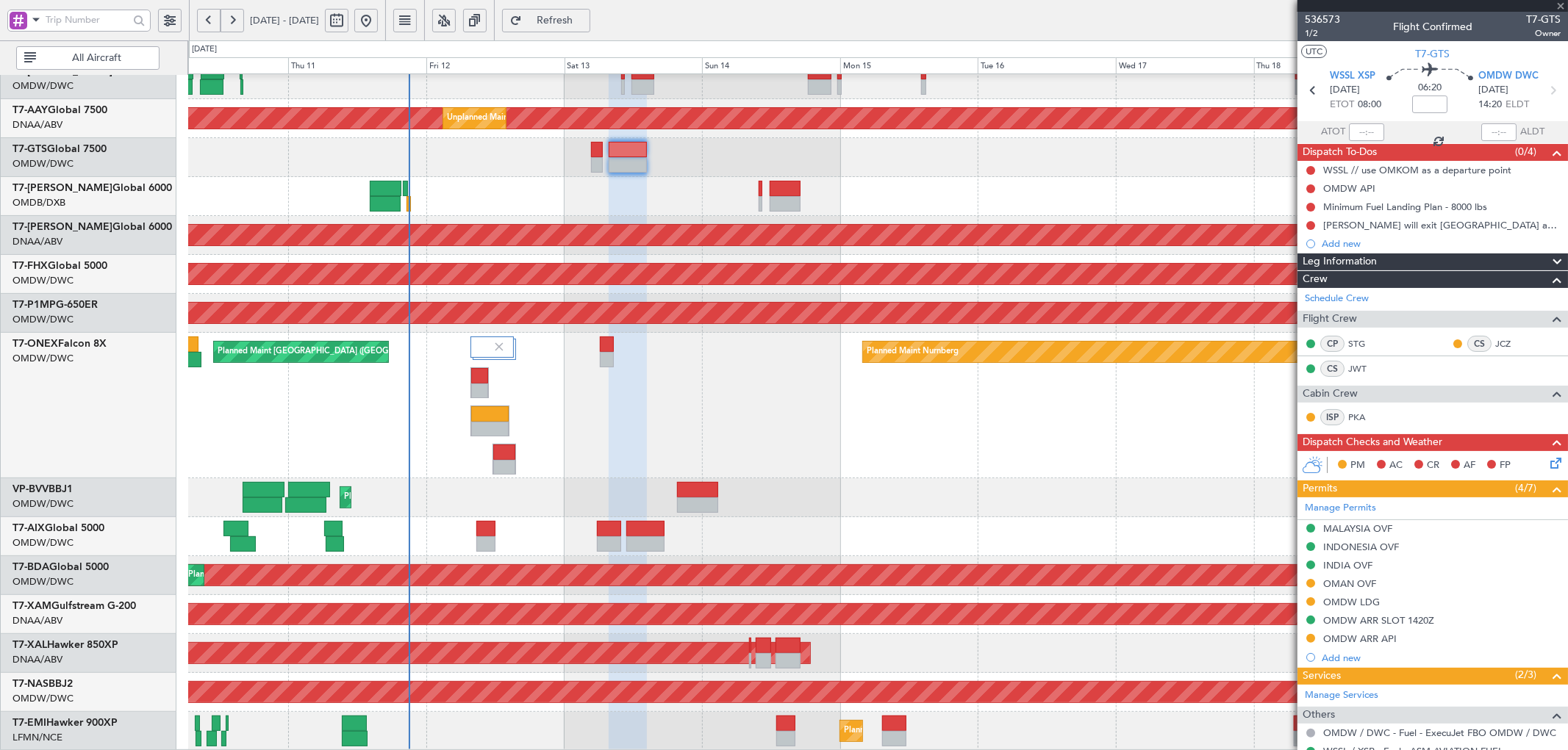
type input "0"
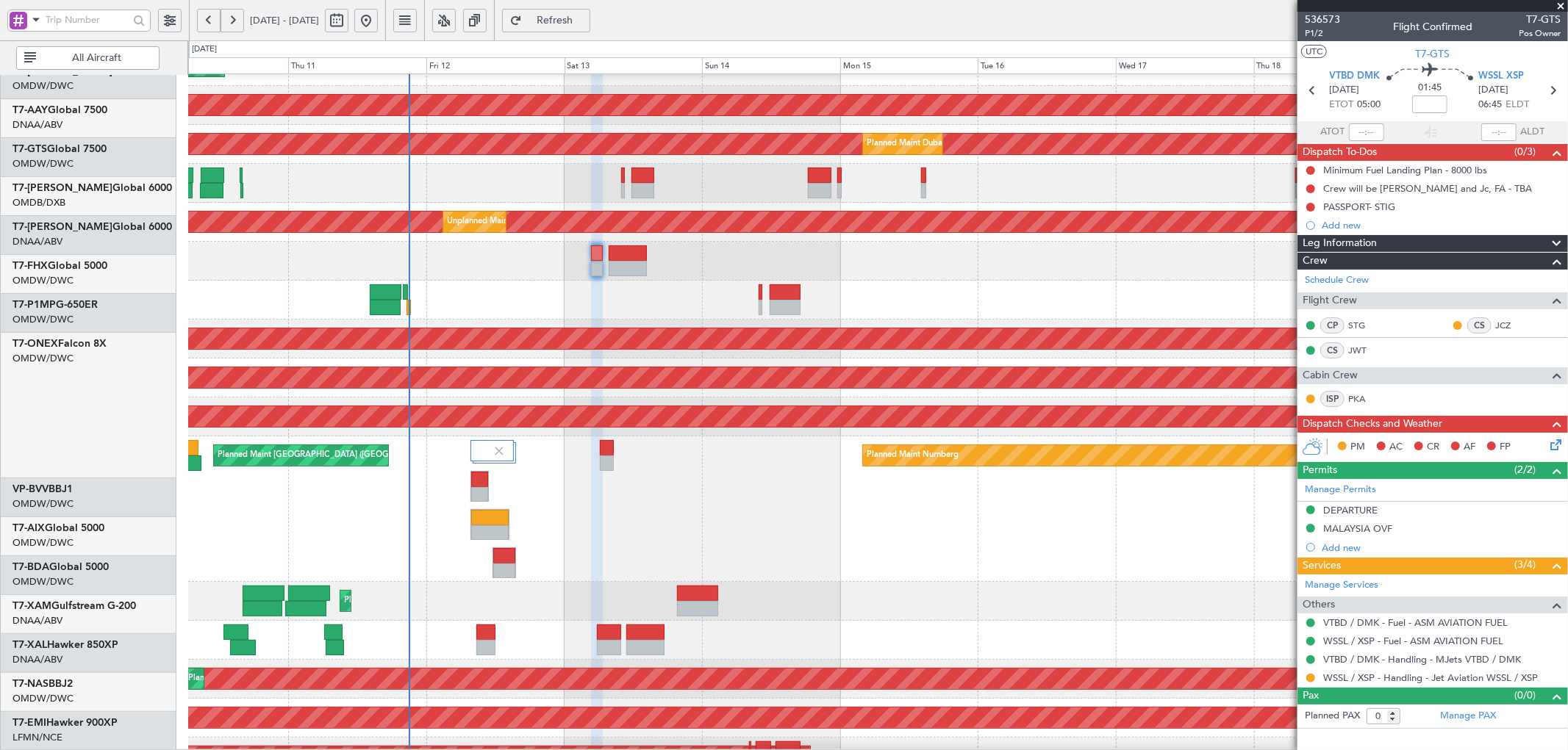
scroll to position [0, 0]
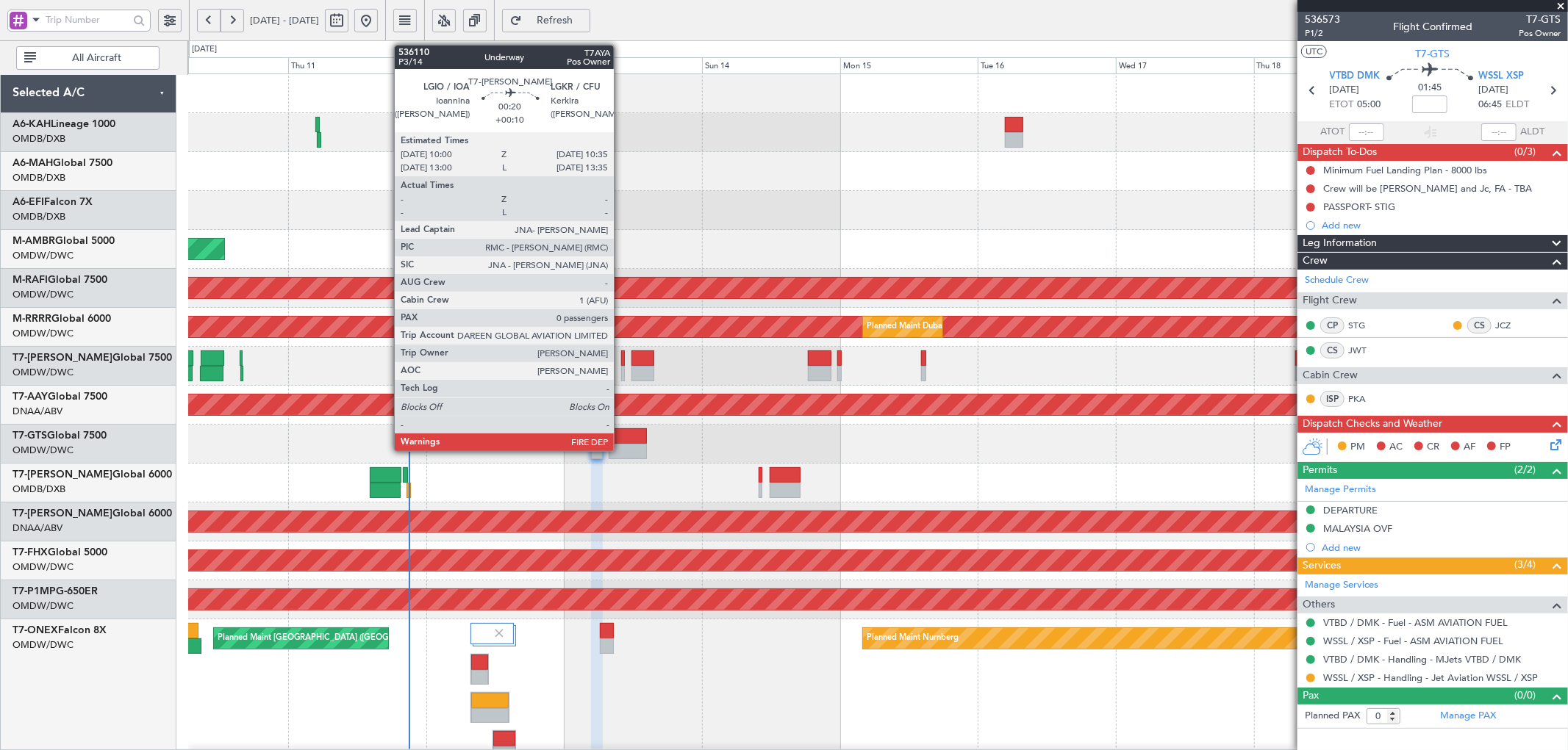
click at [621, 358] on div at bounding box center [623, 358] width 4 height 15
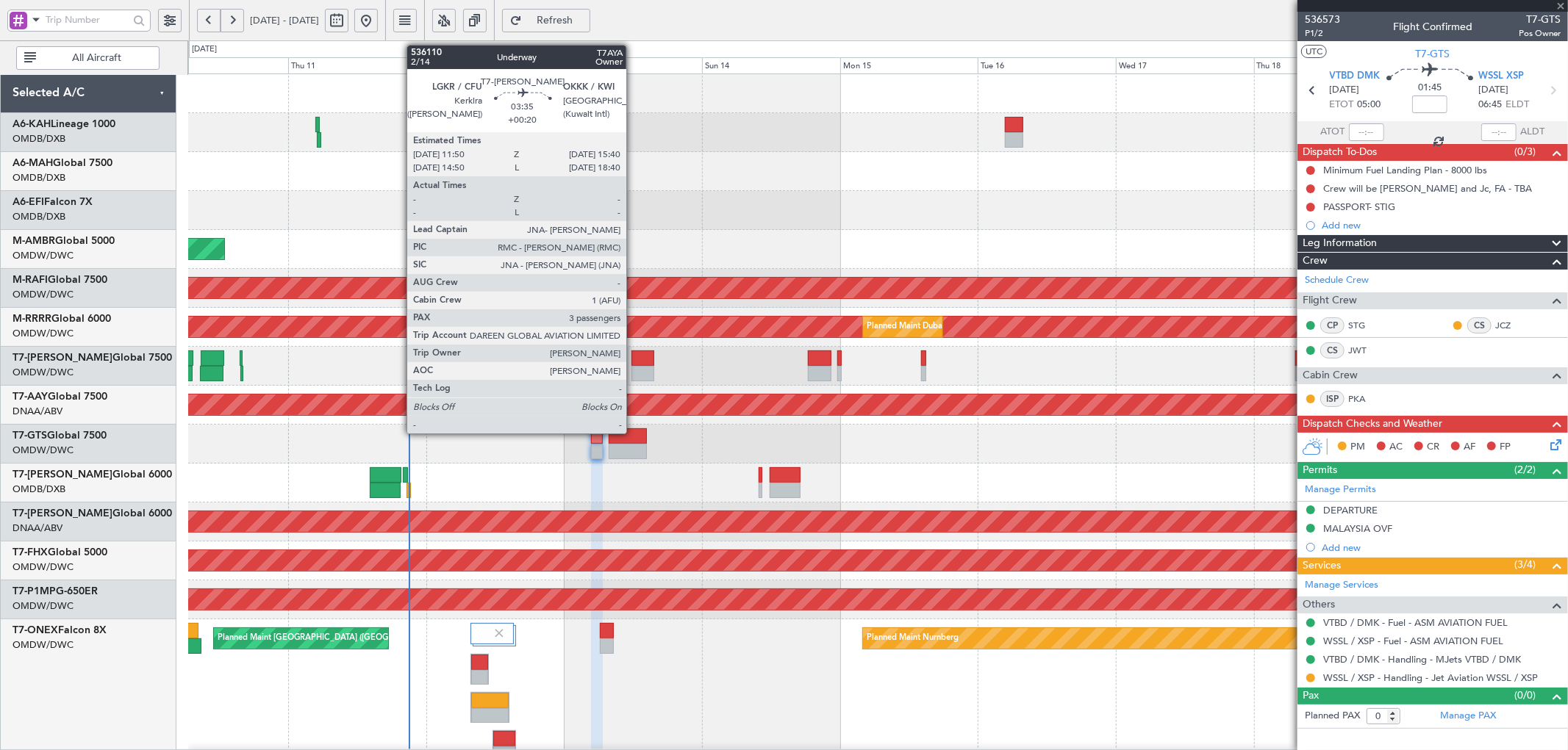
type input "+00:10"
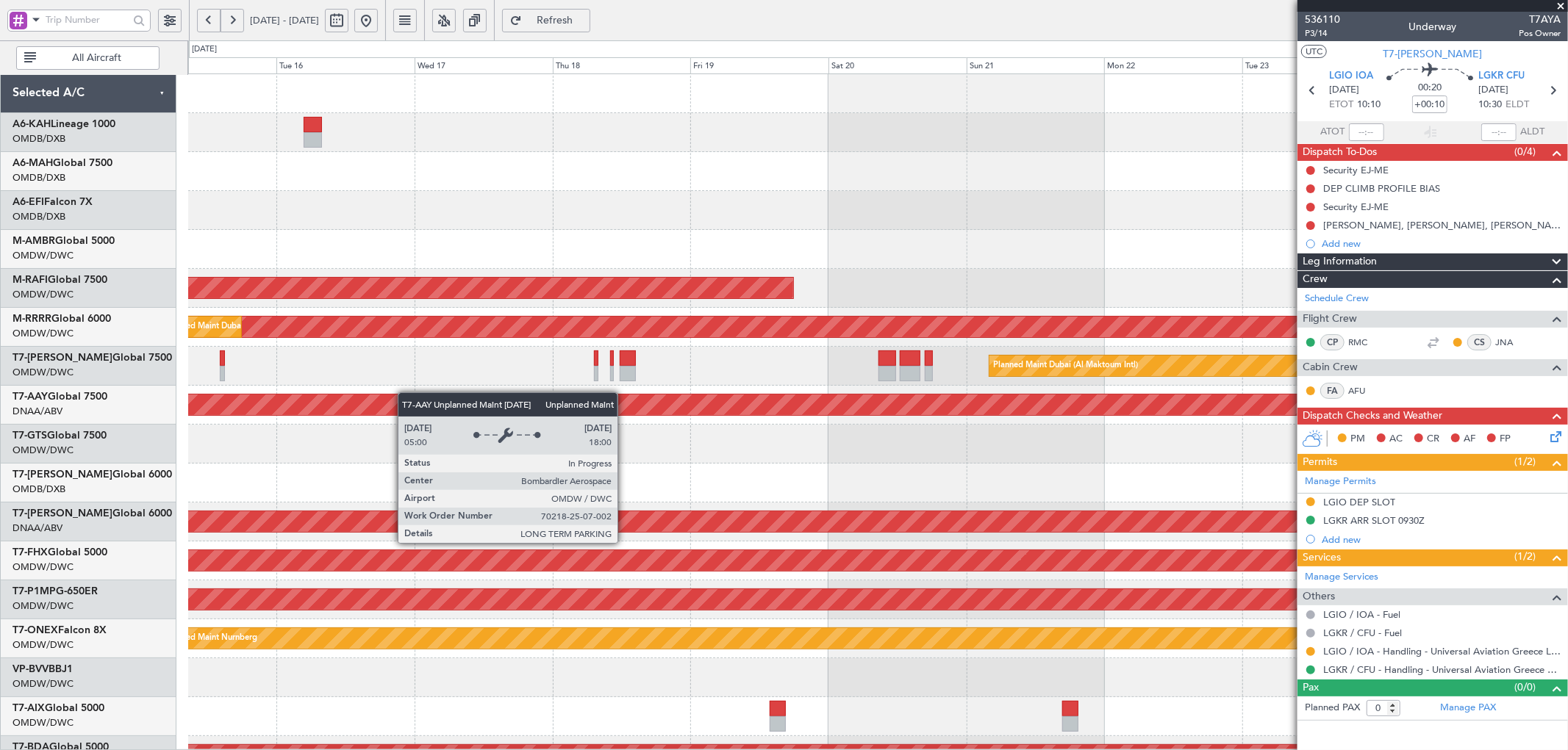
click at [392, 395] on div "Unplanned Maint [GEOGRAPHIC_DATA] (Al Maktoum Intl)" at bounding box center [878, 405] width 1379 height 39
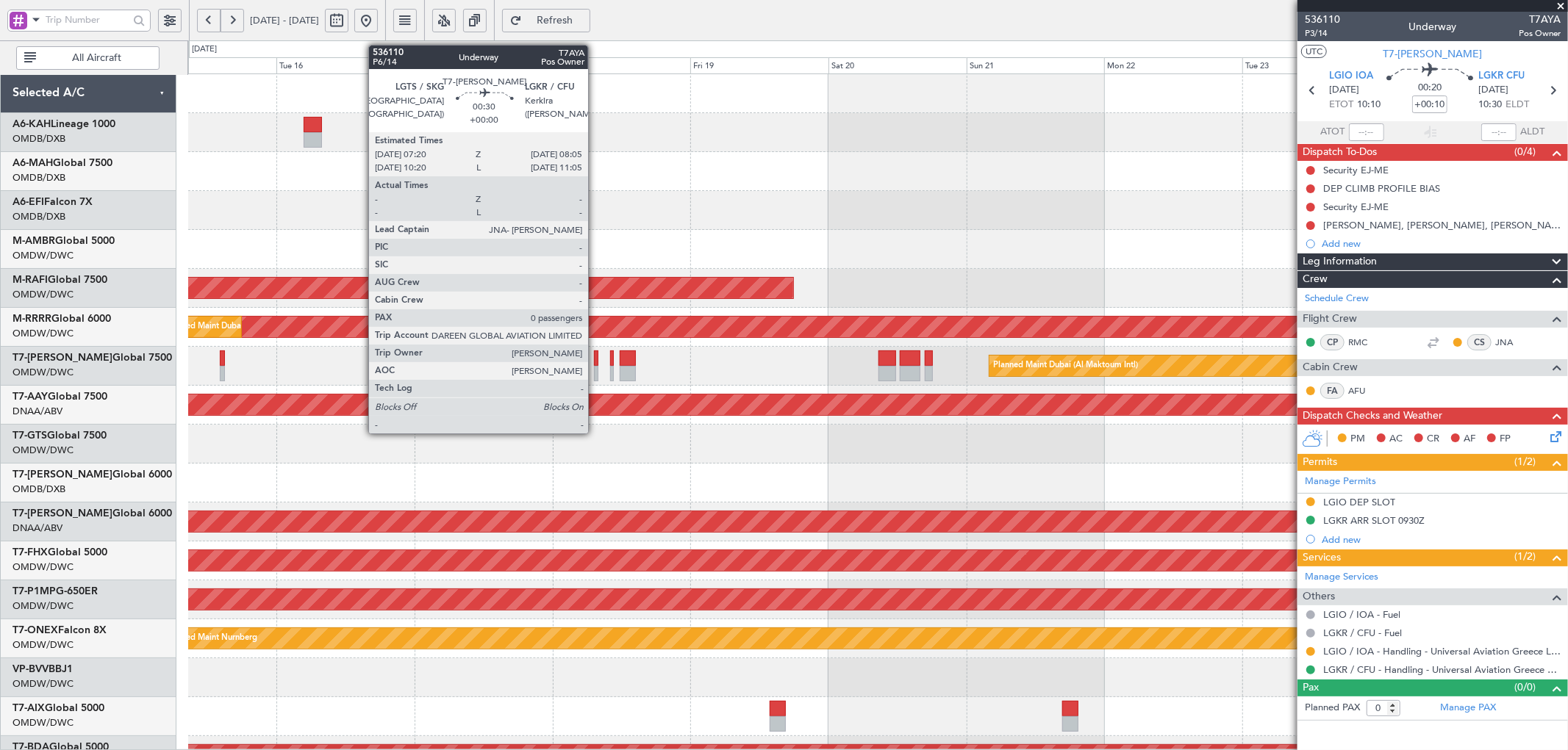
click at [595, 354] on div at bounding box center [596, 358] width 5 height 15
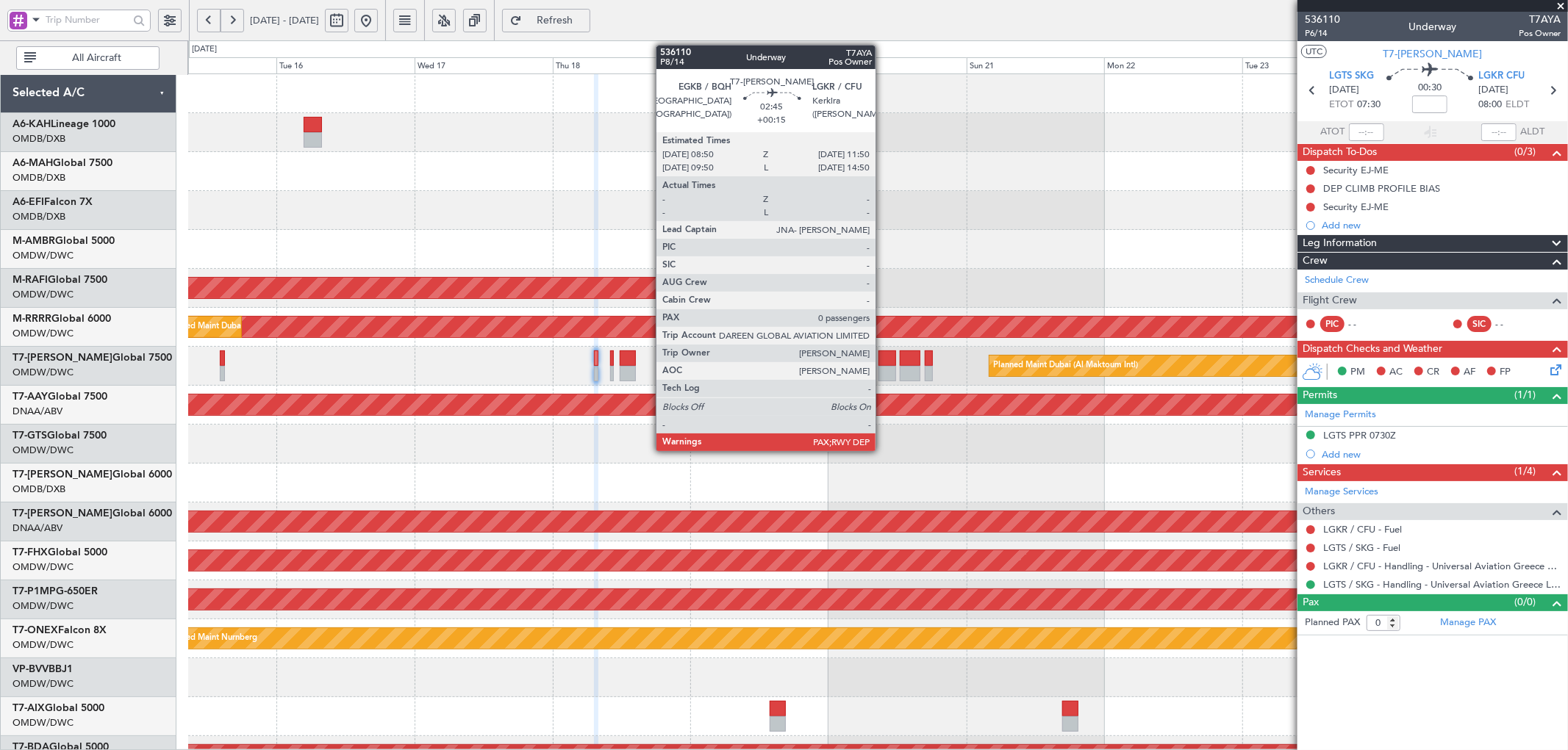
click at [883, 351] on div at bounding box center [887, 358] width 17 height 15
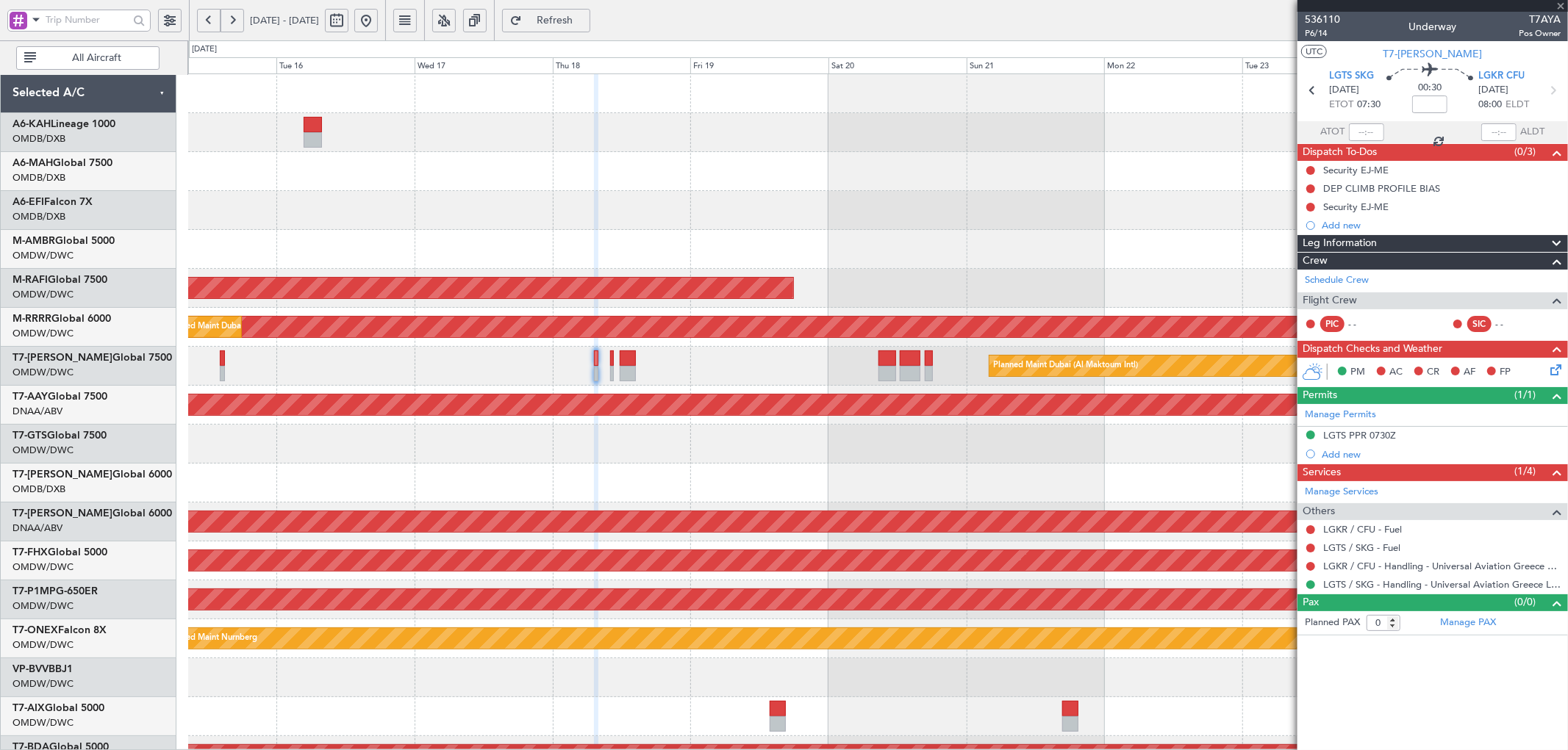
type input "+00:15"
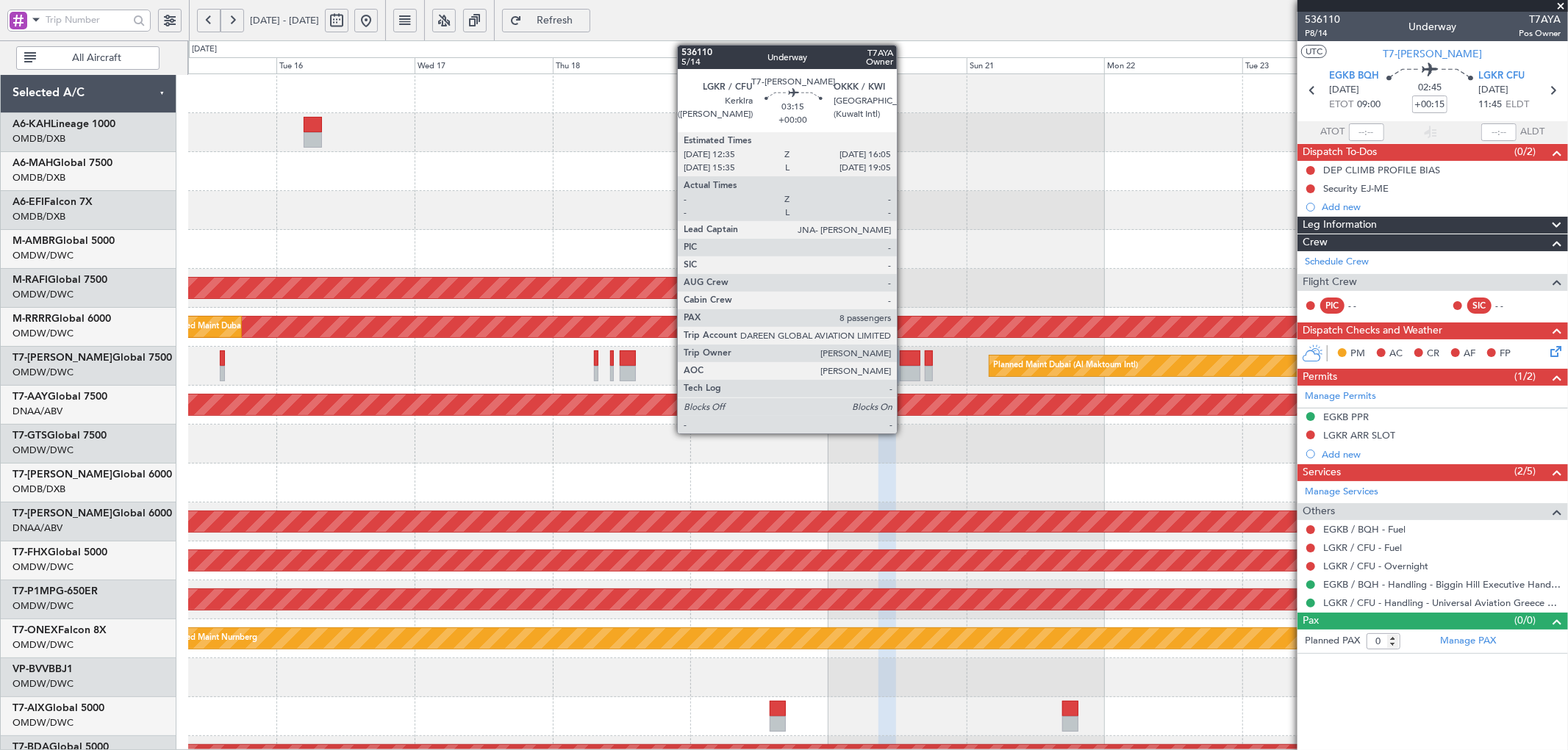
click at [904, 361] on div at bounding box center [910, 358] width 20 height 15
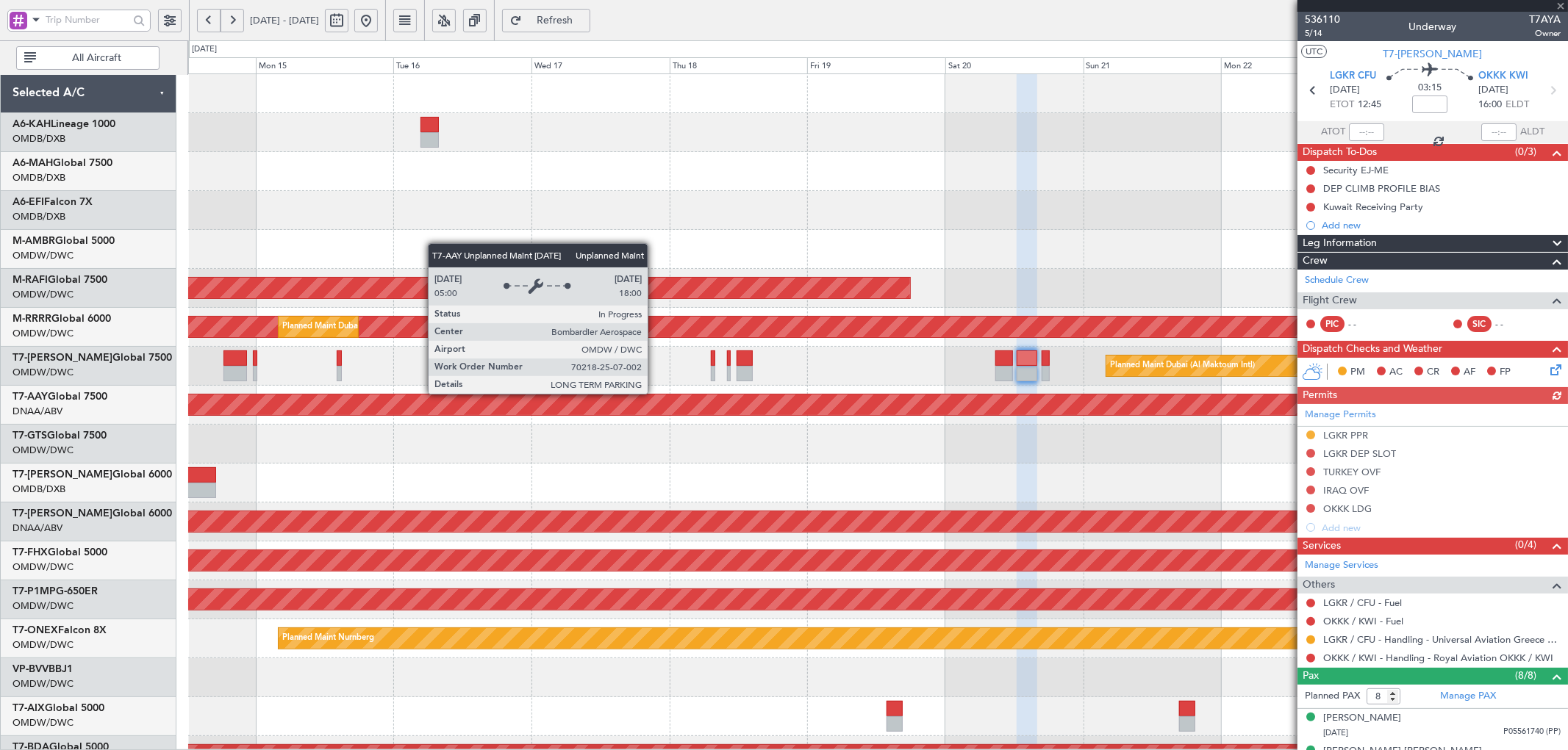
click at [771, 399] on div "Unplanned Maint [GEOGRAPHIC_DATA] (Al Maktoum Intl)" at bounding box center [618, 404] width 3616 height 20
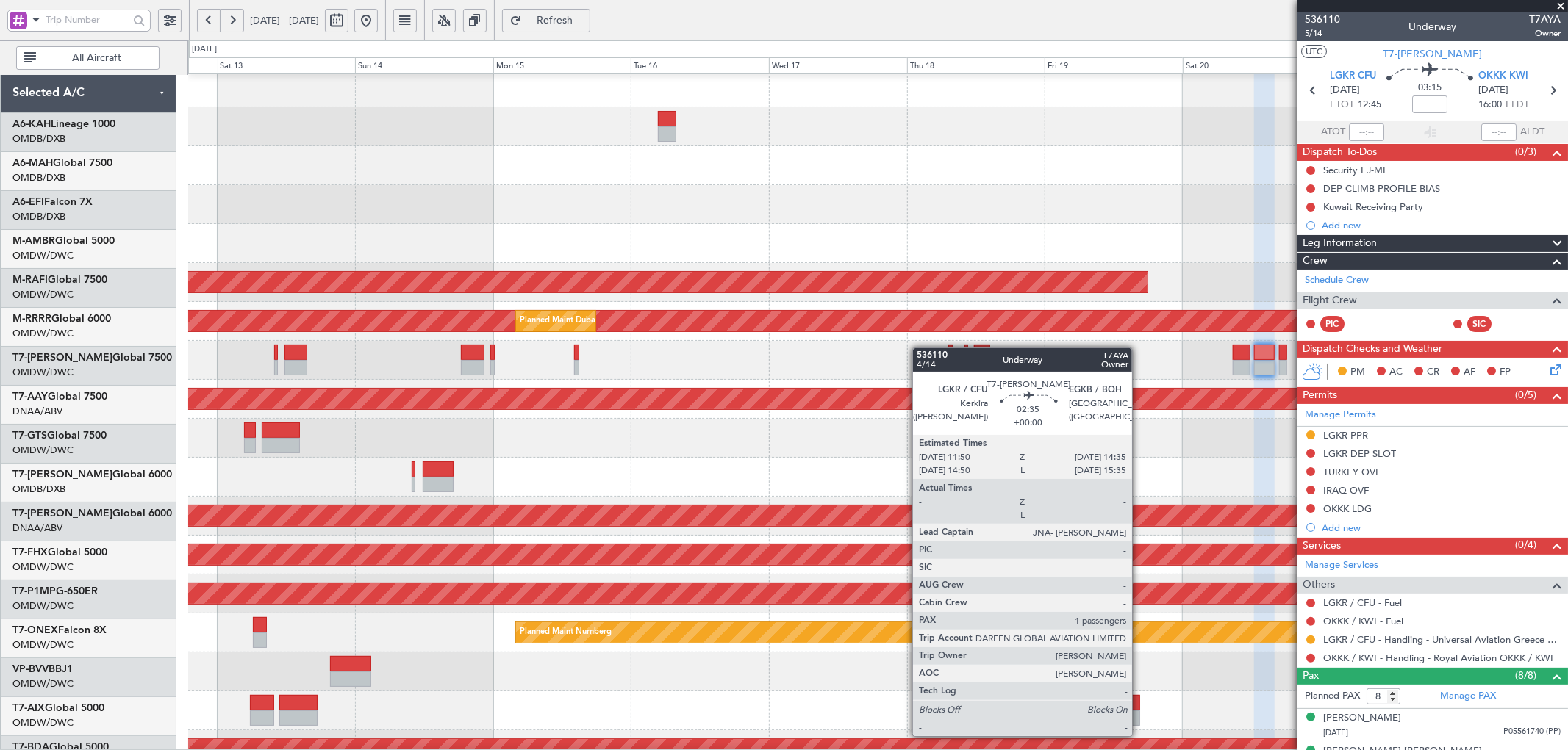
scroll to position [8, 0]
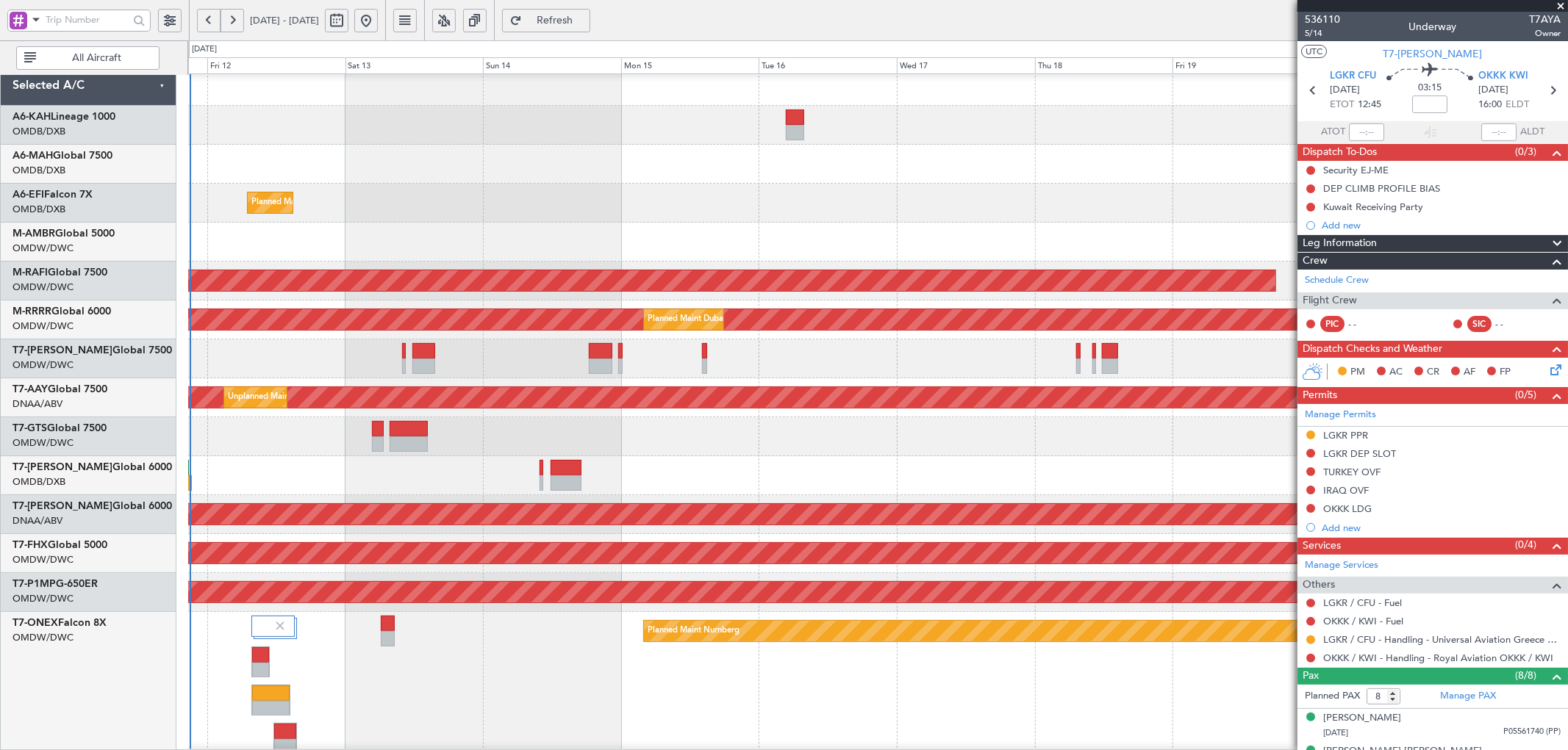
click at [1048, 347] on div "Planned Maint Dubai (Al Maktoum Intl)" at bounding box center [878, 359] width 1379 height 39
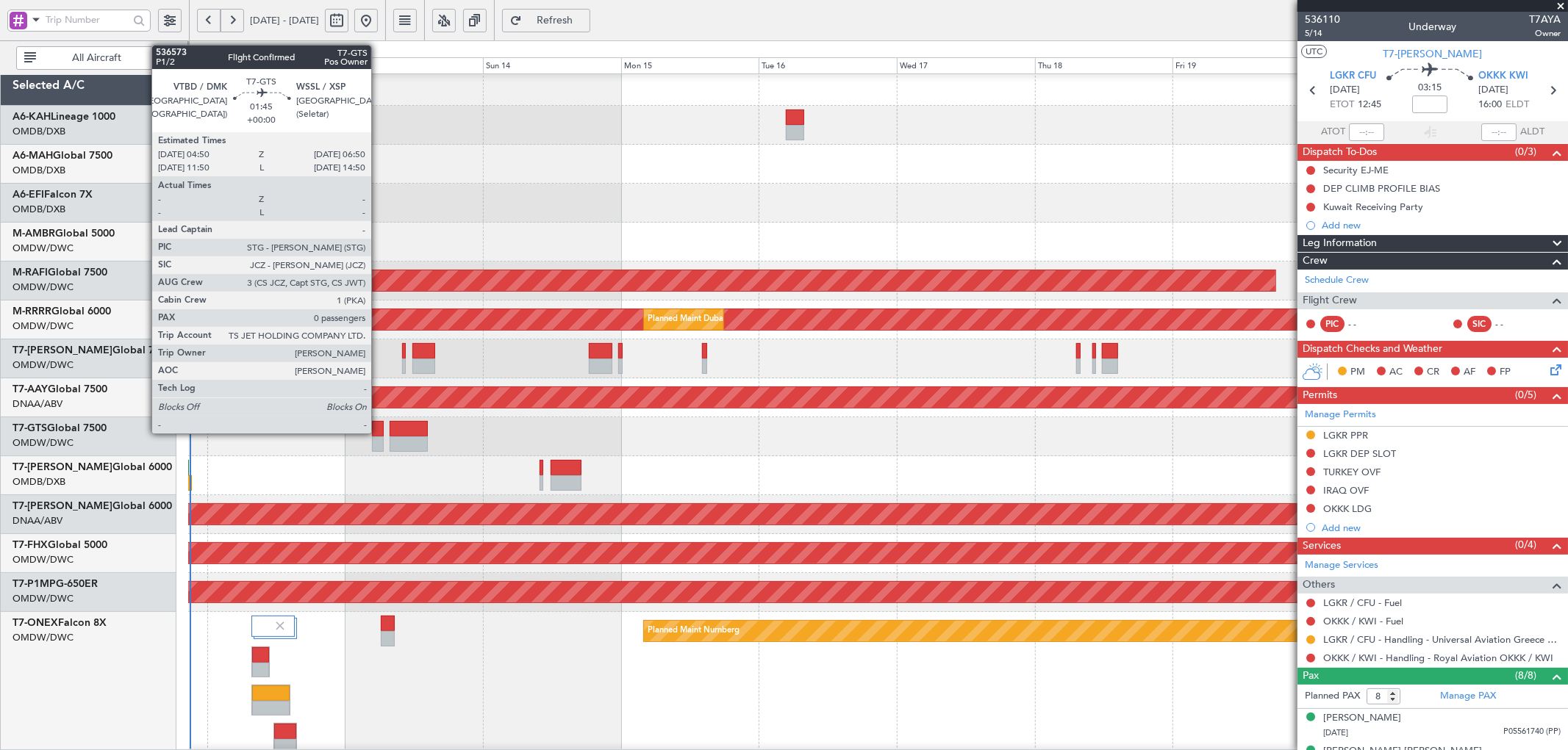
click at [379, 430] on div at bounding box center [378, 428] width 12 height 15
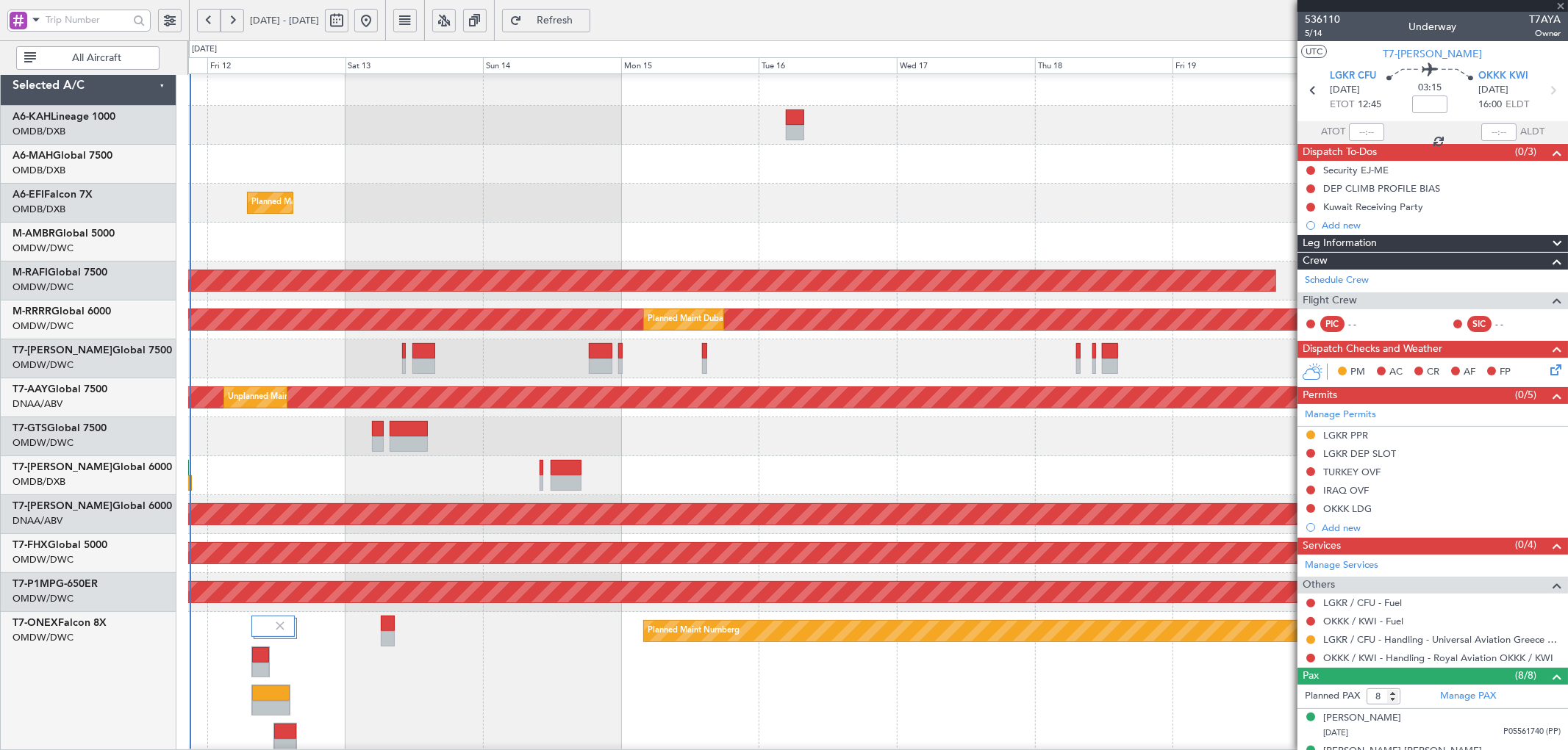
type input "0"
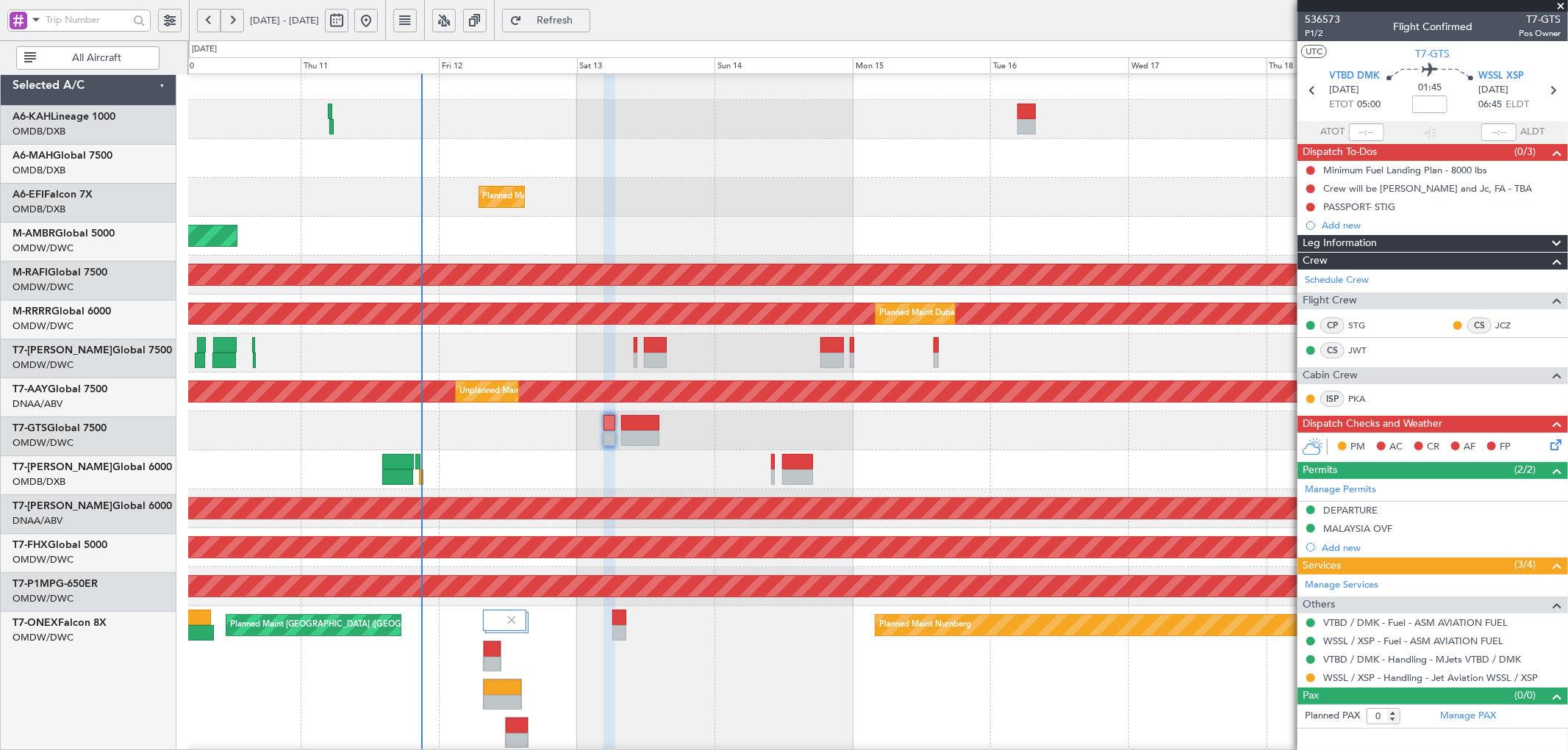
scroll to position [12, 0]
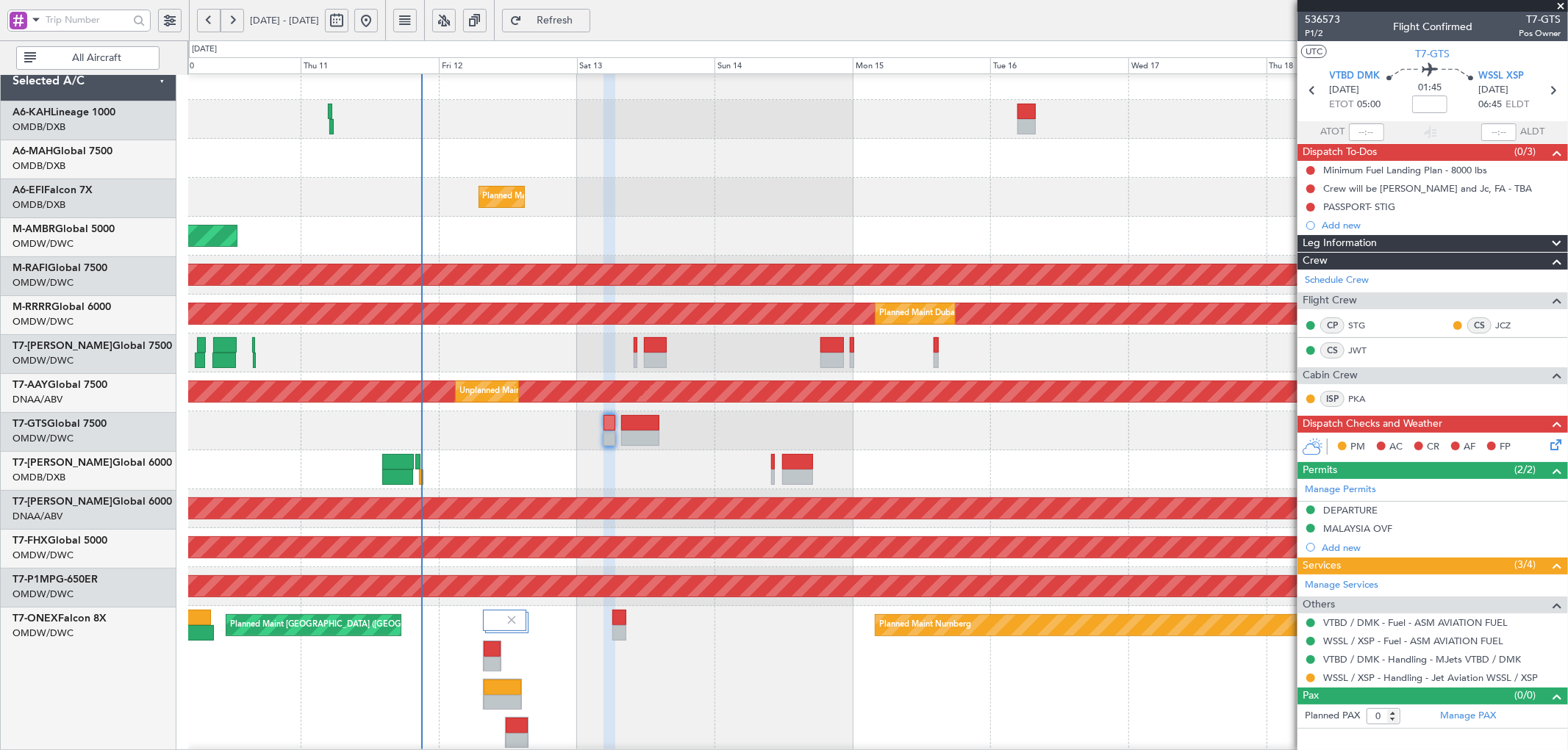
click at [482, 489] on div "Unplanned Maint [GEOGRAPHIC_DATA] (Al Maktoum Intl) Planned Maint [GEOGRAPHIC_D…" at bounding box center [878, 508] width 1379 height 39
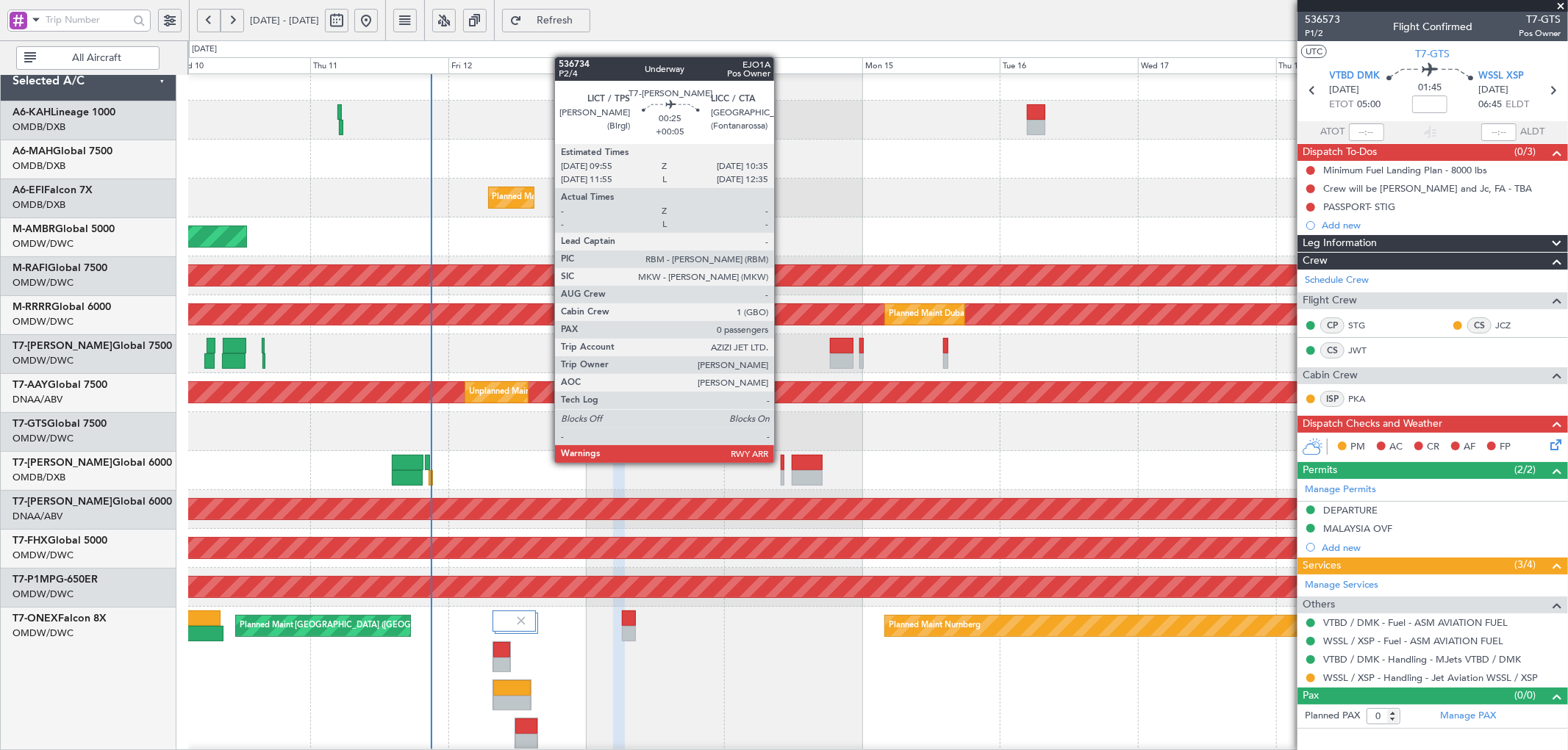
click at [781, 460] on div at bounding box center [783, 463] width 5 height 15
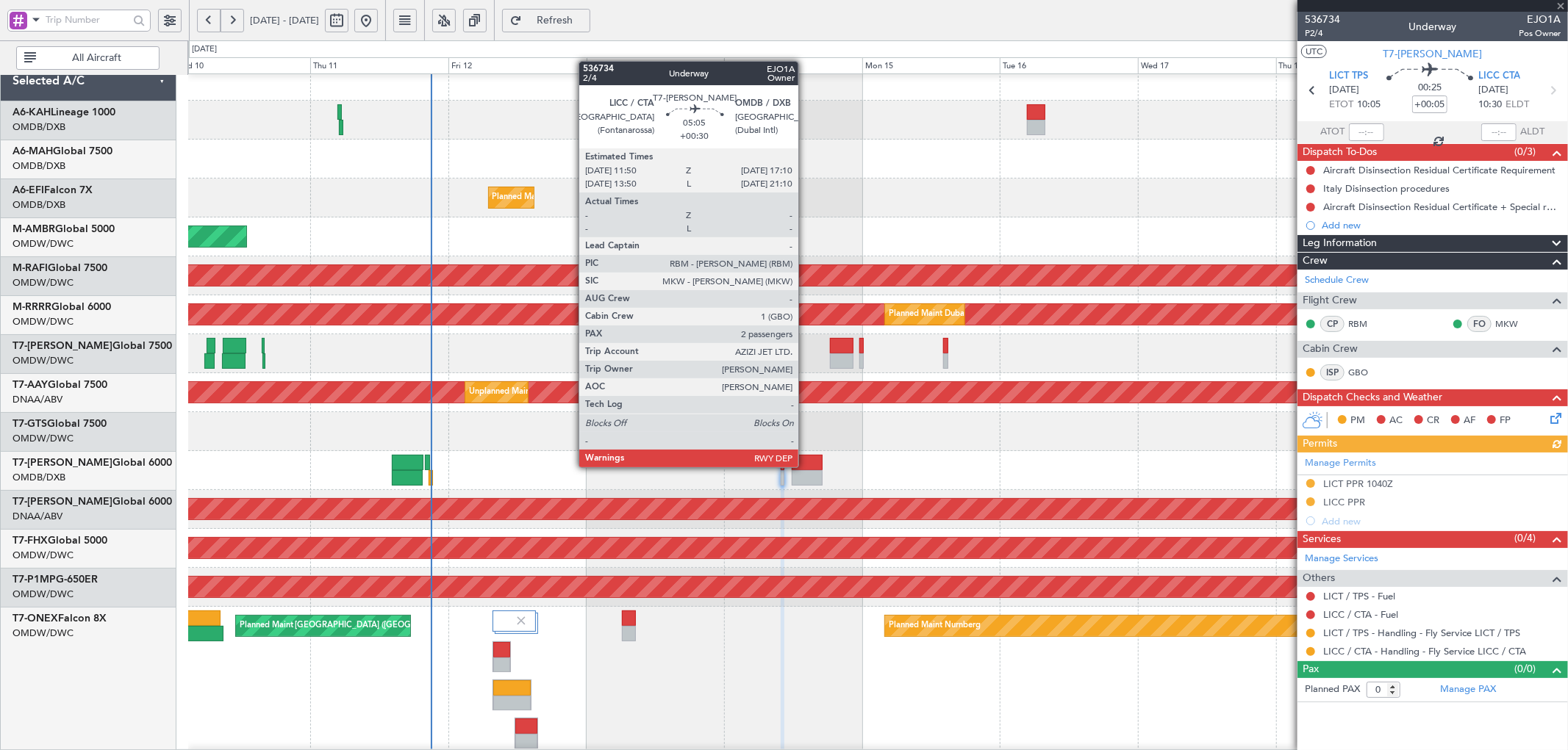
click at [806, 466] on div at bounding box center [806, 463] width 31 height 15
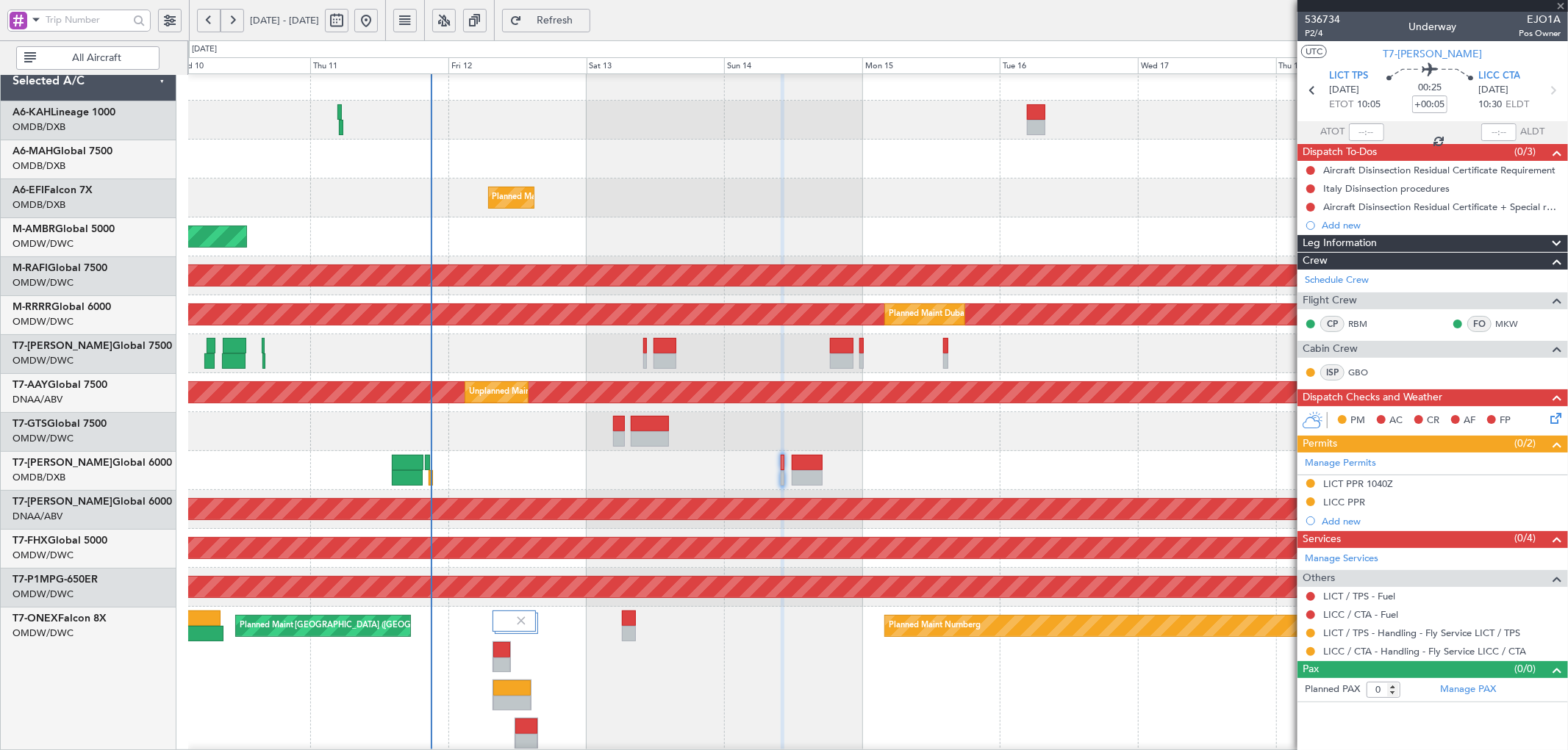
type input "+00:30"
type input "2"
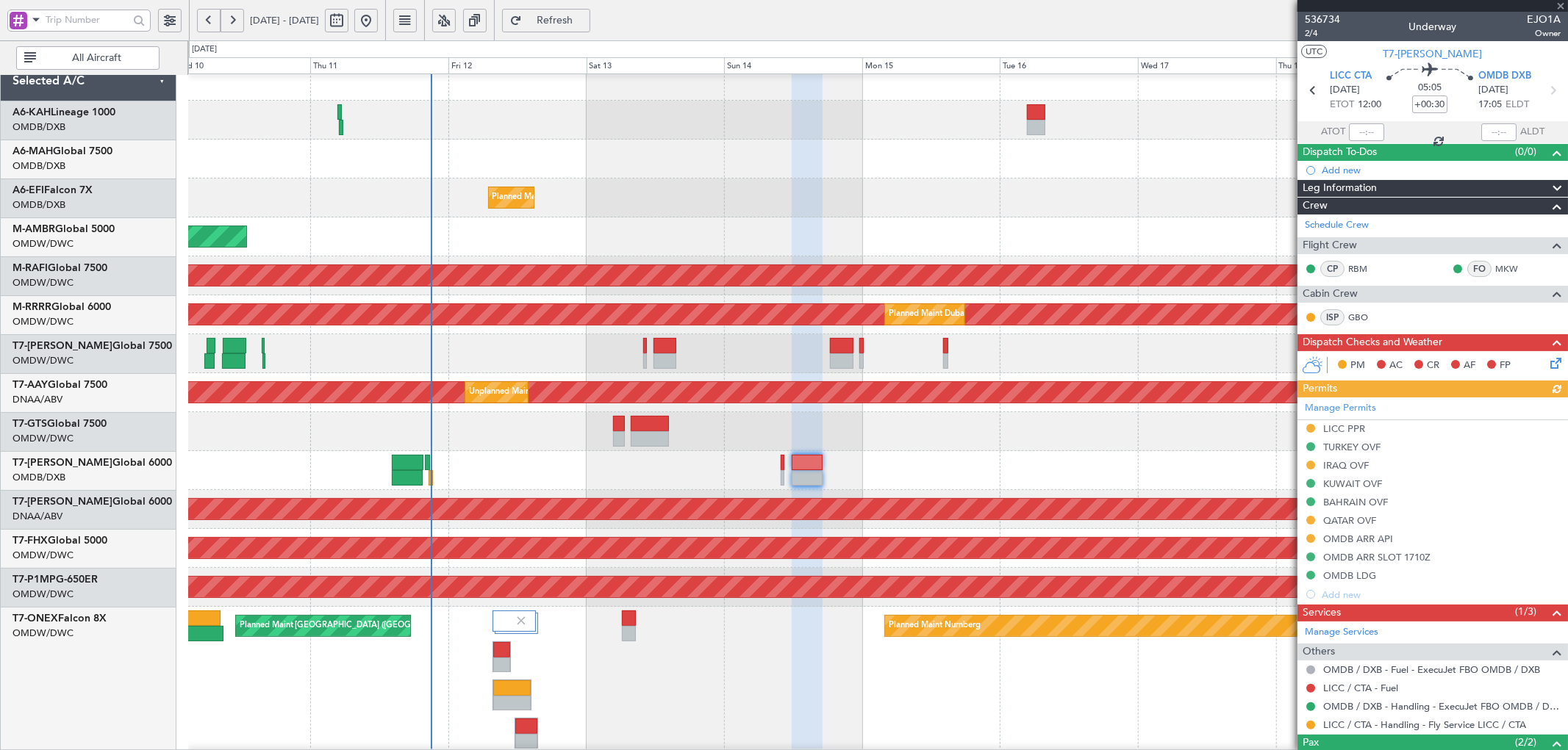
scroll to position [195, 0]
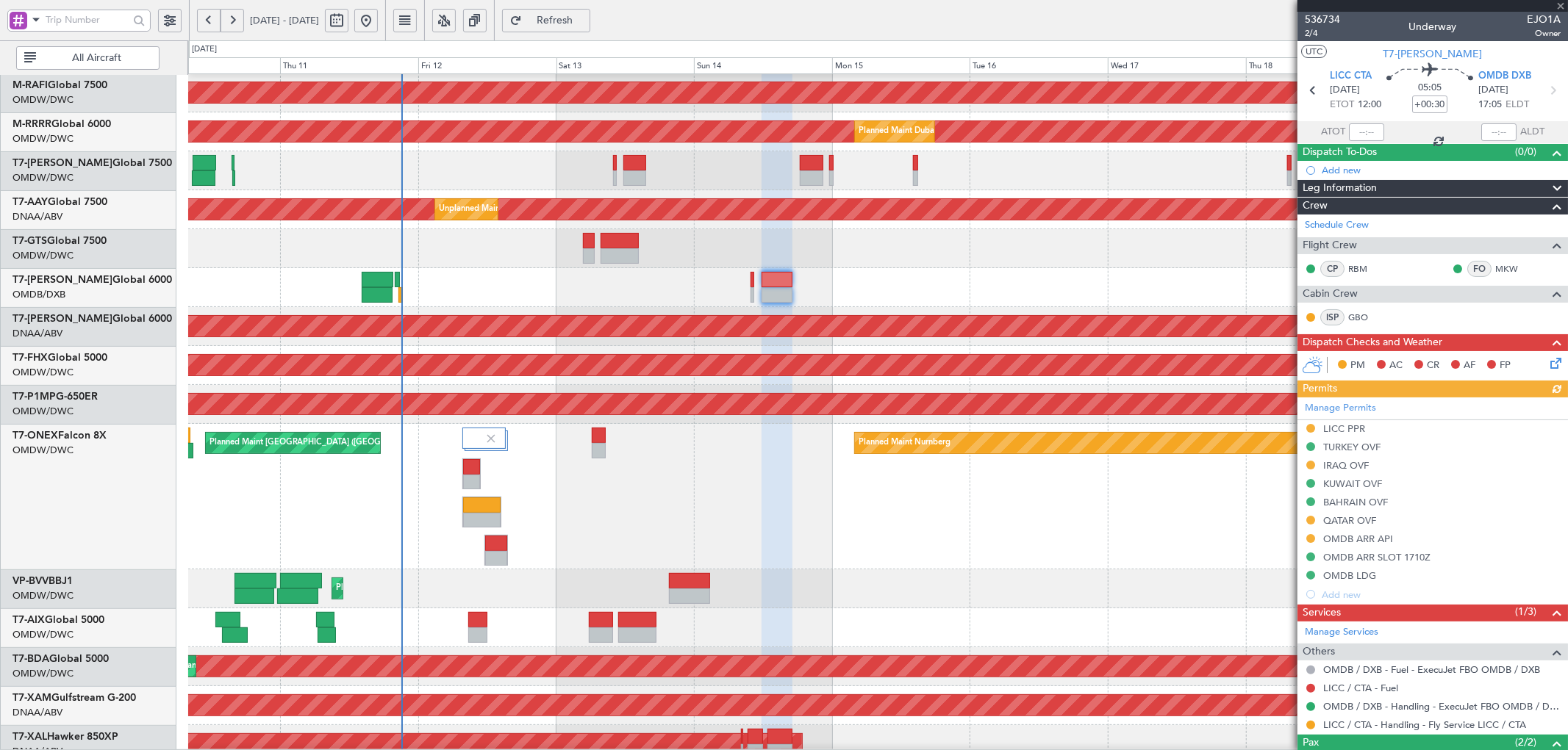
click at [355, 501] on div "Planned Maint [GEOGRAPHIC_DATA] ([GEOGRAPHIC_DATA]) Planned Maint Nurnberg" at bounding box center [878, 497] width 1379 height 146
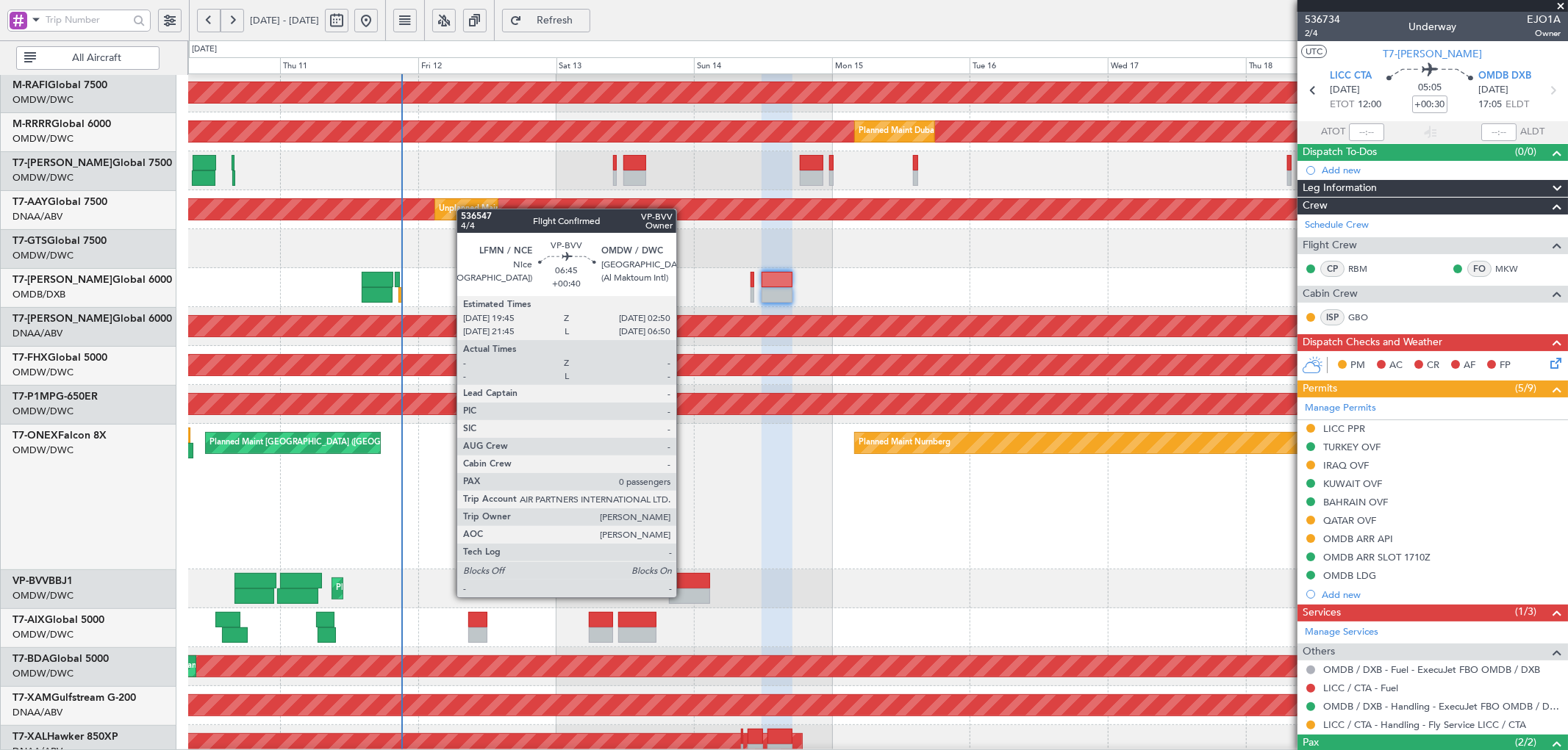
click at [683, 596] on div at bounding box center [690, 596] width 41 height 15
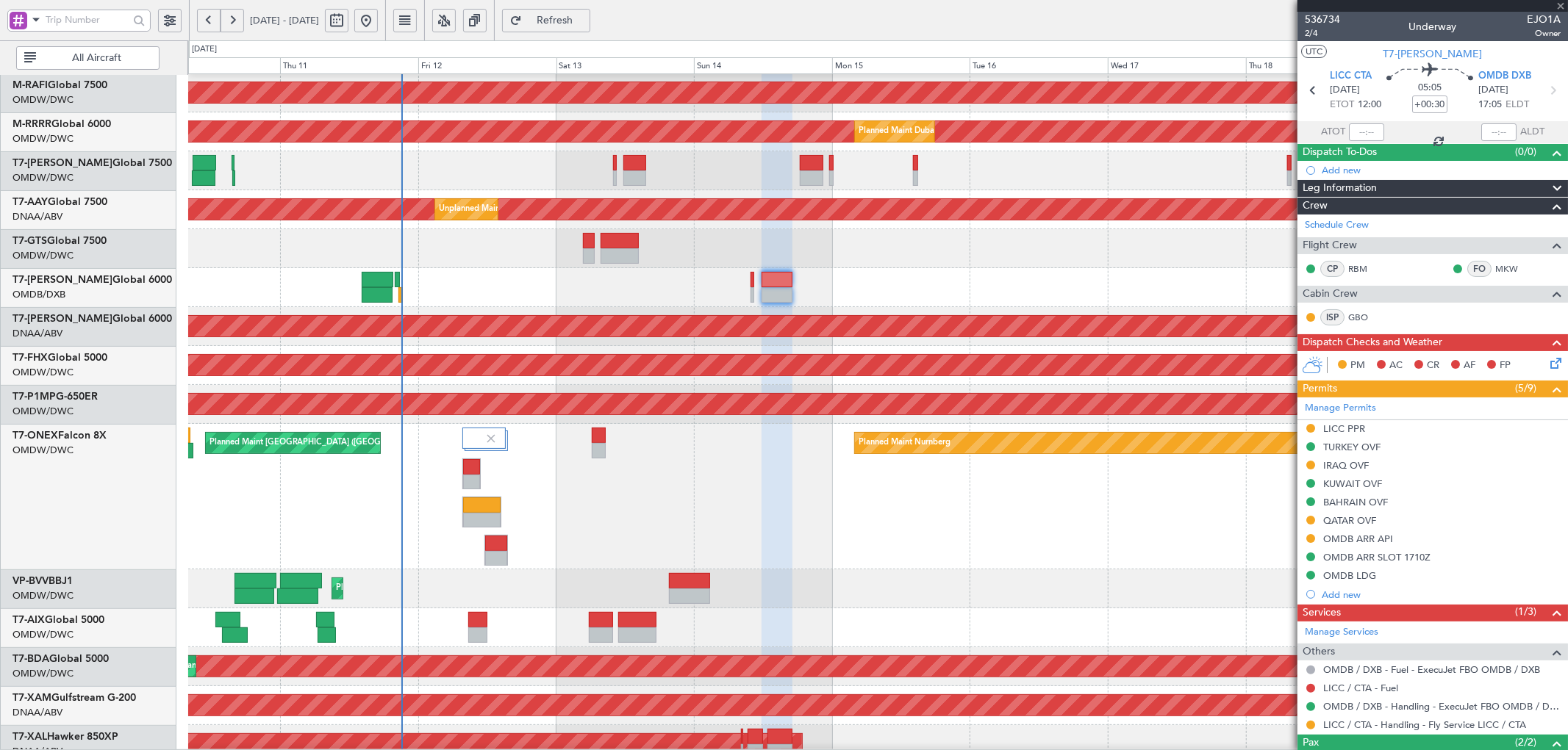
type input "+00:40"
type input "0"
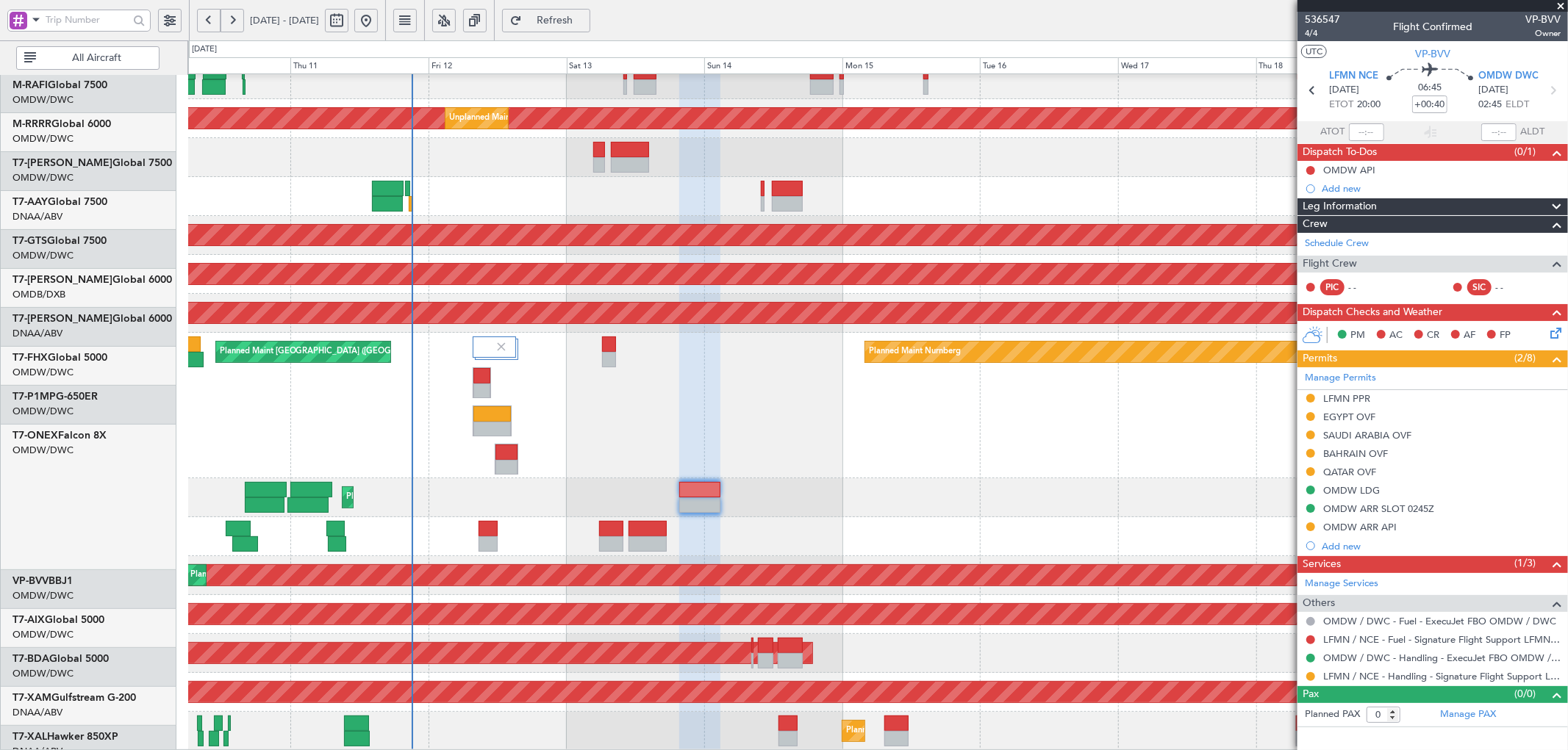
scroll to position [287, 0]
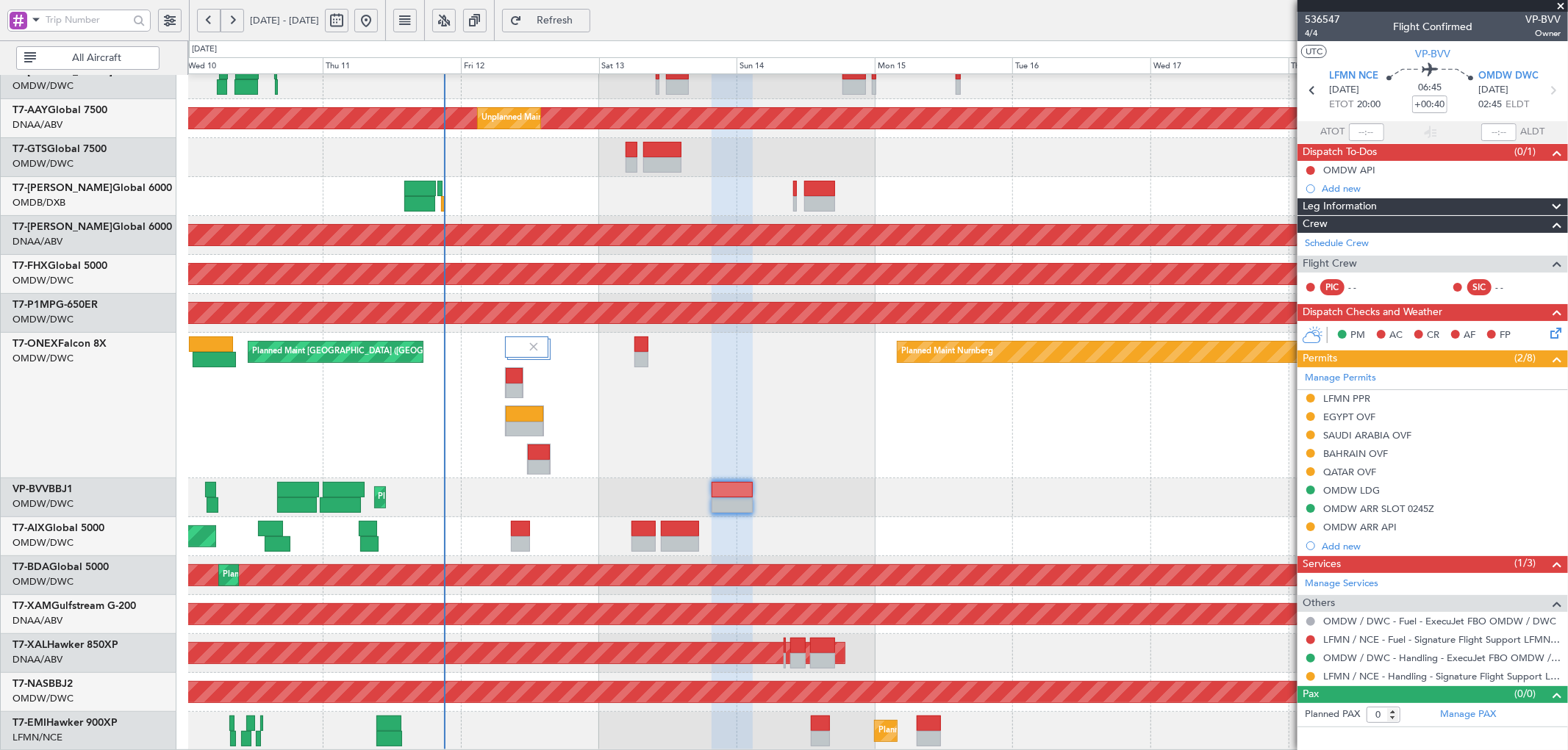
click at [823, 410] on div "Planned Maint Dubai (Al Maktoum Intl) Unplanned Maint [GEOGRAPHIC_DATA] (Al Mak…" at bounding box center [878, 269] width 1379 height 963
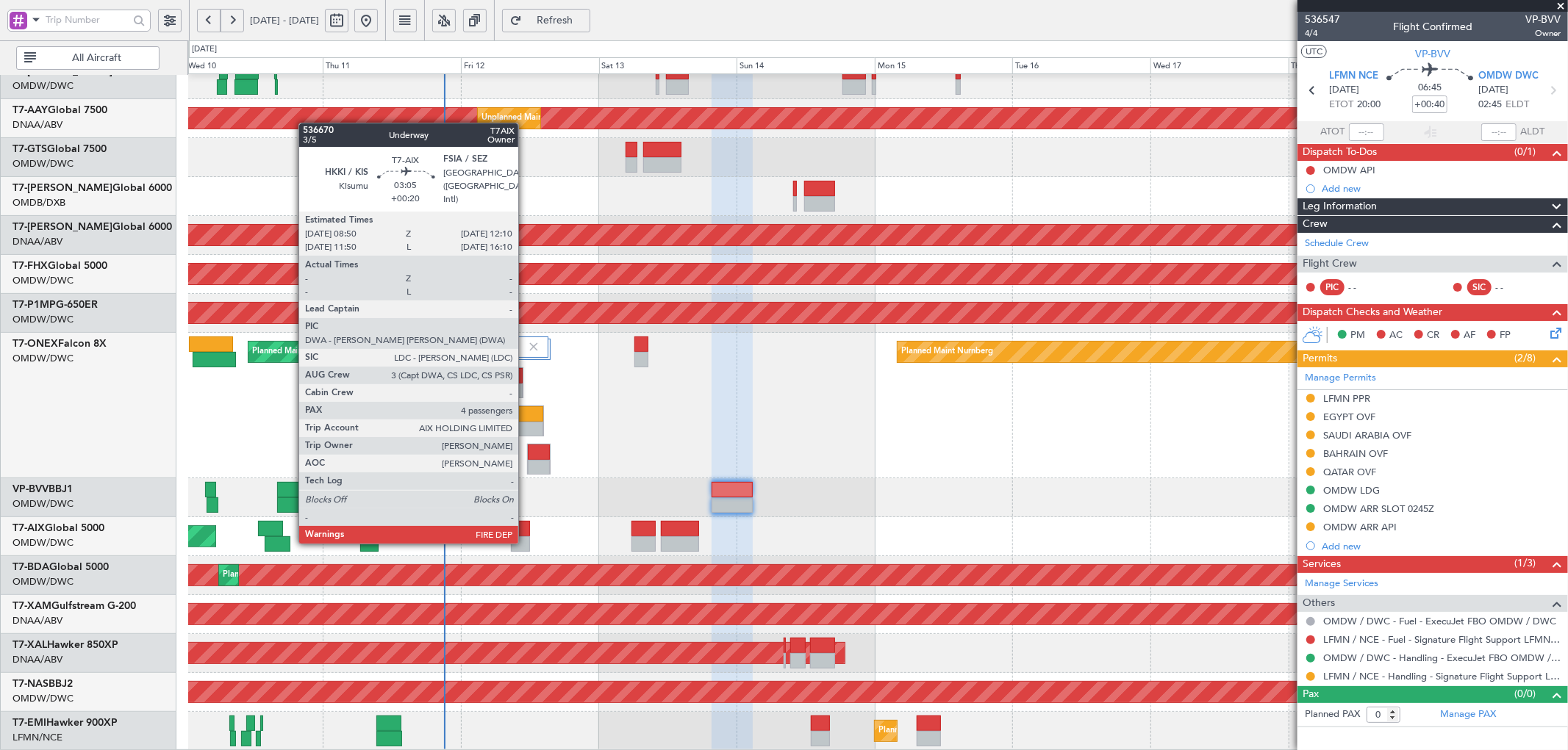
click at [526, 527] on div at bounding box center [520, 529] width 20 height 15
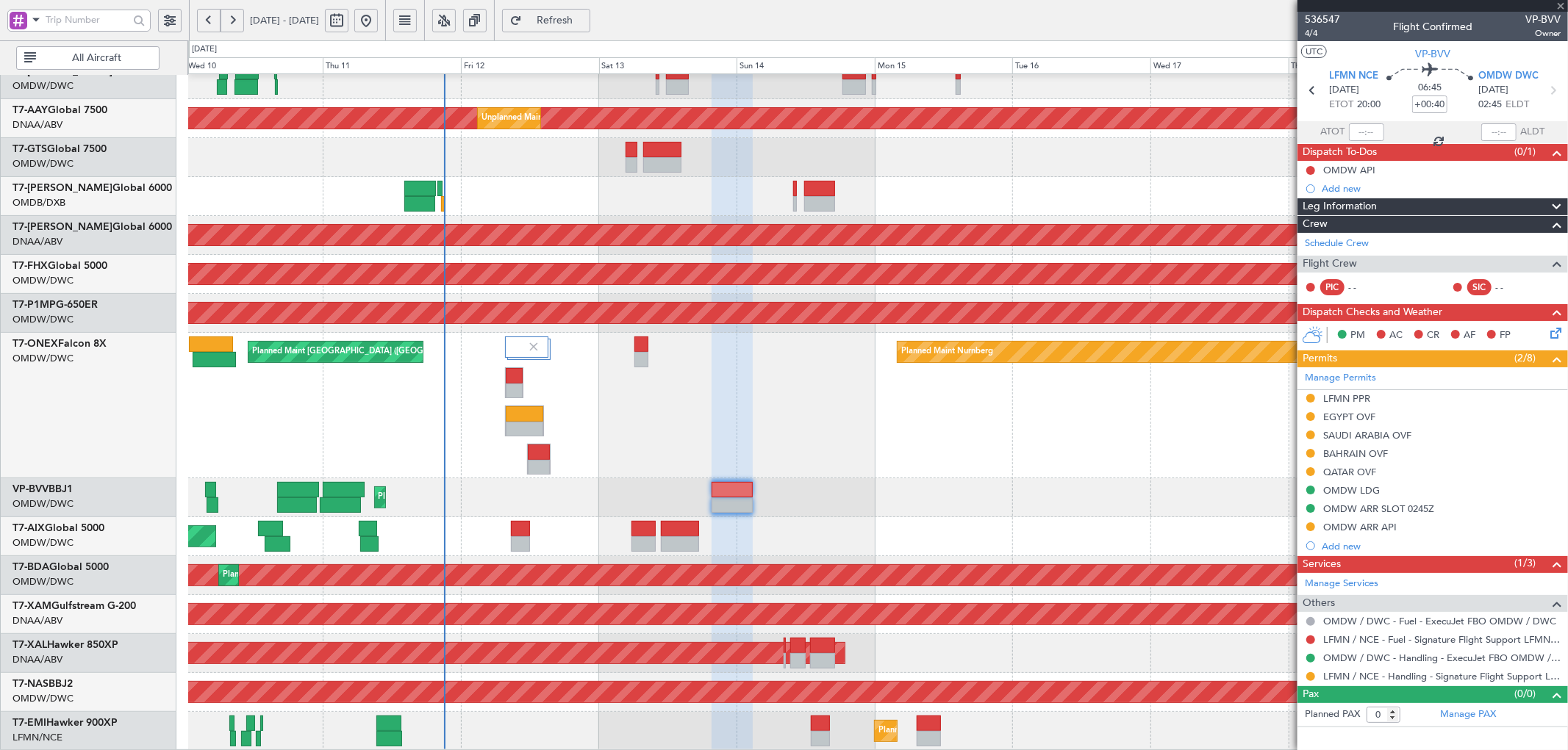
type input "+00:20"
type input "4"
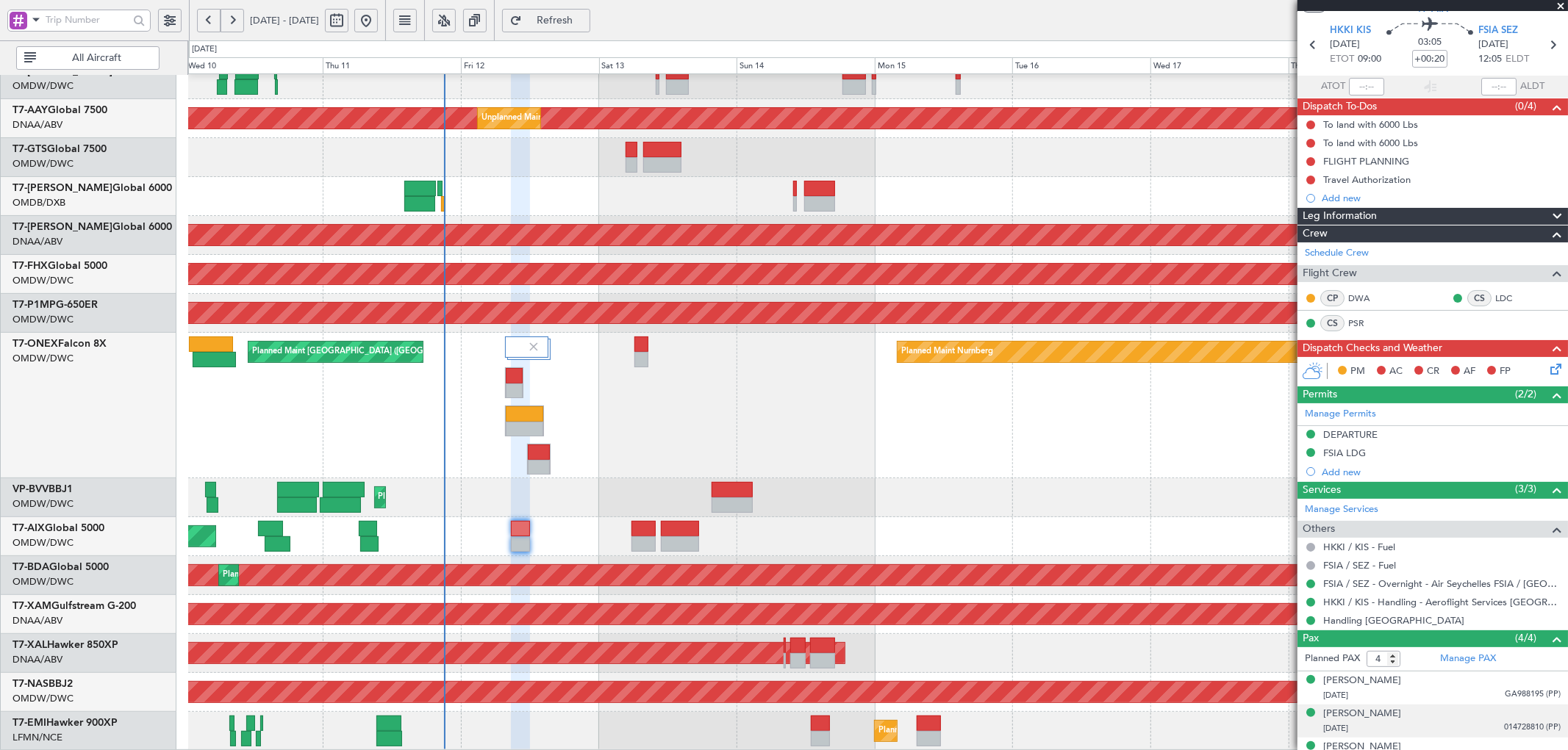
scroll to position [45, 0]
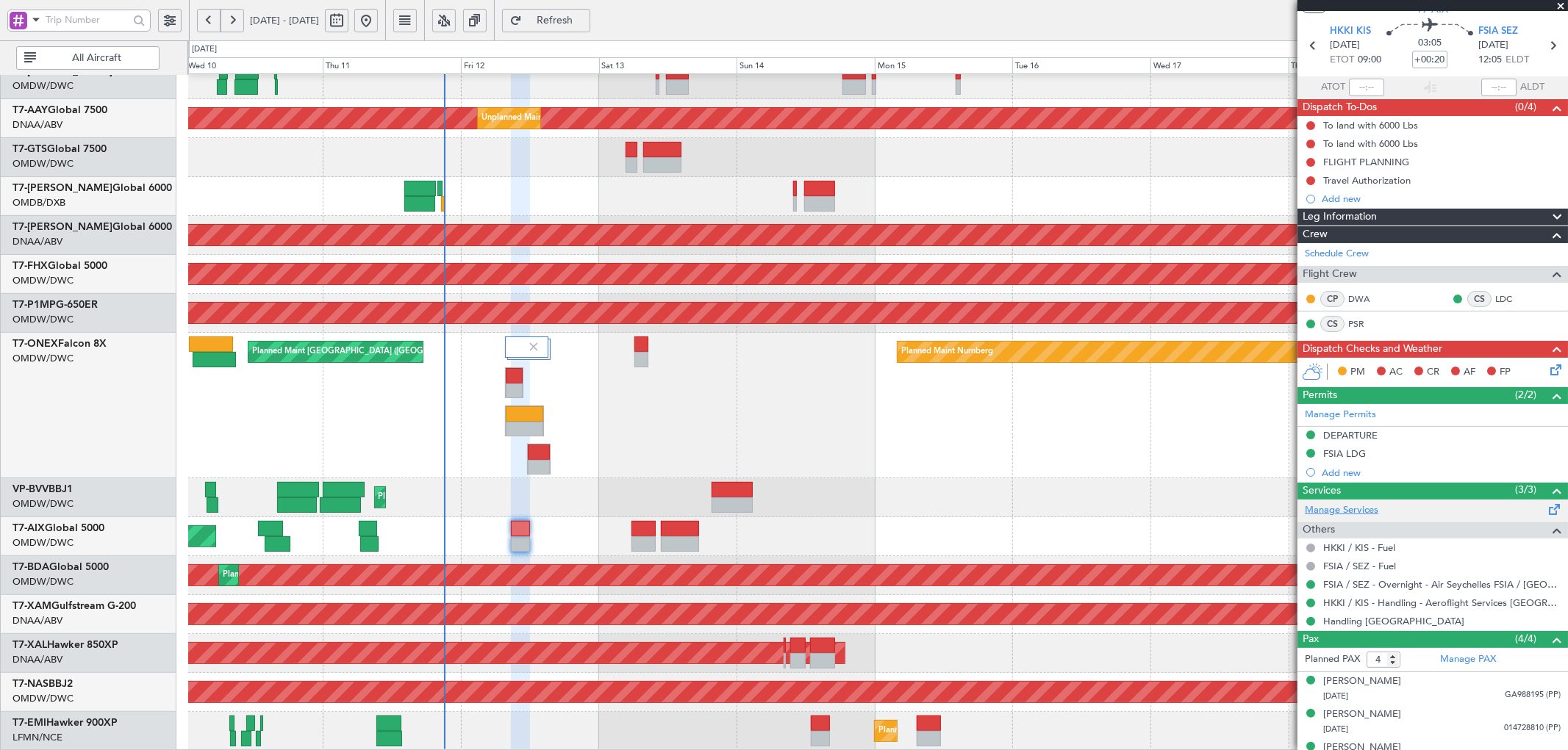
click at [1351, 510] on link "Manage Services" at bounding box center [1341, 510] width 74 height 14
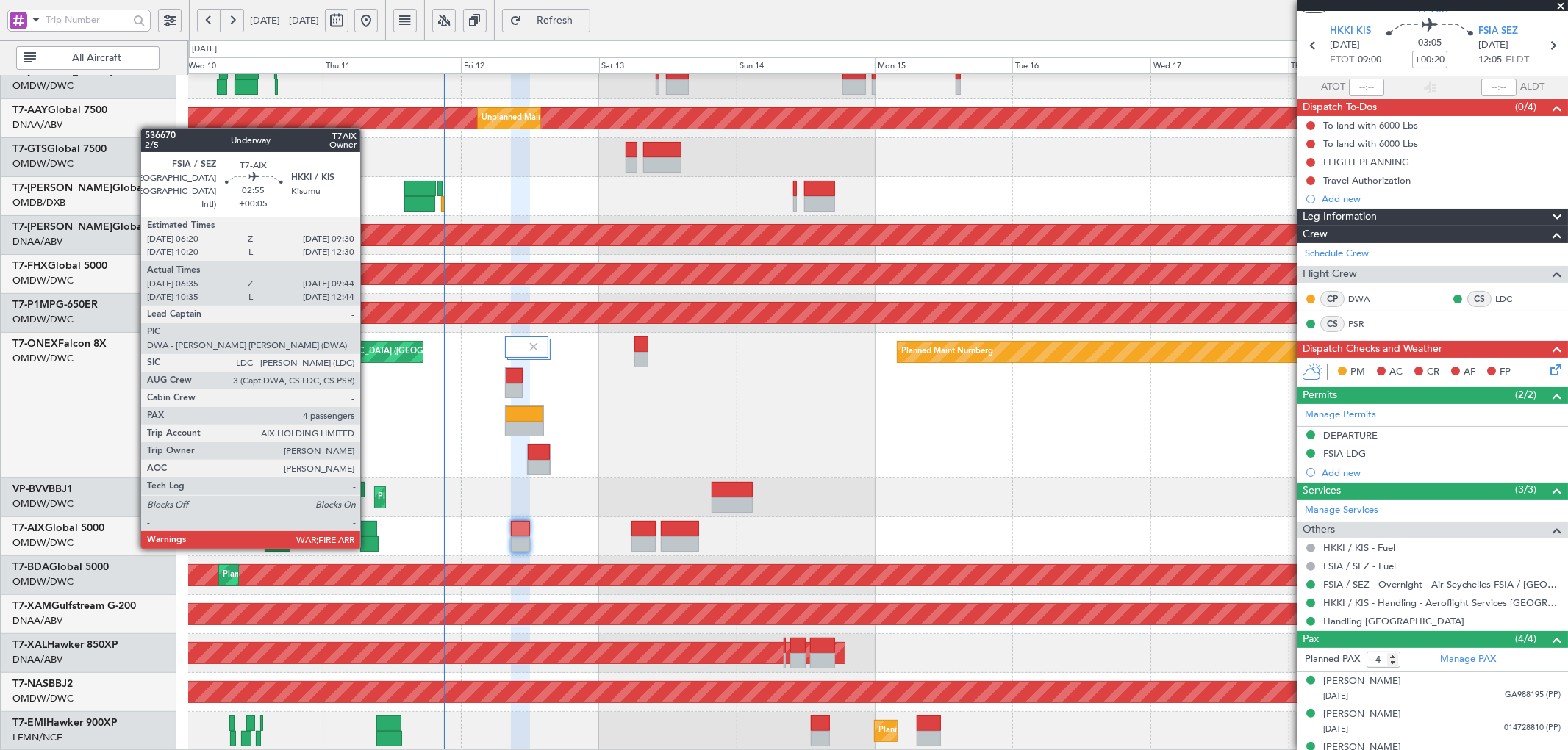
click at [367, 532] on div at bounding box center [368, 529] width 18 height 15
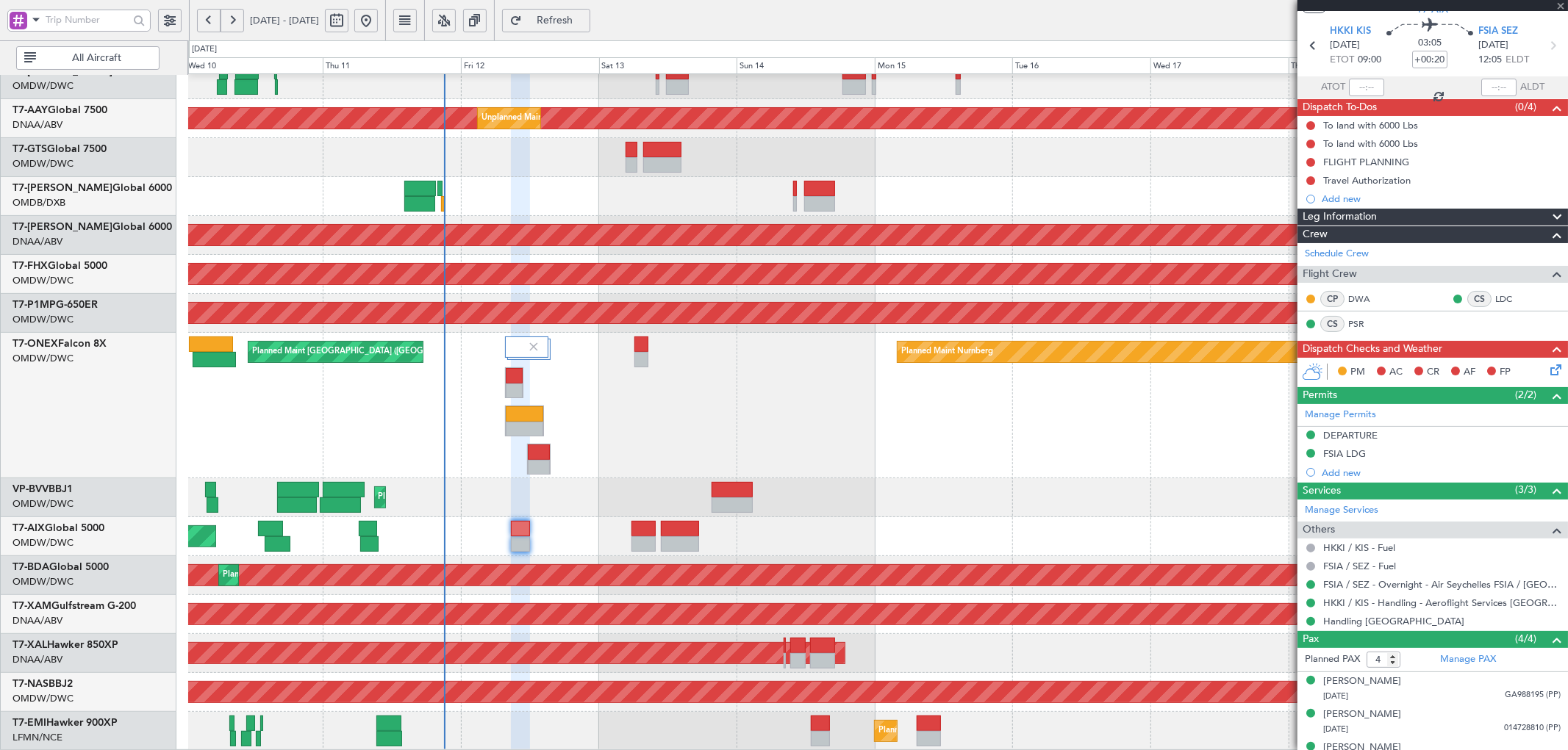
type input "+00:05"
type input "06:45"
type input "09:39"
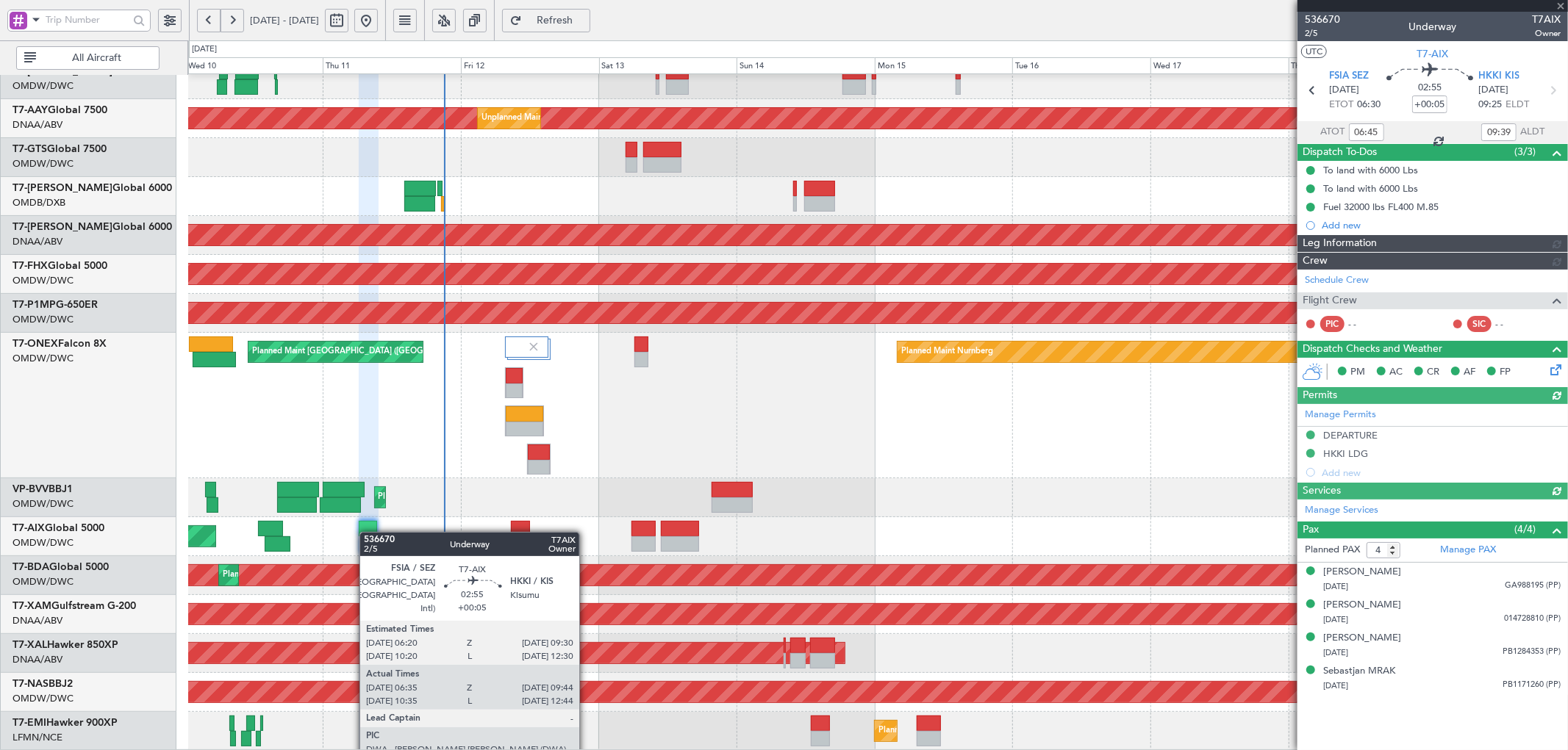
type input "[PERSON_NAME] ([PERSON_NAME])"
type input "7266"
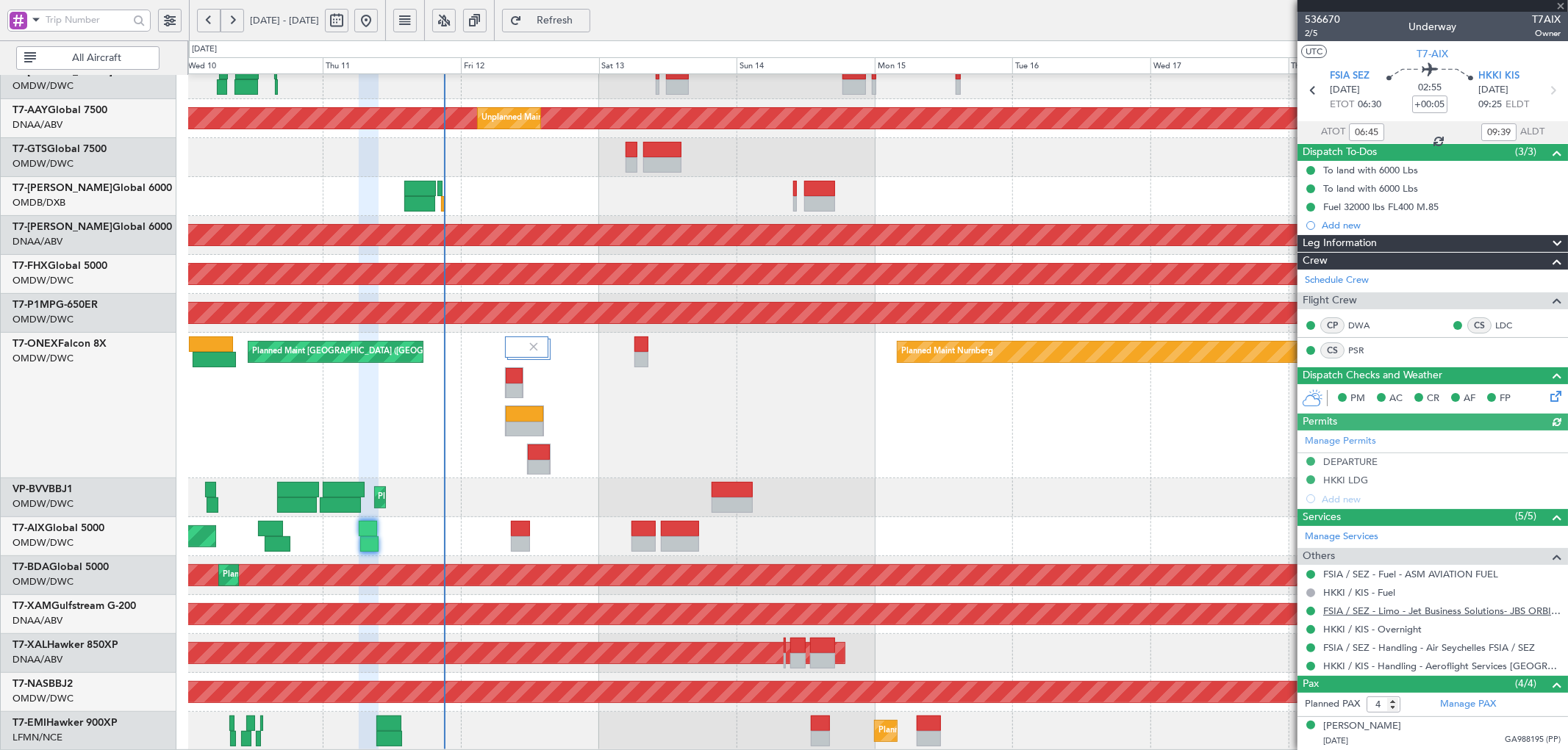
click at [1482, 610] on link "FSIA / SEZ - Limo - Jet Business Solutions- JBS ORBI/BGW" at bounding box center [1441, 610] width 237 height 12
click at [569, 16] on button "Refresh" at bounding box center [546, 20] width 88 height 24
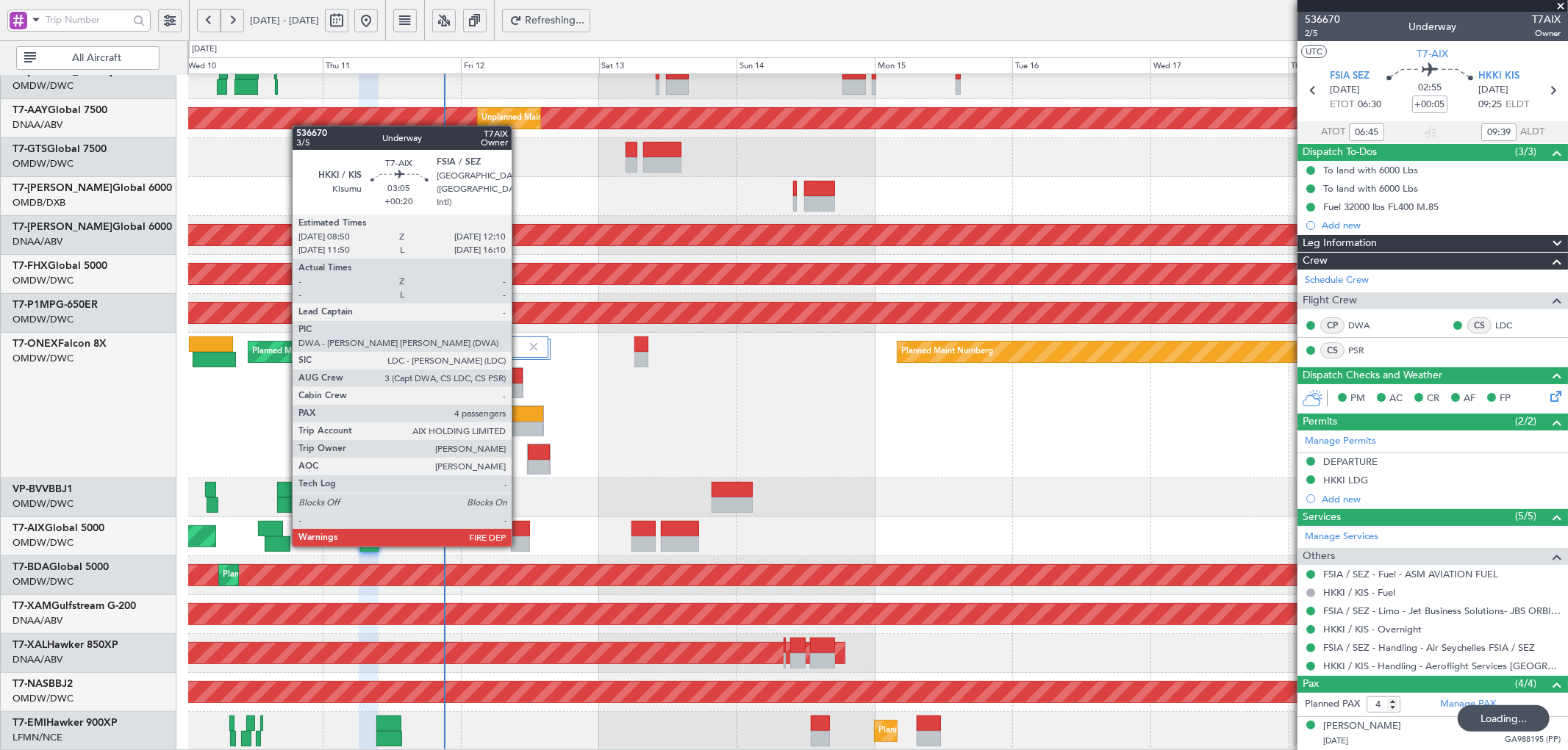
click at [518, 530] on div at bounding box center [520, 529] width 20 height 15
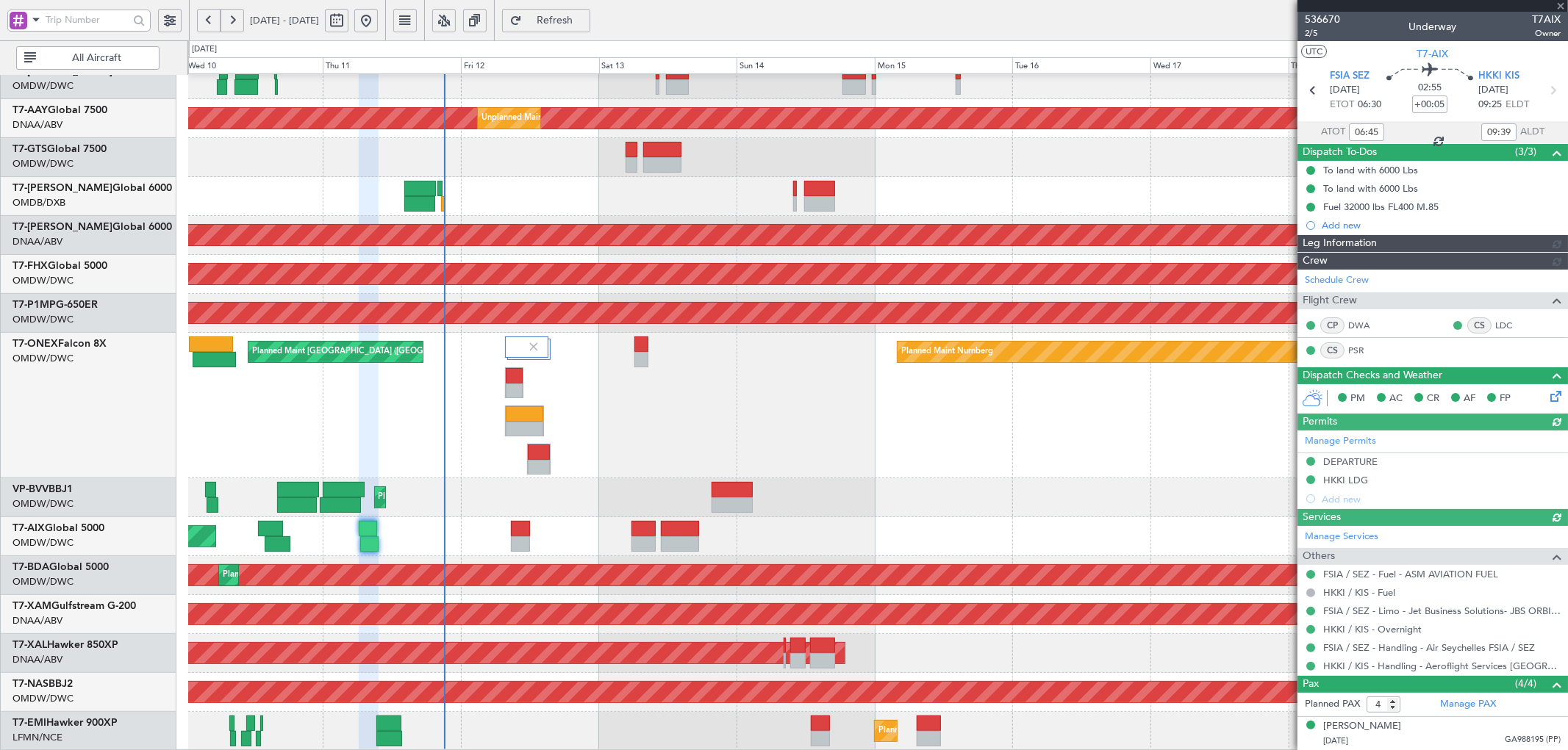
type input "[PERSON_NAME] ([PERSON_NAME])"
type input "7266"
type input "+00:20"
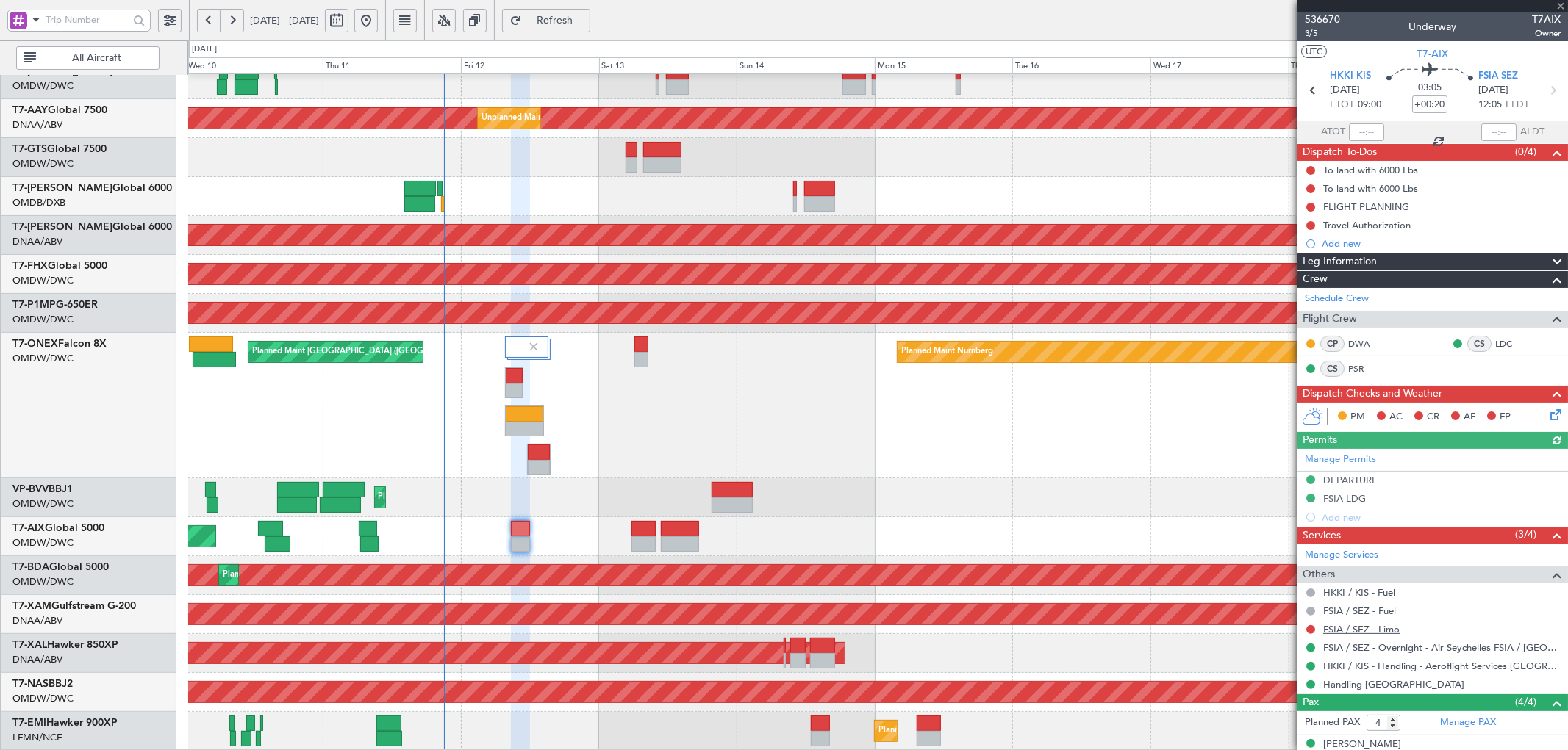
click at [1369, 629] on link "FSIA / SEZ - Limo" at bounding box center [1361, 629] width 77 height 12
click at [585, 25] on span "Refresh" at bounding box center [555, 20] width 60 height 11
click at [585, 20] on span "Refresh" at bounding box center [555, 20] width 60 height 11
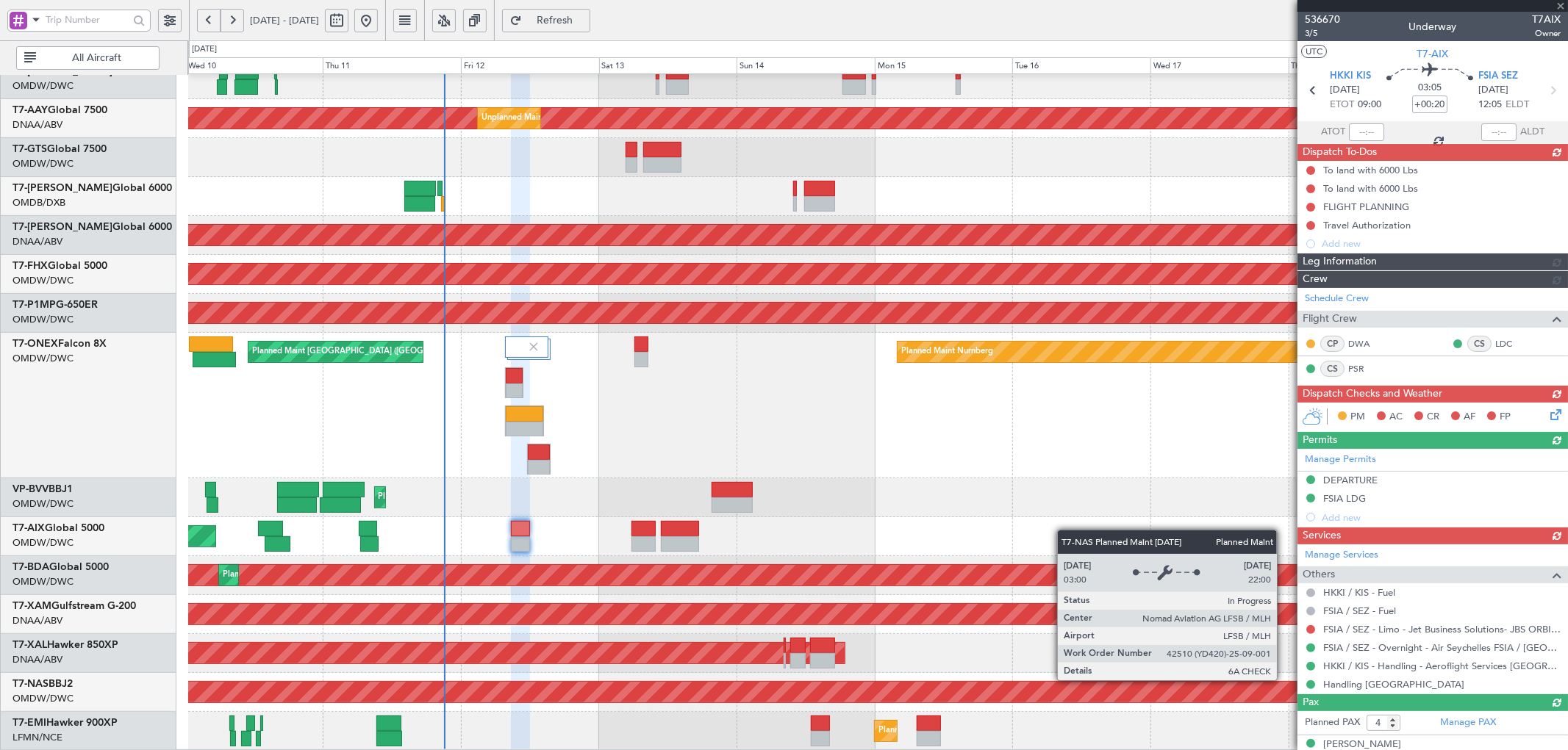
click at [1309, 629] on div "Manage Services Others HKKI / KIS - Fuel FSIA / SEZ - Fuel FSIA / SEZ - Limo - …" at bounding box center [1432, 620] width 271 height 150
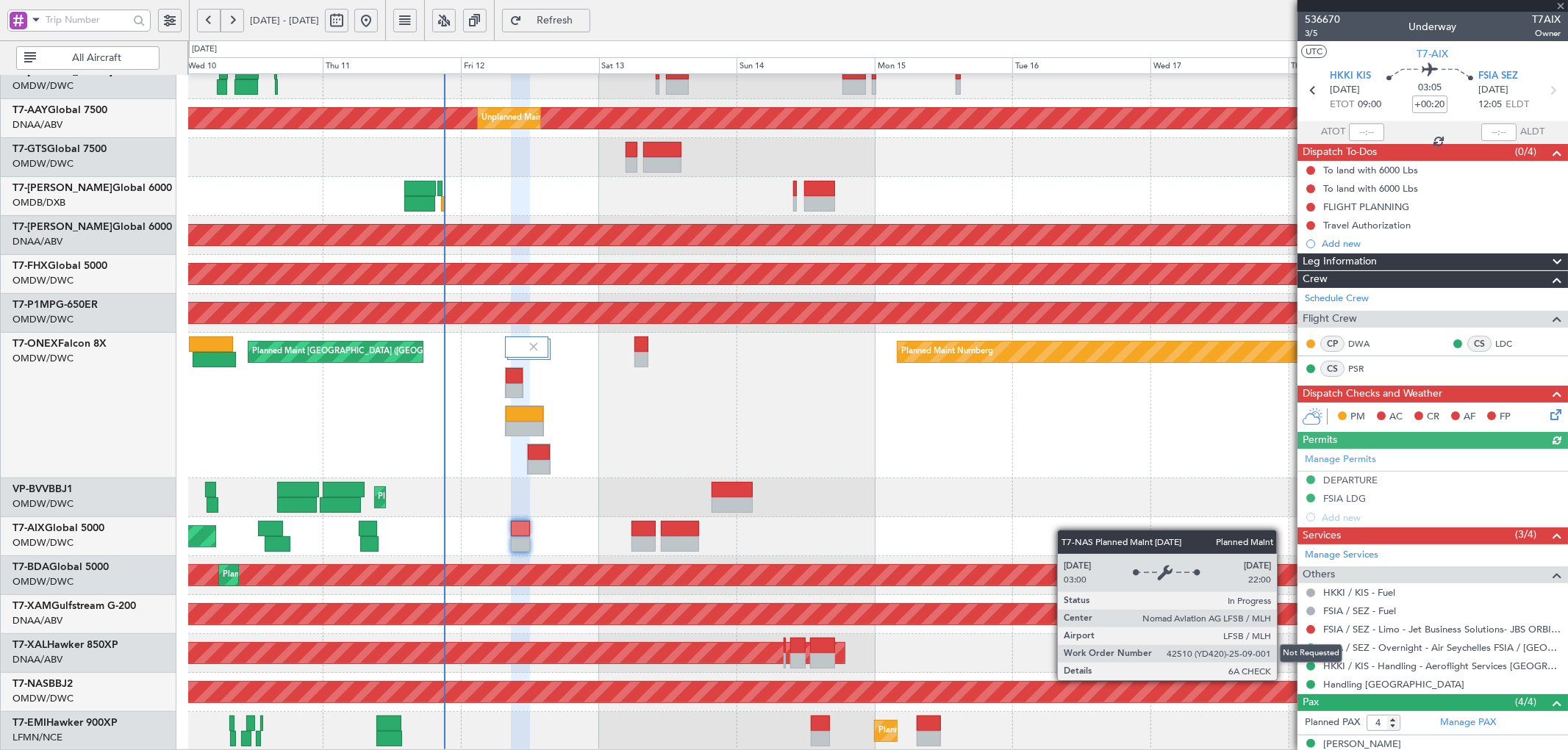
click at [1309, 629] on button at bounding box center [1311, 630] width 9 height 9
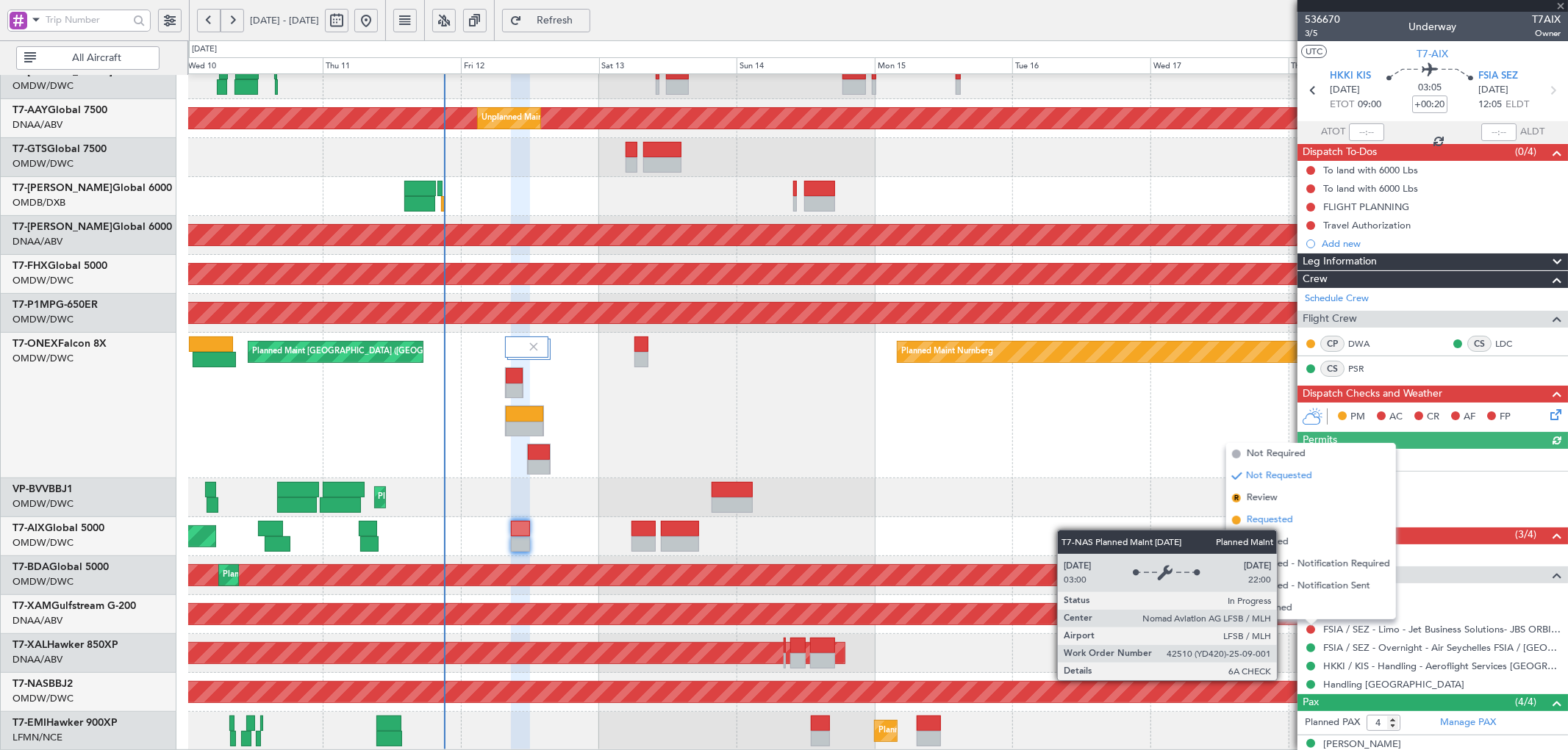
click at [1292, 515] on span "Requested" at bounding box center [1269, 519] width 46 height 14
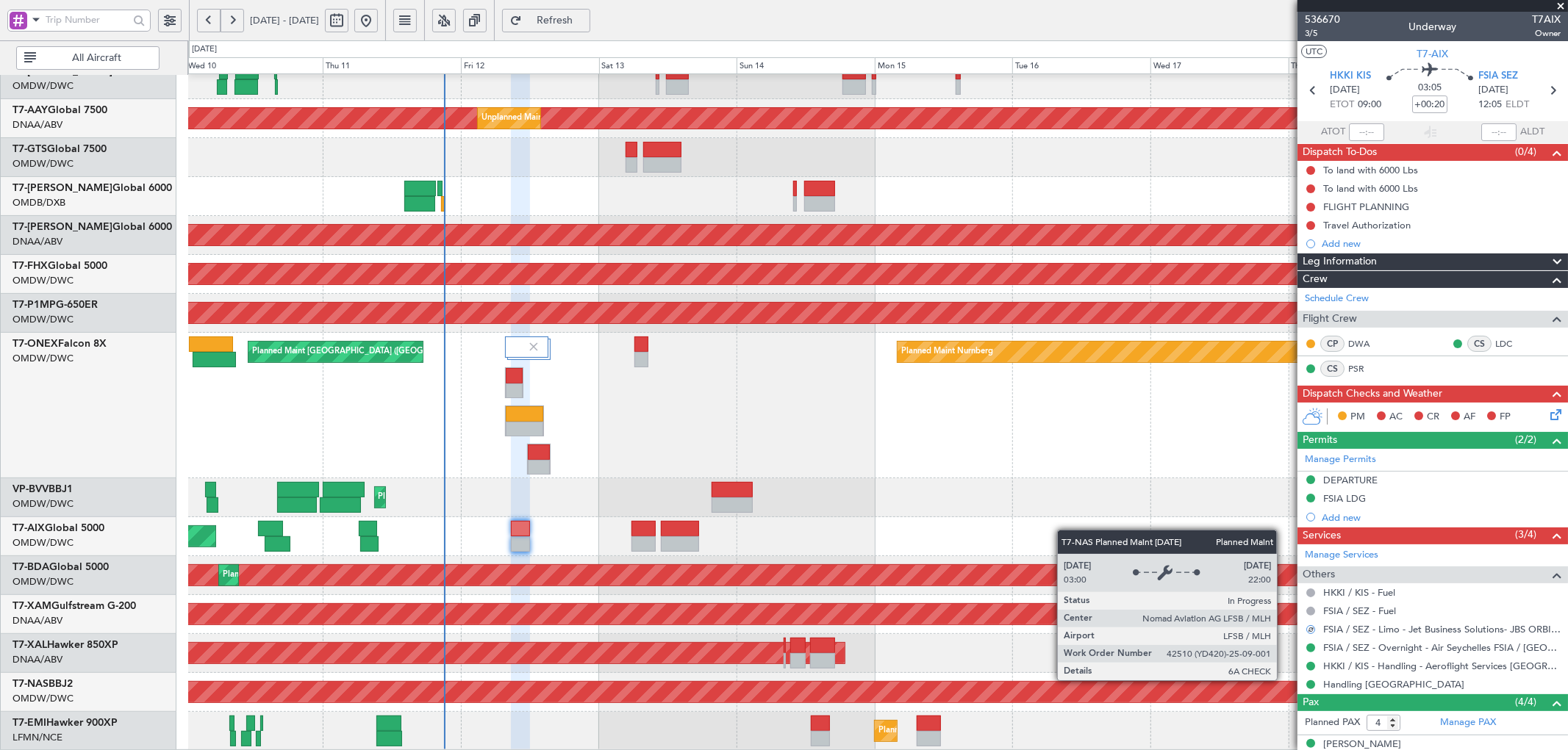
click at [925, 435] on div "Planned Maint Nurnberg Planned Maint [GEOGRAPHIC_DATA] ([GEOGRAPHIC_DATA])" at bounding box center [878, 406] width 1379 height 146
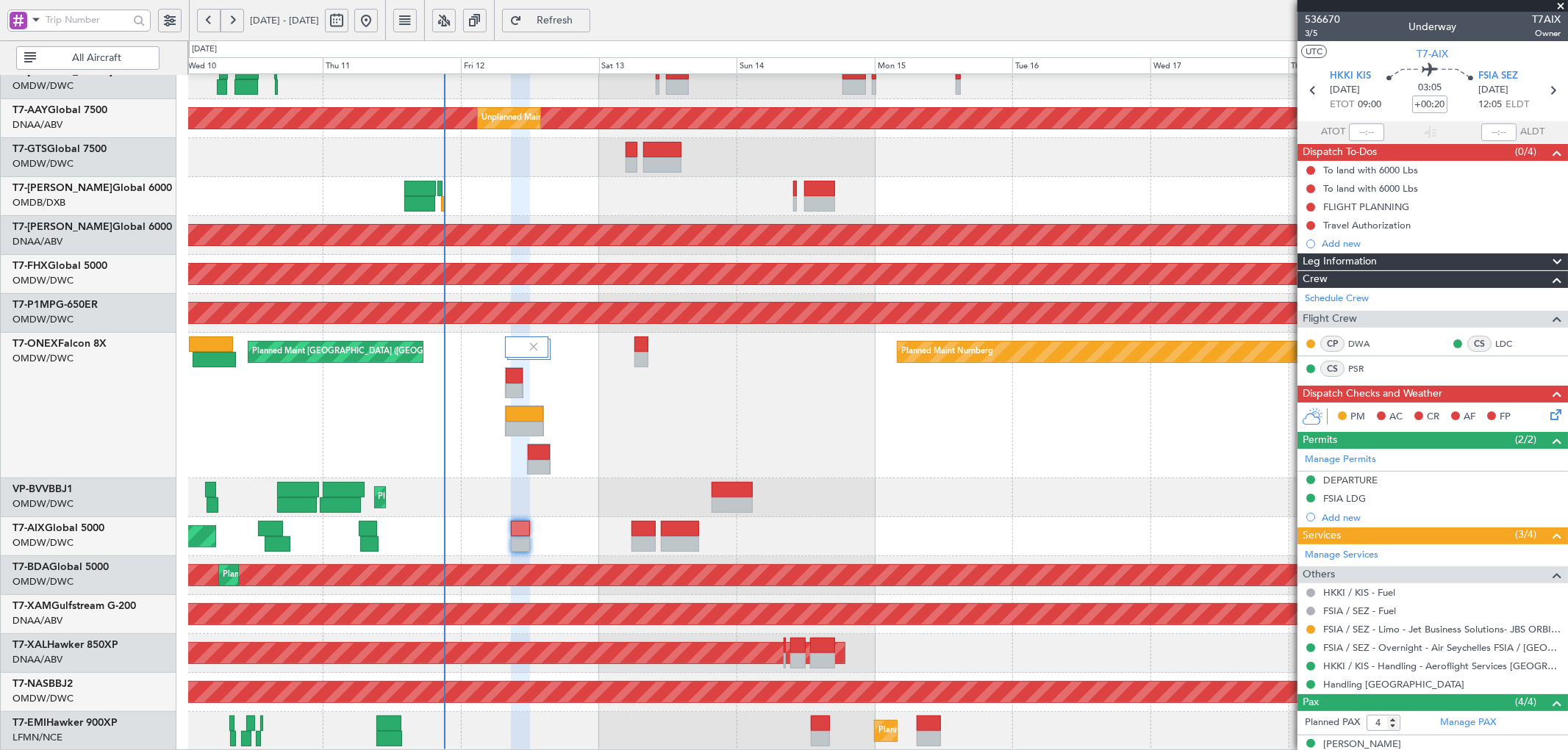
click at [585, 24] on span "Refresh" at bounding box center [555, 20] width 60 height 11
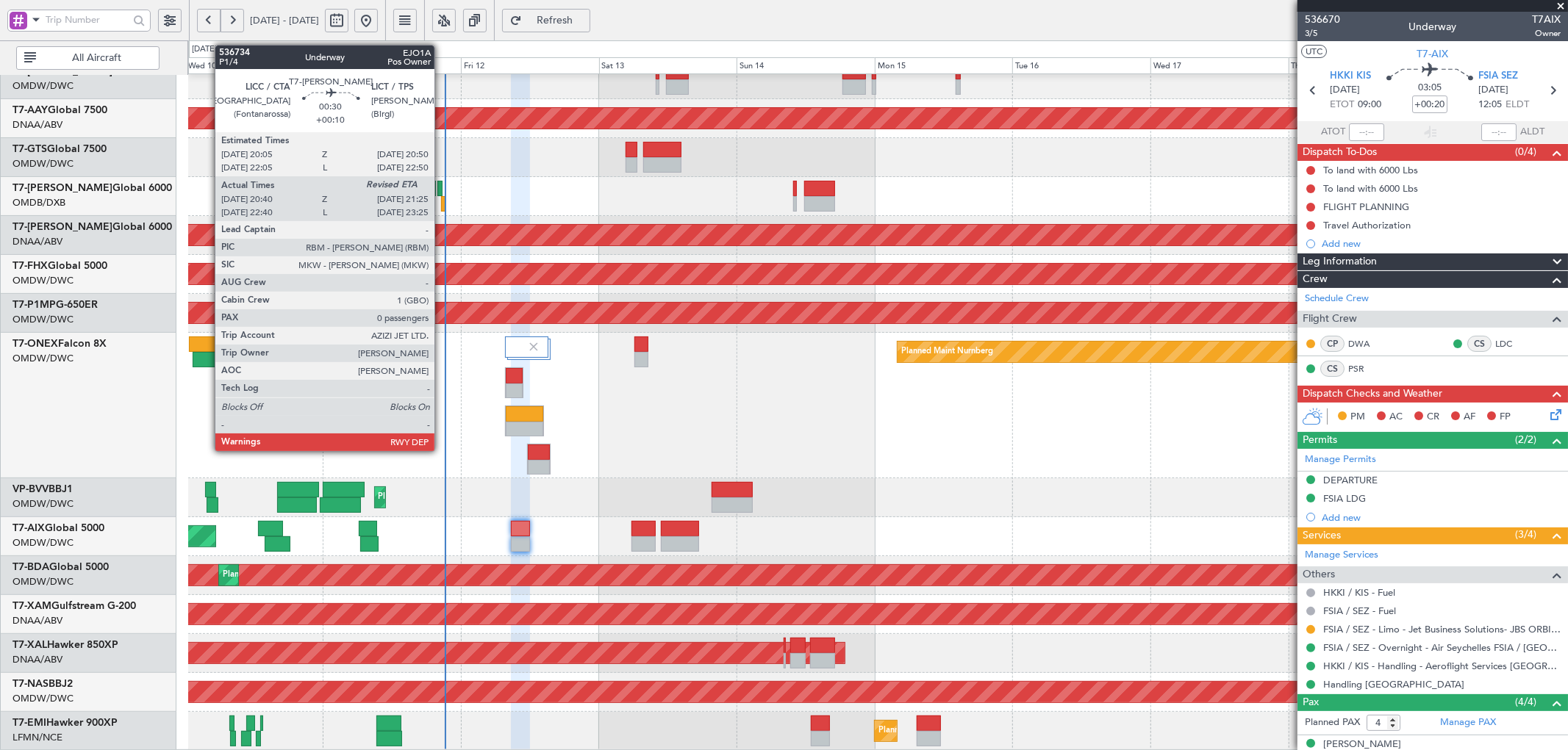
click at [441, 201] on div at bounding box center [443, 204] width 5 height 15
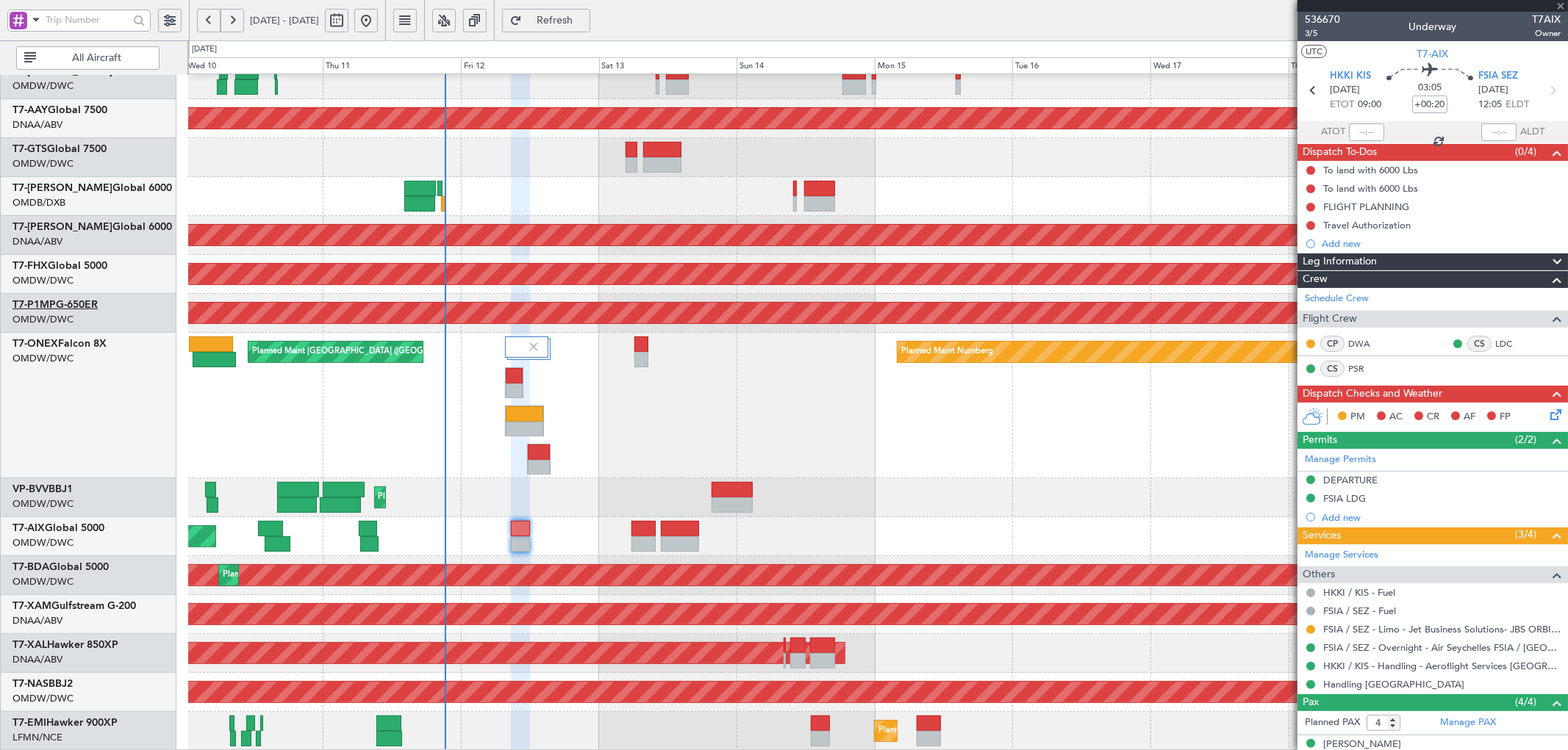
type input "+00:10"
type input "20:50"
type input "0"
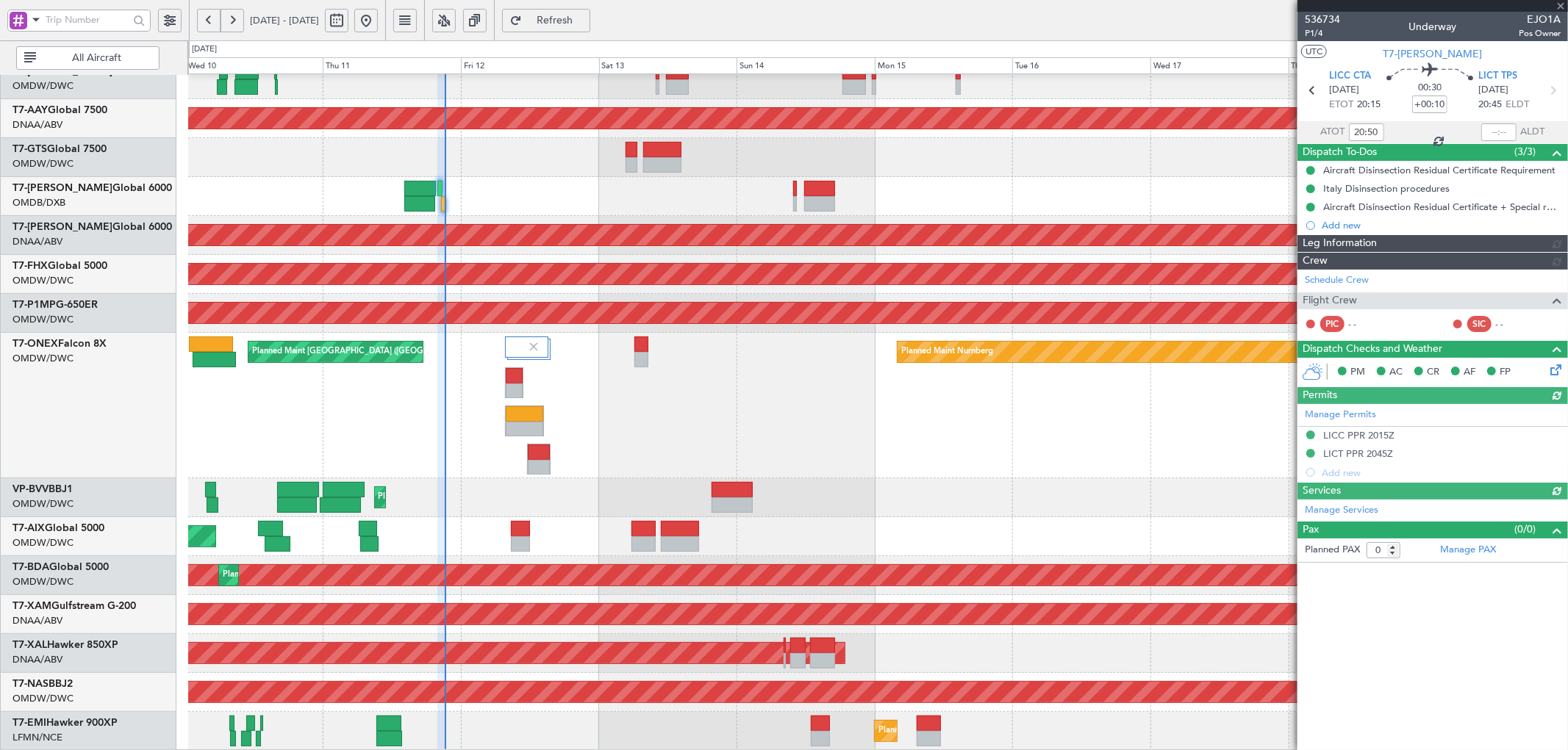
type input "Dherander Fithani (DHF)"
type input "7185"
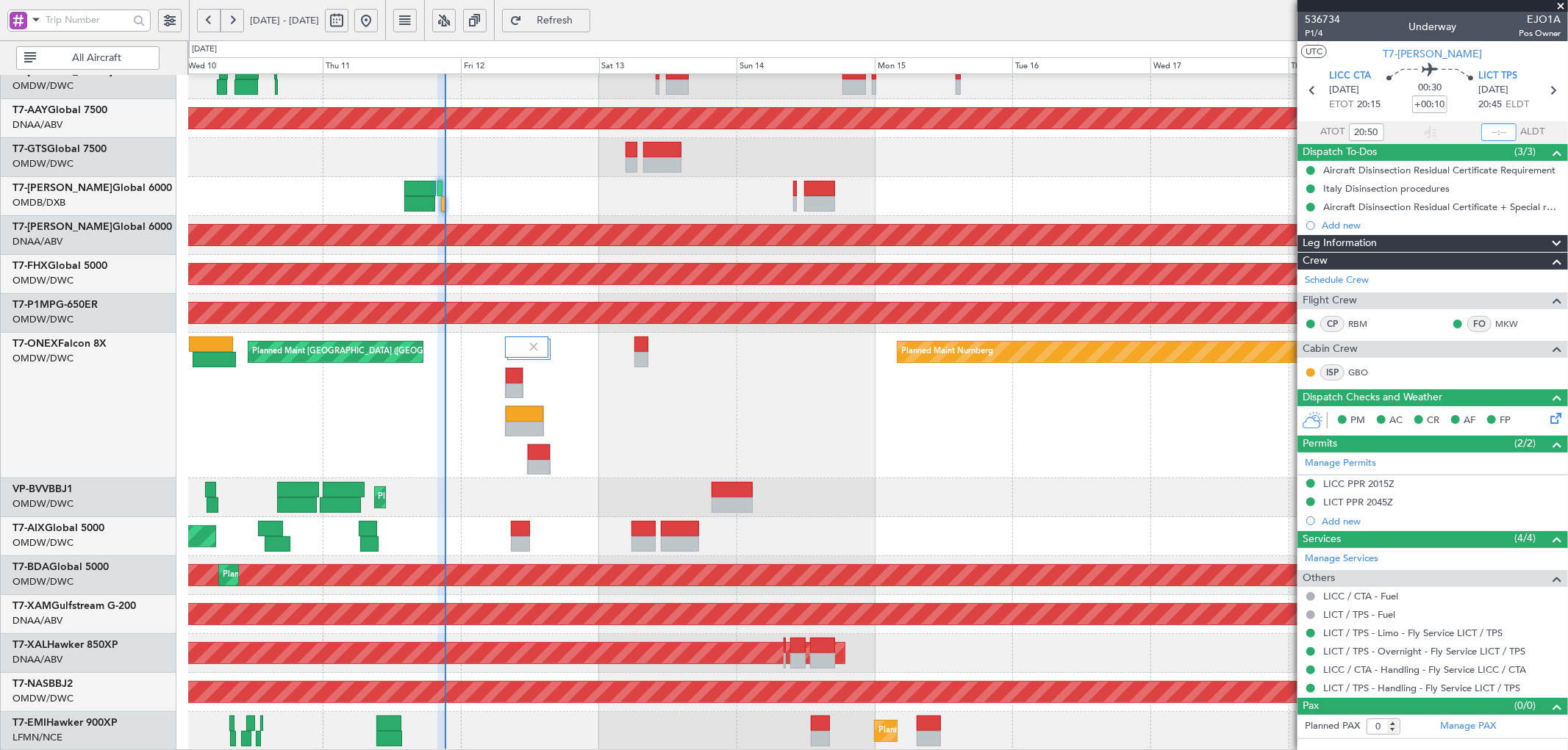
click at [1494, 134] on input "text" at bounding box center [1498, 132] width 36 height 17
type input "21:18"
click at [1095, 184] on div at bounding box center [878, 196] width 1379 height 39
